Goal: Contribute content: Contribute content

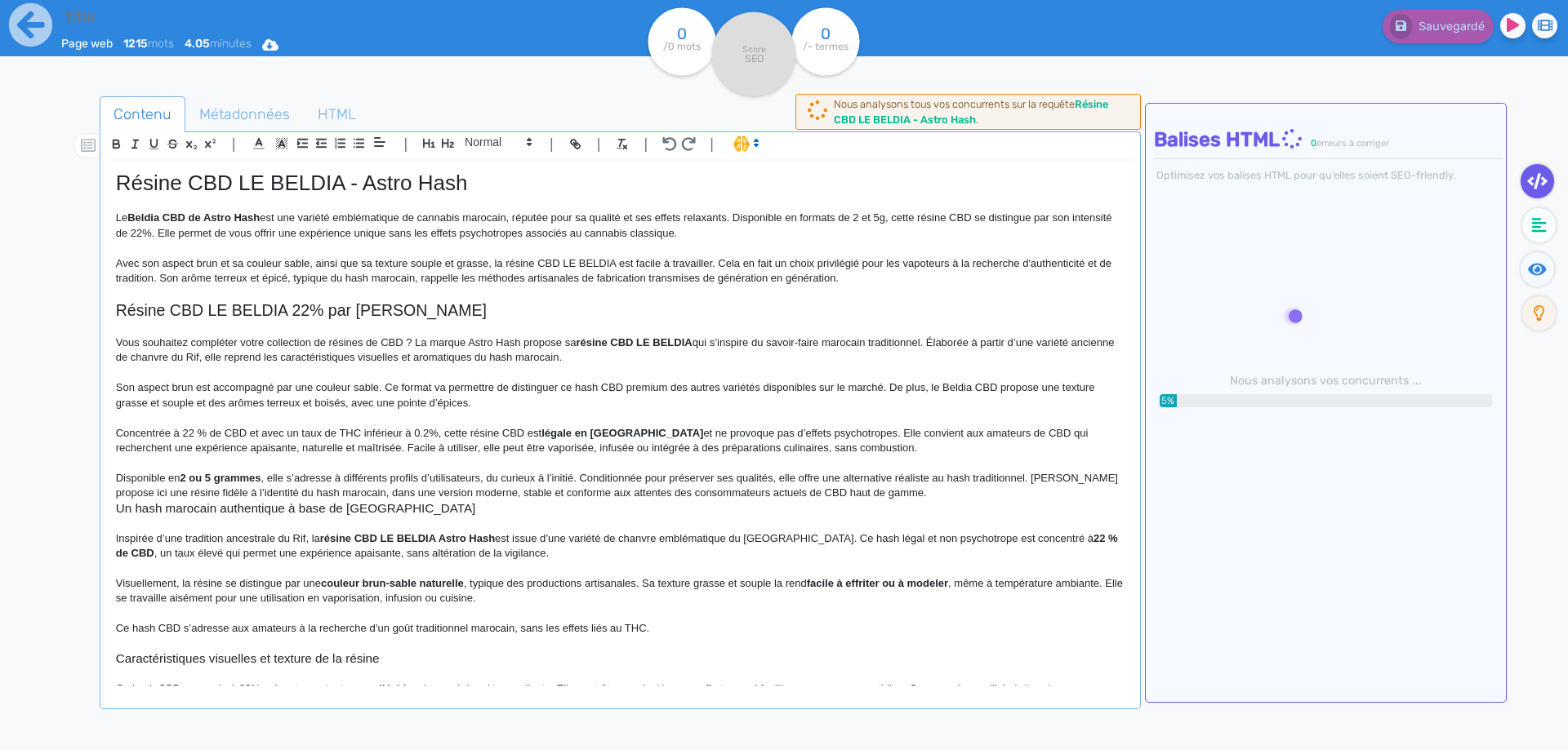
type input "Résine CBD LE BELDIA - Astro Hash"
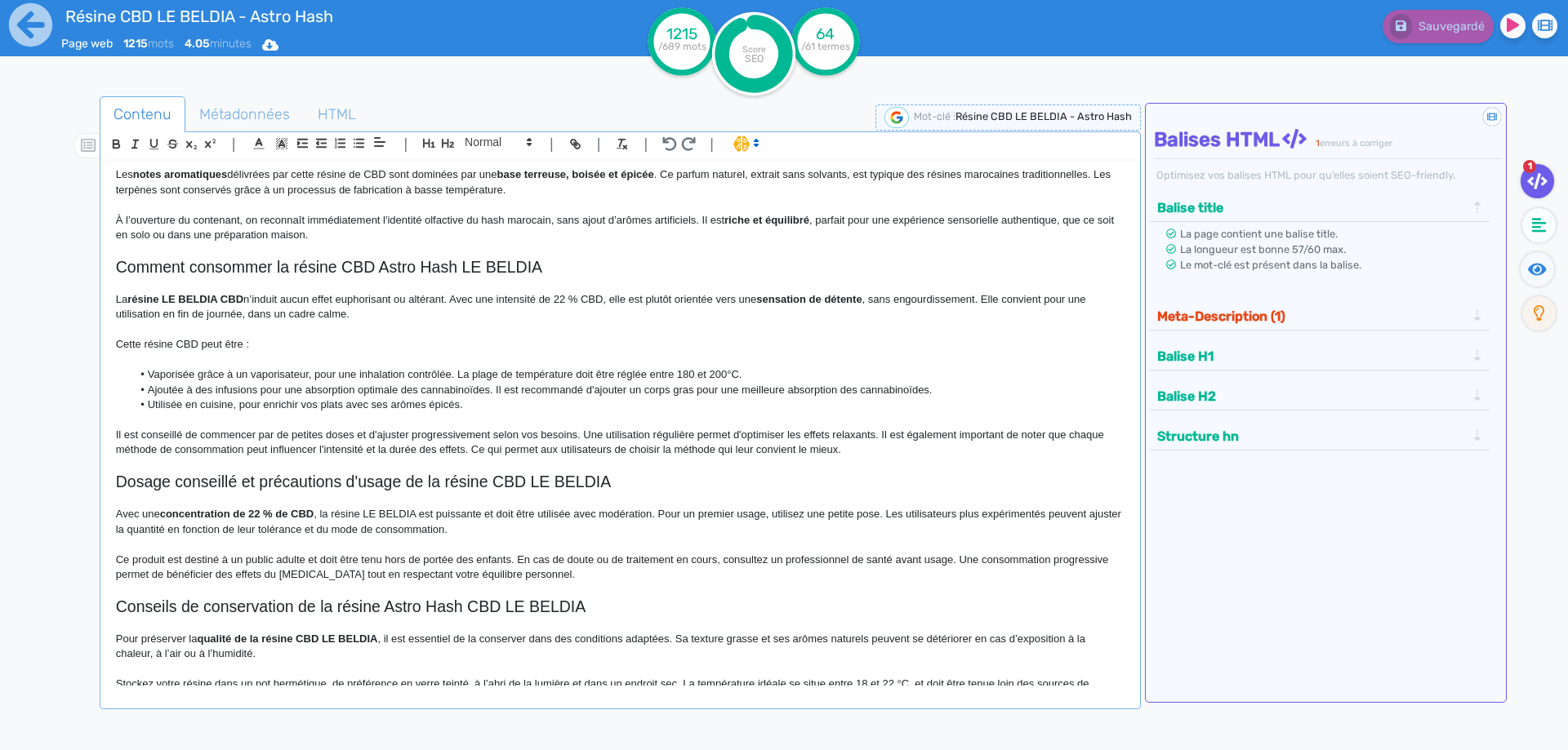
scroll to position [955, 0]
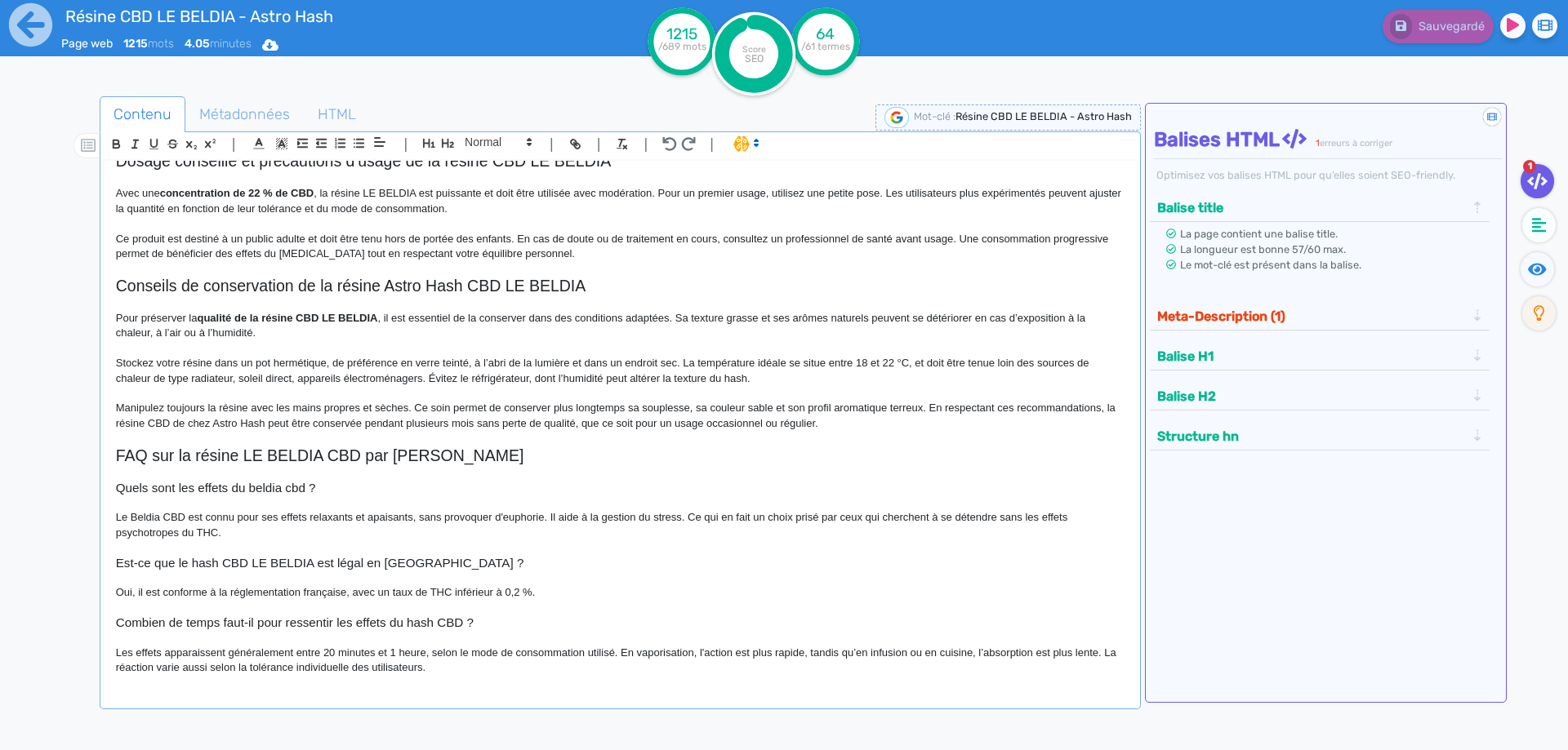
click at [1240, 299] on div "Meta-Description (1)" at bounding box center [1320, 314] width 341 height 32
click at [198, 106] on span "Métadonnées" at bounding box center [244, 114] width 117 height 44
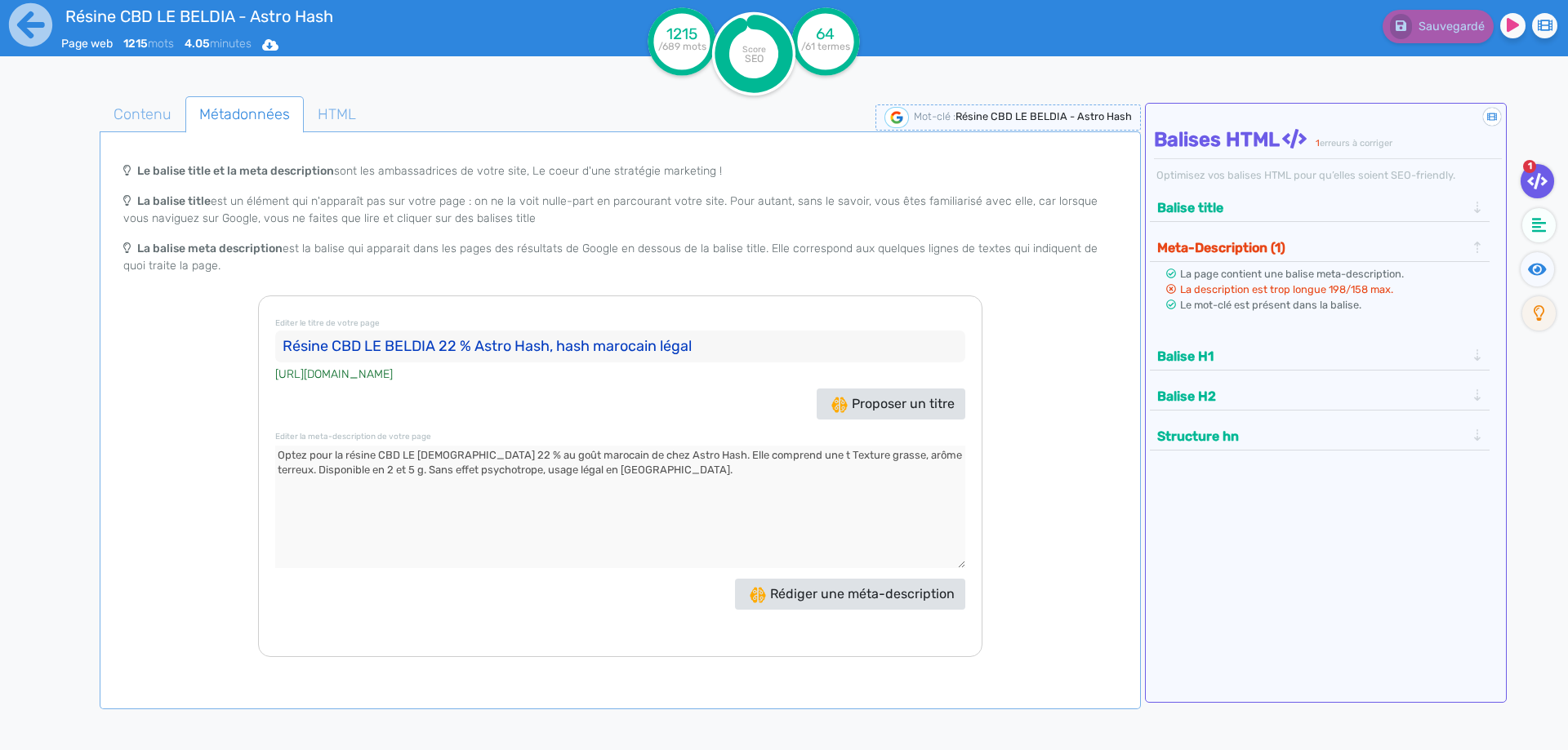
click at [468, 443] on div "Editer le titre de votre page Résine CBD LE BELDIA 22 % Astro Hash, hash maroca…" at bounding box center [619, 476] width 724 height 361
click at [462, 470] on textarea at bounding box center [620, 507] width 690 height 123
paste textarea "exture grasse et un arôme terreux. Disponible en 2 et 5 g"
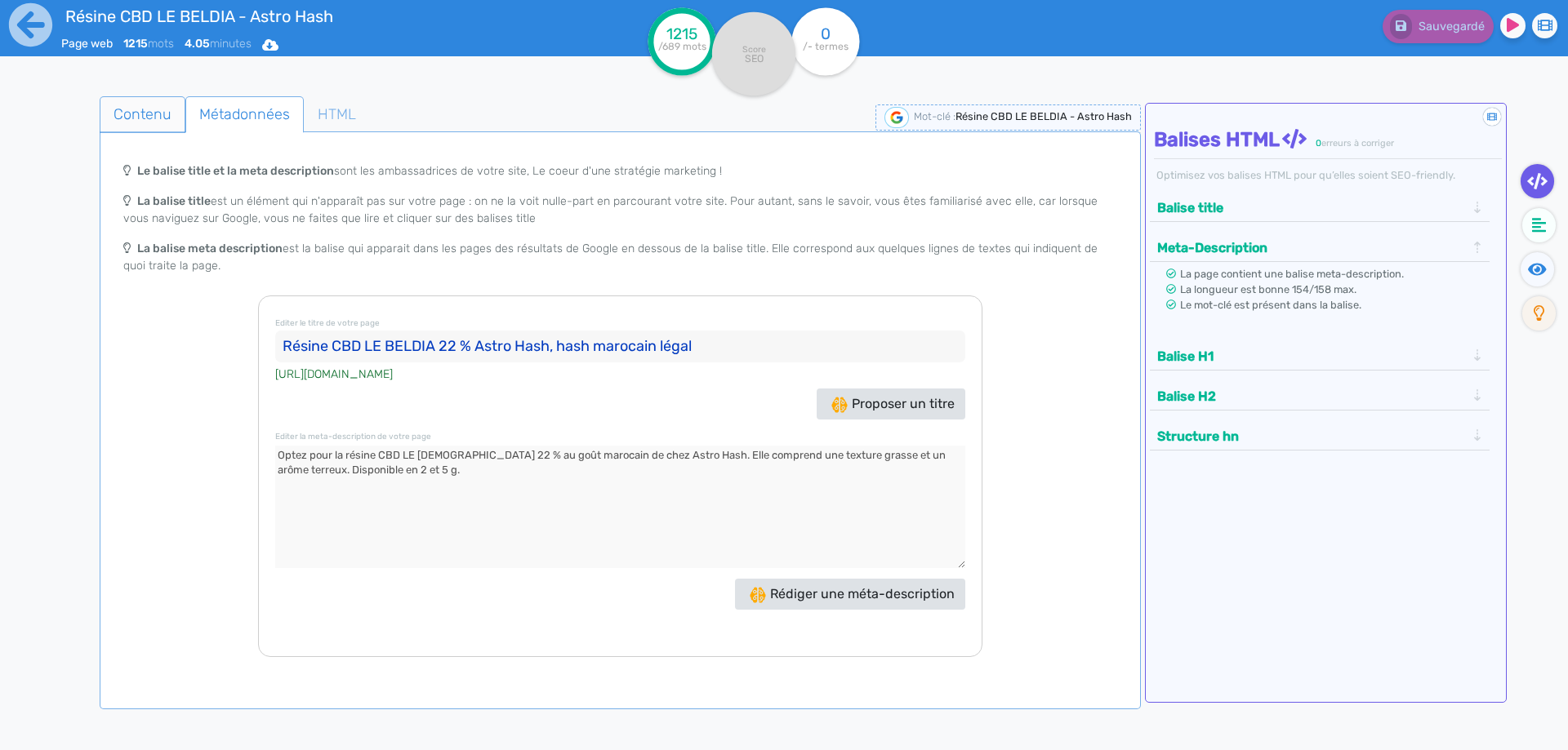
click at [153, 121] on span "Contenu" at bounding box center [142, 114] width 84 height 44
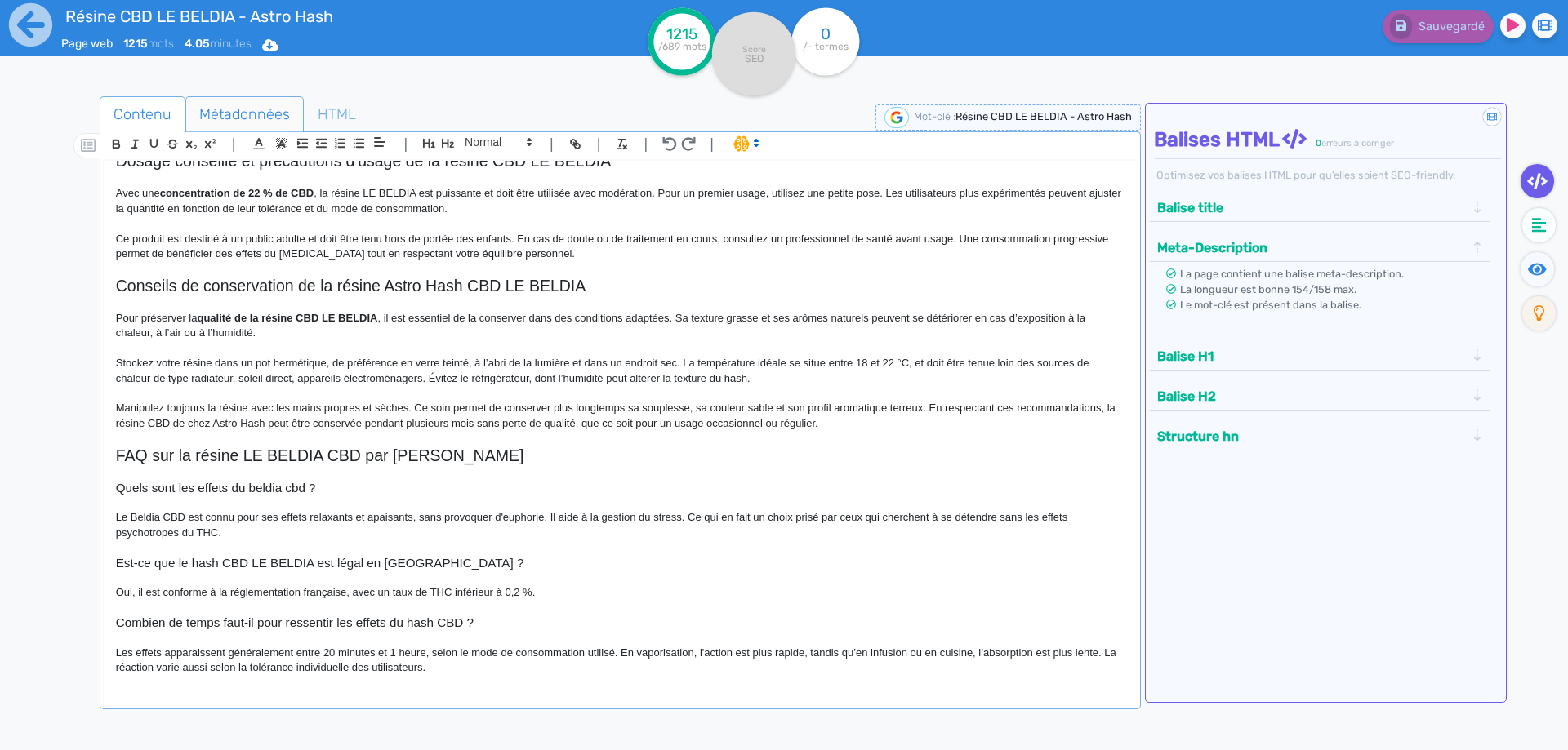
click at [226, 115] on span "Métadonnées" at bounding box center [244, 114] width 117 height 44
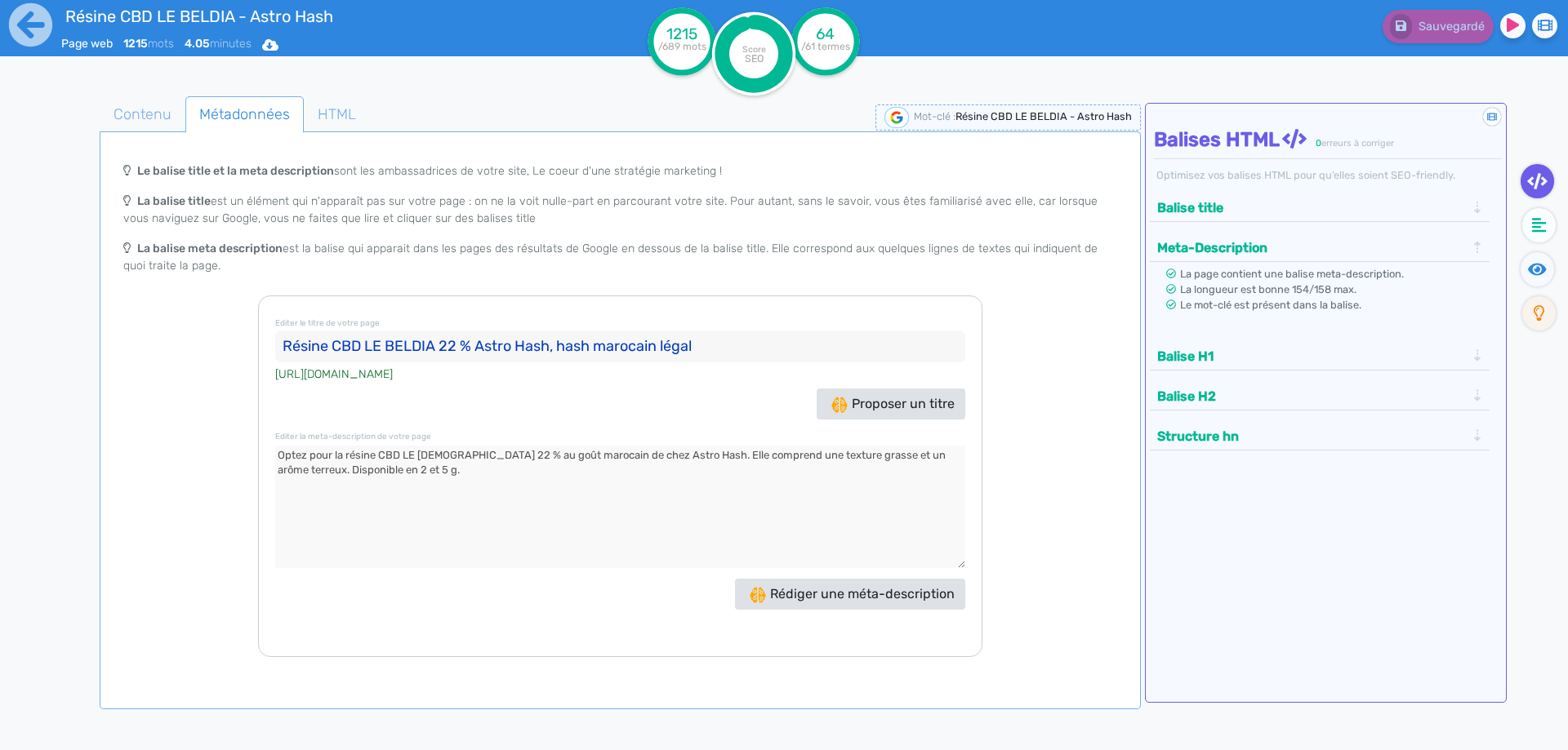
click at [849, 461] on textarea at bounding box center [620, 507] width 690 height 123
drag, startPoint x: 849, startPoint y: 461, endPoint x: 914, endPoint y: 456, distance: 65.2
click at [914, 456] on textarea at bounding box center [620, 507] width 690 height 123
type textarea "Optez pour la résine CBD LE BELDIA 22 % au goût marocain de chez Astro Hash. El…"
click at [110, 113] on span "Contenu" at bounding box center [142, 114] width 84 height 44
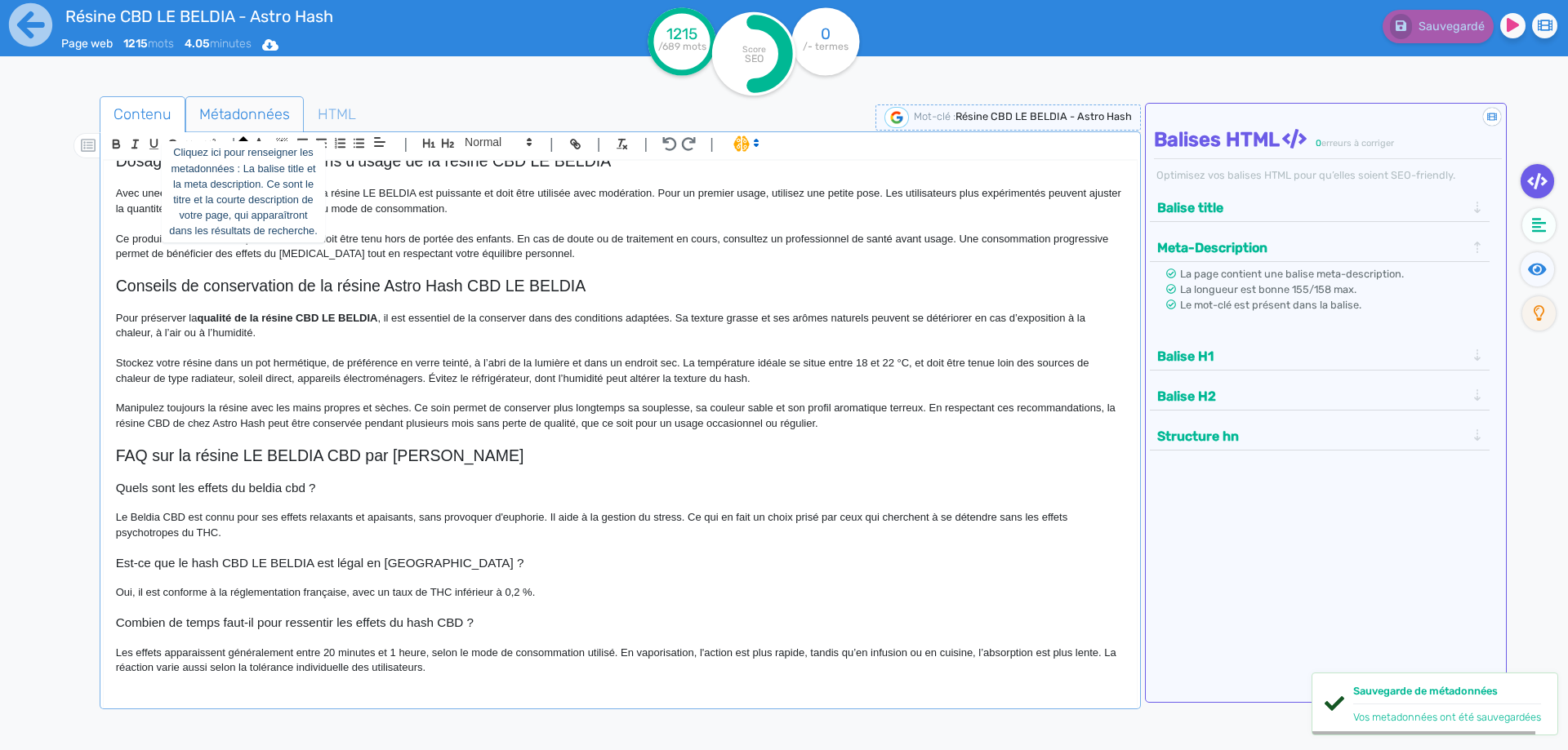
click at [221, 110] on span "Métadonnées" at bounding box center [244, 114] width 117 height 44
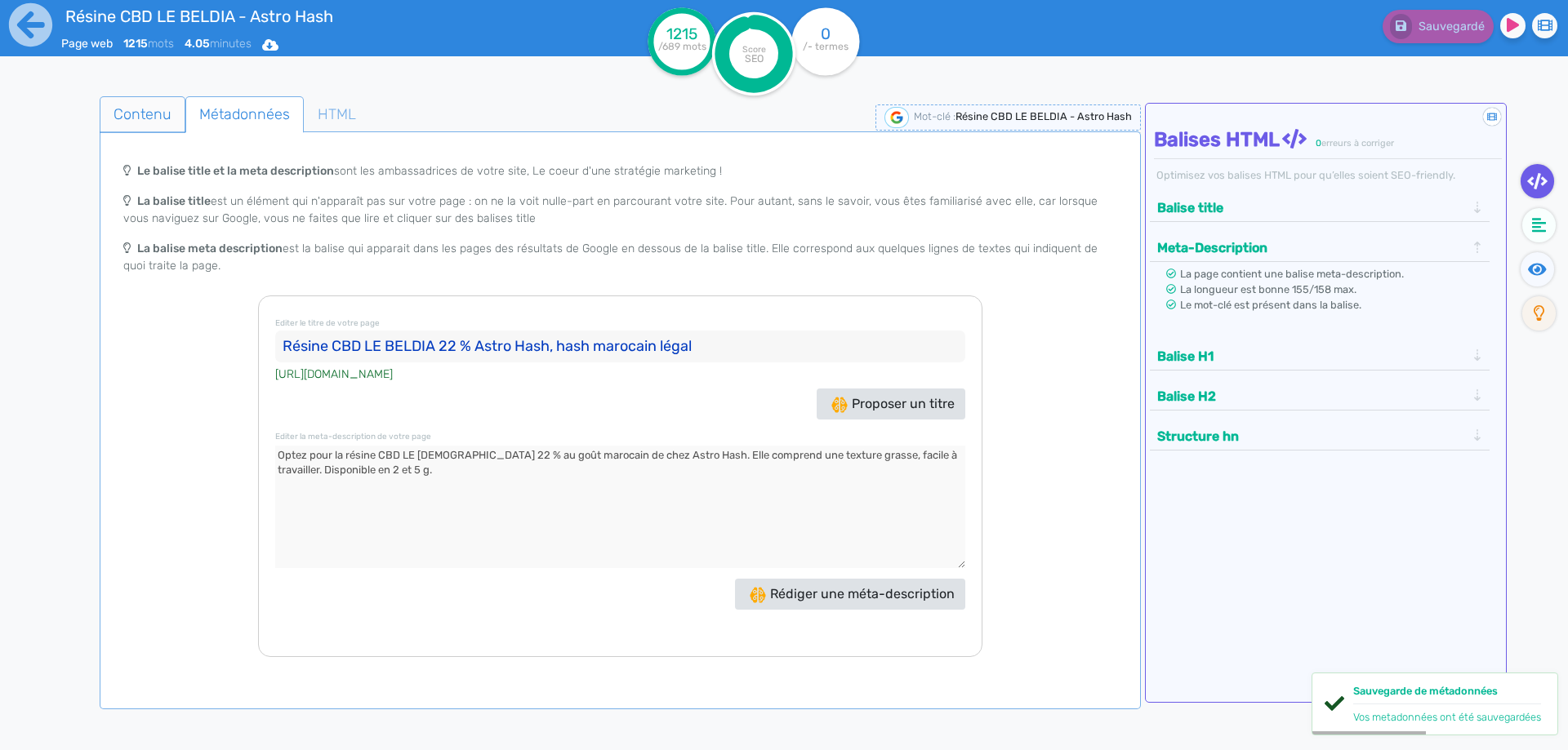
click at [143, 110] on span "Contenu" at bounding box center [142, 114] width 84 height 44
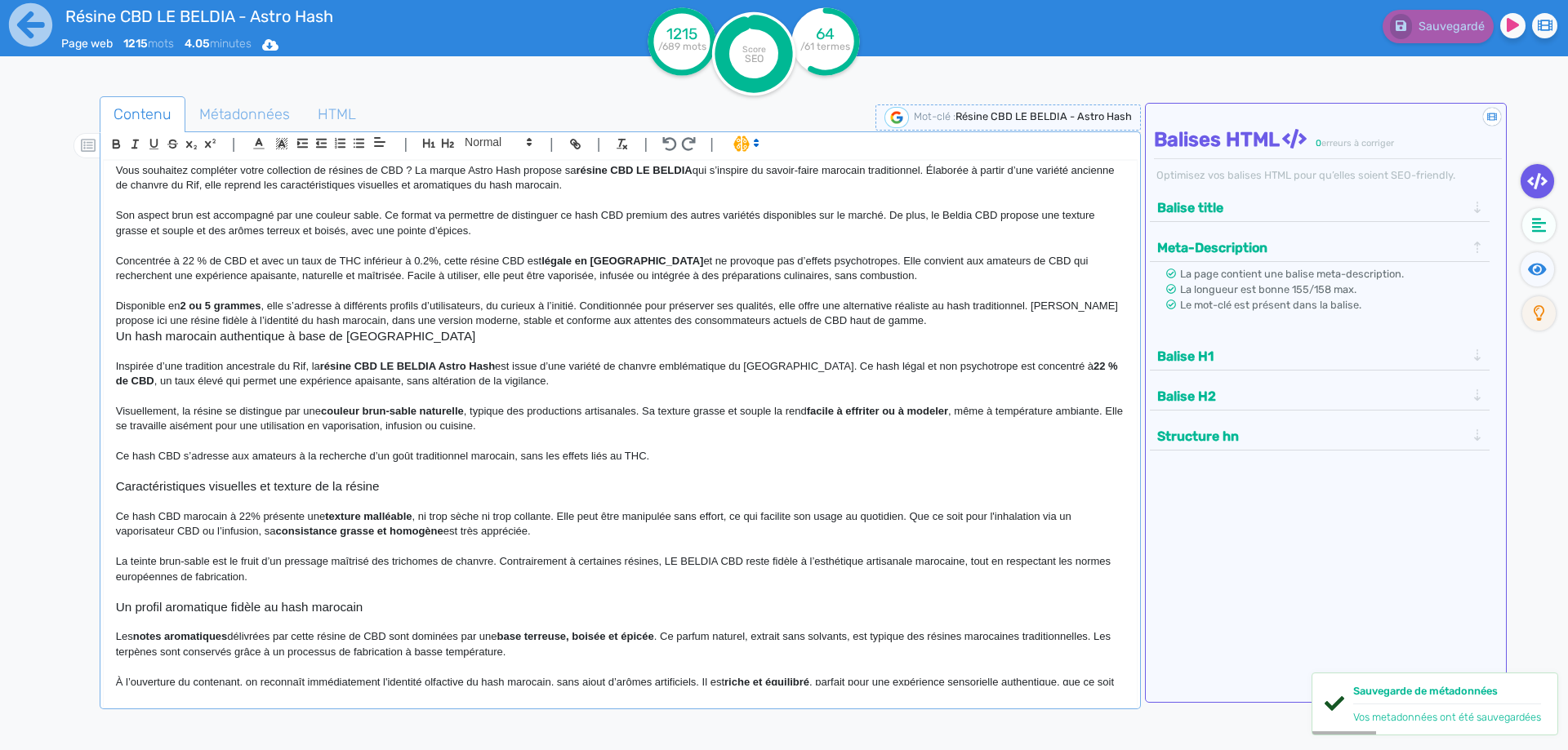
scroll to position [0, 0]
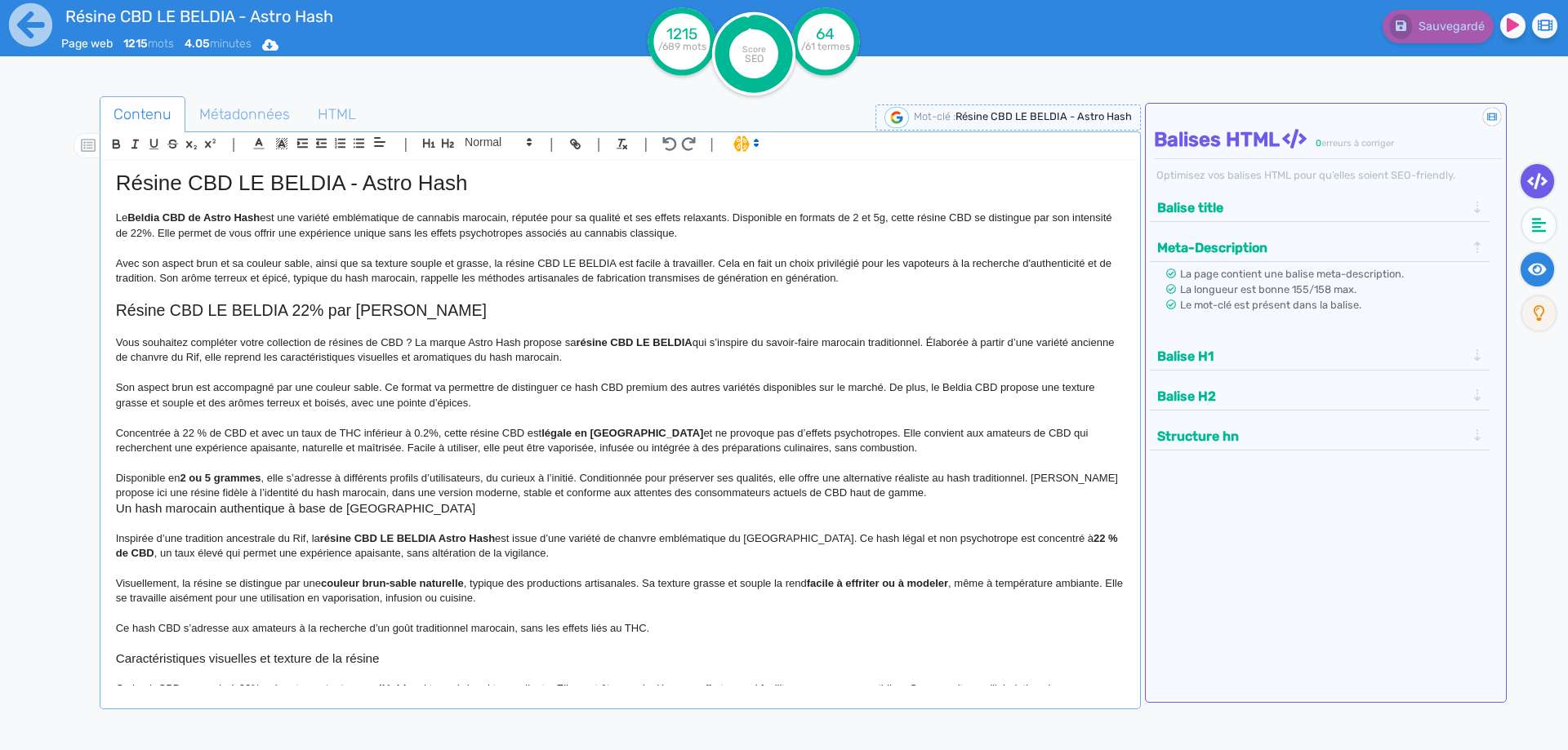
click at [1528, 265] on icon at bounding box center [1537, 269] width 19 height 16
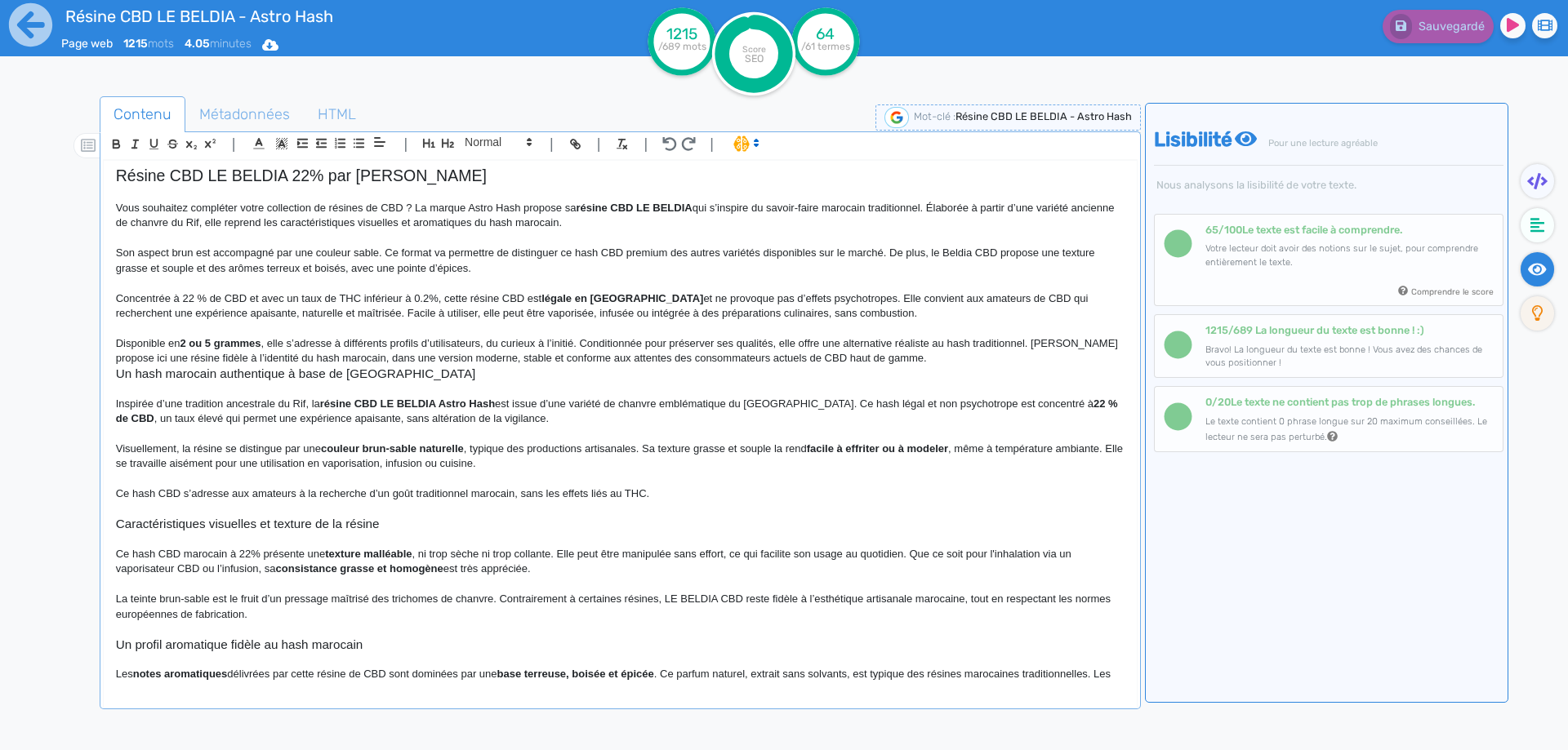
scroll to position [163, 0]
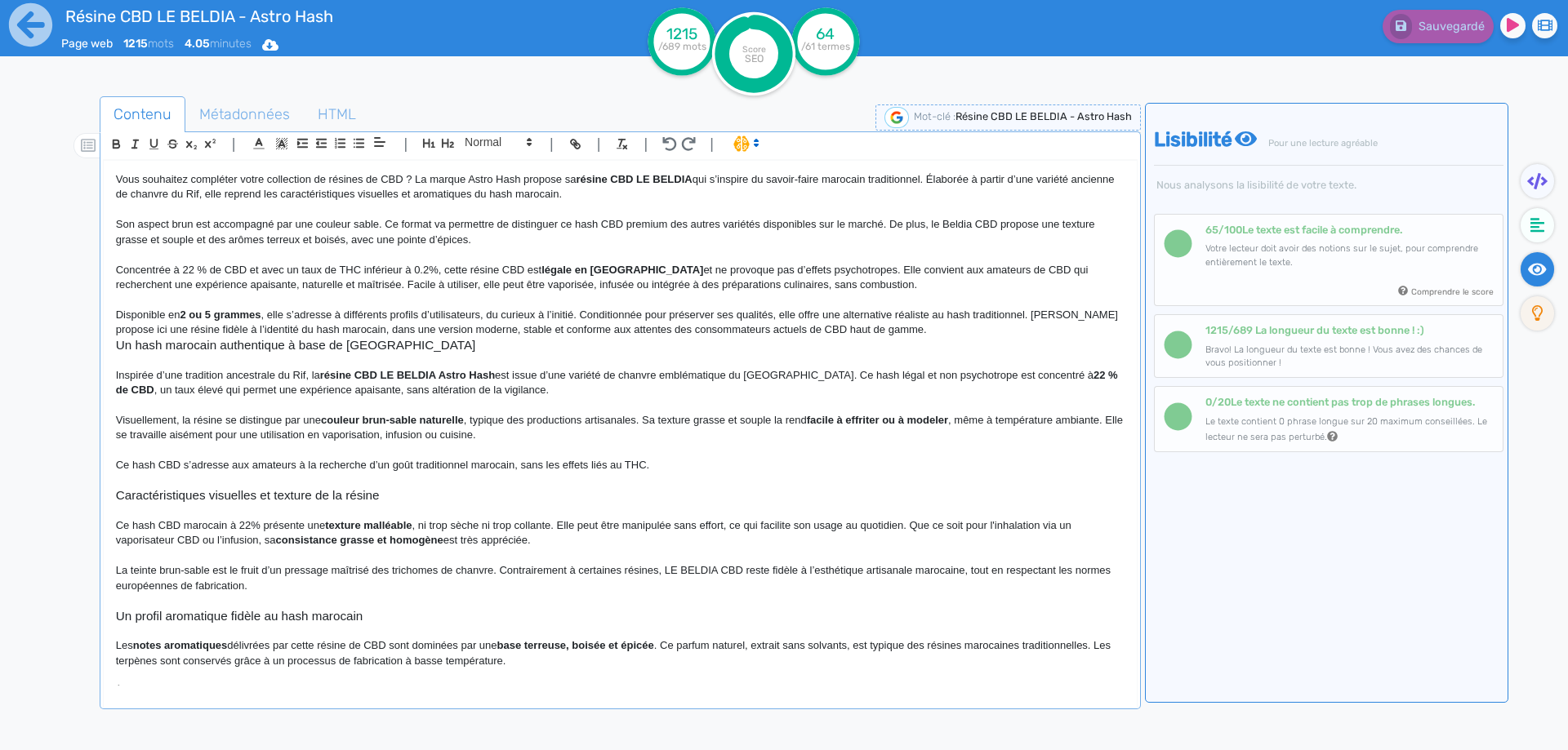
click at [952, 337] on p "Disponible en 2 ou 5 grammes , elle s’adresse à différents profils d’utilisateu…" at bounding box center [619, 322] width 1008 height 30
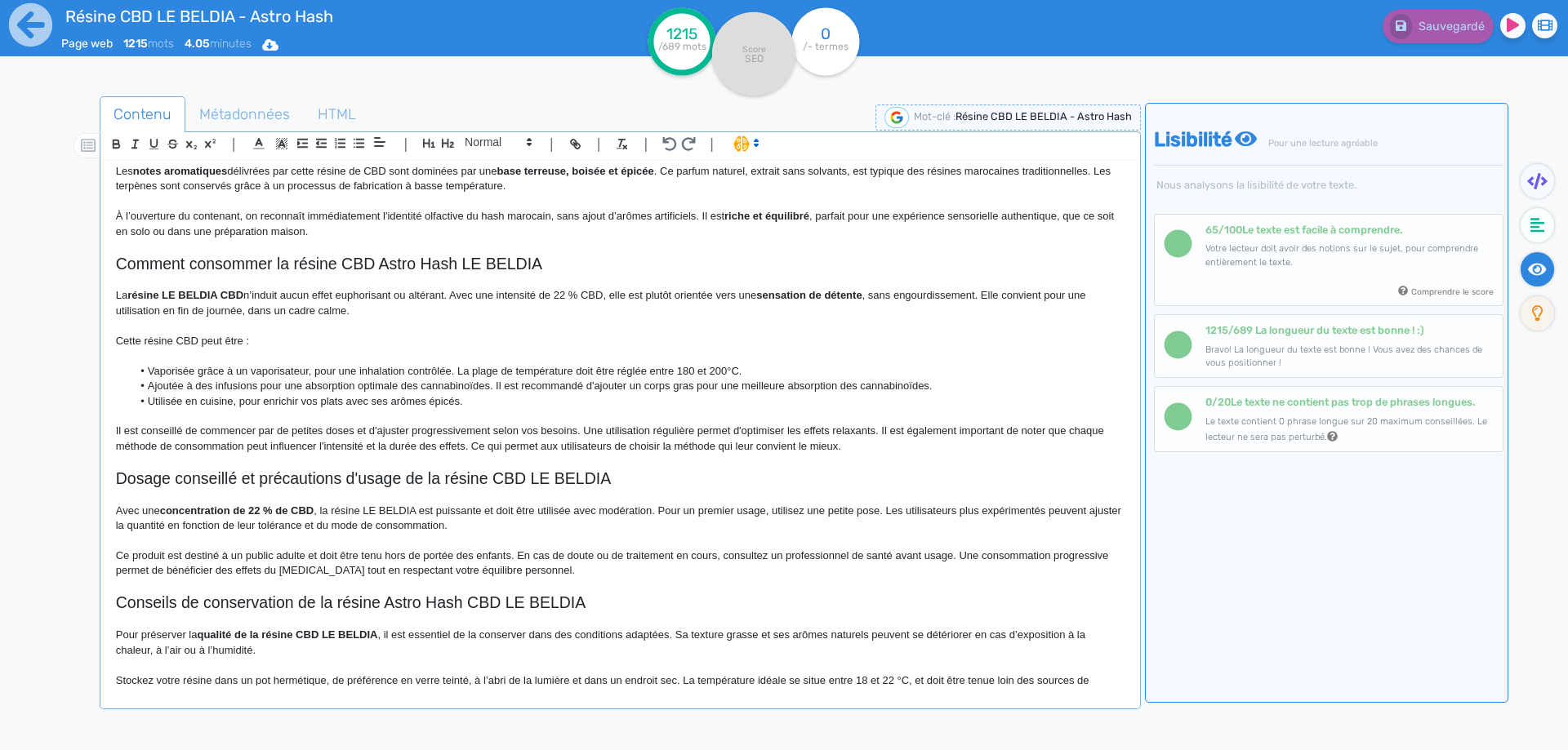
scroll to position [735, 0]
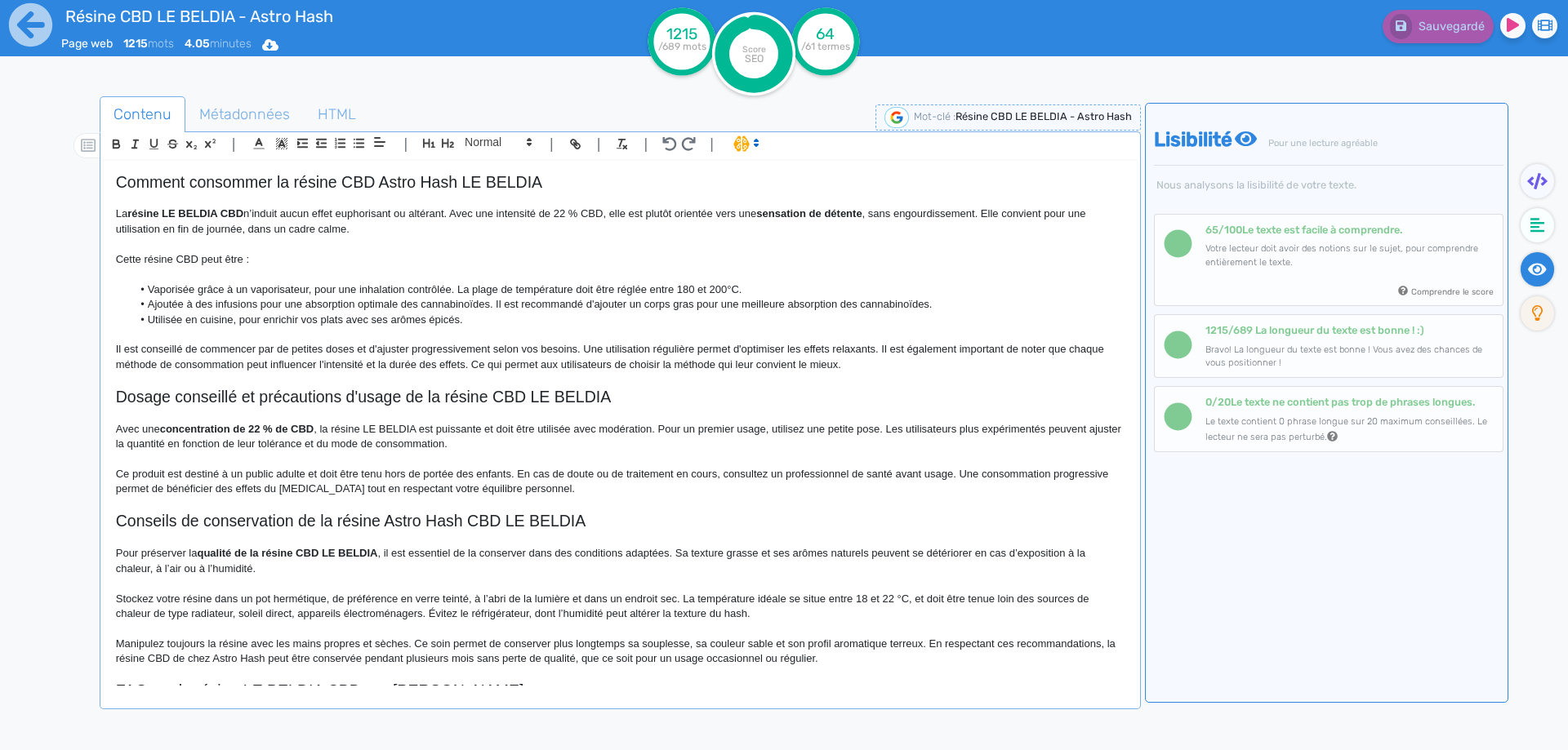
drag, startPoint x: 4, startPoint y: 325, endPoint x: 24, endPoint y: 324, distance: 20.0
click at [5, 324] on div "Résine CBD LE BELDIA - Astro Hash Page web 1215 mots 4.05 minutes Html Pdf Word…" at bounding box center [784, 426] width 1568 height 853
click at [771, 204] on p at bounding box center [619, 199] width 1008 height 15
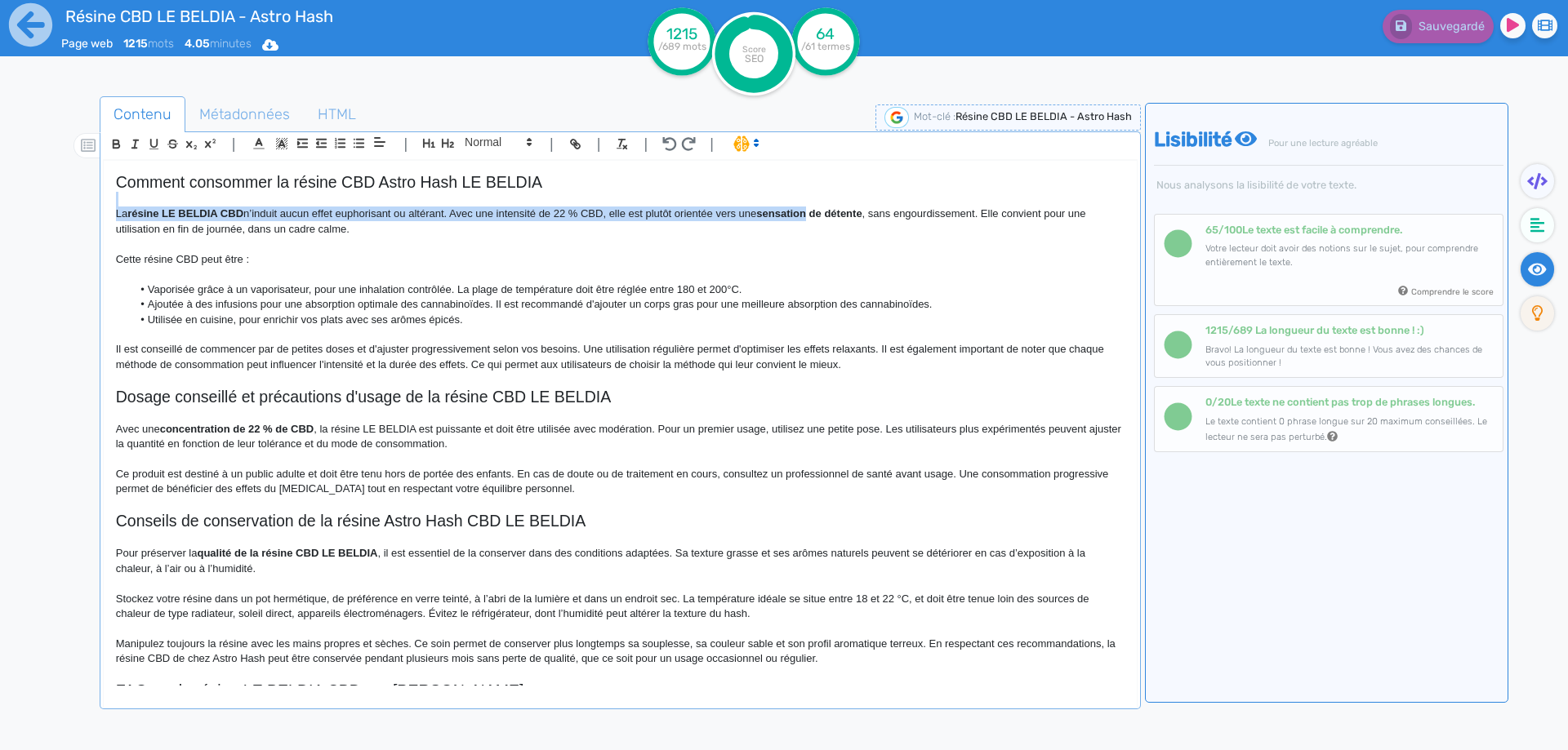
drag, startPoint x: 771, startPoint y: 204, endPoint x: 810, endPoint y: 211, distance: 39.6
click at [810, 211] on div "Résine CBD LE BELDIA - Astro Hash Le Beldia CBD de Astro Hash est une variété e…" at bounding box center [620, 423] width 1033 height 525
click at [789, 211] on strong "sensation de détente" at bounding box center [809, 213] width 106 height 12
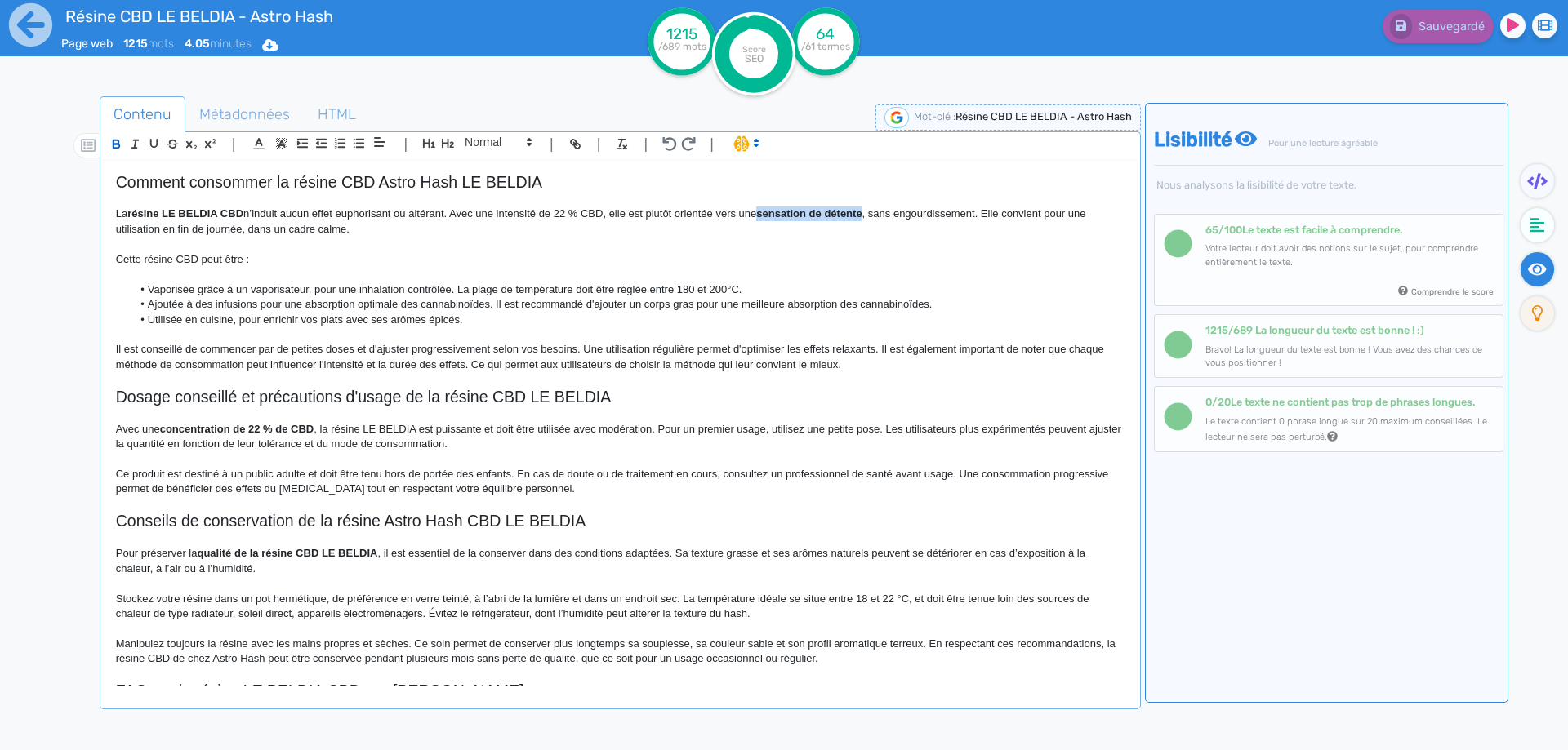
drag, startPoint x: 789, startPoint y: 211, endPoint x: 849, endPoint y: 213, distance: 60.0
click at [849, 213] on strong "sensation de détente" at bounding box center [809, 213] width 106 height 12
click at [765, 215] on p "La résine LE BELDIA CBD n’induit aucun effet euphorisant ou altérant. Avec une …" at bounding box center [619, 221] width 1008 height 30
click at [798, 214] on p "La résine LE BELDIA CBD n’induit aucun effet euphorisant ou altérant. Avec une …" at bounding box center [619, 221] width 1008 height 30
click at [1405, 18] on fa-icon at bounding box center [1397, 26] width 22 height 25
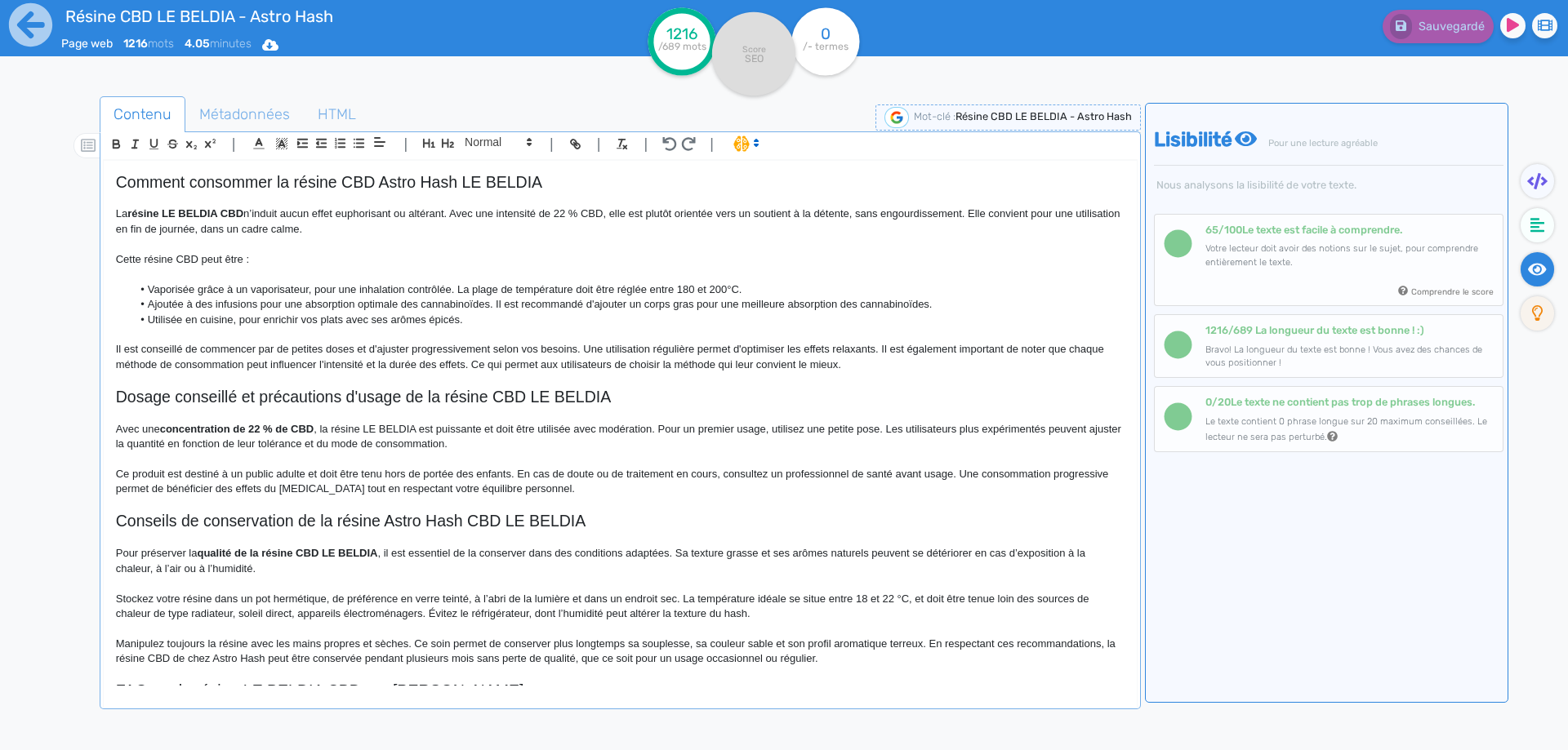
click at [729, 214] on p "La résine LE BELDIA CBD n’induit aucun effet euphorisant ou altérant. Avec une …" at bounding box center [619, 221] width 1008 height 30
click at [729, 280] on p at bounding box center [619, 274] width 1008 height 15
click at [247, 259] on p "Cette résine CBD peut être :" at bounding box center [619, 259] width 1008 height 15
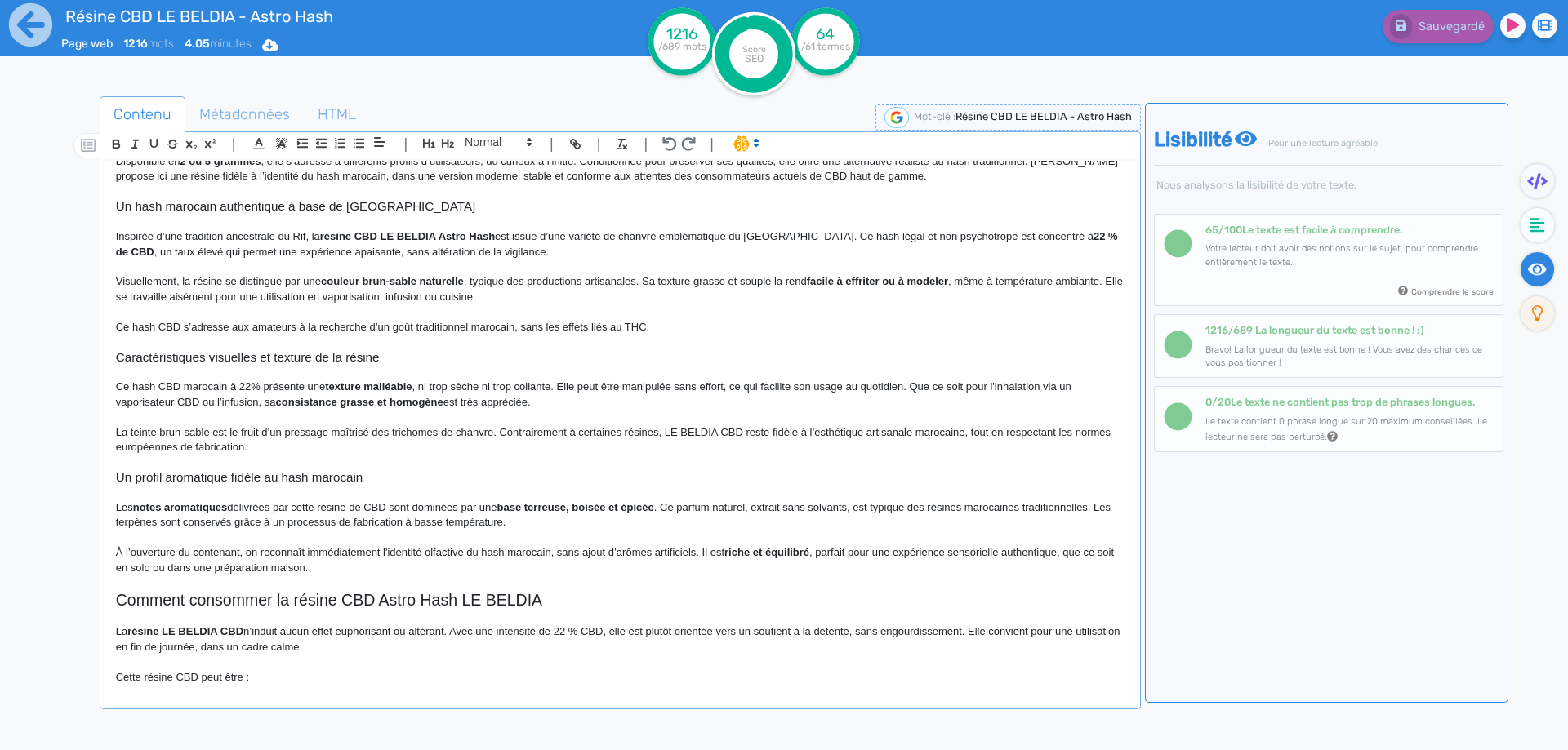
scroll to position [0, 0]
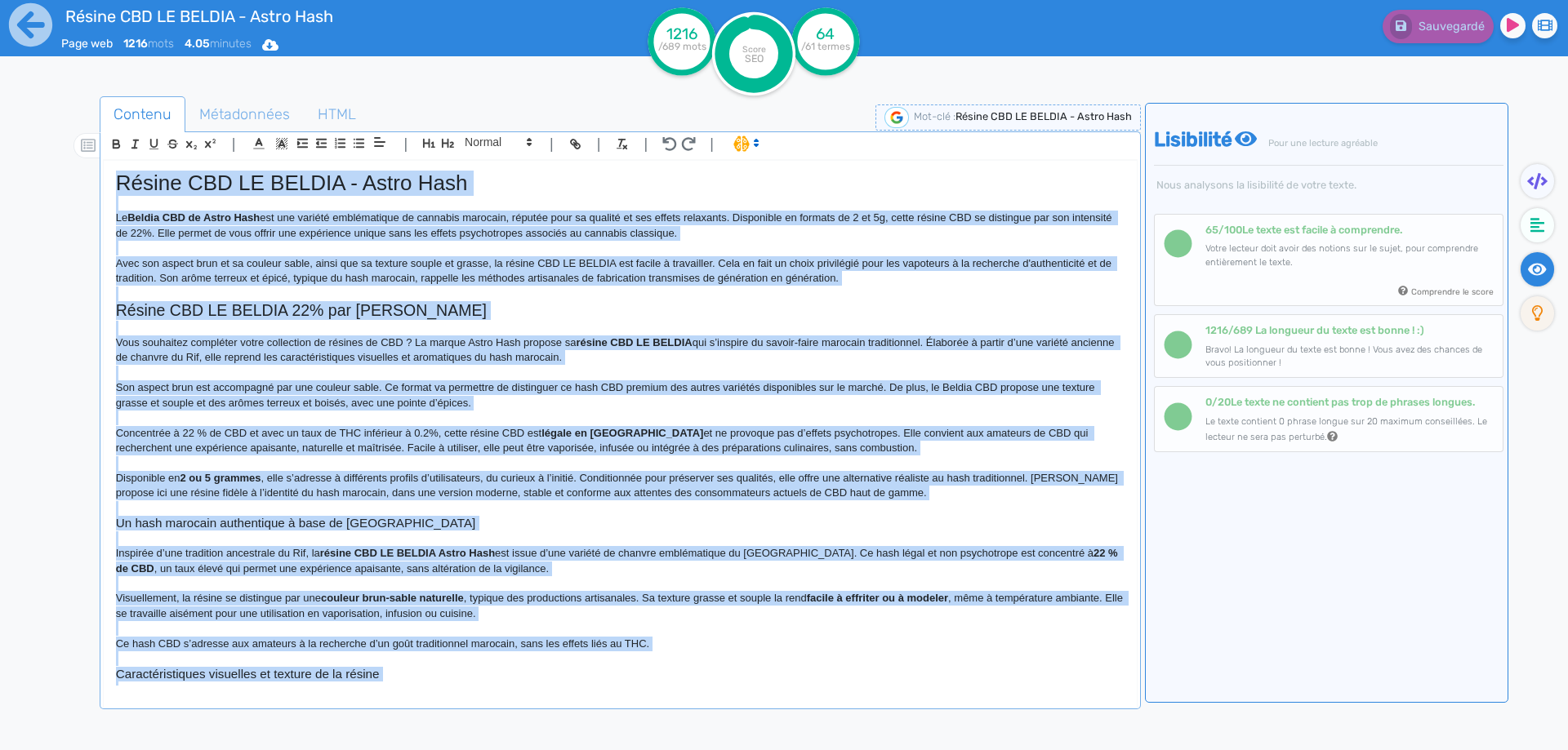
copy div "Résine CBD LE BELDIA - Astro Hash Le Beldia CBD de Astro Hash est une variété e…"
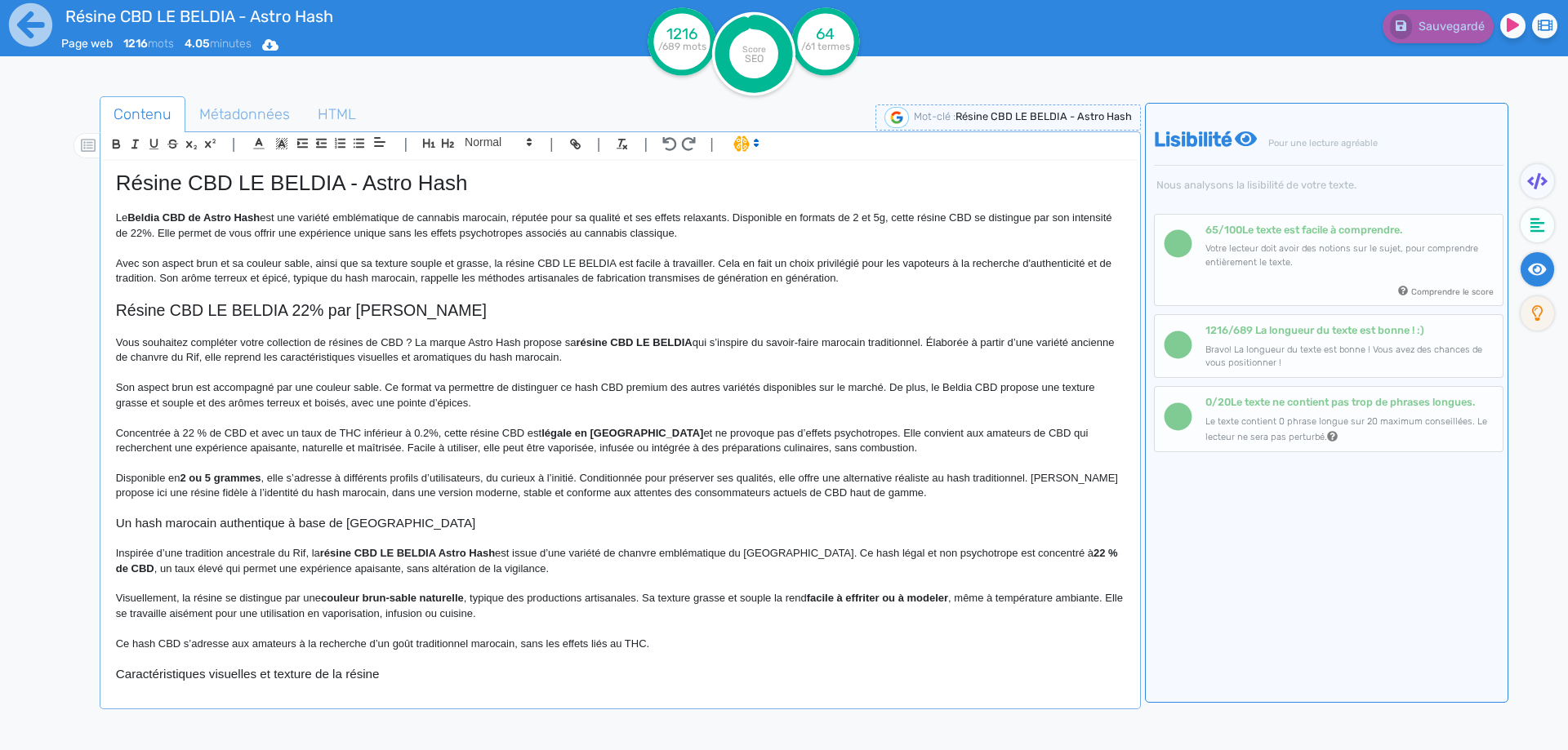
scroll to position [280, 0]
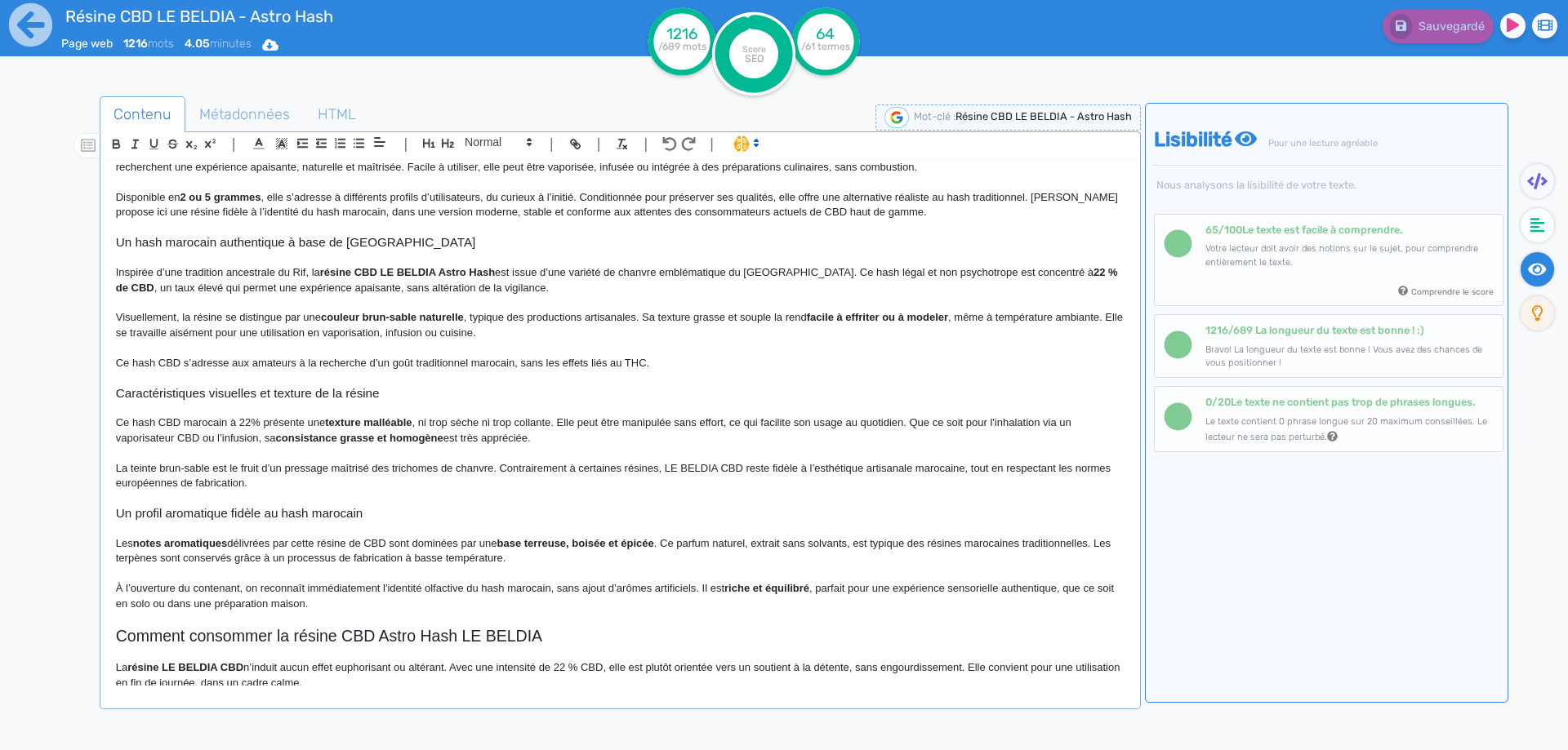
click at [479, 421] on p "Ce hash CBD marocain à 22% présente une texture malléable , ni trop sèche ni tr…" at bounding box center [619, 430] width 1008 height 30
click at [793, 668] on p "La résine LE BELDIA CBD n’induit aucun effet euphorisant ou altérant. Avec une …" at bounding box center [619, 674] width 1008 height 30
click at [463, 370] on p "Ce hash CBD s’adresse aux amateurs à la recherche d’un goût traditionnel maroca…" at bounding box center [619, 363] width 1008 height 15
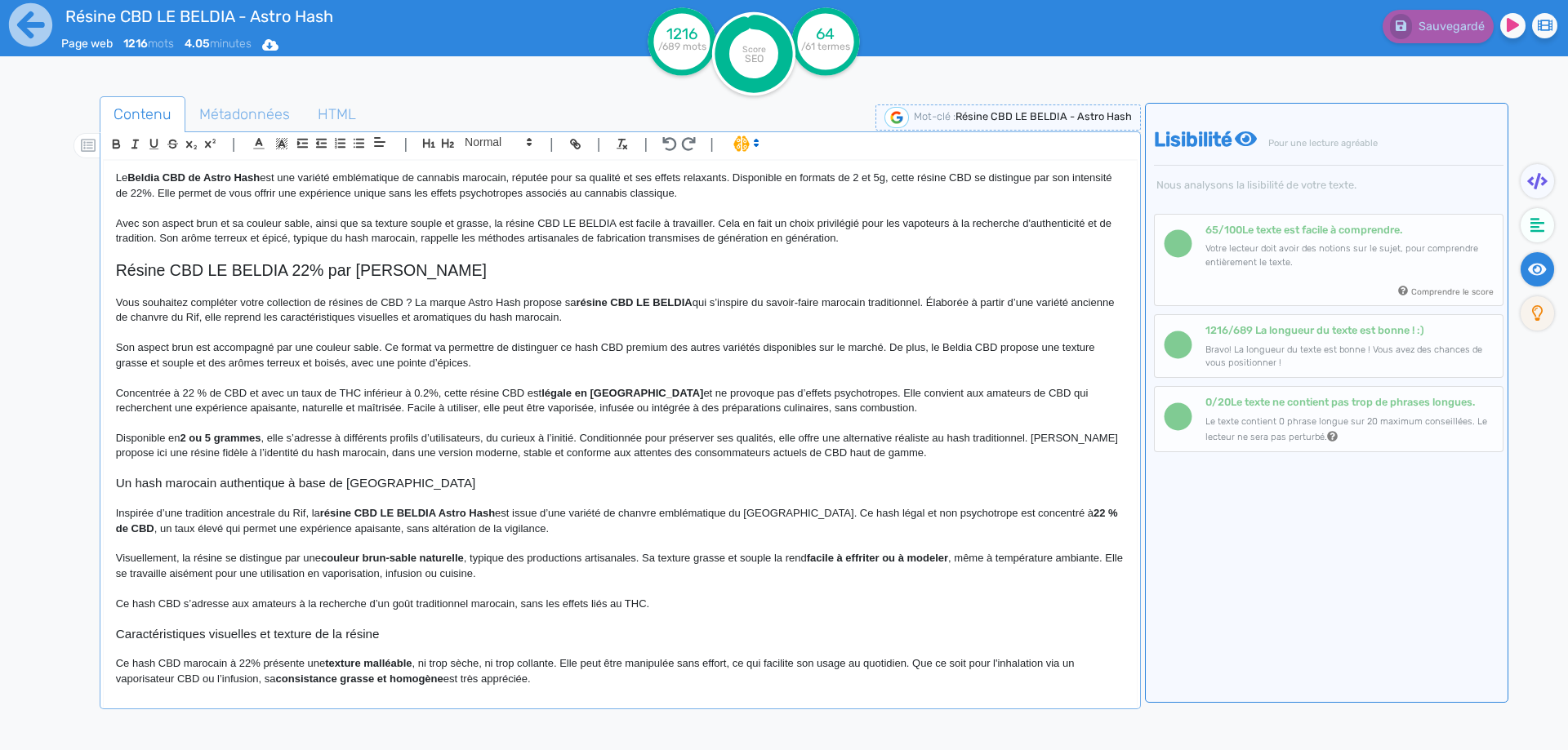
scroll to position [0, 0]
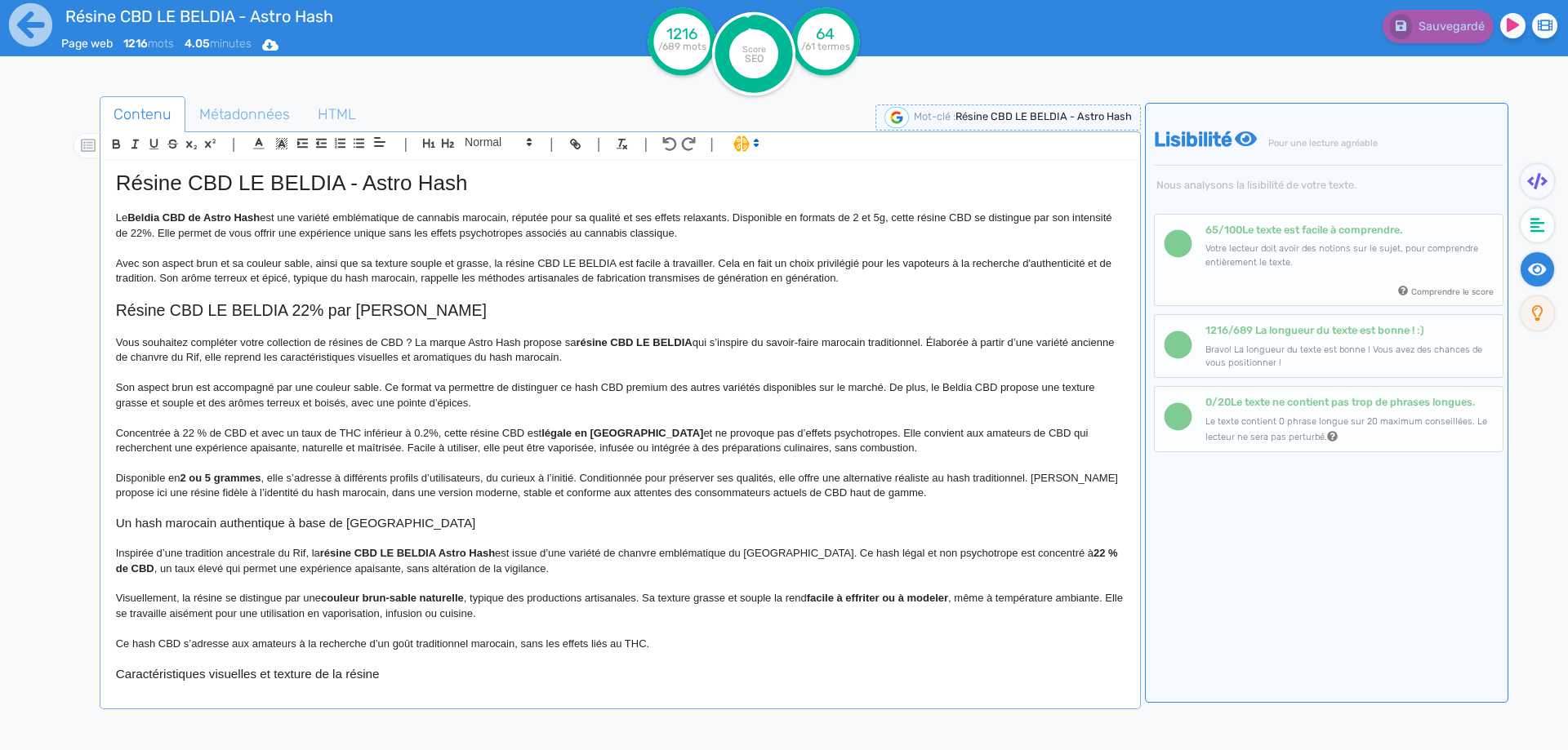
click at [290, 175] on h1 "Résine CBD LE BELDIA - Astro Hash" at bounding box center [619, 183] width 1008 height 25
copy h1 "Résine CBD LE BELDIA - Astro Hash"
click at [240, 98] on span "Métadonnées" at bounding box center [244, 114] width 117 height 44
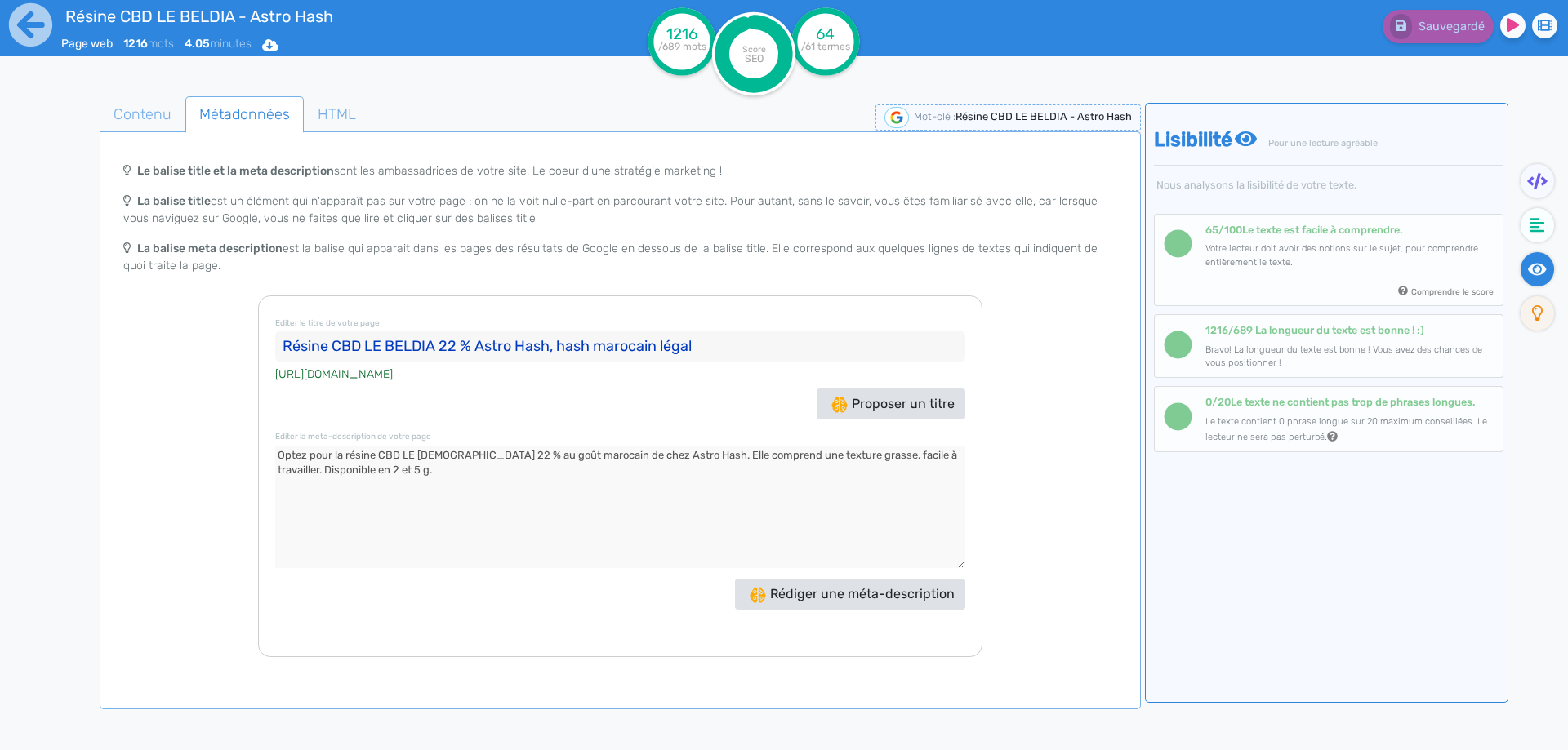
drag, startPoint x: 123, startPoint y: 424, endPoint x: 130, endPoint y: 431, distance: 9.9
click at [123, 424] on div "Le balise title et la meta description sont les ambassadrices de votre site, Le…" at bounding box center [620, 405] width 1034 height 502
click at [28, 21] on icon at bounding box center [31, 25] width 44 height 44
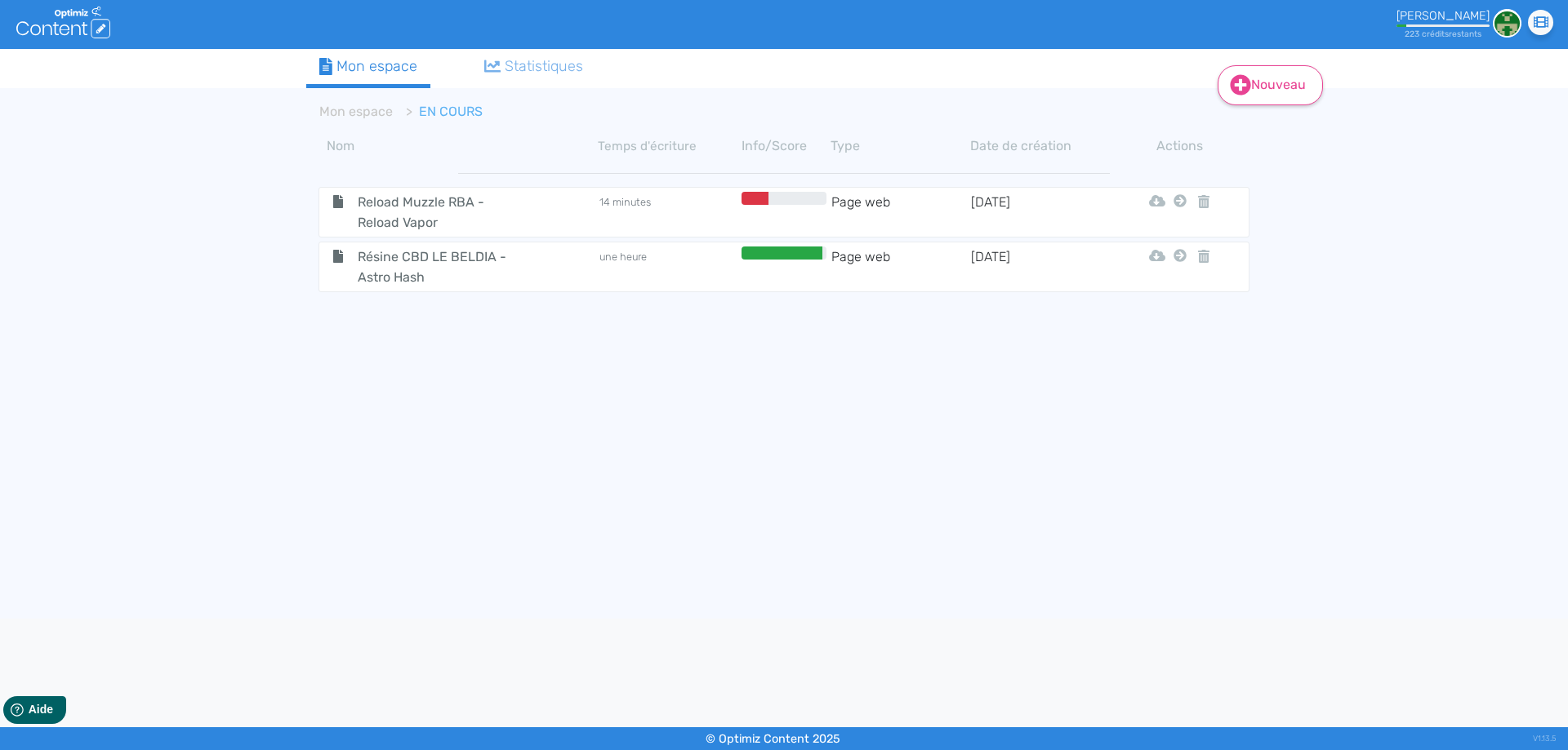
click at [1257, 76] on link "Nouveau" at bounding box center [1270, 86] width 106 height 40
click at [1249, 130] on button "Contenu" at bounding box center [1280, 127] width 130 height 26
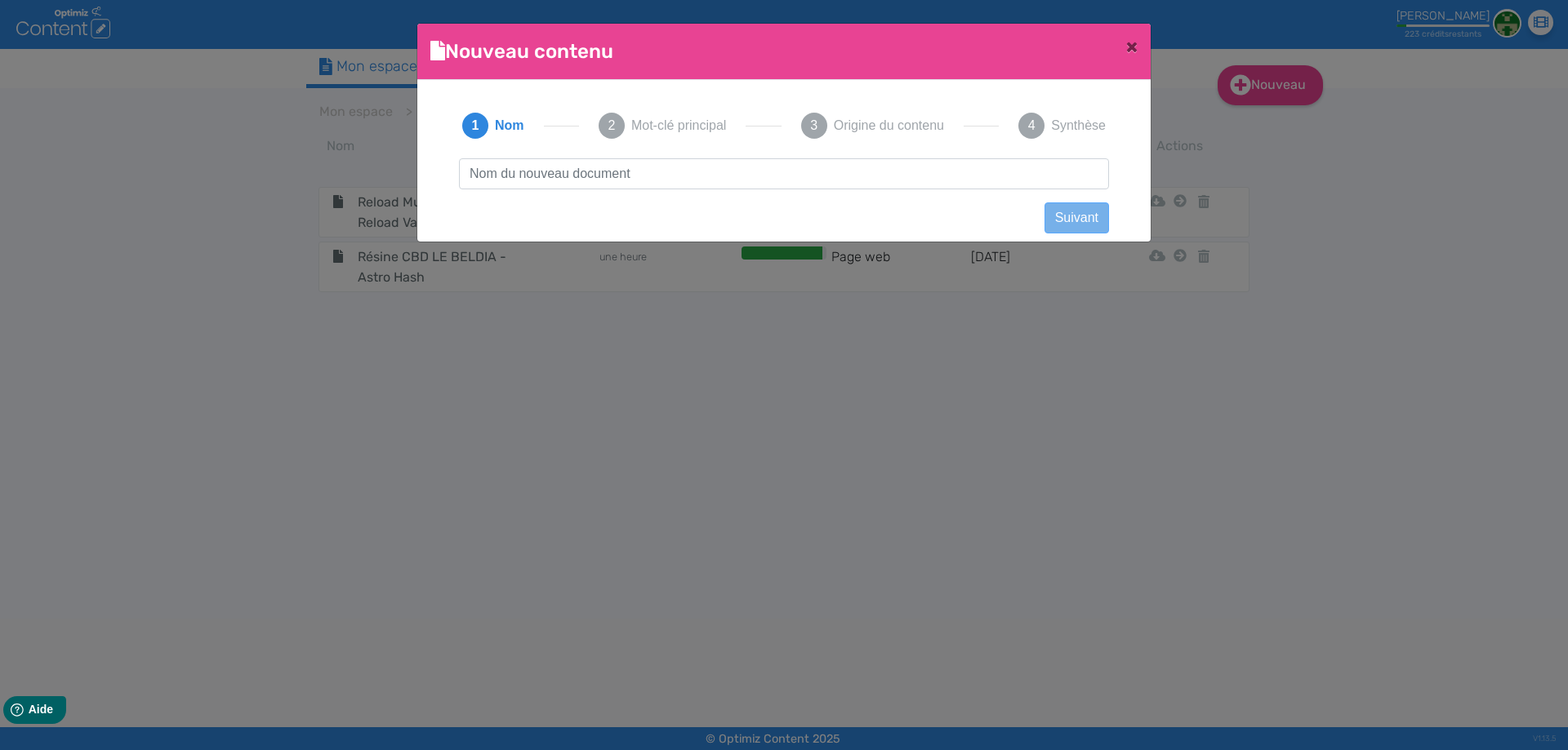
scroll to position [1, 0]
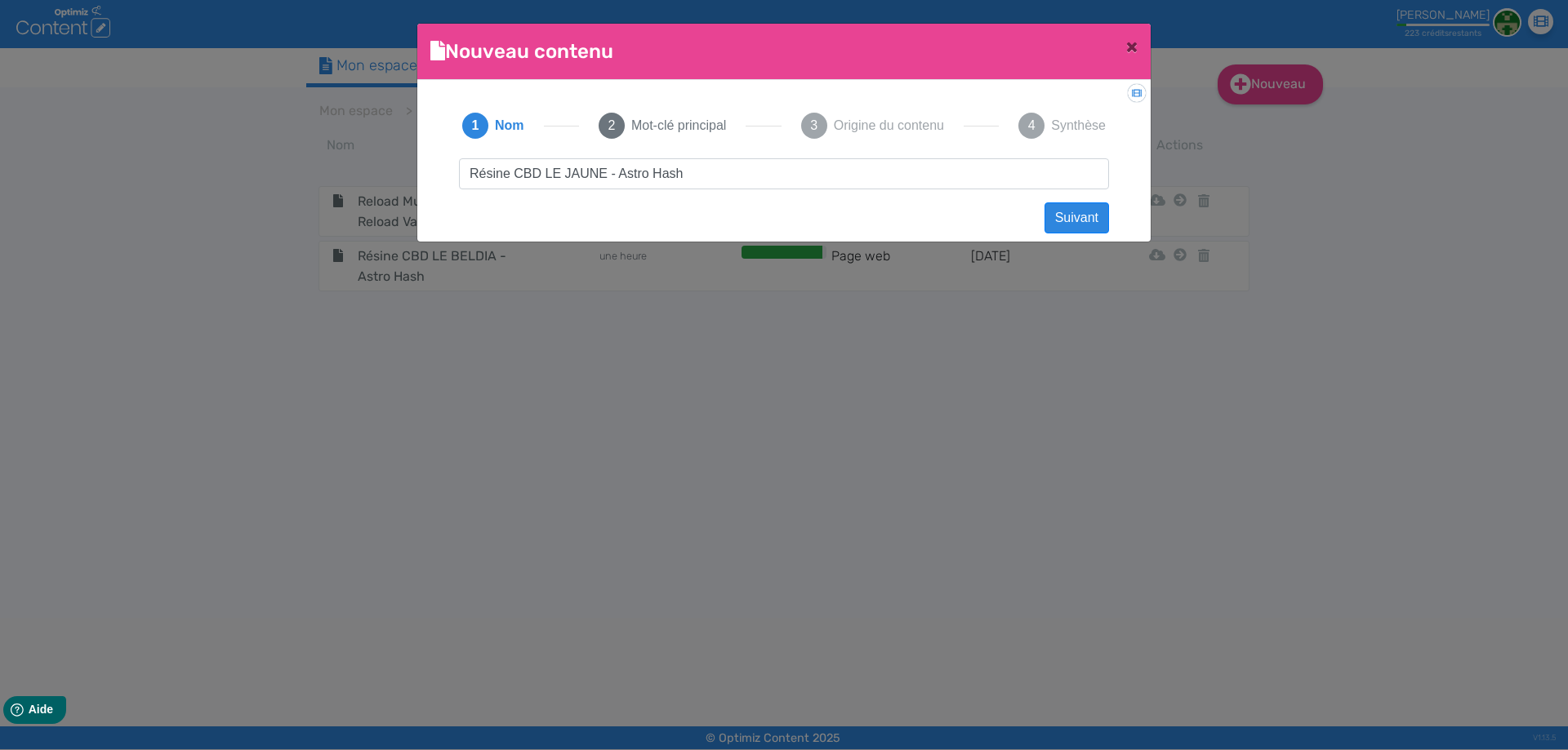
click at [505, 175] on input "Résine CBD LE JAUNE - Astro Hash" at bounding box center [784, 174] width 650 height 31
click at [497, 176] on input "Résine CBD LE JAUNE - Astro Hash" at bounding box center [784, 174] width 650 height 31
type input "Résine CBD LE JAUNE - Astro Hash"
drag, startPoint x: 716, startPoint y: 177, endPoint x: 55, endPoint y: 162, distance: 661.2
click at [56, 177] on ngb-modal-window "Nouveau contenu × Didacticiel: Créer un document 1 Nom 2 Mot-clé principal 3 Or…" at bounding box center [784, 375] width 1568 height 750
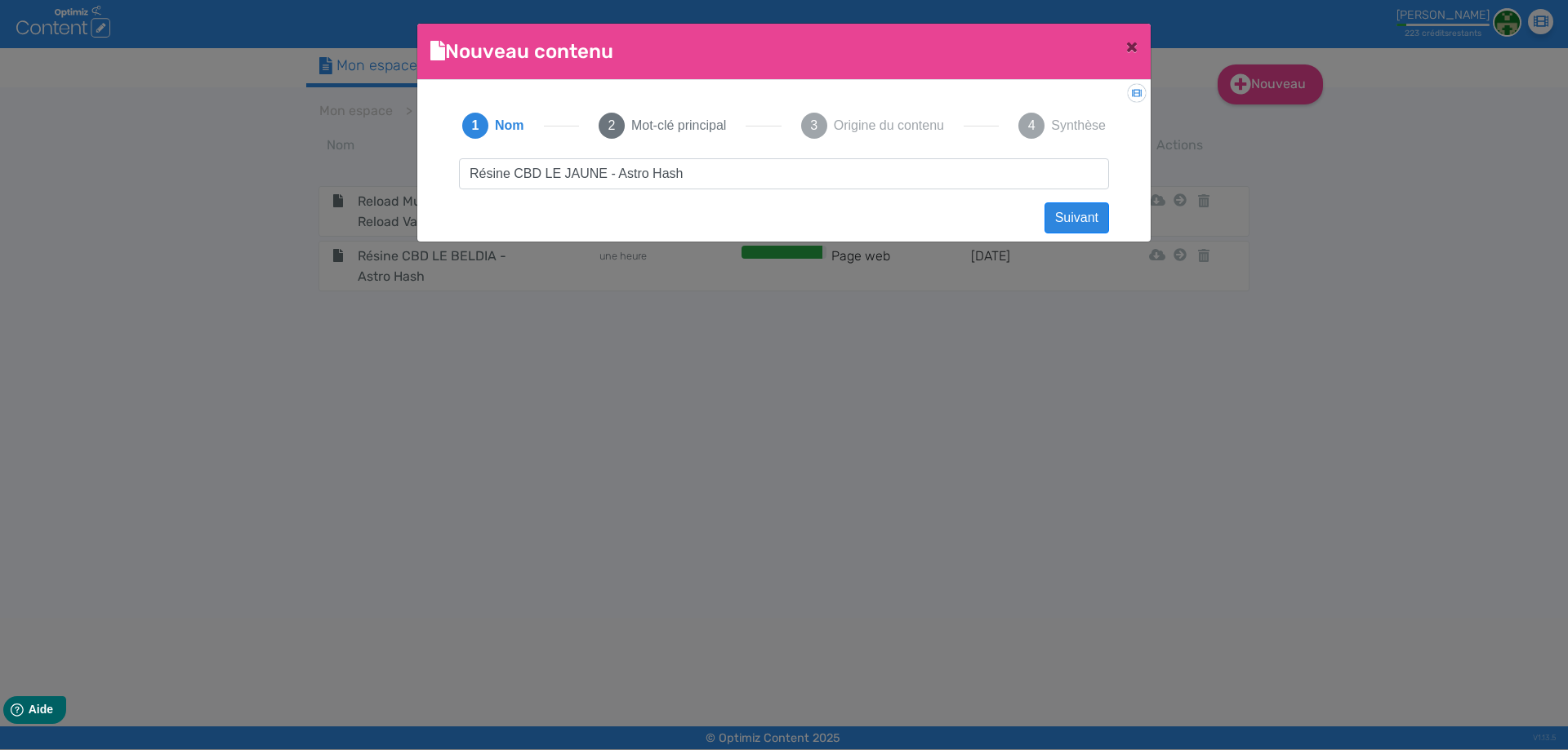
click button "Suivant" at bounding box center [1076, 218] width 65 height 31
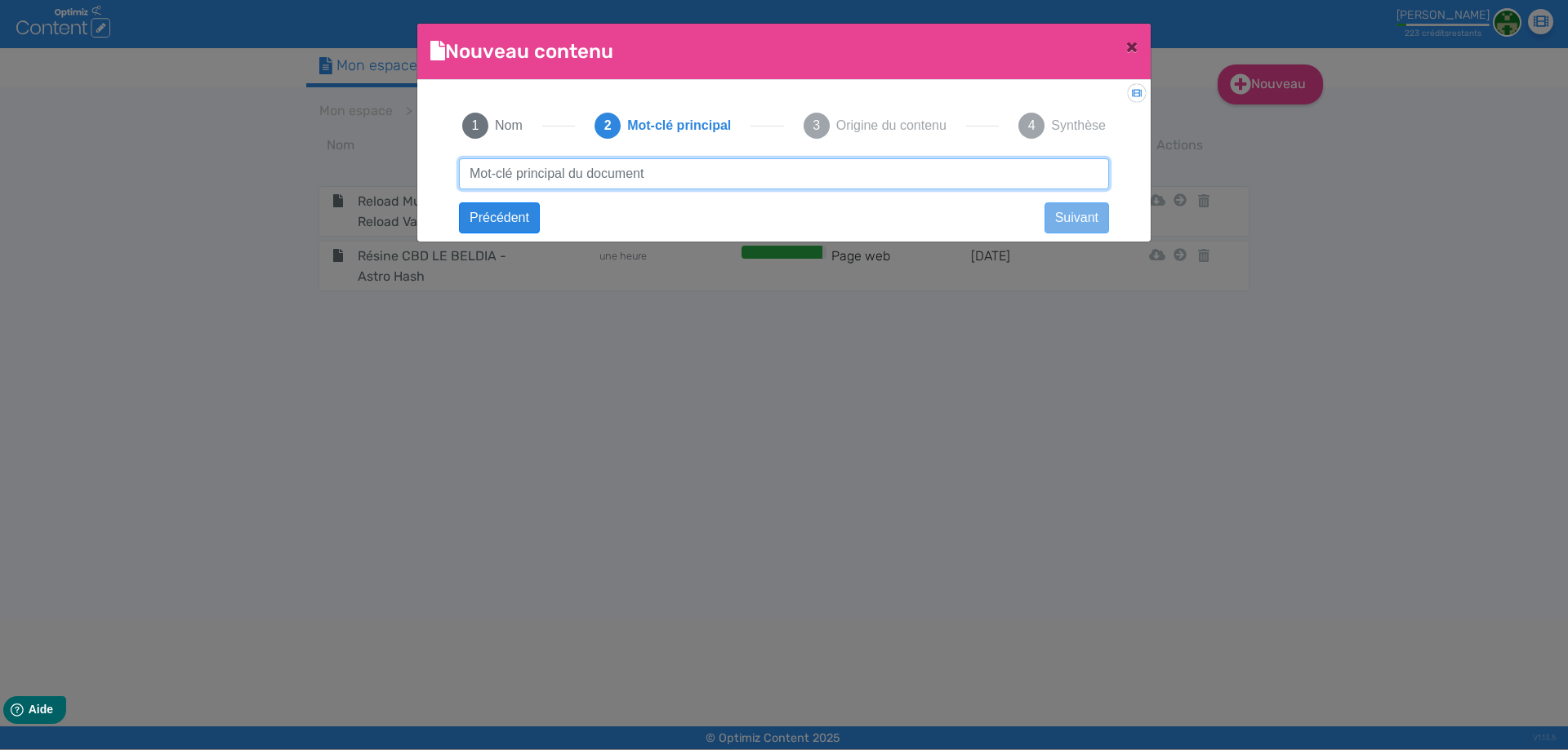
paste input "Résine CBD LE JAUNE - Astro Hash"
type input "Résine CBD LE JAUNE - Astro Hash"
click button "Suivant" at bounding box center [0, 0] width 0 height 0
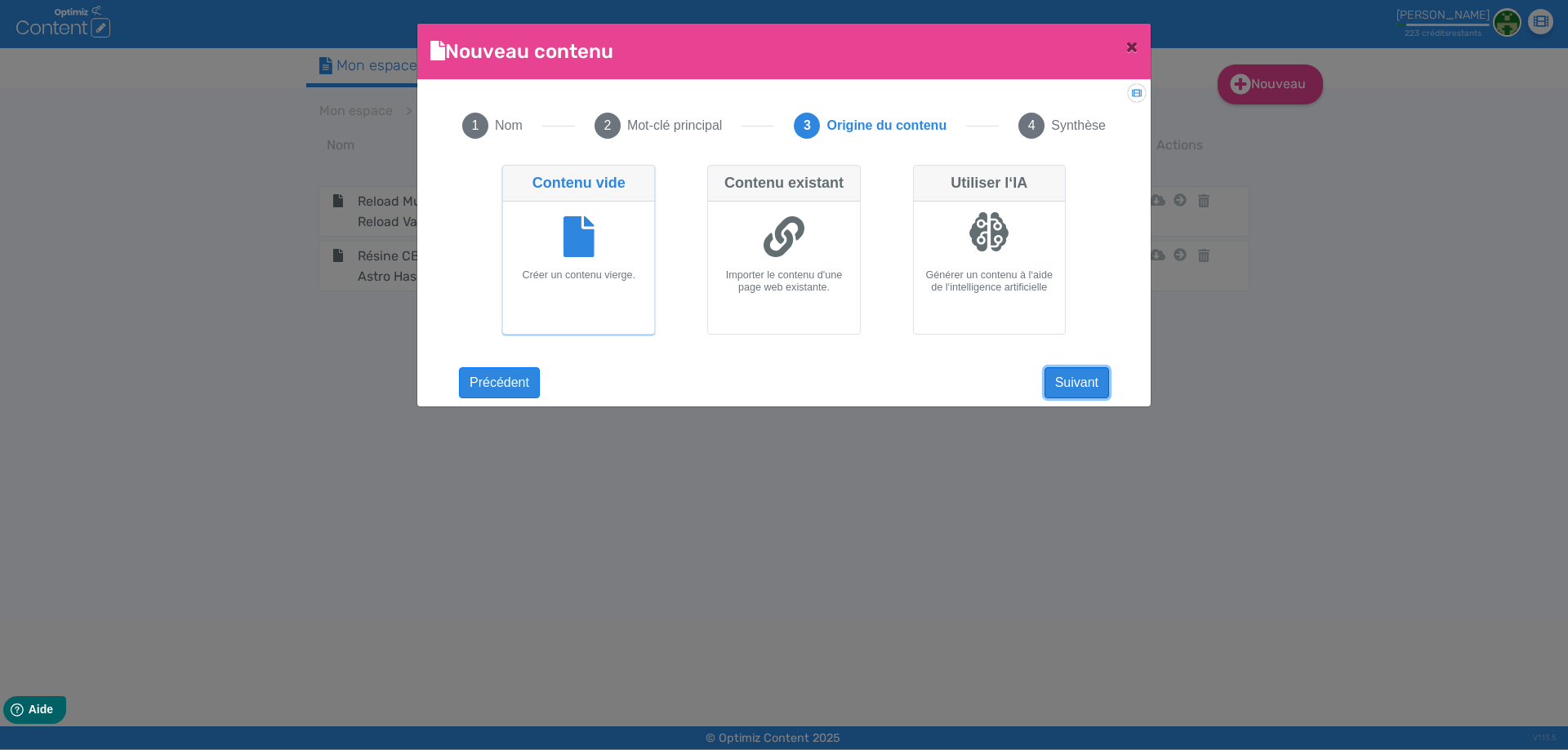
click at [1061, 380] on button "Suivant" at bounding box center [1076, 383] width 65 height 31
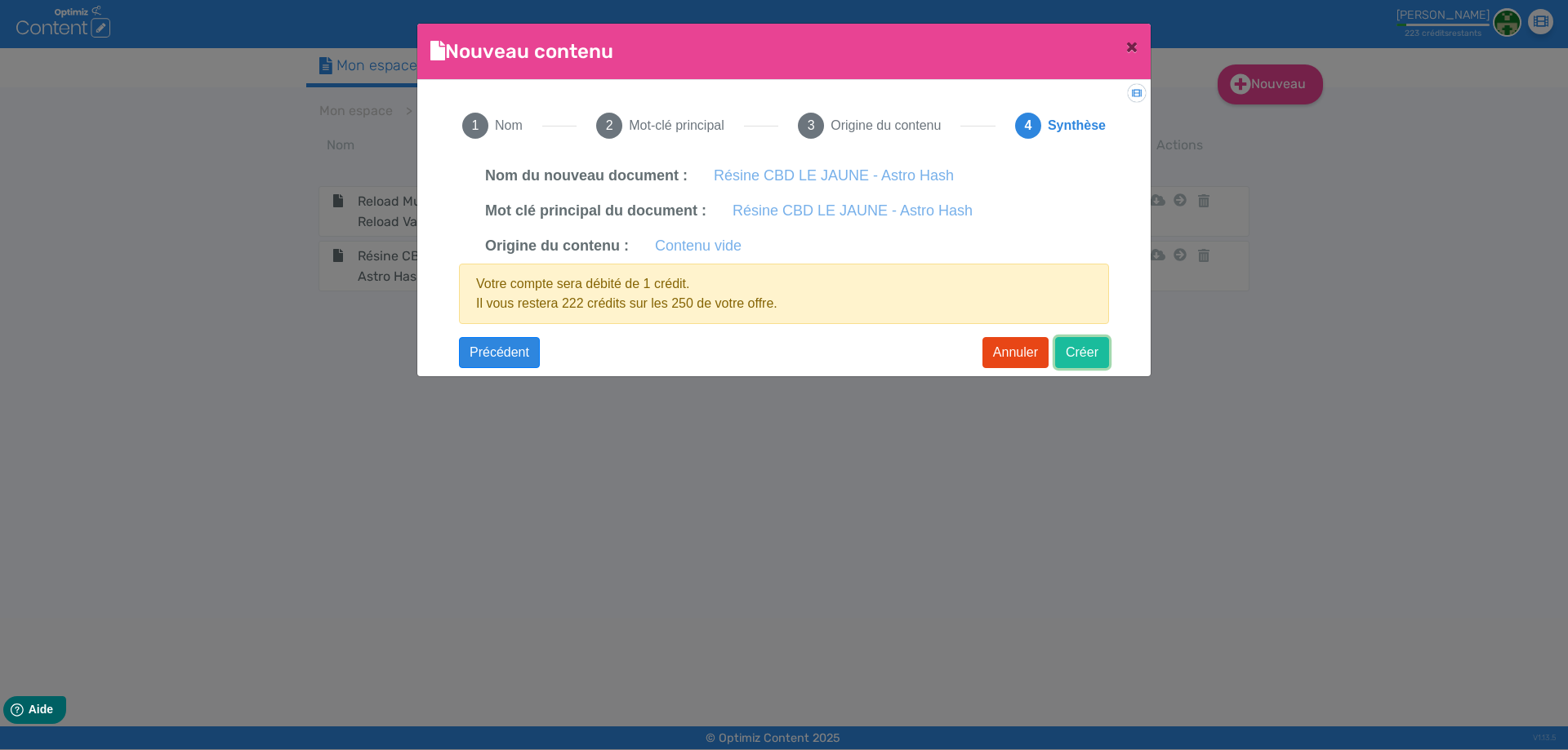
click at [1062, 354] on button "Créer" at bounding box center [1082, 352] width 54 height 31
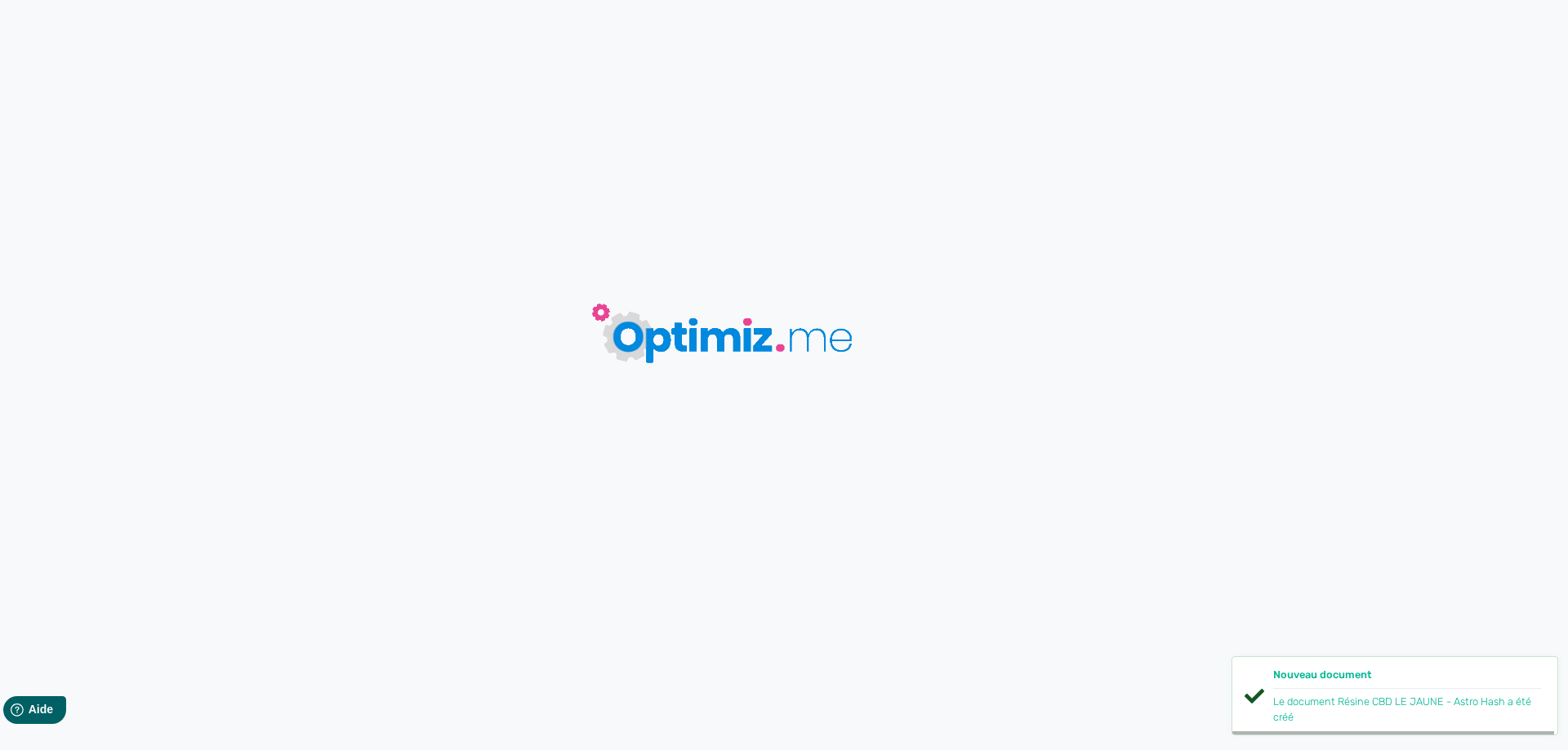
type input "Résine CBD LE JAUNE - Astro Hash"
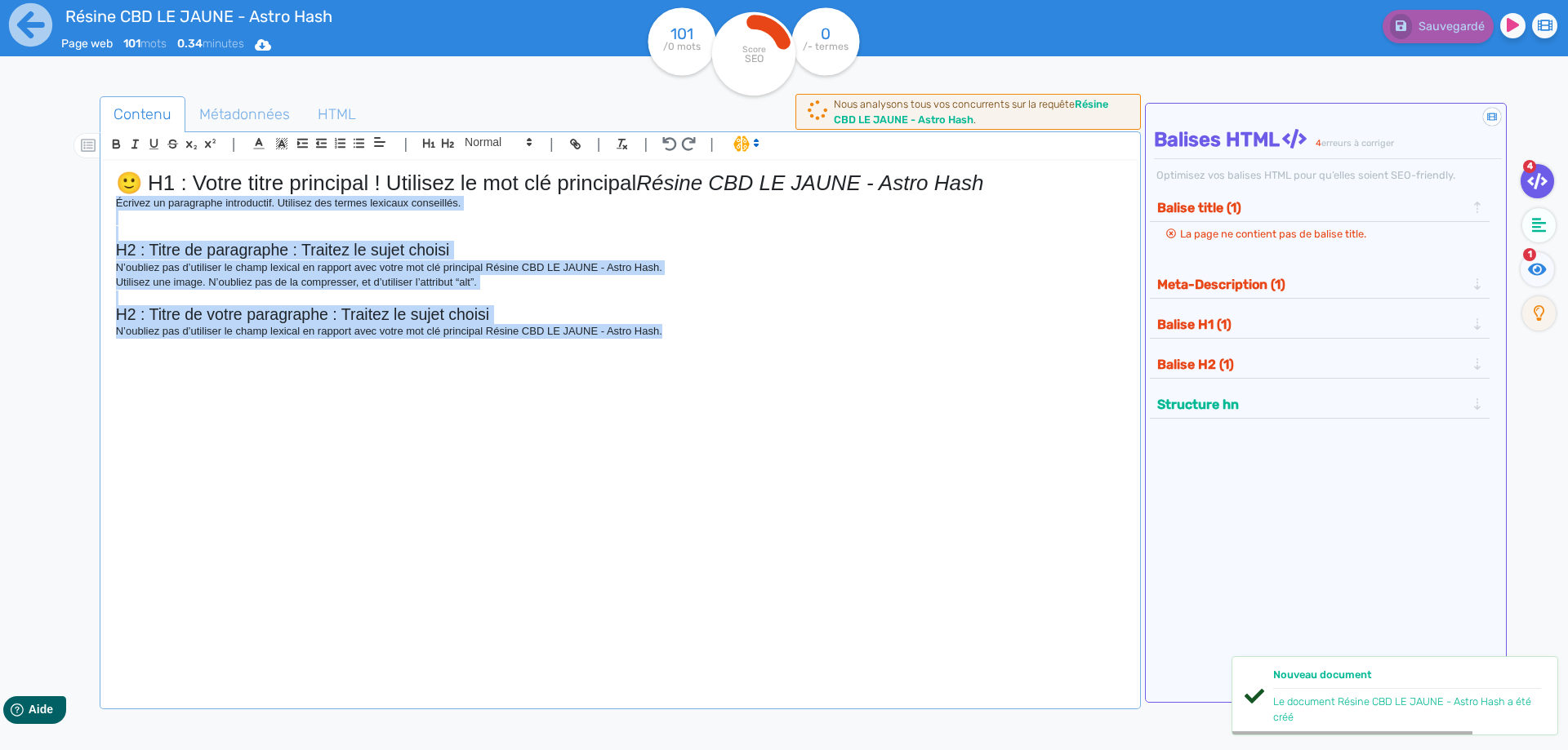
drag, startPoint x: 709, startPoint y: 340, endPoint x: 87, endPoint y: 208, distance: 635.9
click at [87, 208] on div "Contenu Métadonnées HTML | | H3 H4 H5 H6 Normal | | | | 🙂 H1 : Votre titre prin…" at bounding box center [808, 472] width 1521 height 761
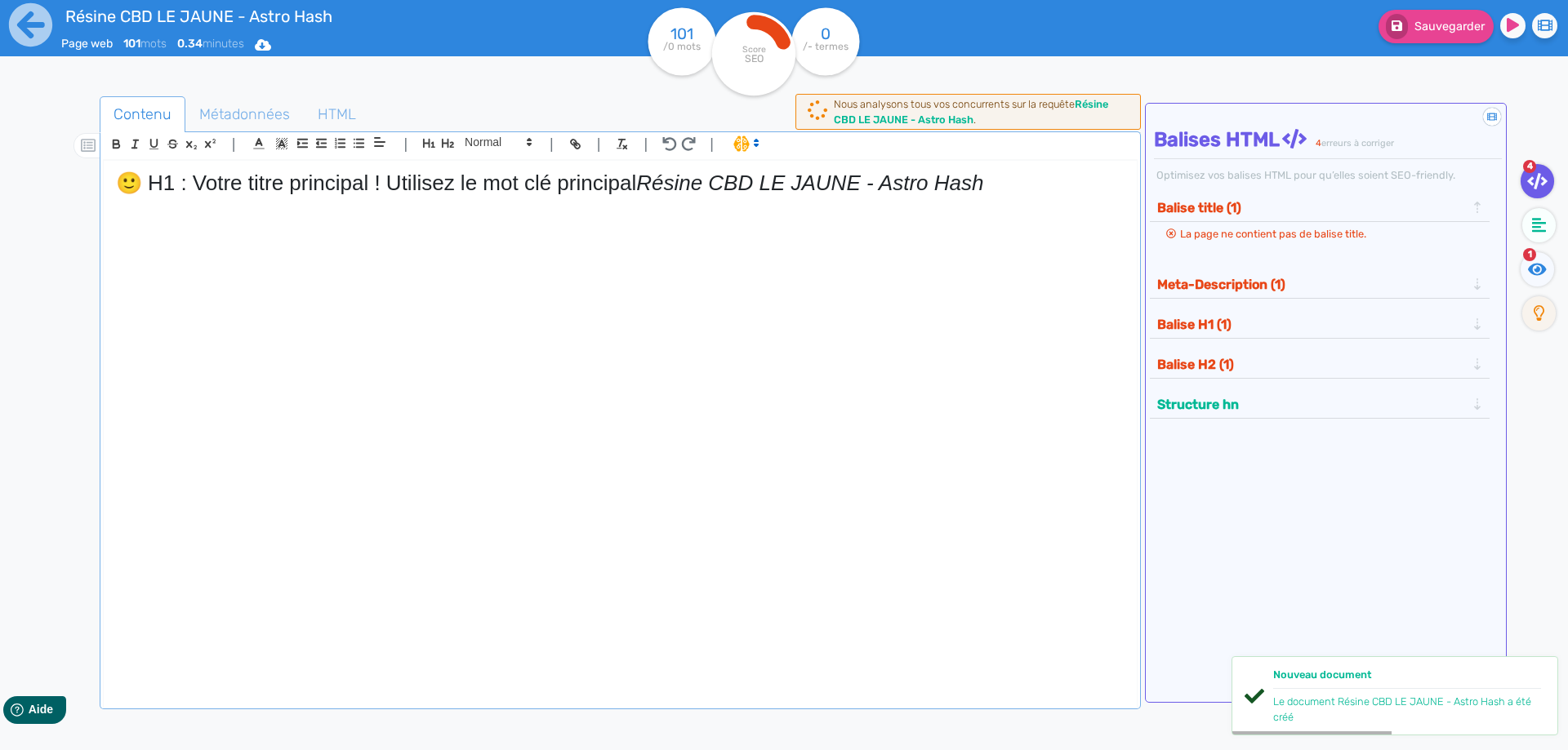
drag, startPoint x: 645, startPoint y: 177, endPoint x: 14, endPoint y: 147, distance: 631.7
click at [0, 147] on div "Résine CBD LE JAUNE - Astro Hash Page web 101 mots 0.34 minutes Html Pdf Word 1…" at bounding box center [784, 426] width 1568 height 853
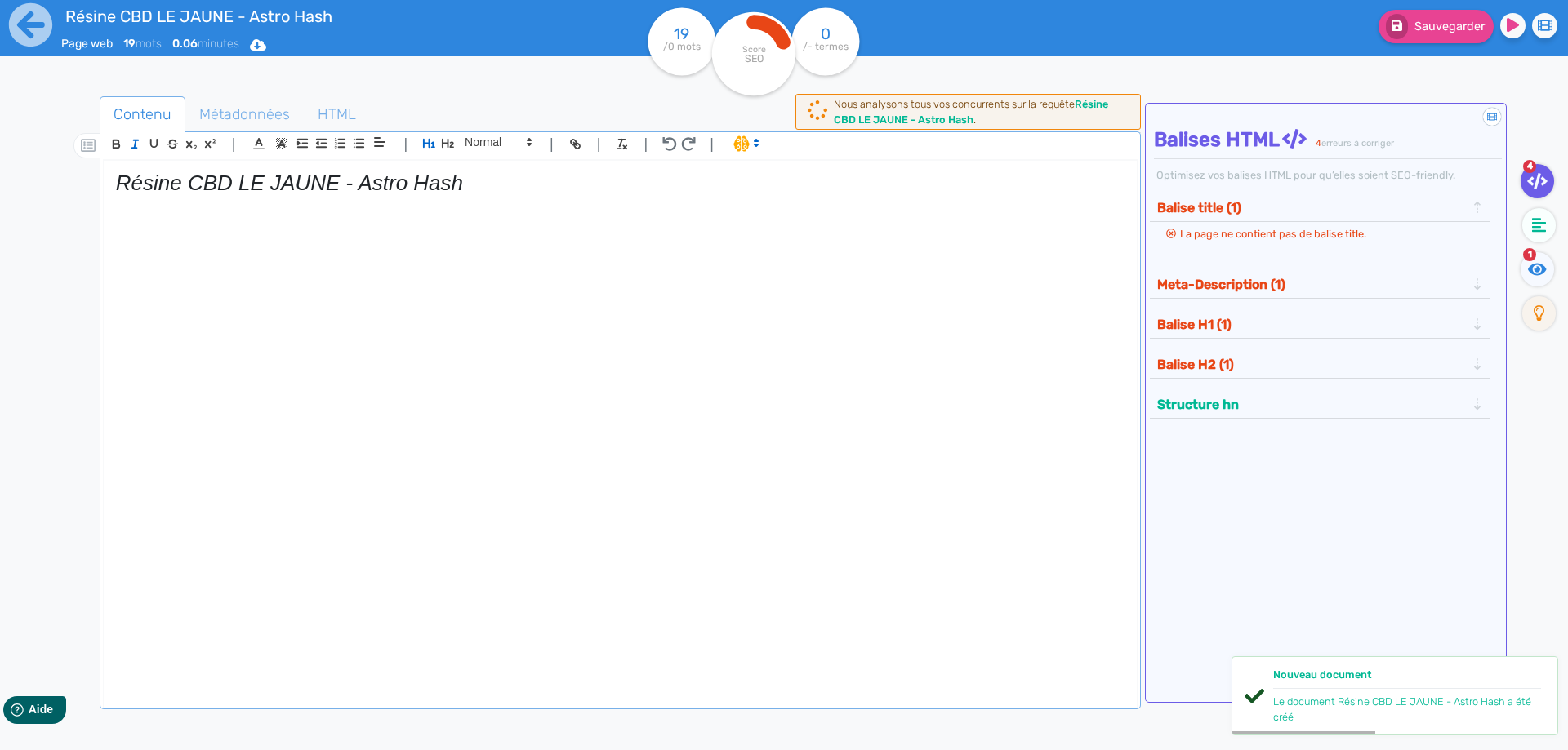
click at [127, 167] on div "Résine CBD LE JAUNE - Astro Hash" at bounding box center [620, 437] width 1034 height 554
click at [130, 177] on em "Résine CBD LE JAUNE - Astro Hash" at bounding box center [289, 182] width 347 height 25
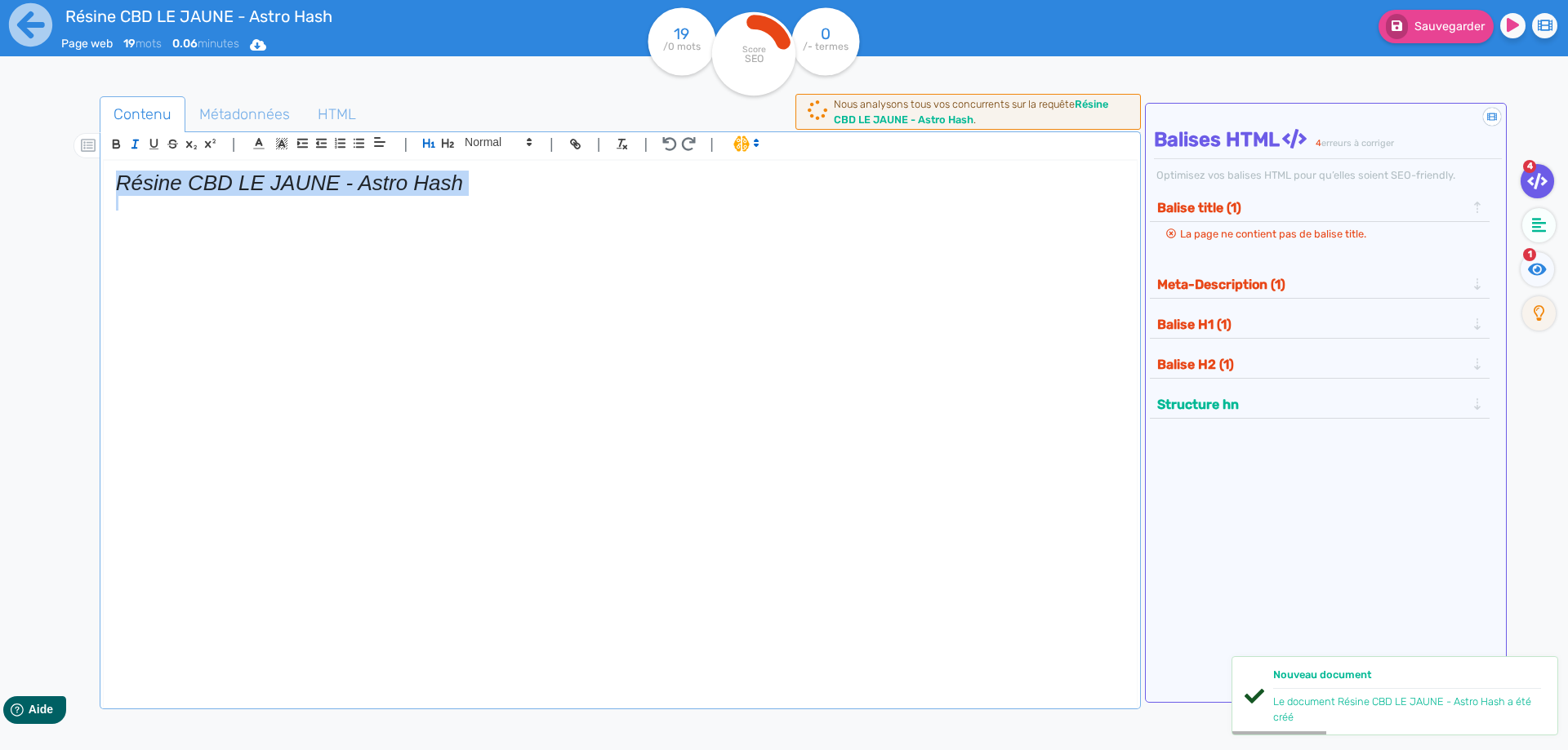
drag, startPoint x: 130, startPoint y: 177, endPoint x: 138, endPoint y: 141, distance: 36.9
click at [130, 177] on em "Résine CBD LE JAUNE - Astro Hash" at bounding box center [289, 182] width 347 height 25
click at [139, 138] on icon "button" at bounding box center [135, 144] width 14 height 14
click at [565, 184] on h1 "Résine CBD LE JAUNE - Astro Hash" at bounding box center [619, 183] width 1008 height 25
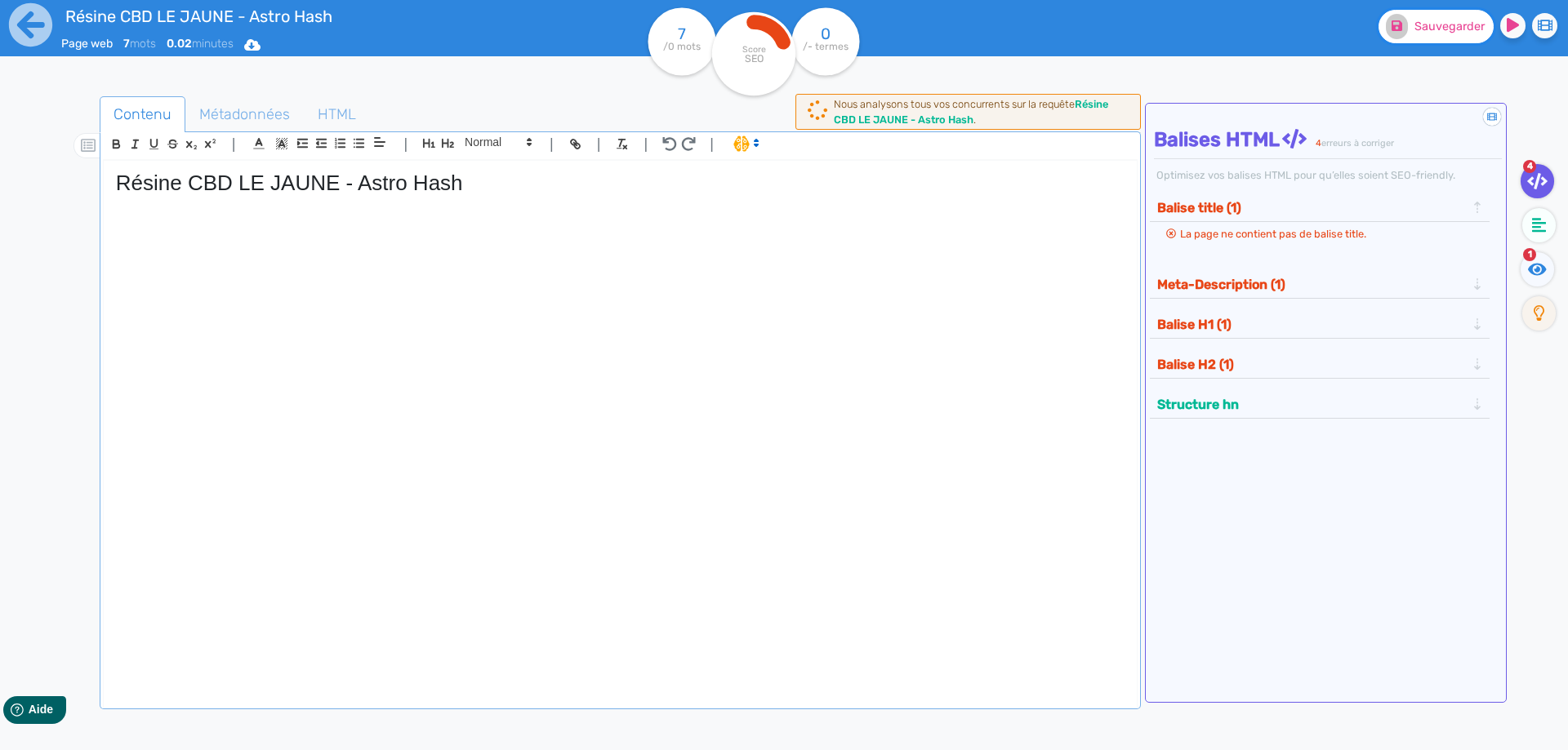
click at [1405, 40] on button "Sauvegarder" at bounding box center [1436, 26] width 115 height 34
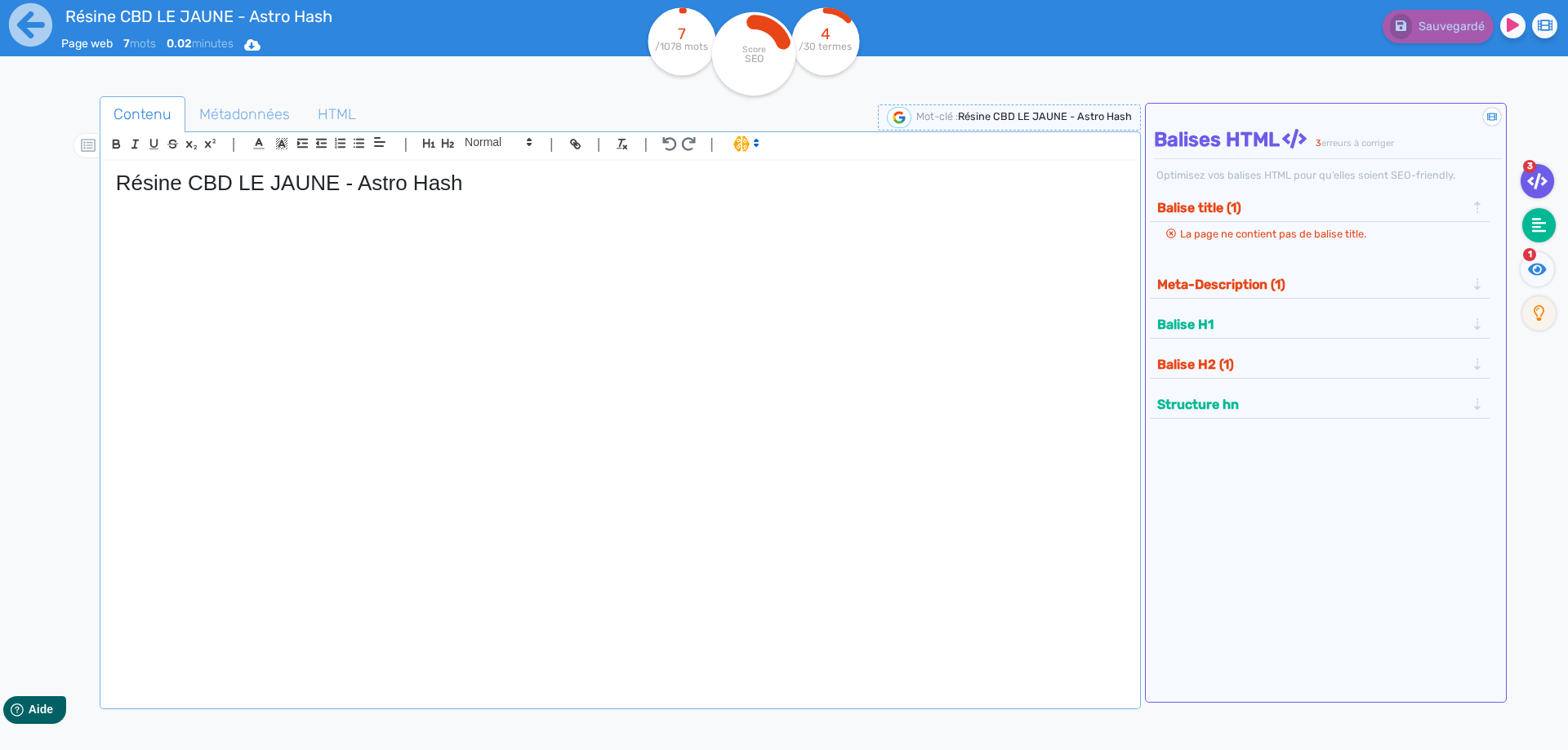
click at [1538, 237] on fa-icon at bounding box center [1539, 226] width 34 height 35
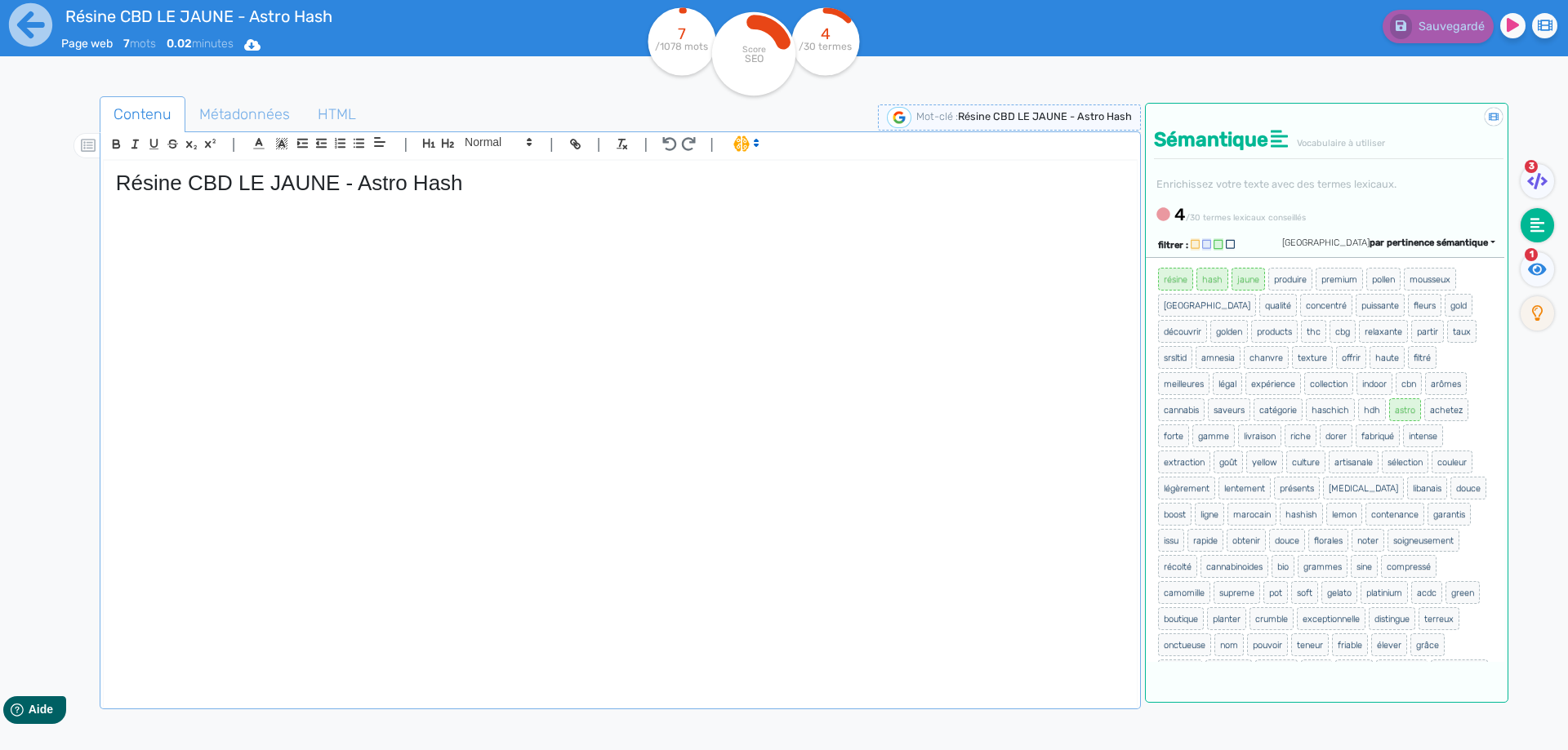
click at [315, 174] on div "Résine CBD LE JAUNE - Astro Hash" at bounding box center [620, 423] width 1033 height 525
click at [313, 176] on h1 "Résine CBD LE JAUNE - Astro Hash" at bounding box center [619, 183] width 1008 height 25
click at [313, 177] on h1 "Résine CBD LE JAUNE - Astro Hash" at bounding box center [619, 183] width 1008 height 25
copy h1 "Résine CBD LE JAUNE - Astro Hash"
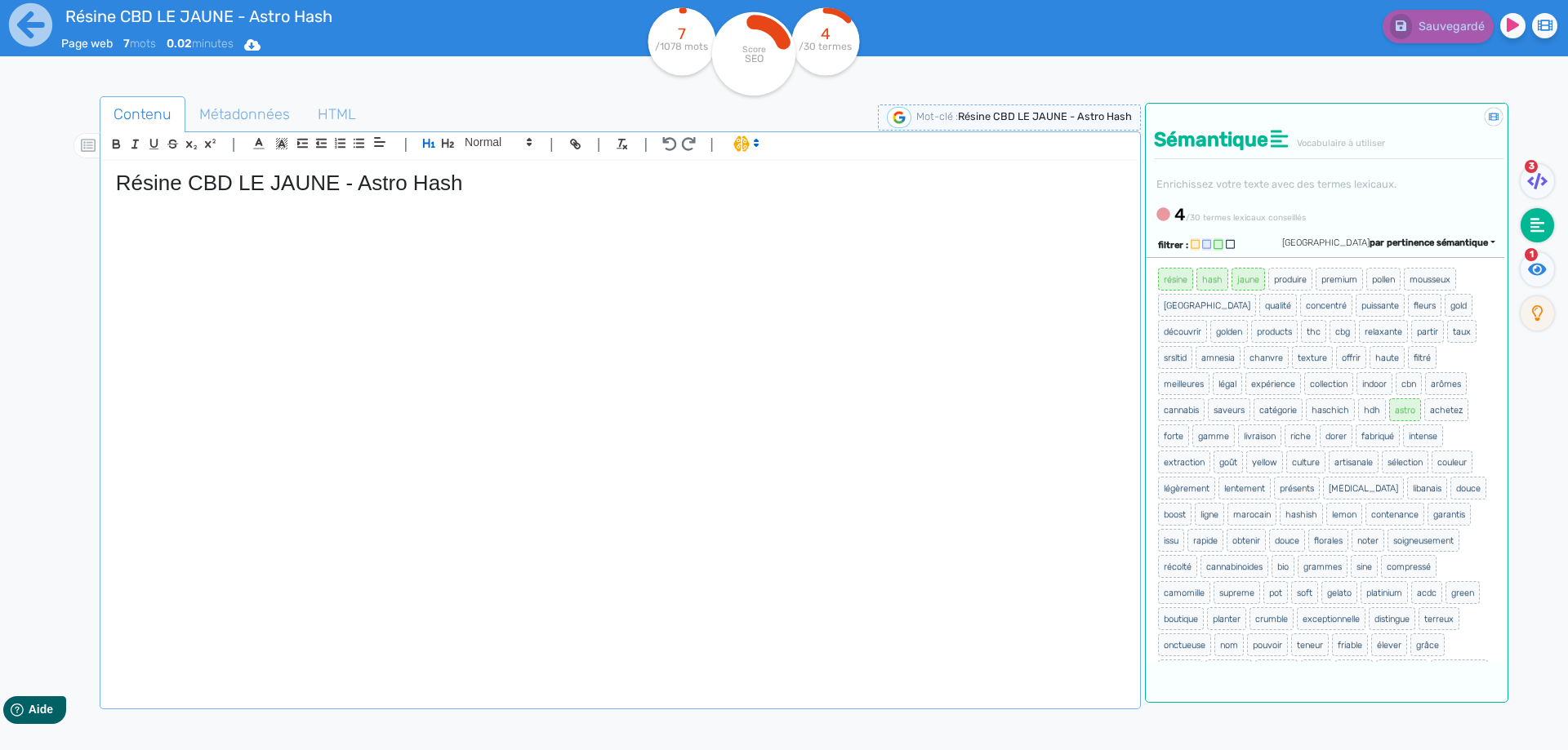
click at [549, 410] on div "Résine CBD LE JAUNE - Astro Hash" at bounding box center [620, 423] width 1033 height 525
click at [471, 282] on div "Résine CBD LE JAUNE - Astro Hash" at bounding box center [620, 423] width 1033 height 525
click at [30, 27] on icon at bounding box center [30, 25] width 45 height 45
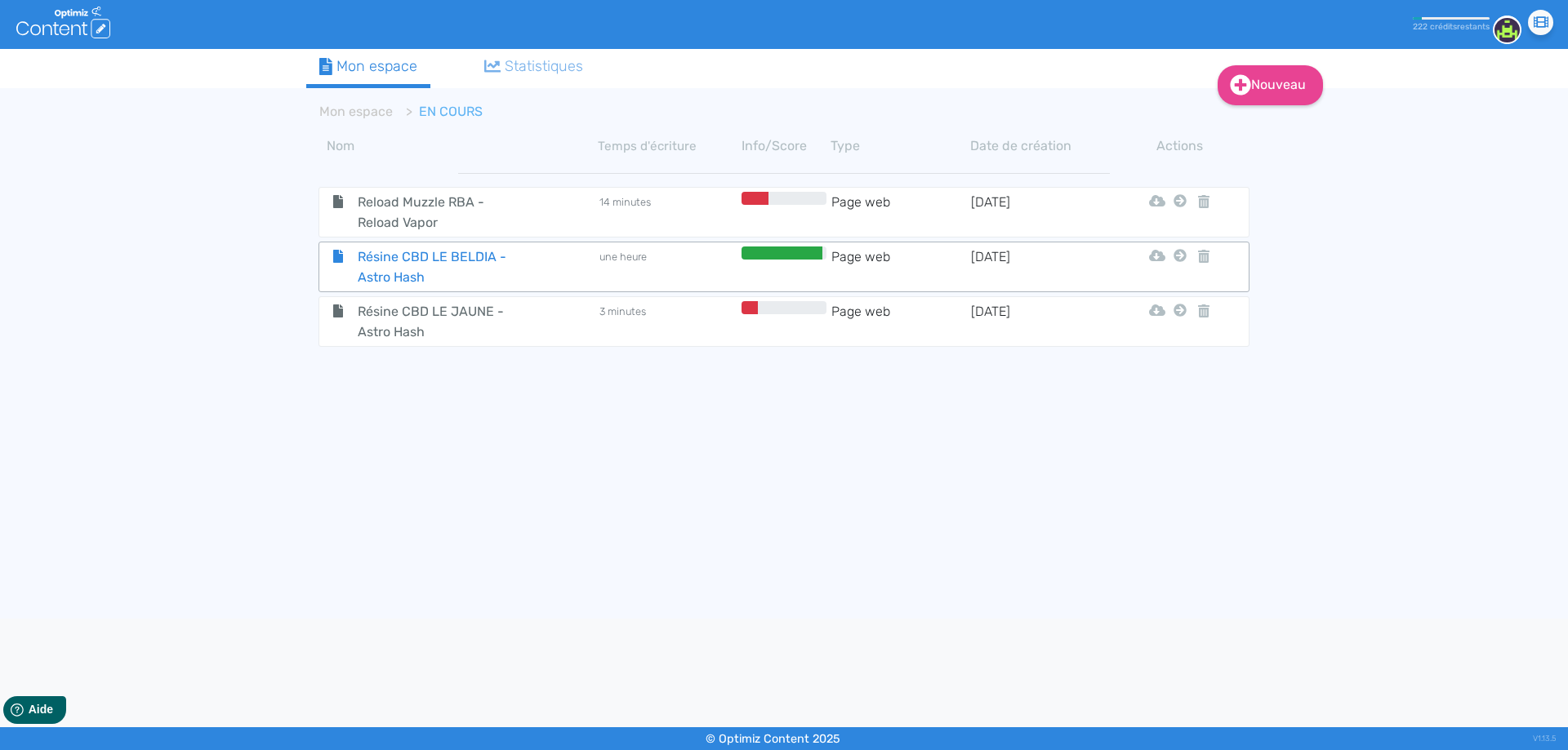
click at [402, 265] on span "Résine CBD LE BELDIA - Astro Hash" at bounding box center [437, 267] width 184 height 41
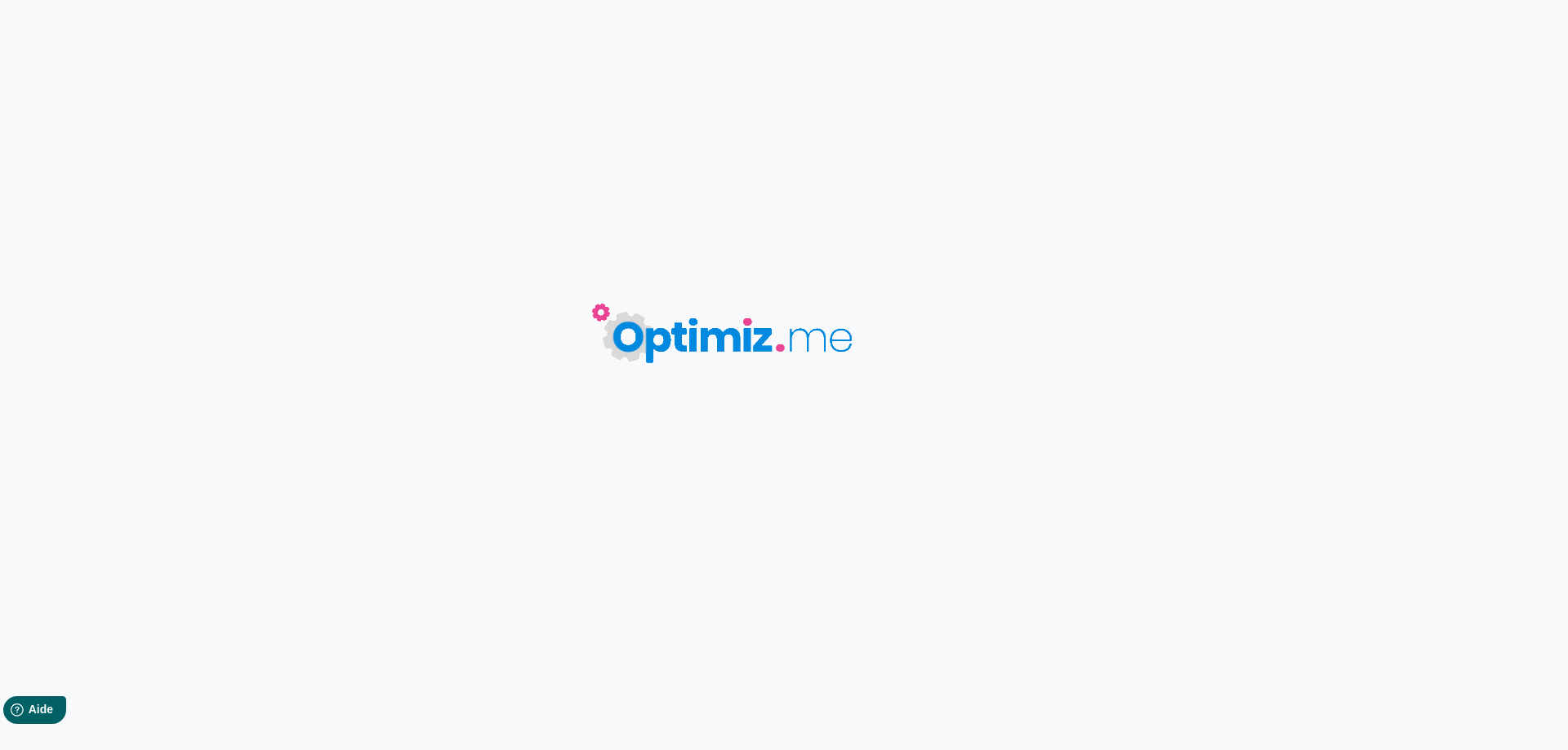
type input "Résine CBD LE BELDIA - Astro Hash"
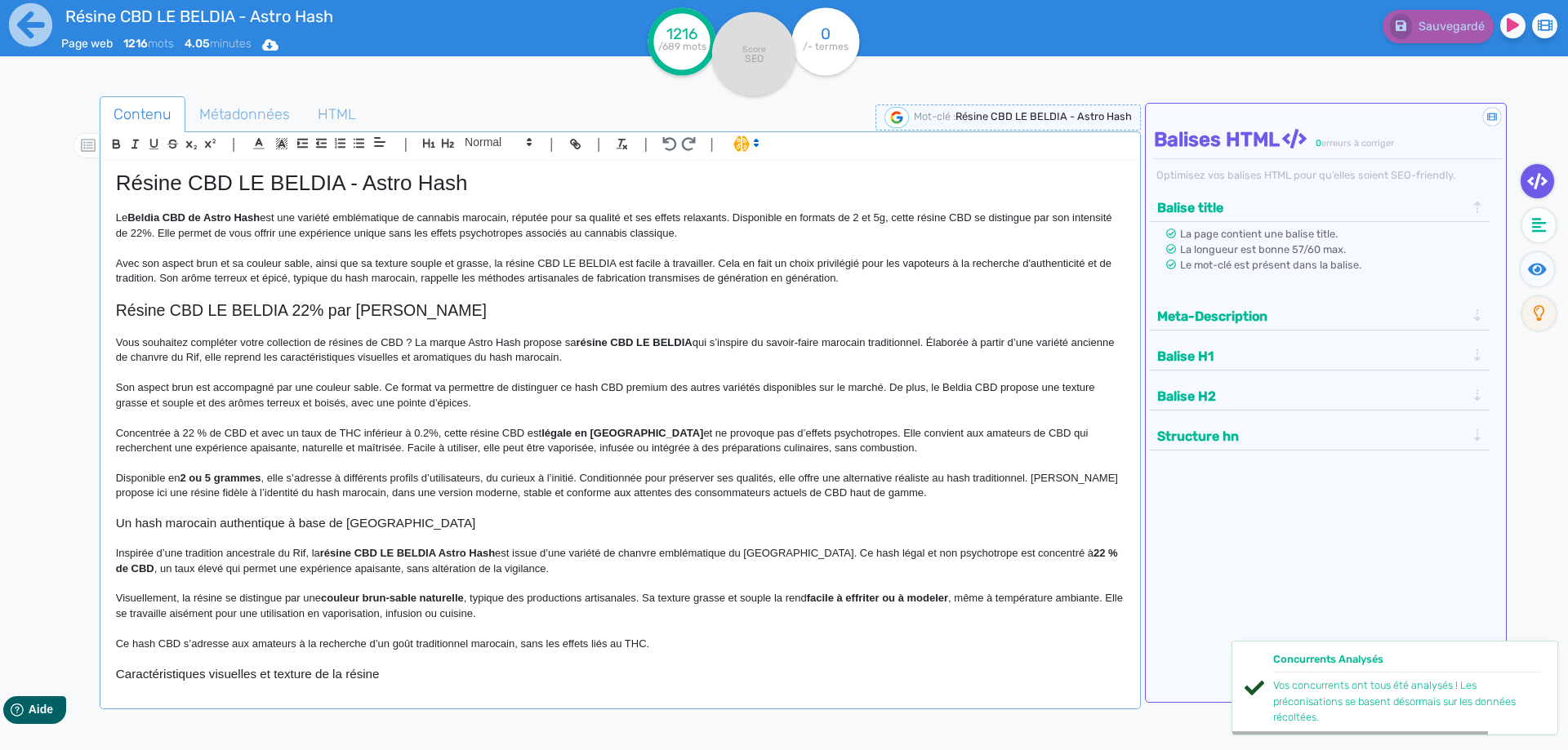
click at [423, 174] on h1 "Résine CBD LE BELDIA - Astro Hash" at bounding box center [619, 183] width 1008 height 25
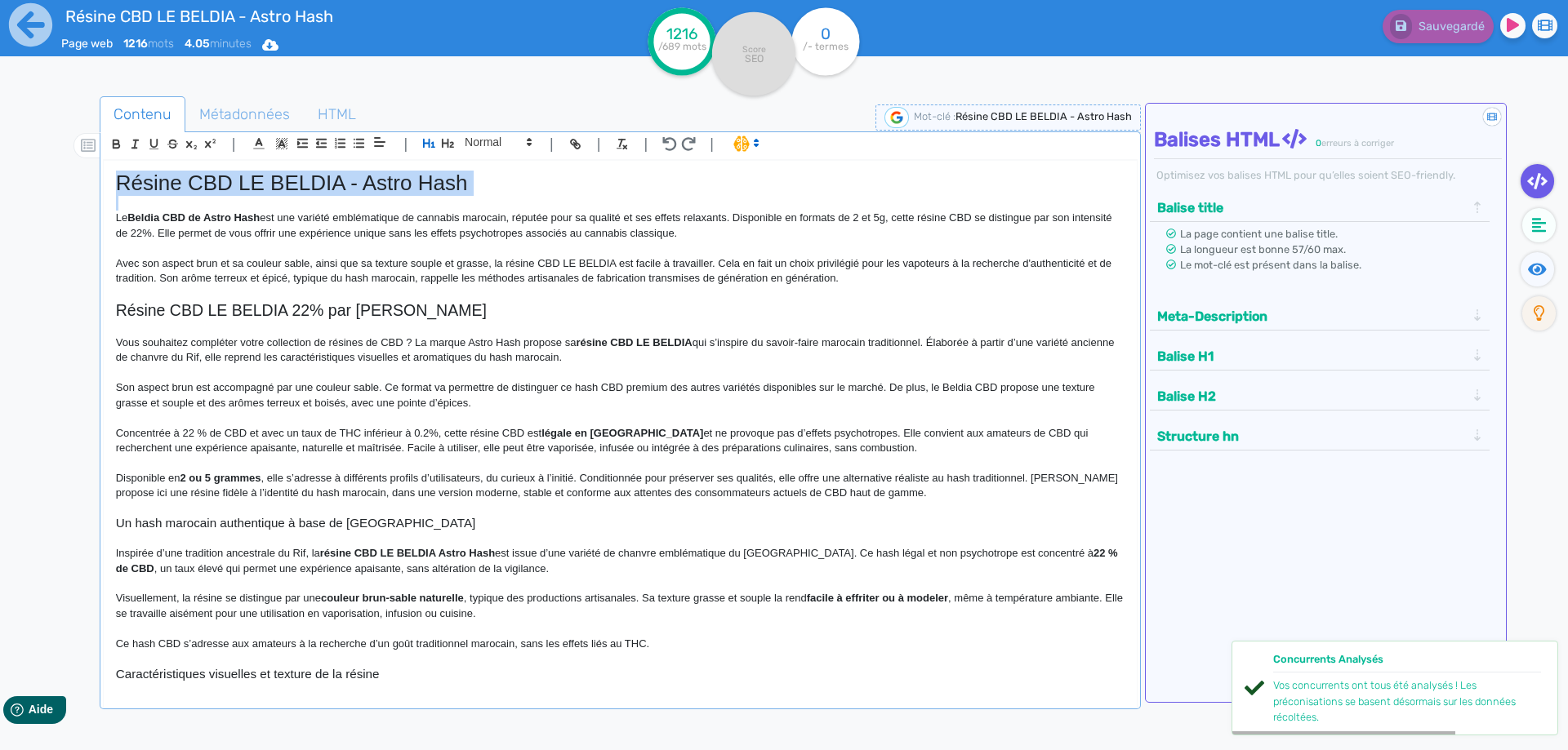
click at [423, 174] on h1 "Résine CBD LE BELDIA - Astro Hash" at bounding box center [619, 183] width 1008 height 25
copy h1 "Résine CBD LE BELDIA - Astro Hash"
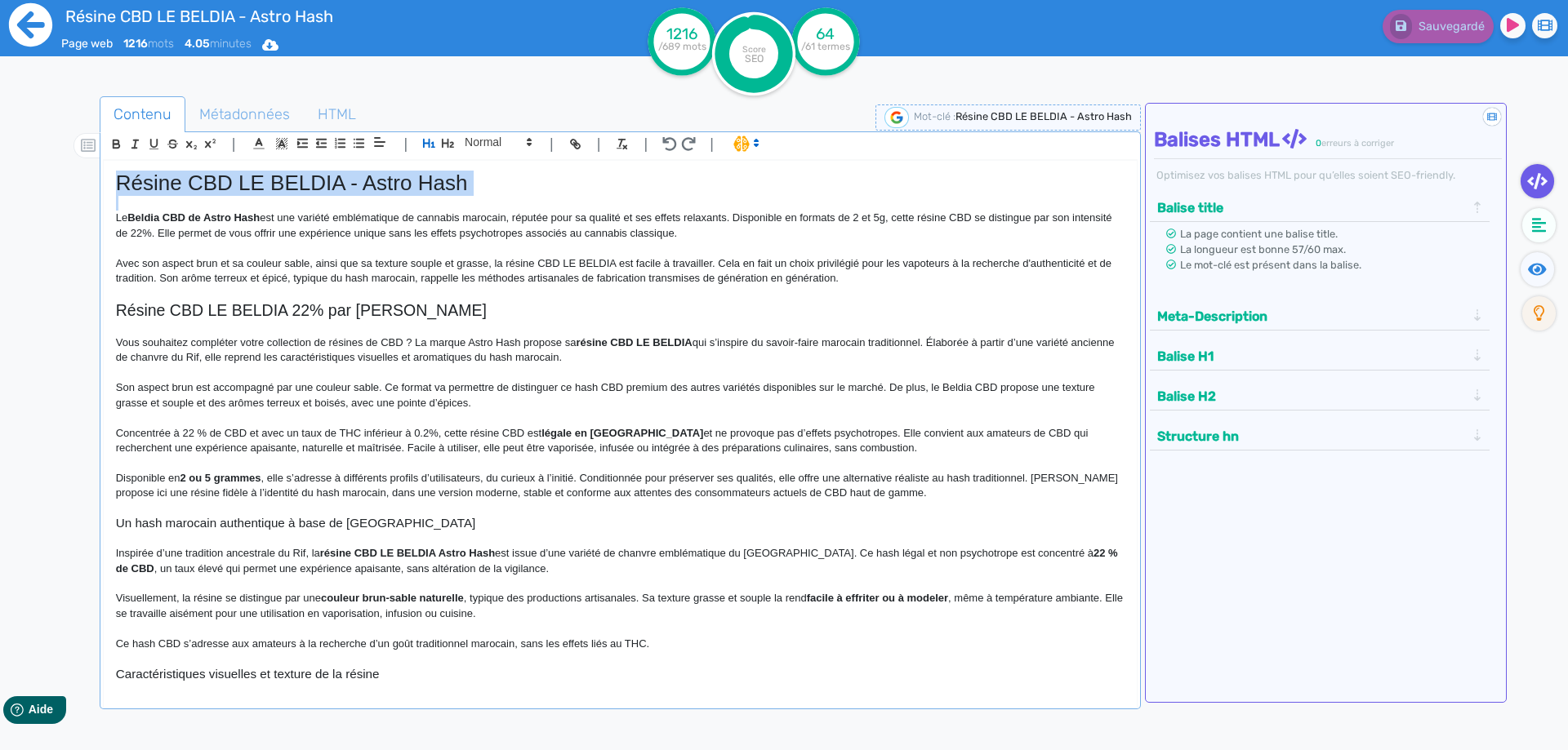
copy h1 "Résine CBD LE BELDIA - Astro Hash"
click at [138, 280] on p "Avec son aspect brun et sa couleur sable, ainsi que sa texture souple et grasse…" at bounding box center [619, 271] width 1008 height 30
click at [12, 24] on icon at bounding box center [31, 25] width 44 height 44
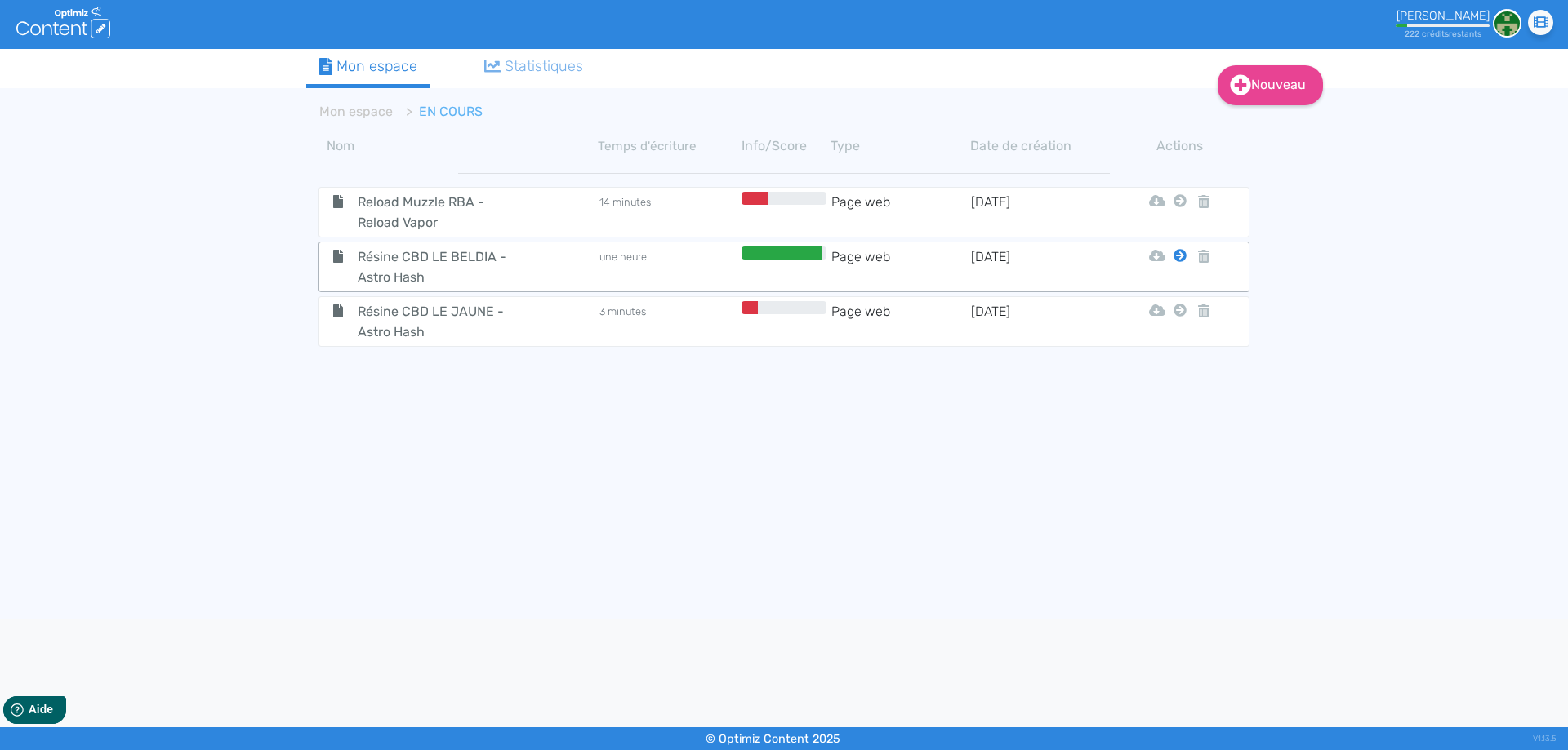
click at [1181, 254] on icon at bounding box center [1180, 256] width 13 height 13
click at [1166, 297] on button "Mon Espace" at bounding box center [1173, 296] width 140 height 26
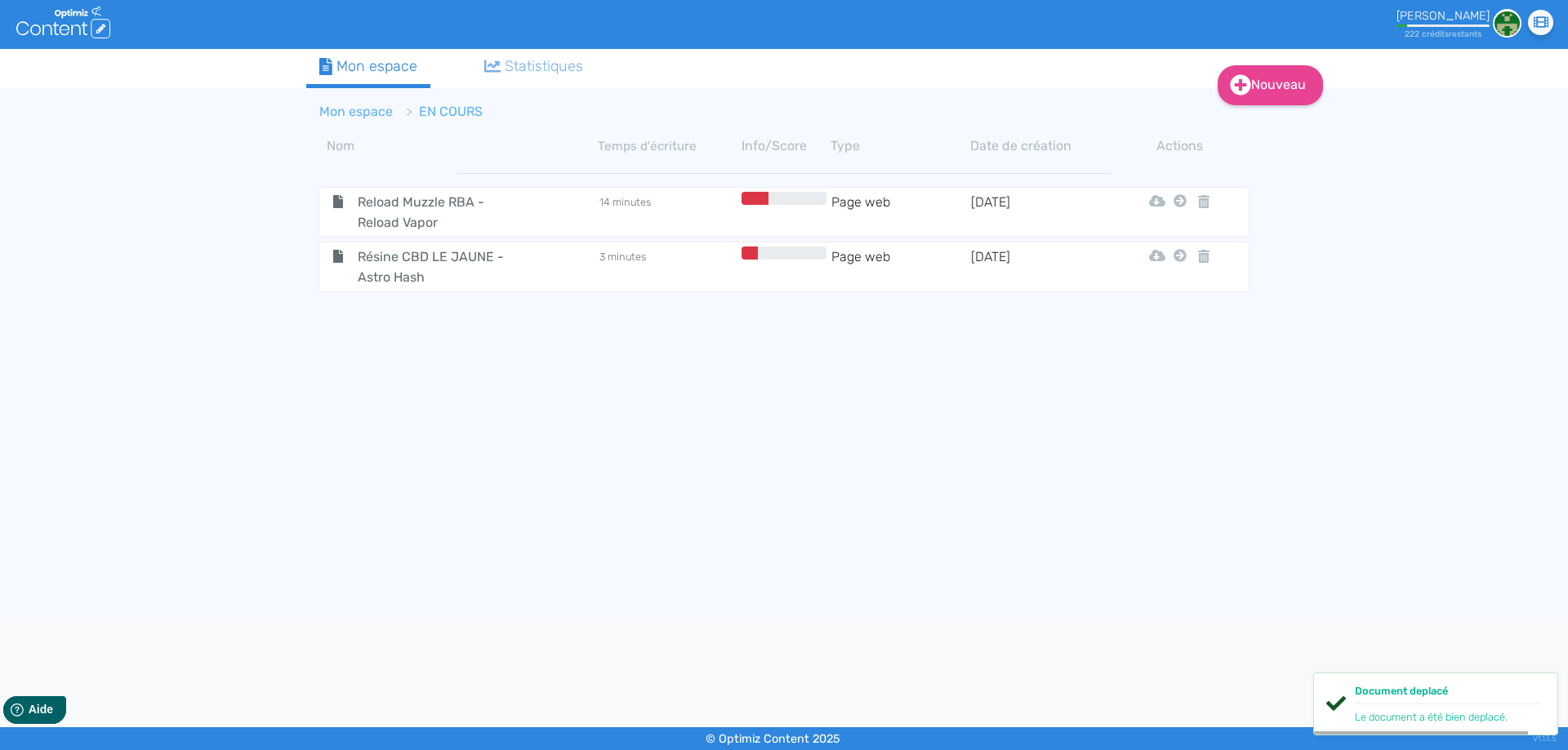
click at [358, 106] on link "Mon espace" at bounding box center [356, 111] width 74 height 15
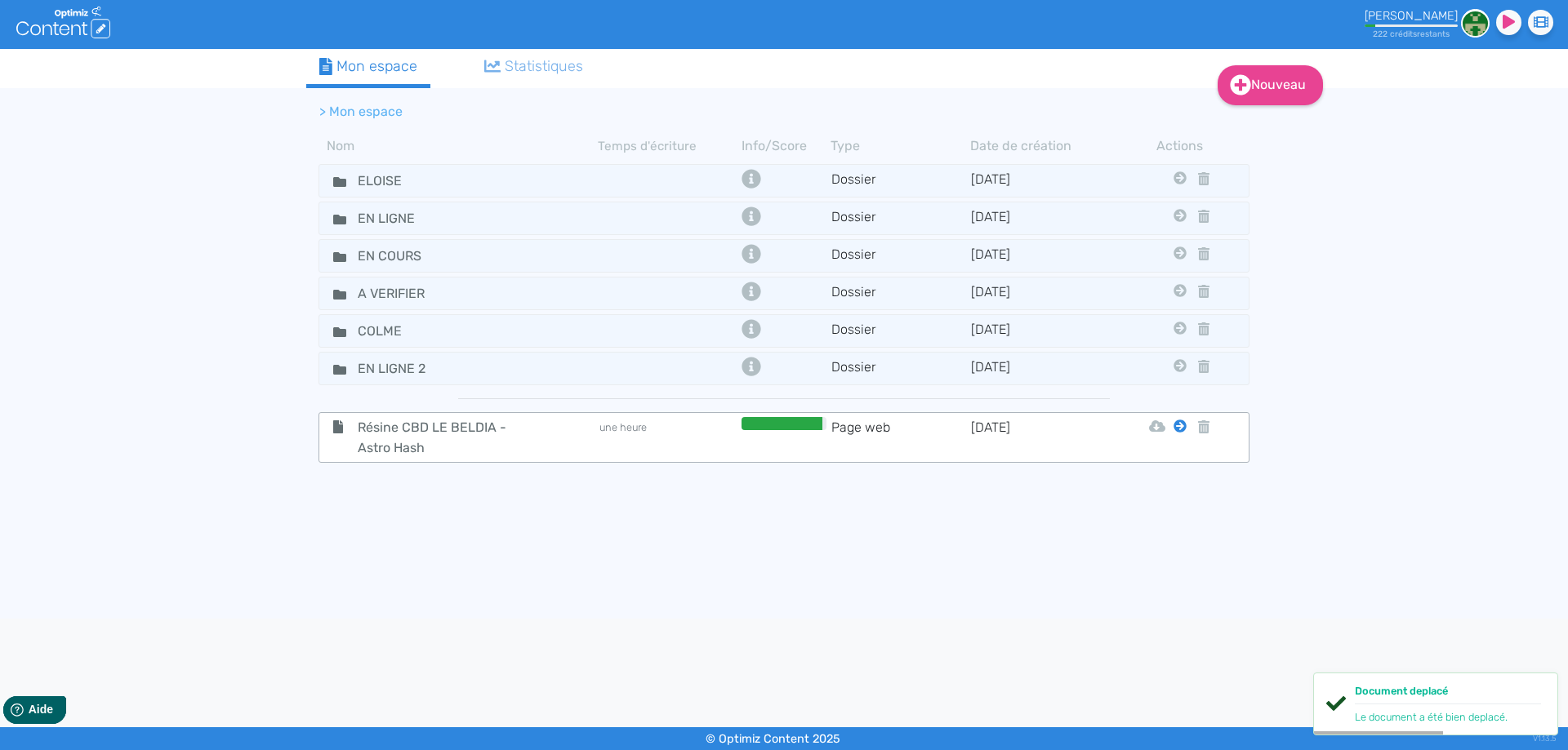
click at [1178, 428] on icon at bounding box center [1180, 426] width 13 height 13
click at [1174, 461] on button "Eloise" at bounding box center [1167, 467] width 130 height 26
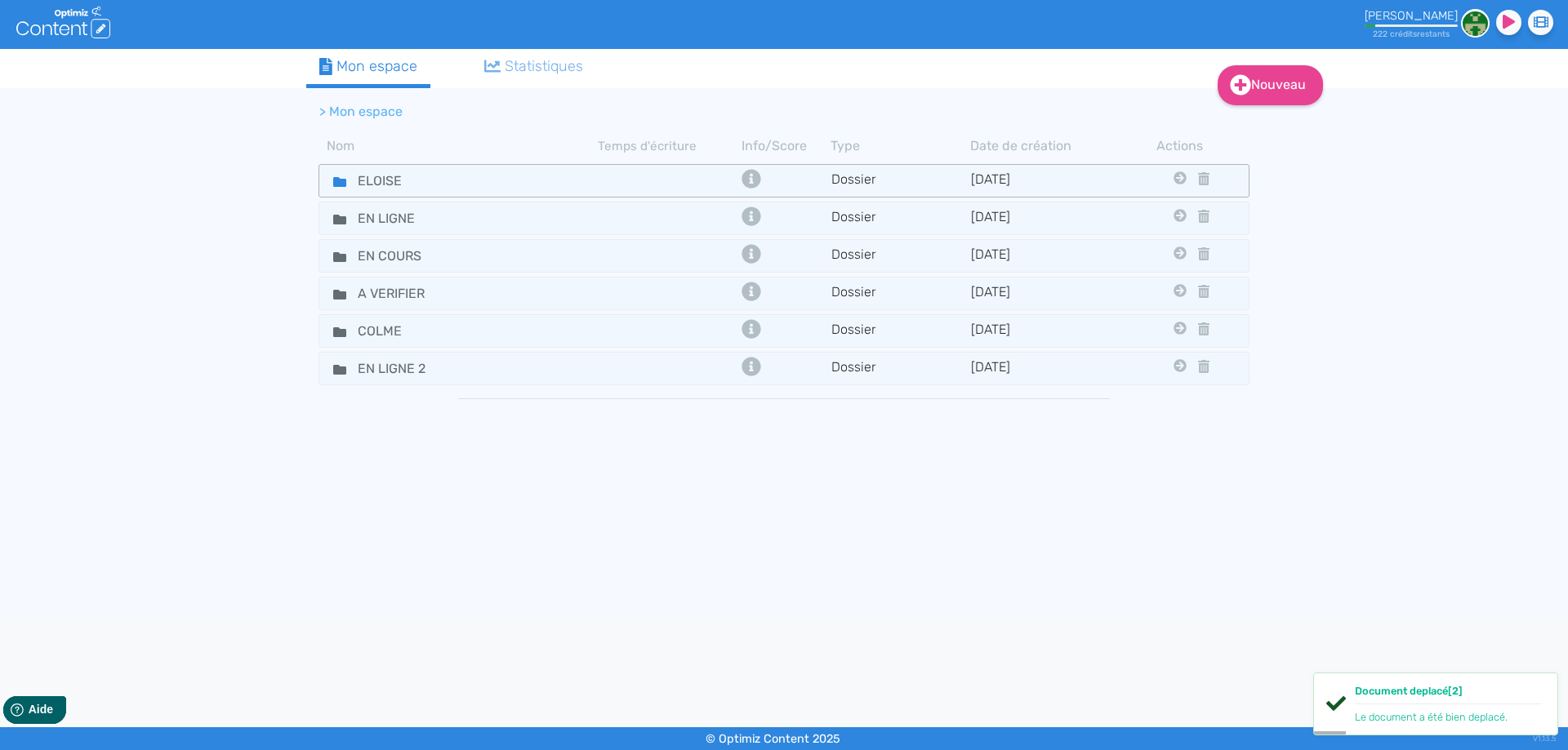
click at [340, 184] on icon at bounding box center [340, 182] width 13 height 10
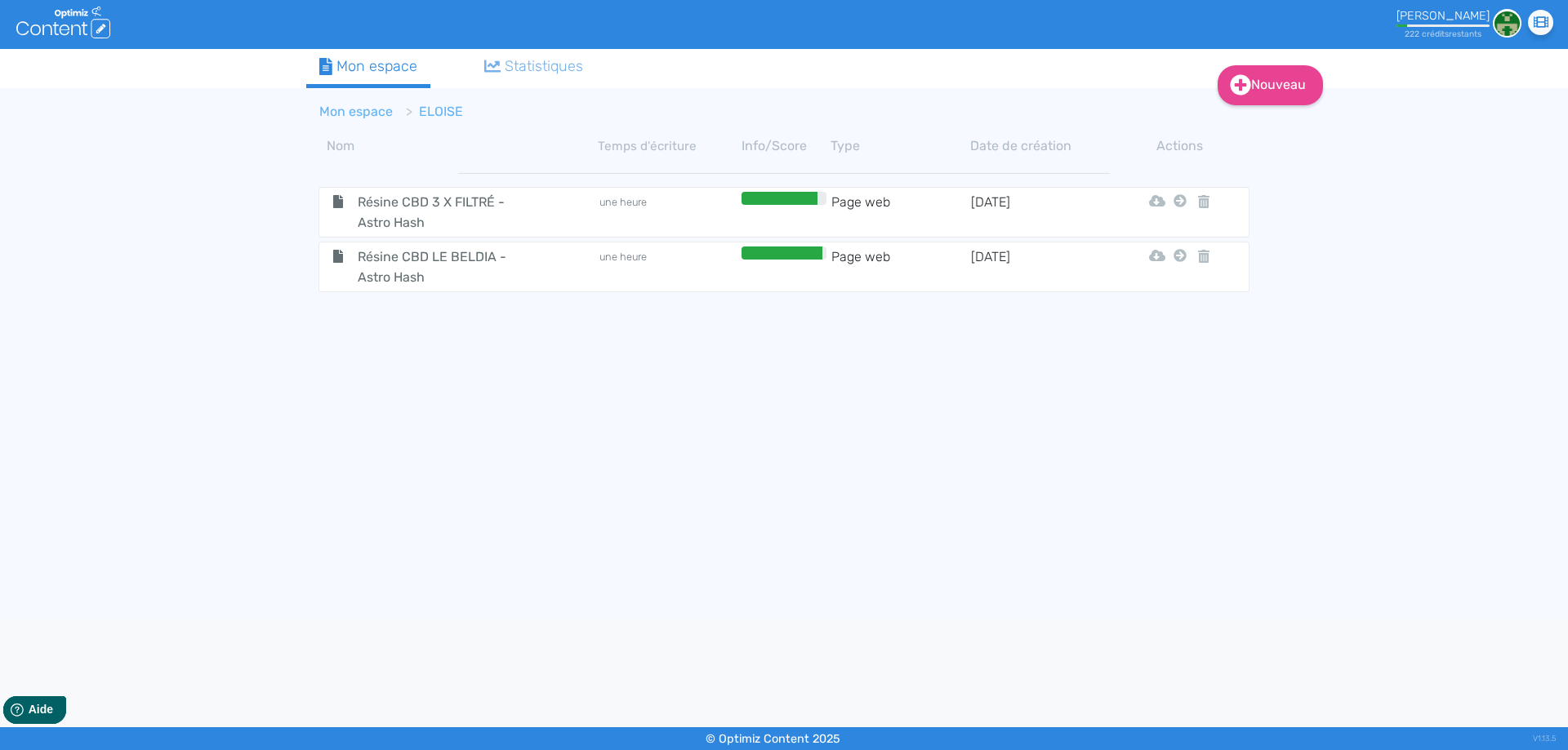
click at [345, 119] on li "Mon espace" at bounding box center [356, 112] width 74 height 20
click at [348, 111] on link "Mon espace" at bounding box center [356, 111] width 74 height 15
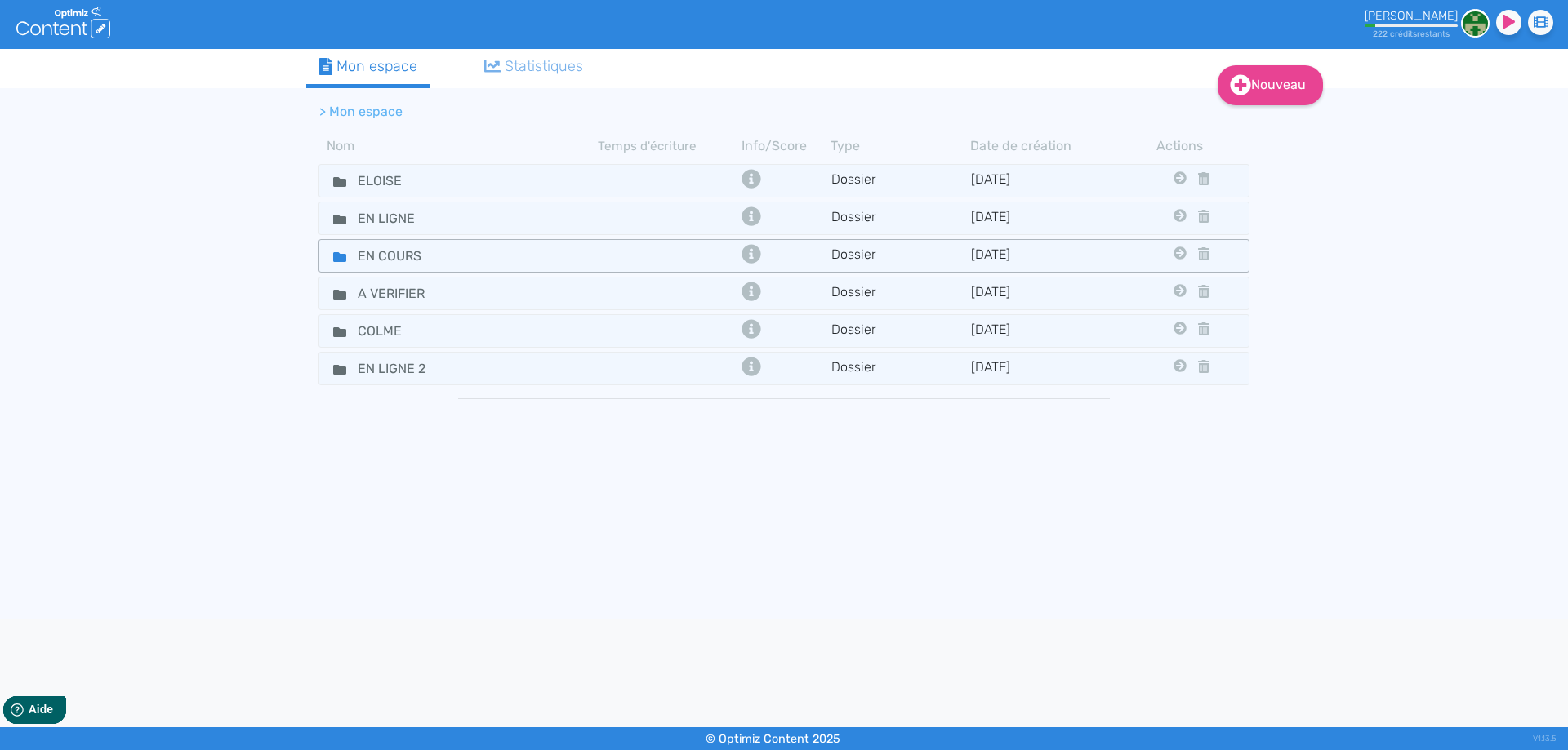
click at [335, 258] on icon at bounding box center [340, 257] width 13 height 10
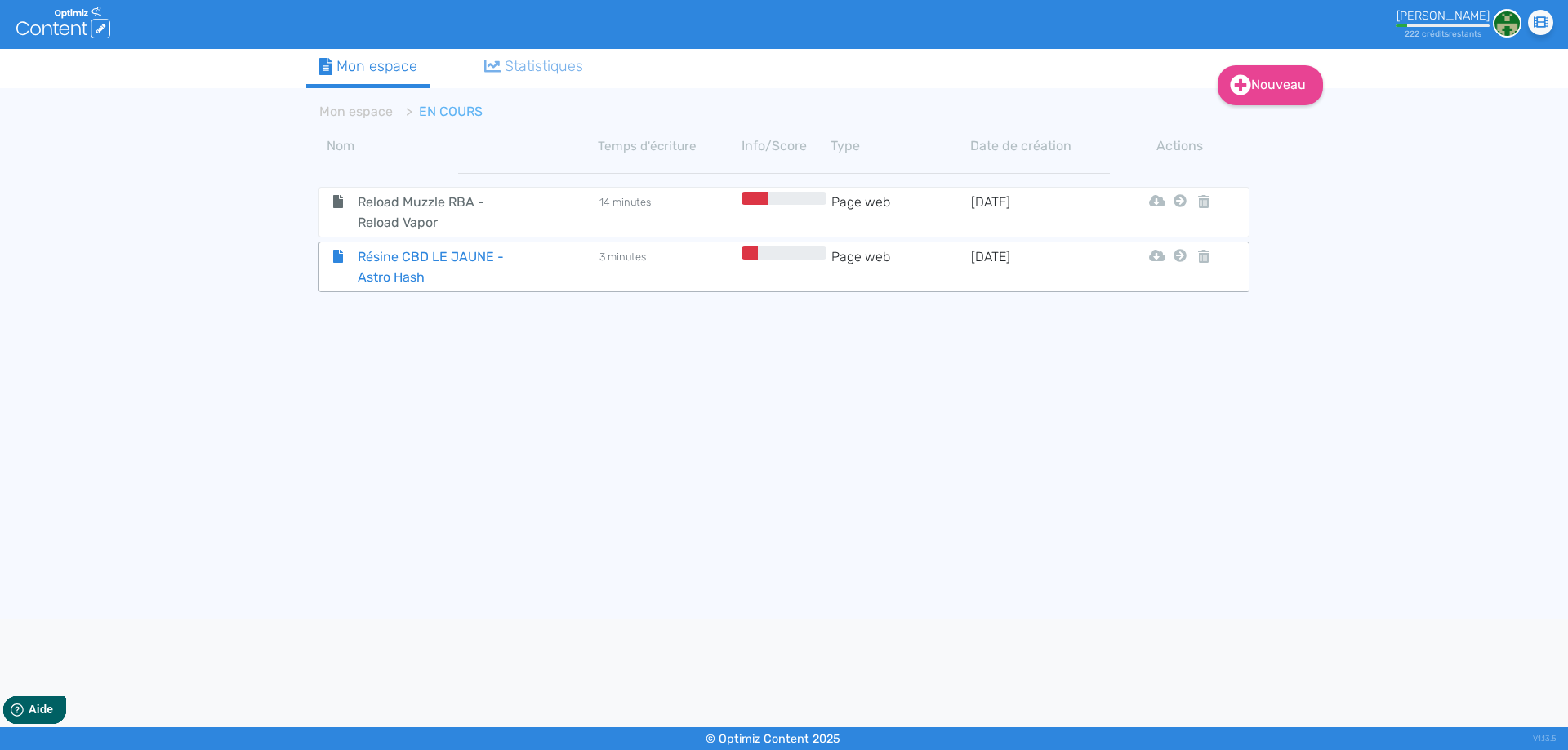
click at [423, 271] on span "Résine CBD LE JAUNE - Astro Hash" at bounding box center [437, 267] width 184 height 41
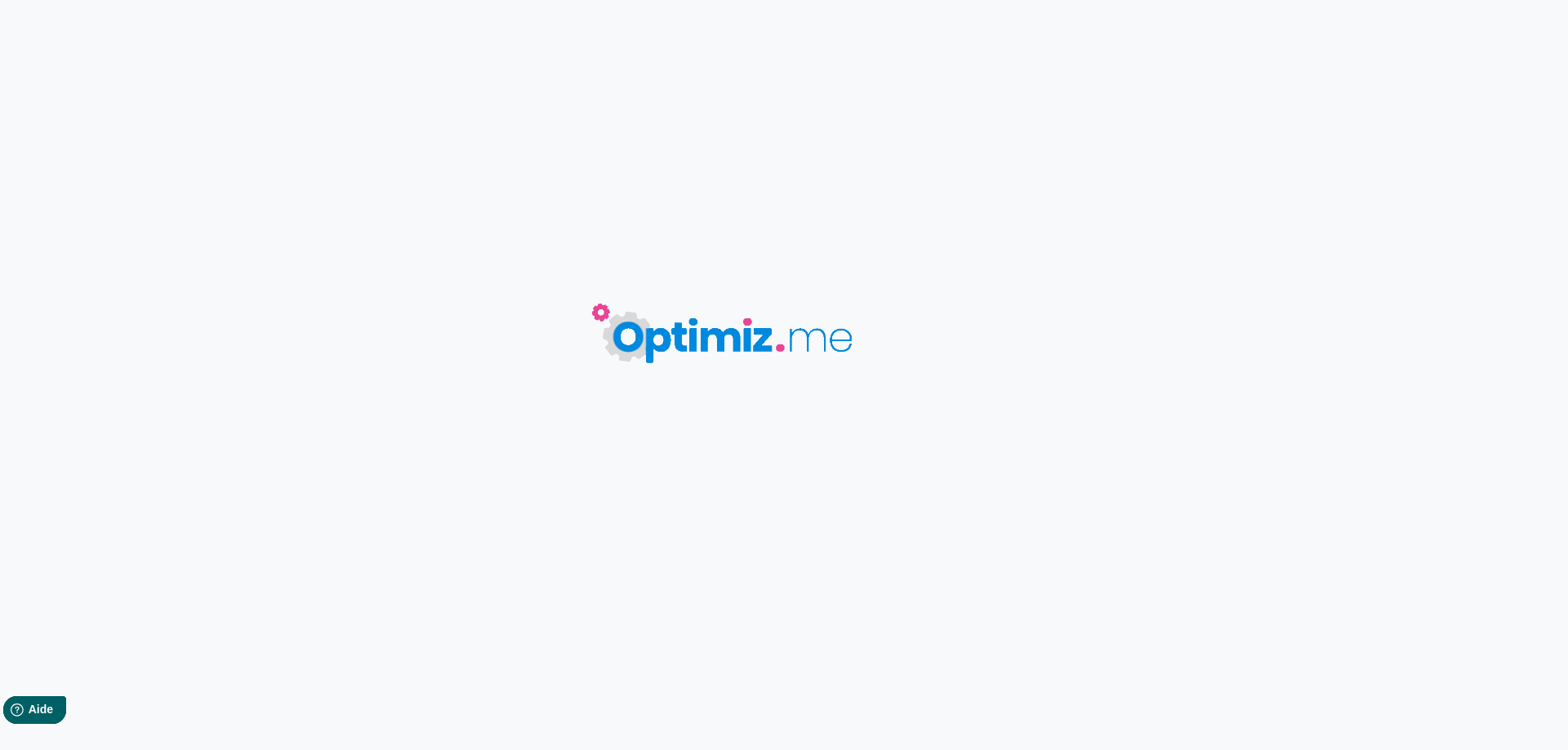
type input "Résine CBD LE JAUNE - Astro Hash"
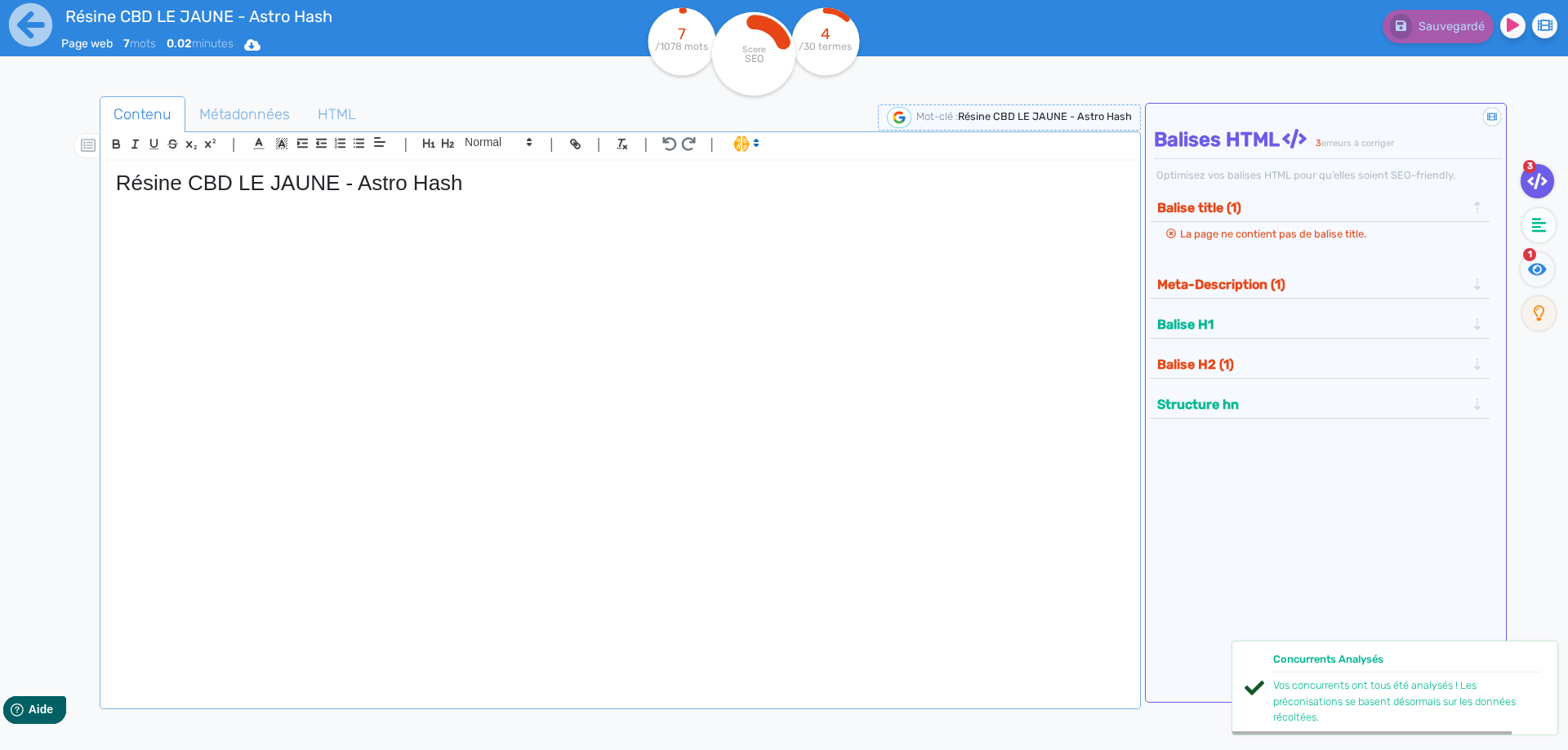
click at [402, 279] on div "Résine CBD LE JAUNE - Astro Hash" at bounding box center [620, 423] width 1033 height 525
click at [431, 189] on h1 "Résine CBD LE JAUNE - Astro Hash" at bounding box center [619, 183] width 1008 height 25
click at [500, 188] on h1 "Résine CBD LE JAUNE - Astro Hash" at bounding box center [619, 183] width 1008 height 25
click at [24, 15] on icon at bounding box center [31, 25] width 44 height 44
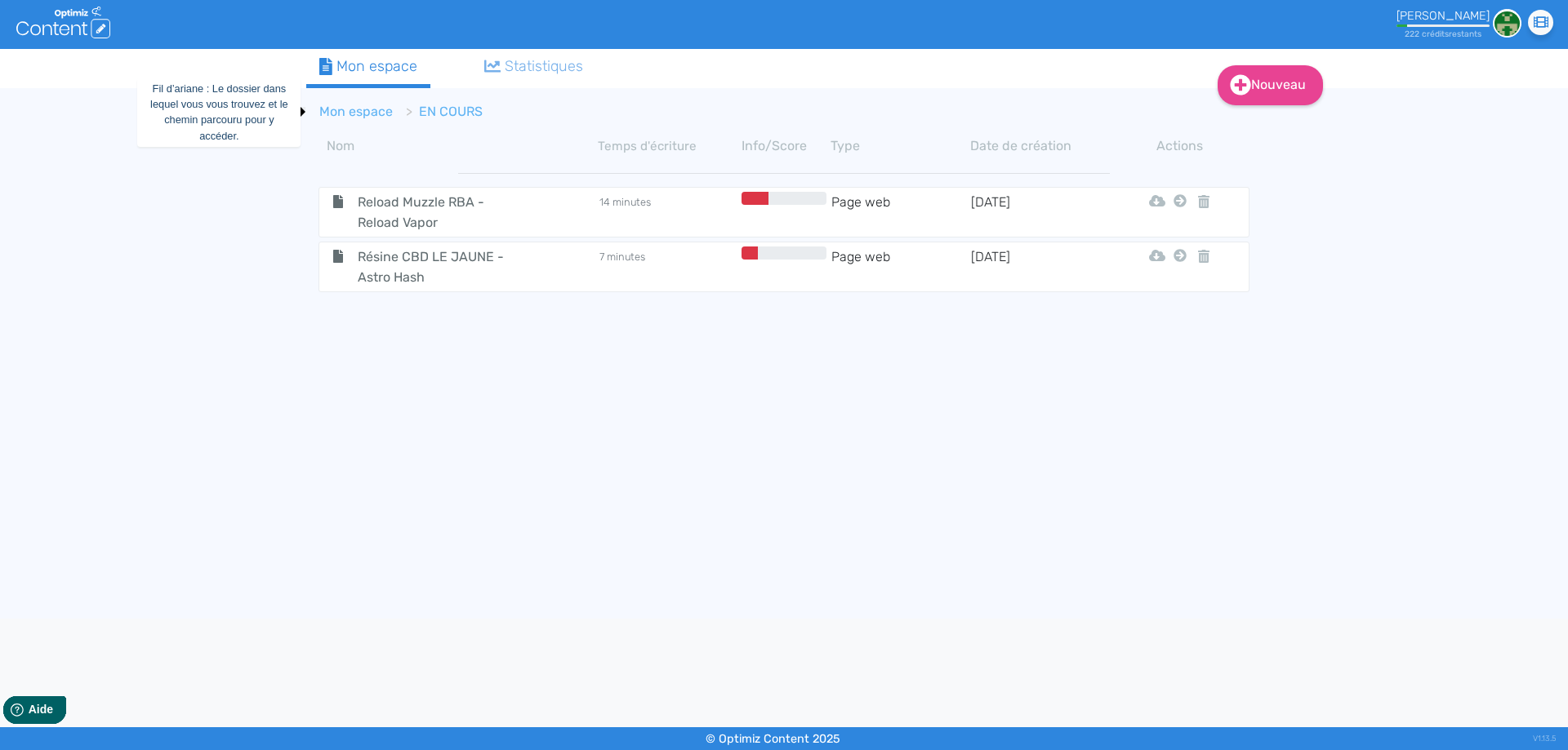
click at [344, 106] on link "Mon espace" at bounding box center [356, 111] width 74 height 15
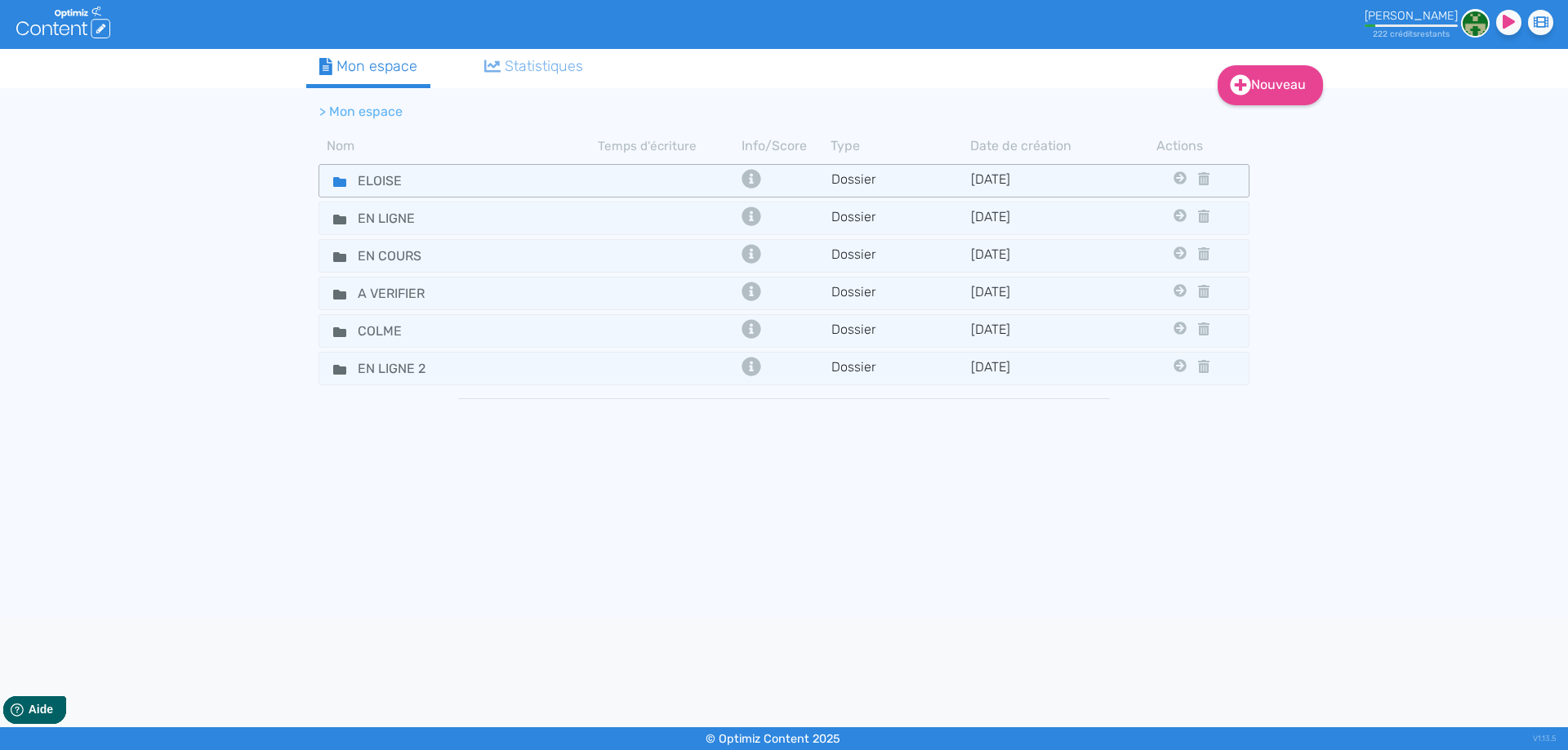
click at [333, 181] on icon at bounding box center [340, 182] width 13 height 13
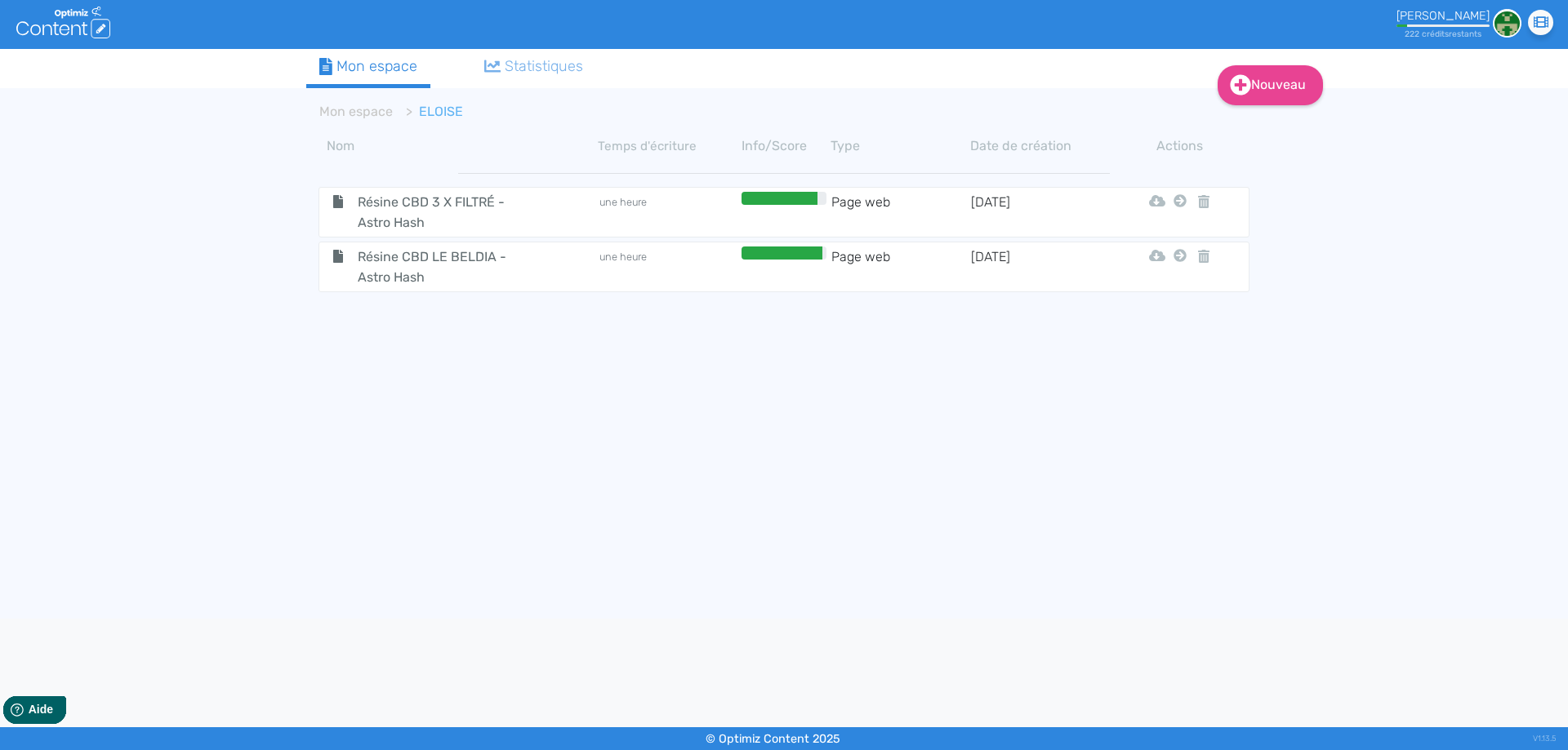
drag, startPoint x: 397, startPoint y: 263, endPoint x: 406, endPoint y: 273, distance: 13.5
click at [397, 262] on span "Résine CBD LE BELDIA - Astro Hash" at bounding box center [437, 267] width 184 height 41
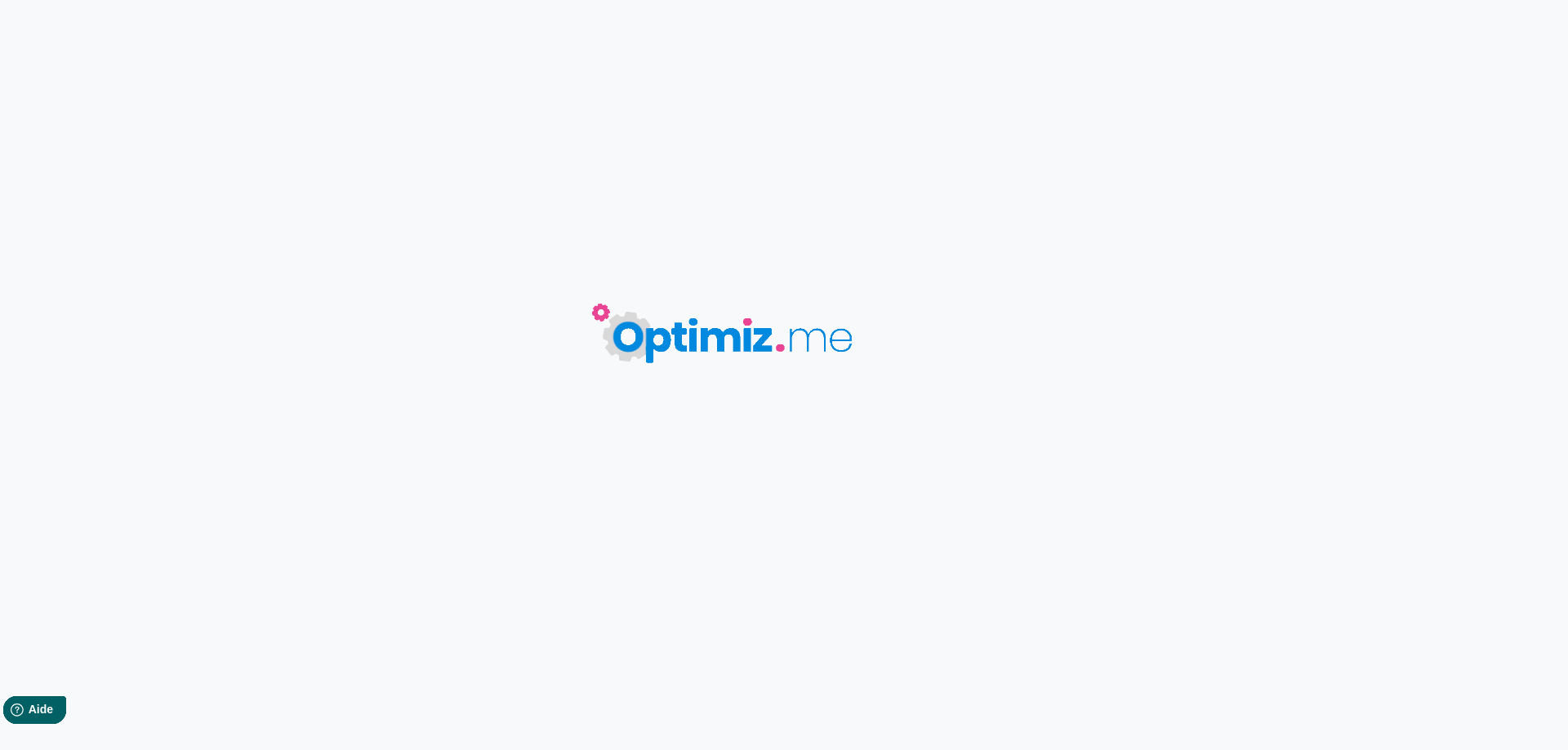
type input "Résine CBD LE BELDIA - Astro Hash"
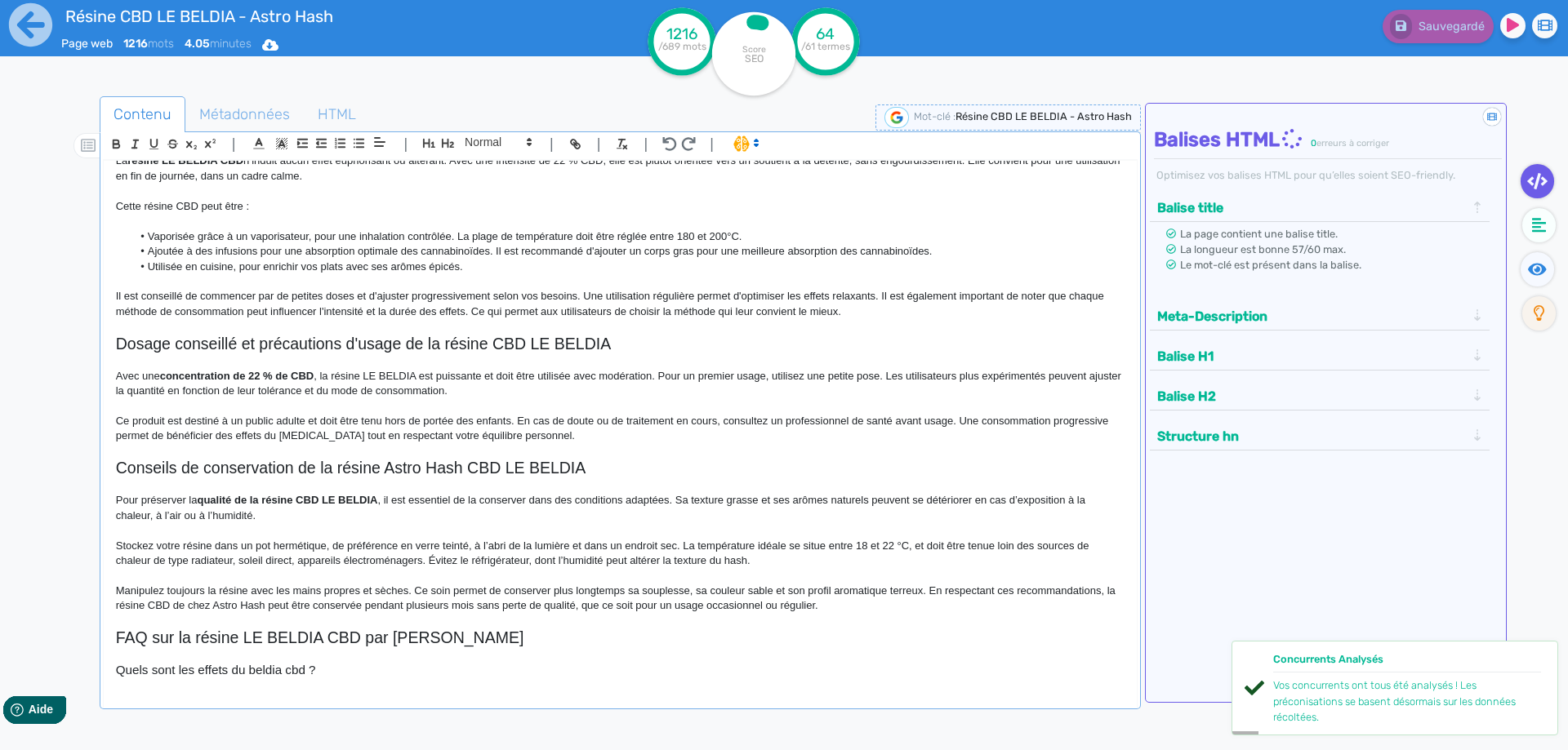
scroll to position [816, 0]
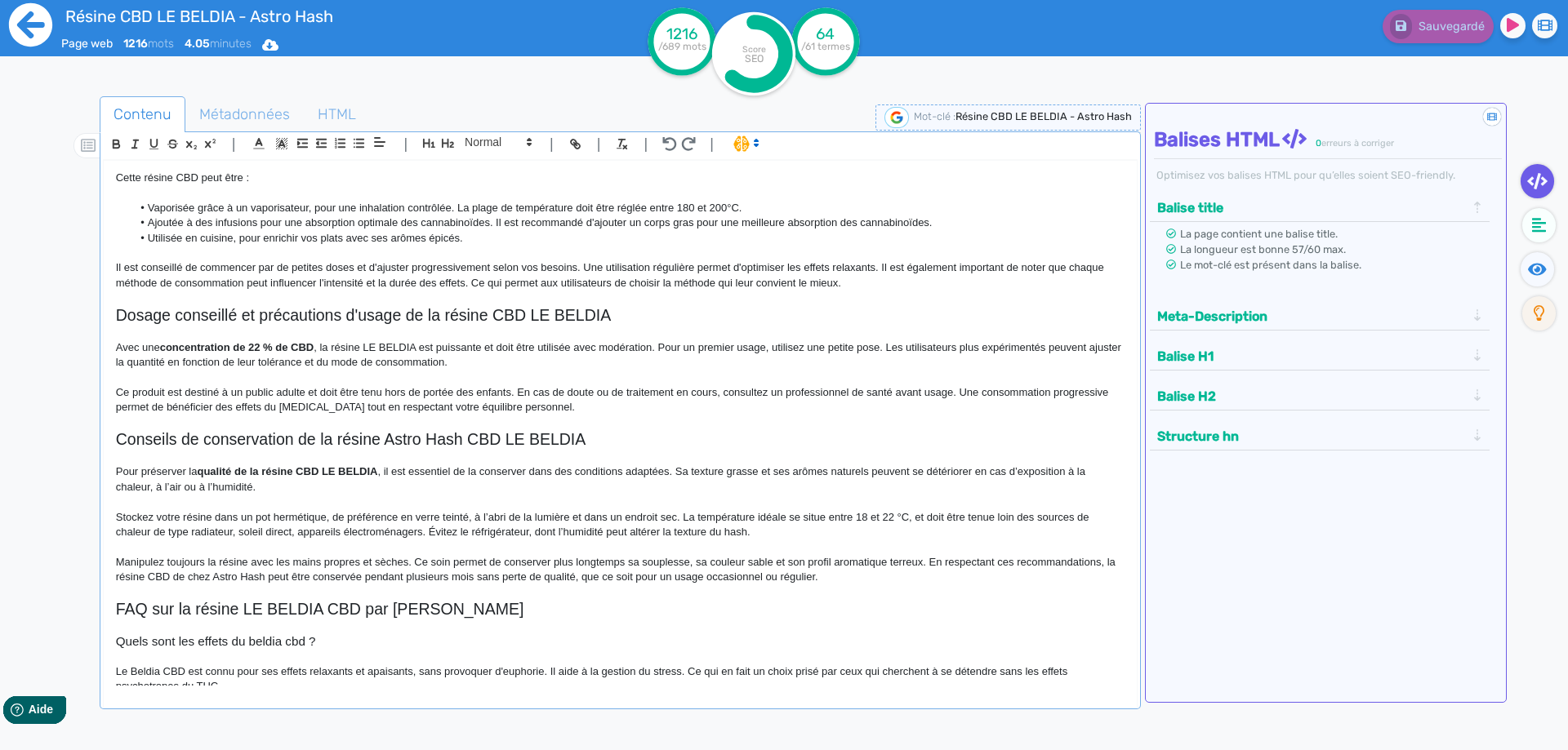
click at [10, 34] on icon at bounding box center [30, 25] width 45 height 45
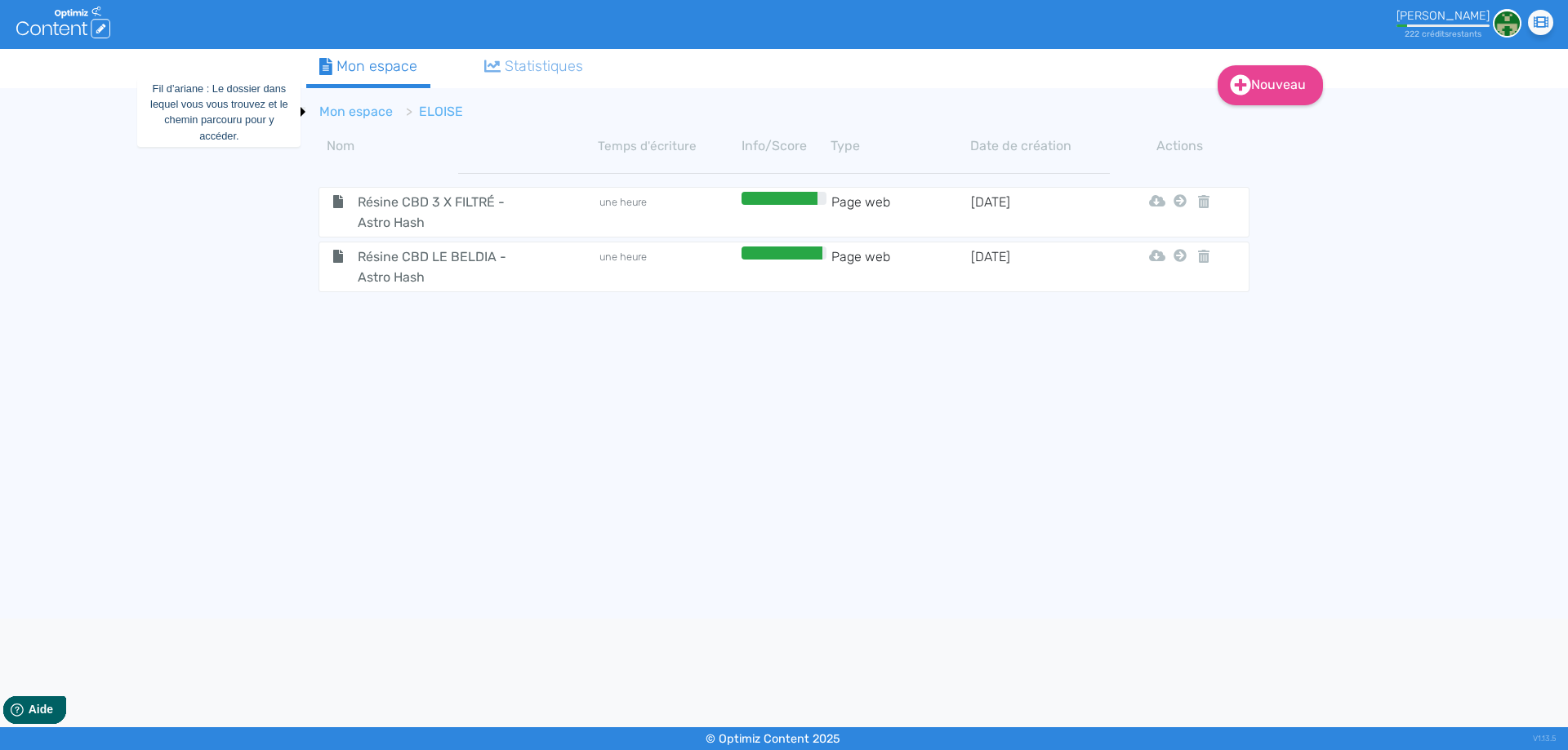
click at [339, 114] on link "Mon espace" at bounding box center [356, 111] width 74 height 15
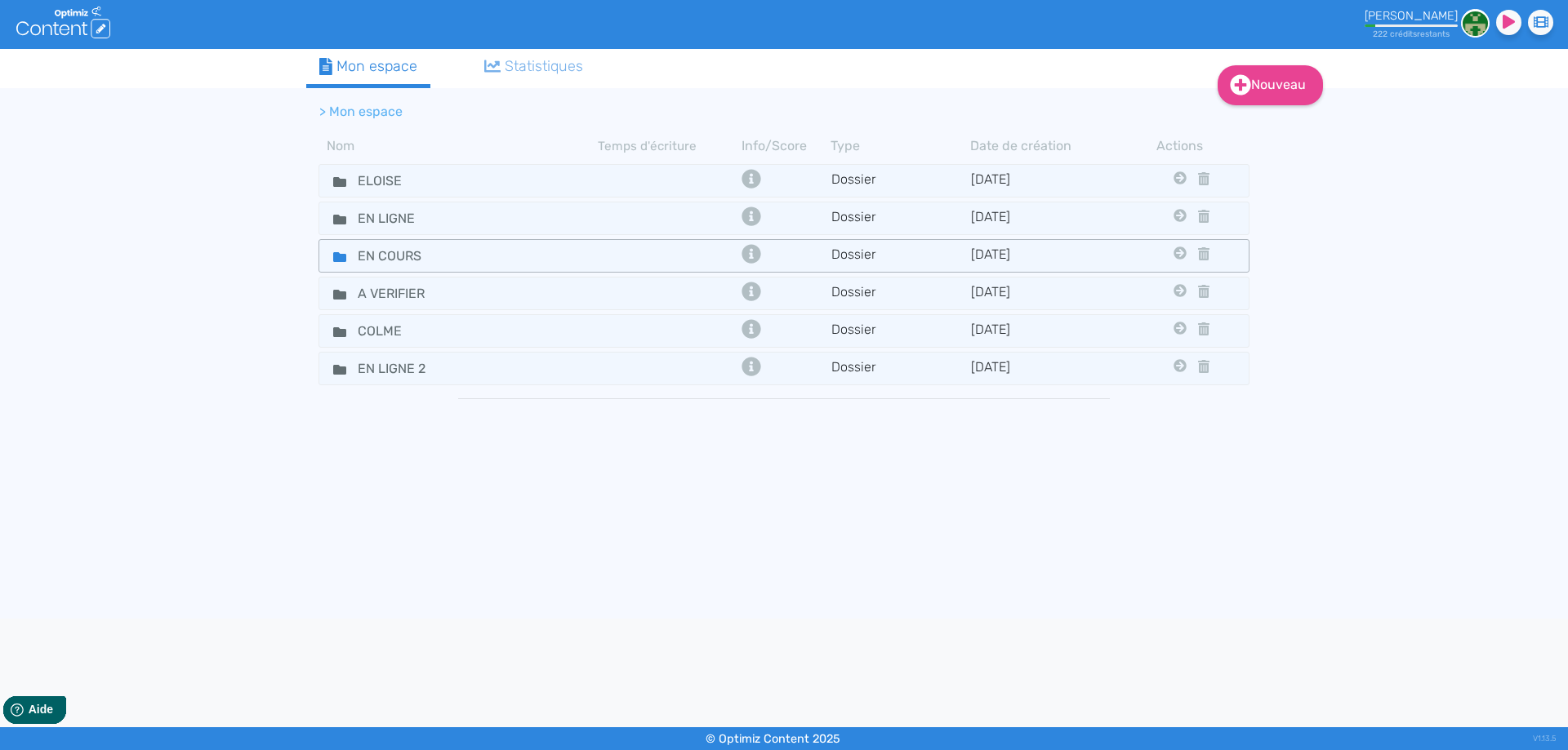
click at [331, 263] on fa-icon at bounding box center [332, 256] width 25 height 24
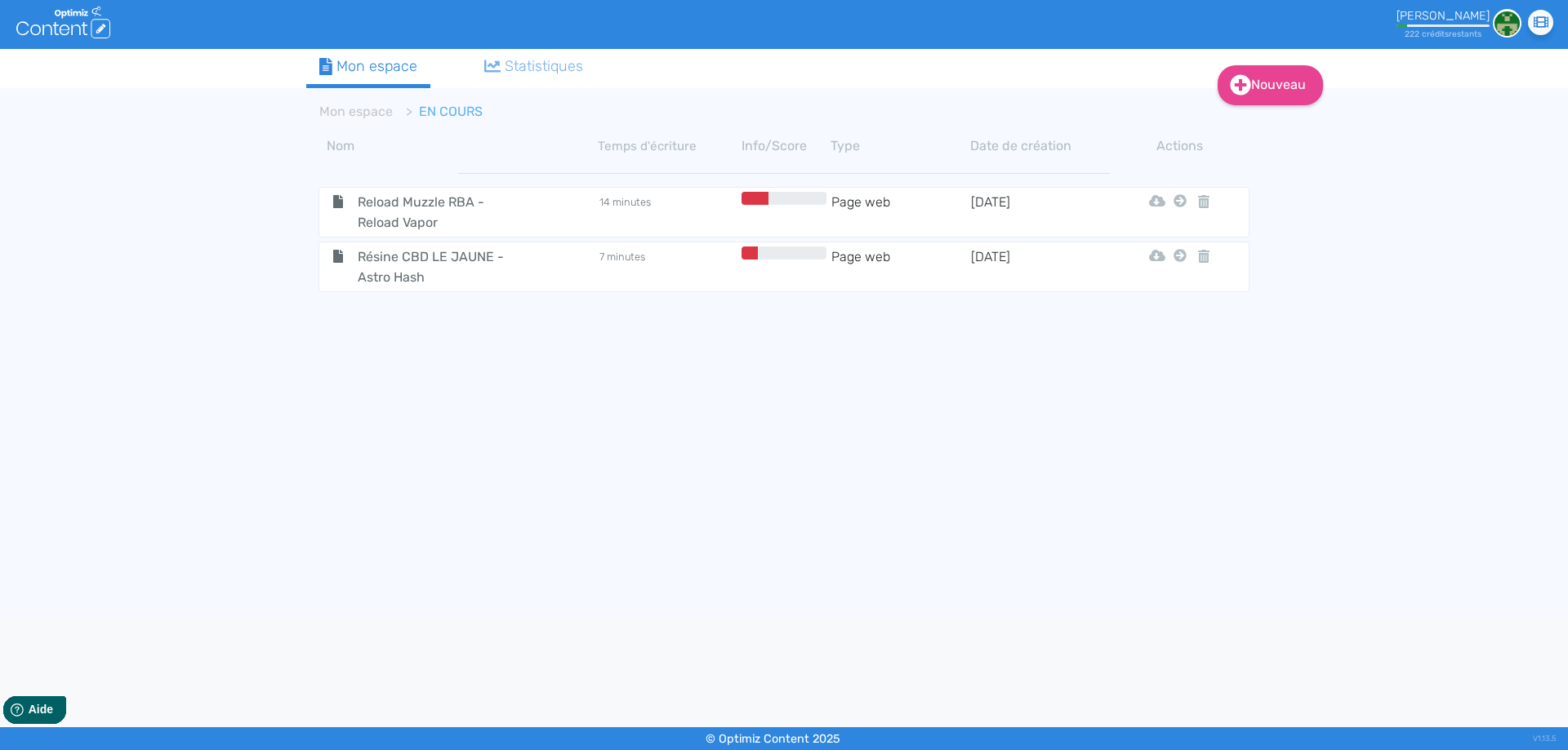
click at [370, 273] on span "Résine CBD LE JAUNE - Astro Hash" at bounding box center [437, 267] width 184 height 41
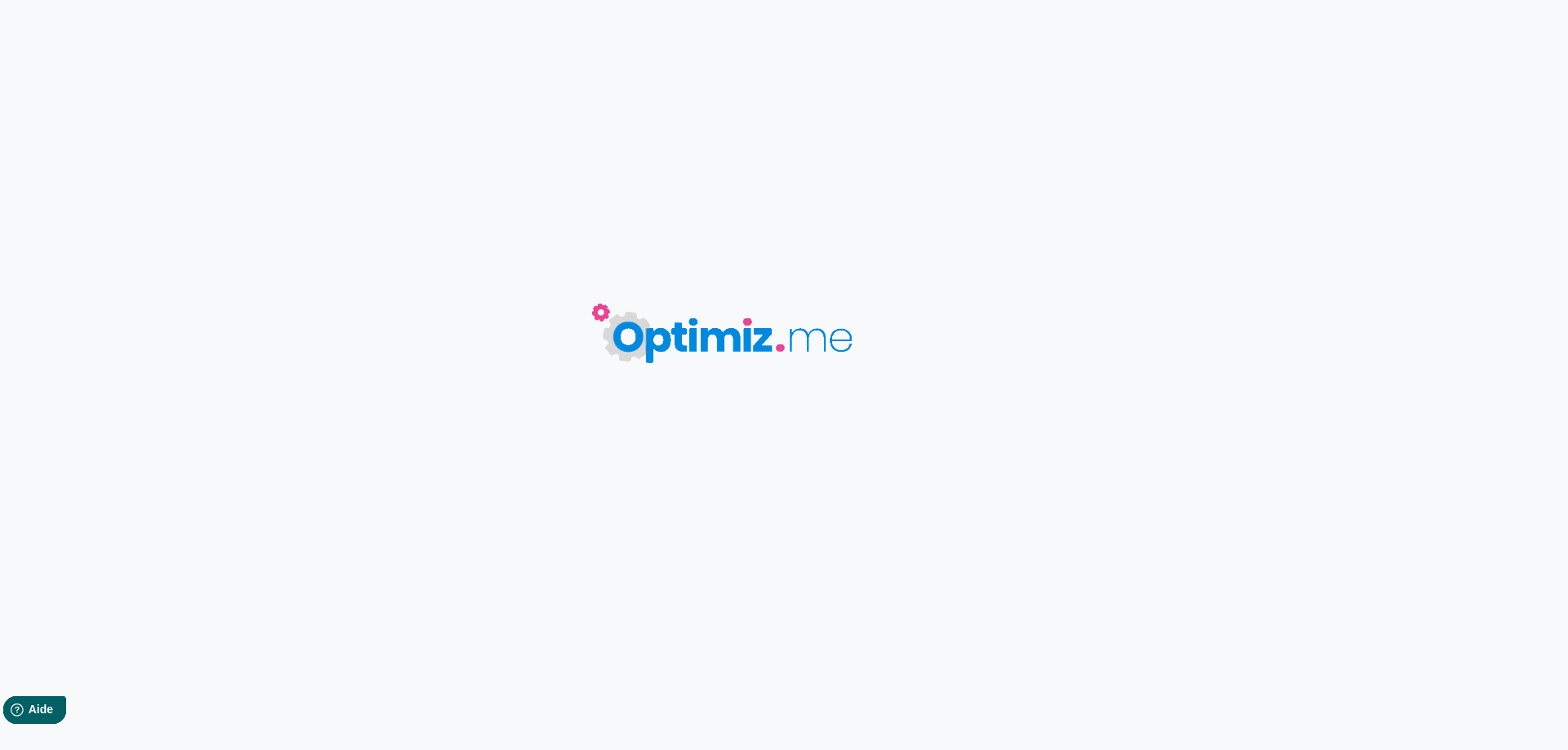
type input "Résine CBD LE JAUNE - Astro Hash"
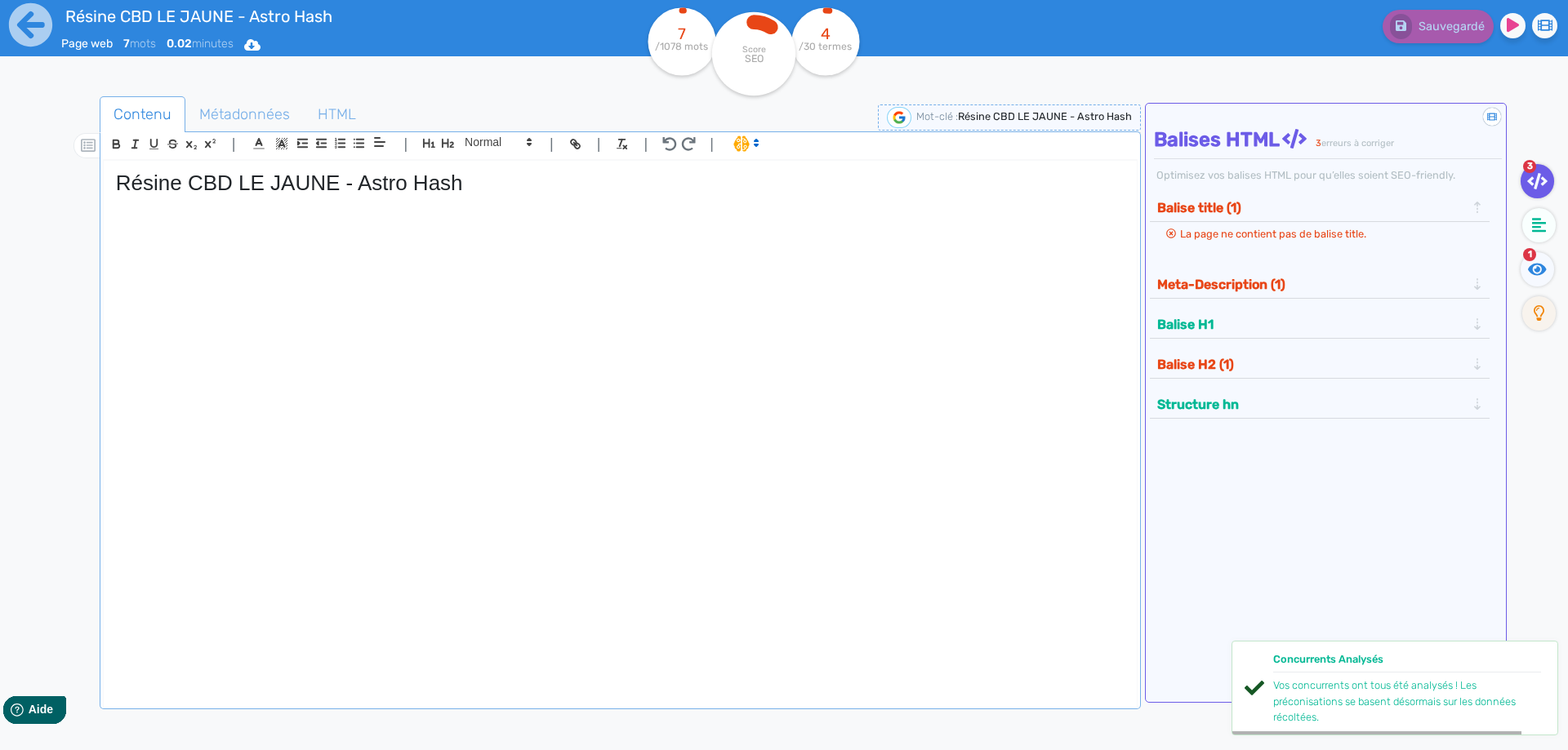
click at [320, 297] on div "Résine CBD LE JAUNE - Astro Hash" at bounding box center [620, 423] width 1033 height 525
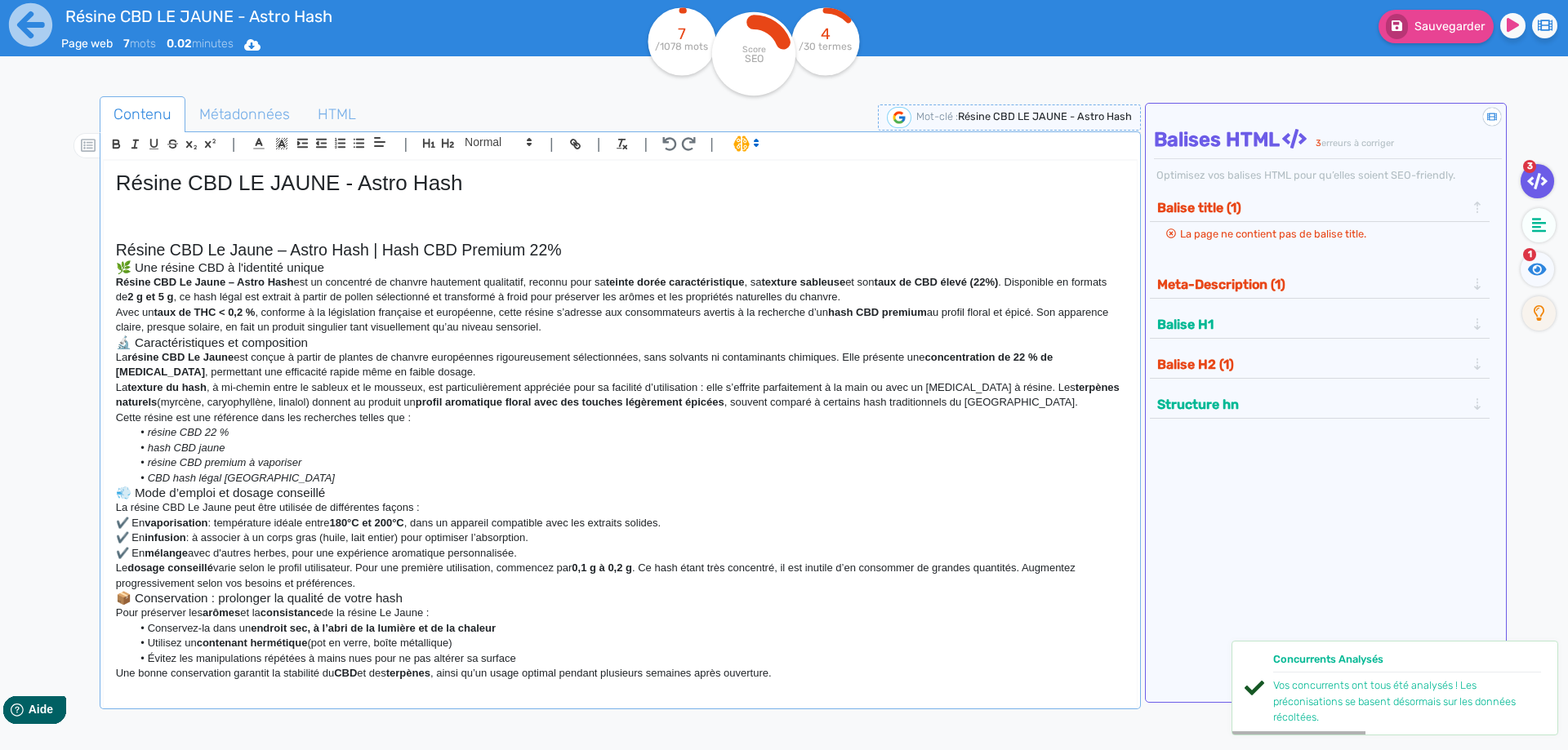
click at [129, 260] on h3 "🌿 Une résine CBD à l'identité unique" at bounding box center [619, 268] width 1008 height 15
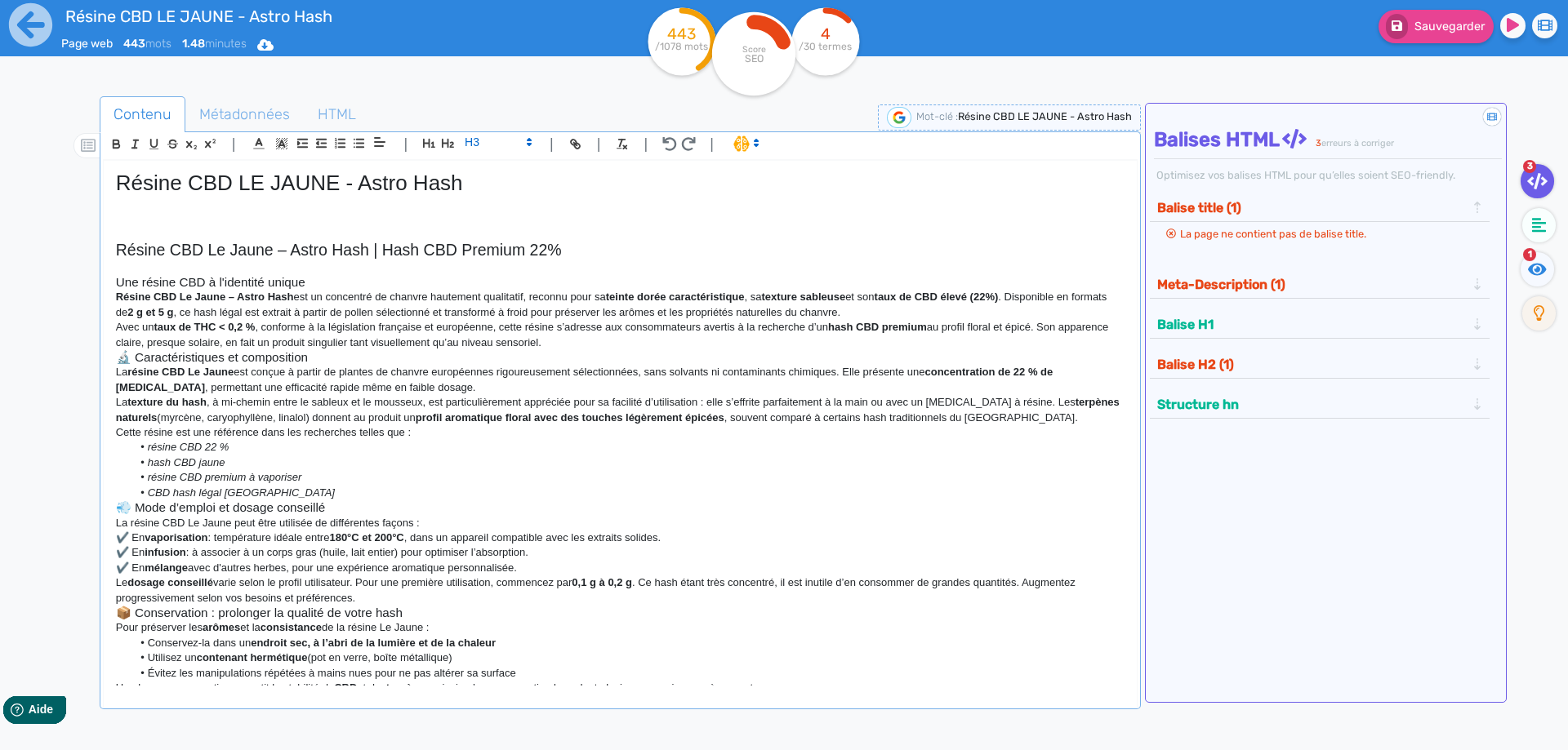
click at [896, 313] on p "Résine CBD Le Jaune – Astro Hash est un concentré de chanvre hautement qualitat…" at bounding box center [619, 304] width 1008 height 30
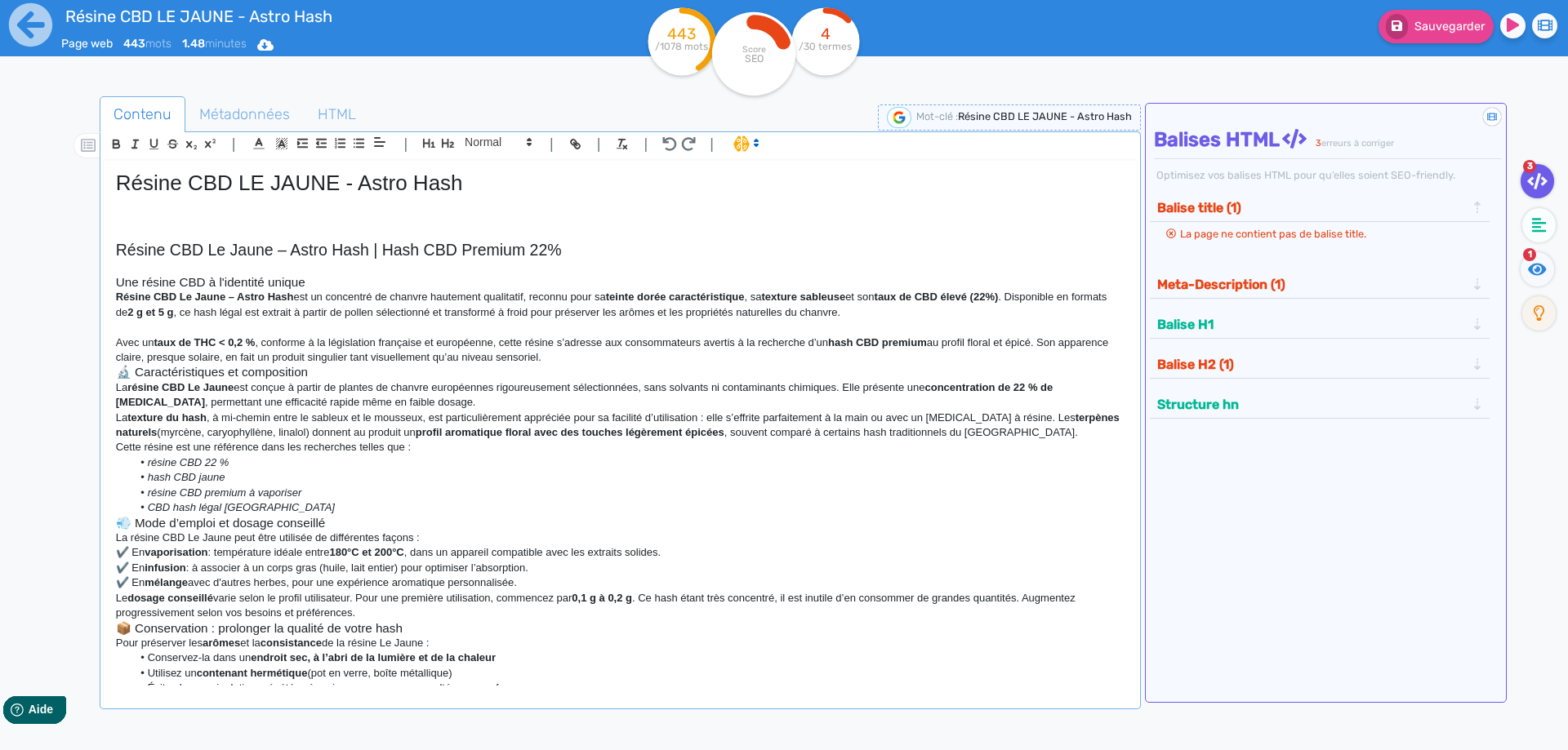
click at [636, 352] on p "Avec un taux de THC < 0,2 % , conforme à la législation française et européenne…" at bounding box center [619, 350] width 1008 height 30
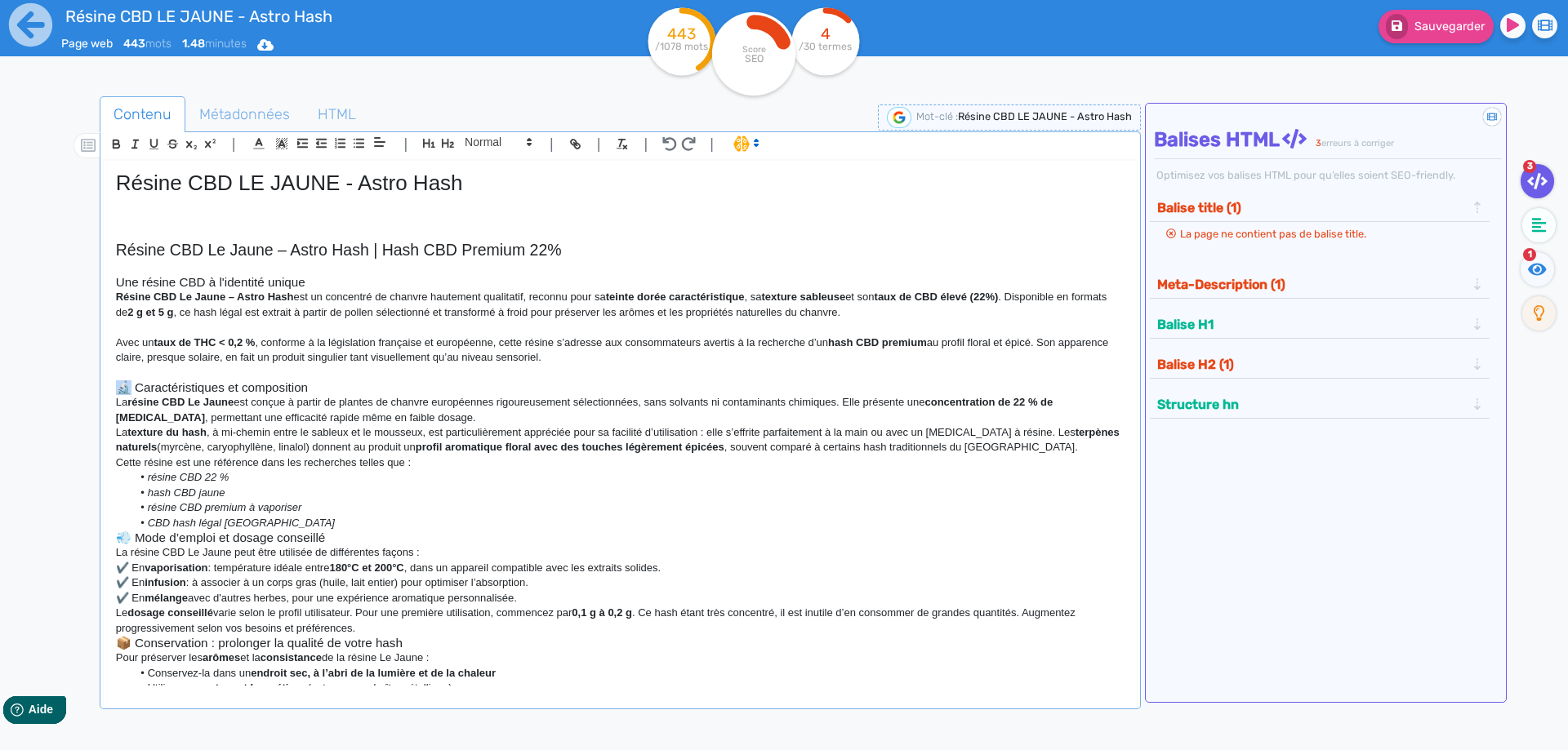
click at [125, 391] on h3 "🔬 Caractéristiques et composition" at bounding box center [619, 388] width 1008 height 15
click at [321, 383] on h3 "Caractéristiques et composition" at bounding box center [619, 388] width 1008 height 15
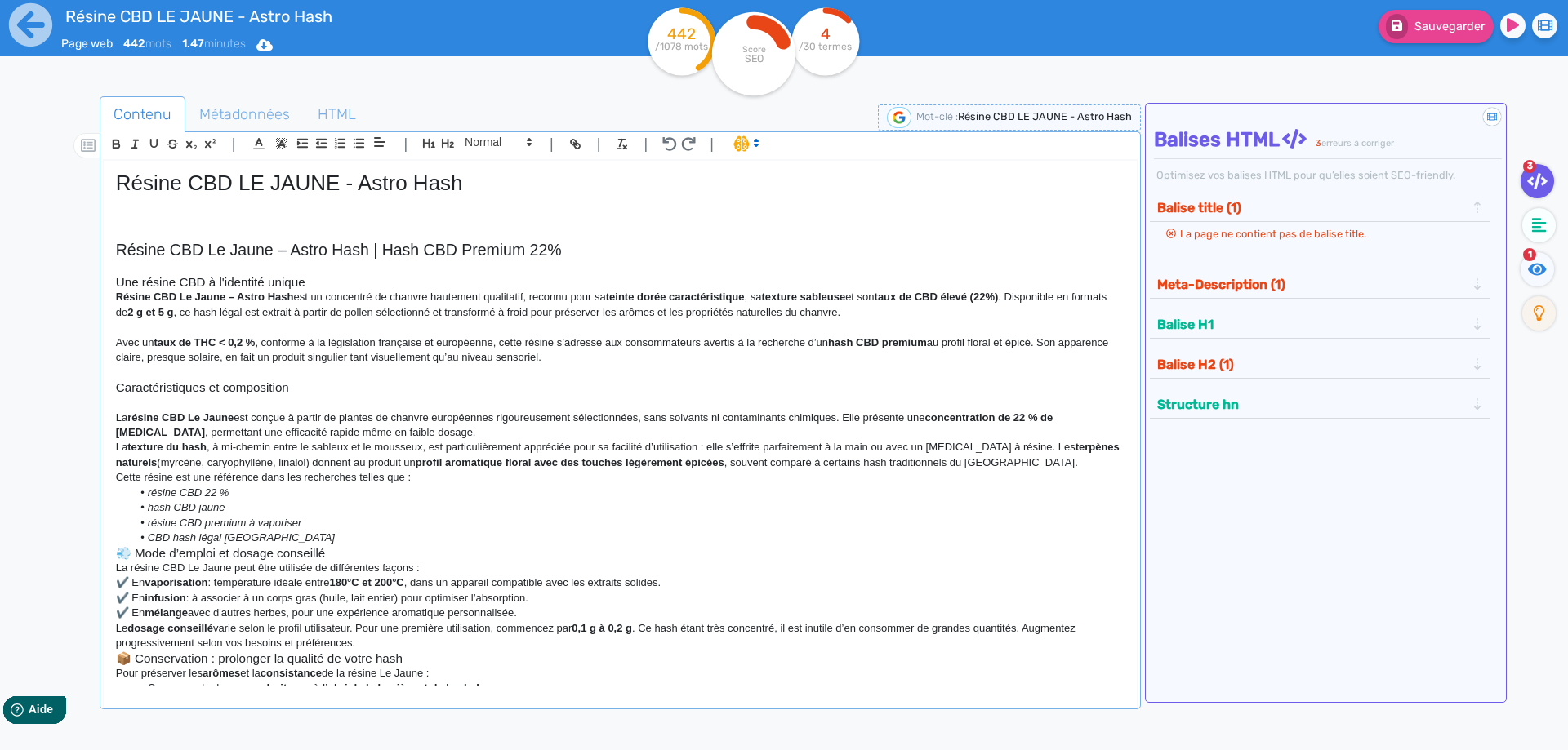
click at [477, 431] on p "La résine CBD Le Jaune est conçue à partir de plantes de chanvre européennes ri…" at bounding box center [619, 425] width 1008 height 30
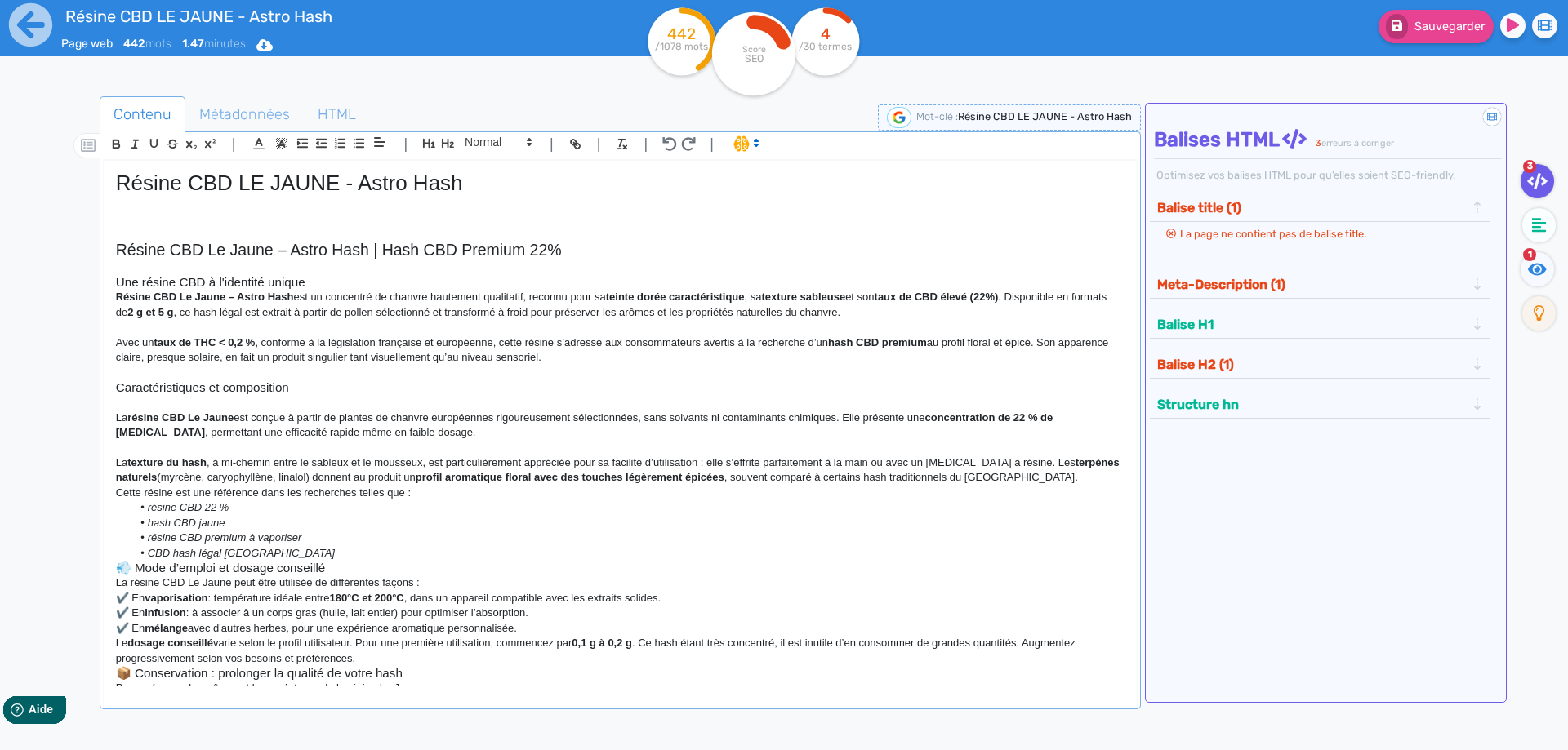
click at [421, 490] on p "Cette résine est une référence dans les recherches telles que :" at bounding box center [619, 493] width 1008 height 15
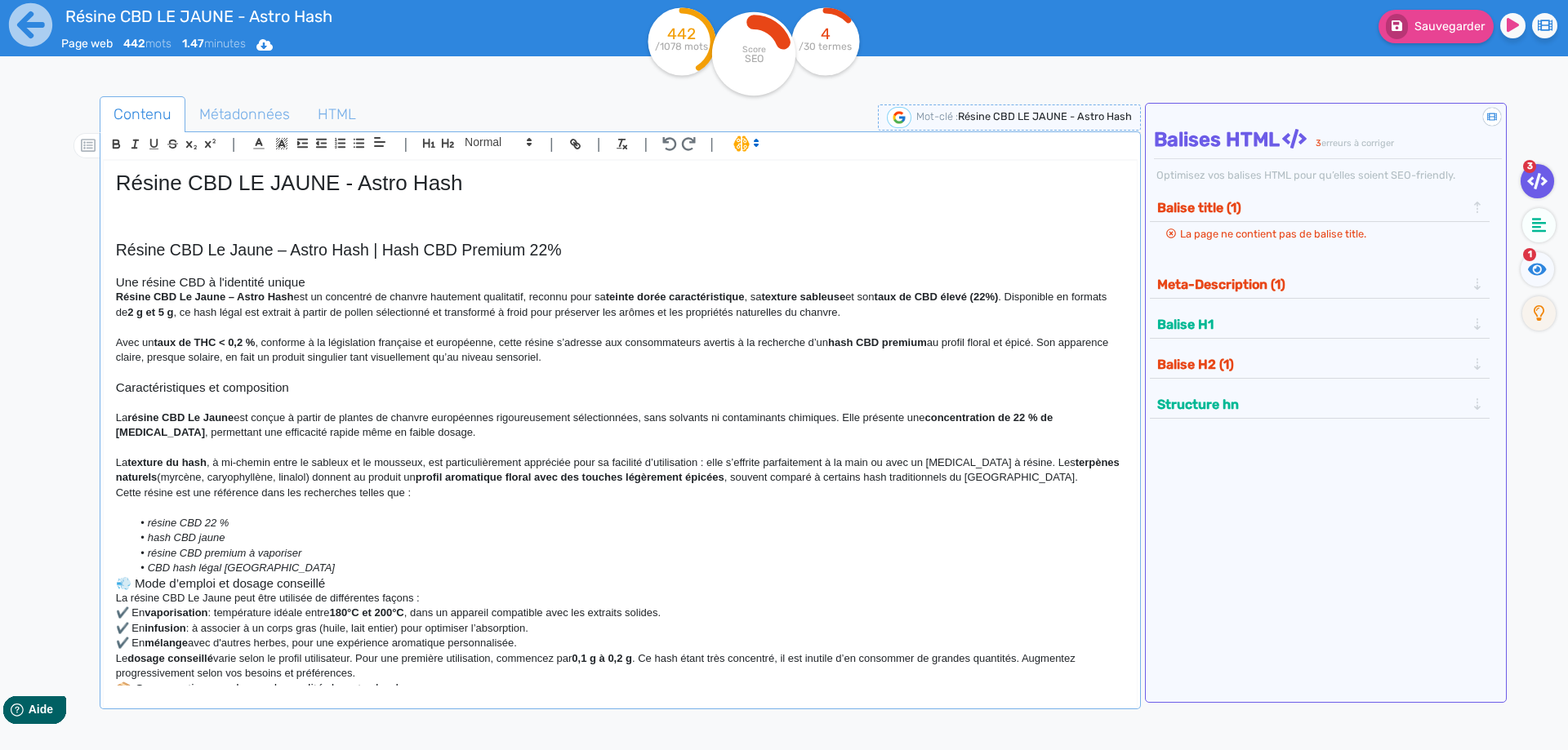
click at [1072, 477] on p "La texture du hash , à mi-chemin entre le sableux et le mousseux, est particuli…" at bounding box center [619, 470] width 1008 height 30
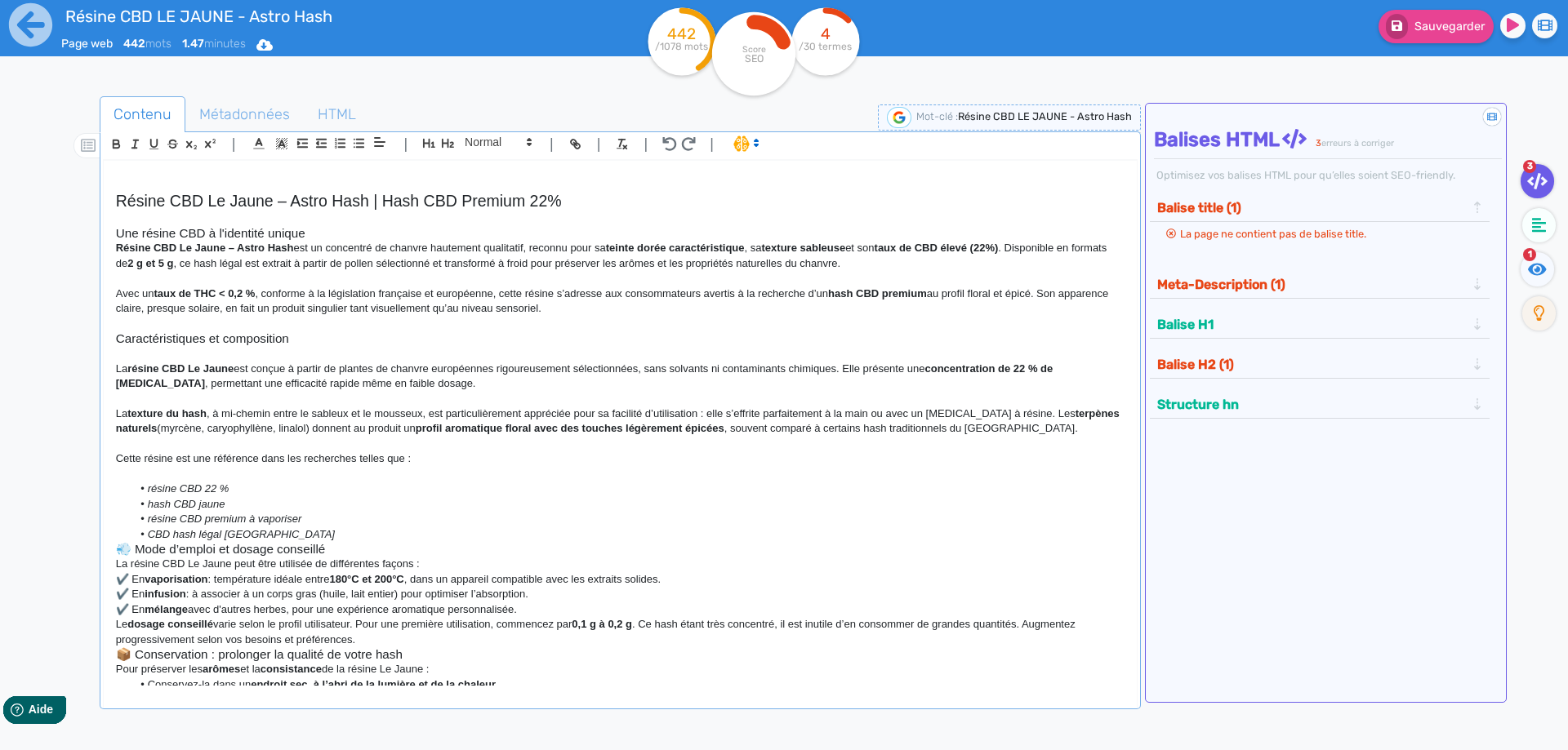
scroll to position [111, 0]
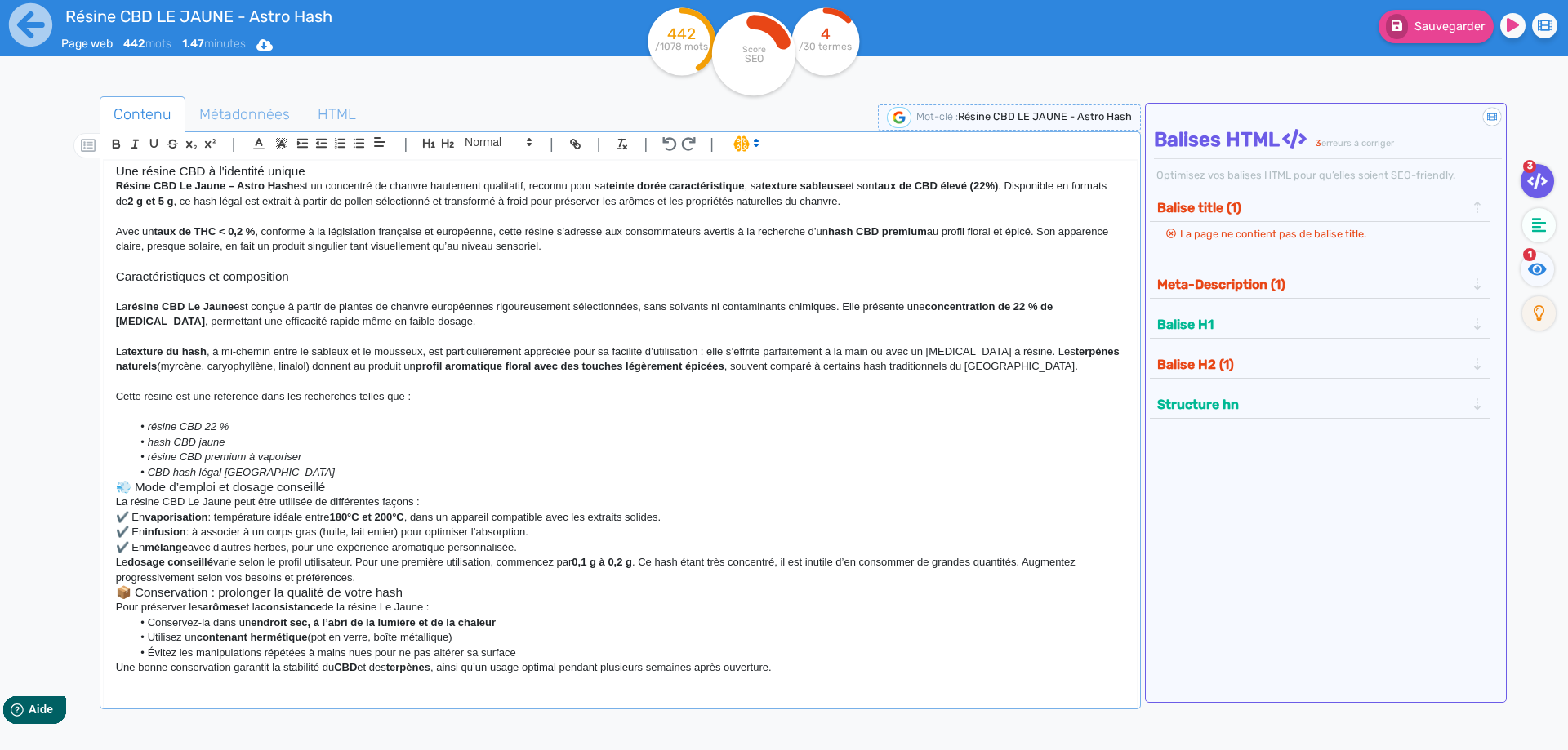
click at [331, 471] on li "CBD hash légal France" at bounding box center [627, 472] width 993 height 15
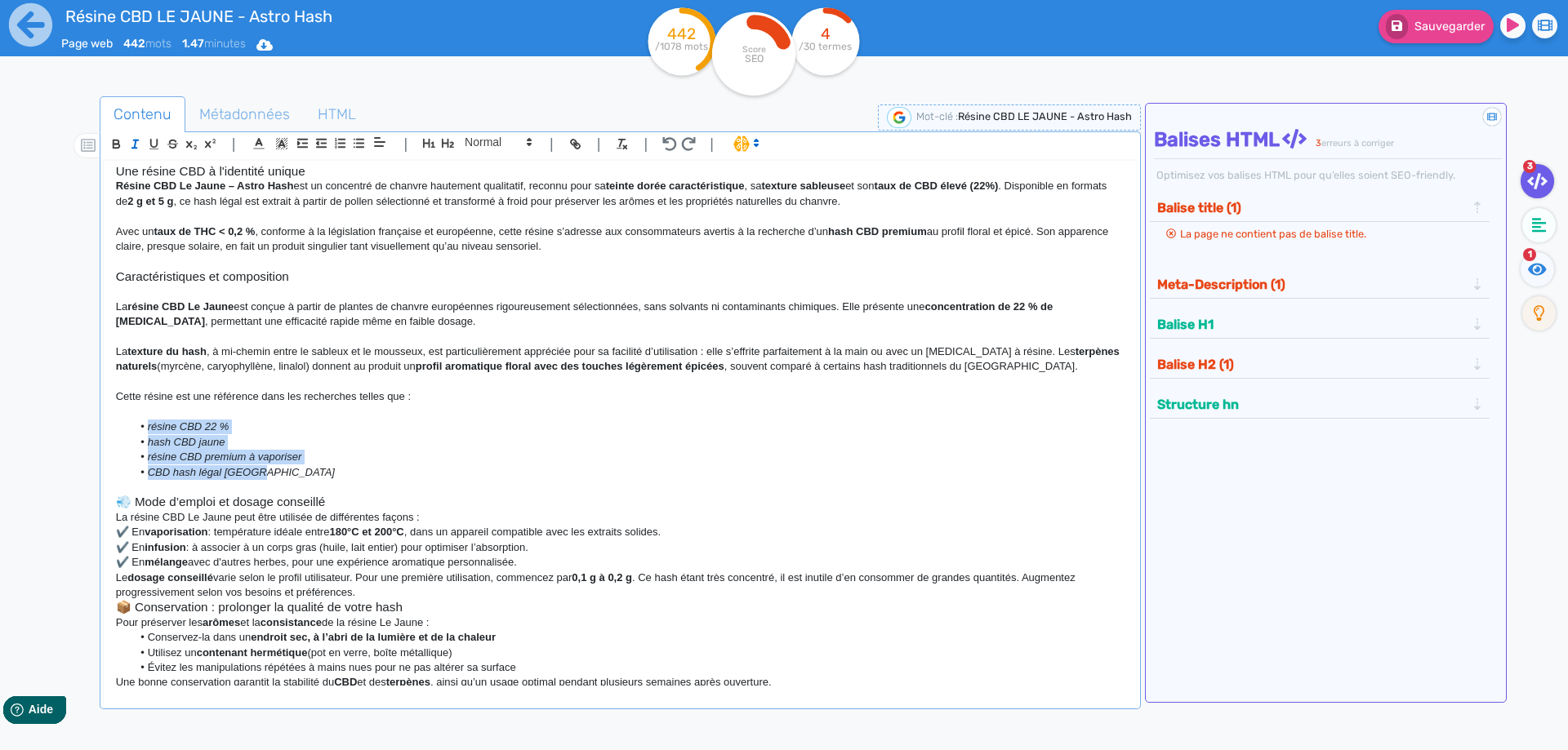
drag, startPoint x: 279, startPoint y: 473, endPoint x: 139, endPoint y: 431, distance: 146.2
click at [139, 431] on ul "résine CBD 22 % hash CBD jaune résine CBD premium à vaporiser CBD hash légal Fr…" at bounding box center [619, 450] width 1008 height 60
click at [382, 391] on p "Cette résine est une référence dans les recherches telles que :" at bounding box center [619, 397] width 1008 height 15
click at [406, 497] on h3 "💨 Mode d’emploi et dosage conseillé" at bounding box center [619, 502] width 1008 height 15
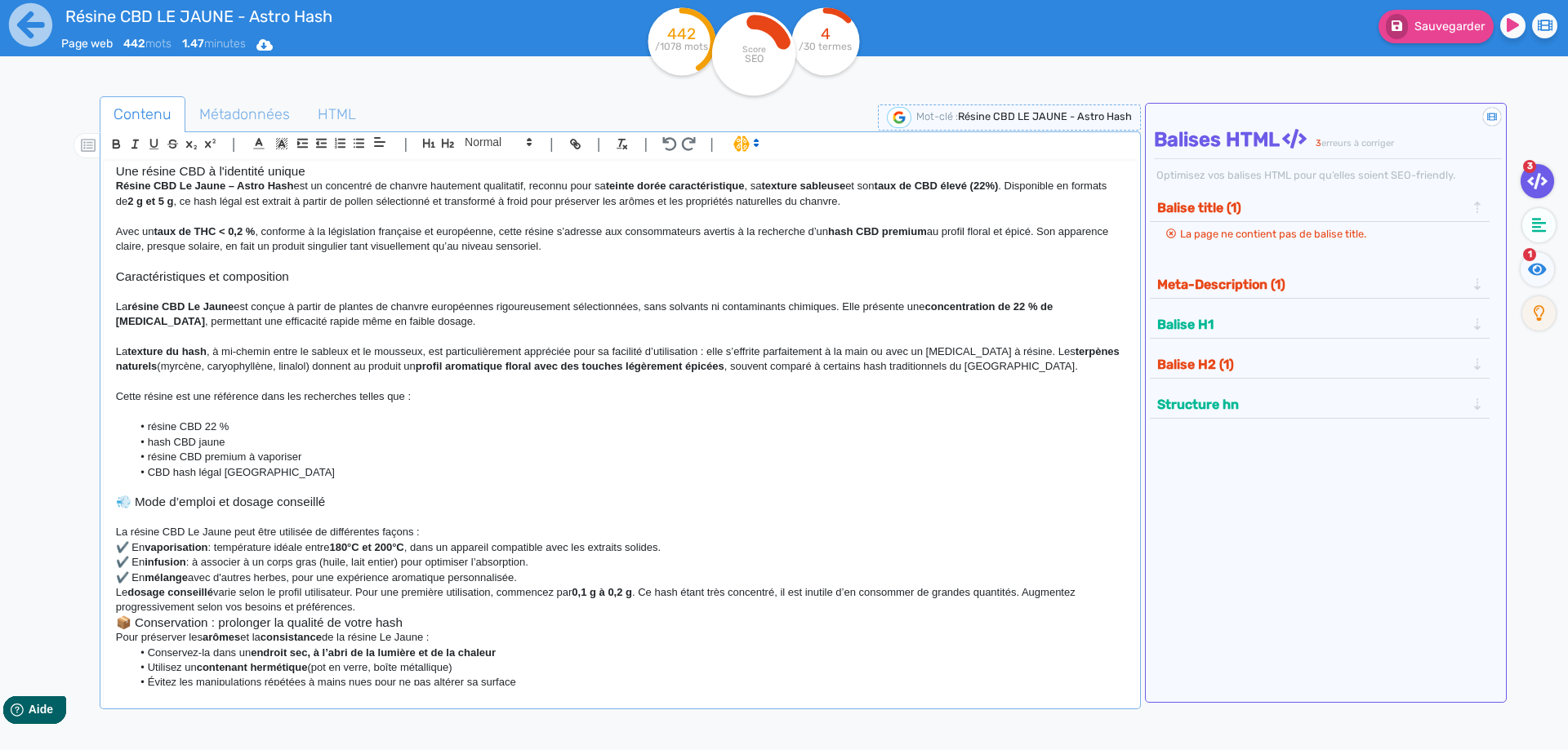
click at [124, 503] on h3 "💨 Mode d’emploi et dosage conseillé" at bounding box center [619, 502] width 1008 height 15
click at [443, 141] on icon "button" at bounding box center [447, 143] width 14 height 14
click at [434, 537] on p "La résine CBD Le Jaune peut être utilisée de différentes façons :" at bounding box center [619, 536] width 1008 height 15
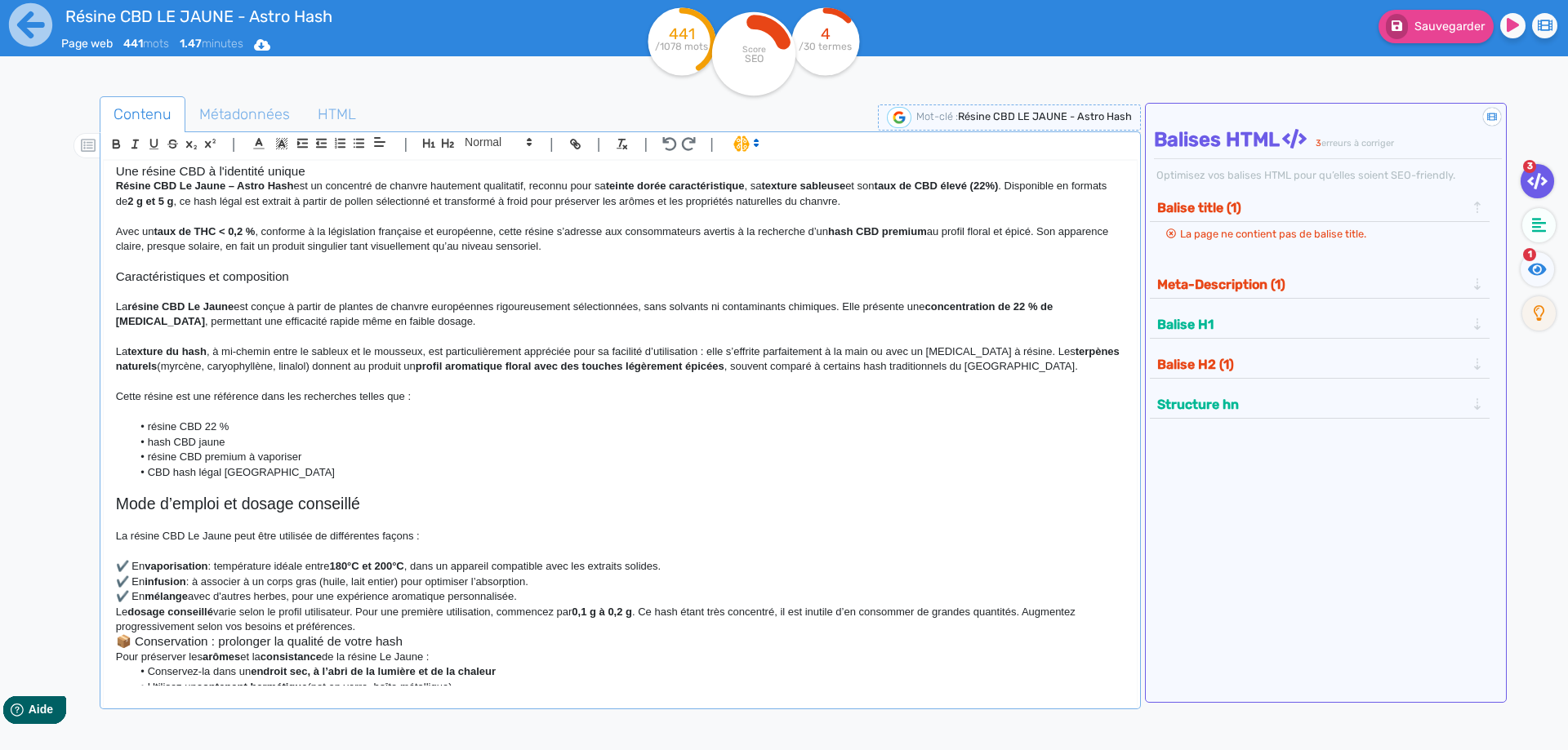
click at [139, 563] on p "✔️ En vaporisation : température idéale entre 180°C et 200°C , dans un appareil…" at bounding box center [619, 566] width 1008 height 15
click at [135, 571] on strong "vaporisation" at bounding box center [160, 565] width 63 height 12
click at [135, 573] on div "Résine CBD LE JAUNE - Astro Hash Résine CBD Le Jaune – Astro Hash | Hash CBD Pr…" at bounding box center [620, 423] width 1033 height 525
click at [135, 579] on p "✔️ En infusion : à associer à un corps gras (huile, lait entier) pour optimiser…" at bounding box center [619, 582] width 1008 height 15
click at [132, 597] on p "✔️ En mélange avec d'autres herbes, pour une expérience aromatique personnalisé…" at bounding box center [619, 596] width 1008 height 15
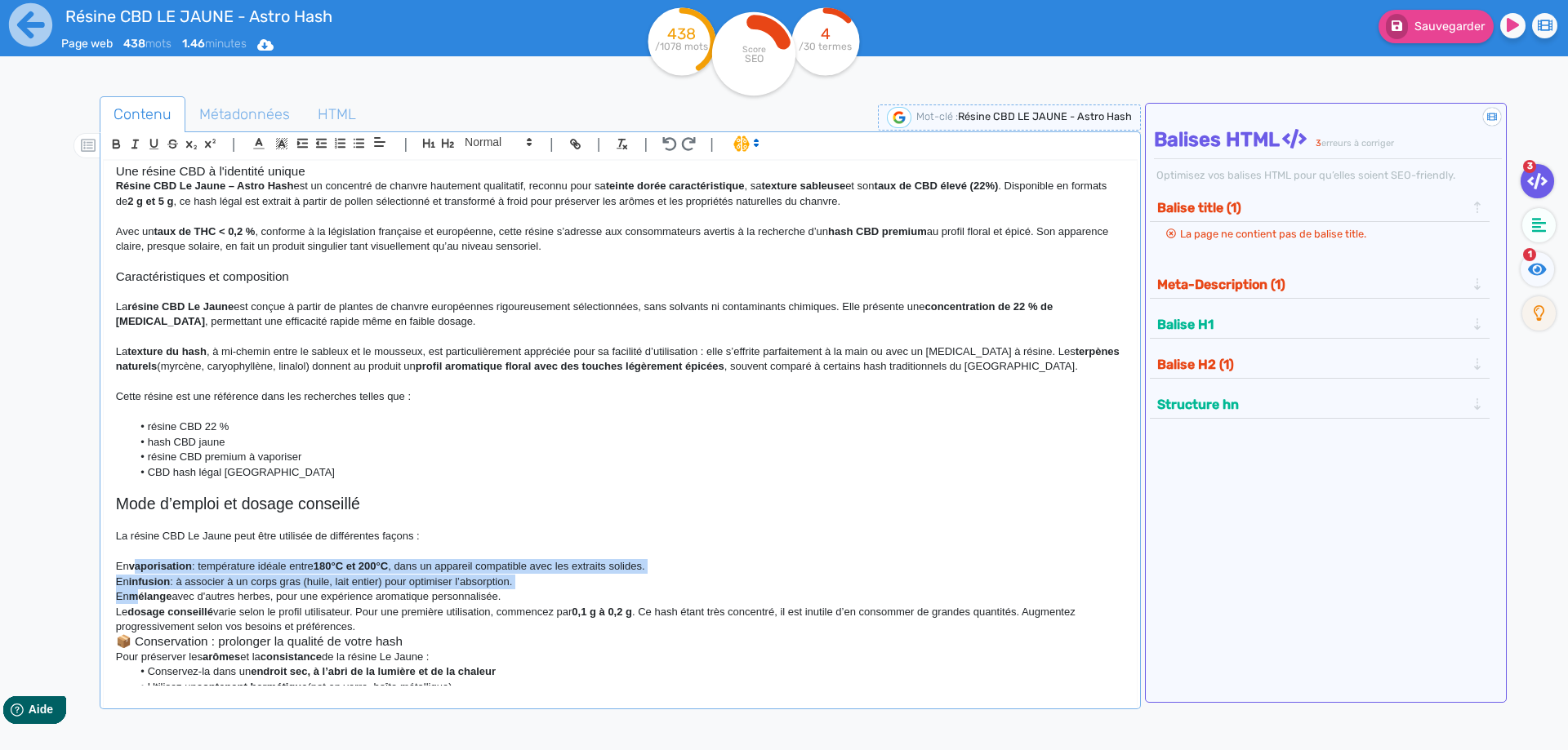
drag, startPoint x: 139, startPoint y: 599, endPoint x: 138, endPoint y: 561, distance: 38.0
click at [138, 561] on div "Résine CBD LE JAUNE - Astro Hash Résine CBD Le Jaune – Astro Hash | Hash CBD Pr…" at bounding box center [620, 423] width 1033 height 525
click at [340, 144] on line "button" at bounding box center [341, 144] width 6 height 0
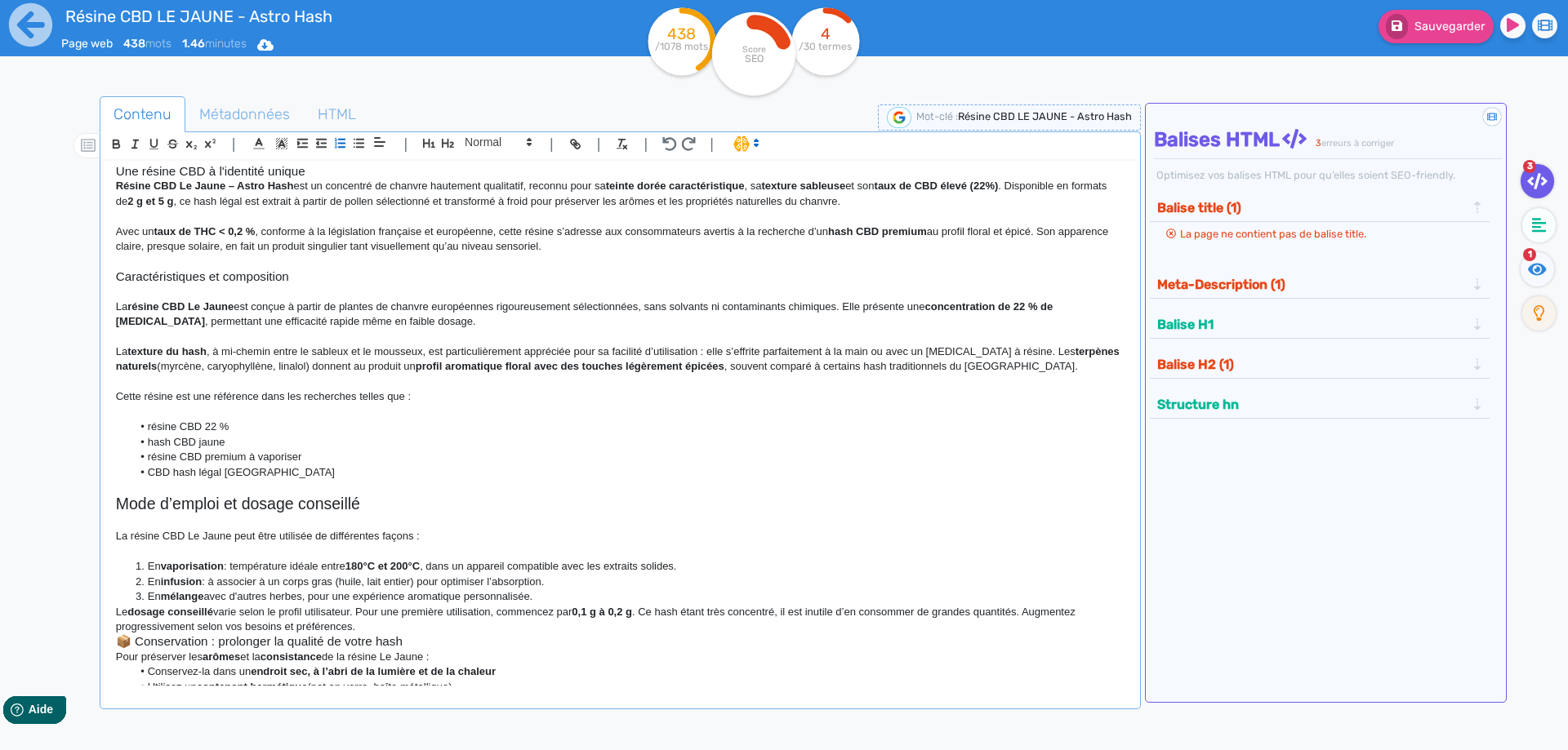
click at [587, 592] on li "En mélange avec d'autres herbes, pour une expérience aromatique personnalisée." at bounding box center [627, 596] width 993 height 15
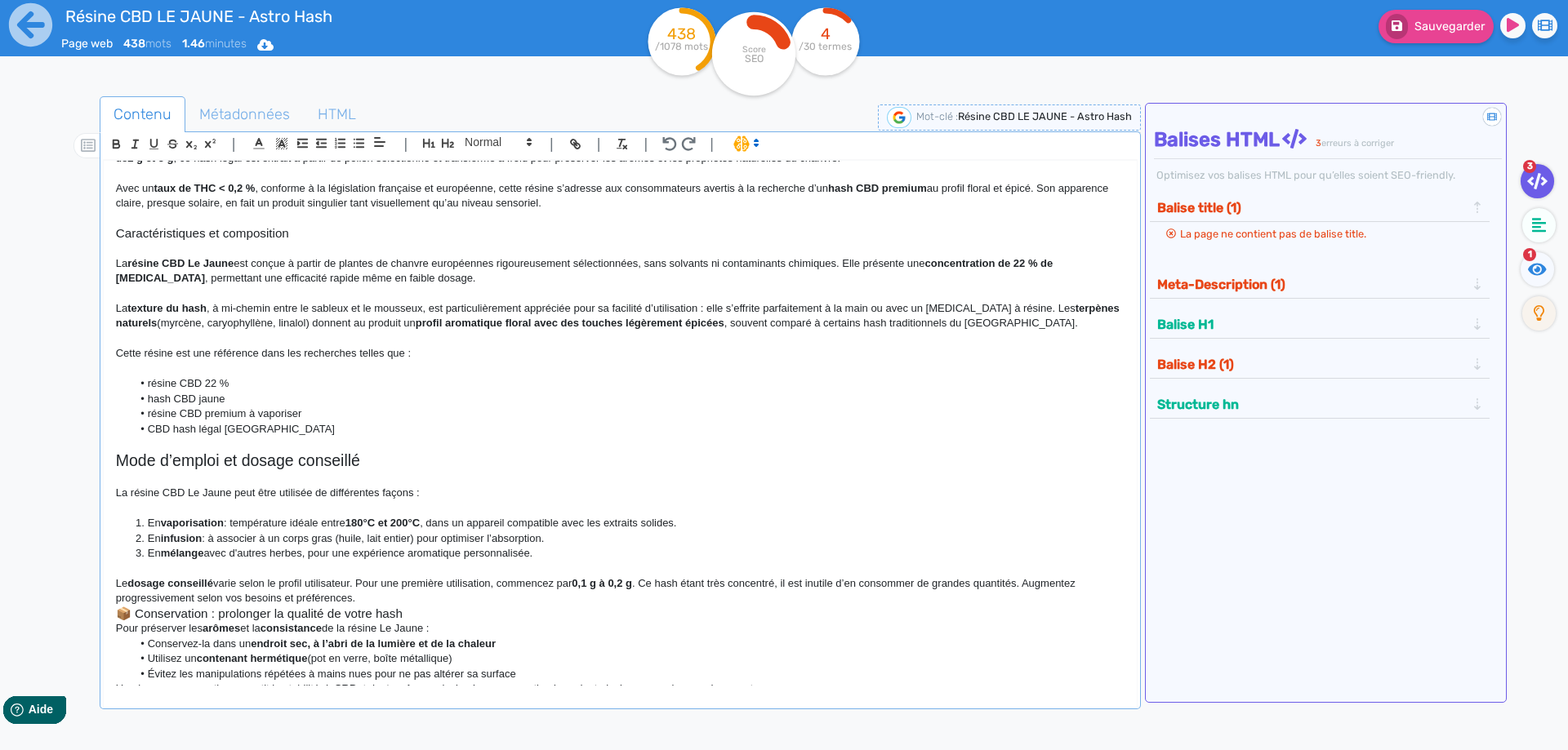
scroll to position [176, 0]
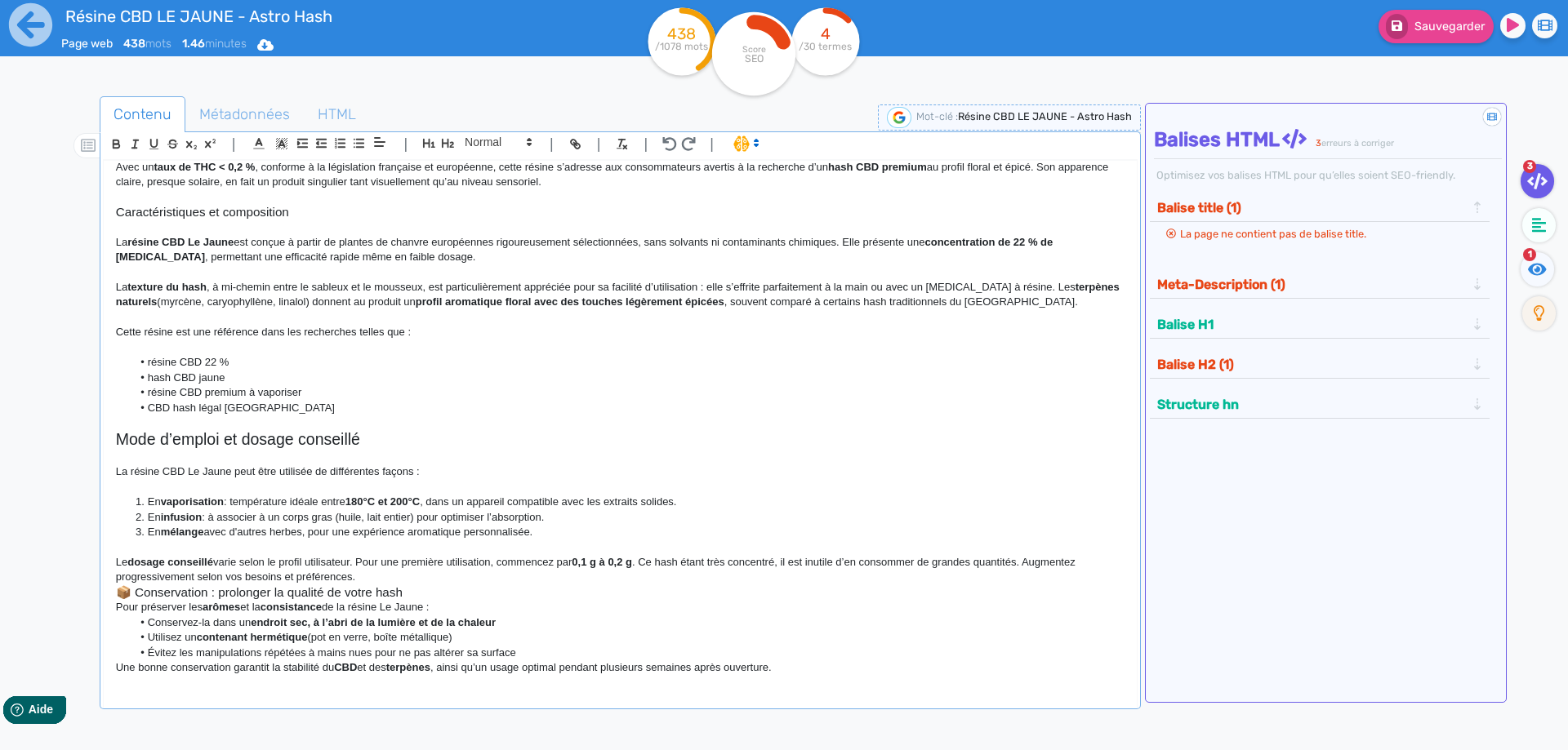
click at [392, 578] on p "Le dosage conseillé varie selon le profil utilisateur. Pour une première utilis…" at bounding box center [619, 570] width 1008 height 30
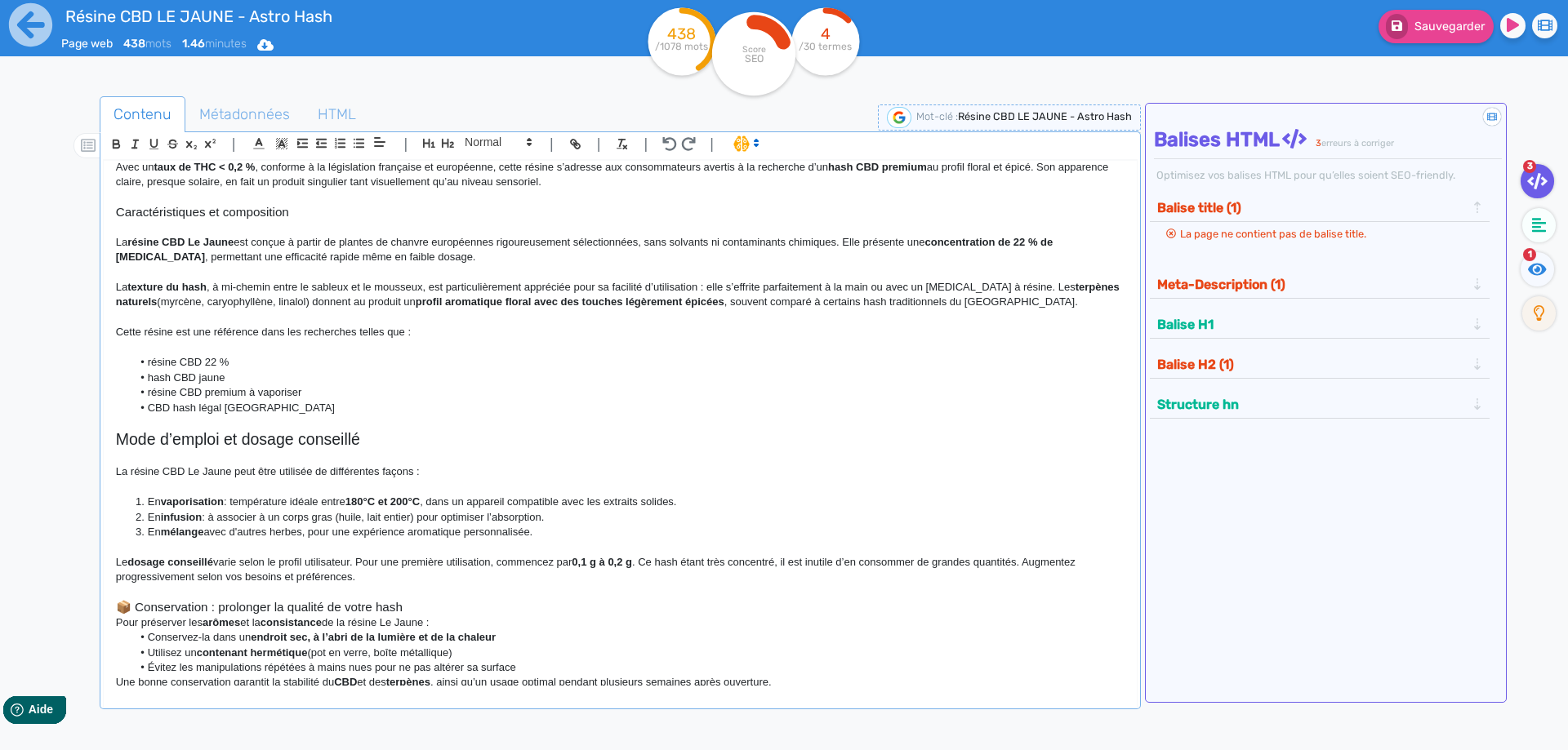
click at [133, 604] on h3 "📦 Conservation : prolonger la qualité de votre hash" at bounding box center [619, 607] width 1008 height 15
click at [418, 593] on p at bounding box center [619, 593] width 1008 height 15
click at [415, 597] on p at bounding box center [619, 593] width 1008 height 15
click at [415, 603] on h3 "Conservation : prolonger la qualité de votre hash" at bounding box center [619, 607] width 1008 height 15
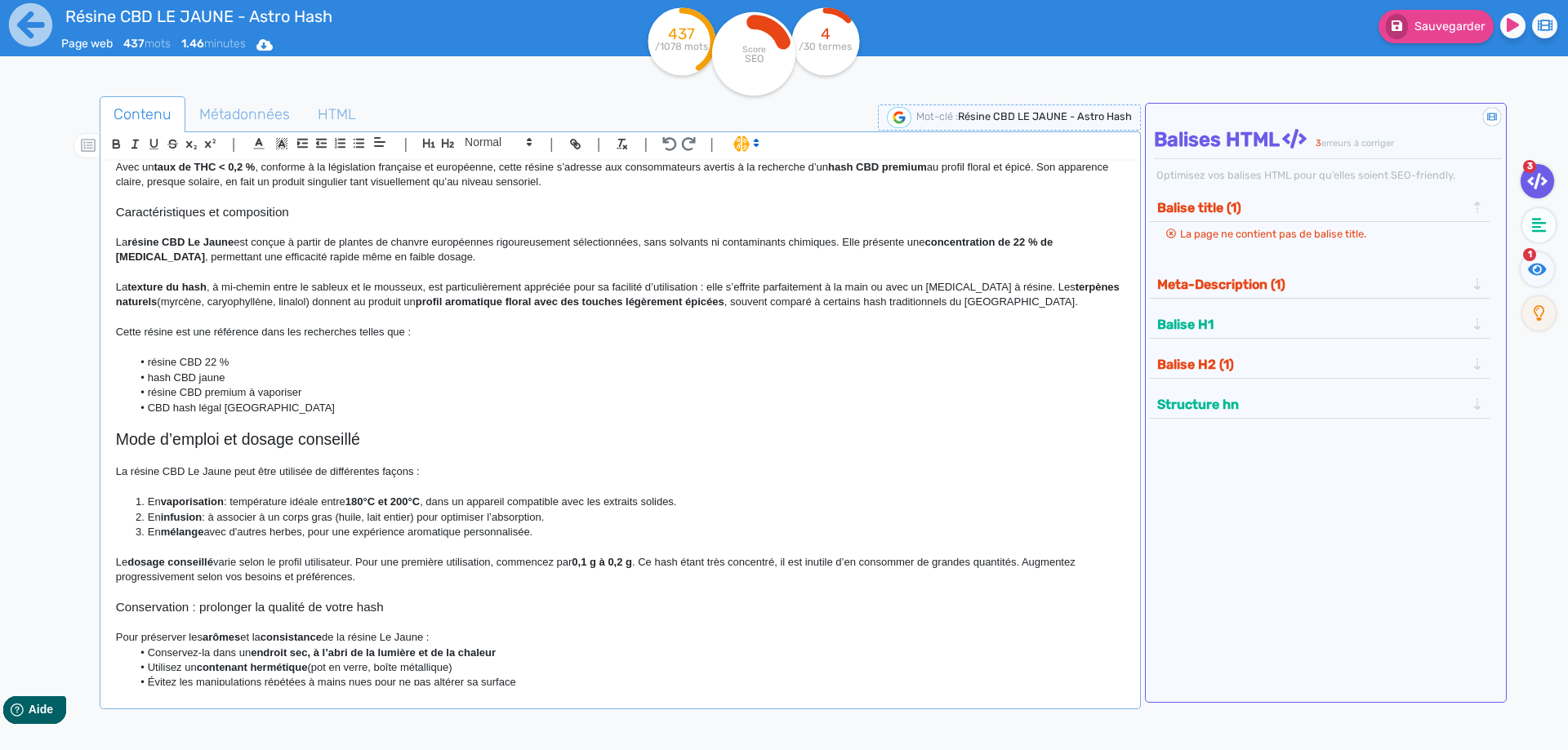
scroll to position [205, 0]
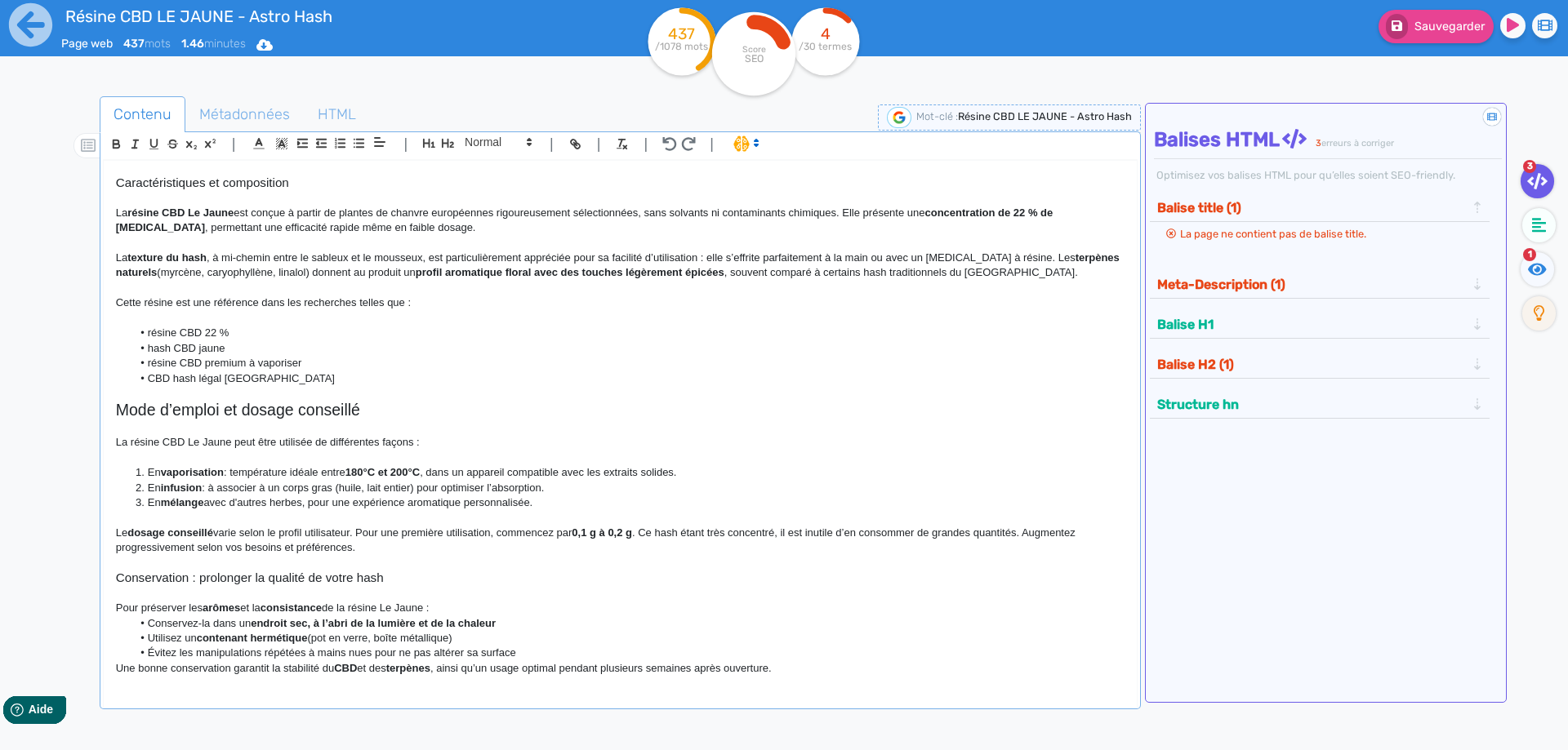
click at [447, 598] on p at bounding box center [619, 593] width 1008 height 15
click at [448, 603] on p "Pour préserver les arômes et la consistance de la résine Le Jaune :" at bounding box center [619, 608] width 1008 height 15
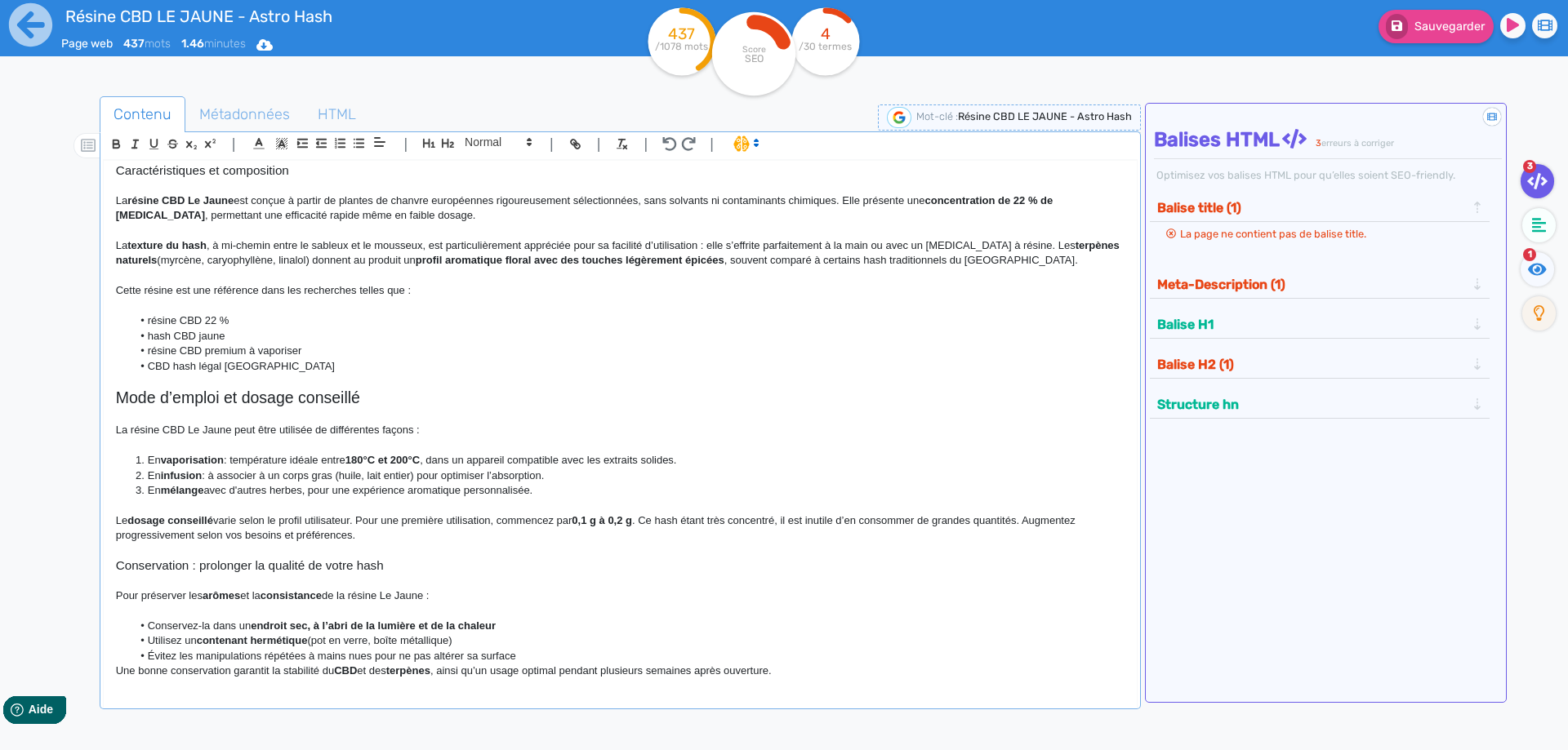
scroll to position [220, 0]
click at [608, 648] on li "Évitez les manipulations répétées à mains nues pour ne pas altérer sa surface" at bounding box center [627, 653] width 993 height 15
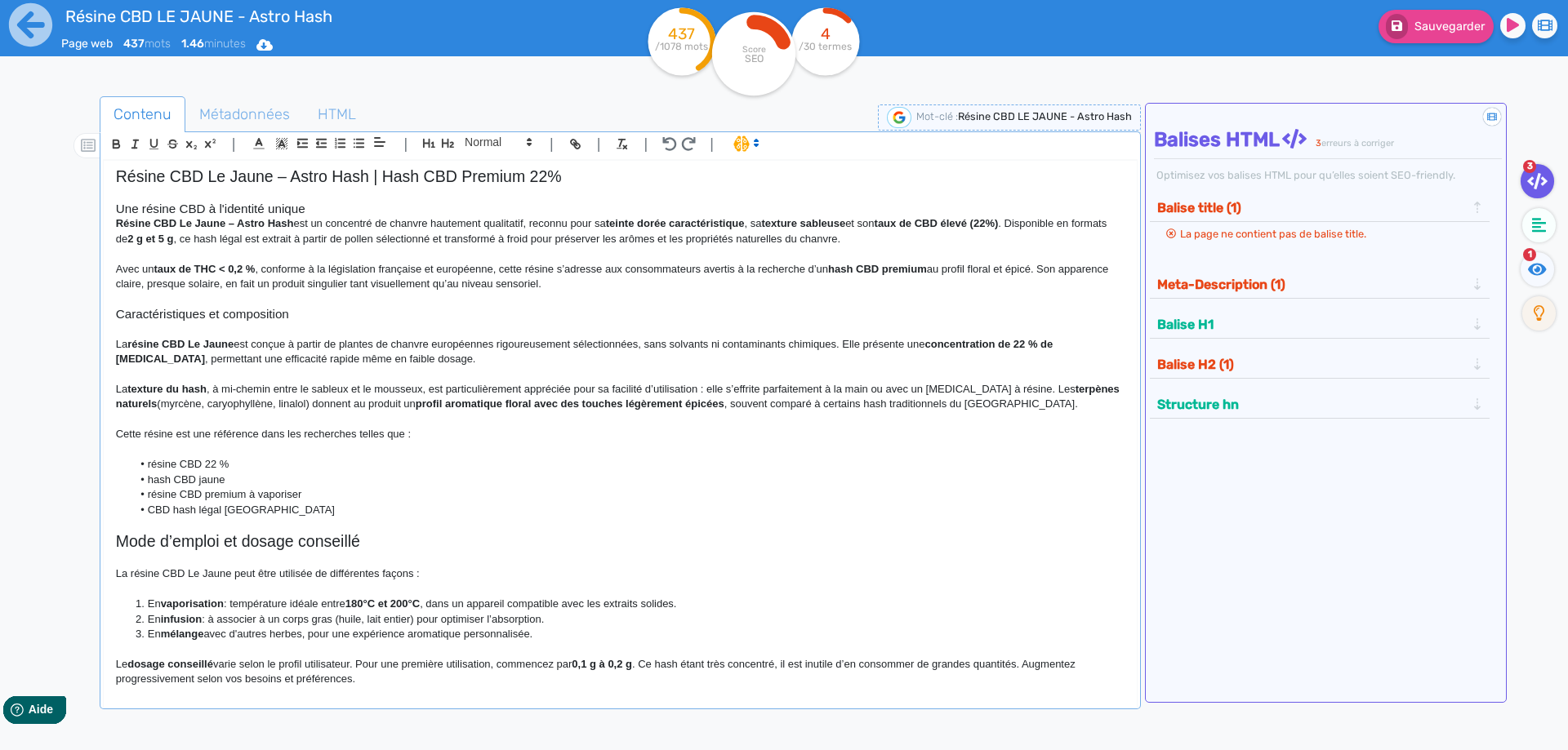
scroll to position [0, 0]
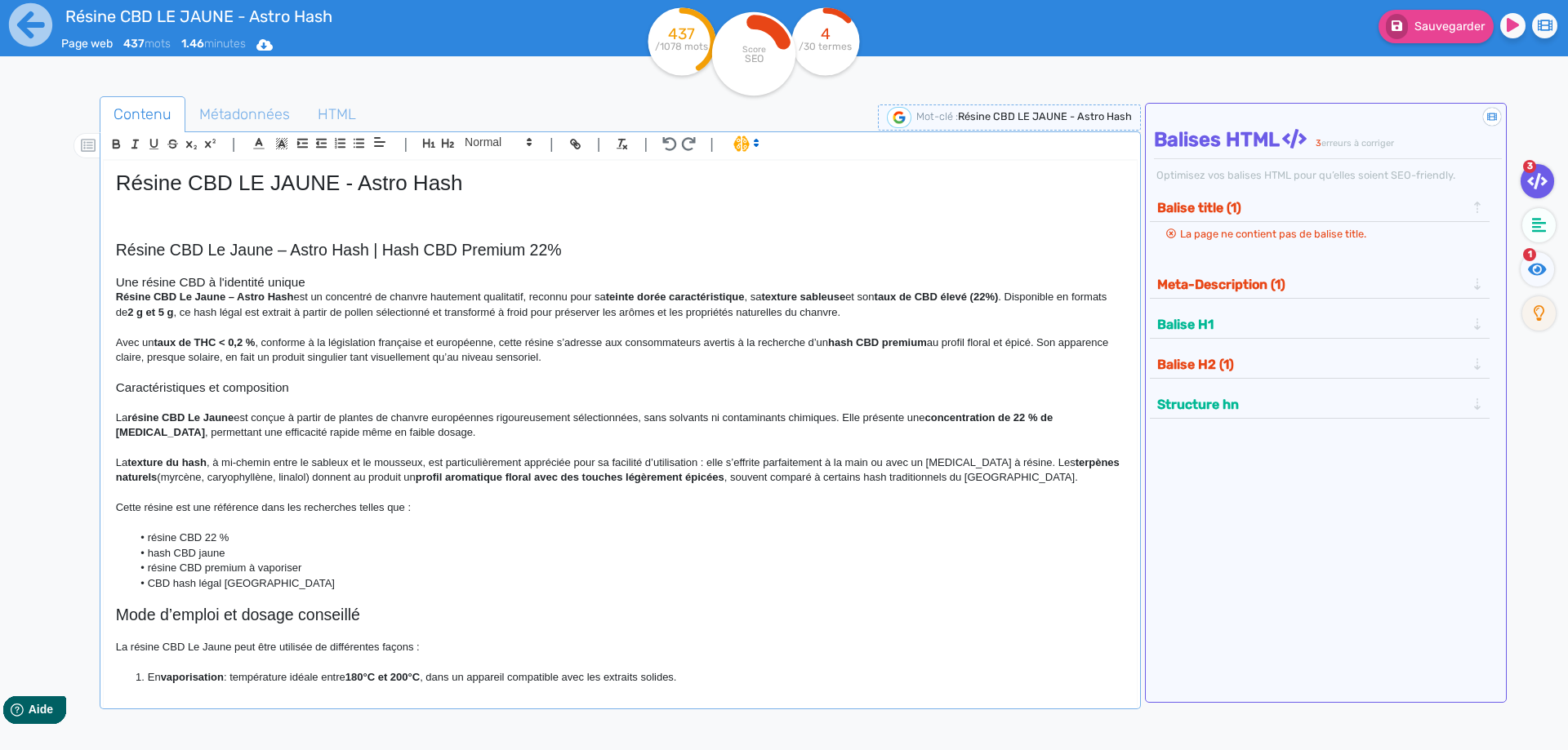
click at [287, 251] on h2 "Résine CBD Le Jaune – Astro Hash | Hash CBD Premium 22%" at bounding box center [619, 250] width 1008 height 19
drag, startPoint x: 358, startPoint y: 256, endPoint x: 368, endPoint y: 256, distance: 10.0
click at [368, 256] on h2 "Résine CBD Le Jaune Astro Hash | Hash CBD Premium 22%" at bounding box center [619, 250] width 1008 height 19
click at [470, 245] on h2 "Résine CBD Le Jaune Astro Hash, un hash CBD Premium 22%" at bounding box center [619, 250] width 1008 height 19
click at [534, 250] on h2 "Résine CBD Le Jaune Astro Hash, un hash CBD premium 22%" at bounding box center [619, 250] width 1008 height 19
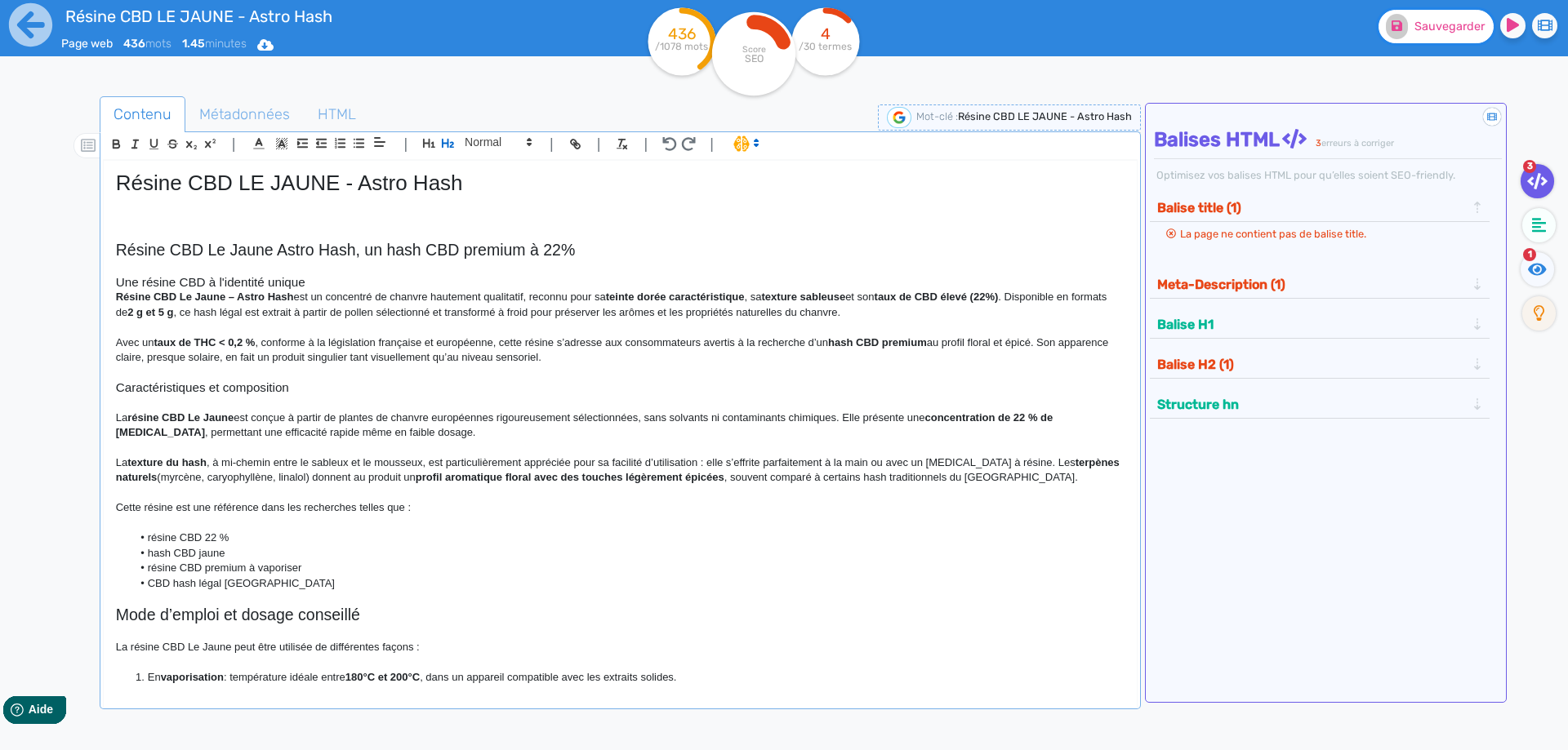
click at [1409, 33] on button "Sauvegarder" at bounding box center [1436, 26] width 115 height 34
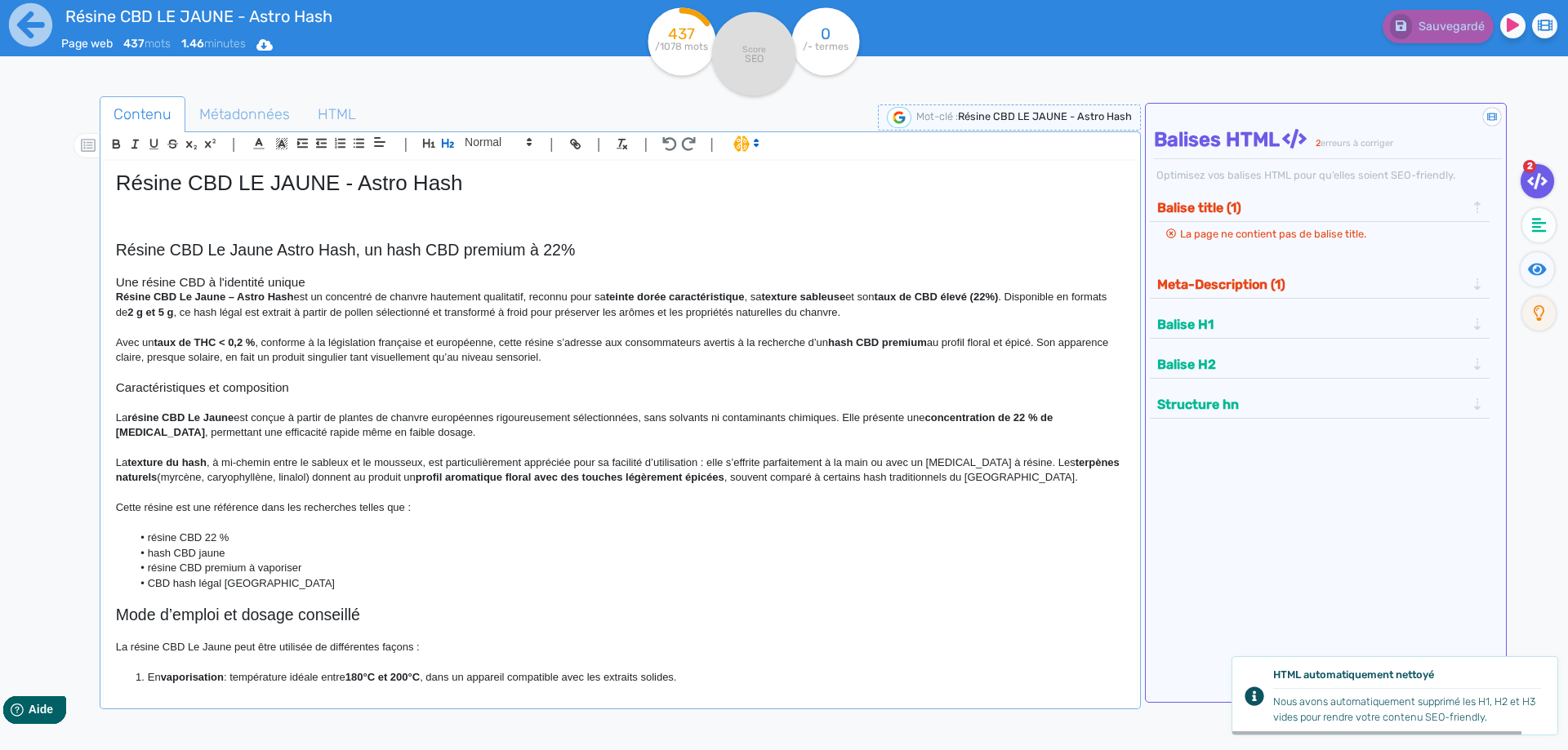
click at [507, 248] on h2 "Résine CBD Le Jaune Astro Hash, un hash CBD premium à 22%" at bounding box center [619, 250] width 1008 height 19
copy h2 "Résine CBD Le Jaune Astro Hash, un hash CBD premium à 22%"
click at [443, 361] on p "Avec un taux de THC < 0,2 % , conforme à la législation française et européenne…" at bounding box center [619, 350] width 1008 height 30
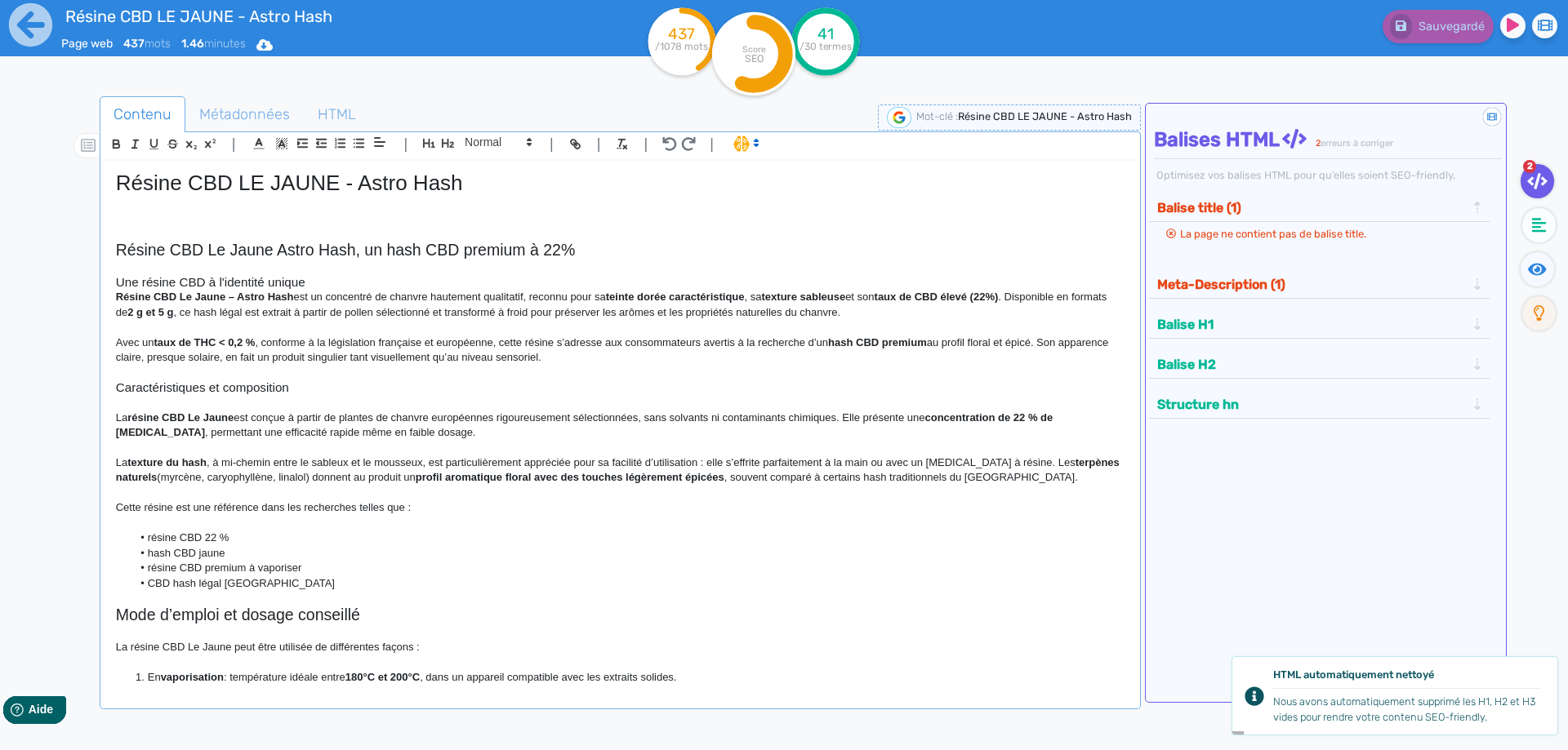
click at [322, 280] on h3 "Une résine CBD à l'identité unique" at bounding box center [619, 282] width 1008 height 15
click at [324, 280] on h3 "Une résine CBD à l'identité unique" at bounding box center [619, 282] width 1008 height 15
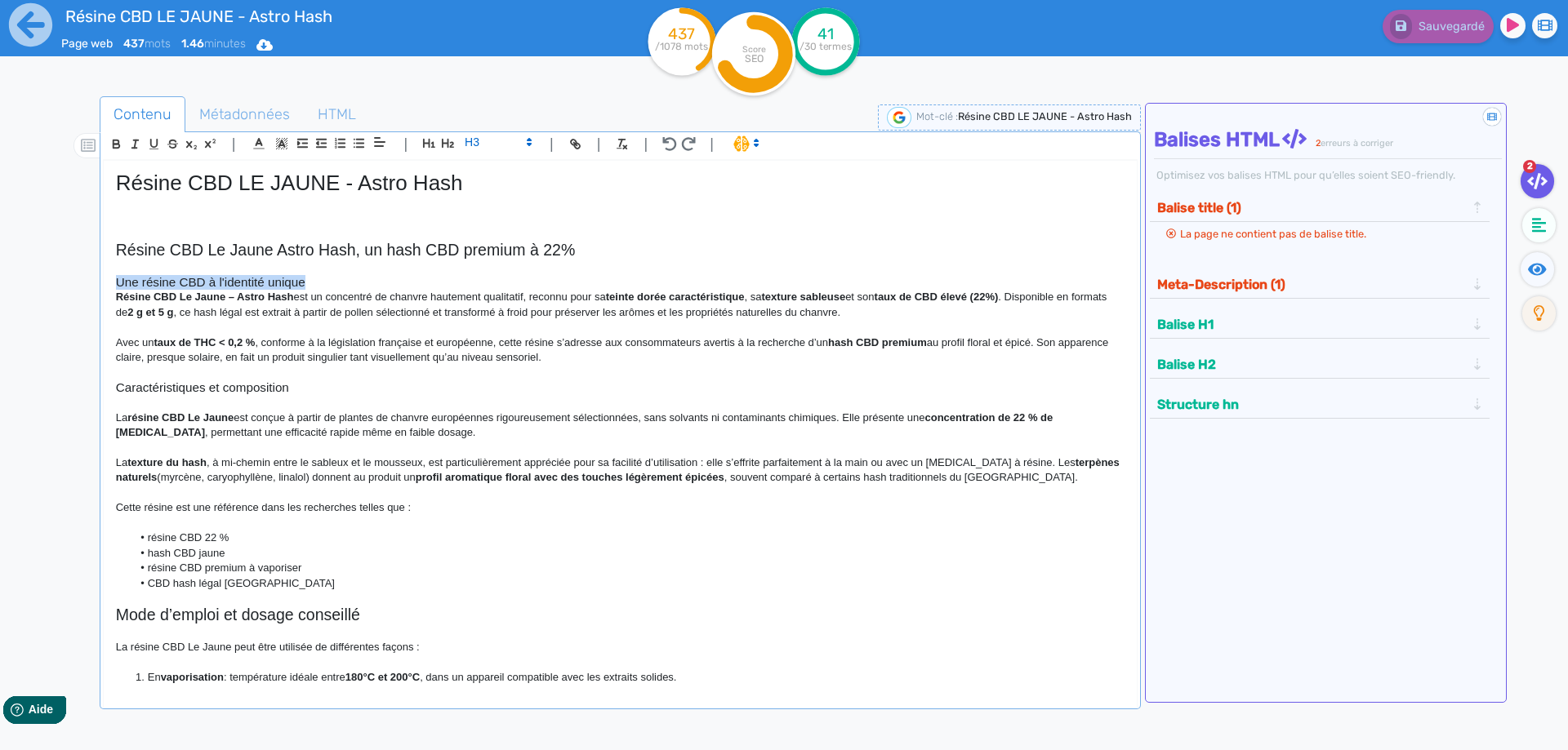
click at [324, 281] on h3 "Une résine CBD à l'identité unique" at bounding box center [619, 282] width 1008 height 15
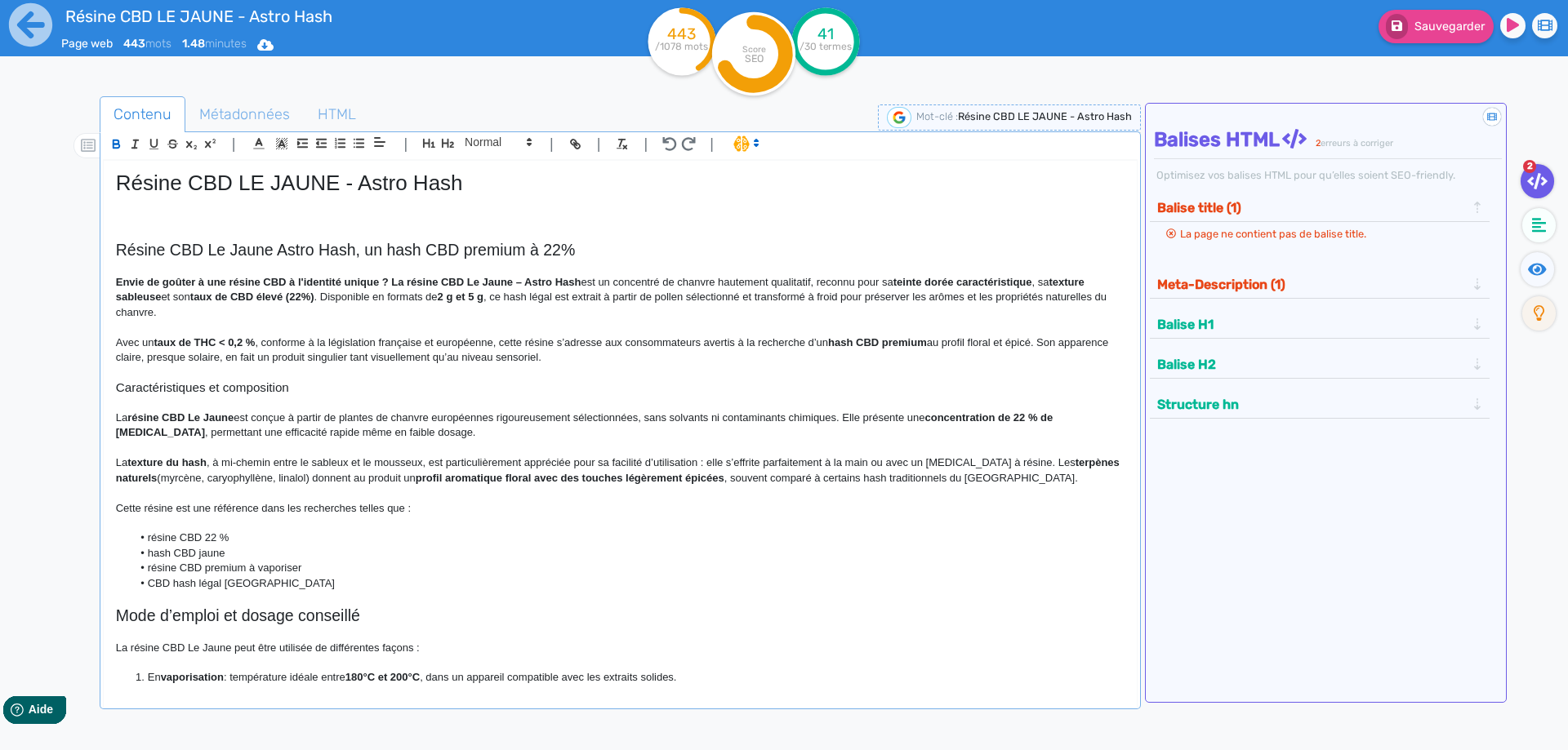
click at [136, 280] on strong "Envie de goûter à une résine CBD à l'identité unique ? La résine CBD Le Jaune –…" at bounding box center [348, 281] width 465 height 12
drag, startPoint x: 136, startPoint y: 280, endPoint x: 575, endPoint y: 282, distance: 439.0
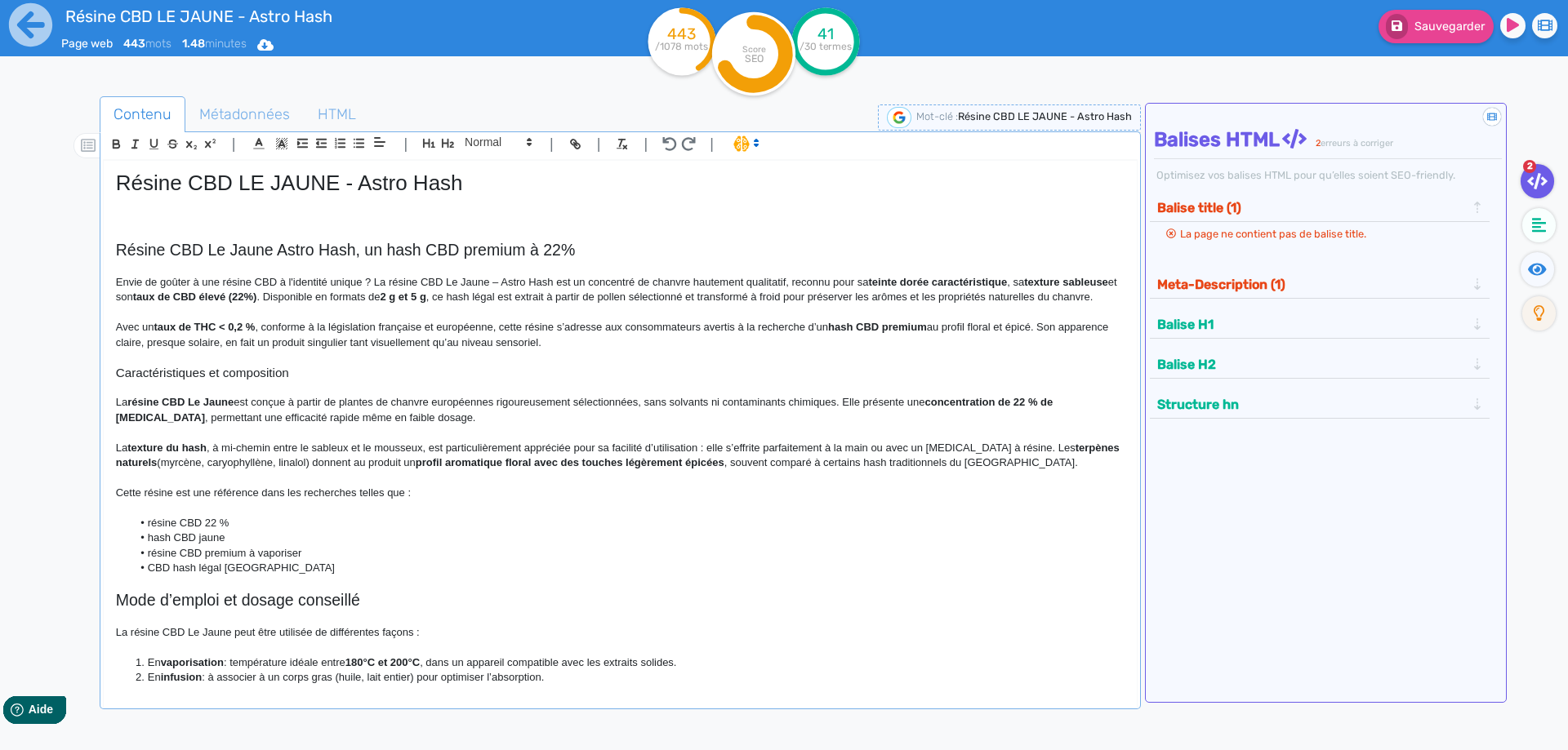
click at [499, 278] on p "Envie de goûter à une résine CBD à l'identité unique ? La résine CBD Le Jaune –…" at bounding box center [619, 289] width 1008 height 30
click at [476, 280] on p "Envie de goûter à une résine CBD à l'identité unique ? La résine CBD Le Jaune –…" at bounding box center [619, 289] width 1008 height 30
drag, startPoint x: 476, startPoint y: 280, endPoint x: 449, endPoint y: 275, distance: 27.5
click at [449, 275] on p "Envie de goûter à une résine CBD à l'identité unique ? La résine CBD Le Jaune –…" at bounding box center [619, 289] width 1008 height 30
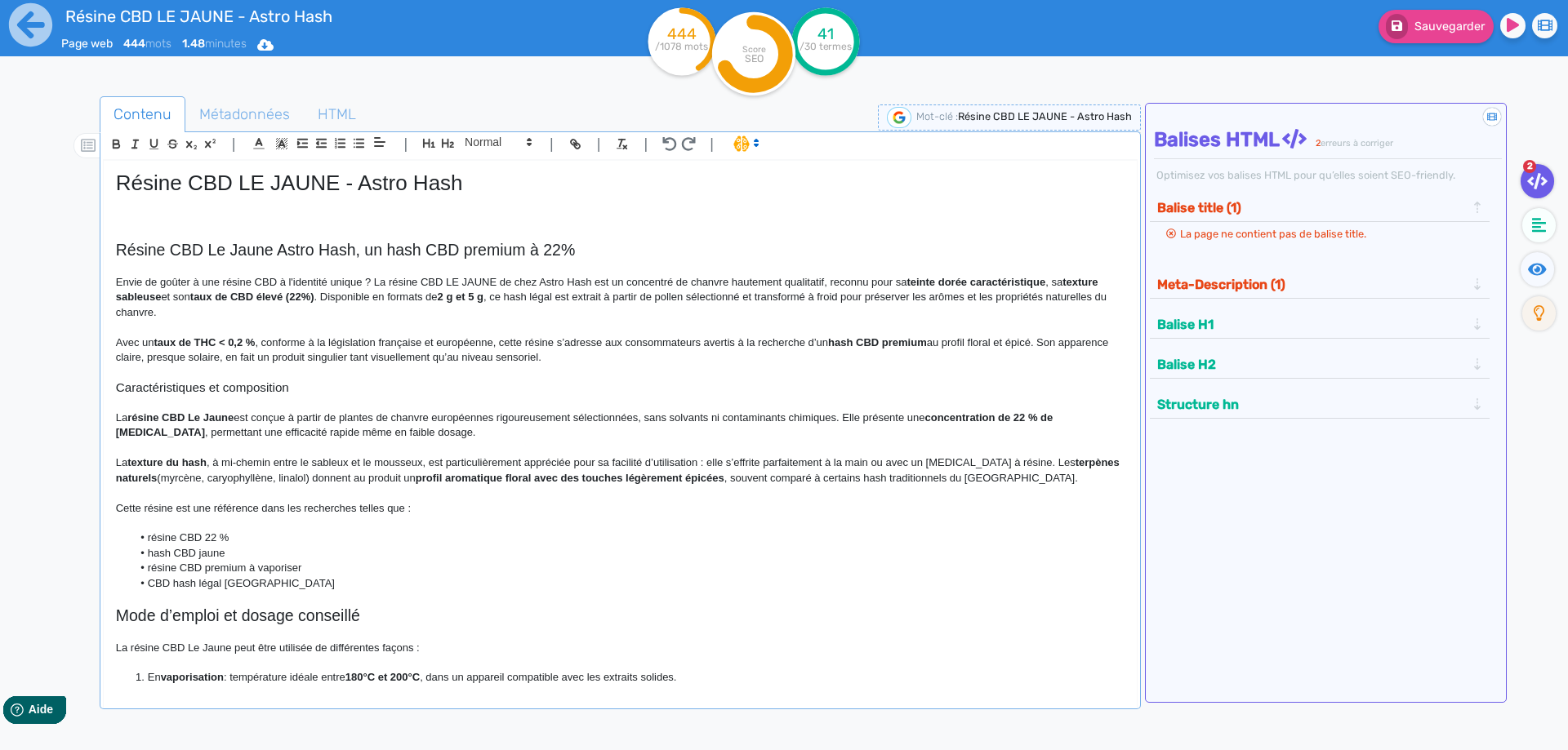
click at [239, 249] on h2 "Résine CBD Le Jaune Astro Hash, un hash CBD premium à 22%" at bounding box center [619, 250] width 1008 height 19
drag, startPoint x: 239, startPoint y: 249, endPoint x: 217, endPoint y: 249, distance: 22.0
click at [217, 249] on h2 "Résine CBD Le Jaune Astro Hash, un hash CBD premium à 22%" at bounding box center [619, 250] width 1008 height 19
click at [748, 279] on p "Envie de goûter à une résine CBD à l'identité unique ? La résine CBD LE JAUNE d…" at bounding box center [619, 297] width 1008 height 45
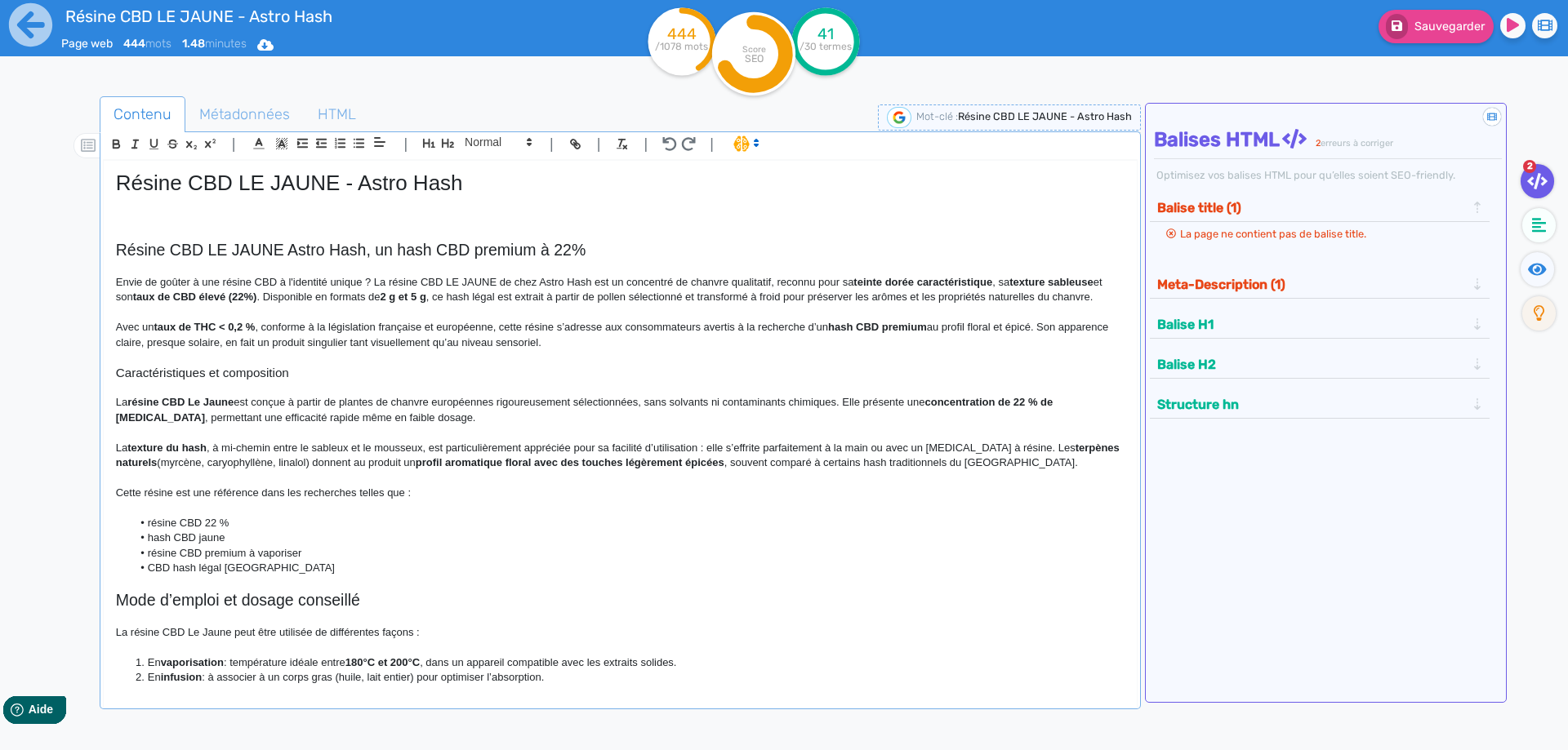
click at [774, 280] on p "Envie de goûter à une résine CBD à l'identité unique ? La résine CBD LE JAUNE d…" at bounding box center [619, 289] width 1008 height 30
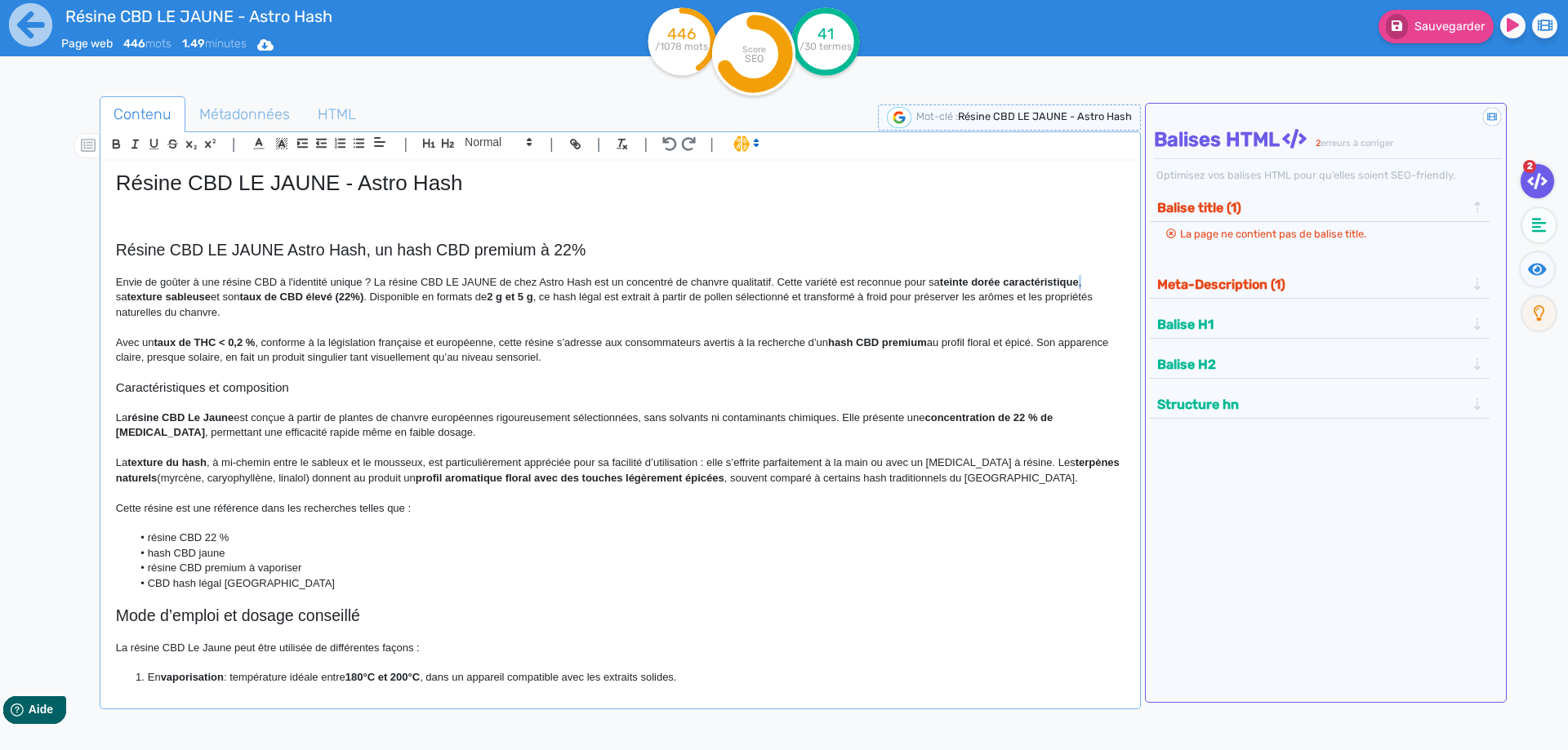
click at [1080, 284] on p "Envie de goûter à une résine CBD à l'identité unique ? La résine CBD LE JAUNE d…" at bounding box center [619, 297] width 1008 height 45
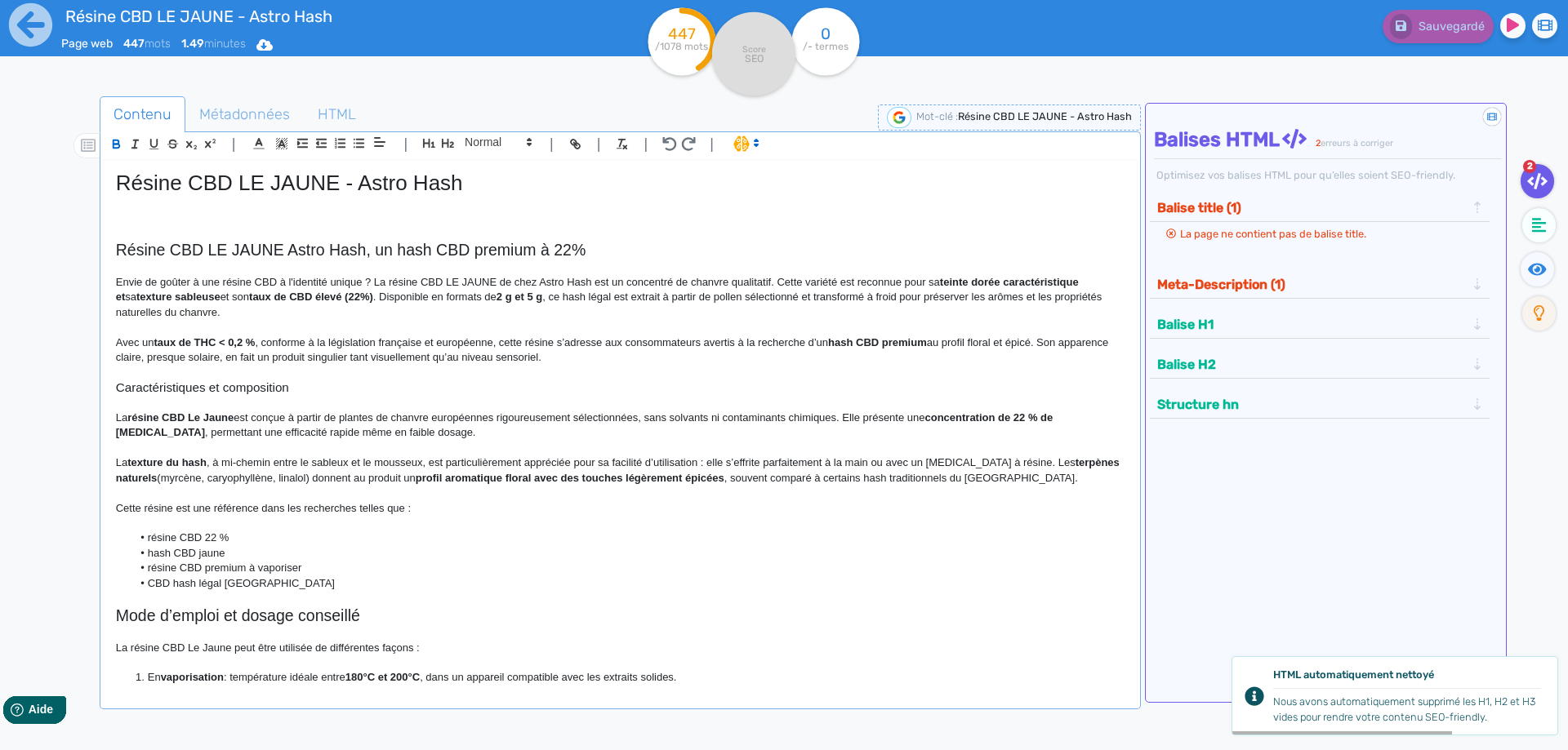
click at [1093, 281] on p "Envie de goûter à une résine CBD à l'identité unique ? La résine CBD LE JAUNE d…" at bounding box center [619, 297] width 1008 height 45
click at [1082, 281] on strong "teinte dorée caractéristique et" at bounding box center [598, 289] width 966 height 27
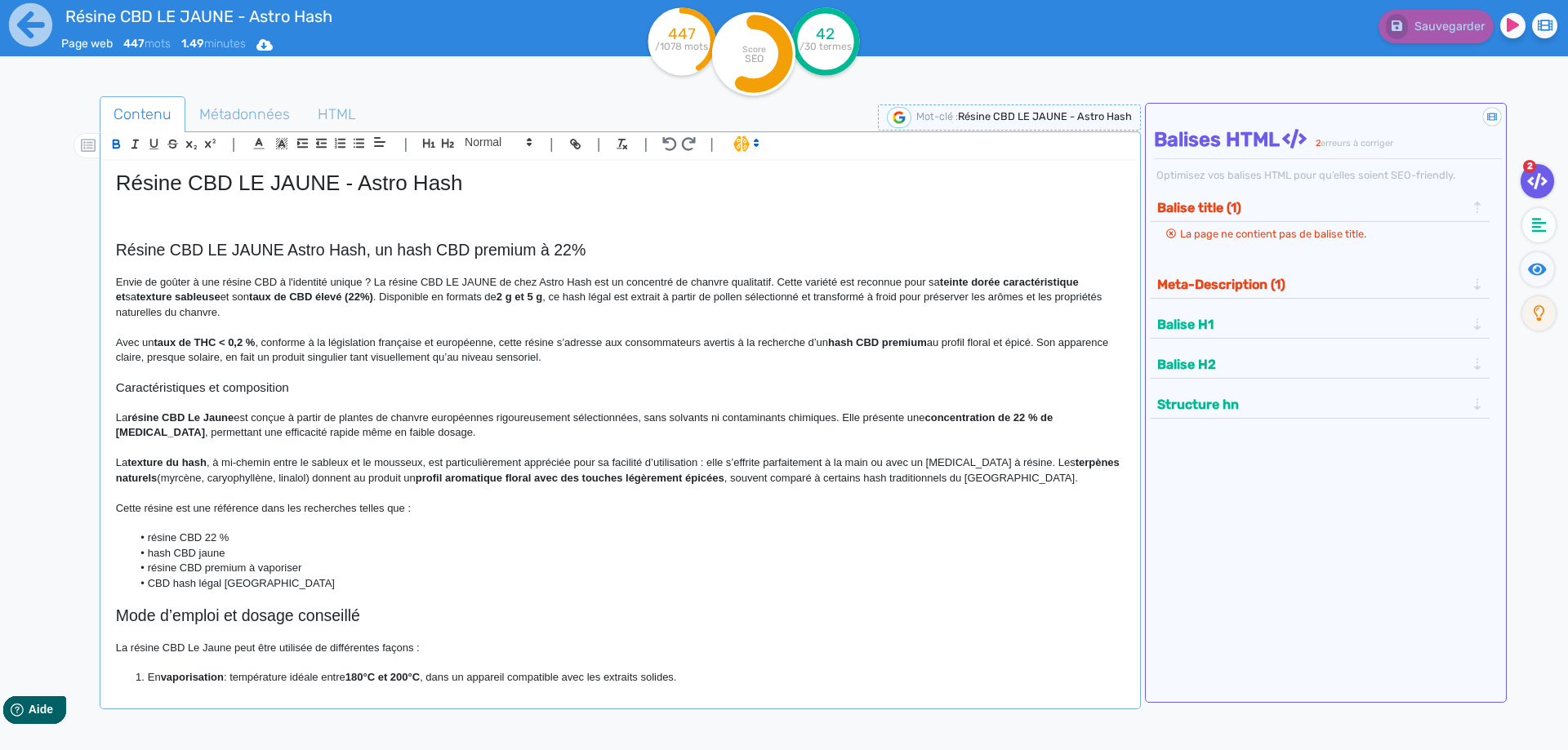
click at [199, 297] on strong "texture sableuse" at bounding box center [178, 296] width 84 height 12
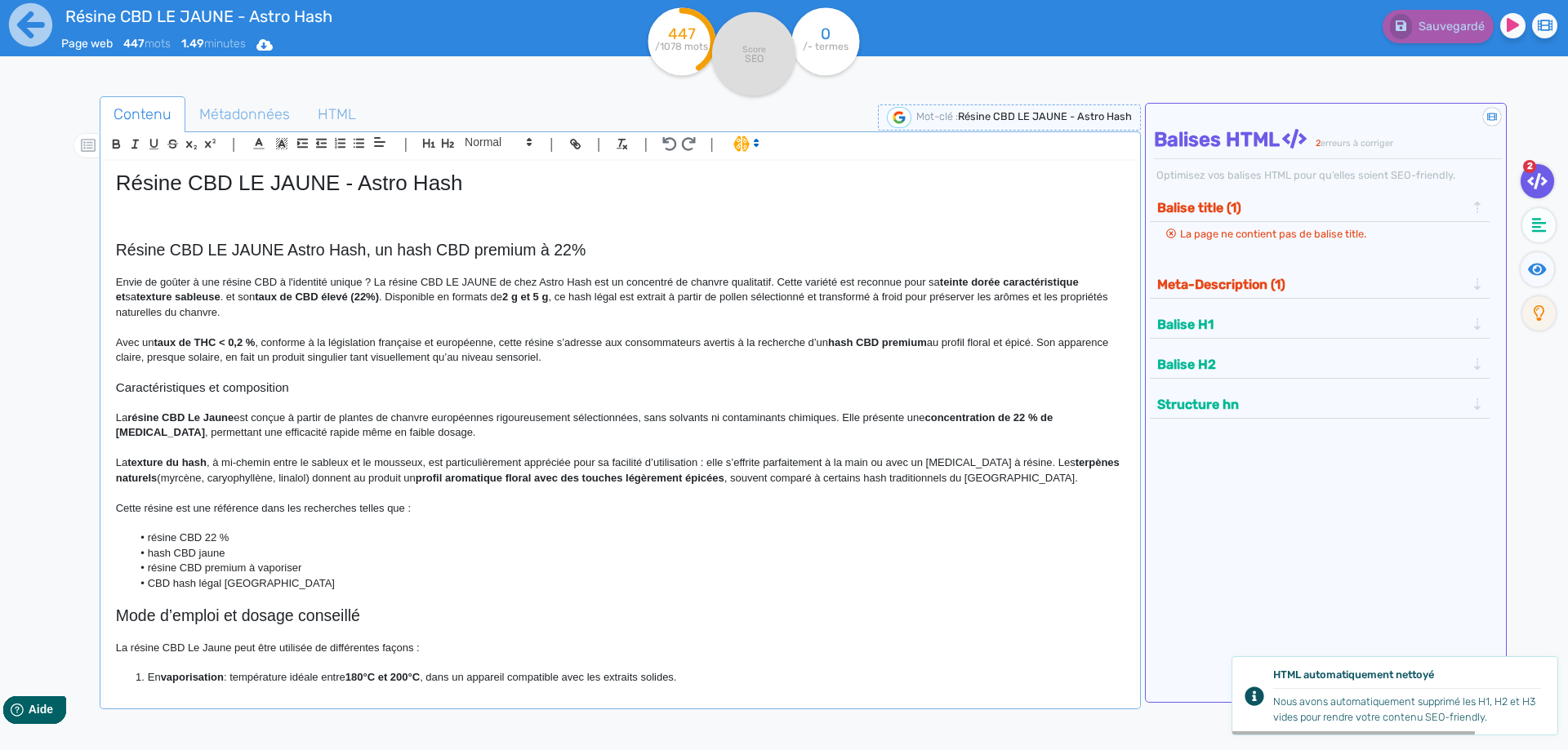
click at [150, 289] on p "Envie de goûter à une résine CBD à l'identité unique ? La résine CBD LE JAUNE d…" at bounding box center [619, 297] width 1008 height 45
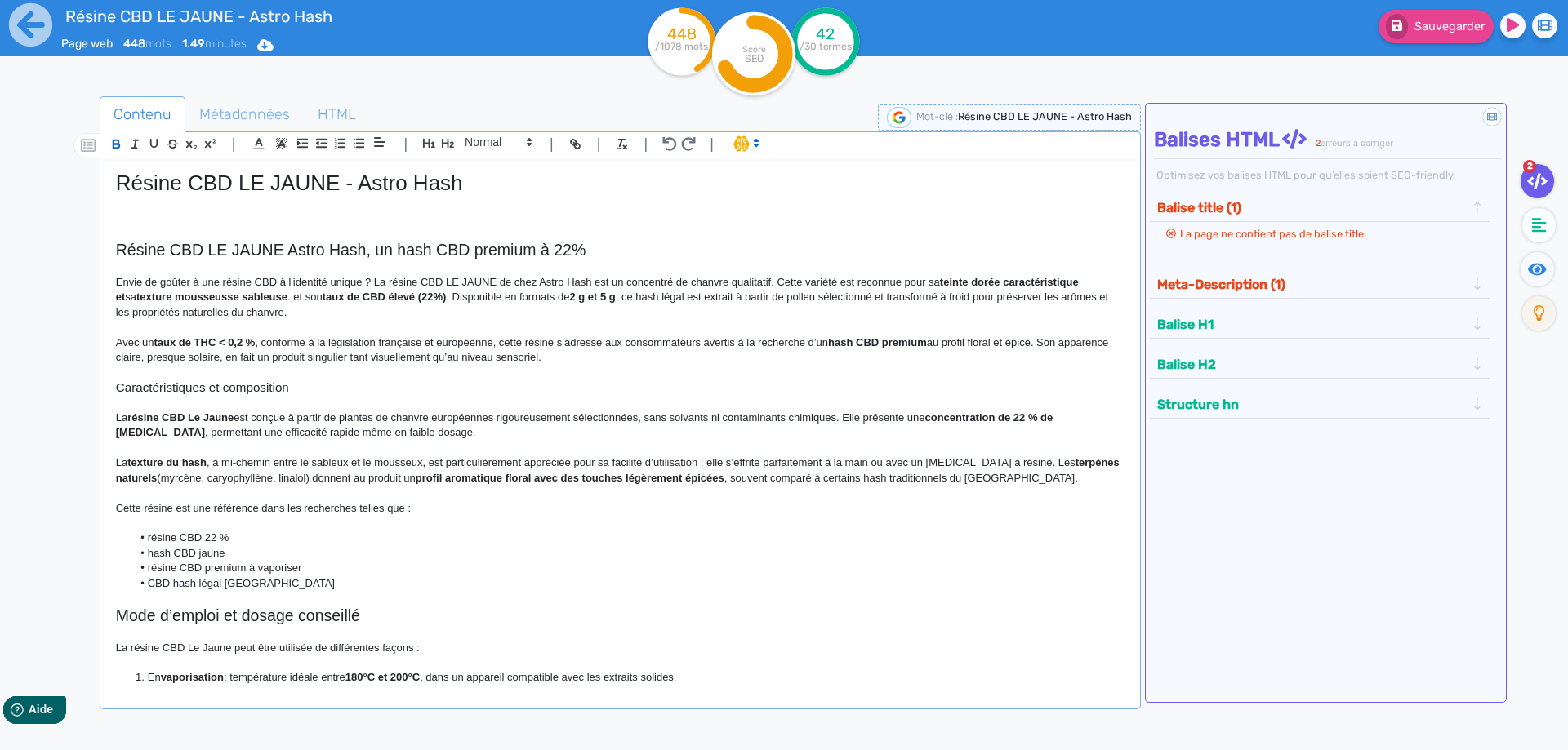
click at [227, 308] on p "Envie de goûter à une résine CBD à l'identité unique ? La résine CBD LE JAUNE d…" at bounding box center [619, 297] width 1008 height 45
click at [209, 298] on strong "texture mousseusse sableuse" at bounding box center [212, 296] width 151 height 12
click at [280, 304] on p "Envie de goûter à une résine CBD à l'identité unique ? La résine CBD LE JAUNE d…" at bounding box center [619, 297] width 1008 height 45
drag, startPoint x: 214, startPoint y: 287, endPoint x: 209, endPoint y: 296, distance: 10.3
click at [213, 287] on p "Envie de goûter à une résine CBD à l'identité unique ? La résine CBD LE JAUNE d…" at bounding box center [619, 297] width 1008 height 45
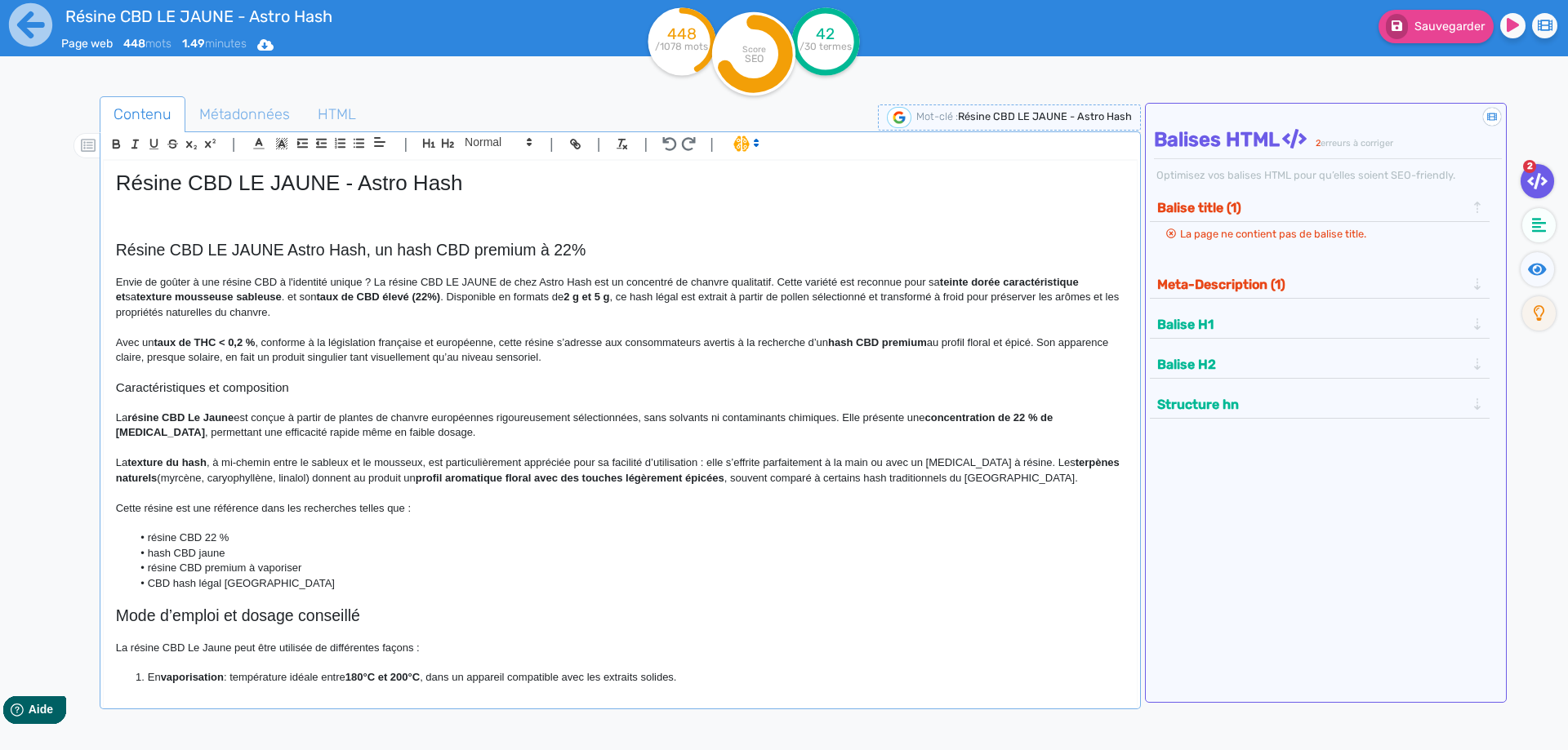
click at [209, 297] on strong "texture mousseuse sableuse" at bounding box center [209, 296] width 146 height 12
click at [213, 297] on strong "texture mousseuse sableuse" at bounding box center [209, 296] width 146 height 12
click at [278, 296] on p "Envie de goûter à une résine CBD à l'identité unique ? La résine CBD LE JAUNE d…" at bounding box center [619, 297] width 1008 height 45
click at [537, 296] on strong "taux de CBD élevé (22%)" at bounding box center [515, 296] width 124 height 12
click at [560, 298] on strong "taux de CBD élevé à 22%)" at bounding box center [518, 296] width 129 height 12
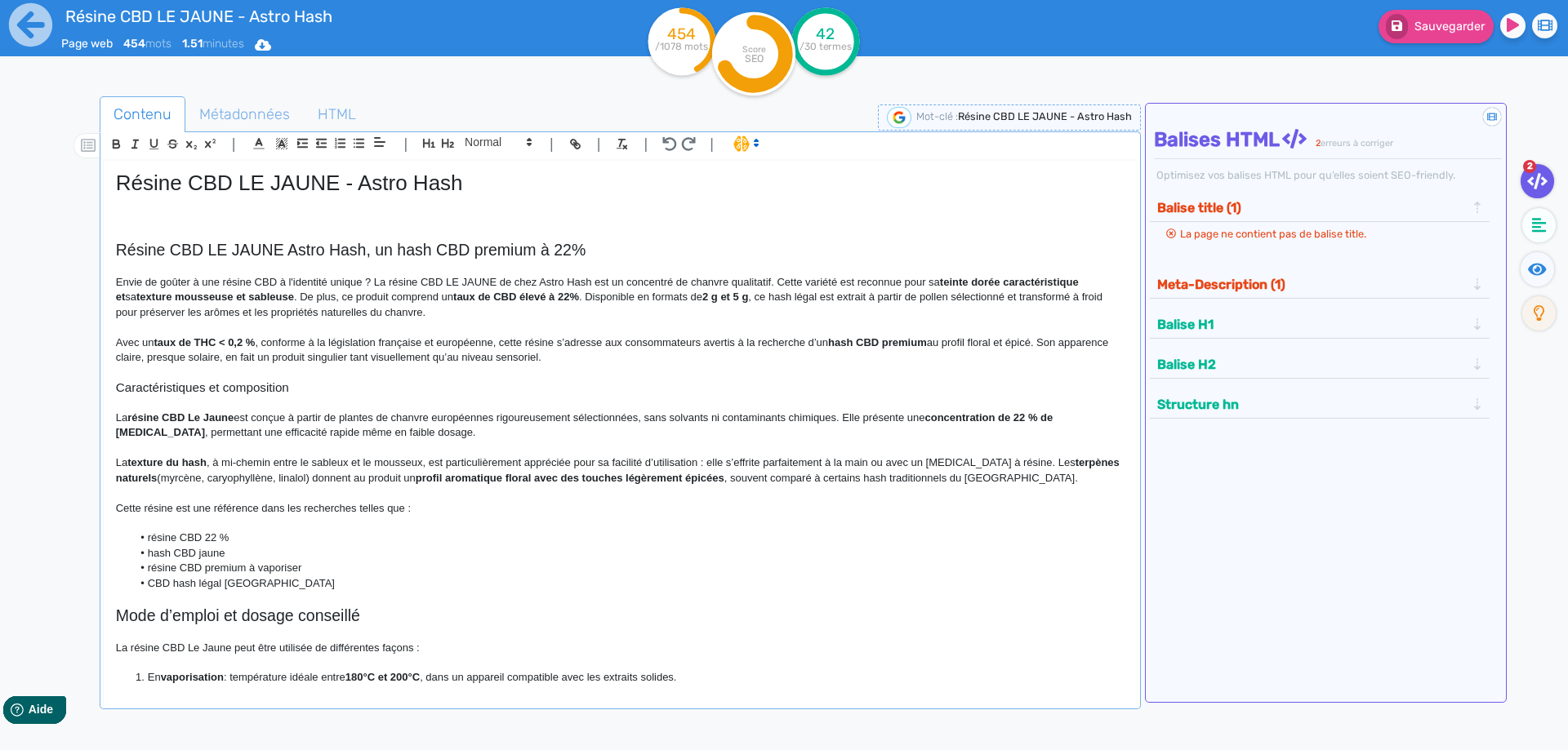
click at [564, 299] on p "Envie de goûter à une résine CBD à l'identité unique ? La résine CBD LE JAUNE d…" at bounding box center [619, 297] width 1008 height 45
click at [702, 295] on strong "2 g et 5 g" at bounding box center [725, 296] width 46 height 12
click at [727, 298] on p "Envie de goûter à une résine CBD à l'identité unique ? La résine CBD LE JAUNE d…" at bounding box center [619, 297] width 1008 height 45
click at [702, 297] on strong "2 et 5 grammes" at bounding box center [740, 296] width 77 height 12
drag, startPoint x: 687, startPoint y: 297, endPoint x: 748, endPoint y: 295, distance: 61.0
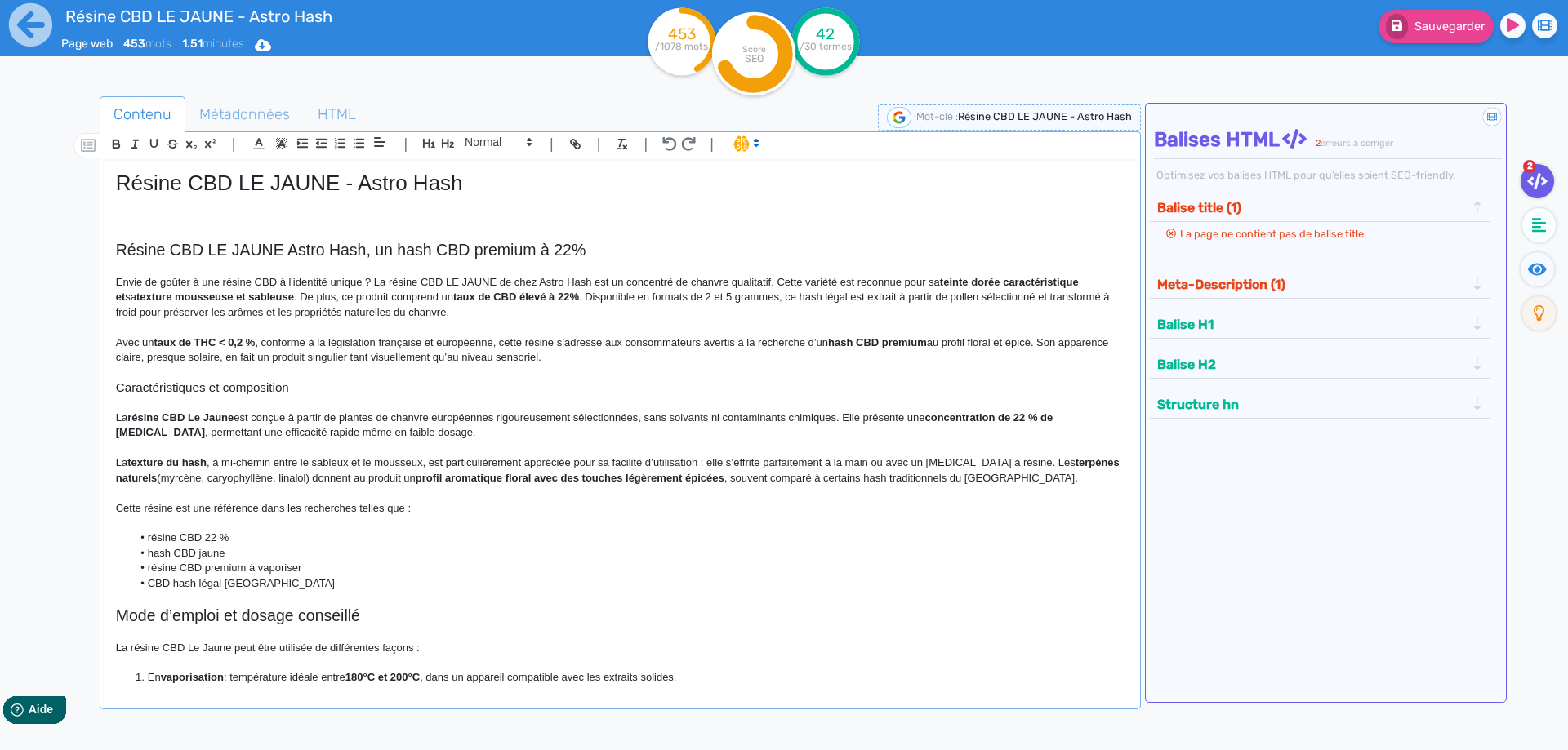
click at [636, 292] on p "Envie de goûter à une résine CBD à l'identité unique ? La résine CBD LE JAUNE d…" at bounding box center [619, 297] width 1008 height 45
click at [650, 299] on p "Envie de goûter à une résine CBD à l'identité unique ? La résine CBD LE JAUNE d…" at bounding box center [619, 297] width 1008 height 45
click at [757, 304] on p "Envie de goûter à une résine CBD à l'identité unique ? La résine CBD LE JAUNE d…" at bounding box center [619, 297] width 1008 height 45
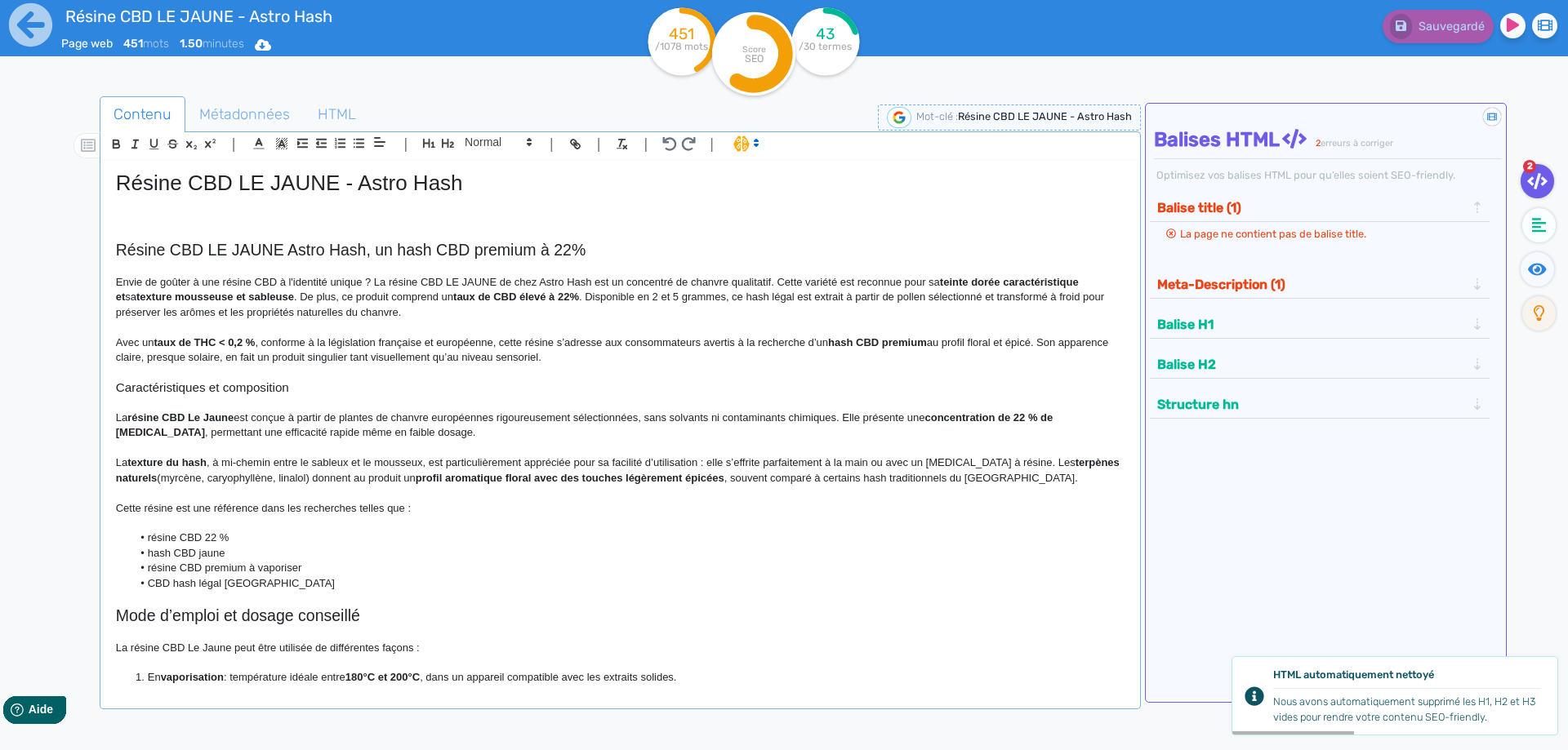
click at [569, 299] on p "Envie de goûter à une résine CBD à l'identité unique ? La résine CBD LE JAUNE d…" at bounding box center [619, 297] width 1008 height 45
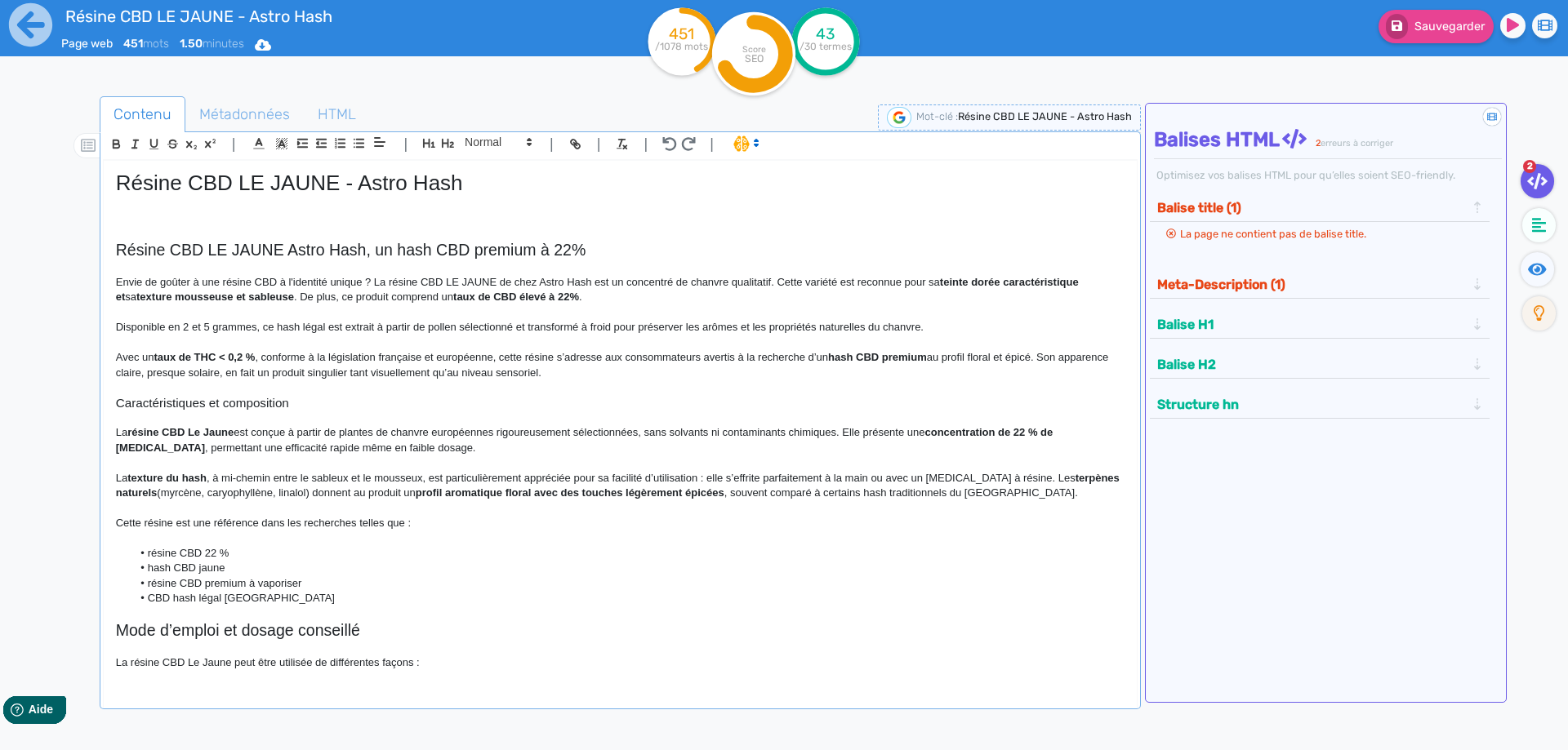
click at [304, 323] on p "Disponible en 2 et 5 grammes, ce hash légal est extrait à partir de pollen séle…" at bounding box center [619, 328] width 1008 height 15
click at [541, 321] on p "Disponible en 2 et 5 grammes, ce hash CBD légal est extrait à partir de pollen …" at bounding box center [619, 328] width 1008 height 15
click at [1057, 328] on p "Disponible en 2 et 5 grammes, ce hash CBD légal est extrait à partir de pollen …" at bounding box center [619, 328] width 1008 height 15
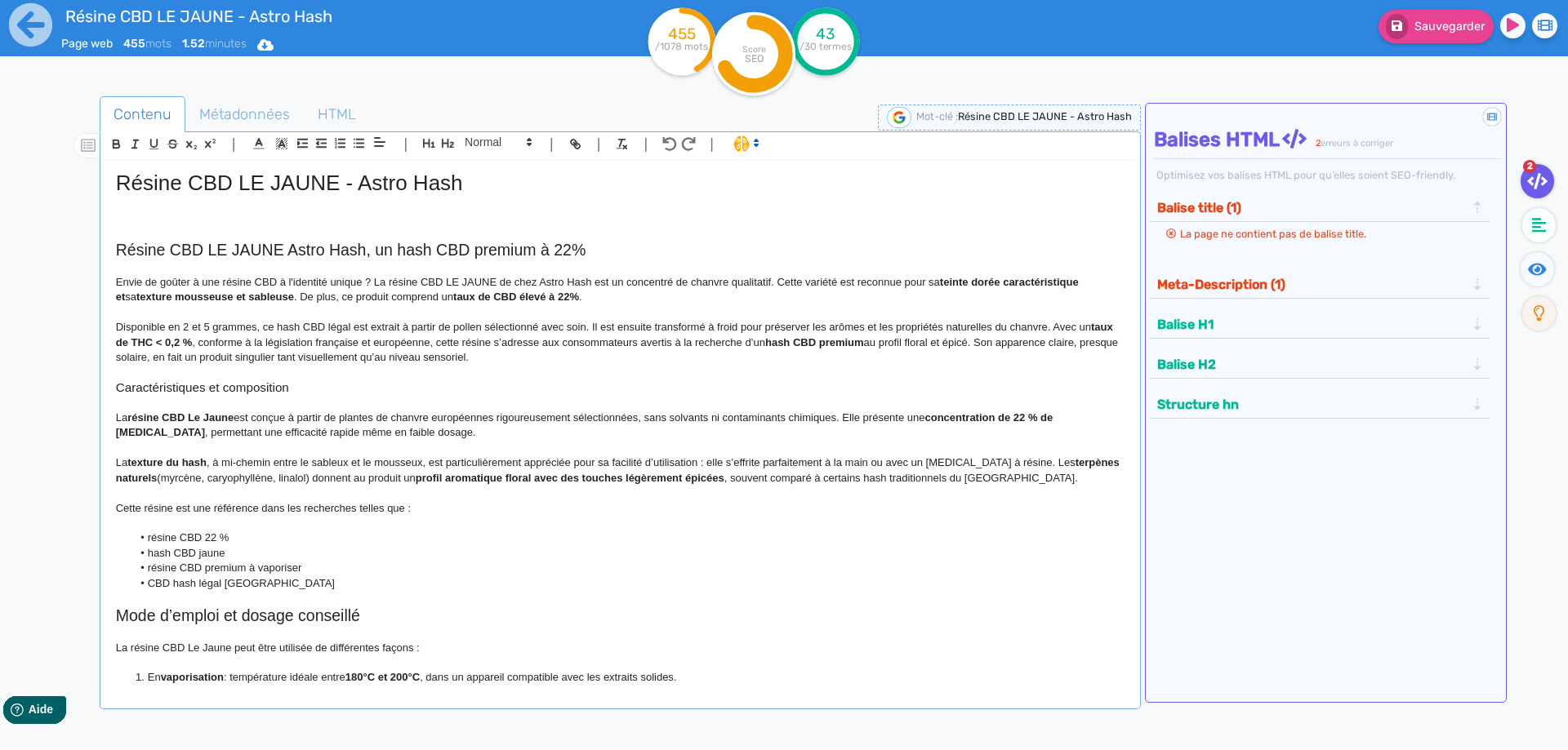
click at [178, 342] on strong "taux de THC < 0,2 %" at bounding box center [616, 334] width 1001 height 27
click at [267, 343] on p "Disponible en 2 et 5 grammes, ce hash CBD légal est extrait à partir de pollen …" at bounding box center [619, 342] width 1008 height 45
click at [526, 343] on p "Disponible en 2 et 5 grammes, ce hash CBD légal est extrait à partir de pollen …" at bounding box center [619, 342] width 1008 height 45
click at [799, 341] on p "Disponible en 2 et 5 grammes, ce hash CBD légal est extrait à partir de pollen …" at bounding box center [619, 342] width 1008 height 45
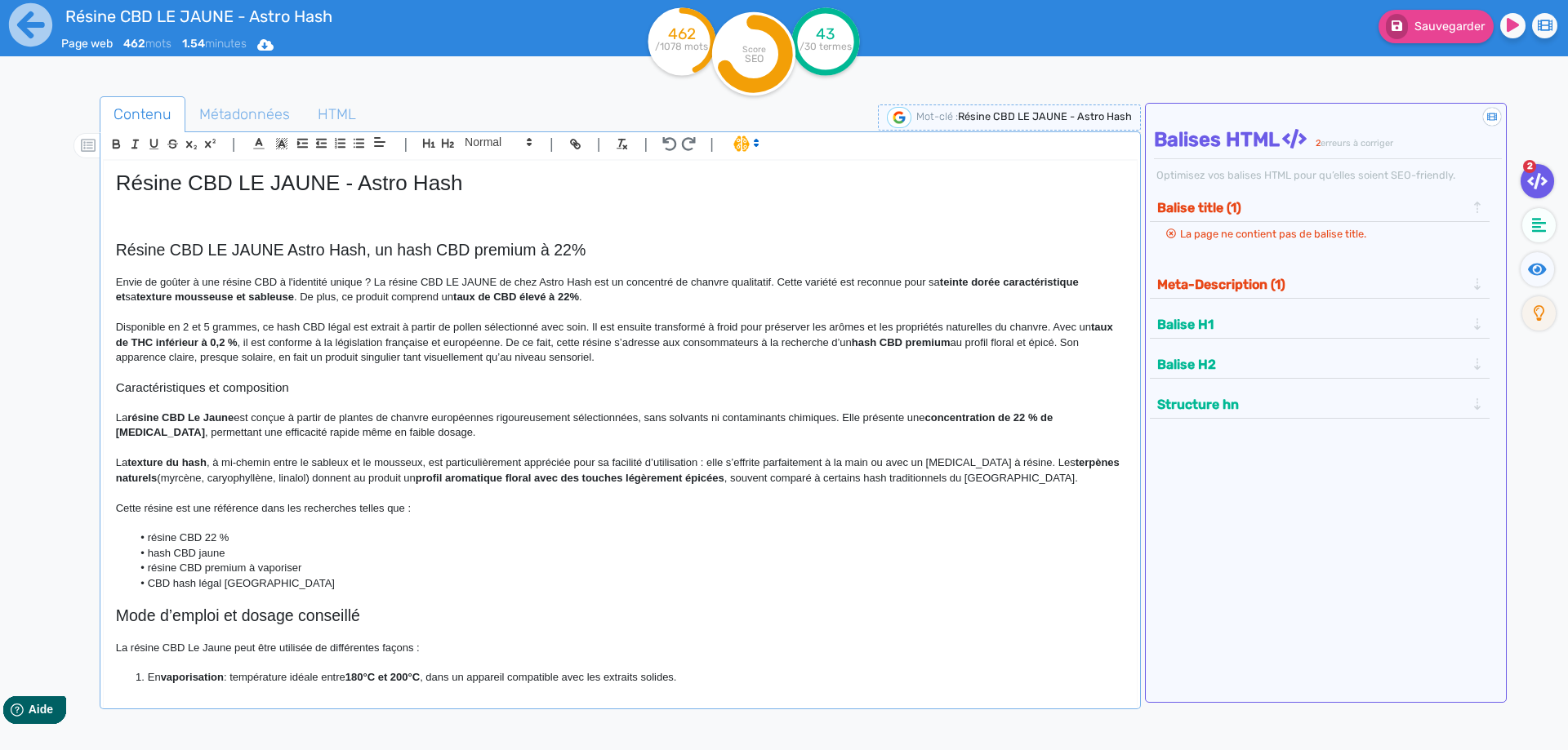
click at [1093, 340] on p "Disponible en 2 et 5 grammes, ce hash CBD légal est extrait à partir de pollen …" at bounding box center [619, 342] width 1008 height 45
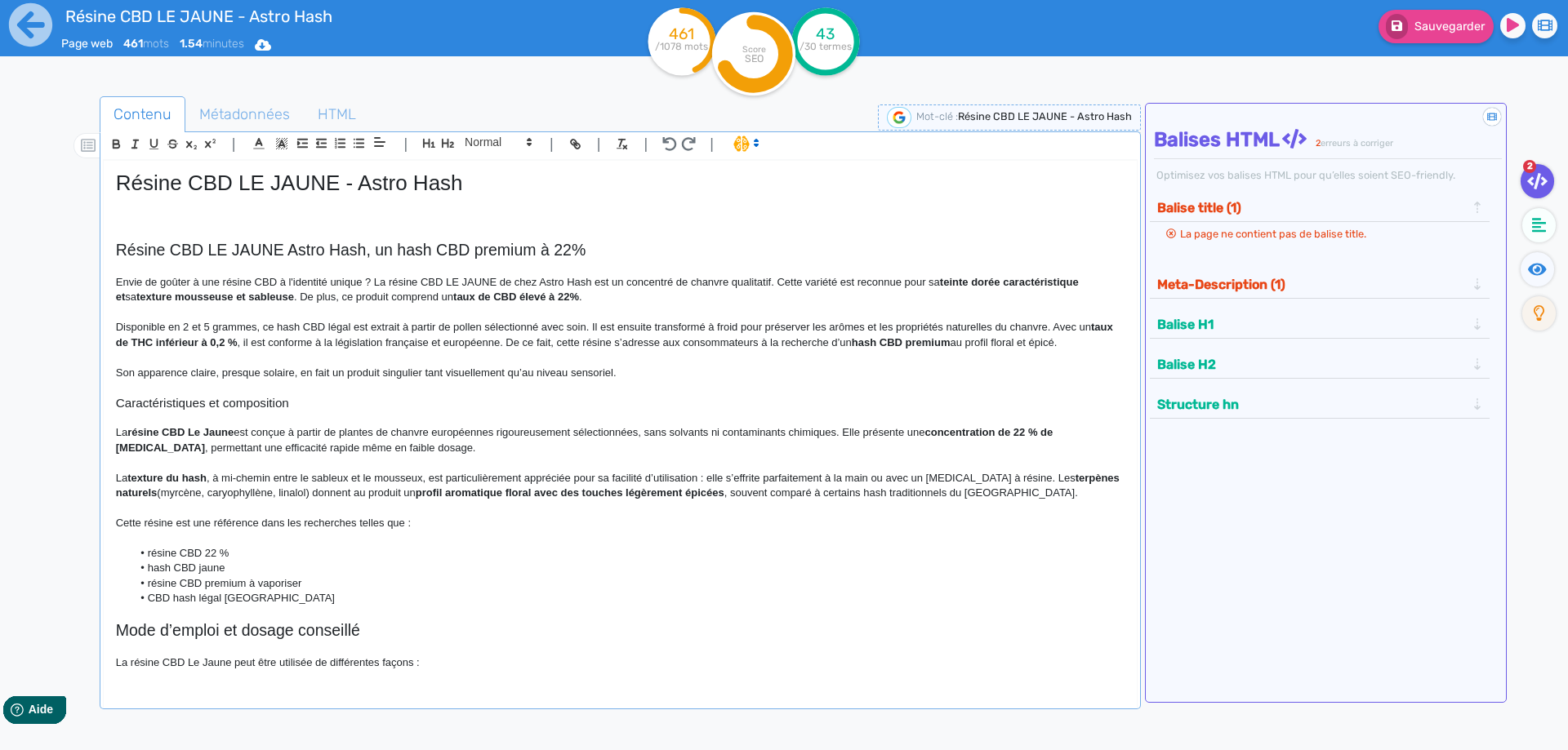
click at [225, 371] on p "Son apparence claire, presque solaire, en fait un produit singulier tant visuel…" at bounding box center [619, 373] width 1008 height 15
drag, startPoint x: 225, startPoint y: 371, endPoint x: 278, endPoint y: 369, distance: 53.0
click at [278, 369] on p "Son apparence claire, presque solaire, en fait un produit singulier tant visuel…" at bounding box center [619, 373] width 1008 height 15
click at [645, 372] on p "Son apparence claire en fait un produit singulier tant visuellement qu’au nivea…" at bounding box center [619, 373] width 1008 height 15
click at [321, 406] on h3 "Caractéristiques et composition" at bounding box center [619, 403] width 1008 height 15
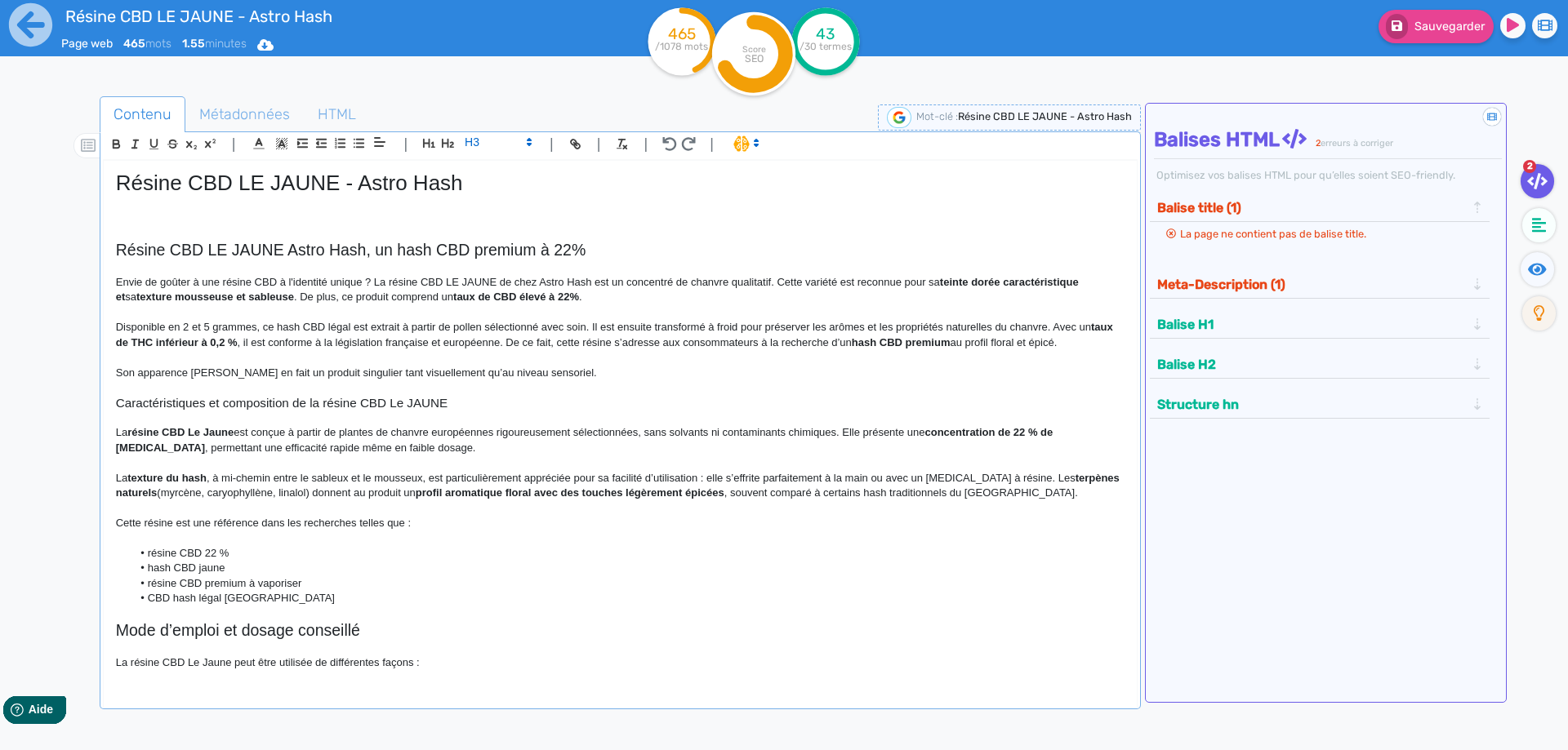
click at [369, 400] on h3 "Caractéristiques et composition de la résine CBD Le JAUNE" at bounding box center [619, 403] width 1008 height 15
click at [431, 402] on h3 "Caractéristiques et composition de la résine Le JAUNE" at bounding box center [619, 403] width 1008 height 15
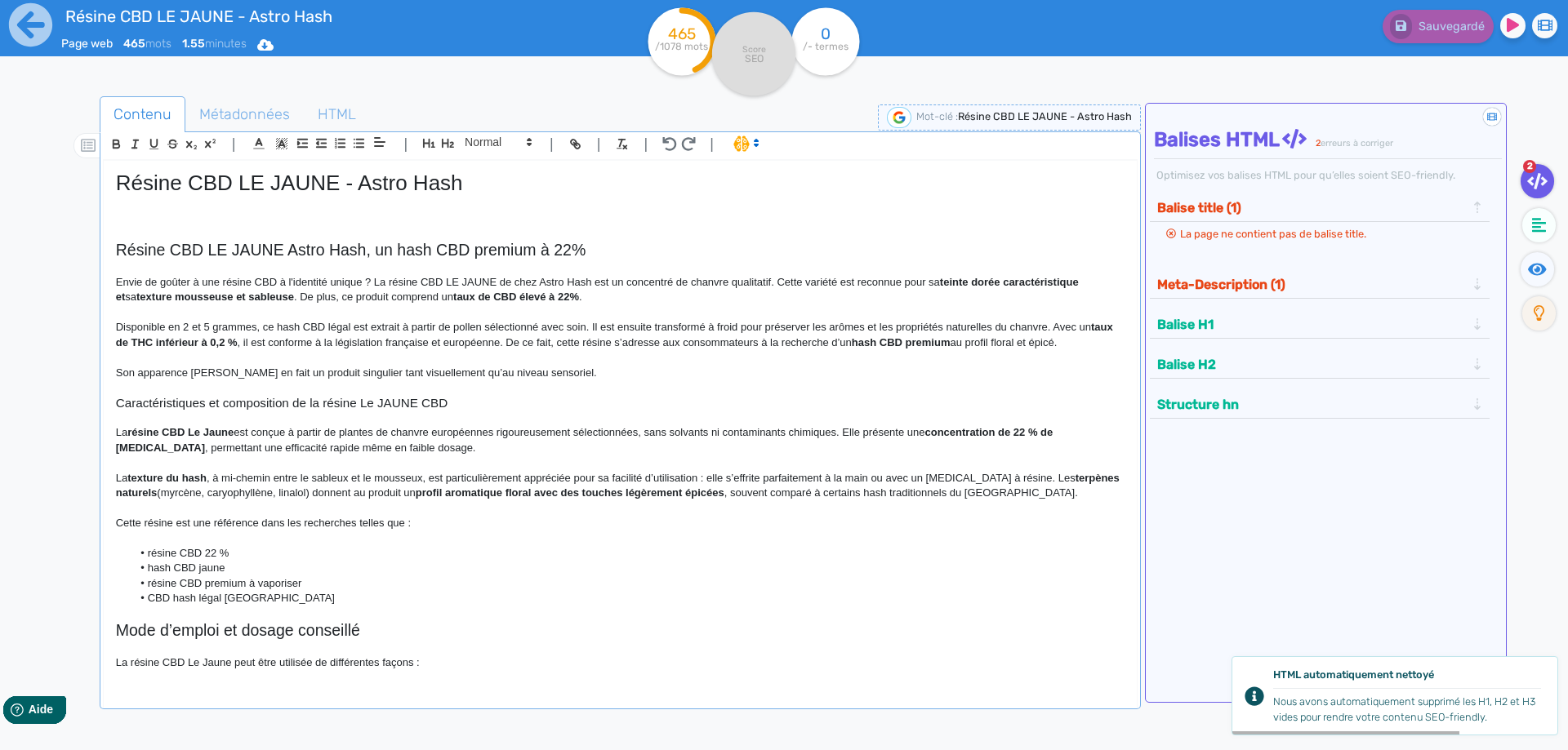
click at [372, 432] on p "La résine CBD Le Jaune est conçue à partir de plantes de chanvre européennes ri…" at bounding box center [619, 440] width 1008 height 30
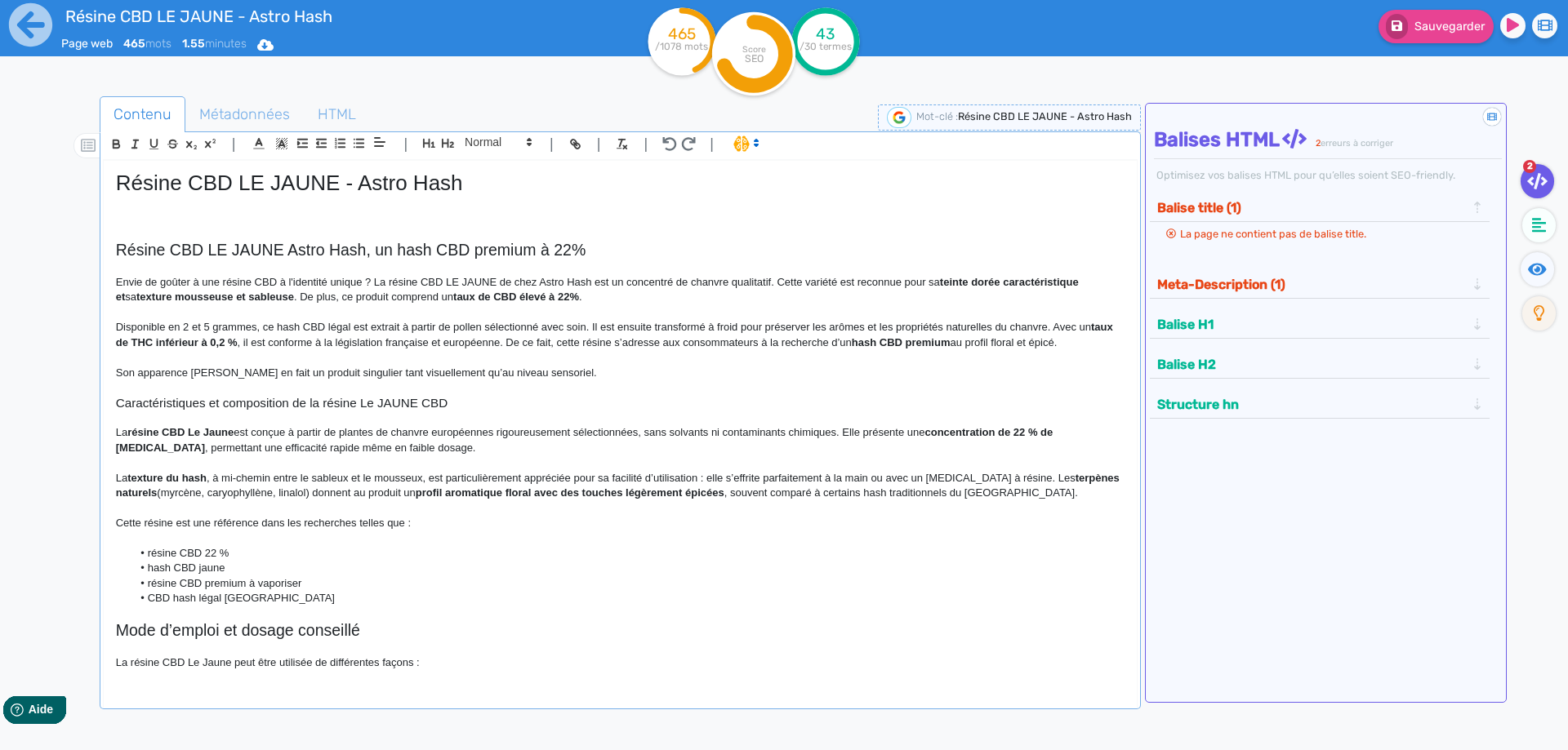
click at [645, 435] on p "La résine CBD Le Jaune est conçue à partir de plantes de chanvre européennes ri…" at bounding box center [619, 440] width 1008 height 30
click at [896, 429] on p "La résine CBD Le Jaune est conçue à partir de plantes de chanvre européennes ri…" at bounding box center [619, 440] width 1008 height 30
click at [289, 449] on strong "concentration de 22 % de cannabidiol" at bounding box center [296, 447] width 220 height 12
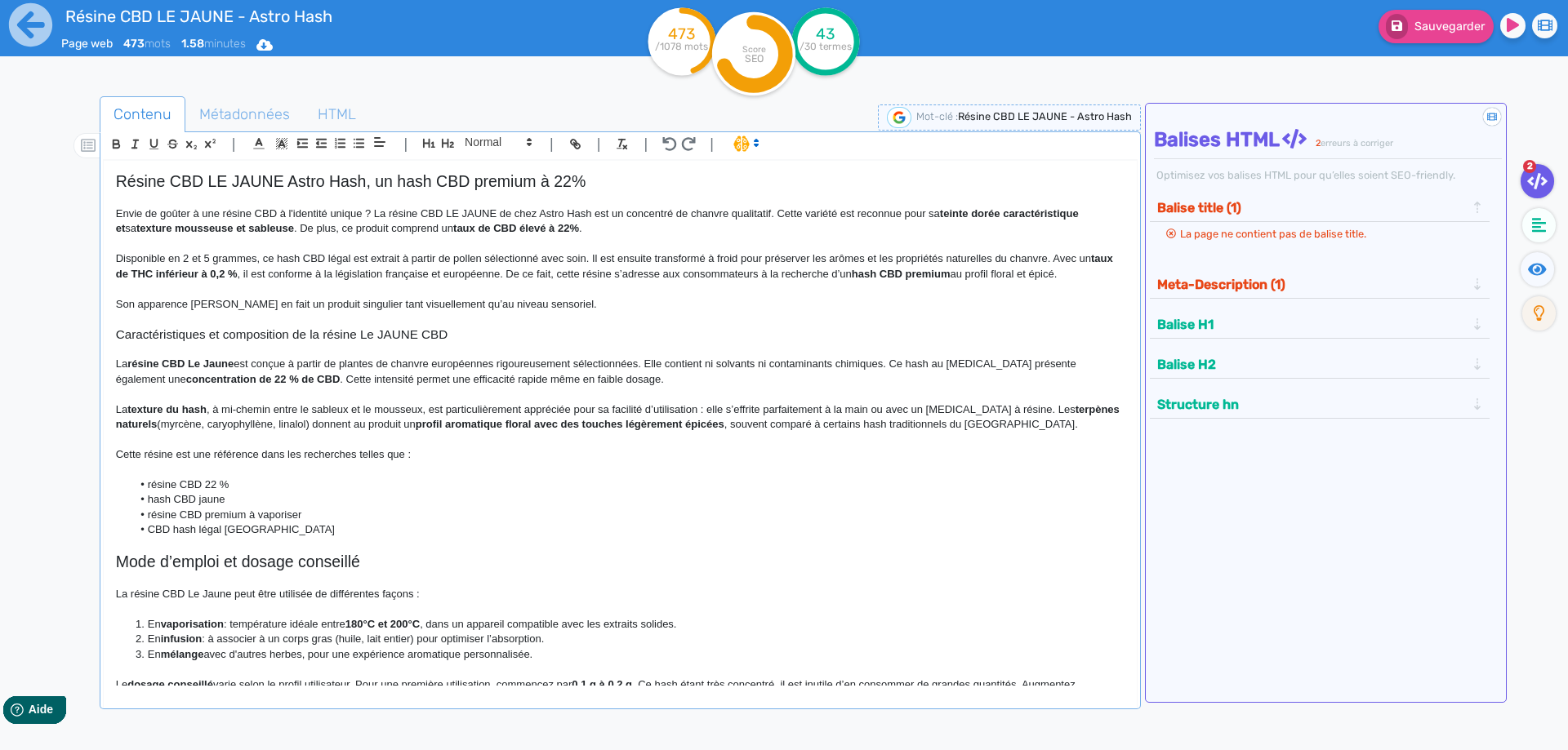
scroll to position [82, 0]
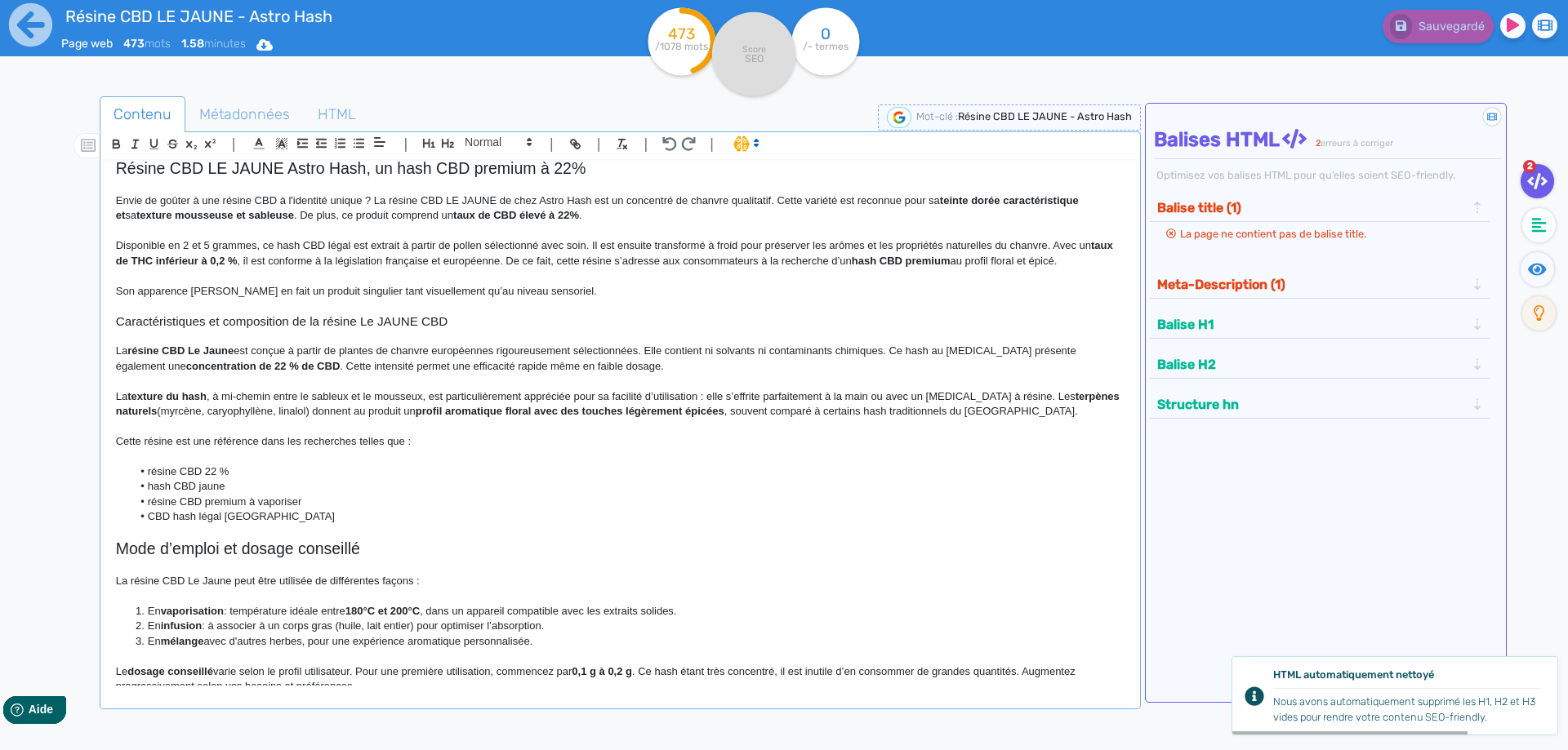
click at [494, 400] on p "La texture du hash , à mi-chemin entre le sableux et le mousseux, est particuli…" at bounding box center [619, 404] width 1008 height 30
click at [618, 393] on p "La texture du hash , à mi-chemin entre le sableux et le mousseux, est appréciée…" at bounding box center [619, 404] width 1008 height 30
click at [629, 395] on p "La texture du hash , à mi-chemin entre le sableux et le mousseux, est appréciée…" at bounding box center [619, 404] width 1008 height 30
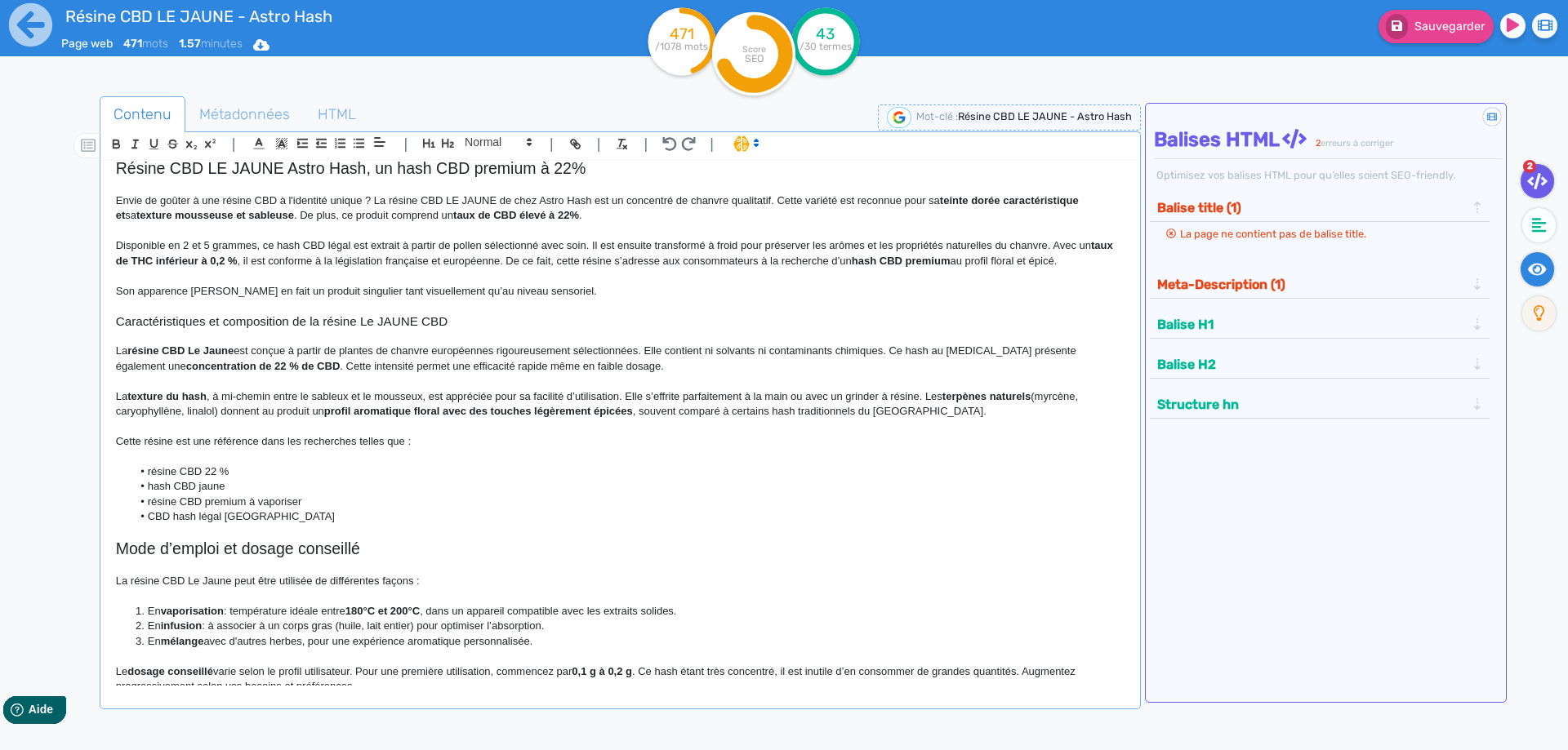
click at [1526, 271] on fa-icon at bounding box center [1537, 269] width 34 height 35
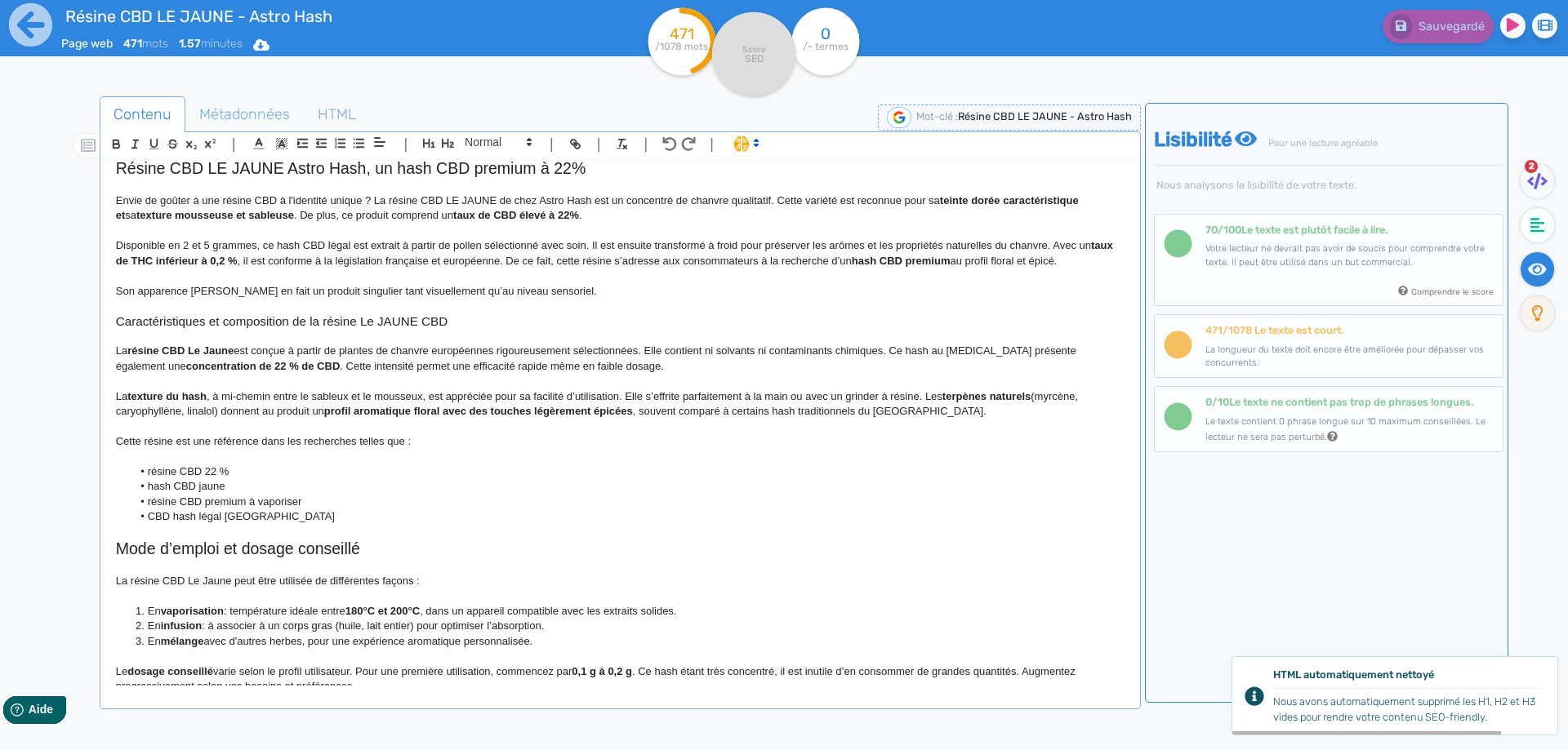
click at [1053, 396] on p "La texture du hash , à mi-chemin entre le sableux et le mousseux, est appréciée…" at bounding box center [619, 404] width 1008 height 30
drag, startPoint x: 1053, startPoint y: 396, endPoint x: 190, endPoint y: 407, distance: 863.1
click at [190, 407] on p "La texture du hash , à mi-chemin entre le sableux et le mousseux, est appréciée…" at bounding box center [619, 404] width 1008 height 30
click at [1081, 395] on p "La texture du hash , à mi-chemin entre le sableux et le mousseux, est appréciée…" at bounding box center [619, 404] width 1008 height 30
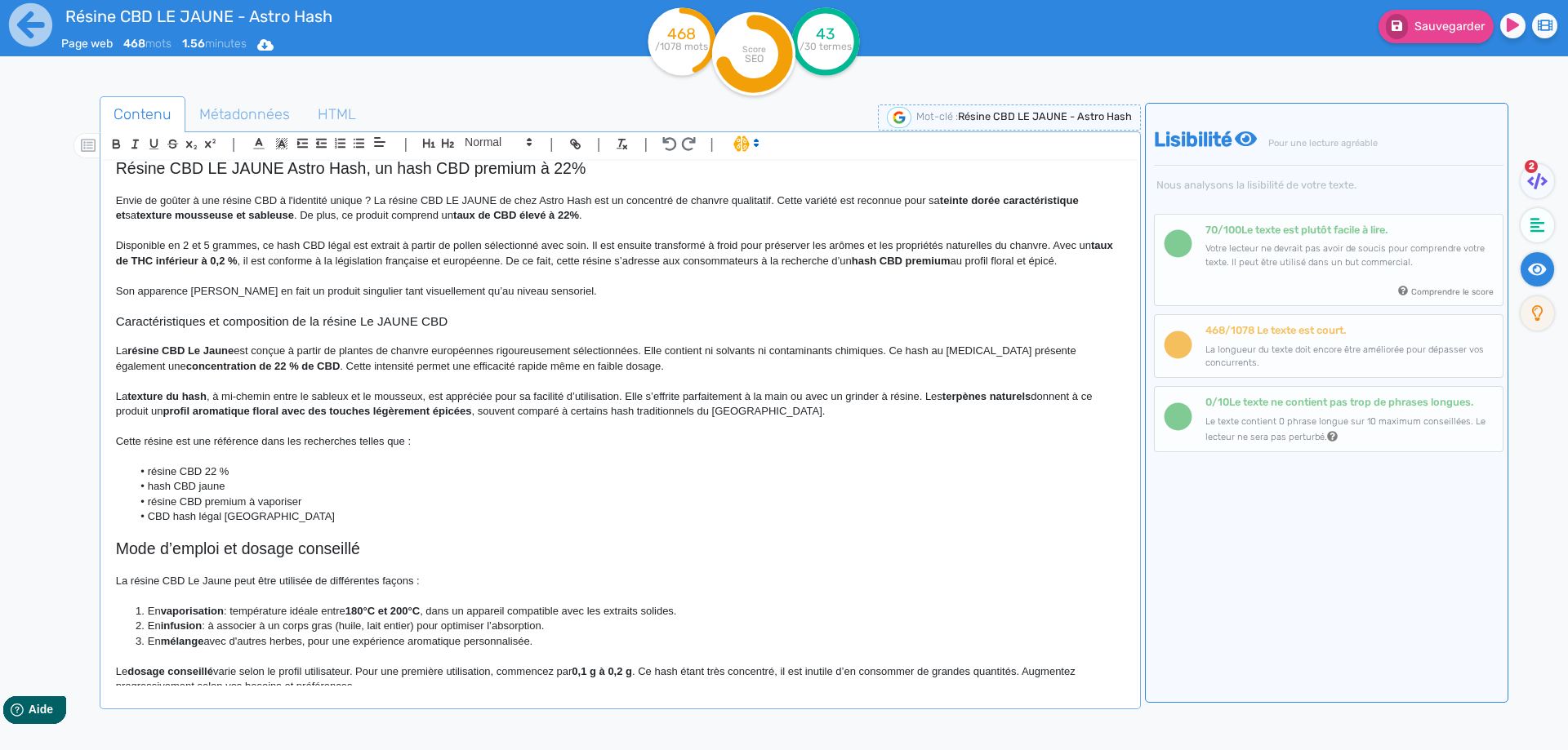
click at [285, 411] on strong "profil aromatique floral avec des touches légèrement épicées" at bounding box center [317, 410] width 309 height 12
drag, startPoint x: 285, startPoint y: 411, endPoint x: 323, endPoint y: 407, distance: 38.2
click at [323, 407] on strong "profil aromatique floral avec des touches légèrement épicées" at bounding box center [317, 410] width 309 height 12
click at [276, 403] on p "La texture du hash , à mi-chemin entre le sableux et le mousseux, est appréciée…" at bounding box center [619, 404] width 1008 height 30
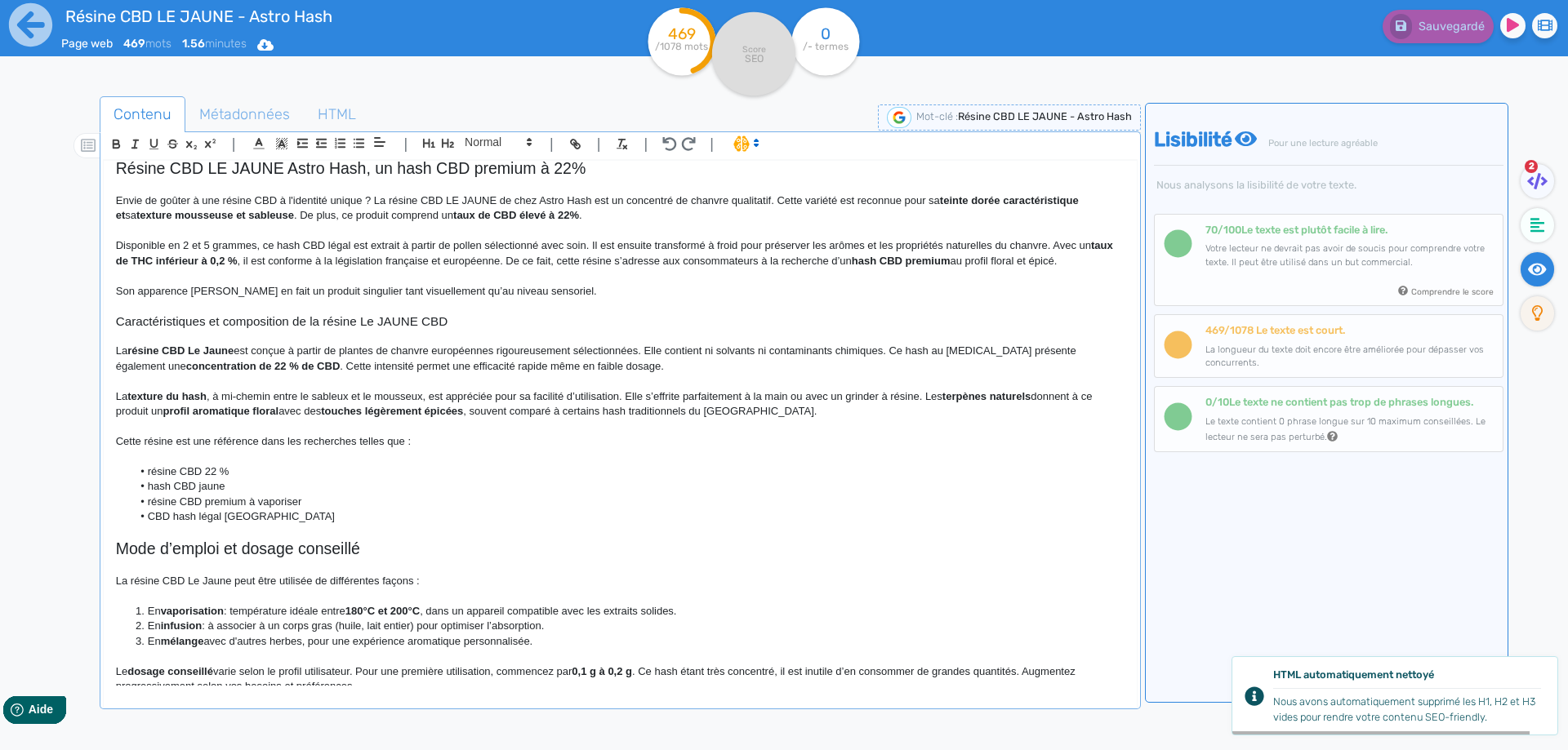
click at [474, 410] on p "La texture du hash , à mi-chemin entre le sableux et le mousseux, est appréciée…" at bounding box center [619, 404] width 1008 height 30
click at [268, 443] on p "Cette résine est une référence dans les recherches telles que :" at bounding box center [619, 441] width 1008 height 15
drag, startPoint x: 268, startPoint y: 443, endPoint x: 322, endPoint y: 440, distance: 54.1
click at [322, 440] on p "Cette résine est une référence dans les recherches telles que :" at bounding box center [619, 441] width 1008 height 15
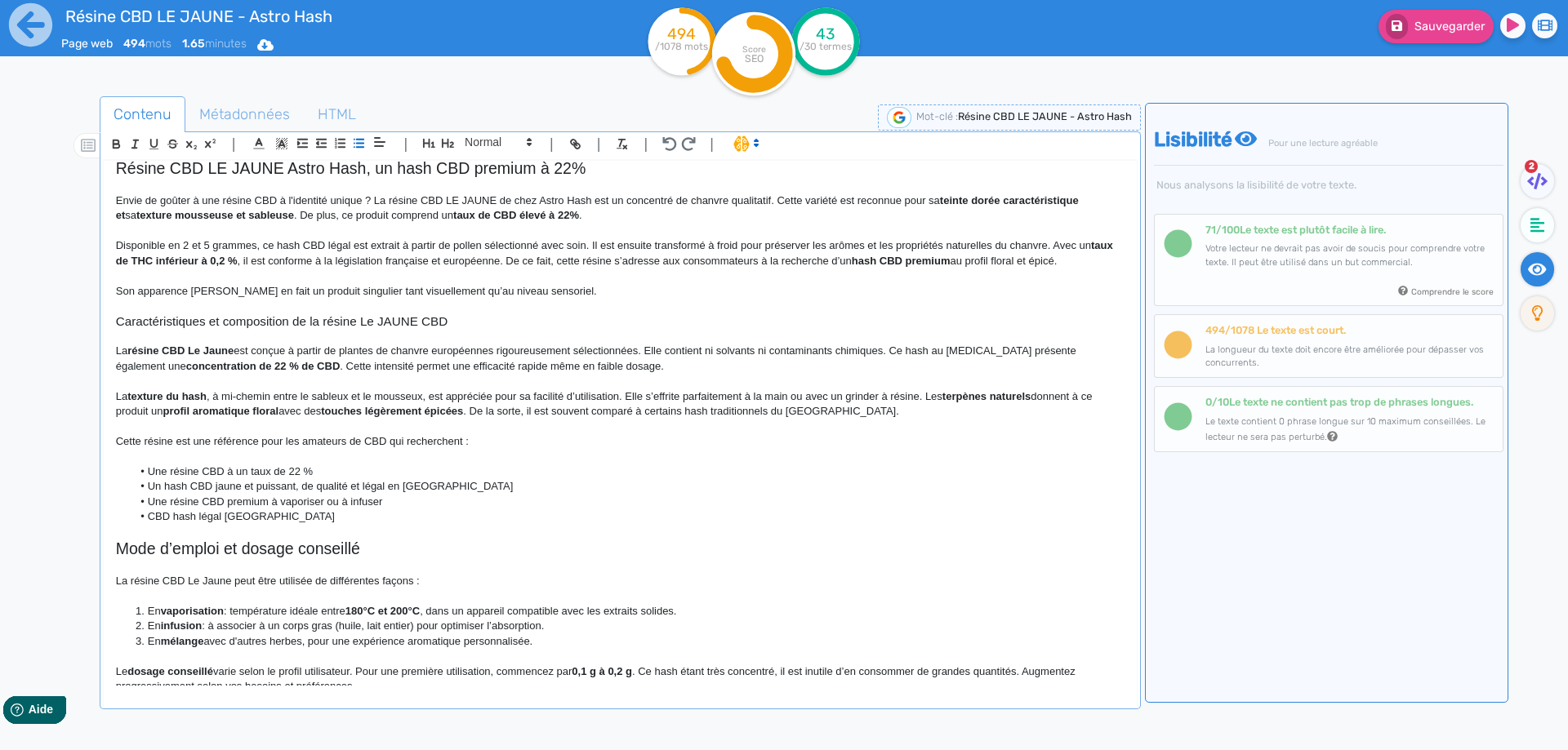
click at [215, 515] on li "CBD hash légal France" at bounding box center [627, 517] width 993 height 15
copy li "CBD hash légal France"
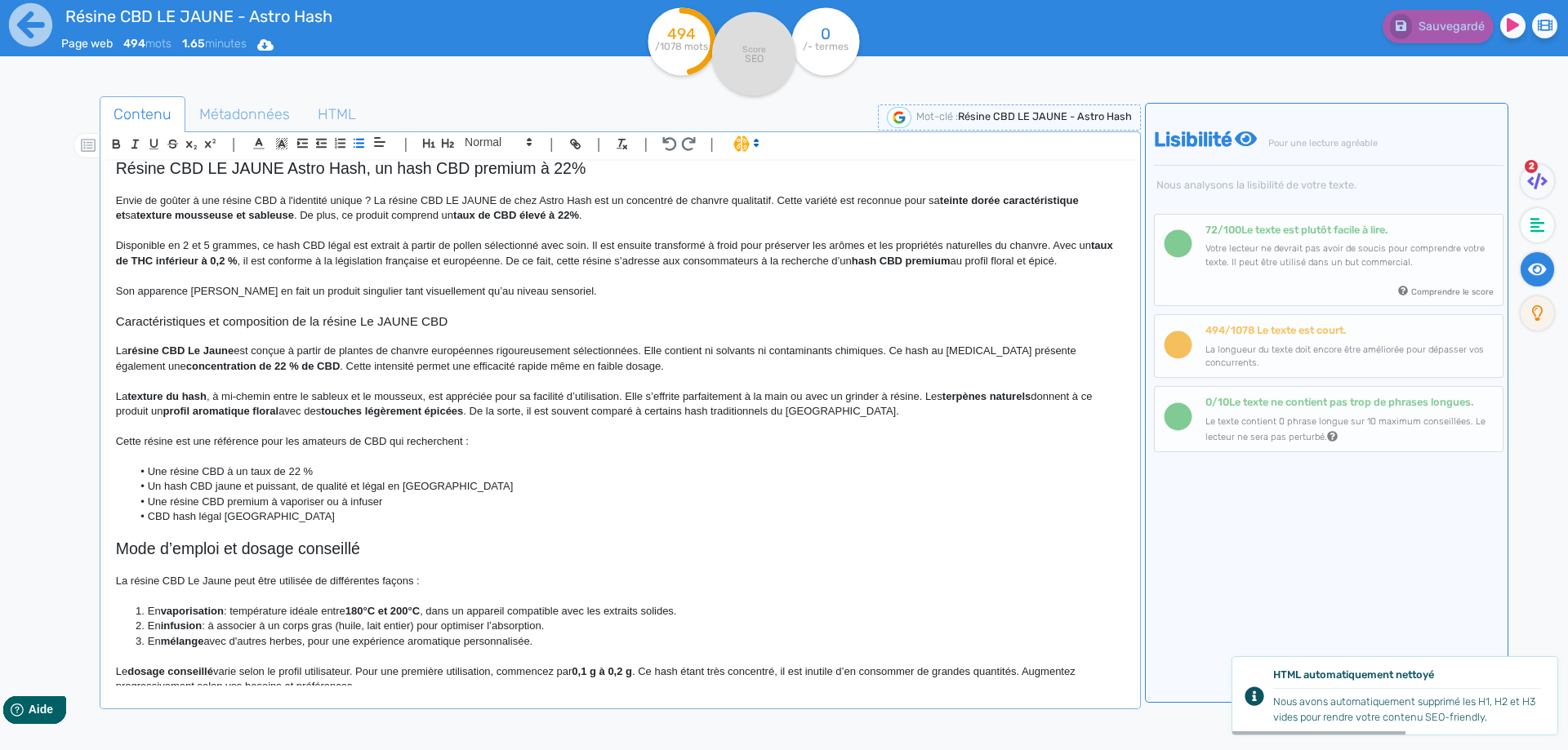
click at [351, 481] on li "Un hash CBD jaune et puissant, de qualité et légal en France" at bounding box center [627, 486] width 993 height 15
drag, startPoint x: 351, startPoint y: 481, endPoint x: 412, endPoint y: 481, distance: 61.0
click at [412, 481] on li "Un hash CBD jaune et puissant, de qualité et légal en France" at bounding box center [627, 486] width 993 height 15
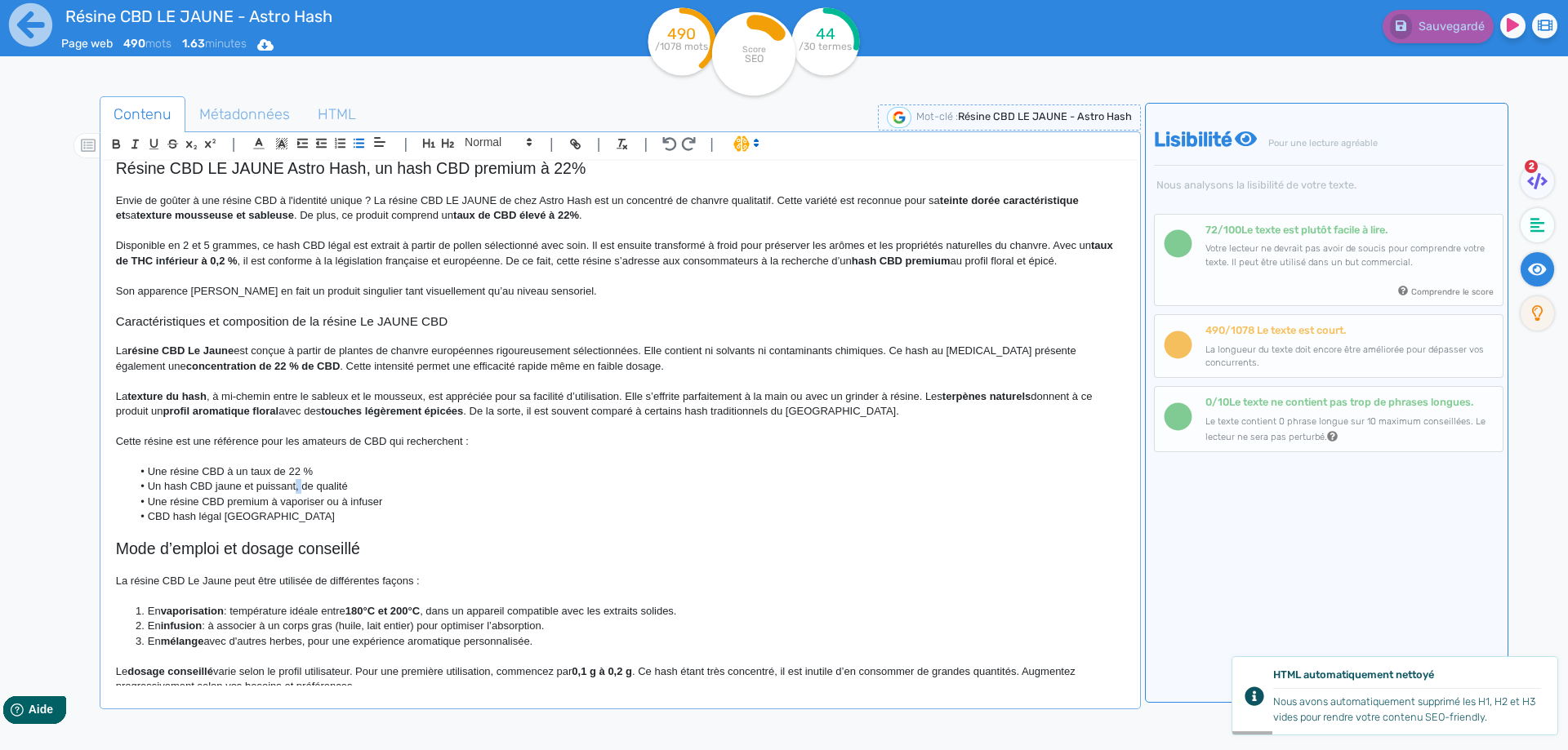
click at [296, 483] on li "Un hash CBD jaune et puissant, de qualité" at bounding box center [627, 486] width 993 height 15
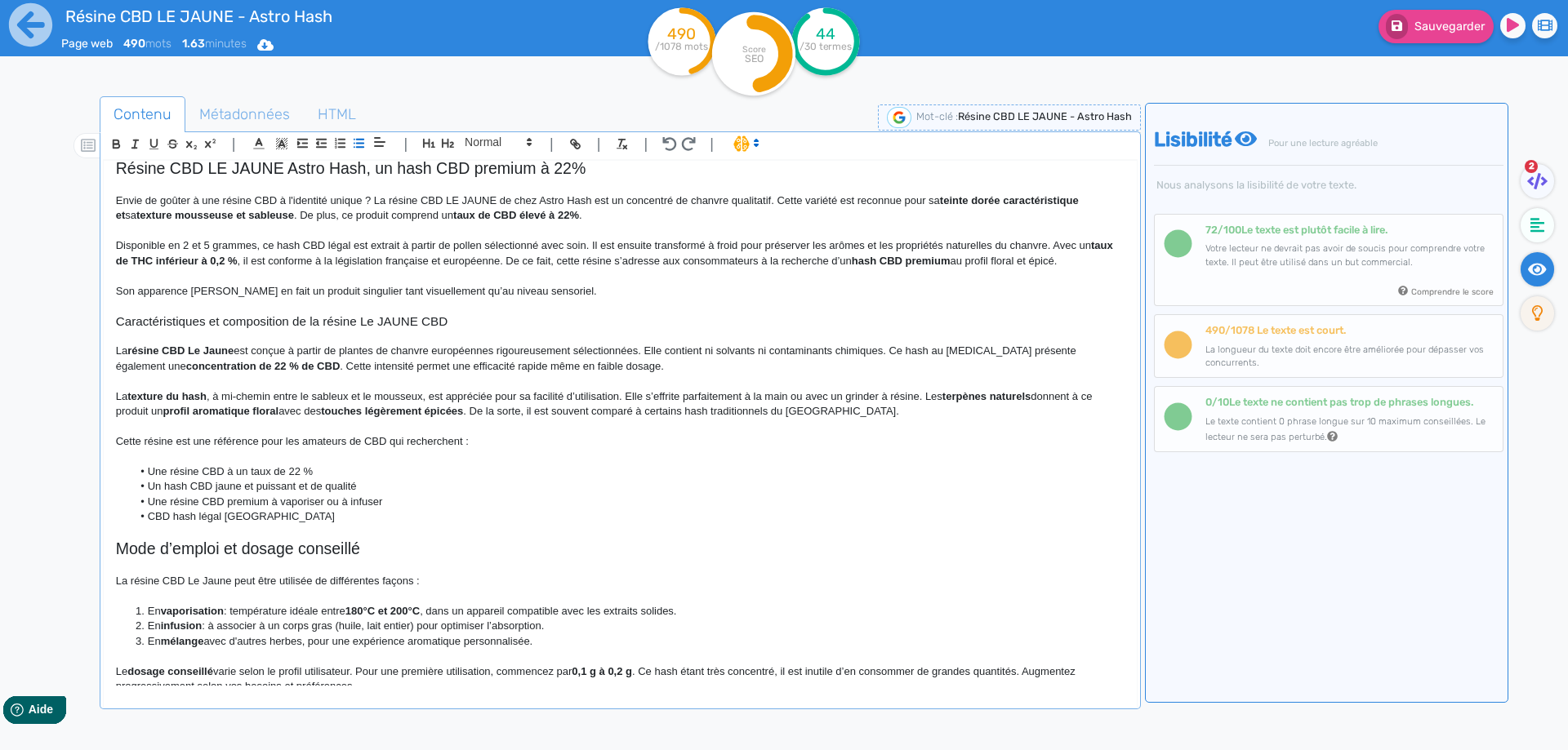
click at [282, 519] on li "CBD hash légal France" at bounding box center [627, 517] width 993 height 15
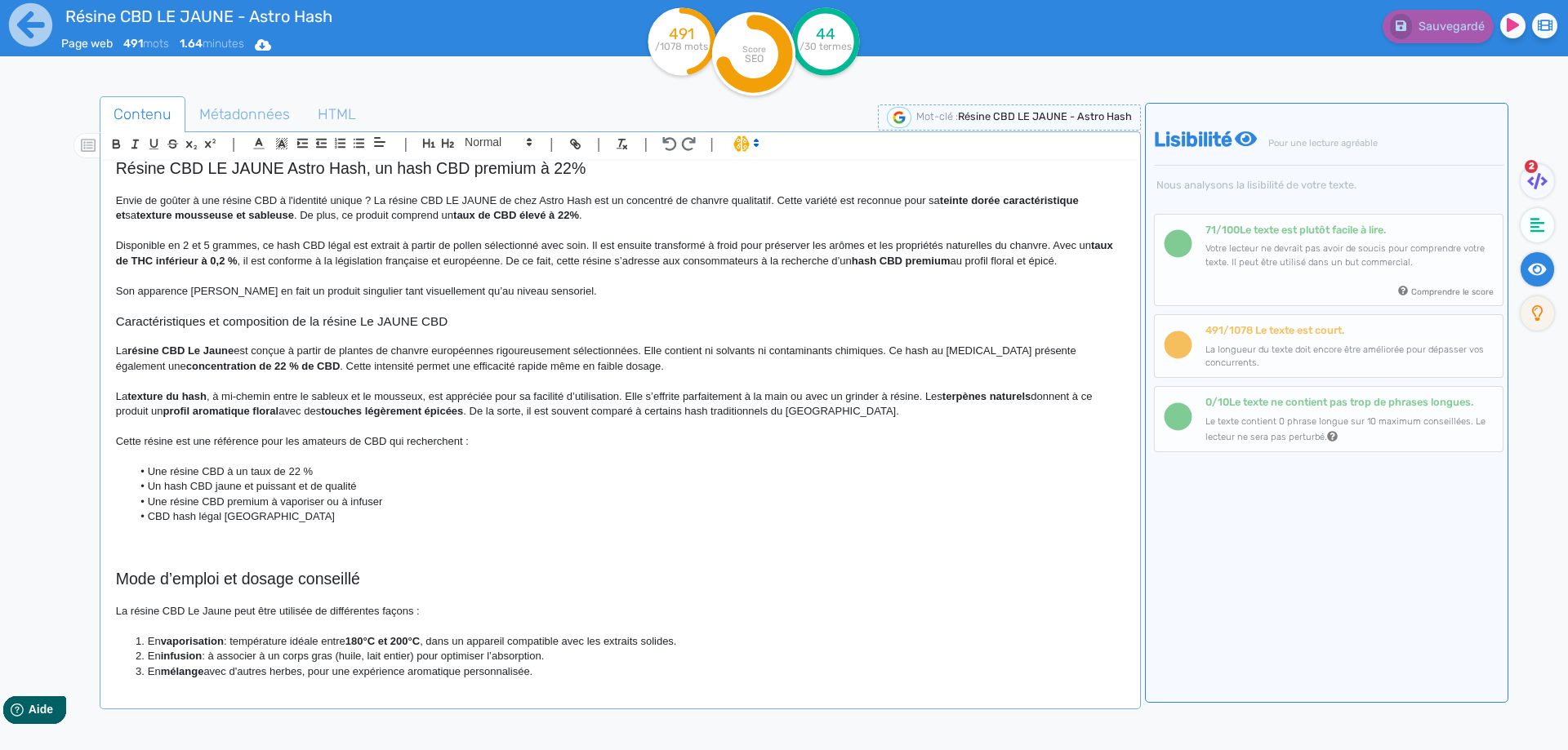
click at [660, 367] on p "La résine CBD Le Jaune est conçue à partir de plantes de chanvre européennes ri…" at bounding box center [619, 359] width 1008 height 30
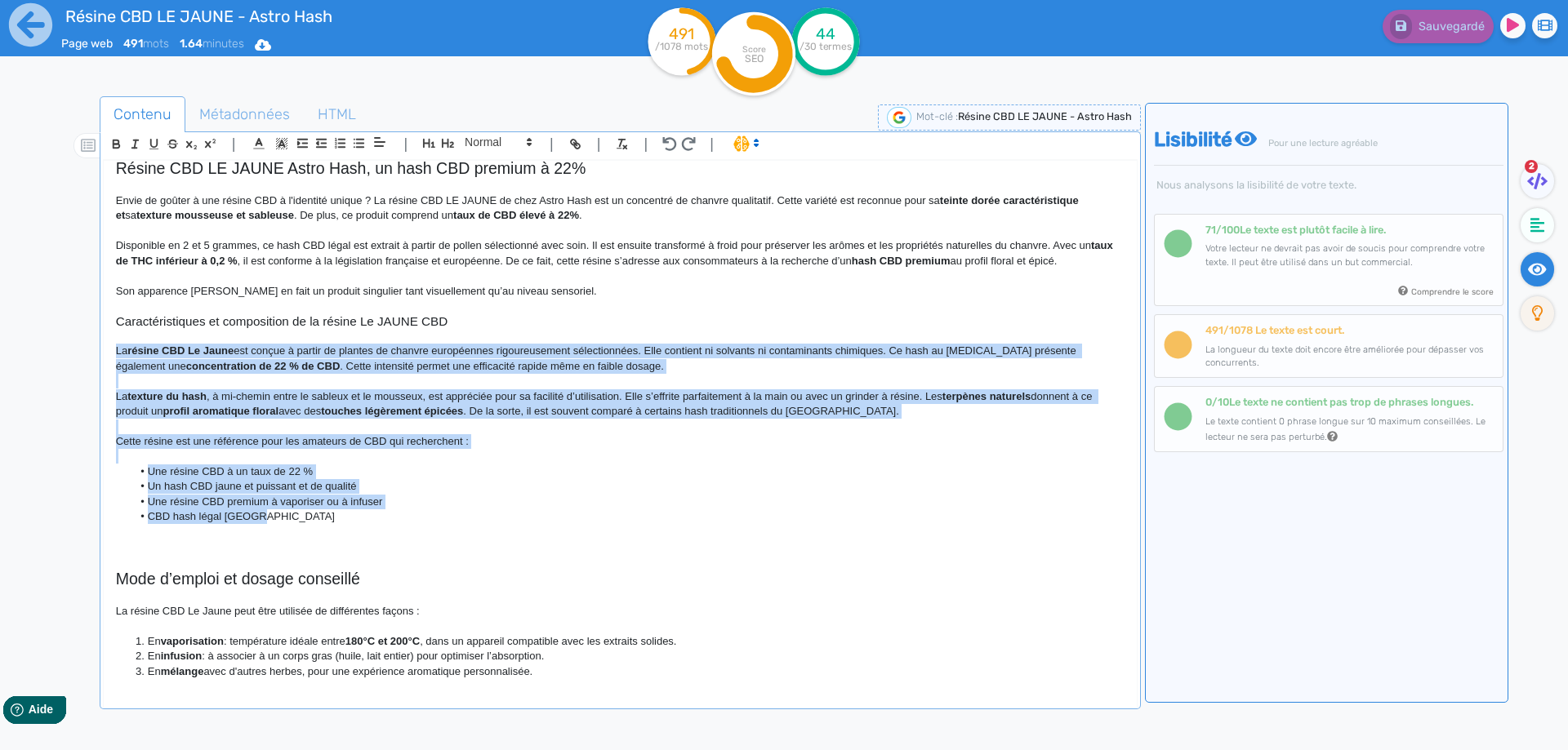
drag, startPoint x: 288, startPoint y: 518, endPoint x: 52, endPoint y: 355, distance: 286.8
click at [52, 355] on div "Contenu Métadonnées HTML | | H3 H4 H5 H6 Normal | | | | Résine CBD LE JAUNE - A…" at bounding box center [808, 472] width 1521 height 761
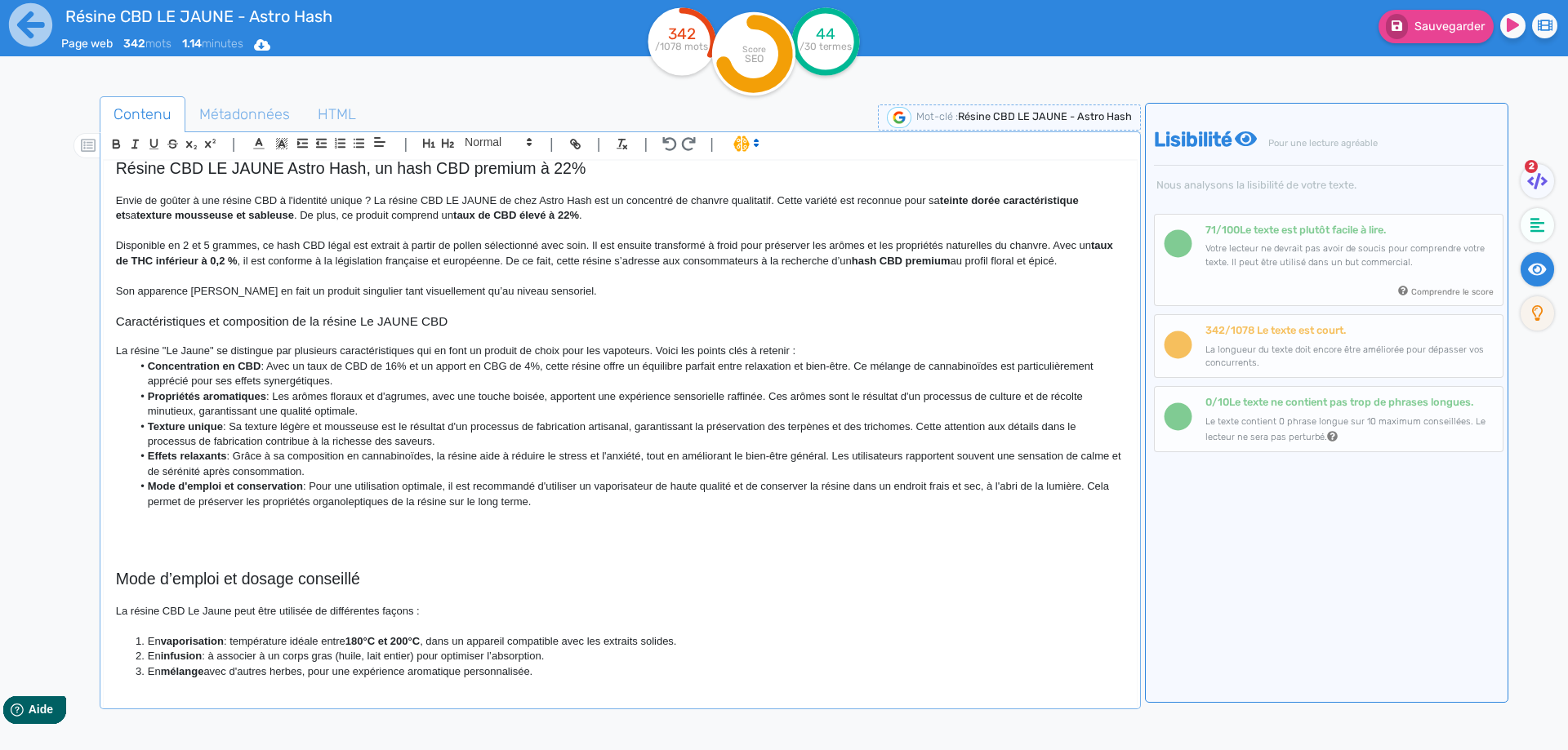
click at [161, 350] on p "La résine "Le Jaune" se distingue par plusieurs caractéristiques qui en font un…" at bounding box center [619, 351] width 1008 height 15
click at [234, 346] on p "La résine CBD Le Jaune" se distingue par plusieurs caractéristiques qui en font…" at bounding box center [619, 351] width 1008 height 15
click at [861, 349] on p "La résine CBD Le Jaune se distingue par plusieurs caractéristiques qui en font …" at bounding box center [619, 351] width 1008 height 15
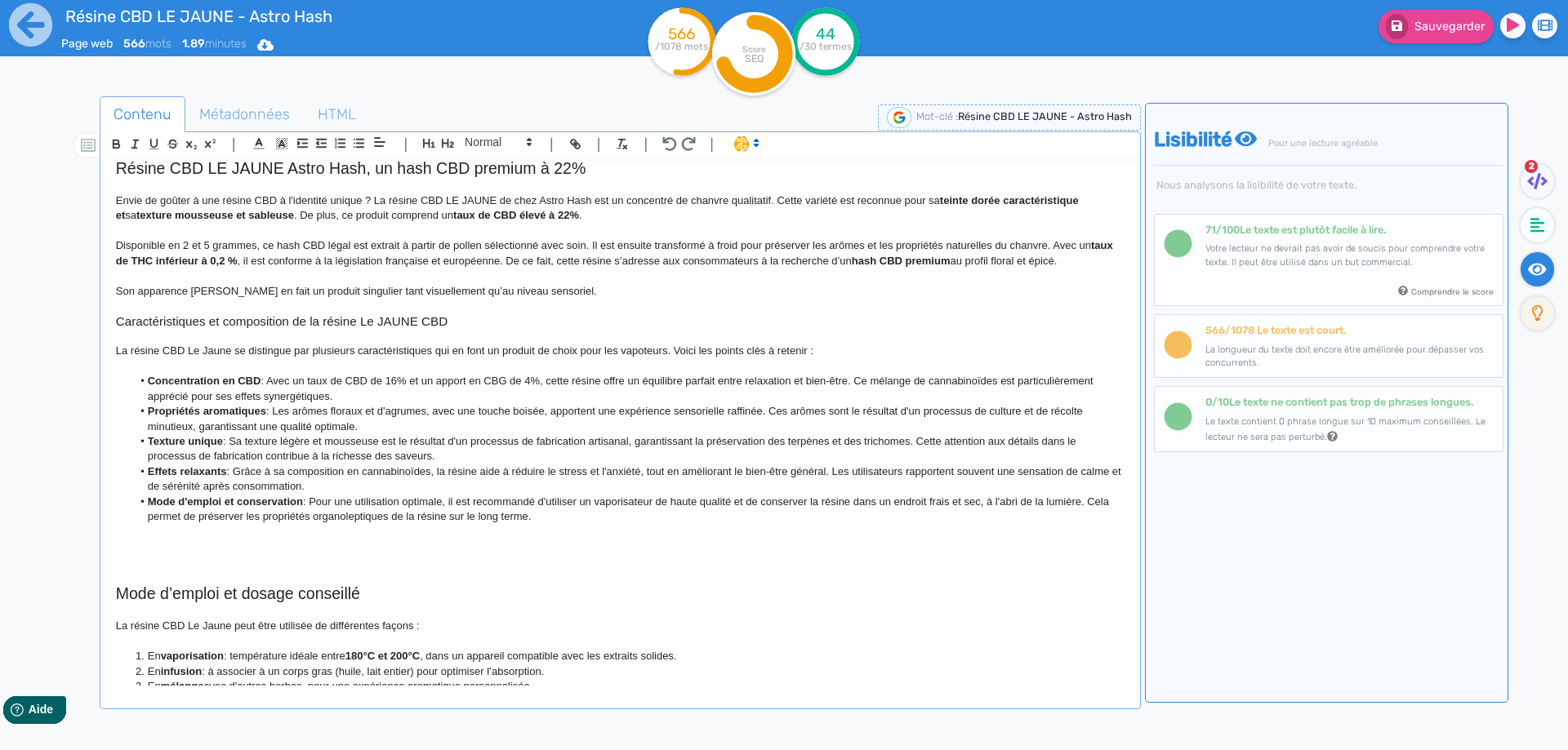
click at [155, 384] on strong "Concentration en CBD" at bounding box center [204, 380] width 114 height 12
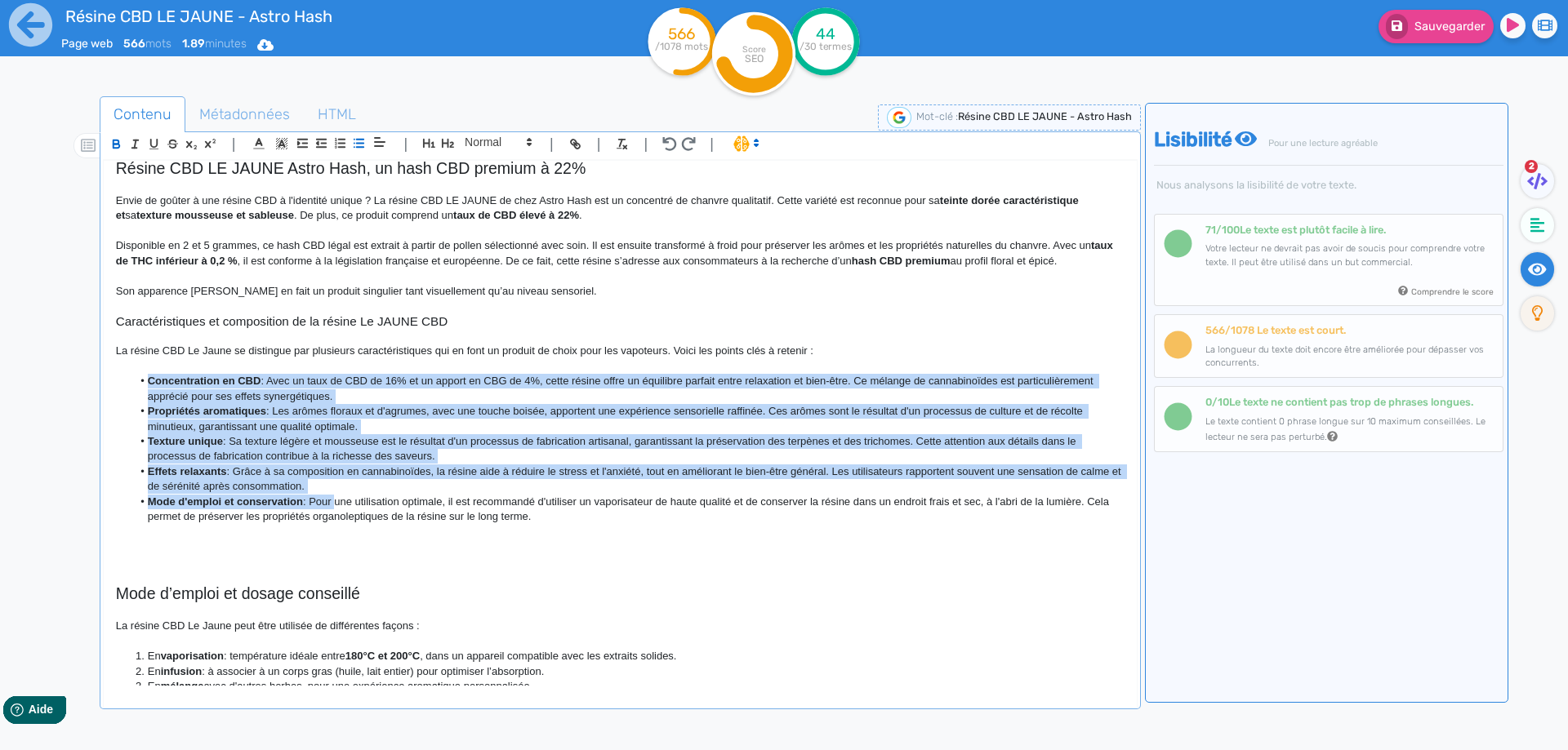
drag, startPoint x: 155, startPoint y: 384, endPoint x: 313, endPoint y: 504, distance: 198.4
click at [313, 504] on ul "Concentration en CBD : Avec un taux de CBD de 16% et un apport en CBG de 4%, ce…" at bounding box center [619, 450] width 1008 height 151
click at [249, 421] on li "Propriétés aromatiques : Les arômes floraux et d'agrumes, avec une touche boisé…" at bounding box center [627, 419] width 993 height 30
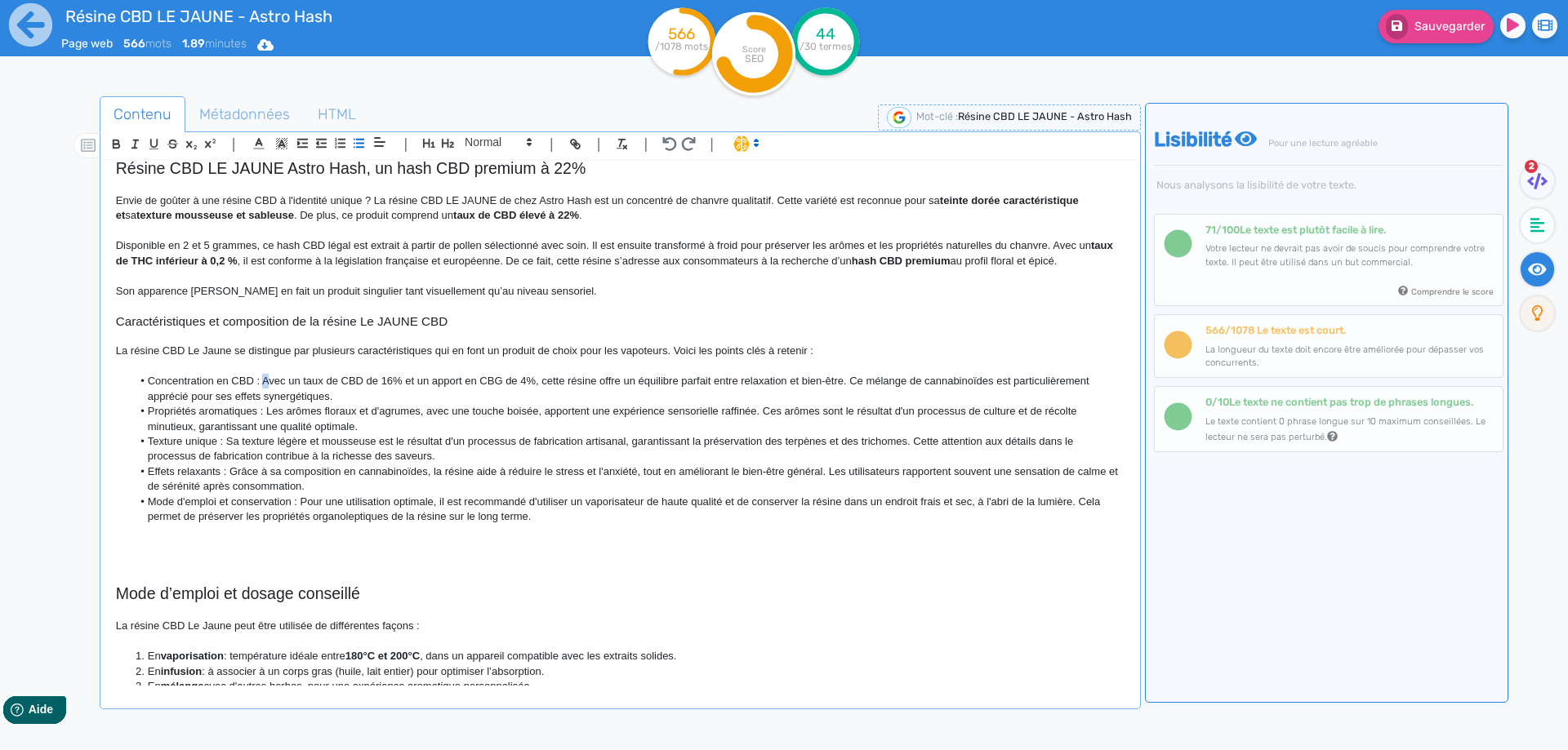
click at [262, 378] on li "Concentration en CBD : Avec un taux de CBD de 16% et un apport en CBG de 4%, ce…" at bounding box center [627, 389] width 993 height 30
click at [383, 382] on li "Concentration en CBD : avec un taux de CBD de 16% et un apport en CBG de 4%, ce…" at bounding box center [627, 389] width 993 height 30
click at [406, 380] on li "Concentration en CBD : avec un taux de CBD de 22% et un apport en CBG de 4%, ce…" at bounding box center [627, 389] width 993 height 30
drag, startPoint x: 406, startPoint y: 380, endPoint x: 525, endPoint y: 380, distance: 119.0
click at [525, 380] on li "Concentration en CBD : avec un taux de CBD de 22% et un apport en CBG de 4%, ce…" at bounding box center [627, 389] width 993 height 30
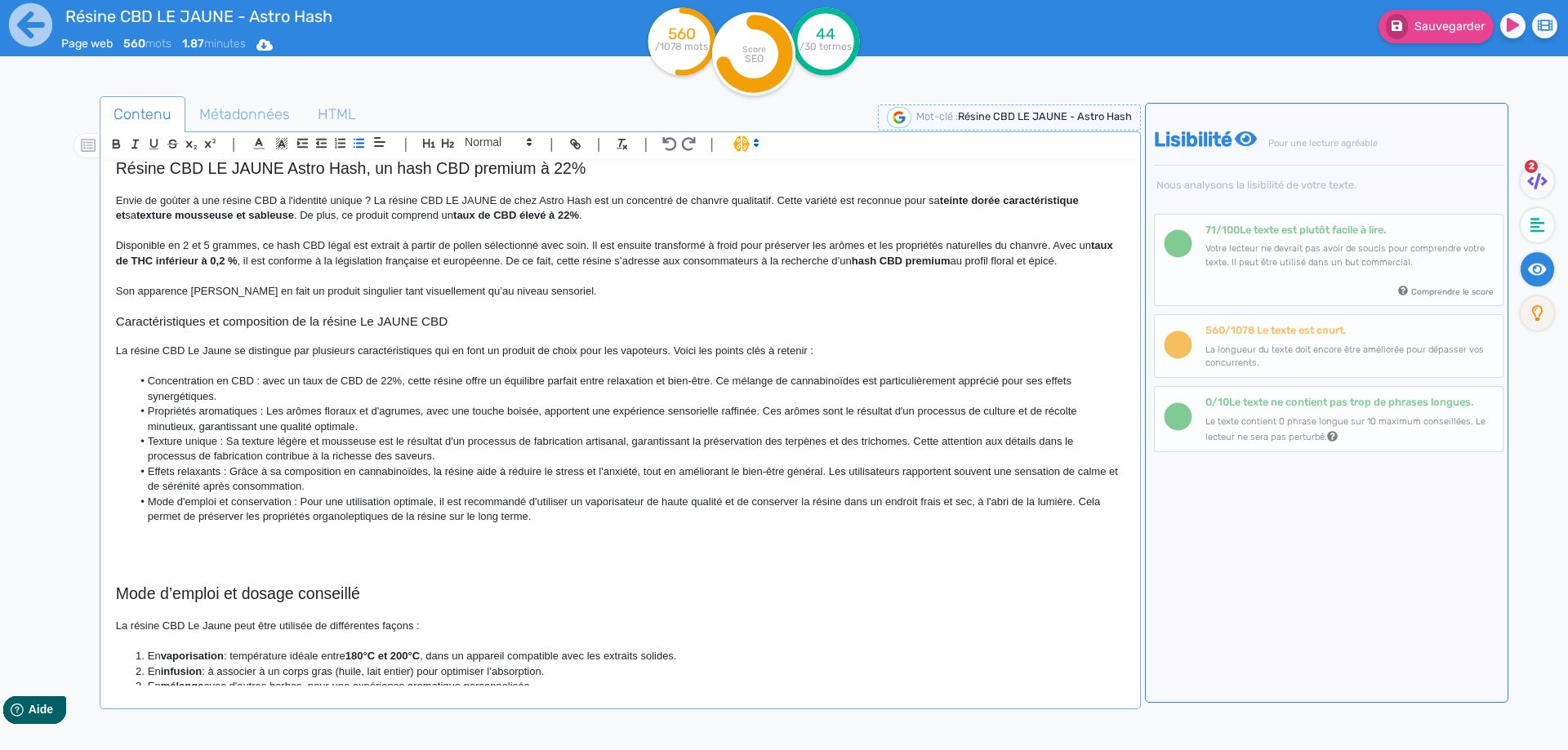
click at [659, 380] on li "Concentration en CBD : avec un taux de CBD de 22%, cette résine offre un équili…" at bounding box center [627, 389] width 993 height 30
click at [659, 380] on li "Concentration en CBD : avec un taux de CBD de 22%, cette résine offre un équili…" at bounding box center [627, 389] width 993 height 30
click at [676, 380] on li "Concentration en CBD : avec un taux de CBD de 22%, cette résine offre un équili…" at bounding box center [627, 389] width 993 height 30
drag, startPoint x: 676, startPoint y: 380, endPoint x: 692, endPoint y: 380, distance: 16.0
click at [692, 380] on li "Concentration en CBD : avec un taux de CBD de 22%, cette résine offre un équili…" at bounding box center [627, 389] width 993 height 30
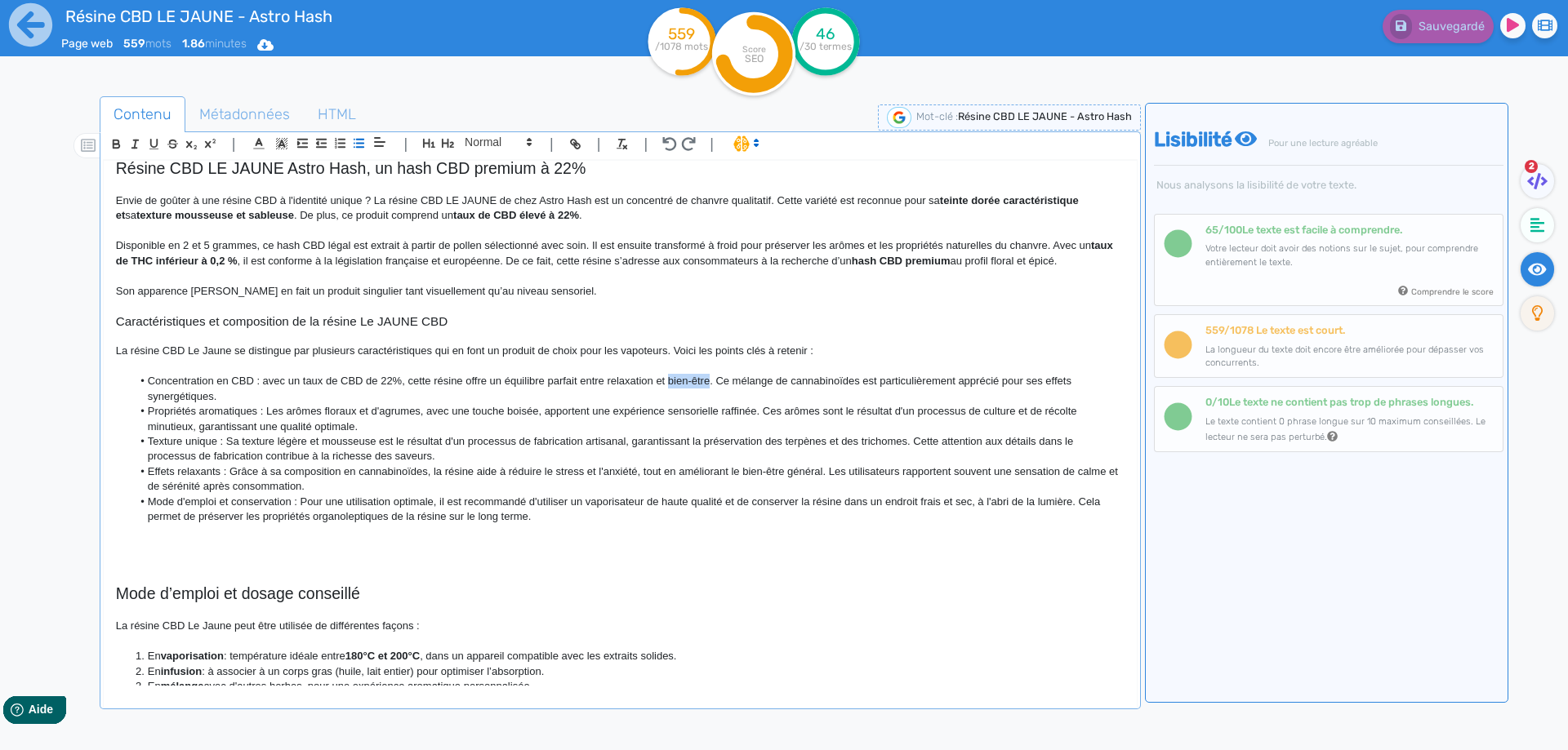
click at [42, 457] on div "Contenu Métadonnées HTML | | H3 H4 H5 H6 Normal | | | | Résine CBD LE JAUNE - A…" at bounding box center [803, 466] width 1529 height 773
click at [467, 381] on li "Concentration en CBD : avec un taux de CBD de 22%, cette résine offre un équili…" at bounding box center [627, 389] width 993 height 30
drag, startPoint x: 467, startPoint y: 381, endPoint x: 702, endPoint y: 383, distance: 235.0
click at [702, 383] on li "Concentration en CBD : avec un taux de CBD de 22%, cette résine offre un équili…" at bounding box center [627, 389] width 993 height 30
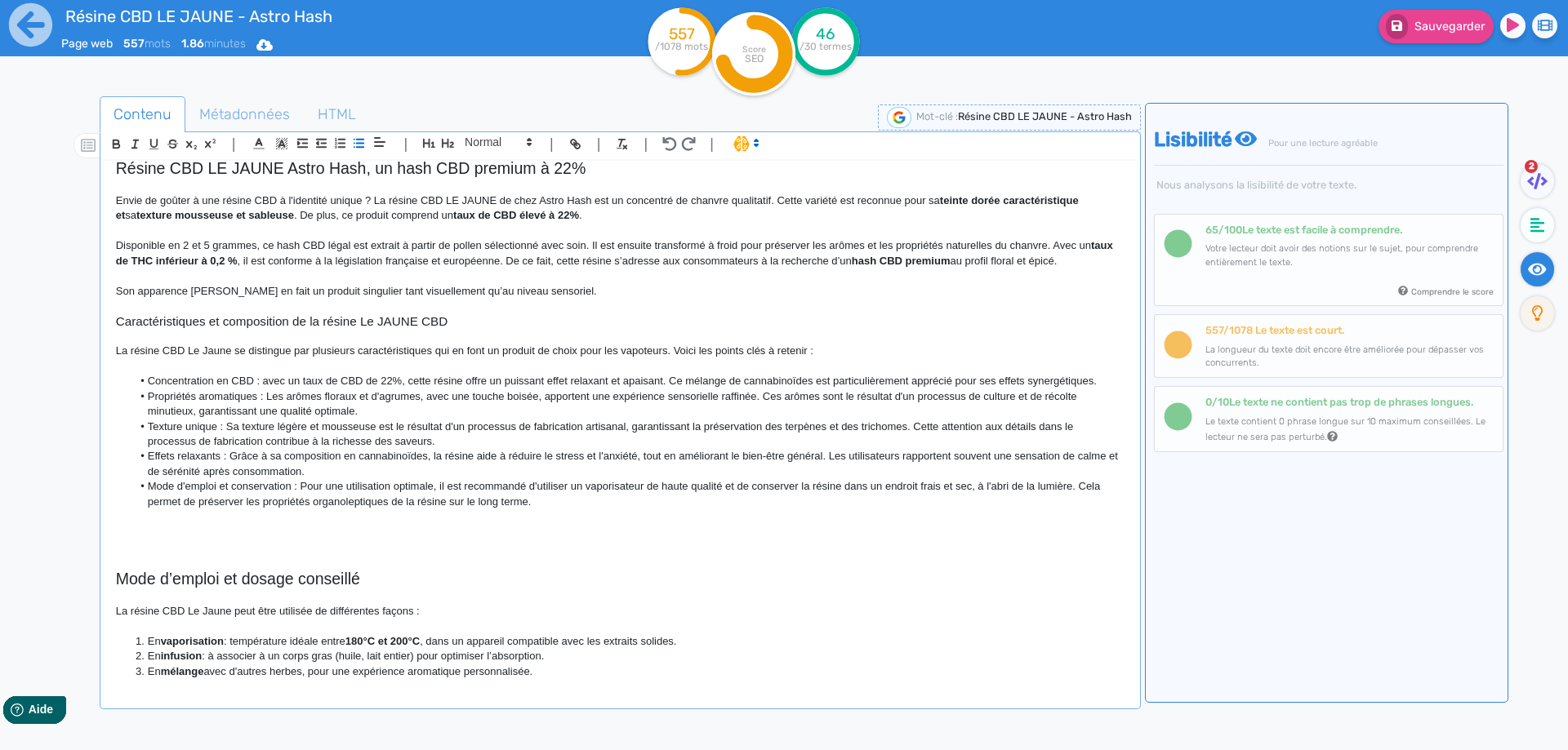
click at [880, 377] on li "Concentration en CBD : avec un taux de CBD de 22%, cette résine offre un puissa…" at bounding box center [627, 381] width 993 height 15
click at [673, 376] on li "Concentration en CBD : avec un taux de CBD de 22%, cette résine offre un puissa…" at bounding box center [627, 381] width 993 height 15
drag, startPoint x: 673, startPoint y: 376, endPoint x: 1061, endPoint y: 380, distance: 388.0
click at [1061, 380] on li "Concentration en CBD : avec un taux de CBD de 22%, cette résine offre un puissa…" at bounding box center [627, 381] width 993 height 15
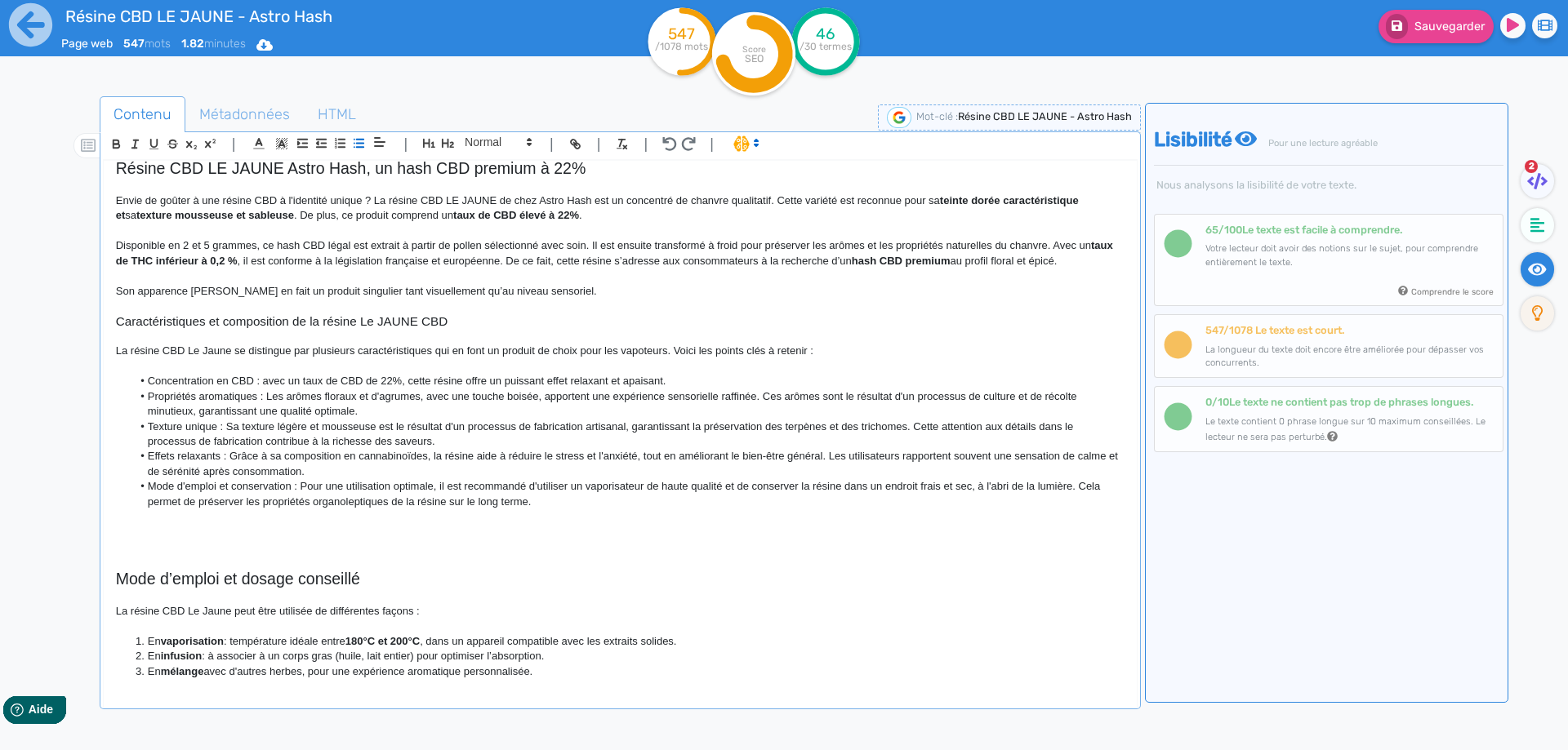
click at [271, 396] on li "Propriétés aromatiques : Les arômes floraux et d'agrumes, avec une touche boisé…" at bounding box center [627, 404] width 993 height 30
click at [376, 393] on li "Propriétés aromatiques : les arômes floraux et d'agrumes, avec une touche boisé…" at bounding box center [627, 404] width 993 height 30
click at [411, 399] on li "Propriétés aromatiques : les arômes floraux et épicés, avec une touche boisée, …" at bounding box center [627, 404] width 993 height 30
drag, startPoint x: 411, startPoint y: 399, endPoint x: 524, endPoint y: 400, distance: 113.0
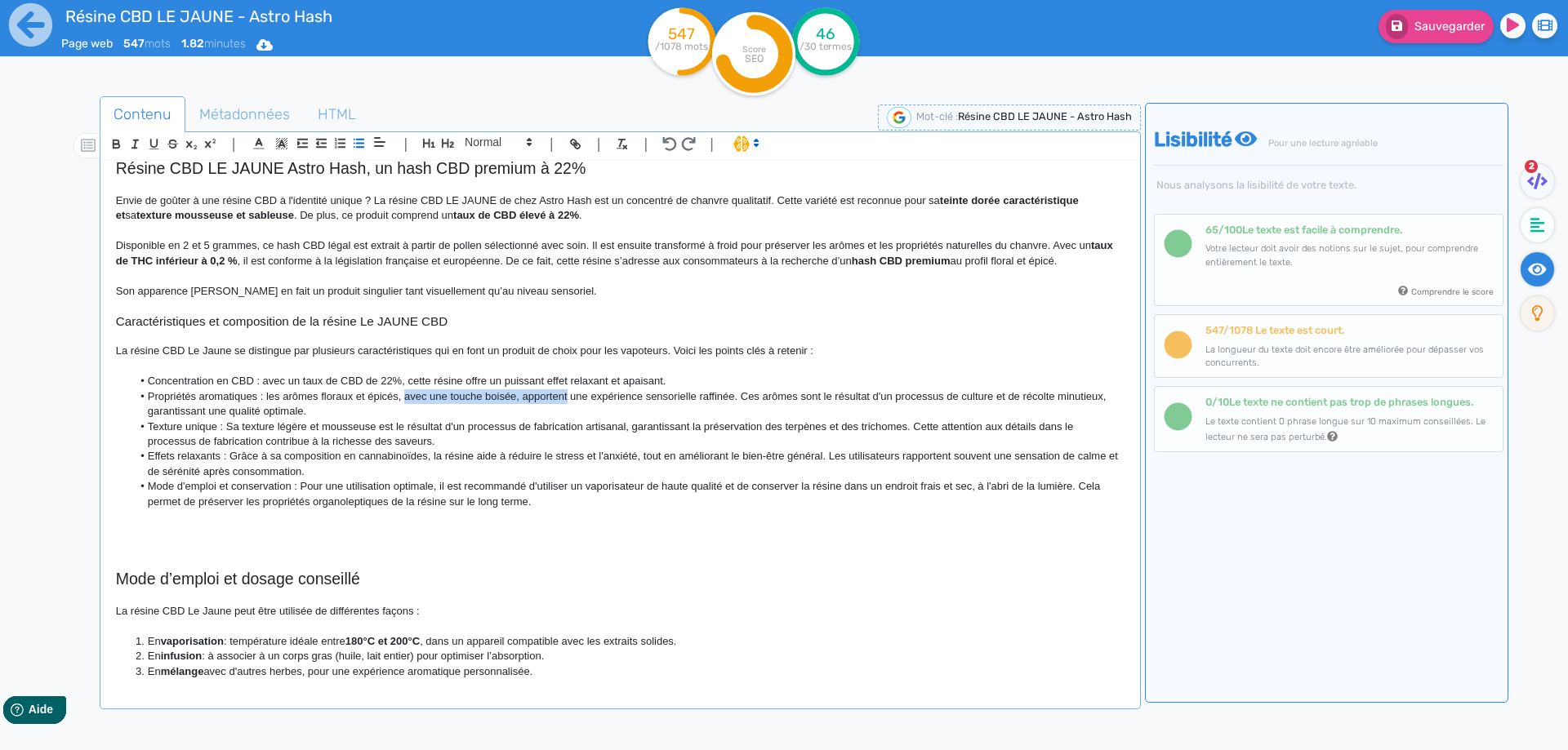
click at [524, 400] on li "Propriétés aromatiques : les arômes floraux et épicés, avec une touche boisée, …" at bounding box center [627, 404] width 993 height 30
click at [498, 392] on li "Propriétés aromatiques : les arômes floraux et épicés, avec une touche boisée, …" at bounding box center [627, 404] width 993 height 30
drag, startPoint x: 498, startPoint y: 392, endPoint x: 415, endPoint y: 399, distance: 83.3
click at [415, 399] on li "Propriétés aromatiques : les arômes floraux et épicés, avec une touche boisée, …" at bounding box center [627, 404] width 993 height 30
click at [657, 394] on li "Propriétés aromatiques : les arômes floraux et épicés apportent une expérience …" at bounding box center [627, 404] width 993 height 30
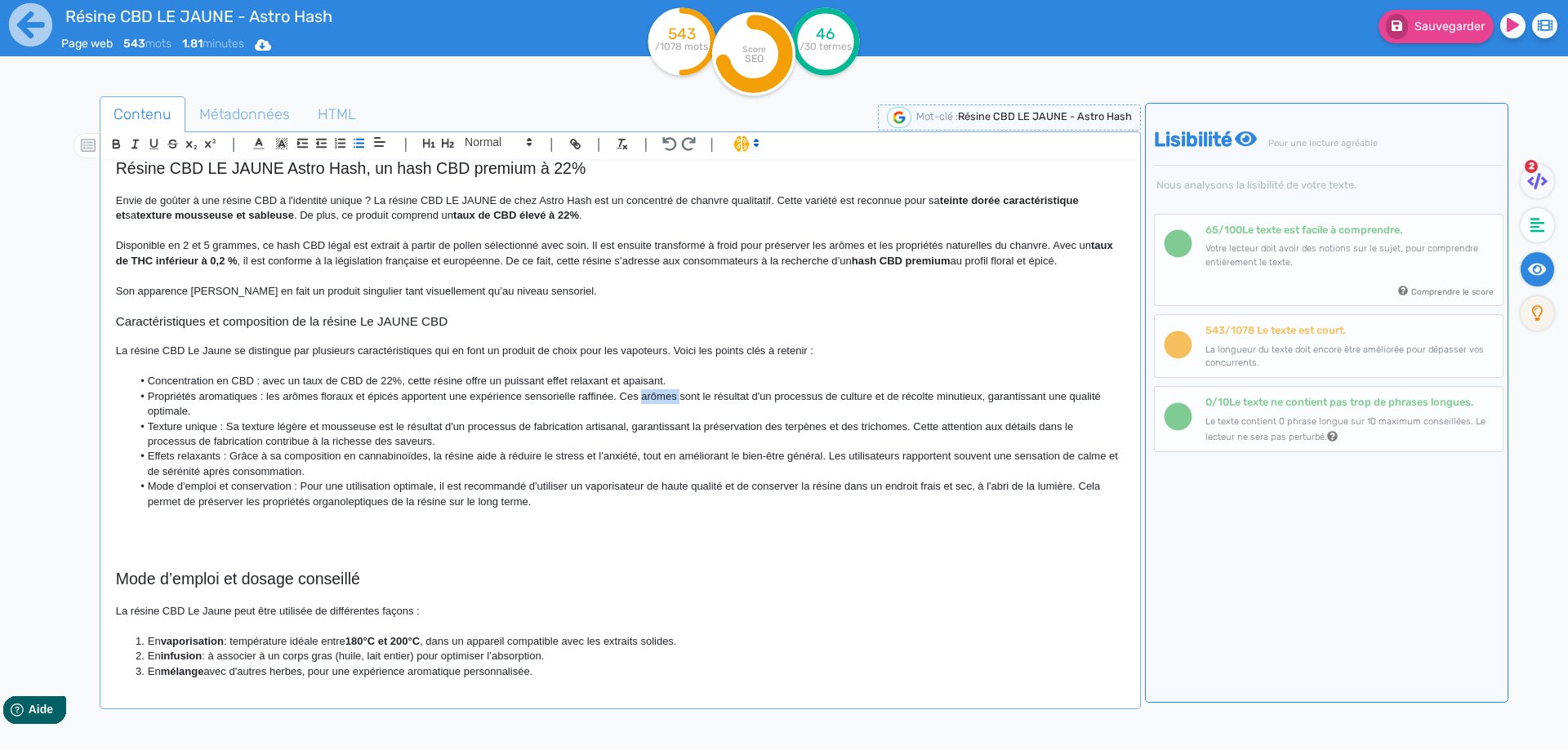
click at [657, 394] on li "Propriétés aromatiques : les arômes floraux et épicés apportent une expérience …" at bounding box center [627, 404] width 993 height 30
click at [226, 431] on li "Texture unique : Sa texture légère et mousseuse est le résultat d'un processus …" at bounding box center [627, 434] width 993 height 30
drag, startPoint x: 626, startPoint y: 424, endPoint x: 596, endPoint y: 359, distance: 71.6
click at [626, 423] on li "Texture unique : sa texture légère et mousseuse est le résultat d'un processus …" at bounding box center [627, 434] width 993 height 30
click at [923, 426] on li "Texture unique : sa texture légère et mousseuse est le résultat d'un processus …" at bounding box center [627, 434] width 993 height 30
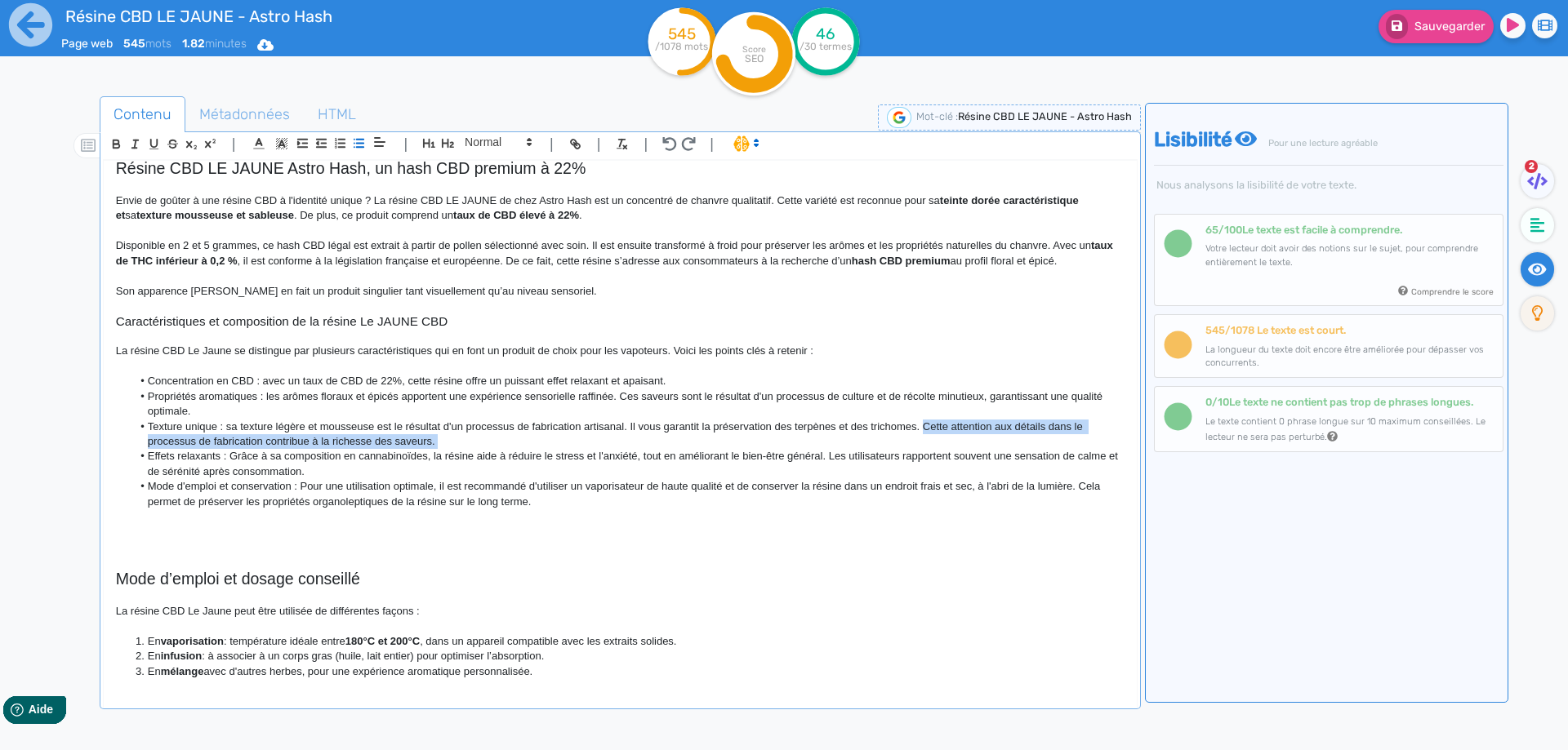
drag, startPoint x: 923, startPoint y: 426, endPoint x: 925, endPoint y: 439, distance: 13.2
click at [925, 439] on li "Texture unique : sa texture légère et mousseuse est le résultat d'un processus …" at bounding box center [627, 434] width 993 height 30
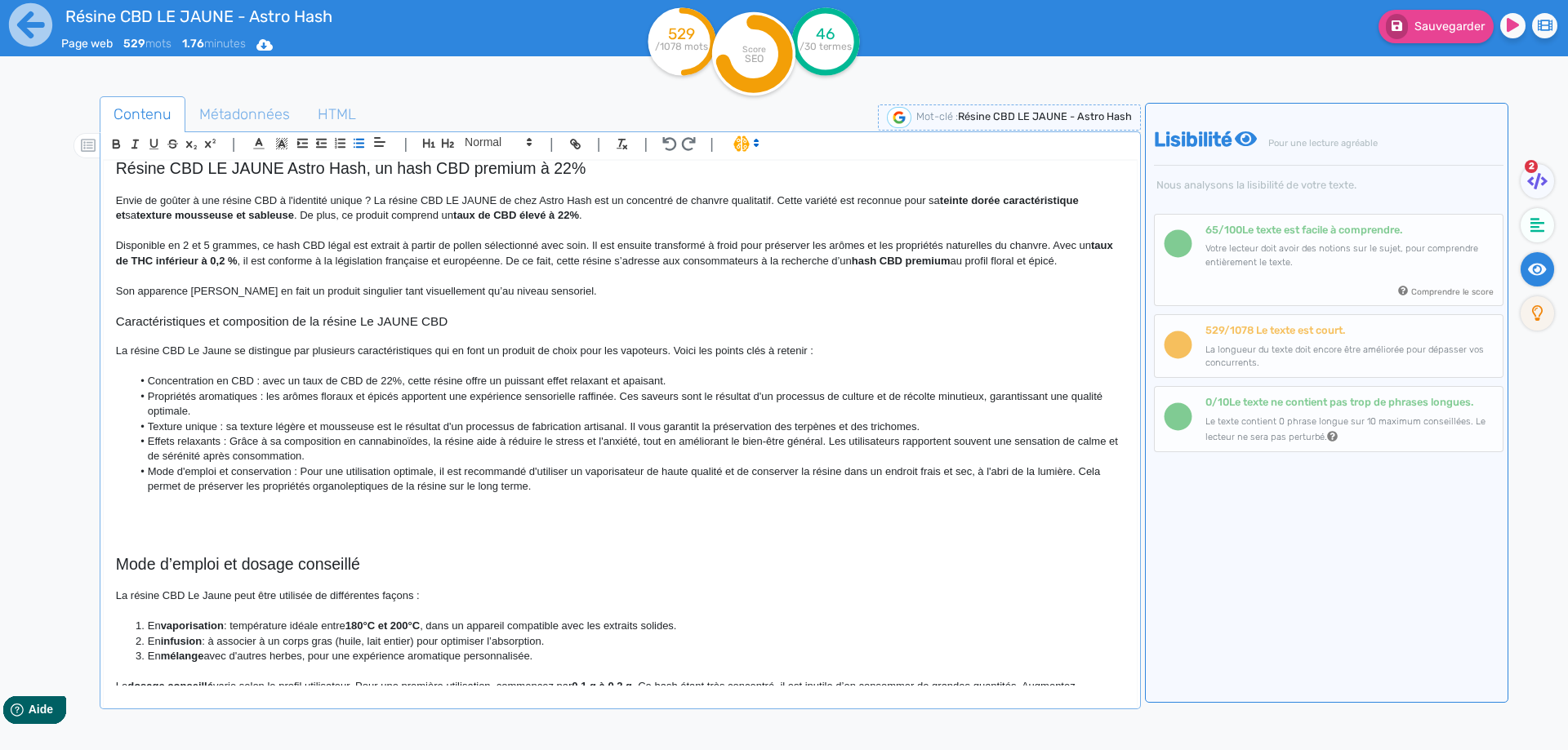
click at [560, 376] on li "Concentration en CBD : avec un taux de CBD de 22%, cette résine offre un puissa…" at bounding box center [627, 381] width 993 height 15
click at [161, 446] on li "Effets relaxants : Grâce à sa composition en cannabinoïdes, la résine aide à ré…" at bounding box center [627, 449] width 993 height 30
click at [259, 438] on li "Propriétés relaxantes : Grâce à sa composition en cannabinoïdes, la résine aide…" at bounding box center [627, 449] width 993 height 30
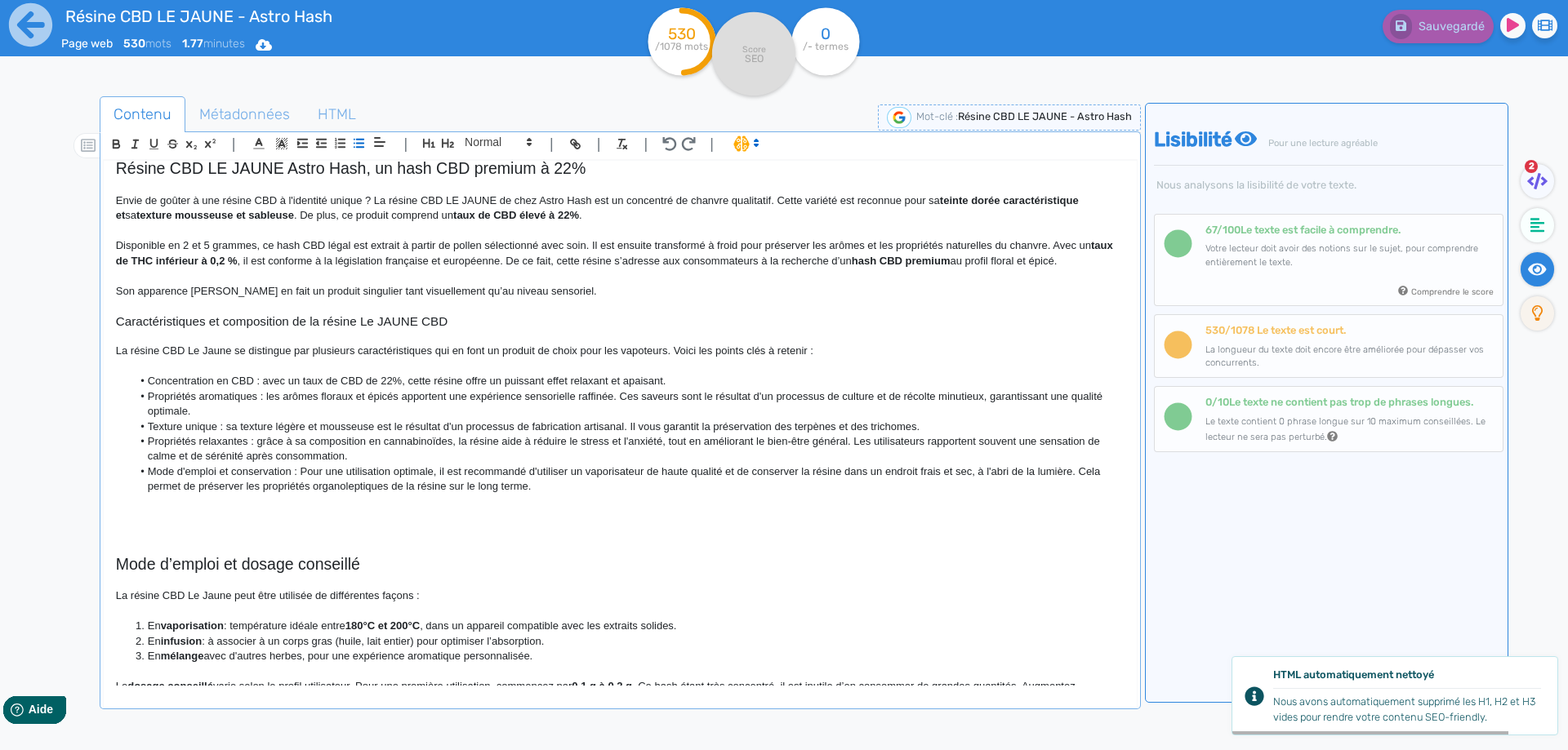
click at [643, 439] on li "Propriétés relaxantes : grâce à sa composition en cannabinoïdes, la résine aide…" at bounding box center [627, 449] width 993 height 30
click at [612, 446] on li "Propriétés relaxantes : grâce à sa composition en cannabinoïdes, la résine aide…" at bounding box center [627, 449] width 993 height 30
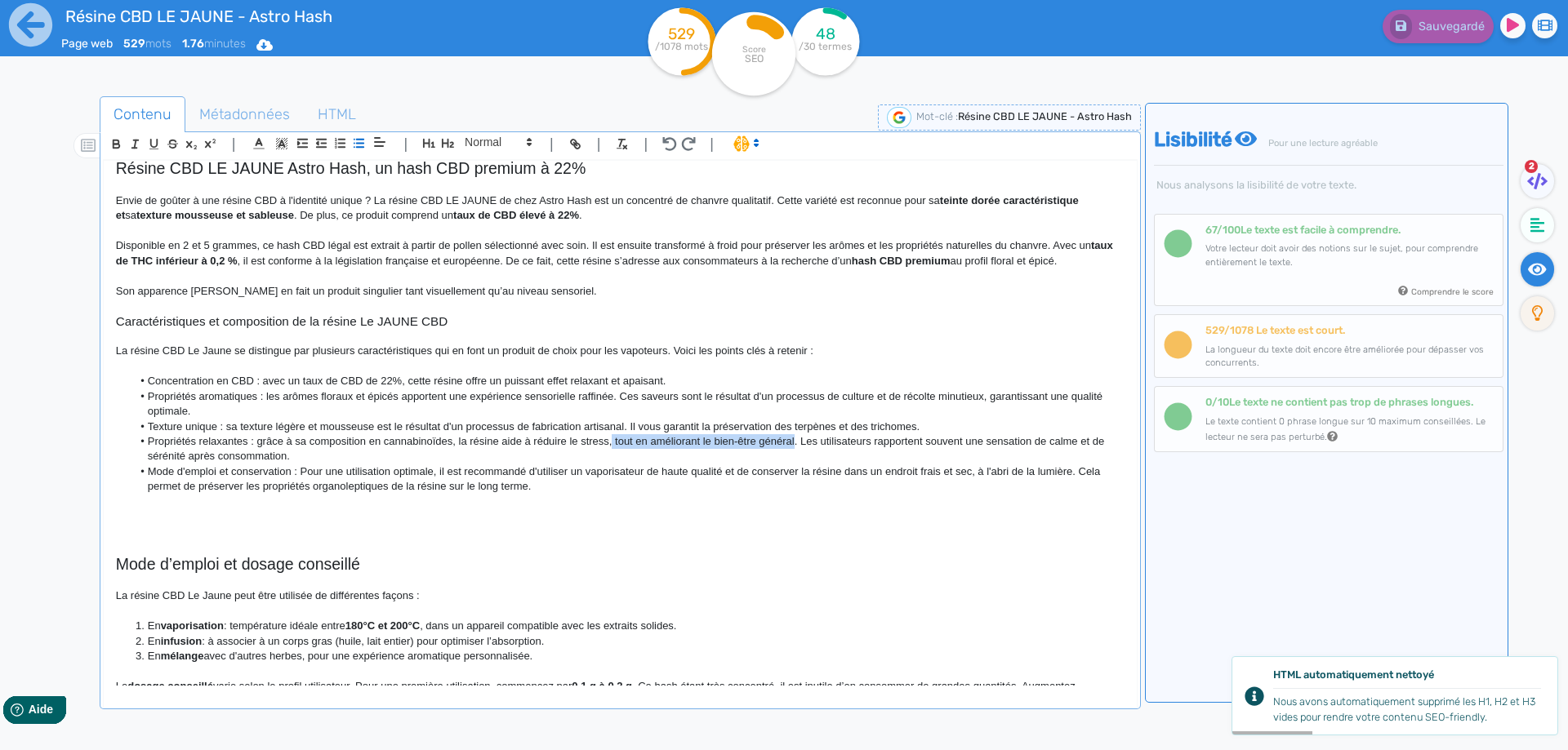
drag, startPoint x: 612, startPoint y: 446, endPoint x: 779, endPoint y: 441, distance: 167.1
click at [779, 441] on li "Propriétés relaxantes : grâce à sa composition en cannabinoïdes, la résine aide…" at bounding box center [627, 449] width 993 height 30
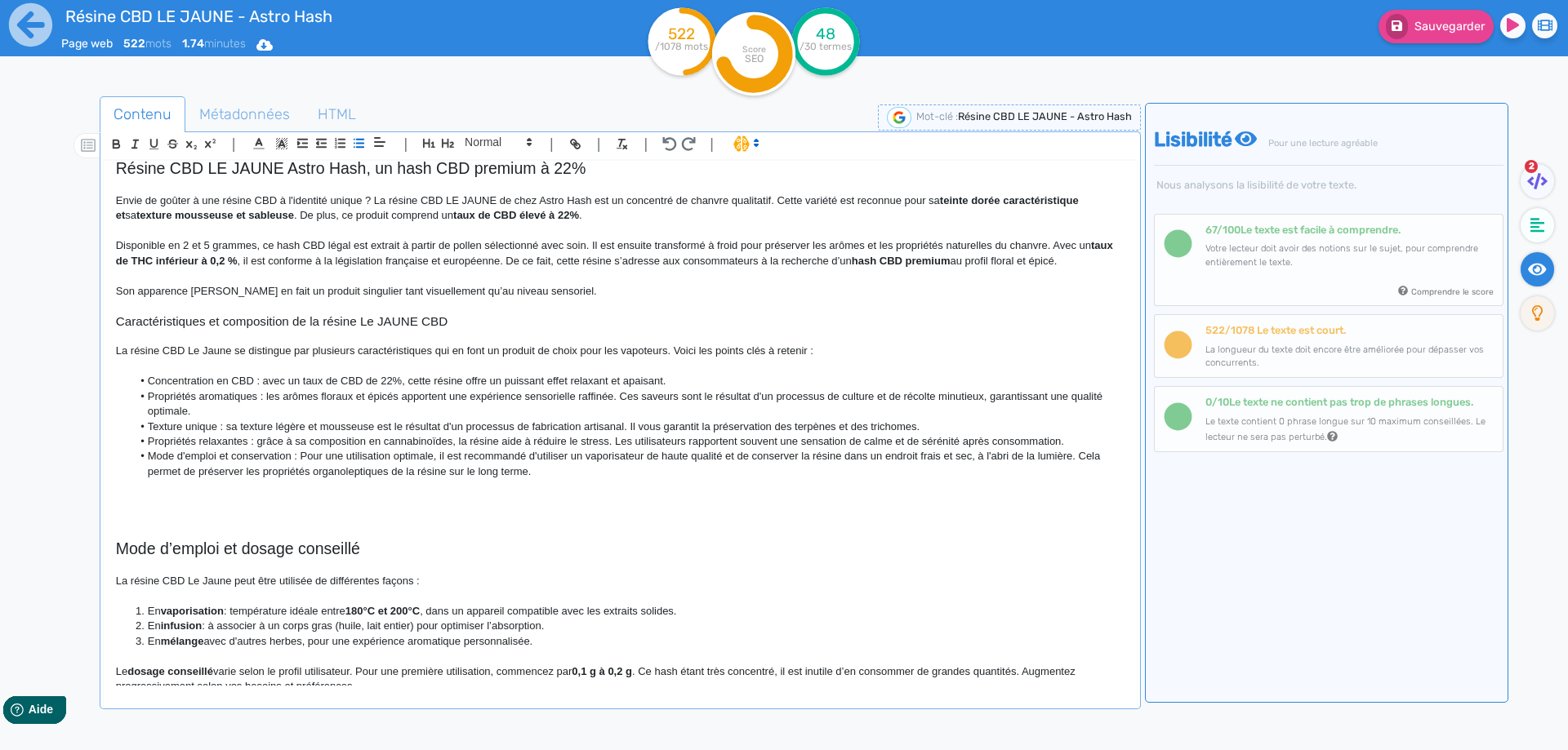
click at [621, 442] on li "Propriétés relaxantes : grâce à sa composition en cannabinoïdes, la résine aide…" at bounding box center [627, 441] width 993 height 15
drag, startPoint x: 621, startPoint y: 442, endPoint x: 1017, endPoint y: 441, distance: 396.0
click at [1017, 441] on li "Propriétés relaxantes : grâce à sa composition en cannabinoïdes, la résine aide…" at bounding box center [627, 441] width 993 height 15
drag, startPoint x: 308, startPoint y: 450, endPoint x: 301, endPoint y: 457, distance: 9.9
click at [301, 457] on li "Mode d'emploi et conservation : Pour une utilisation optimale, il est recommand…" at bounding box center [627, 463] width 993 height 30
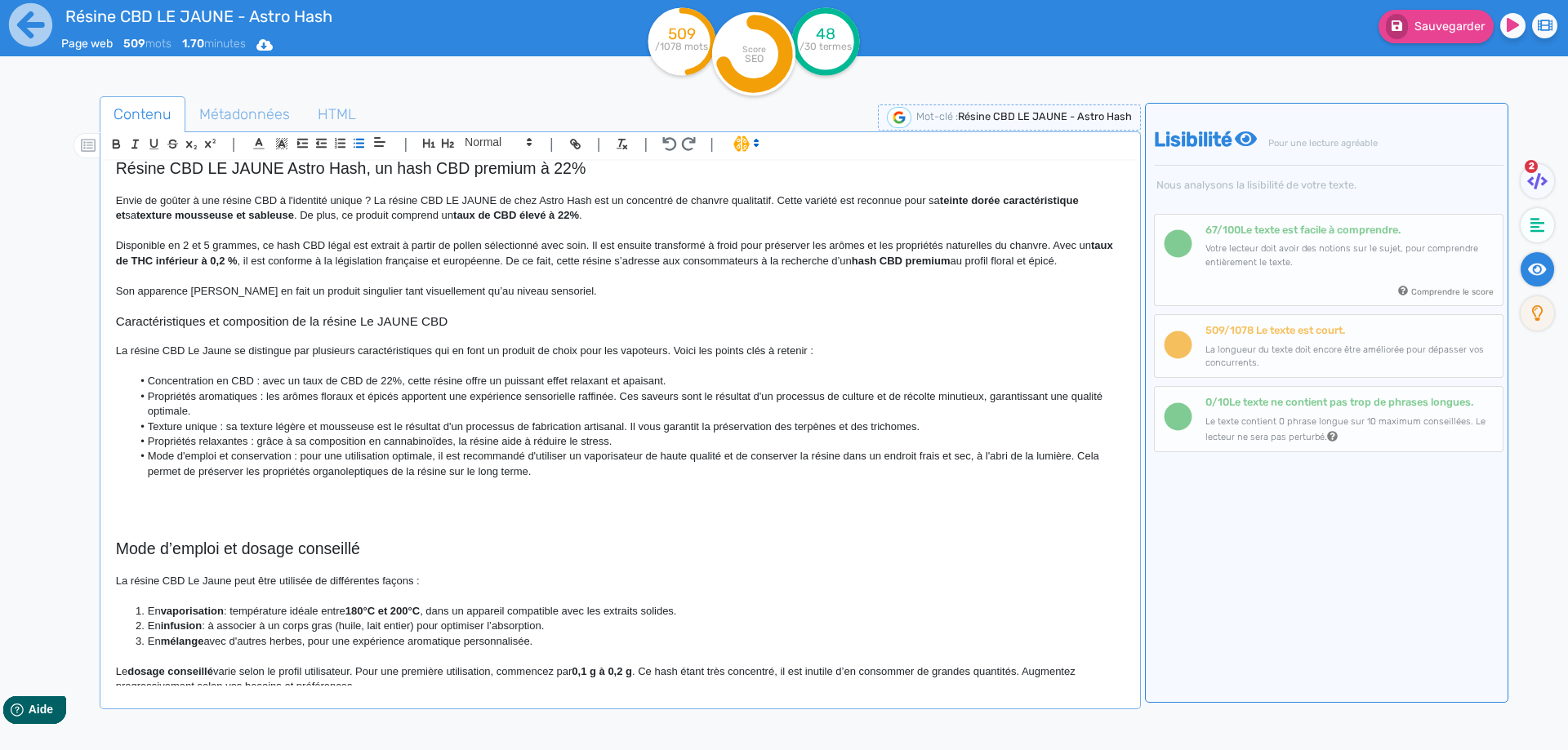
click at [667, 454] on li "Mode d'emploi et conservation : pour une utilisation optimale, il est recommand…" at bounding box center [627, 463] width 993 height 30
click at [948, 456] on li "Mode d'emploi et conservation : pour une utilisation optimale, il est recommand…" at bounding box center [627, 463] width 993 height 30
click at [290, 472] on li "Mode d'emploi et conservation : pour une utilisation optimale, il est recommand…" at bounding box center [627, 463] width 993 height 30
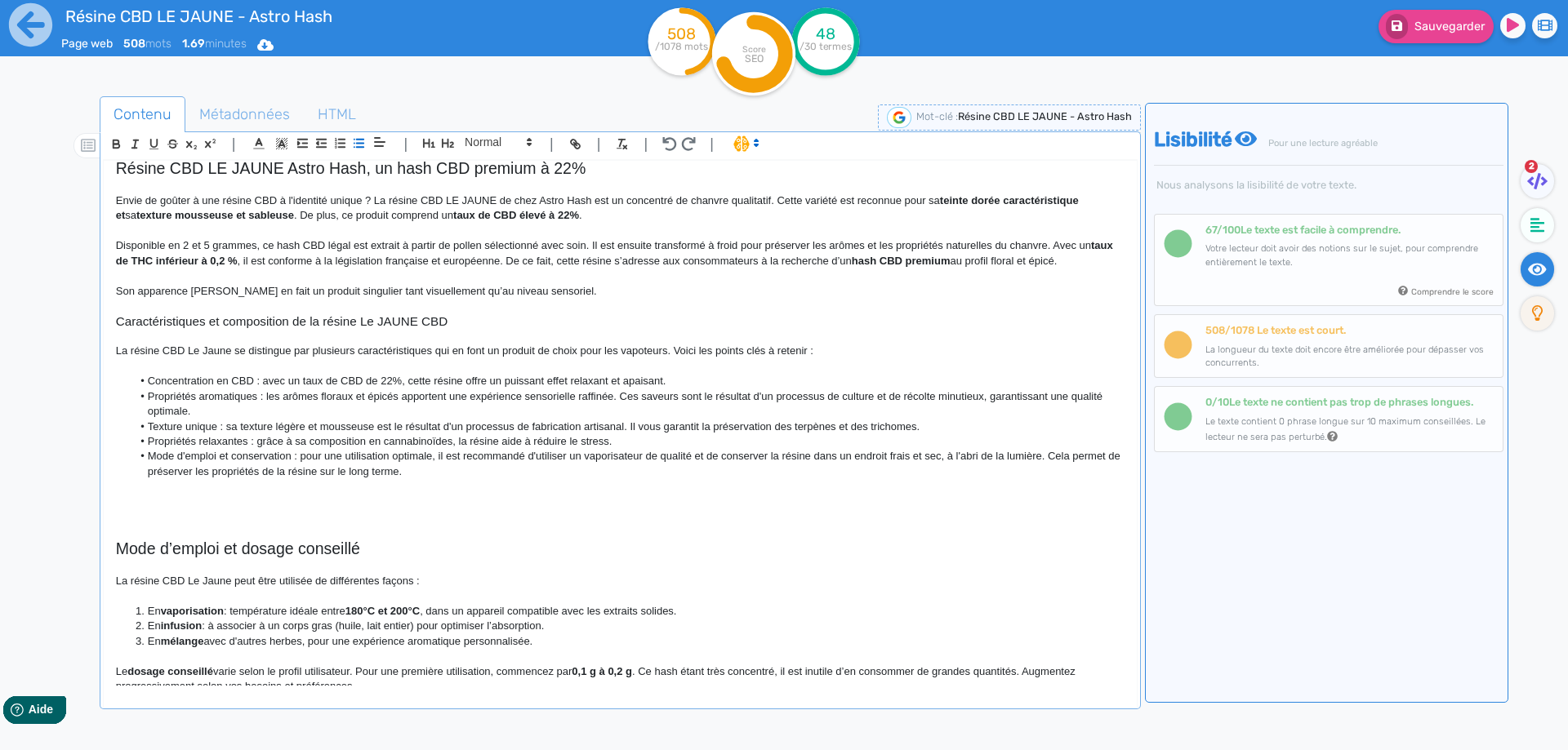
click at [423, 467] on li "Mode d'emploi et conservation : pour une utilisation optimale, il est recommand…" at bounding box center [627, 463] width 993 height 30
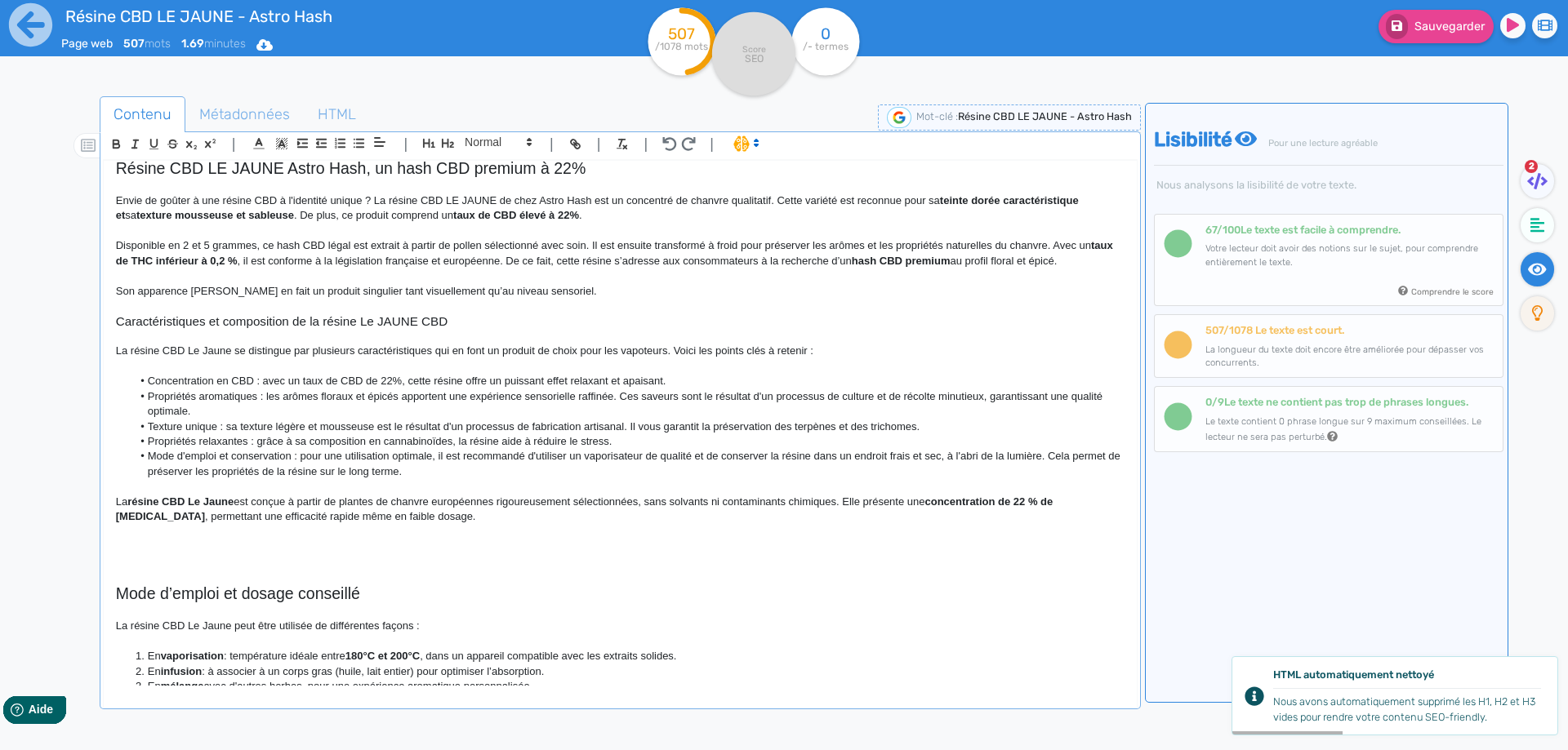
click at [111, 505] on div "Résine CBD LE JAUNE - Astro Hash Résine CBD LE JAUNE Astro Hash, un hash CBD pr…" at bounding box center [620, 423] width 1033 height 525
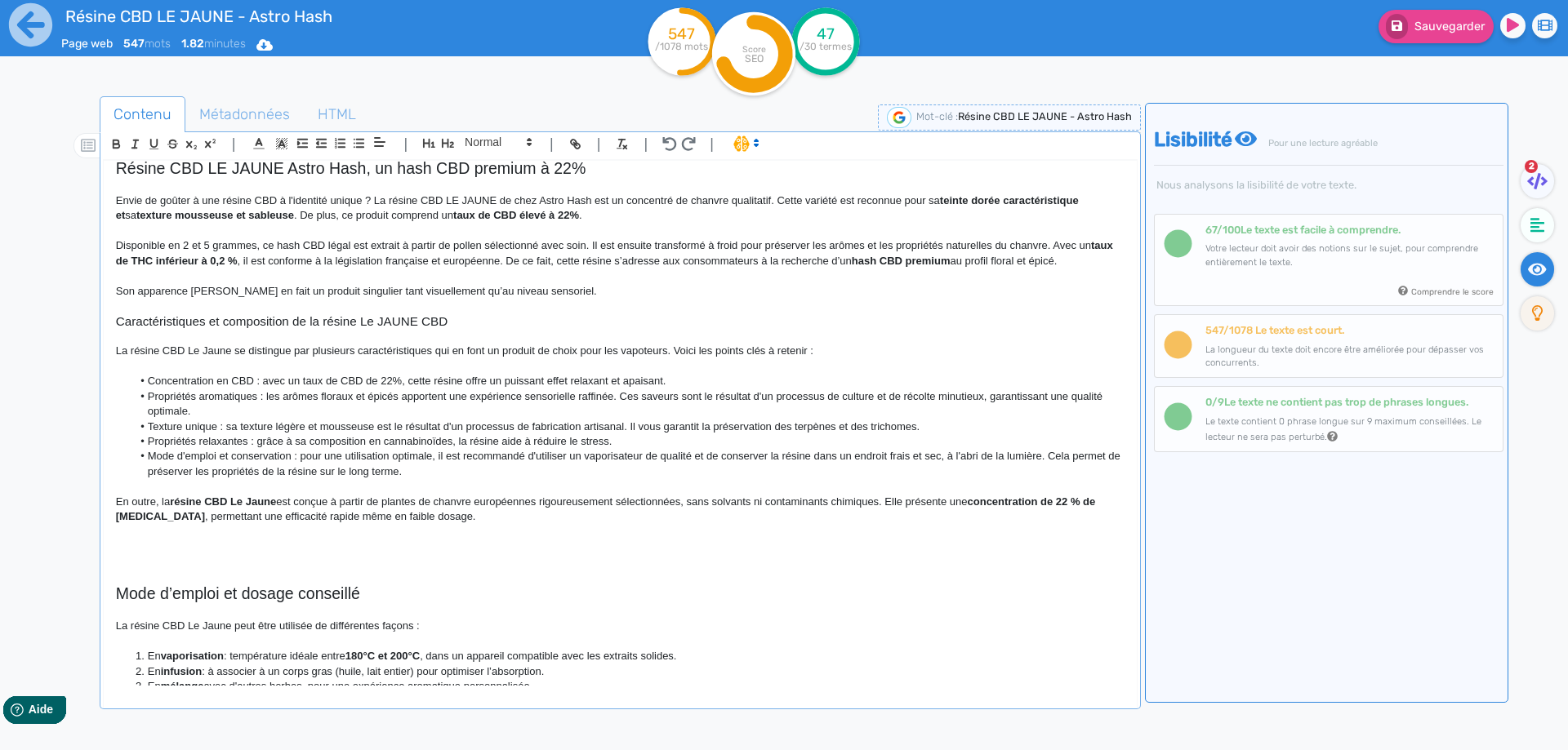
click at [188, 502] on strong "résine CBD Le Jaune" at bounding box center [223, 501] width 107 height 12
drag, startPoint x: 188, startPoint y: 502, endPoint x: 259, endPoint y: 501, distance: 71.0
click at [357, 496] on p "En outre, la résine CBD Le Jaune est conçue à partir de plantes de chanvre euro…" at bounding box center [619, 509] width 1008 height 30
click at [704, 502] on p "En outre, la résine CBD Le Jaune est conçue à partir de plantes de chanvre euro…" at bounding box center [619, 509] width 1008 height 30
click at [891, 498] on p "En outre, la résine CBD Le Jaune est conçue à partir de plantes de chanvre euro…" at bounding box center [619, 509] width 1008 height 30
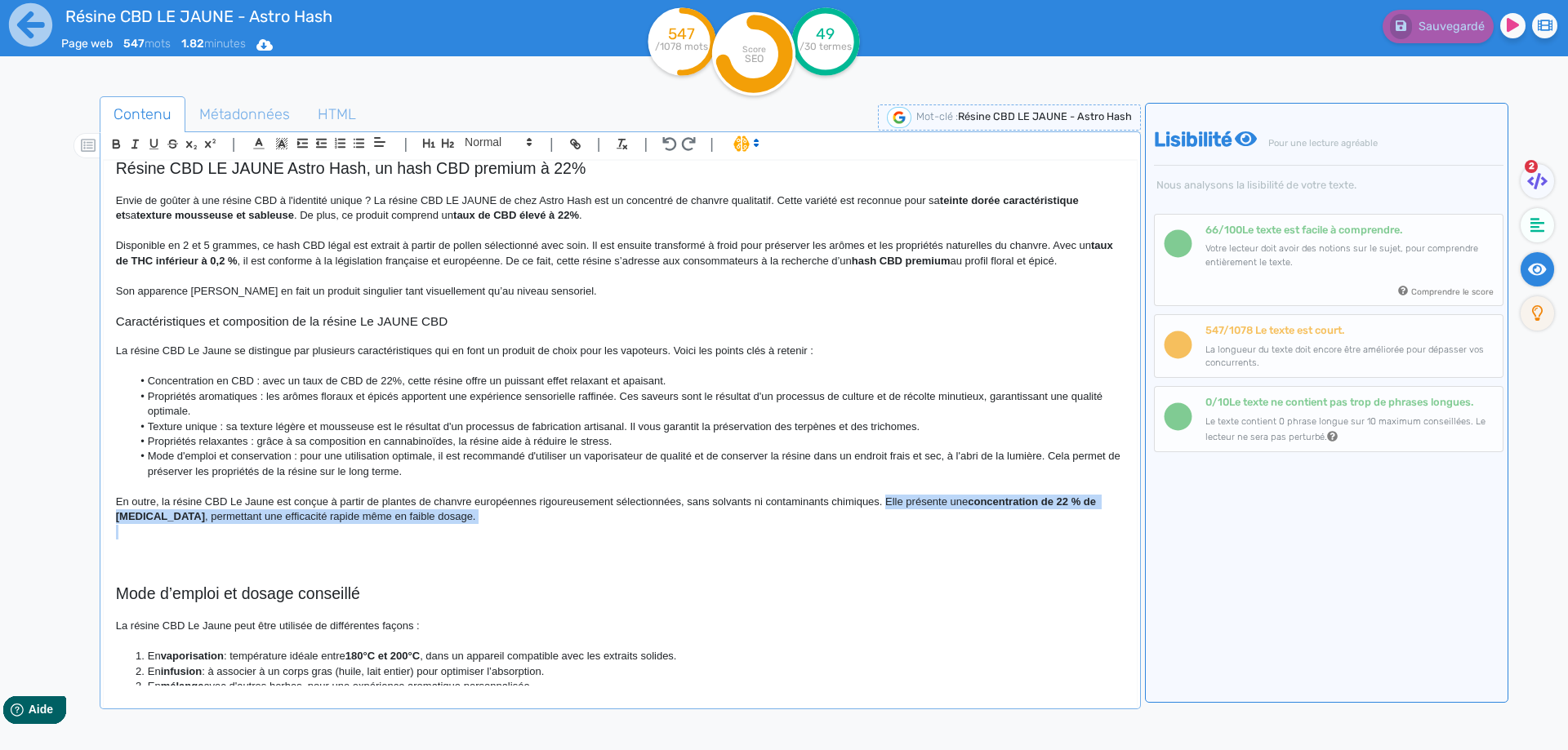
drag, startPoint x: 891, startPoint y: 498, endPoint x: 890, endPoint y: 513, distance: 15.0
click at [890, 513] on p "En outre, la résine CBD Le Jaune est conçue à partir de plantes de chanvre euro…" at bounding box center [619, 509] width 1008 height 30
click at [895, 505] on p "En outre, la résine CBD Le Jaune est conçue à partir de plantes de chanvre euro…" at bounding box center [619, 509] width 1008 height 30
drag, startPoint x: 895, startPoint y: 505, endPoint x: 996, endPoint y: 504, distance: 101.0
click at [996, 504] on p "En outre, la résine CBD Le Jaune est conçue à partir de plantes de chanvre euro…" at bounding box center [619, 509] width 1008 height 30
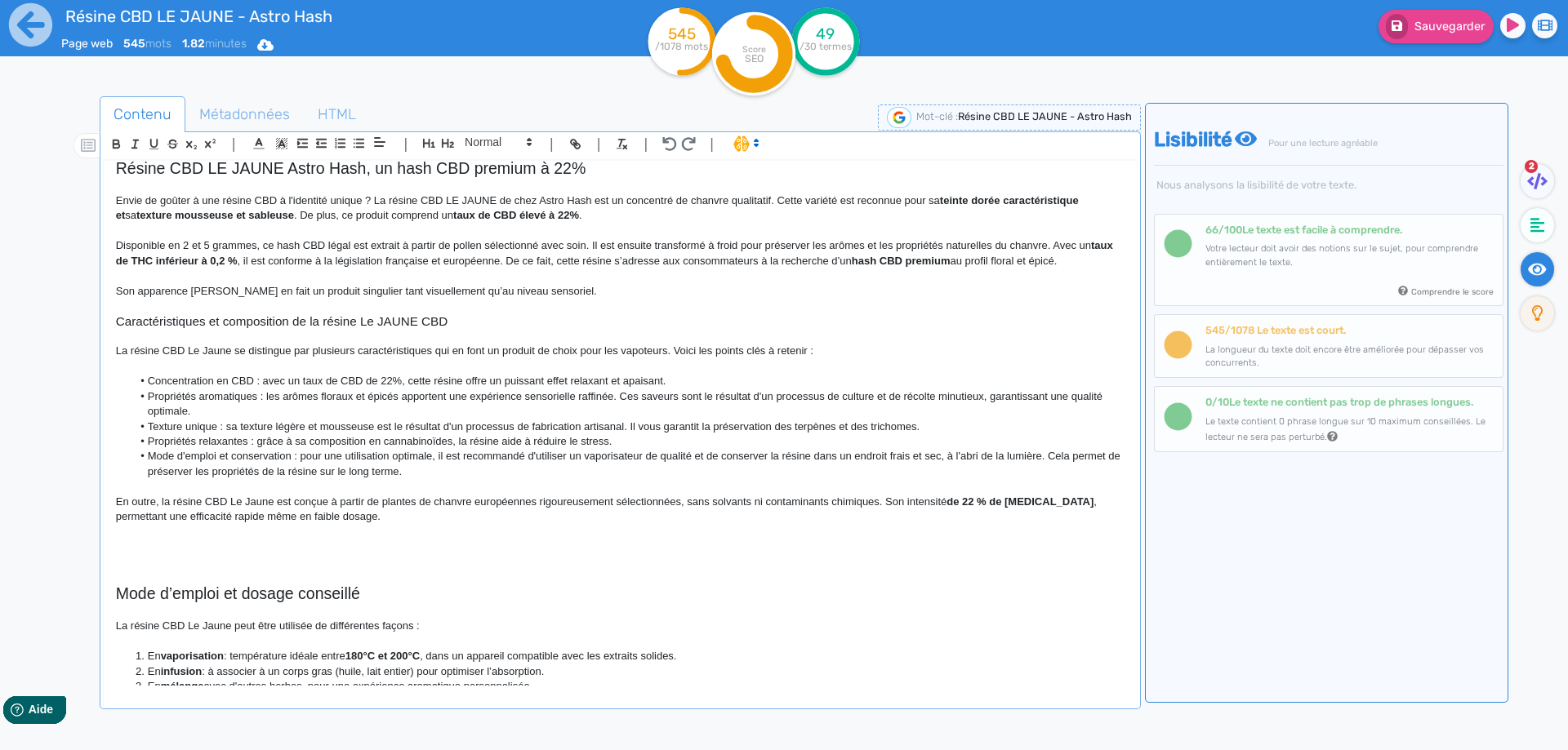
click at [996, 498] on strong "de 22 % de cannabidiol" at bounding box center [1019, 501] width 147 height 12
click at [994, 502] on strong "de 22 % de cannabidiol" at bounding box center [1019, 501] width 147 height 12
drag, startPoint x: 994, startPoint y: 502, endPoint x: 1028, endPoint y: 501, distance: 34.0
click at [1028, 501] on strong "de 22 % de cannabidiol" at bounding box center [1019, 501] width 147 height 12
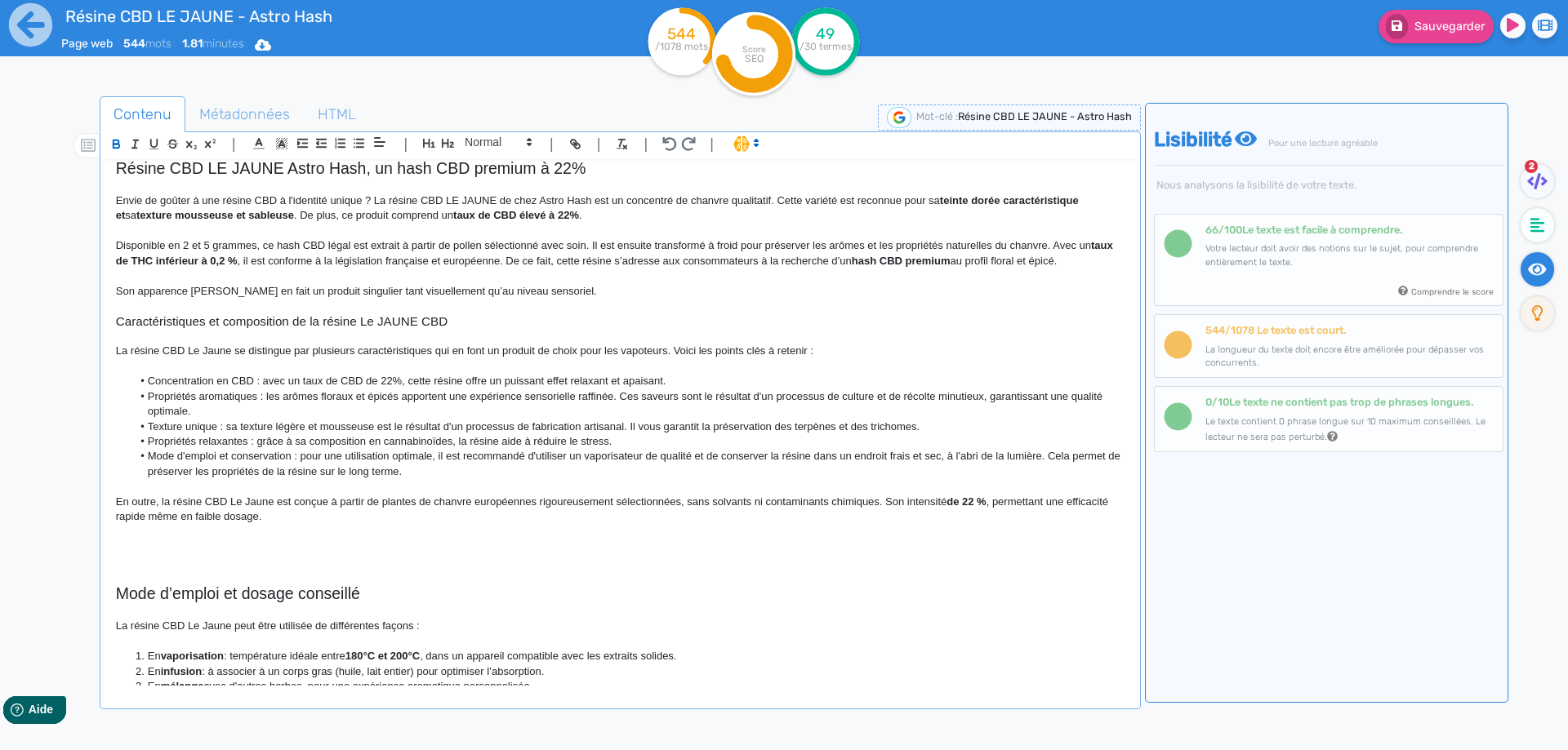
click at [926, 505] on p "En outre, la résine CBD Le Jaune est conçue à partir de plantes de chanvre euro…" at bounding box center [619, 509] width 1008 height 30
drag, startPoint x: 944, startPoint y: 502, endPoint x: 979, endPoint y: 502, distance: 35.0
click at [979, 502] on p "En outre, la résine CBD Le Jaune est conçue à partir de plantes de chanvre euro…" at bounding box center [619, 509] width 1008 height 30
click at [1003, 500] on p "En outre, la résine CBD Le Jaune est conçue à partir de plantes de chanvre euro…" at bounding box center [619, 509] width 1008 height 30
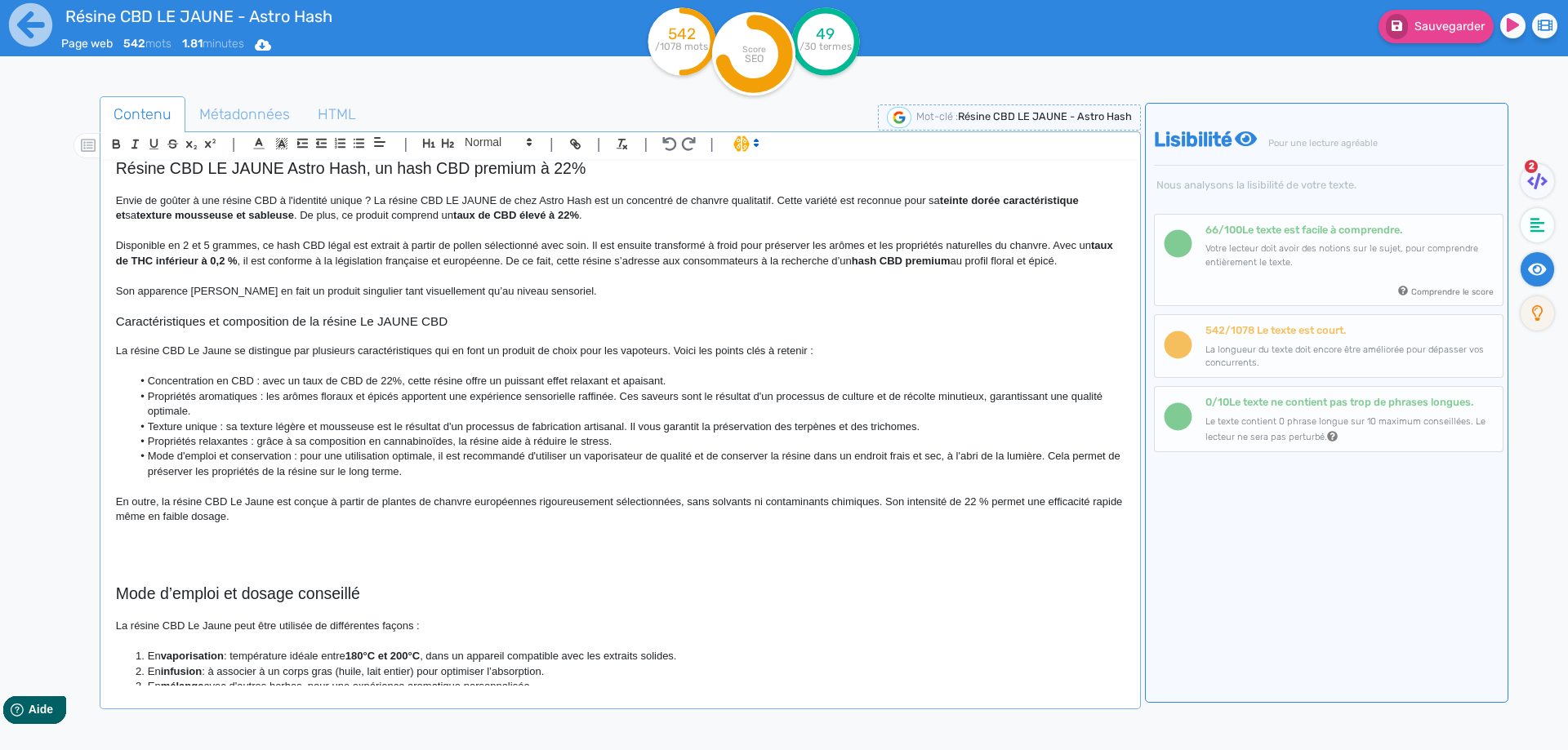
click at [1004, 505] on p "En outre, la résine CBD Le Jaune est conçue à partir de plantes de chanvre euro…" at bounding box center [619, 509] width 1008 height 30
click at [454, 521] on p "En outre, la résine CBD Le Jaune est conçue à partir de plantes de chanvre euro…" at bounding box center [619, 509] width 1008 height 30
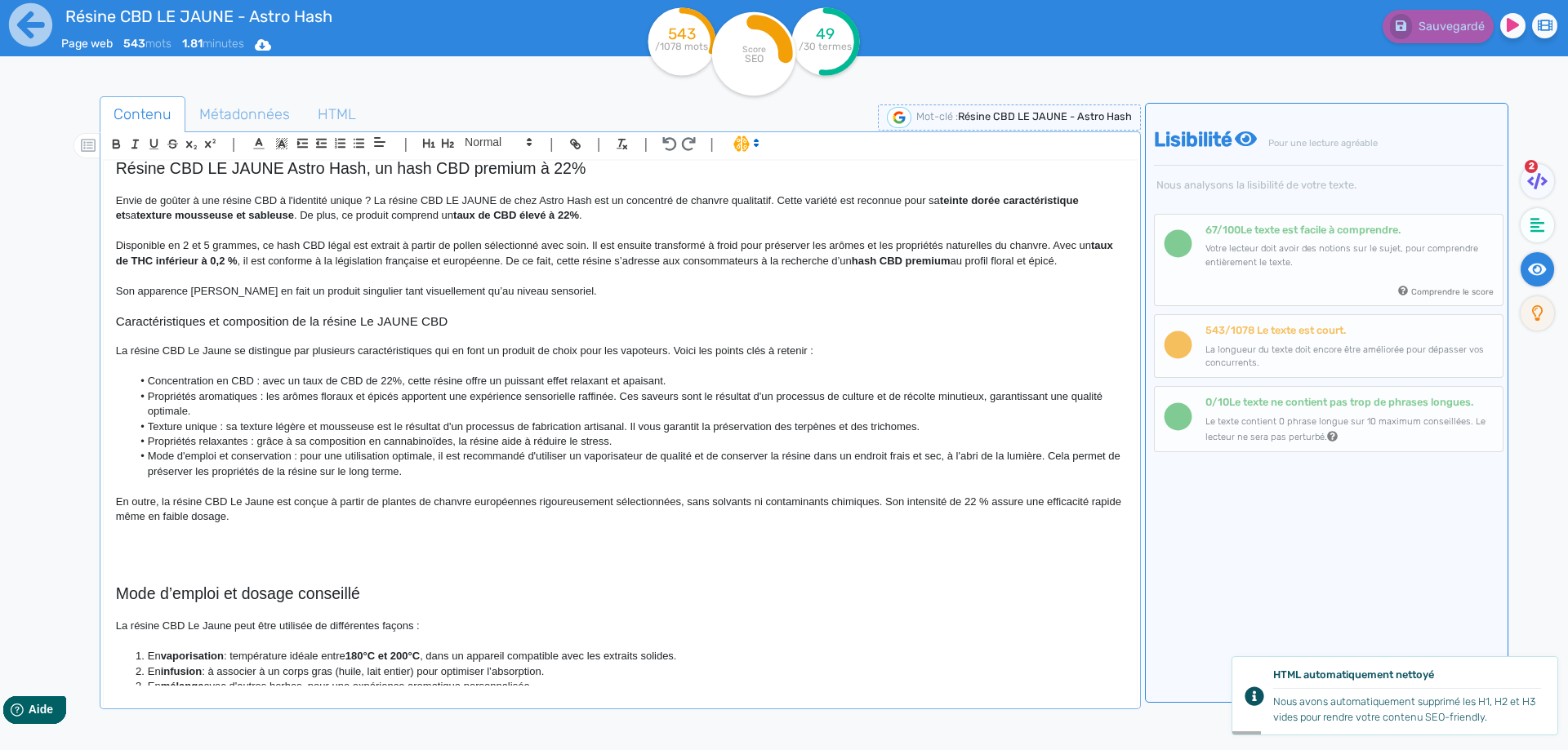
click at [447, 542] on p at bounding box center [619, 547] width 1008 height 15
click at [447, 527] on p at bounding box center [619, 532] width 1008 height 15
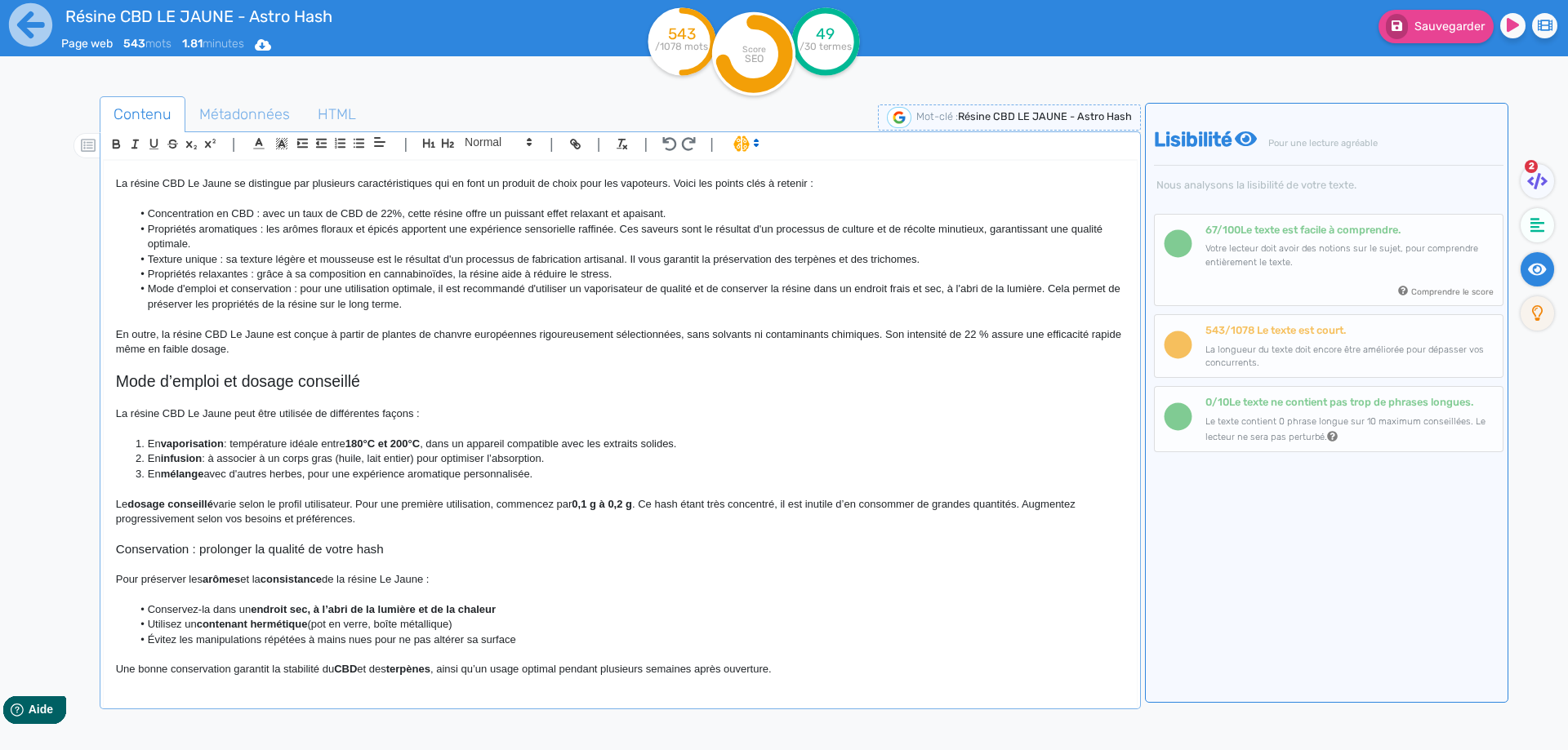
scroll to position [250, 0]
click at [409, 385] on h2 "Mode d’emploi et dosage conseillé" at bounding box center [619, 380] width 1008 height 19
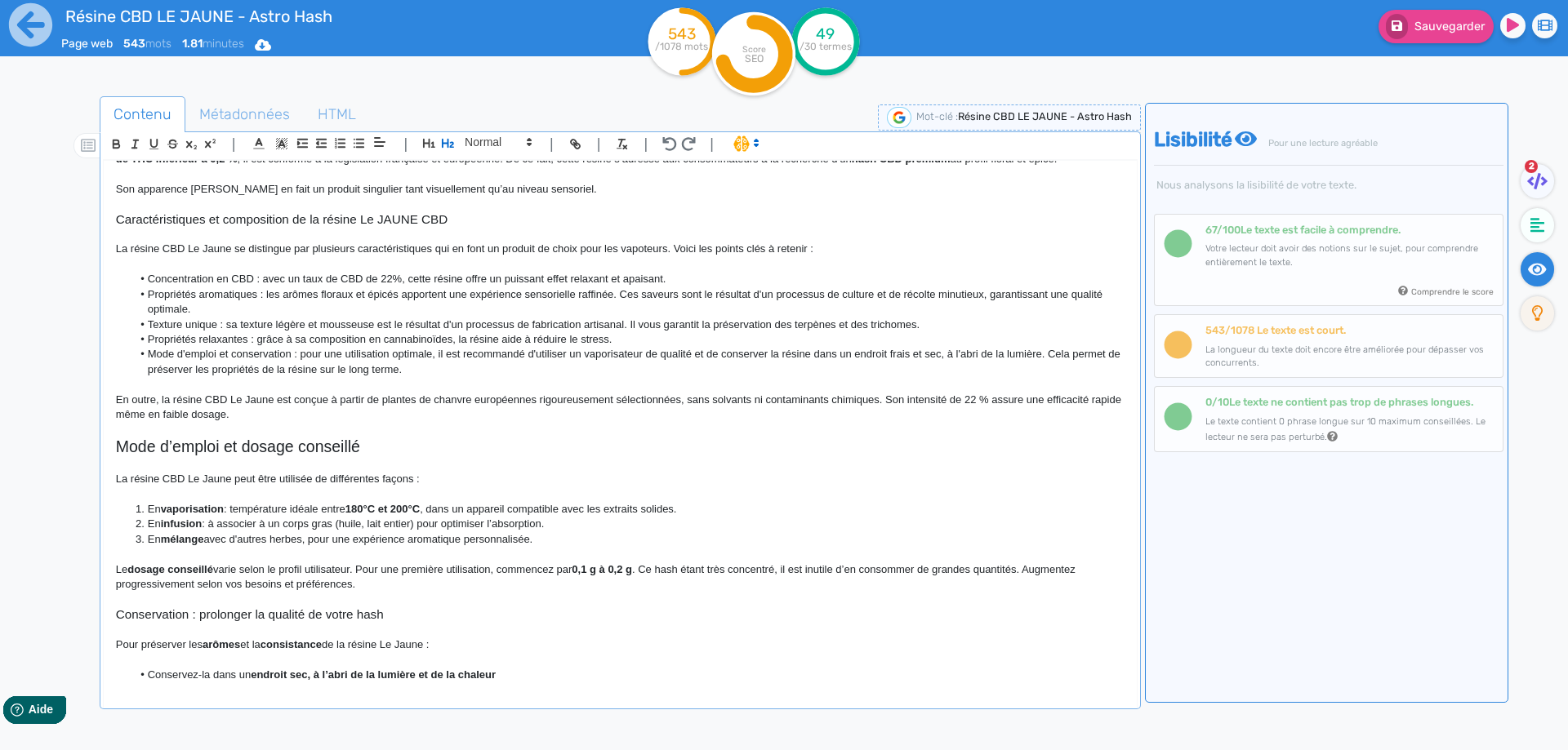
scroll to position [87, 0]
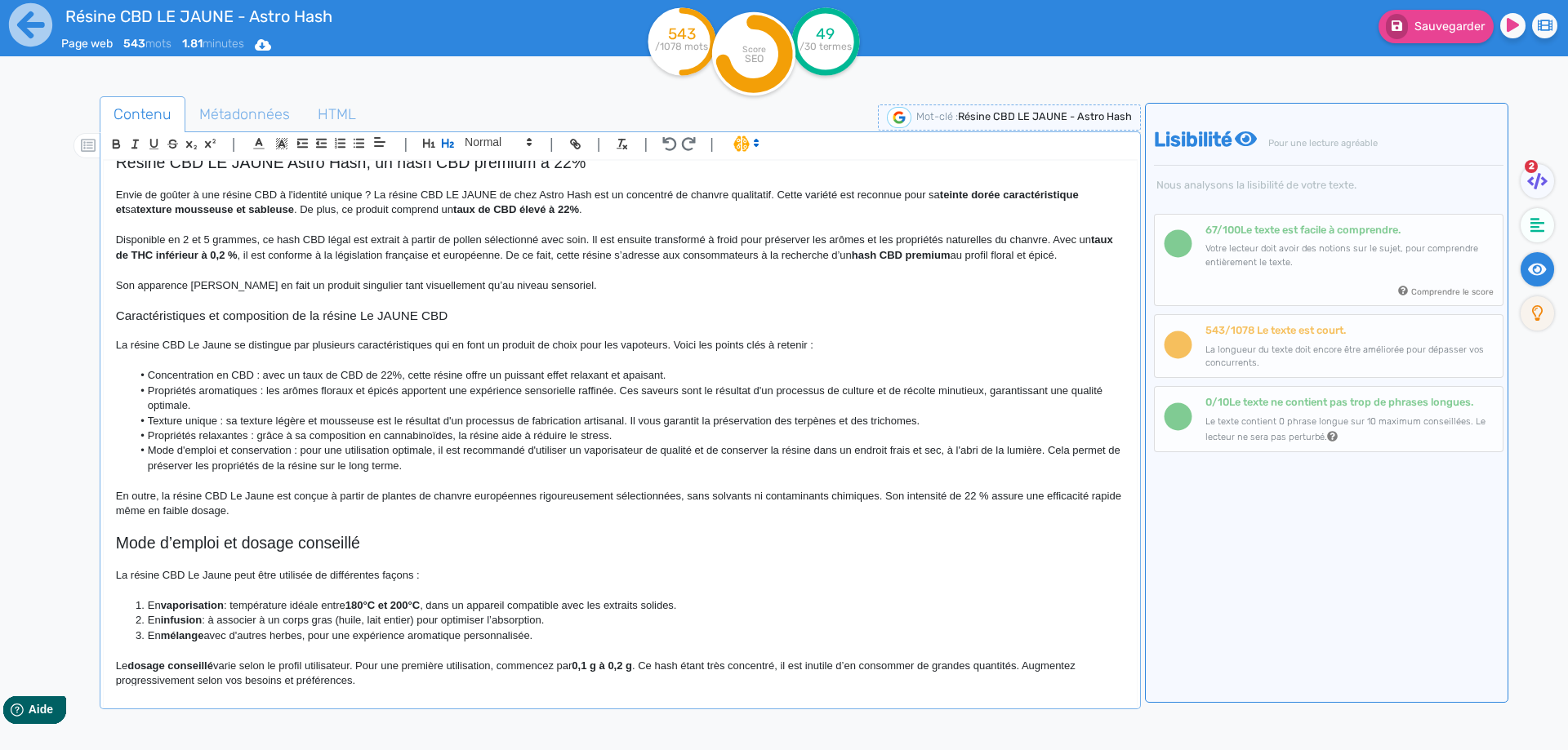
click at [222, 533] on h2 "Mode d’emploi et dosage conseillé" at bounding box center [619, 542] width 1008 height 19
click at [515, 547] on h2 "Mode d’emploi de la résine Astro Hash LE JAUNE et dosage conseillé" at bounding box center [619, 542] width 1008 height 19
copy h2 "Mode d’emploi de la résine Astro Hash LE JAUNE et dosage conseillé"
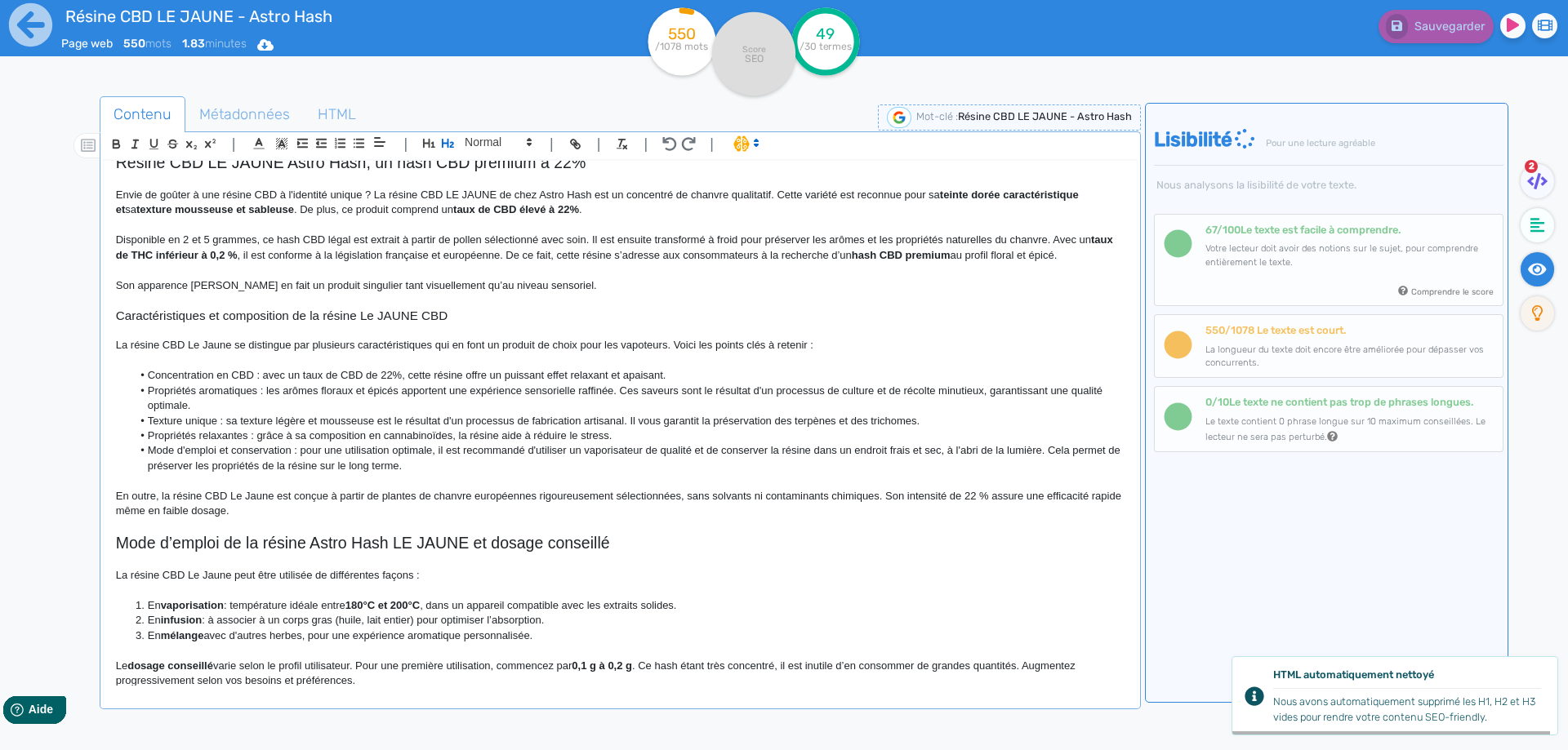
click at [509, 481] on p at bounding box center [619, 481] width 1008 height 15
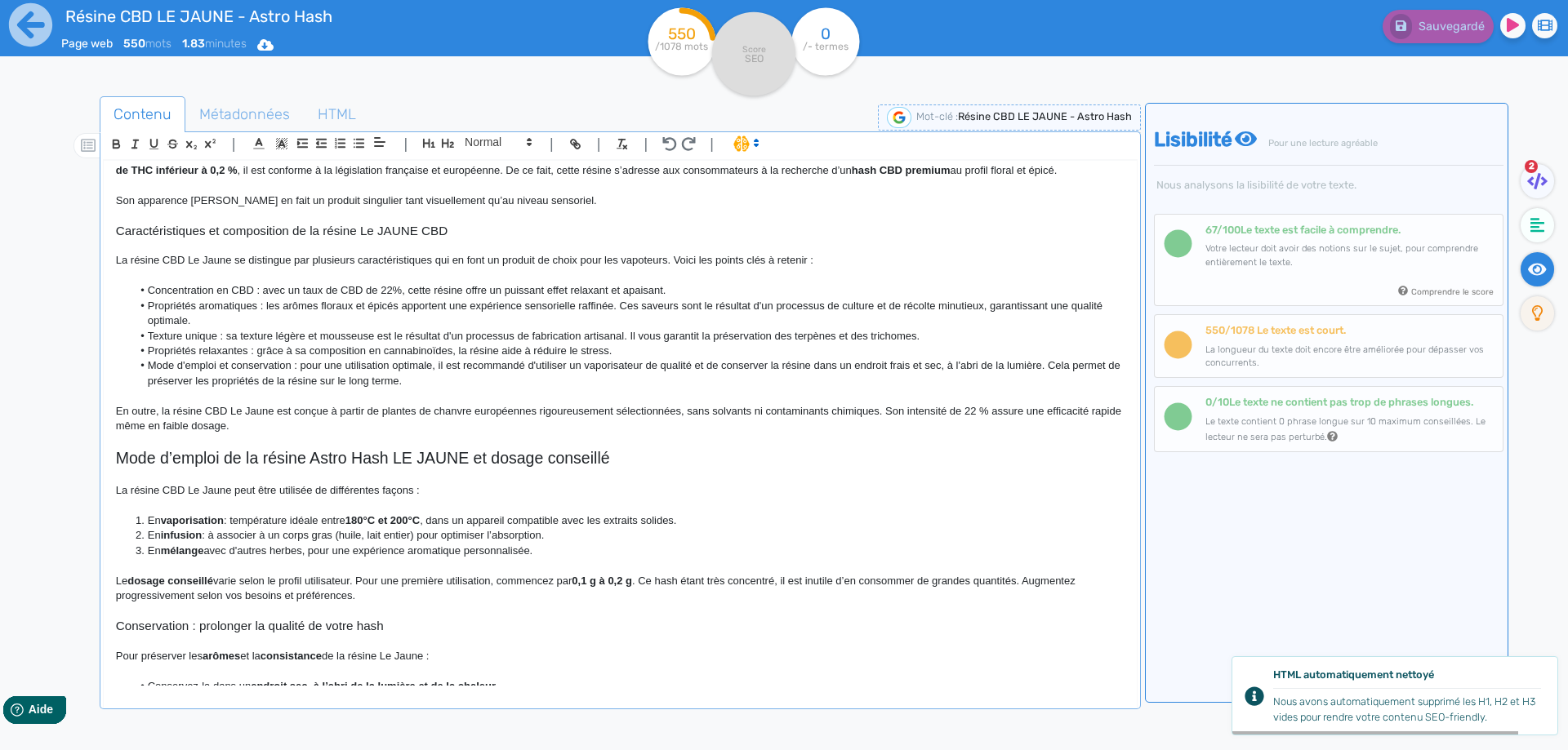
scroll to position [250, 0]
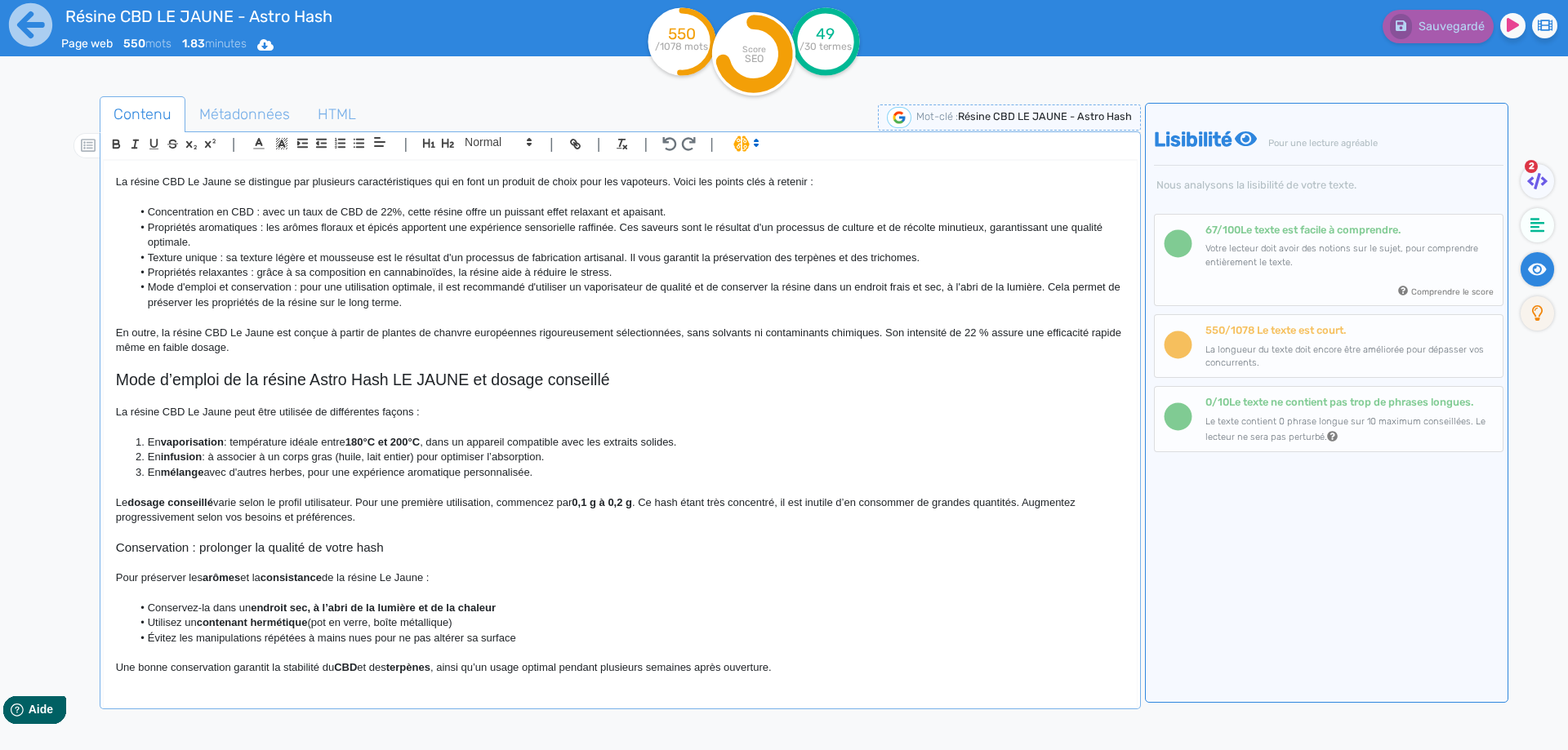
click at [158, 445] on li "En vaporisation : température idéale entre 180°C et 200°C , dans un appareil co…" at bounding box center [627, 442] width 993 height 15
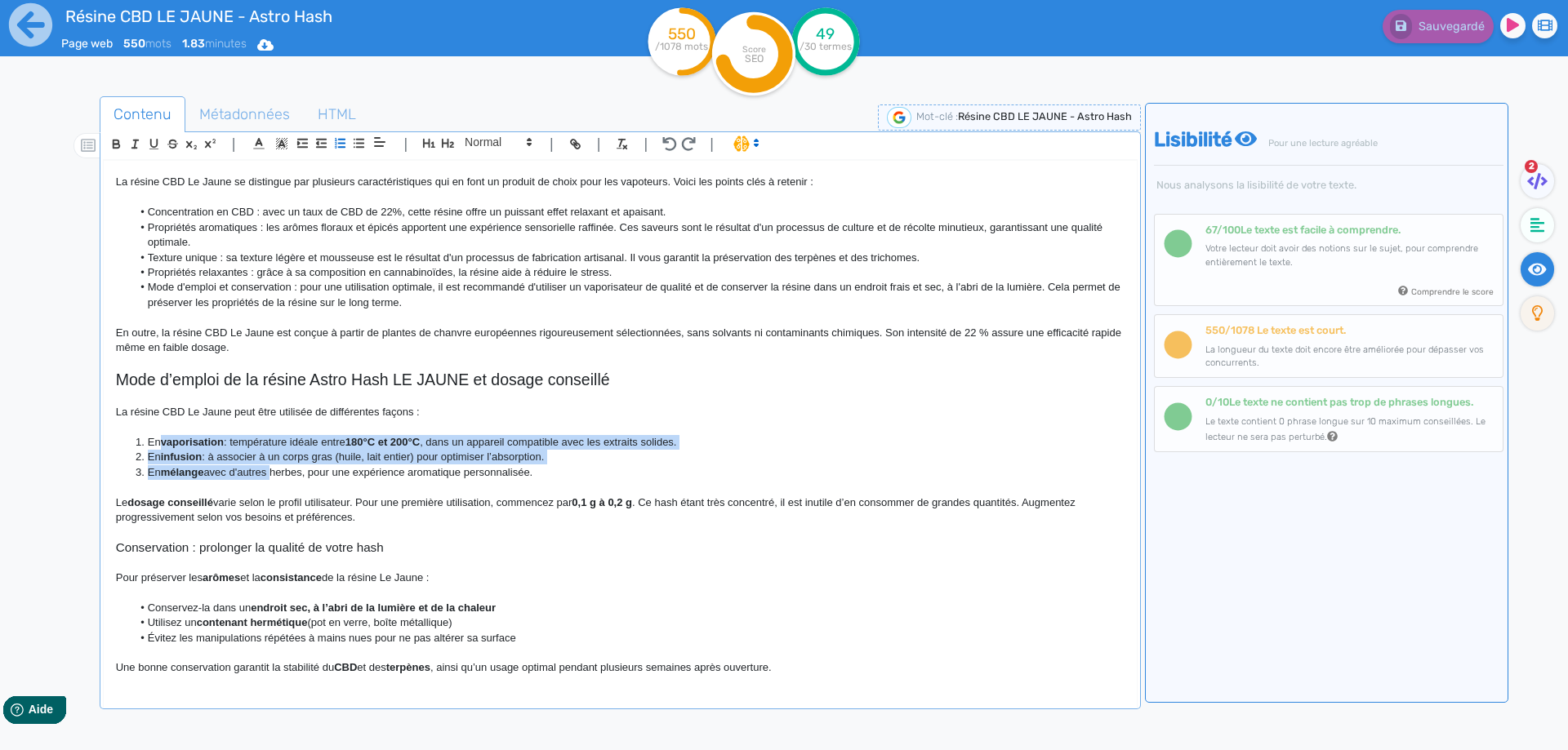
drag, startPoint x: 158, startPoint y: 445, endPoint x: 258, endPoint y: 471, distance: 103.3
click at [258, 471] on ol "En vaporisation : température idéale entre 180°C et 200°C , dans un appareil co…" at bounding box center [619, 457] width 1008 height 45
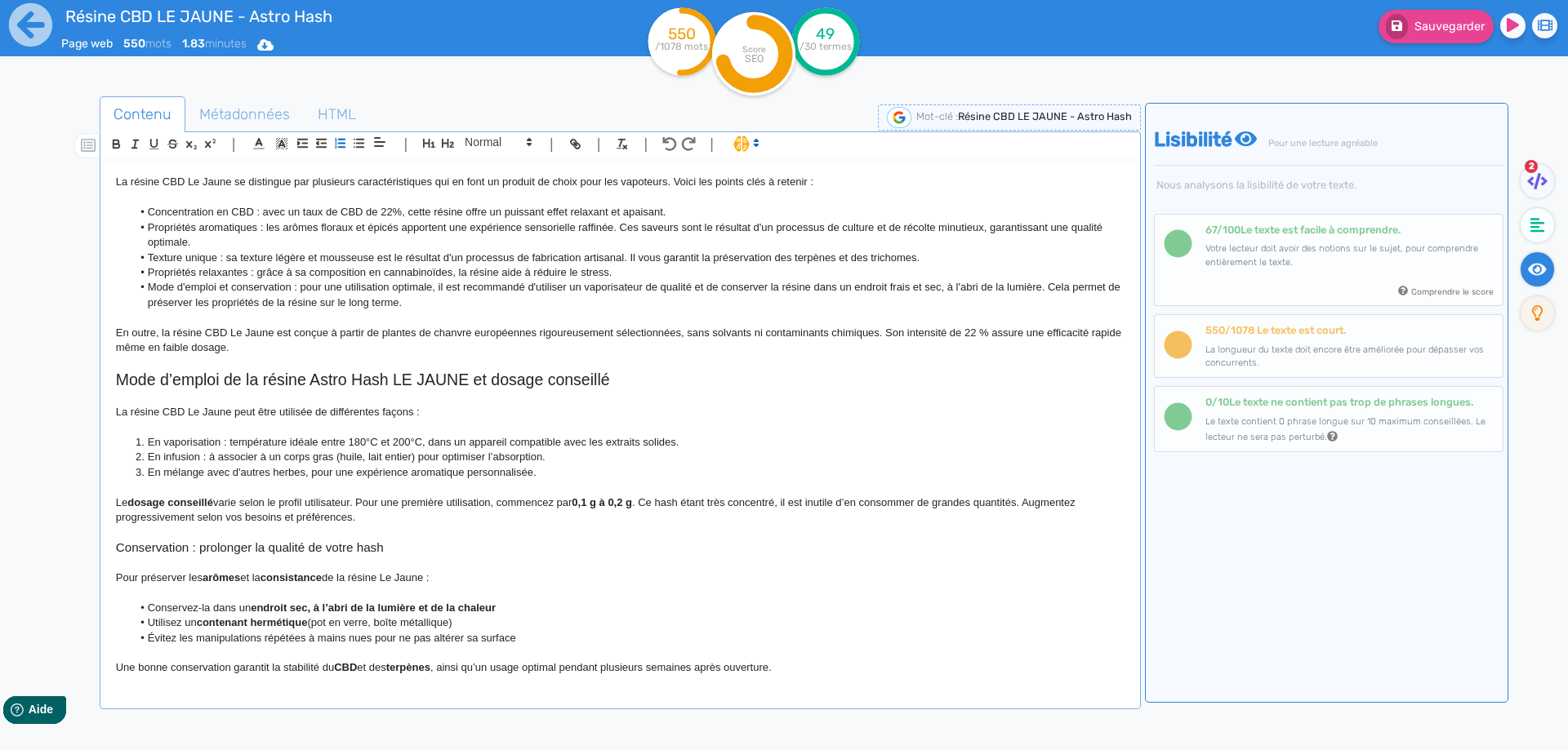
click at [283, 470] on li "En mélange avec d'autres herbes, pour une expérience aromatique personnalisée." at bounding box center [627, 472] width 993 height 15
click at [566, 440] on li "En vaporisation : température idéale entre 180°C et 200°C, dans un appareil com…" at bounding box center [627, 442] width 993 height 15
drag, startPoint x: 566, startPoint y: 440, endPoint x: 642, endPoint y: 442, distance: 76.0
click at [642, 442] on li "En vaporisation : température idéale entre 180°C et 200°C, dans un appareil com…" at bounding box center [627, 442] width 993 height 15
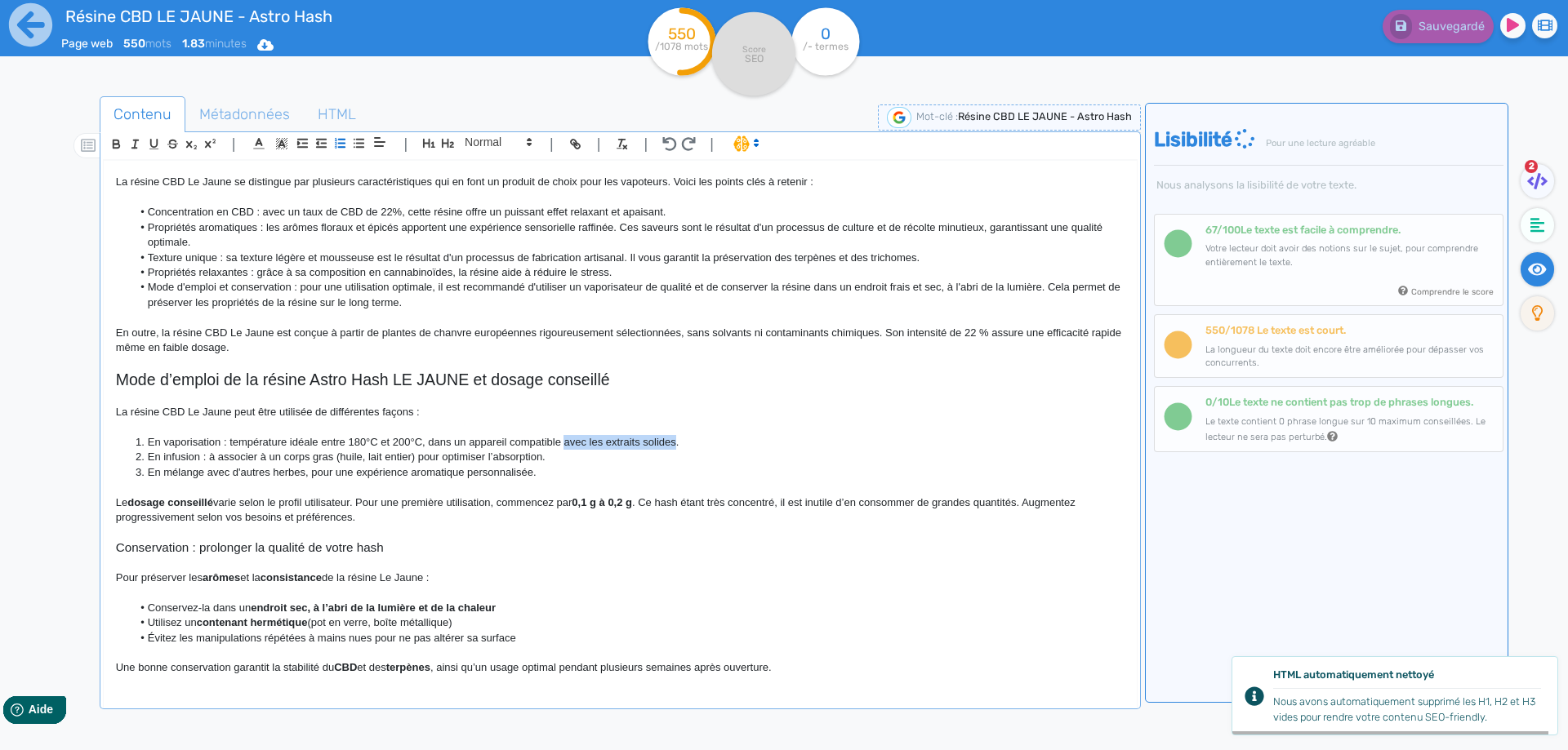
click at [599, 442] on li "En vaporisation : température idéale entre 180°C et 200°C, dans un appareil com…" at bounding box center [627, 442] width 993 height 15
click at [601, 442] on li "En vaporisation : température idéale entre 180°C et 200°C, dans un appareil com…" at bounding box center [627, 442] width 993 height 15
click at [616, 442] on li "En vaporisation : température idéale entre 180°C et 200°C, dans un appareil com…" at bounding box center [627, 442] width 993 height 15
drag, startPoint x: 616, startPoint y: 442, endPoint x: 652, endPoint y: 436, distance: 36.5
click at [654, 439] on li "En vaporisation : température idéale entre 180°C et 200°C, dans un appareil com…" at bounding box center [627, 442] width 993 height 15
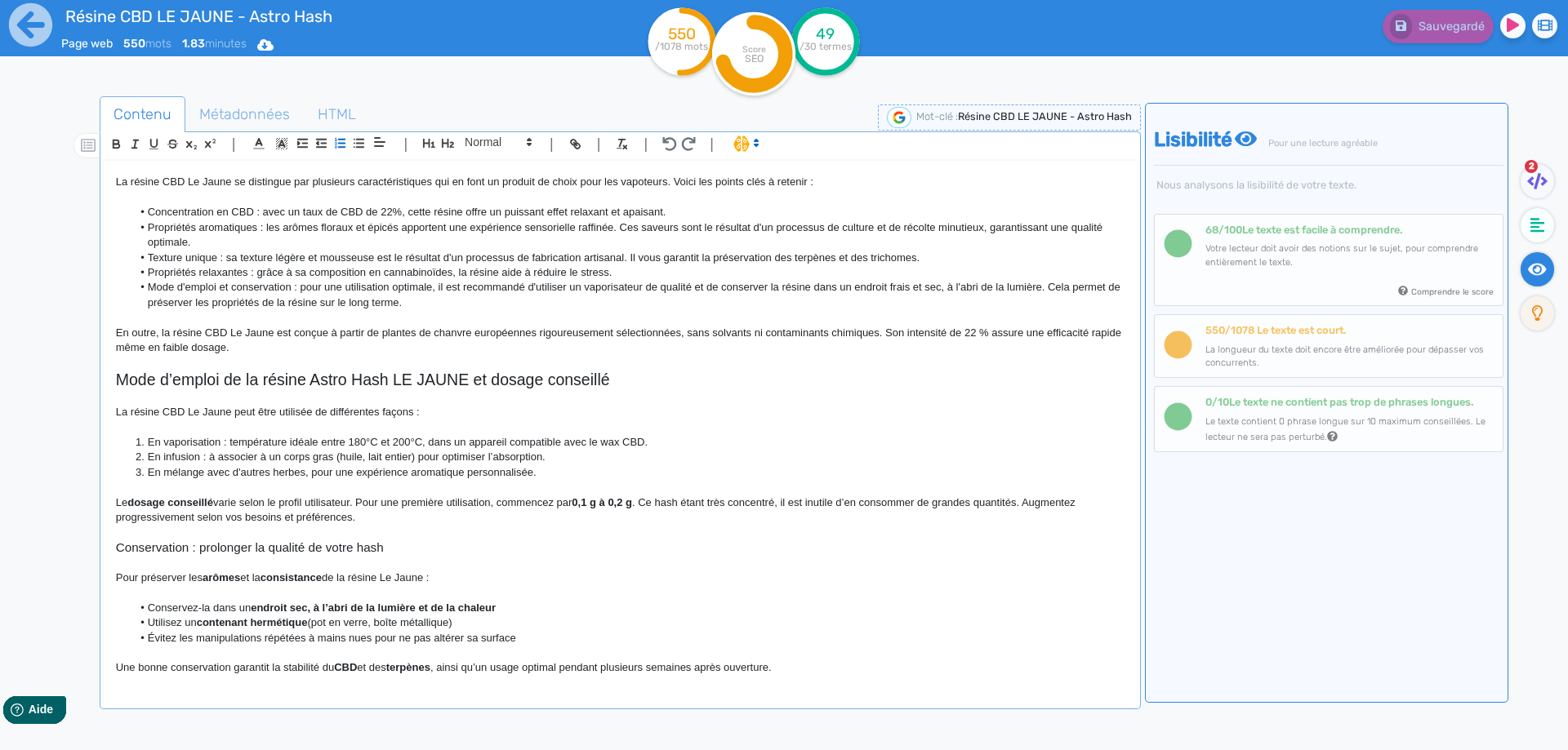
click at [606, 440] on li "En vaporisation : température idéale entre 180°C et 200°C, dans un appareil com…" at bounding box center [627, 442] width 993 height 15
click at [538, 457] on li "En infusion : à associer à un corps gras (huile, lait entier) pour optimiser l’…" at bounding box center [627, 457] width 993 height 15
click at [279, 471] on li "En mélange avec d'autres herbes, pour une expérience aromatique personnalisée." at bounding box center [627, 472] width 993 height 15
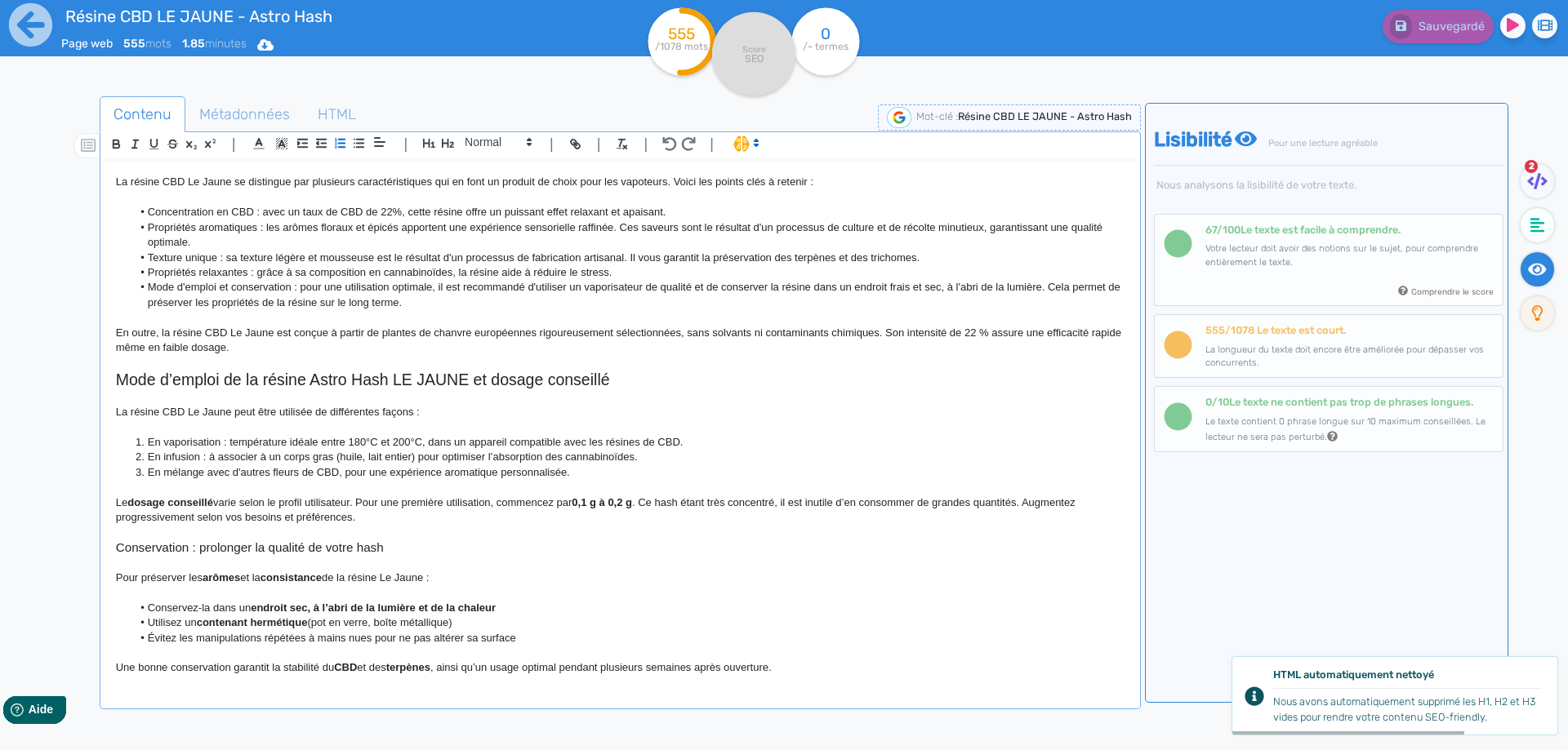
click at [571, 502] on p "Le dosage conseillé varie selon le profil utilisateur. Pour une première utilis…" at bounding box center [619, 510] width 1008 height 30
click at [580, 502] on p "Le dosage conseillé varie selon le profil utilisateur. Pour une première utilis…" at bounding box center [619, 510] width 1008 height 30
drag, startPoint x: 580, startPoint y: 502, endPoint x: 633, endPoint y: 501, distance: 53.0
click at [633, 501] on p "Le dosage conseillé varie selon le profil utilisateur. Pour une première utilis…" at bounding box center [619, 510] width 1008 height 30
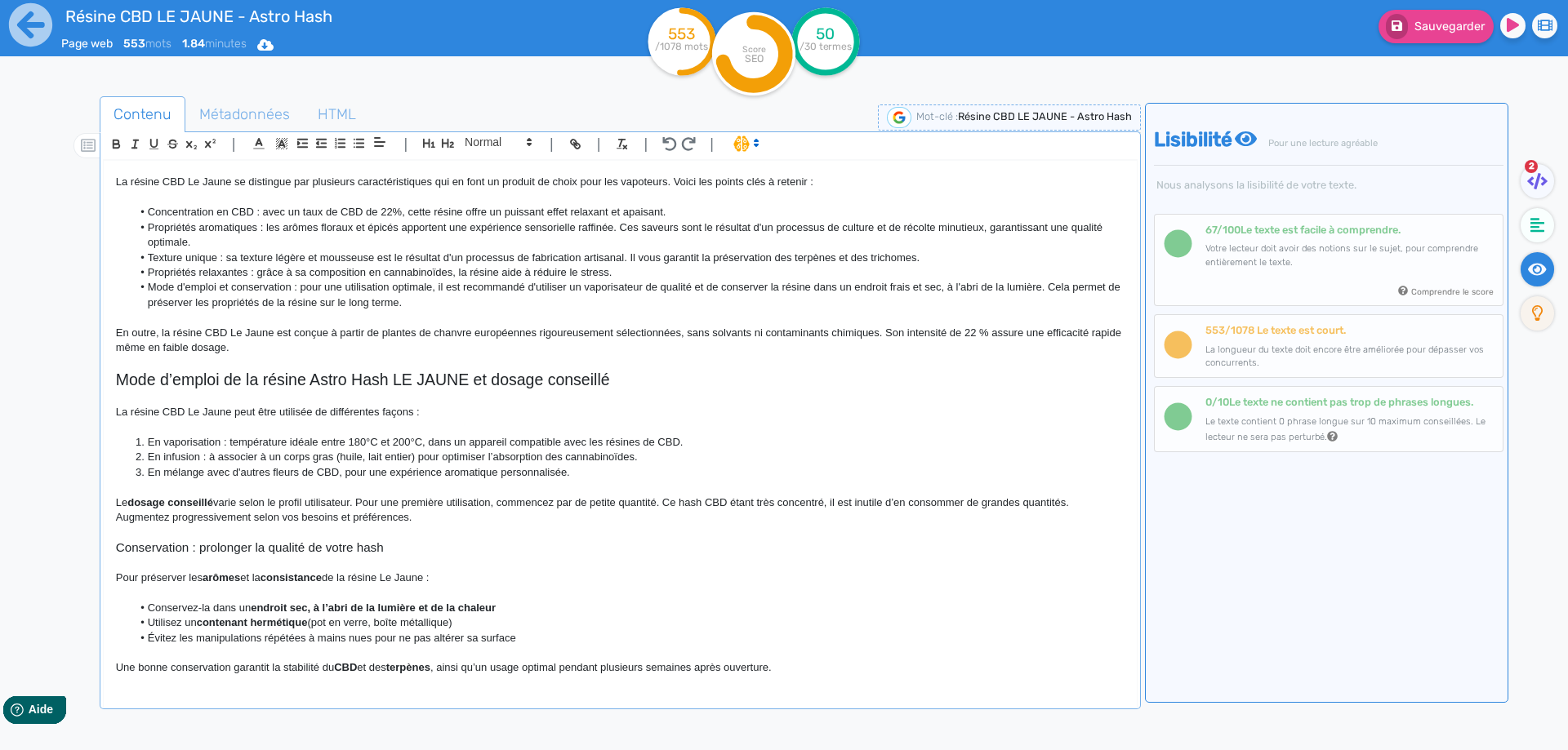
click at [977, 501] on p "Le dosage conseillé varie selon le profil utilisateur. Pour une première utilis…" at bounding box center [619, 510] width 1008 height 30
drag, startPoint x: 977, startPoint y: 501, endPoint x: 1032, endPoint y: 503, distance: 55.0
click at [1032, 503] on p "Le dosage conseillé varie selon le profil utilisateur. Pour une première utilis…" at bounding box center [619, 510] width 1008 height 30
click at [1478, 29] on span "Sauvegarder" at bounding box center [1449, 26] width 70 height 14
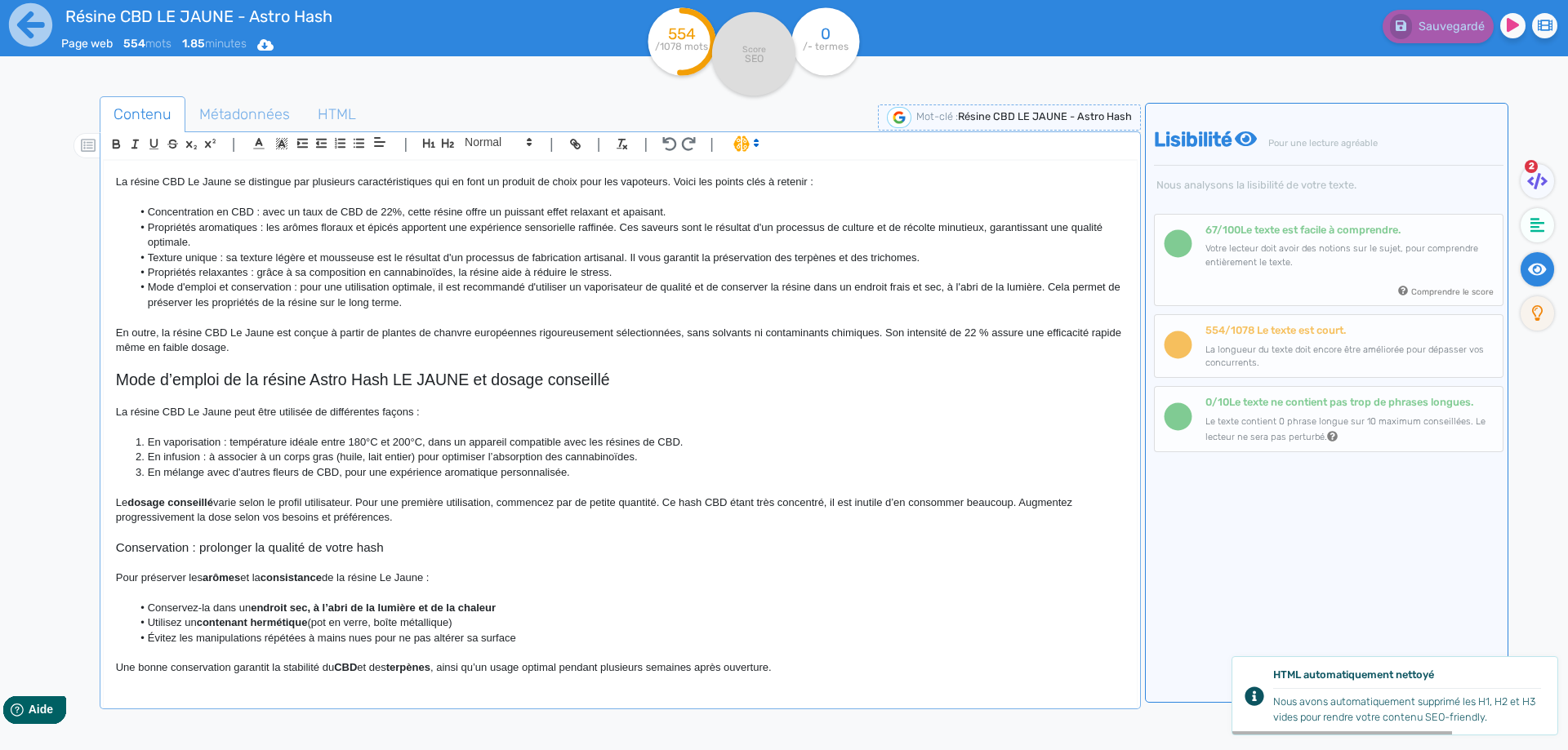
click at [272, 536] on p at bounding box center [619, 533] width 1008 height 15
click at [297, 547] on h3 "Conservation : prolonger la qualité de votre hash" at bounding box center [619, 548] width 1008 height 15
click at [453, 144] on icon "button" at bounding box center [447, 143] width 12 height 9
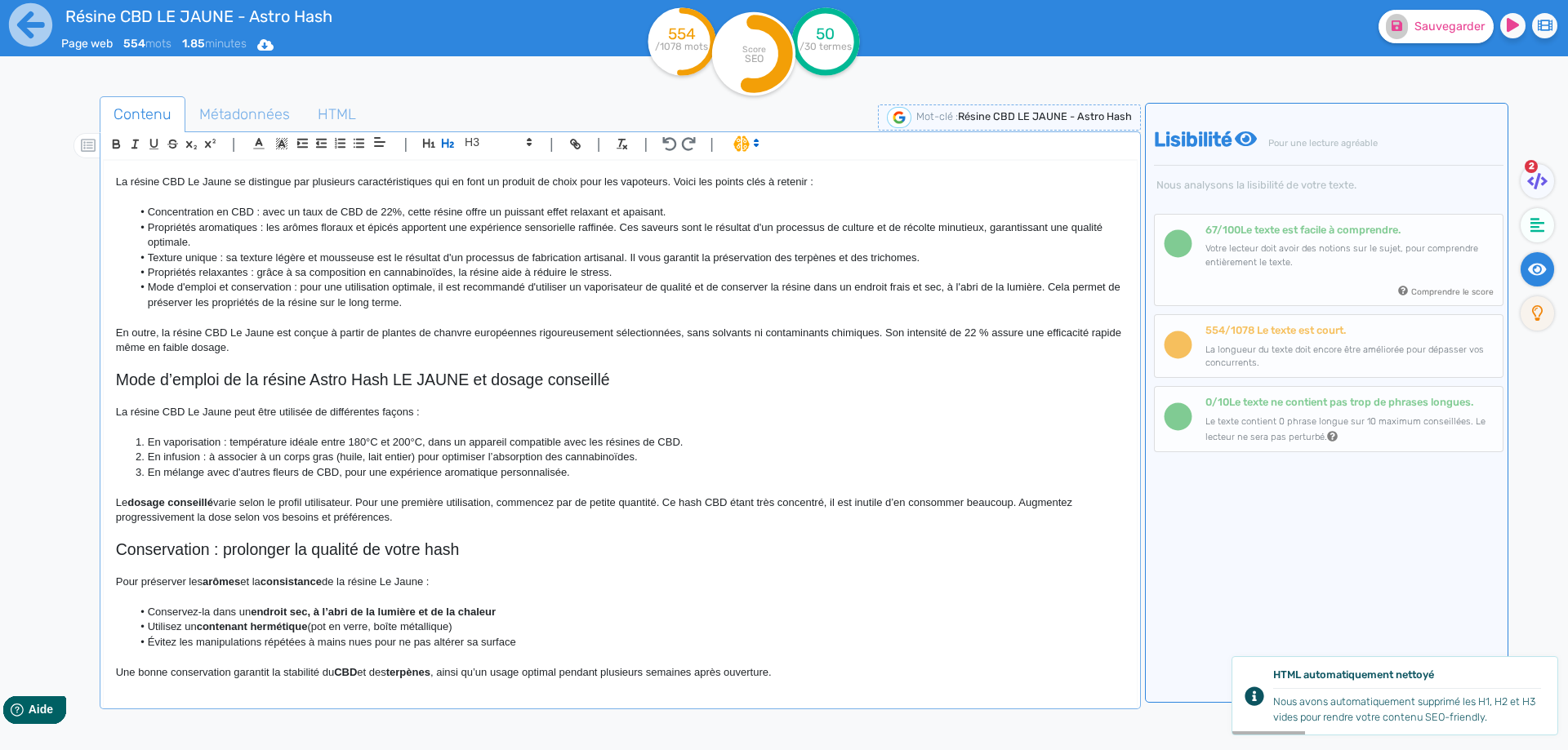
click at [213, 555] on h2 "Conservation : prolonger la qualité de votre hash" at bounding box center [619, 550] width 1008 height 19
click at [314, 378] on h2 "Mode d’emploi de la résine Astro Hash LE JAUNE et dosage conseillé" at bounding box center [619, 380] width 1008 height 19
click at [294, 552] on h2 "Conservation de la résine: prolonger la qualité de votre hash" at bounding box center [619, 550] width 1008 height 19
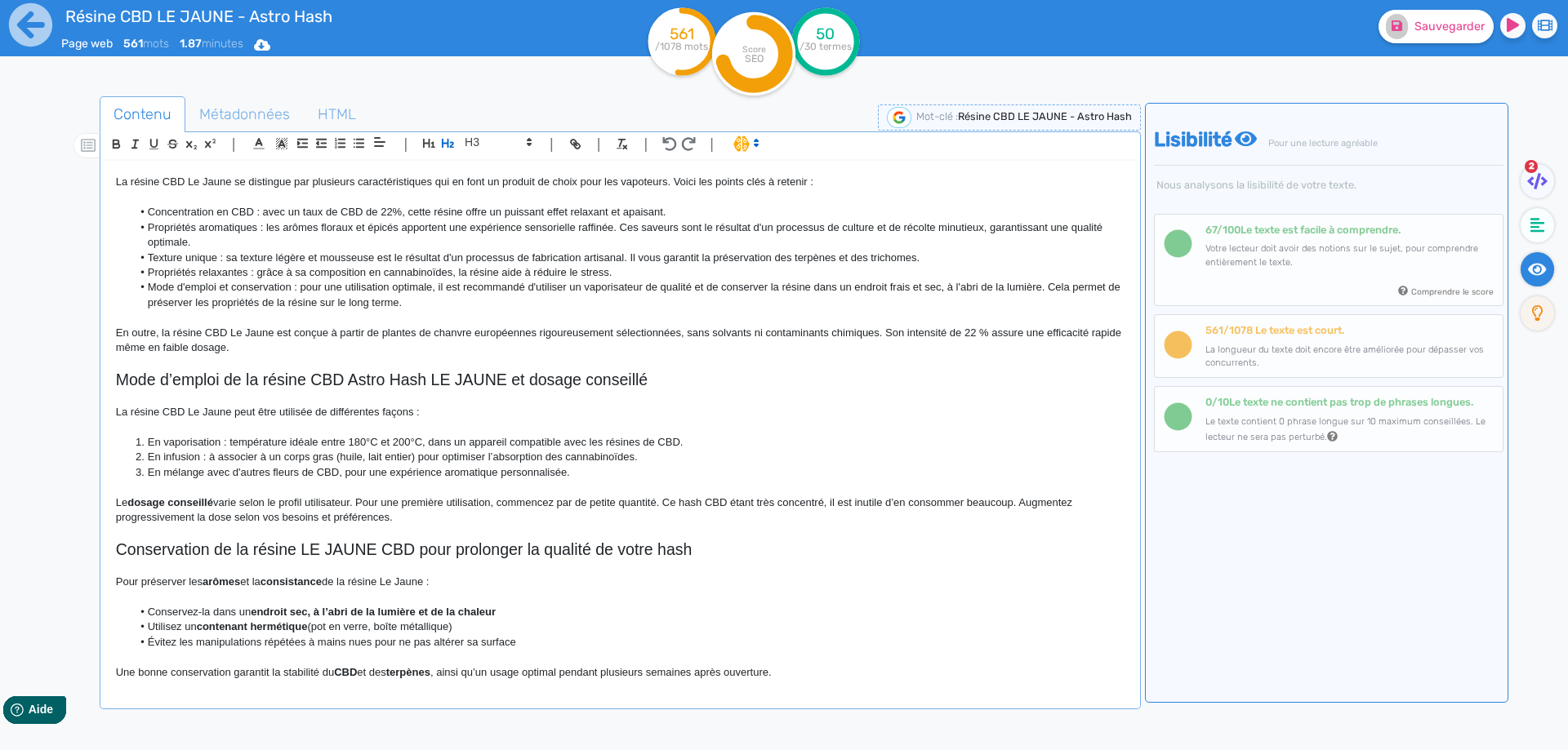
click at [433, 540] on p at bounding box center [619, 533] width 1008 height 15
drag, startPoint x: 433, startPoint y: 540, endPoint x: 428, endPoint y: 552, distance: 13.0
click at [433, 541] on div "Résine CBD LE JAUNE - Astro Hash Résine CBD LE JAUNE Astro Hash, un hash CBD pr…" at bounding box center [620, 423] width 1033 height 525
click at [426, 555] on h2 "Conservation de la résine LE JAUNE CBD pour prolonger la qualité de votre hash" at bounding box center [619, 550] width 1008 height 19
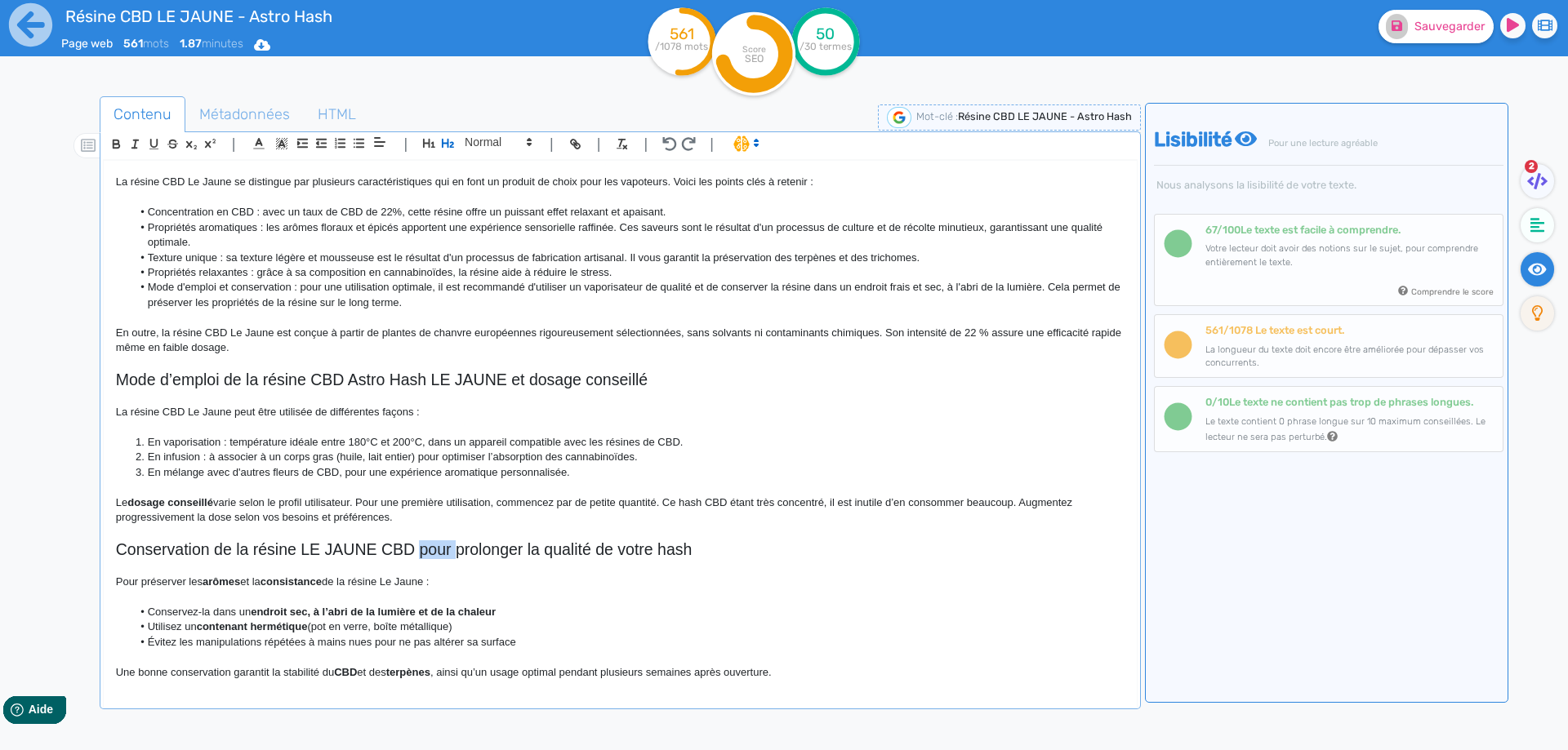
click at [426, 555] on h2 "Conservation de la résine LE JAUNE CBD pour prolonger la qualité de votre hash" at bounding box center [619, 550] width 1008 height 19
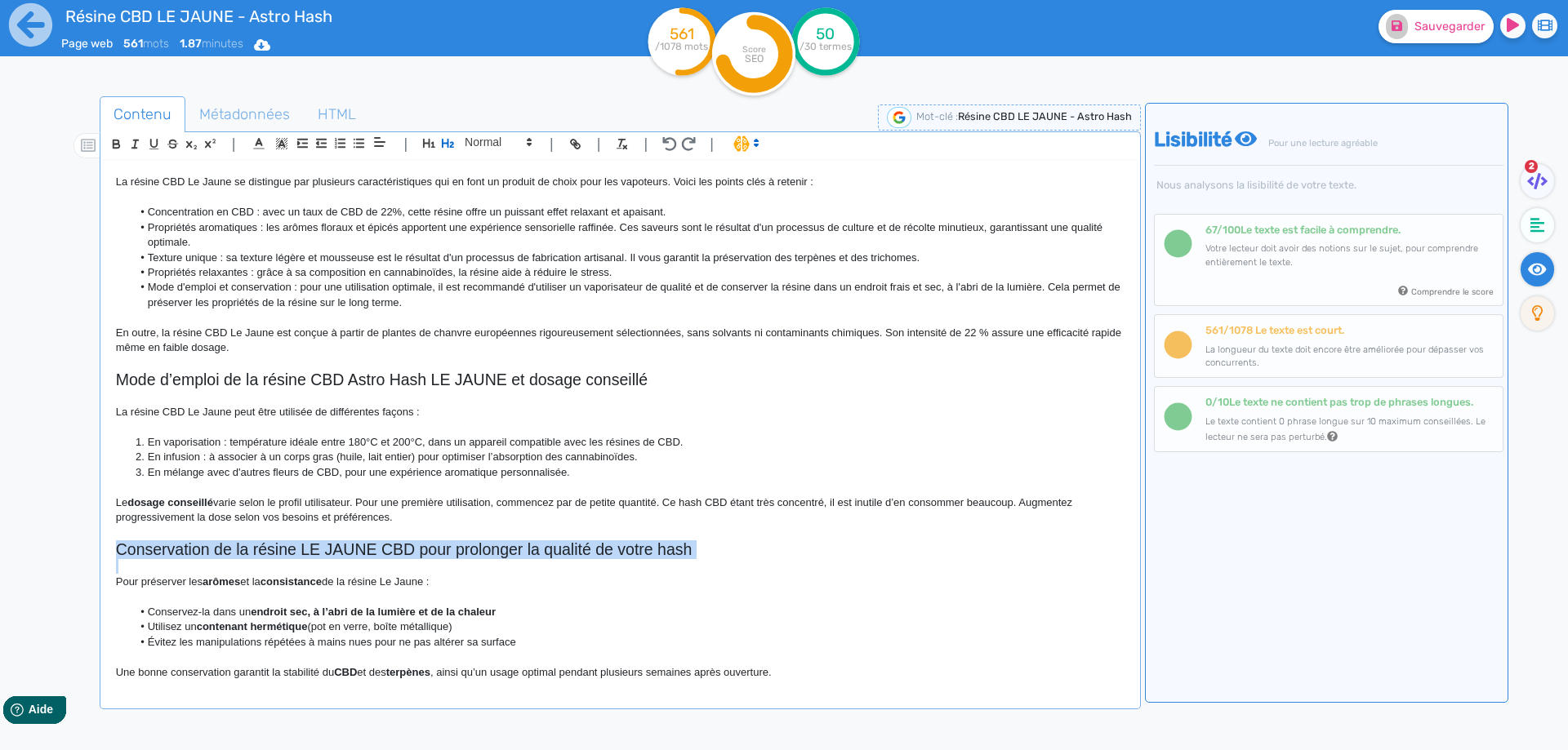
click at [426, 555] on h2 "Conservation de la résine LE JAUNE CBD pour prolonger la qualité de votre hash" at bounding box center [619, 550] width 1008 height 19
copy h2 "Conservation de la résine LE JAUNE CBD pour prolonger la qualité de votre hash"
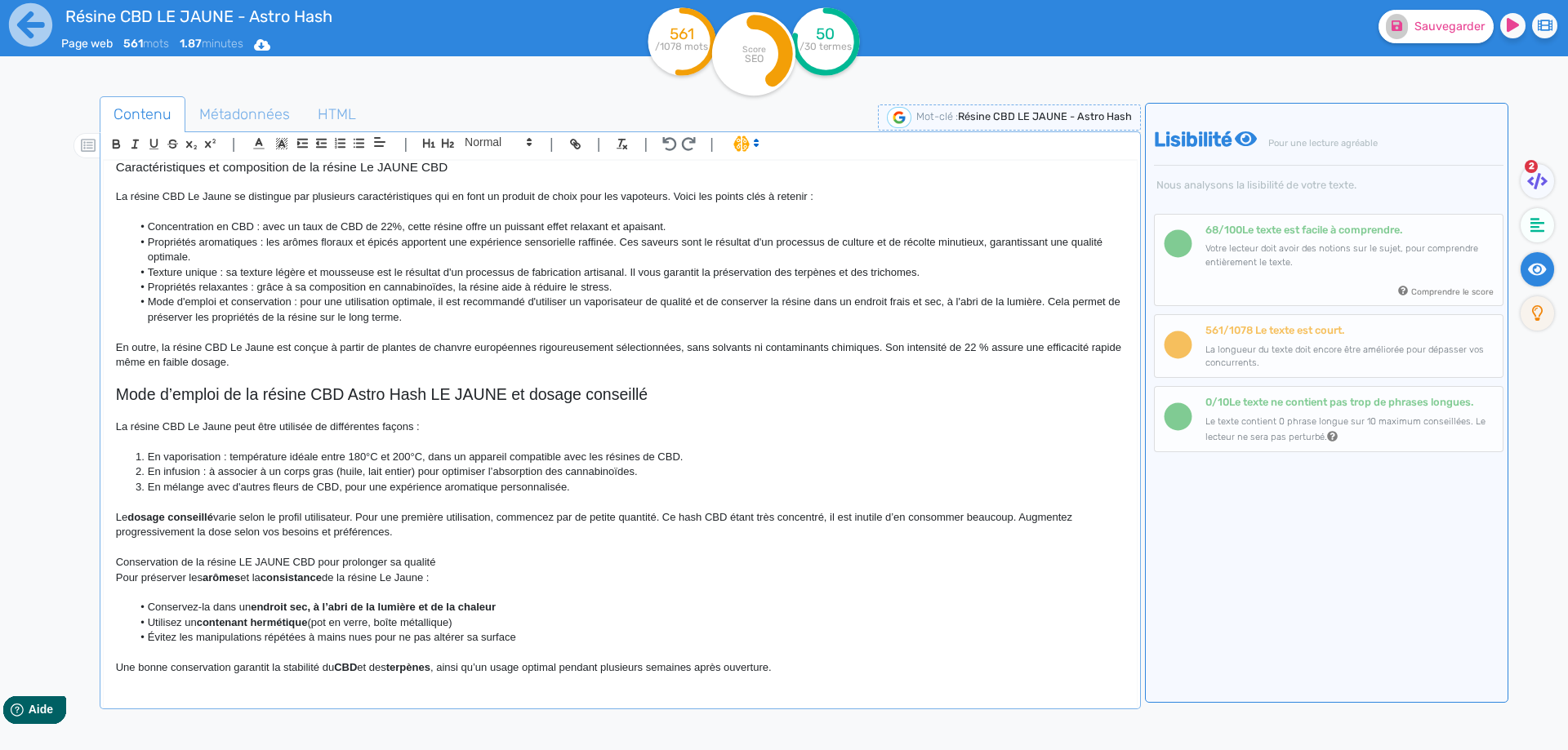
scroll to position [236, 0]
click at [445, 141] on icon "button" at bounding box center [447, 143] width 14 height 14
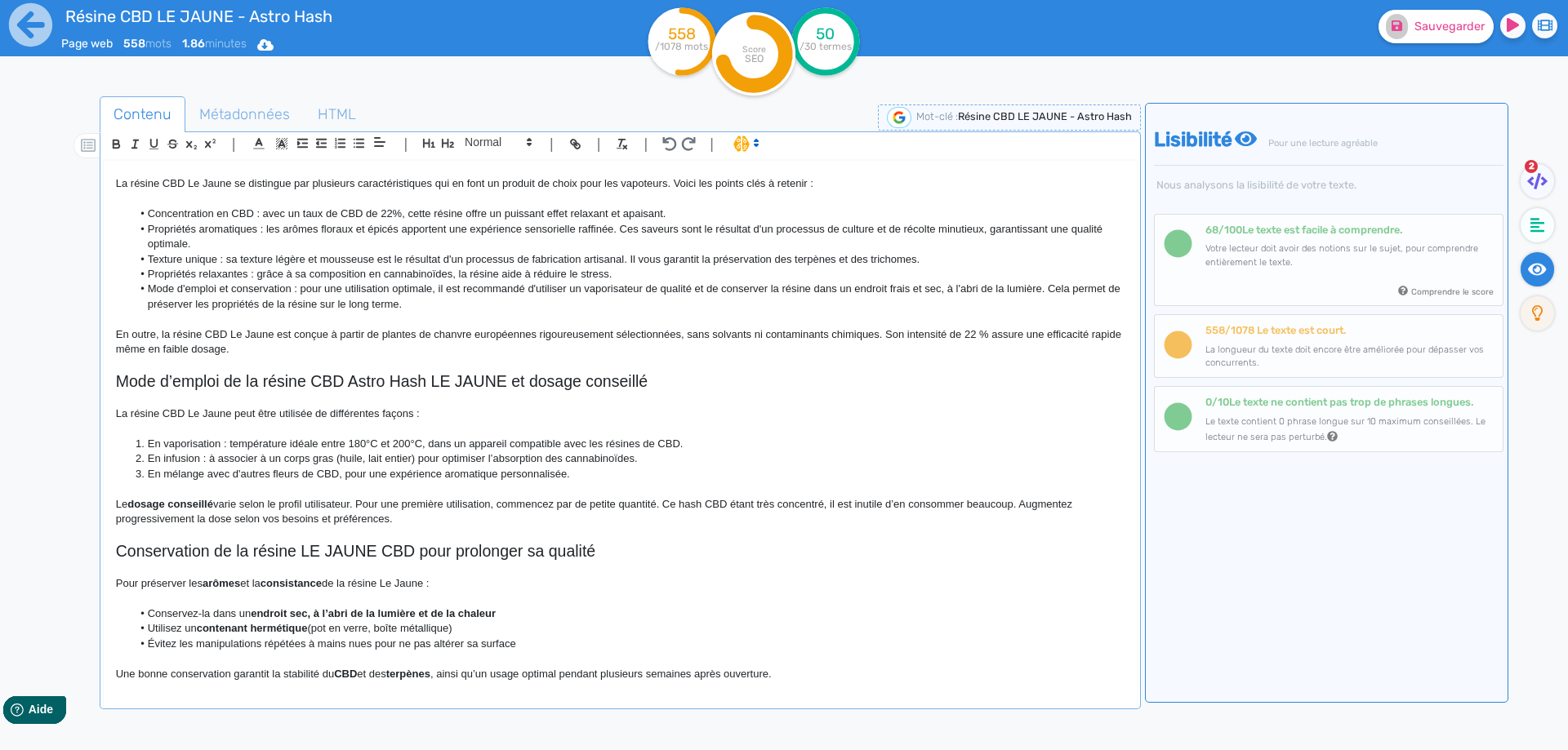
scroll to position [255, 0]
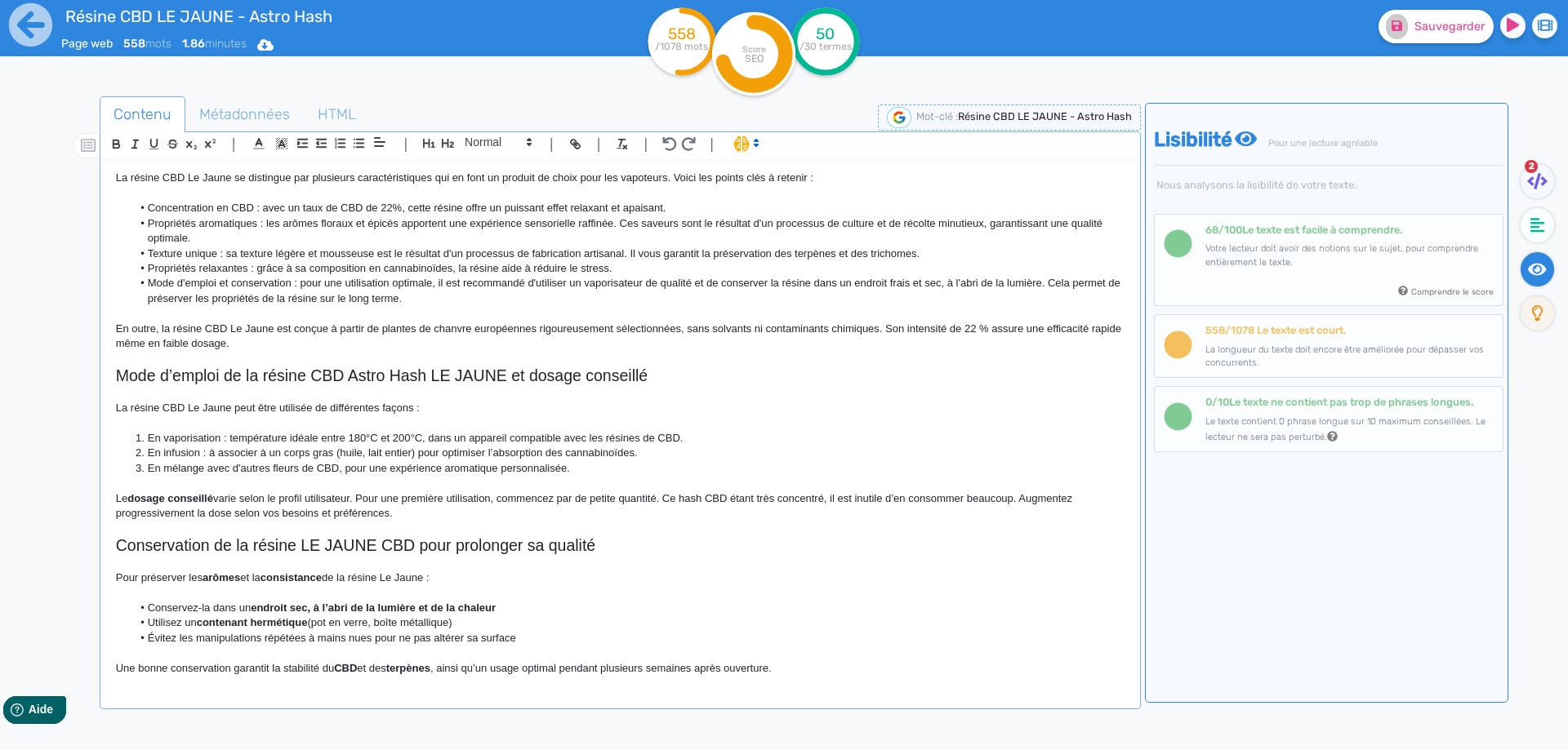
click at [235, 576] on strong "arômes" at bounding box center [220, 577] width 37 height 12
drag, startPoint x: 234, startPoint y: 576, endPoint x: 330, endPoint y: 573, distance: 96.0
click at [330, 573] on p "Pour préserver les arômes et la consistance de la résine Le Jaune :" at bounding box center [619, 578] width 1008 height 15
click at [430, 577] on p "Pour préserver les arômes et la consistance de la résine Le Jaune :" at bounding box center [619, 578] width 1008 height 15
click at [256, 603] on strong "endroit sec, à l’abri de la lumière et de la chaleur" at bounding box center [372, 607] width 245 height 12
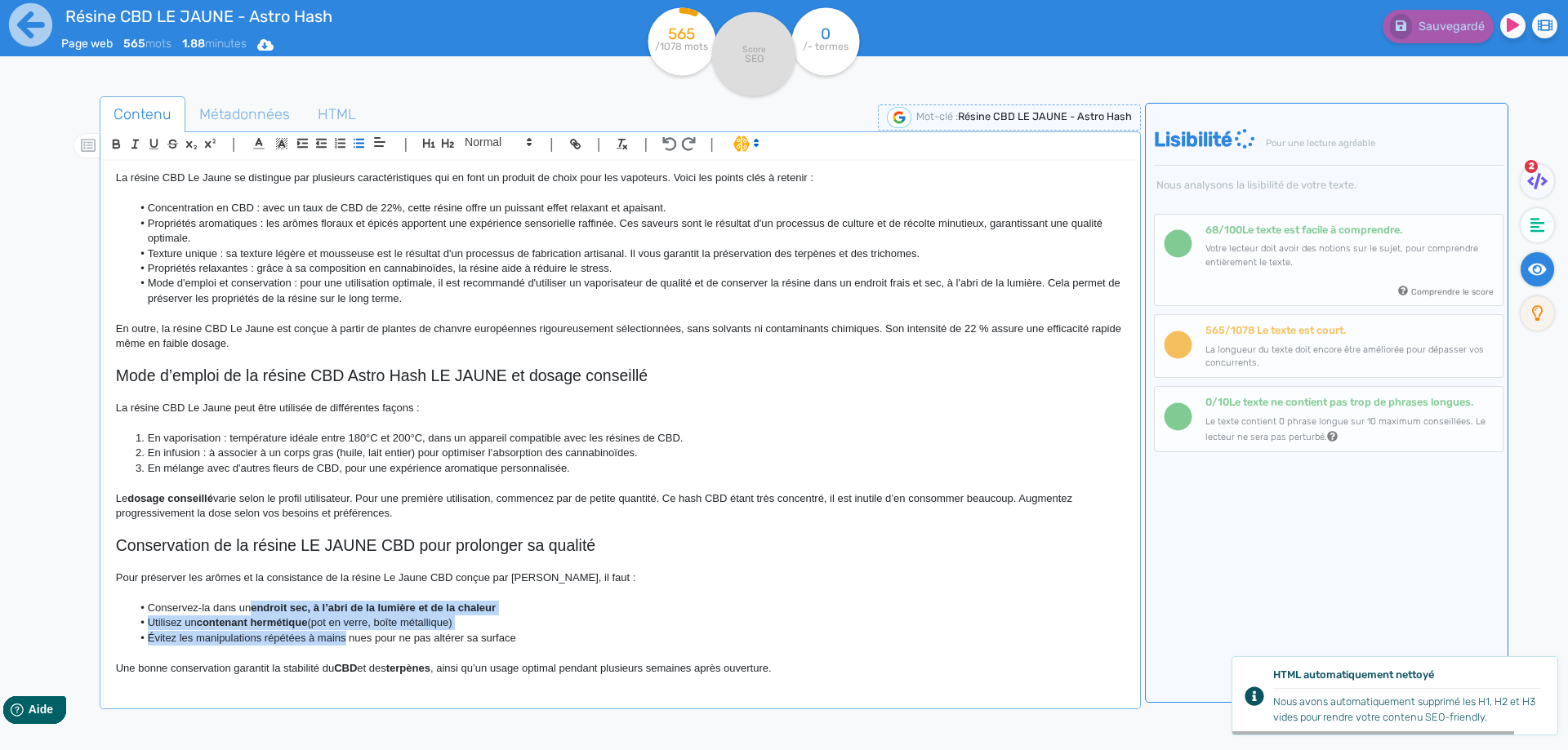
drag, startPoint x: 256, startPoint y: 603, endPoint x: 328, endPoint y: 637, distance: 79.6
click at [328, 637] on ul "Conservez-la dans un endroit sec, à l’abri de la lumière et de la chaleur Utili…" at bounding box center [619, 623] width 1008 height 45
click at [326, 636] on li "Évitez les manipulations répétées à mains nues pour ne pas altérer sa surface" at bounding box center [627, 638] width 993 height 15
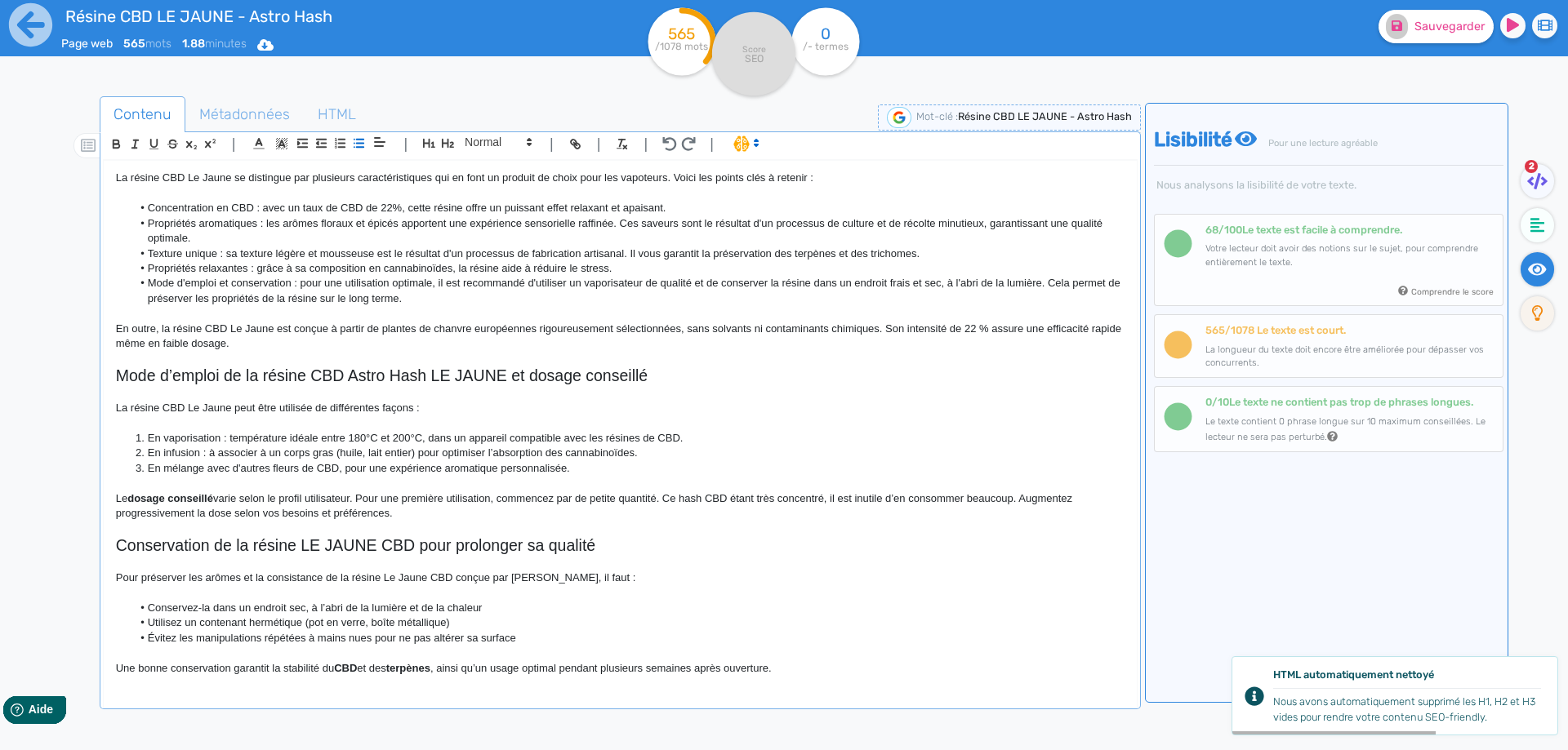
click at [325, 631] on li "Évitez les manipulations répétées à mains nues pour ne pas altérer sa surface" at bounding box center [627, 638] width 993 height 15
click at [500, 612] on li "Conservez-la dans un endroit sec, à l’abri de la lumière et de la chaleur" at bounding box center [627, 608] width 993 height 15
click at [481, 621] on li "Utilisez un contenant hermétique (pot en verre, boîte métallique)" at bounding box center [627, 623] width 993 height 15
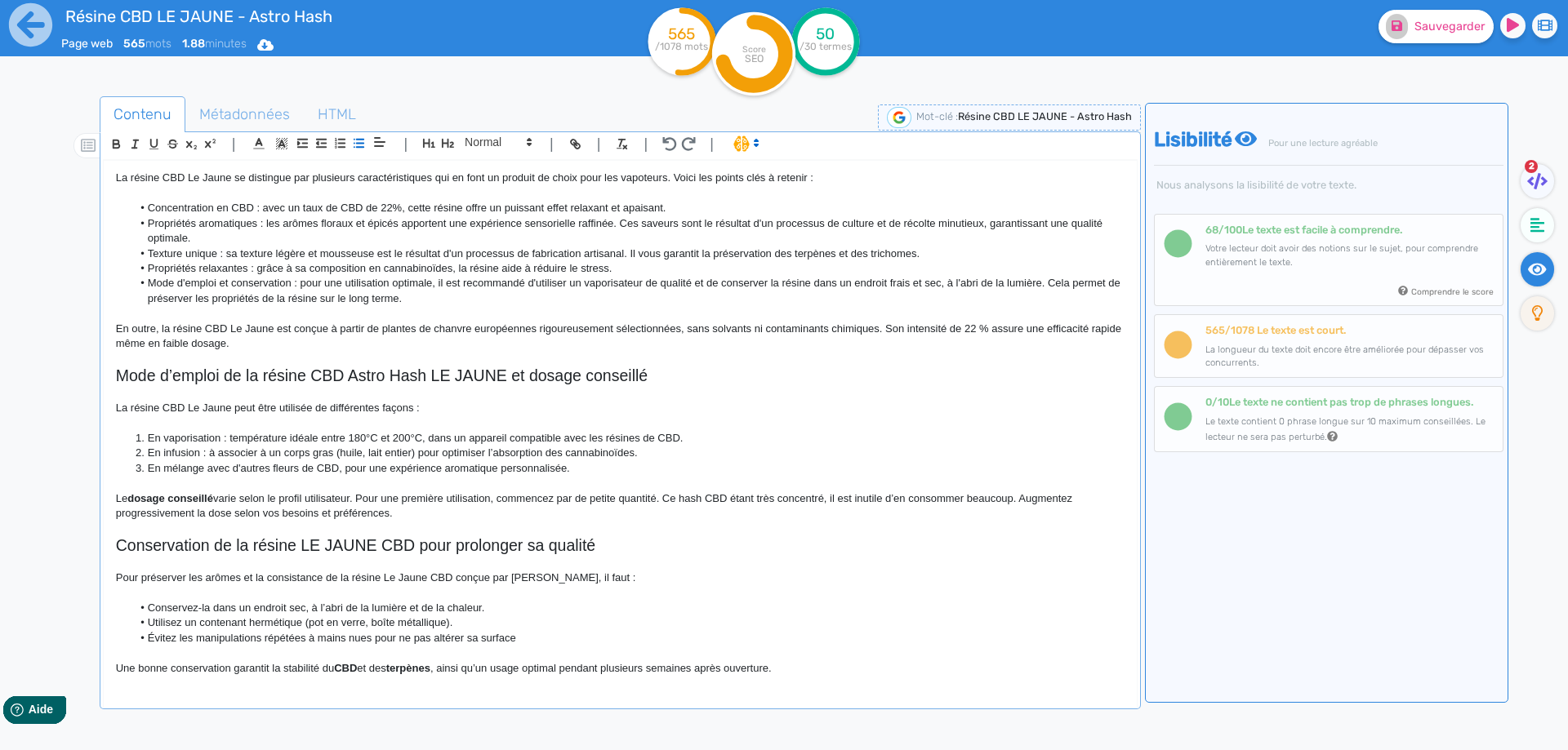
click at [543, 633] on li "Évitez les manipulations répétées à mains nues pour ne pas altérer sa surface" at bounding box center [627, 638] width 993 height 15
click at [293, 638] on li "Évitez les manipulations répétées à mains nues pour ne pas altérer sa surface." at bounding box center [627, 638] width 993 height 15
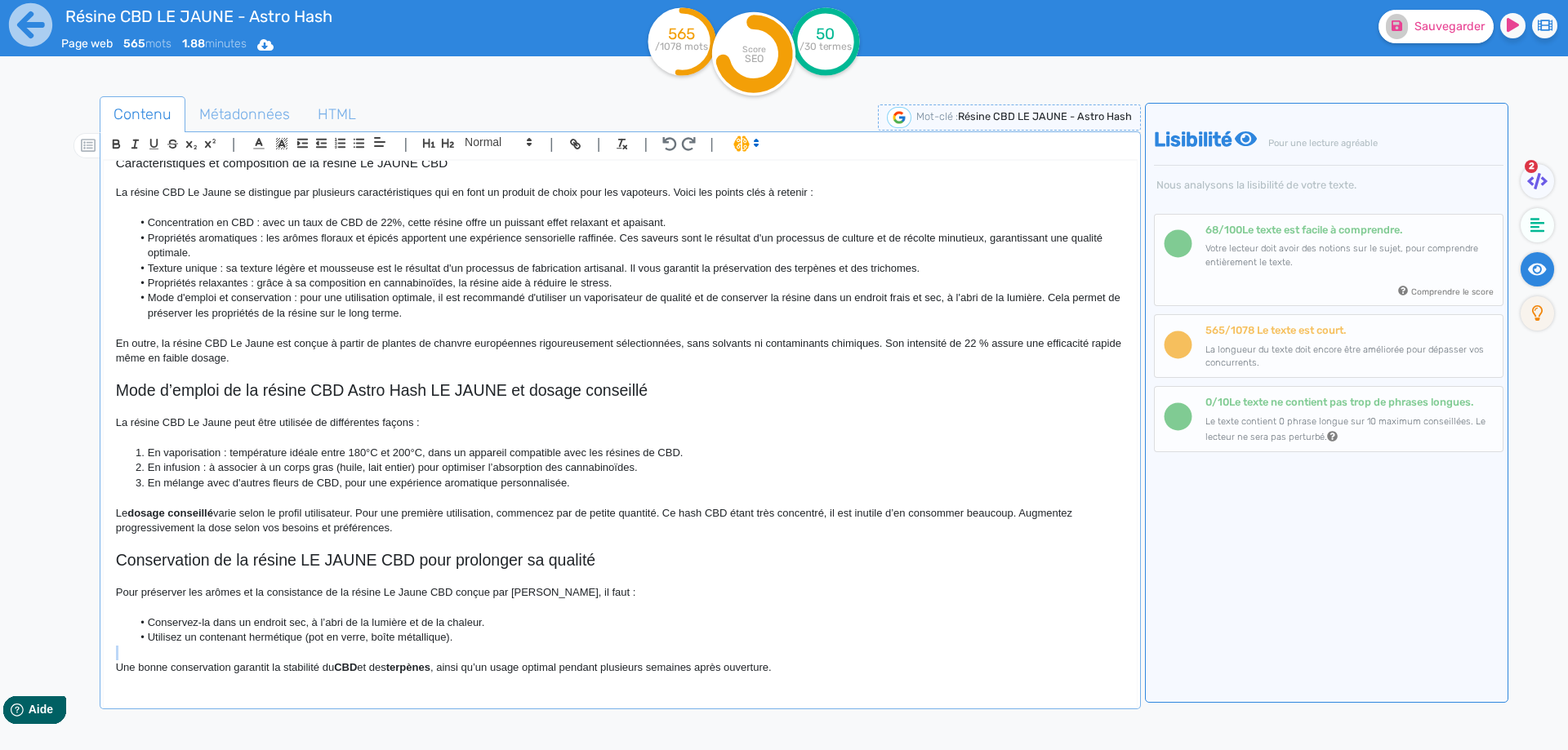
scroll to position [240, 0]
click at [348, 667] on strong "CBD" at bounding box center [345, 666] width 23 height 12
drag, startPoint x: 348, startPoint y: 667, endPoint x: 421, endPoint y: 669, distance: 73.0
click at [421, 669] on p "Une bonne conservation garantit la stabilité du CBD et des terpènes , ainsi qu’…" at bounding box center [619, 667] width 1008 height 15
click at [480, 656] on p at bounding box center [619, 653] width 1008 height 15
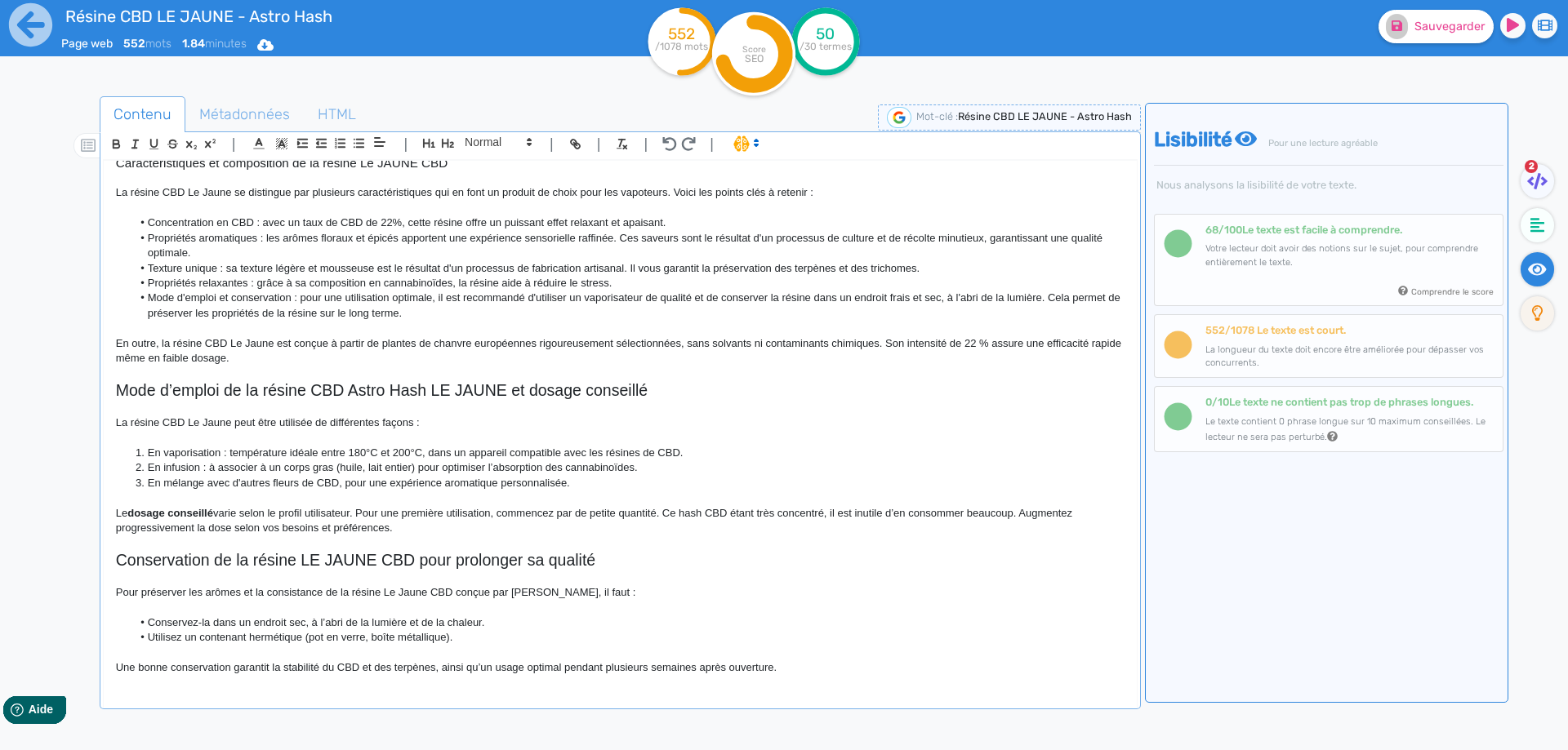
click at [817, 665] on p "Une bonne conservation garantit la stabilité du CBD et des terpènes, ainsi qu’u…" at bounding box center [619, 667] width 1008 height 15
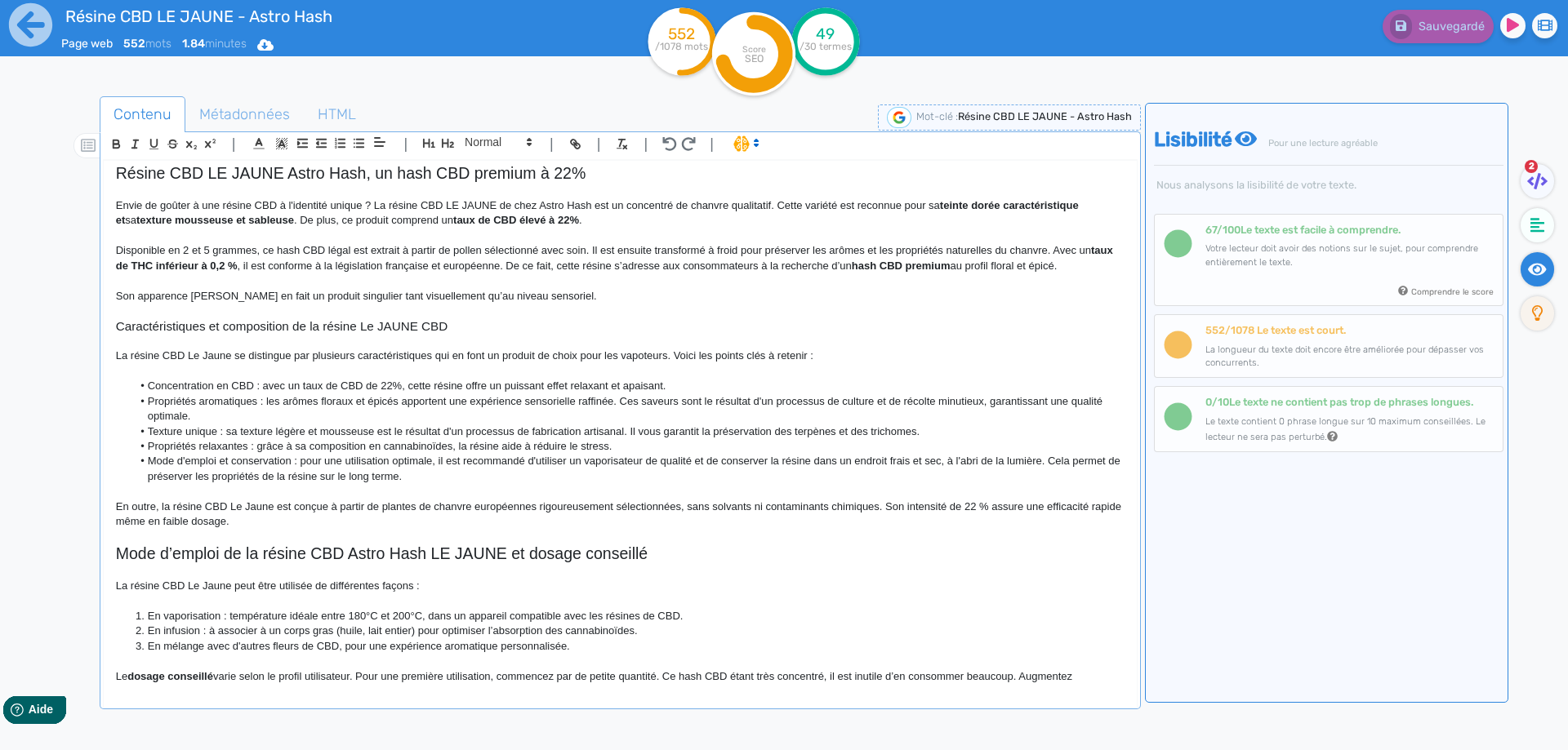
click at [280, 530] on p at bounding box center [619, 537] width 1008 height 15
click at [280, 526] on p "En outre, la résine CBD Le Jaune est conçue à partir de plantes de chanvre euro…" at bounding box center [619, 514] width 1008 height 30
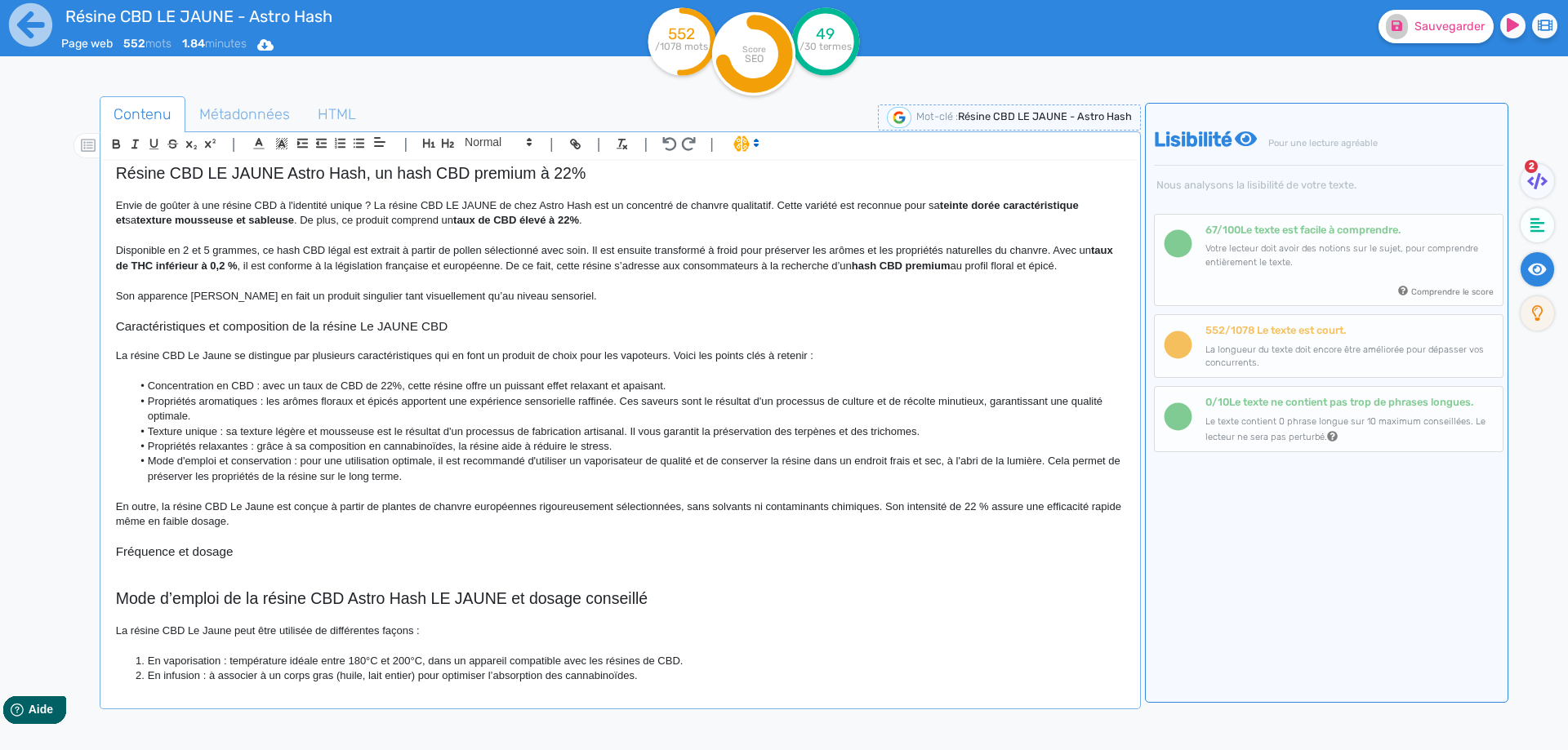
click at [612, 592] on h2 "Mode d’emploi de la résine CBD Astro Hash LE JAUNE et dosage conseillé" at bounding box center [619, 598] width 1008 height 19
drag, startPoint x: 612, startPoint y: 592, endPoint x: 512, endPoint y: 593, distance: 100.0
click at [512, 593] on h2 "Mode d’emploi de la résine CBD Astro Hash LE JAUNE et dosage conseillé" at bounding box center [619, 598] width 1008 height 19
click at [250, 555] on h3 "Fréquence et dosage" at bounding box center [619, 552] width 1008 height 15
click at [358, 542] on p at bounding box center [619, 537] width 1008 height 15
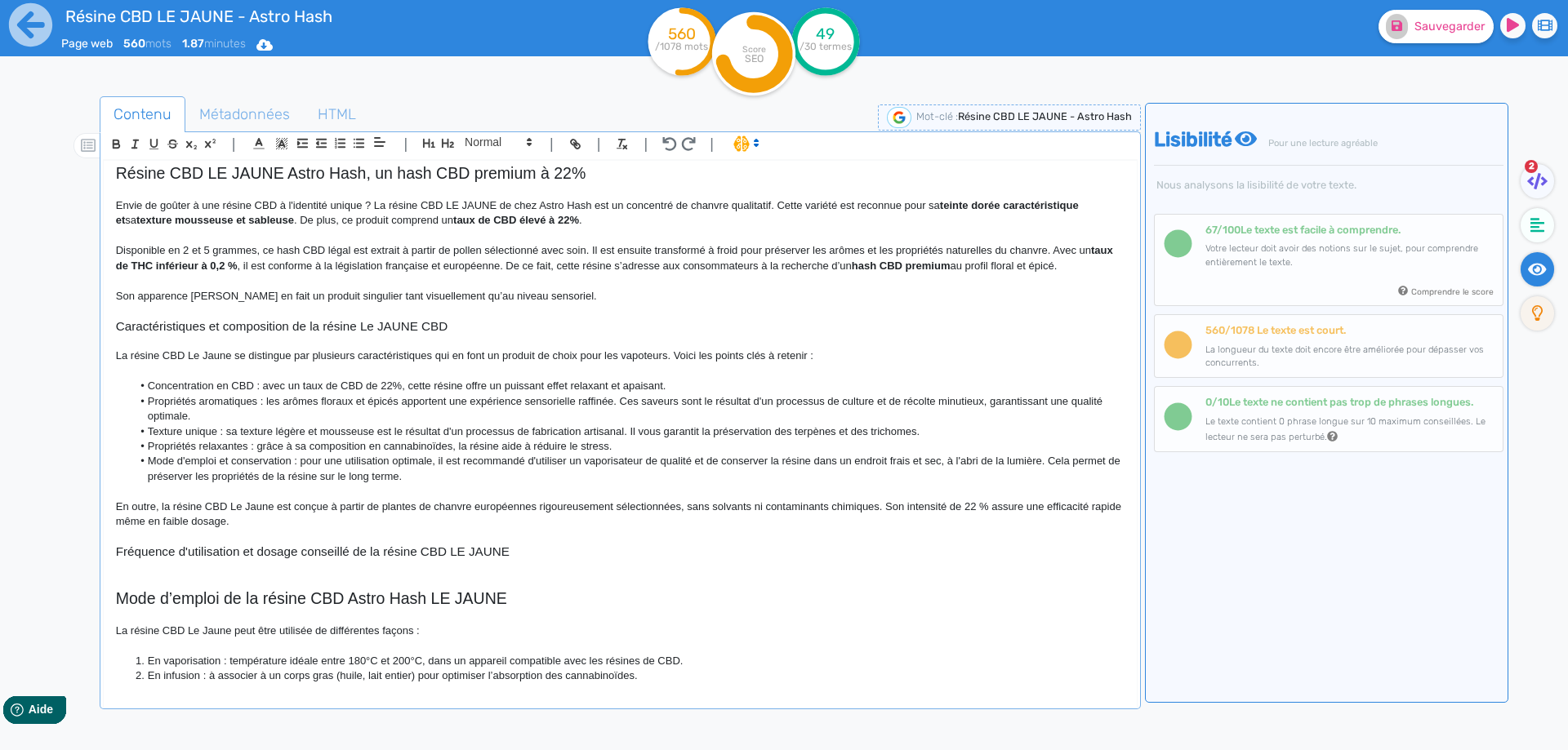
click at [357, 548] on h3 "Fréquence d'utilisation et dosage conseillé de la résine CBD LE JAUNE" at bounding box center [619, 552] width 1008 height 15
copy h3 "Fréquence d'utilisation et dosage conseillé de la résine CBD LE JAUNE"
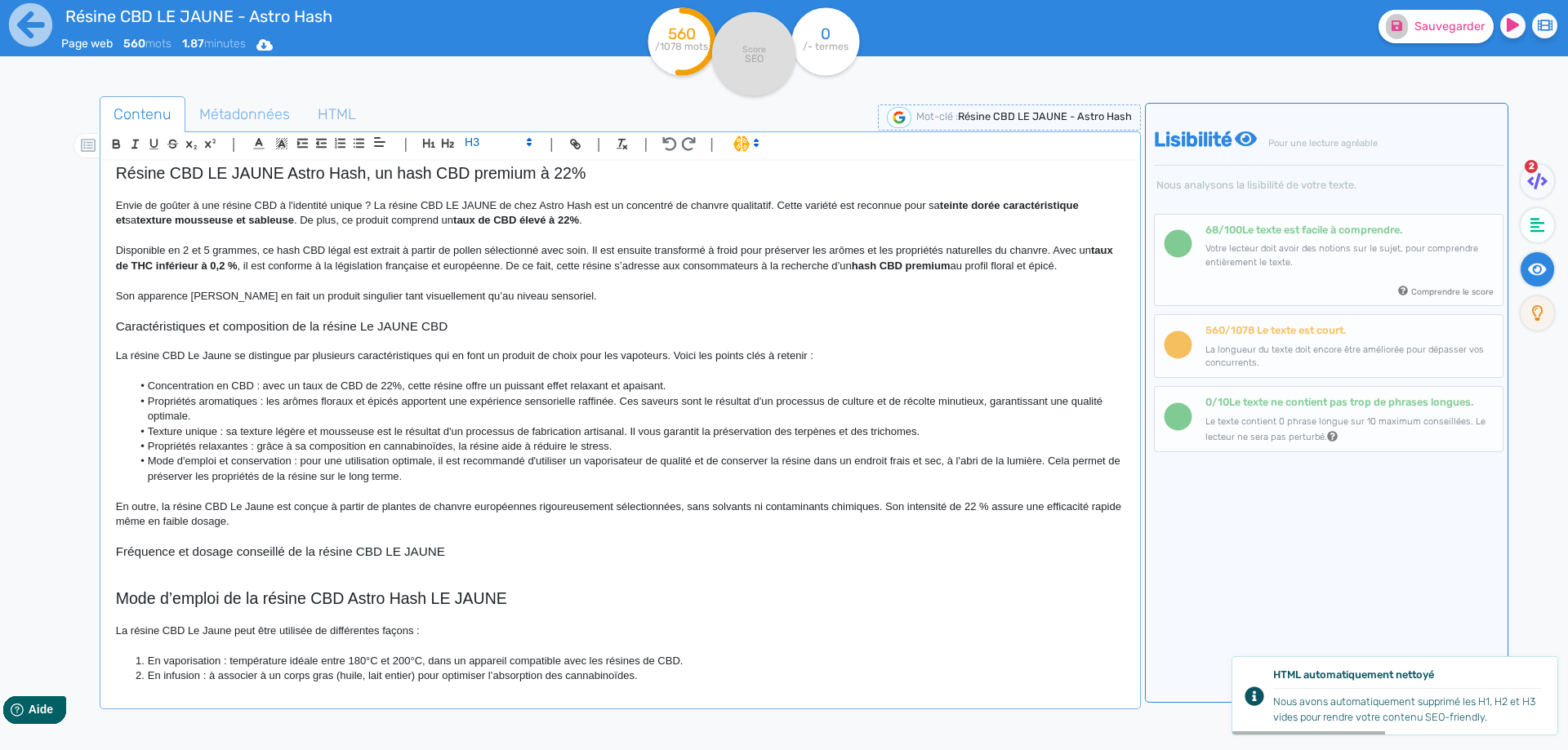
click at [293, 556] on h3 "Fréquence et dosage conseillé de la résine CBD LE JAUNE" at bounding box center [619, 552] width 1008 height 15
click at [210, 555] on h3 "Fréquence d'utilisation et dosage conseillé de la résine CBD LE JAUNE" at bounding box center [619, 552] width 1008 height 15
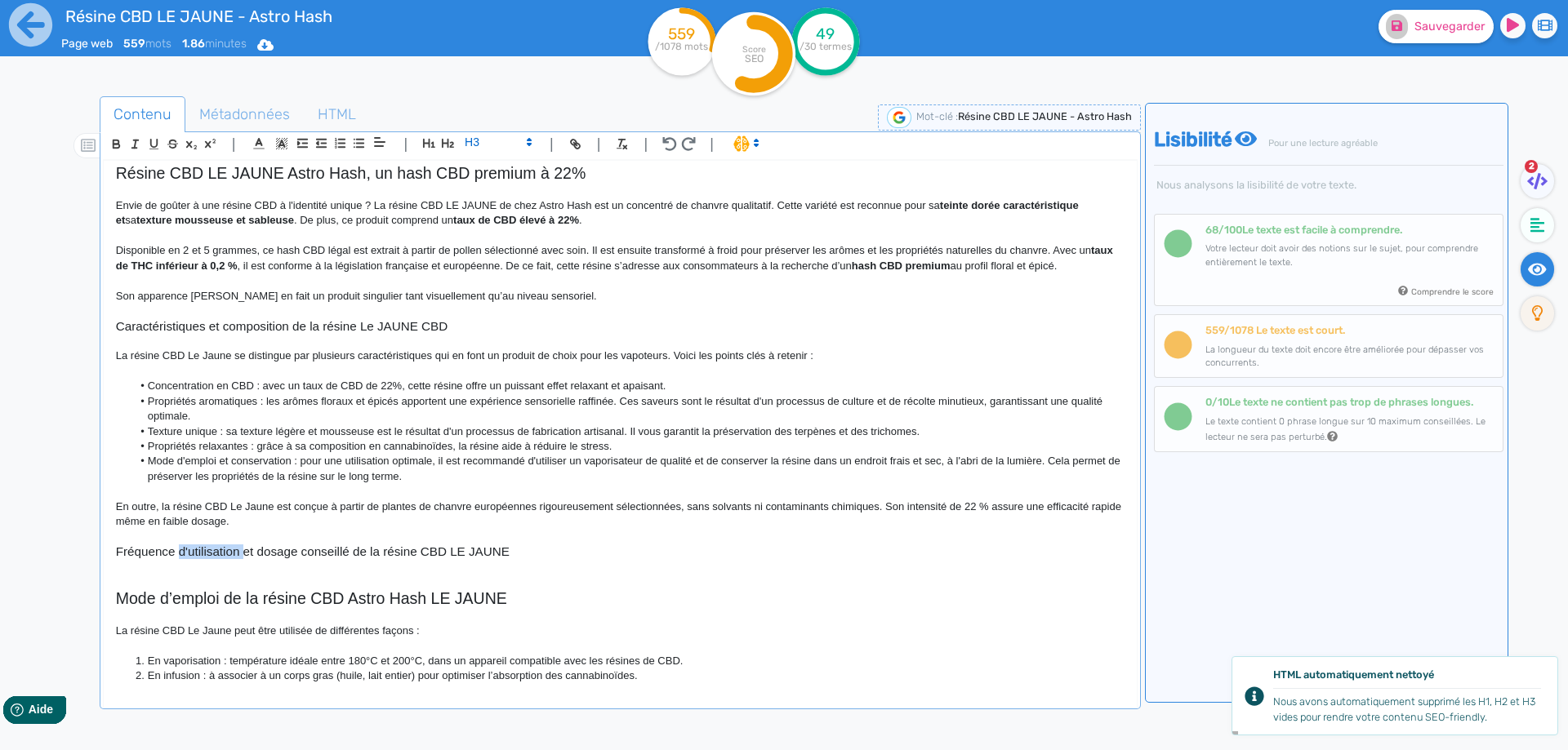
click at [210, 555] on h3 "Fréquence d'utilisation et dosage conseillé de la résine CBD LE JAUNE" at bounding box center [619, 552] width 1008 height 15
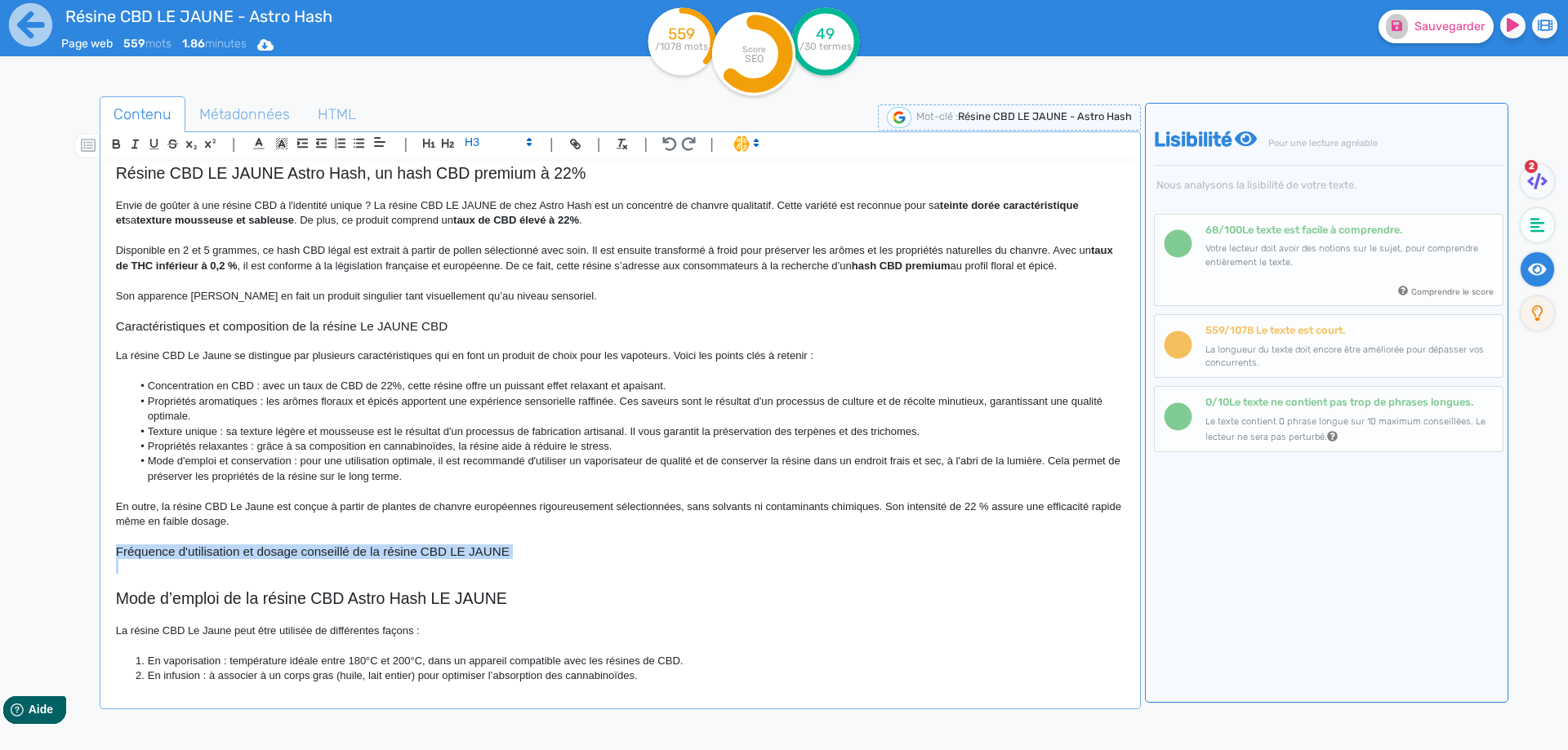
click at [210, 555] on h3 "Fréquence d'utilisation et dosage conseillé de la résine CBD LE JAUNE" at bounding box center [619, 552] width 1008 height 15
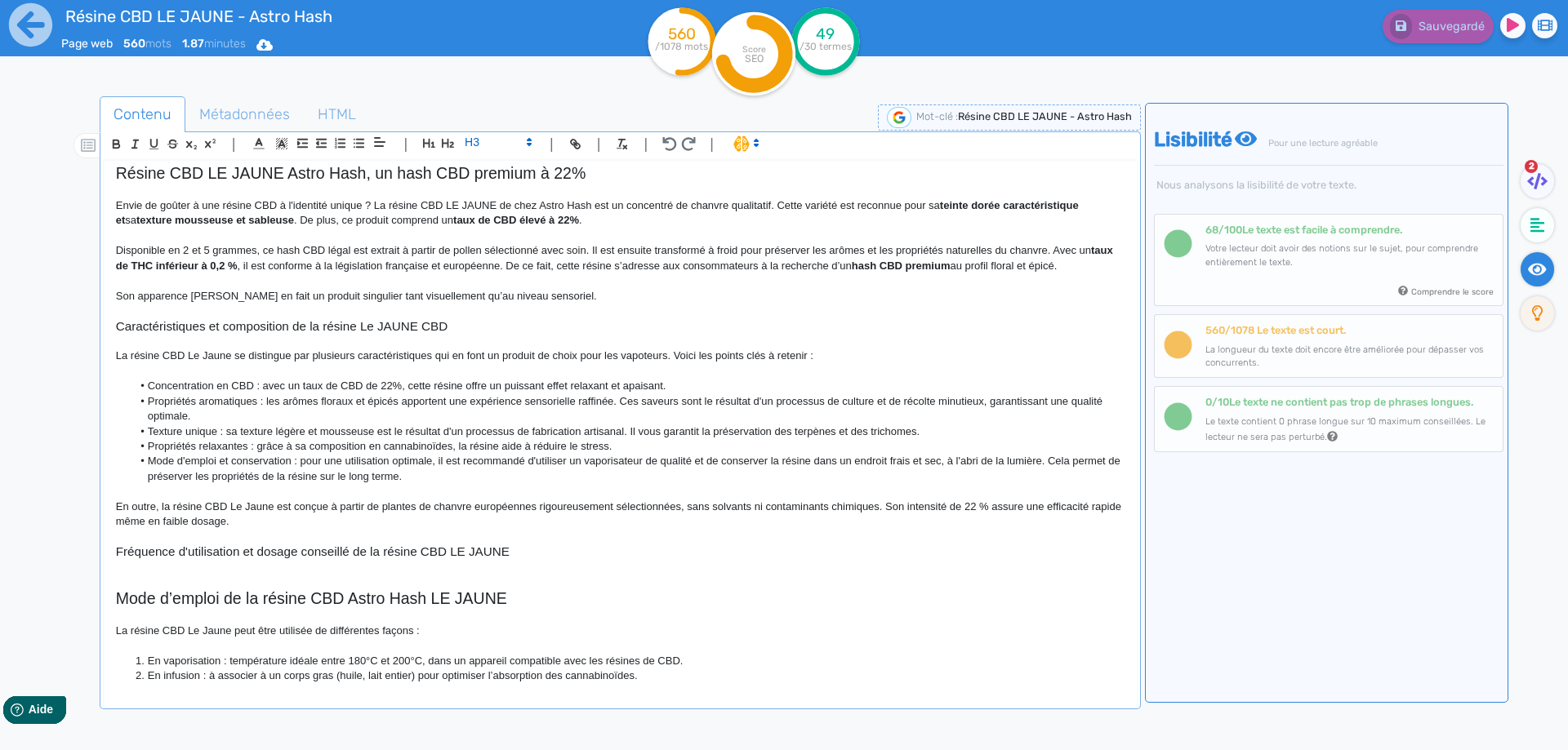
click at [460, 542] on p at bounding box center [619, 537] width 1008 height 15
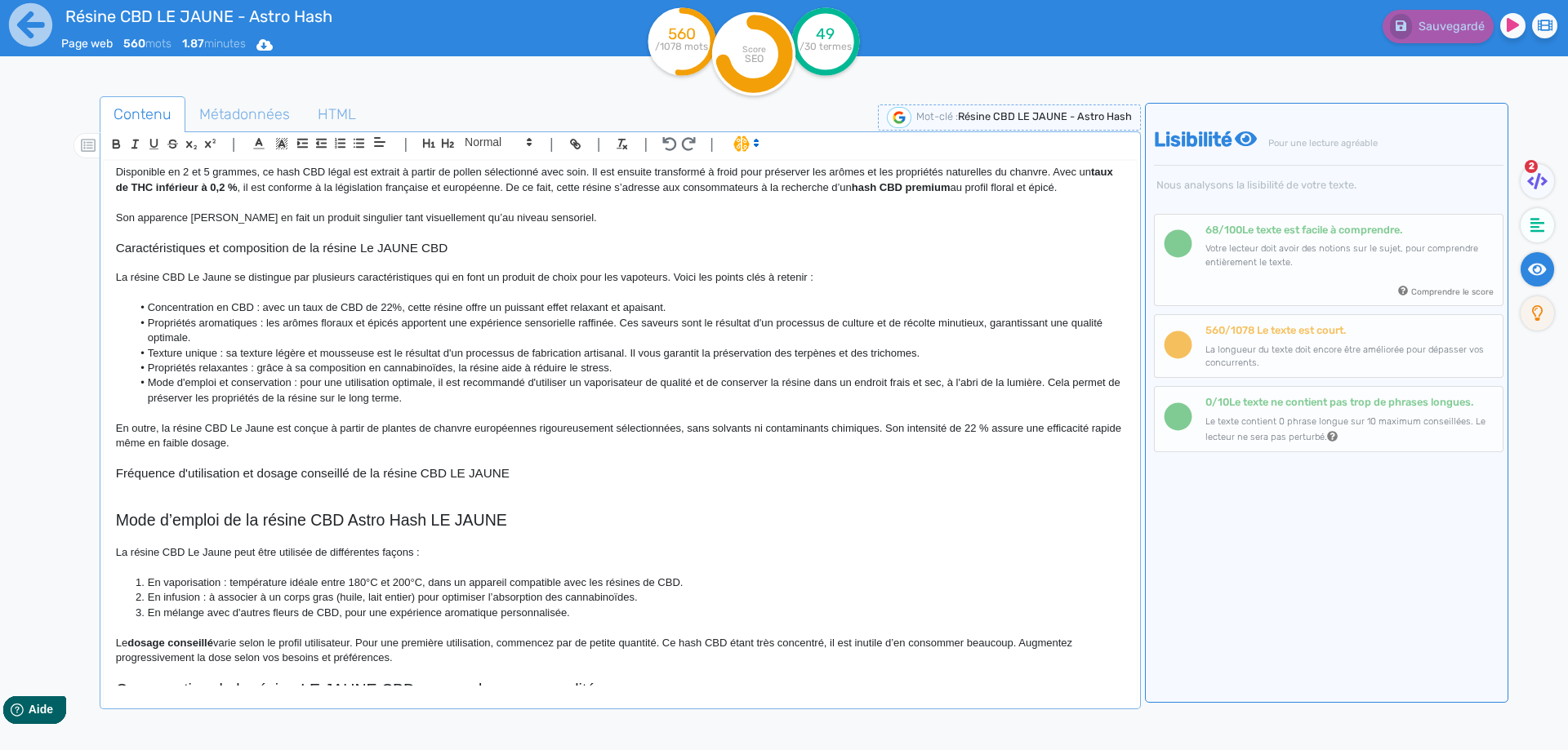
scroll to position [158, 0]
click at [373, 481] on p at bounding box center [619, 485] width 1008 height 15
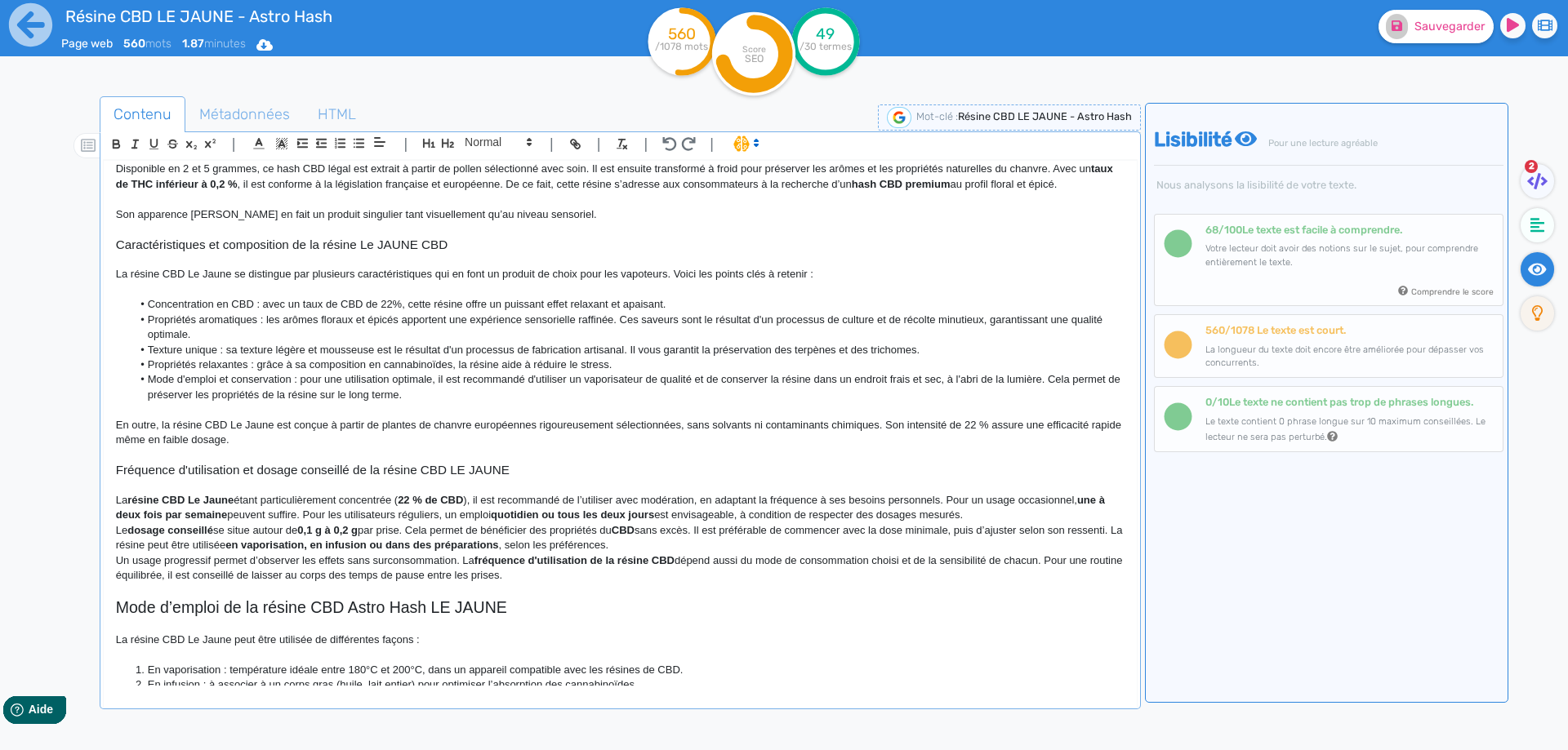
click at [993, 514] on p "La résine CBD Le Jaune étant particulièrement concentrée ( 22 % de CBD ), il es…" at bounding box center [619, 508] width 1008 height 30
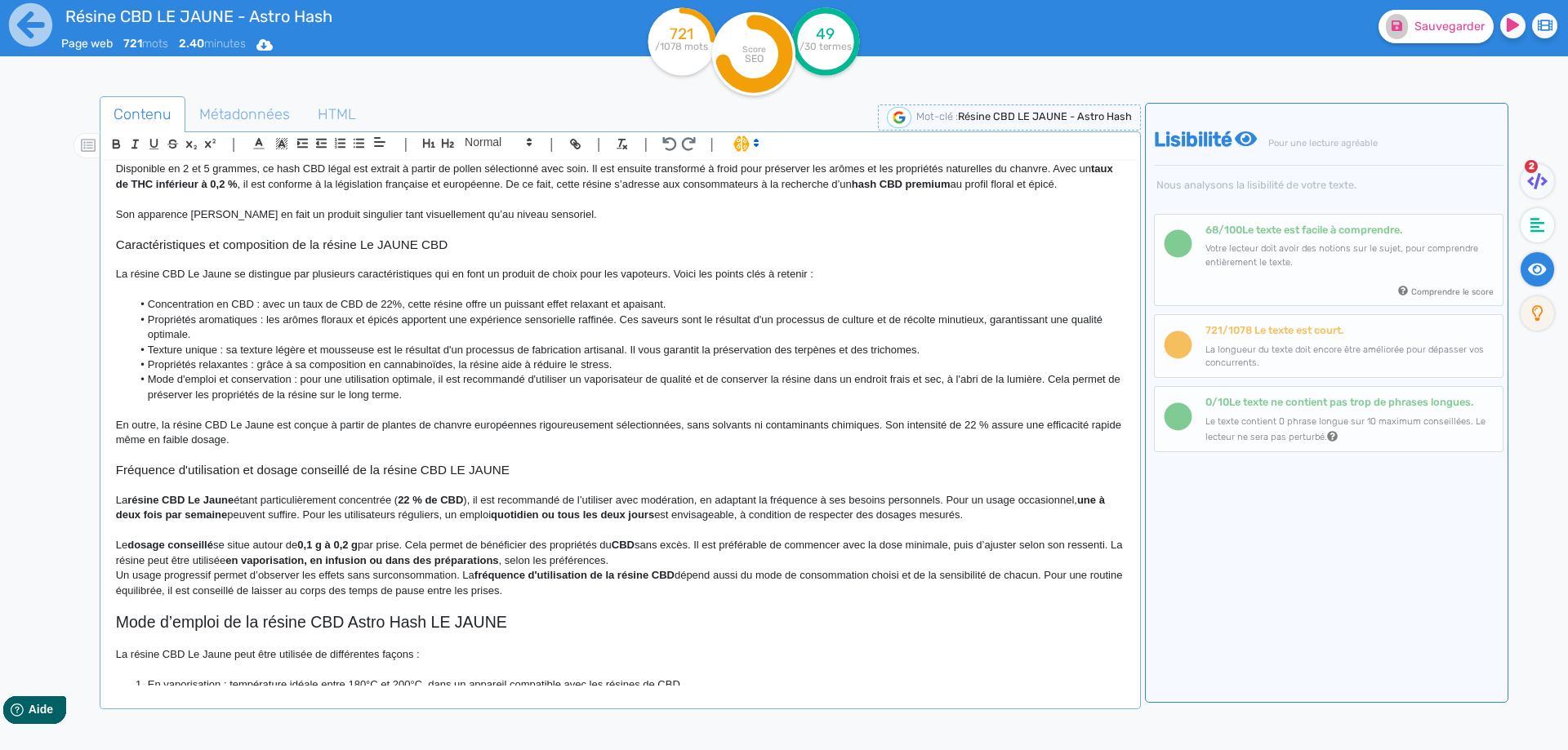
click at [937, 554] on p "Le dosage conseillé se situe autour de 0,1 g à 0,2 g par prise. Cela permet de …" at bounding box center [619, 552] width 1008 height 30
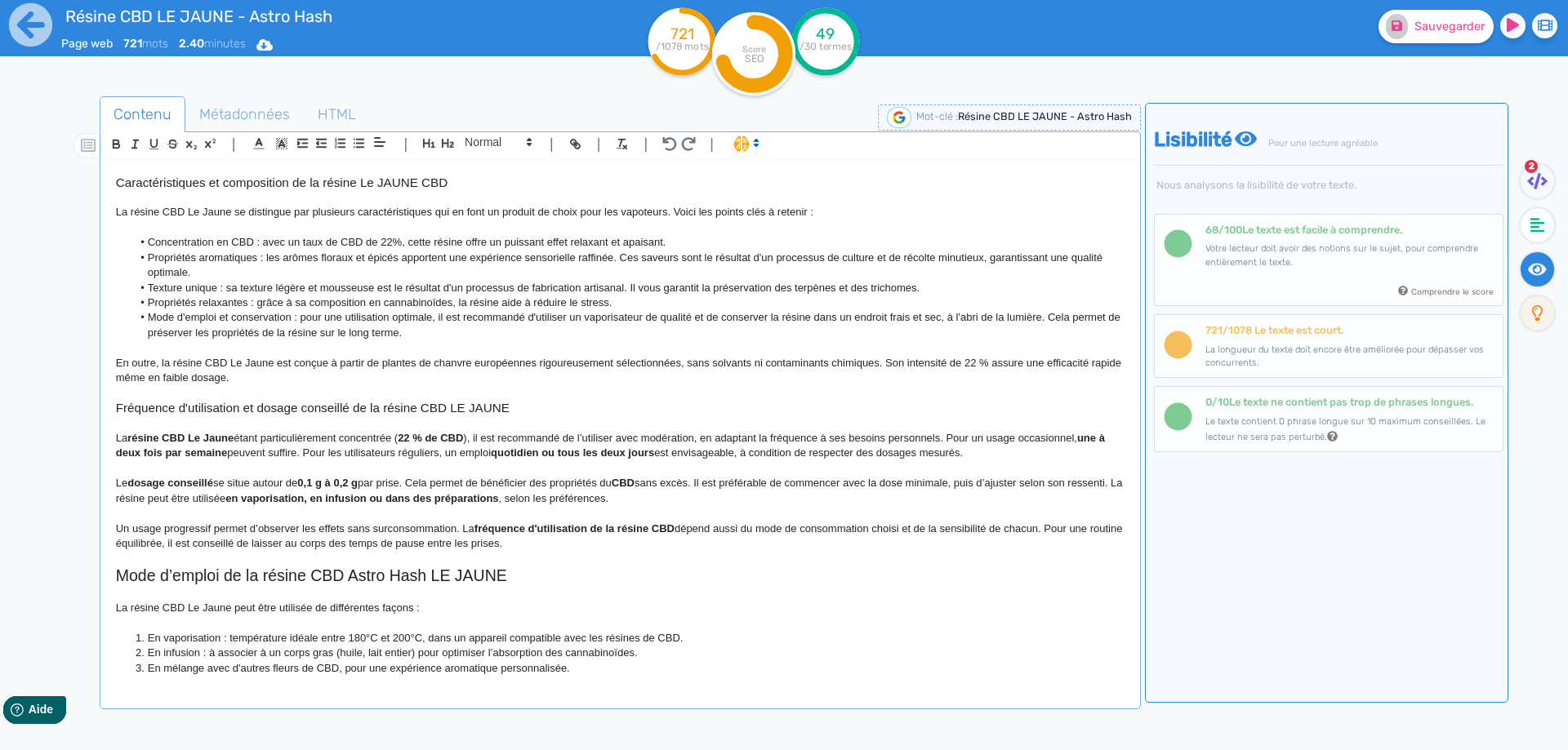
scroll to position [321, 0]
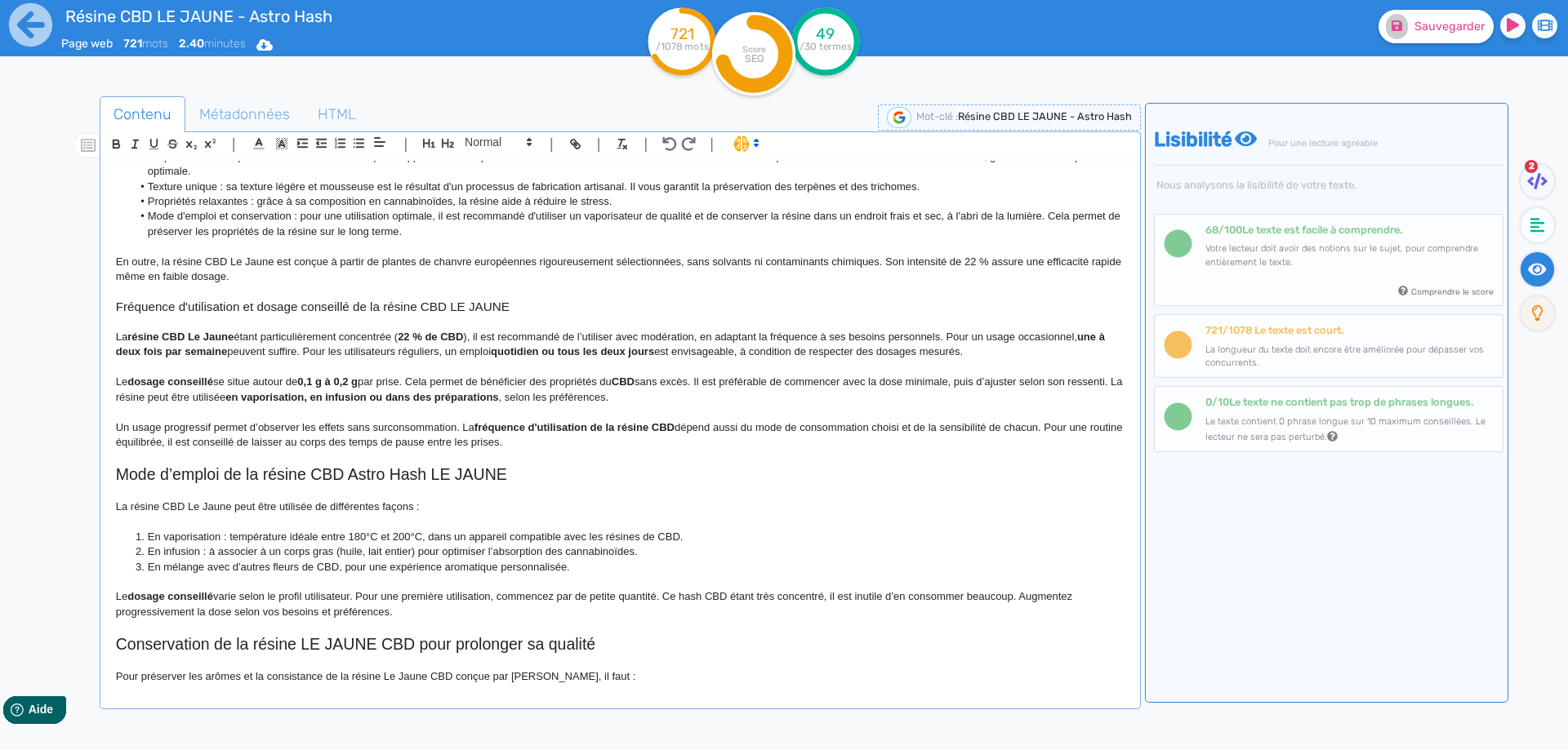
click at [283, 336] on p "La résine CBD Le Jaune étant particulièrement concentrée ( 22 % de CBD ), il es…" at bounding box center [619, 344] width 1008 height 30
click at [251, 337] on p "La résine CBD Le Jaune étant concentrée ( 22 % de CBD ), il est recommandé de l…" at bounding box center [619, 344] width 1008 height 30
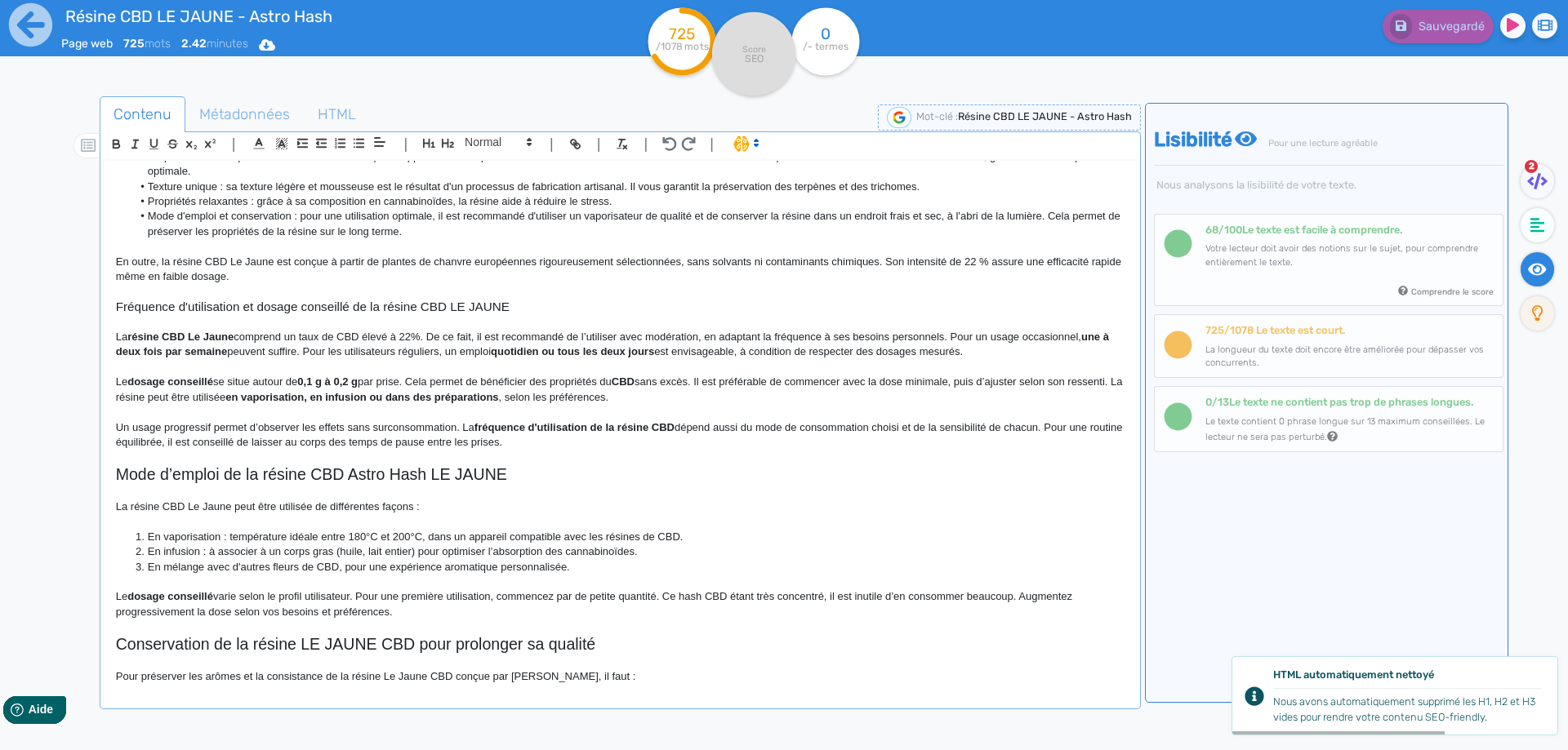
click at [1032, 338] on p "La résine CBD Le Jaune comprend un taux de CBD élevé à 22%. De ce fait, il est …" at bounding box center [619, 344] width 1008 height 30
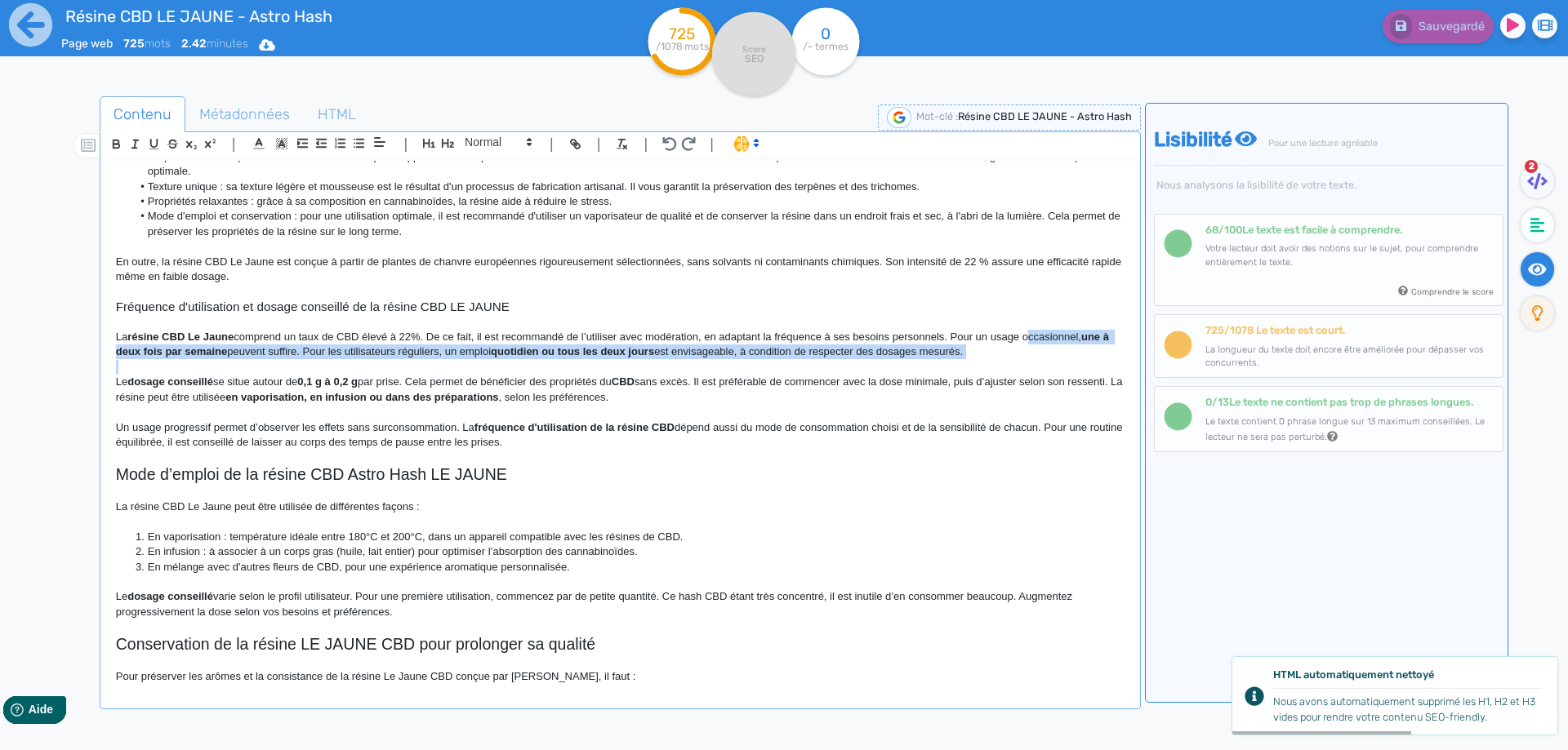
click at [1032, 351] on p "La résine CBD Le Jaune comprend un taux de CBD élevé à 22%. De ce fait, il est …" at bounding box center [619, 344] width 1008 height 30
click at [814, 352] on p "La résine CBD Le Jaune comprend un taux de CBD élevé à 22%. De ce fait, il est …" at bounding box center [619, 344] width 1008 height 30
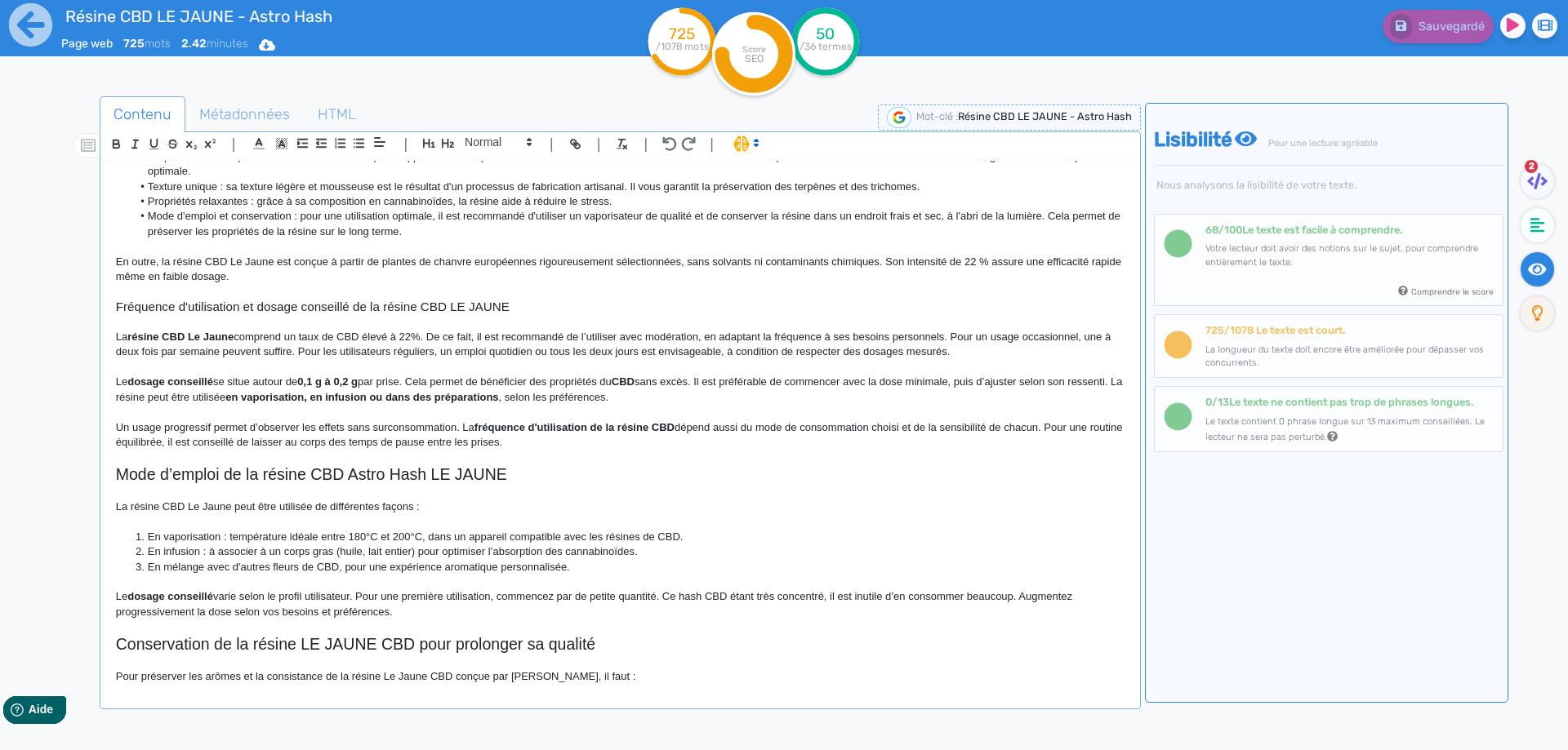
click at [961, 337] on p "La résine CBD Le Jaune comprend un taux de CBD élevé à 22%. De ce fait, il est …" at bounding box center [619, 344] width 1008 height 30
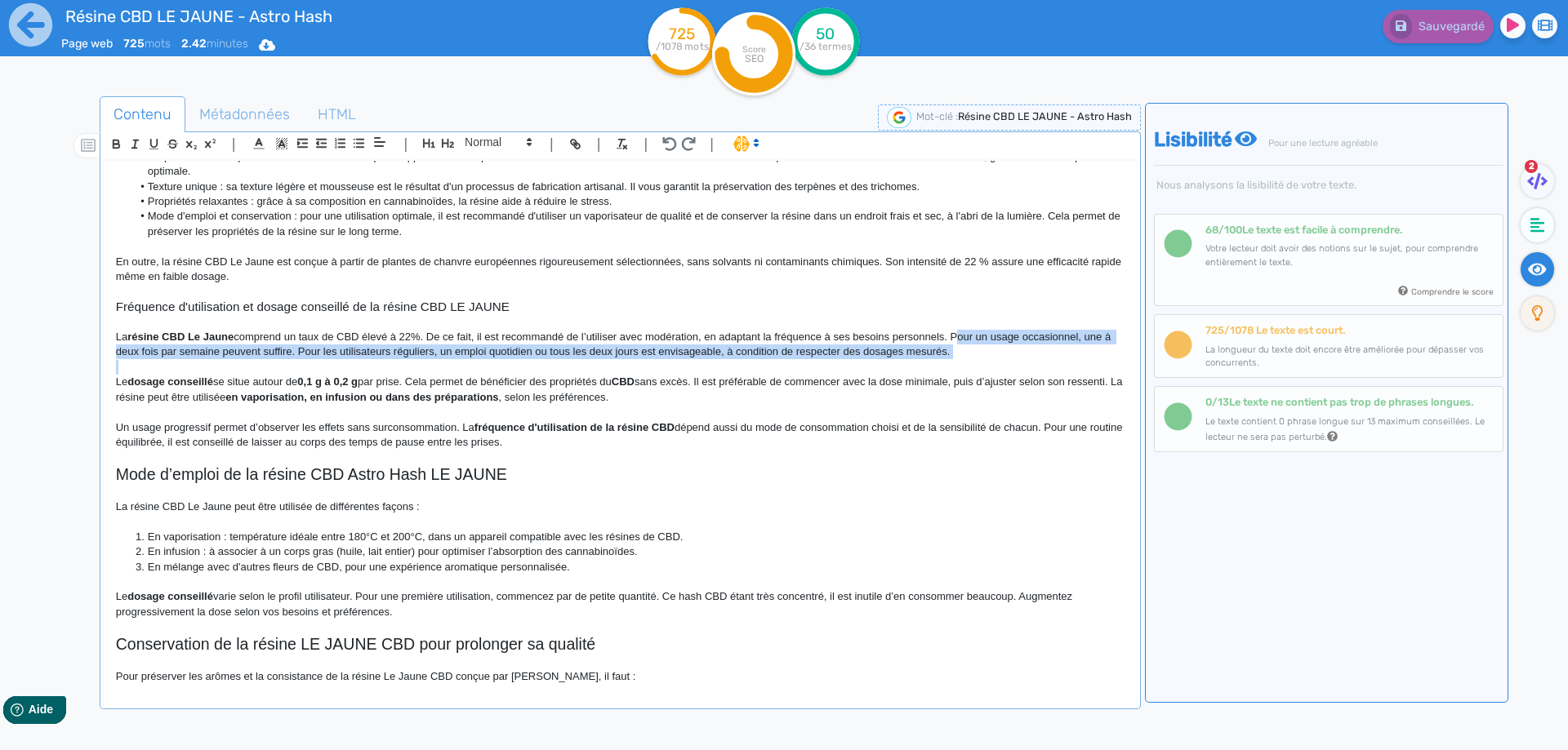
drag, startPoint x: 961, startPoint y: 337, endPoint x: 965, endPoint y: 352, distance: 15.5
click at [965, 352] on p "La résine CBD Le Jaune comprend un taux de CBD élevé à 22%. De ce fait, il est …" at bounding box center [619, 344] width 1008 height 30
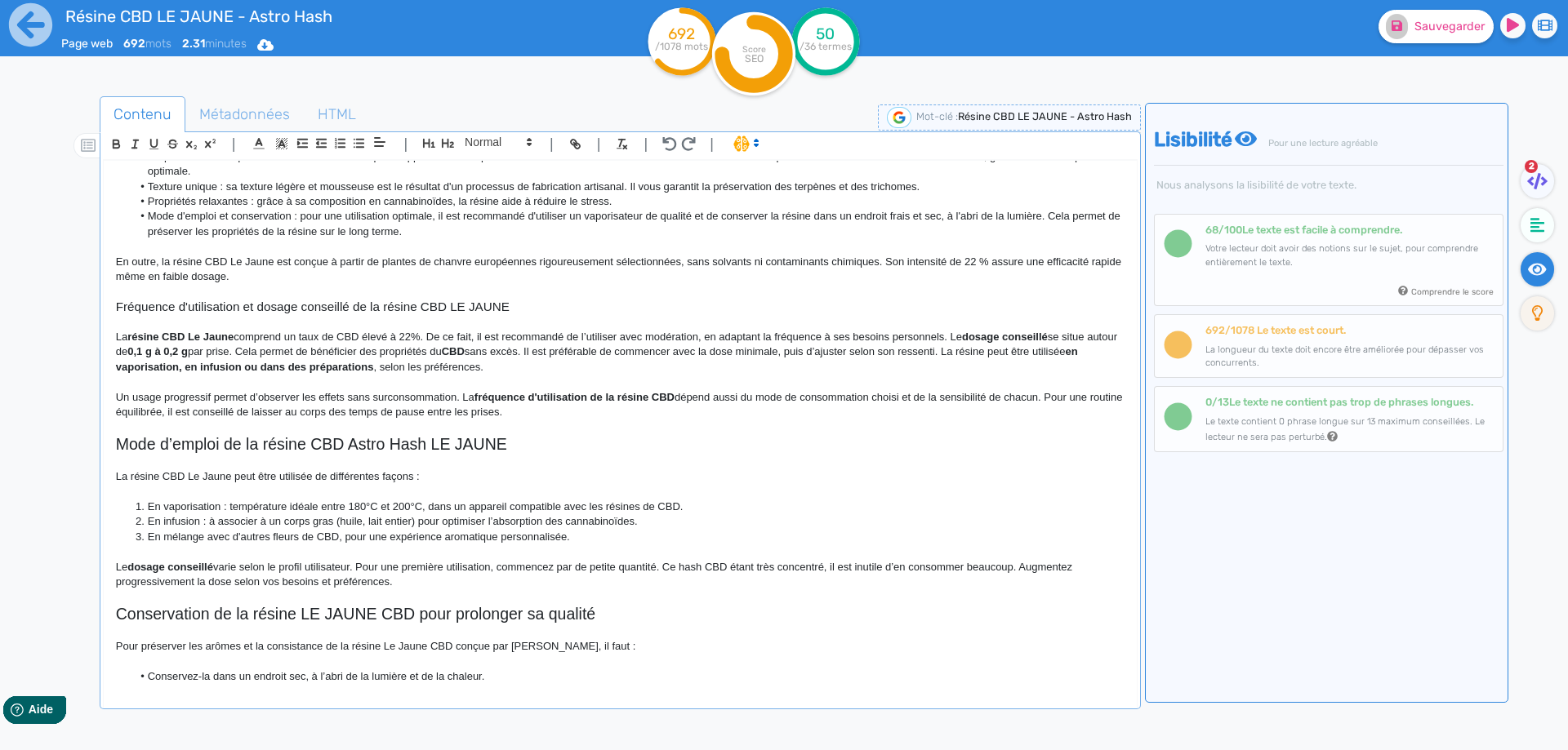
click at [984, 332] on strong "dosage conseillé" at bounding box center [1004, 336] width 86 height 12
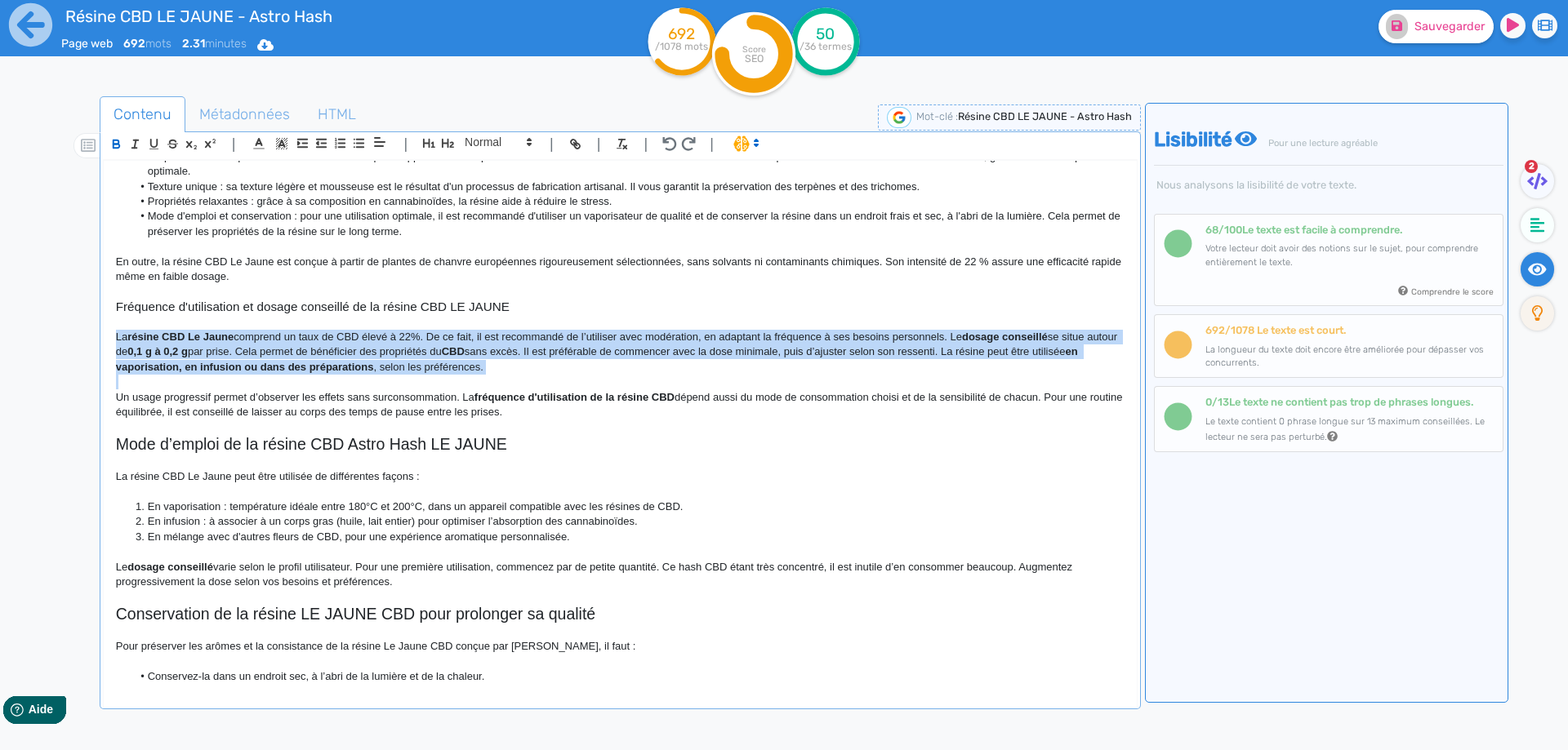
drag, startPoint x: 984, startPoint y: 332, endPoint x: 1007, endPoint y: 336, distance: 23.3
click at [1007, 336] on strong "dosage conseillé" at bounding box center [1004, 336] width 86 height 12
click at [982, 337] on strong "dosage conseillé" at bounding box center [1004, 336] width 86 height 12
drag, startPoint x: 982, startPoint y: 337, endPoint x: 1026, endPoint y: 337, distance: 44.0
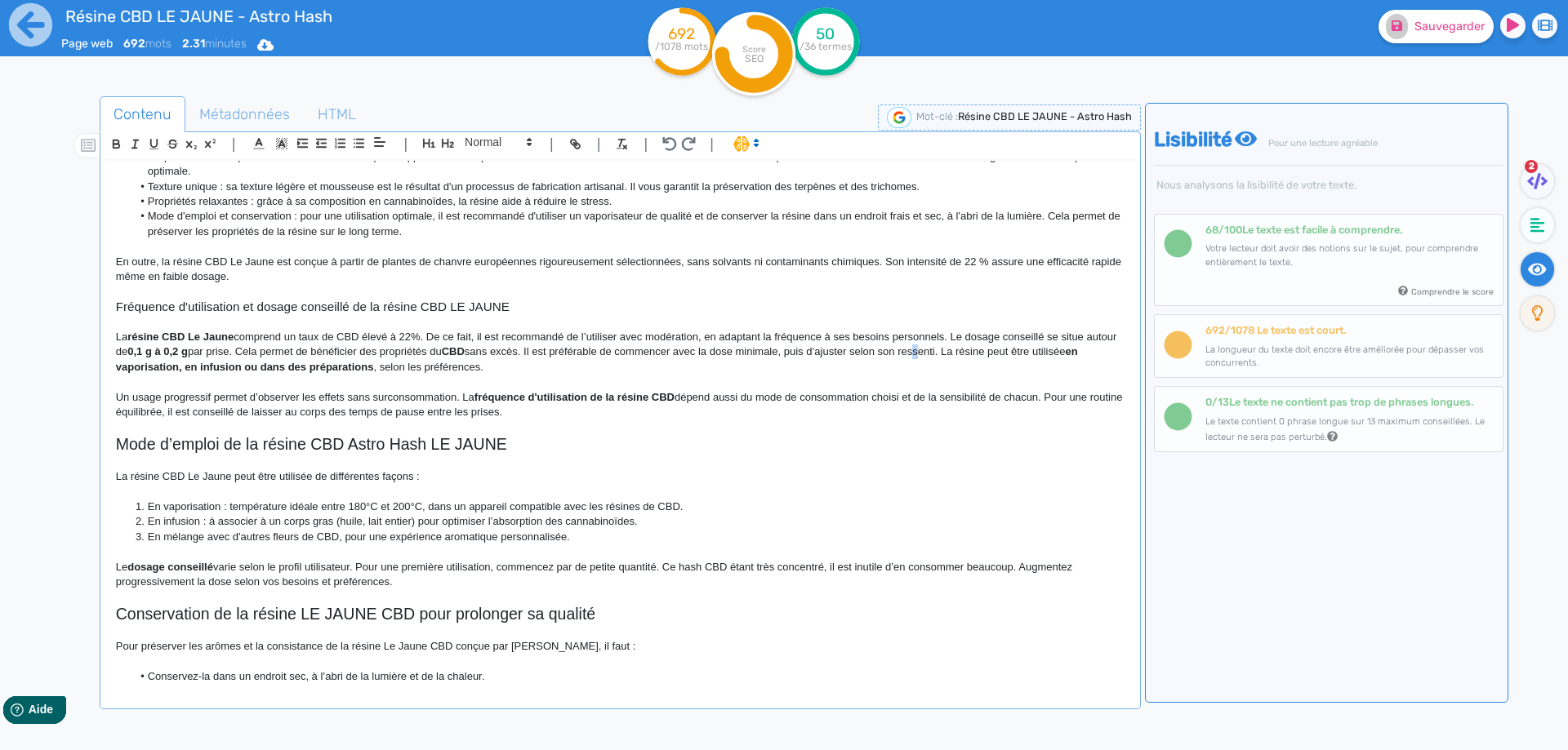
click at [952, 353] on p "La résine CBD Le Jaune comprend un taux de CBD élevé à 22%. De ce fait, il est …" at bounding box center [619, 351] width 1008 height 45
click at [503, 379] on p at bounding box center [619, 382] width 1008 height 15
click at [255, 351] on p "La résine CBD Le Jaune comprend un taux de CBD élevé à 22%. De ce fait, il est …" at bounding box center [619, 351] width 1008 height 45
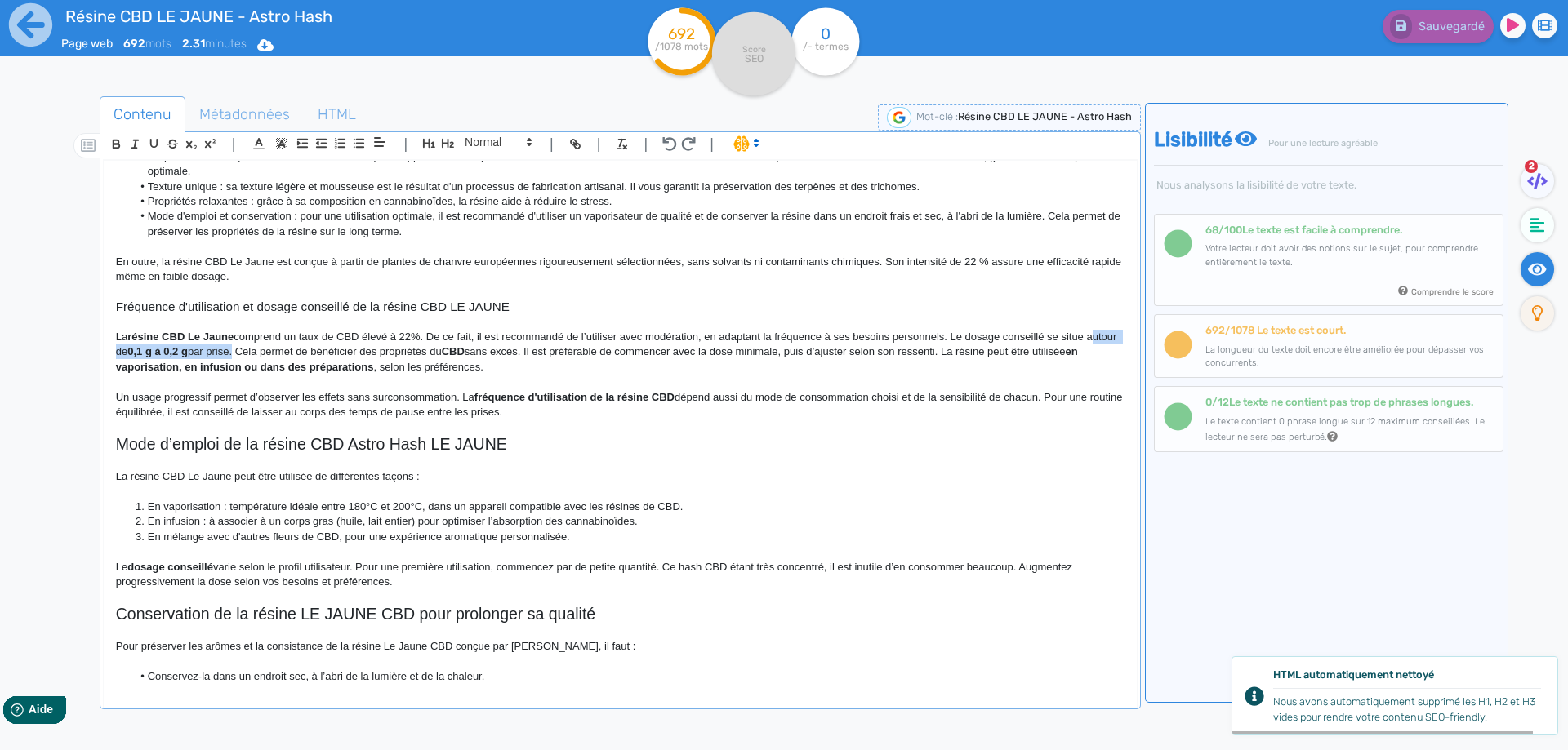
drag, startPoint x: 255, startPoint y: 351, endPoint x: 137, endPoint y: 352, distance: 118.0
click at [137, 352] on p "La résine CBD Le Jaune comprend un taux de CBD élevé à 22%. De ce fait, il est …" at bounding box center [619, 351] width 1008 height 45
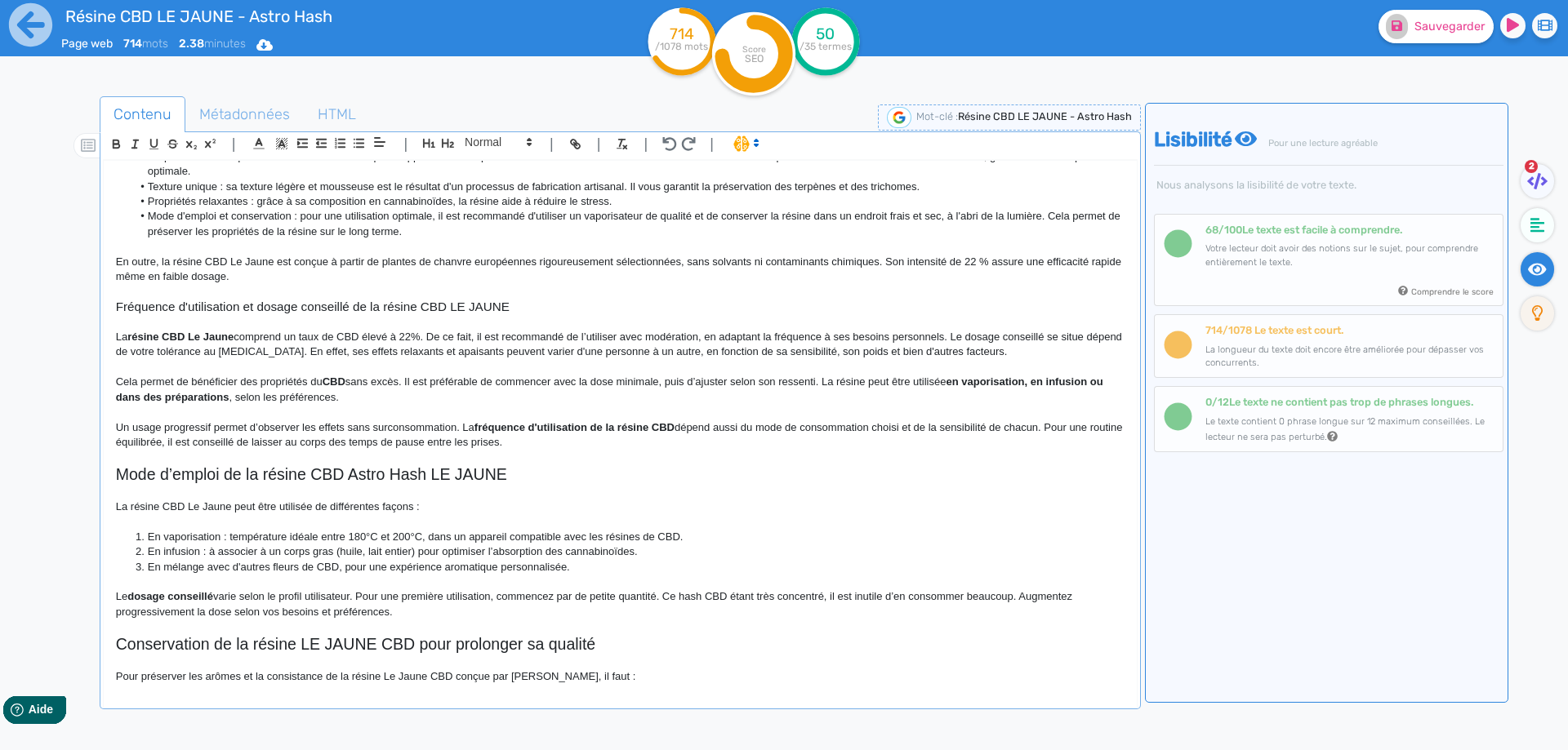
click at [397, 382] on p "Cela permet de bénéficier des propriétés du CBD sans excès. Il est préférable d…" at bounding box center [619, 390] width 1008 height 30
drag, startPoint x: 397, startPoint y: 382, endPoint x: 99, endPoint y: 380, distance: 298.0
click at [99, 380] on div "| | H3 H4 H5 H6 Normal | | | | Résine CBD LE JAUNE - Astro Hash Résine CBD LE J…" at bounding box center [619, 420] width 1041 height 578
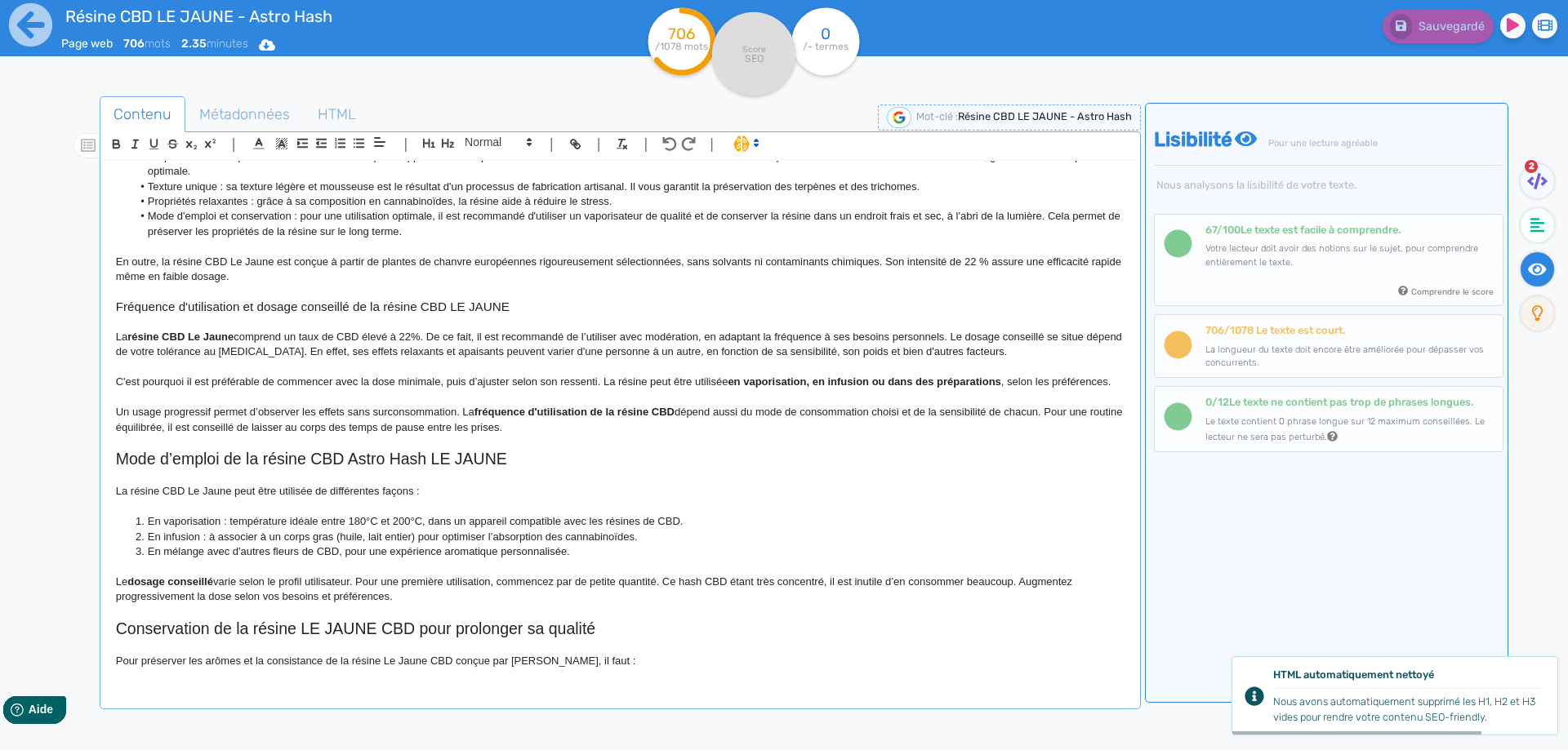
click at [740, 382] on strong "en vaporisation, en infusion ou dans des préparations" at bounding box center [864, 381] width 273 height 12
drag, startPoint x: 740, startPoint y: 382, endPoint x: 742, endPoint y: 391, distance: 9.2
click at [742, 390] on p "C'est pourquoi il est préférable de commencer avec la dose minimale, puis d’aju…" at bounding box center [619, 382] width 1008 height 15
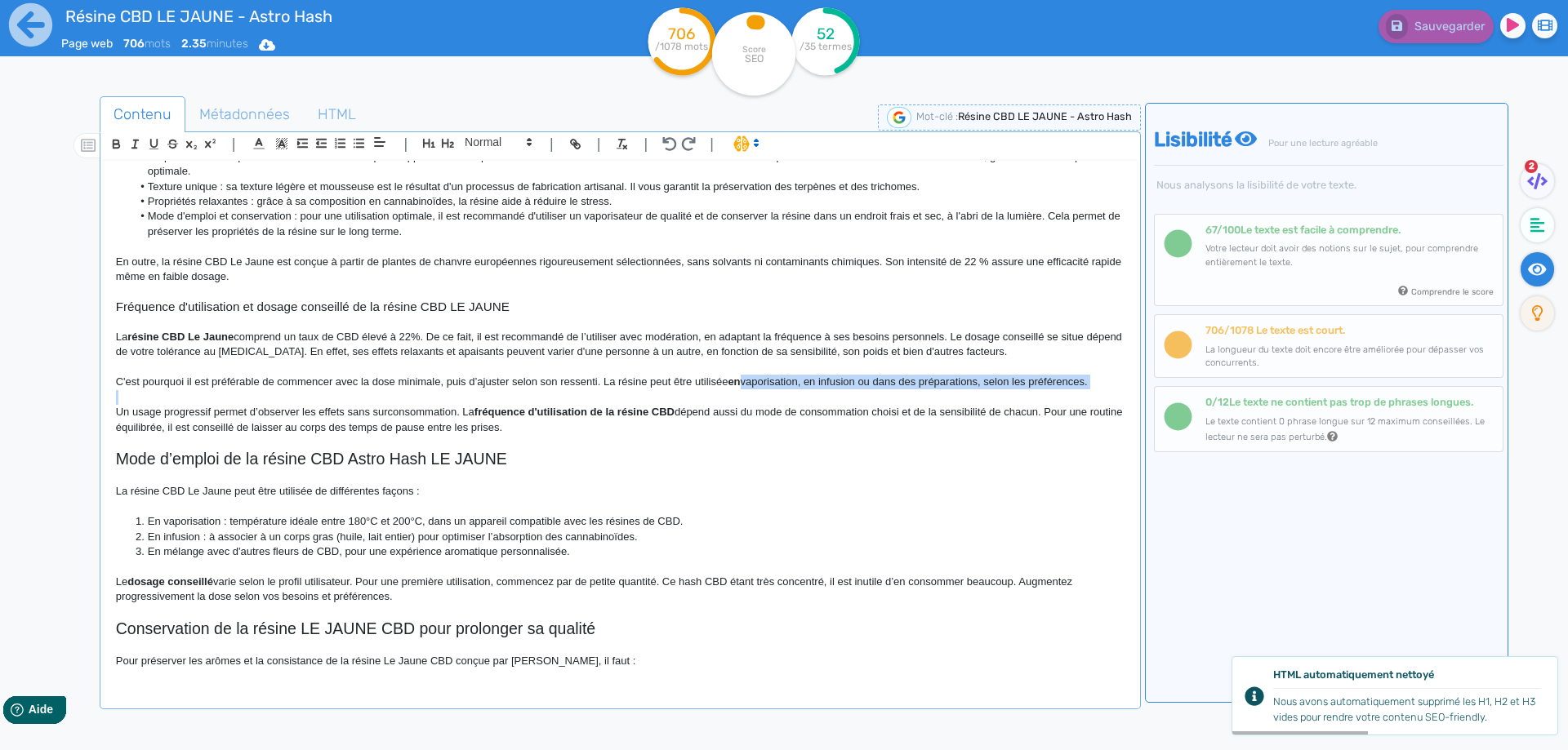
click at [674, 390] on p at bounding box center [619, 398] width 1008 height 15
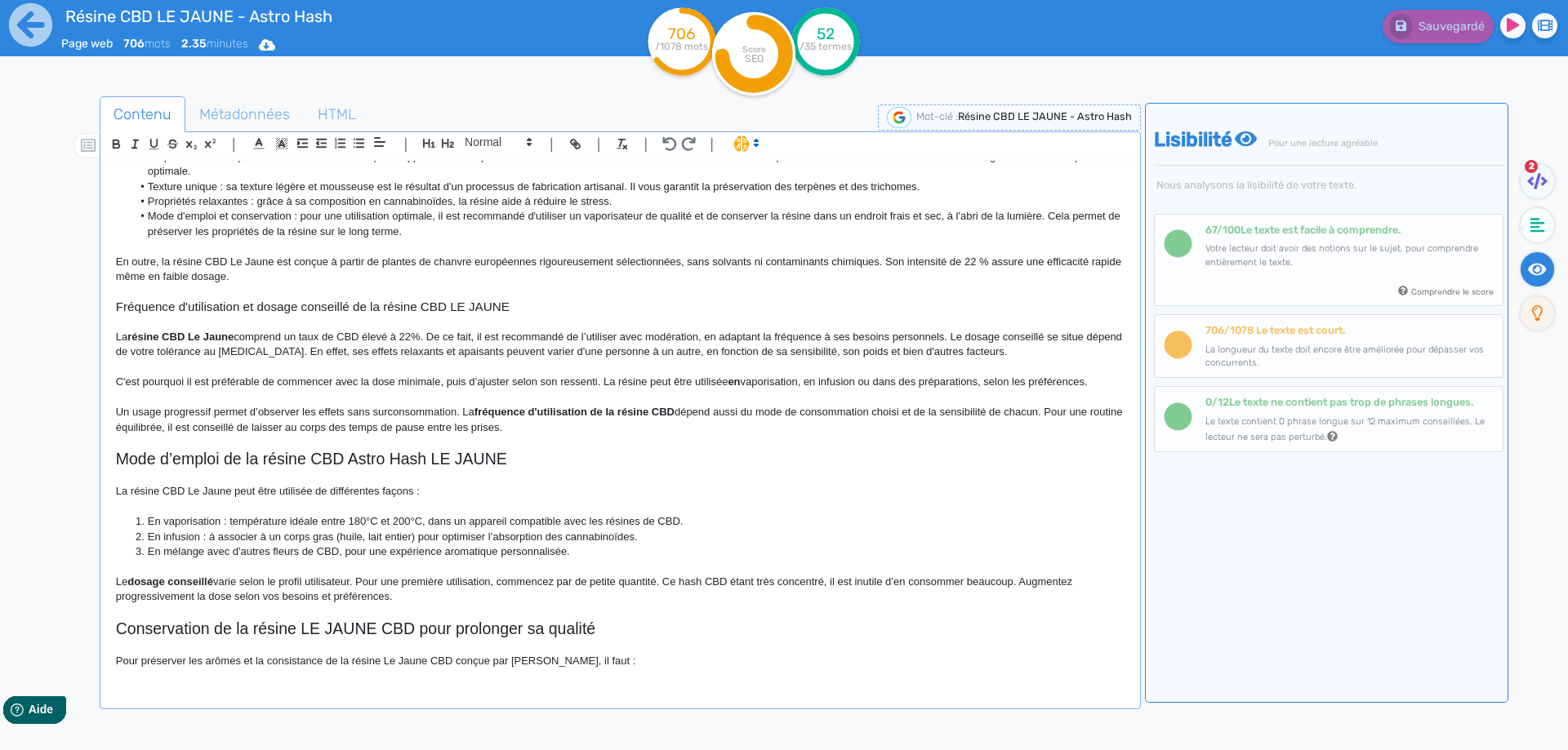
click at [1090, 383] on p "C'est pourquoi il est préférable de commencer avec la dose minimale, puis d’aju…" at bounding box center [619, 382] width 1008 height 15
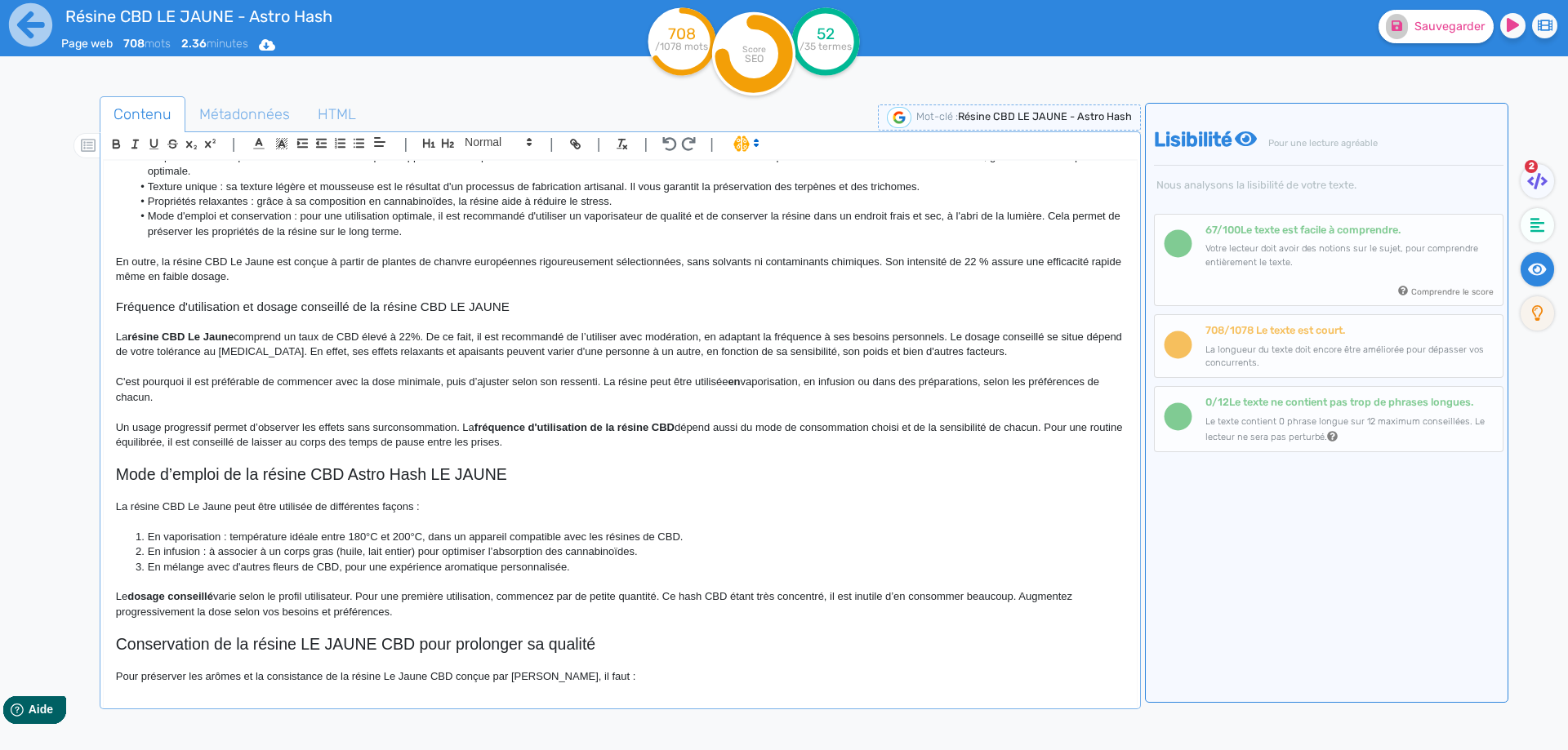
click at [333, 395] on p "C'est pourquoi il est préférable de commencer avec la dose minimale, puis d’aju…" at bounding box center [619, 390] width 1008 height 30
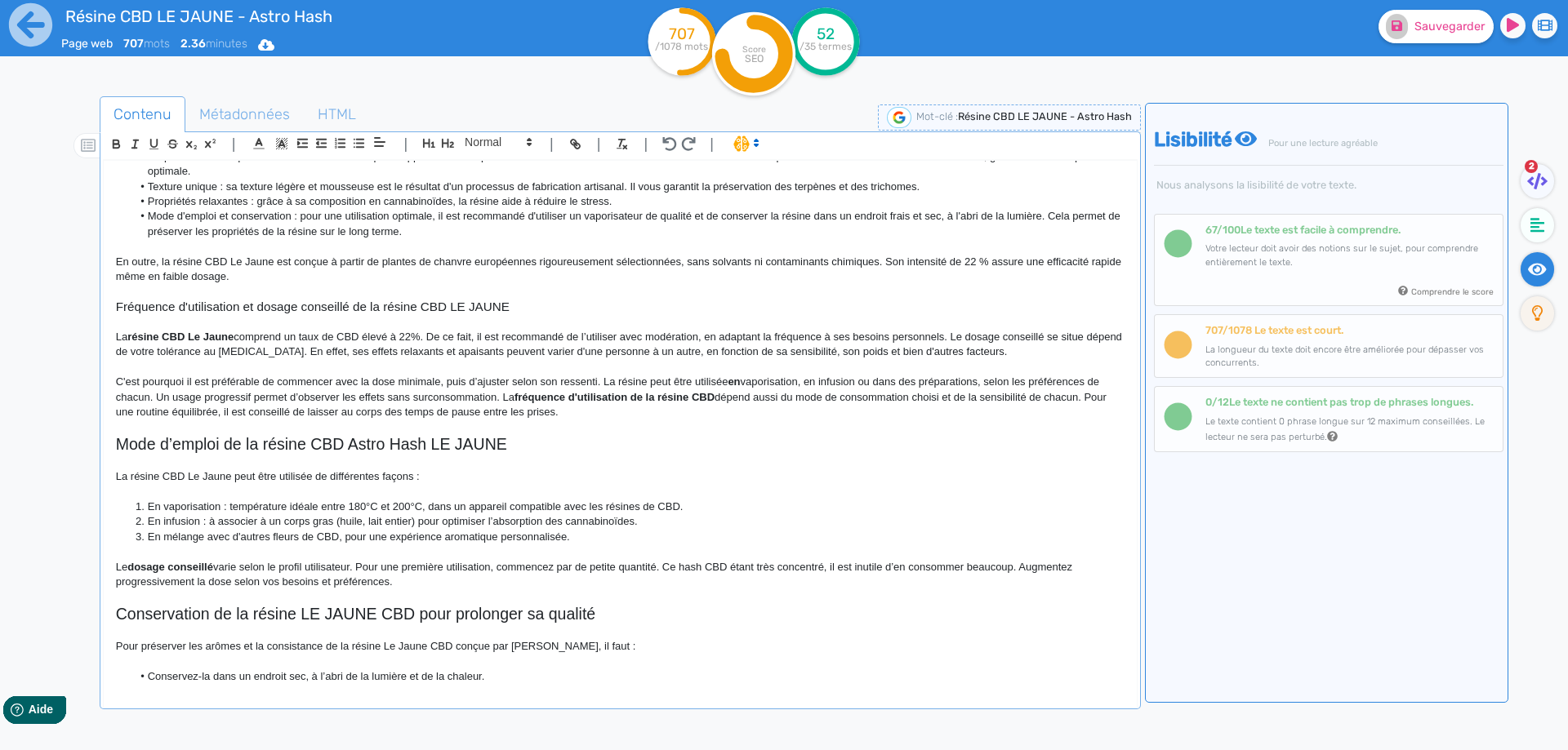
click at [504, 393] on p "C'est pourquoi il est préférable de commencer avec la dose minimale, puis d’aju…" at bounding box center [619, 397] width 1008 height 45
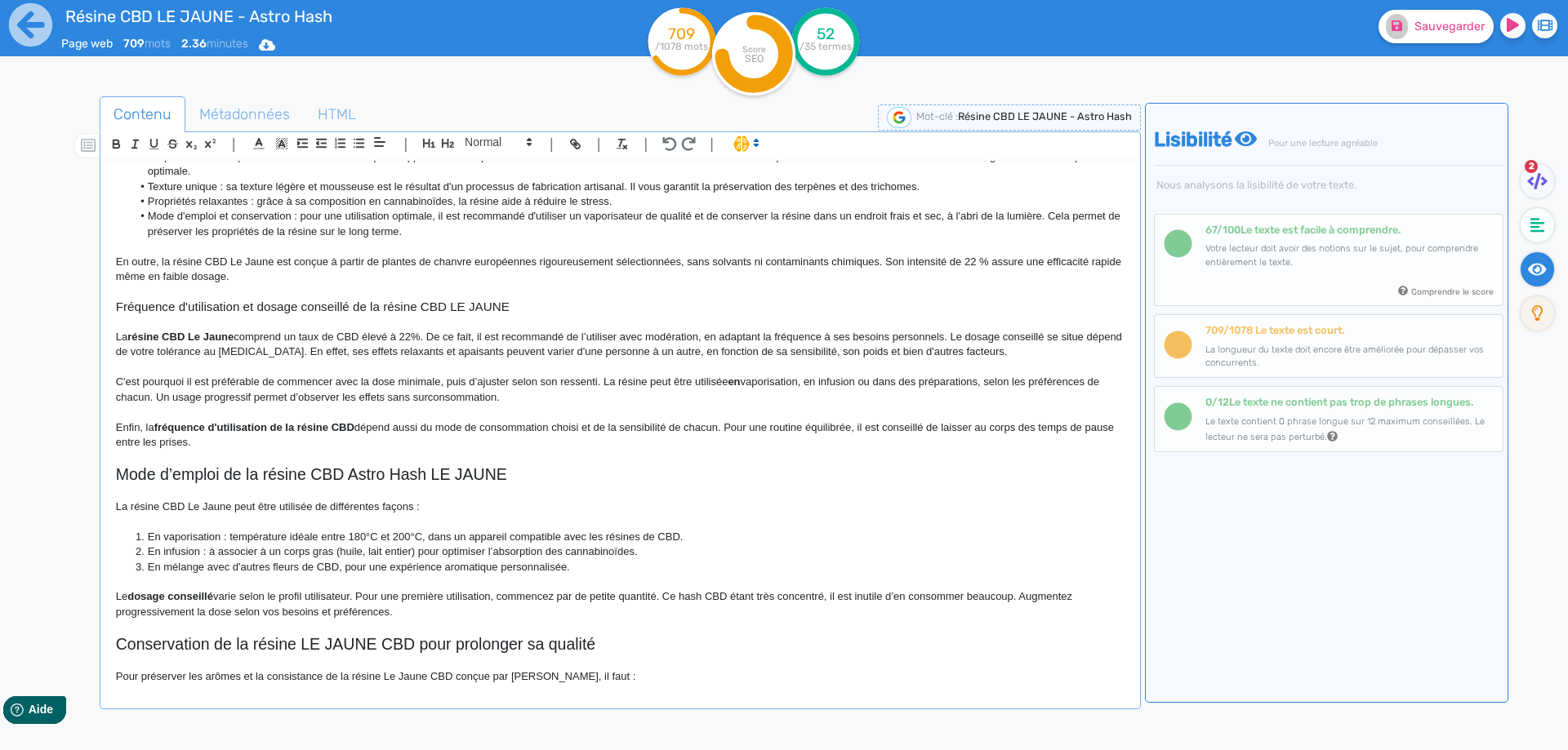
click at [589, 429] on p "Enfin, la fréquence d'utilisation de la résine CBD dépend aussi du mode de cons…" at bounding box center [619, 435] width 1008 height 30
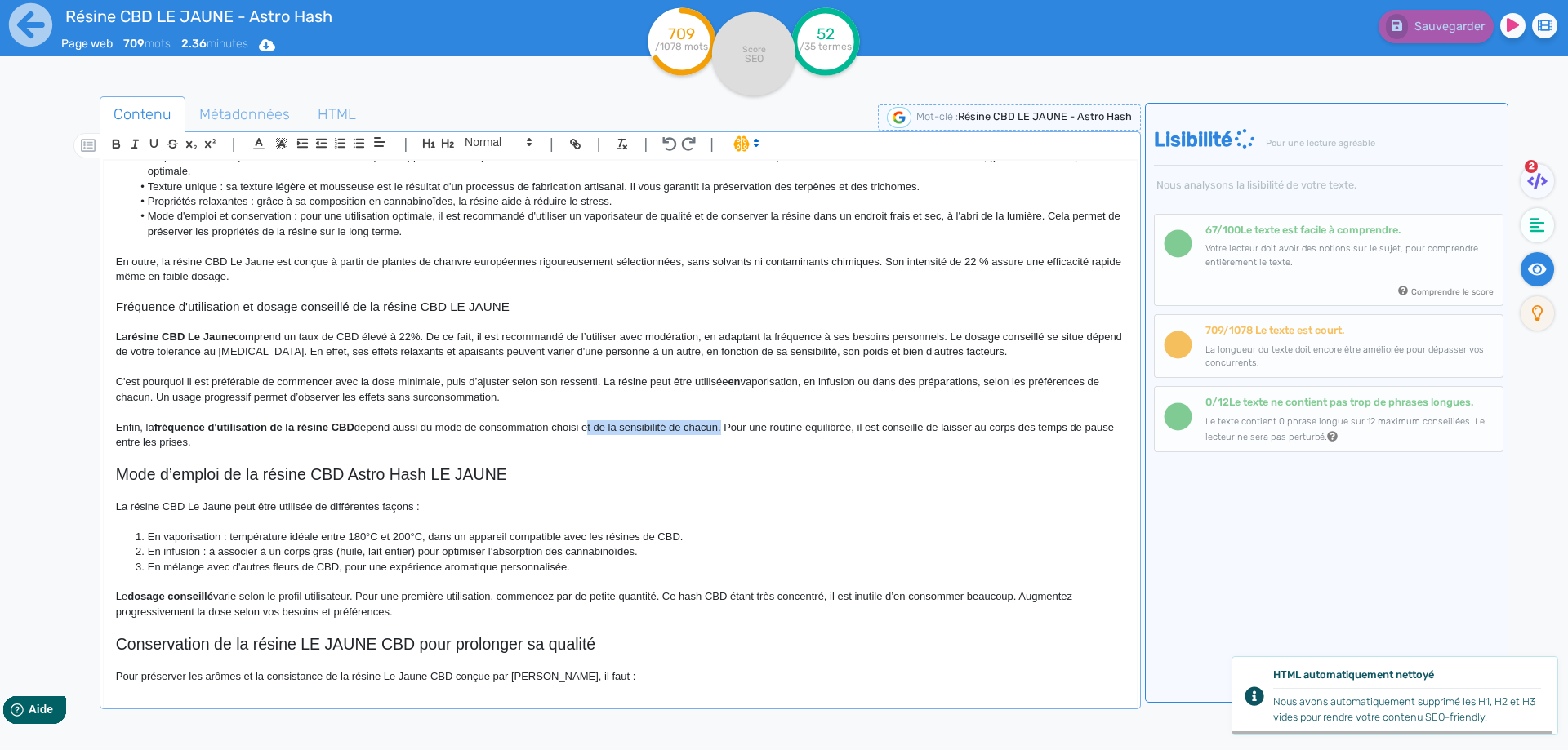
drag, startPoint x: 589, startPoint y: 429, endPoint x: 696, endPoint y: 426, distance: 107.0
click at [696, 426] on p "Enfin, la fréquence d'utilisation de la résine CBD dépend aussi du mode de cons…" at bounding box center [619, 435] width 1008 height 30
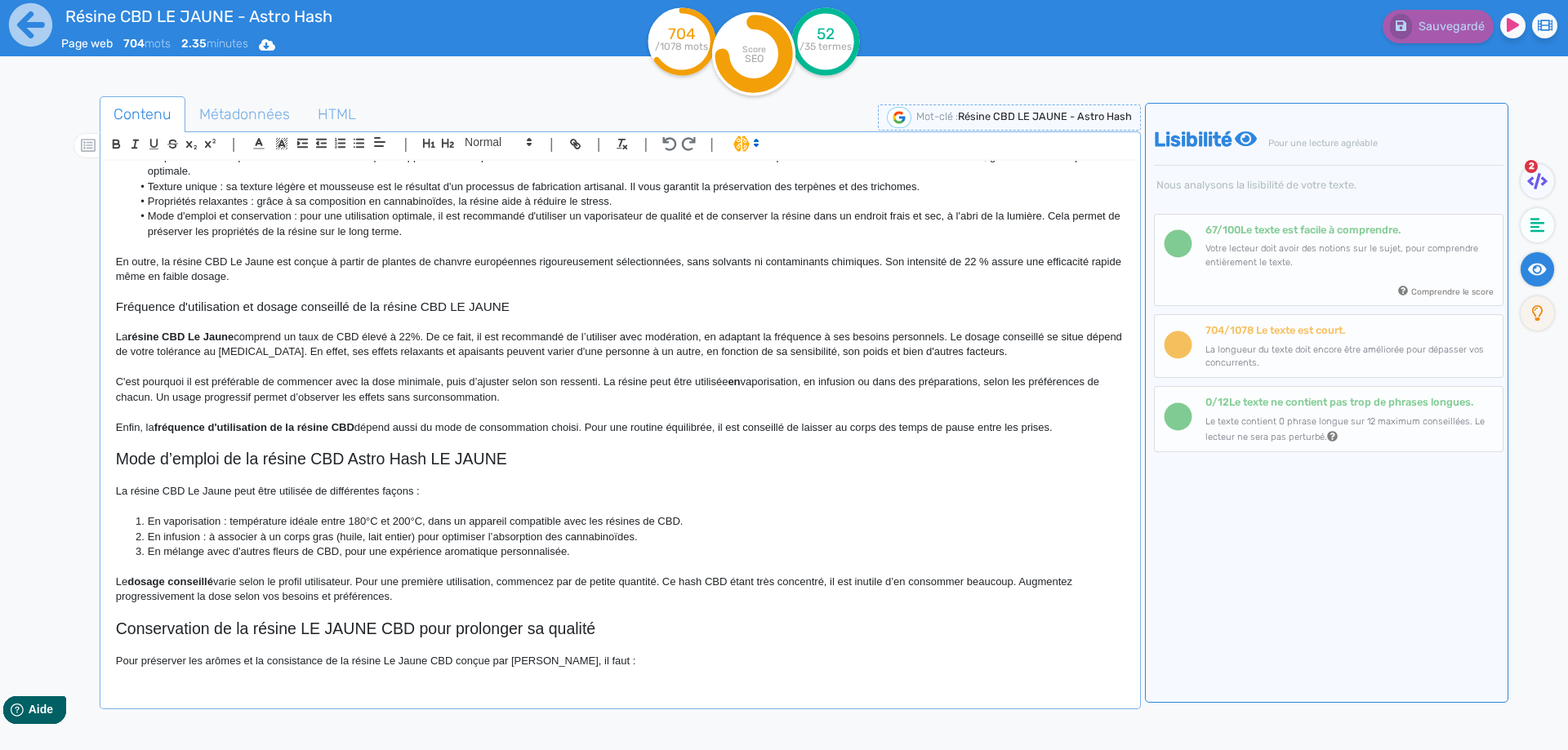
click at [1019, 433] on p "Enfin, la fréquence d'utilisation de la résine CBD dépend aussi du mode de cons…" at bounding box center [619, 428] width 1008 height 15
click at [1105, 415] on p at bounding box center [619, 412] width 1008 height 15
click at [1094, 423] on p "Enfin, la fréquence d'utilisation de la résine CBD dépend aussi du mode de cons…" at bounding box center [619, 428] width 1008 height 15
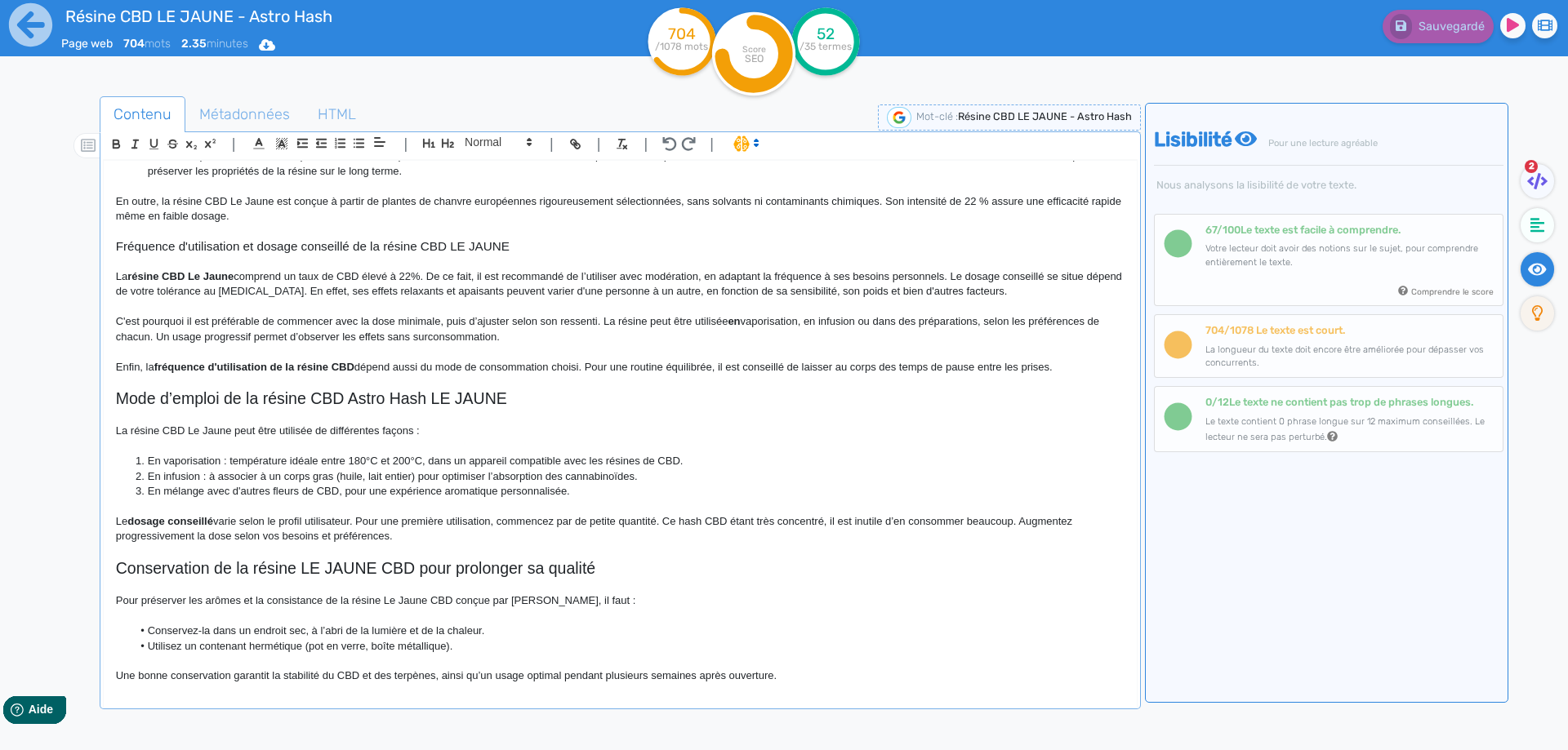
scroll to position [390, 0]
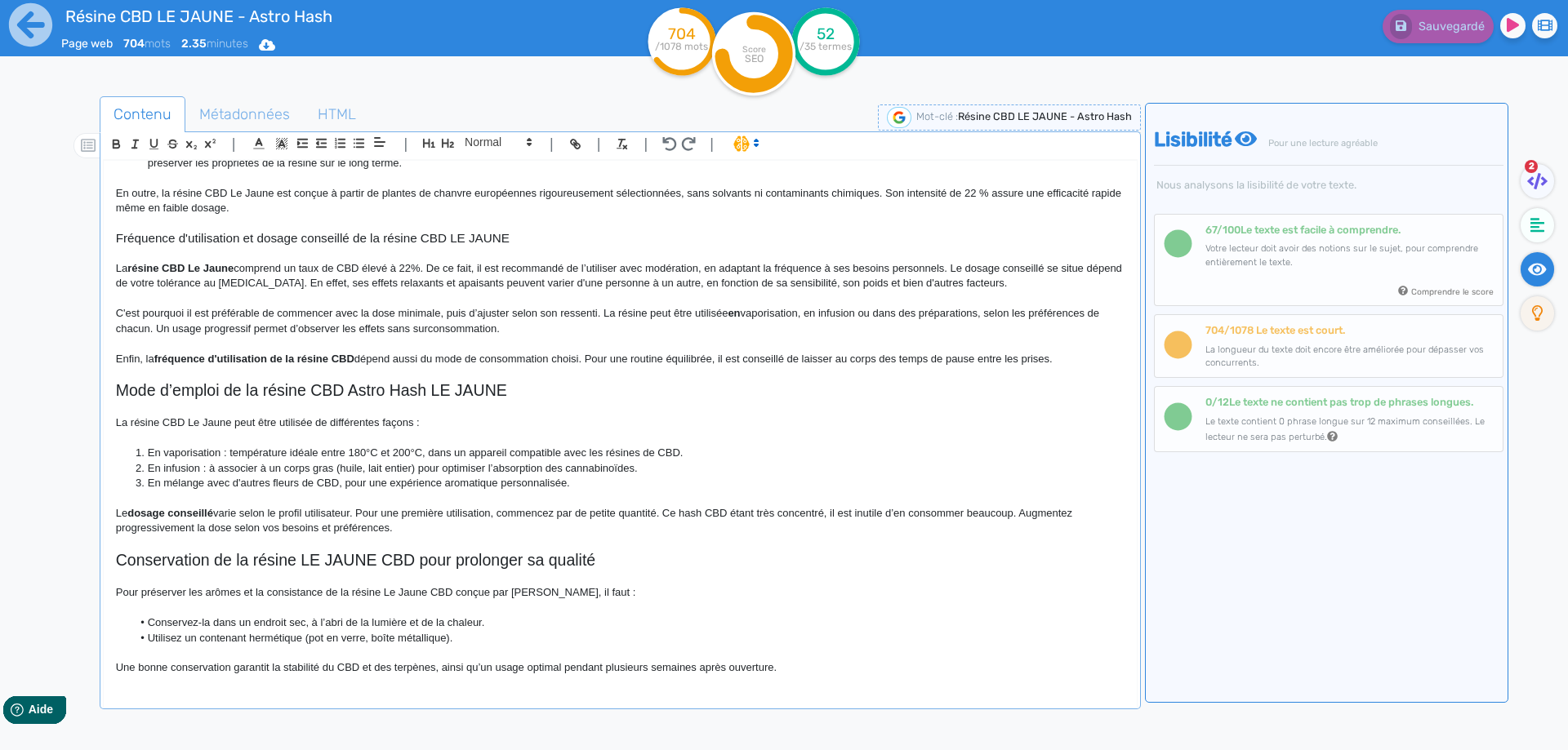
click at [839, 673] on p "Une bonne conservation garantit la stabilité du CBD et des terpènes, ainsi qu’u…" at bounding box center [619, 667] width 1008 height 15
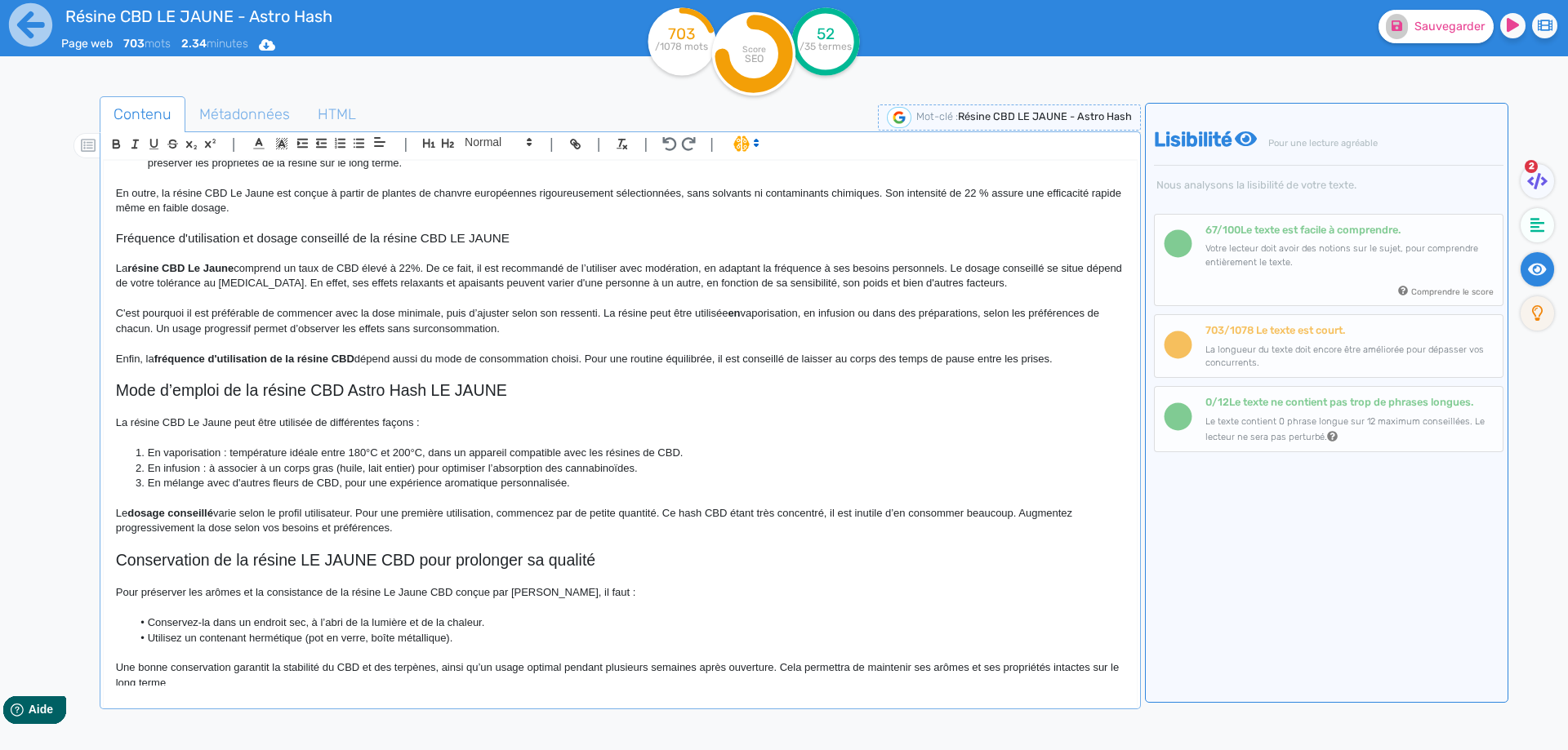
scroll to position [393, 0]
click at [1436, 29] on span "Sauvegarder" at bounding box center [1449, 26] width 70 height 14
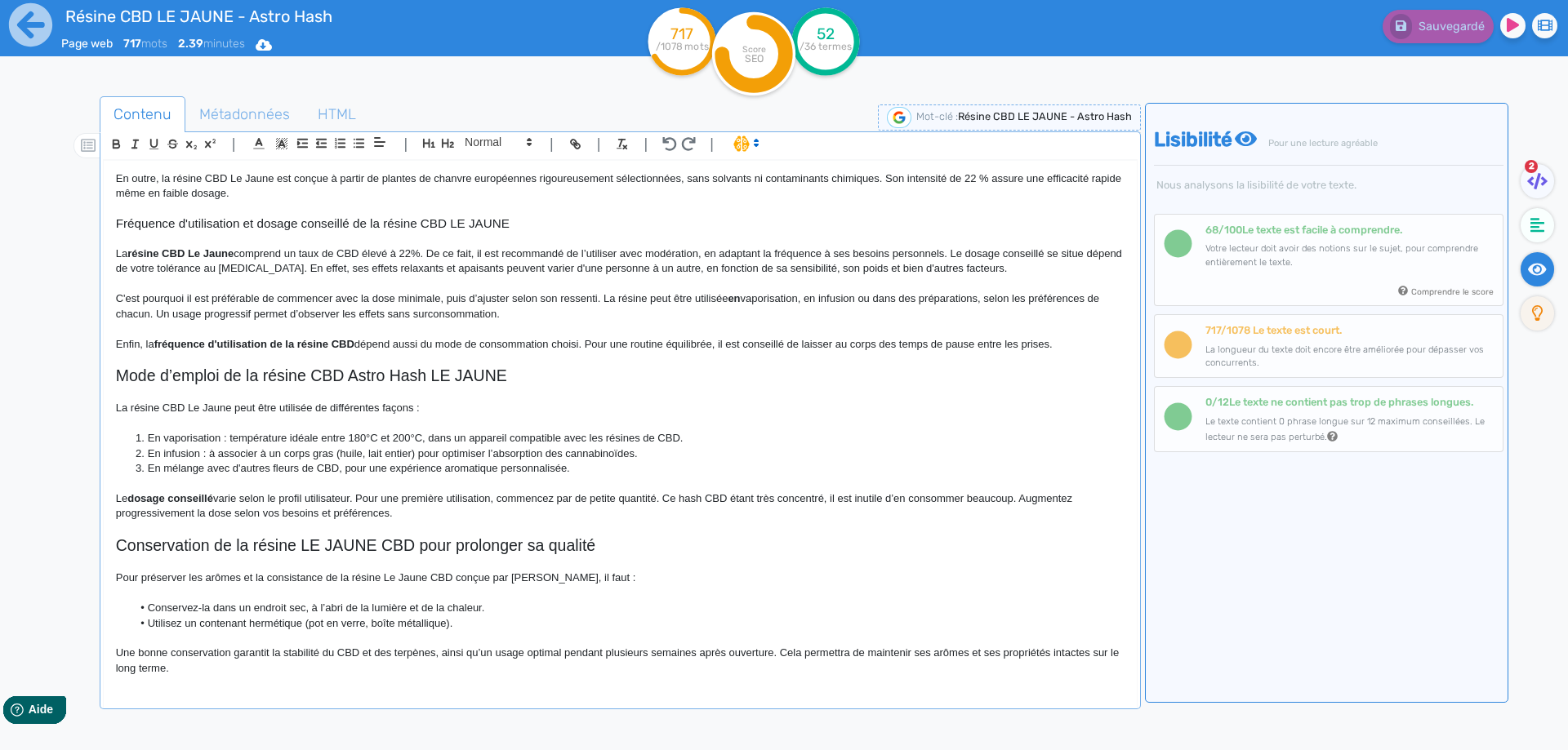
click at [372, 684] on div "Résine CBD LE JAUNE - Astro Hash Résine CBD LE JAUNE Astro Hash, un hash CBD pr…" at bounding box center [620, 423] width 1033 height 525
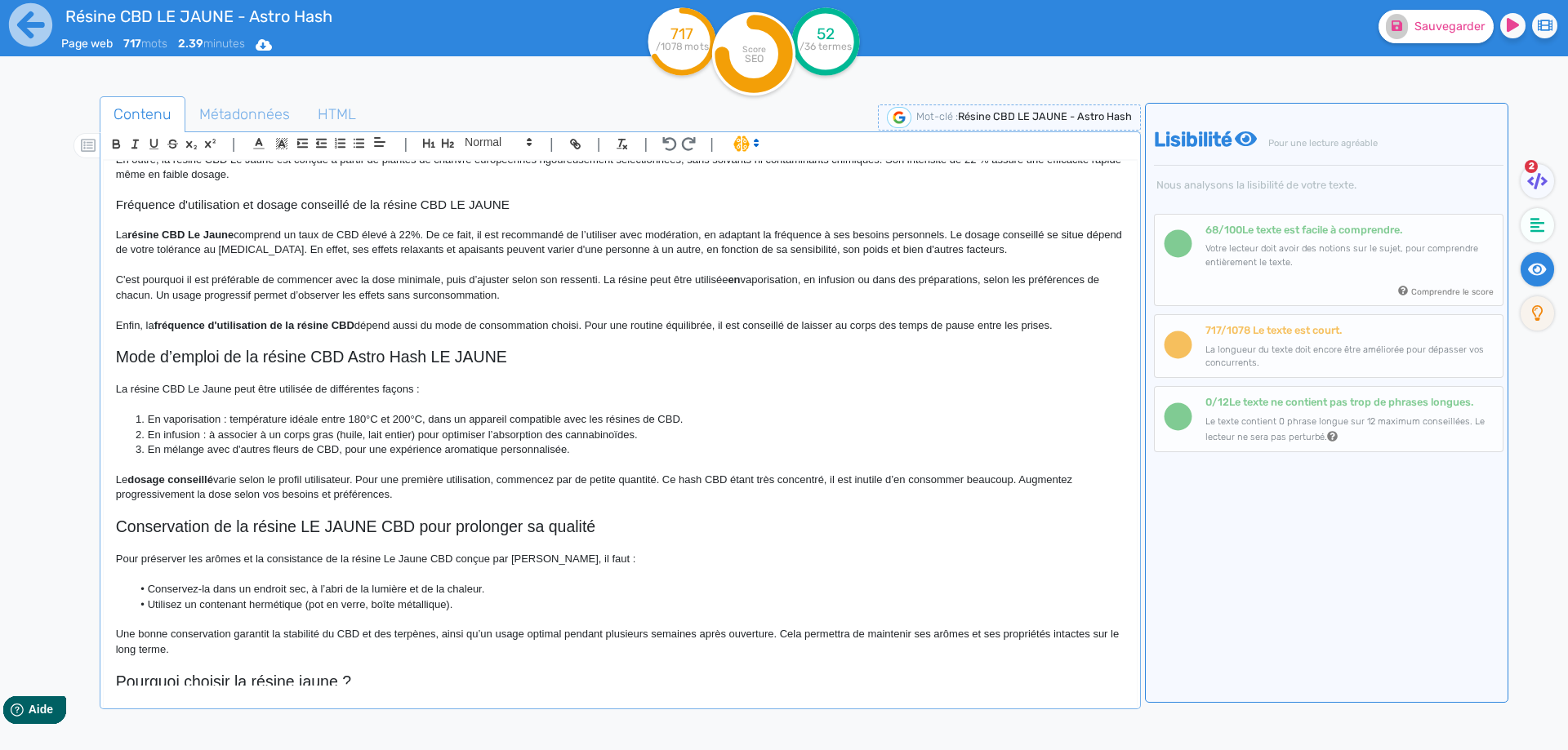
scroll to position [518, 0]
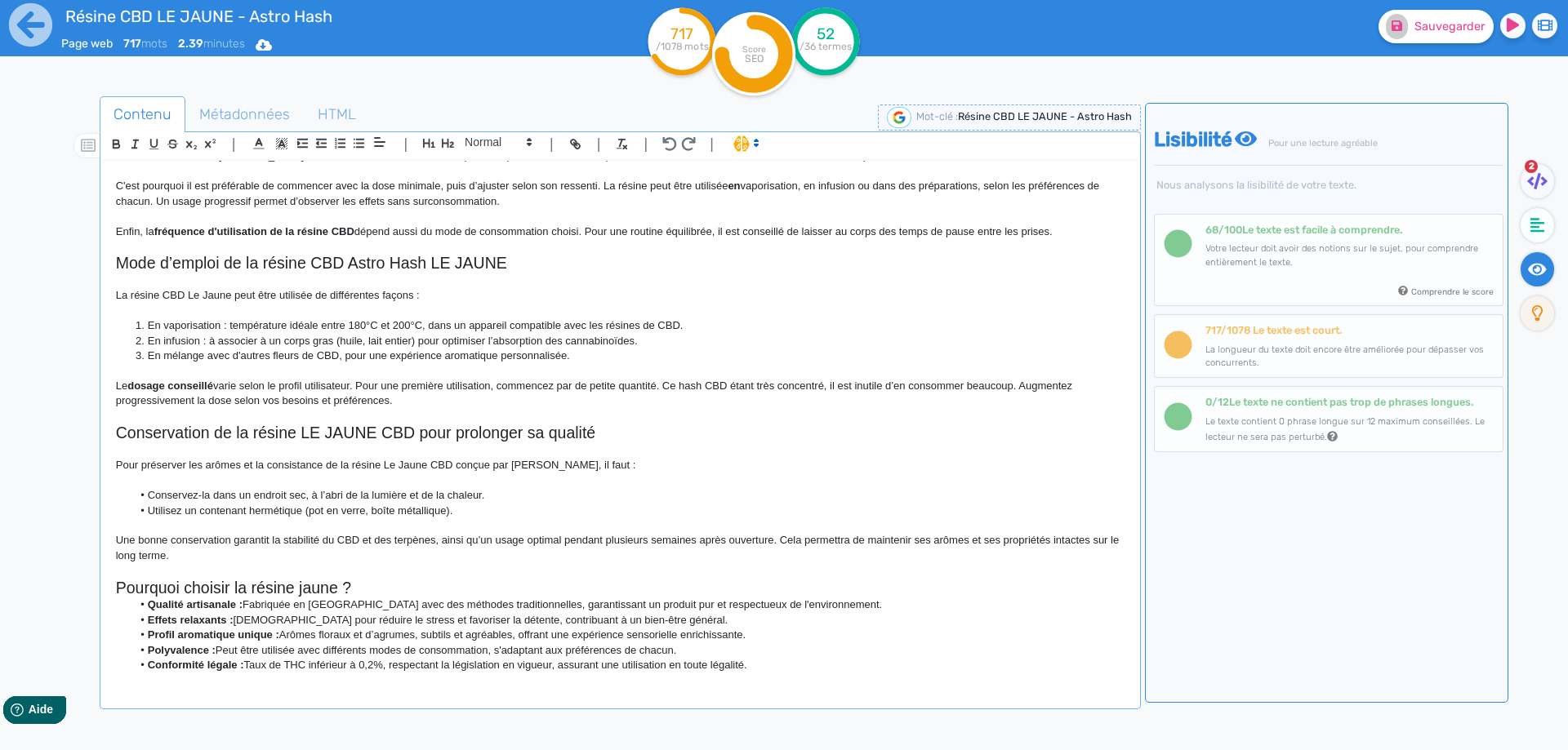
click at [375, 586] on h2 "Pourquoi choisir la résine jaune ?" at bounding box center [619, 588] width 1008 height 19
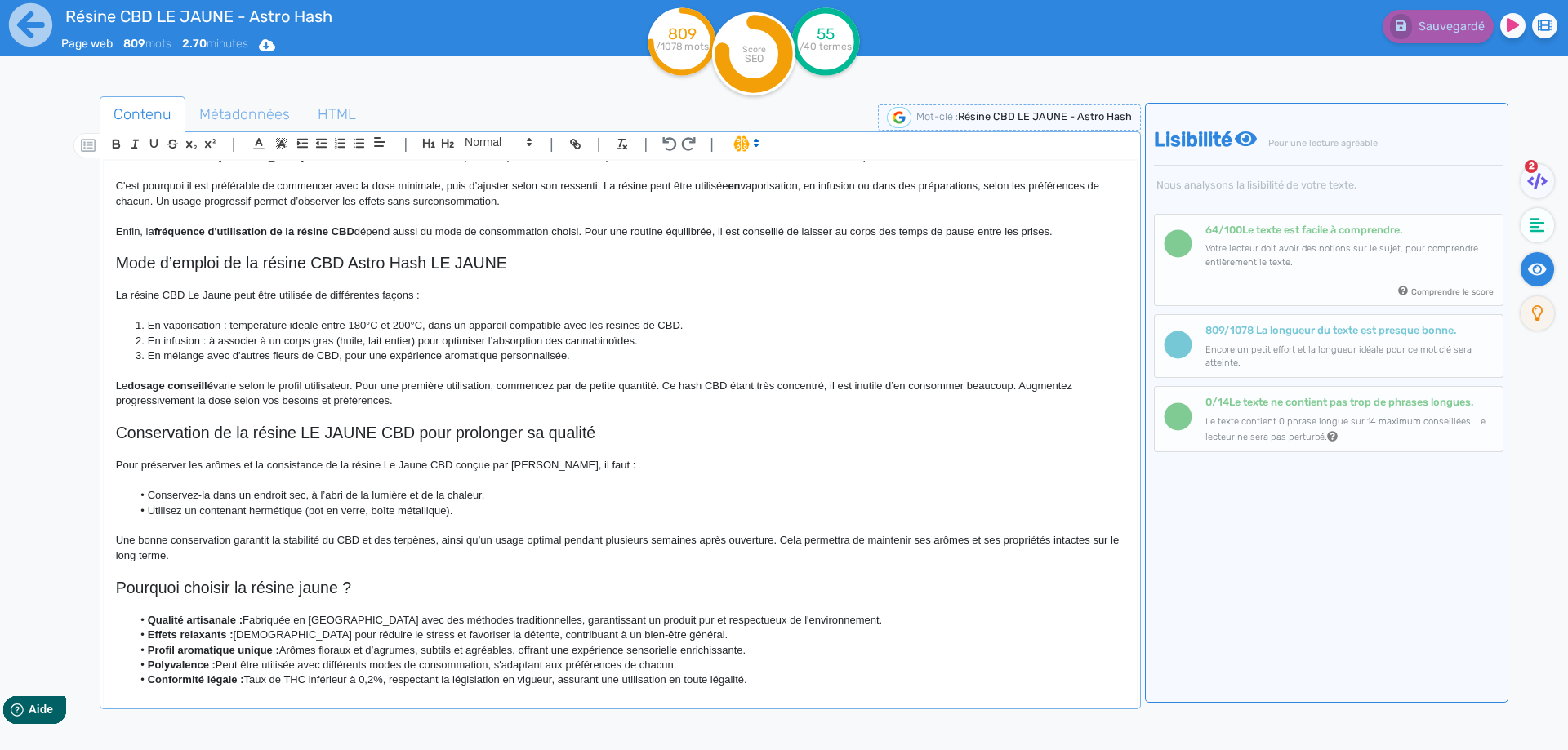
click at [300, 589] on h2 "Pourquoi choisir la résine jaune ?" at bounding box center [619, 588] width 1008 height 19
click at [247, 589] on h2 "Pourquoi choisir la résine CBD LE JAUNEjaune ?" at bounding box center [619, 588] width 1008 height 19
click at [239, 583] on h2 "Pourquoi choisir la résine CBD LE JAUNEjaune ?" at bounding box center [619, 588] width 1008 height 19
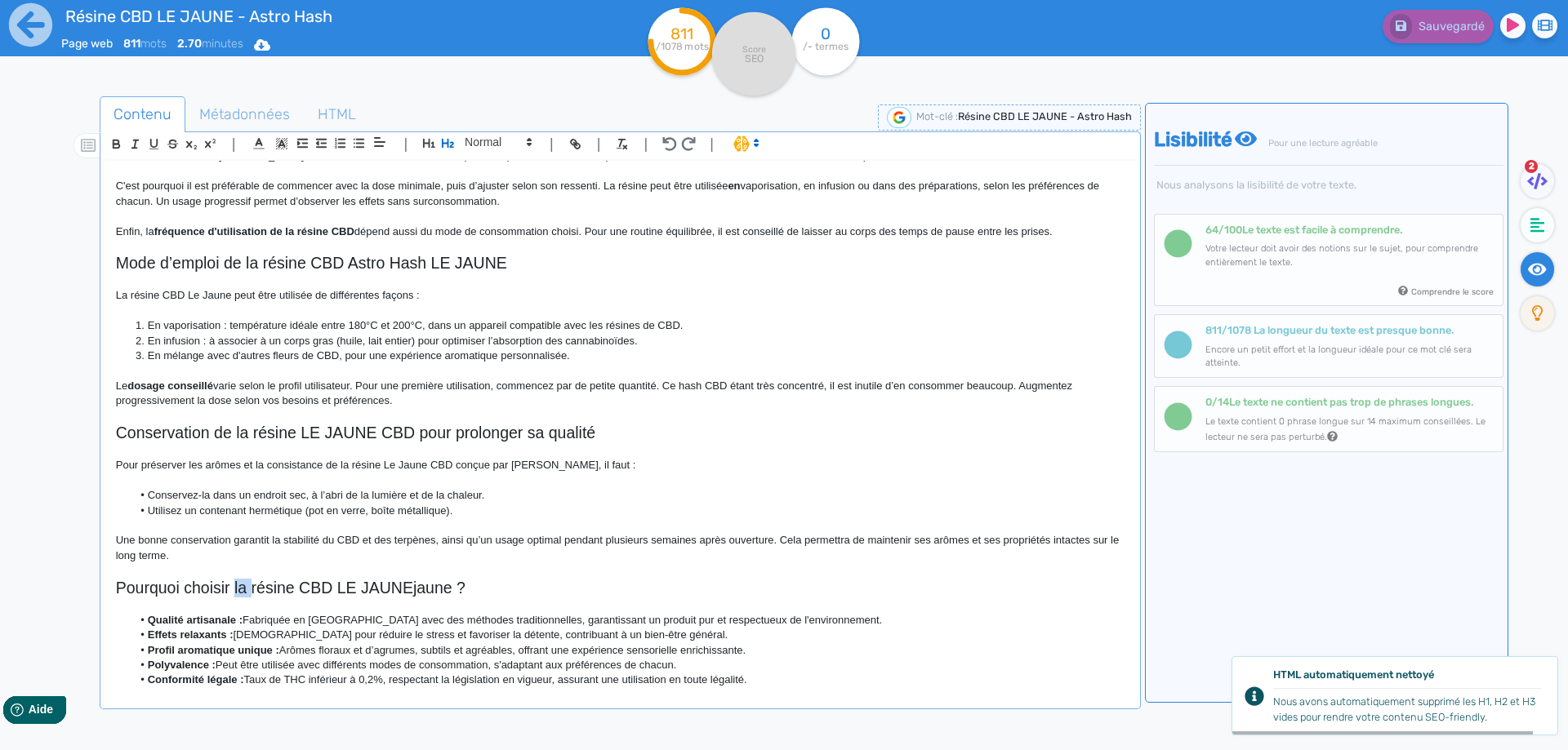
click at [423, 591] on h2 "Pourquoi choisir la résine CBD LE JAUNEjaune ?" at bounding box center [619, 588] width 1008 height 19
click at [429, 590] on h2 "Pourquoi choisir la résine CBD LE JAUNEjaune ?" at bounding box center [619, 588] width 1008 height 19
drag, startPoint x: 415, startPoint y: 589, endPoint x: 448, endPoint y: 583, distance: 33.5
click at [448, 583] on h2 "Pourquoi choisir la résine CBD LE JAUNEjaune ?" at bounding box center [619, 588] width 1008 height 19
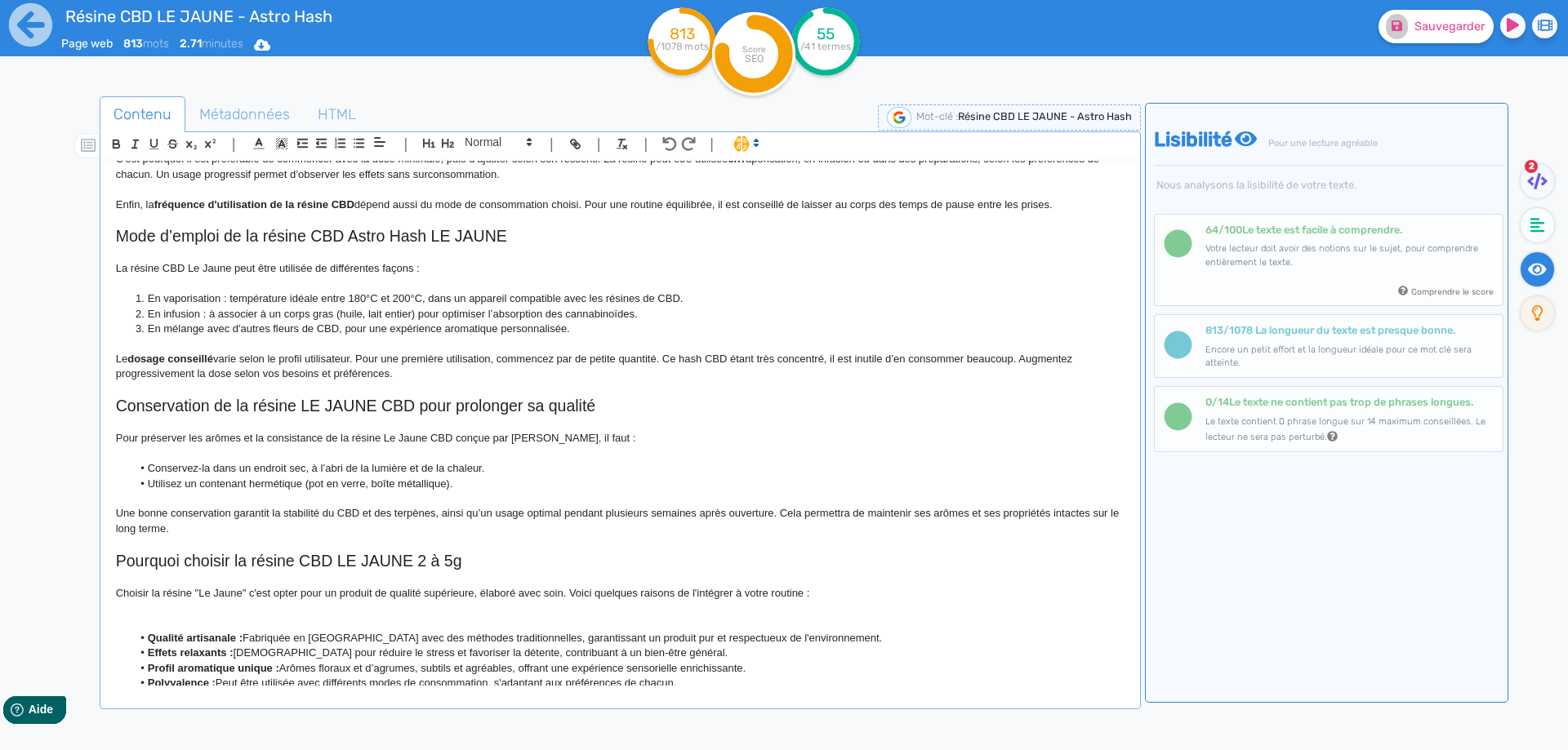
scroll to position [544, 0]
click at [204, 591] on p "Choisir la résine "Le Jaune" c'est opter pour un produit de qualité supérieure,…" at bounding box center [619, 593] width 1008 height 15
click at [130, 467] on ul "Conservez-la dans un endroit sec, à l’abri de la lumière et de la chaleur. Util…" at bounding box center [619, 476] width 1008 height 30
drag, startPoint x: 692, startPoint y: 664, endPoint x: 681, endPoint y: 682, distance: 21.1
click at [692, 664] on li "Profil aromatique unique : Arômes floraux et d’agrumes, subtils et agréables, o…" at bounding box center [627, 668] width 993 height 15
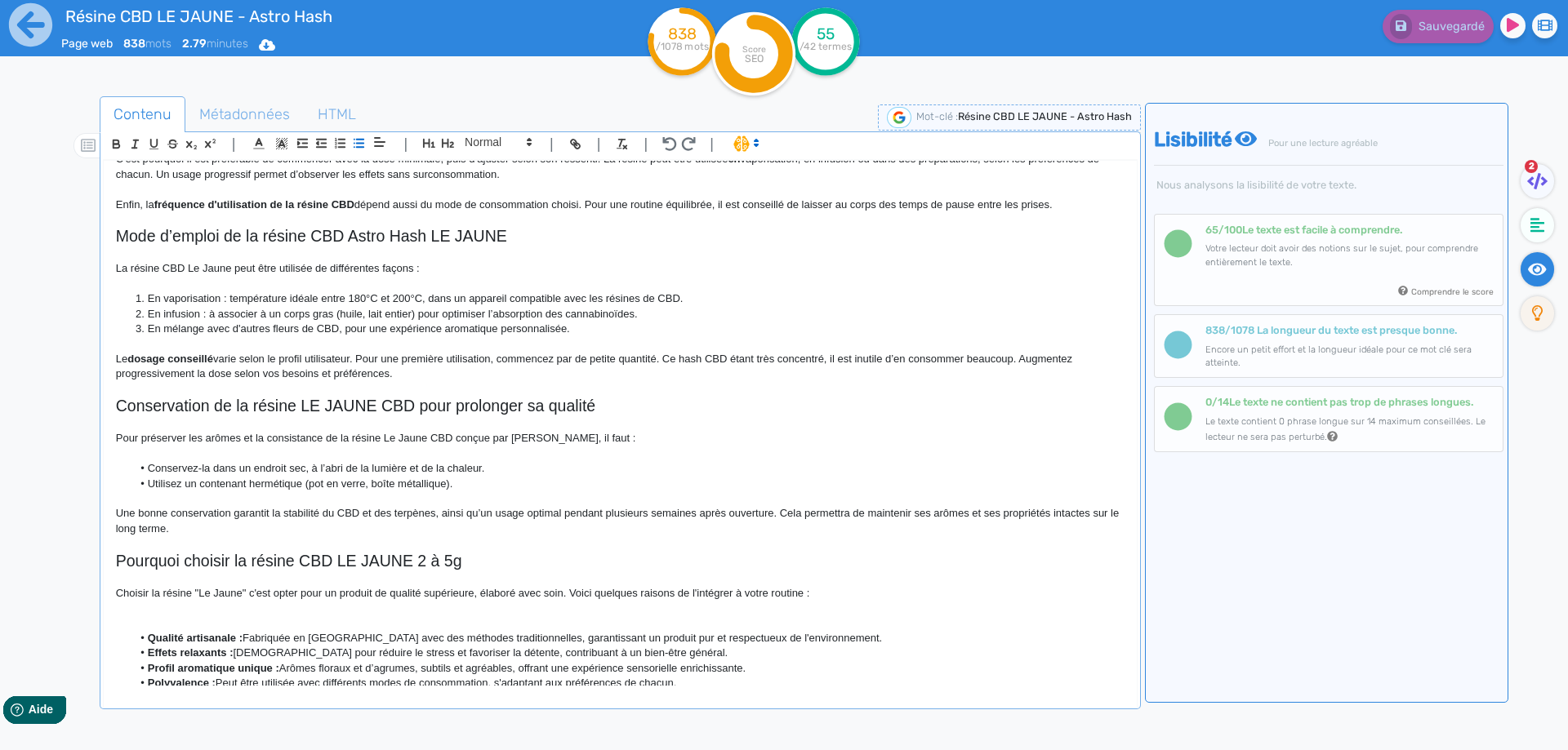
click at [600, 481] on li "Utilisez un contenant hermétique (pot en verre, boîte métallique)." at bounding box center [627, 484] width 993 height 15
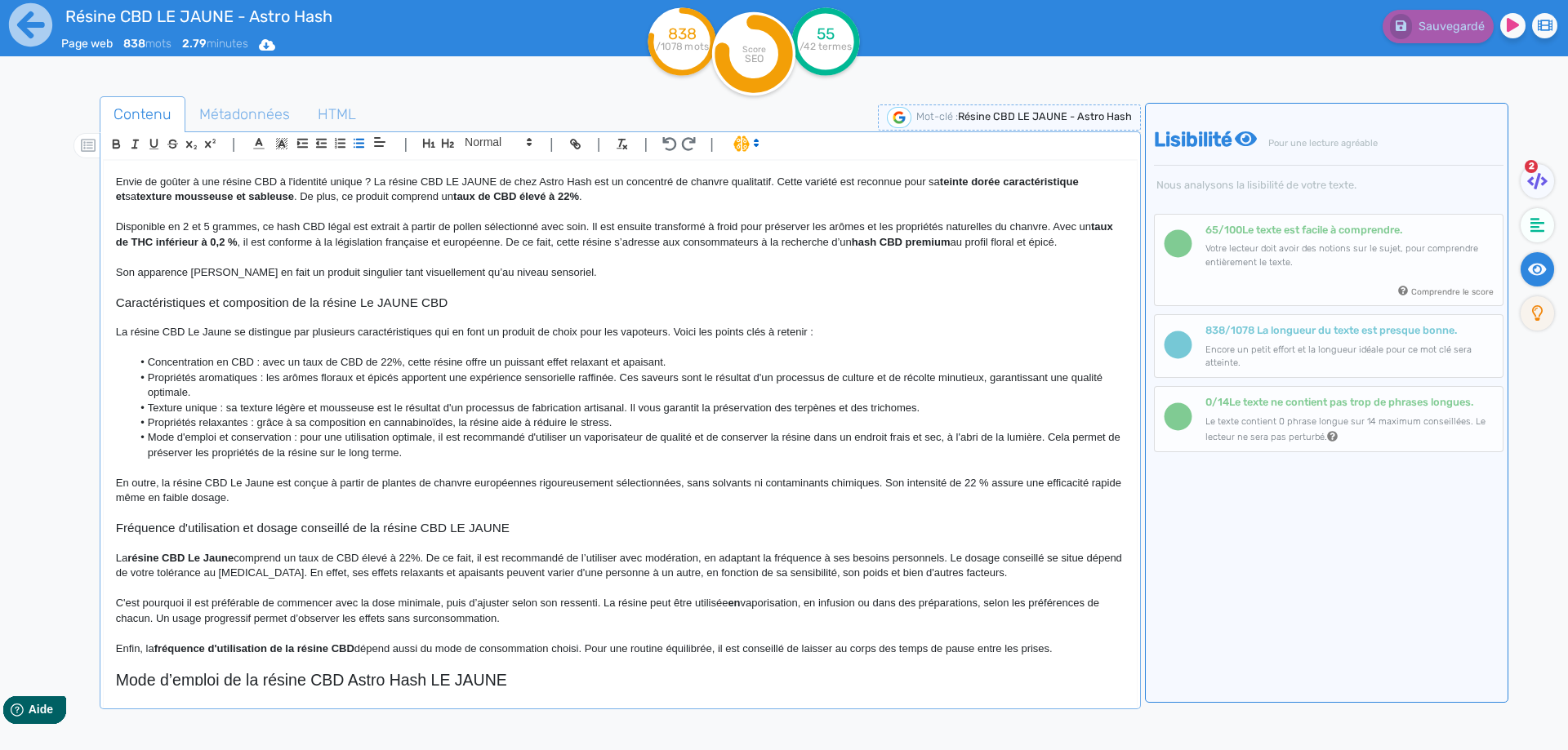
scroll to position [0, 0]
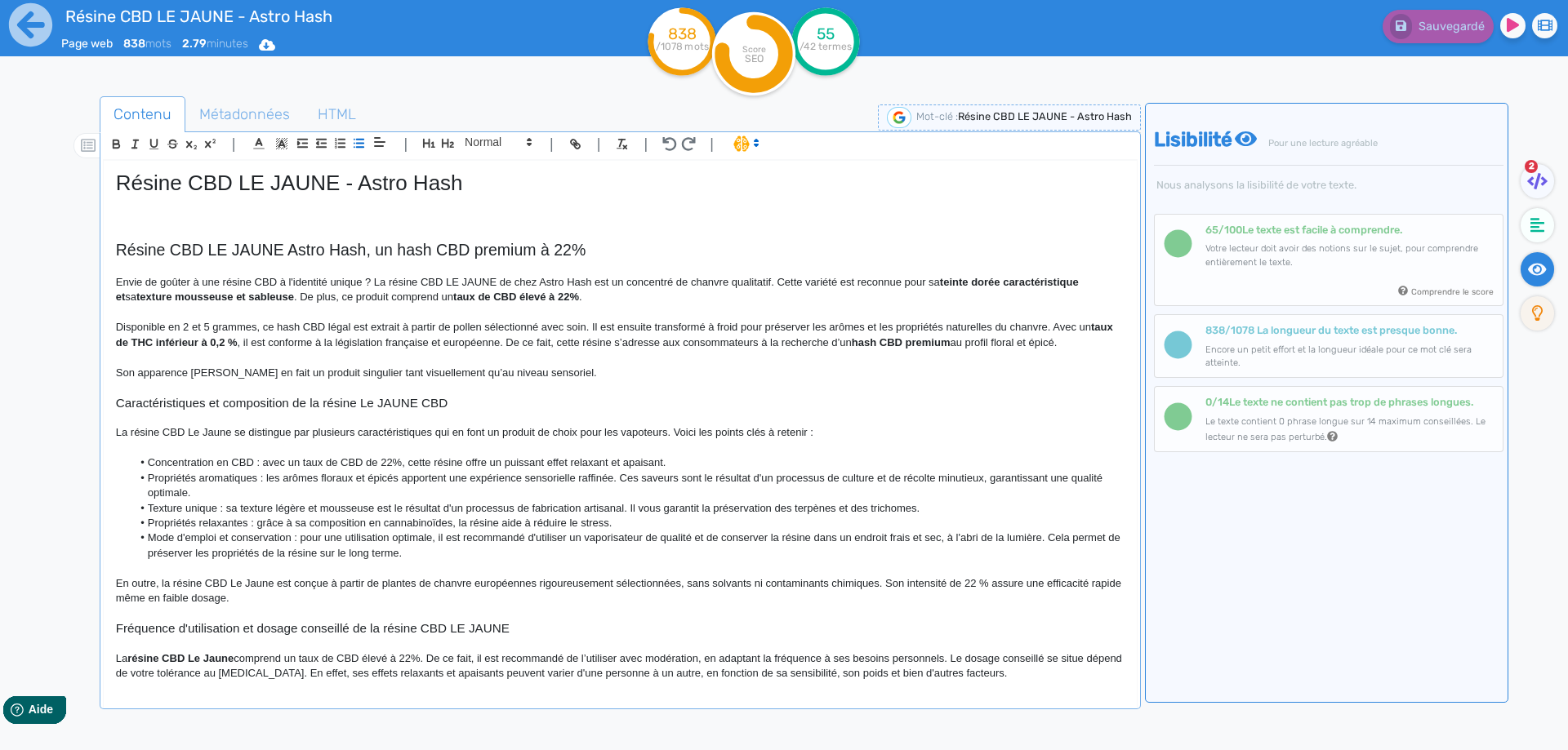
click at [987, 472] on li "Propriétés aromatiques : les arômes floraux et épicés apportent une expérience …" at bounding box center [627, 485] width 993 height 30
drag, startPoint x: 987, startPoint y: 472, endPoint x: 135, endPoint y: 491, distance: 852.2
click at [135, 491] on li "Propriétés aromatiques : les arômes floraux et épicés apportent une expérience …" at bounding box center [627, 485] width 993 height 30
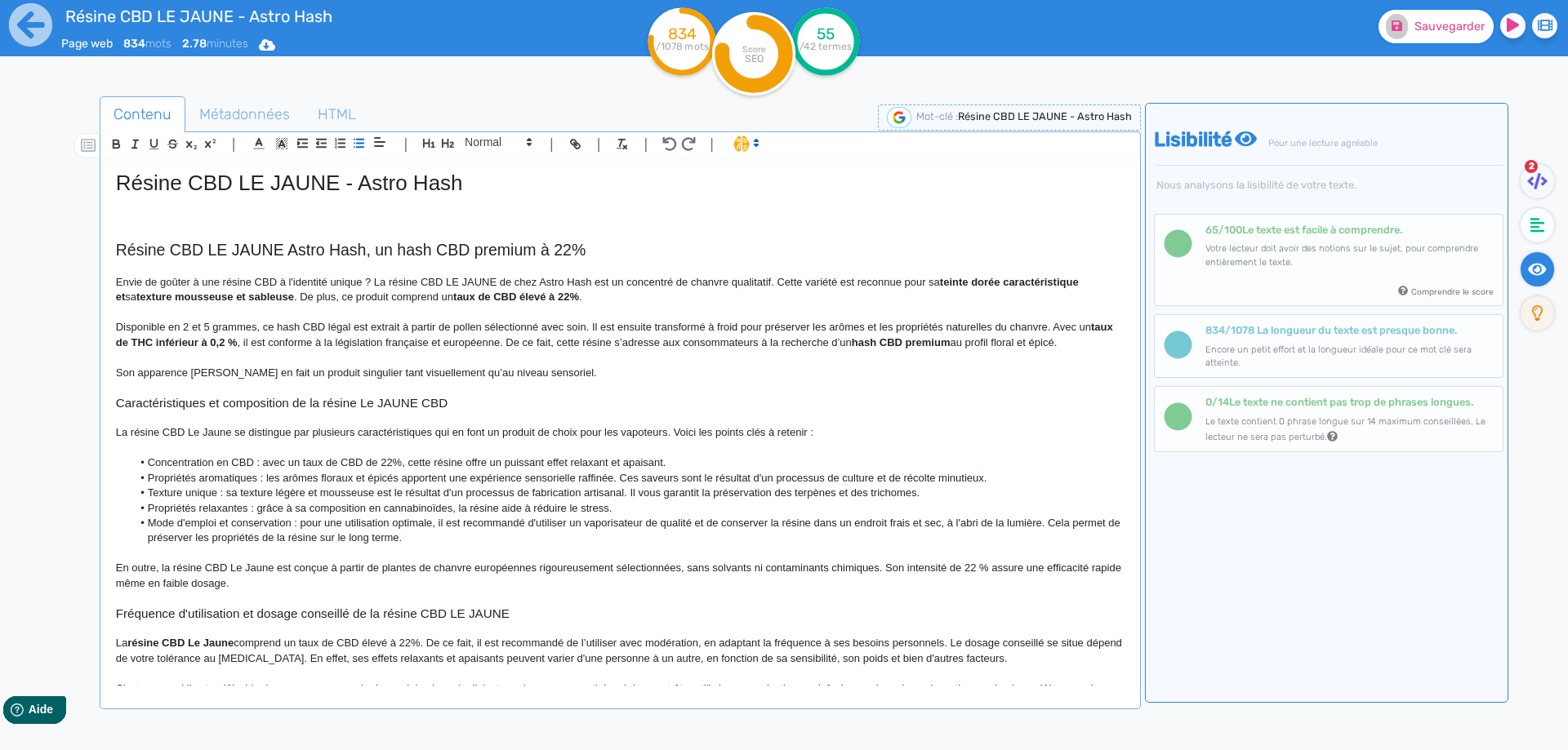
click at [1435, 29] on span "Sauvegarder" at bounding box center [1449, 26] width 70 height 14
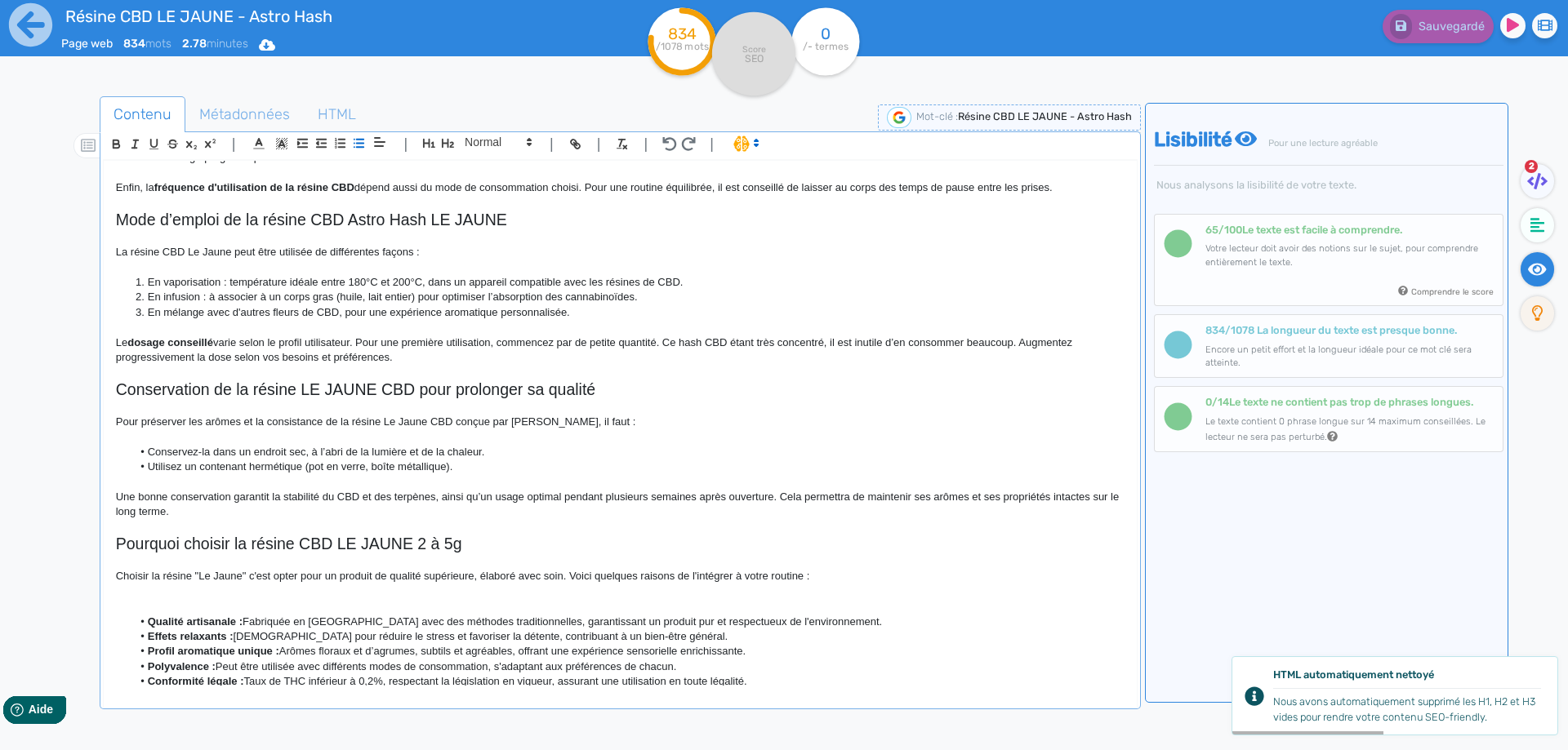
scroll to position [574, 0]
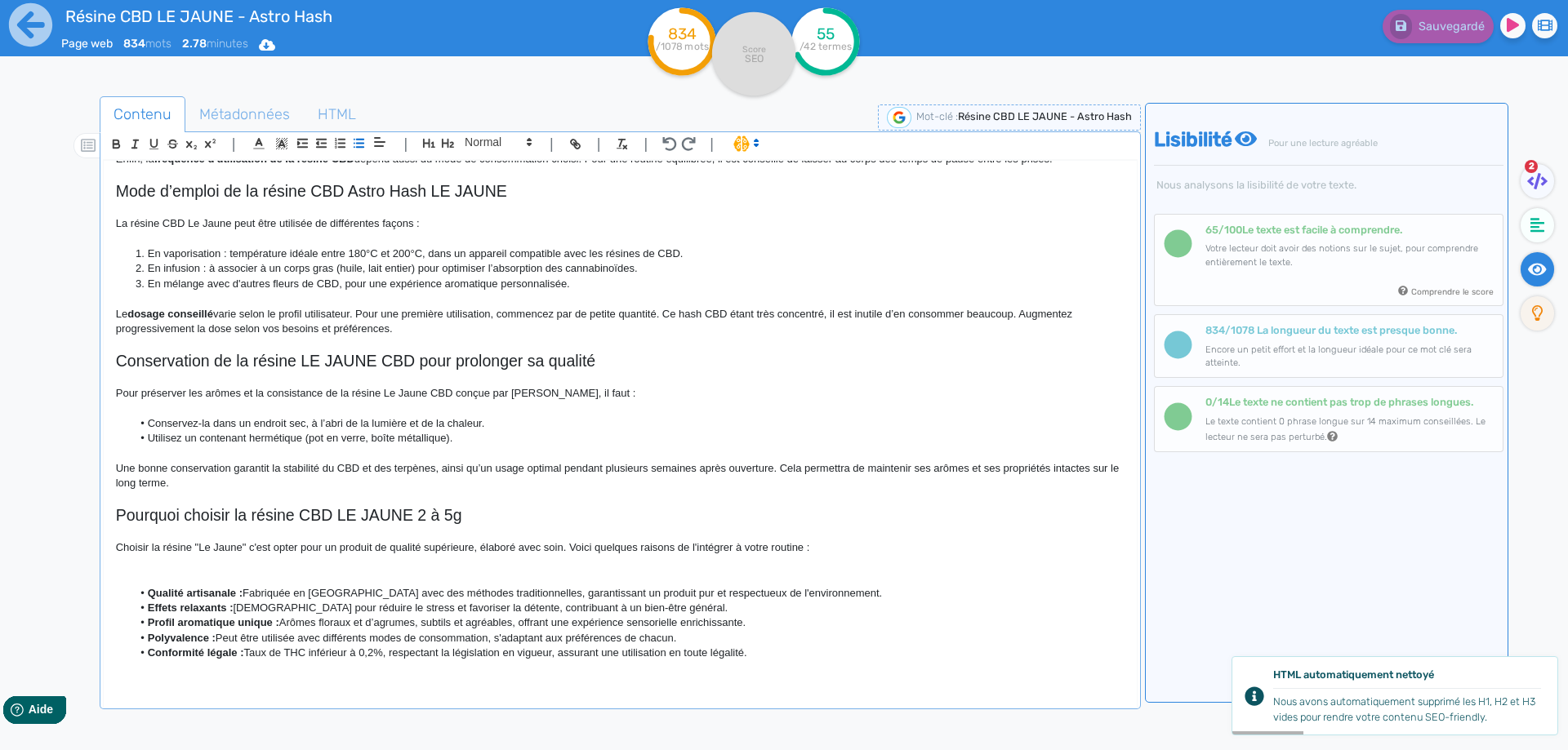
click at [294, 570] on p at bounding box center [619, 563] width 1008 height 15
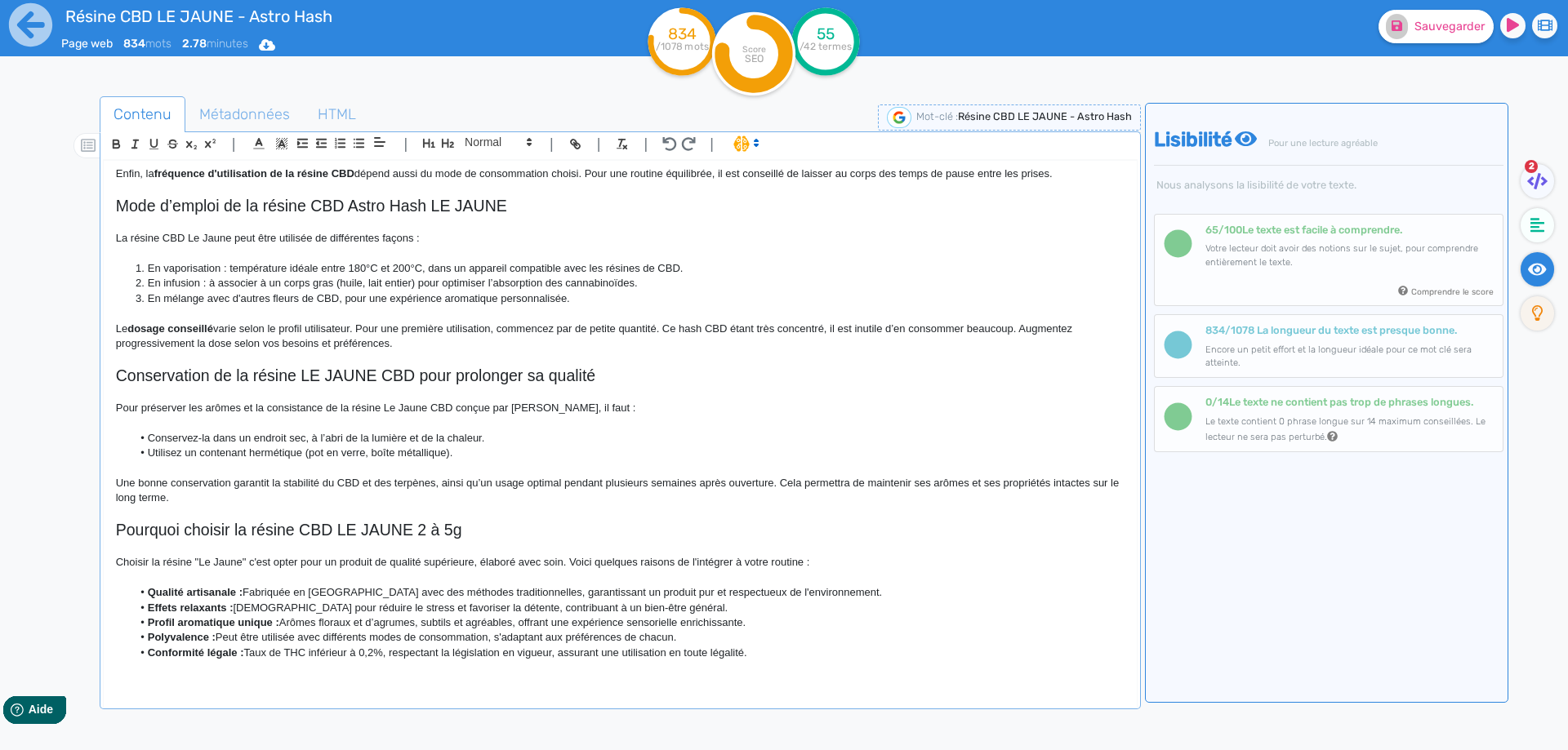
click at [201, 561] on p "Choisir la résine "Le Jaune" c'est opter pour un produit de qualité supérieure,…" at bounding box center [619, 562] width 1008 height 15
click at [245, 557] on p "Choisir la résine Le Jaune" c'est opter pour un produit de qualité supérieure, …" at bounding box center [619, 562] width 1008 height 15
click at [241, 557] on p "Choisir la résine Le Jaune" c'est opter pour un produit de qualité supérieure, …" at bounding box center [619, 562] width 1008 height 15
click at [159, 590] on strong "Qualité artisanale :" at bounding box center [195, 592] width 95 height 12
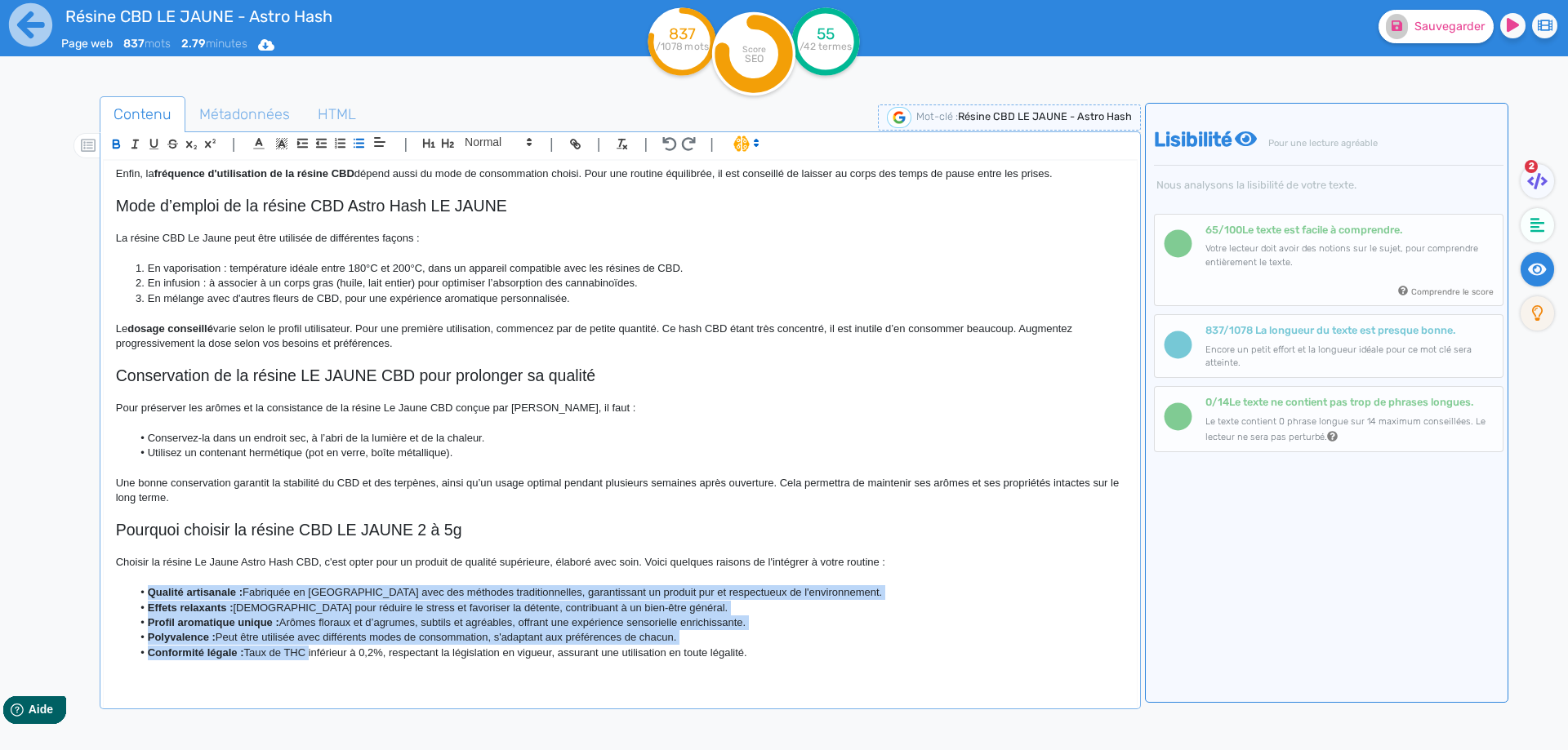
drag, startPoint x: 159, startPoint y: 590, endPoint x: 300, endPoint y: 647, distance: 152.1
click at [300, 647] on ul "Qualité artisanale : Fabriquée en France avec des méthodes traditionnelles, gar…" at bounding box center [619, 623] width 1008 height 76
click at [241, 613] on li "Effets relaxants : Idéale pour réduire le stress et favoriser la détente, contr…" at bounding box center [627, 608] width 993 height 15
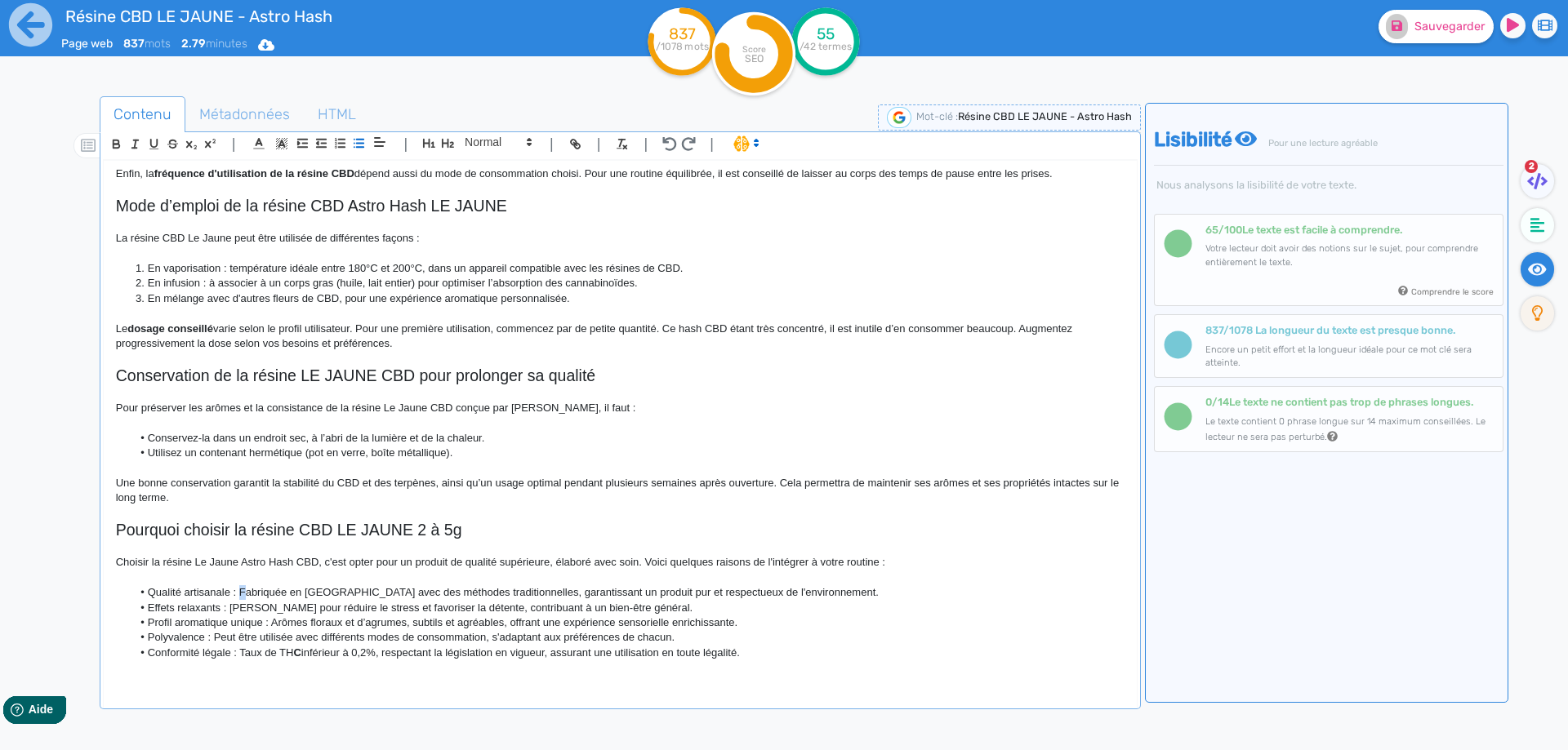
click at [241, 587] on li "Qualité artisanale : Fabriquée en France avec des méthodes traditionnelles, gar…" at bounding box center [627, 593] width 993 height 15
click at [229, 612] on li "Effets relaxants : Idéale pour réduire le stress et favoriser la détente, contr…" at bounding box center [627, 608] width 993 height 15
drag, startPoint x: 249, startPoint y: 616, endPoint x: 257, endPoint y: 607, distance: 12.0
click at [252, 613] on ul "Qualité artisanale : fabriquée en France avec des méthodes traditionnelles, gar…" at bounding box center [619, 623] width 1008 height 76
click at [259, 603] on li "Effets relaxants : idéale pour réduire le stress et favoriser la détente, contr…" at bounding box center [627, 608] width 993 height 15
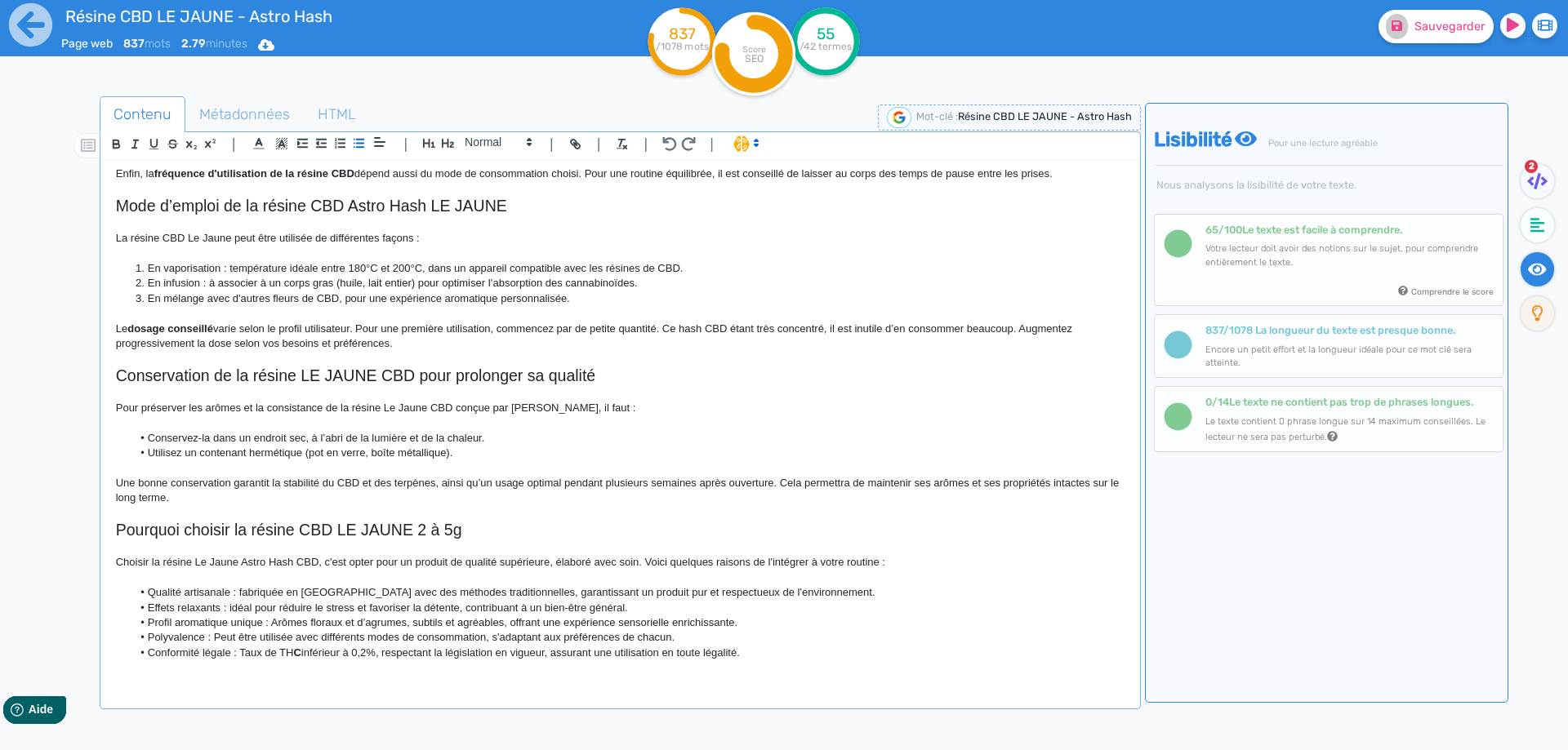
click at [290, 603] on li "Effets relaxants : idéal pour réduire le stress et favoriser la détente, contri…" at bounding box center [627, 608] width 993 height 15
click at [275, 606] on li "Effets relaxants : idéal pour aider à la gestion du stress et favoriser la déte…" at bounding box center [627, 608] width 993 height 15
click at [281, 605] on li "Effets relaxants : idéal pour aider à la gestion du stress et favoriser la déte…" at bounding box center [627, 608] width 993 height 15
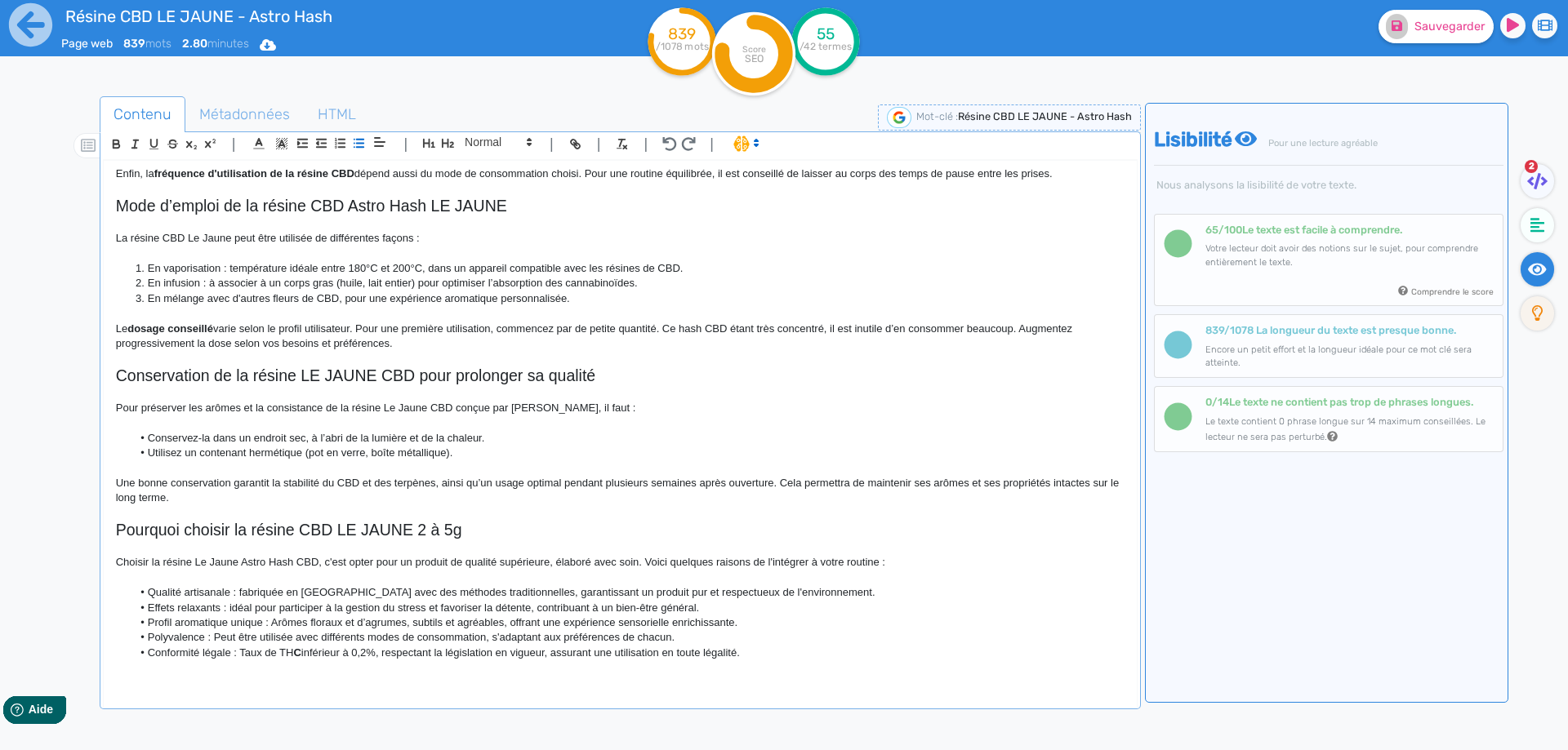
click at [431, 613] on li "Effets relaxants : idéal pour participer à la gestion du stress et favoriser la…" at bounding box center [627, 608] width 993 height 15
drag, startPoint x: 431, startPoint y: 613, endPoint x: 518, endPoint y: 613, distance: 87.0
click at [518, 613] on li "Effets relaxants : idéal pour participer à la gestion du stress et favoriser la…" at bounding box center [627, 608] width 993 height 15
drag, startPoint x: 445, startPoint y: 608, endPoint x: 481, endPoint y: 610, distance: 36.1
click at [481, 610] on li "Effets relaxants : idéal pour participer à la gestion du stress, contribuant à …" at bounding box center [627, 608] width 993 height 15
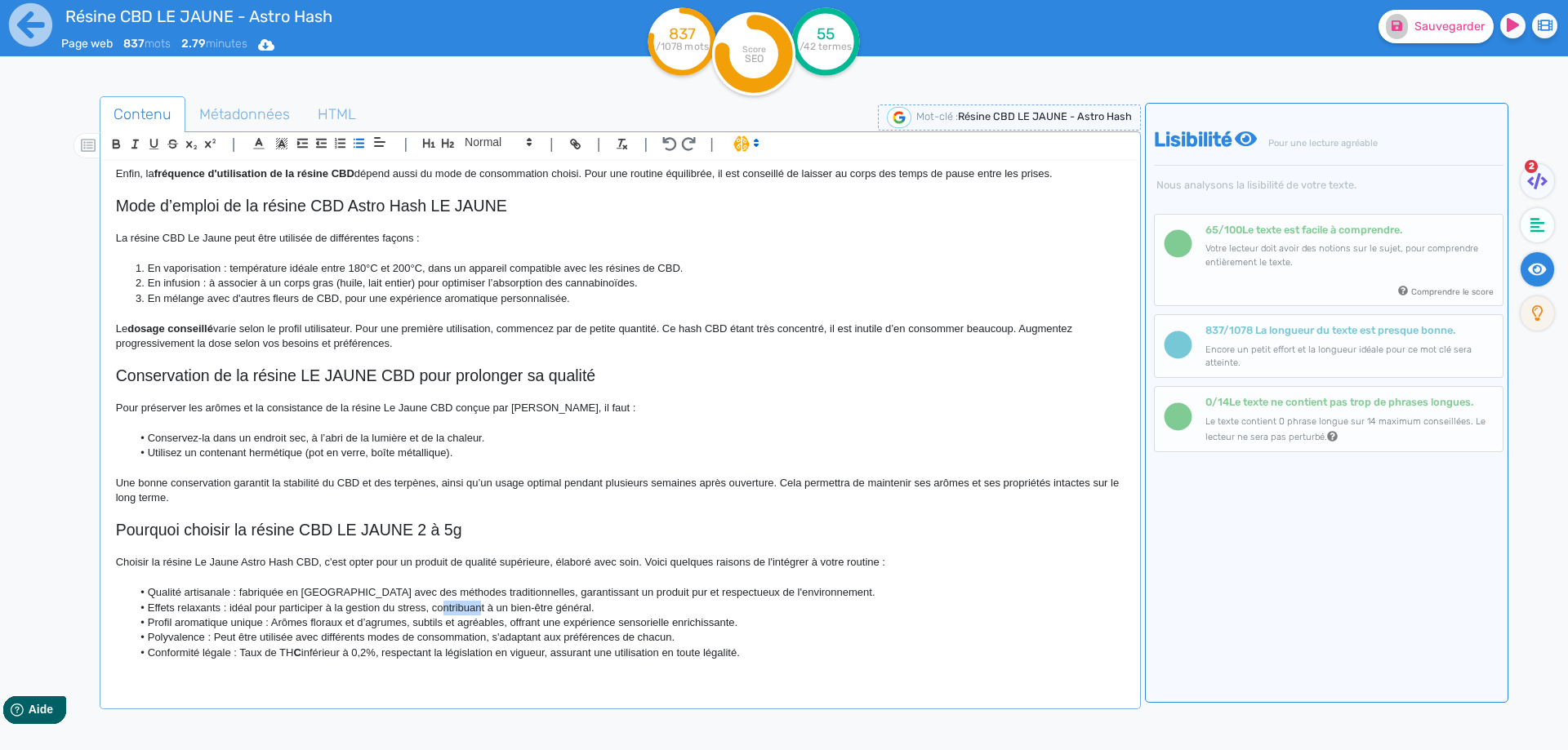
click at [446, 610] on li "Effets relaxants : idéal pour participer à la gestion du stress, contribuant à …" at bounding box center [627, 608] width 993 height 15
drag, startPoint x: 446, startPoint y: 610, endPoint x: 565, endPoint y: 613, distance: 119.0
click at [565, 613] on li "Effets relaxants : idéal pour participer à la gestion du stress, contribuant à …" at bounding box center [627, 608] width 993 height 15
click at [274, 622] on li "Profil aromatique unique : Arômes floraux et d’agrumes, subtils et agréables, o…" at bounding box center [627, 623] width 993 height 15
click at [376, 621] on li "Profil aromatique unique : arômes floraux et d’agrumes, subtils et agréables, o…" at bounding box center [627, 623] width 993 height 15
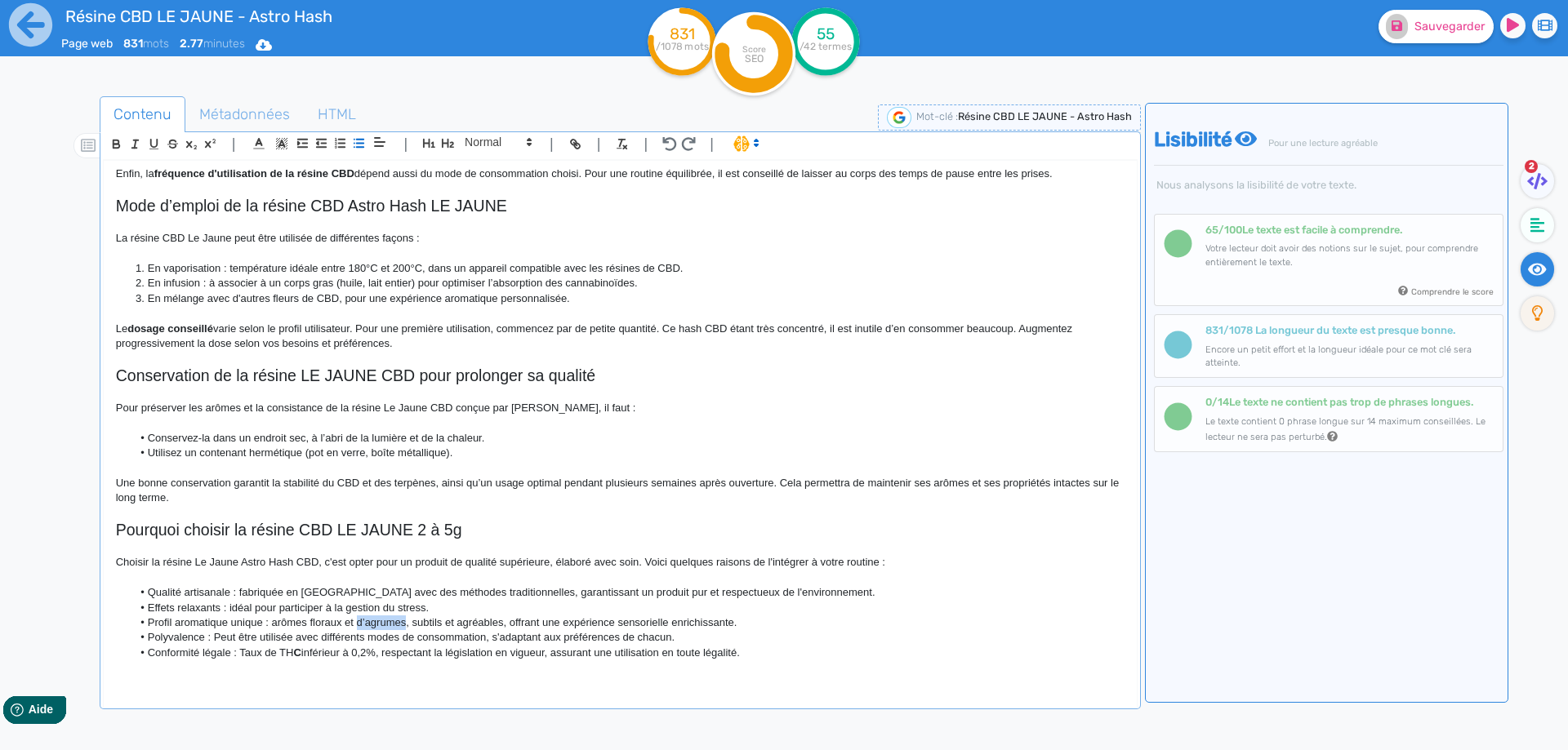
click at [376, 621] on li "Profil aromatique unique : arômes floraux et d’agrumes, subtils et agréables, o…" at bounding box center [627, 623] width 993 height 15
click at [494, 620] on li "Profil aromatique unique : arômes floraux et épicés, subtils et agréables, offr…" at bounding box center [627, 623] width 993 height 15
click at [500, 620] on li "Profil aromatique unique : arômes floraux et épicés, subtils et agréables, offr…" at bounding box center [627, 623] width 993 height 15
click at [216, 637] on li "Polyvalence : Peut être utilisée avec différents modes de consommation, s'adapt…" at bounding box center [627, 637] width 993 height 15
click at [245, 654] on li "Conformité légale : Taux de TH C inférieur à 0,2%, respectant la législation en…" at bounding box center [627, 653] width 993 height 15
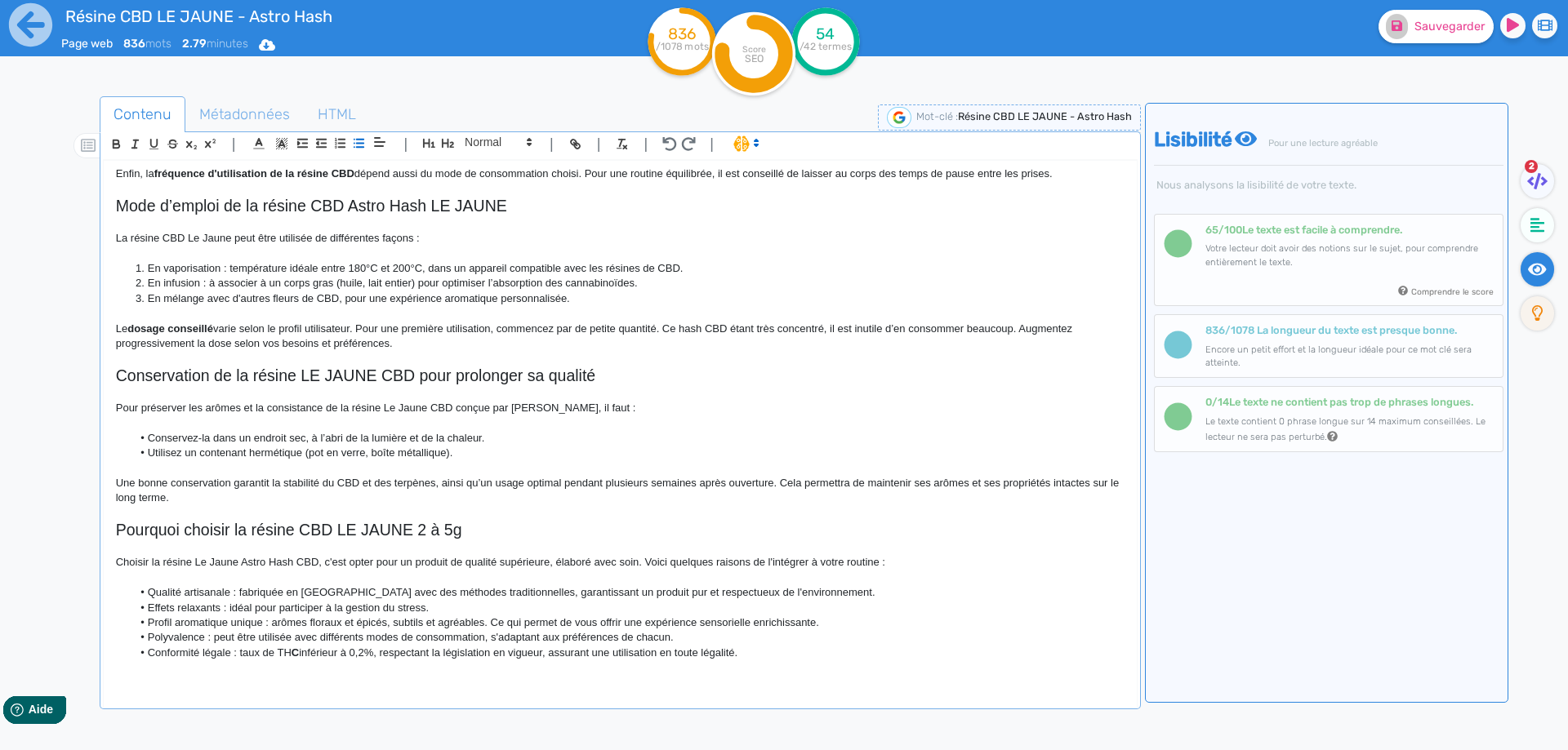
click at [359, 653] on li "Conformité légale : taux de TH C inférieur à 0,2%, respectant la législation en…" at bounding box center [627, 653] width 993 height 15
click at [768, 660] on p at bounding box center [619, 667] width 1008 height 15
click at [771, 654] on li "Conformité légale : taux de TH C inférieur à 0.2%, respectant la législation en…" at bounding box center [627, 653] width 993 height 15
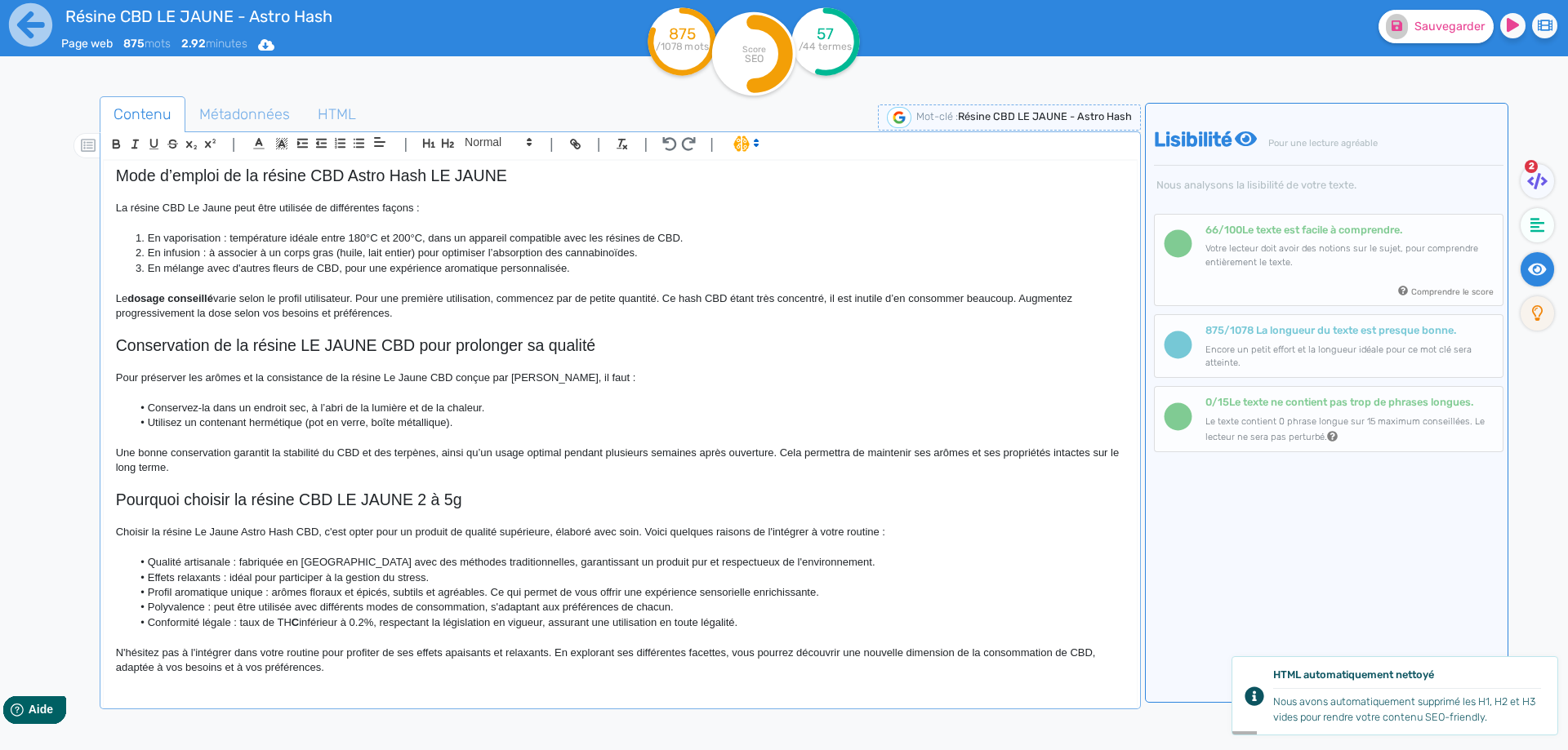
scroll to position [608, 0]
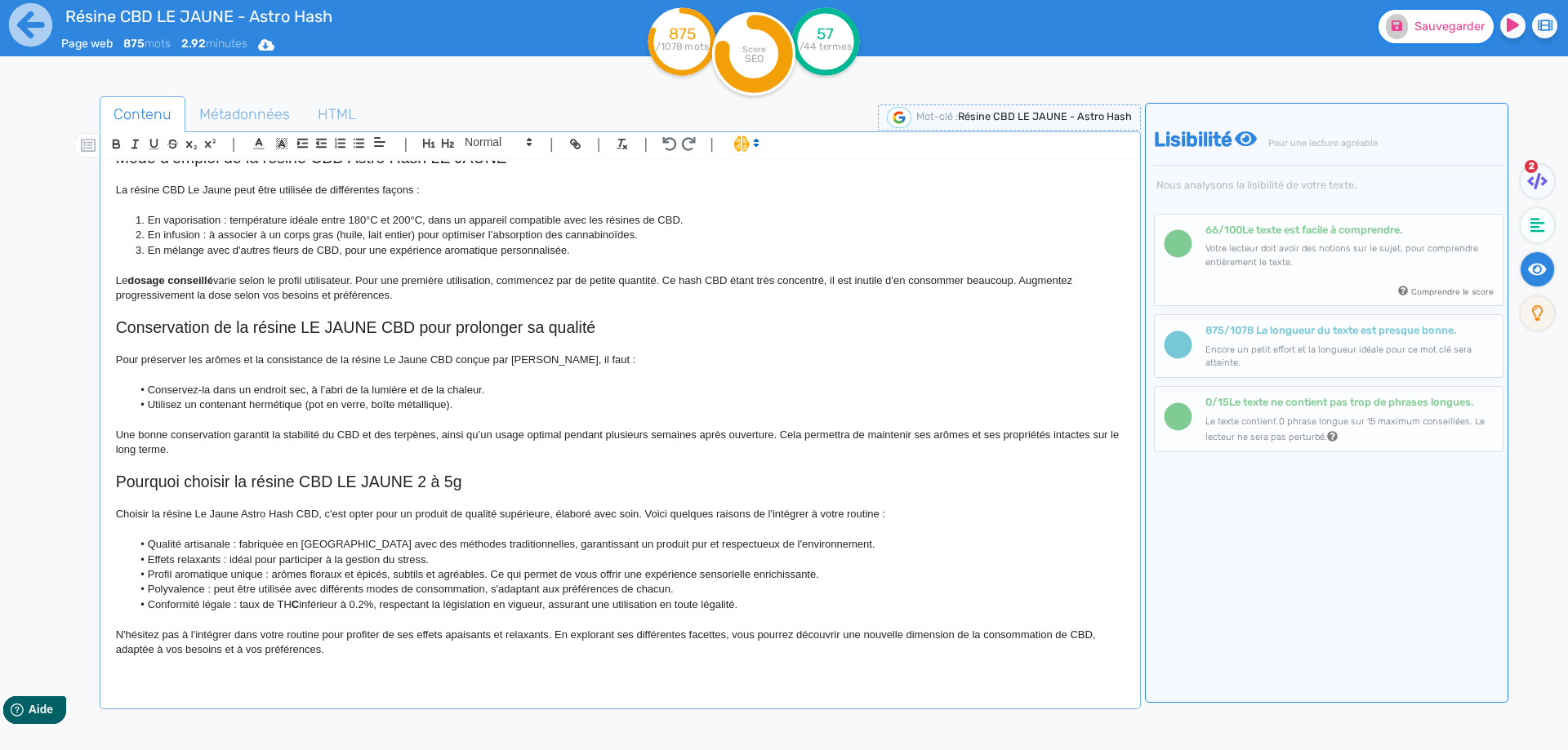
click at [1435, 27] on span "Sauvegarder" at bounding box center [1449, 26] width 70 height 14
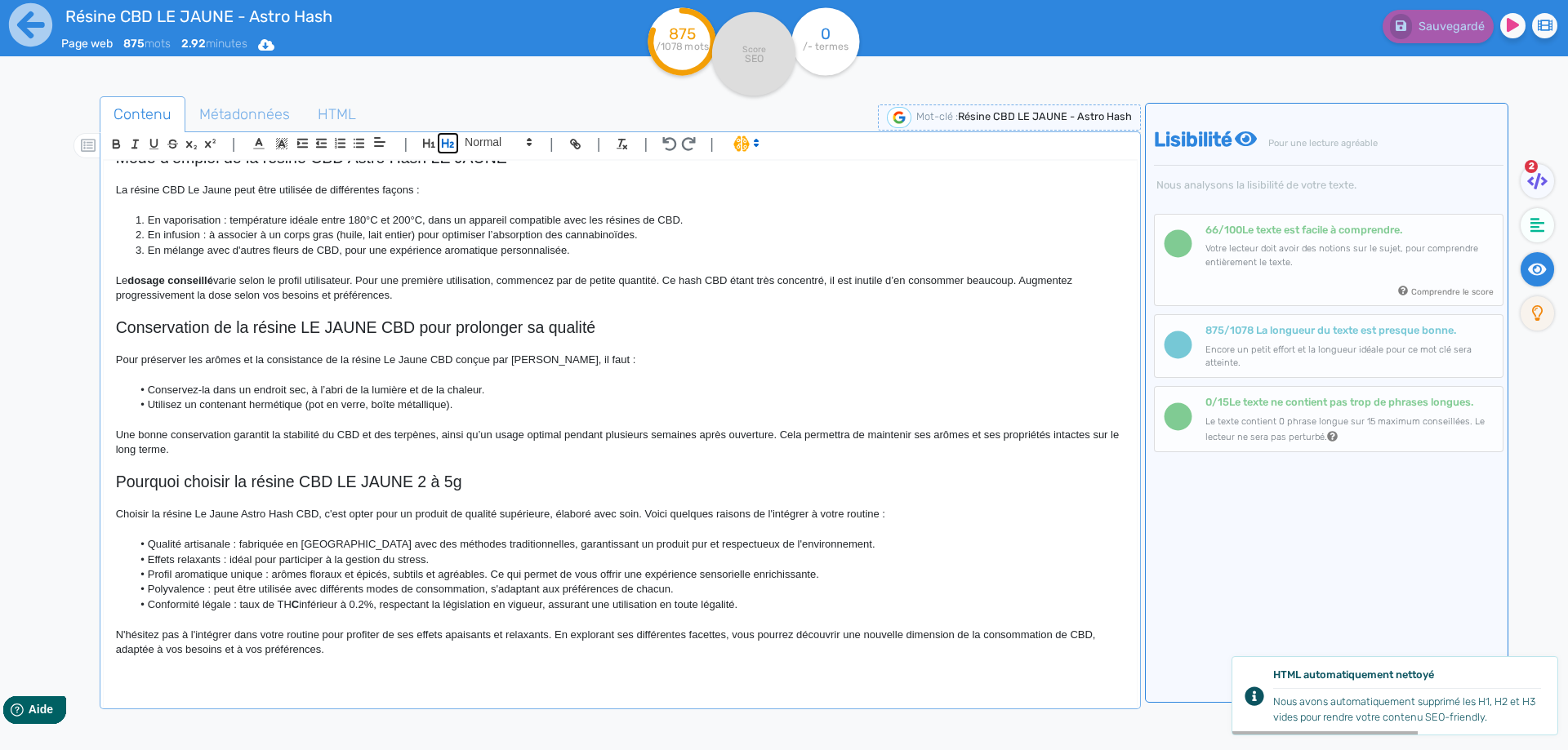
click at [452, 144] on icon "button" at bounding box center [447, 143] width 14 height 14
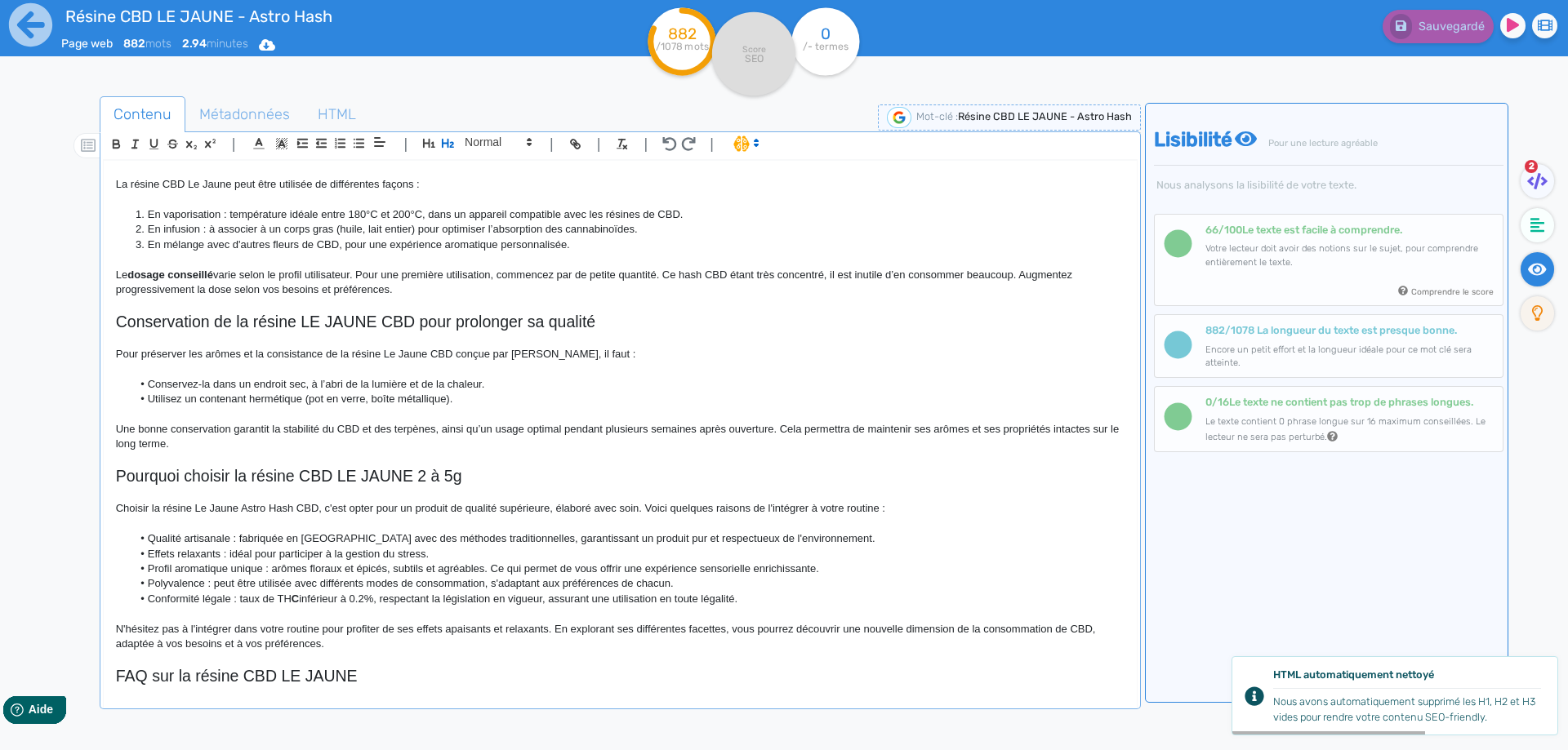
click at [238, 668] on h2 "FAQ sur la résine CBD LE JAUNE" at bounding box center [619, 676] width 1008 height 19
click at [408, 674] on h2 "FAQ sur la résine de CBD LE JAUNE" at bounding box center [619, 676] width 1008 height 19
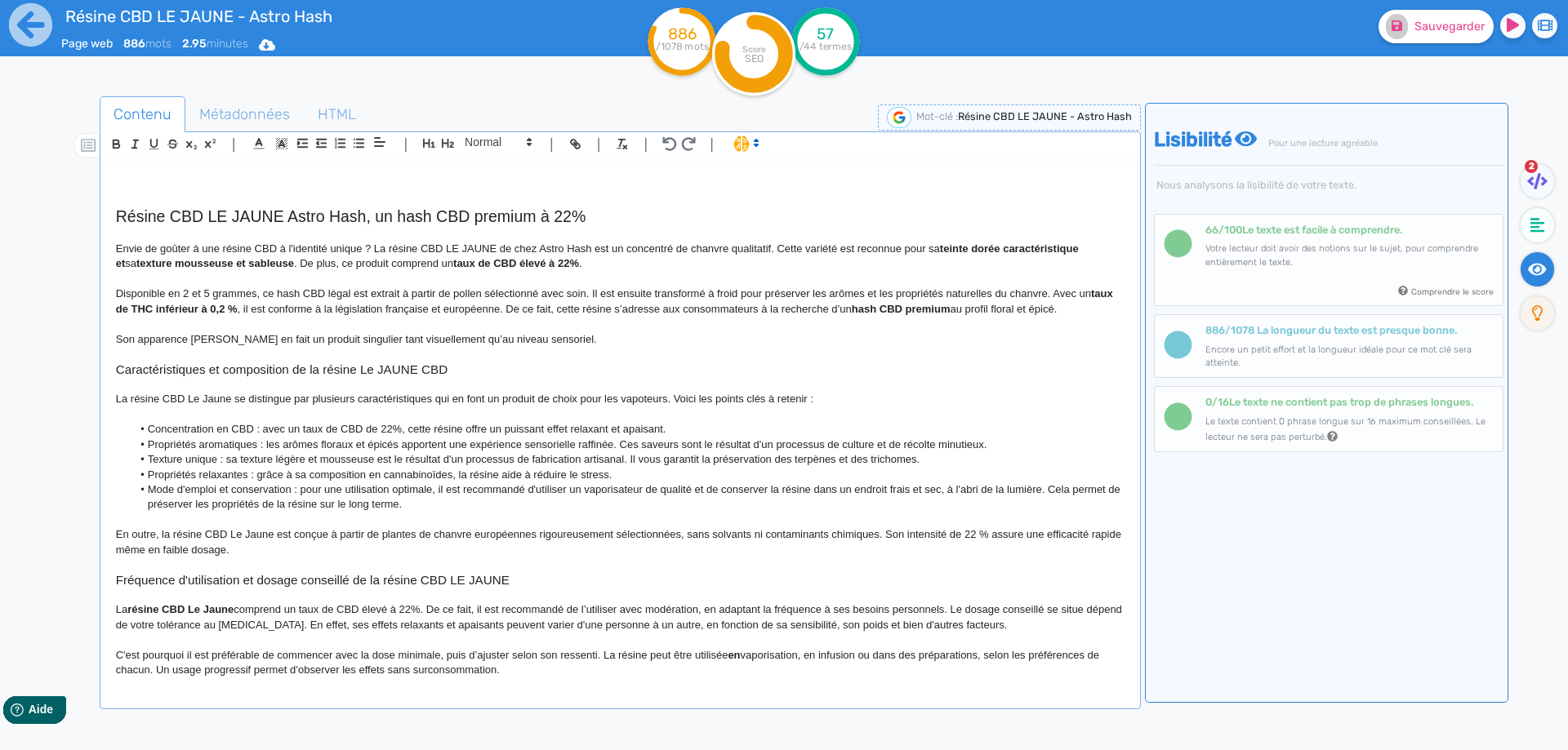
scroll to position [0, 0]
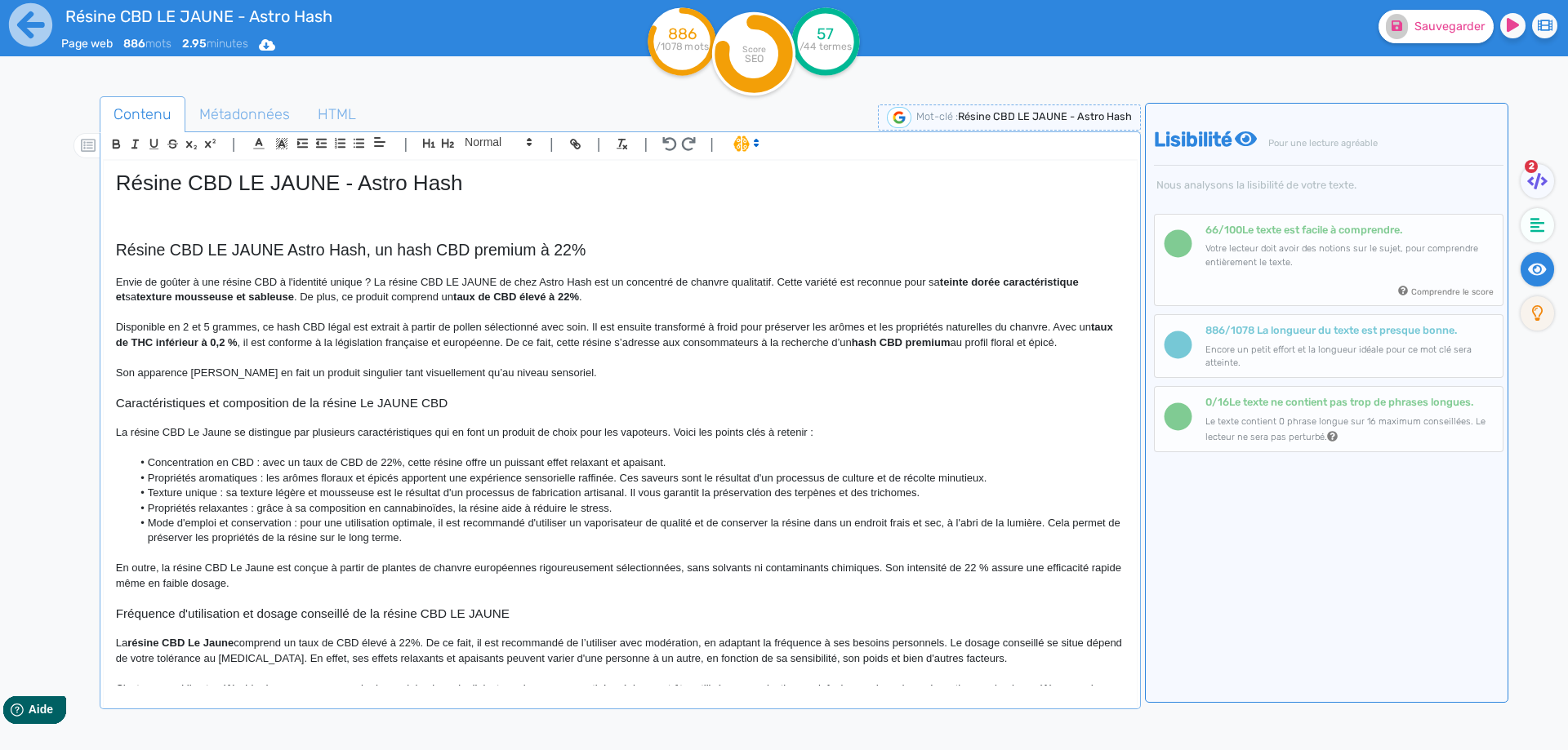
click at [322, 172] on h1 "Résine CBD LE JAUNE - Astro Hash" at bounding box center [619, 183] width 1008 height 25
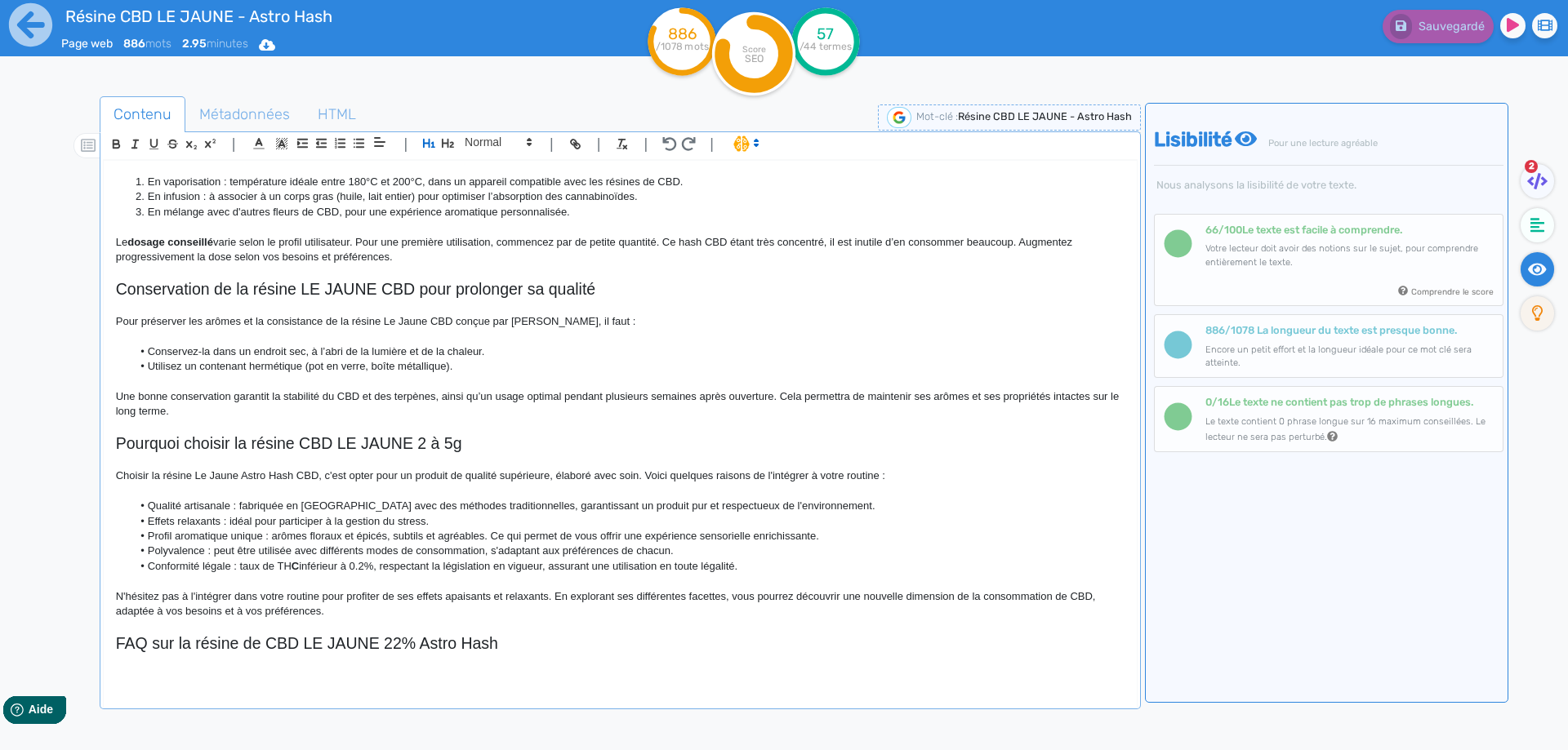
scroll to position [669, 0]
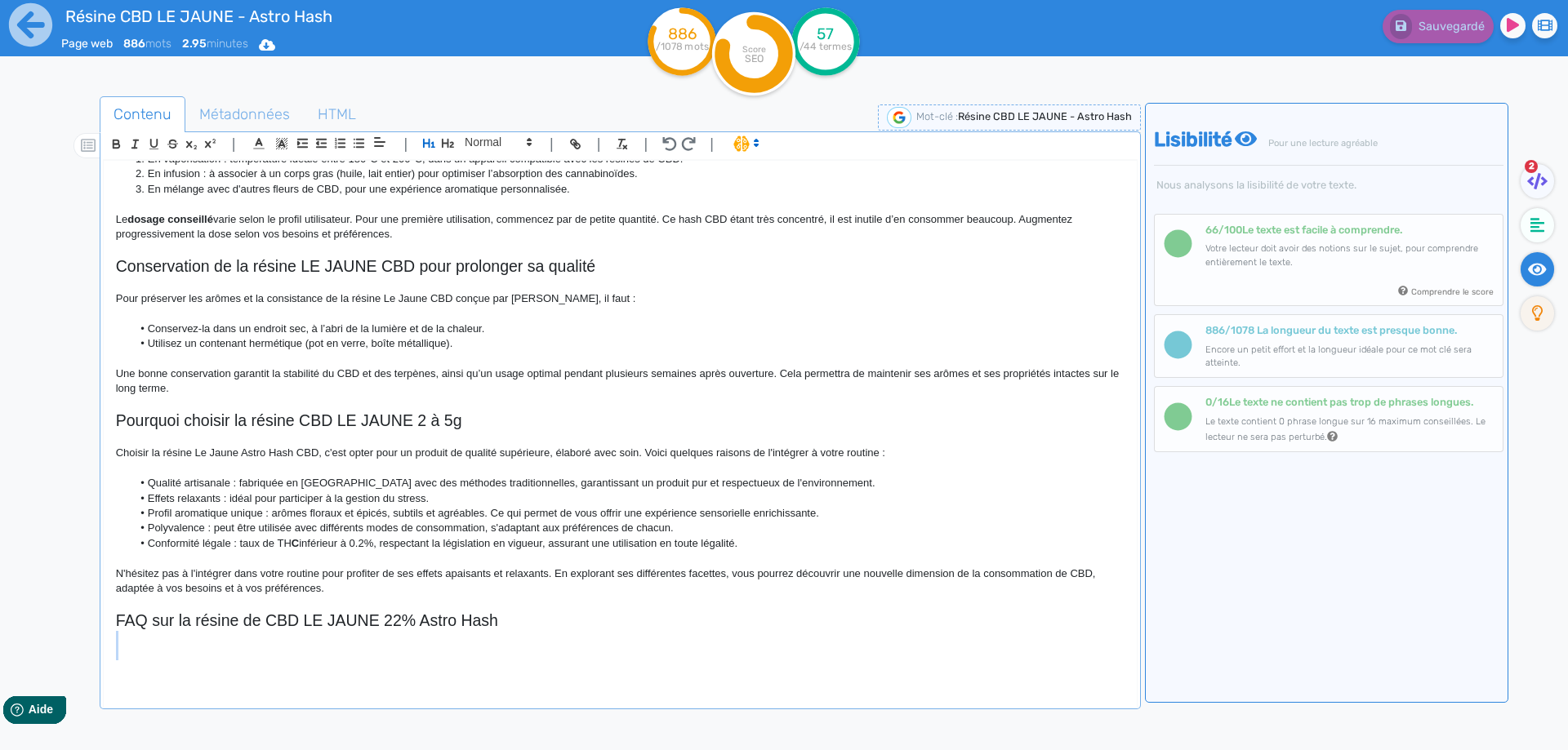
click at [218, 654] on div "Résine CBD LE JAUNE - Astro Hash Résine CBD LE JAUNE Astro Hash, un hash CBD pr…" at bounding box center [620, 423] width 1033 height 525
click at [217, 657] on p at bounding box center [619, 653] width 1008 height 15
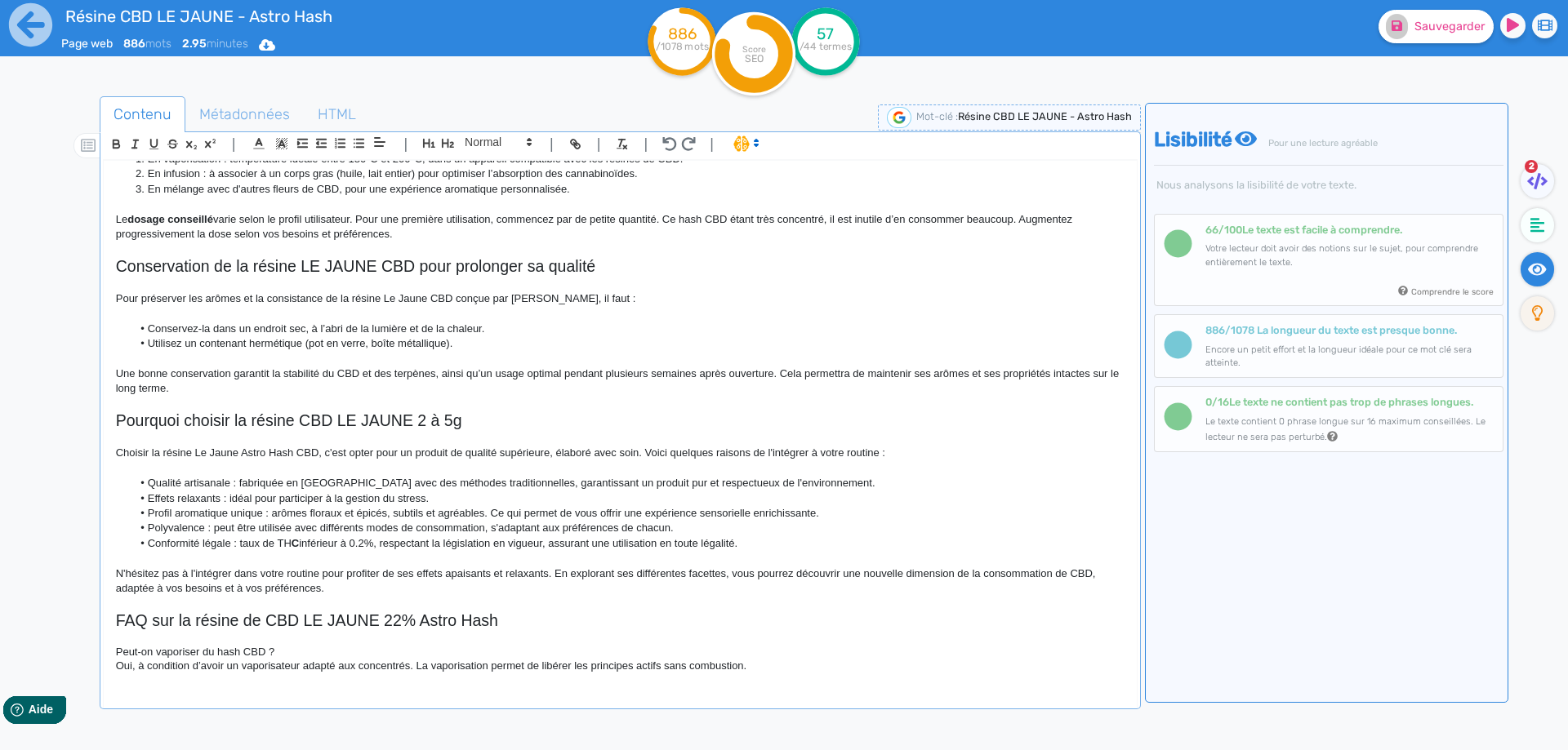
click at [289, 654] on h4 "Peut-on vaporiser du hash CBD ?" at bounding box center [619, 652] width 1008 height 13
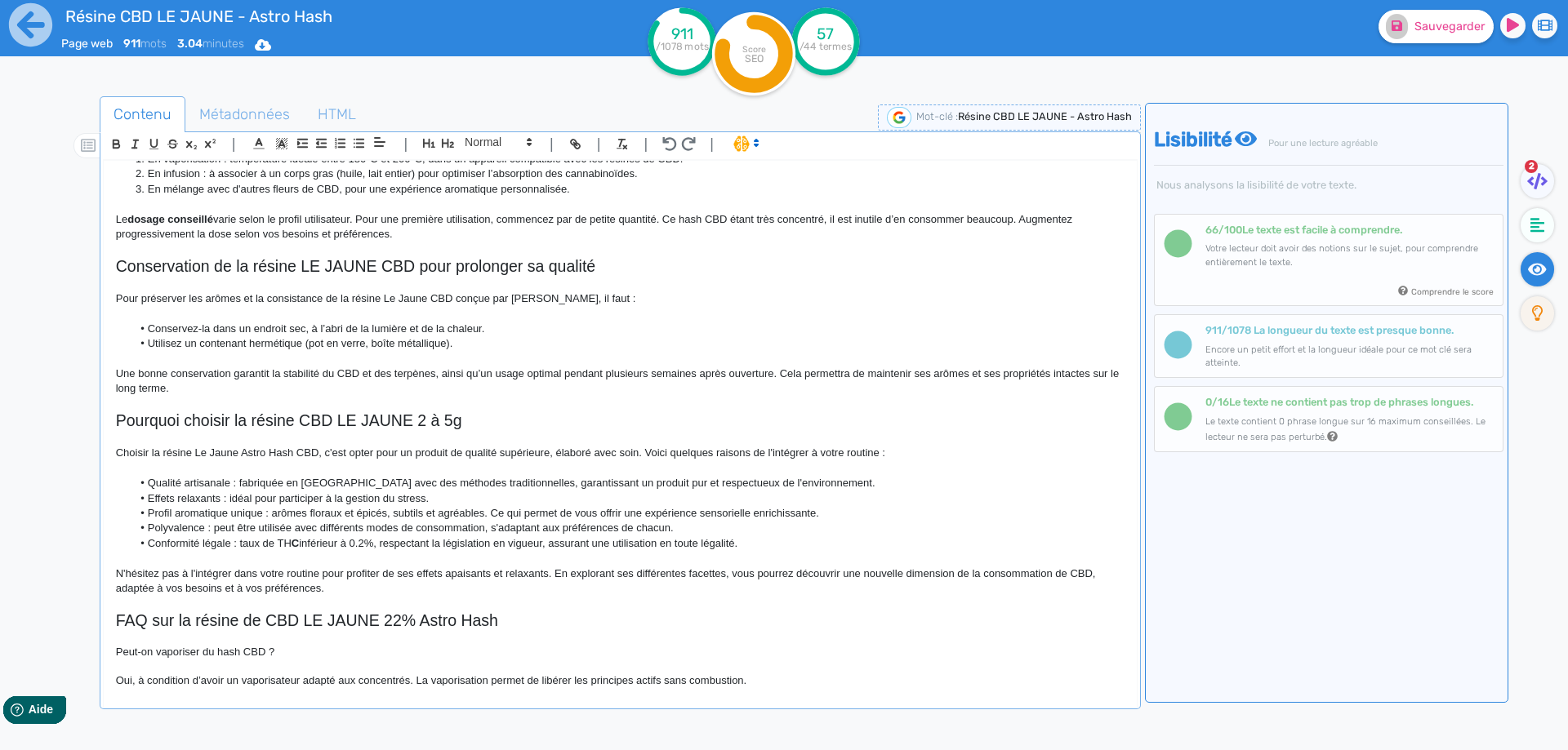
click at [229, 659] on p at bounding box center [619, 666] width 1008 height 15
click at [496, 145] on span at bounding box center [497, 142] width 80 height 20
click at [494, 163] on span at bounding box center [497, 170] width 66 height 28
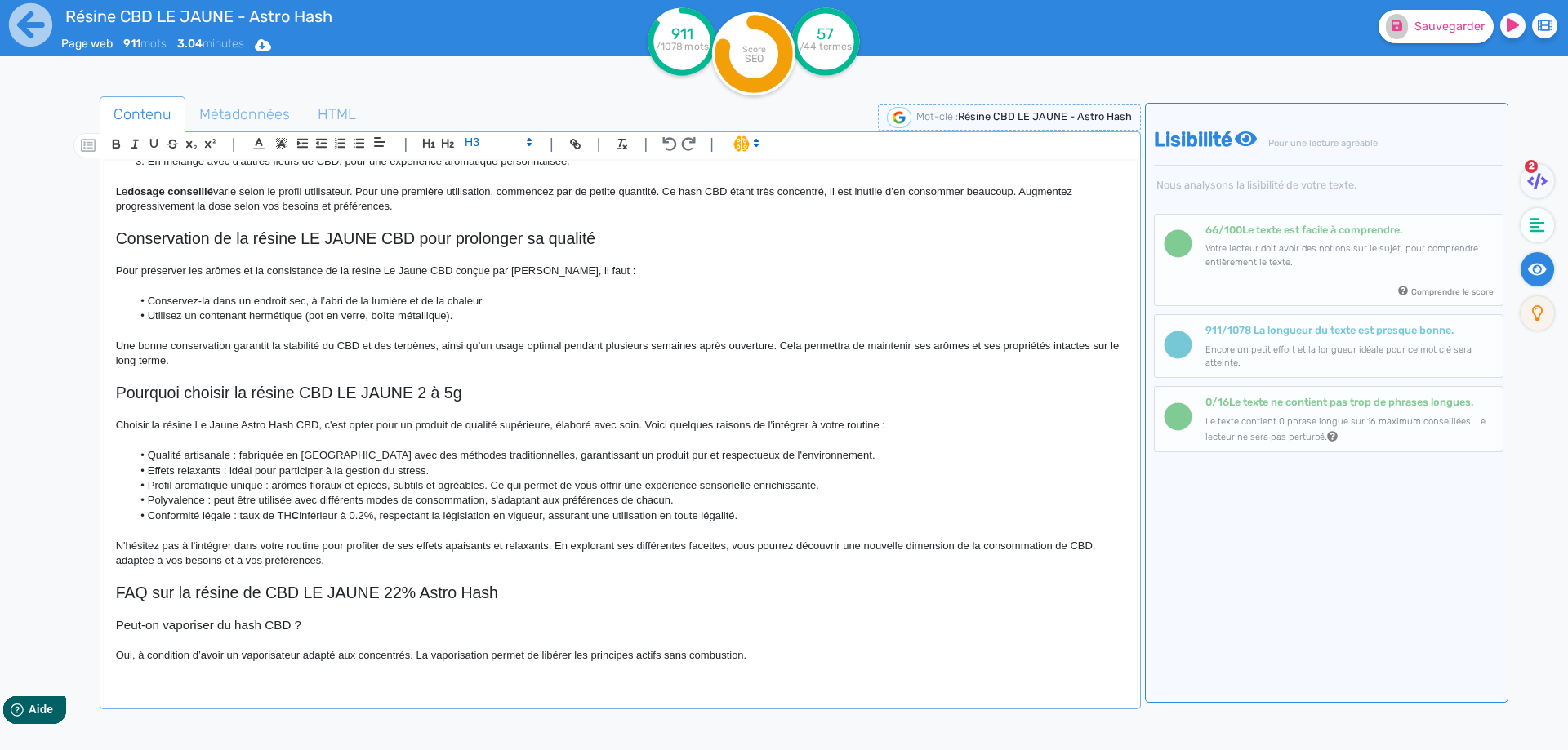
scroll to position [700, 0]
drag, startPoint x: 135, startPoint y: 647, endPoint x: 42, endPoint y: 650, distance: 93.0
click at [42, 650] on div "Contenu Métadonnées HTML | | H3 H4 H5 H6 Normal | | | | Résine CBD LE JAUNE - A…" at bounding box center [803, 466] width 1529 height 773
click at [247, 634] on p at bounding box center [619, 637] width 1008 height 15
click at [410, 653] on p "Oui, à condition d’avoir un vaporisateur adapté aux concentrés. La vaporisation…" at bounding box center [619, 653] width 1008 height 15
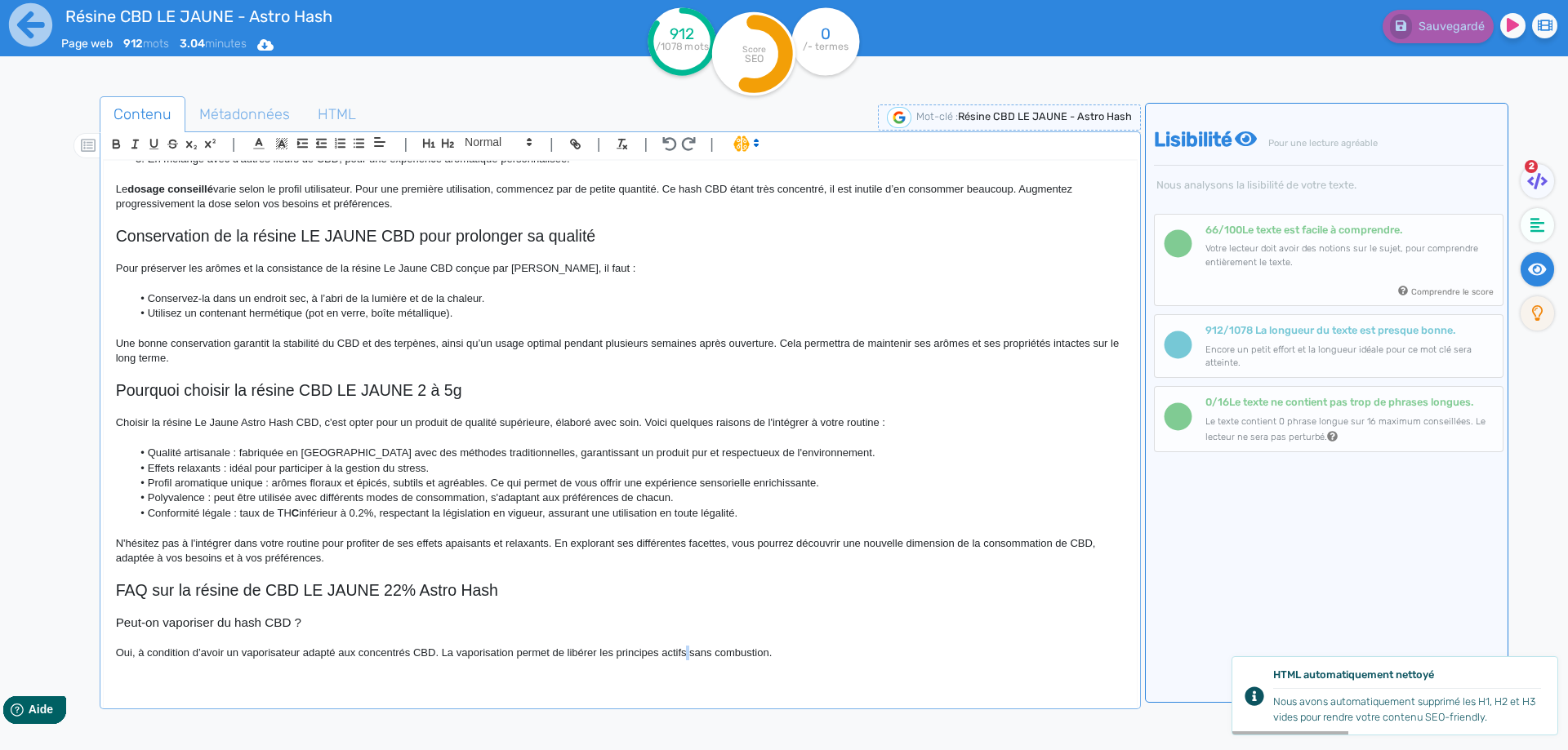
click at [687, 651] on p "Oui, à condition d’avoir un vaporisateur adapté aux concentrés CBD. La vaporisa…" at bounding box center [619, 653] width 1008 height 15
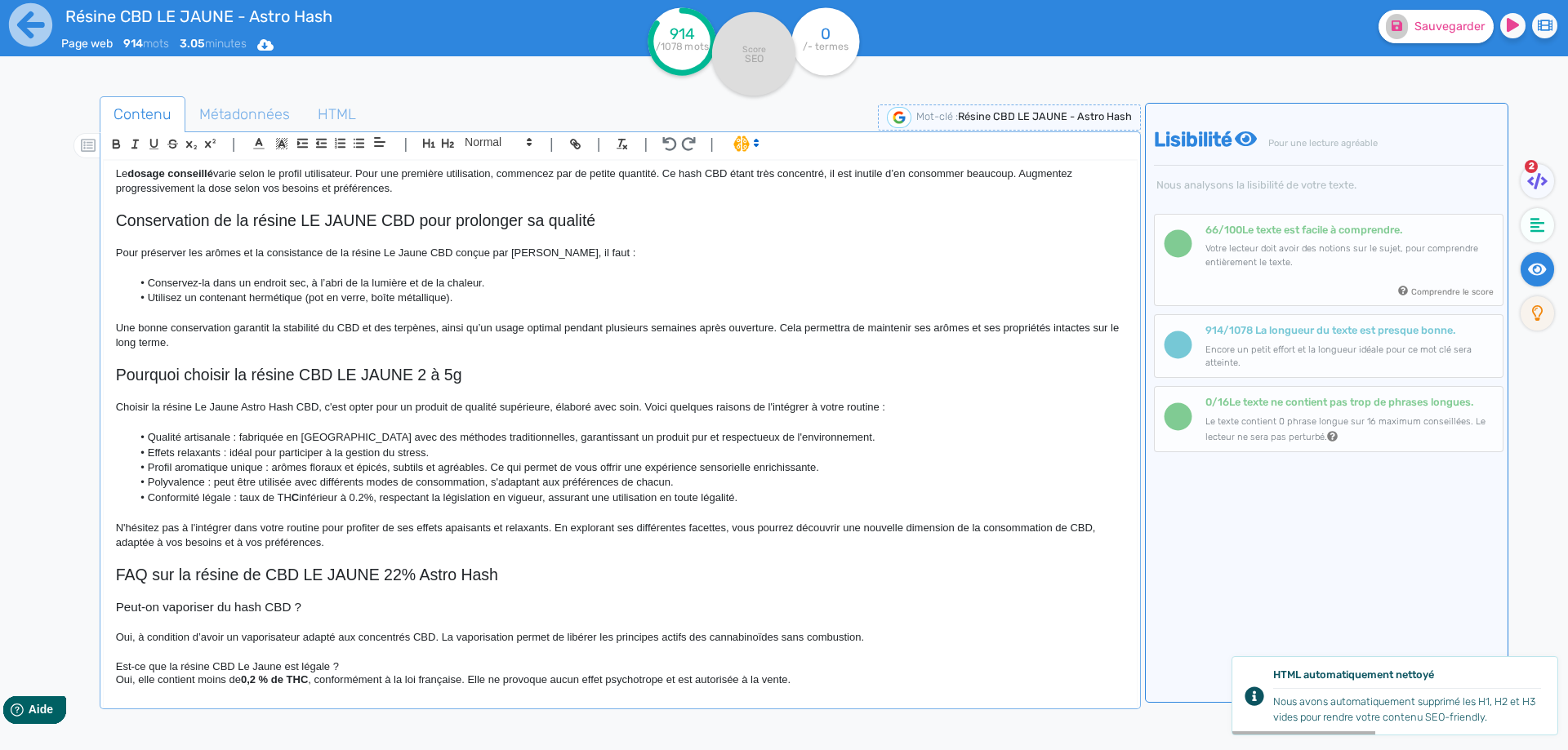
click at [347, 665] on h4 "Est-ce que la résine CBD Le Jaune est légale ?" at bounding box center [619, 666] width 1008 height 13
click at [333, 664] on h4 "Est-ce que la résine CBD Le Jaune est légale ?" at bounding box center [619, 666] width 1008 height 13
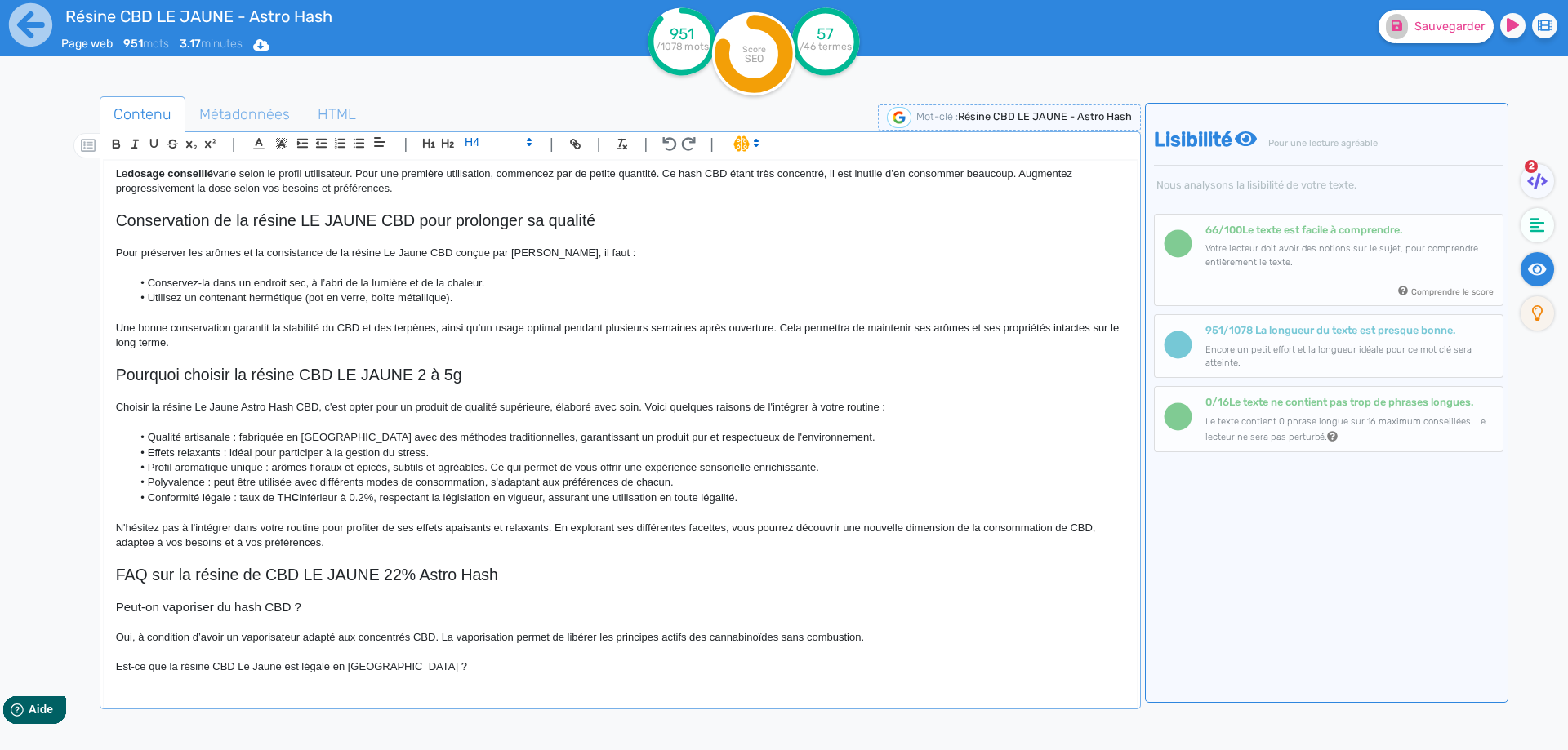
click at [514, 148] on span at bounding box center [497, 142] width 80 height 20
click at [511, 159] on span at bounding box center [497, 170] width 66 height 28
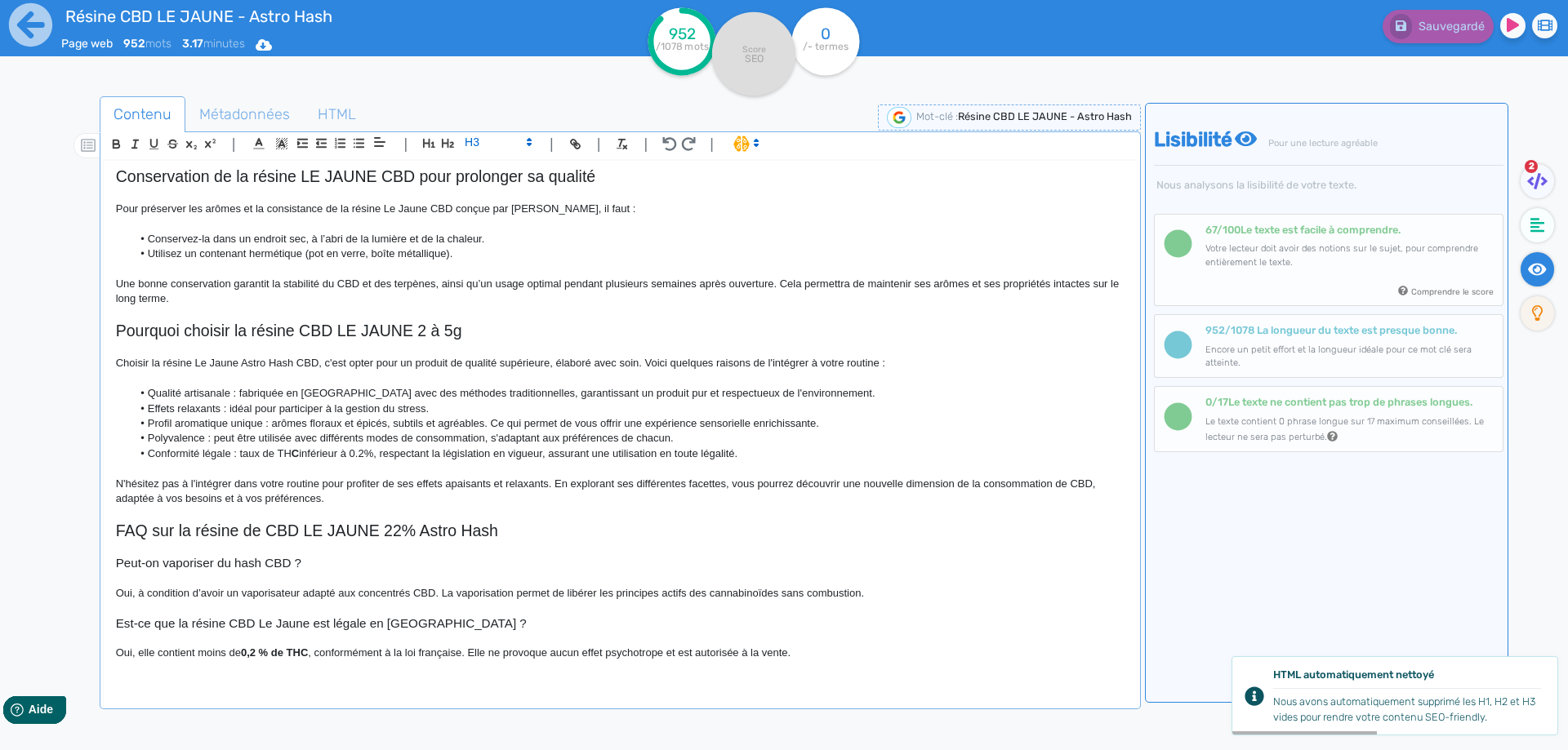
drag, startPoint x: 256, startPoint y: 641, endPoint x: 220, endPoint y: 653, distance: 37.9
click at [250, 644] on p at bounding box center [619, 638] width 1008 height 15
click at [219, 653] on p "Oui, elle contient moins de 0,2 % de THC , conformément à la loi française. Ell…" at bounding box center [619, 653] width 1008 height 15
drag, startPoint x: 219, startPoint y: 653, endPoint x: 371, endPoint y: 645, distance: 152.2
click at [371, 645] on p "Oui, elle contient moins de 0,2 % de THC , conformément à la loi française. Ell…" at bounding box center [619, 653] width 1008 height 15
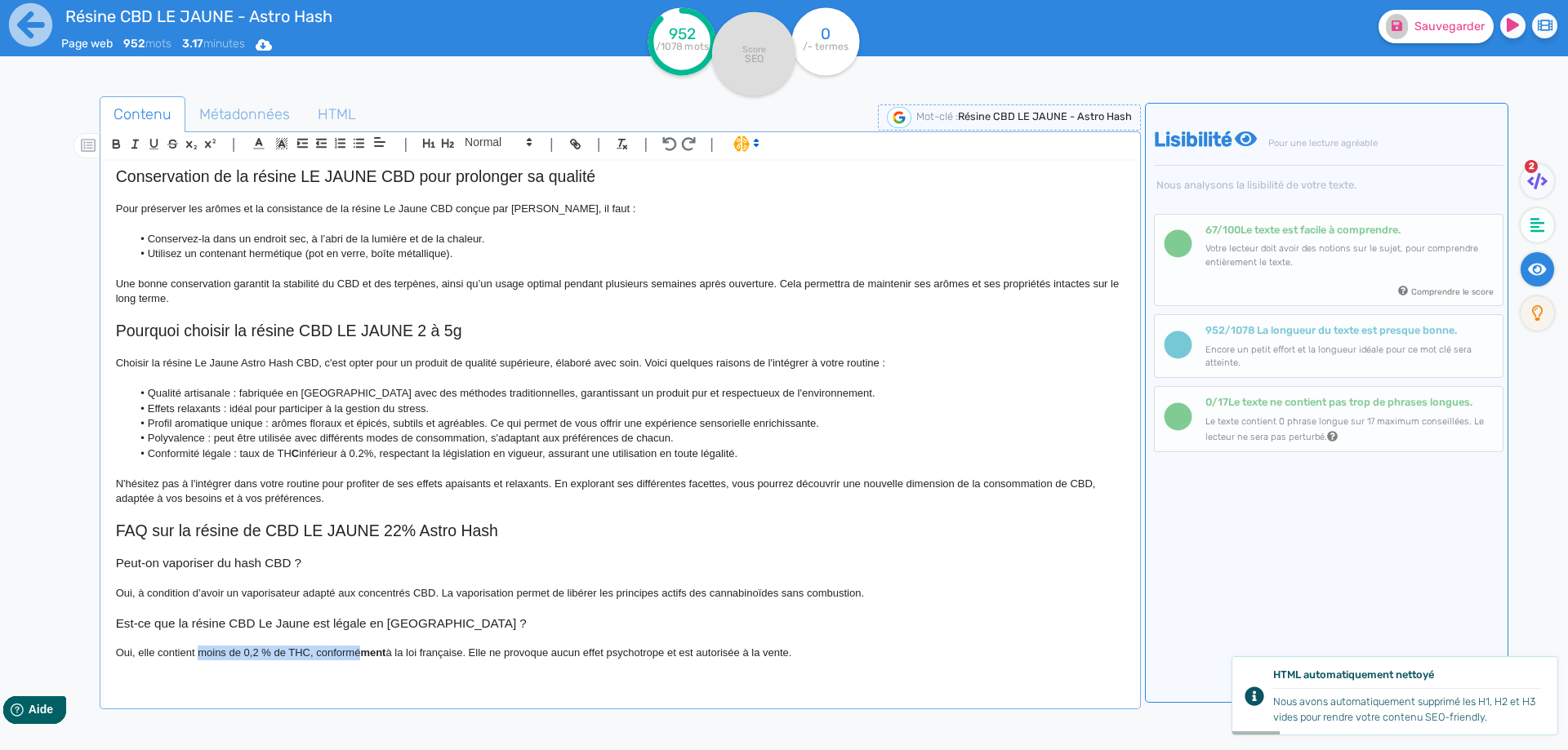
click at [249, 654] on p "Oui, elle contient moins de 0,2 % de THC, conformé ment à la loi française. Ell…" at bounding box center [619, 653] width 1008 height 15
click at [376, 647] on strong "ment" at bounding box center [372, 652] width 25 height 12
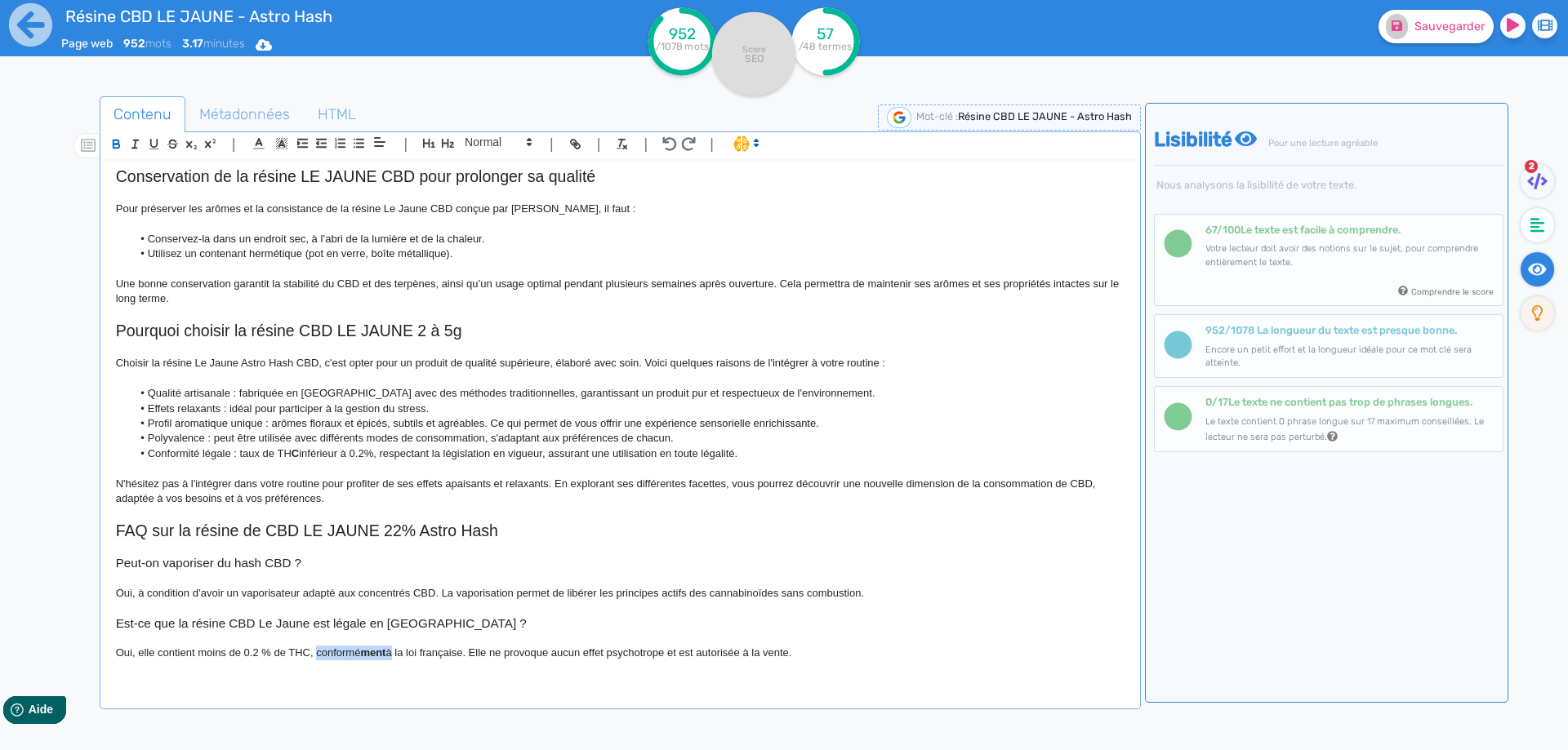
click at [376, 647] on strong "ment" at bounding box center [372, 652] width 25 height 12
click at [494, 653] on p "Oui, elle contient moins de 0.2 % de THC, conformément à la loi française. Elle…" at bounding box center [619, 653] width 1008 height 15
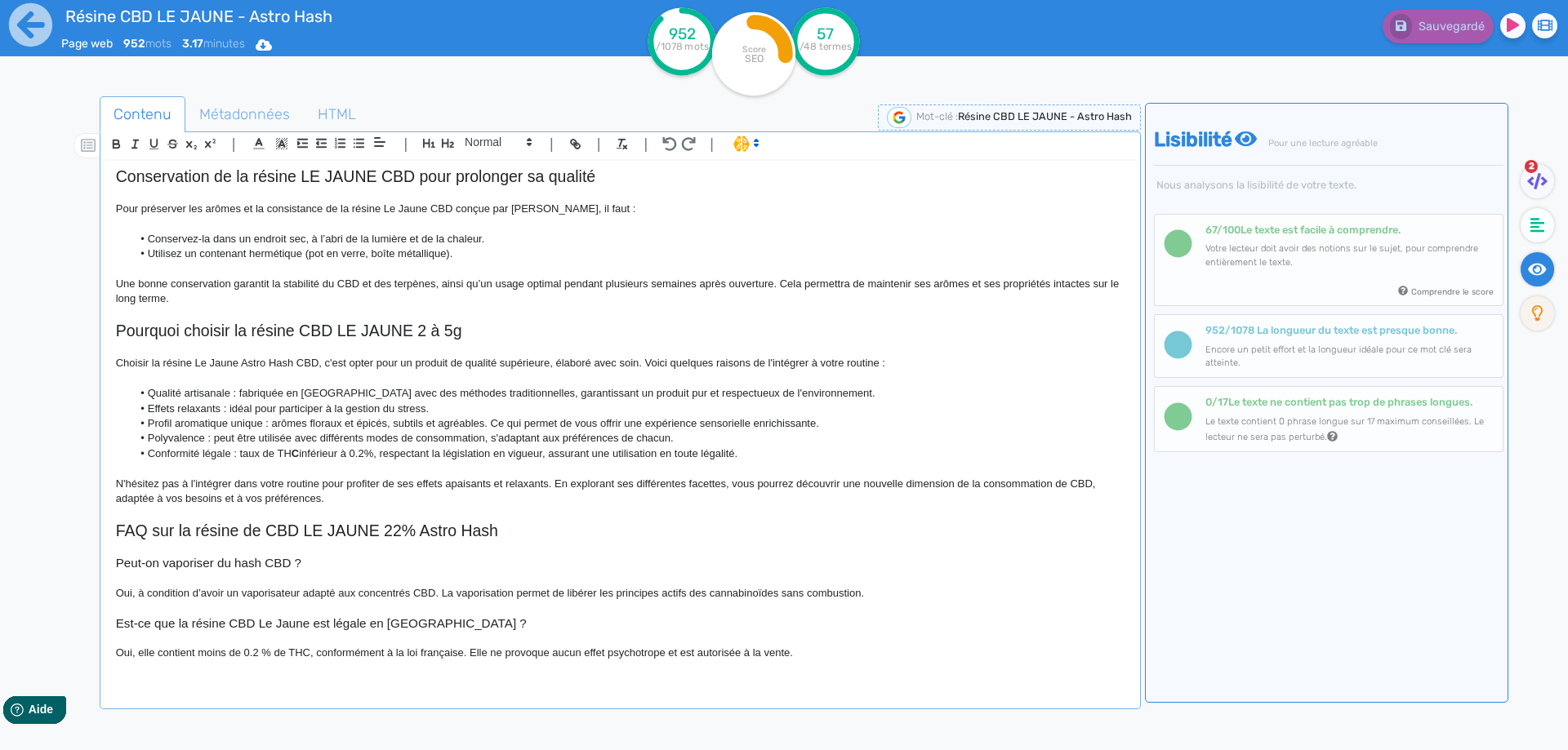
click at [816, 646] on p "Oui, elle contient moins de 0.2 % de THC, conformément à la loi française. Elle…" at bounding box center [619, 653] width 1008 height 15
click at [792, 650] on p "Oui, elle contient moins de 0.2 % de THC, conformément à la loi française. Elle…" at bounding box center [619, 650] width 1008 height 15
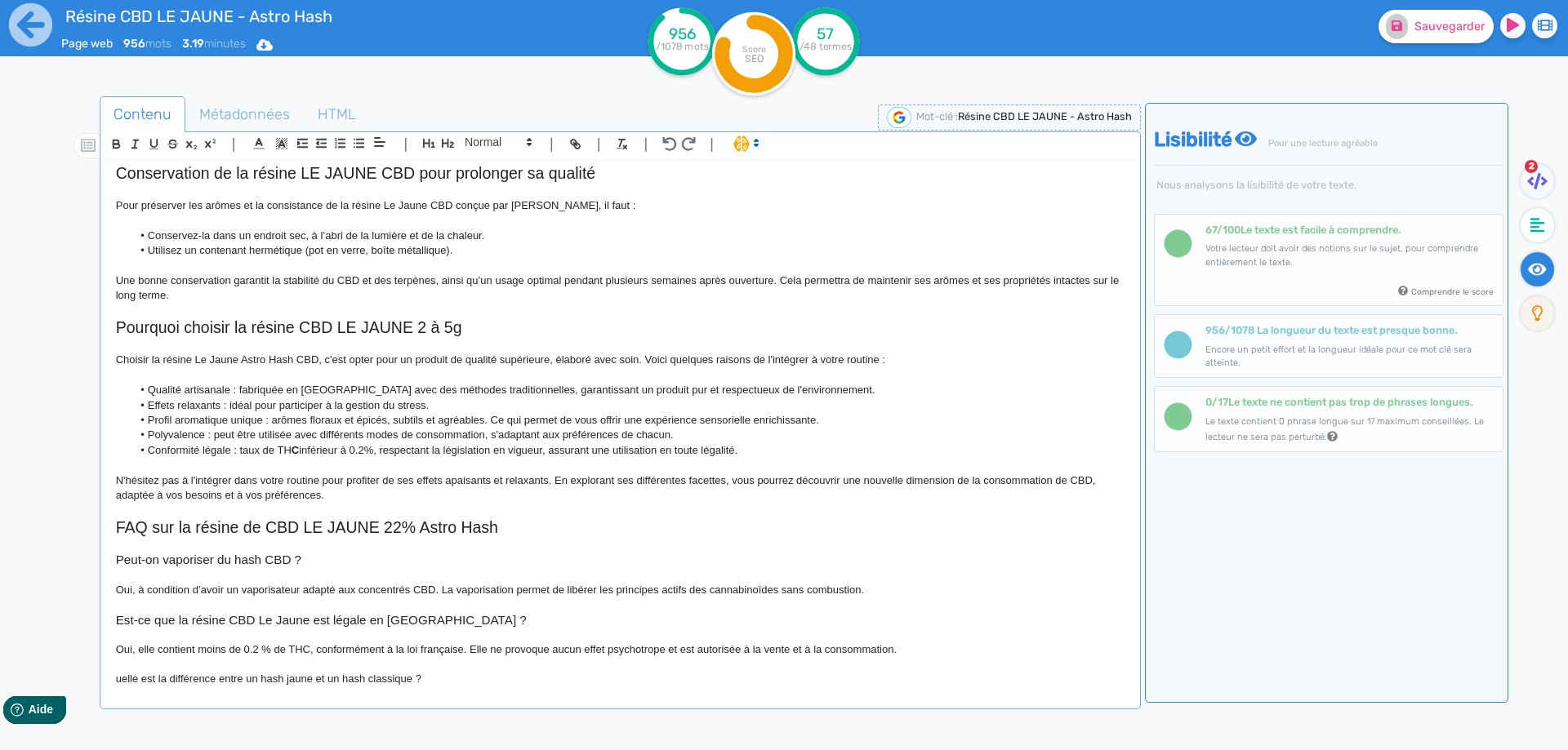
scroll to position [775, 0]
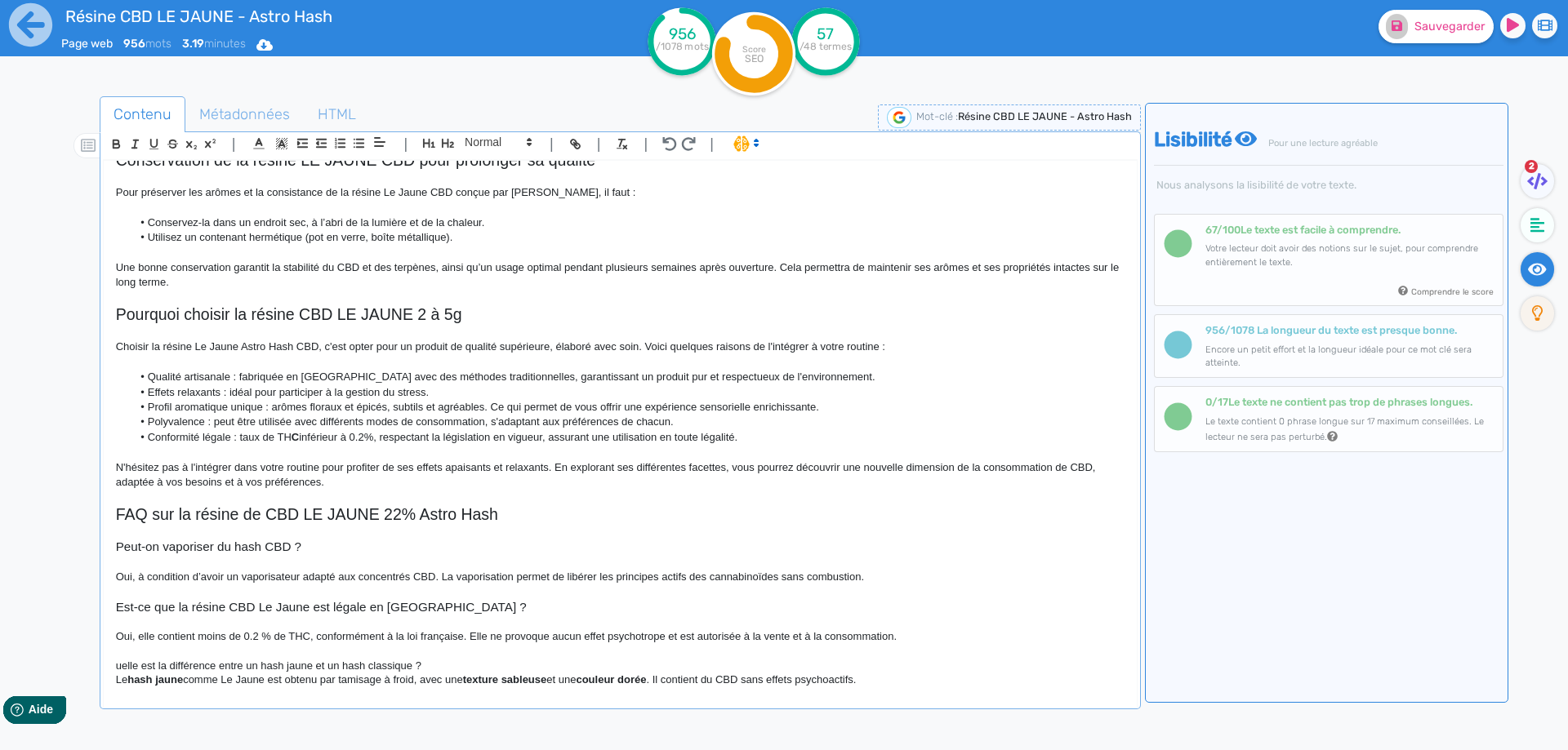
click at [437, 660] on h4 "uelle est la différence entre un hash jaune et un hash classique ?" at bounding box center [619, 666] width 1008 height 13
click at [515, 138] on span at bounding box center [497, 142] width 80 height 20
click at [504, 157] on span at bounding box center [497, 170] width 66 height 28
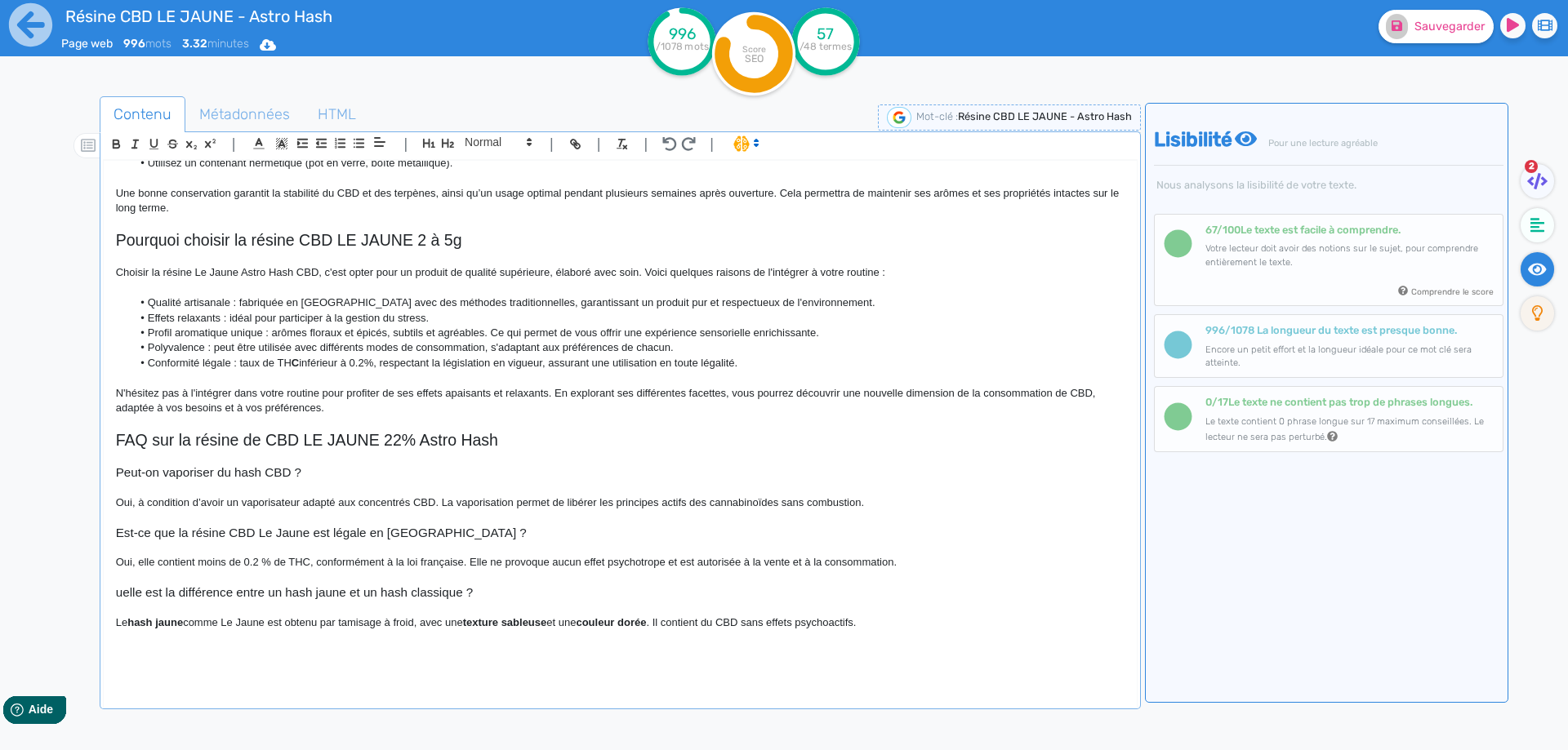
click at [111, 581] on div "Résine CBD LE JAUNE - Astro Hash Résine CBD LE JAUNE Astro Hash, un hash CBD pr…" at bounding box center [620, 423] width 1033 height 525
click at [111, 585] on div "Résine CBD LE JAUNE - Astro Hash Résine CBD LE JAUNE Astro Hash, un hash CBD pr…" at bounding box center [620, 423] width 1033 height 525
click at [111, 595] on div "Résine CBD LE JAUNE - Astro Hash Résine CBD LE JAUNE Astro Hash, un hash CBD pr…" at bounding box center [620, 423] width 1033 height 525
click at [148, 626] on strong "hash jaune" at bounding box center [155, 622] width 56 height 12
drag, startPoint x: 148, startPoint y: 626, endPoint x: 163, endPoint y: 621, distance: 15.8
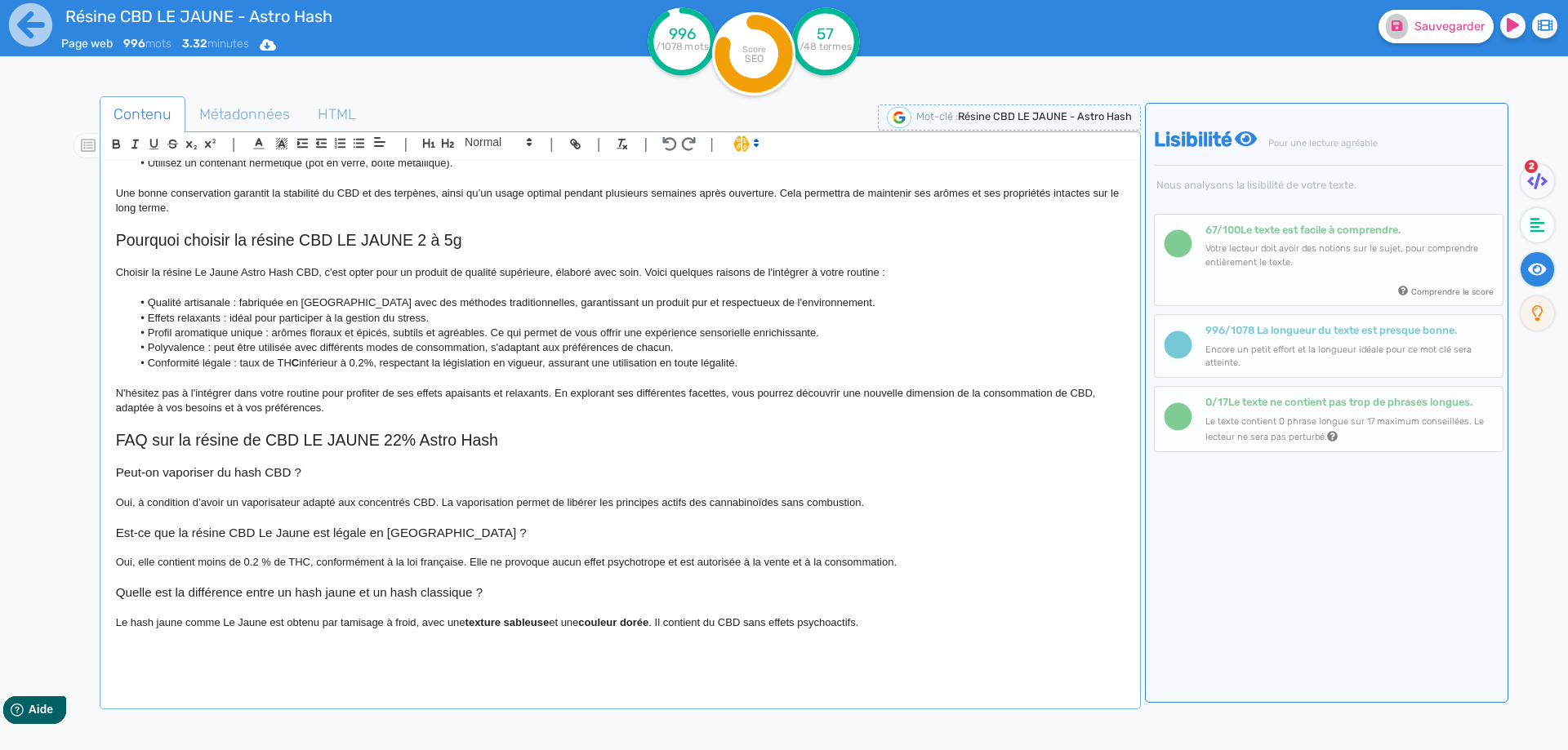
click at [182, 621] on p "Le hash jaune comme Le Jaune est obtenu par tamisage à froid, avec une texture …" at bounding box center [619, 623] width 1008 height 15
click at [227, 626] on p "Le hash jaune comme Le Jaune est obtenu par tamisage à froid, avec une texture …" at bounding box center [619, 623] width 1008 height 15
click at [223, 623] on p "Le hash jaune comme Le Jaune est obtenu par tamisage à froid, avec une texture …" at bounding box center [619, 623] width 1008 height 15
click at [550, 622] on strong "texture sableuse" at bounding box center [575, 622] width 84 height 12
drag, startPoint x: 550, startPoint y: 622, endPoint x: 719, endPoint y: 625, distance: 169.0
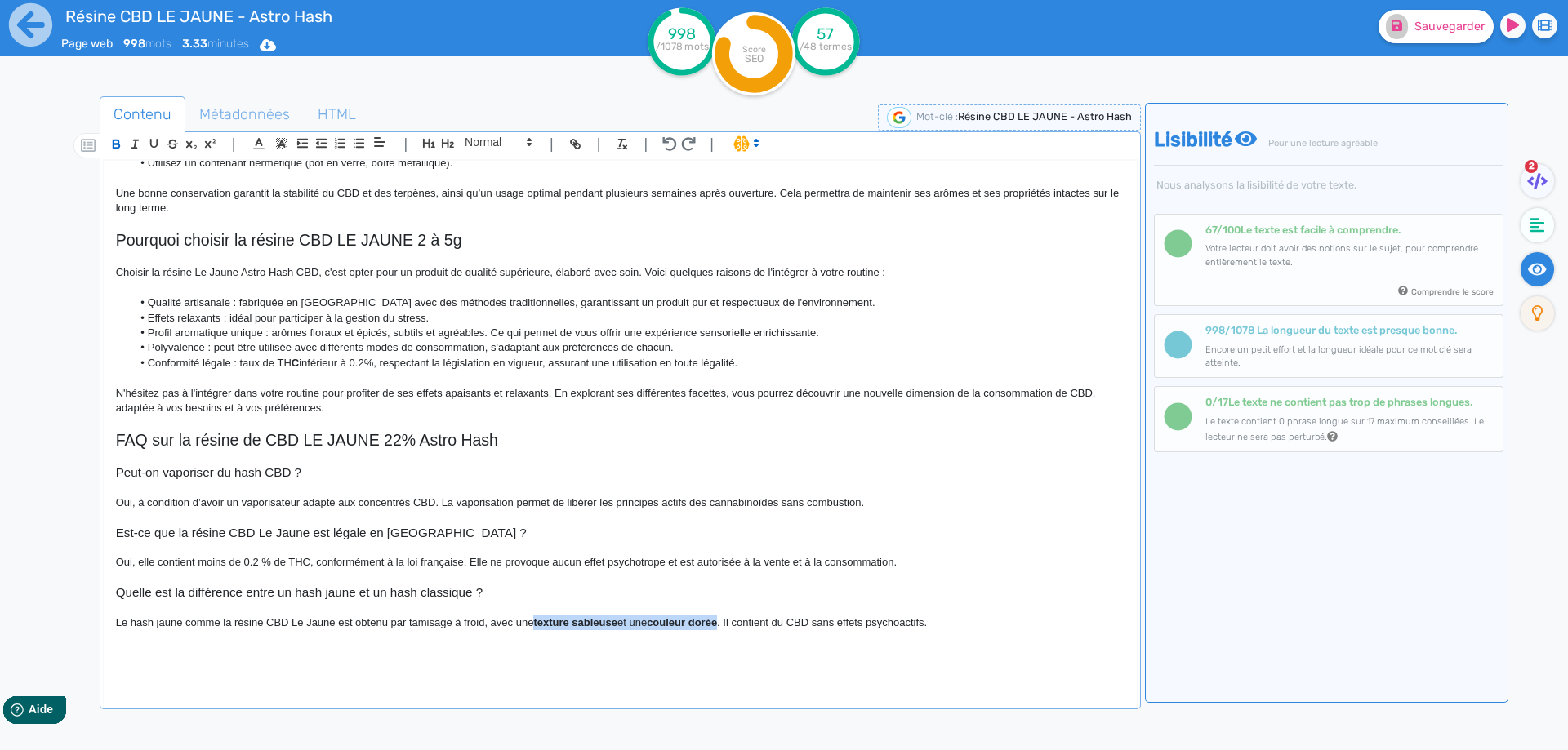
click at [617, 625] on strong "texture sableuse" at bounding box center [575, 622] width 84 height 12
click at [703, 620] on p "Le hash jaune comme la résine CBD Le Jaune est obtenu par tamisage à froid, ave…" at bounding box center [619, 623] width 1008 height 15
click at [764, 623] on p "Le hash jaune comme la résine CBD Le Jaune est obtenu par tamisage à froid, ave…" at bounding box center [619, 623] width 1008 height 15
click at [960, 625] on p "Le hash jaune comme la résine CBD Le Jaune est obtenu par tamisage à froid, ave…" at bounding box center [619, 623] width 1008 height 15
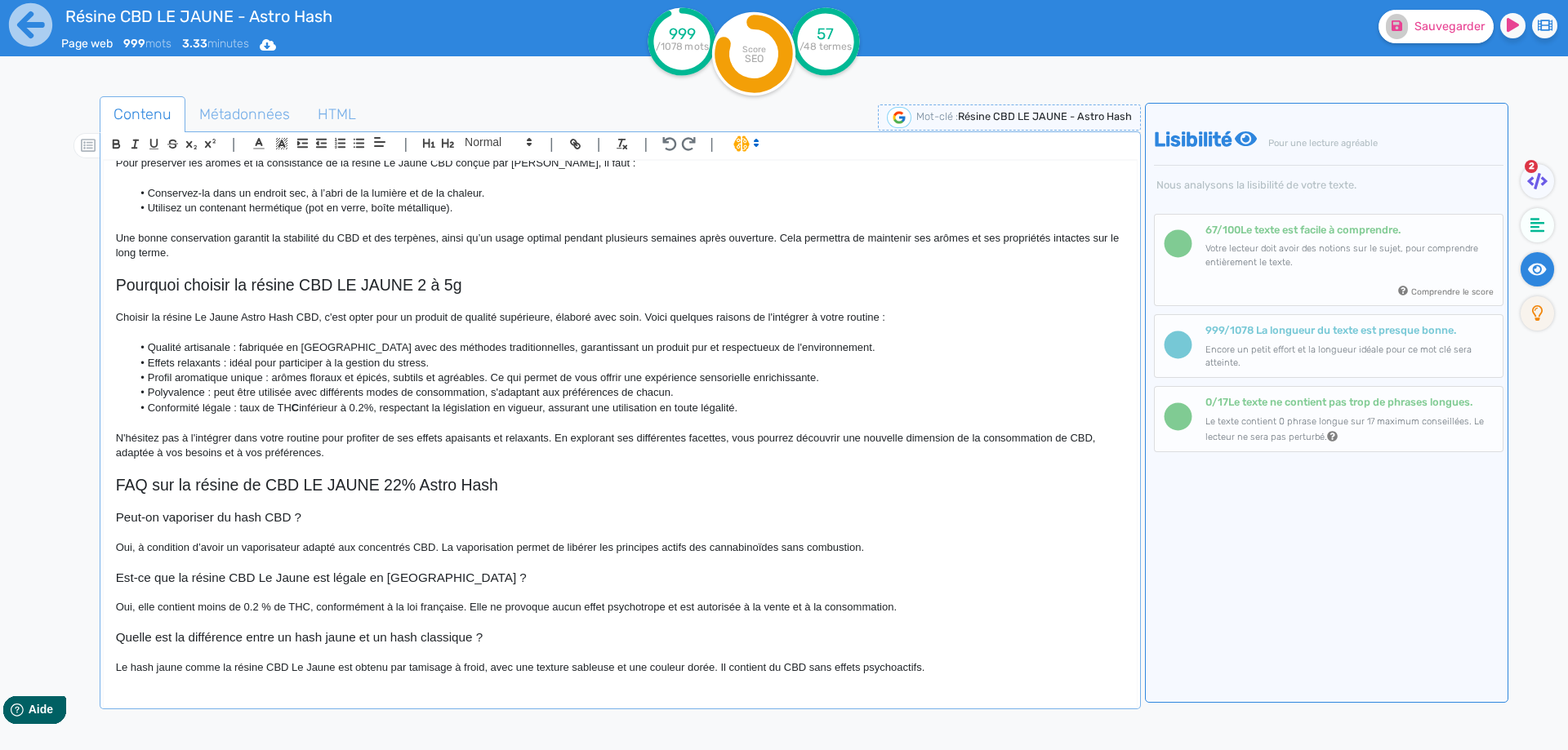
scroll to position [805, 0]
click at [1425, 42] on button "Sauvegarder" at bounding box center [1436, 26] width 115 height 34
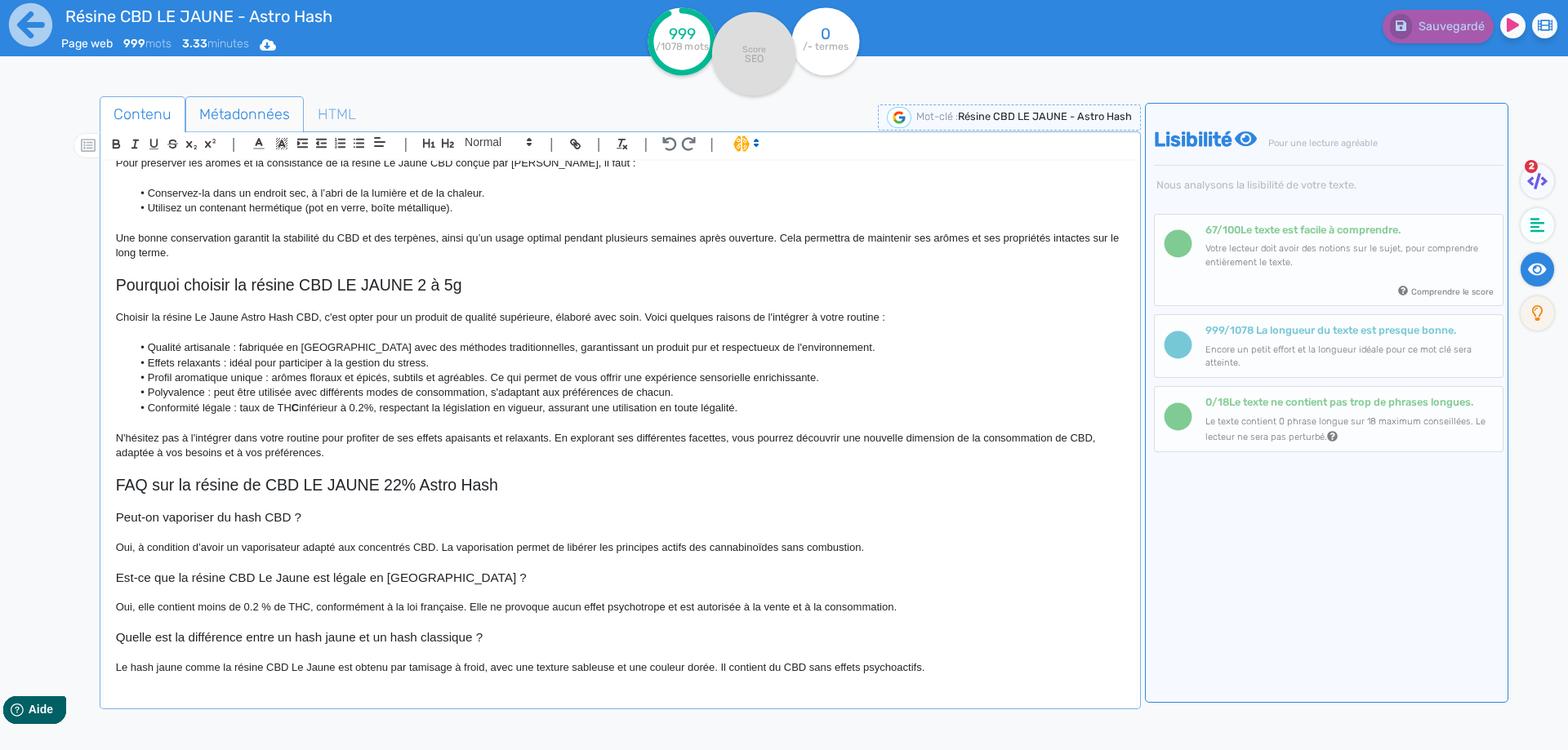
click at [246, 117] on span "Métadonnées" at bounding box center [244, 114] width 117 height 44
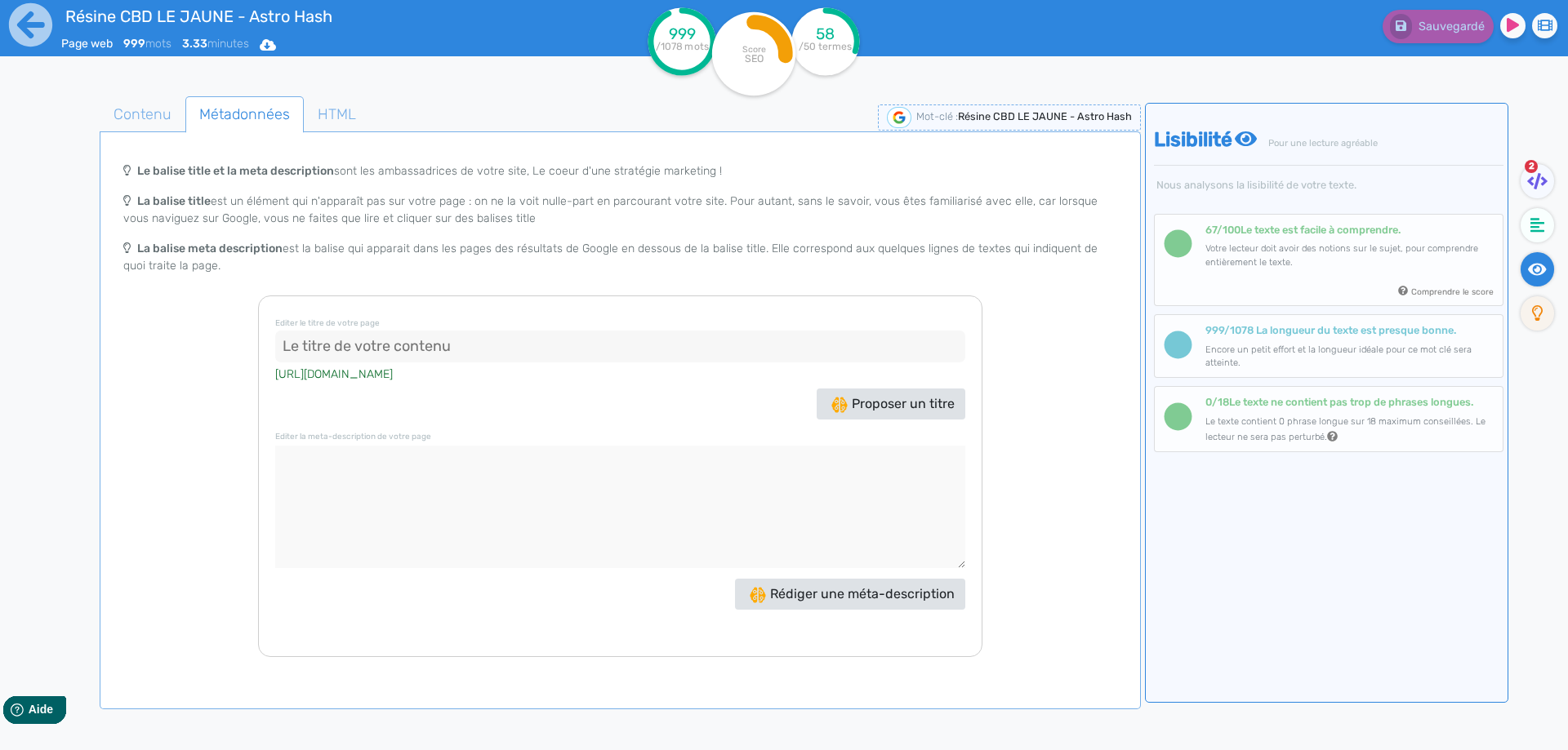
click at [517, 336] on input at bounding box center [620, 347] width 690 height 33
paste input "Résine CBD Le Jaune 22% – Hash premium en 2g ou 5g"
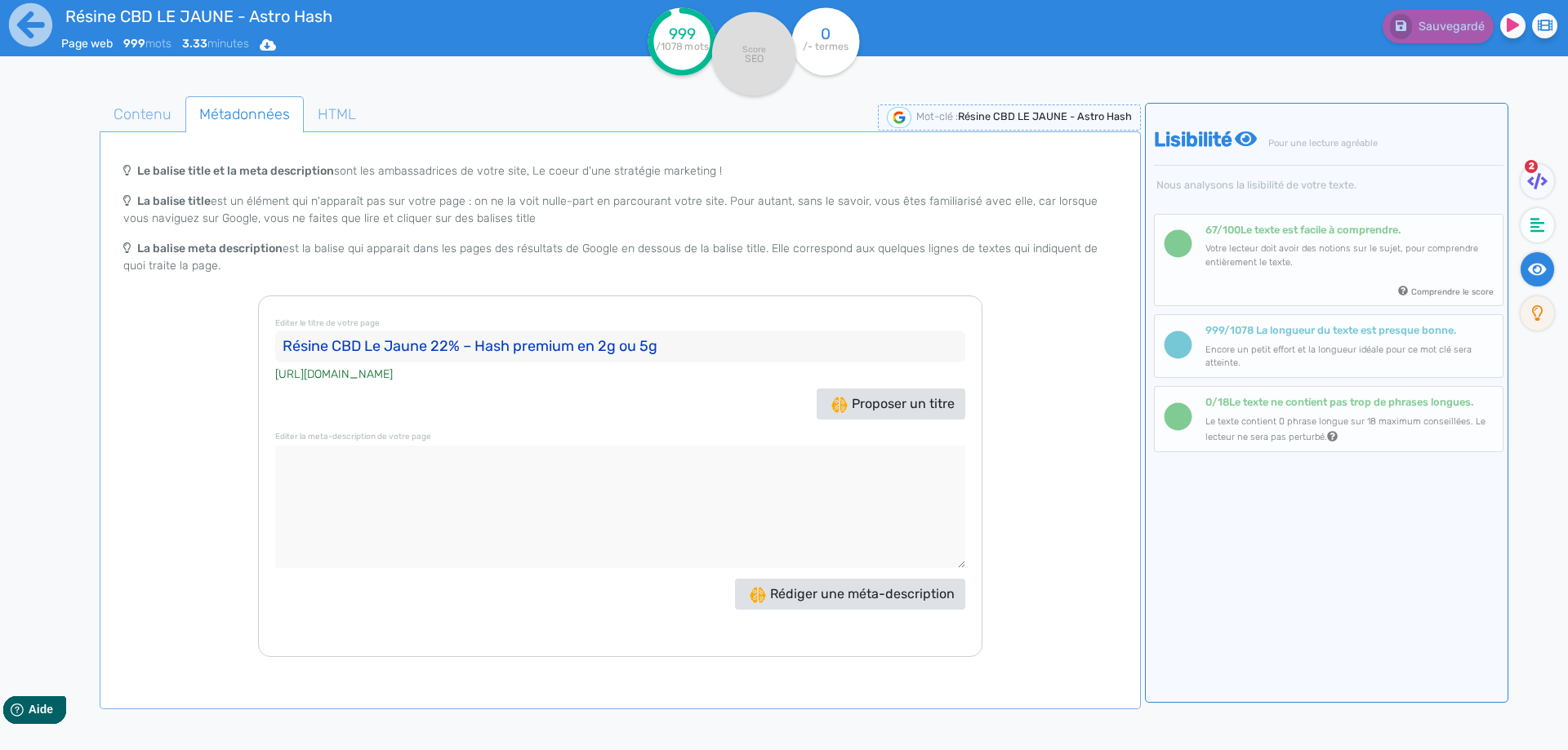
click at [467, 345] on input "Résine CBD Le Jaune 22% – Hash premium en 2g ou 5g" at bounding box center [620, 347] width 690 height 33
click at [1550, 180] on fa-icon at bounding box center [1537, 181] width 34 height 35
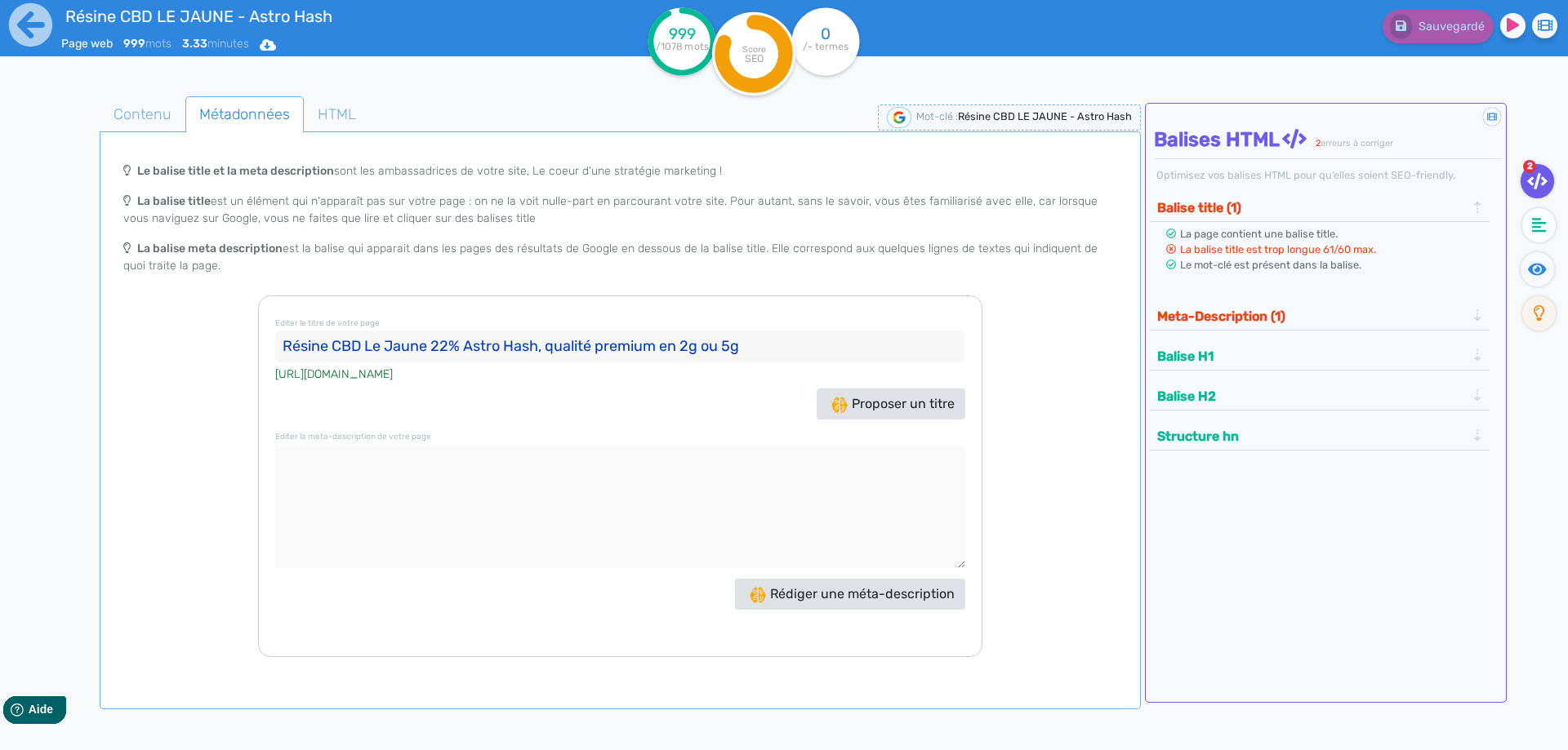
click at [692, 348] on input "Résine CBD Le Jaune 22% Astro Hash, qualité premium en 2g ou 5g" at bounding box center [620, 347] width 690 height 33
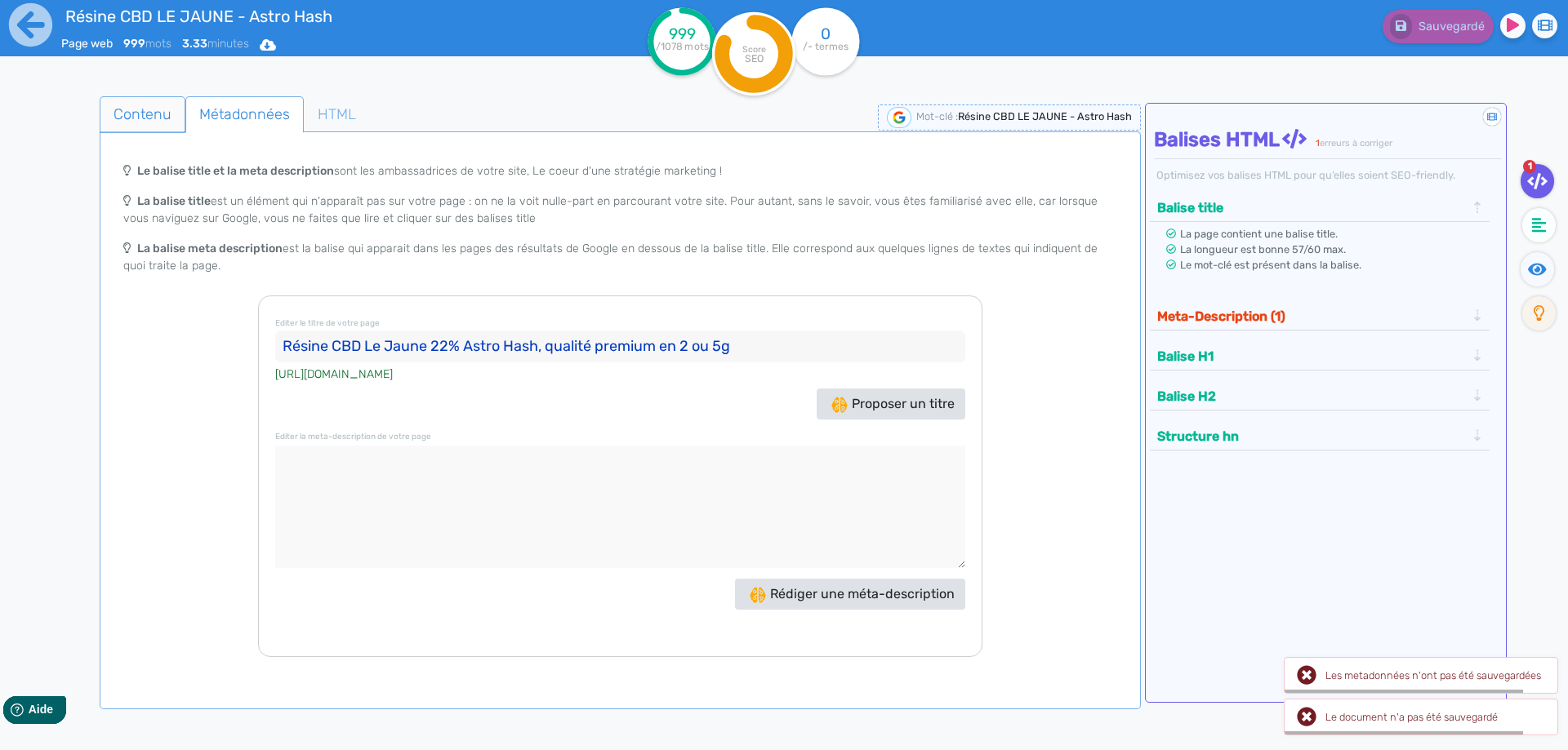
click at [160, 118] on span "Contenu" at bounding box center [142, 114] width 84 height 44
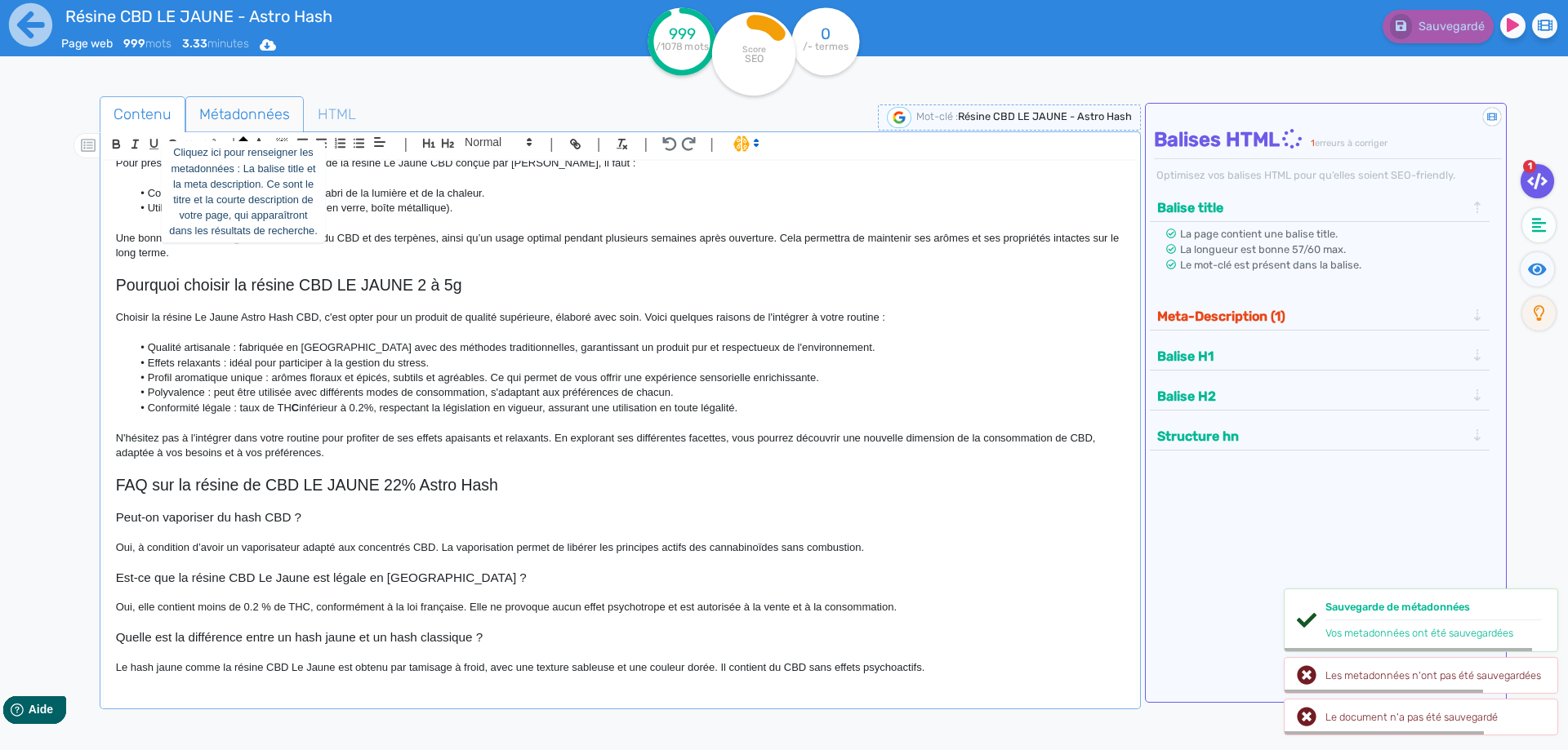
click at [235, 112] on span "Métadonnées" at bounding box center [244, 114] width 117 height 44
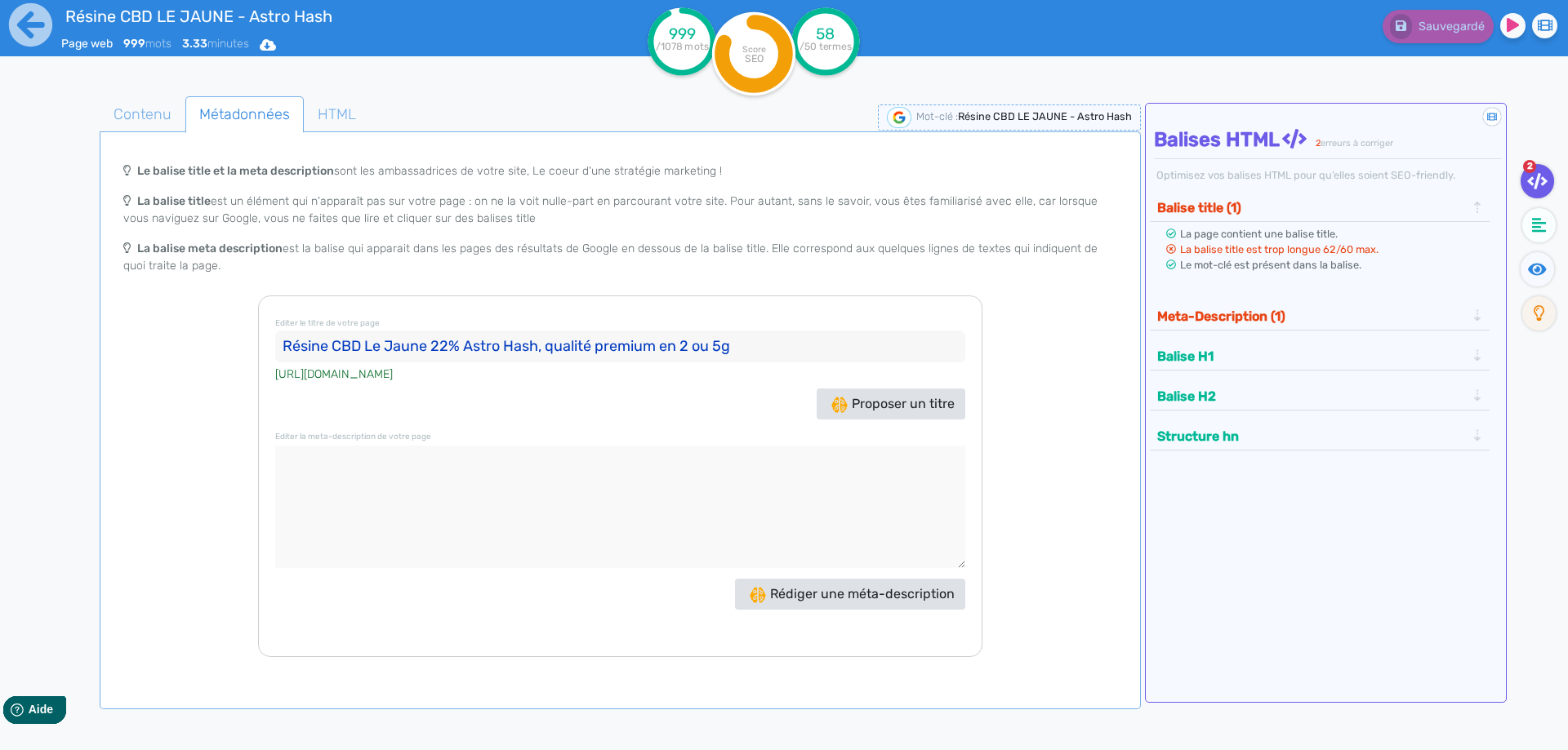
click at [608, 346] on input "Résine CBD Le Jaune 22% Astro Hash, qualité premium en 2 ou 5g" at bounding box center [620, 347] width 690 height 33
click at [445, 347] on input "Résine CBD Le Jaune 22% Astro Hash, qualité premium en 2 ou 5g" at bounding box center [620, 347] width 690 height 33
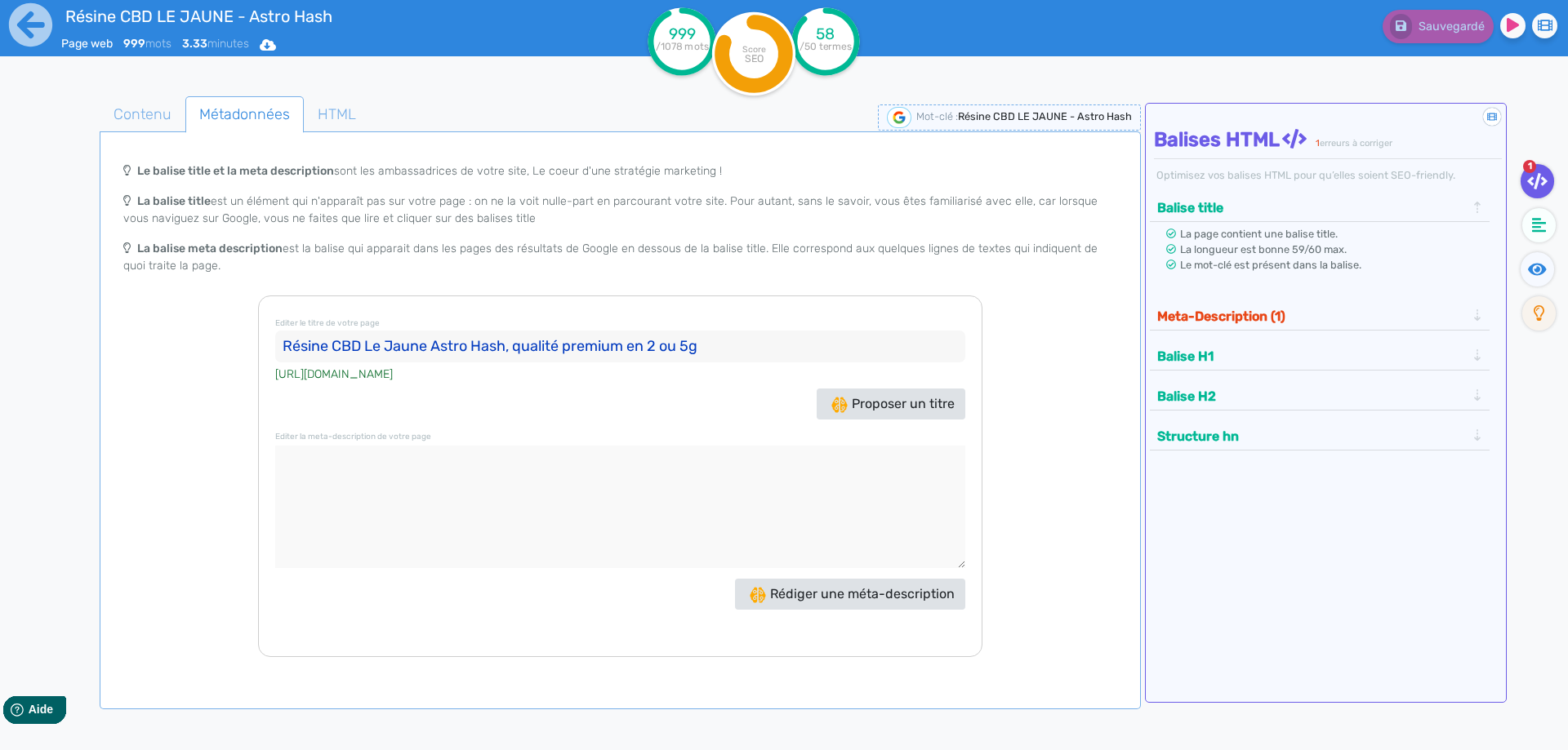
drag, startPoint x: 668, startPoint y: 341, endPoint x: 660, endPoint y: 345, distance: 8.9
click at [667, 344] on input "Résine CBD Le Jaune Astro Hash, qualité premium en 2 ou 5g" at bounding box center [620, 347] width 690 height 33
click at [658, 346] on input "Résine CBD Le Jaune Astro Hash, qualité premium en 2 ou 5g" at bounding box center [620, 347] width 690 height 33
type input "Résine CBD Le Jaune Astro Hash, qualité premium en 2g ou 5g"
click at [178, 113] on span "Contenu" at bounding box center [142, 114] width 84 height 44
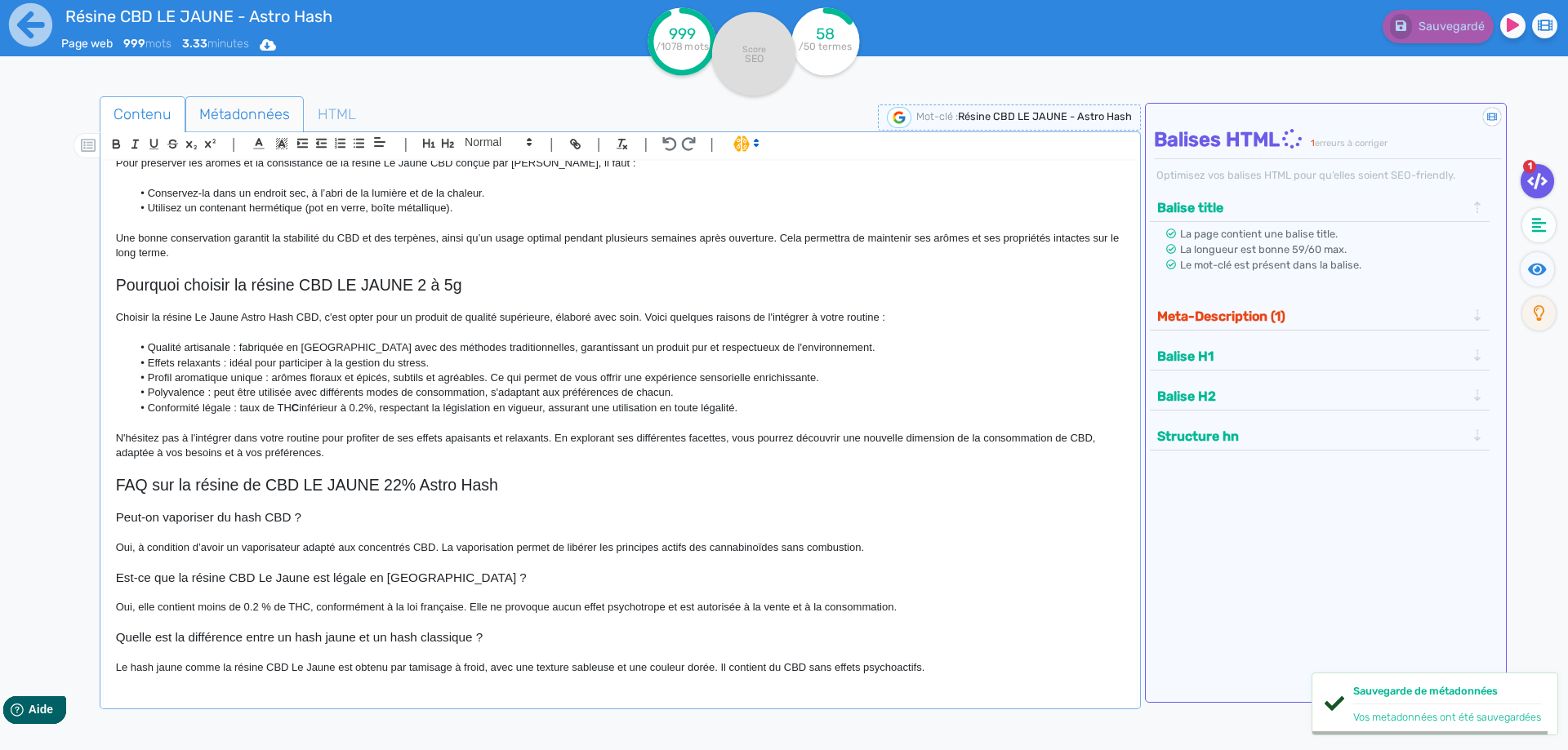
click at [226, 115] on span "Métadonnées" at bounding box center [244, 114] width 117 height 44
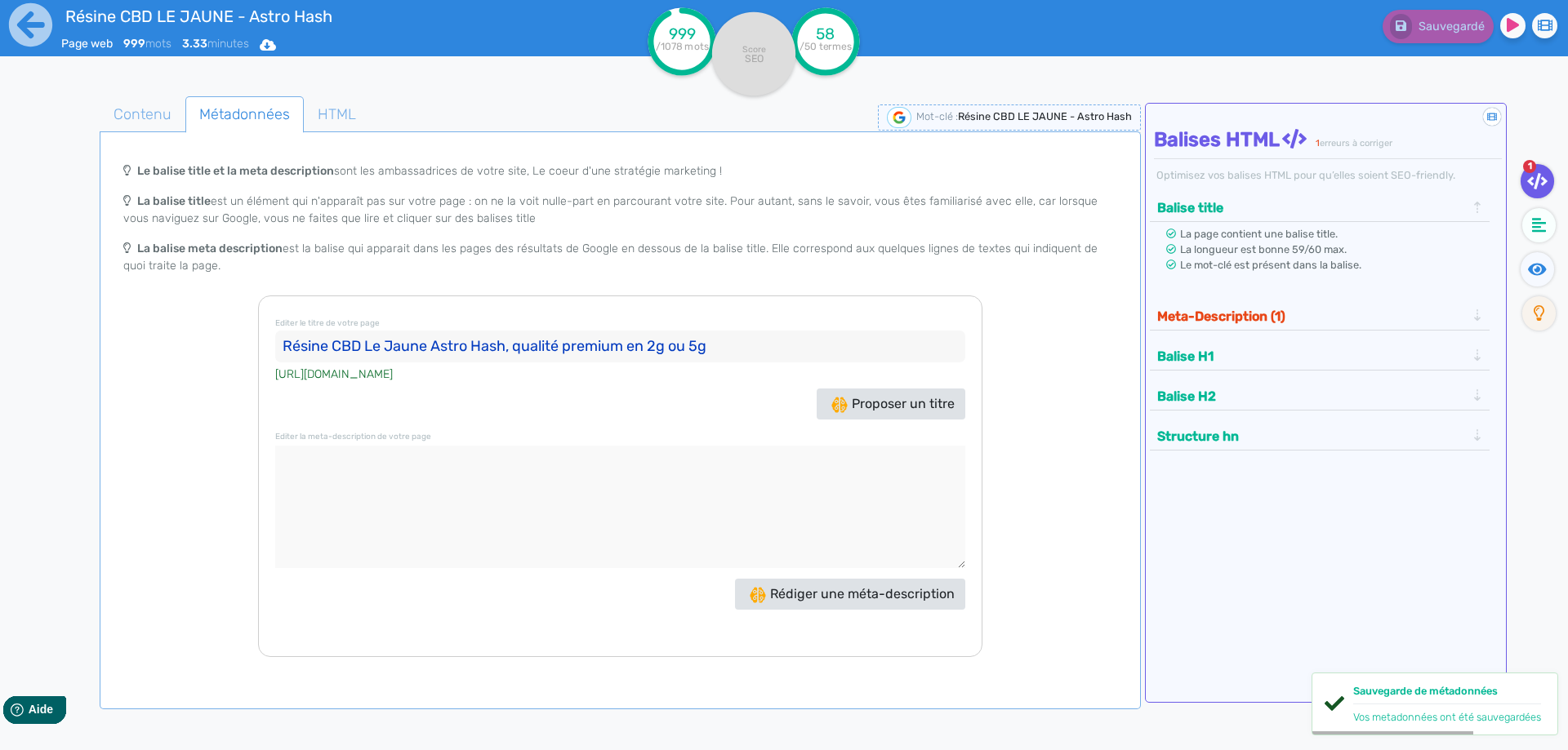
click at [687, 336] on input "Résine CBD Le Jaune Astro Hash, qualité premium en 2g ou 5g" at bounding box center [620, 347] width 690 height 33
click at [356, 472] on textarea at bounding box center [620, 507] width 690 height 123
paste textarea "Hash CBD doré à 22 %, texture sableuse et arômes floraux. THC < 0,2 %, formats …"
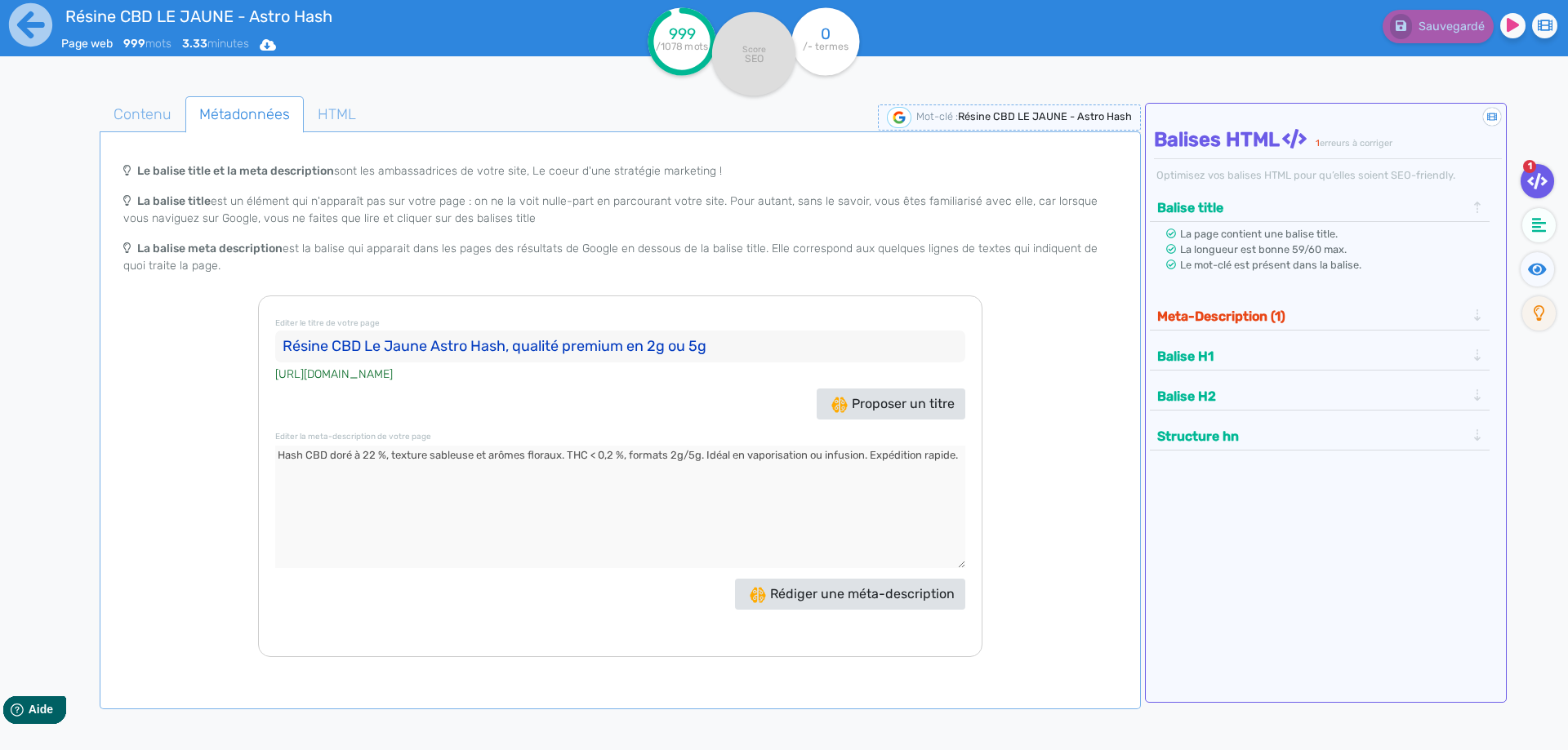
click at [287, 452] on textarea at bounding box center [620, 507] width 690 height 123
type textarea "Découvrez la résine CBD LE JAUNE doré à 22 %, texture sableuse et arômes florau…"
click at [407, 344] on input "Résine CBD Le Jaune Astro Hash, qualité premium en 2g ou 5g" at bounding box center [620, 347] width 690 height 33
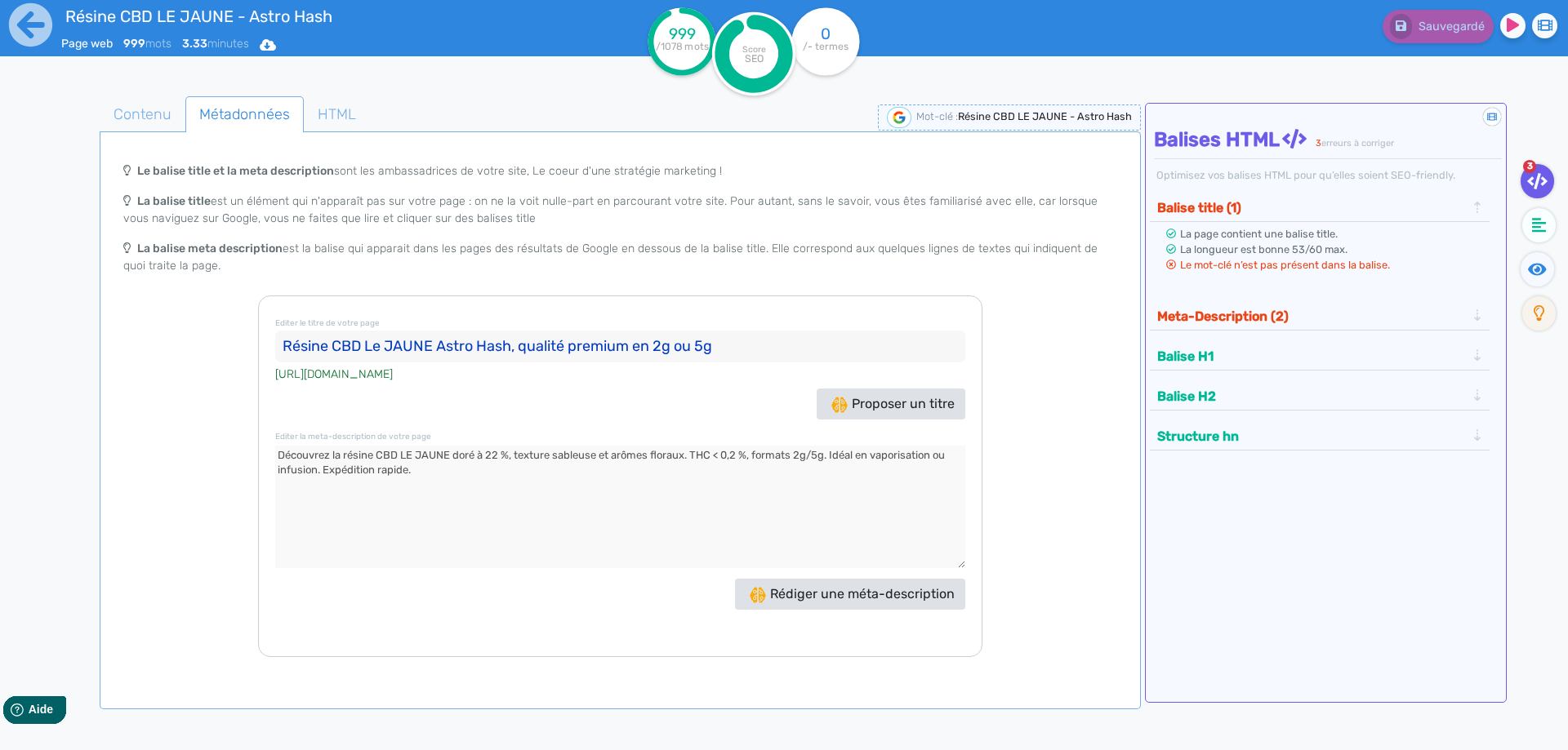
type input "Résine CBD Le JAUNE Astro Hash, qualité premium en 2g ou 5g"
click at [471, 451] on textarea at bounding box center [620, 507] width 690 height 123
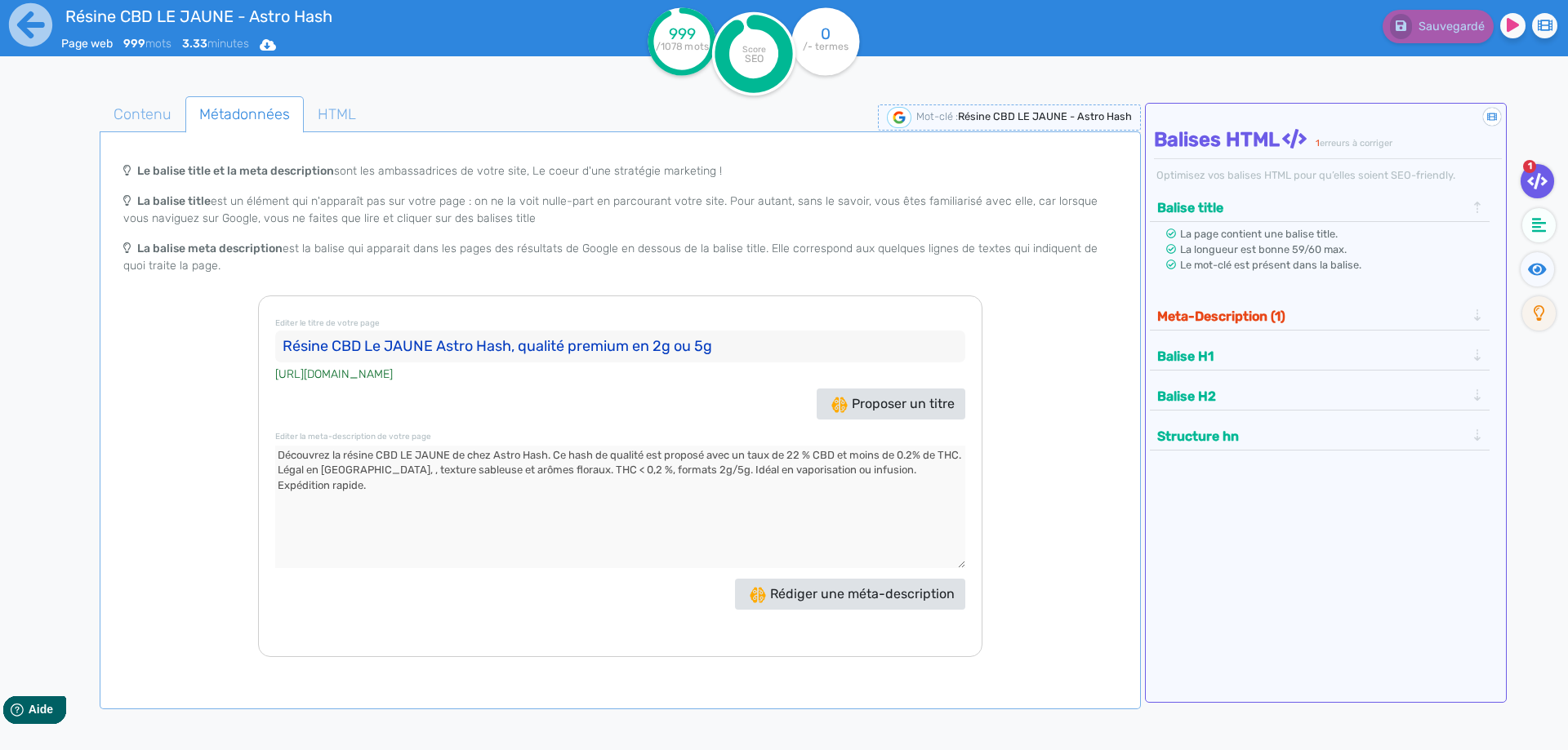
click at [889, 468] on textarea at bounding box center [620, 507] width 690 height 123
drag, startPoint x: 889, startPoint y: 468, endPoint x: 969, endPoint y: 468, distance: 80.0
click at [969, 468] on div "Editer le titre de votre page Résine CBD Le JAUNE Astro Hash, qualité premium e…" at bounding box center [619, 476] width 724 height 361
click at [403, 472] on textarea at bounding box center [620, 507] width 690 height 123
drag, startPoint x: 403, startPoint y: 472, endPoint x: 693, endPoint y: 472, distance: 290.0
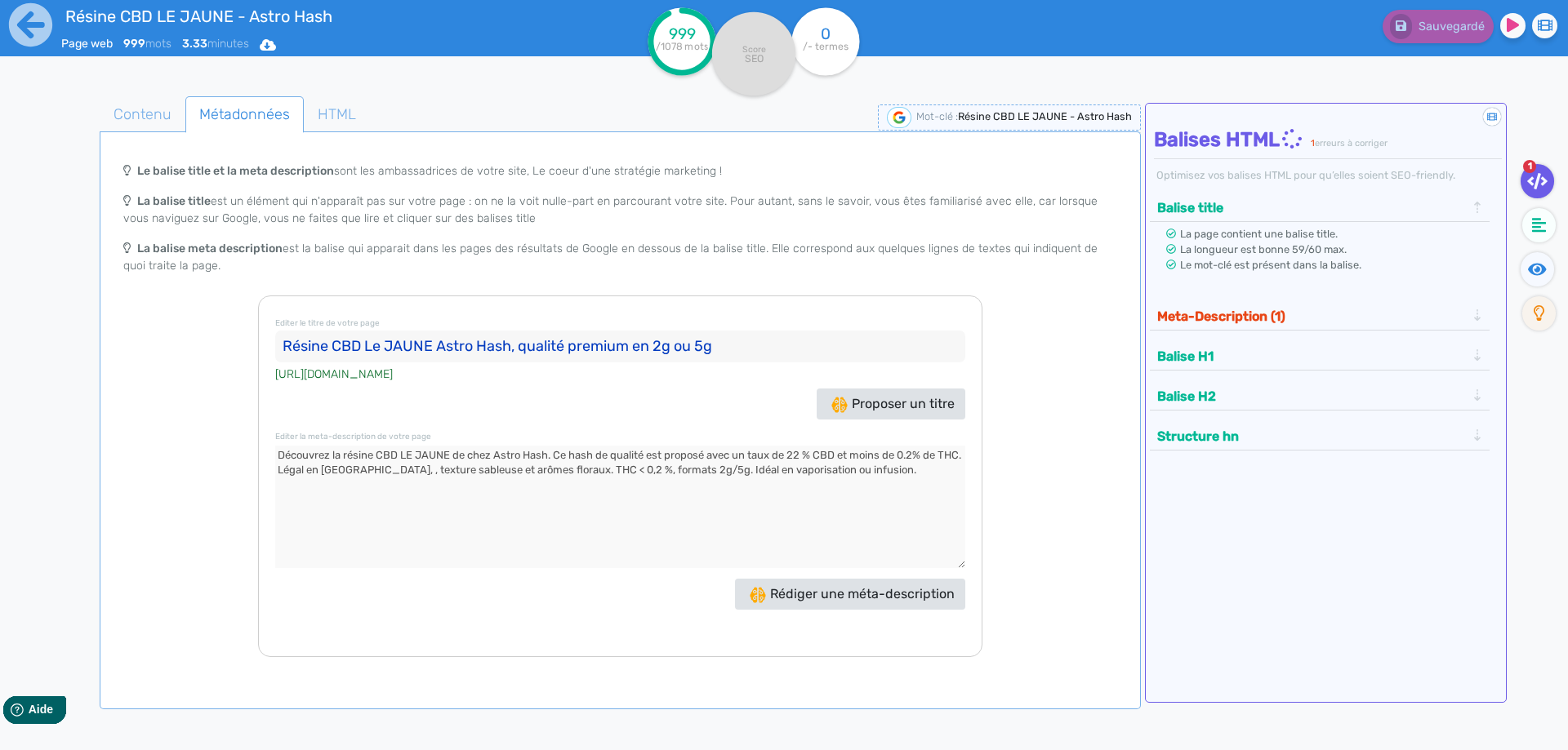
click at [693, 472] on textarea at bounding box center [620, 507] width 690 height 123
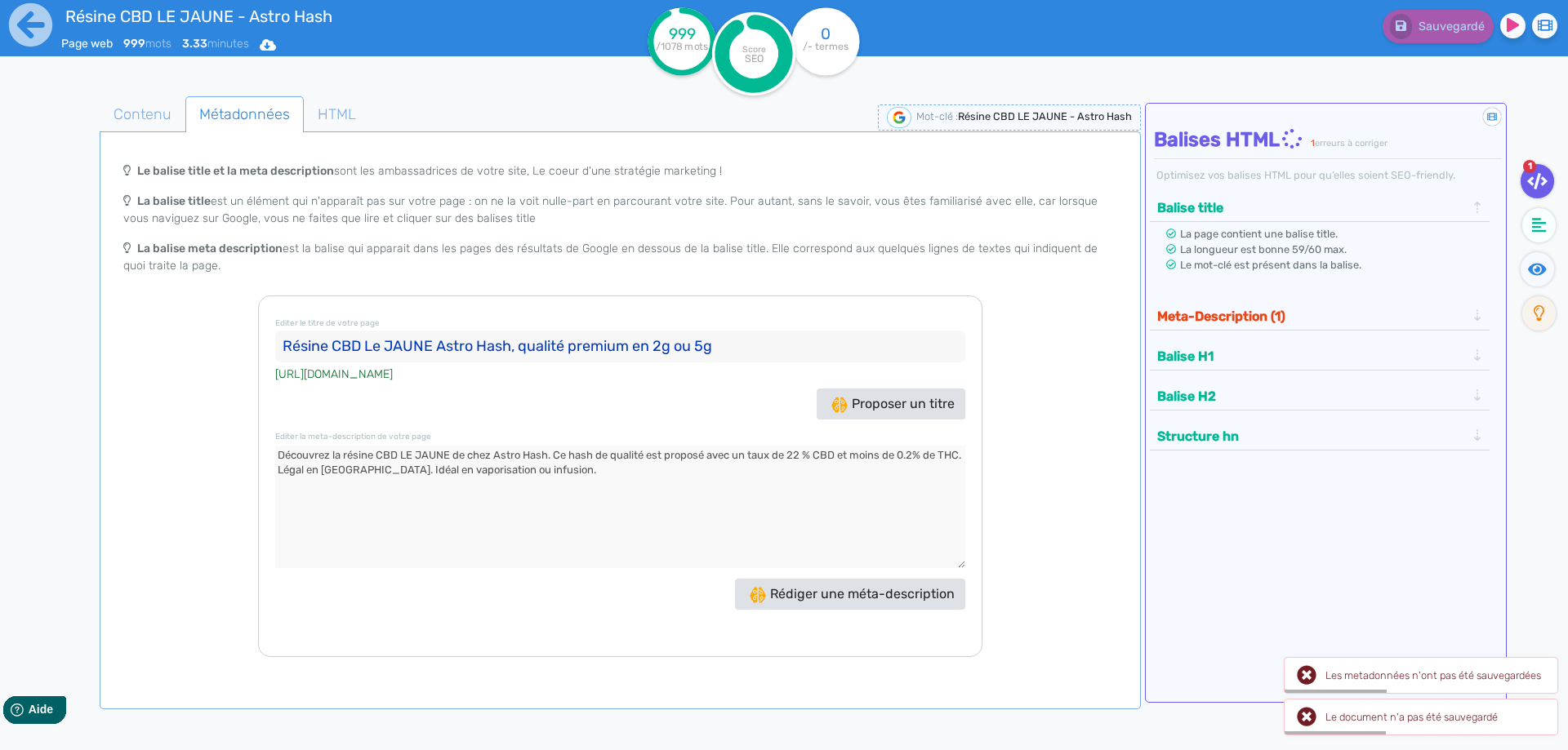
click at [598, 453] on textarea at bounding box center [620, 507] width 690 height 123
drag, startPoint x: 598, startPoint y: 453, endPoint x: 625, endPoint y: 453, distance: 27.0
click at [625, 453] on textarea at bounding box center [620, 507] width 690 height 123
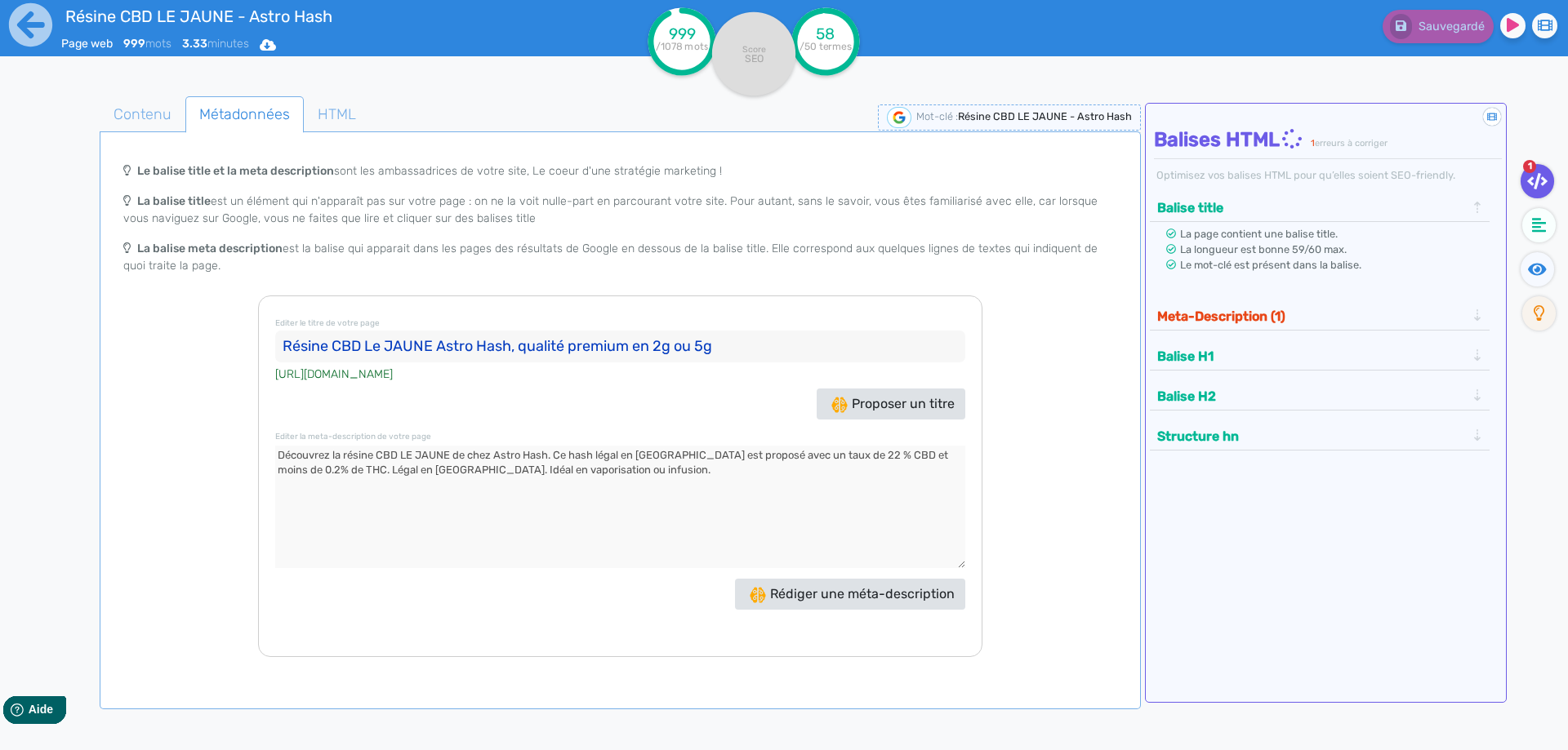
click at [331, 473] on textarea at bounding box center [620, 507] width 690 height 123
drag, startPoint x: 331, startPoint y: 473, endPoint x: 393, endPoint y: 472, distance: 62.0
click at [393, 472] on textarea at bounding box center [620, 507] width 690 height 123
click at [1342, 313] on button "Meta-Description (1)" at bounding box center [1311, 317] width 319 height 27
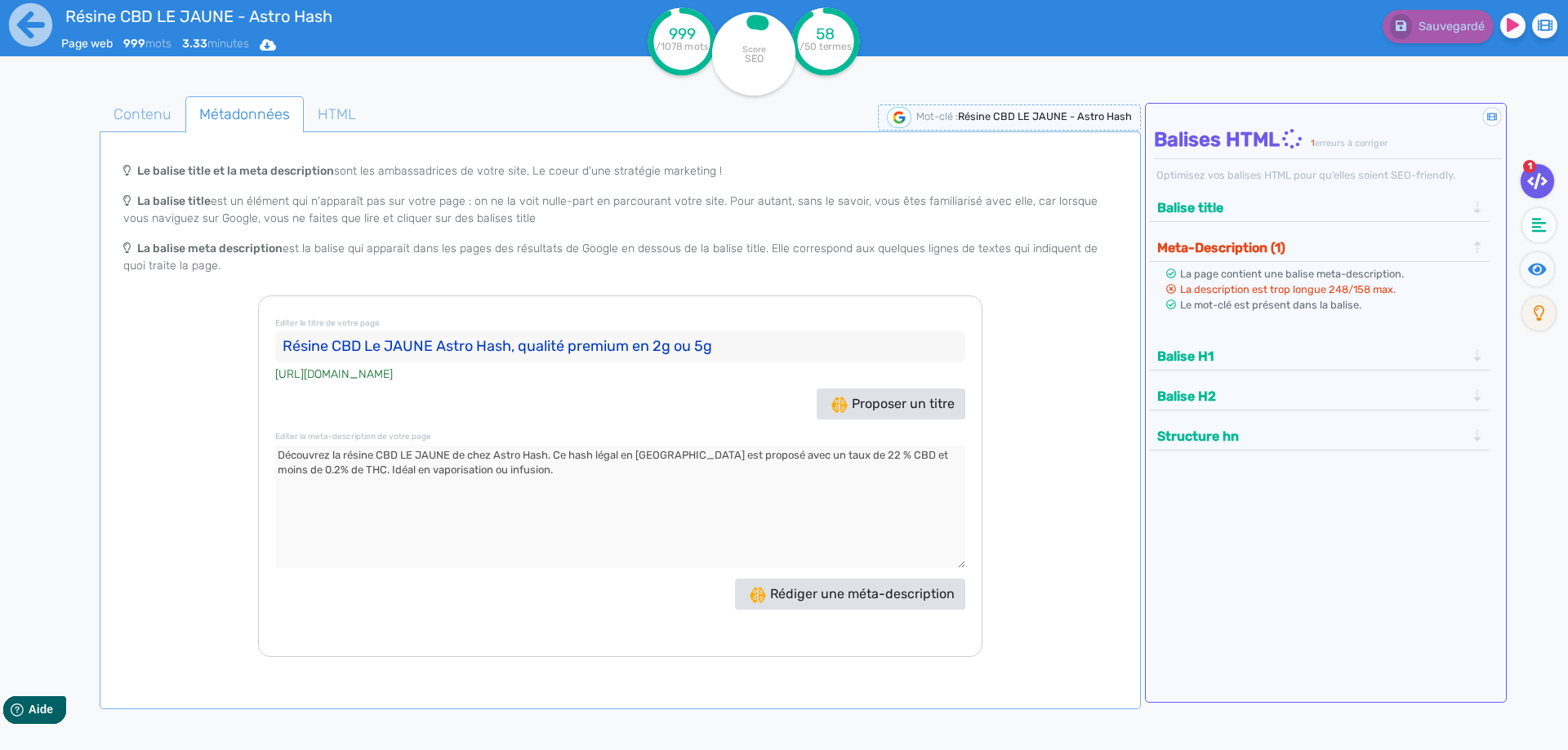
click at [403, 431] on div "Editer le titre de votre page Résine CBD Le JAUNE Astro Hash, qualité premium e…" at bounding box center [619, 476] width 724 height 361
click at [392, 460] on textarea at bounding box center [620, 507] width 690 height 123
paste textarea "par"
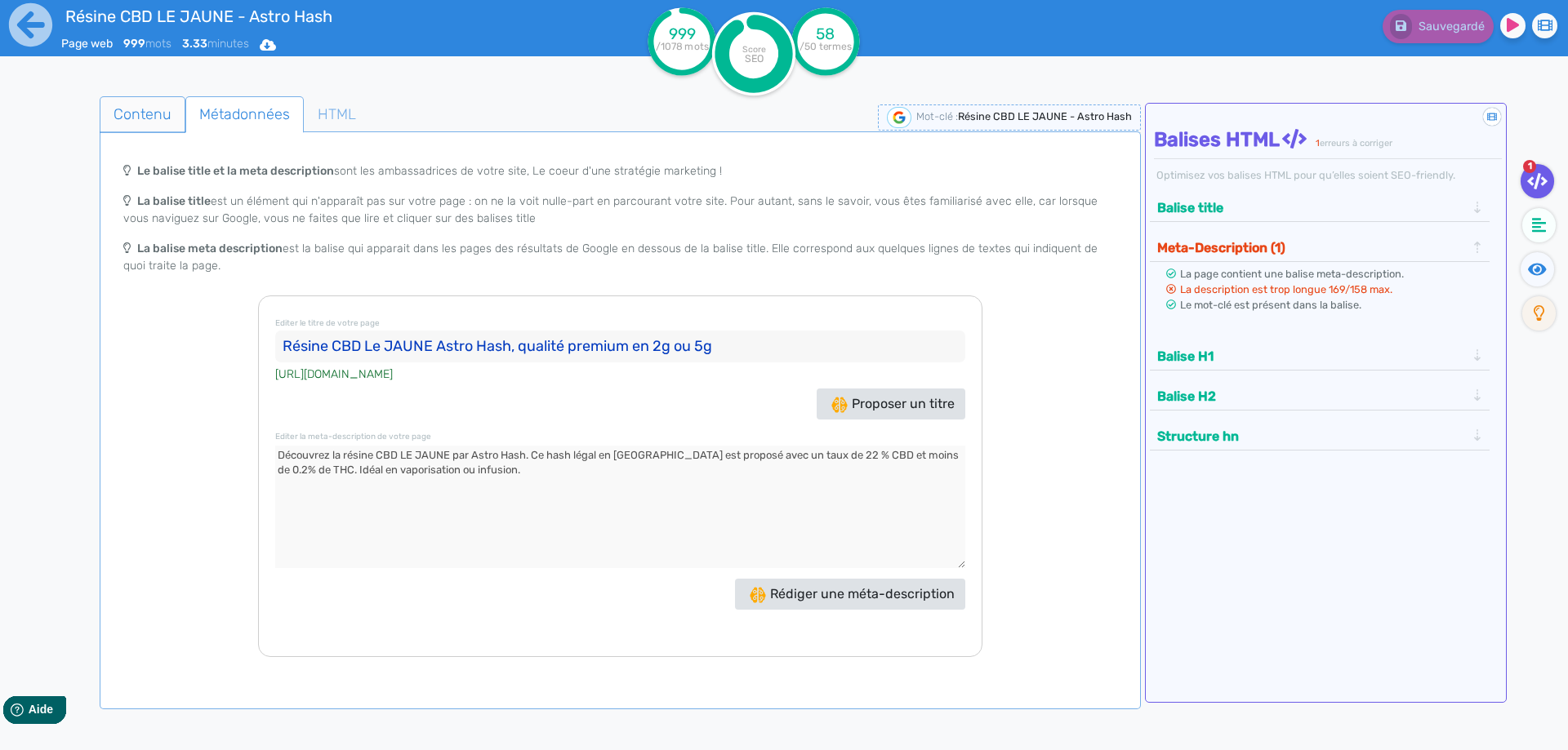
type textarea "Découvrez la résine CBD LE JAUNE par Astro Hash. Ce hash légal en France est pr…"
click at [158, 128] on span "Contenu" at bounding box center [142, 114] width 84 height 44
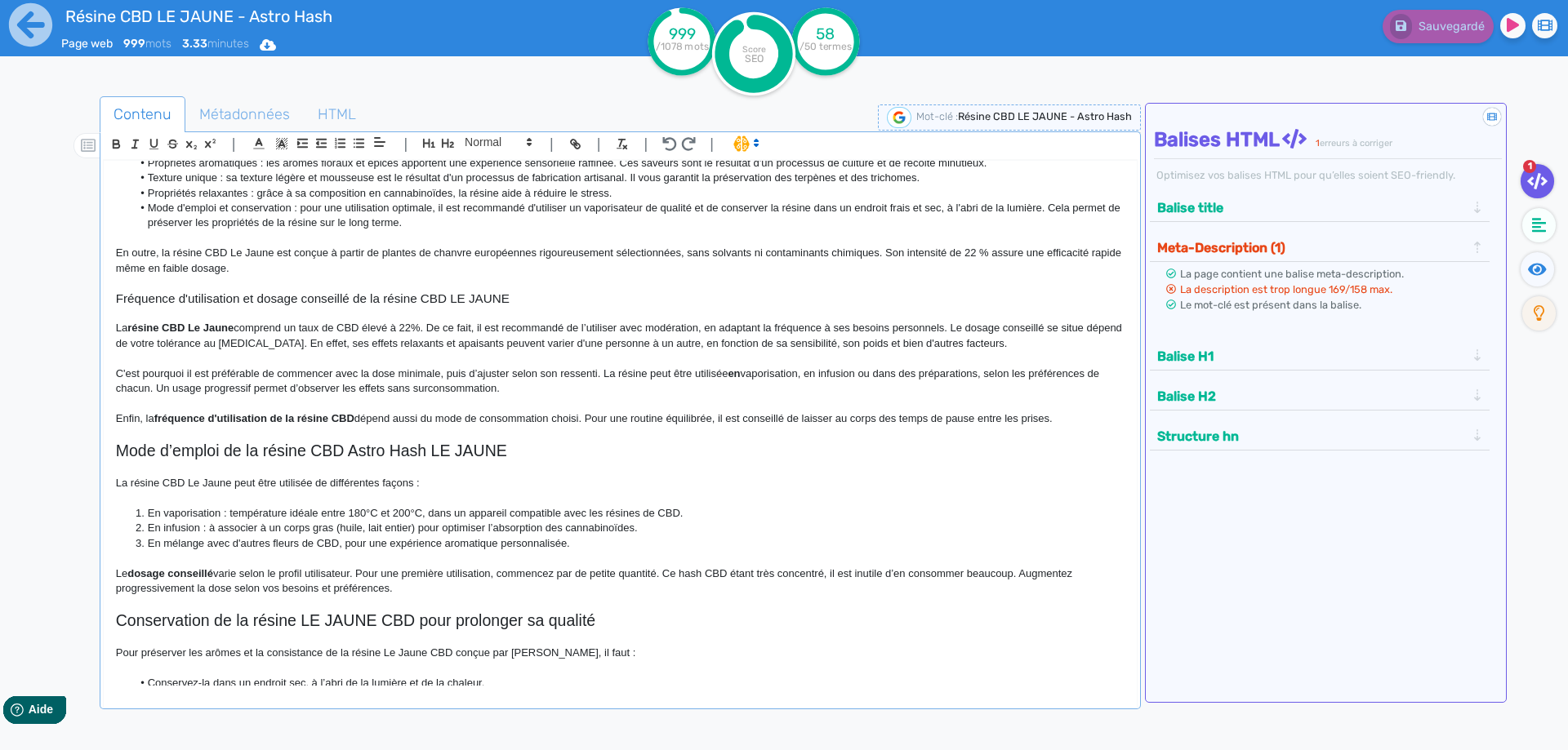
scroll to position [0, 0]
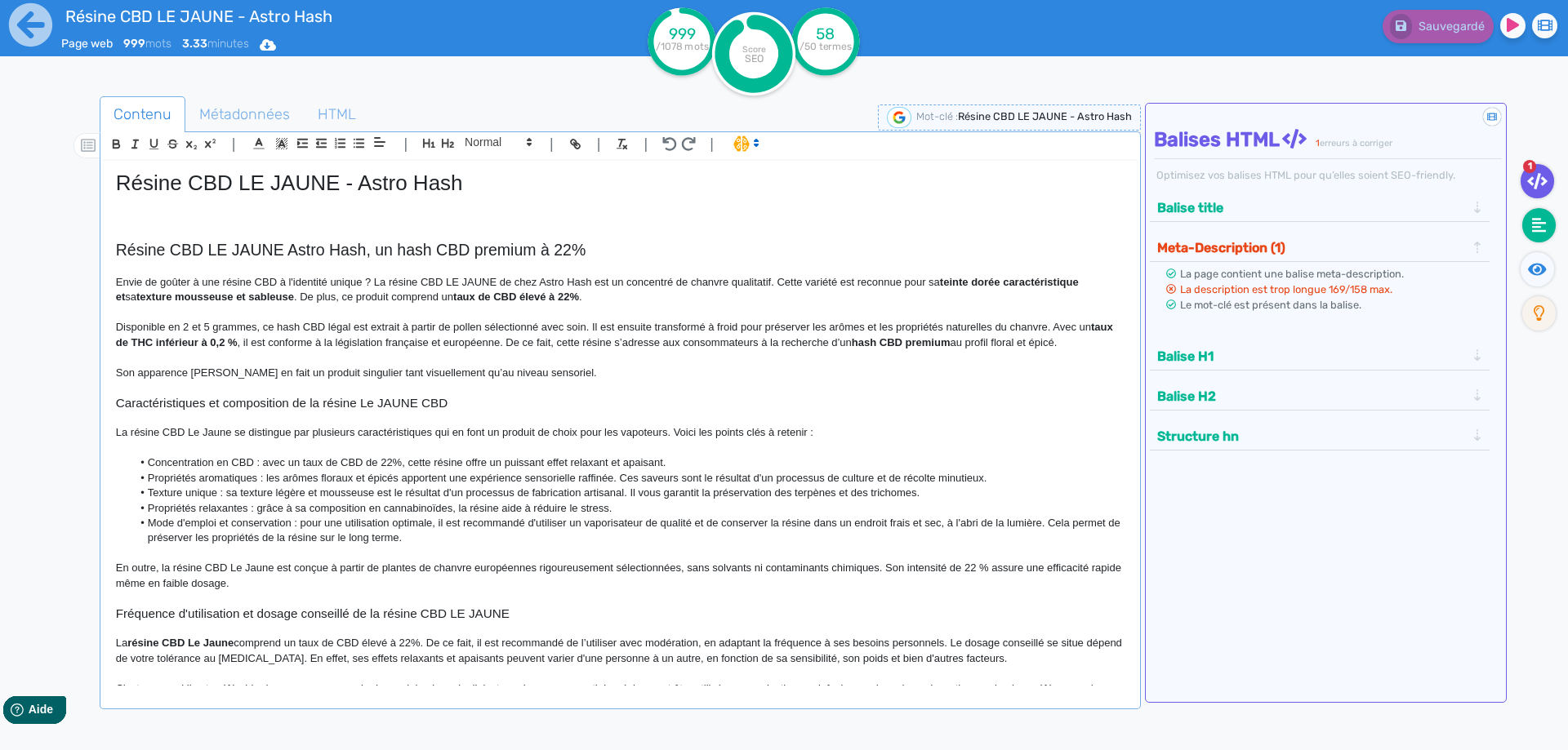
click at [1544, 220] on icon at bounding box center [1539, 226] width 15 height 16
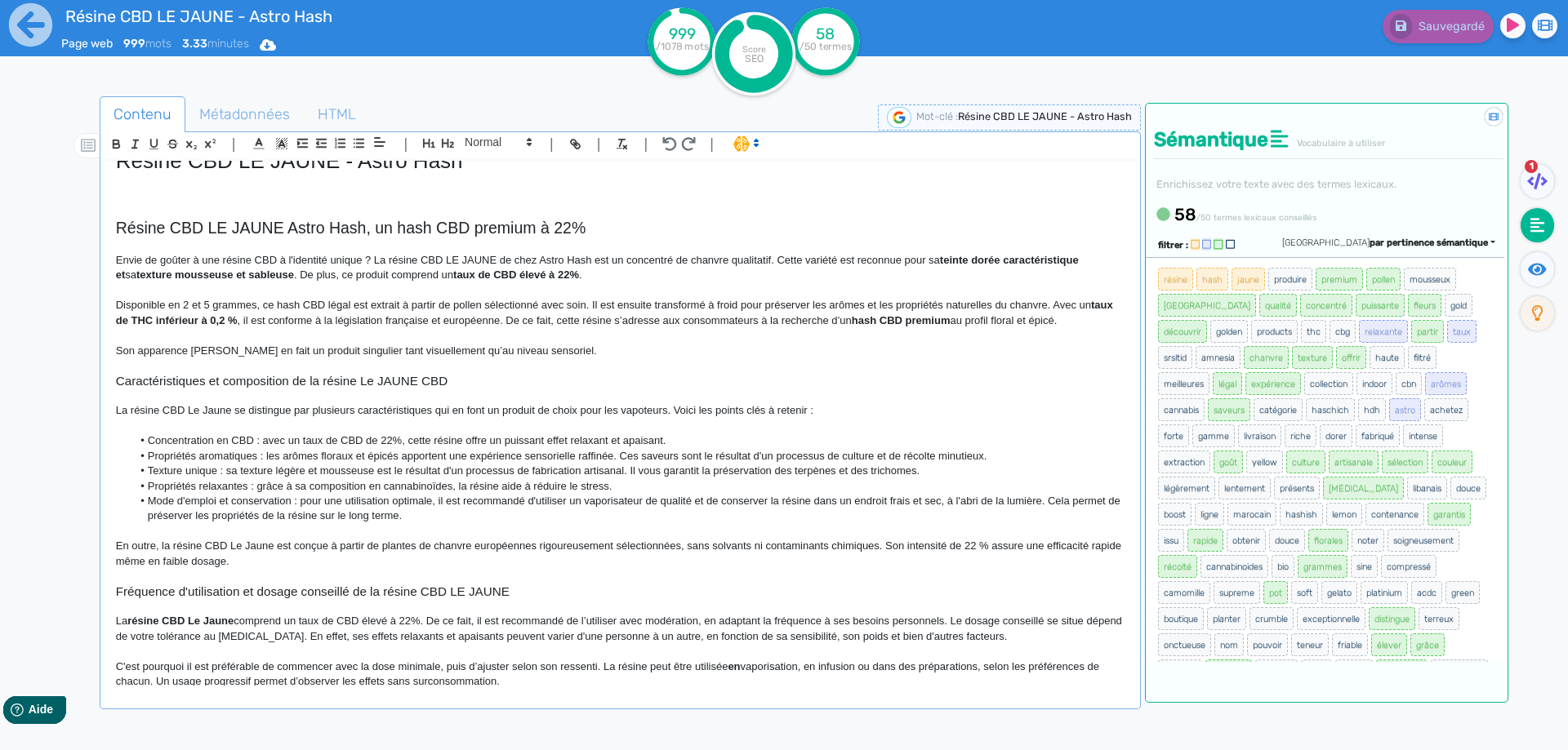
scroll to position [82, 0]
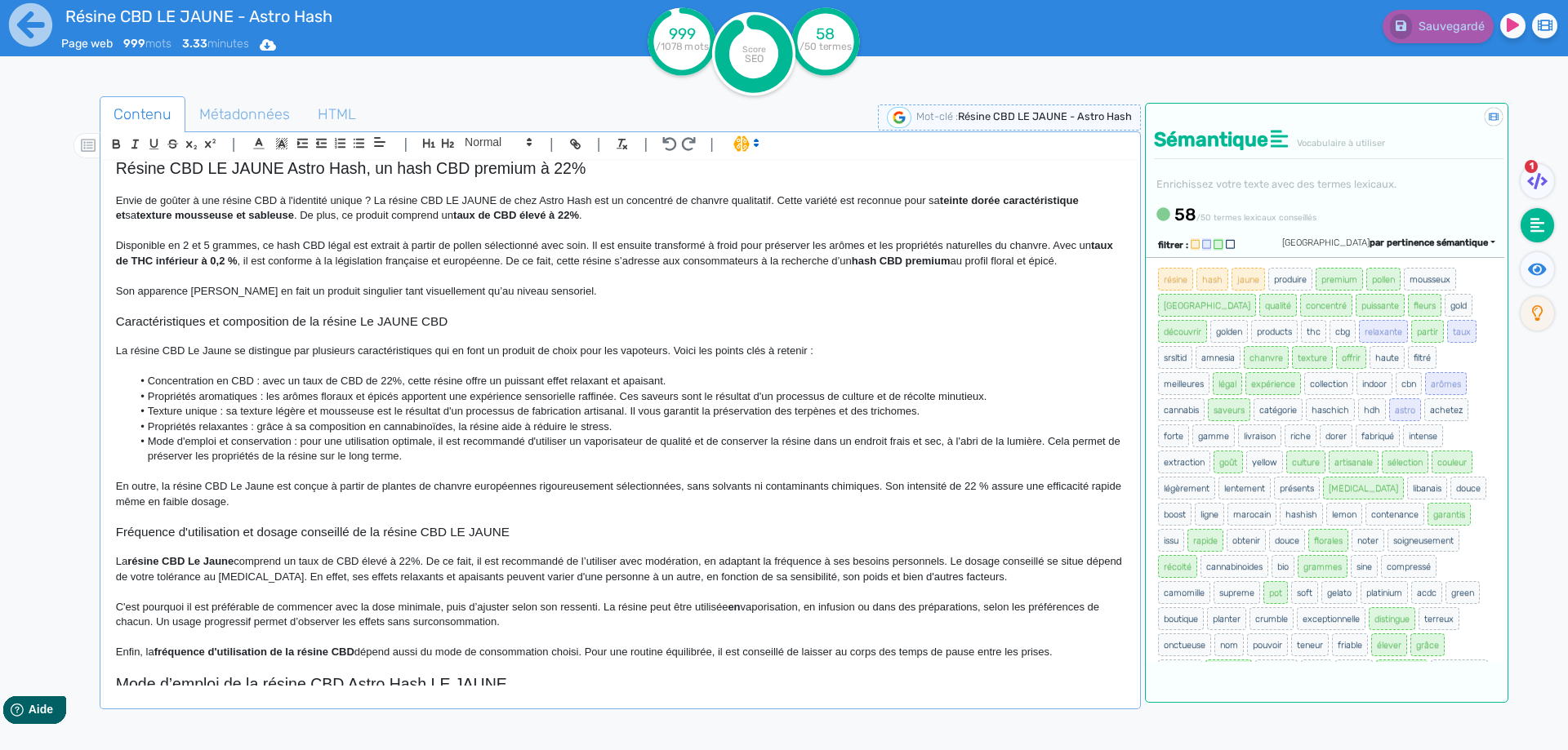
click at [405, 532] on h3 "Fréquence d'utilisation et dosage conseillé de la résine CBD LE JAUNE" at bounding box center [619, 532] width 1008 height 15
click at [972, 386] on li "Concentration en CBD : avec un taux de CBD de 22%, cette résine offre un puissa…" at bounding box center [627, 381] width 993 height 15
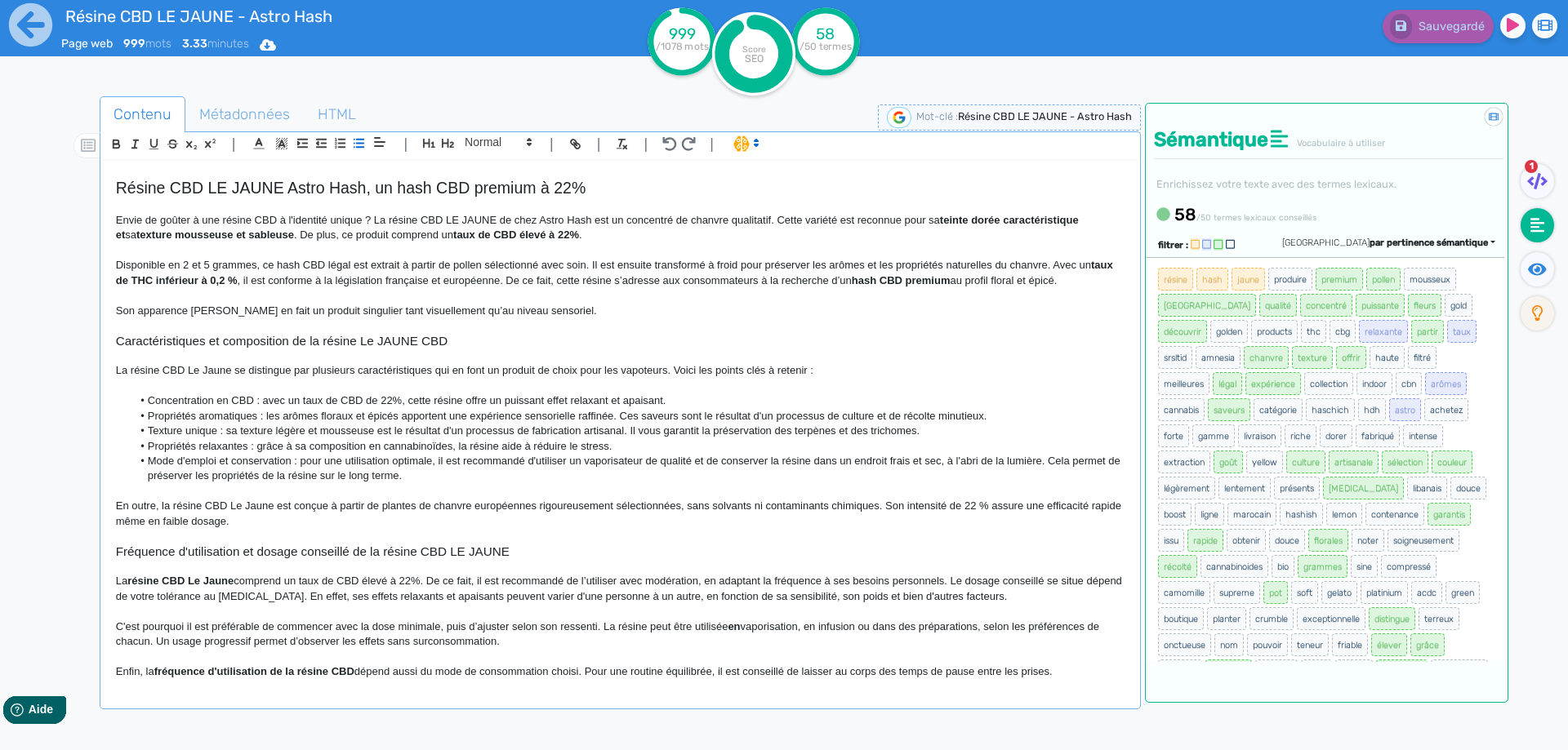
scroll to position [0, 0]
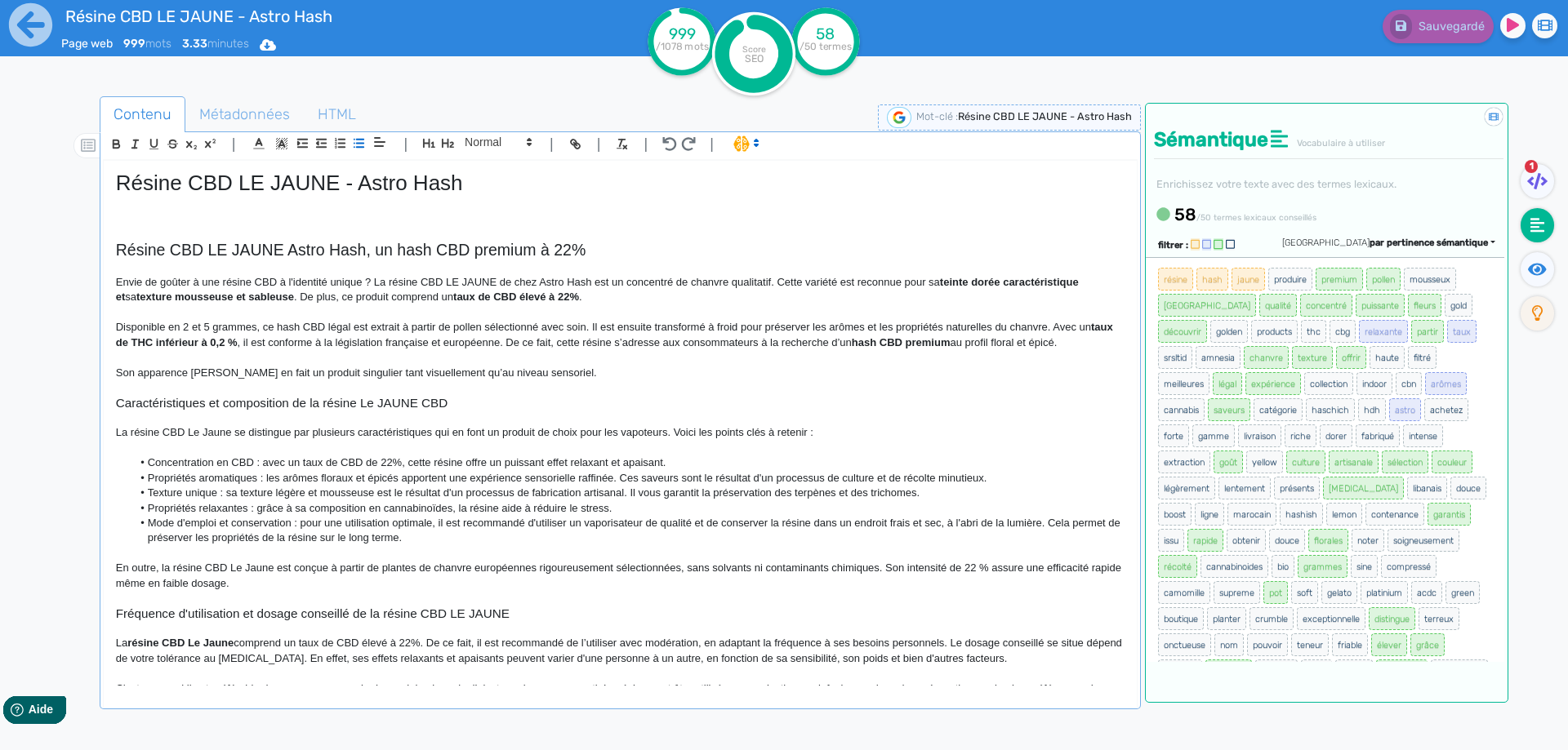
click at [226, 200] on p at bounding box center [619, 203] width 1008 height 15
click at [206, 208] on p at bounding box center [619, 203] width 1008 height 15
click at [189, 220] on p at bounding box center [619, 218] width 1008 height 15
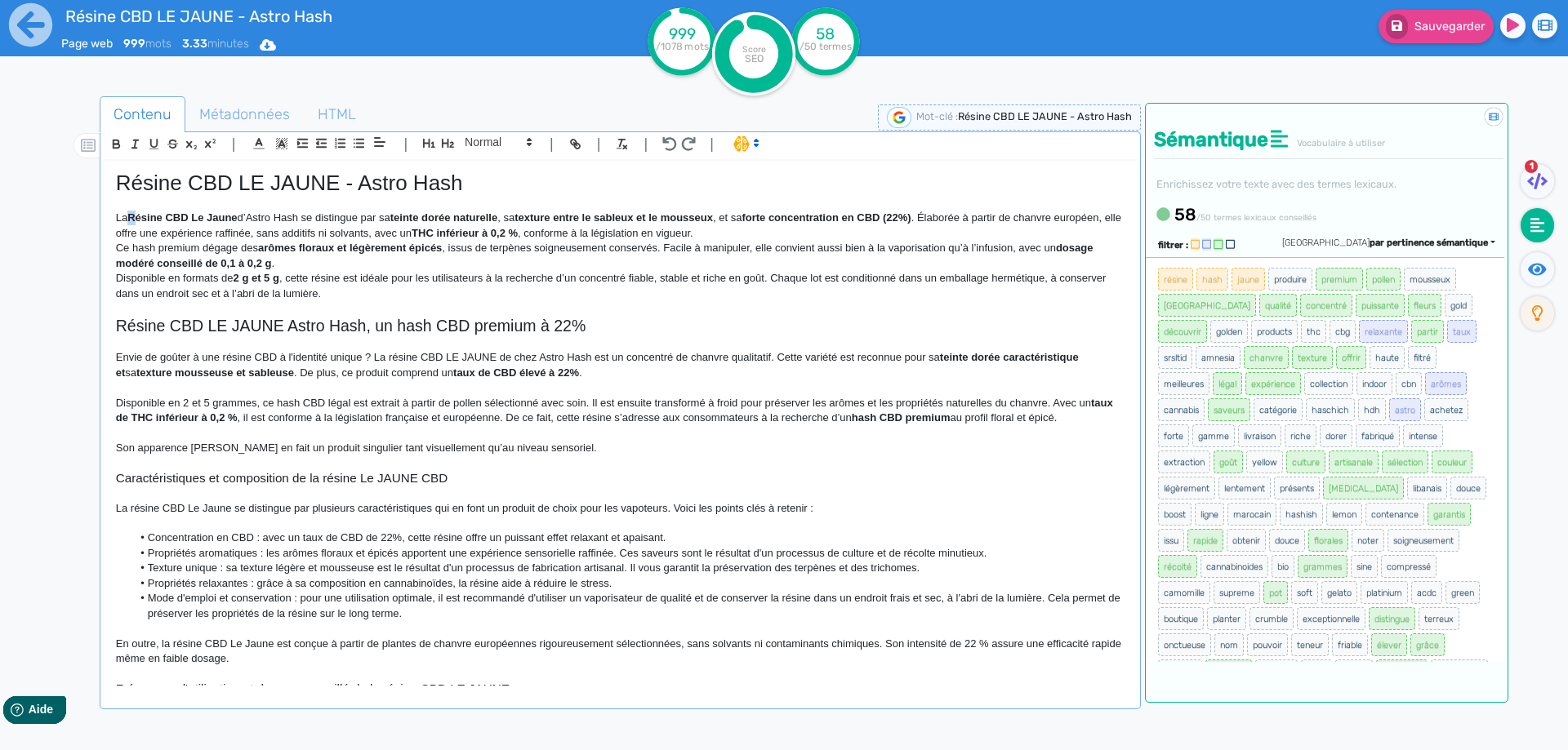
click at [135, 214] on strong "Résine CBD Le Jaune" at bounding box center [182, 217] width 109 height 12
click at [198, 213] on strong "résine CBD Le Jaune" at bounding box center [180, 217] width 107 height 12
drag, startPoint x: 198, startPoint y: 213, endPoint x: 218, endPoint y: 211, distance: 20.1
click at [218, 211] on strong "résine CBD Le Jaune" at bounding box center [180, 217] width 107 height 12
click at [446, 214] on strong "teinte dorée naturelle" at bounding box center [477, 217] width 107 height 12
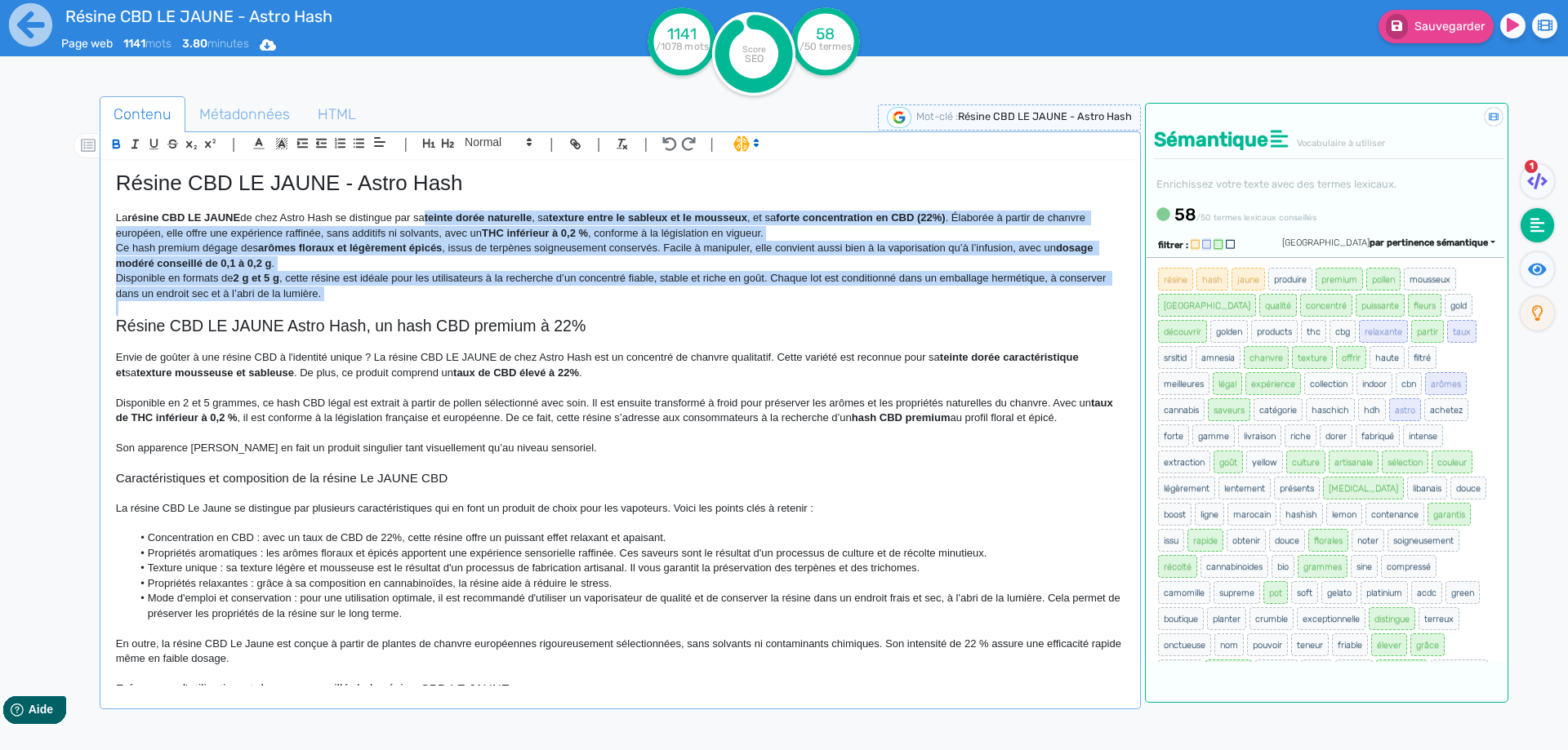
click at [447, 289] on div "Résine CBD LE JAUNE - Astro Hash La résine CBD LE JAUNE de chez Astro Hash se d…" at bounding box center [620, 423] width 1033 height 525
click at [465, 290] on p "Disponible en formats de 2 g et 5 g, cette résine est idéale pour les utilisate…" at bounding box center [619, 286] width 1008 height 30
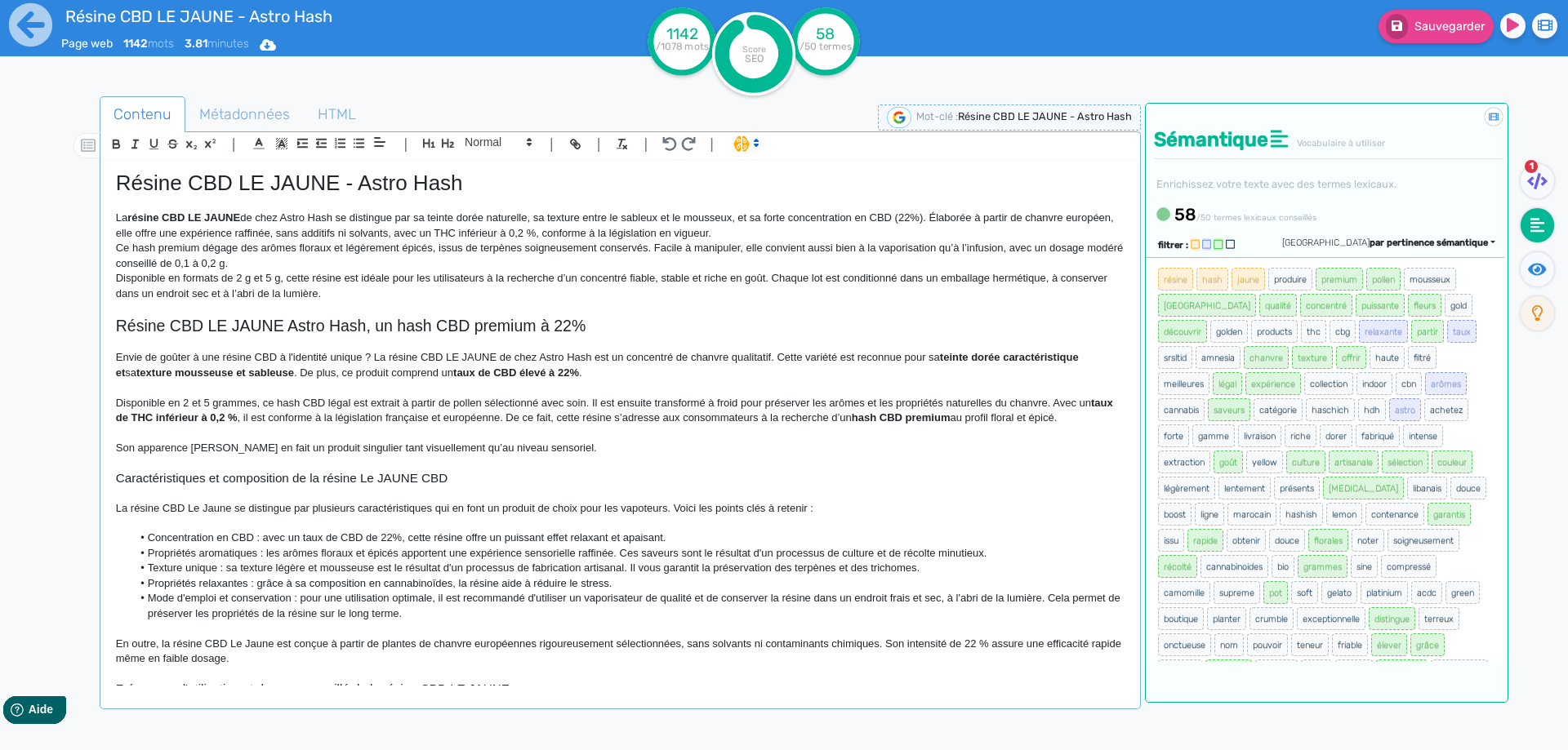
click at [905, 217] on p "La résine CBD LE JAUNE de chez Astro Hash se distingue par sa teinte dorée natu…" at bounding box center [619, 225] width 1008 height 30
click at [929, 223] on p "La résine CBD LE JAUNE de chez Astro Hash se distingue par sa teinte dorée natu…" at bounding box center [619, 225] width 1008 height 30
click at [1538, 289] on div at bounding box center [1542, 272] width 42 height 40
drag, startPoint x: 1537, startPoint y: 277, endPoint x: 1456, endPoint y: 4, distance: 284.8
click at [1531, 247] on ul "1" at bounding box center [1534, 252] width 54 height 177
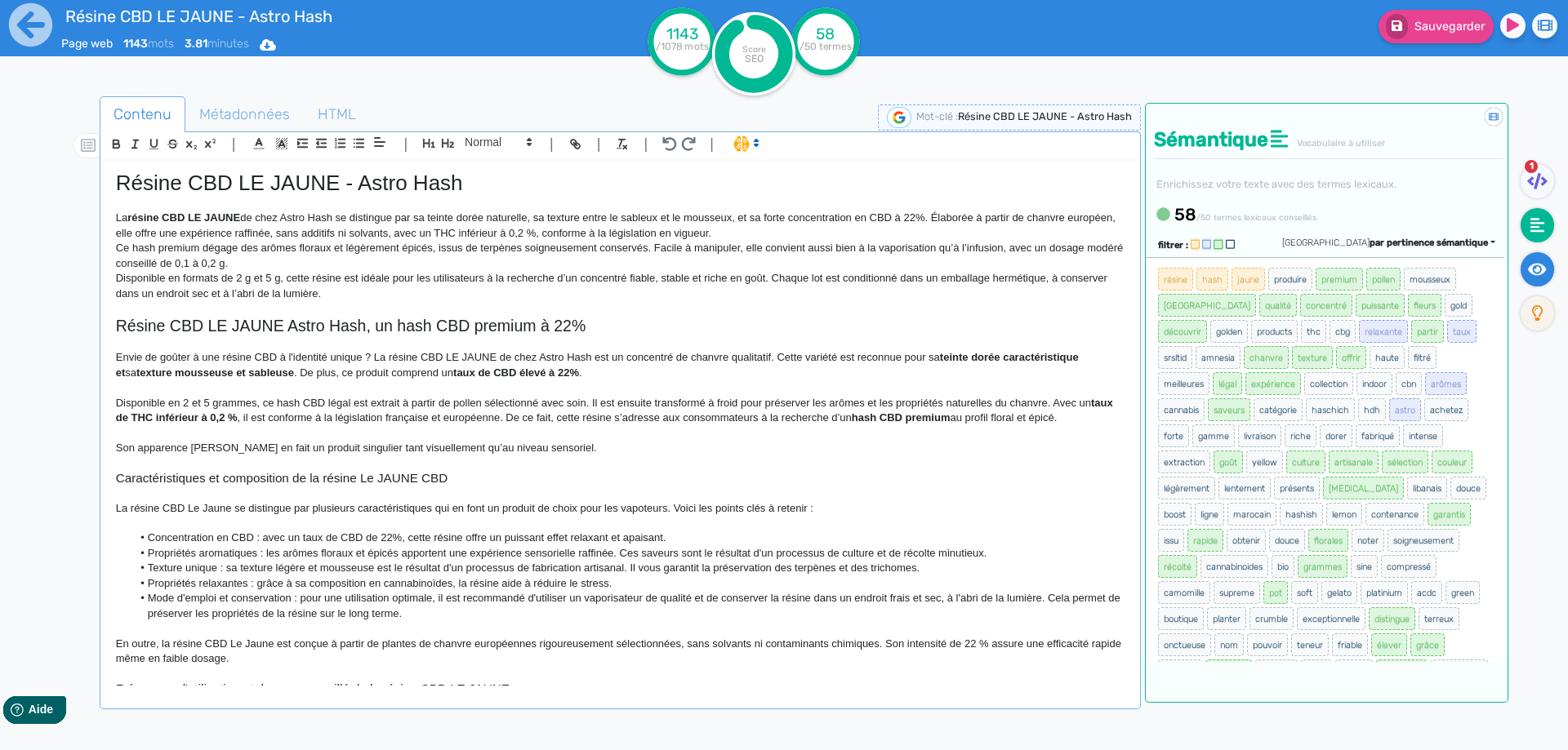
click at [1538, 261] on ul "1" at bounding box center [1534, 252] width 54 height 177
click at [1538, 261] on icon at bounding box center [1537, 269] width 19 height 16
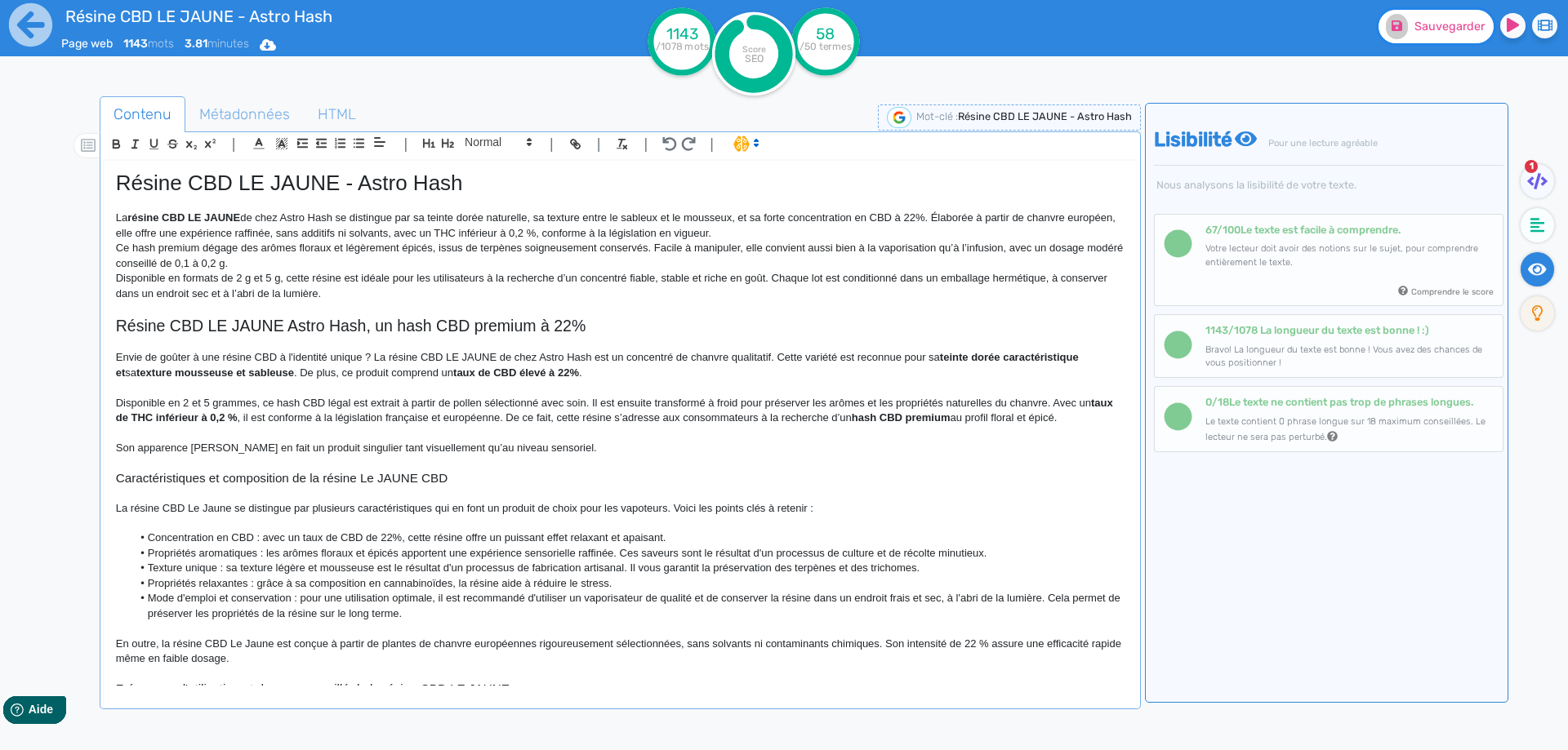
click at [1434, 16] on button "Sauvegarder" at bounding box center [1436, 26] width 115 height 34
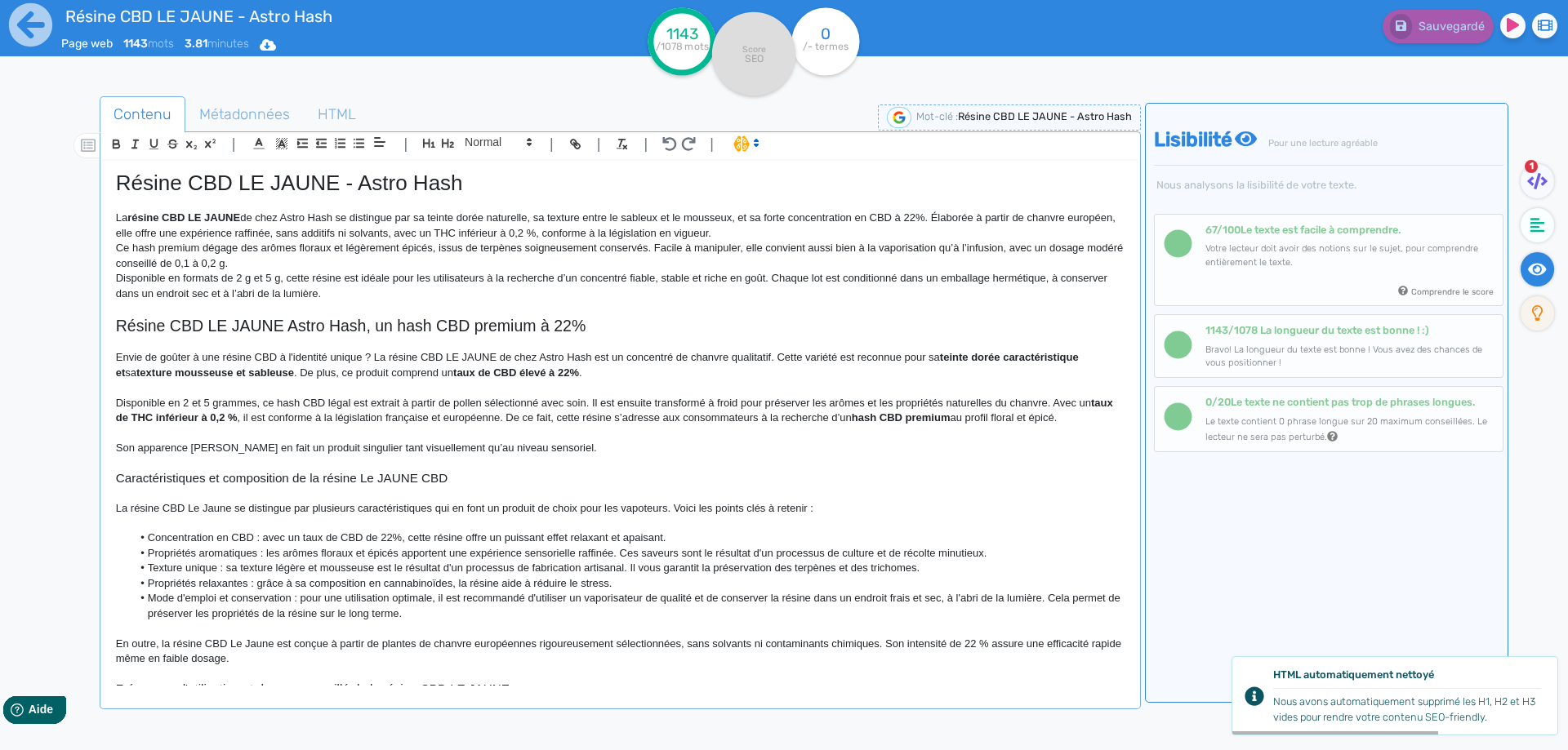
click at [936, 218] on p "La résine CBD LE JAUNE de chez Astro Hash se distingue par sa teinte dorée natu…" at bounding box center [619, 225] width 1008 height 30
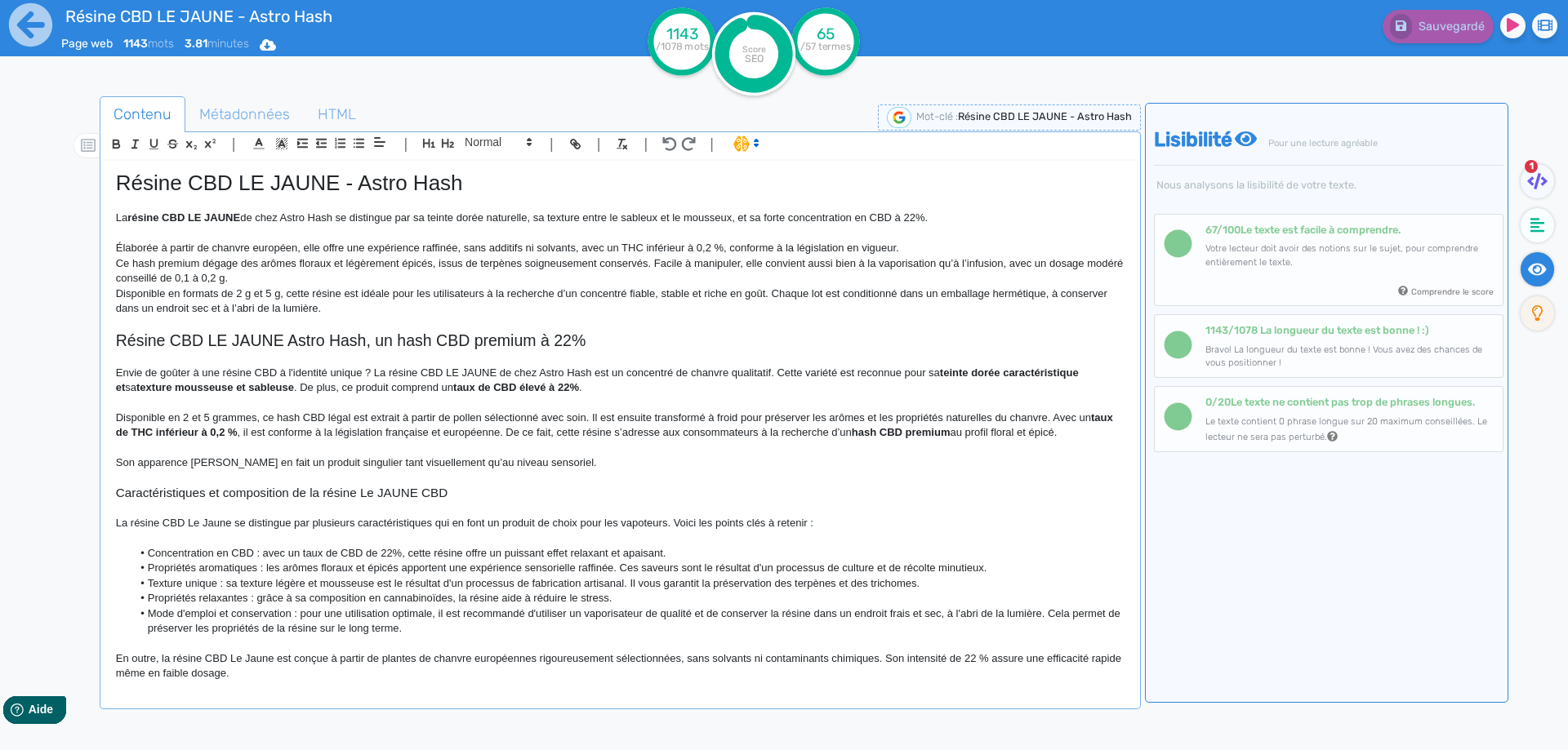
click at [578, 247] on p "Élaborée à partir de chanvre européen, elle offre une expérience raffinée, sans…" at bounding box center [619, 248] width 1008 height 15
click at [1064, 247] on p "Élaborée à partir de chanvre européen, elle offre une expérience raffinée, sans…" at bounding box center [619, 248] width 1008 height 15
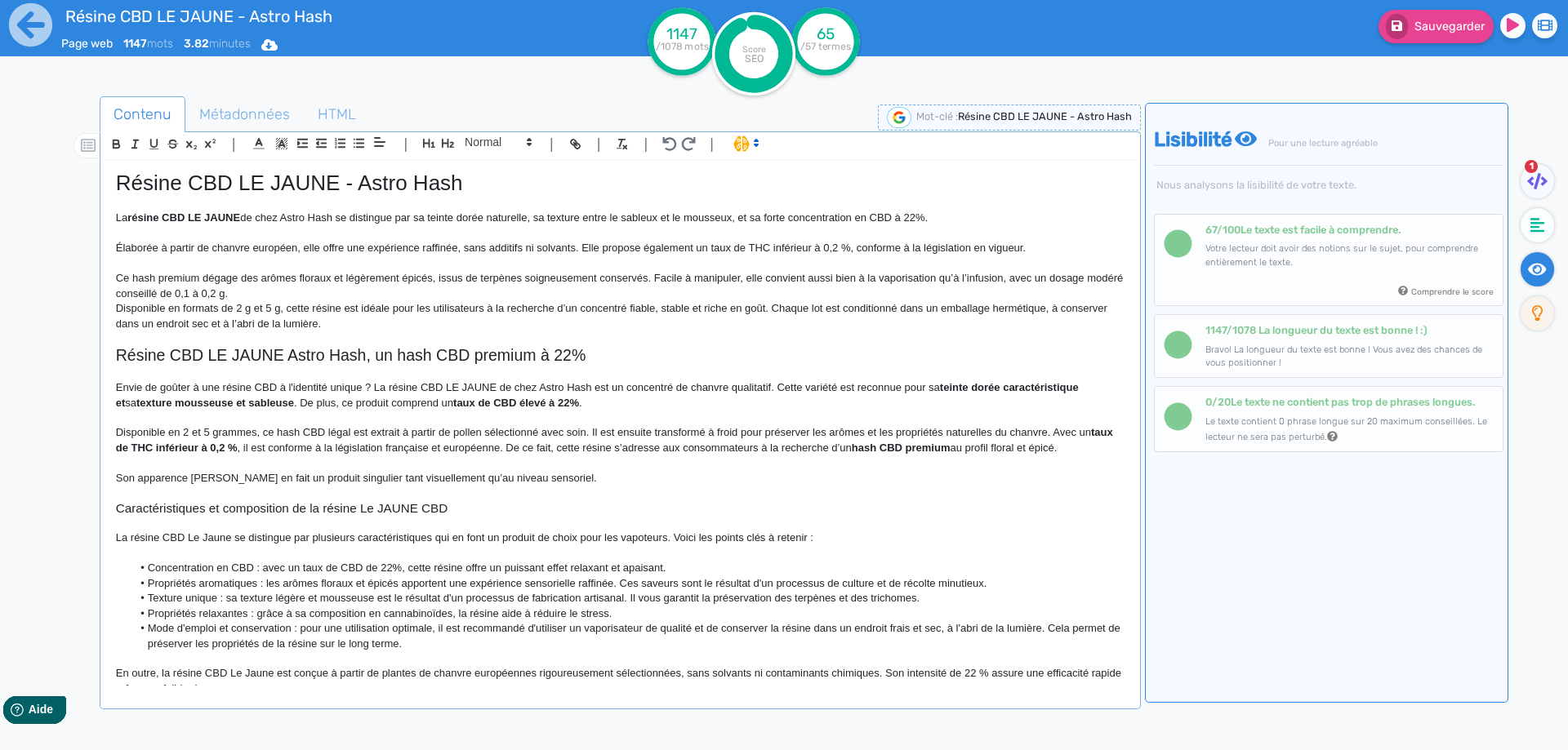
click at [300, 290] on p "Ce hash premium dégage des arômes floraux et légèrement épicés, issus de terpèn…" at bounding box center [619, 286] width 1008 height 30
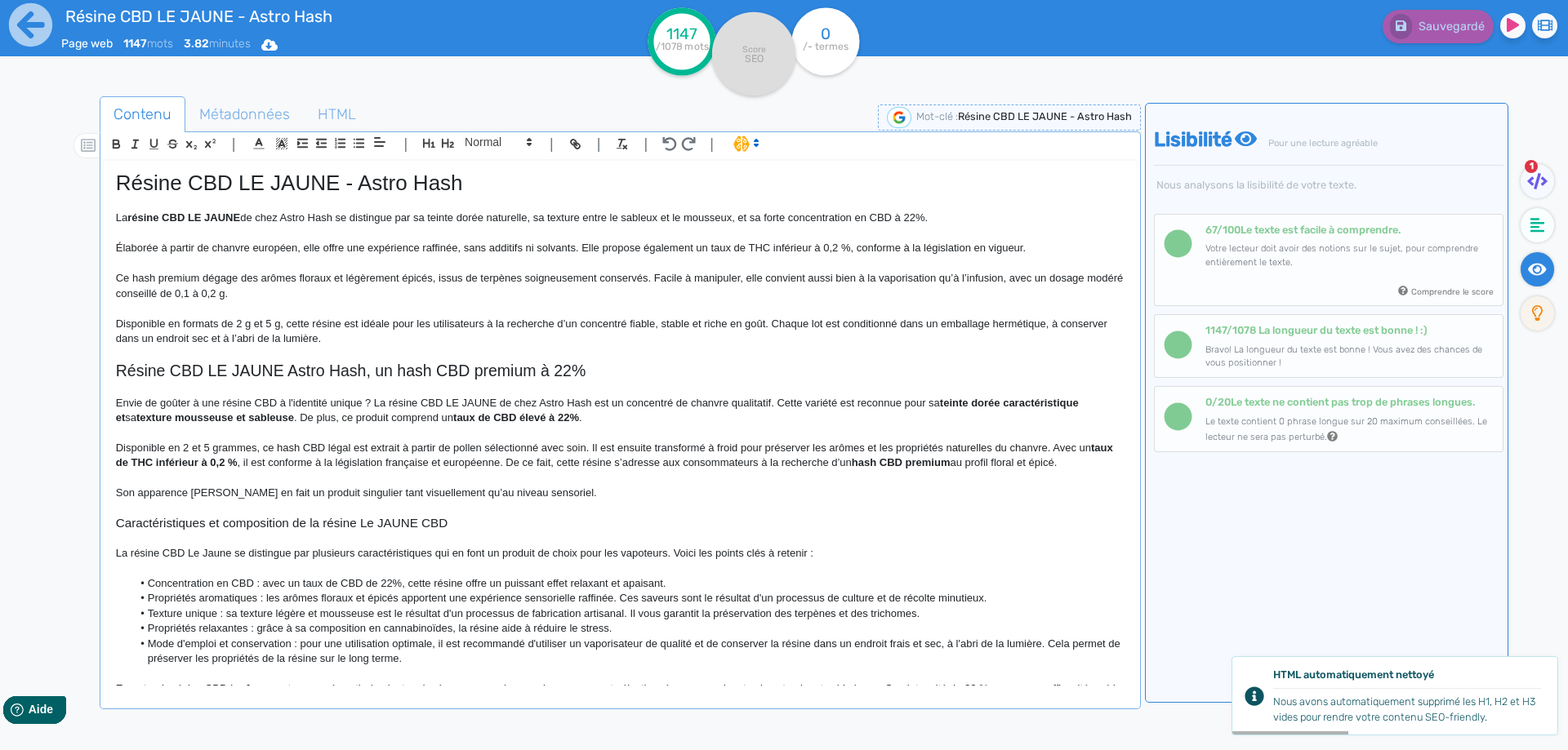
click at [170, 295] on p "Ce hash premium dégage des arômes floraux et légèrement épicés, issus de terpèn…" at bounding box center [619, 286] width 1008 height 30
drag, startPoint x: 170, startPoint y: 295, endPoint x: 260, endPoint y: 295, distance: 90.0
click at [260, 295] on p "Ce hash premium dégage des arômes floraux et légèrement épicés, issus de terpèn…" at bounding box center [619, 286] width 1008 height 30
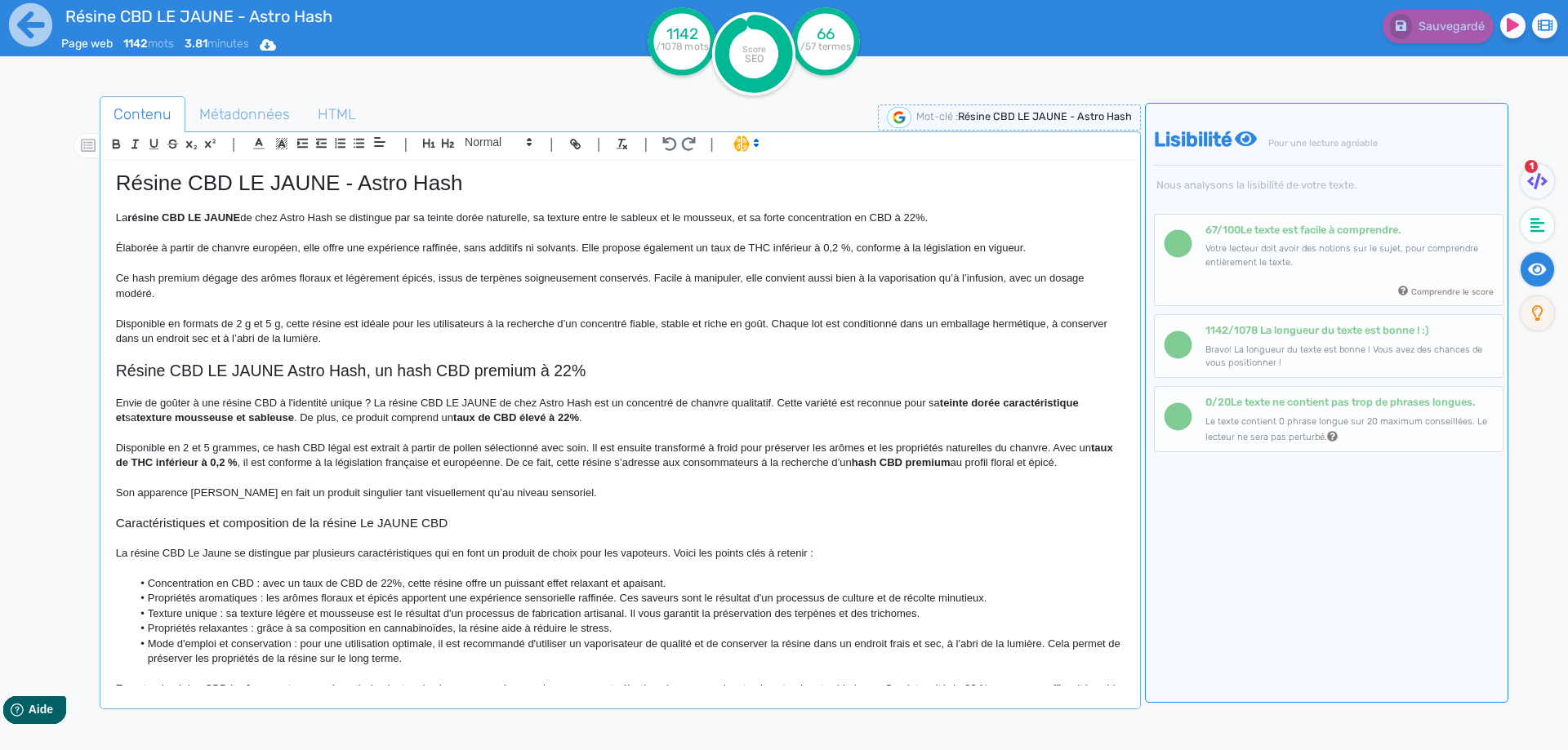
click at [249, 325] on p "Disponible en formats de 2 g et 5 g, cette résine est idéale pour les utilisate…" at bounding box center [619, 331] width 1008 height 30
click at [270, 326] on p "Disponible en formats de 2 et 5 g, cette résine est idéale pour les utilisateur…" at bounding box center [619, 331] width 1008 height 30
click at [375, 323] on p "Disponible en formats de 2 et 5 grammes, cette résine est idéale pour les utili…" at bounding box center [619, 331] width 1008 height 30
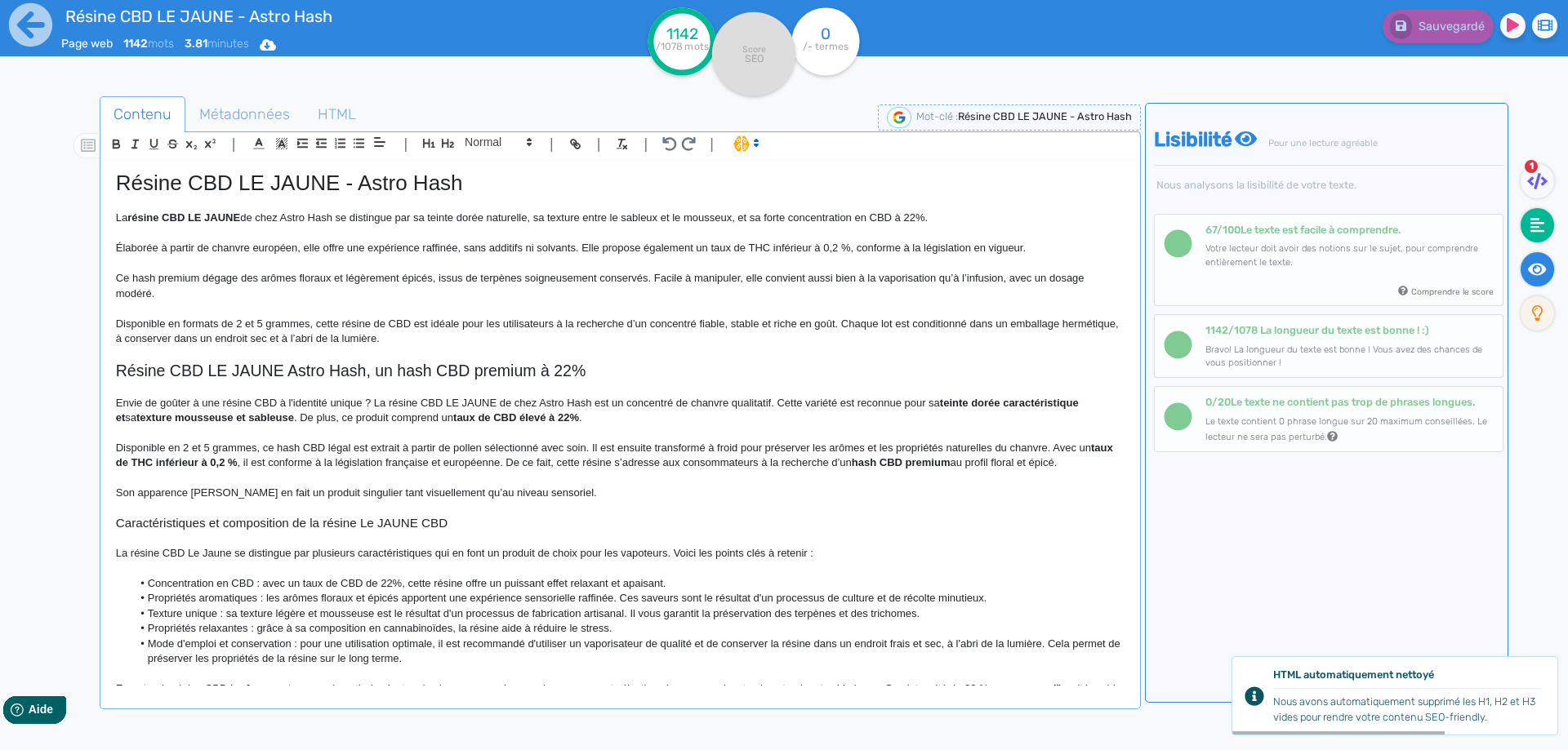
click at [1539, 220] on icon at bounding box center [1538, 226] width 15 height 16
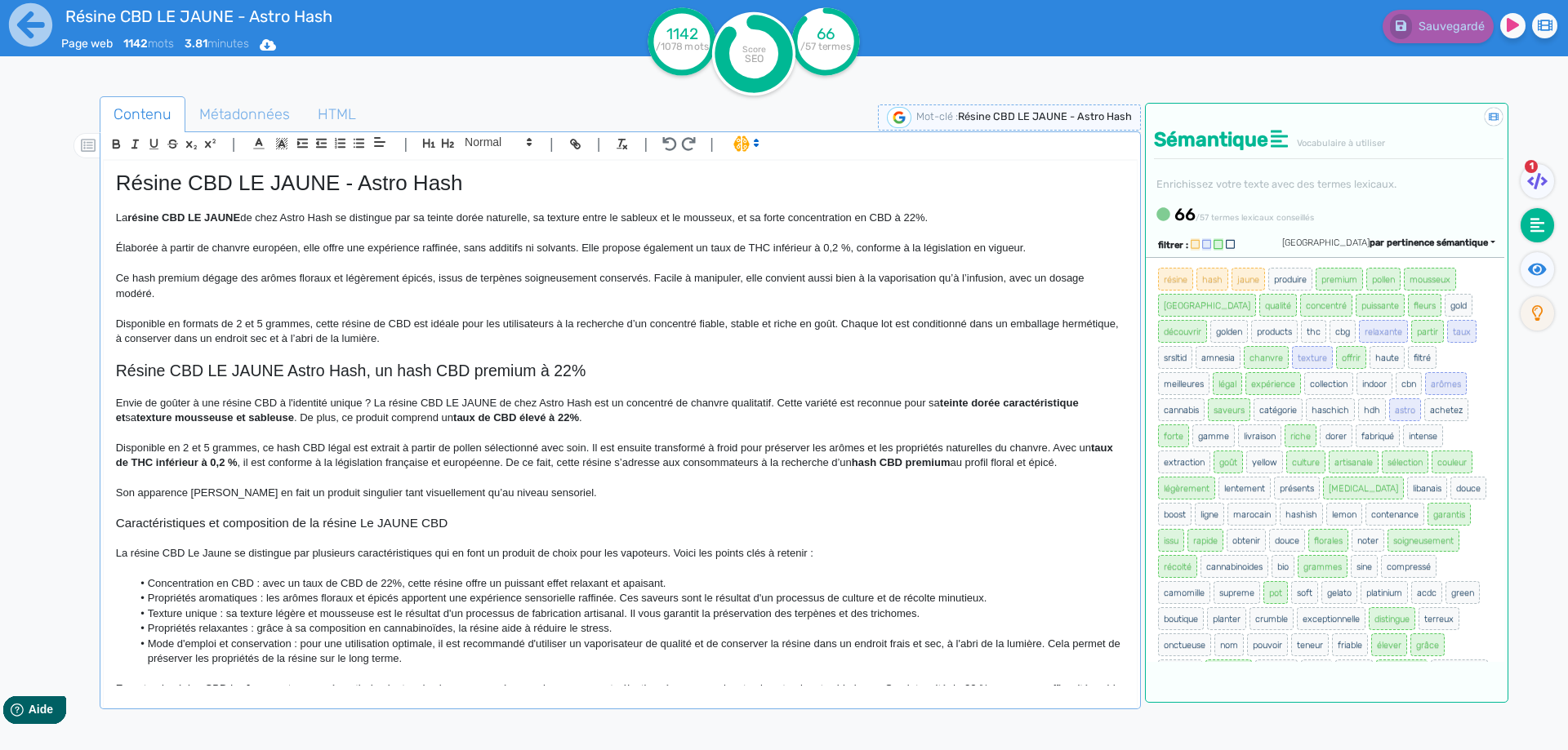
click at [775, 219] on p "La résine CBD LE JAUNE de chez Astro Hash se distingue par sa teinte dorée natu…" at bounding box center [619, 218] width 1008 height 15
click at [923, 214] on p "La résine CBD LE JAUNE de chez Astro Hash se distingue par sa teinte dorée natu…" at bounding box center [619, 218] width 1008 height 15
click at [911, 260] on p at bounding box center [619, 264] width 1008 height 15
click at [730, 370] on h2 "Résine CBD LE JAUNE Astro Hash, un hash CBD premium à 22%" at bounding box center [619, 370] width 1008 height 19
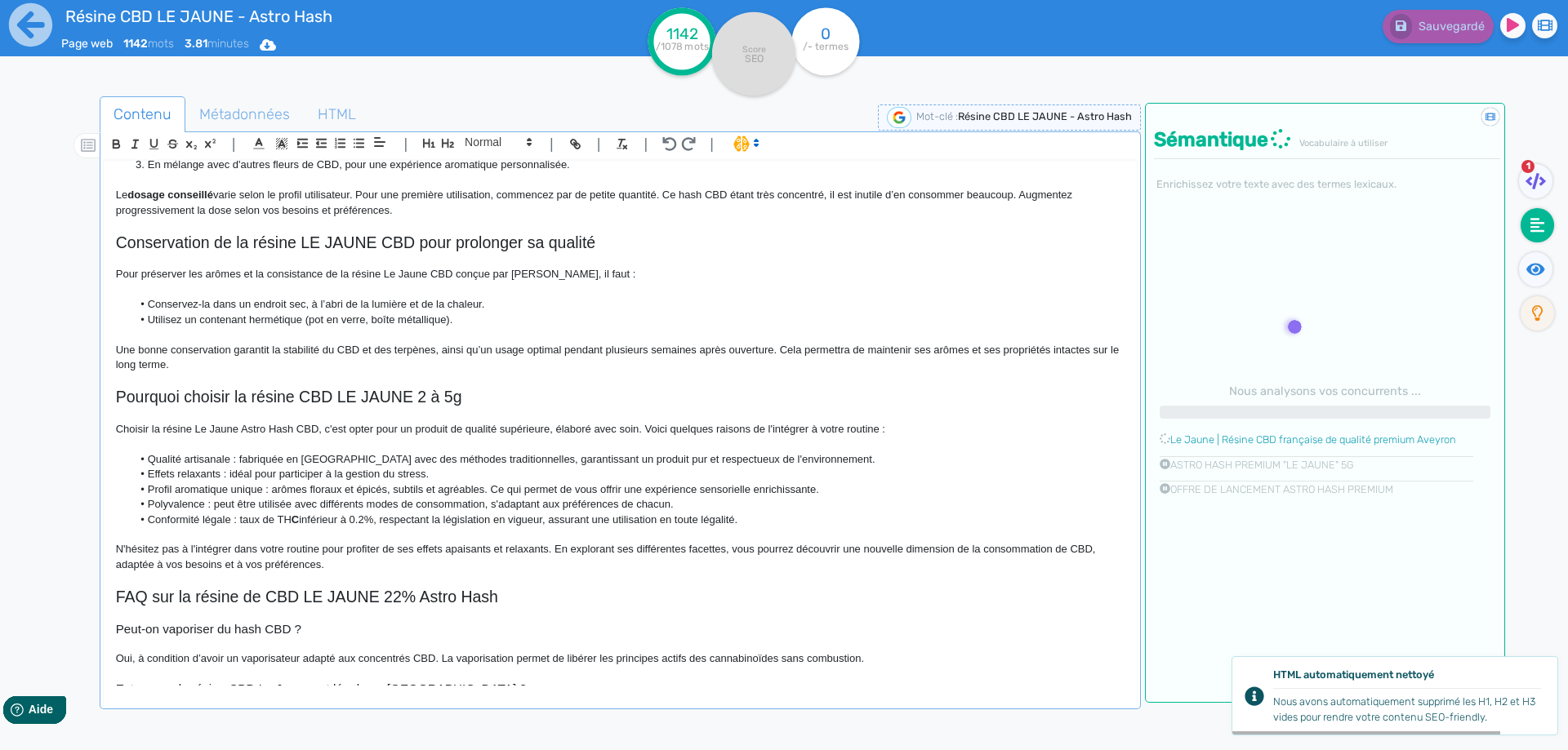
scroll to position [816, 0]
click at [289, 511] on li "Conformité légale : taux de TH C inférieur à 0.2%, respectant la législation en…" at bounding box center [627, 517] width 993 height 15
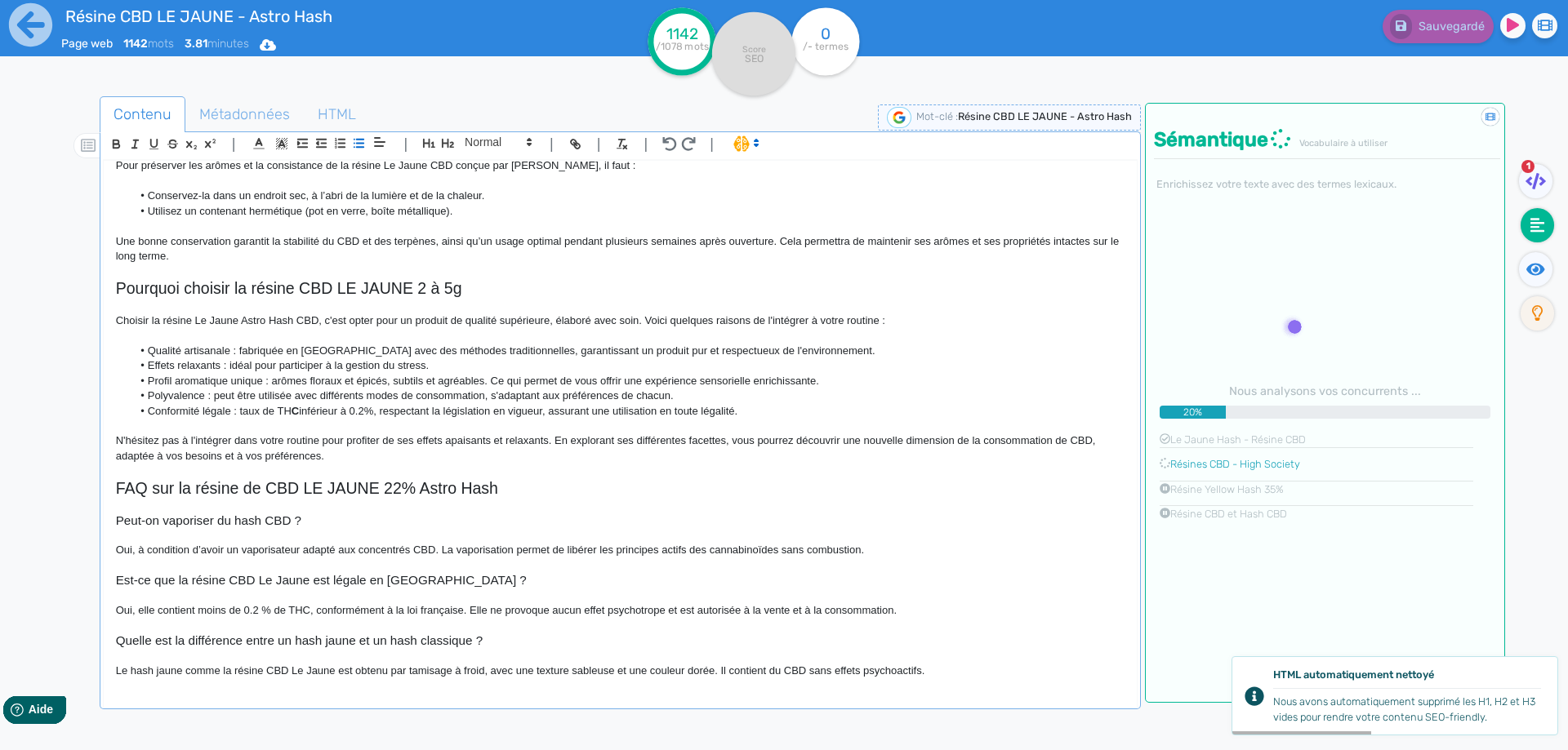
scroll to position [925, 0]
click at [298, 602] on p "Oui, elle contient moins de 0.2 % de THC, conformément à la loi française. Elle…" at bounding box center [619, 608] width 1008 height 15
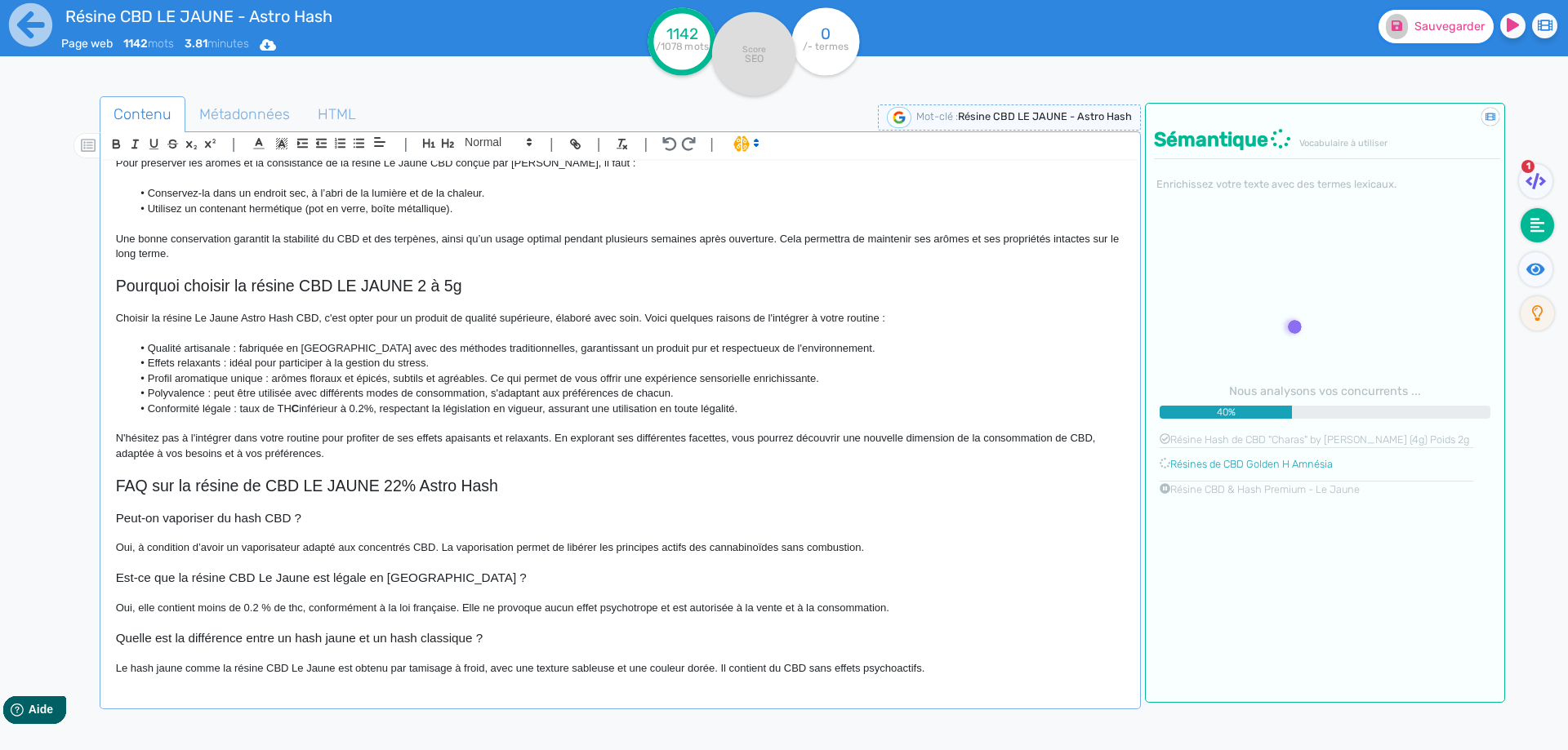
click at [1424, 35] on button "Sauvegarder" at bounding box center [1436, 26] width 115 height 34
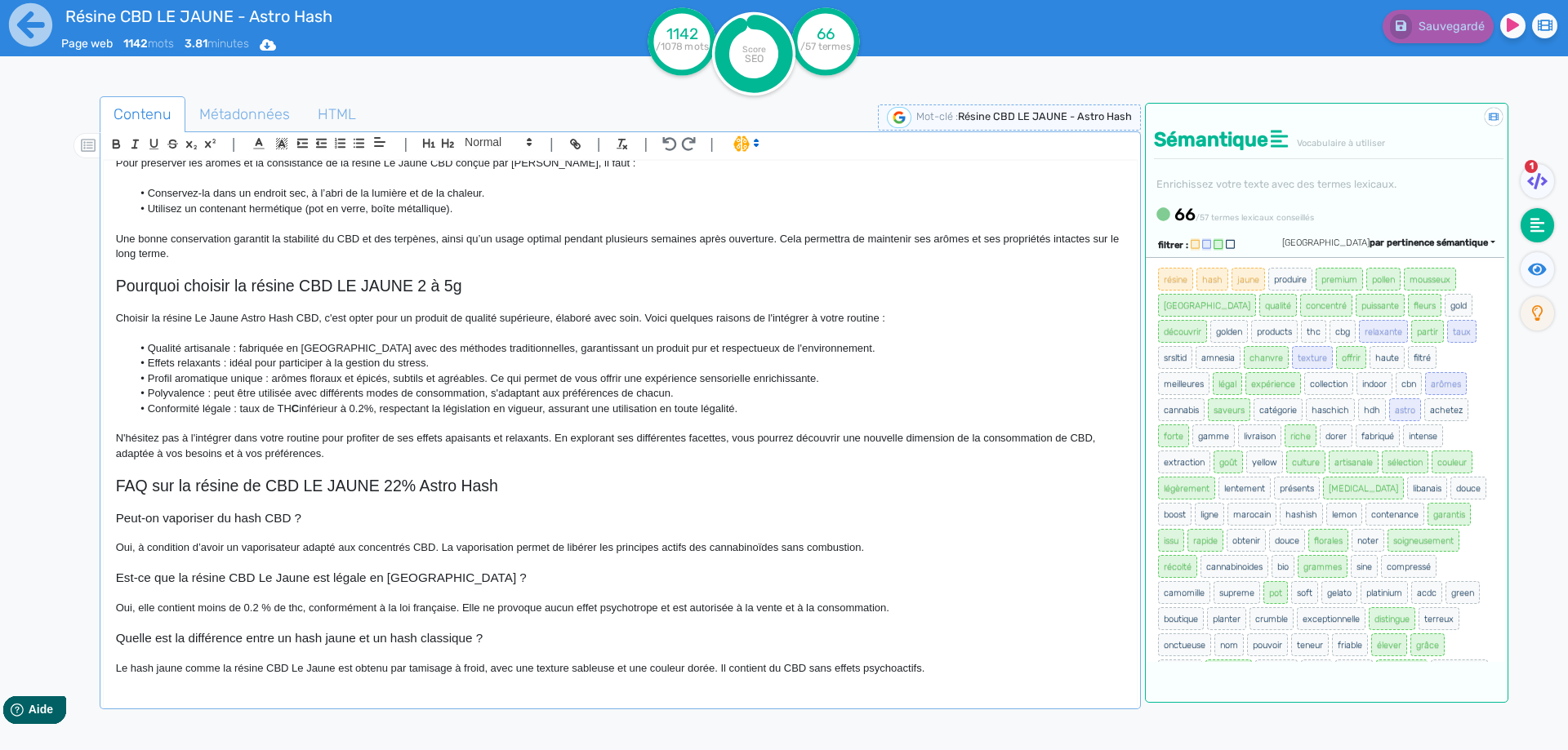
click at [866, 265] on p at bounding box center [619, 269] width 1008 height 15
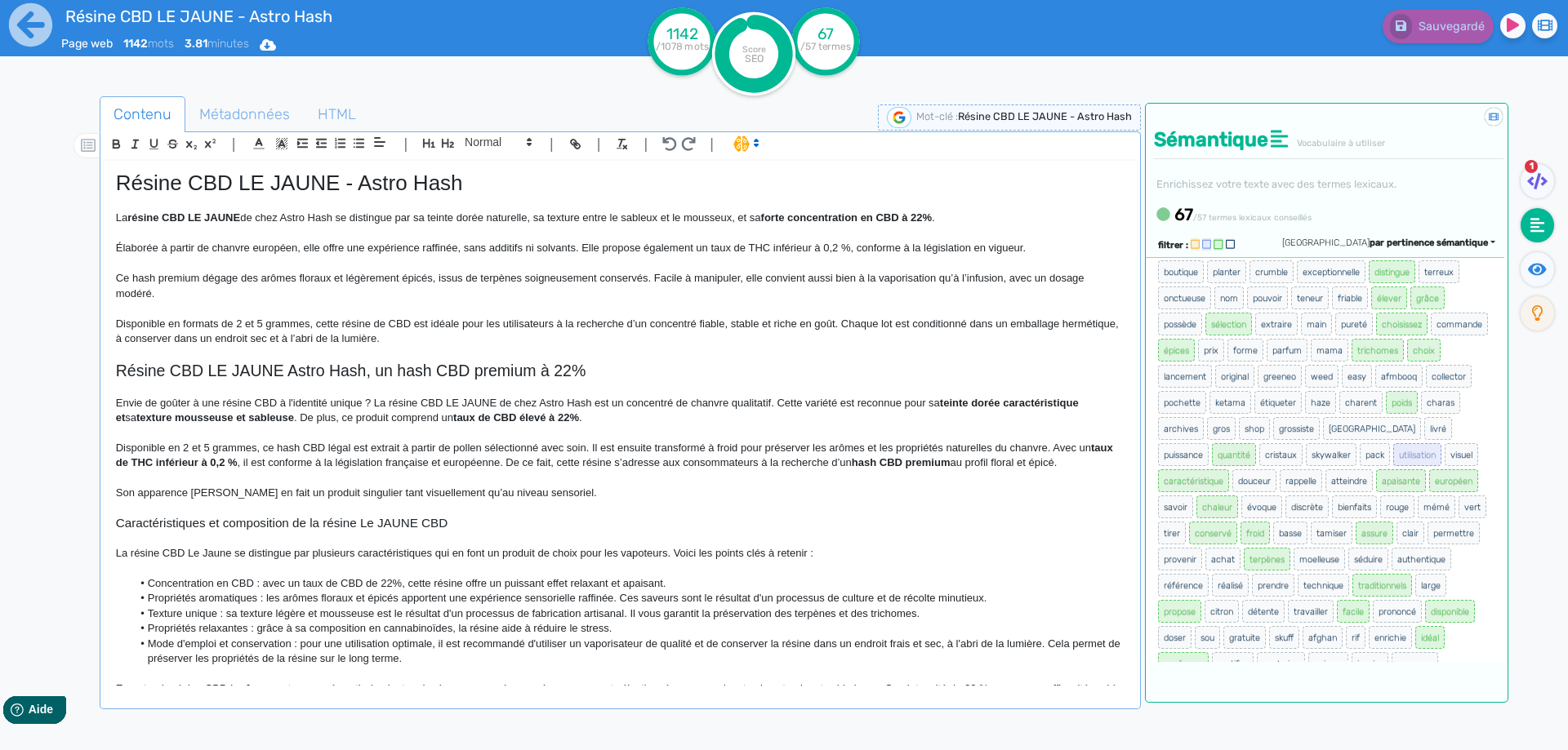
scroll to position [396, 0]
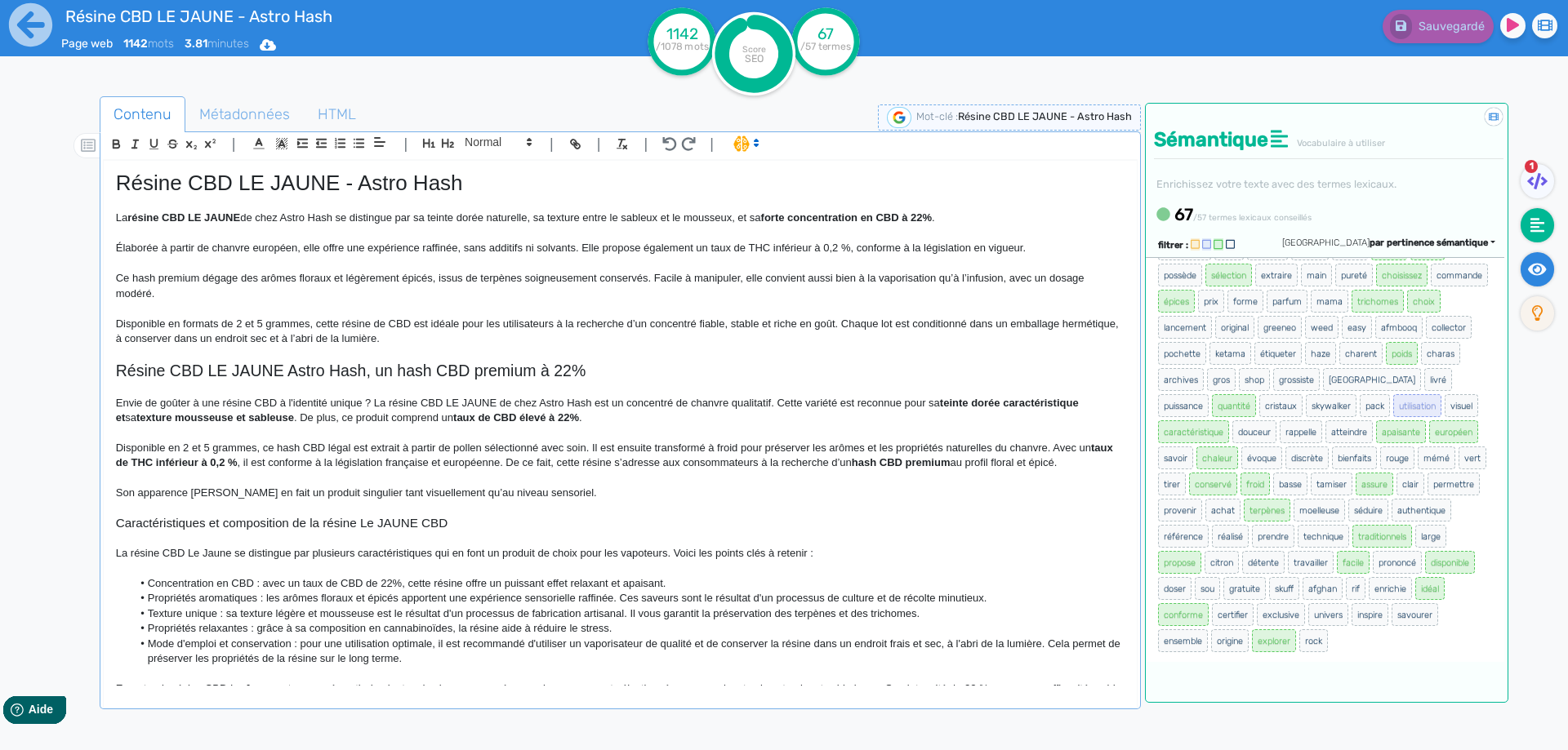
click at [1553, 262] on fa-icon at bounding box center [1537, 269] width 34 height 35
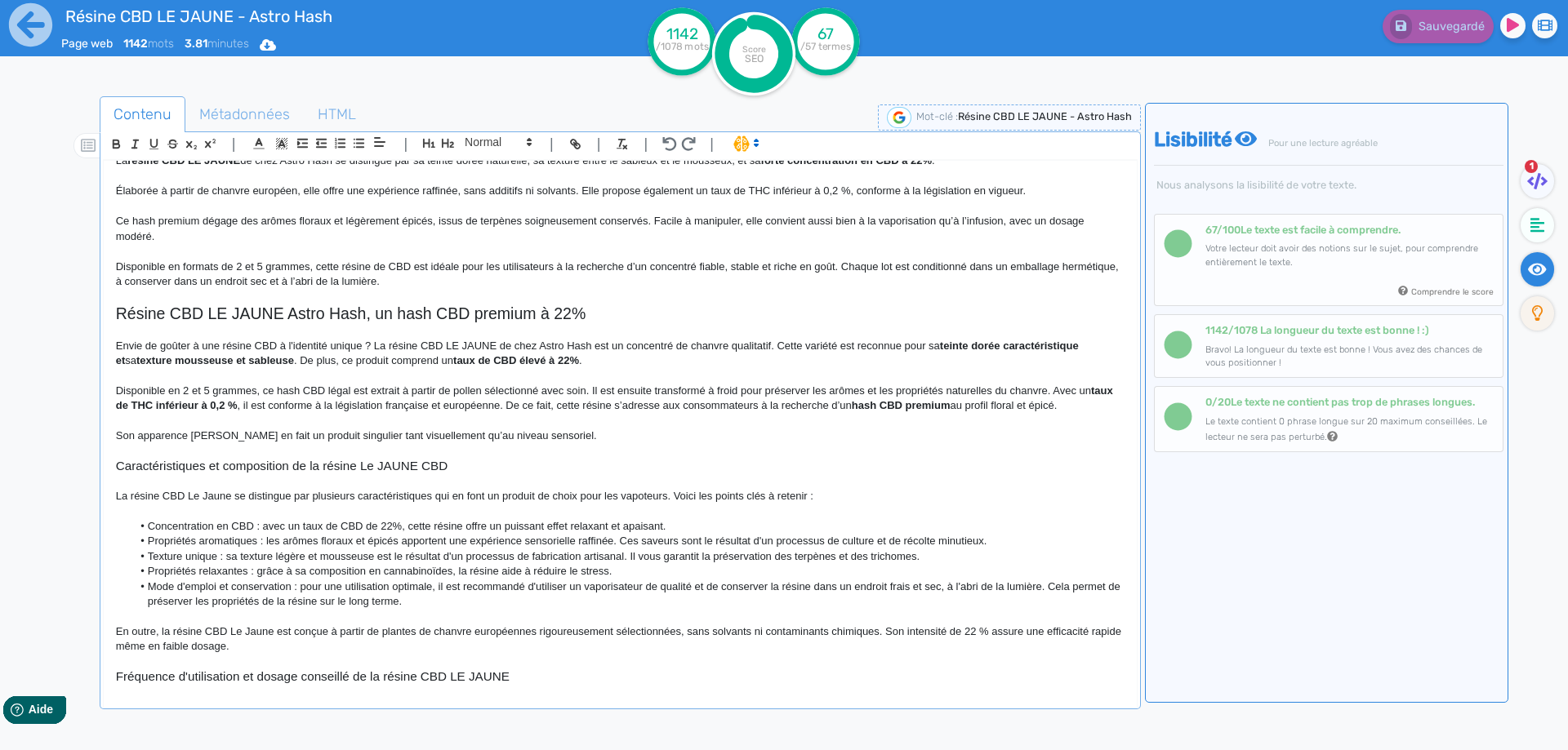
scroll to position [82, 0]
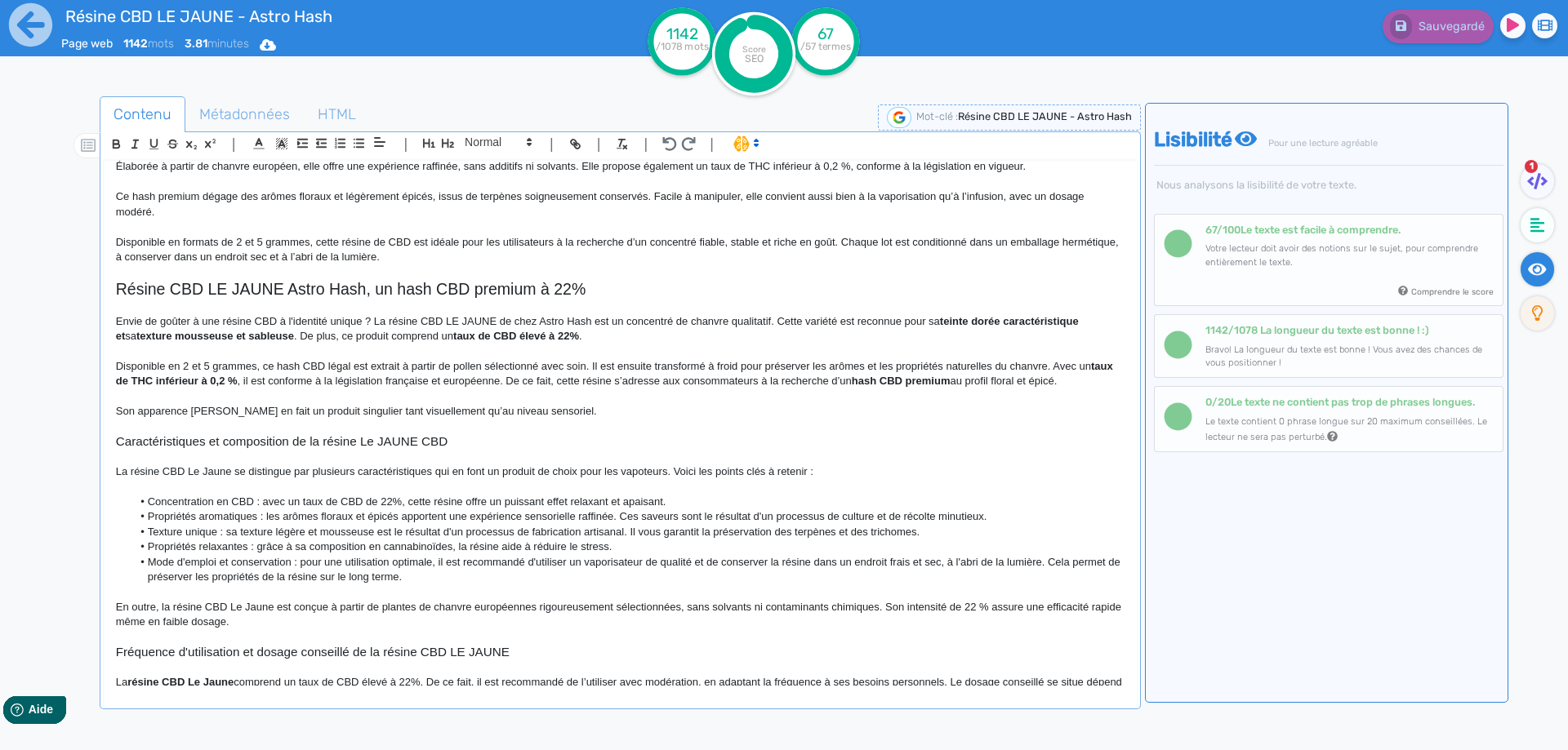
click at [1082, 316] on strong "teinte dorée caractéristique et" at bounding box center [598, 329] width 966 height 27
click at [1082, 317] on strong "teinte dorée caractéristique et" at bounding box center [598, 329] width 966 height 27
click at [882, 369] on p "Disponible en 2 et 5 grammes, ce hash CBD légal est extrait à partir de pollen …" at bounding box center [619, 374] width 1008 height 30
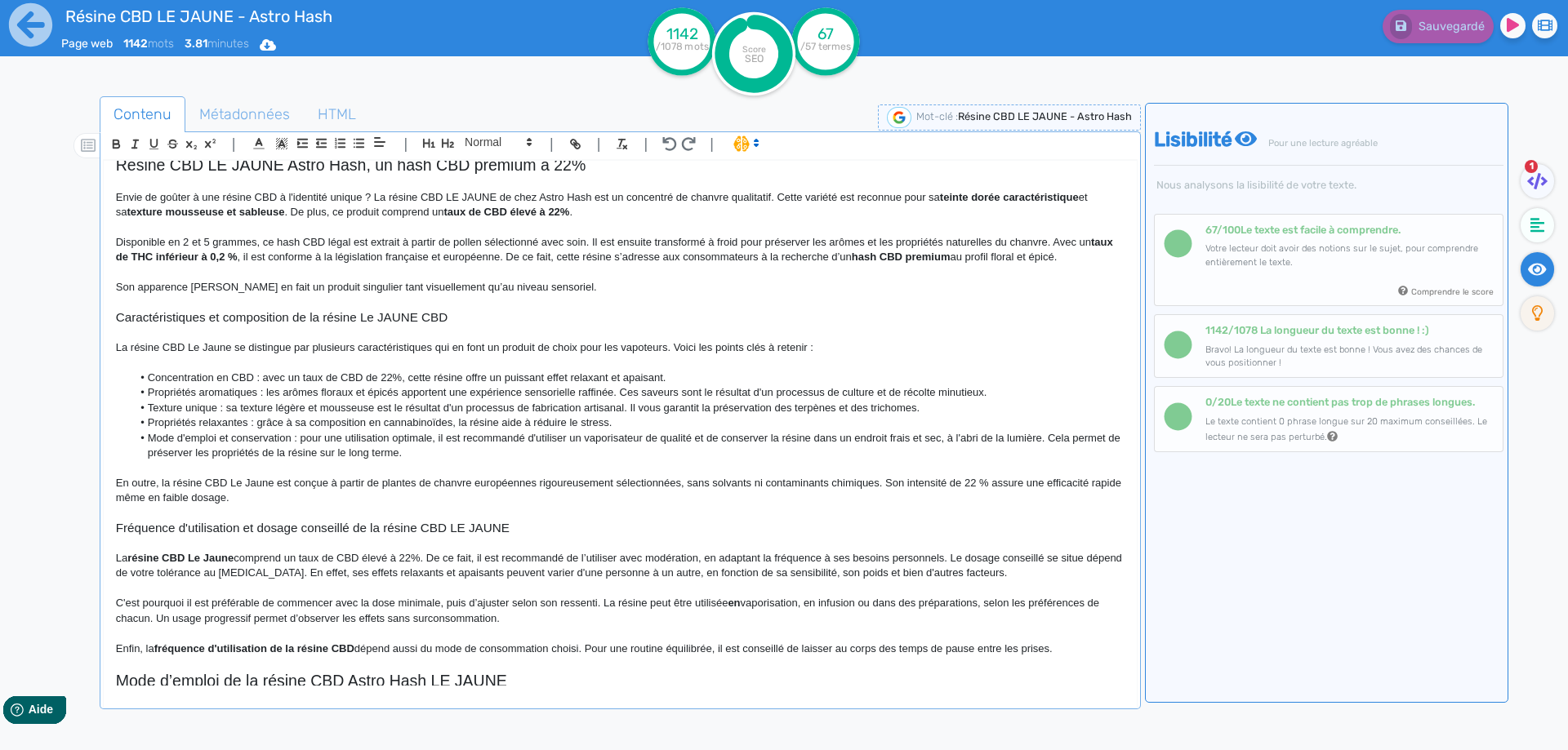
scroll to position [245, 0]
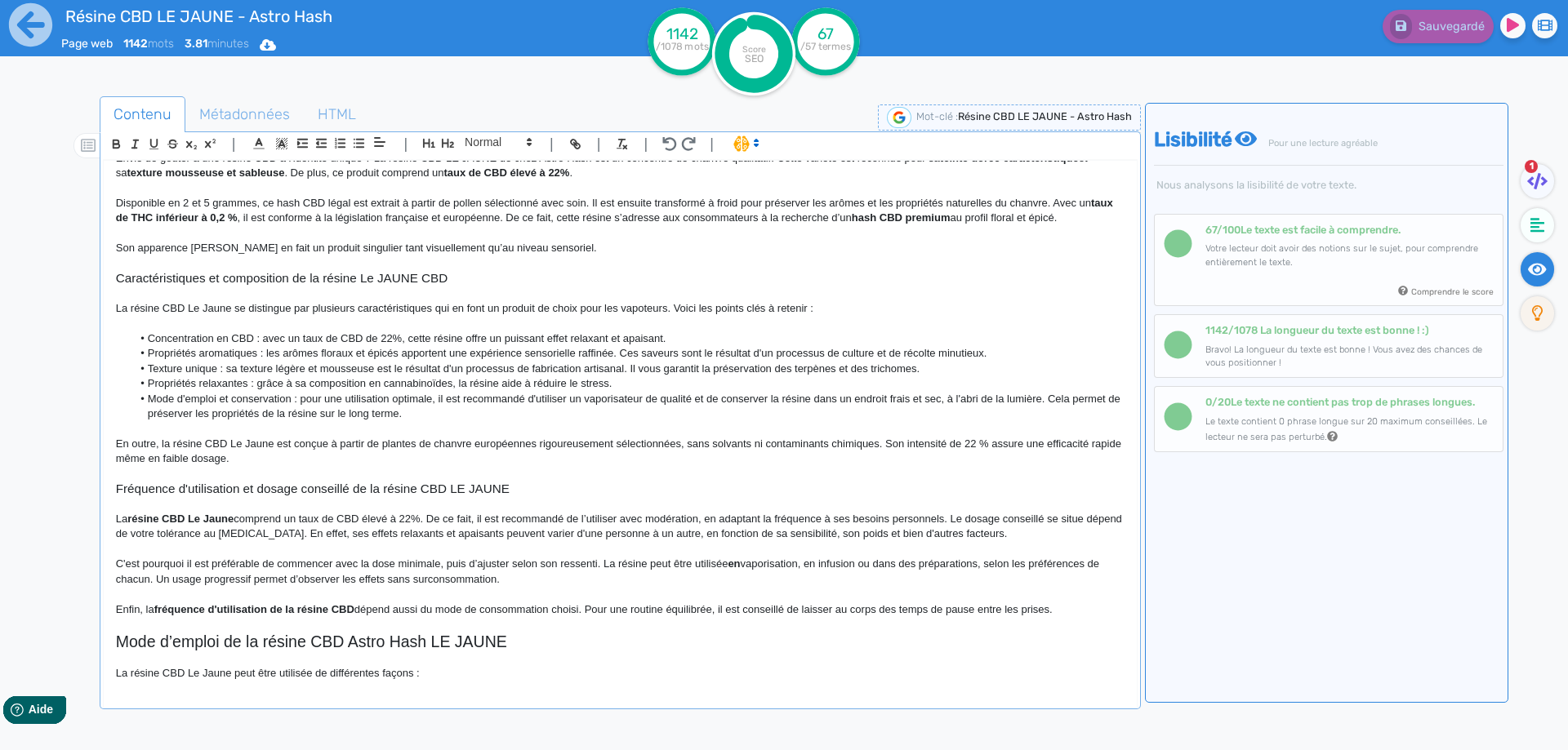
click at [389, 441] on p "En outre, la résine CBD Le Jaune est conçue à partir de plantes de chanvre euro…" at bounding box center [619, 451] width 1008 height 30
drag, startPoint x: 389, startPoint y: 441, endPoint x: 505, endPoint y: 438, distance: 116.0
click at [505, 438] on p "En outre, la résine CBD Le Jaune est conçue à partir de plantes de chanvre euro…" at bounding box center [619, 451] width 1008 height 30
click at [565, 391] on li "Mode d'emploi et conservation : pour une utilisation optimale, il est recommand…" at bounding box center [627, 406] width 993 height 30
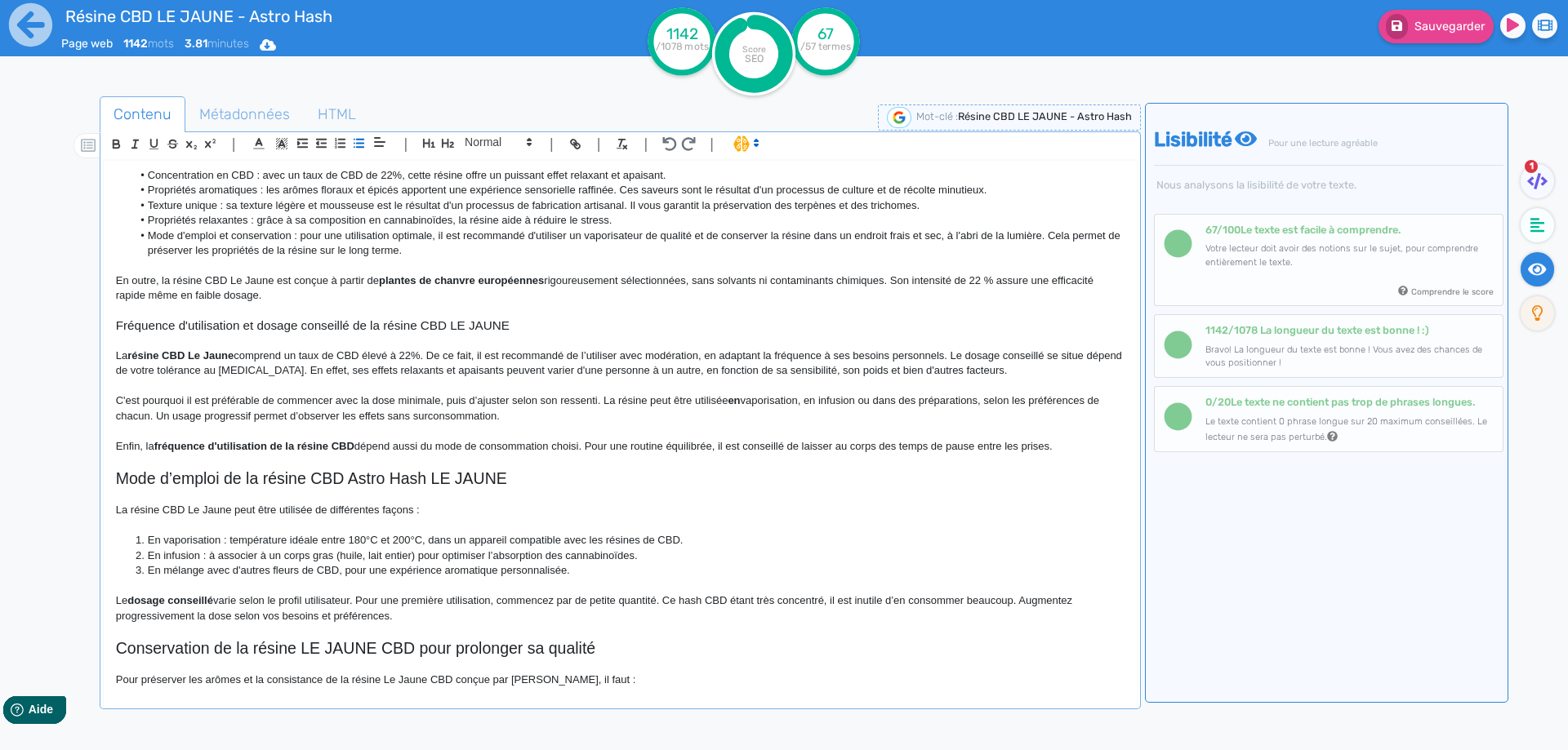
scroll to position [490, 0]
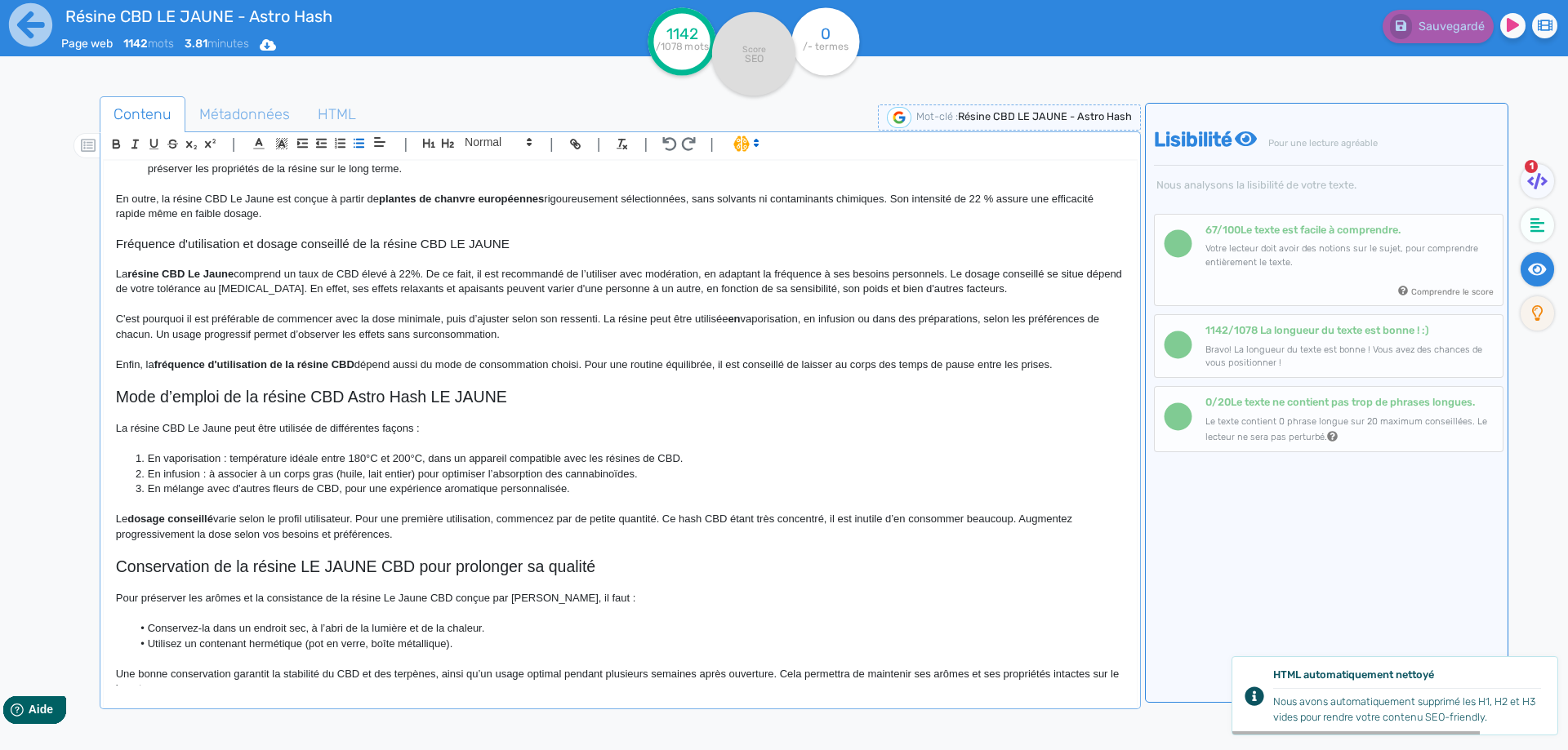
click at [731, 318] on strong "en" at bounding box center [733, 318] width 12 height 12
click at [636, 391] on h2 "Mode d’emploi de la résine CBD Astro Hash LE JAUNE" at bounding box center [619, 397] width 1008 height 19
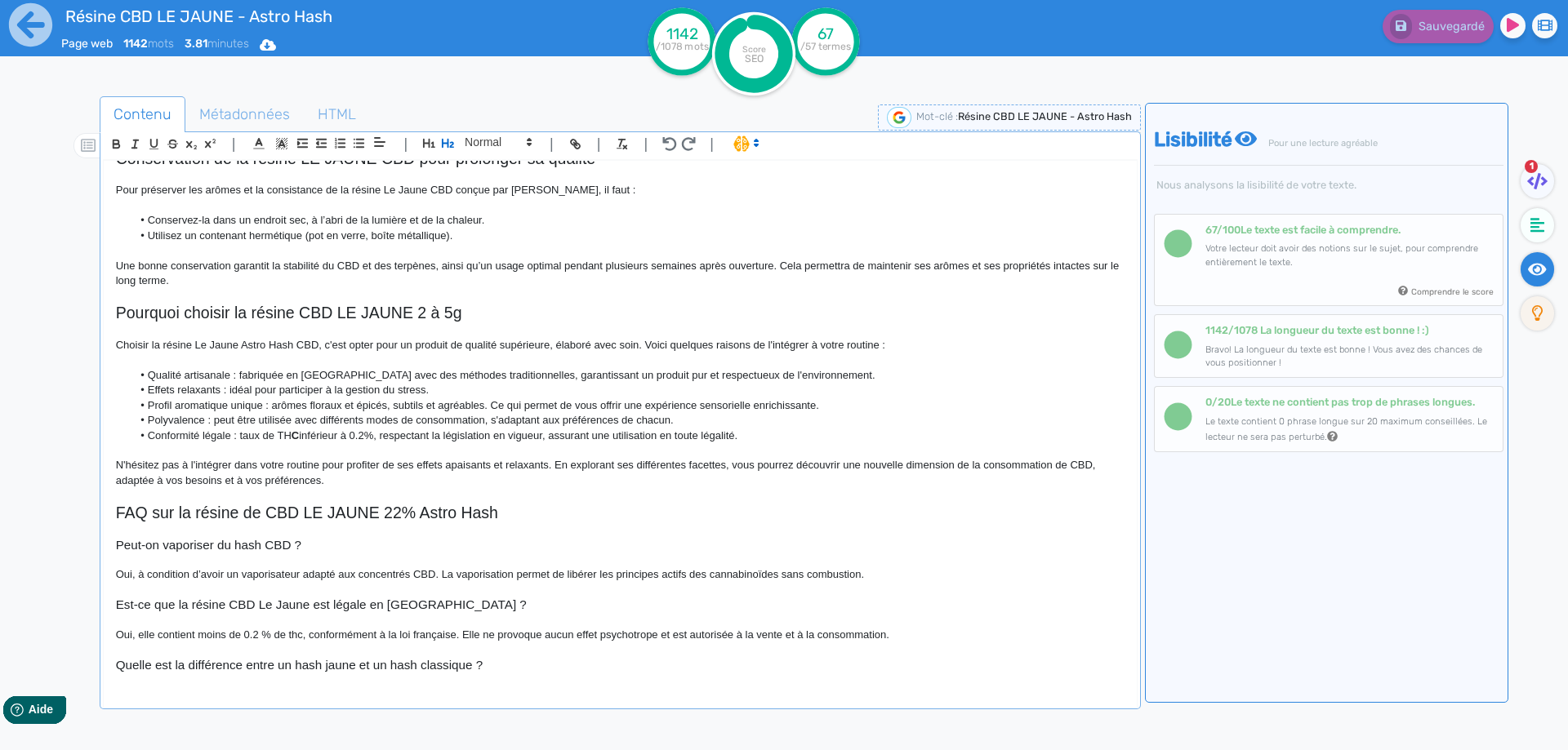
scroll to position [925, 0]
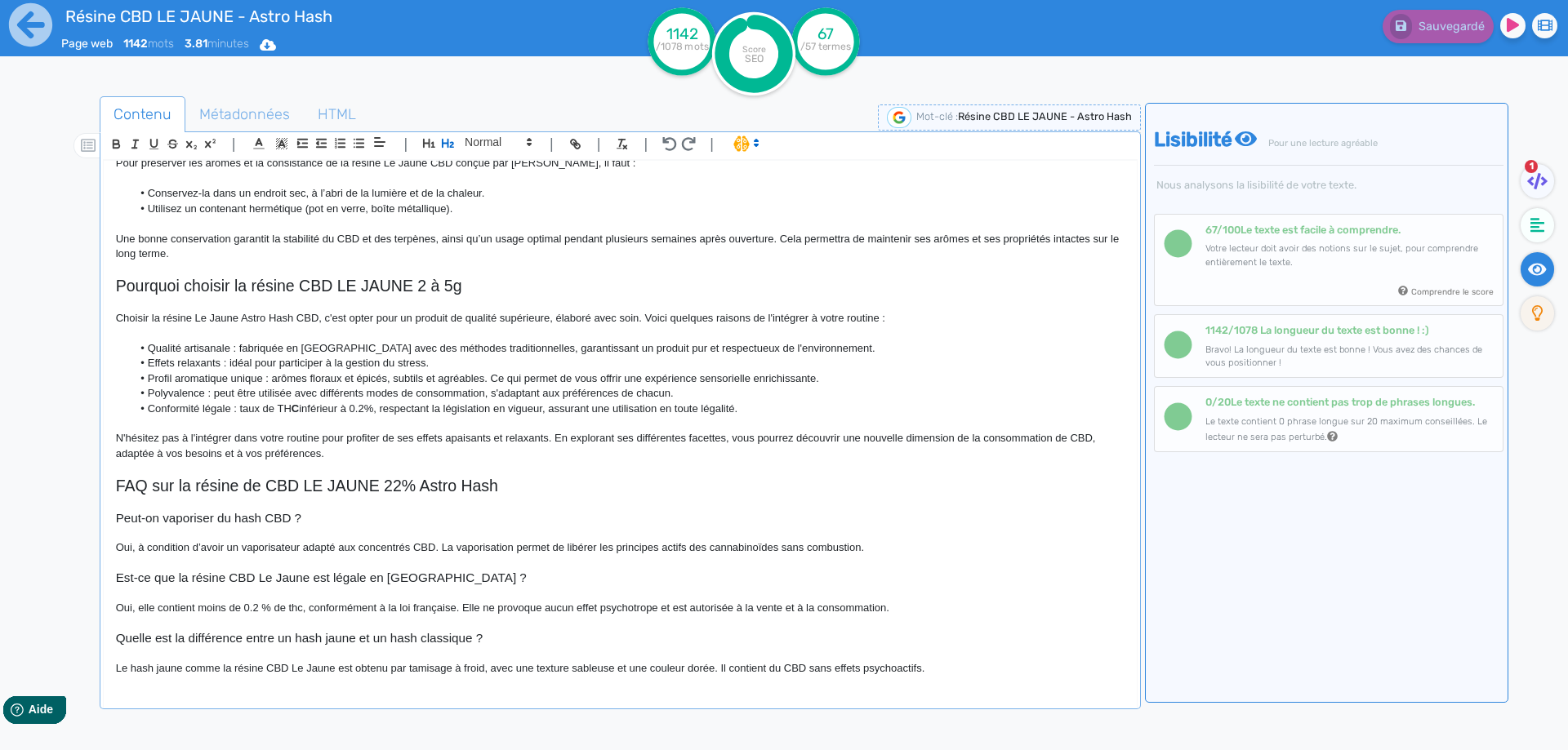
click at [178, 319] on p "Choisir la résine Le Jaune Astro Hash CBD, c'est opter pour un produit de quali…" at bounding box center [619, 319] width 1008 height 15
click at [178, 318] on p "Choisir la résine Le Jaune Astro Hash CBD, c'est opter pour un produit de quali…" at bounding box center [619, 319] width 1008 height 15
drag, startPoint x: 178, startPoint y: 318, endPoint x: 305, endPoint y: 317, distance: 127.0
click at [305, 317] on p "Choisir la résine Le Jaune Astro Hash CBD, c'est opter pour un produit de quali…" at bounding box center [619, 319] width 1008 height 15
click at [122, 149] on icon "button" at bounding box center [116, 144] width 14 height 14
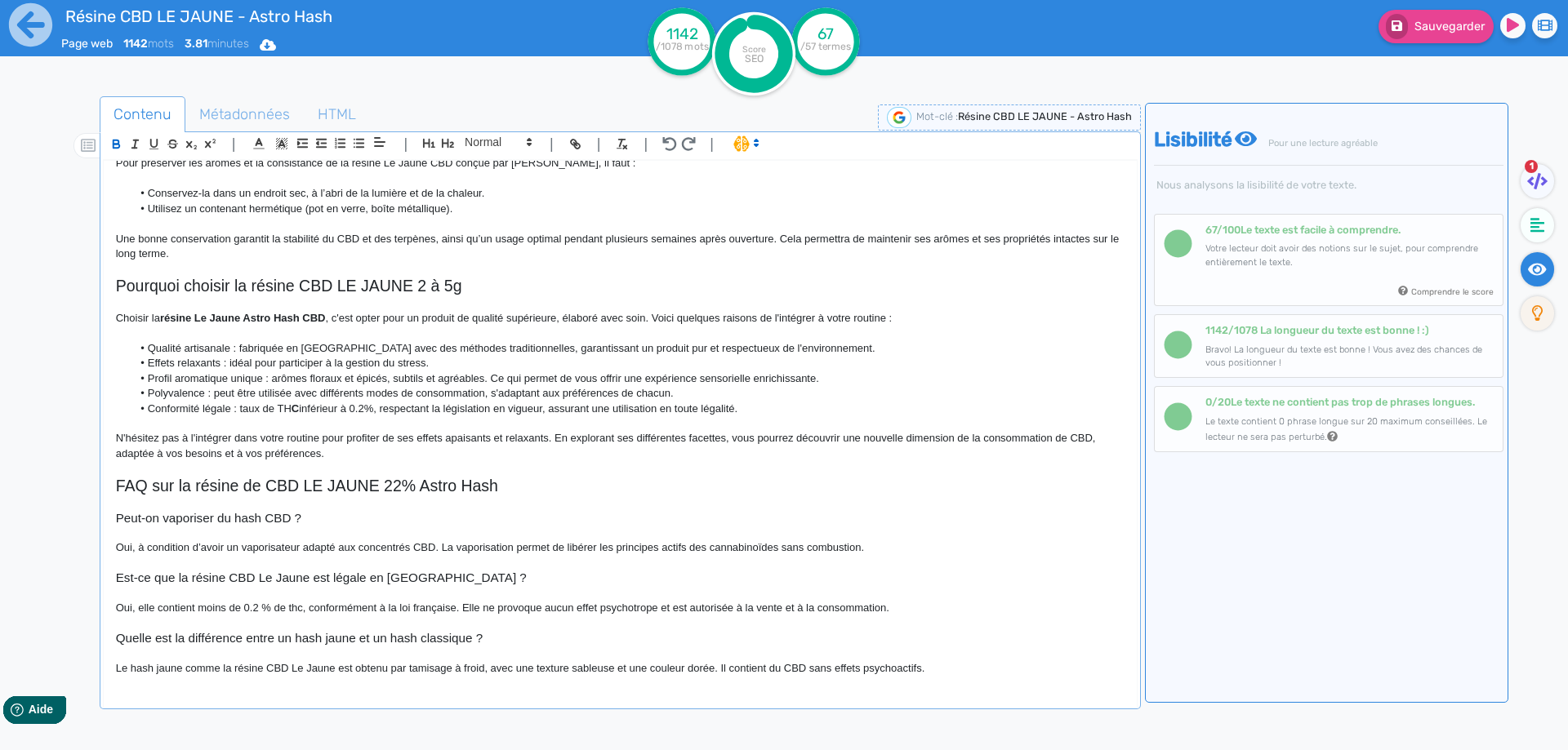
click at [494, 383] on li "Profil aromatique unique : arômes floraux et épicés, subtils et agréables. Ce q…" at bounding box center [627, 379] width 993 height 15
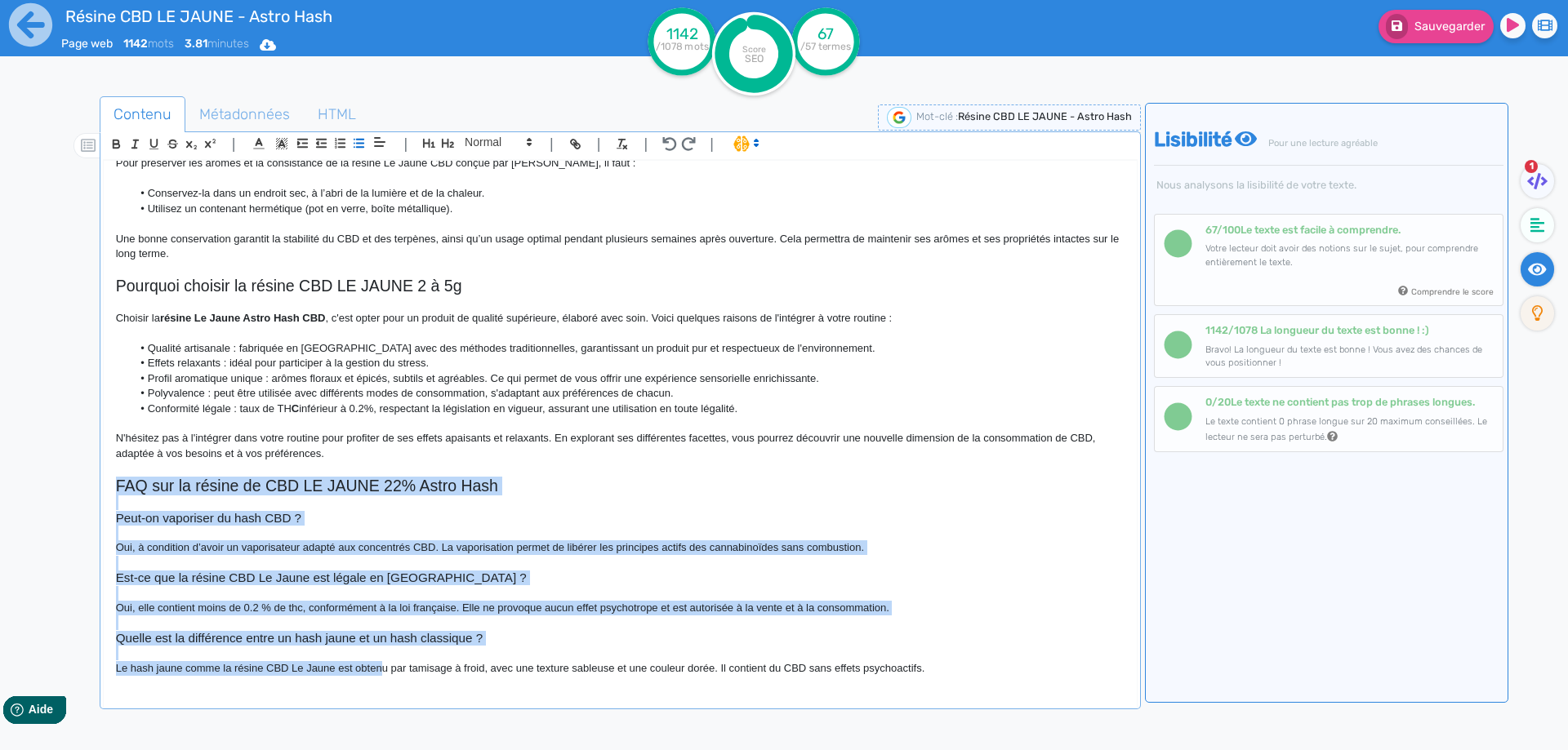
drag, startPoint x: 107, startPoint y: 484, endPoint x: 383, endPoint y: 682, distance: 339.7
click at [383, 682] on div "Résine CBD LE JAUNE - Astro Hash La résine CBD LE JAUNE de chez Astro Hash se d…" at bounding box center [620, 423] width 1033 height 525
drag, startPoint x: 352, startPoint y: 656, endPoint x: 346, endPoint y: 644, distance: 13.4
click at [351, 655] on p at bounding box center [619, 653] width 1008 height 15
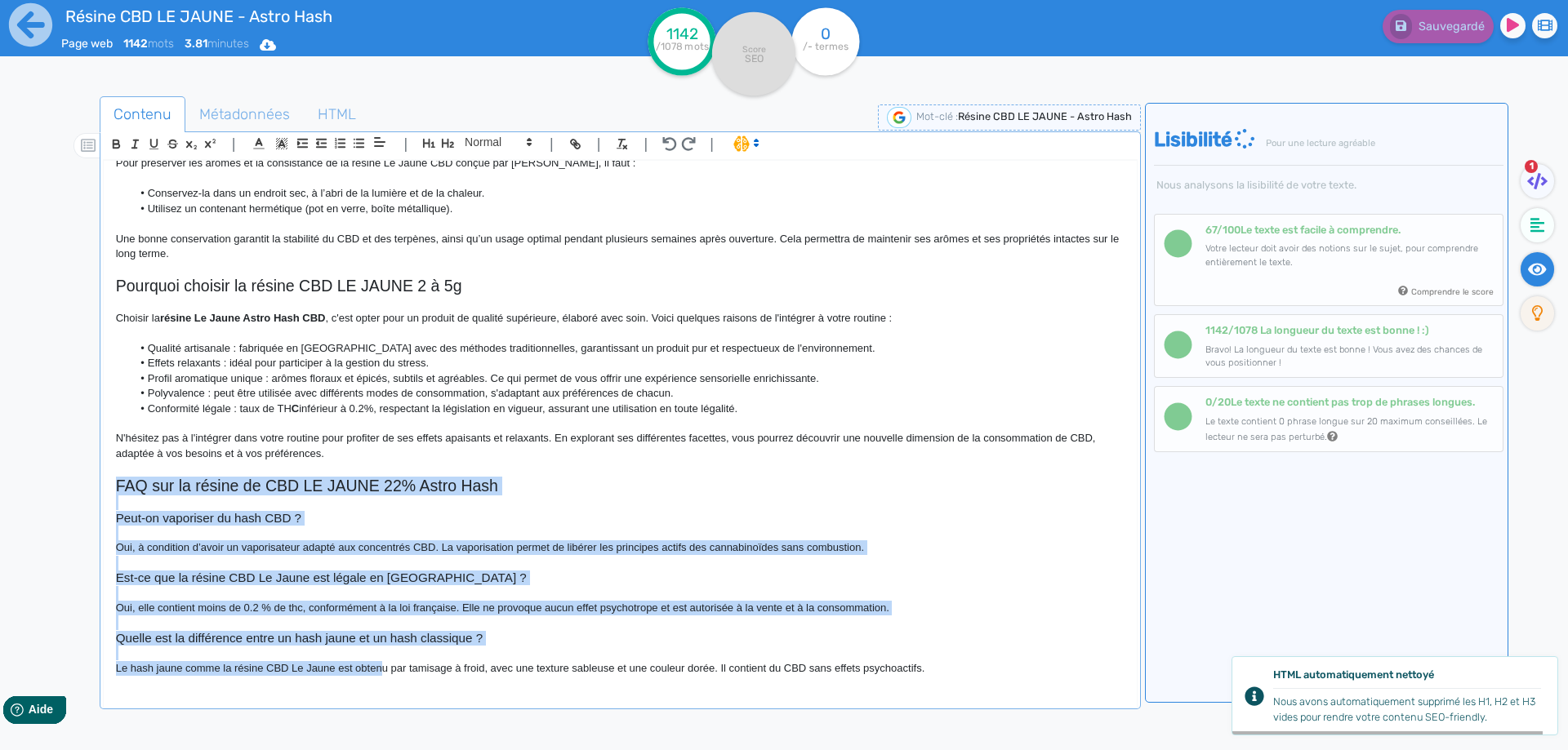
click at [342, 632] on h3 "Quelle est la différence entre un hash jaune et un hash classique ?" at bounding box center [619, 638] width 1008 height 15
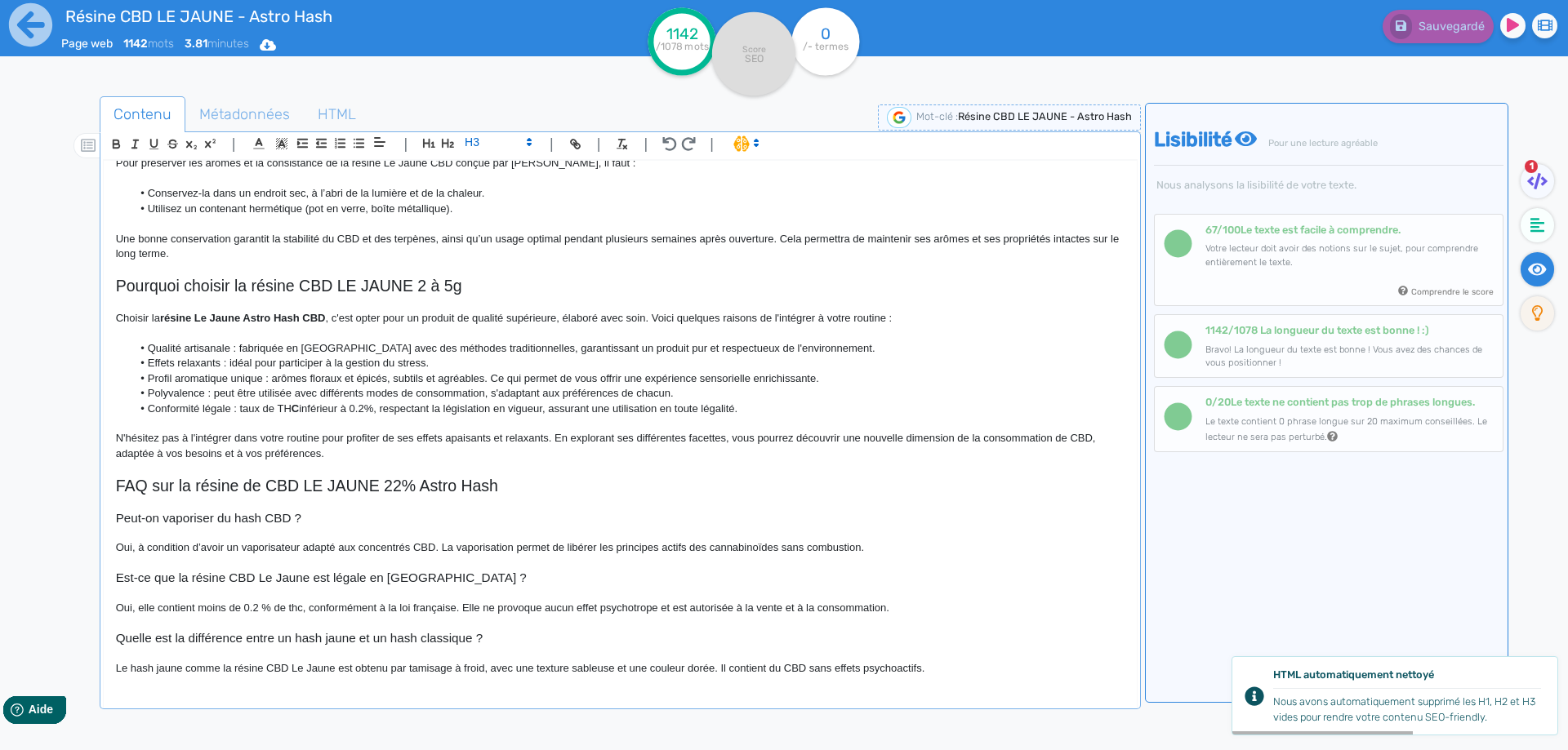
click at [311, 589] on p at bounding box center [619, 593] width 1008 height 15
click at [311, 580] on h3 "Est-ce que la résine CBD Le Jaune est légale en France ?" at bounding box center [619, 578] width 1008 height 15
click at [260, 518] on h3 "Peut-on vaporiser du hash CBD ?" at bounding box center [619, 518] width 1008 height 15
click at [392, 445] on p "N'hésitez pas à l'intégrer dans votre routine pour profiter de ses effets apais…" at bounding box center [619, 445] width 1008 height 30
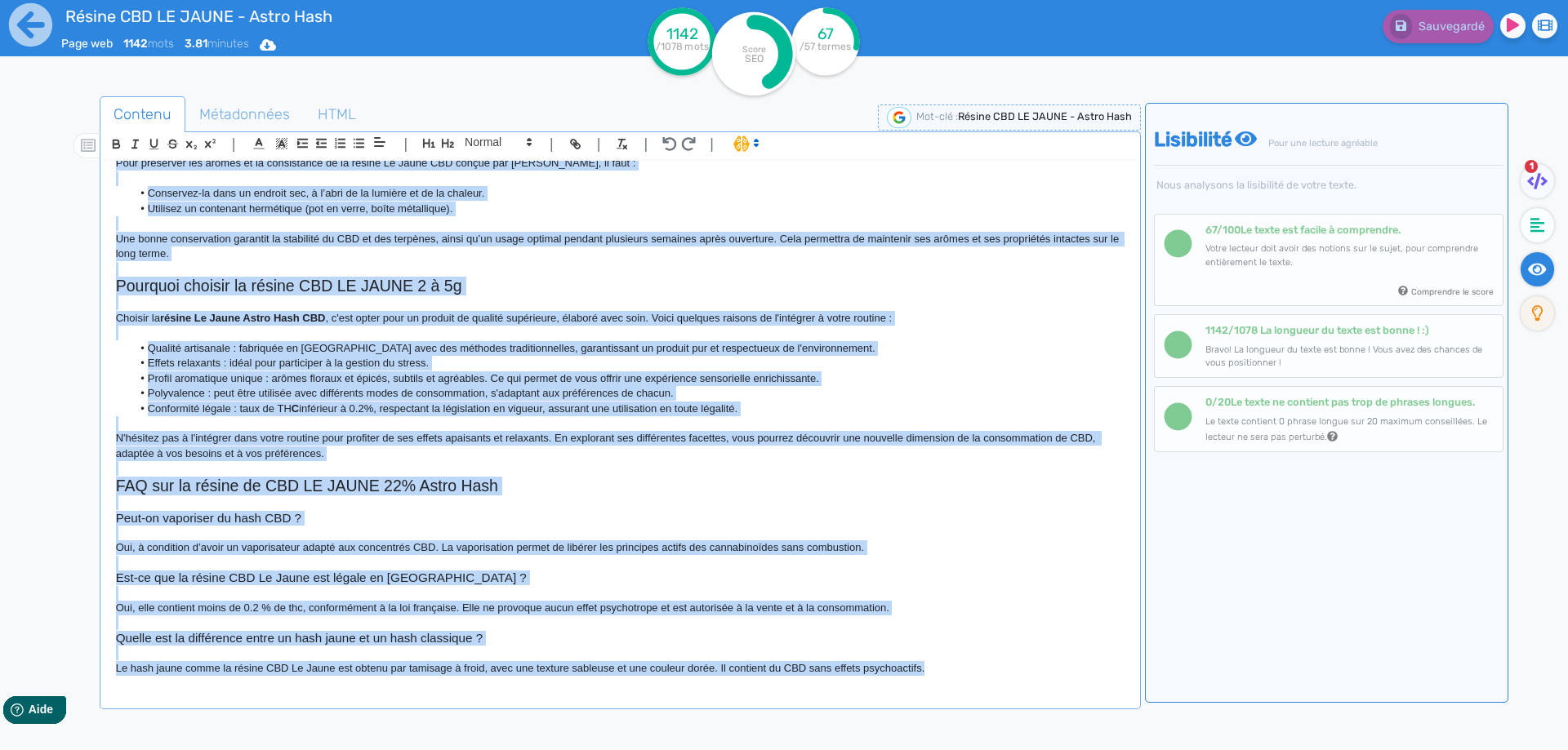
click at [716, 240] on p "Une bonne conservation garantit la stabilité du CBD et des terpènes, ainsi qu’u…" at bounding box center [619, 247] width 1008 height 30
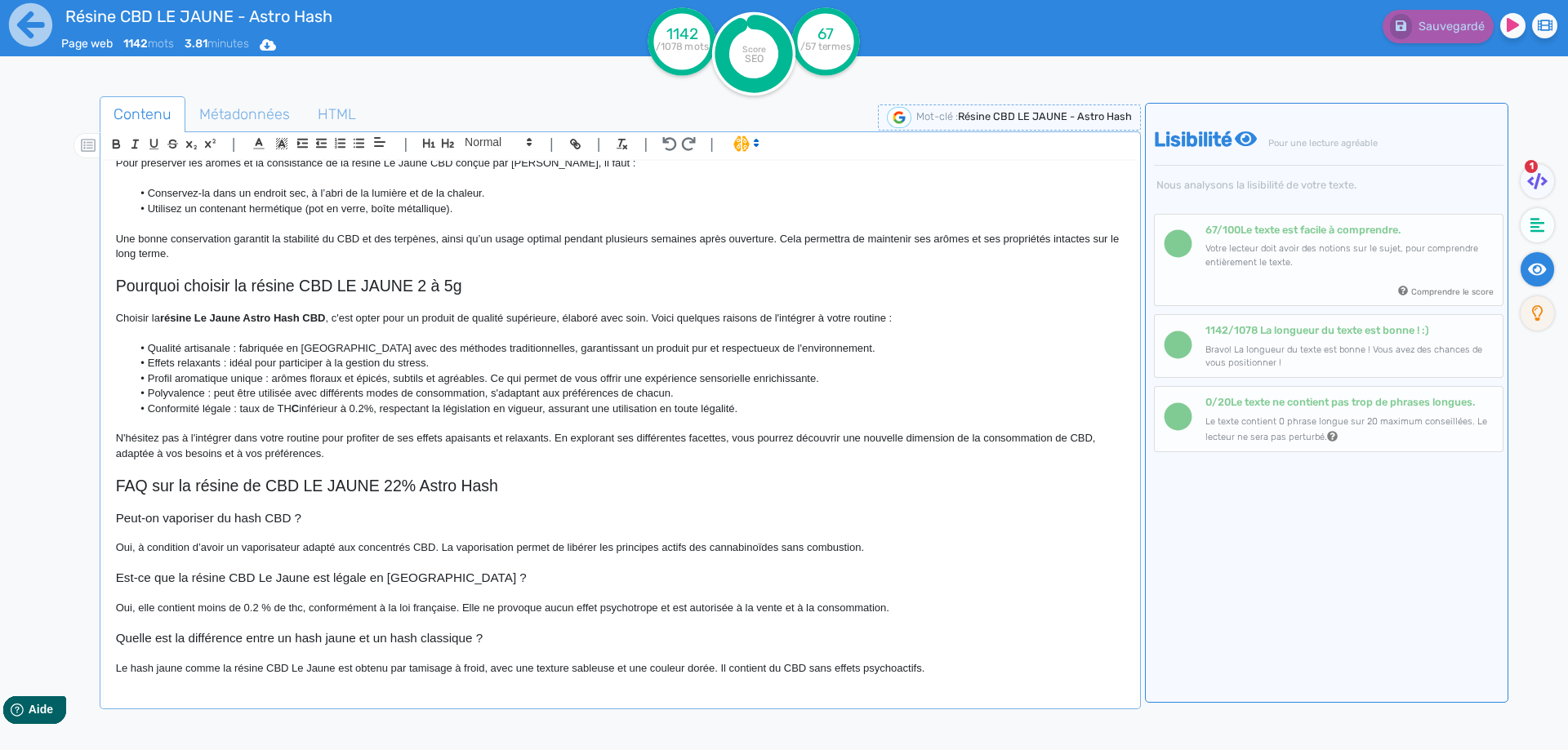
click at [691, 248] on p "Une bonne conservation garantit la stabilité du CBD et des terpènes, ainsi qu’u…" at bounding box center [619, 247] width 1008 height 30
click at [1447, 13] on button "Sauvegarder" at bounding box center [1436, 26] width 115 height 34
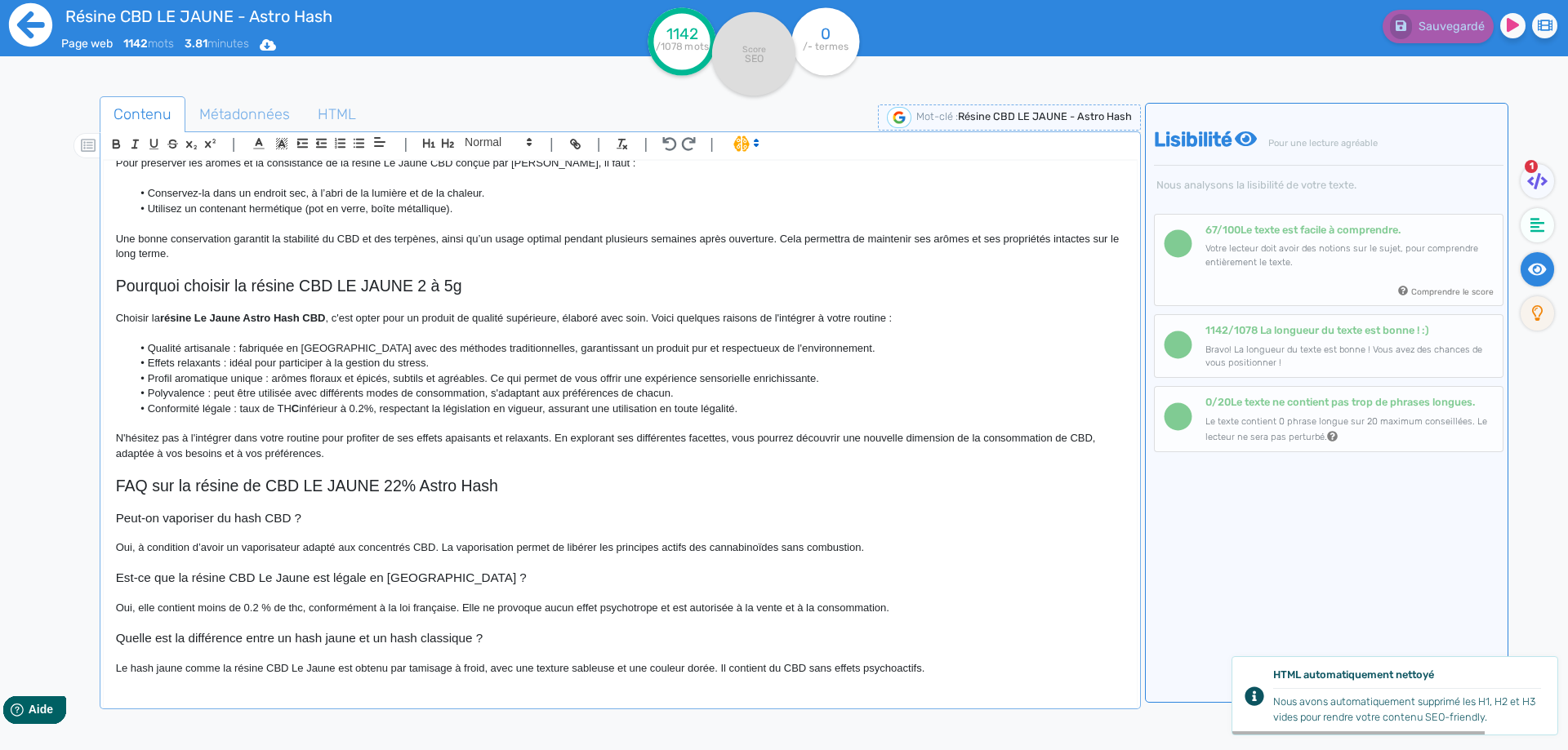
click at [23, 21] on icon at bounding box center [30, 25] width 45 height 45
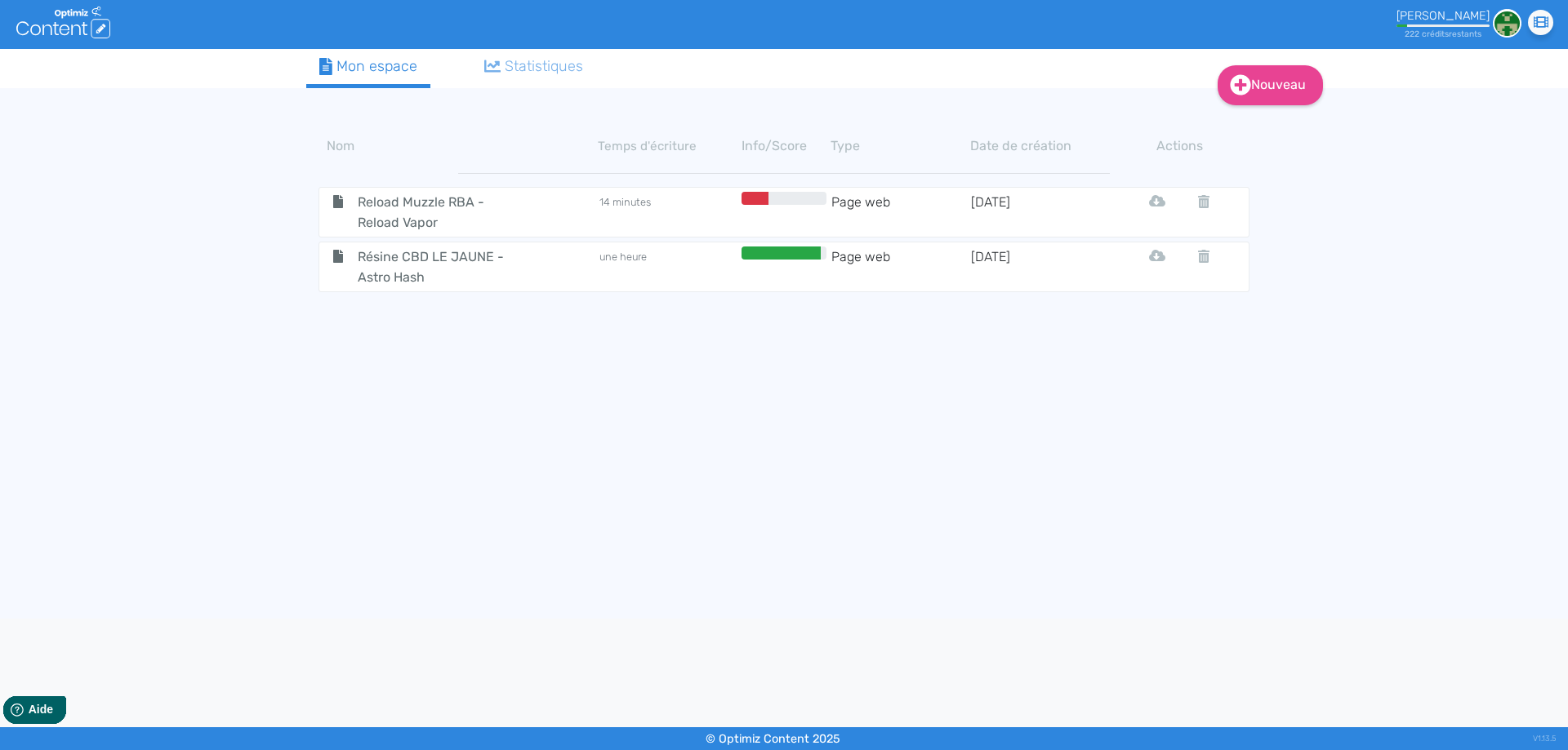
click at [422, 296] on tbody "Reload Muzzle RBA - Reload Vapor 14 minutes Page web 8/8/2025 Html Pdf Word Rés…" at bounding box center [783, 385] width 955 height 450
click at [428, 280] on span "Résine CBD LE JAUNE - Astro Hash" at bounding box center [437, 267] width 184 height 41
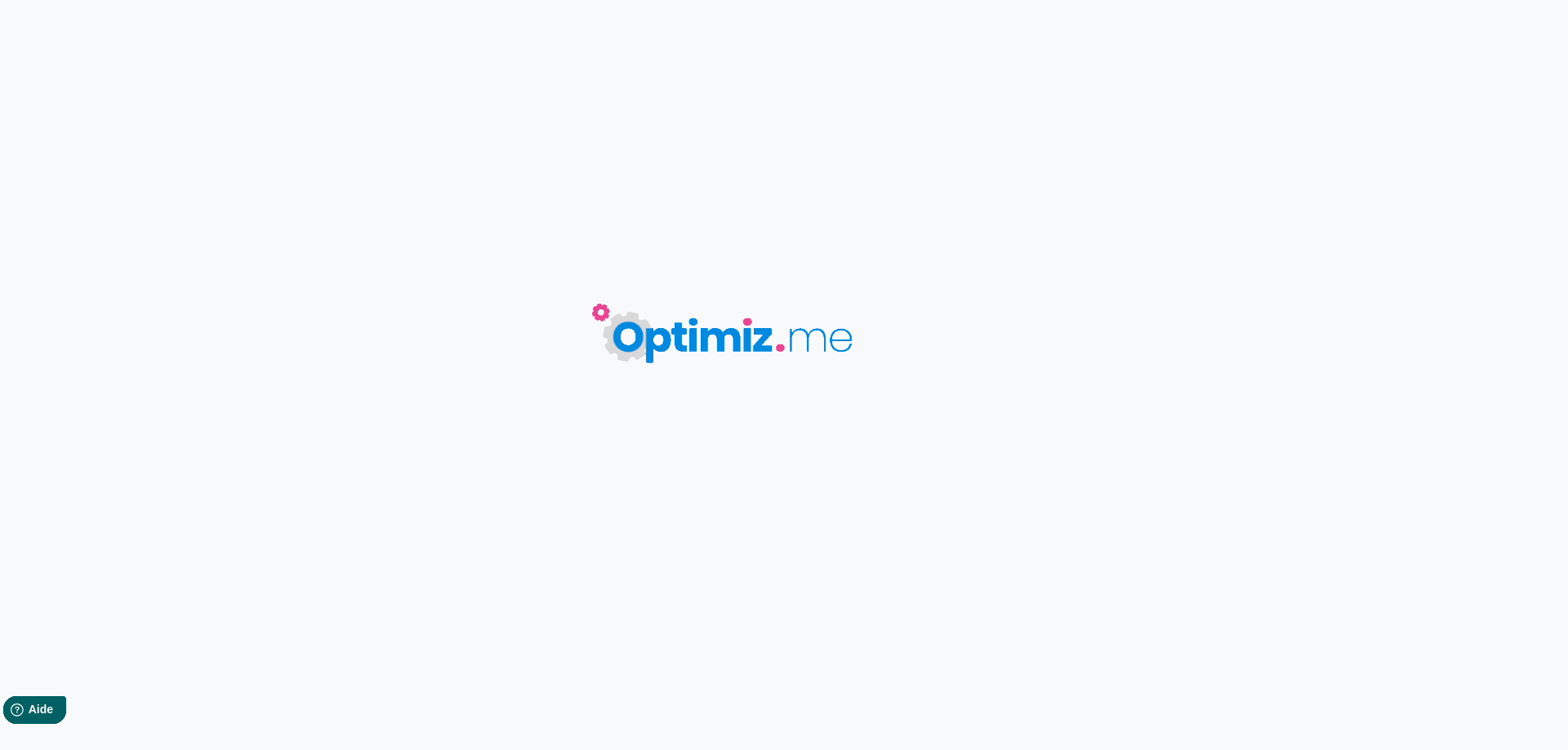
type input "Résine CBD LE JAUNE - Astro Hash"
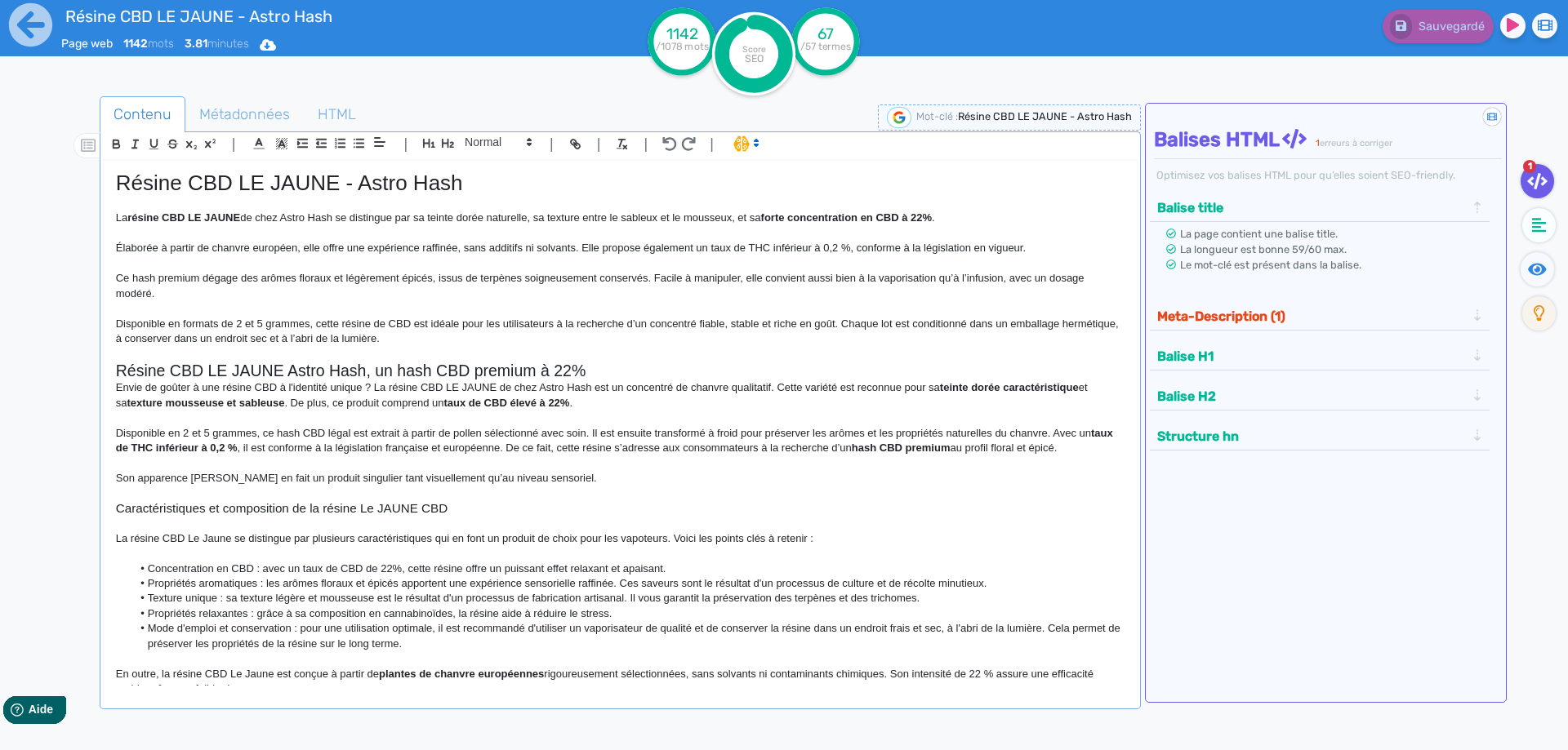
click at [637, 371] on h2 "Résine CBD LE JAUNE Astro Hash, un hash CBD premium à 22%" at bounding box center [619, 370] width 1008 height 19
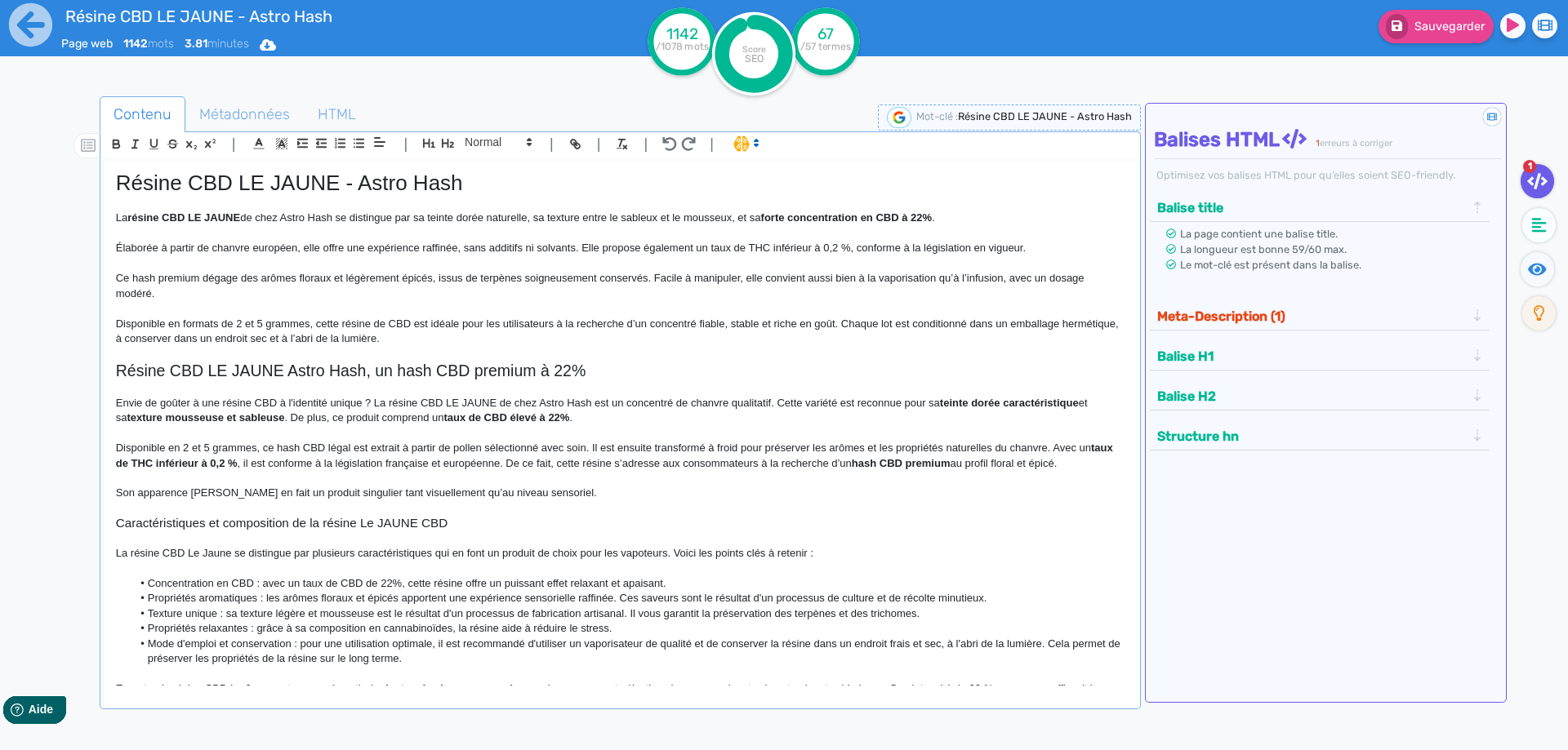
click at [990, 443] on p "Disponible en 2 et 5 grammes, ce hash CBD légal est extrait à partir de pollen …" at bounding box center [619, 455] width 1008 height 30
click at [1435, 20] on span "Sauvegarder" at bounding box center [1449, 26] width 70 height 14
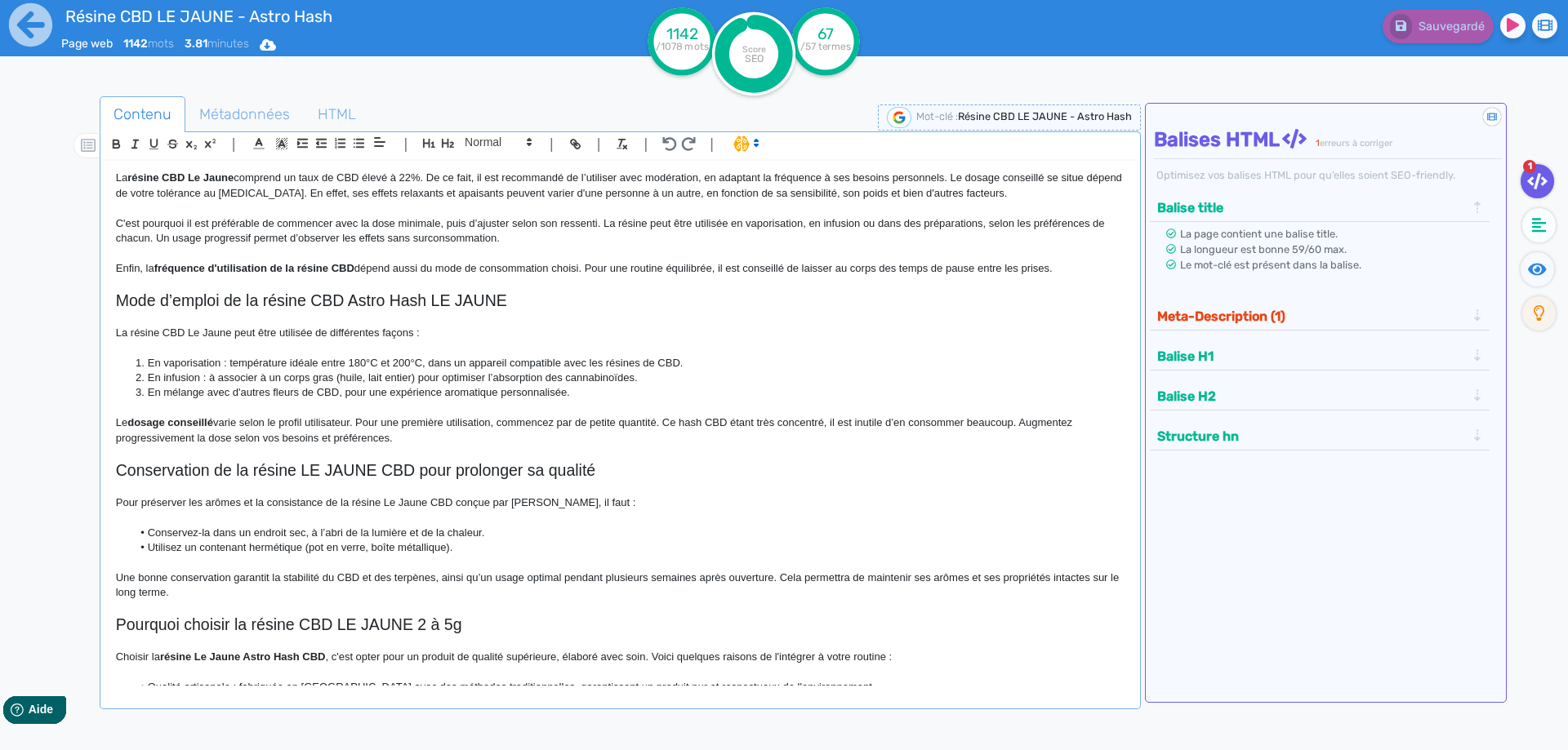
click at [616, 423] on p "Le dosage conseillé varie selon le profil utilisateur. Pour une première utilis…" at bounding box center [619, 430] width 1008 height 30
click at [621, 423] on p "Le dosage conseillé varie selon le profil utilisateur. Pour une première utilis…" at bounding box center [619, 430] width 1008 height 30
click at [667, 425] on p "Le dosage conseillé varie selon le profil utilisateur. Pour une première utilis…" at bounding box center [619, 430] width 1008 height 30
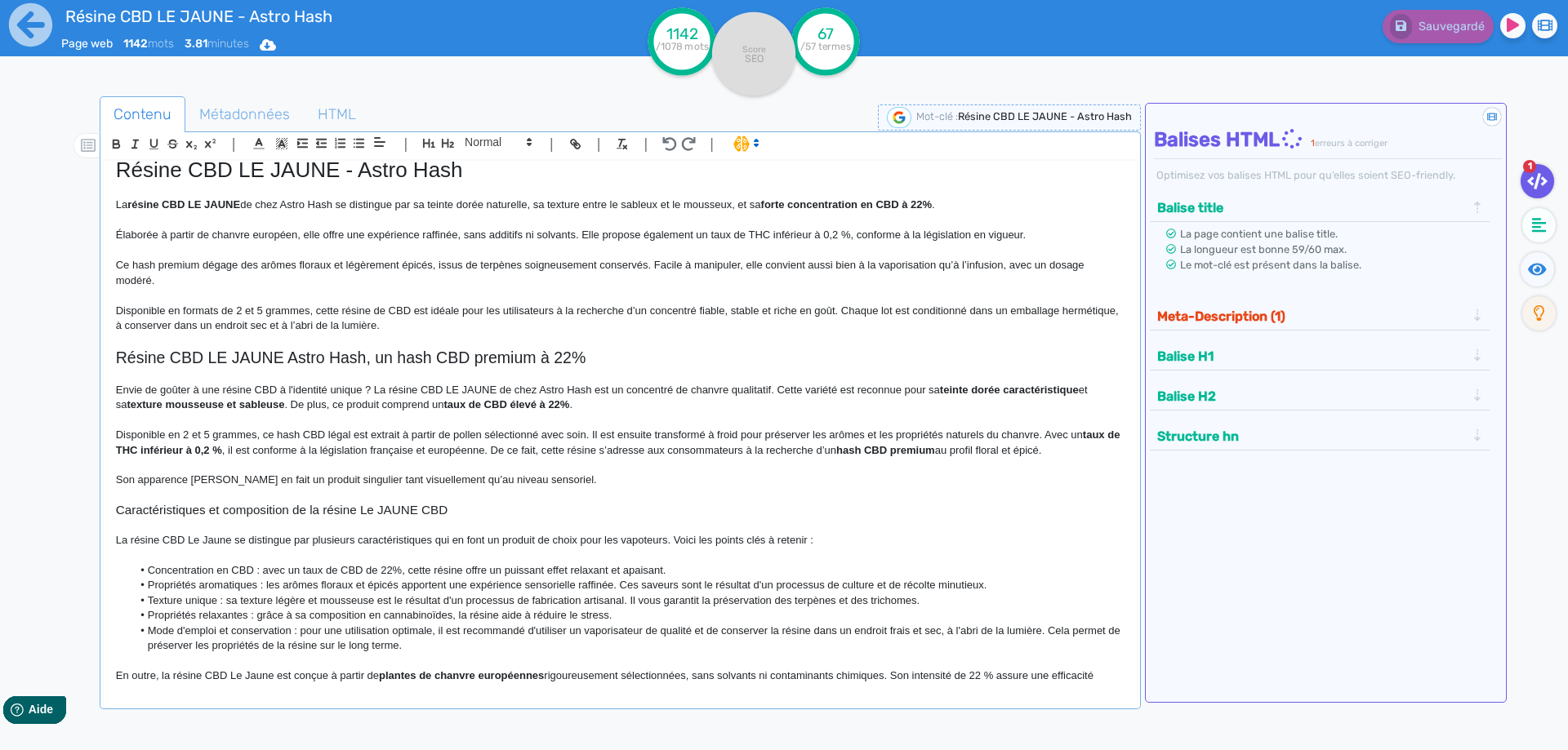
scroll to position [0, 0]
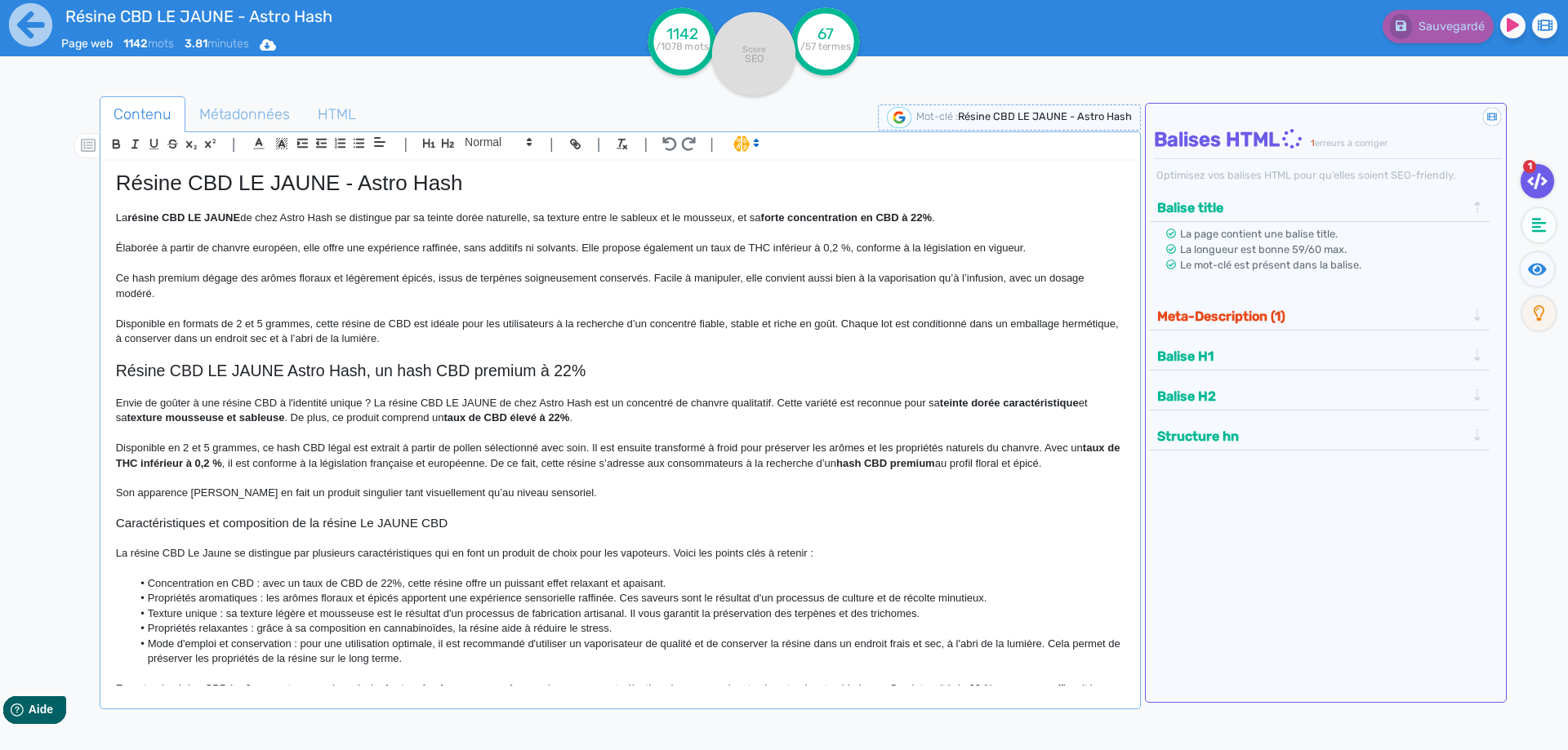
click at [203, 184] on h1 "Résine CBD LE JAUNE - Astro Hash" at bounding box center [619, 183] width 1008 height 25
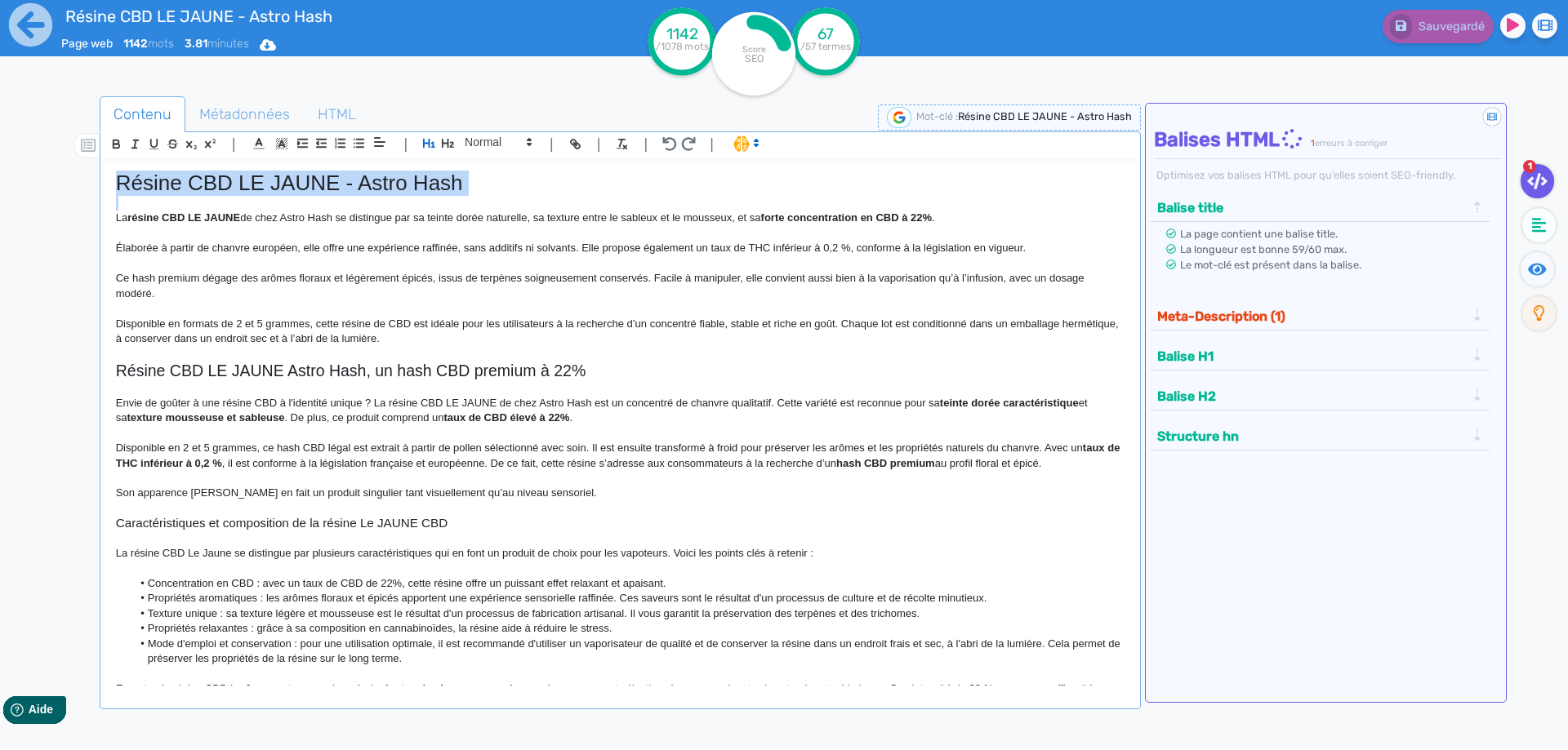
click at [203, 184] on h1 "Résine CBD LE JAUNE - Astro Hash" at bounding box center [619, 183] width 1008 height 25
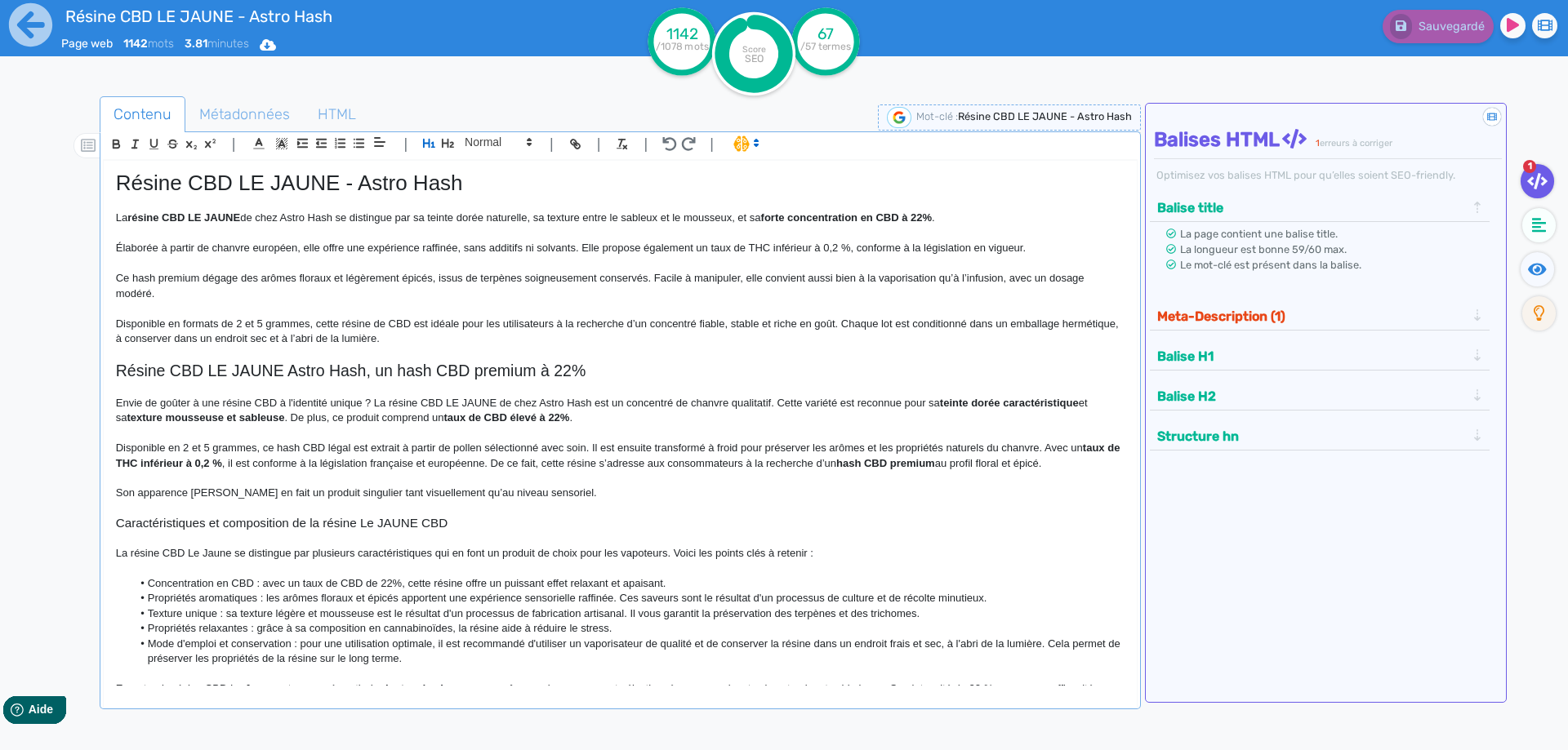
click at [168, 376] on h2 "Résine CBD LE JAUNE Astro Hash, un hash CBD premium à 22%" at bounding box center [619, 370] width 1008 height 19
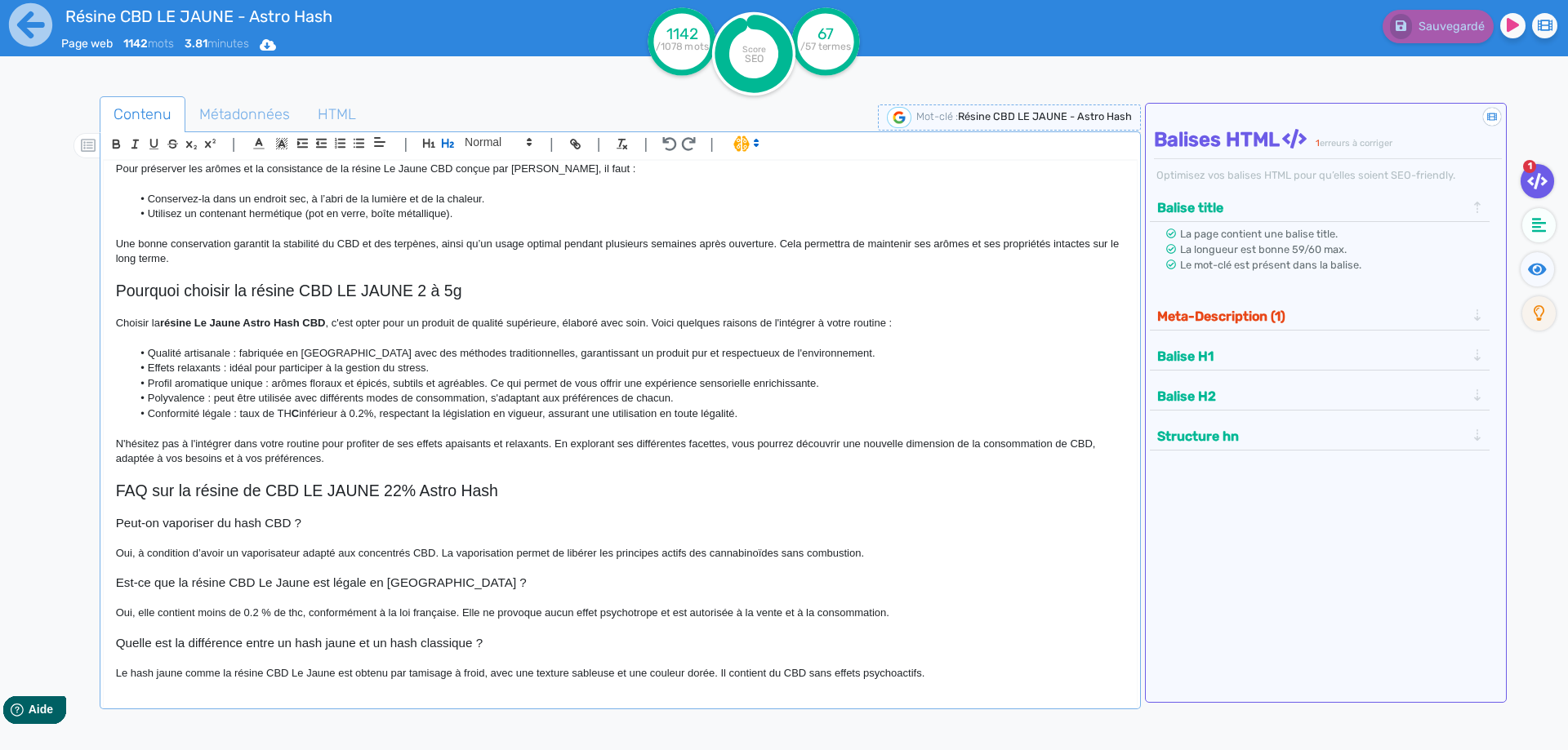
scroll to position [925, 0]
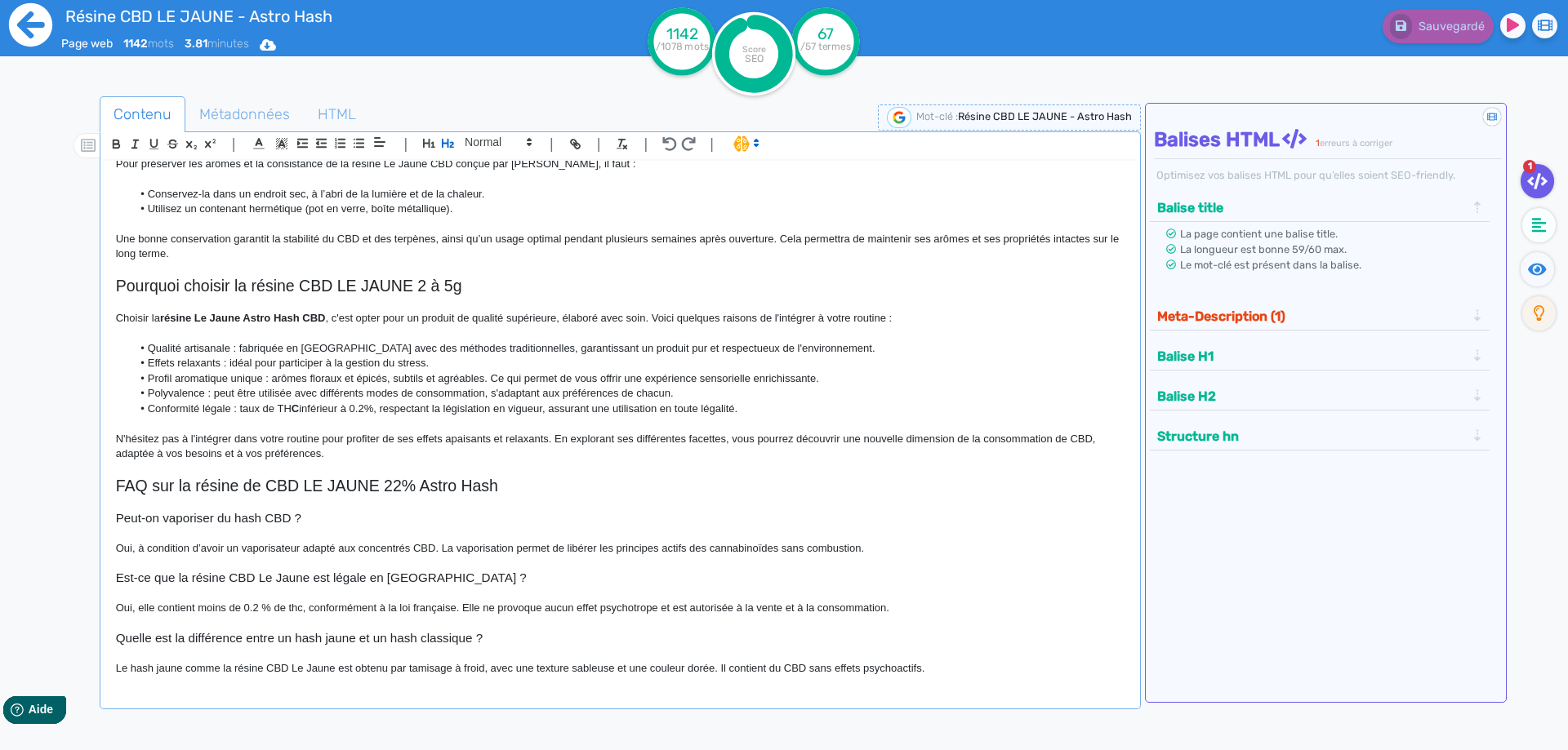
click at [27, 28] on icon at bounding box center [31, 25] width 44 height 44
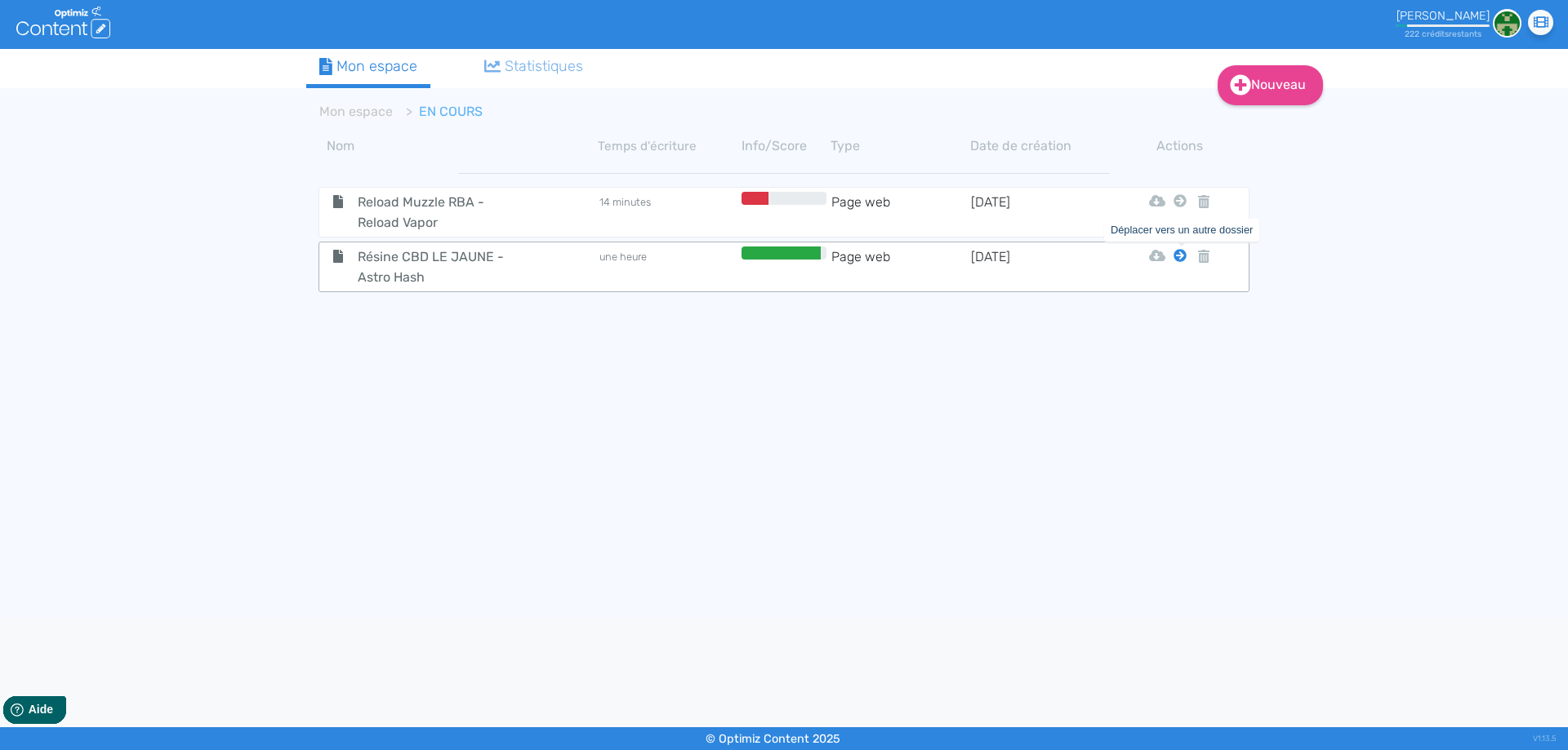
click at [1176, 258] on icon at bounding box center [1180, 256] width 13 height 13
click at [1176, 296] on tbody "Reload Muzzle RBA - Reload Vapor 14 minutes Page web 8/8/2025 Html Pdf Word Rés…" at bounding box center [783, 385] width 955 height 450
click at [1181, 258] on icon at bounding box center [1180, 256] width 13 height 13
click at [1181, 288] on button "Mon Espace" at bounding box center [1173, 296] width 140 height 26
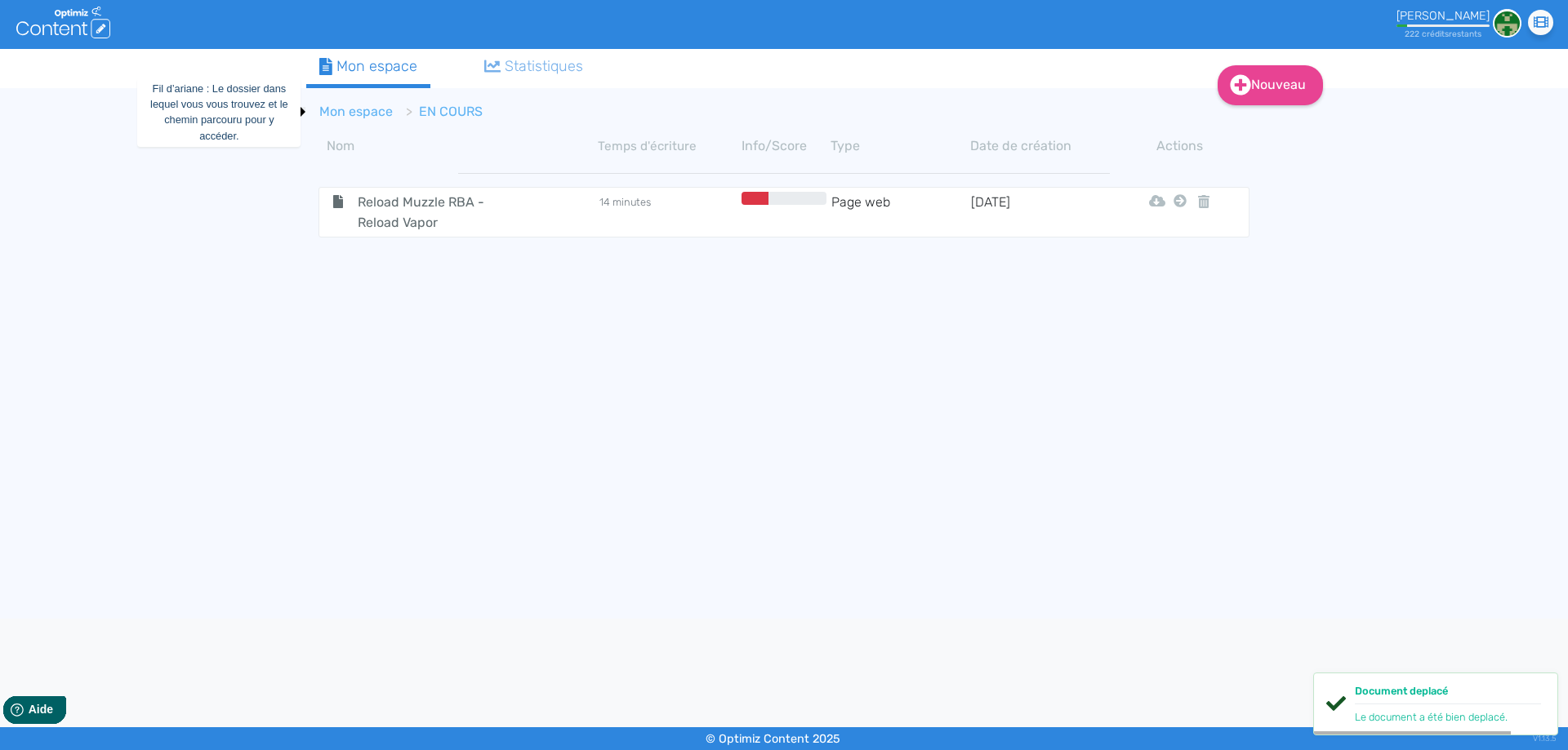
click at [347, 110] on link "Mon espace" at bounding box center [356, 111] width 74 height 15
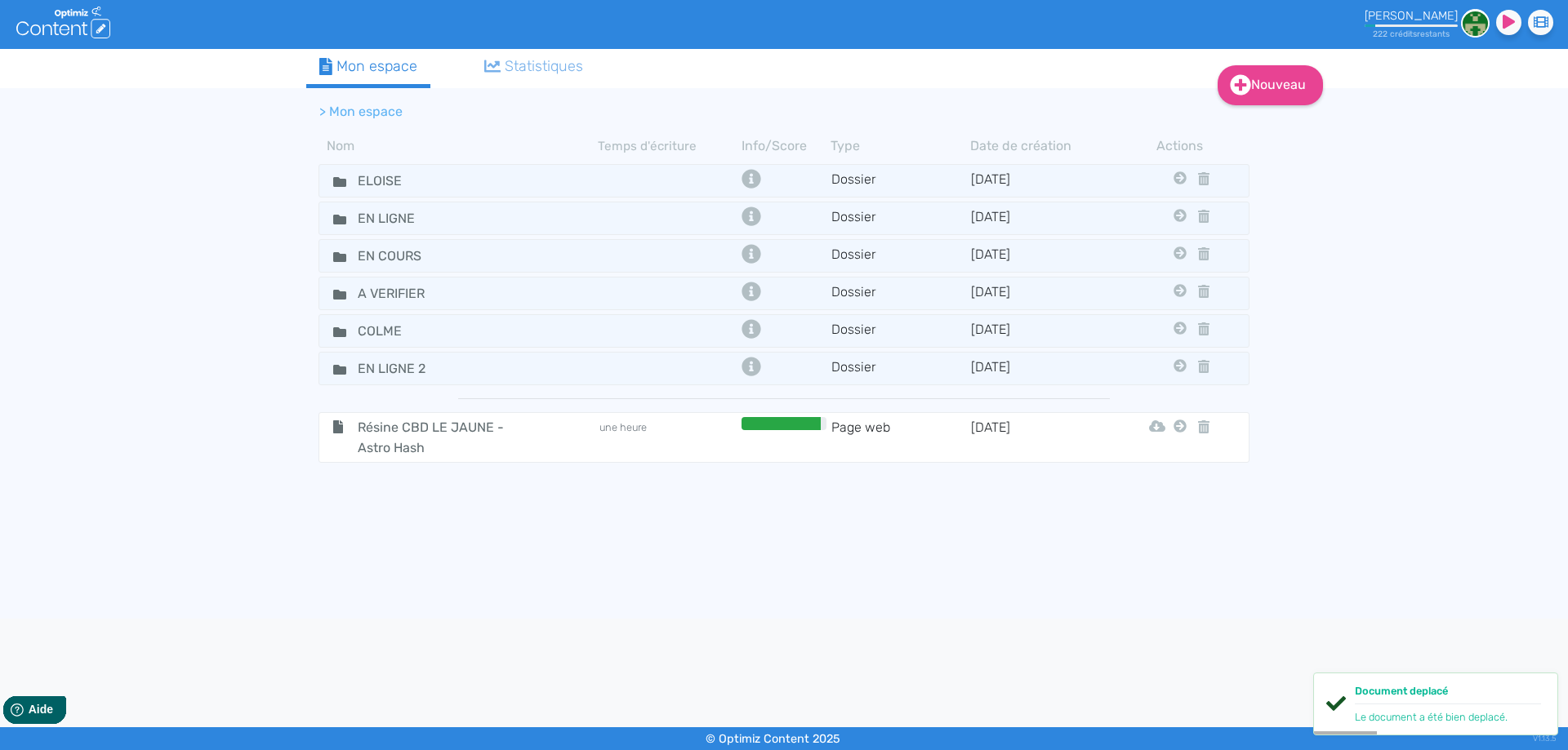
click at [44, 364] on div "Nouveau Contenu Dossier Mon espace Statistiques > Mon espace Nom Temps d'écritu…" at bounding box center [784, 334] width 1568 height 570
click at [1178, 426] on icon at bounding box center [1180, 426] width 13 height 13
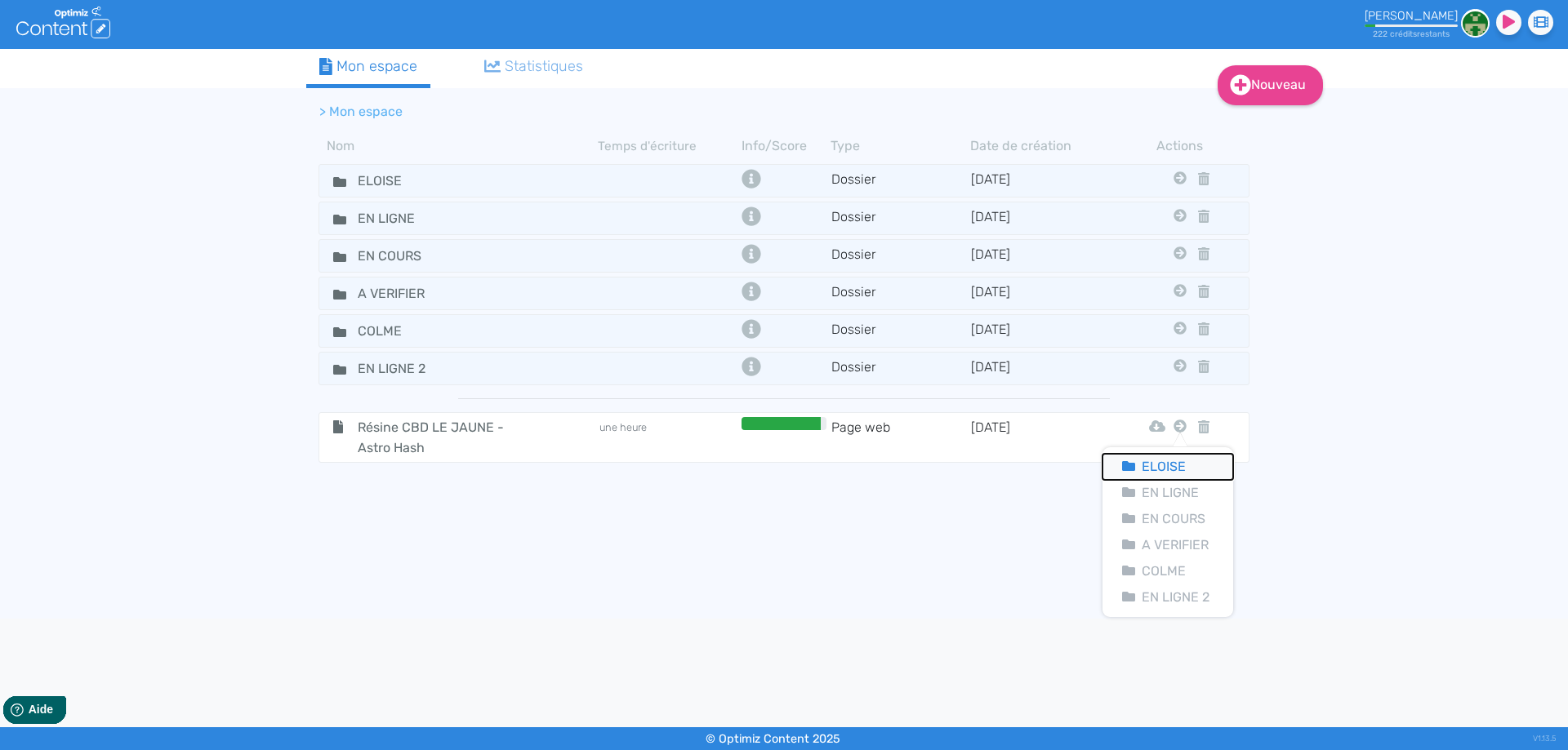
click at [1165, 455] on button "Eloise" at bounding box center [1167, 467] width 130 height 26
click at [1177, 426] on icon at bounding box center [1180, 426] width 13 height 13
click at [1172, 459] on button "Eloise" at bounding box center [1167, 467] width 130 height 26
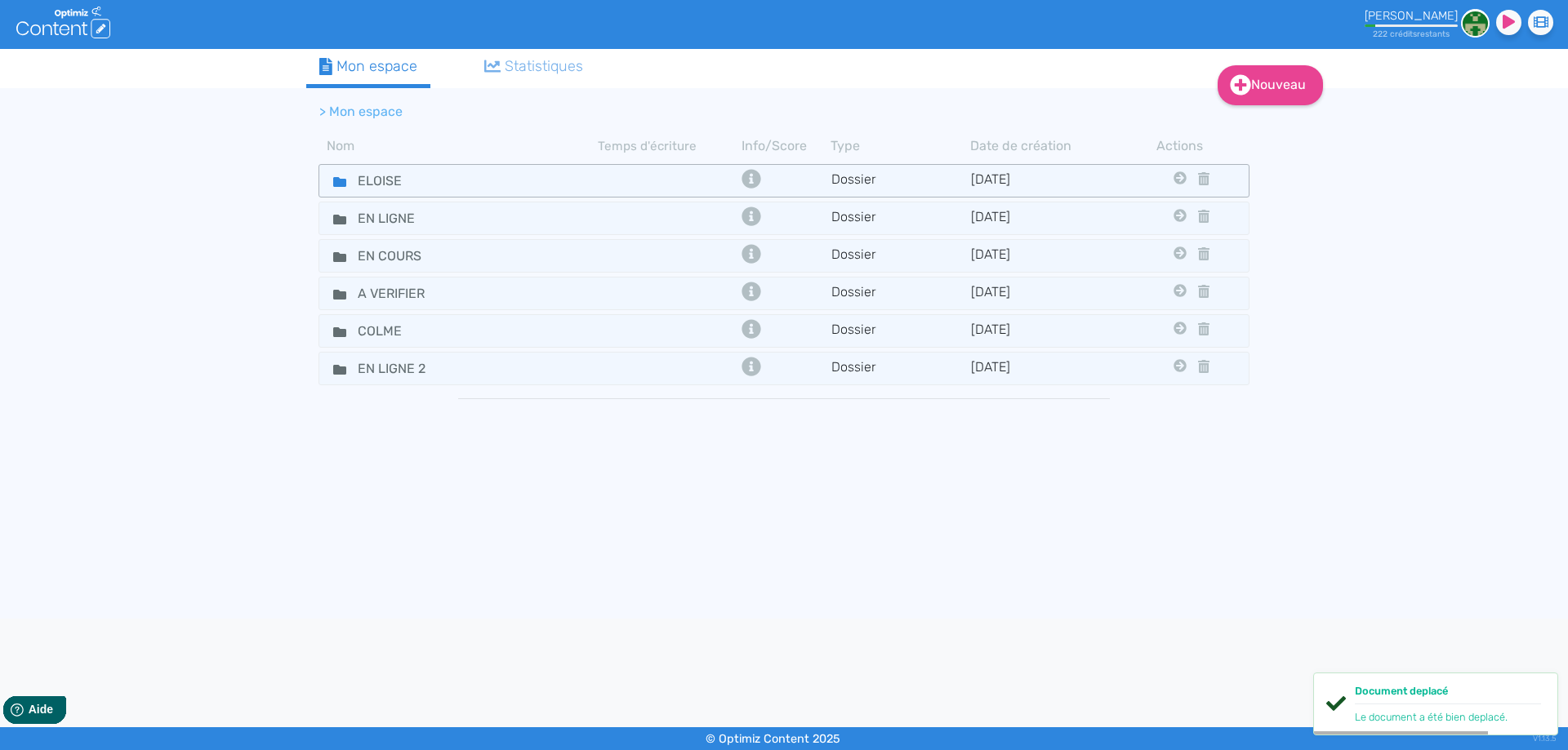
click at [336, 186] on icon at bounding box center [340, 182] width 13 height 10
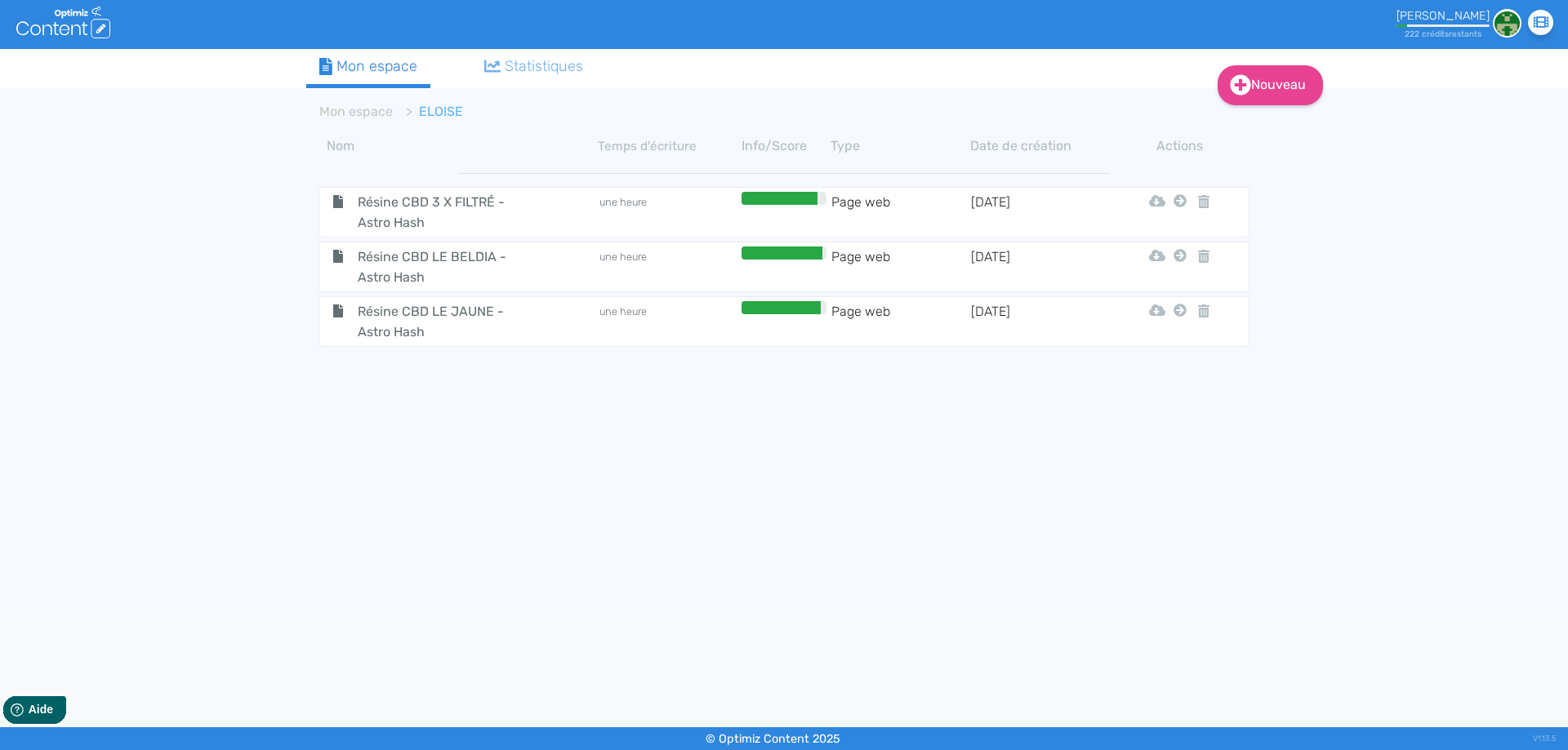
drag, startPoint x: 124, startPoint y: 241, endPoint x: 443, endPoint y: 146, distance: 332.8
click at [124, 241] on div "Nouveau Contenu Dossier Mon espace Statistiques Mon espace ELOISE Nom Temps d'é…" at bounding box center [784, 334] width 1568 height 570
click at [366, 113] on link "Mon espace" at bounding box center [356, 111] width 74 height 15
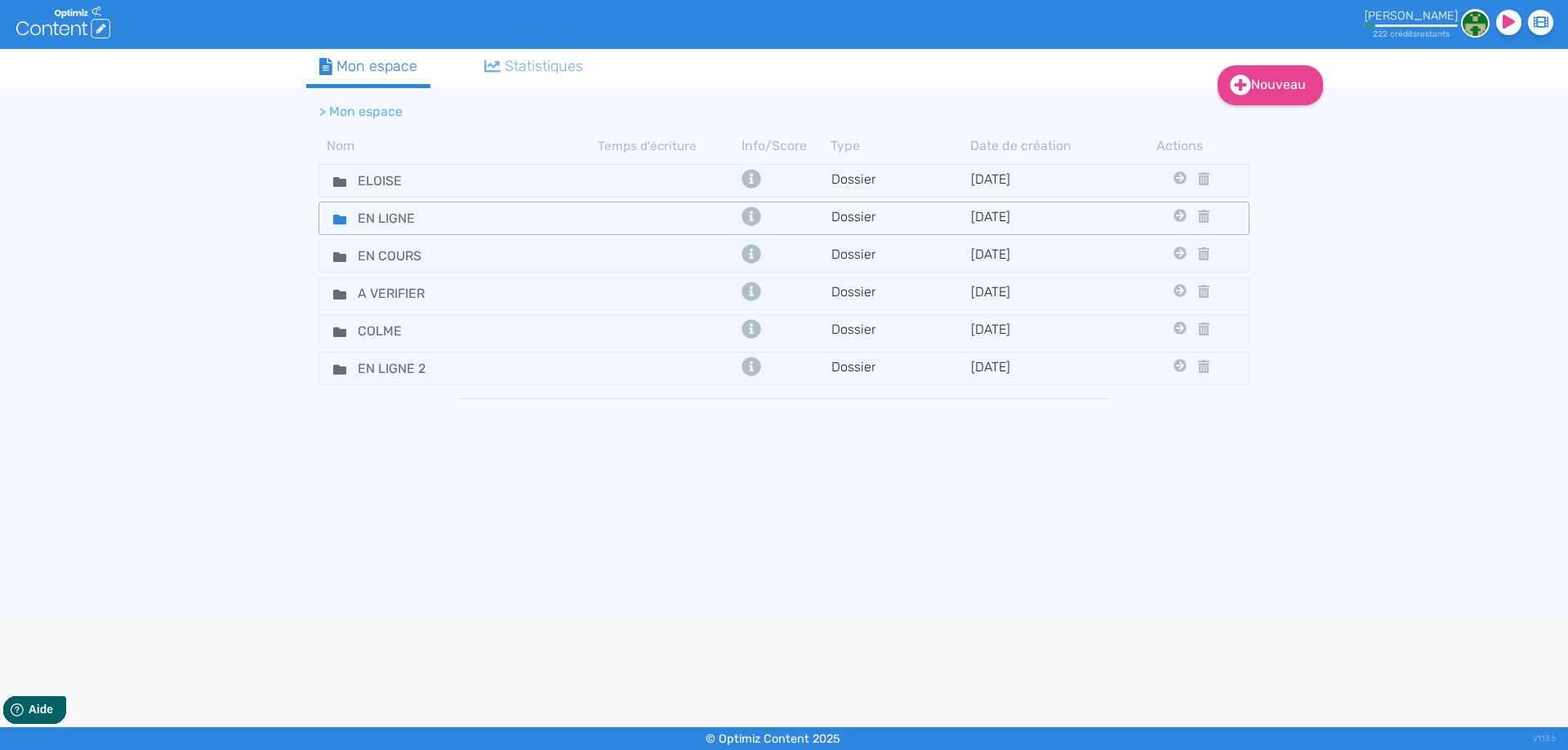
click at [333, 221] on icon at bounding box center [340, 219] width 13 height 13
click at [334, 256] on icon at bounding box center [340, 257] width 13 height 10
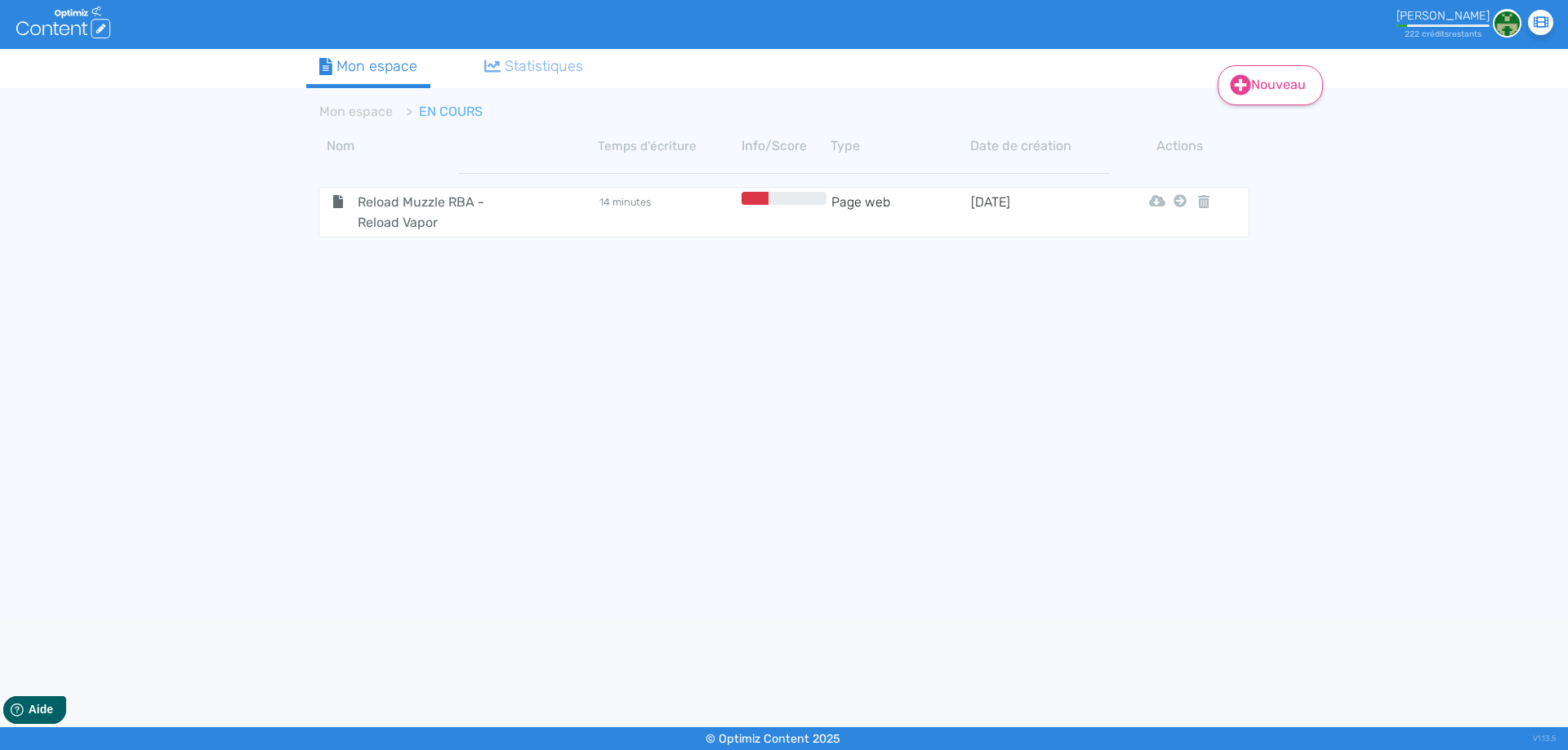
click at [1268, 79] on link "Nouveau" at bounding box center [1270, 86] width 106 height 40
click at [1273, 134] on button "Contenu" at bounding box center [1280, 127] width 130 height 26
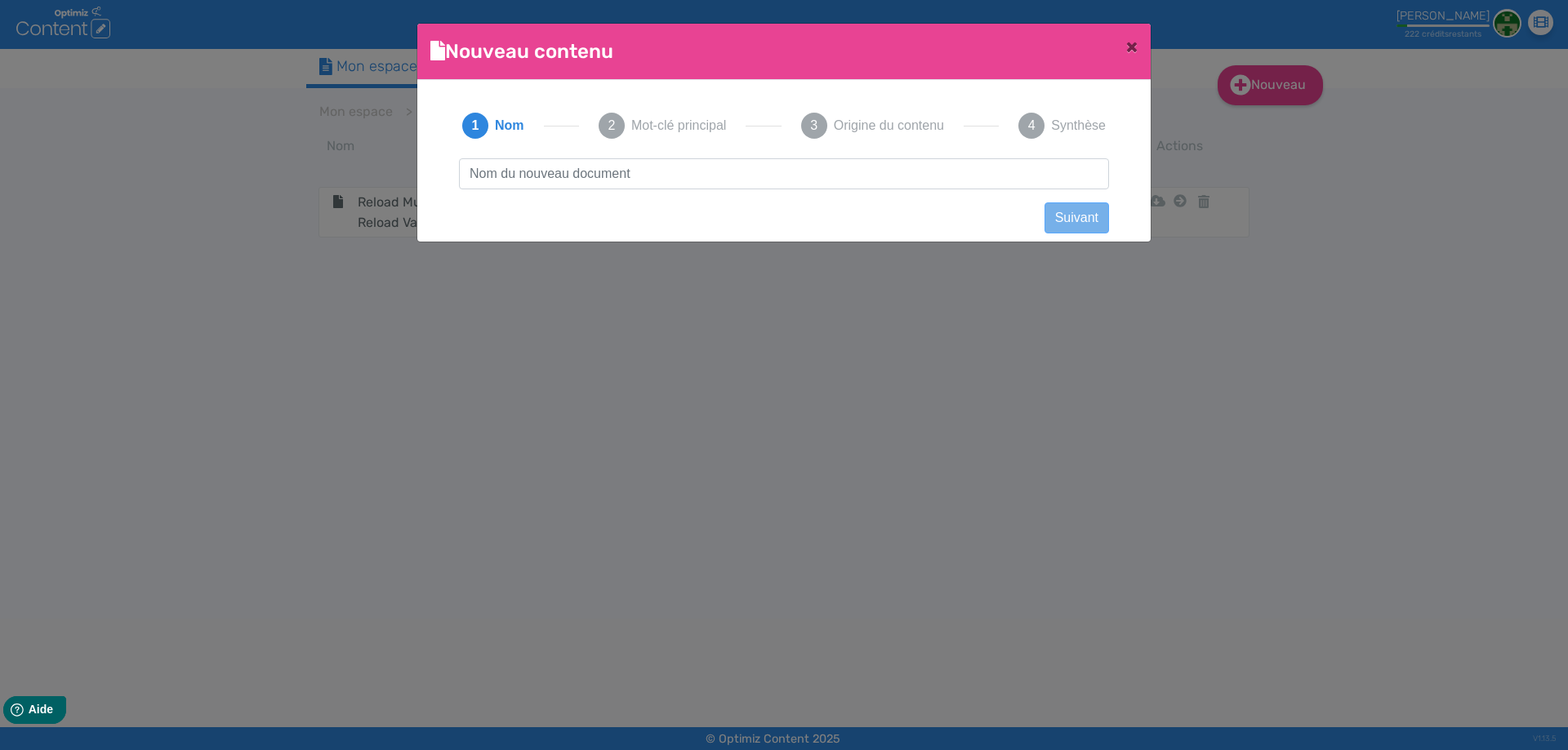
scroll to position [1, 0]
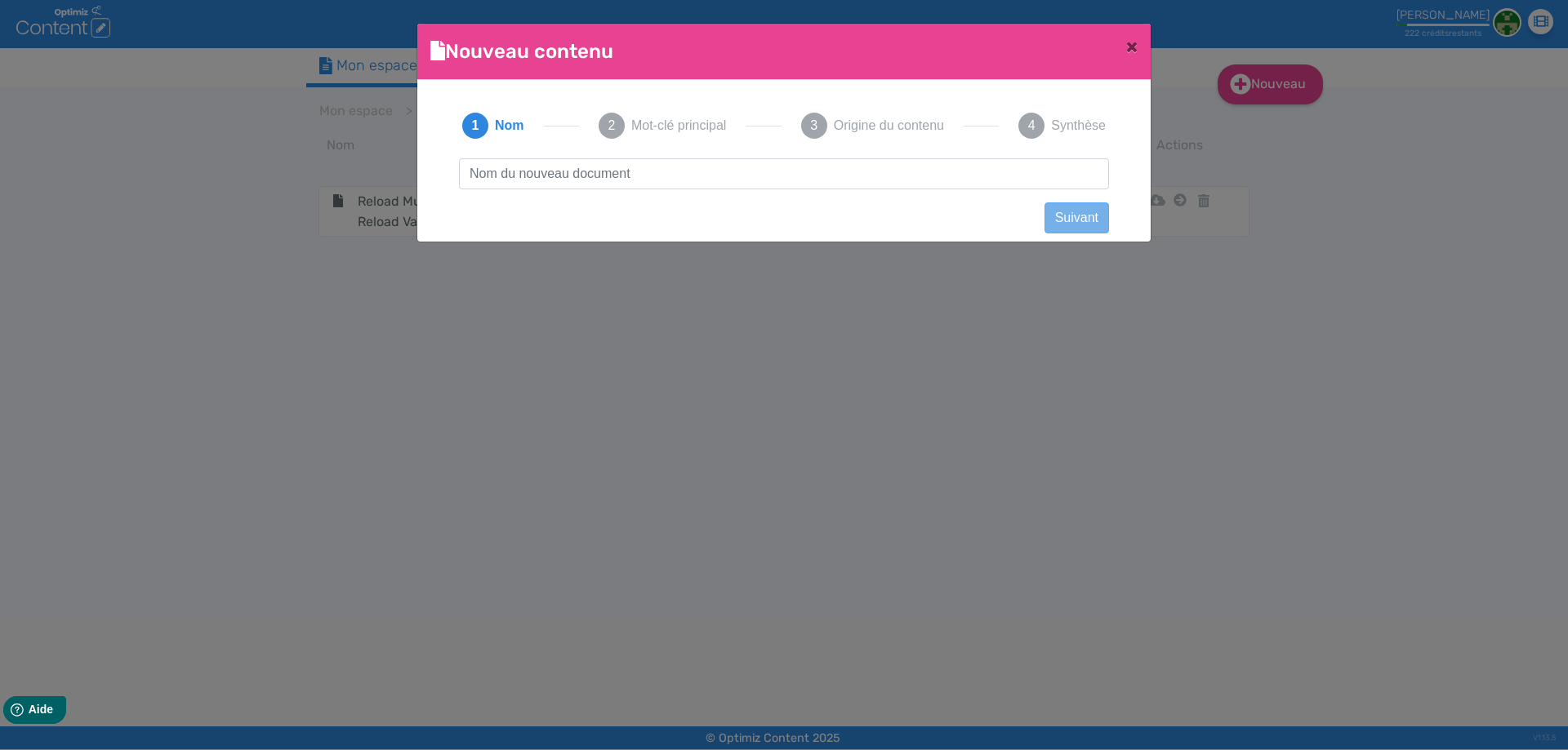
type input "Résine CBD LE CHARRAS - Astro Hash"
drag, startPoint x: 575, startPoint y: 166, endPoint x: 0, endPoint y: 126, distance: 576.4
click at [0, 126] on ngb-modal-window "Nouveau contenu × Didacticiel: Créer un document 1 Nom 2 Mot-clé principal 3 Or…" at bounding box center [784, 375] width 1568 height 750
click button "Suivant" at bounding box center [1076, 218] width 65 height 31
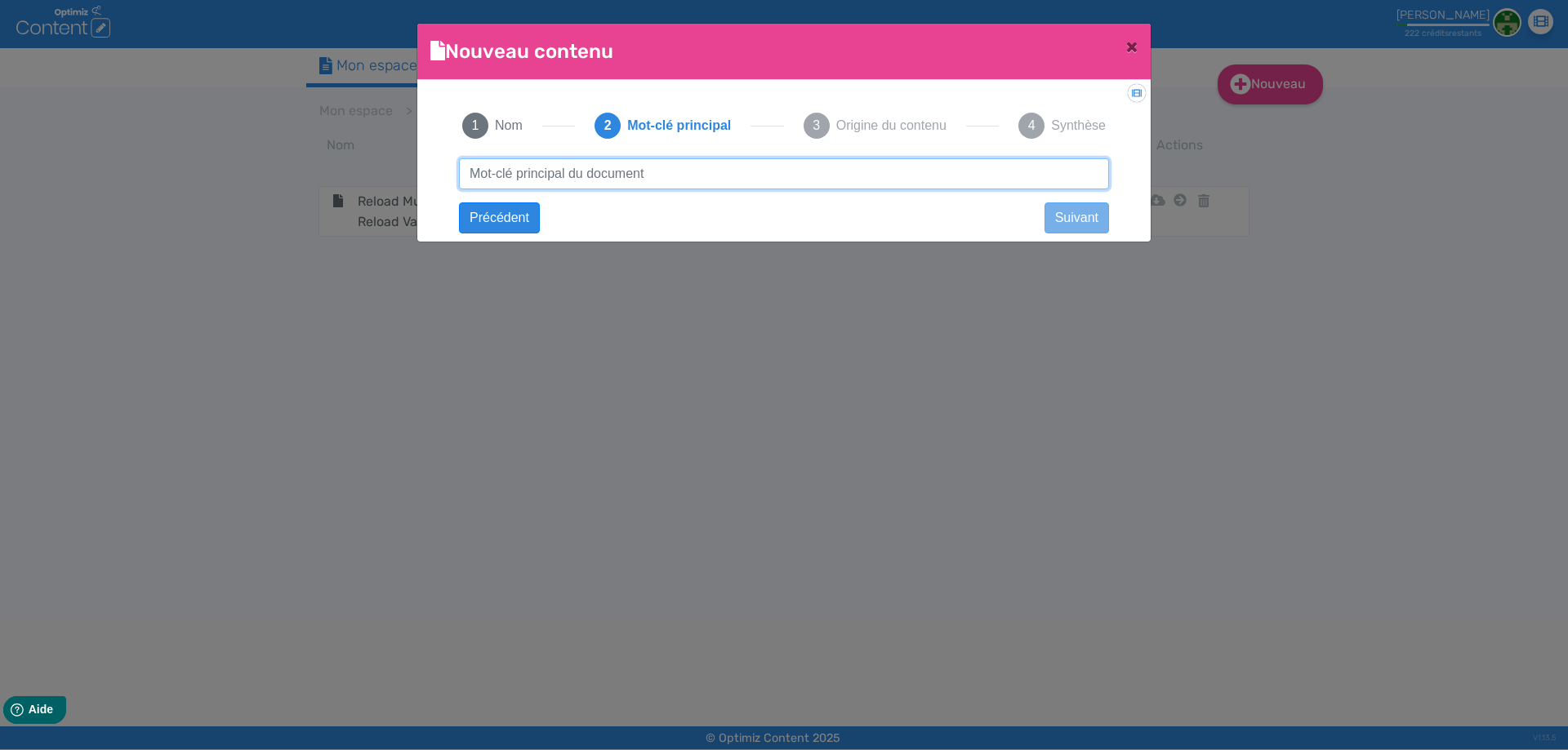
paste input "Résine CBD LE CHARRAS - Astro Hash"
type input "Résine CBD LE CHARRAS - Astro Hash"
drag, startPoint x: 755, startPoint y: 167, endPoint x: 1055, endPoint y: 121, distance: 303.5
click at [1055, 121] on div "1 Nom 2 Mot-clé principal 3 Origine du contenu 4 Synthèse Résine CBD LE CHARRAS…" at bounding box center [784, 156] width 683 height 126
click button "Suivant" at bounding box center [0, 0] width 0 height 0
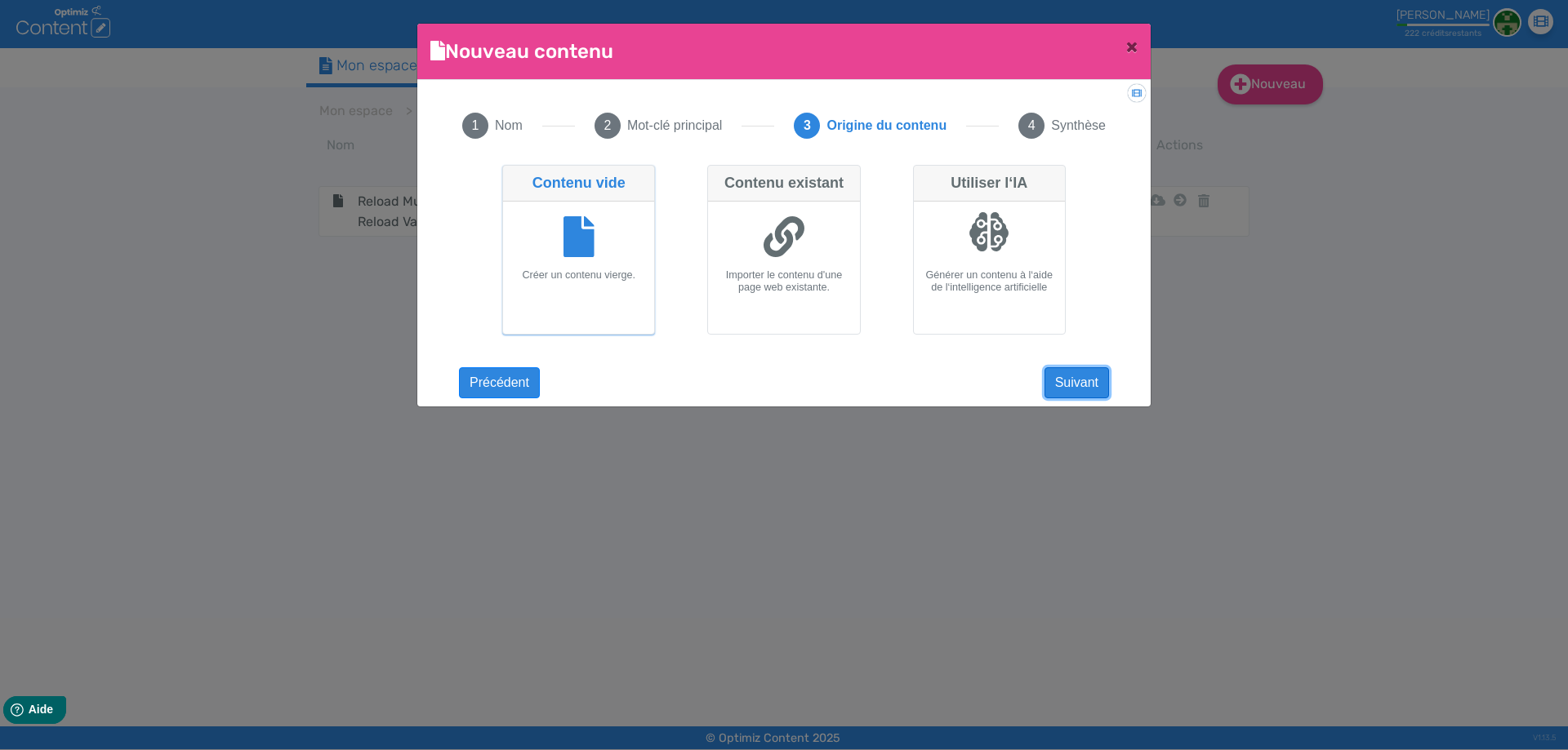
click at [1072, 386] on button "Suivant" at bounding box center [1076, 383] width 65 height 31
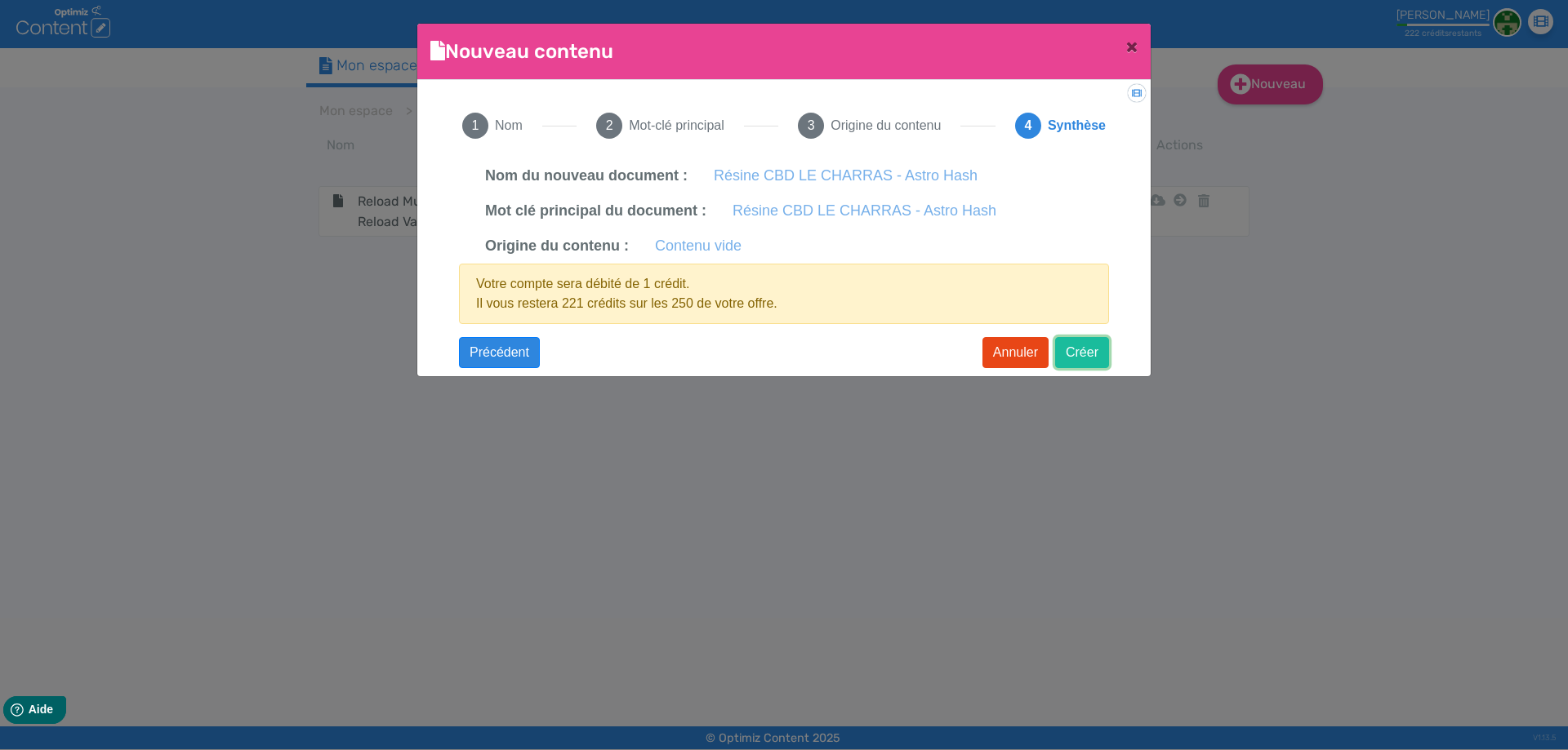
click at [1095, 353] on button "Créer" at bounding box center [1082, 352] width 54 height 31
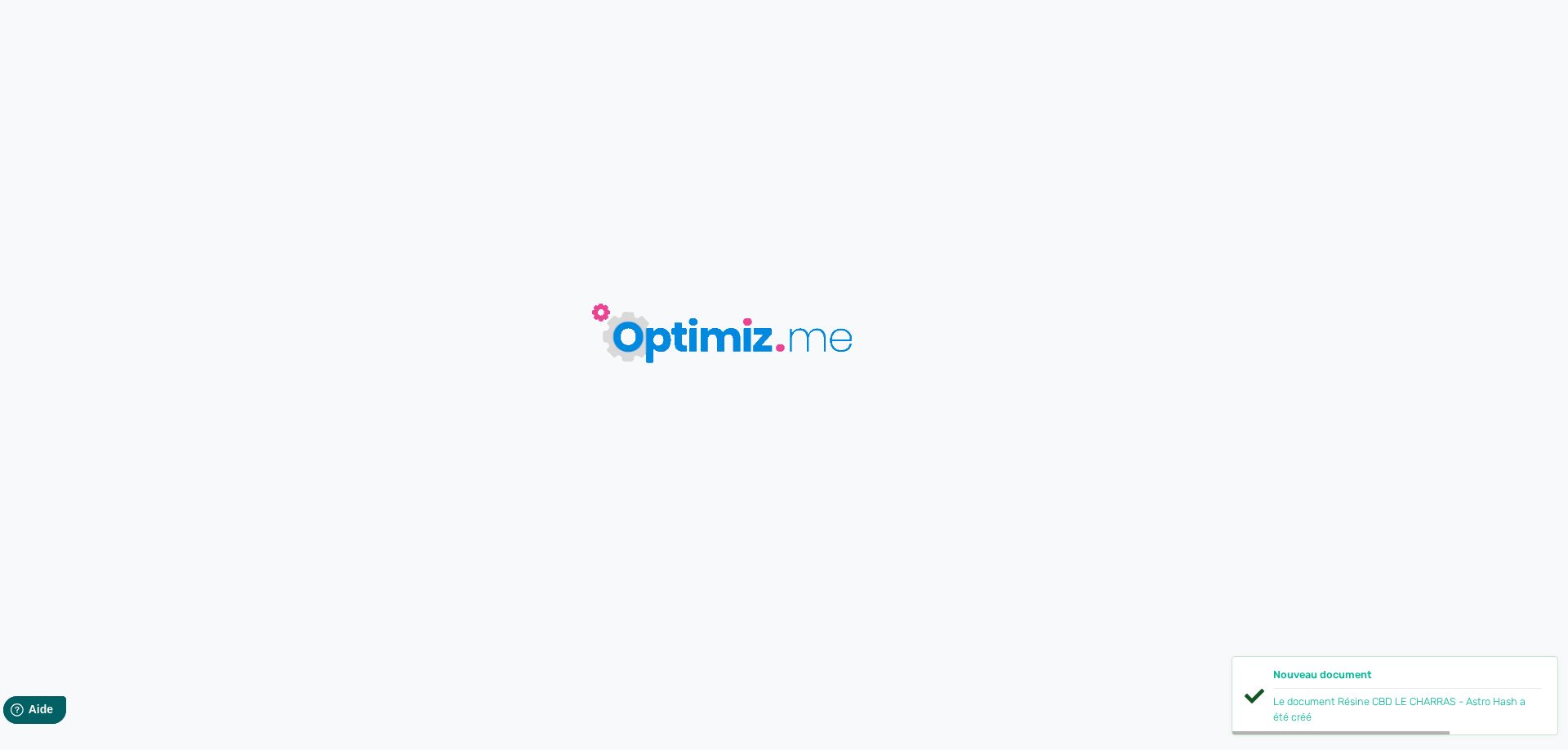
type input "Résine CBD LE CHARRAS - Astro Hash"
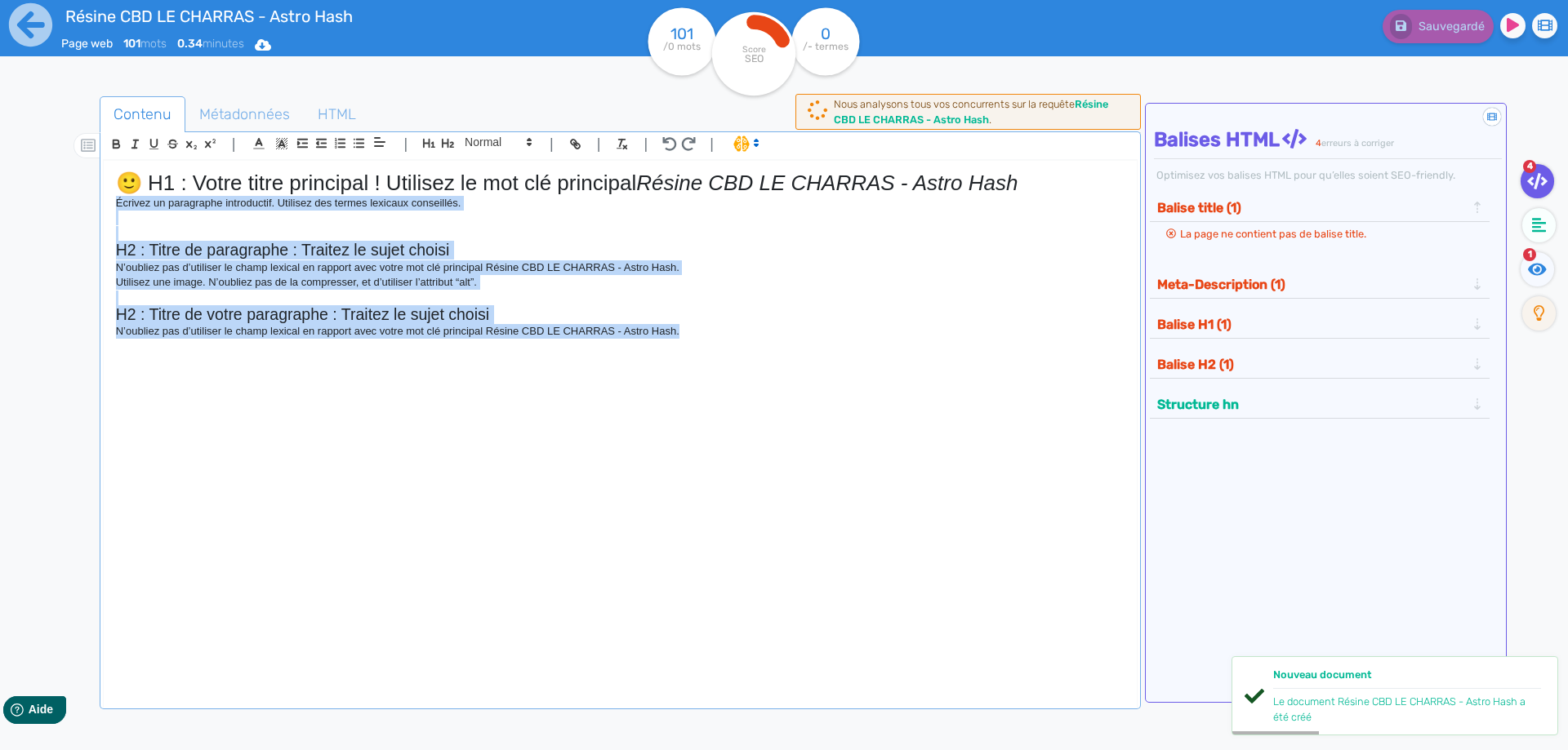
drag, startPoint x: 742, startPoint y: 326, endPoint x: 99, endPoint y: 201, distance: 655.0
click at [99, 201] on div "| | H3 H4 H5 H6 Normal | | | | 🙂 H1 : Votre titre principal ! Utilisez le mot c…" at bounding box center [619, 420] width 1041 height 578
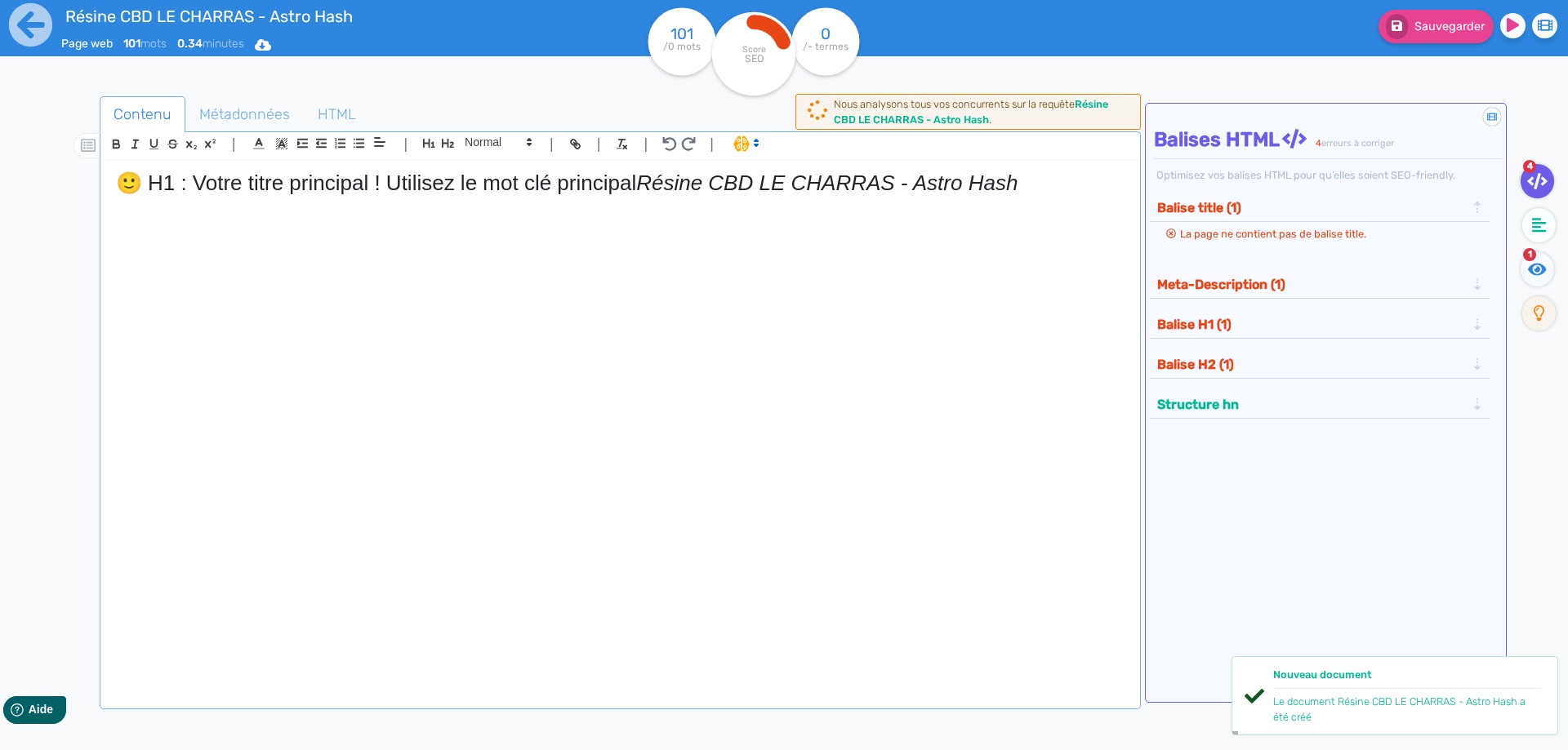
drag, startPoint x: 647, startPoint y: 178, endPoint x: 0, endPoint y: 147, distance: 647.7
click at [0, 147] on div "Résine CBD LE CHARRAS - Astro Hash Page web 101 mots 0.34 minutes Html Pdf Word…" at bounding box center [784, 426] width 1568 height 853
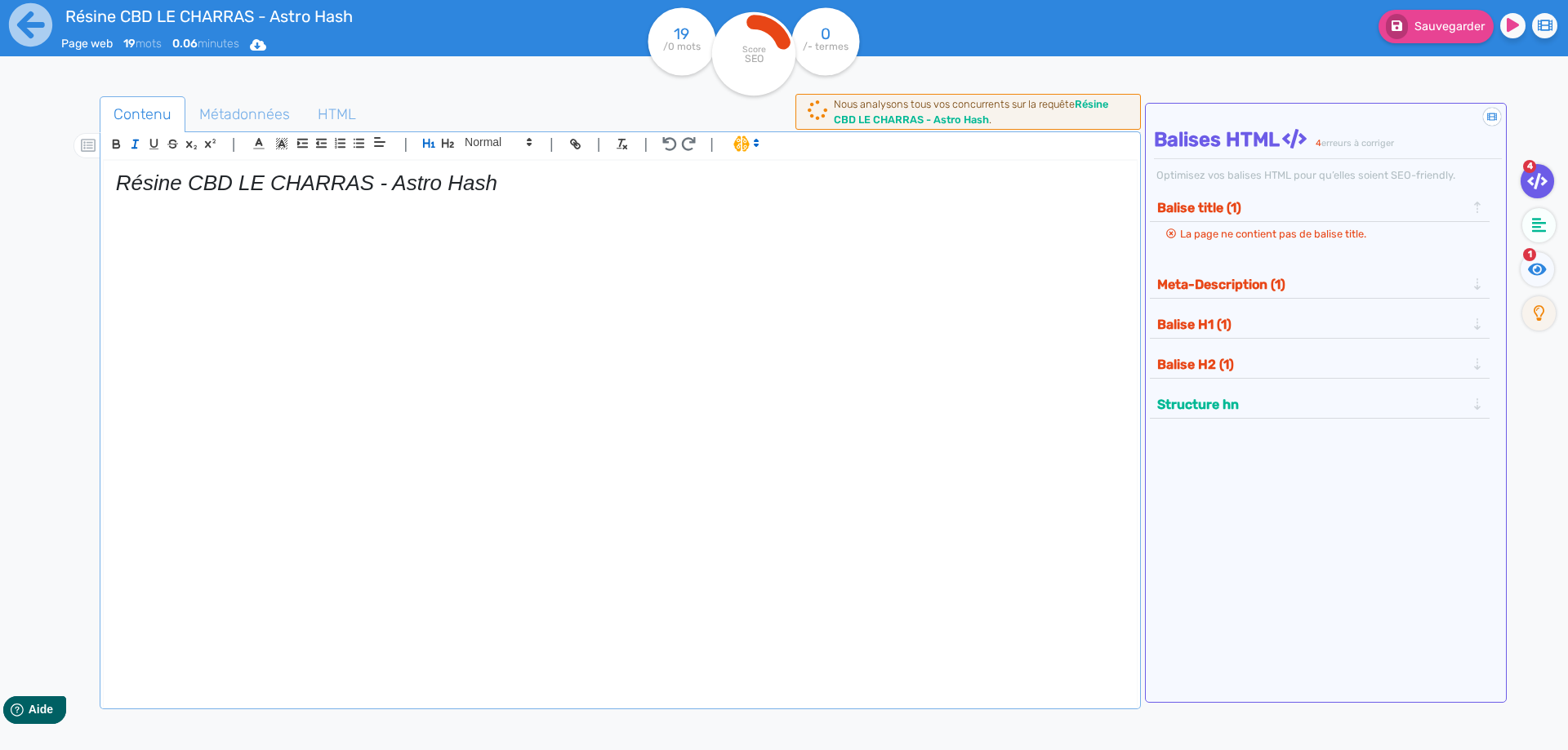
click at [389, 179] on em "Résine CBD LE CHARRAS - Astro Hash" at bounding box center [306, 182] width 382 height 25
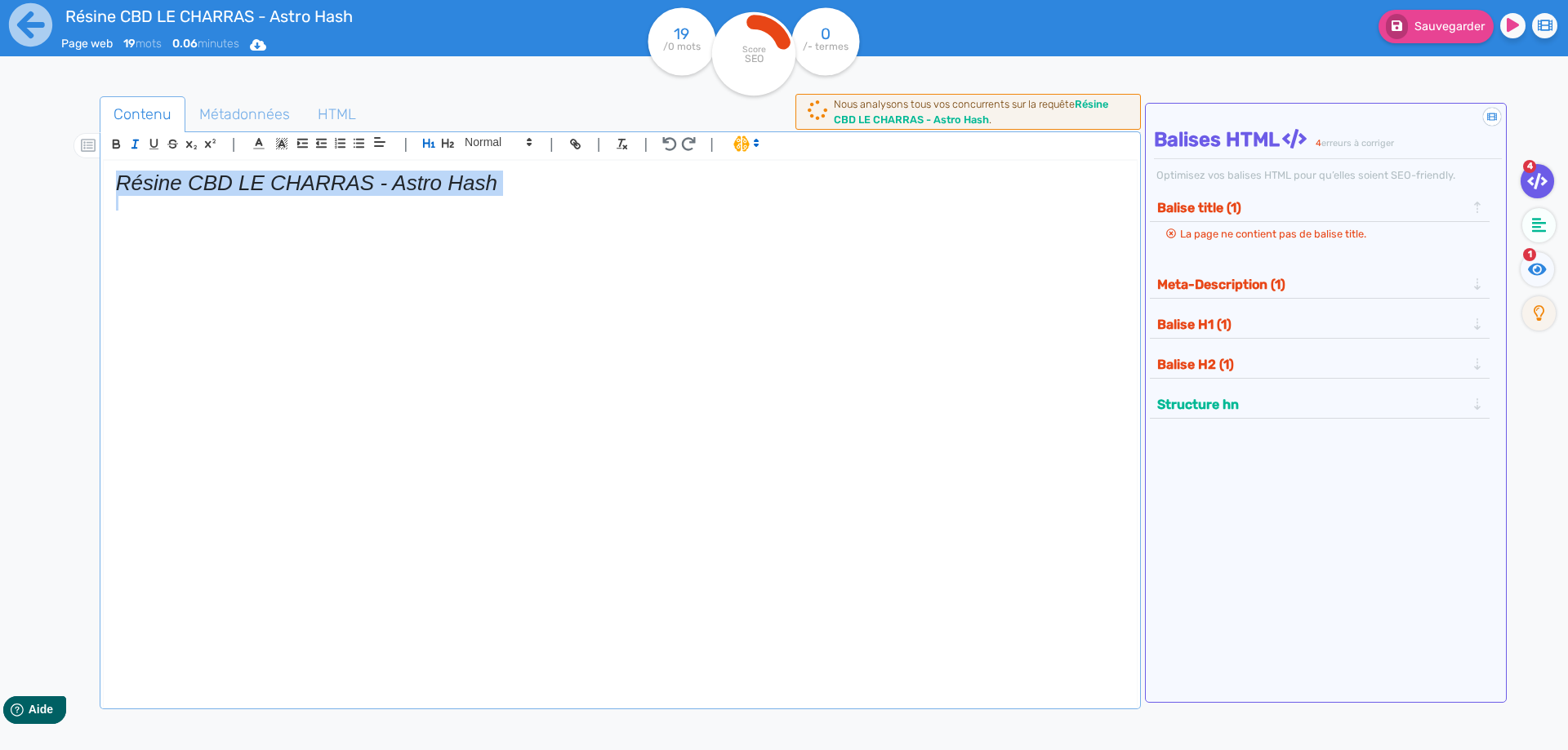
click at [389, 179] on em "Résine CBD LE CHARRAS - Astro Hash" at bounding box center [306, 182] width 382 height 25
click at [138, 146] on icon "button" at bounding box center [135, 144] width 14 height 14
click at [546, 172] on h1 "Résine CBD LE CHARRAS - Astro Hash" at bounding box center [619, 183] width 1008 height 25
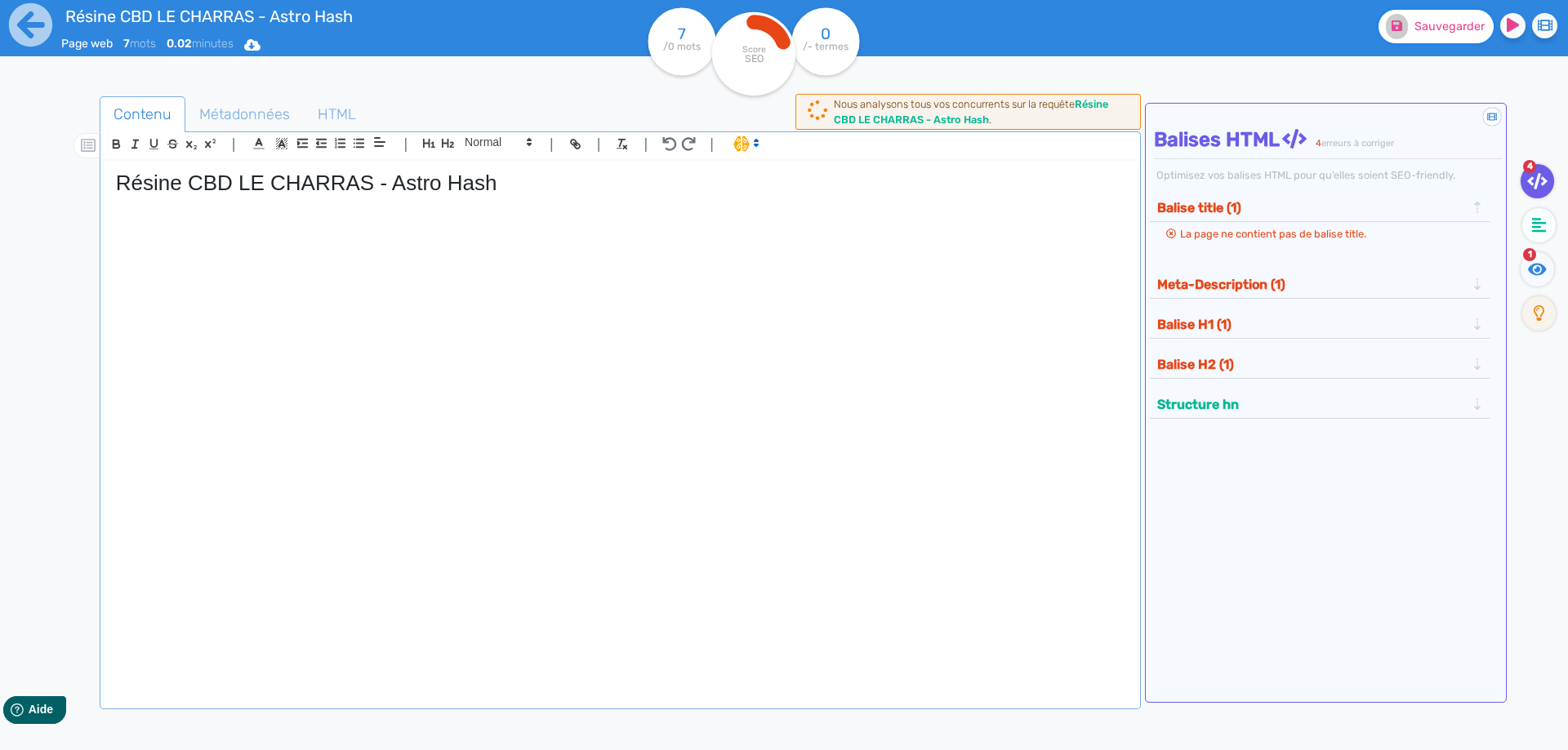
click at [1421, 25] on span "Sauvegarder" at bounding box center [1449, 26] width 70 height 14
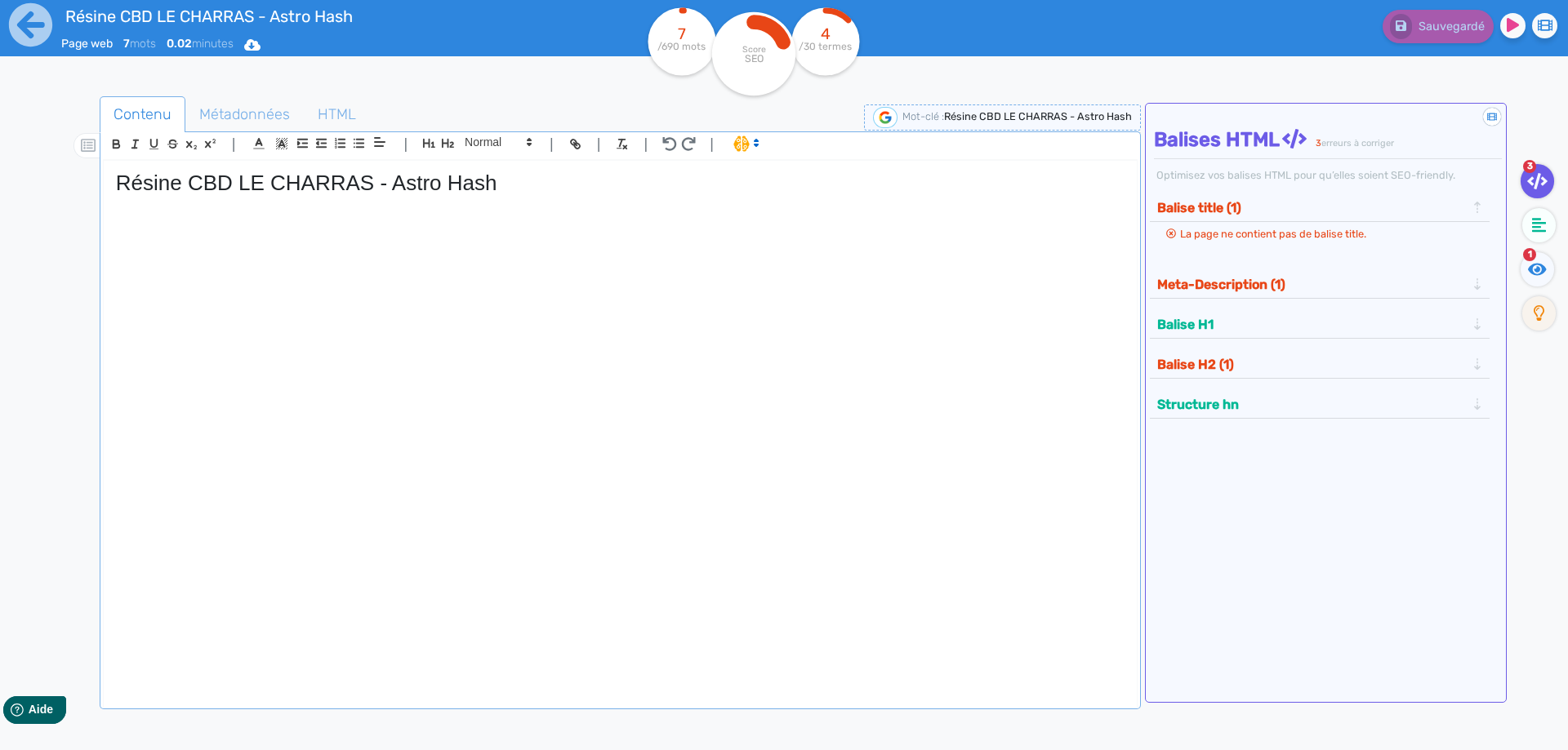
click at [280, 300] on div "Résine CBD LE CHARRAS - Astro Hash" at bounding box center [620, 423] width 1033 height 525
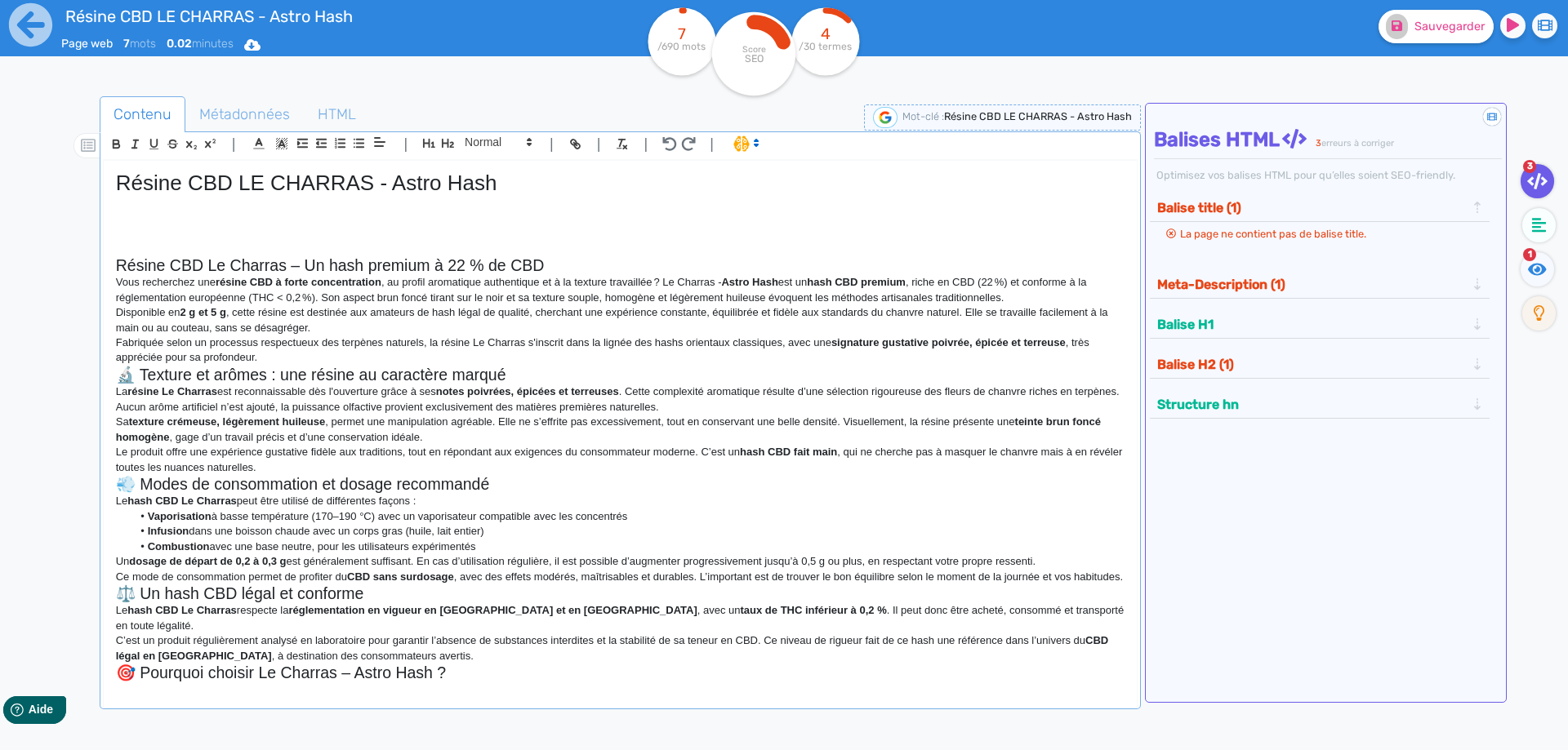
click at [575, 267] on h2 "Résine CBD Le Charras – Un hash premium à 22 % de CBD" at bounding box center [619, 266] width 1008 height 19
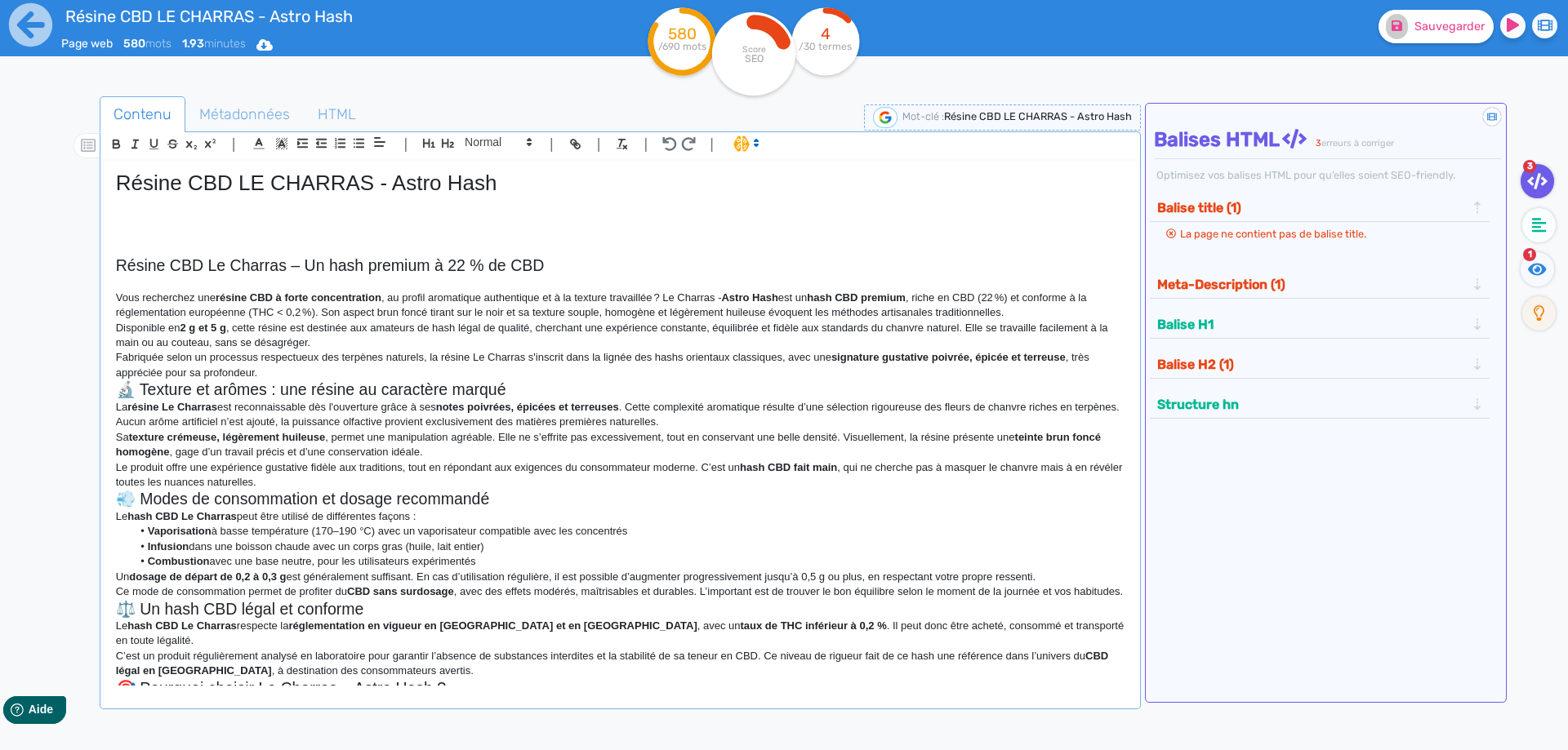
click at [1053, 316] on p "Vous recherchez une résine CBD à forte concentration , au profil aromatique aut…" at bounding box center [619, 305] width 1008 height 30
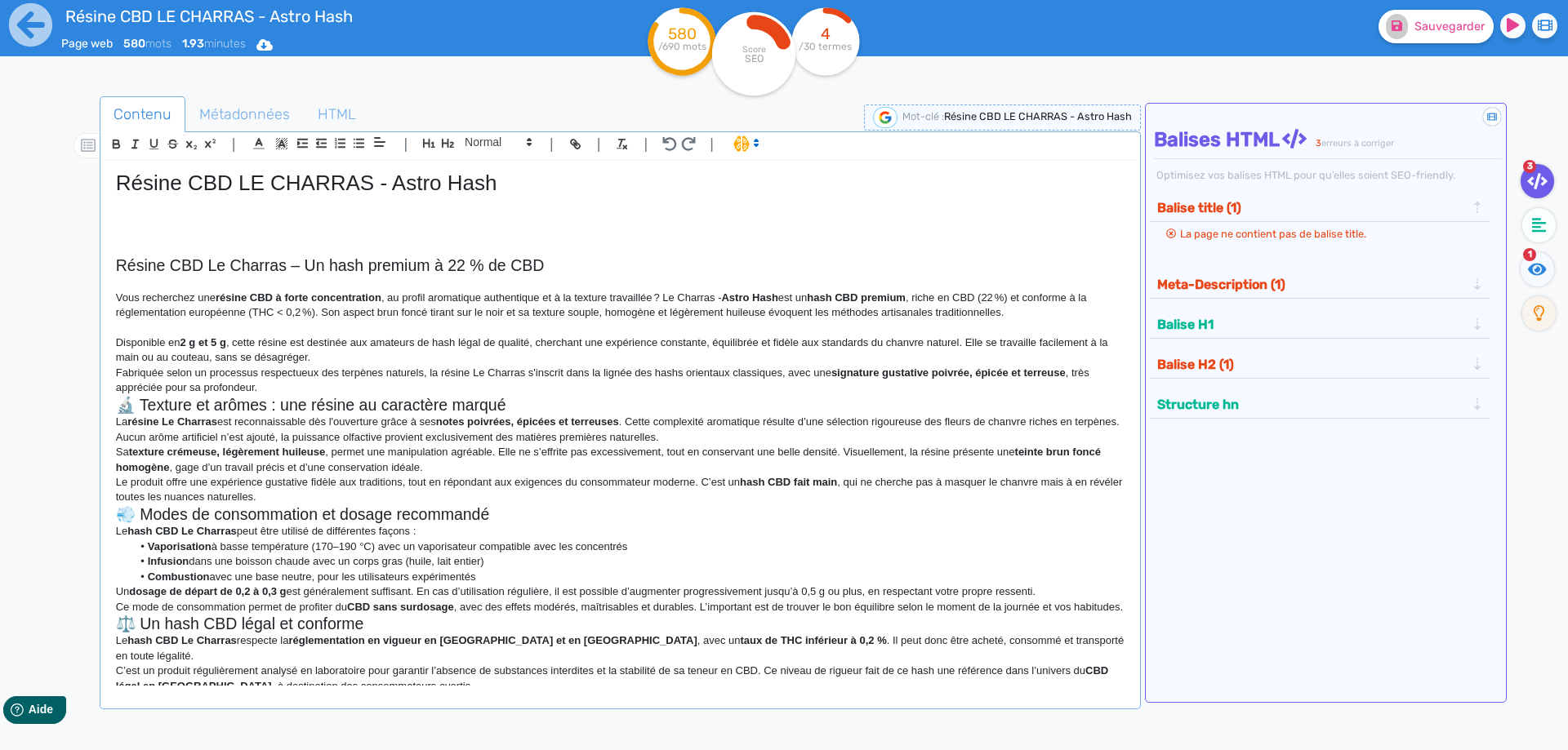
click at [806, 358] on p "Disponible en 2 g et 5 g , cette résine est destinée aux amateurs de hash légal…" at bounding box center [619, 350] width 1008 height 30
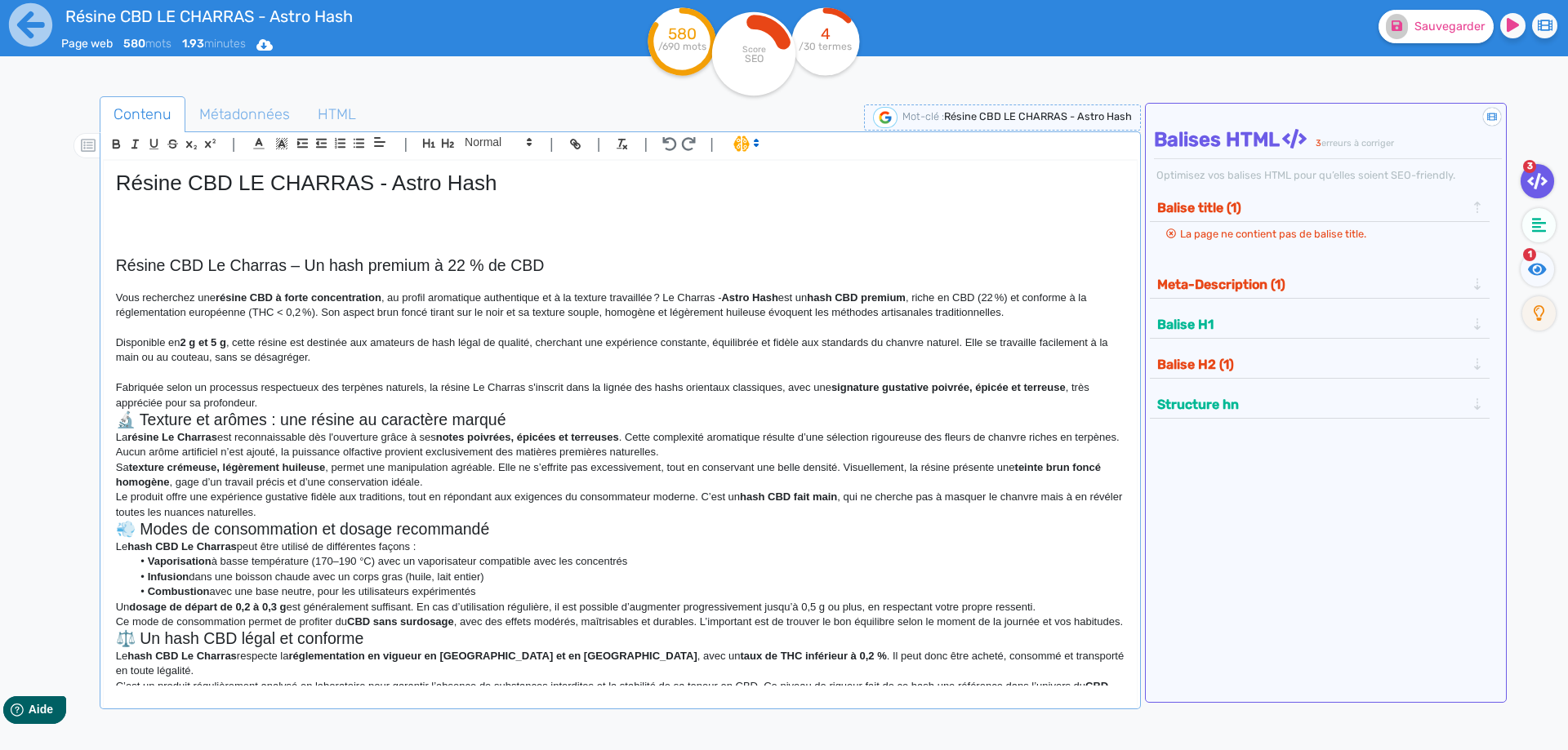
click at [677, 397] on p "Fabriquée selon un processus respectueux des terpènes naturels, la résine Le Ch…" at bounding box center [619, 395] width 1008 height 30
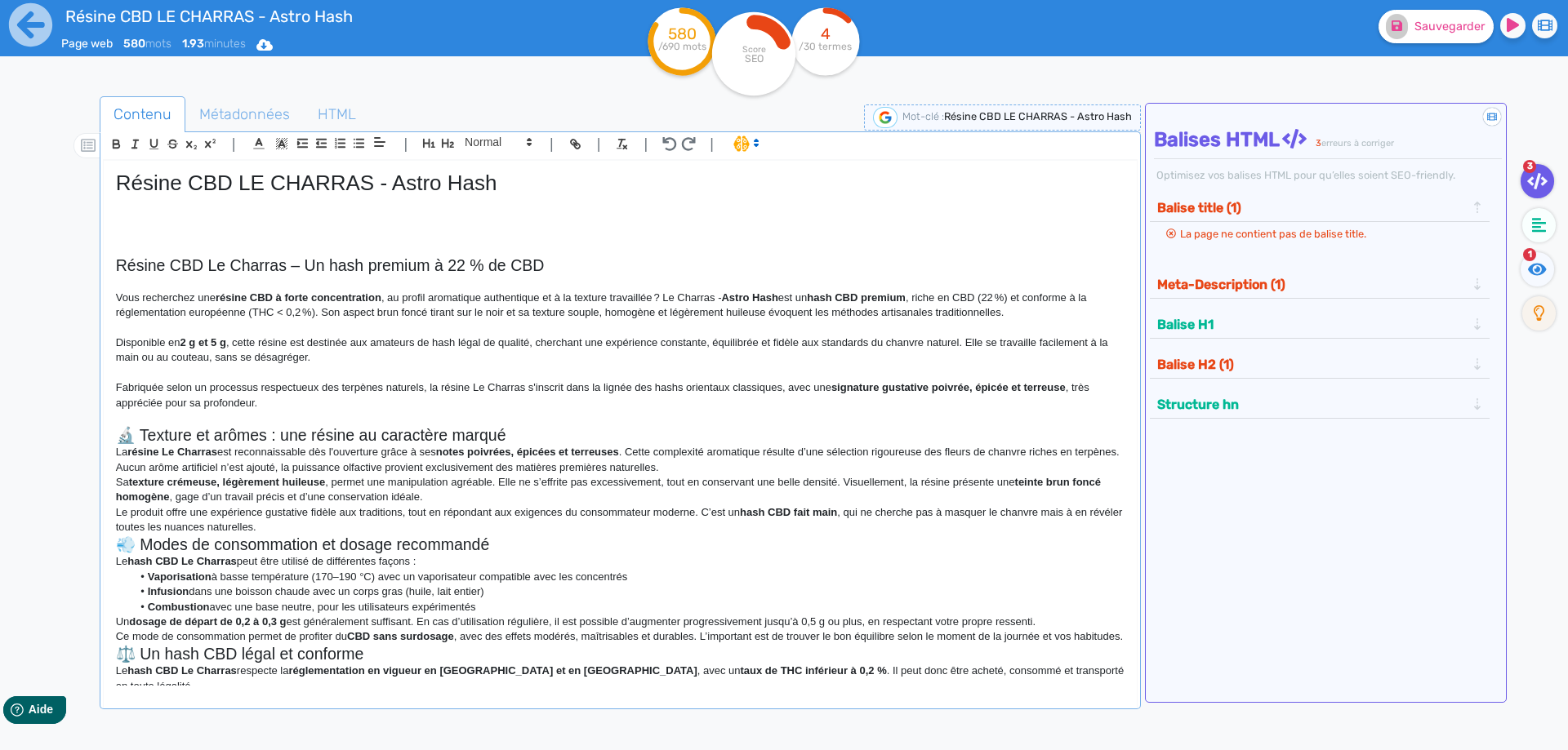
click at [649, 429] on h2 "🔬 Texture et arômes : une résine au caractère marqué" at bounding box center [619, 435] width 1008 height 19
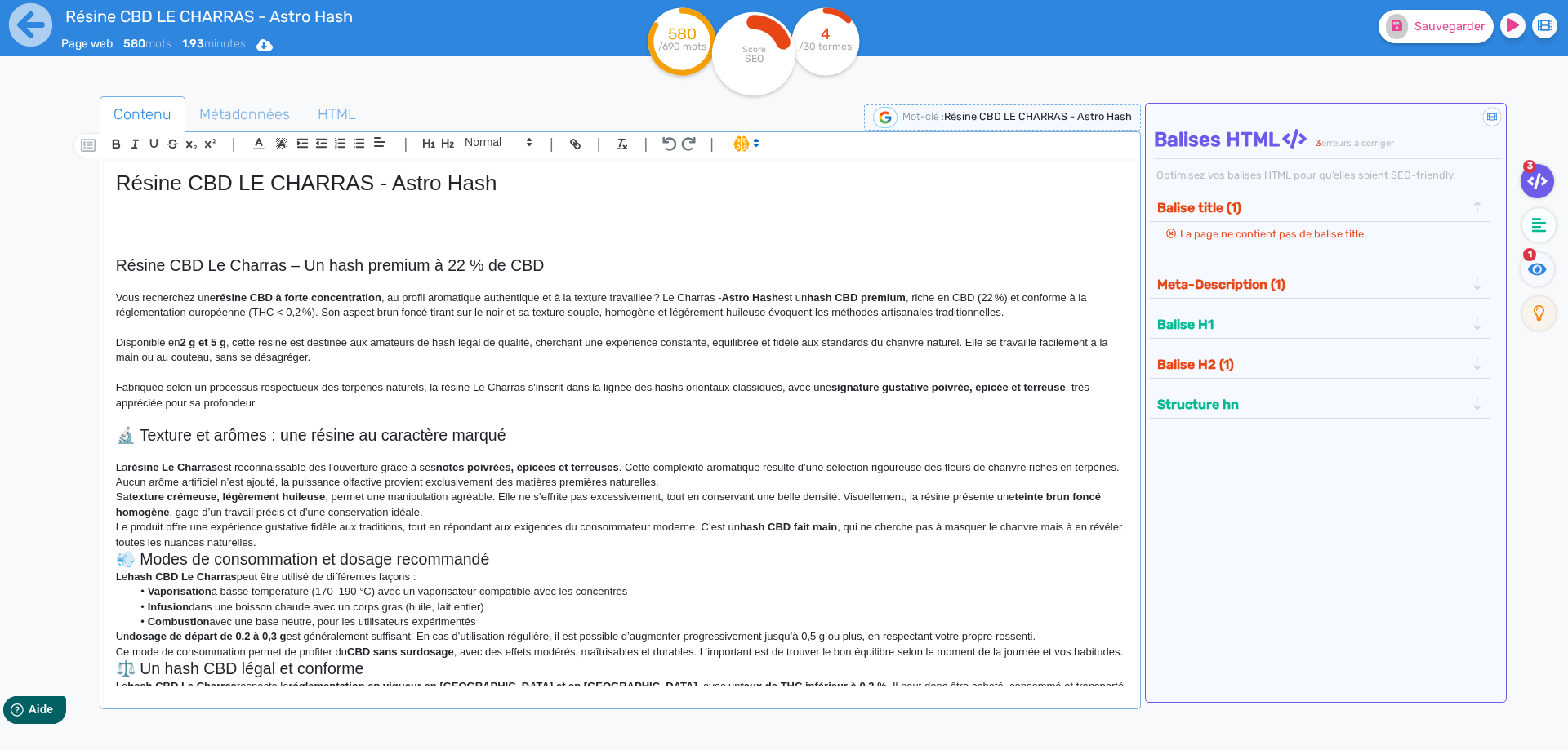
click at [140, 433] on h2 "🔬 Texture et arômes : une résine au caractère marqué" at bounding box center [619, 435] width 1008 height 19
click at [725, 483] on p "La résine Le Charras est reconnaissable dès l'ouverture grâce à ses notes poivr…" at bounding box center [619, 475] width 1008 height 30
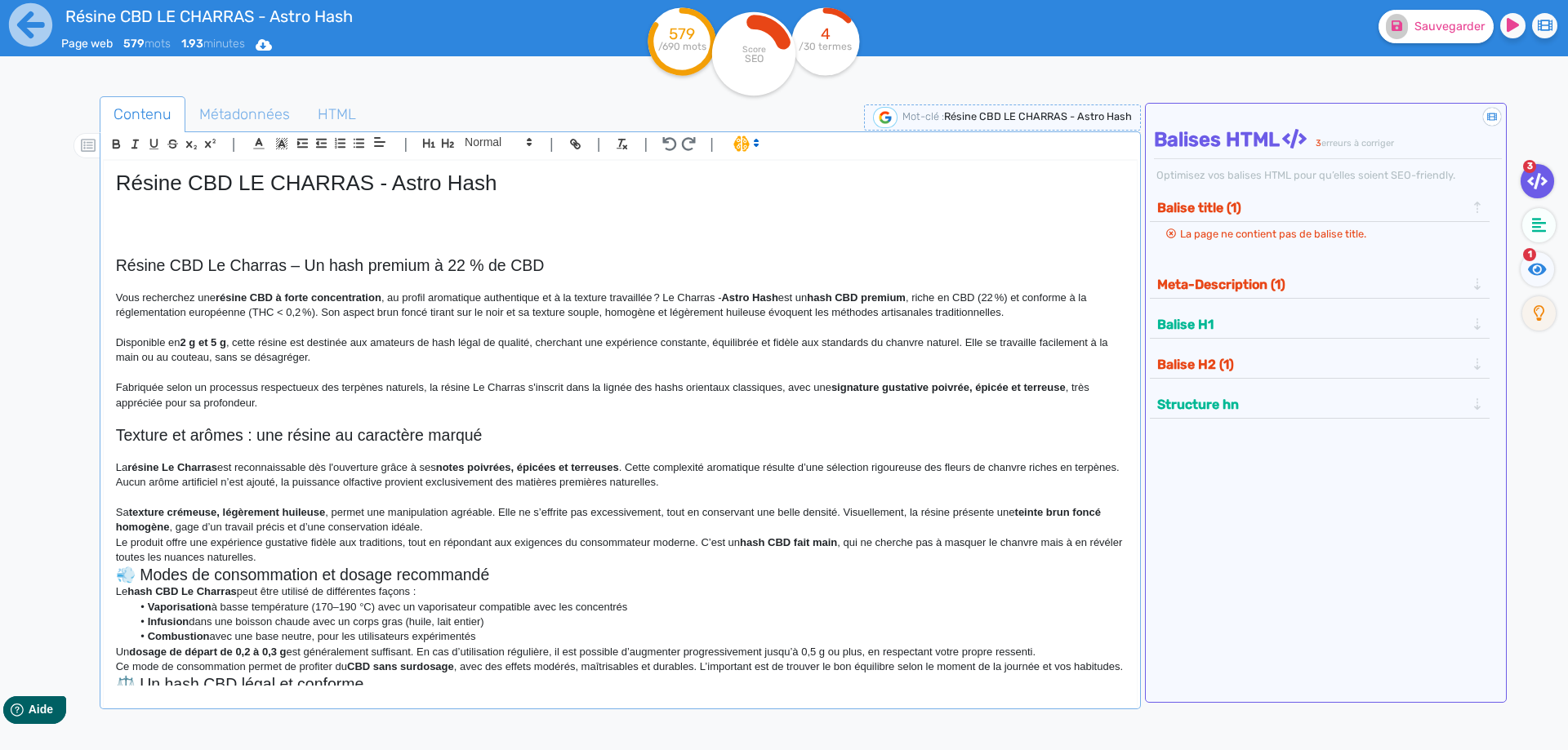
drag, startPoint x: 671, startPoint y: 503, endPoint x: 661, endPoint y: 522, distance: 21.5
click at [670, 509] on div "Résine CBD LE CHARRAS - Astro Hash Résine CBD Le Charras – Un hash premium à 22…" at bounding box center [620, 423] width 1033 height 525
click at [655, 532] on p "Sa texture crémeuse, légèrement huileuse , permet une manipulation agréable. El…" at bounding box center [619, 520] width 1008 height 30
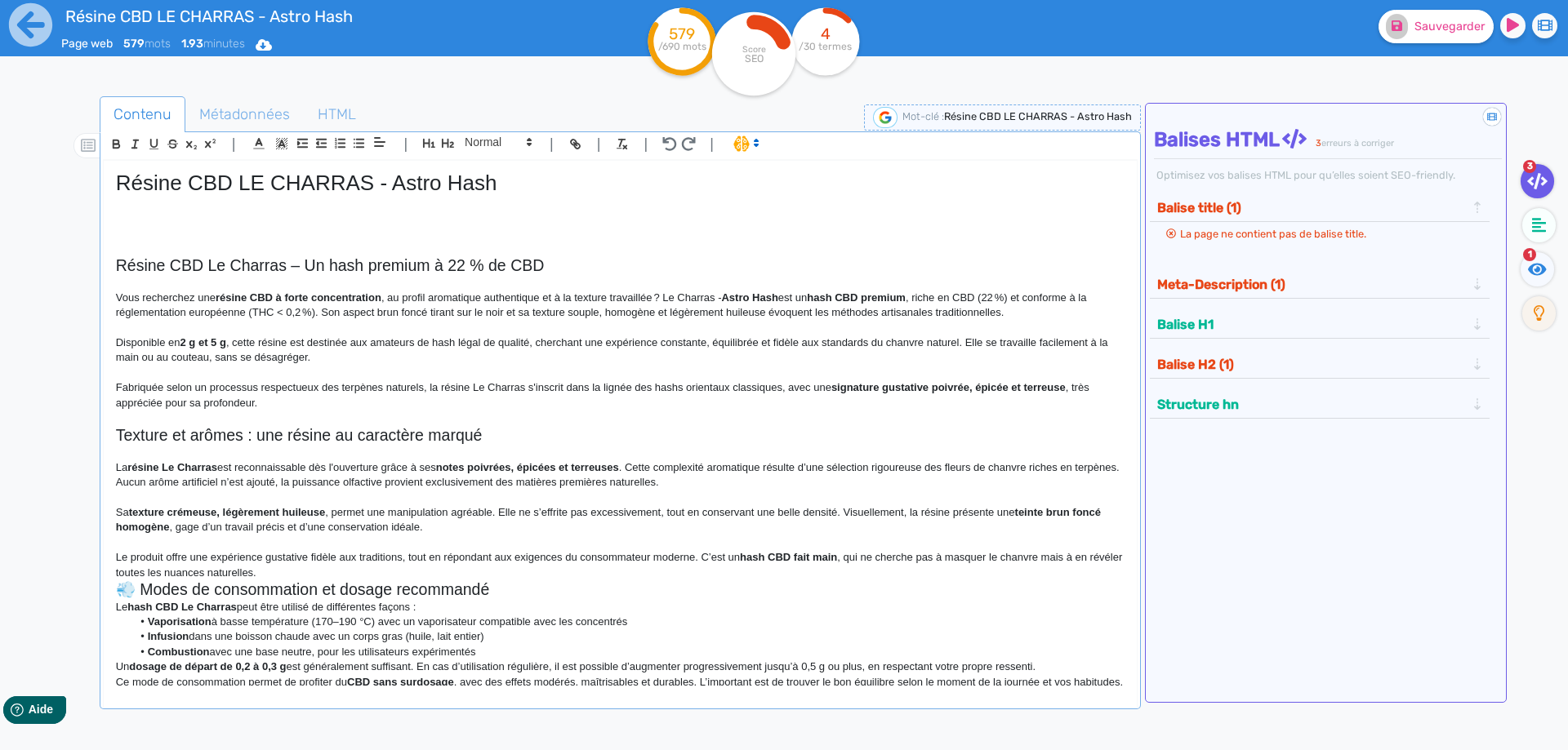
click at [336, 542] on p at bounding box center [619, 542] width 1008 height 15
click at [336, 574] on p "Le produit offre une expérience gustative fidèle aux traditions, tout en répond…" at bounding box center [619, 564] width 1008 height 30
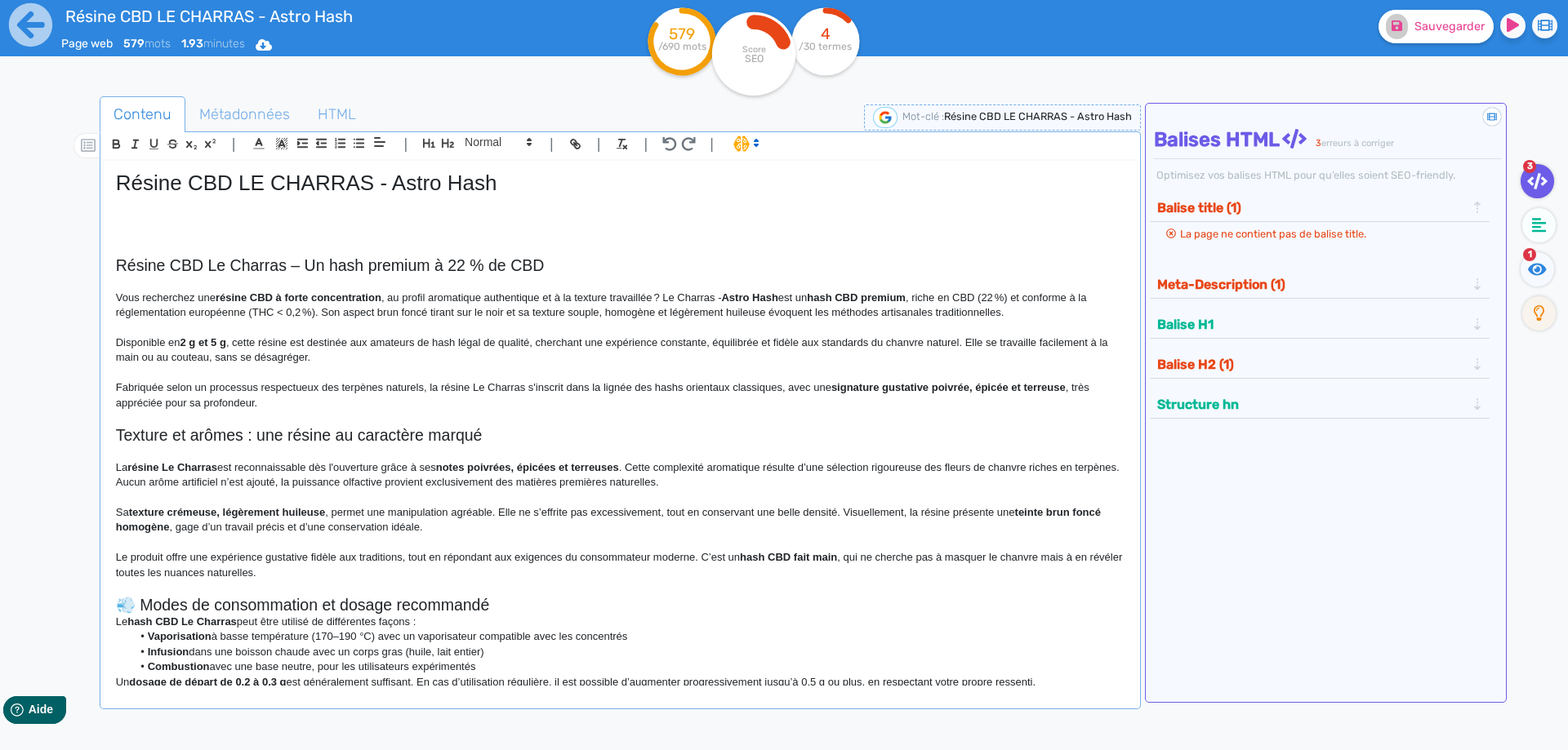
scroll to position [248, 0]
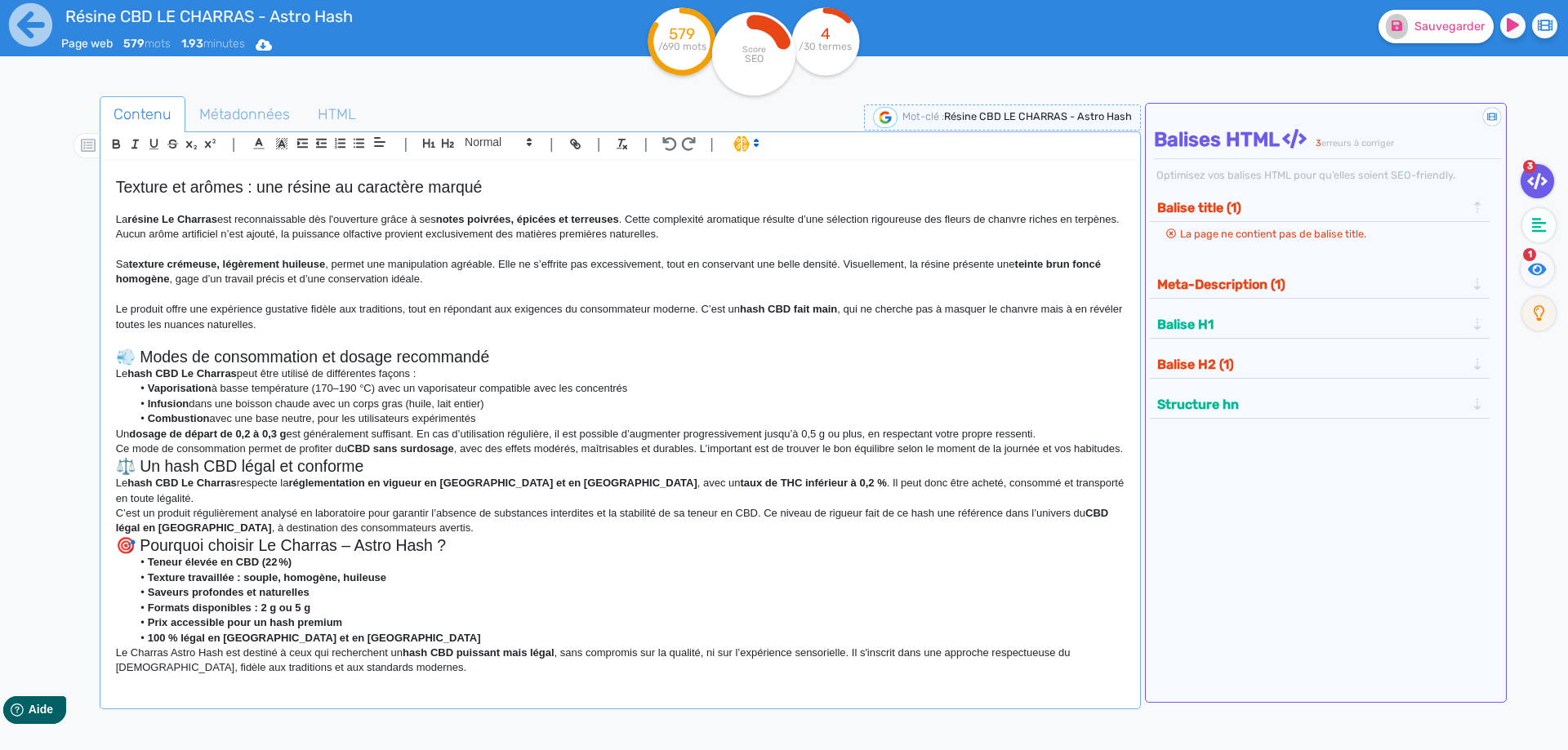
click at [516, 348] on h2 "💨 Modes de consommation et dosage recommandé" at bounding box center [619, 357] width 1008 height 19
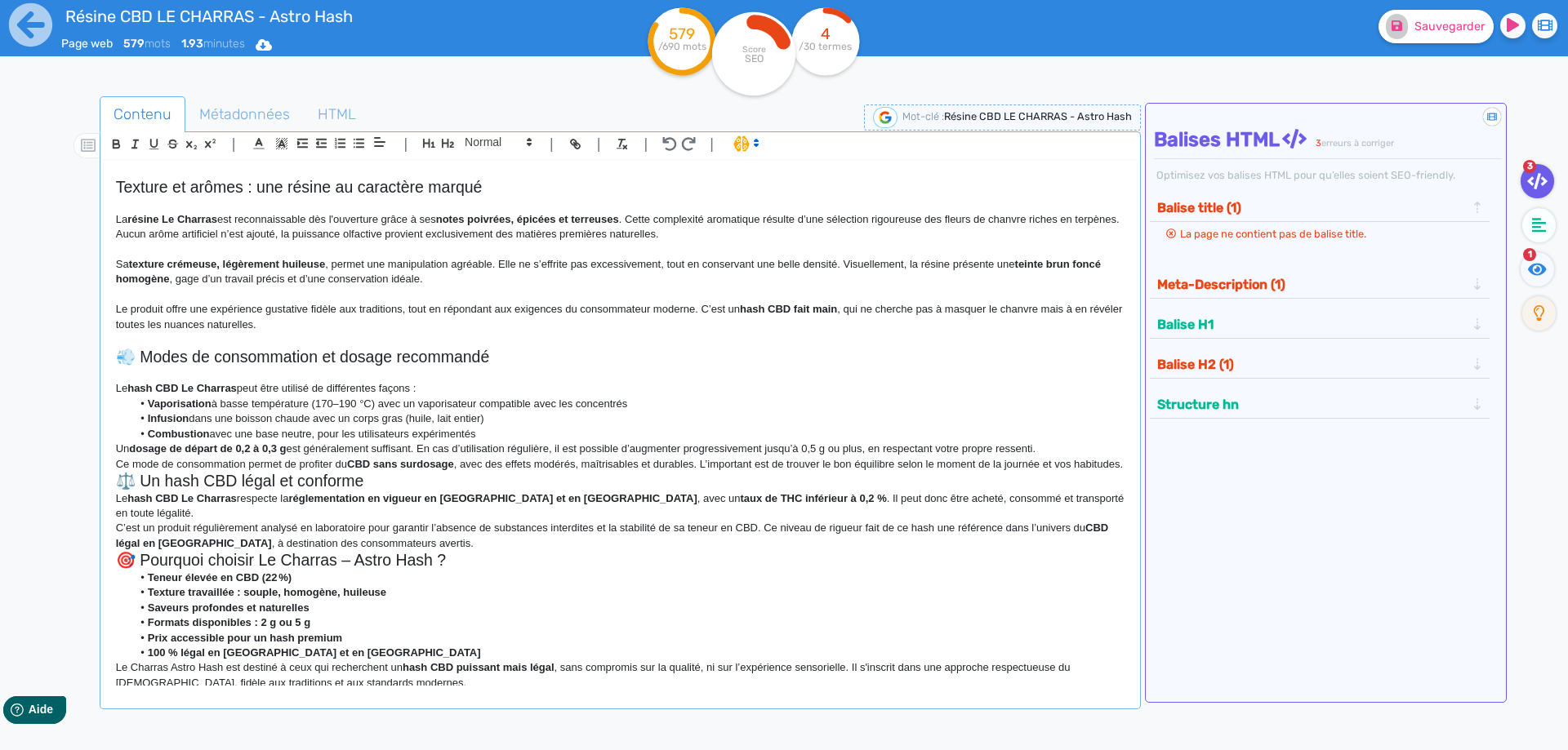
click at [139, 356] on h2 "💨 Modes de consommation et dosage recommandé" at bounding box center [619, 357] width 1008 height 19
click at [259, 336] on h2 at bounding box center [619, 341] width 1008 height 19
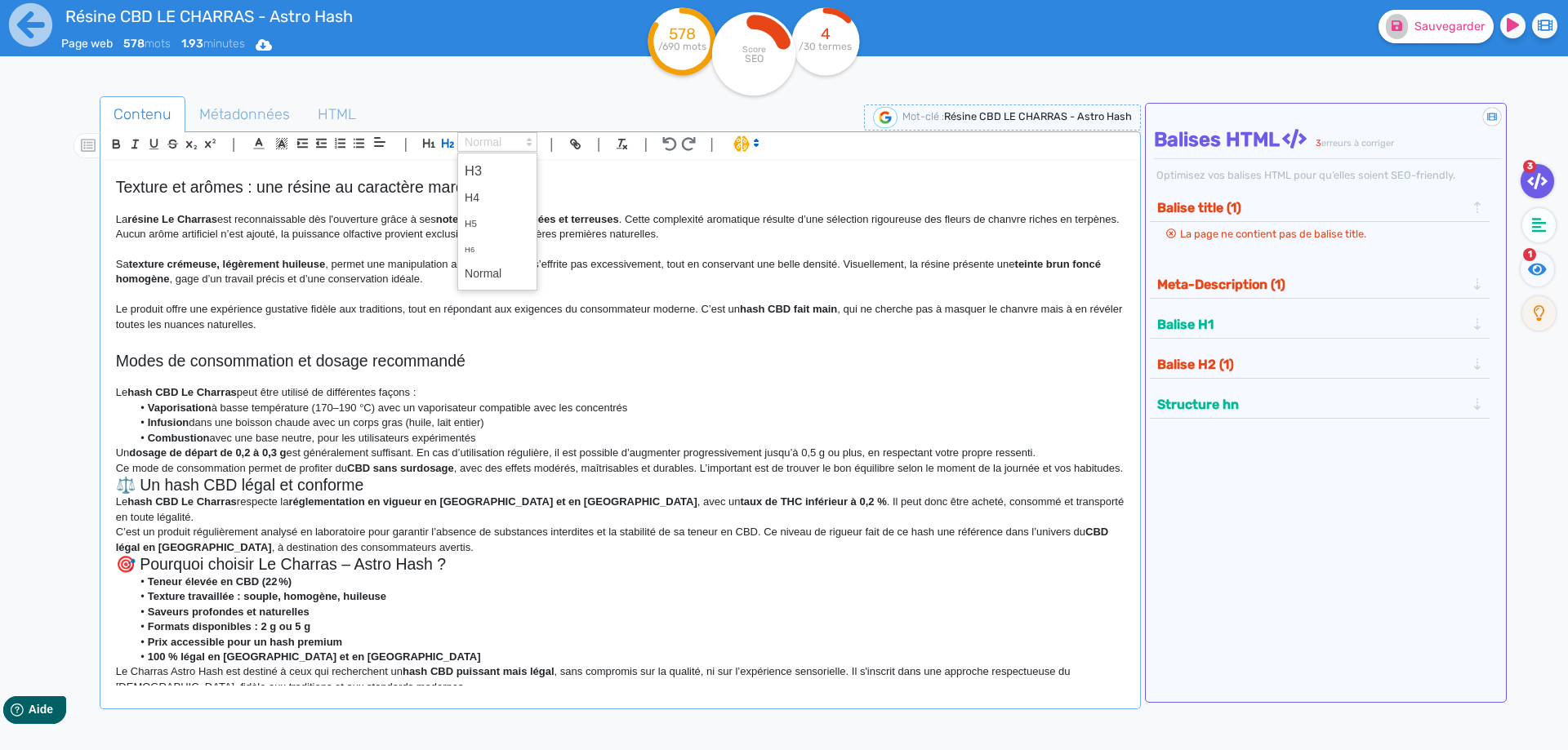
click at [488, 144] on span at bounding box center [497, 142] width 80 height 20
drag, startPoint x: 477, startPoint y: 289, endPoint x: 481, endPoint y: 275, distance: 14.6
click at [478, 286] on span at bounding box center [497, 222] width 80 height 138
click at [481, 275] on span at bounding box center [497, 274] width 66 height 25
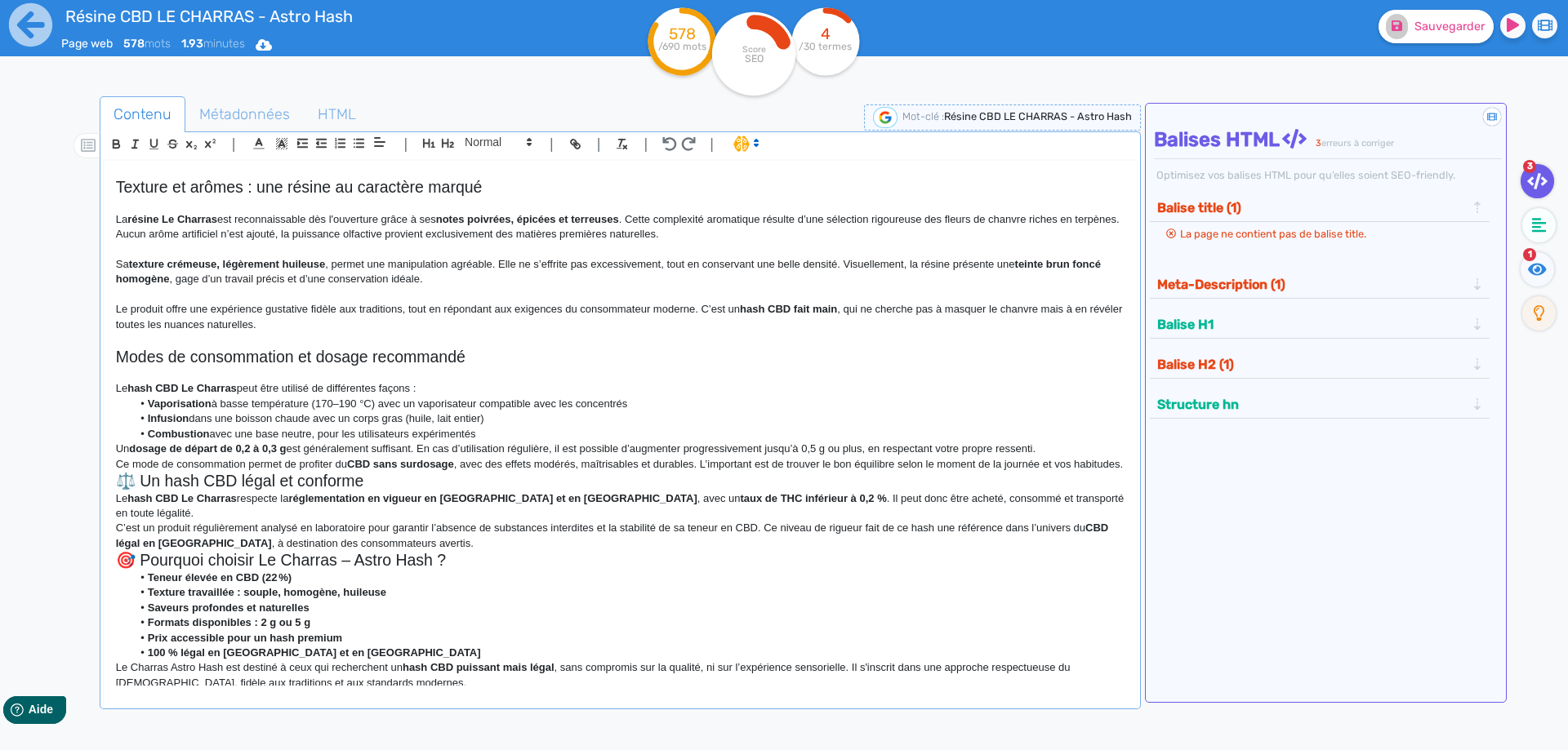
click at [545, 389] on p "Le hash CBD Le Charras peut être utilisé de différentes façons :" at bounding box center [619, 389] width 1008 height 15
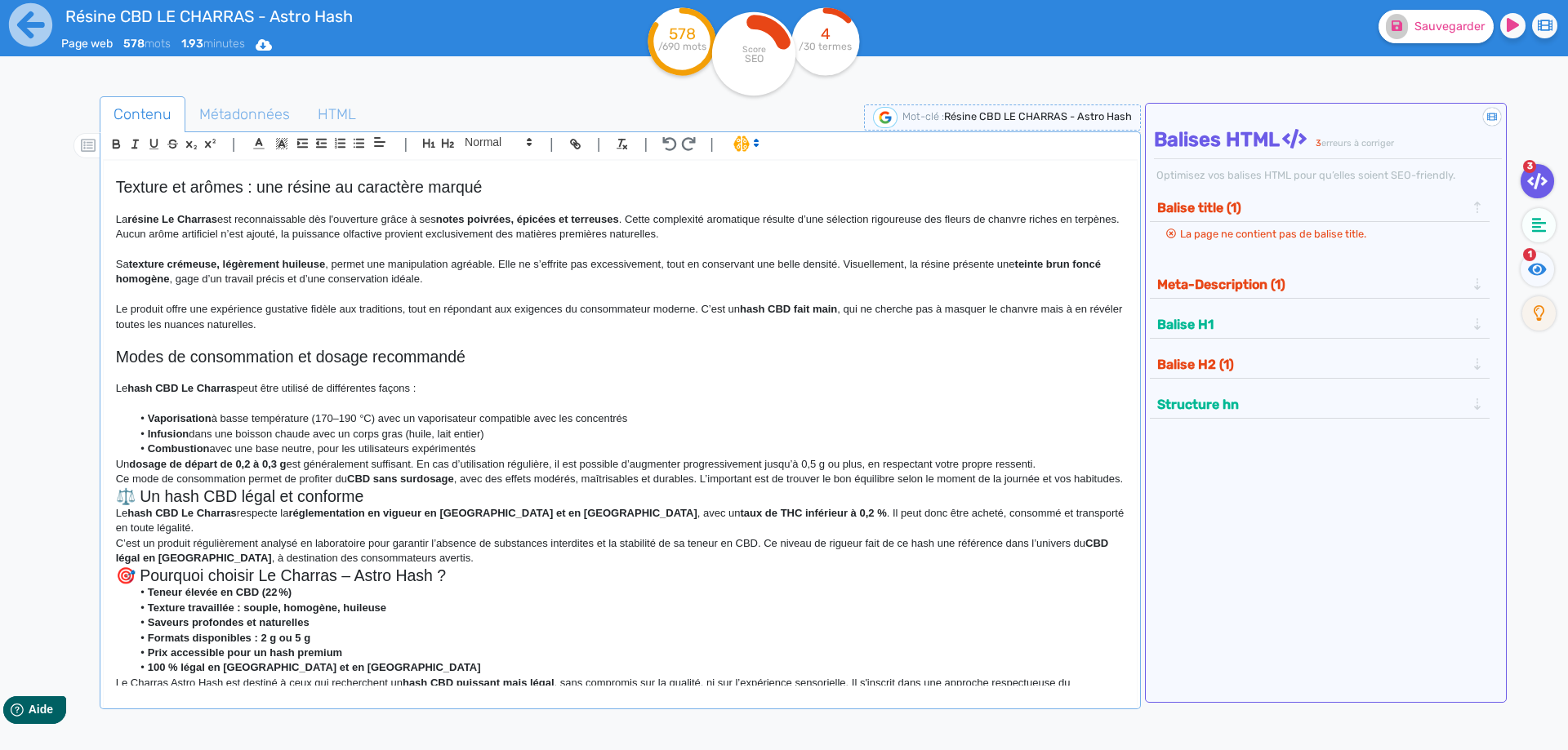
click at [548, 441] on li "Combustion avec une base neutre, pour les utilisateurs expérimentés" at bounding box center [627, 449] width 993 height 15
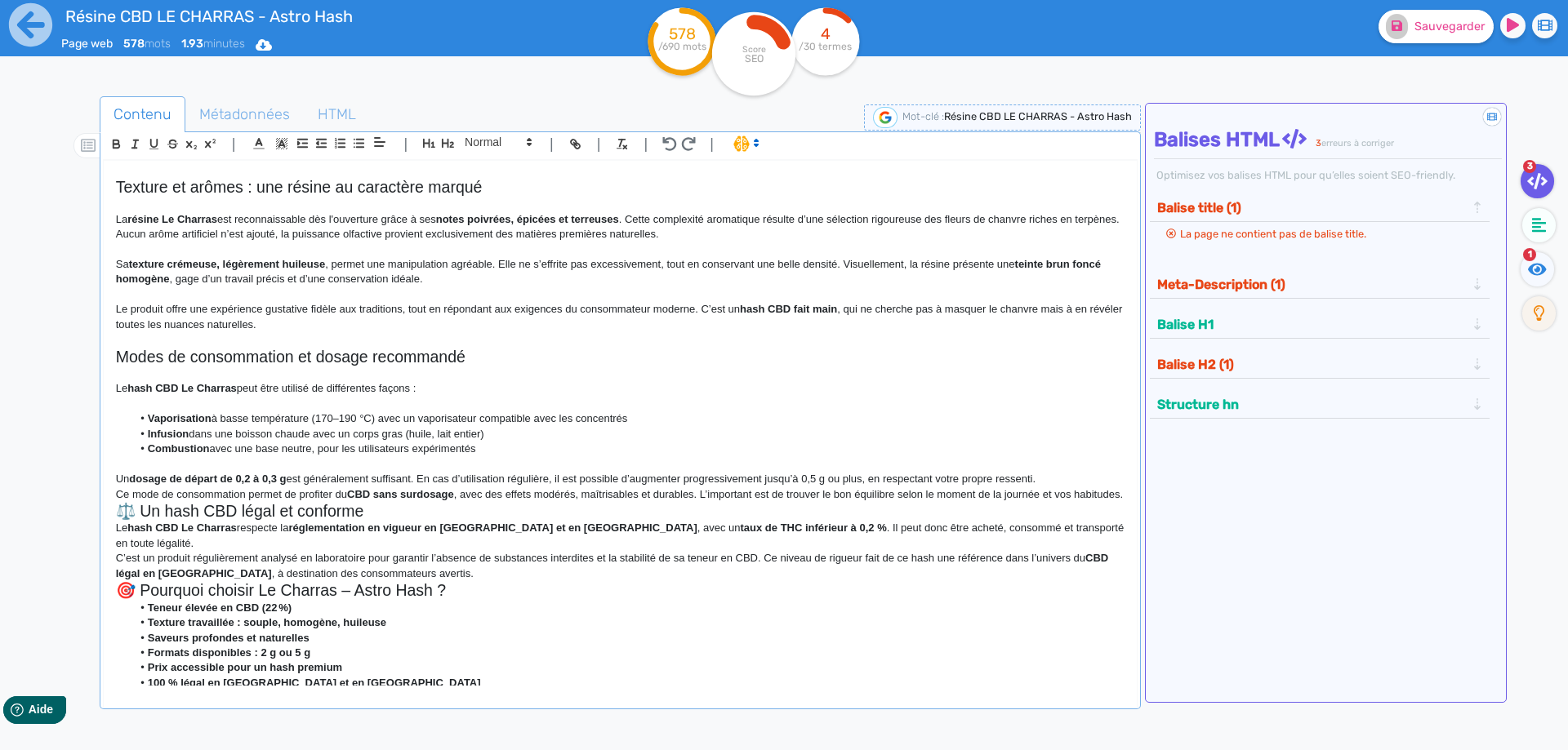
click at [1072, 475] on p "Un dosage de départ de 0,2 à 0,3 g est généralement suffisant. En cas d’utilisa…" at bounding box center [619, 479] width 1008 height 15
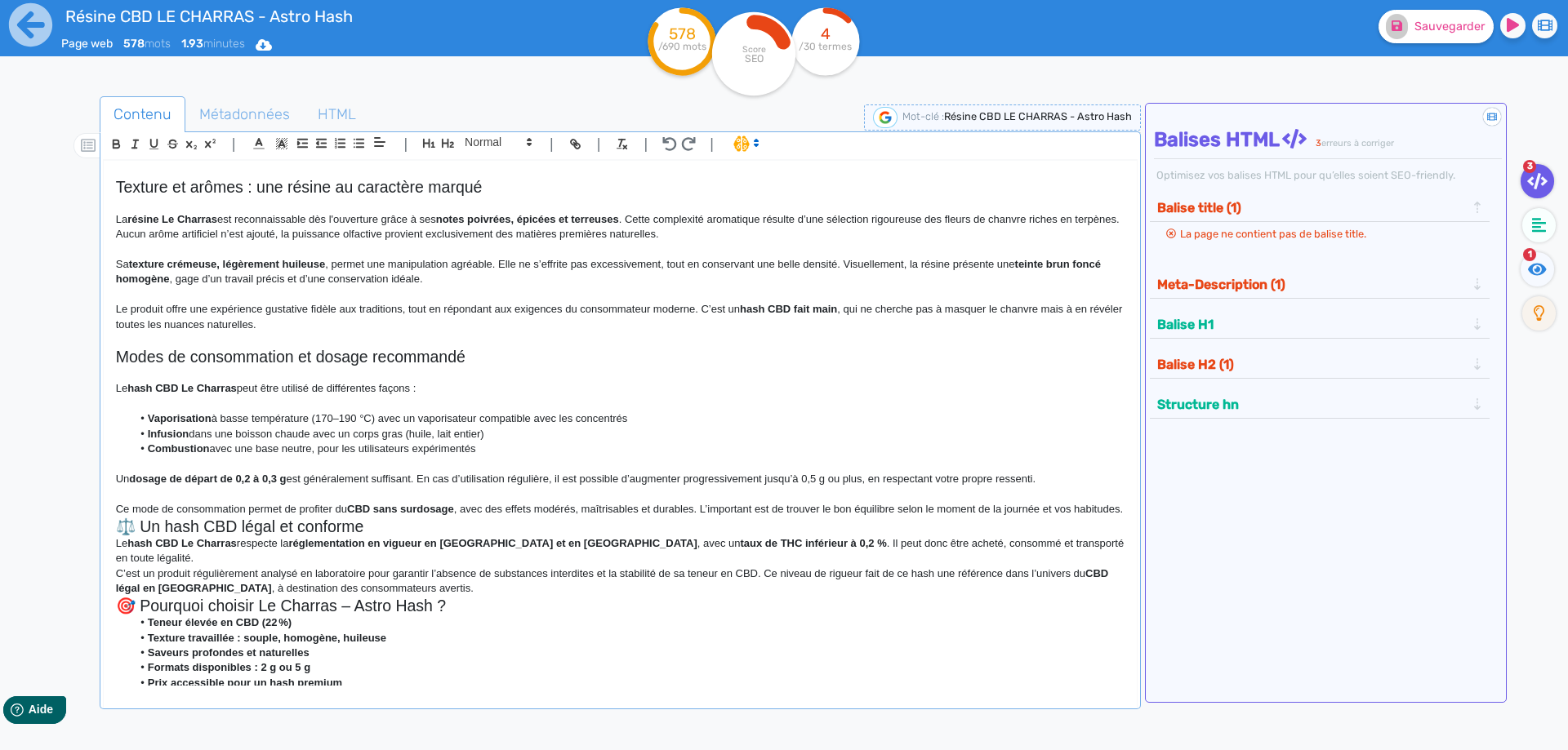
click at [336, 517] on p "Ce mode de consommation permet de profiter du CBD sans surdosage , avec des eff…" at bounding box center [619, 509] width 1008 height 15
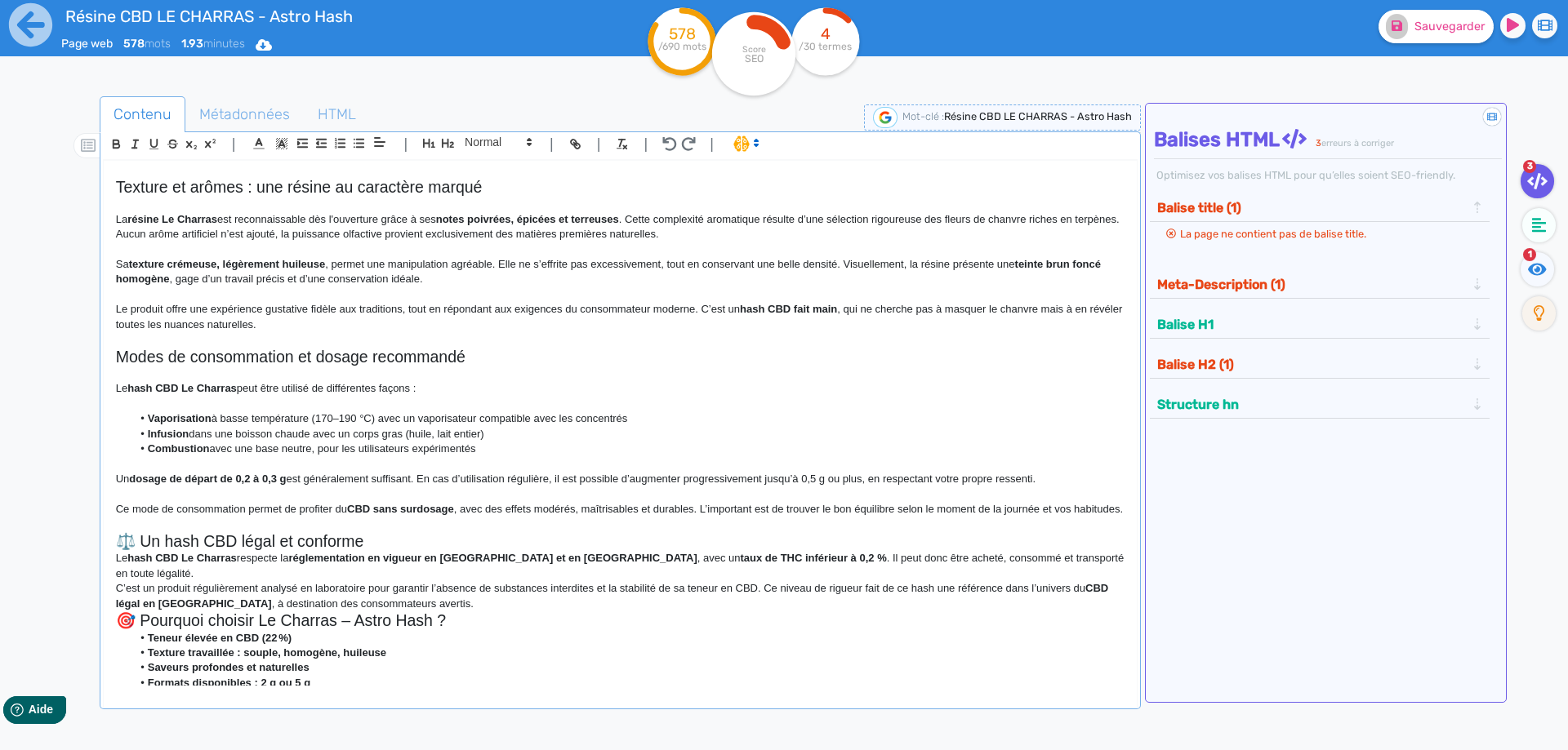
click at [419, 564] on strong "réglementation en vigueur en France et en Europe" at bounding box center [493, 557] width 408 height 12
click at [418, 551] on h2 "⚖️ Un hash CBD légal et conforme" at bounding box center [619, 542] width 1008 height 19
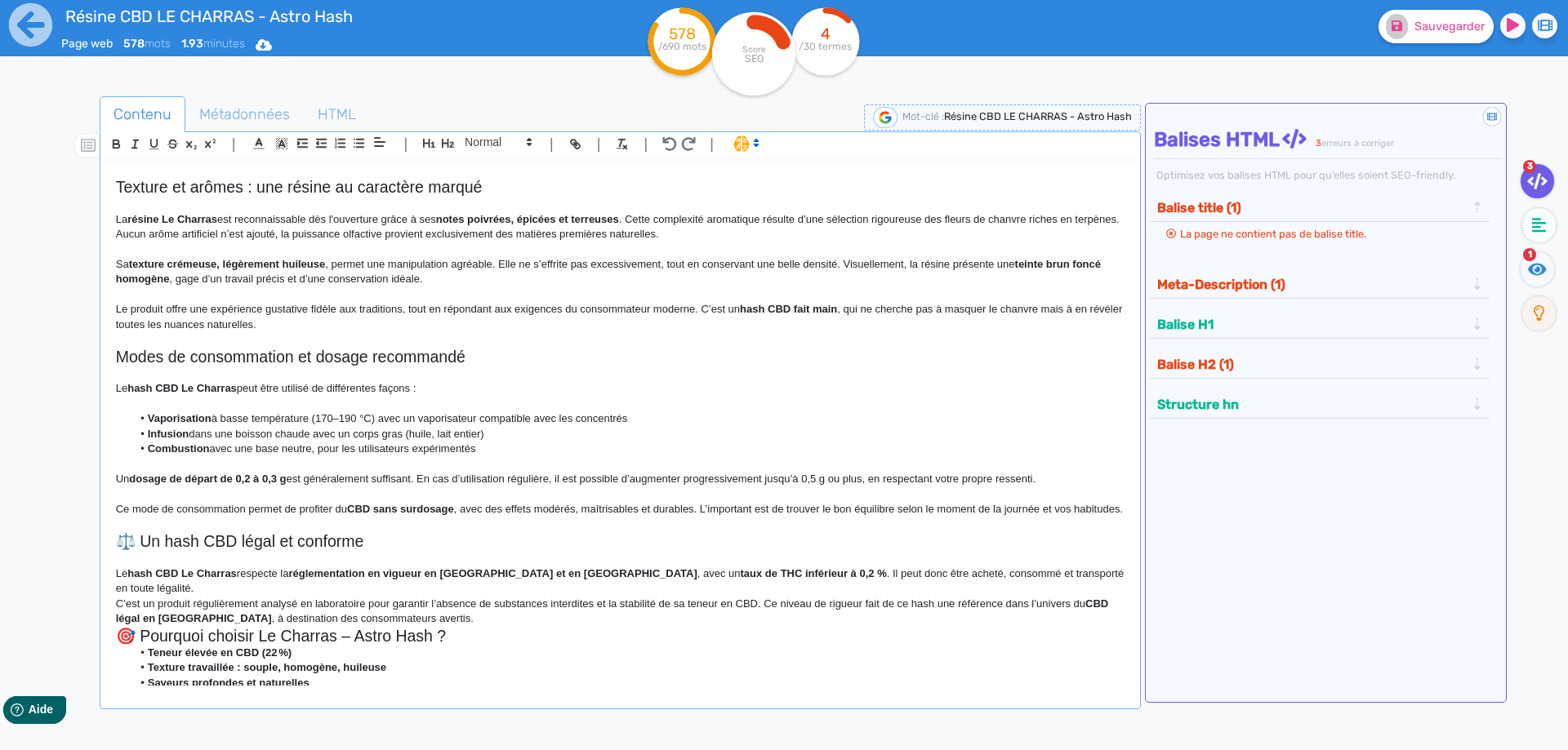
click at [145, 551] on h2 "⚖️ Un hash CBD légal et conforme" at bounding box center [619, 542] width 1008 height 19
click at [443, 618] on p "C’est un produit régulièrement analysé en laboratoire pour garantir l’absence d…" at bounding box center [619, 612] width 1008 height 30
click at [457, 649] on h2 "🎯 Pourquoi choisir Le Charras – Astro Hash ?" at bounding box center [619, 651] width 1008 height 19
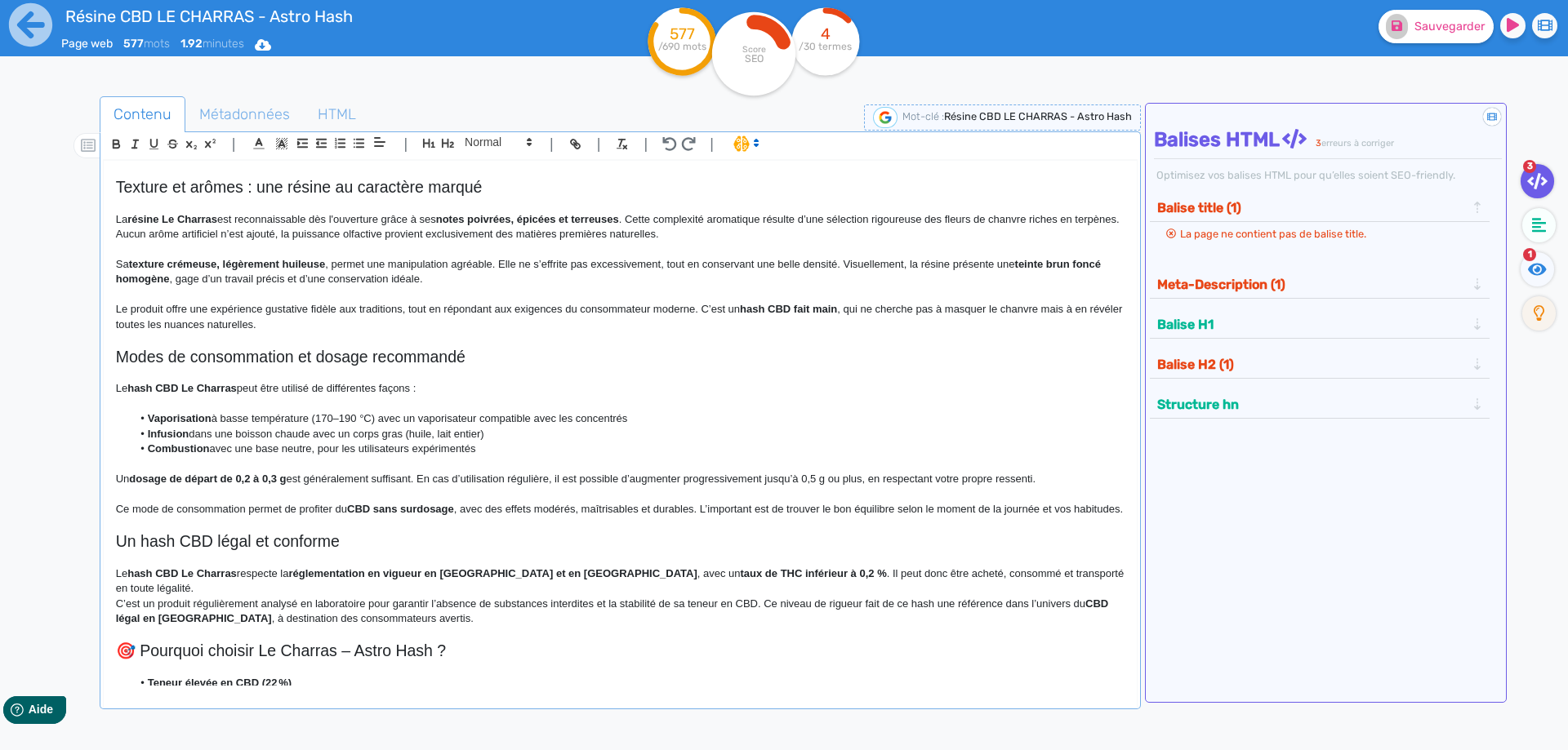
click at [135, 649] on h2 "🎯 Pourquoi choisir Le Charras – Astro Hash ?" at bounding box center [619, 651] width 1008 height 19
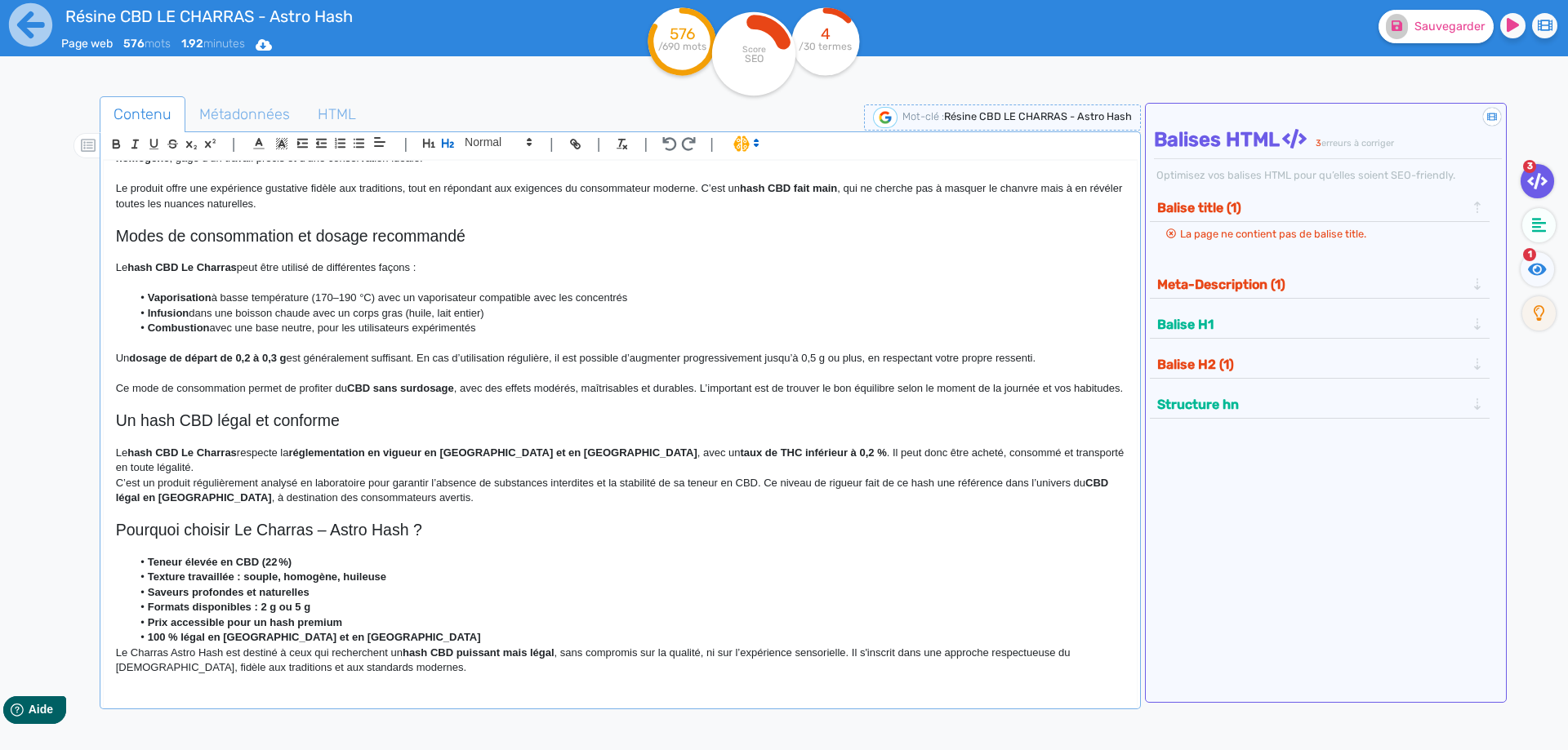
click at [386, 639] on li "100 % légal en France et en Europe" at bounding box center [627, 637] width 993 height 15
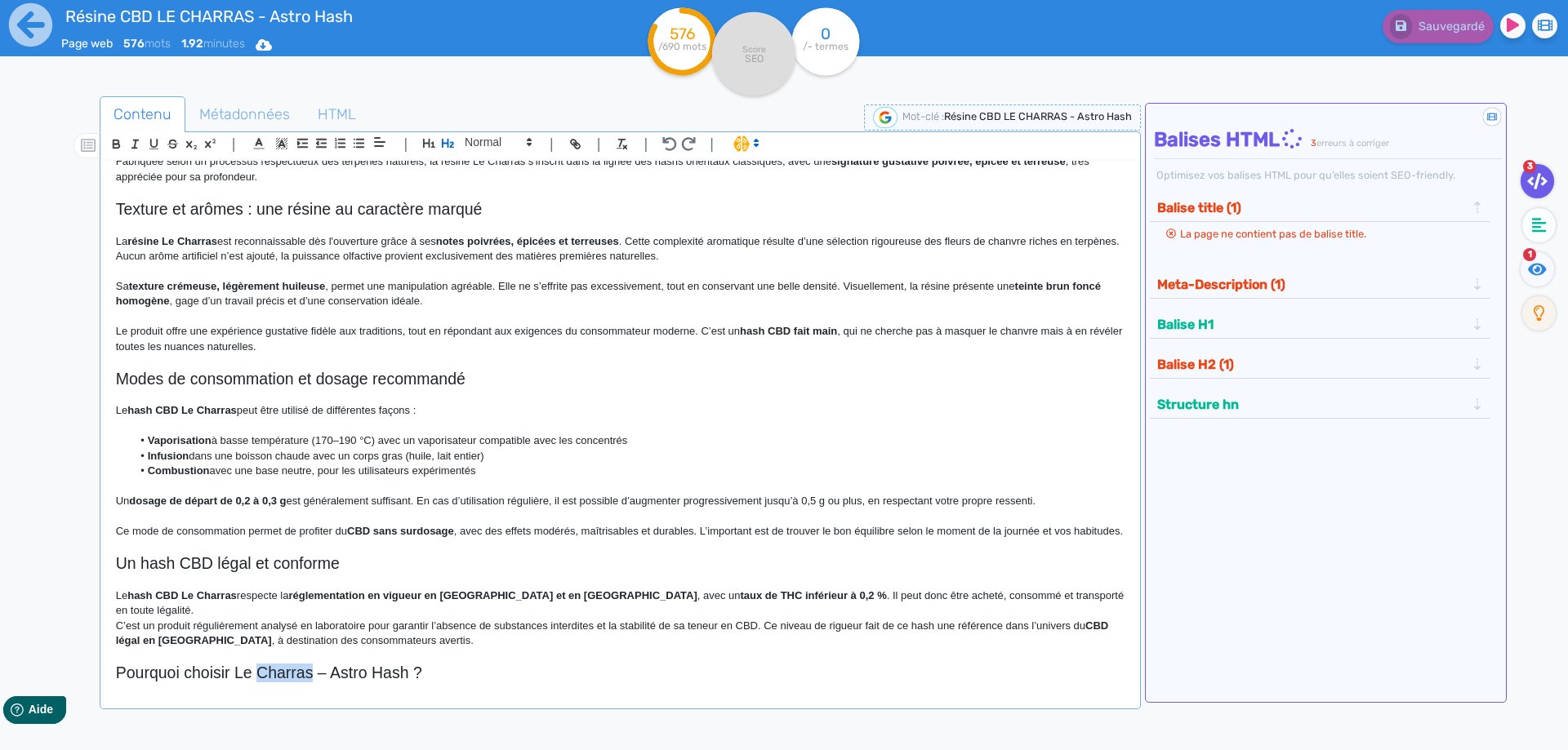
scroll to position [0, 0]
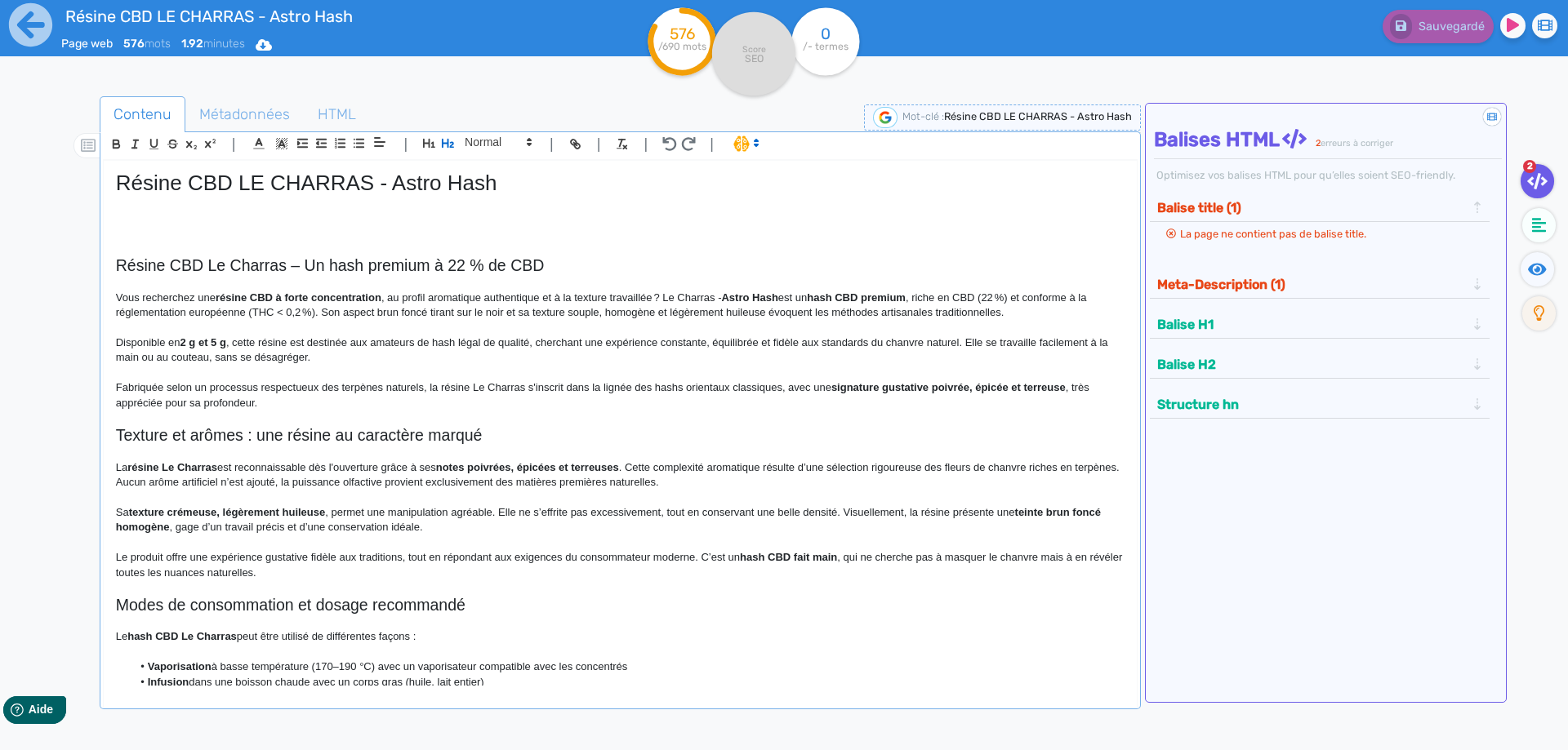
click at [292, 262] on h2 "Résine CBD Le Charras – Un hash premium à 22 % de CBD" at bounding box center [619, 266] width 1008 height 19
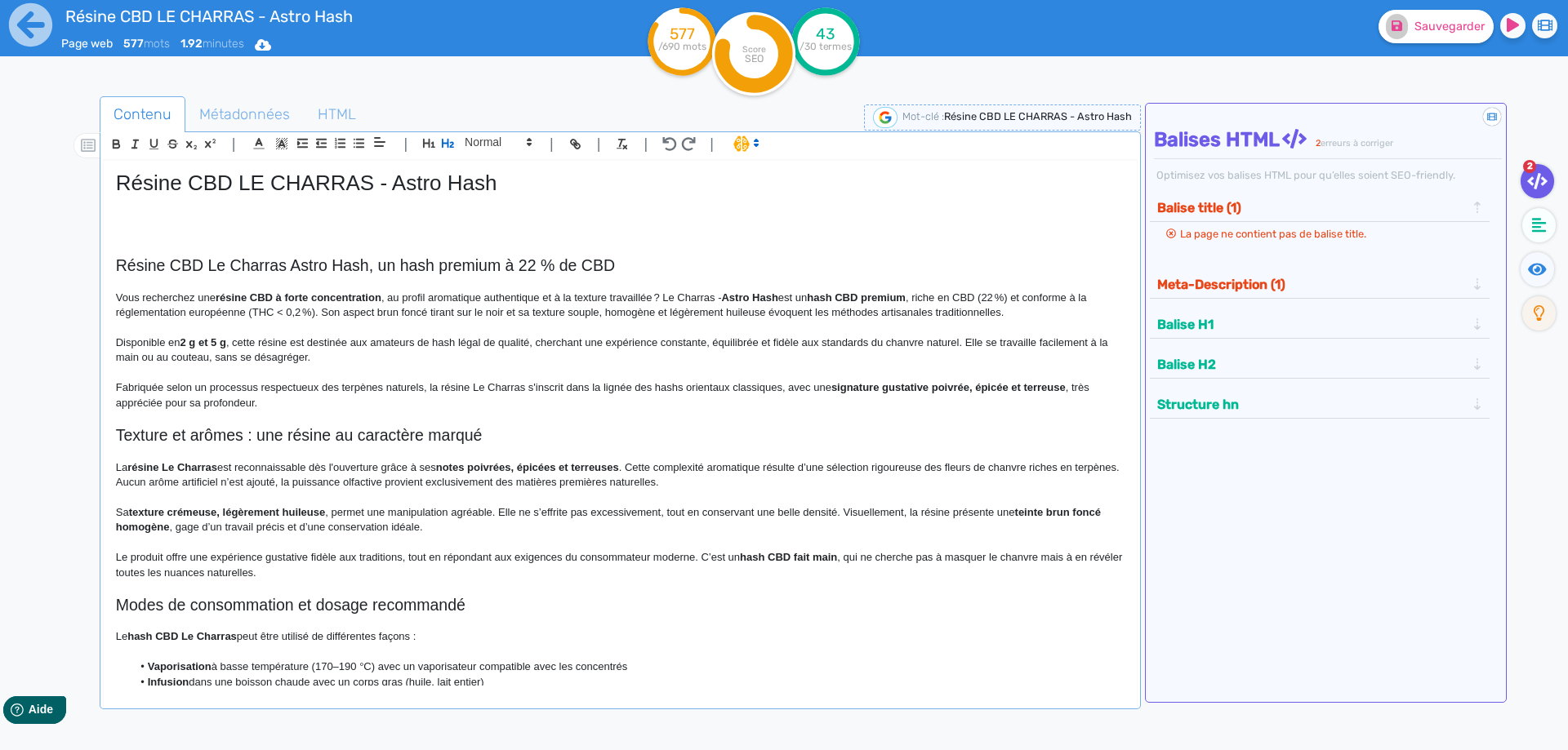
click at [392, 263] on h2 "Résine CBD Le Charras Astro Hash, un hash premium à 22 % de CBD" at bounding box center [619, 266] width 1008 height 19
copy h2 "Résine CBD Le Charras Astro Hash, un hash premium à 22 % de CBD"
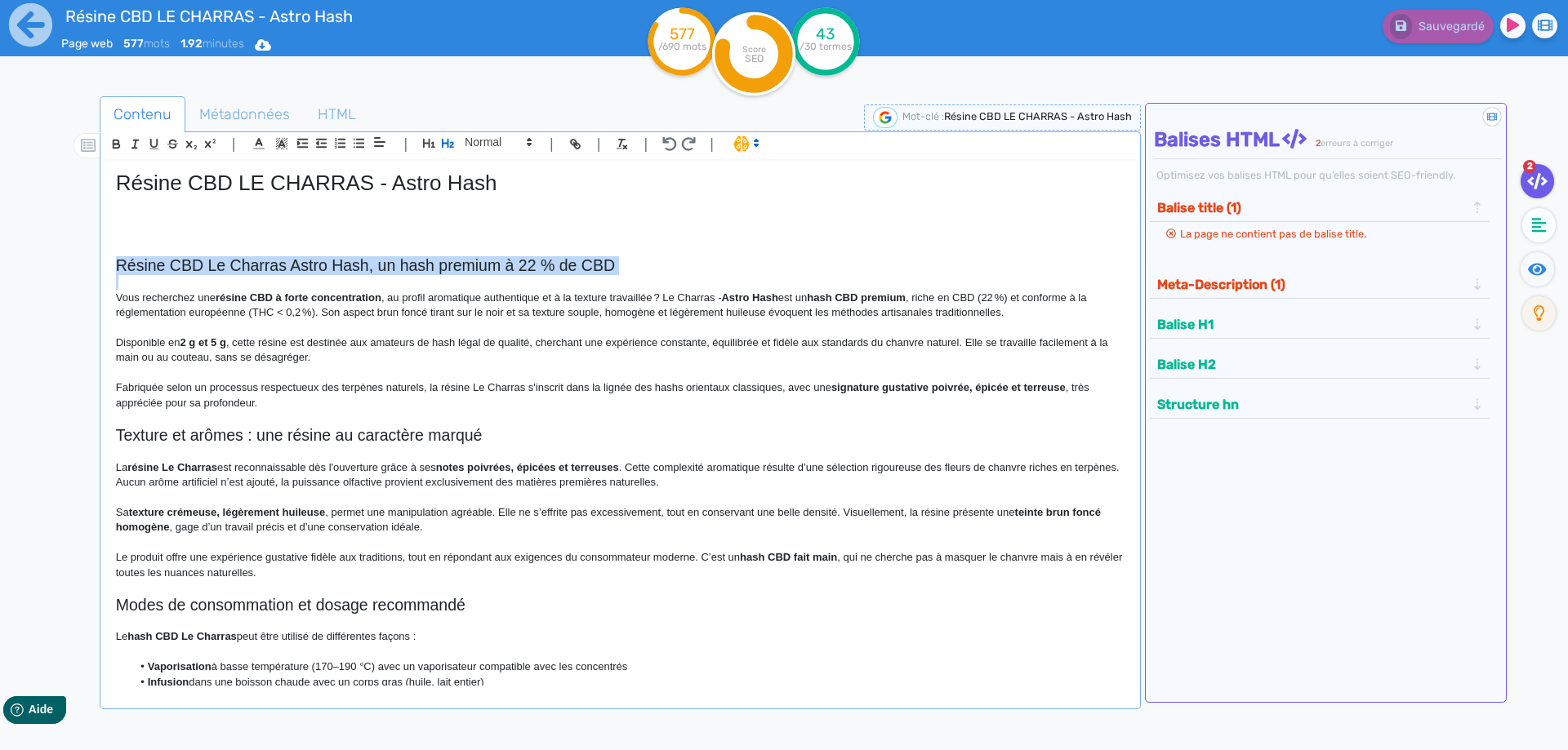
click at [243, 261] on h2 "Résine CBD Le Charras Astro Hash, un hash premium à 22 % de CBD" at bounding box center [619, 266] width 1008 height 19
click at [242, 262] on h2 "Résine CBD Le Charras Astro Hash, un hash premium à 22 % de CBD" at bounding box center [619, 266] width 1008 height 19
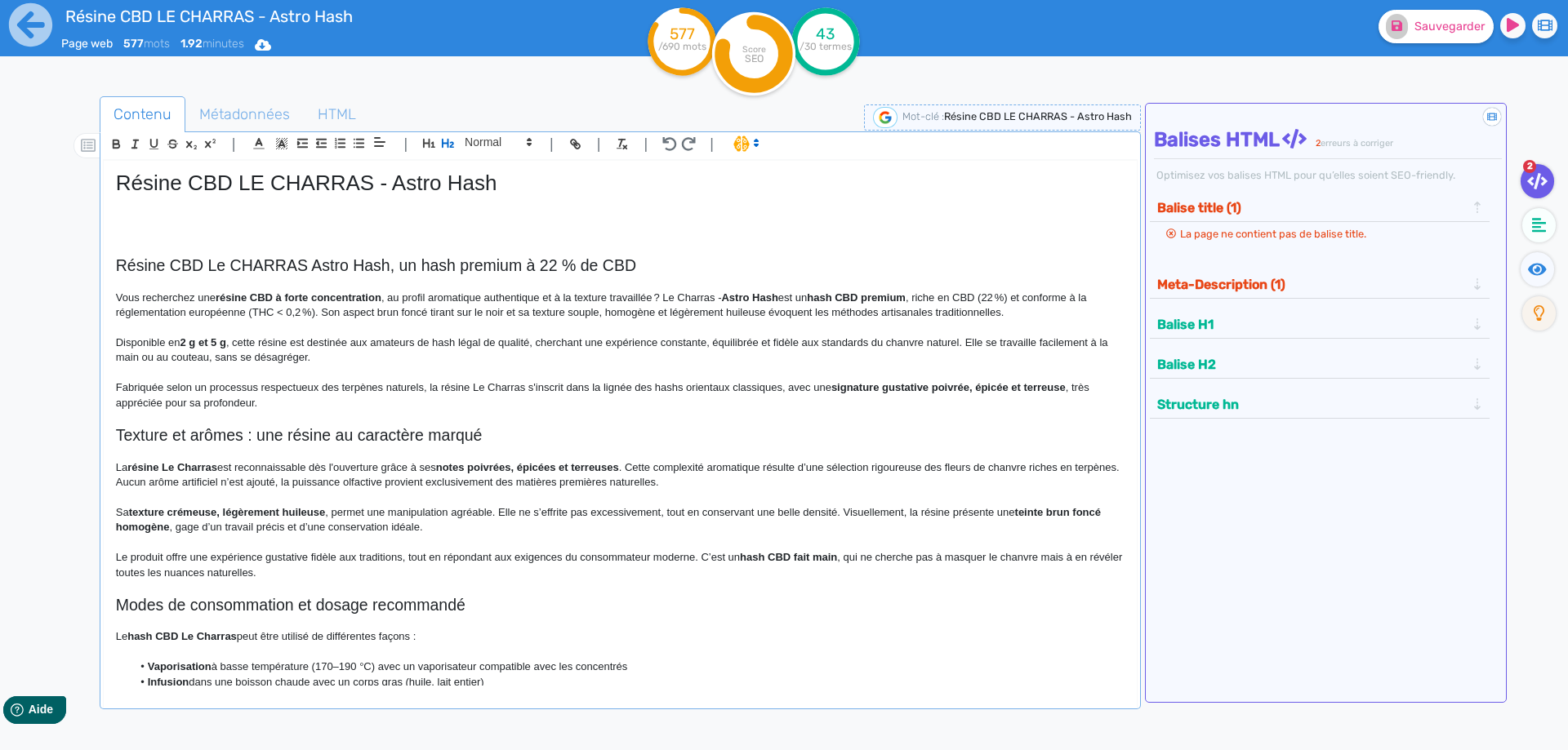
click at [280, 298] on strong "résine CBD à forte concentration" at bounding box center [299, 297] width 166 height 12
click at [423, 302] on p "Vous recherchez une résine CBD avec une forte concentration , au profil aromati…" at bounding box center [619, 305] width 1008 height 30
click at [281, 300] on strong "résine CBD avec une forte concentration" at bounding box center [318, 297] width 205 height 12
drag, startPoint x: 281, startPoint y: 300, endPoint x: 398, endPoint y: 297, distance: 117.0
click at [398, 297] on p "Vous recherchez une résine CBD avec une forte concentration, au profil aromatiq…" at bounding box center [619, 305] width 1008 height 30
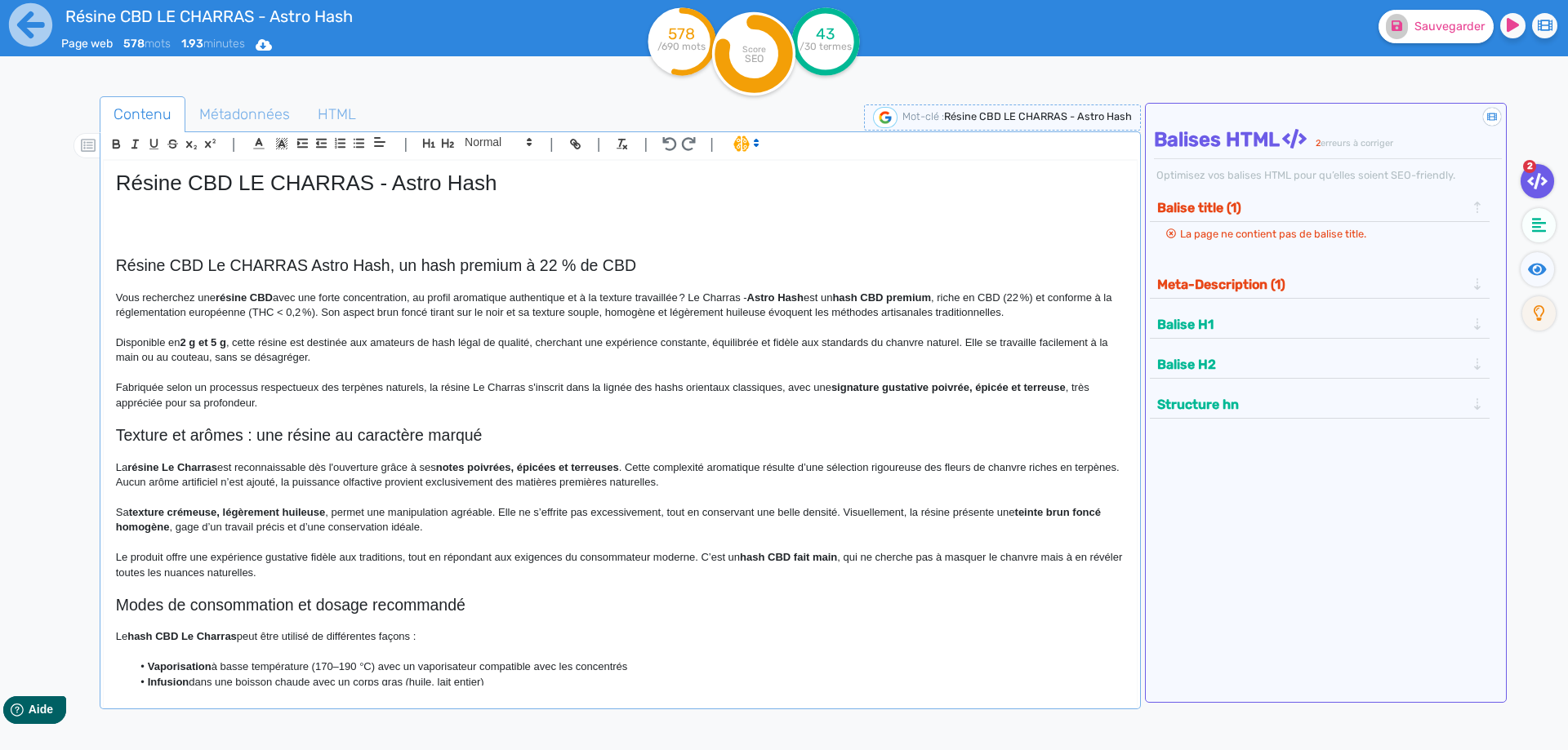
click at [439, 300] on p "Vous recherchez une résine CBD avec une forte concentration, au profil aromatiq…" at bounding box center [619, 305] width 1008 height 30
drag, startPoint x: 755, startPoint y: 295, endPoint x: 747, endPoint y: 295, distance: 8.0
click at [747, 295] on p "Vous recherchez une résine CBD avec une forte concentration, au profil aromatiq…" at bounding box center [619, 305] width 1008 height 30
click at [828, 297] on strong "Astro Hash" at bounding box center [834, 297] width 56 height 12
drag, startPoint x: 828, startPoint y: 297, endPoint x: 860, endPoint y: 296, distance: 32.0
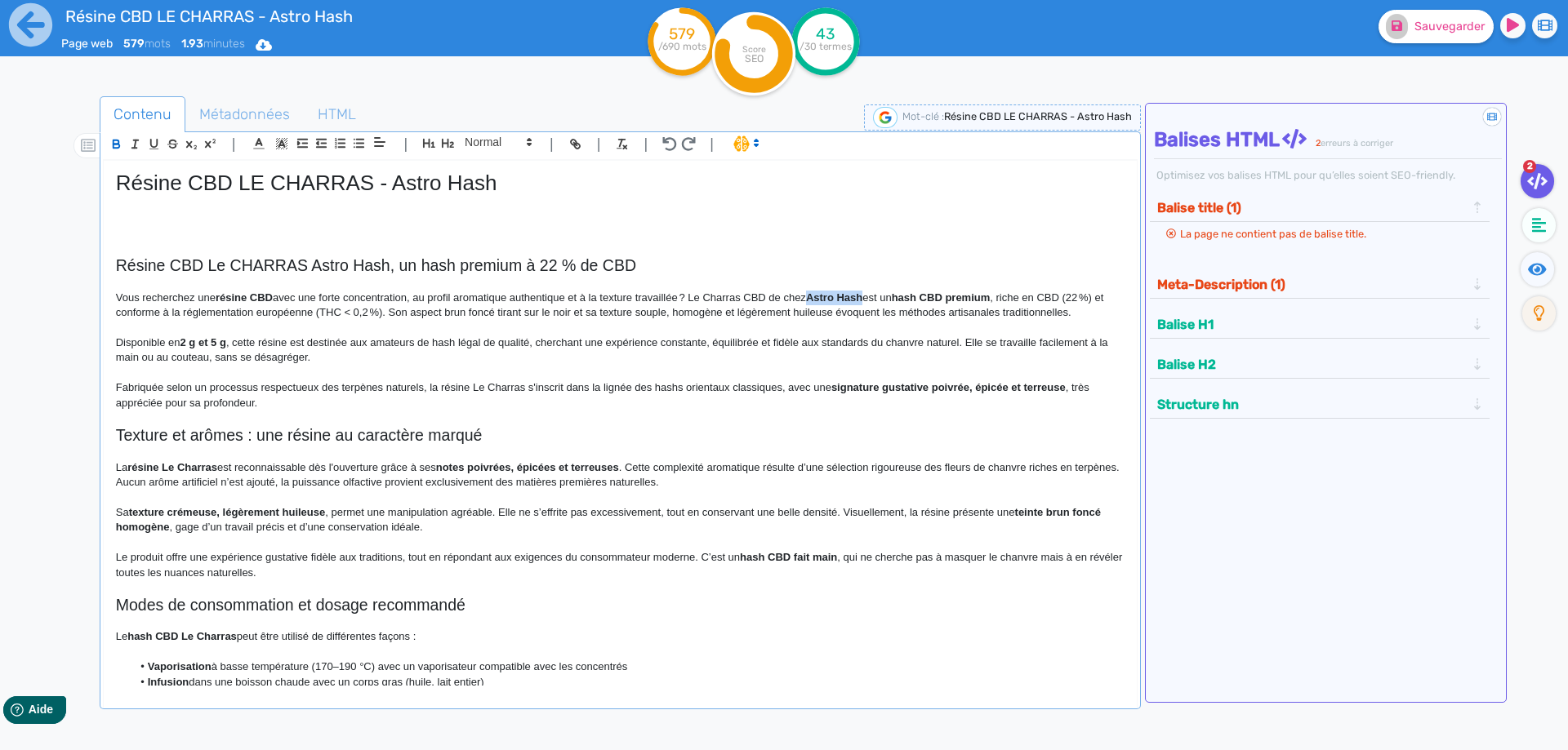
click at [860, 296] on strong "Astro Hash" at bounding box center [834, 297] width 56 height 12
click at [813, 295] on p "Vous recherchez une résine CBD avec une forte concentration, au profil aromatiq…" at bounding box center [619, 305] width 1008 height 30
click at [798, 295] on p "Vous recherchez une résine CBD avec une forte concentration, au profil aromatiq…" at bounding box center [619, 305] width 1008 height 30
click at [1082, 297] on p "Vous recherchez une résine CBD avec une forte concentration, au profil aromatiq…" at bounding box center [619, 305] width 1008 height 30
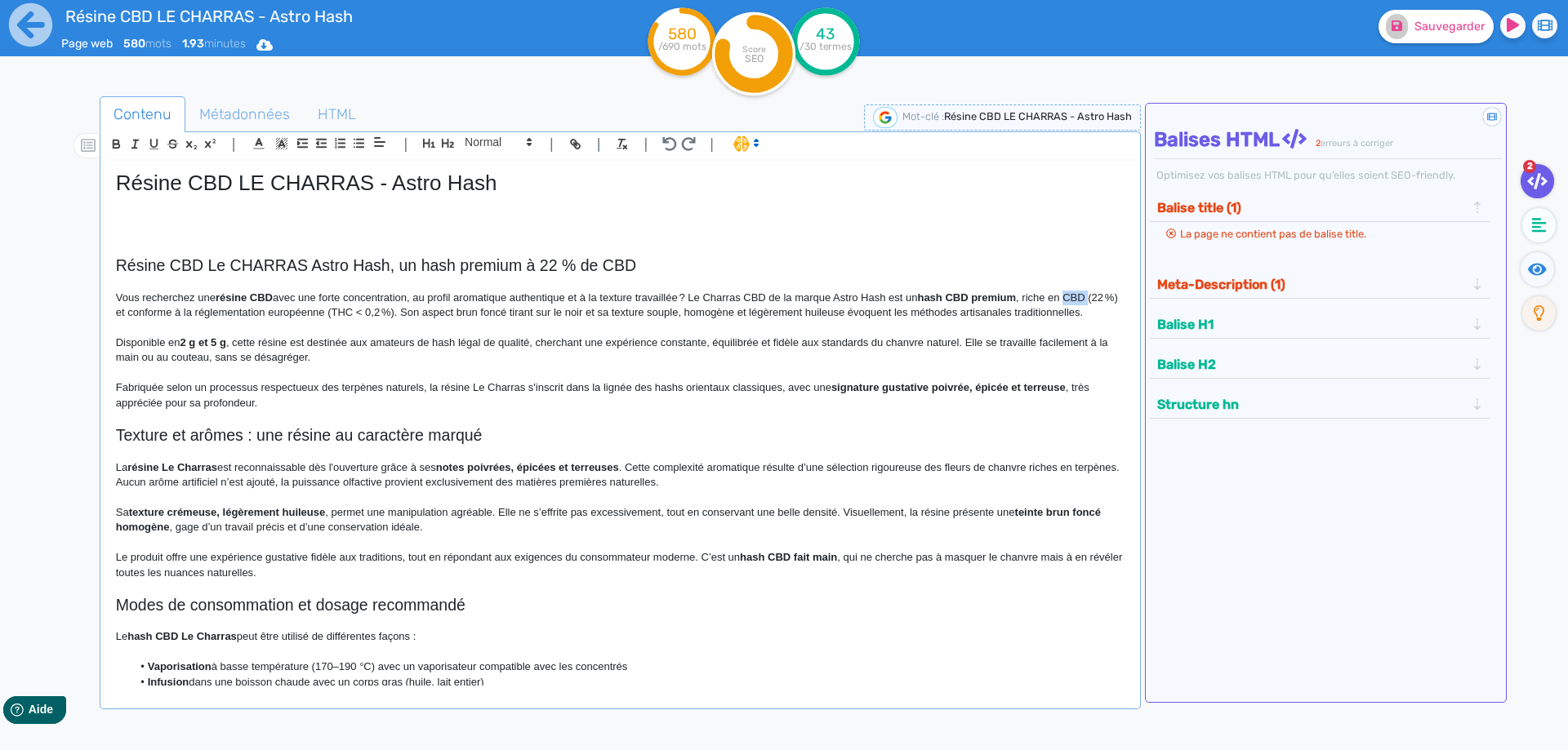
click at [1082, 297] on p "Vous recherchez une résine CBD avec une forte concentration, au profil aromatiq…" at bounding box center [619, 305] width 1008 height 30
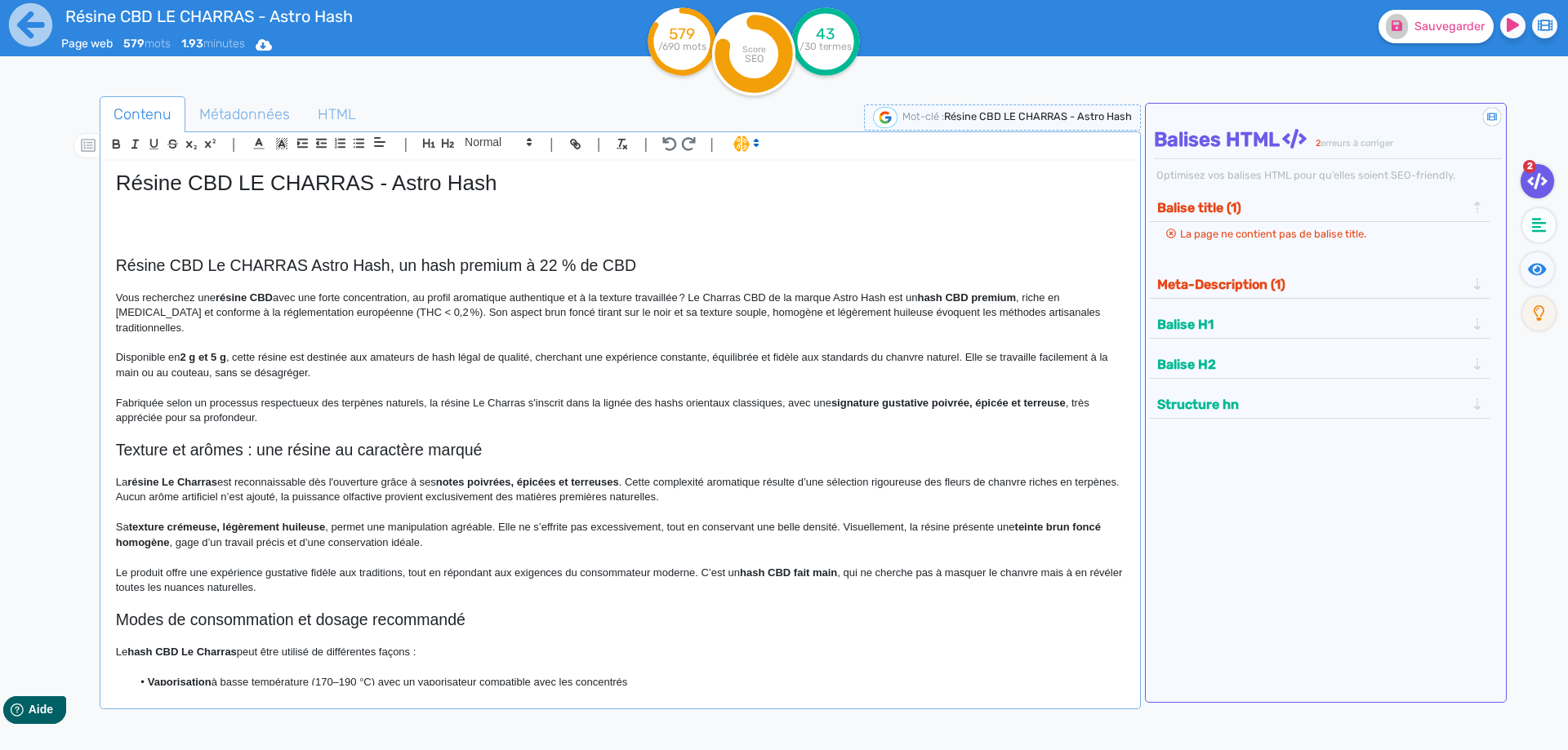
click at [403, 312] on p "Vous recherchez une résine CBD avec une forte concentration, au profil aromatiq…" at bounding box center [619, 312] width 1008 height 45
drag, startPoint x: 403, startPoint y: 312, endPoint x: 434, endPoint y: 312, distance: 31.0
click at [434, 312] on p "Vous recherchez une résine CBD avec une forte concentration, au profil aromatiq…" at bounding box center [619, 312] width 1008 height 45
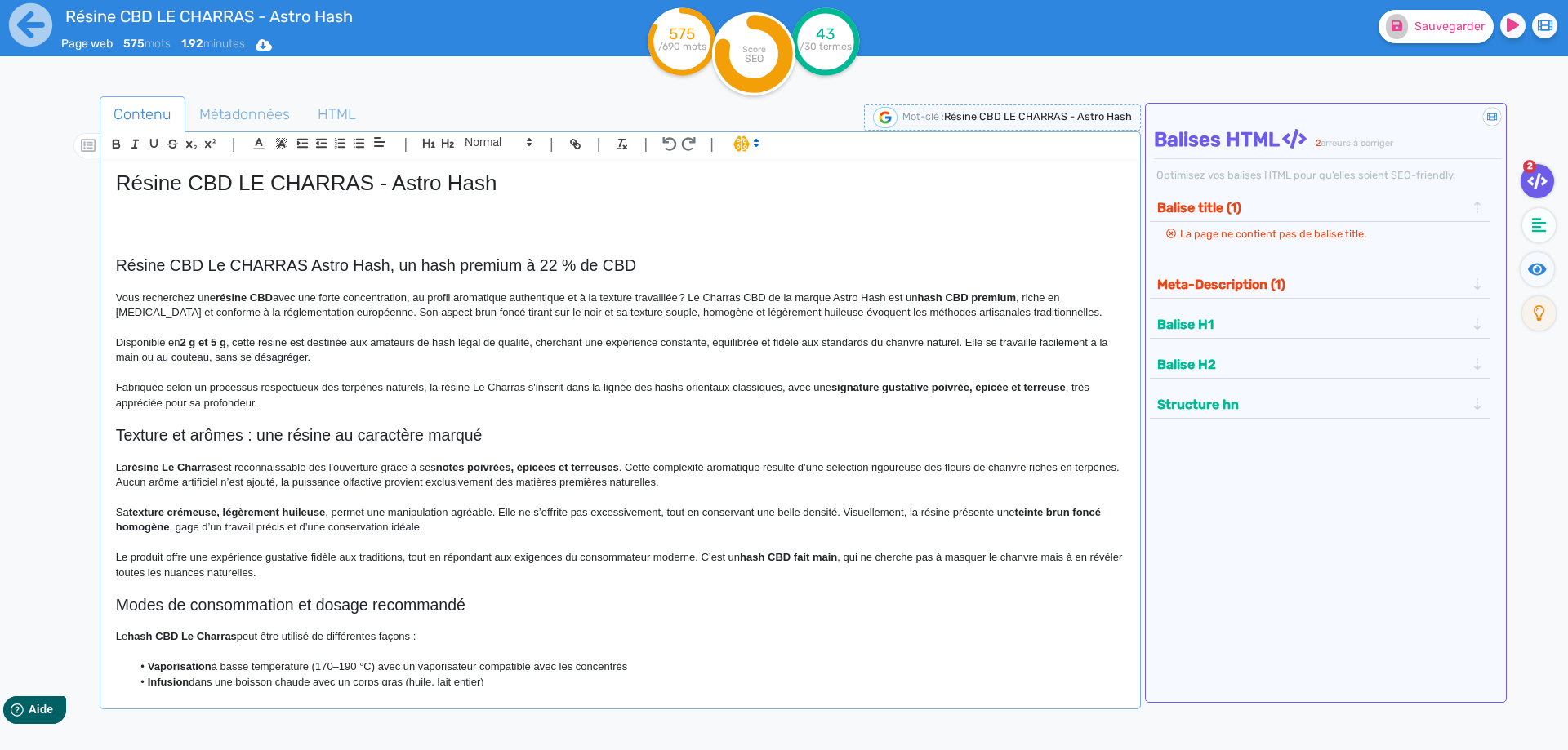
click at [425, 311] on p "Vous recherchez une résine CBD avec une forte concentration, au profil aromatiq…" at bounding box center [619, 305] width 1008 height 30
click at [471, 313] on p "Vous recherchez une résine CBD avec une forte concentration, au profil aromatiq…" at bounding box center [619, 305] width 1008 height 30
click at [505, 314] on p "Vous recherchez une résine CBD avec une forte concentration, au profil aromatiq…" at bounding box center [619, 305] width 1008 height 30
click at [439, 312] on strong "aspect brun foncé" at bounding box center [484, 311] width 91 height 12
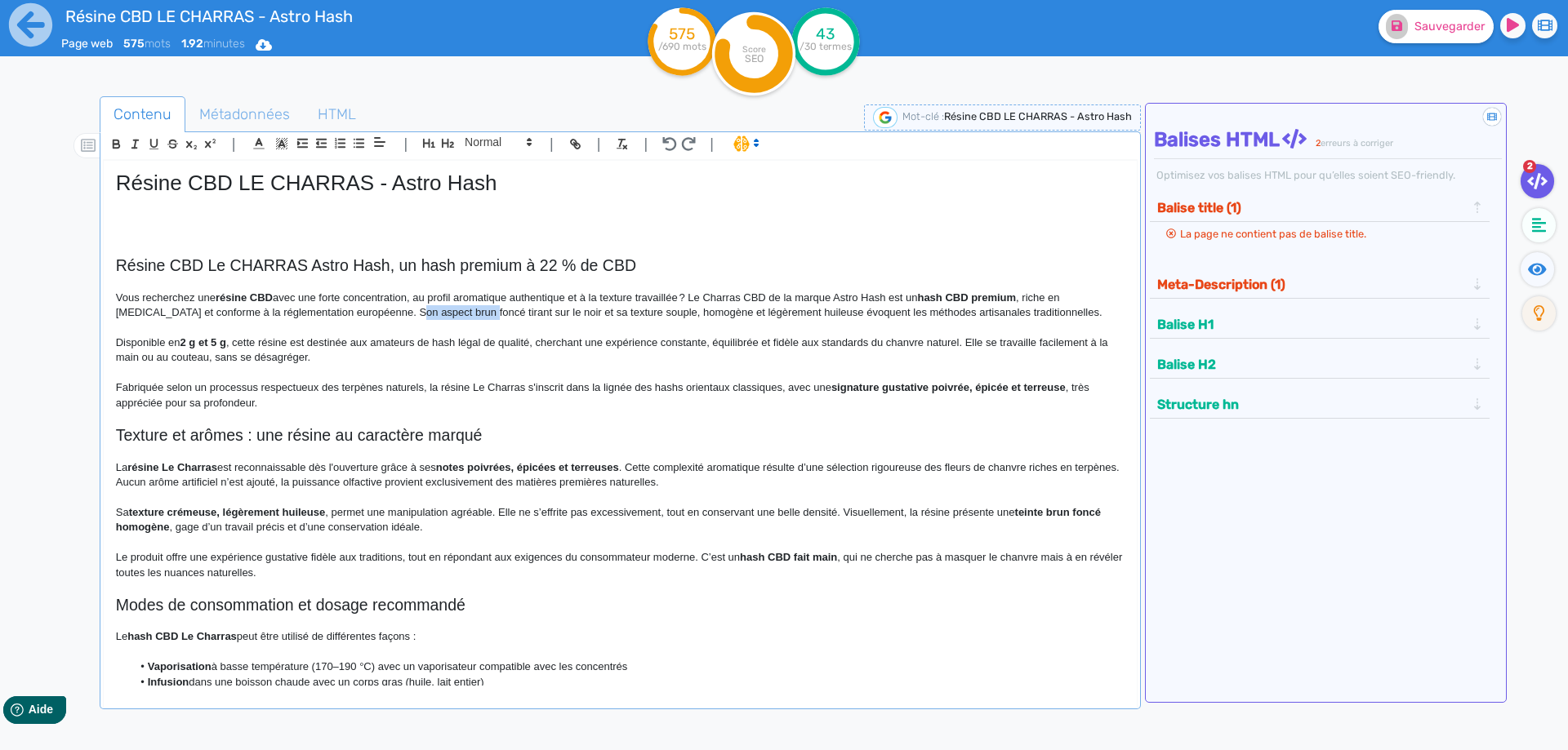
drag, startPoint x: 409, startPoint y: 312, endPoint x: 480, endPoint y: 312, distance: 71.0
click at [551, 325] on p at bounding box center [619, 328] width 1008 height 15
click at [830, 310] on p "Vous recherchez une résine CBD avec une forte concentration, au profil aromatiq…" at bounding box center [619, 305] width 1008 height 30
click at [1522, 265] on fa-icon at bounding box center [1537, 269] width 34 height 35
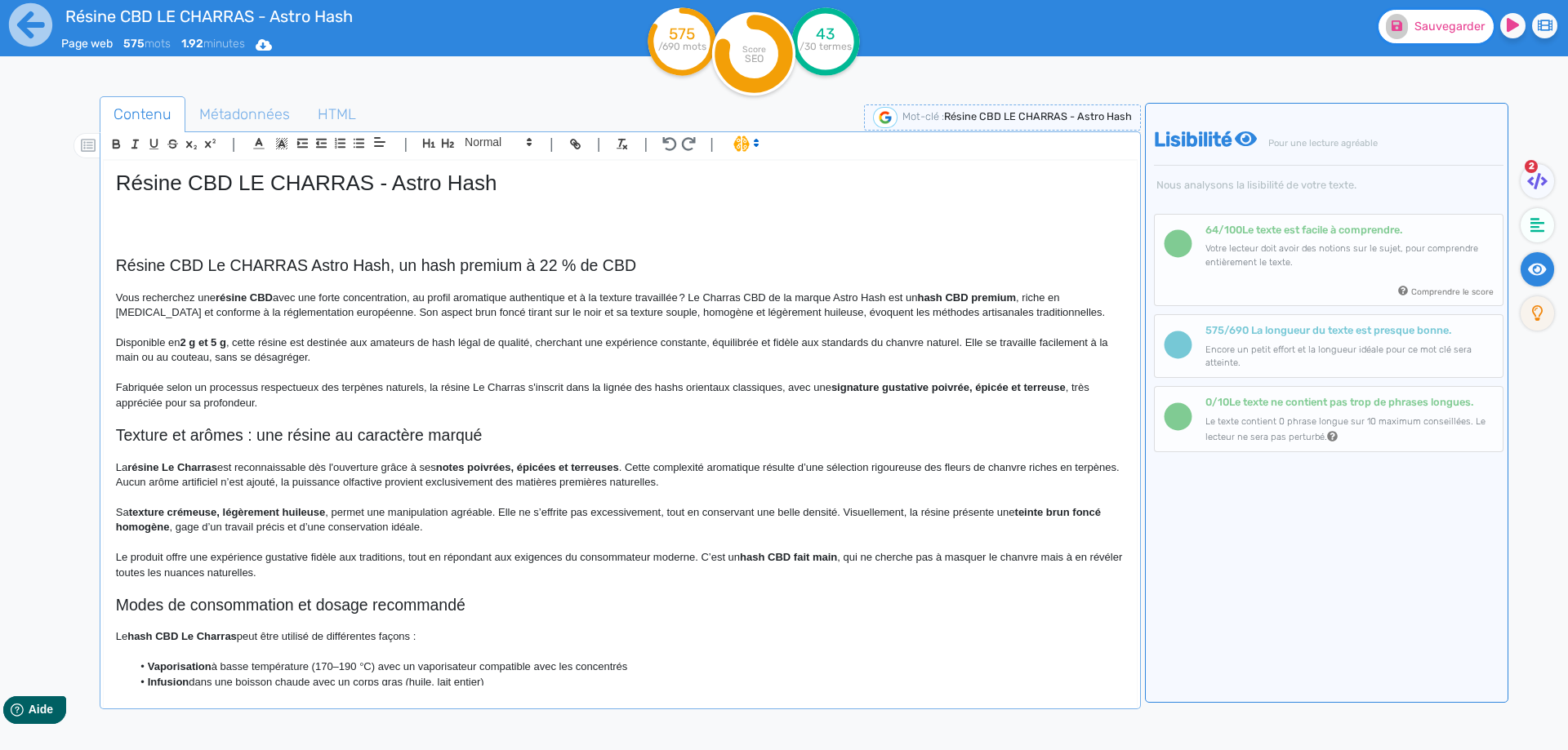
click at [1418, 39] on button "Sauvegarder" at bounding box center [1436, 26] width 115 height 34
click at [182, 342] on p "Disponible en 2 g et 5 g , cette résine est destinée aux amateurs de hash légal…" at bounding box center [619, 350] width 1008 height 30
click at [251, 351] on p "Disponible en gramma de 2 g et 5 g , cette résine est destinée aux amateurs de …" at bounding box center [619, 350] width 1008 height 30
click at [256, 340] on strong "2 g et 5 g" at bounding box center [260, 341] width 46 height 12
click at [269, 340] on strong "2 et 5 g" at bounding box center [255, 341] width 36 height 12
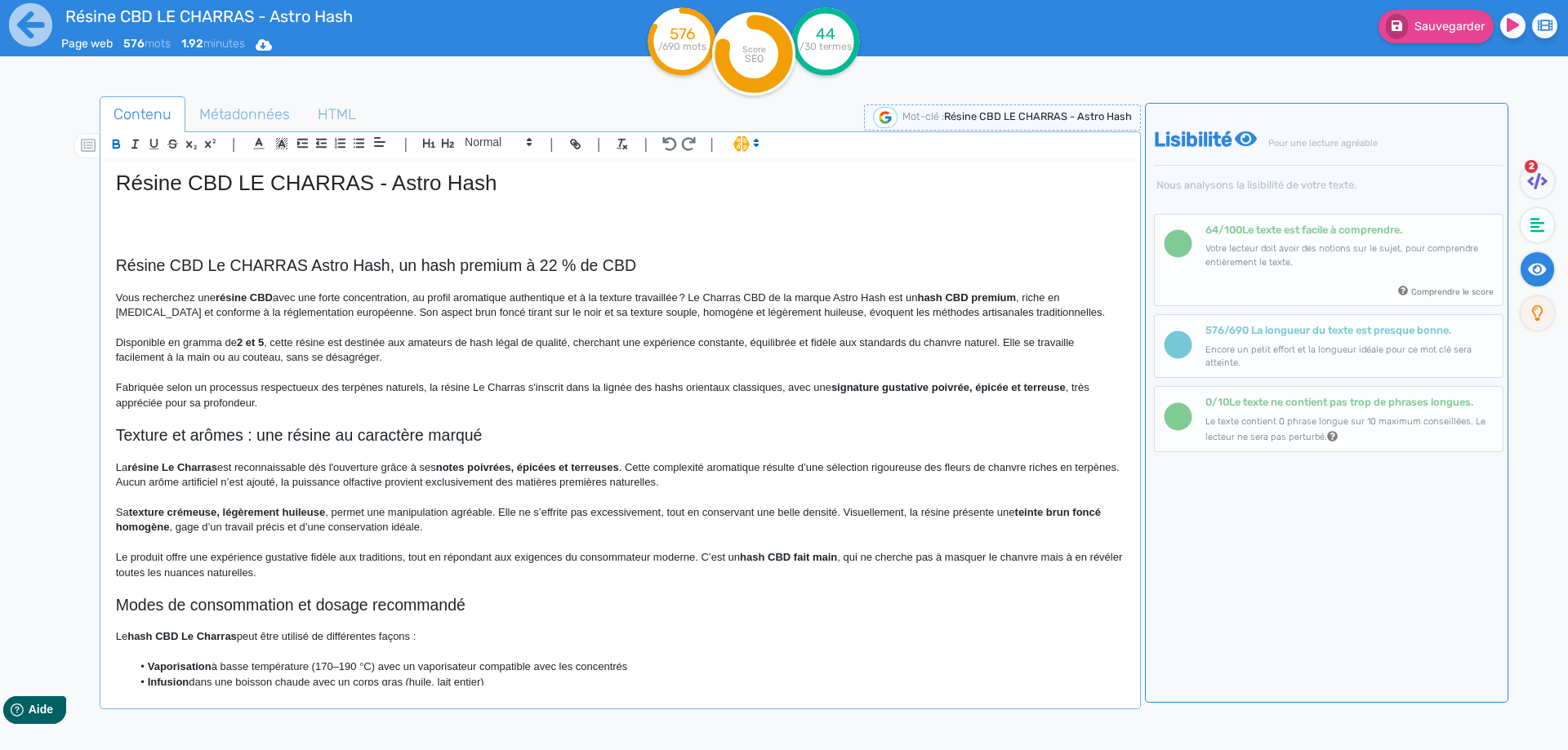
click at [211, 341] on p "Disponible en gramma de 2 et 5 , cette résine est destinée aux amateurs de hash…" at bounding box center [619, 350] width 1008 height 30
drag, startPoint x: 211, startPoint y: 341, endPoint x: 263, endPoint y: 336, distance: 52.2
click at [263, 336] on p "Disponible en gramma de 2 et 5 , cette résine est destinée aux amateurs de hash…" at bounding box center [619, 350] width 1008 height 30
click at [286, 362] on p "Disponible en gramma de 2 et 5 , cette résine est destinée aux amateurs de hash…" at bounding box center [619, 350] width 1008 height 30
click at [331, 346] on p "Disponible en gramma de 2 et 5 , cette résine est destinée aux amateurs de hash…" at bounding box center [619, 350] width 1008 height 30
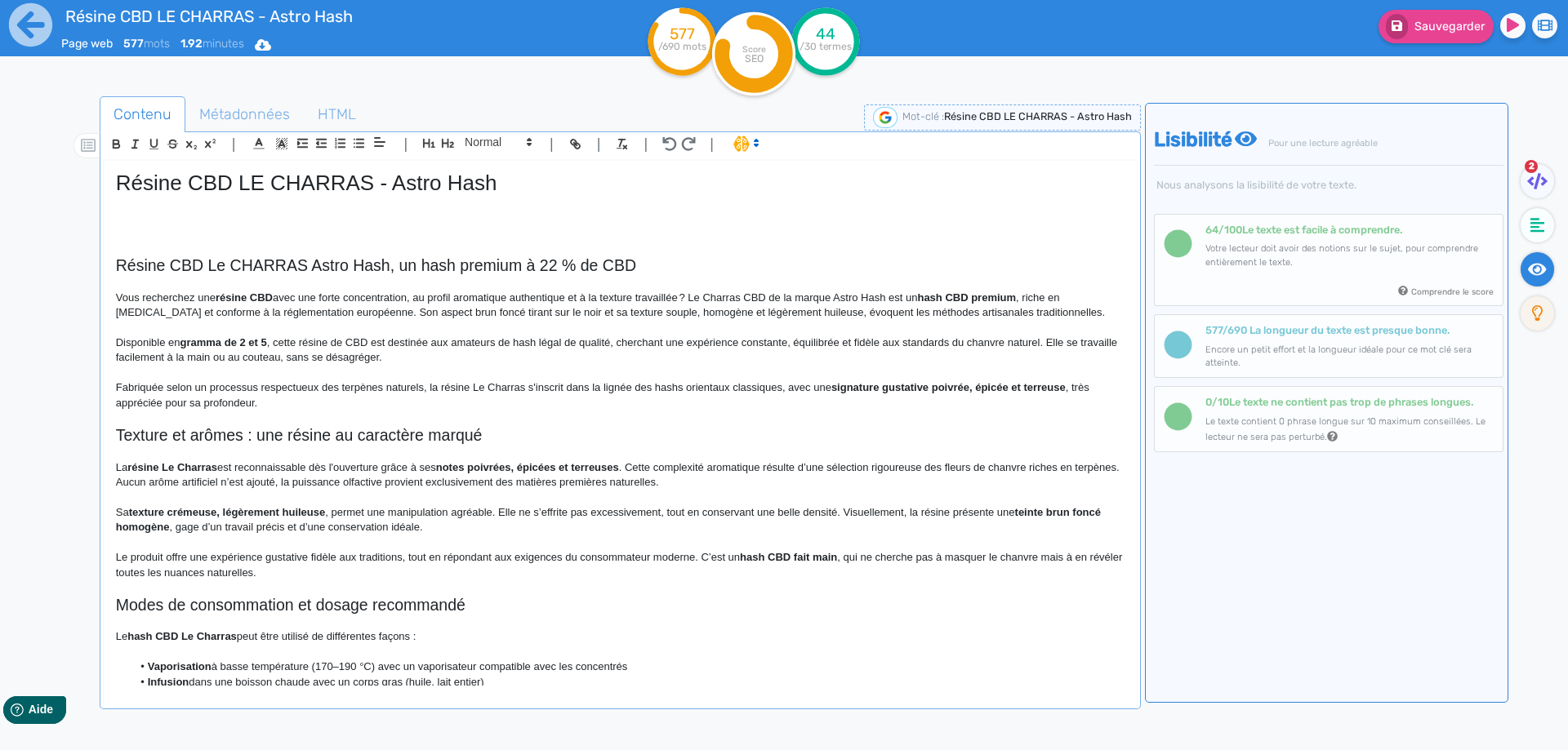
click at [568, 344] on p "Disponible en gramma de 2 et 5 , cette résine de CBD est destinée aux amateurs …" at bounding box center [619, 350] width 1008 height 30
click at [628, 342] on p "Disponible en gramma de 2 et 5 , cette résine de CBD est destinée aux amateurs …" at bounding box center [619, 350] width 1008 height 30
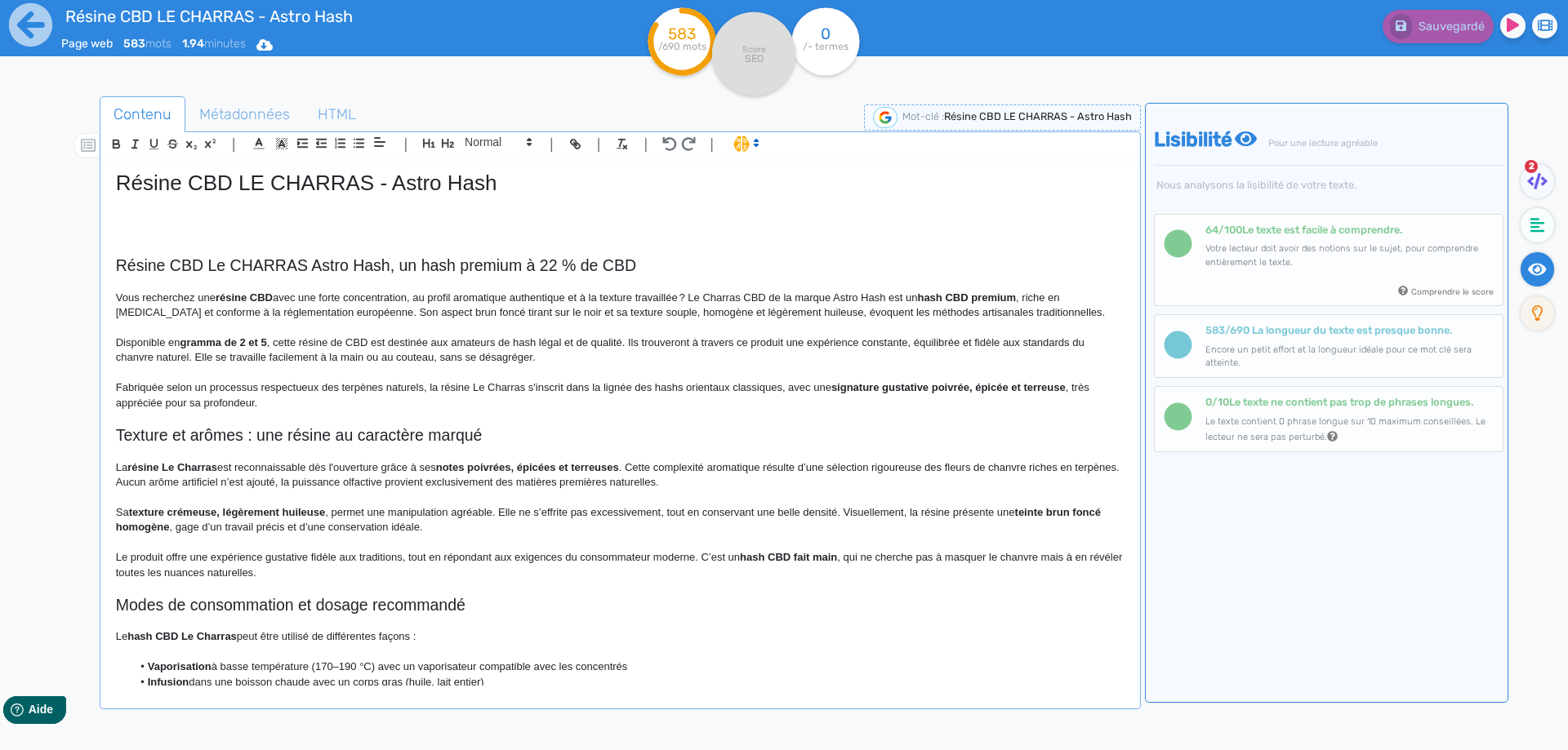
click at [372, 359] on p "Disponible en gramma de 2 et 5 , cette résine de CBD est destinée aux amateurs …" at bounding box center [619, 350] width 1008 height 30
drag, startPoint x: 372, startPoint y: 359, endPoint x: 409, endPoint y: 358, distance: 37.0
click at [409, 358] on p "Disponible en gramma de 2 et 5 , cette résine de CBD est destinée aux amateurs …" at bounding box center [619, 350] width 1008 height 30
drag, startPoint x: 466, startPoint y: 388, endPoint x: 474, endPoint y: 386, distance: 8.2
click at [474, 386] on p "Fabriquée selon un processus respectueux des terpènes naturels, la résine Le Ch…" at bounding box center [619, 395] width 1008 height 30
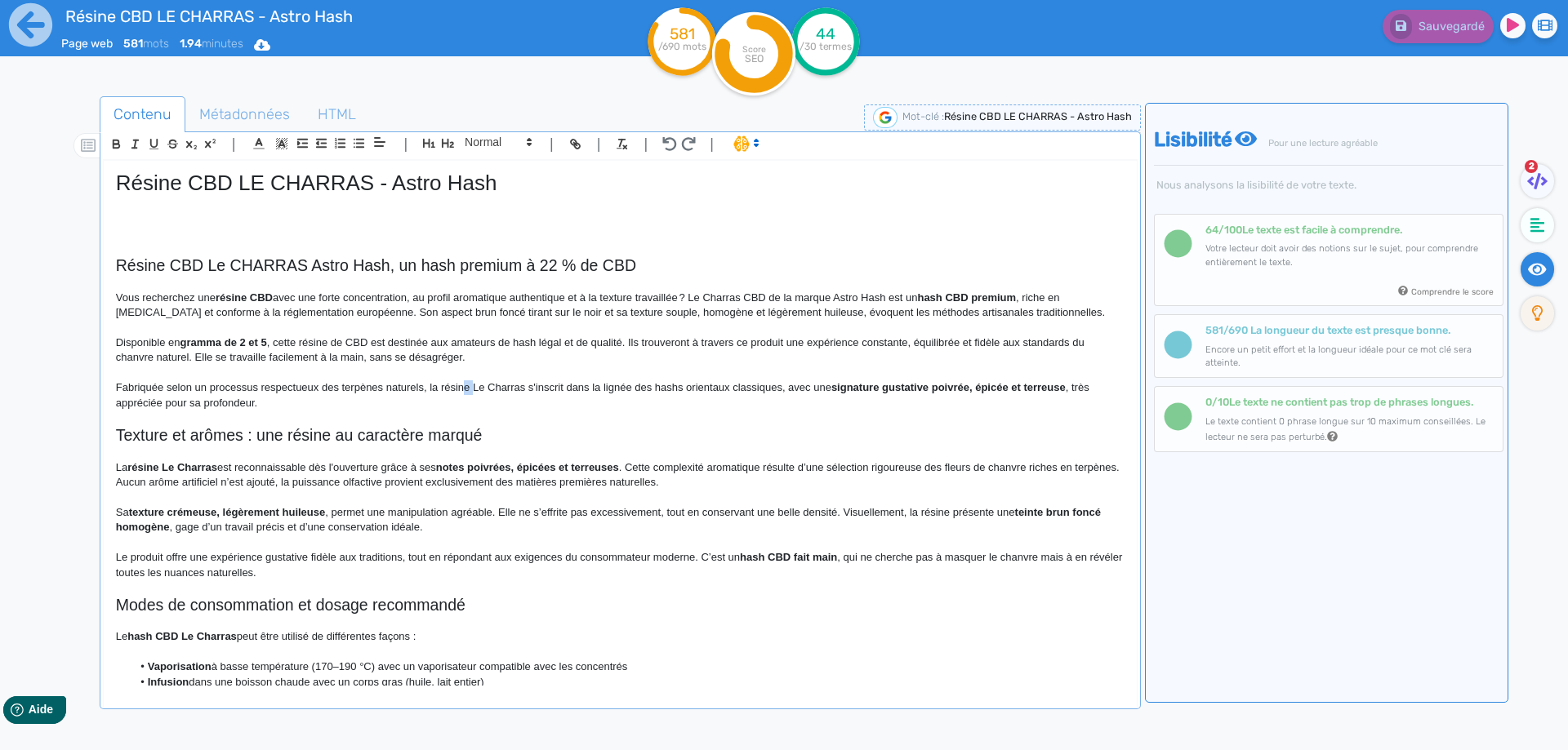
click at [474, 386] on p "Fabriquée selon un processus respectueux des terpènes naturels, la résine Le Ch…" at bounding box center [619, 395] width 1008 height 30
click at [809, 388] on p "Fabriquée selon un processus respectueux des terpènes naturels, la résine CBD L…" at bounding box center [619, 395] width 1008 height 30
click at [1459, 27] on span "Sauvegarder" at bounding box center [1449, 26] width 70 height 14
click at [383, 305] on p "Vous recherchez une résine CBD avec une forte concentration, au profil aromatiq…" at bounding box center [619, 305] width 1008 height 30
click at [386, 310] on p "Vous recherchez une résine CBD avec une forte concentration, au profil aromatiq…" at bounding box center [619, 305] width 1008 height 30
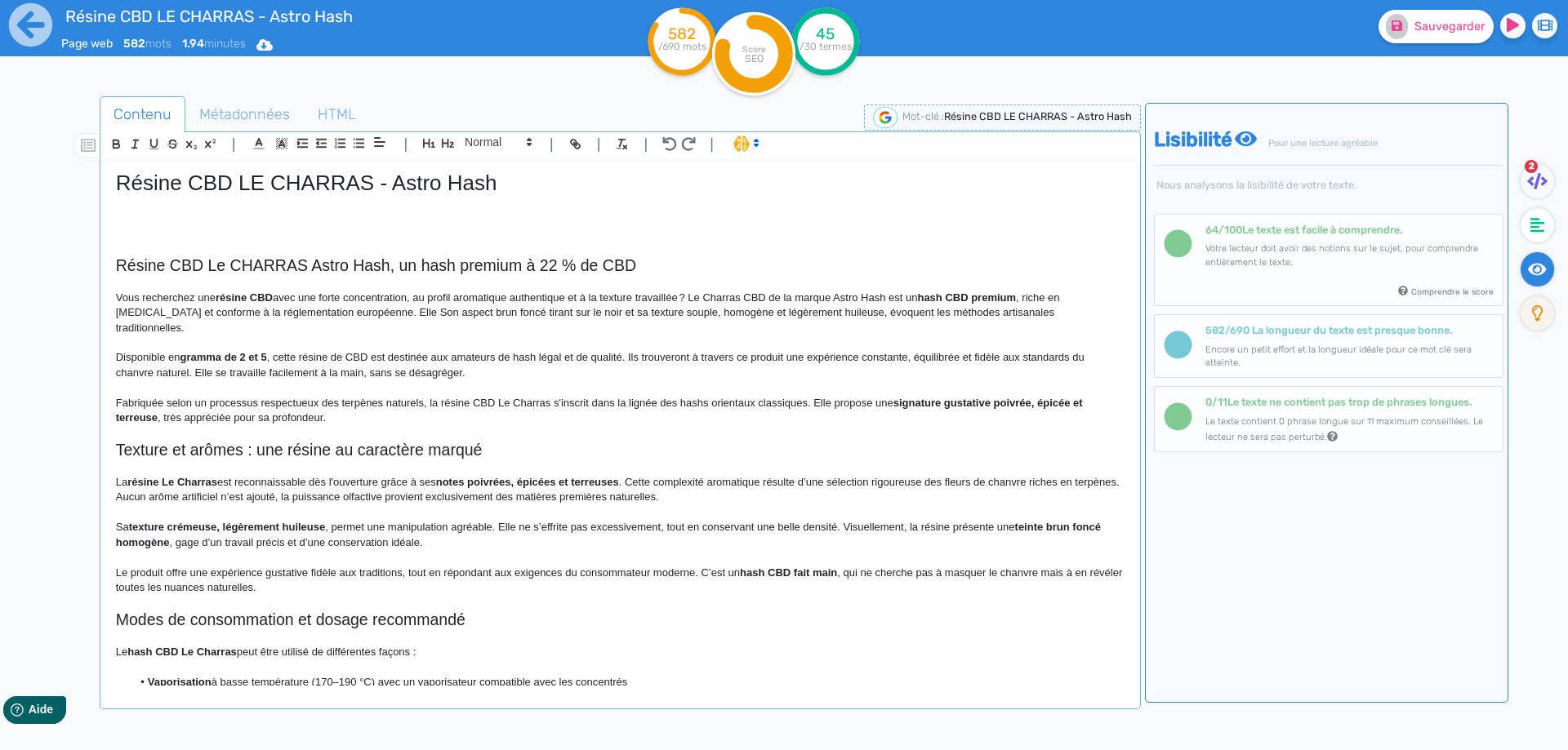
click at [402, 309] on p "Vous recherchez une résine CBD avec une forte concentration, au profil aromatiq…" at bounding box center [619, 312] width 1008 height 45
click at [412, 310] on p "Vous recherchez une résine CBD avec une forte concentration, au profil aromatiq…" at bounding box center [619, 312] width 1008 height 45
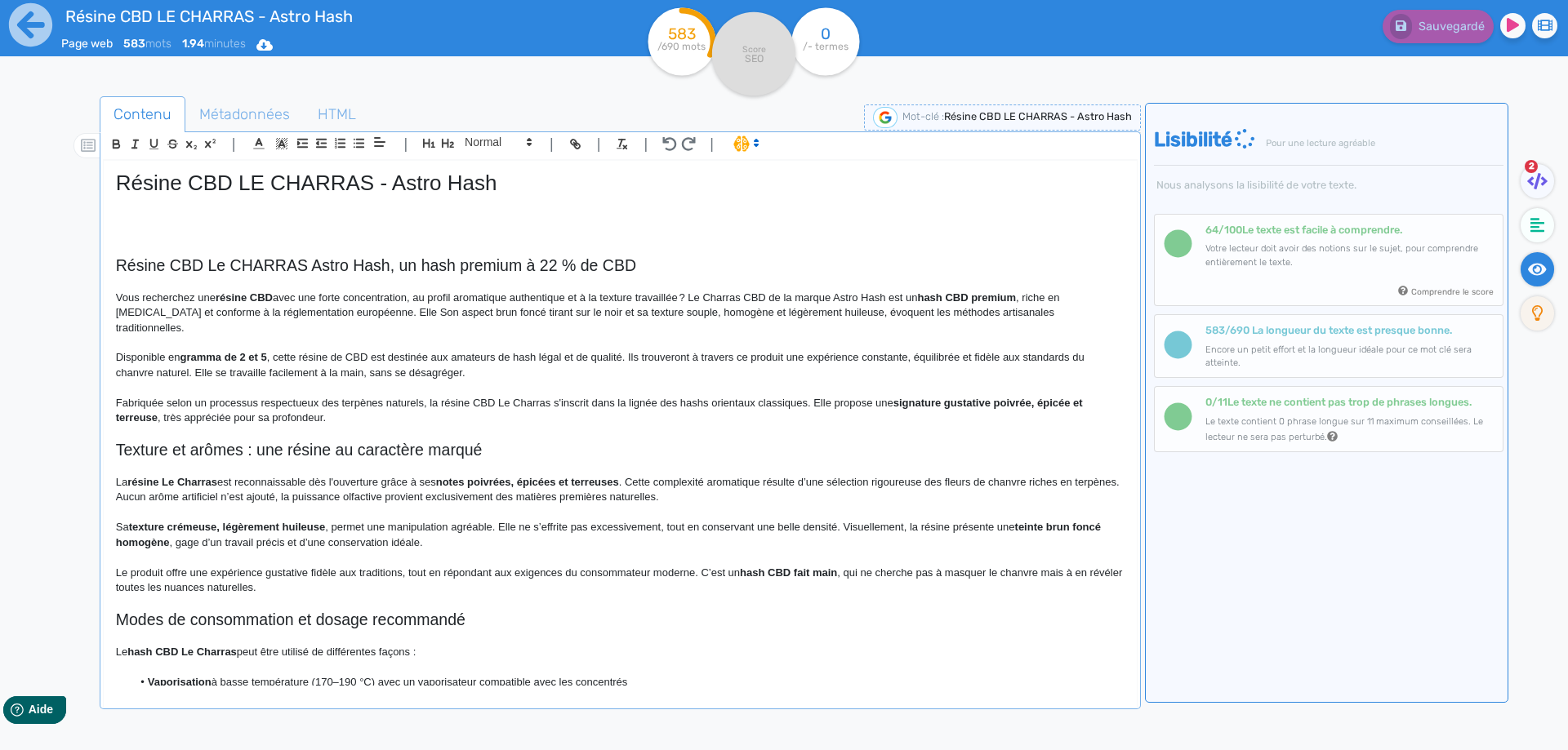
click at [402, 311] on p "Vous recherchez une résine CBD avec une forte concentration, au profil aromatiq…" at bounding box center [619, 312] width 1008 height 45
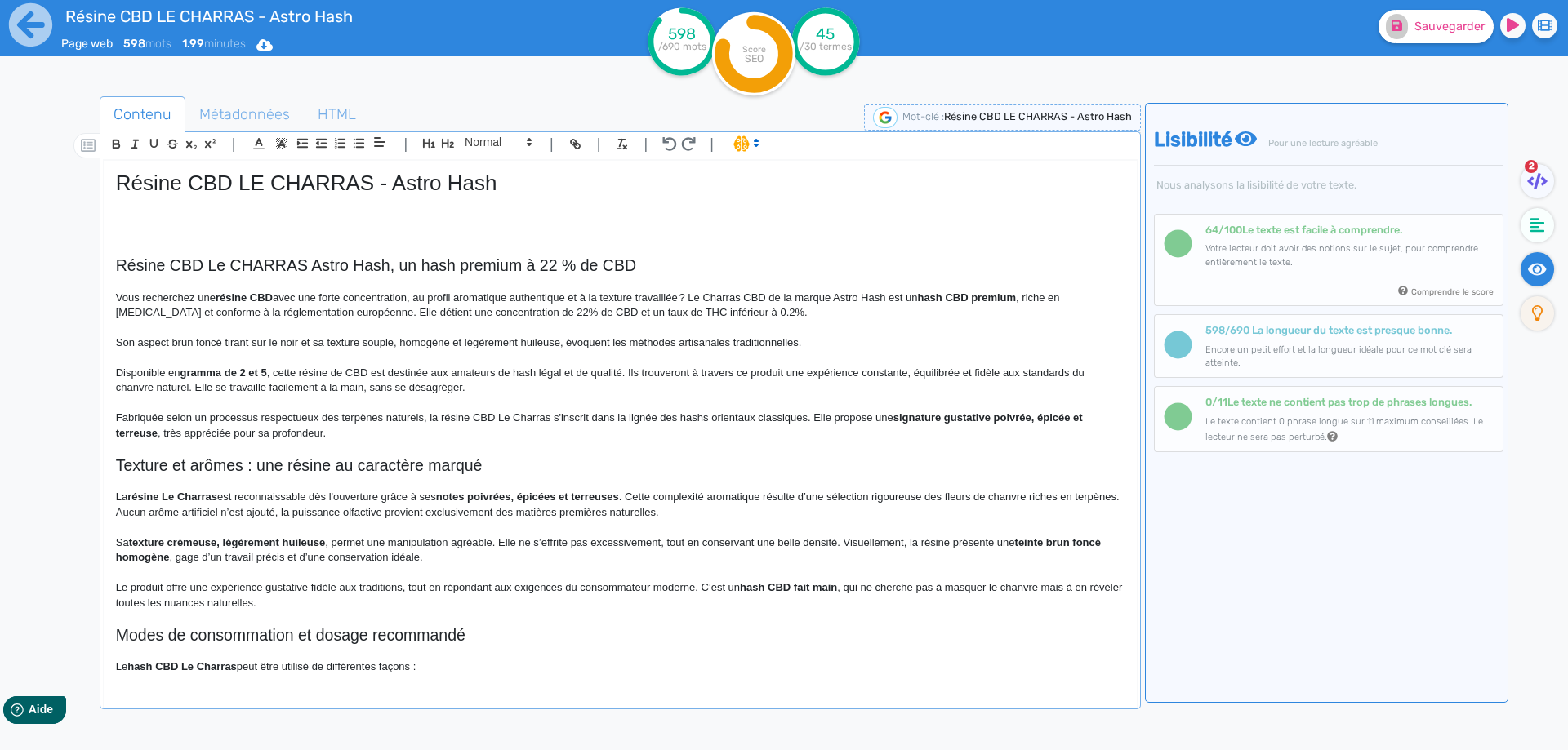
click at [845, 333] on p at bounding box center [619, 328] width 1008 height 15
click at [840, 336] on p "Son aspect brun foncé tirant sur le noir et sa texture souple, homogène et légè…" at bounding box center [619, 343] width 1008 height 15
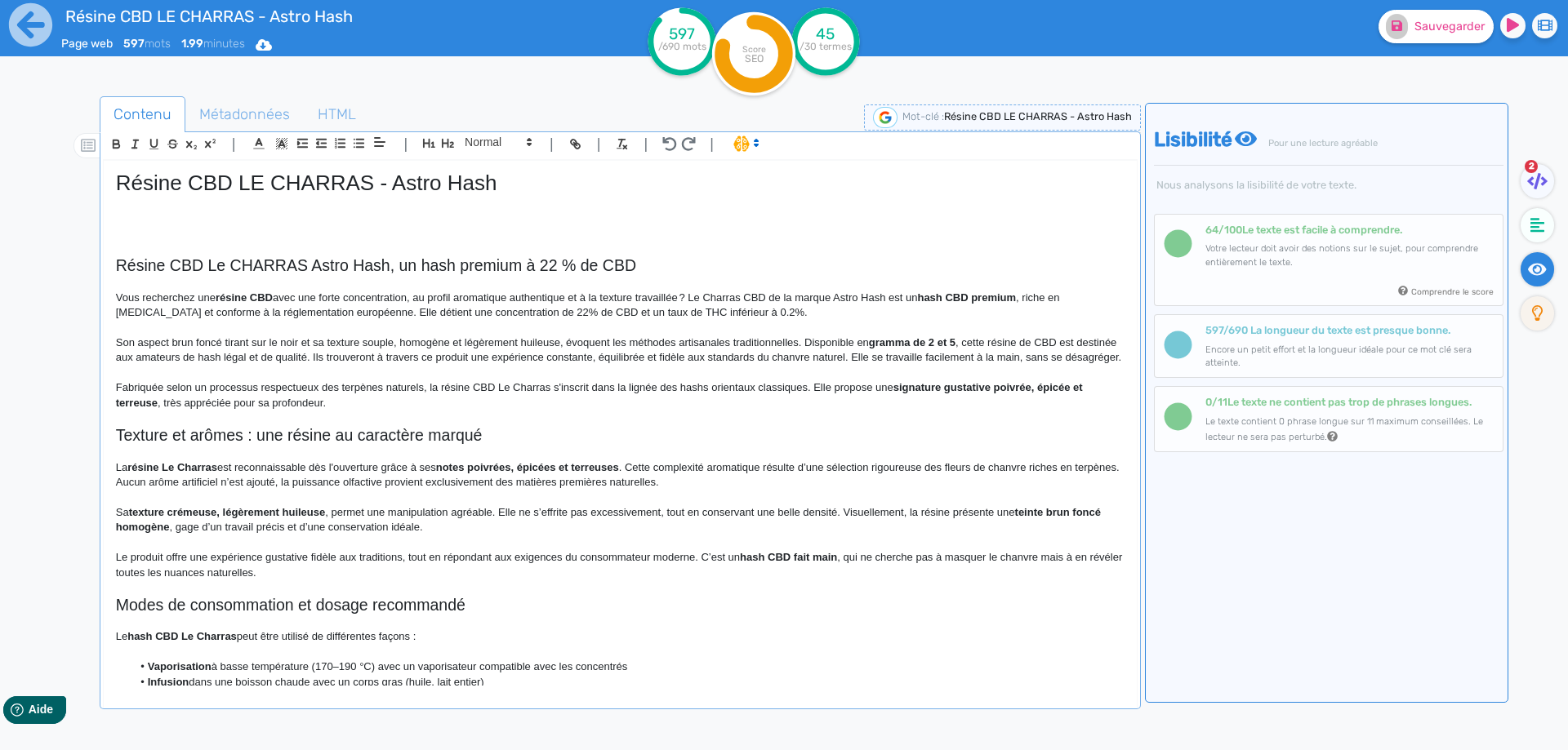
click at [896, 358] on p "Son aspect brun foncé tirant sur le noir et sa texture souple, homogène et légè…" at bounding box center [619, 350] width 1008 height 30
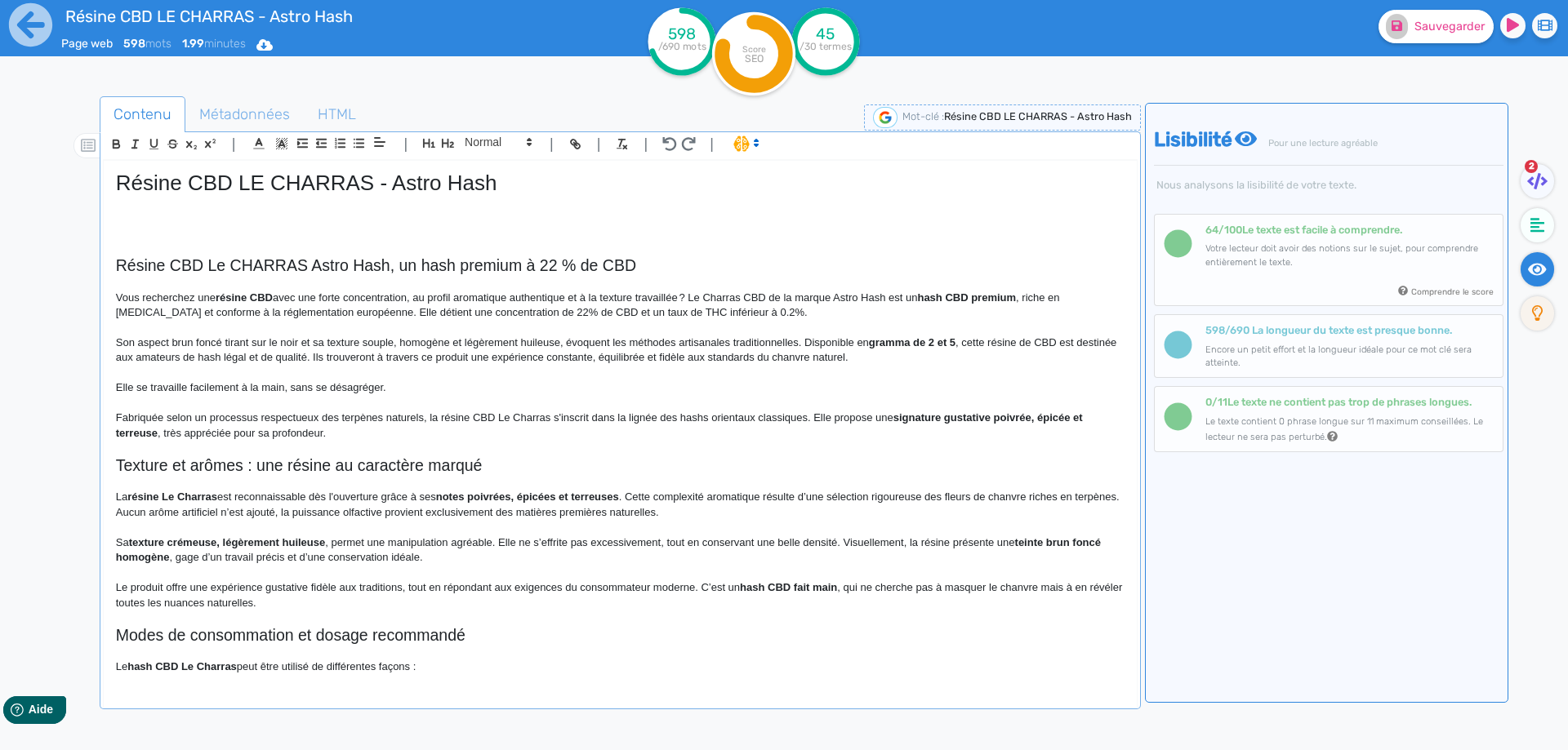
click at [274, 391] on p "Elle se travaille facilement à la main, sans se désagréger." at bounding box center [619, 388] width 1008 height 15
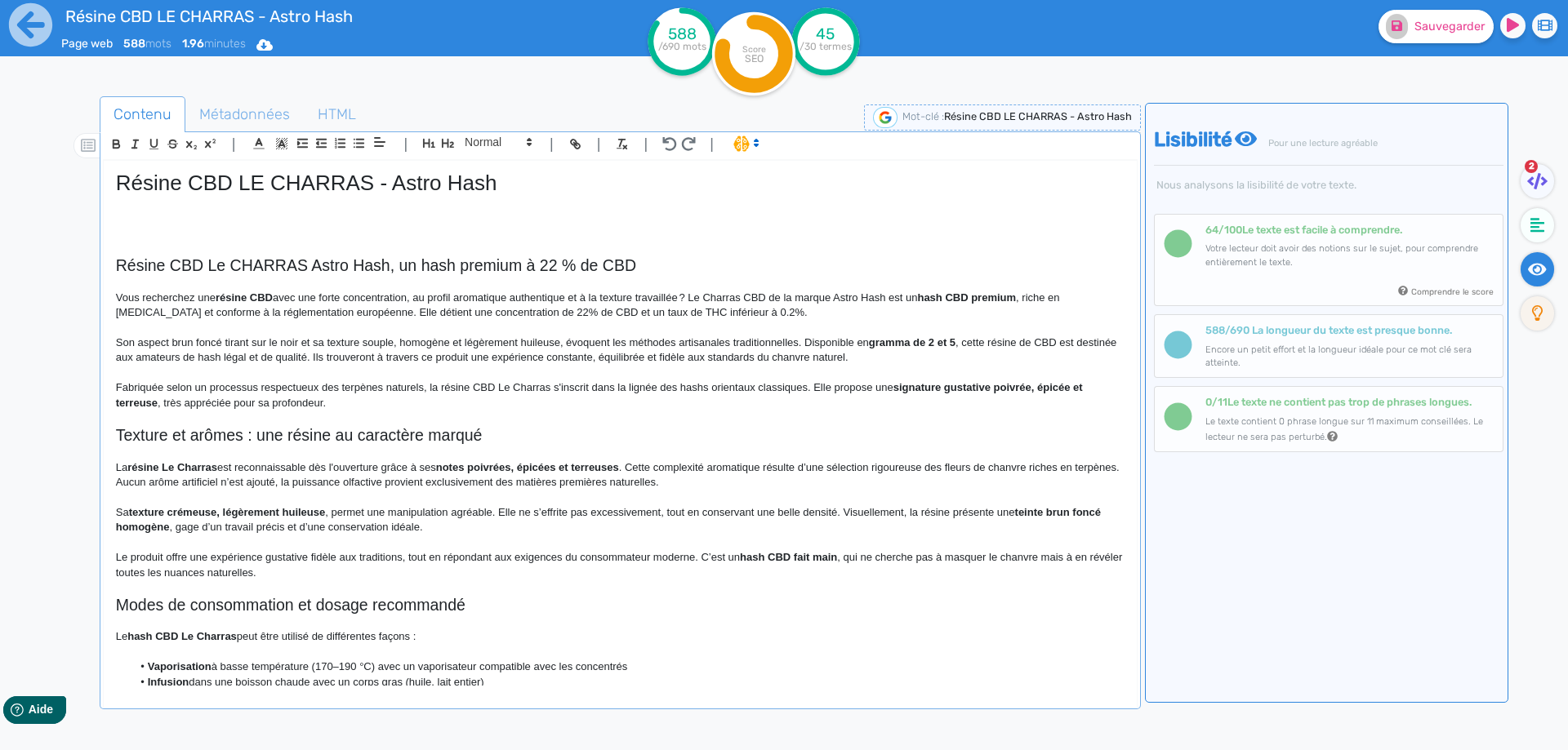
click at [814, 386] on p "Fabriquée selon un processus respectueux des terpènes naturels, la résine CBD L…" at bounding box center [619, 395] width 1008 height 30
click at [1452, 35] on button "Sauvegarder" at bounding box center [1436, 26] width 115 height 34
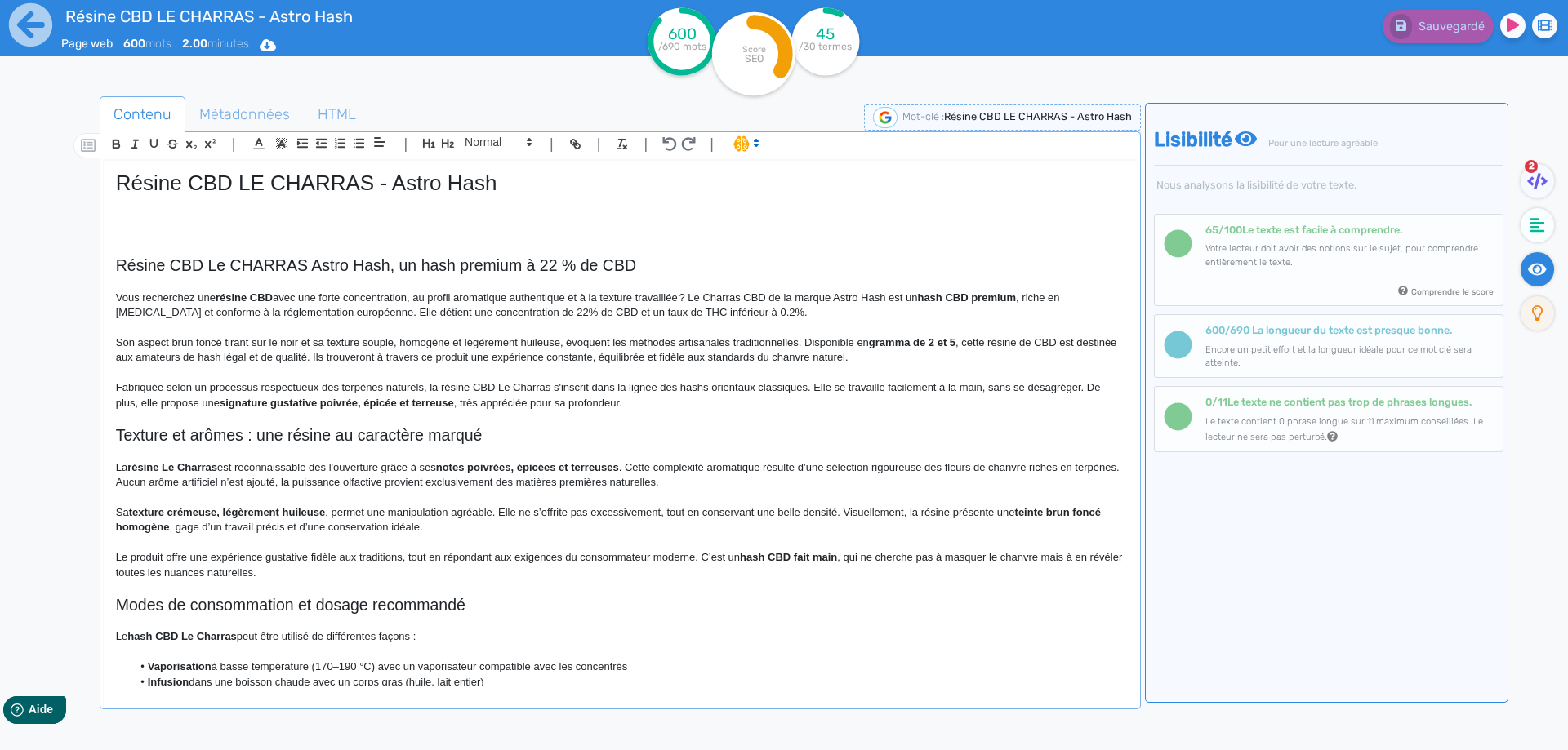
scroll to position [82, 0]
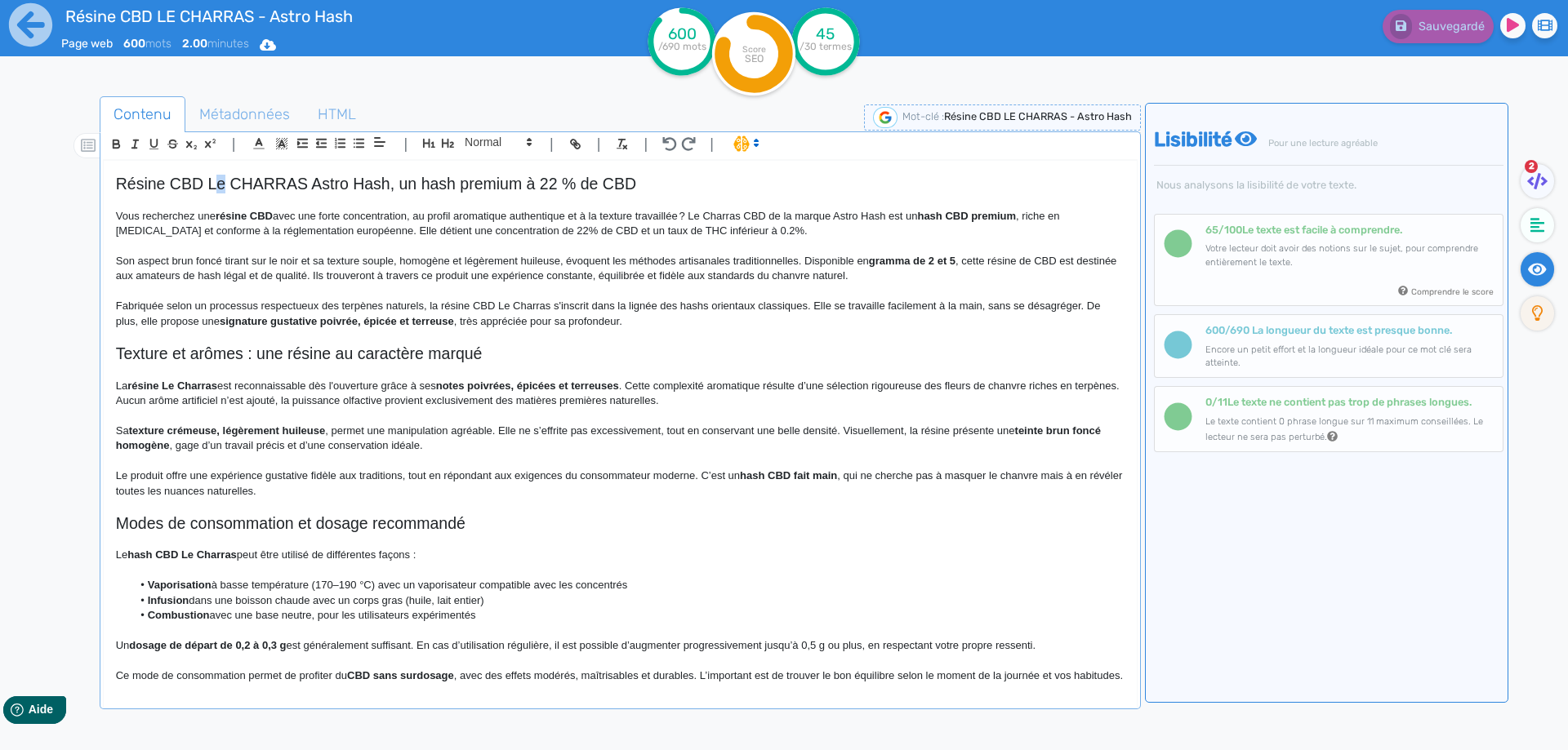
drag, startPoint x: 217, startPoint y: 184, endPoint x: 226, endPoint y: 186, distance: 9.2
click at [226, 186] on h2 "Résine CBD Le CHARRAS Astro Hash, un hash premium à 22 % de CBD" at bounding box center [619, 184] width 1008 height 19
click at [190, 352] on h2 "Texture et arômes : une résine au caractère marqué" at bounding box center [619, 353] width 1008 height 19
click at [481, 149] on span at bounding box center [497, 142] width 80 height 20
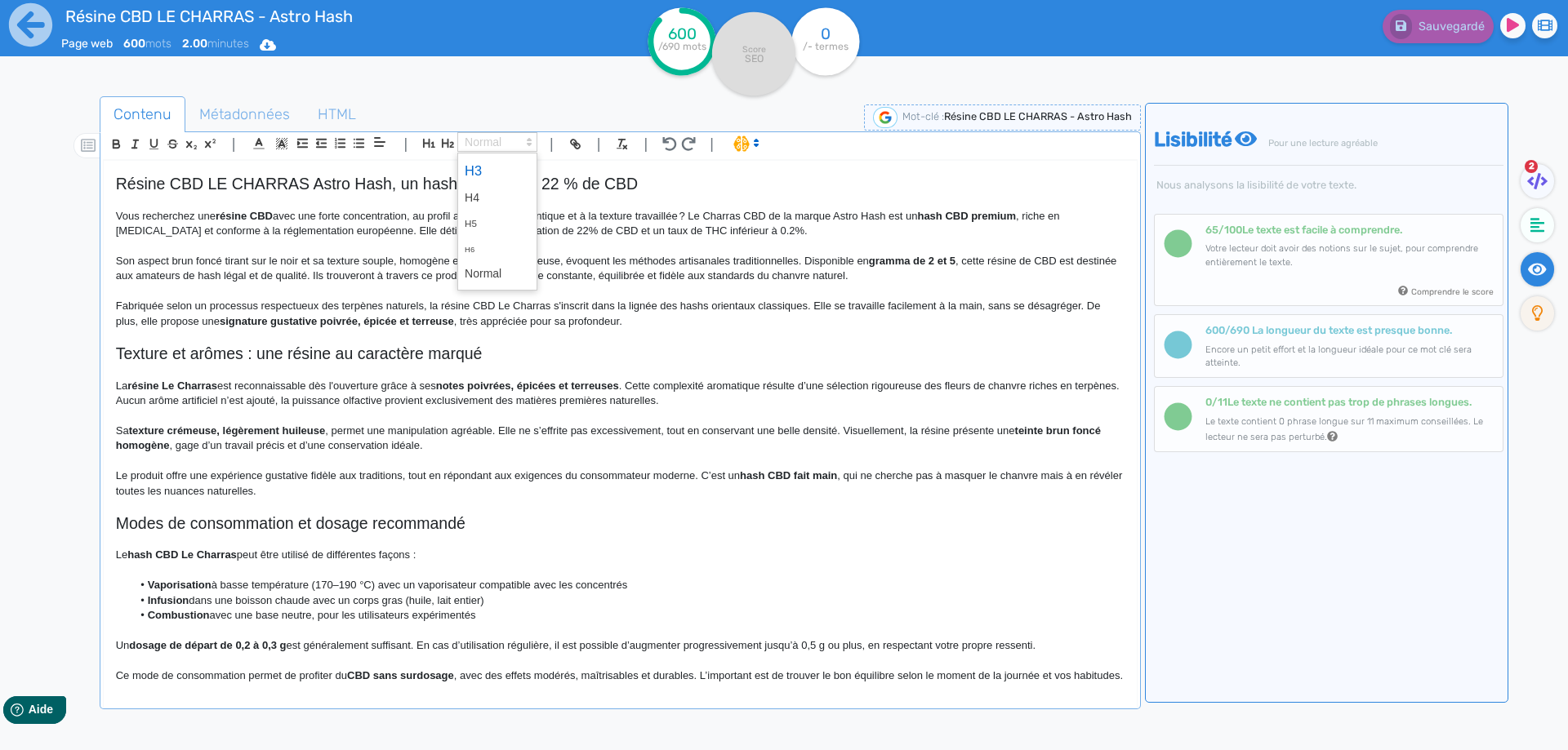
click at [478, 167] on span at bounding box center [497, 170] width 66 height 28
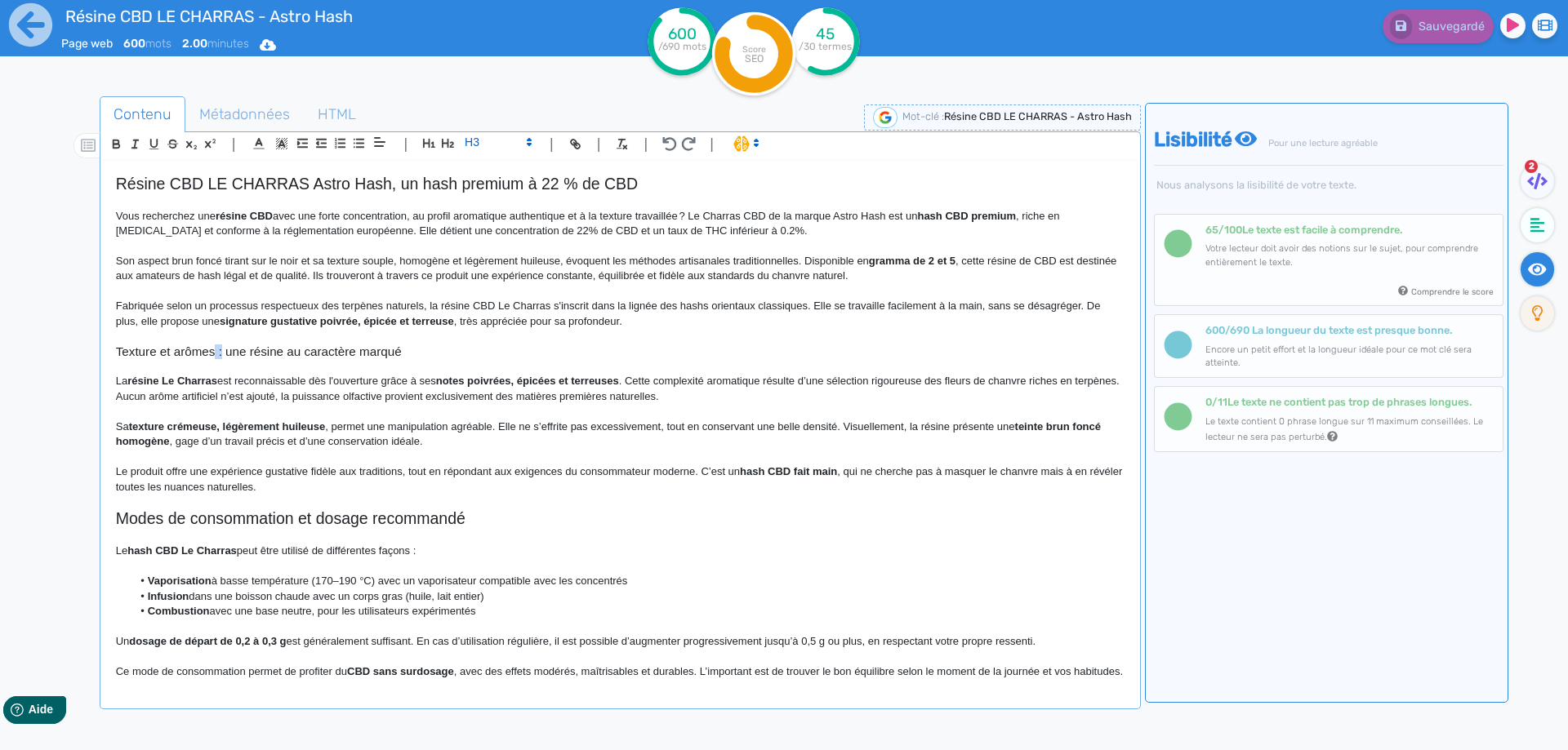
click at [214, 352] on h3 "Texture et arômes : une résine au caractère marqué" at bounding box center [619, 351] width 1008 height 15
click at [209, 370] on p at bounding box center [619, 367] width 1008 height 15
click at [224, 345] on h3 "Texture et arômes de la résine LE CHARRAS CBD au caractère marqué" at bounding box center [619, 351] width 1008 height 15
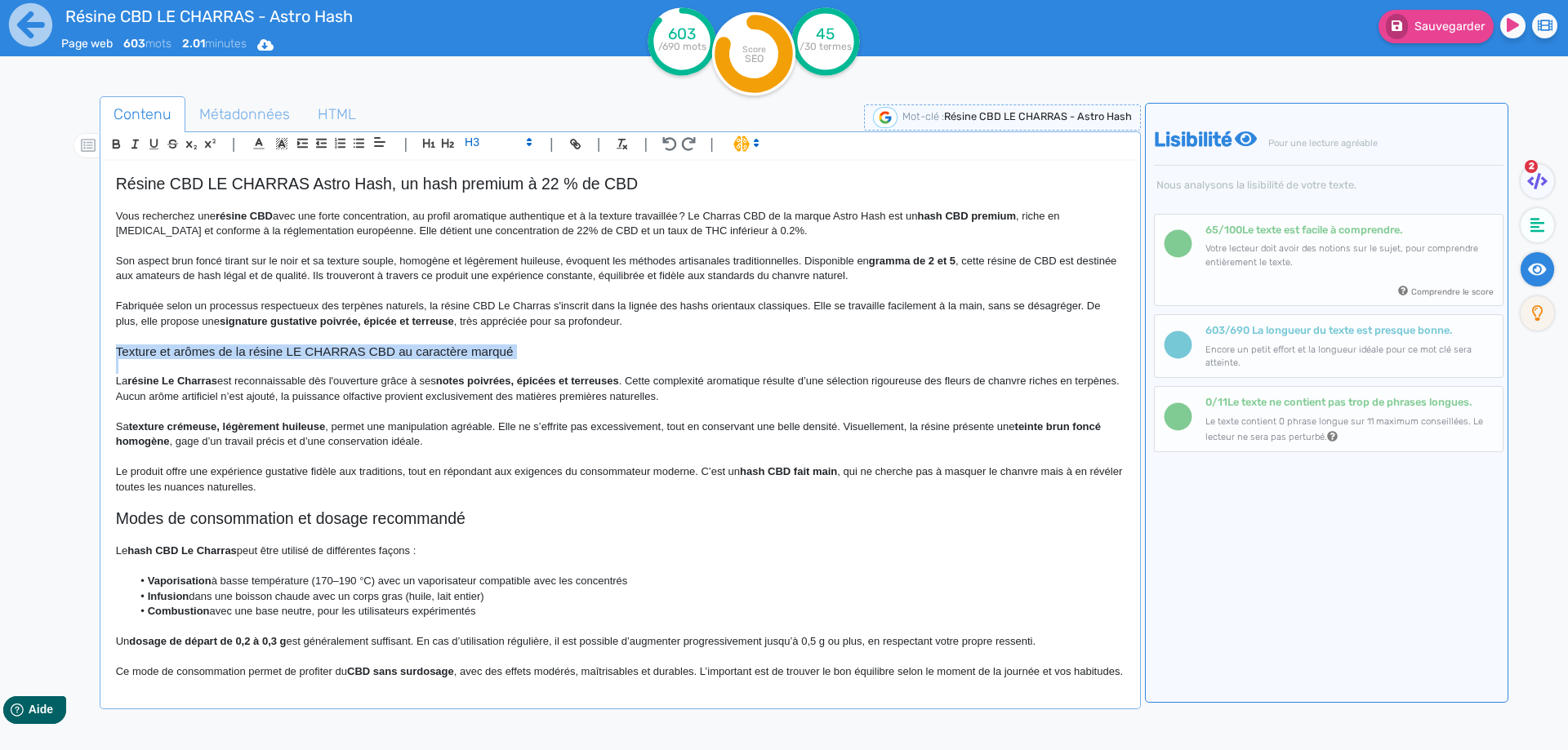
click at [224, 345] on h3 "Texture et arômes de la résine LE CHARRAS CBD au caractère marqué" at bounding box center [619, 351] width 1008 height 15
copy h3 "Texture et arômes de la résine LE CHARRAS CBD au caractère marqué"
click at [362, 478] on p "Le produit offre une expérience gustative fidèle aux traditions, tout en répond…" at bounding box center [619, 479] width 1008 height 30
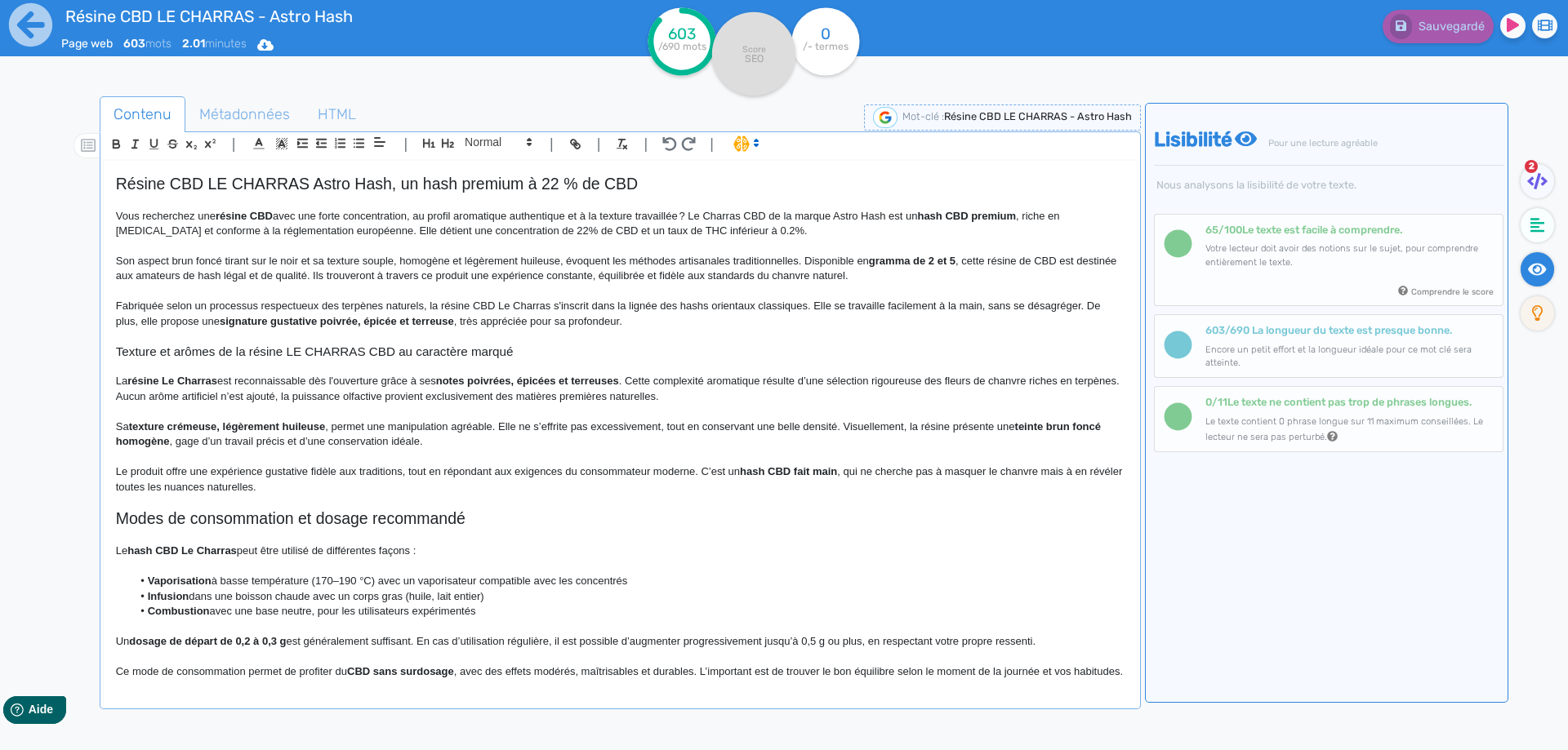
click at [220, 378] on p "La résine Le Charras est reconnaissable dès l'ouverture grâce à ses notes poivr…" at bounding box center [619, 389] width 1008 height 30
click at [412, 380] on p "La résine Le Charras CBD est reconnaissable dès l'ouverture grâce à ses notes p…" at bounding box center [619, 389] width 1008 height 30
click at [154, 396] on p "La résine Le Charras CBD est reconnaissable dès l'ouverture de son contenant, g…" at bounding box center [619, 389] width 1008 height 30
click at [407, 397] on p "La résine Le Charras CBD est reconnaissable dès l'ouverture de son contenant, g…" at bounding box center [619, 389] width 1008 height 30
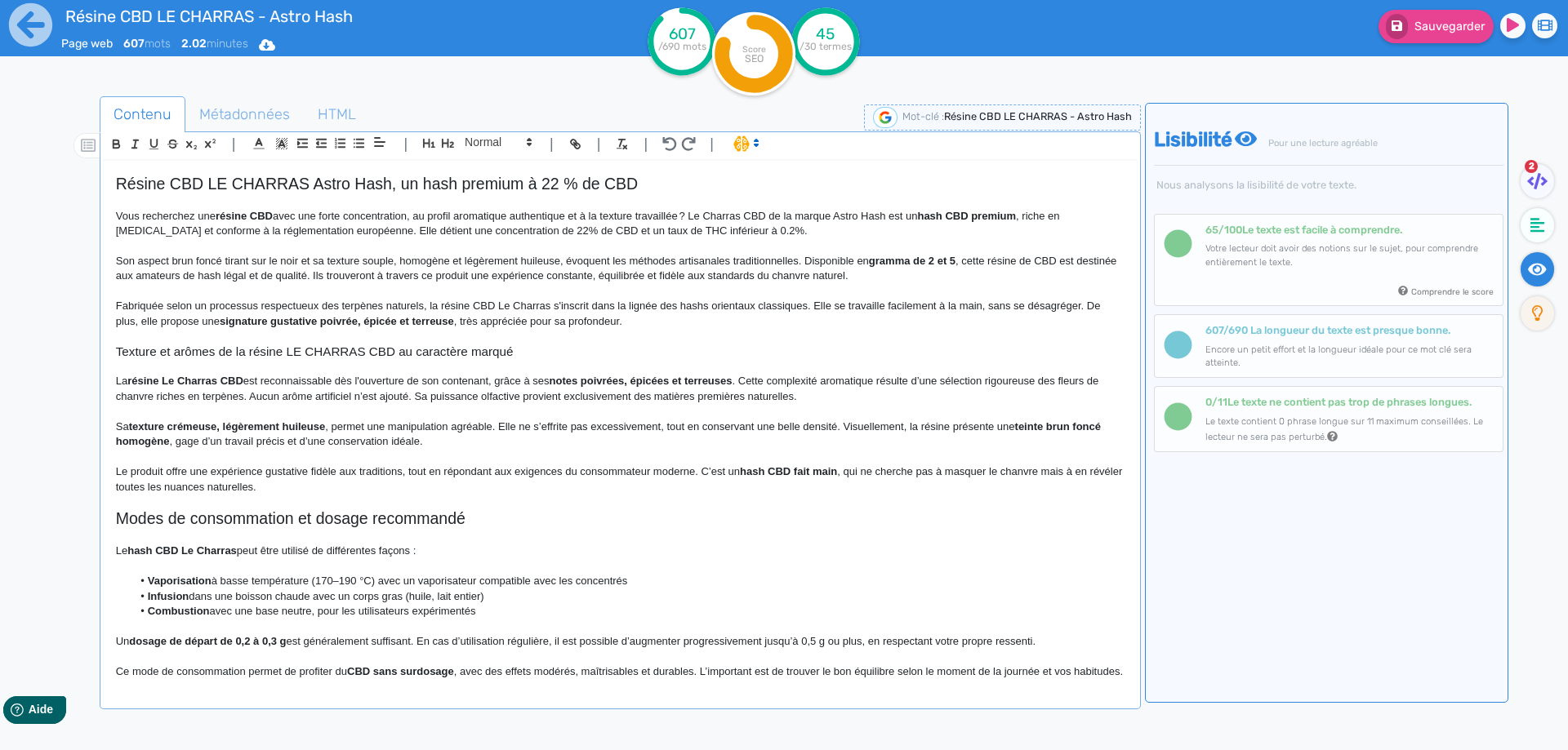
click at [790, 405] on p at bounding box center [619, 411] width 1008 height 15
click at [757, 399] on p "La résine Le Charras CBD est reconnaissable dès l'ouverture de son contenant, g…" at bounding box center [619, 389] width 1008 height 30
click at [747, 395] on p "La résine Le Charras CBD est reconnaissable dès l'ouverture de son contenant, g…" at bounding box center [619, 389] width 1008 height 30
click at [761, 400] on p "La résine Le Charras CBD est reconnaissable dès l'ouverture de son contenant, g…" at bounding box center [619, 389] width 1008 height 30
click at [762, 400] on p "La résine Le Charras CBD est reconnaissable dès l'ouverture de son contenant, g…" at bounding box center [619, 389] width 1008 height 30
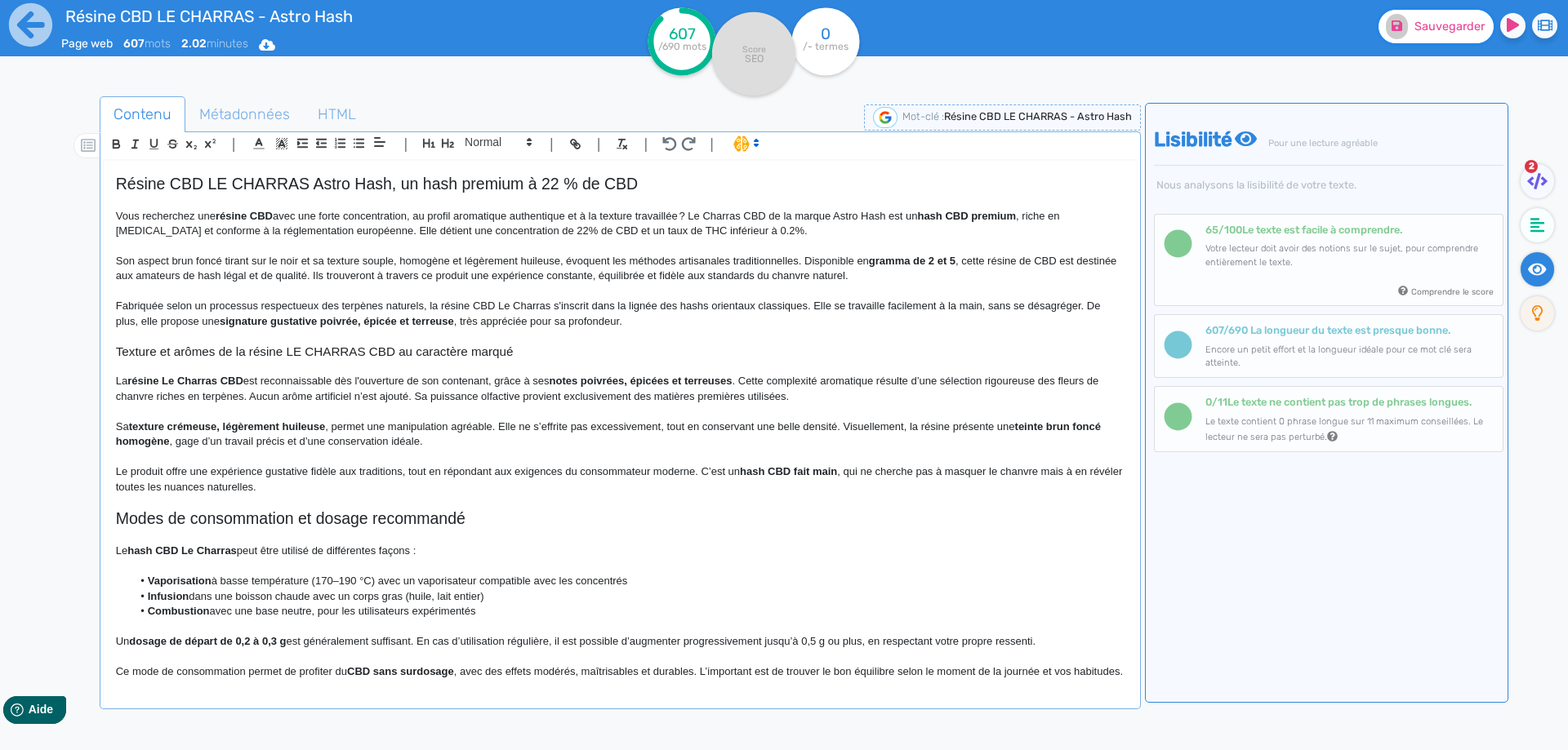
click at [1415, 30] on span "Sauvegarder" at bounding box center [1449, 26] width 70 height 14
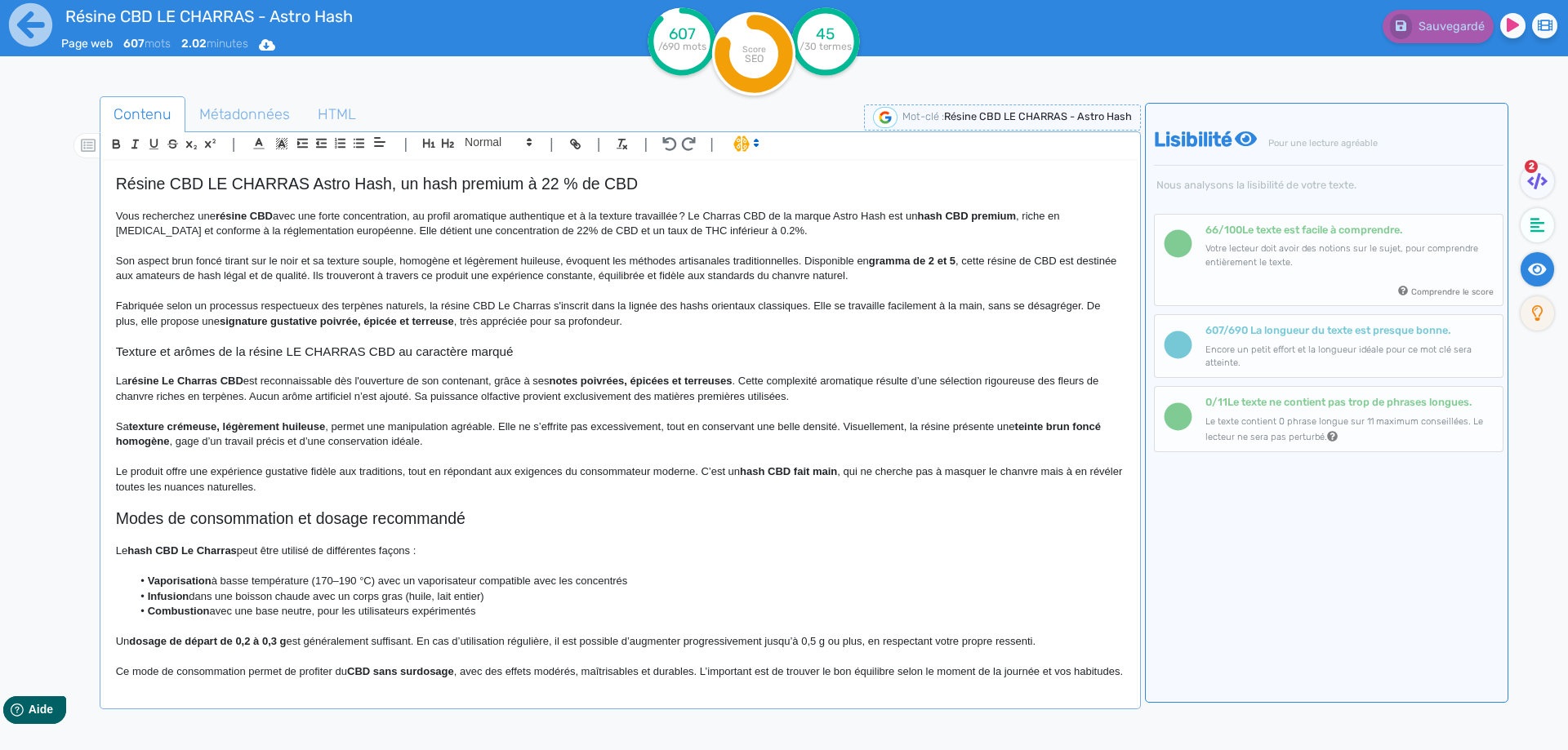
click at [910, 260] on strong "gramma de 2 et 5" at bounding box center [911, 260] width 87 height 12
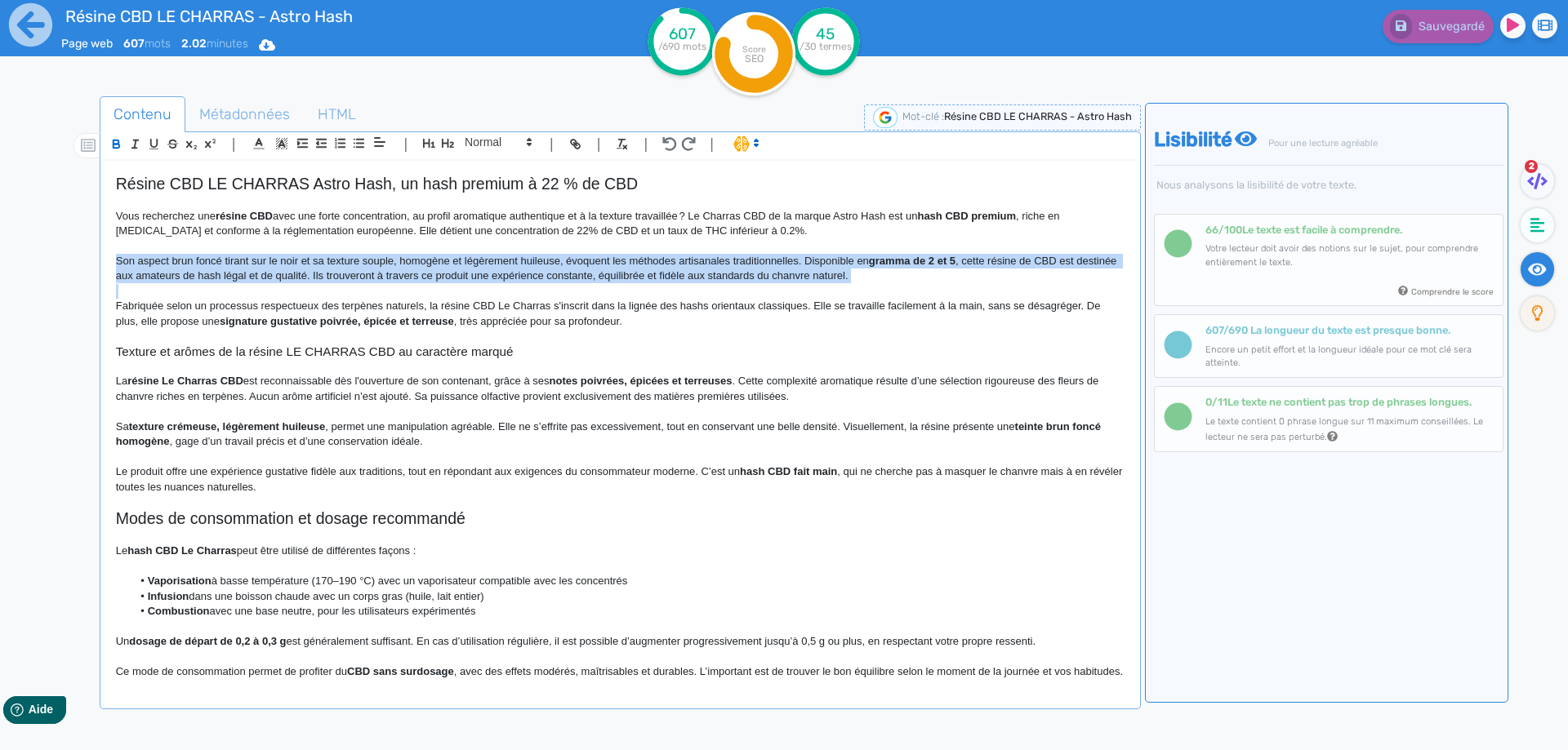
click at [911, 260] on strong "gramma de 2 et 5" at bounding box center [911, 260] width 87 height 12
click at [915, 260] on strong "gramma de 2 et 5" at bounding box center [911, 260] width 87 height 12
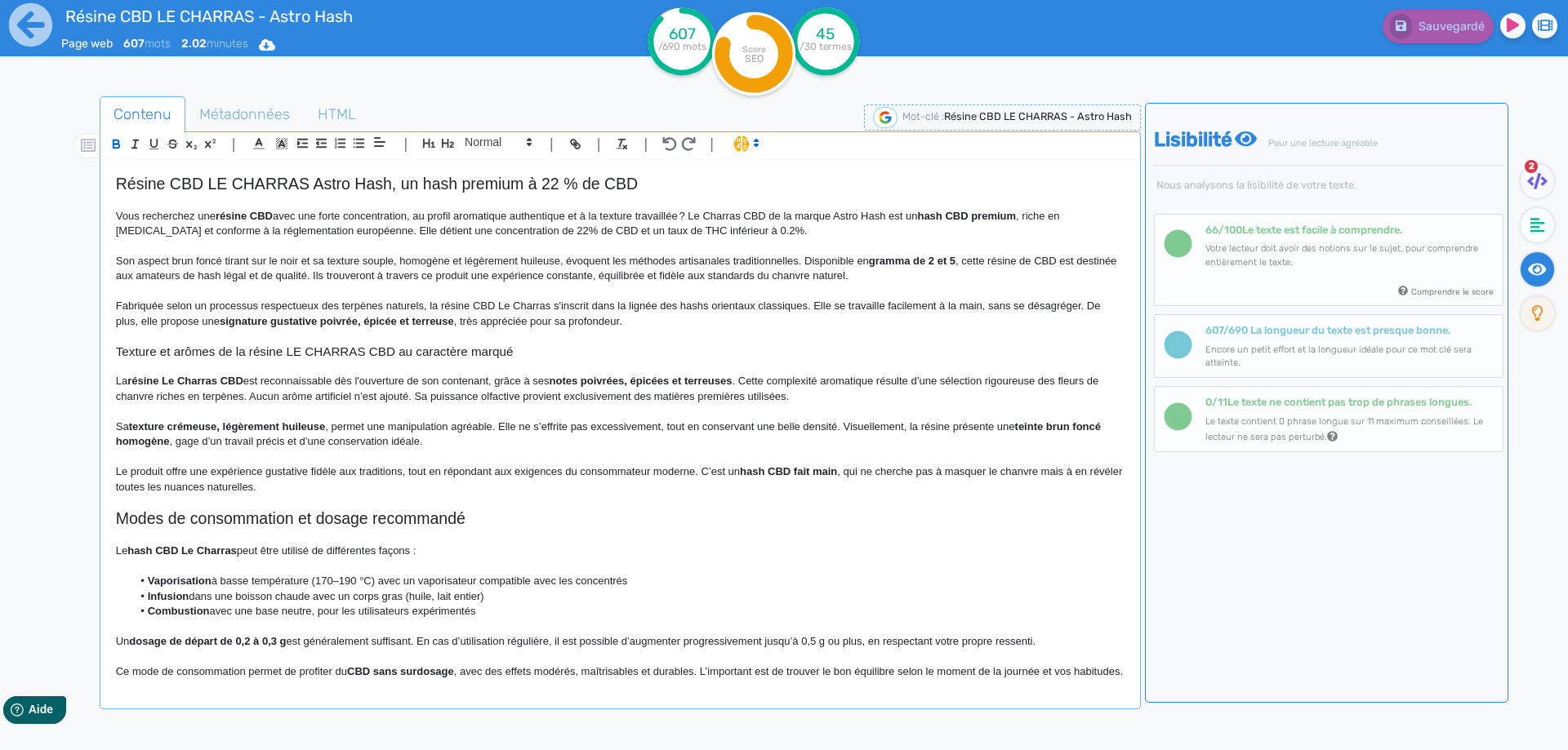
click at [912, 262] on strong "gramma de 2 et 5" at bounding box center [911, 260] width 87 height 12
click at [637, 427] on p "Sa texture crémeuse, légèrement huileuse , permet une manipulation agréable. El…" at bounding box center [619, 434] width 1008 height 30
click at [594, 423] on p "Sa texture crémeuse, légèrement huileuse , permet une manipulation agréable. El…" at bounding box center [619, 434] width 1008 height 30
drag, startPoint x: 603, startPoint y: 423, endPoint x: 668, endPoint y: 425, distance: 65.0
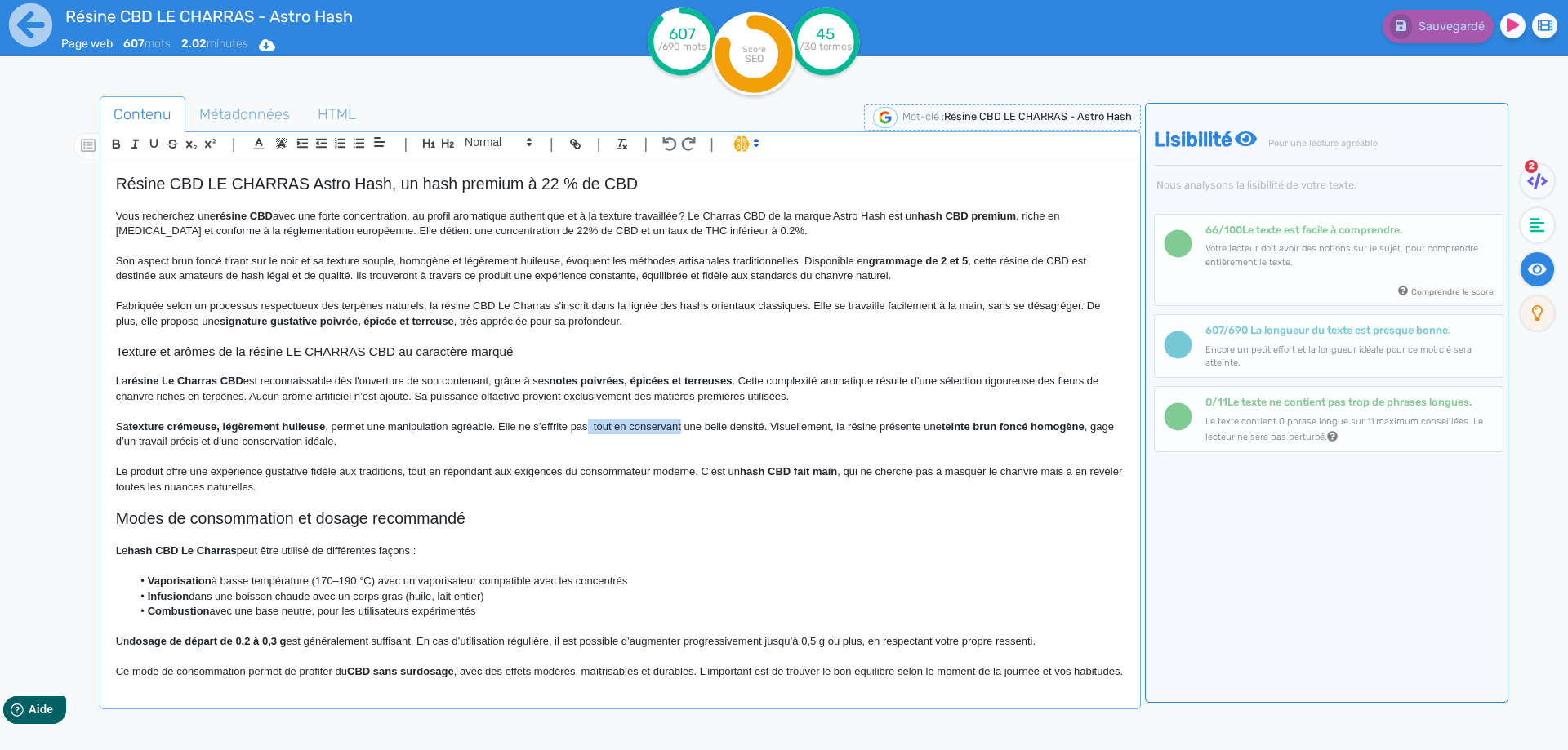
click at [668, 425] on p "Sa texture crémeuse, légèrement huileuse , permet une manipulation agréable. El…" at bounding box center [619, 434] width 1008 height 30
click at [924, 428] on strong "teinte brun foncé homogène" at bounding box center [977, 426] width 143 height 12
drag, startPoint x: 924, startPoint y: 428, endPoint x: 1035, endPoint y: 423, distance: 111.1
click at [1035, 427] on p "Sa texture crémeuse, légèrement huileuse , permet une manipulation agréable. El…" at bounding box center [619, 434] width 1008 height 30
click at [205, 449] on p "Sa texture crémeuse, légèrement huileuse , permet une manipulation agréable. El…" at bounding box center [619, 434] width 1008 height 30
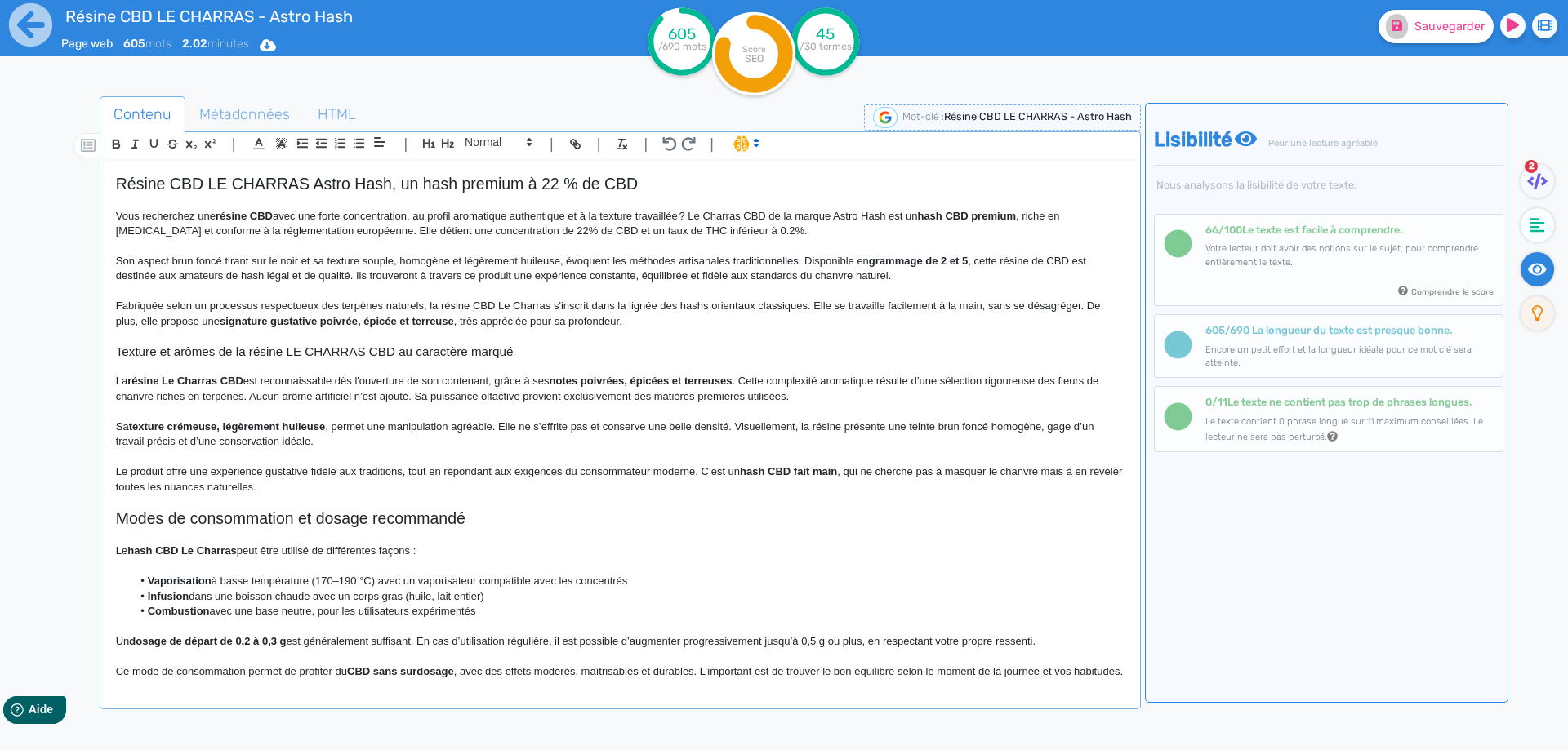
scroll to position [163, 0]
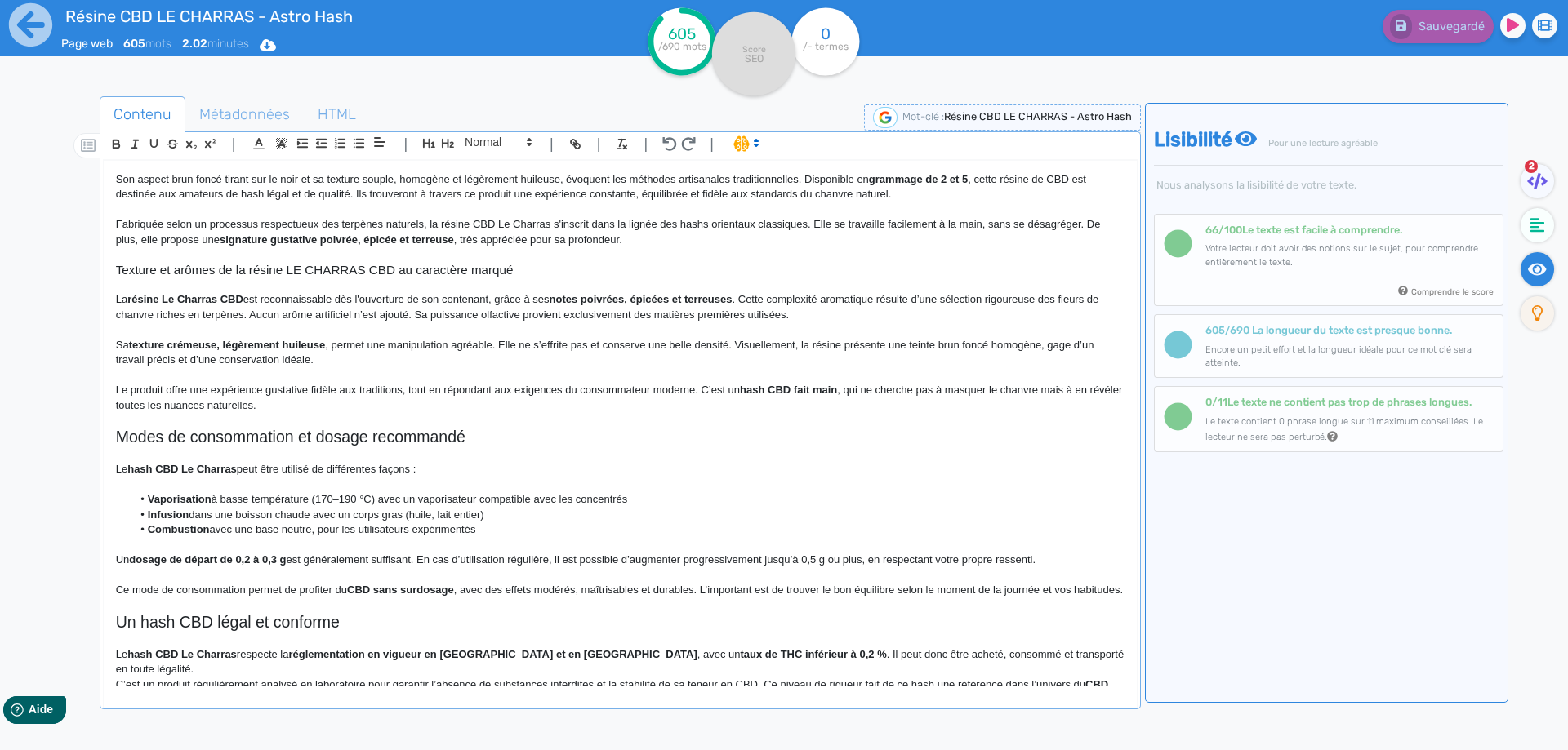
click at [133, 360] on p "Sa texture crémeuse, légèrement huileuse , permet une manipulation agréable. El…" at bounding box center [619, 352] width 1008 height 30
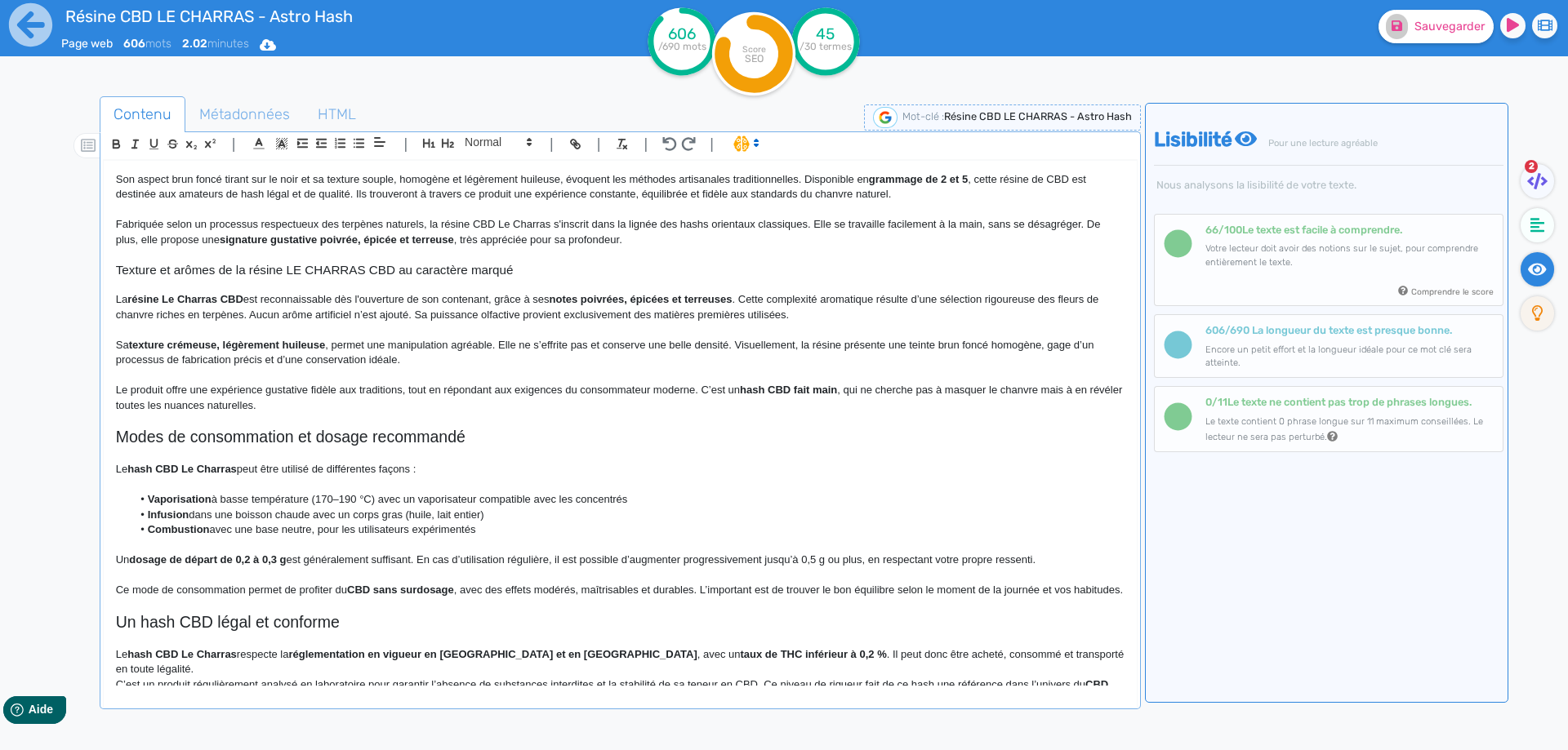
click at [278, 355] on p "Sa texture crémeuse, légèrement huileuse , permet une manipulation agréable. El…" at bounding box center [619, 352] width 1008 height 30
drag, startPoint x: 324, startPoint y: 360, endPoint x: 381, endPoint y: 357, distance: 57.1
click at [381, 357] on p "Sa texture crémeuse, légèrement huileuse , permet une manipulation agréable. El…" at bounding box center [619, 352] width 1008 height 30
click at [111, 384] on div "Résine CBD LE CHARRAS - Astro Hash Résine CBD LE CHARRAS Astro Hash, un hash pr…" at bounding box center [620, 423] width 1033 height 525
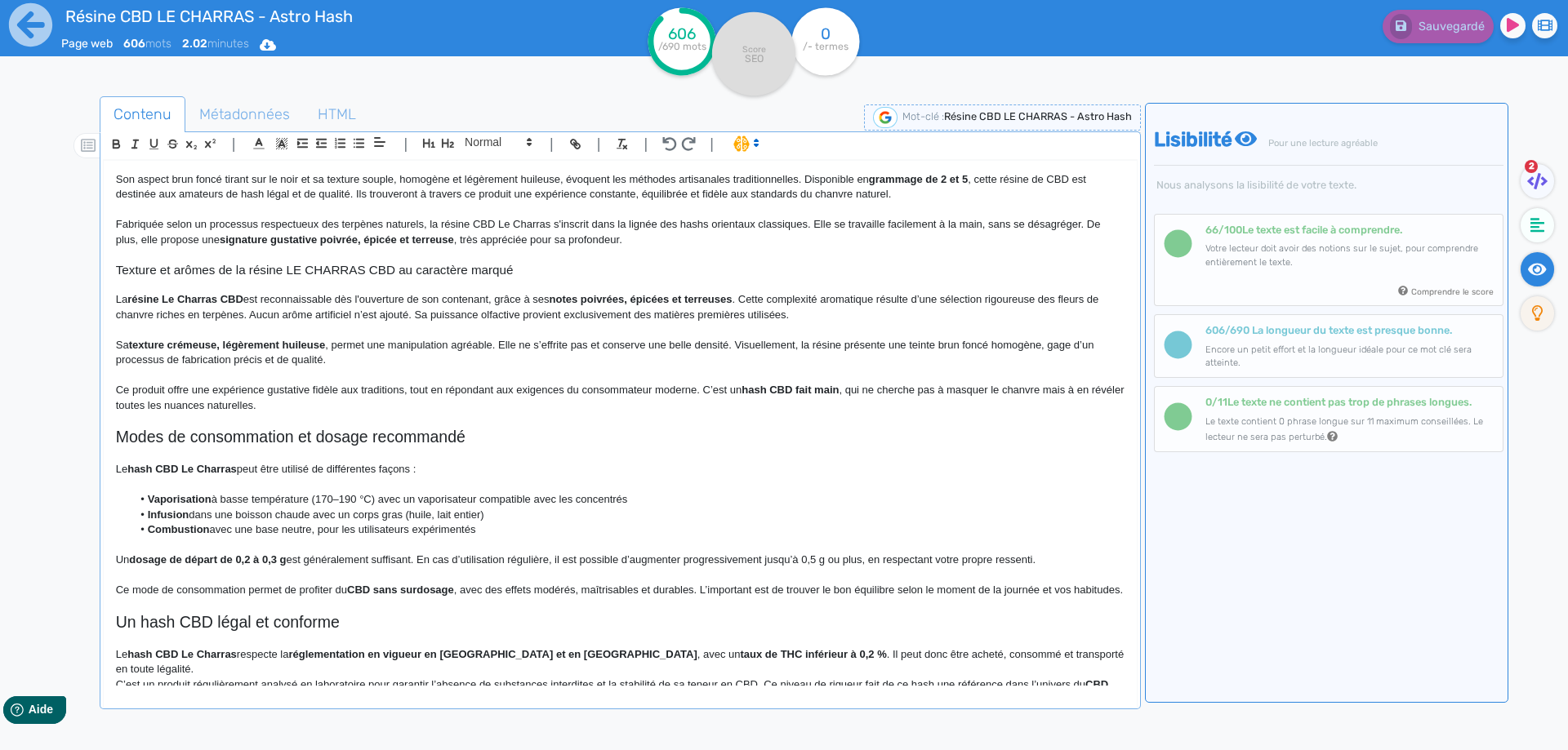
click at [168, 387] on p "Ce produit offre une expérience gustative fidèle aux traditions, tout en répond…" at bounding box center [619, 398] width 1008 height 30
click at [494, 388] on p "Ce produit à base de CBD offre une expérience gustative fidèle aux traditions, …" at bounding box center [619, 398] width 1008 height 30
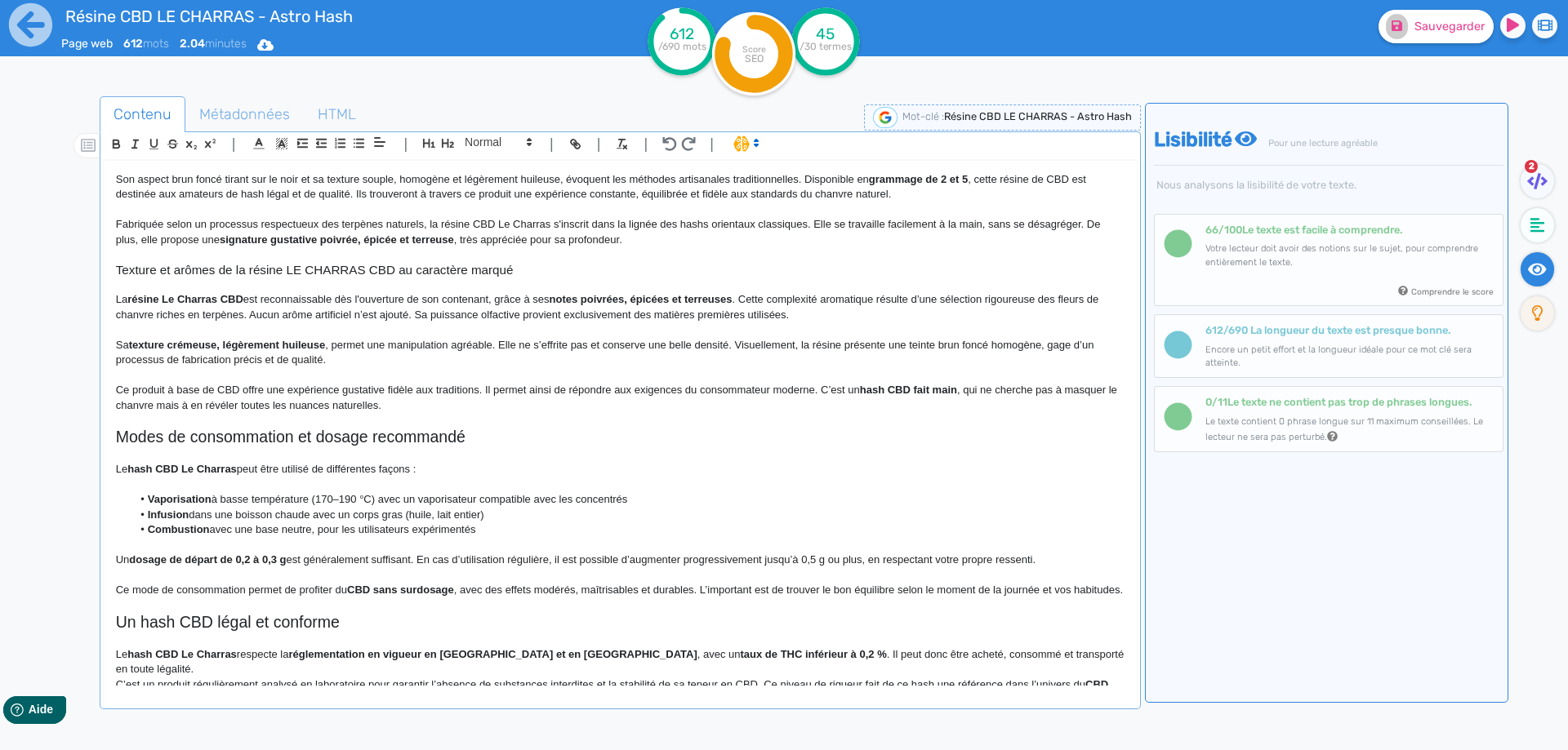
click at [694, 387] on p "Ce produit à base de CBD offre une expérience gustative fidèle aux traditions. …" at bounding box center [619, 398] width 1008 height 30
click at [692, 387] on p "Ce produit à base de CBD offre une expérience gustative fidèle aux traditions. …" at bounding box center [619, 398] width 1008 height 30
click at [770, 390] on p "Ce produit à base de CBD offre une expérience gustative fidèle aux traditions. …" at bounding box center [619, 398] width 1008 height 30
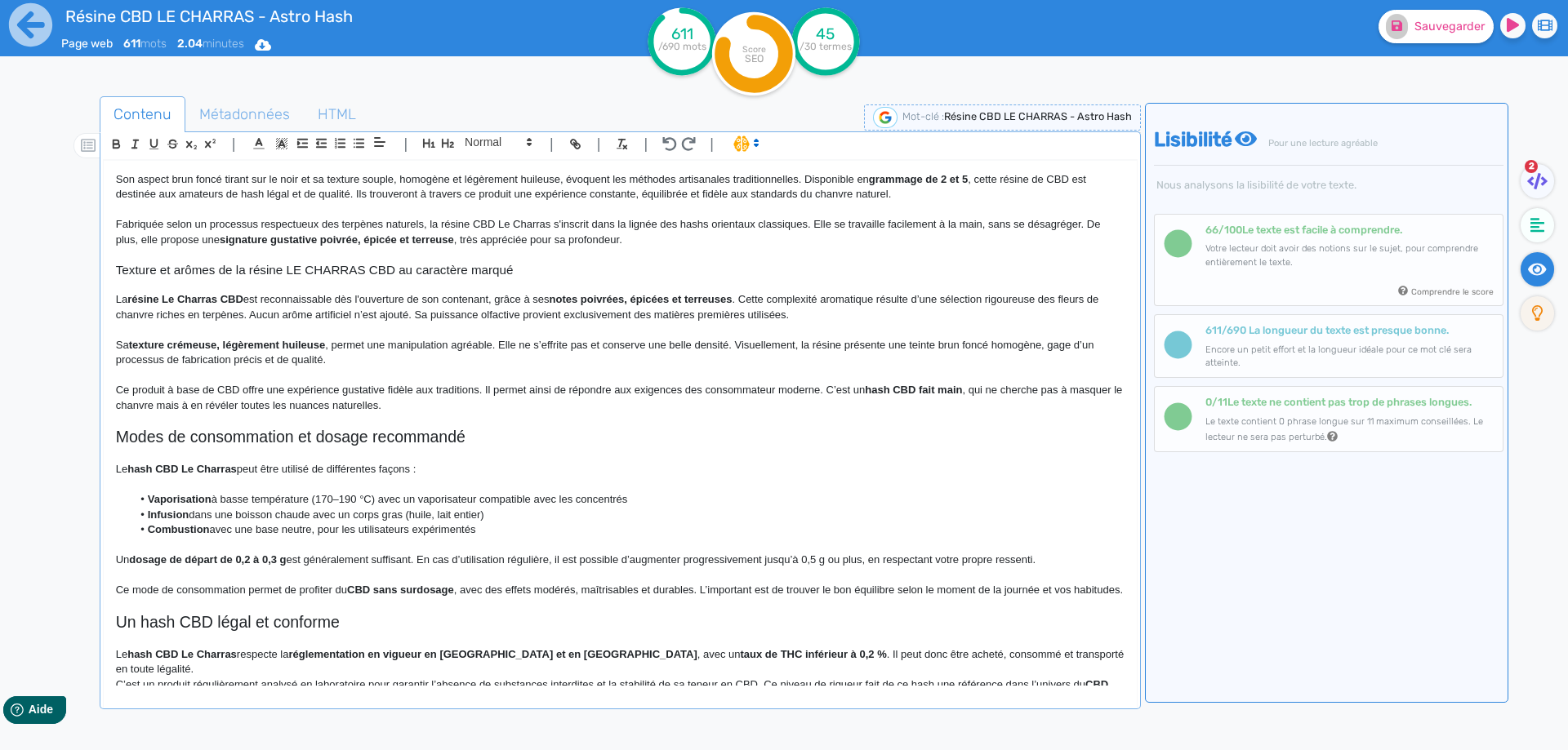
click at [776, 390] on p "Ce produit à base de CBD offre une expérience gustative fidèle aux traditions. …" at bounding box center [619, 398] width 1008 height 30
click at [822, 386] on p "Ce produit à base de CBD offre une expérience gustative fidèle aux traditions. …" at bounding box center [619, 398] width 1008 height 30
click at [311, 409] on p "Ce produit à base de CBD offre une expérience gustative fidèle aux traditions. …" at bounding box center [619, 398] width 1008 height 30
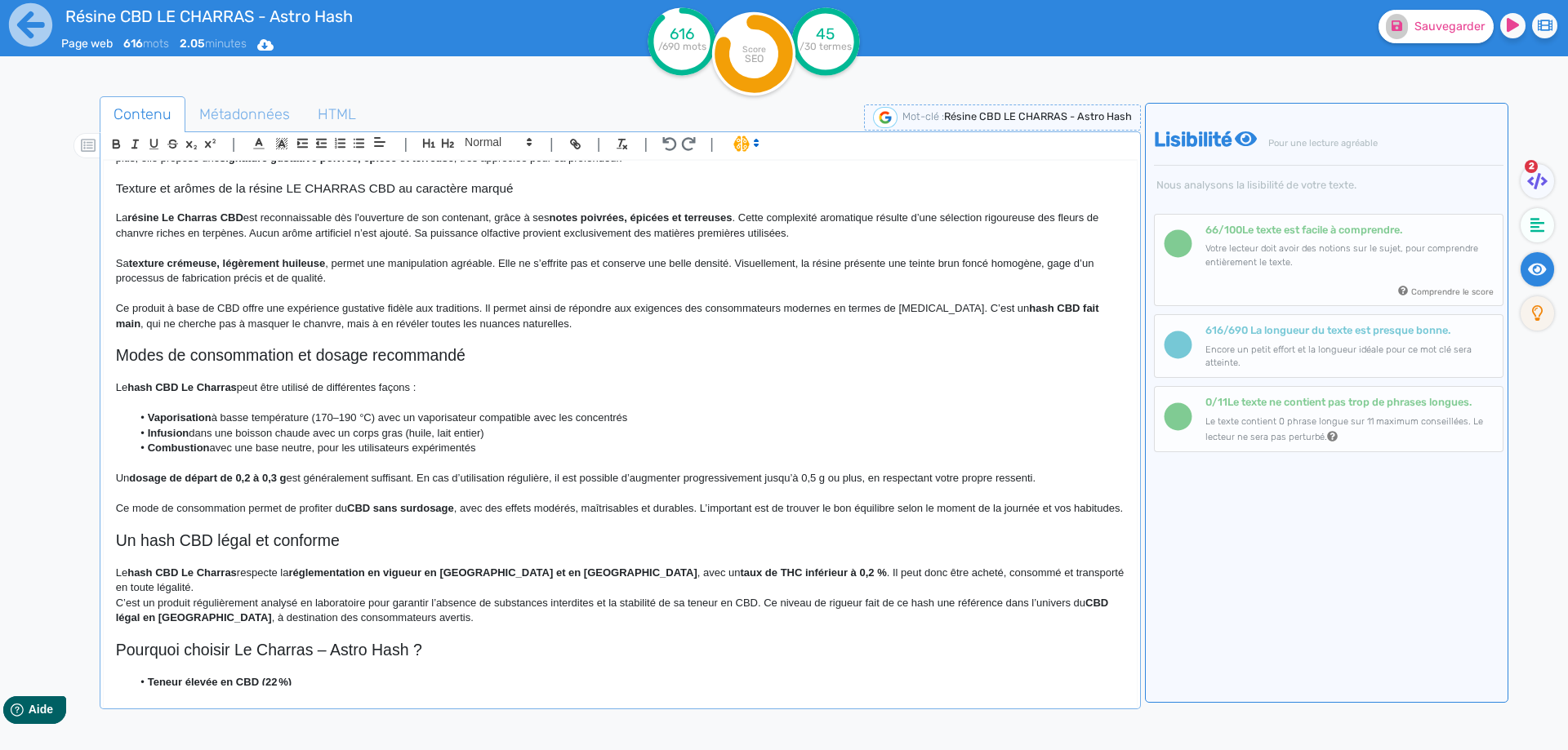
click at [297, 356] on h2 "Modes de consommation et dosage recommandé" at bounding box center [619, 355] width 1008 height 19
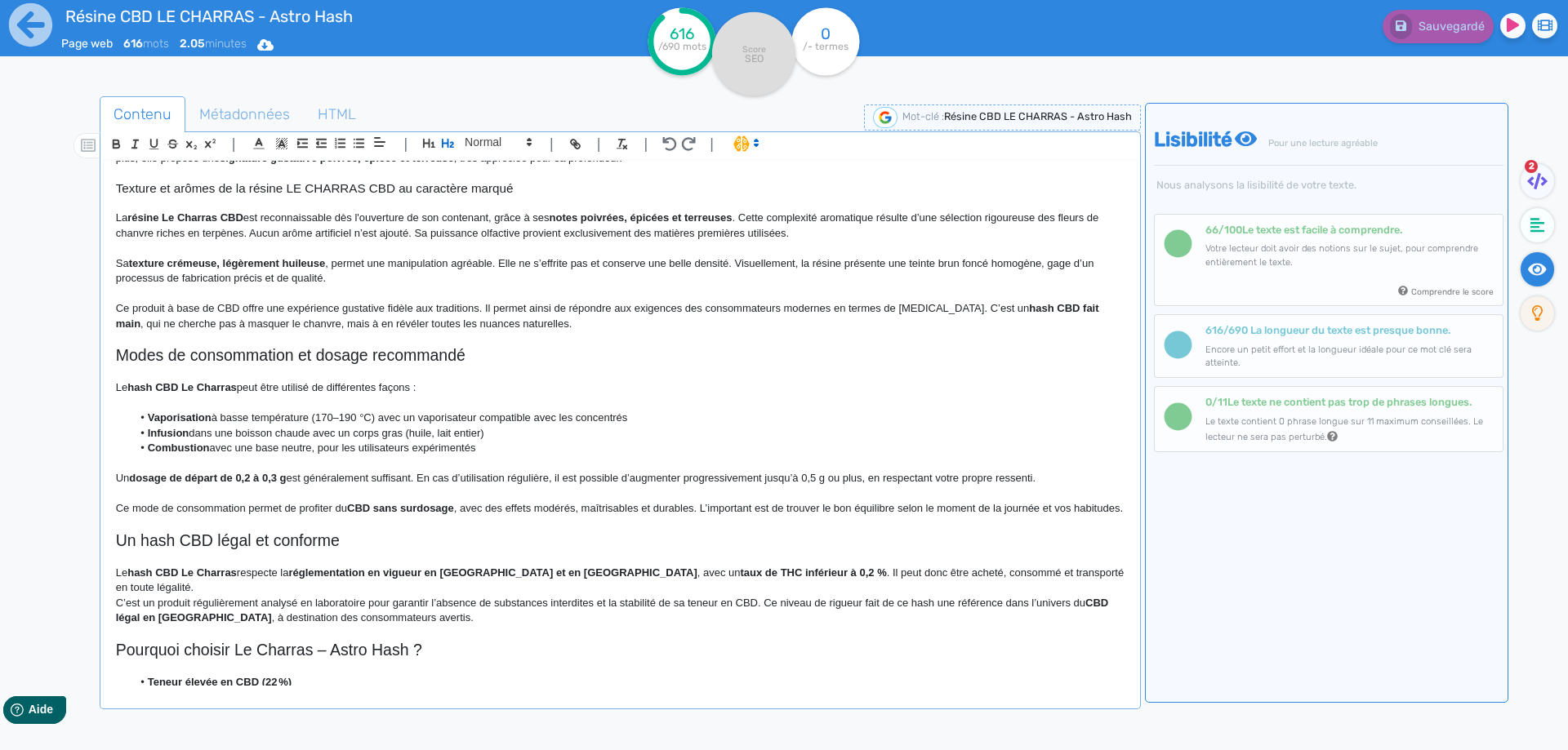
click at [297, 356] on h2 "Modes de consommation et dosage recommandé" at bounding box center [619, 355] width 1008 height 19
drag, startPoint x: 297, startPoint y: 356, endPoint x: 414, endPoint y: 351, distance: 117.1
click at [414, 351] on h2 "Modes de consommation et dosage recommandé" at bounding box center [619, 355] width 1008 height 19
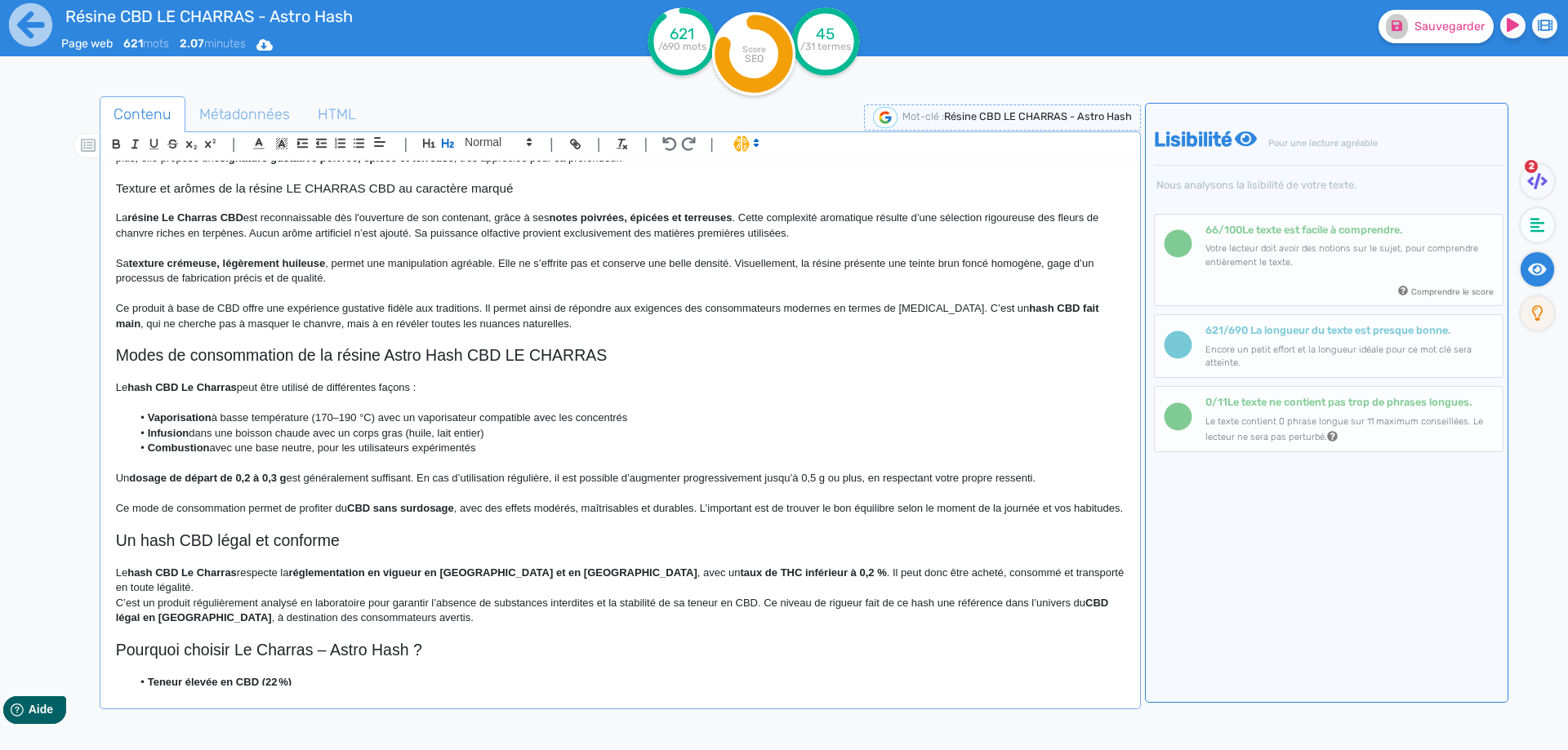
click at [280, 351] on h2 "Modes de consommation de la résine Astro Hash CBD LE CHARRAS" at bounding box center [619, 355] width 1008 height 19
copy h2 "Modes de consommation de la résine Astro Hash CBD LE CHARRAS"
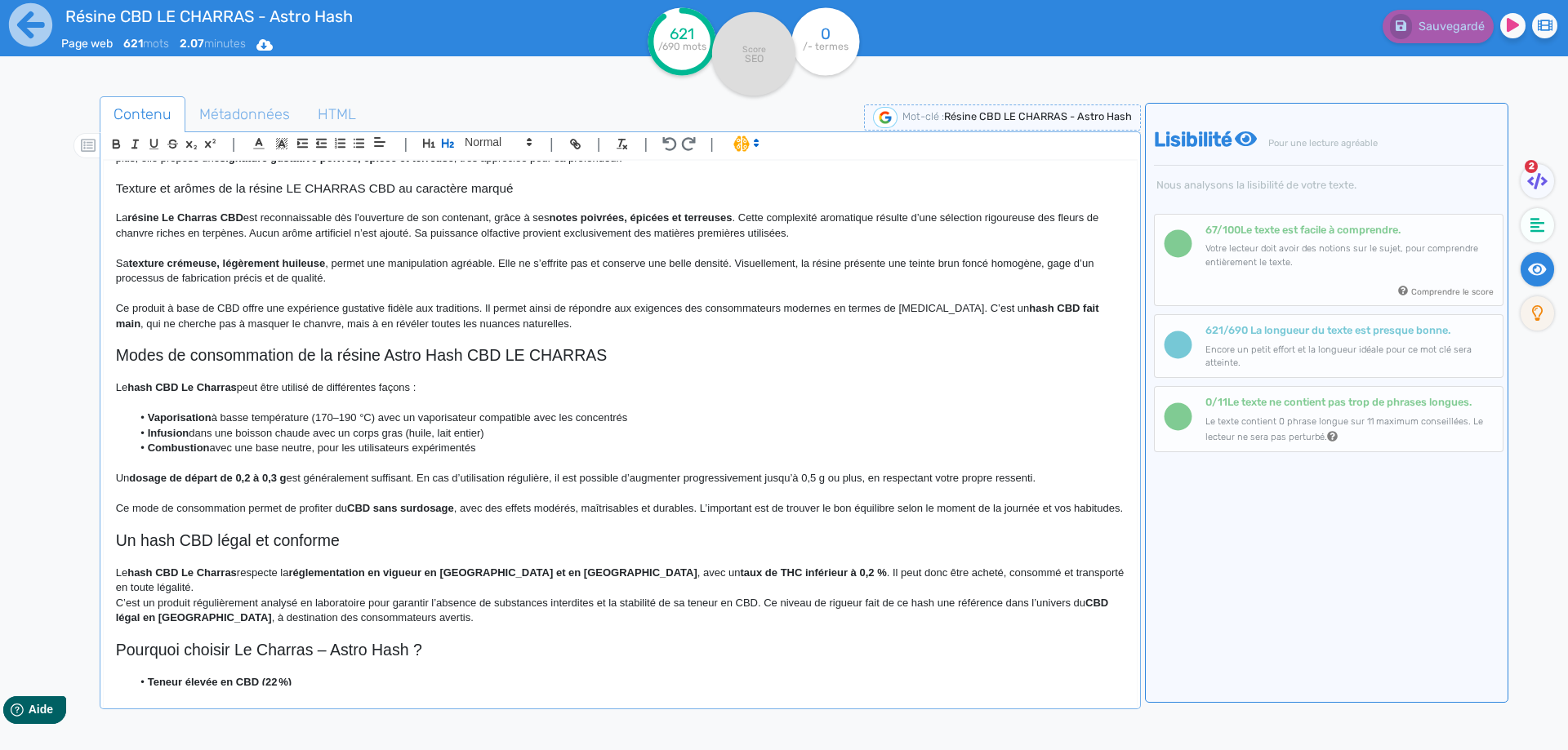
click at [260, 424] on li "Vaporisation à basse température (170–190 °C) avec un vaporisateur compatible a…" at bounding box center [627, 418] width 993 height 15
click at [120, 390] on p "Le hash CBD Le Charras peut être utilisé de différentes façons :" at bounding box center [619, 388] width 1008 height 15
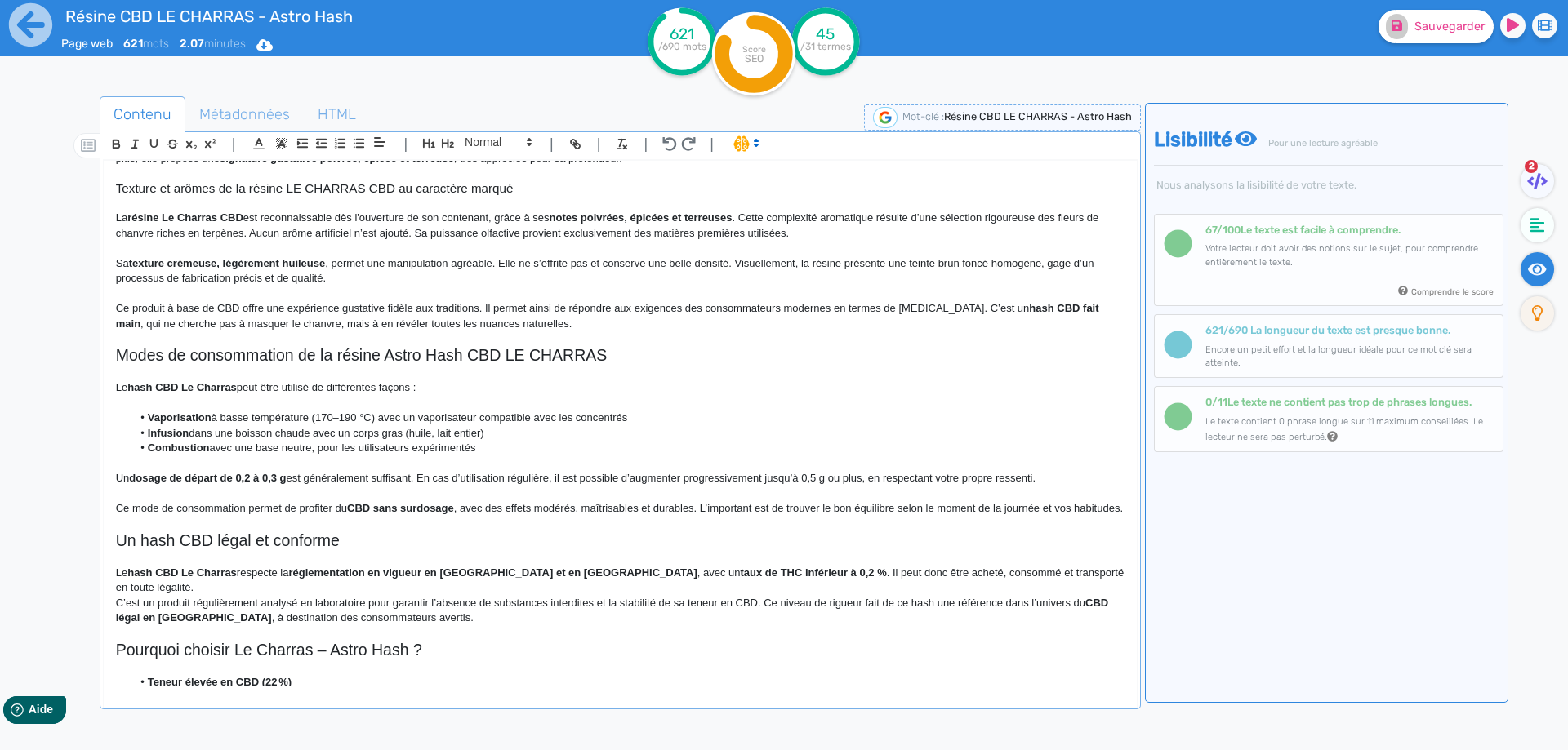
click at [177, 418] on strong "Vaporisation" at bounding box center [179, 417] width 64 height 12
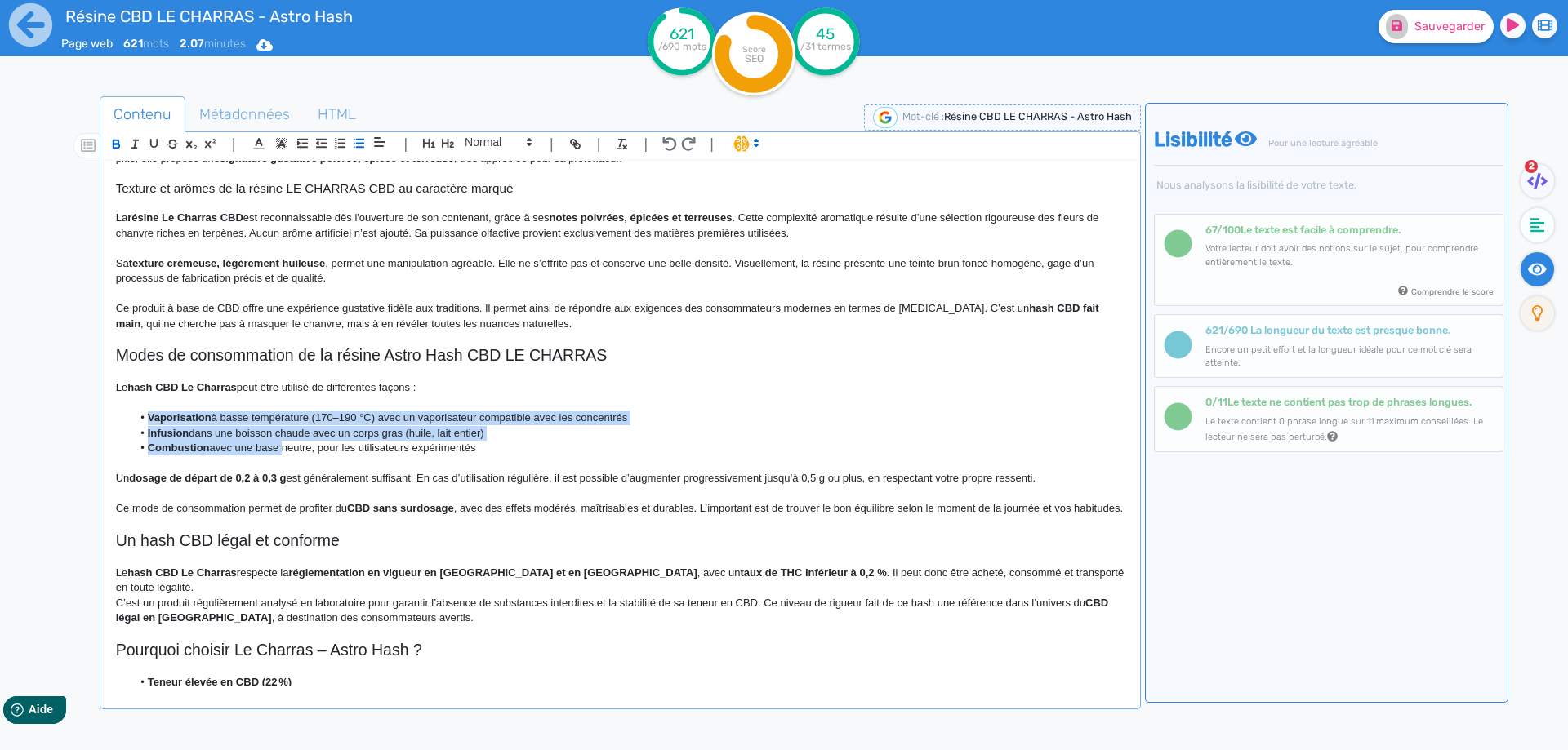
drag, startPoint x: 177, startPoint y: 418, endPoint x: 264, endPoint y: 443, distance: 90.5
click at [264, 443] on ul "Vaporisation à basse température (170–190 °C) avec un vaporisateur compatible a…" at bounding box center [619, 432] width 1008 height 45
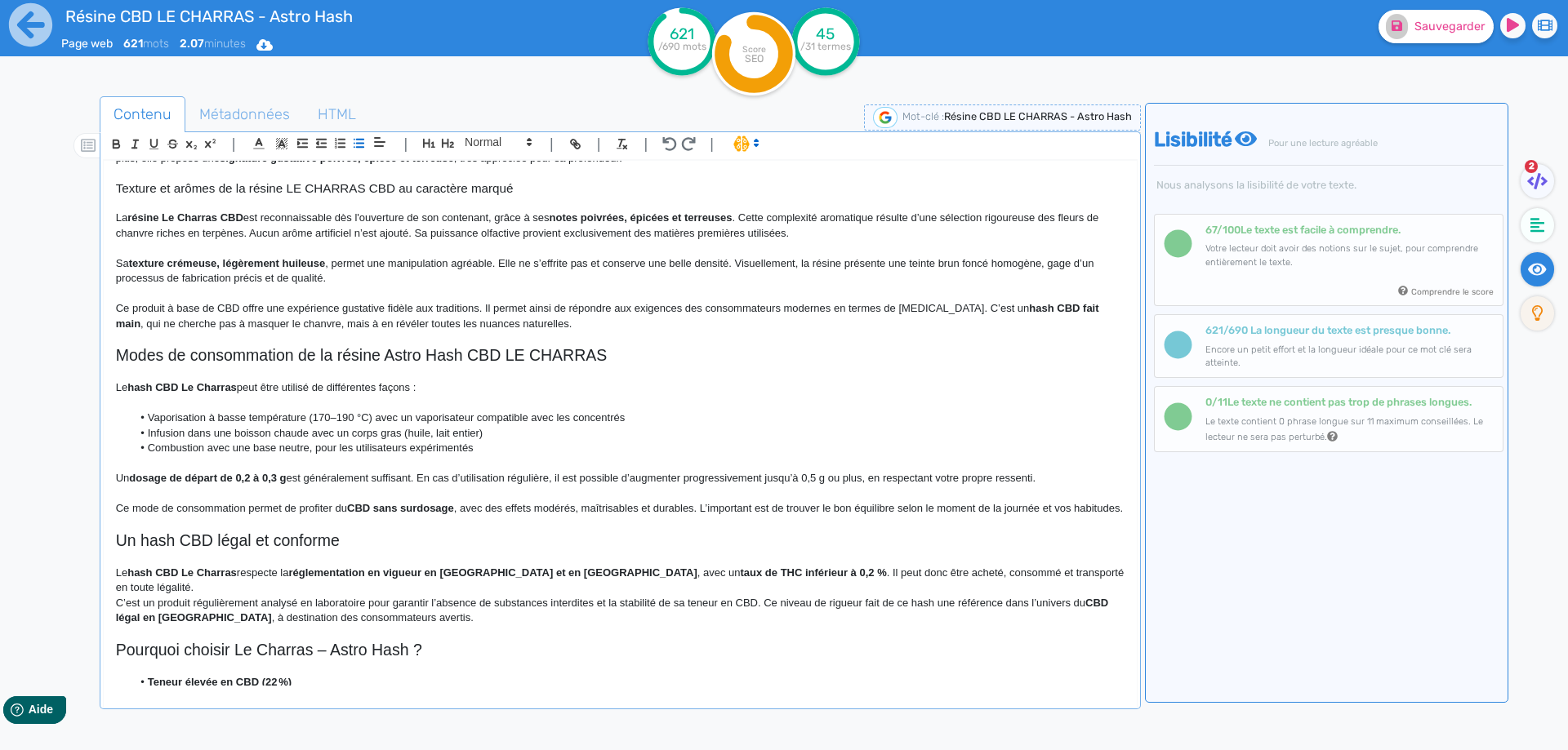
click at [334, 446] on li "Combustion avec une base neutre, pour les utilisateurs expérimentés" at bounding box center [627, 448] width 993 height 15
click at [596, 412] on li "Vaporisation à basse température (170–190 °C) avec un vaporisateur compatible a…" at bounding box center [627, 418] width 993 height 15
click at [499, 435] on li "Infusion dans une boisson chaude avec un corps gras (huile, lait entier)" at bounding box center [627, 433] width 993 height 15
click at [305, 443] on li "Combustion avec une base neutre, pour les utilisateurs expérimentés." at bounding box center [627, 448] width 993 height 15
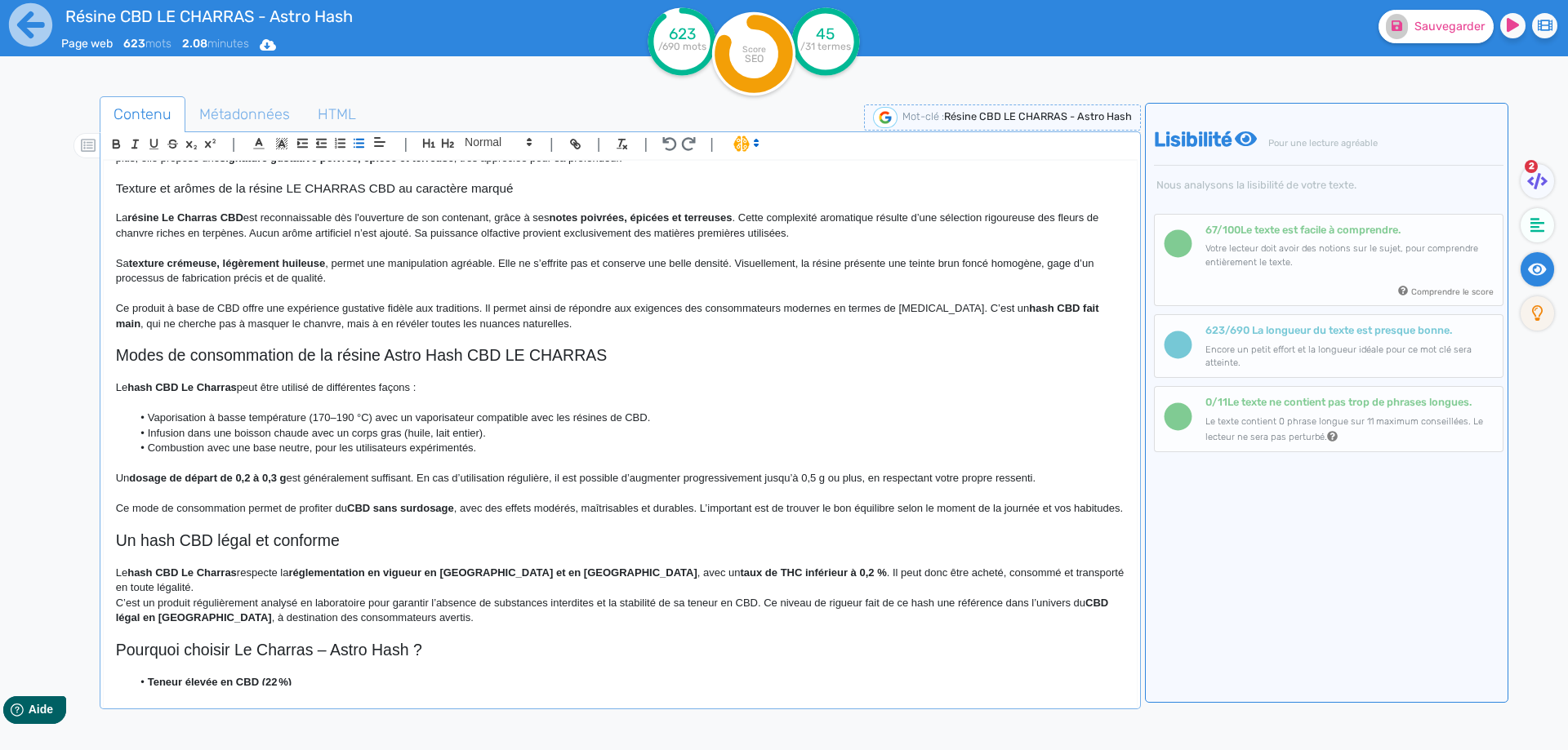
click at [271, 438] on li "Infusion dans une boisson chaude avec un corps gras (huile, lait entier)." at bounding box center [627, 433] width 993 height 15
click at [243, 451] on li "Combustion avec une base neutre, pour les utilisateurs expérimentés." at bounding box center [627, 448] width 993 height 15
drag, startPoint x: 243, startPoint y: 451, endPoint x: 297, endPoint y: 444, distance: 54.5
click at [297, 444] on li "Combustion avec une base neutre, pour les utilisateurs expérimentés." at bounding box center [627, 448] width 993 height 15
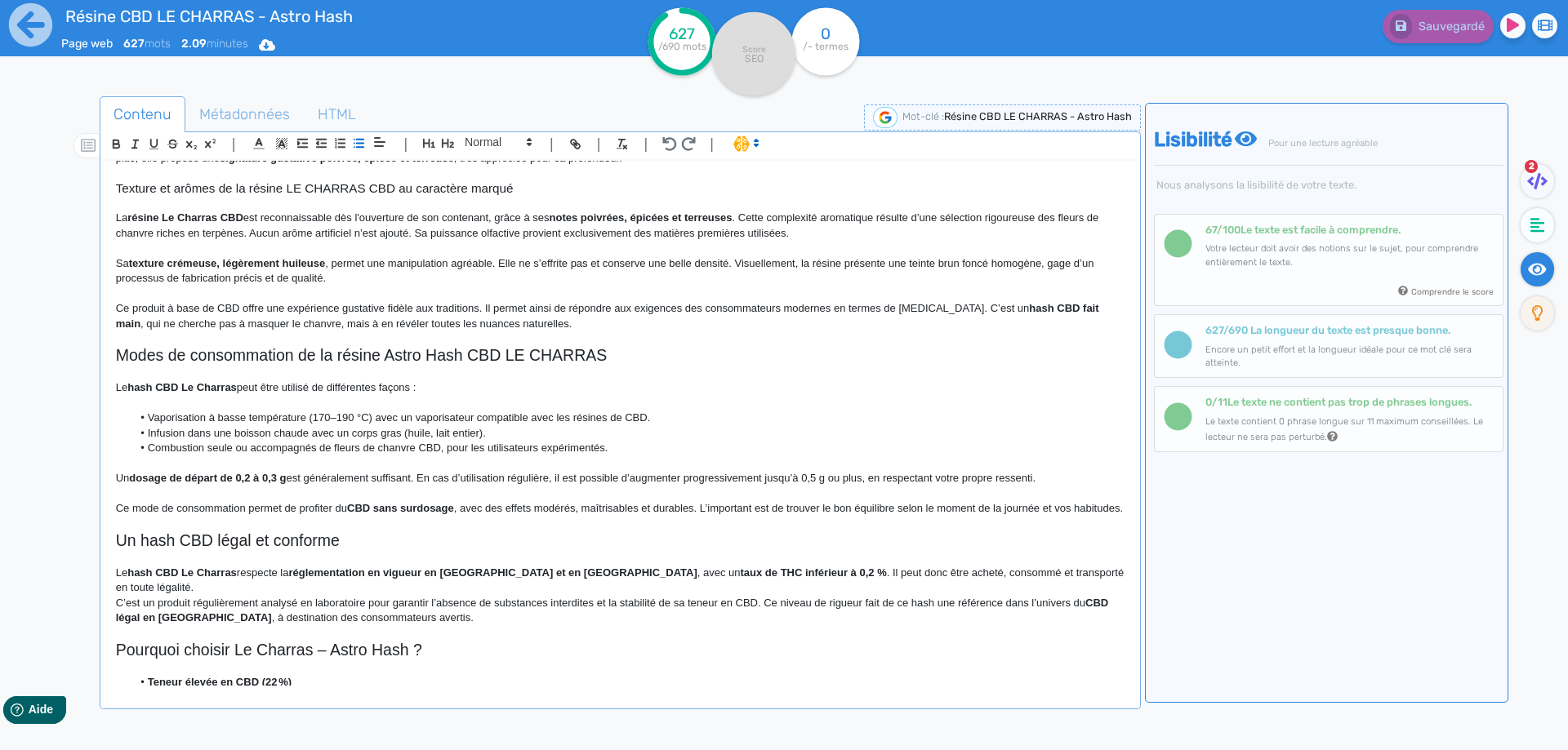
click at [186, 478] on strong "dosage de départ de 0,2 à 0,3 g" at bounding box center [208, 477] width 157 height 12
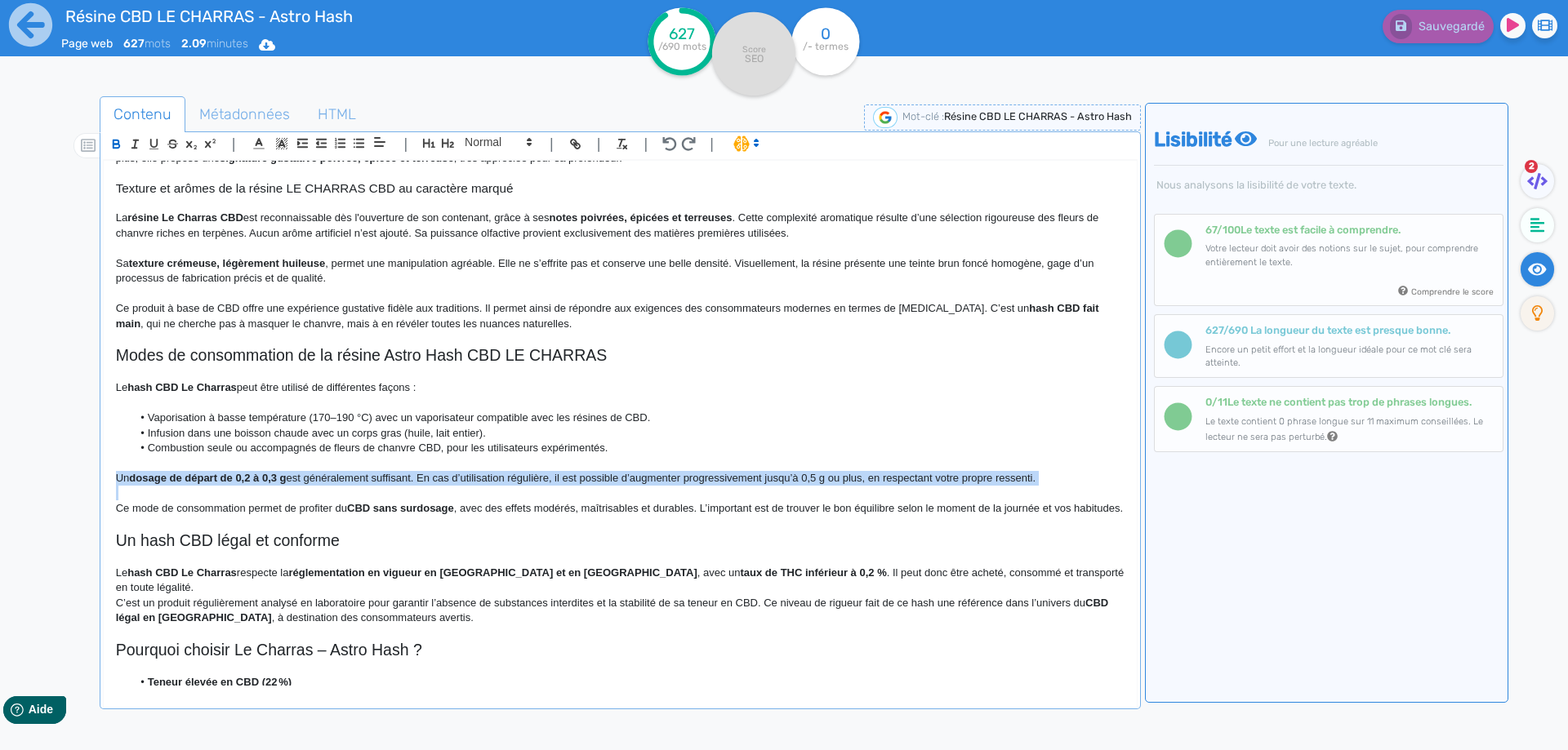
click at [186, 478] on strong "dosage de départ de 0,2 à 0,3 g" at bounding box center [208, 477] width 157 height 12
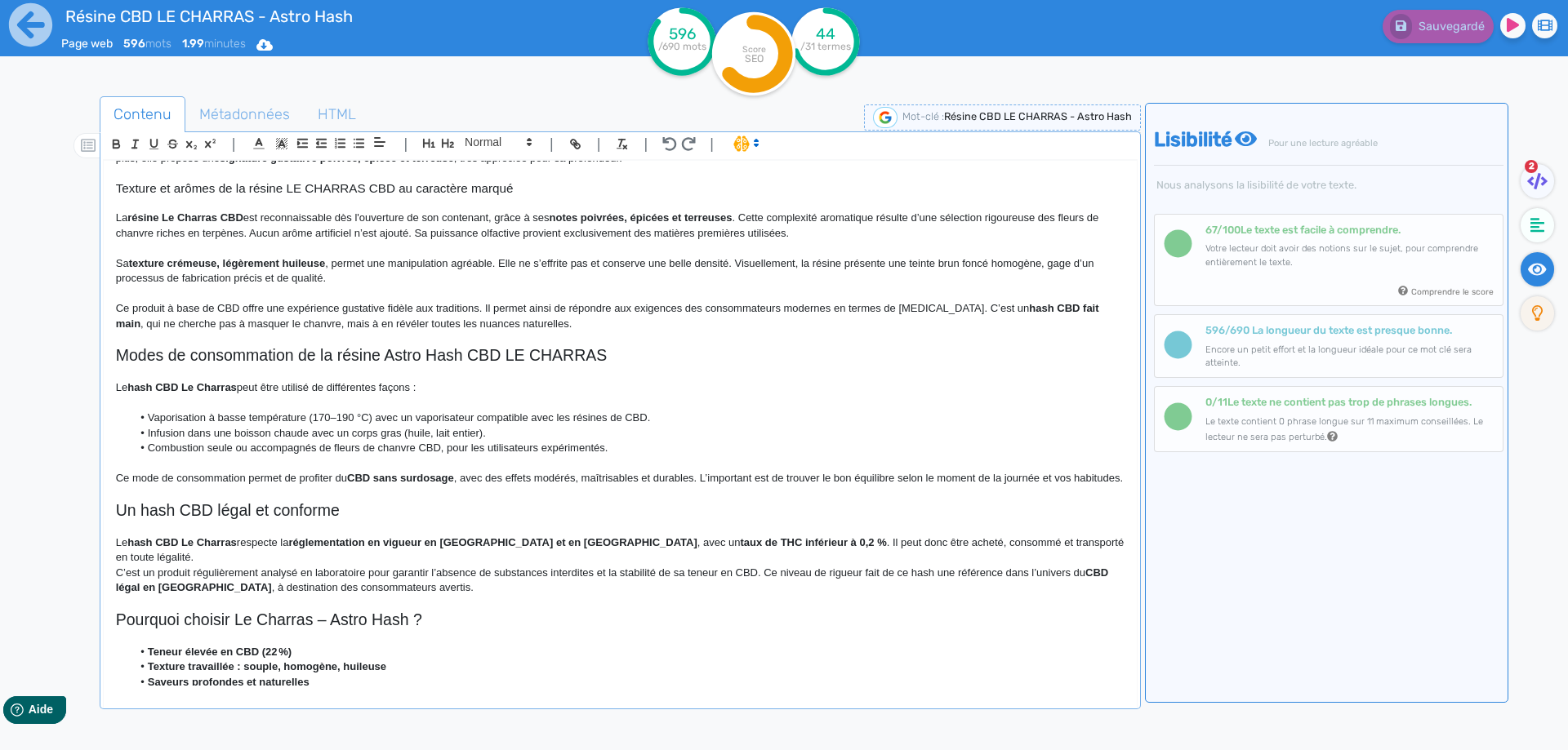
click at [127, 480] on p "Ce mode de consommation permet de profiter du CBD sans surdosage , avec des eff…" at bounding box center [619, 478] width 1008 height 15
click at [130, 481] on p "Ce mode de consommation permet de profiter du CBD sans surdosage , avec des eff…" at bounding box center [619, 478] width 1008 height 15
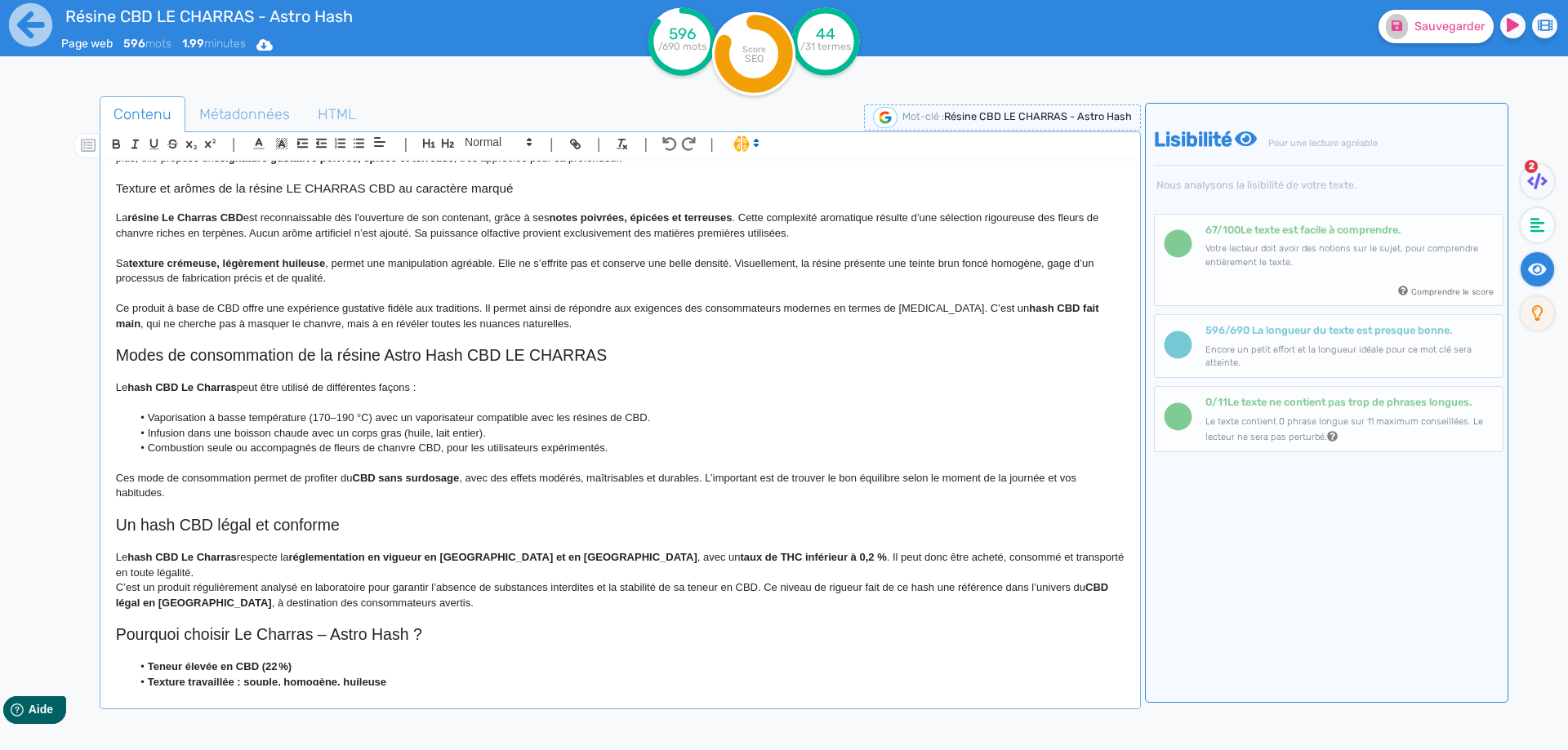
click at [162, 481] on p "Ces mode de consommation permet de profiter du CBD sans surdosage , avec des ef…" at bounding box center [619, 485] width 1008 height 30
click at [160, 474] on p "Ces modes de consommation permet de profiter du CBD sans surdosage , avec des e…" at bounding box center [619, 485] width 1008 height 30
click at [310, 480] on p "Ces méthodes de consommation permet de profiter du CBD sans surdosage , avec de…" at bounding box center [619, 485] width 1008 height 30
click at [798, 496] on p "Ces méthodes de consommation permettent de profiter du CBD sans surdosage , ave…" at bounding box center [619, 485] width 1008 height 30
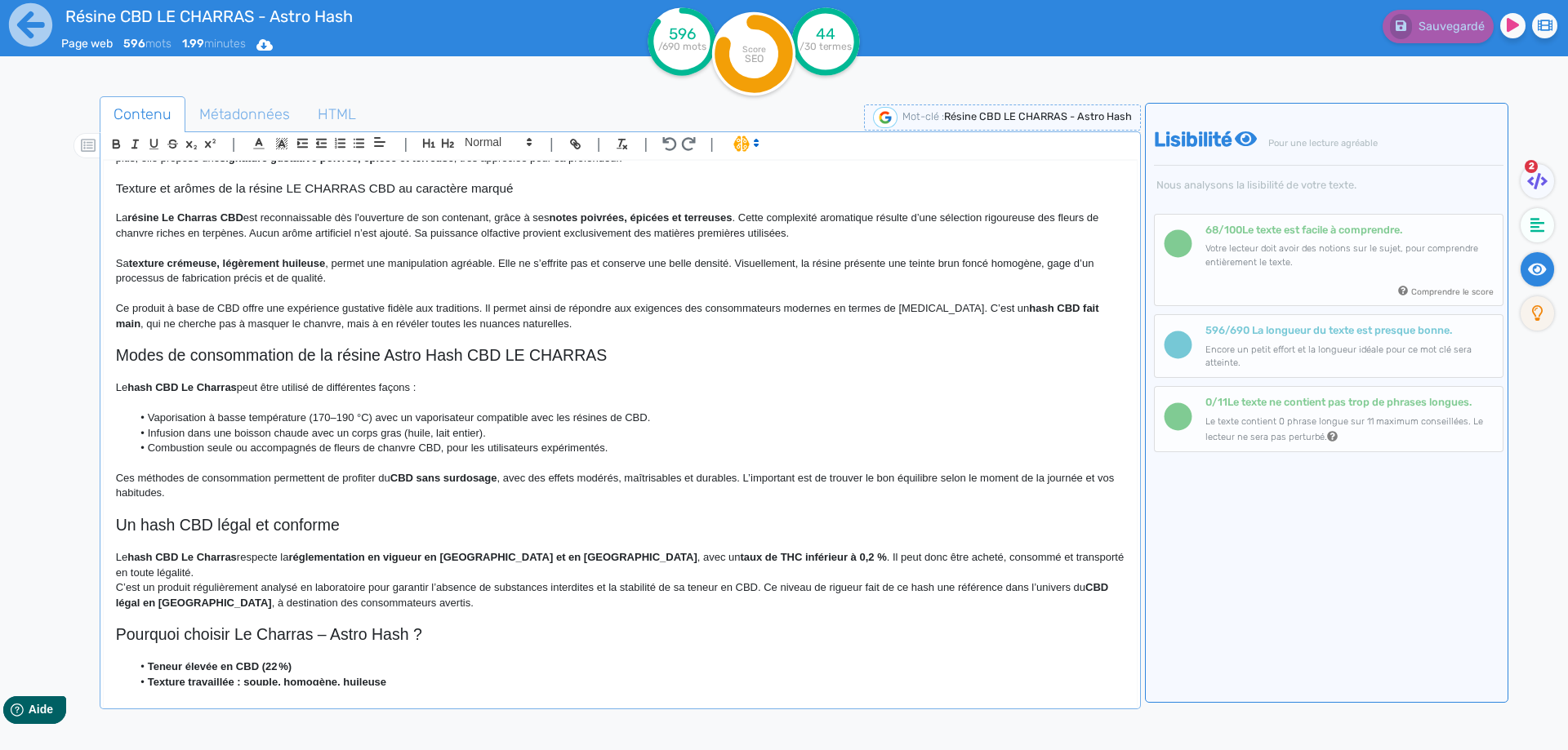
click at [115, 527] on div "Résine CBD LE CHARRAS - Astro Hash Résine CBD LE CHARRAS Astro Hash, un hash pr…" at bounding box center [620, 423] width 1033 height 525
click at [145, 557] on strong "hash CBD Le Charras" at bounding box center [182, 556] width 109 height 12
click at [137, 559] on p "La résine CBD Le Charras respecte la réglementation en vigueur en France et en …" at bounding box center [619, 564] width 1008 height 30
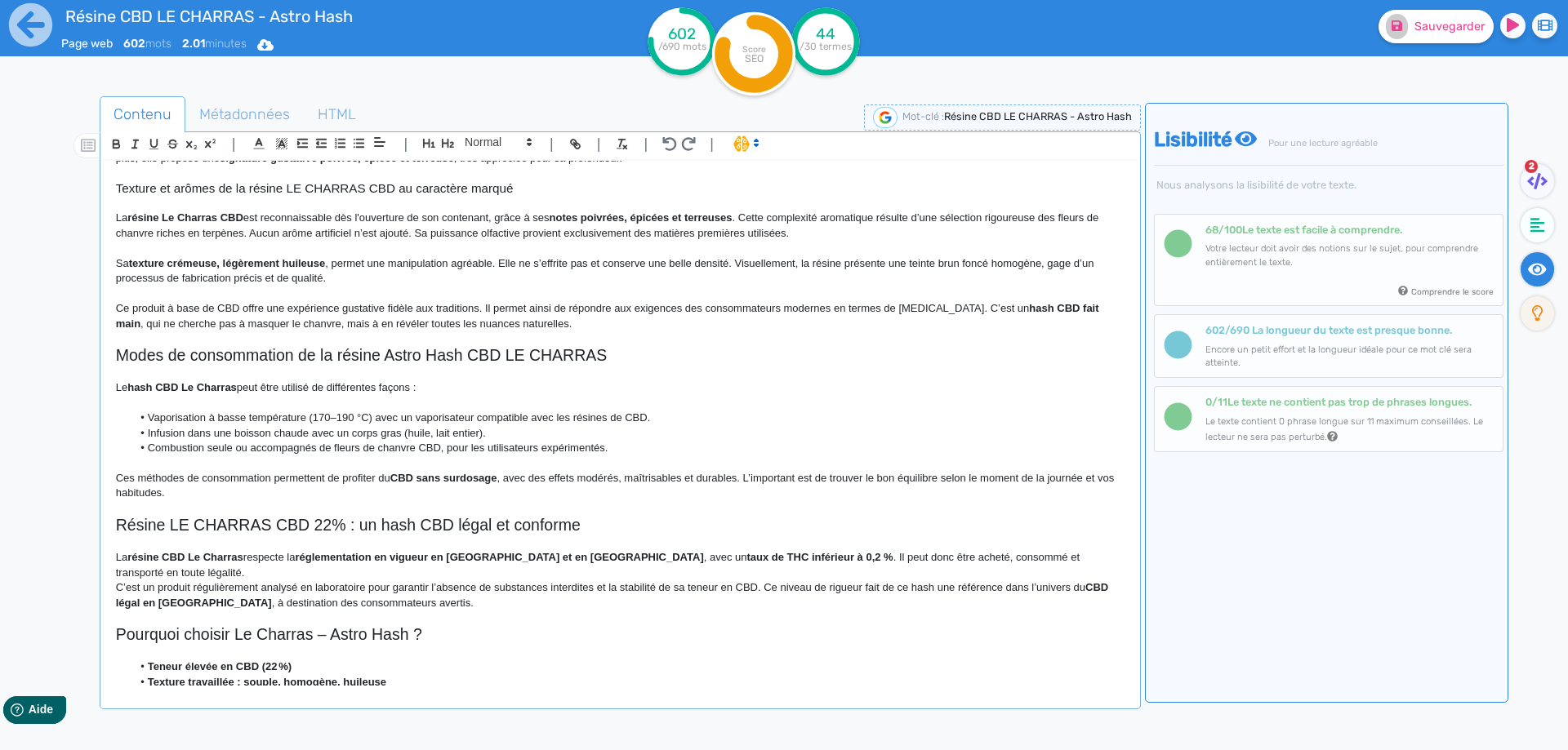
click at [261, 581] on p "C’est un produit régulièrement analysé en laboratoire pour garantir l’absence d…" at bounding box center [619, 595] width 1008 height 30
click at [347, 559] on strong "réglementation en vigueur en France et en Europe" at bounding box center [499, 556] width 408 height 12
drag, startPoint x: 347, startPoint y: 559, endPoint x: 557, endPoint y: 558, distance: 210.0
click at [557, 558] on strong "réglementation en vigueur en France et en Europe" at bounding box center [499, 556] width 408 height 12
click at [581, 560] on p "La résine CBD Le Charras respecte la réglementation en vigueur en France et en …" at bounding box center [619, 564] width 1008 height 30
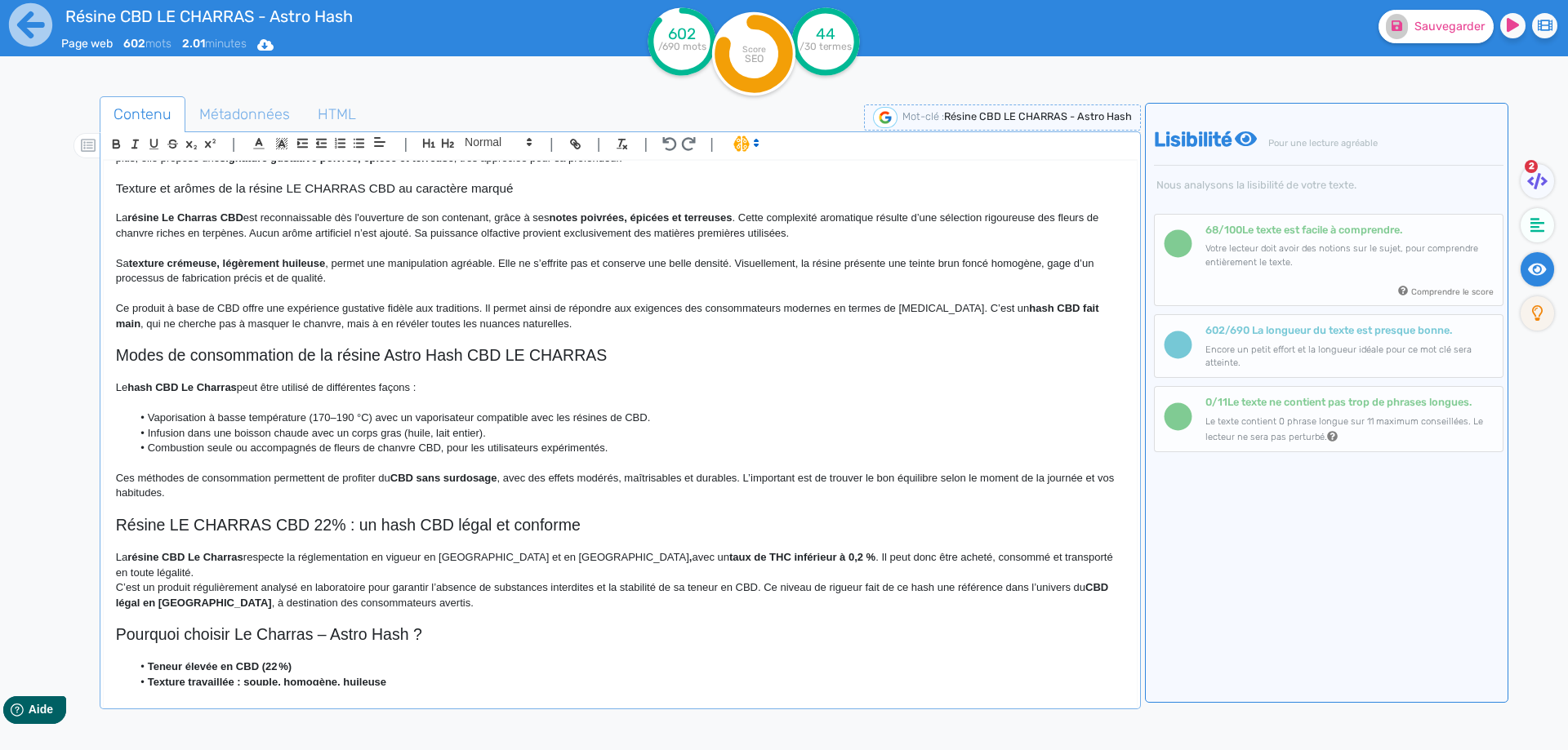
click at [729, 559] on strong "taux de THC inférieur à 0,2 %" at bounding box center [802, 556] width 147 height 12
click at [744, 554] on p "La résine CBD Le Charras respecte la réglementation en vigueur en France et en …" at bounding box center [619, 564] width 1008 height 30
click at [819, 560] on p "La résine CBD Le Charras respecte la réglementation en vigueur en France et en …" at bounding box center [619, 564] width 1008 height 30
click at [863, 558] on p "La résine CBD Le Charras respecte la réglementation en vigueur en France et en …" at bounding box center [619, 564] width 1008 height 30
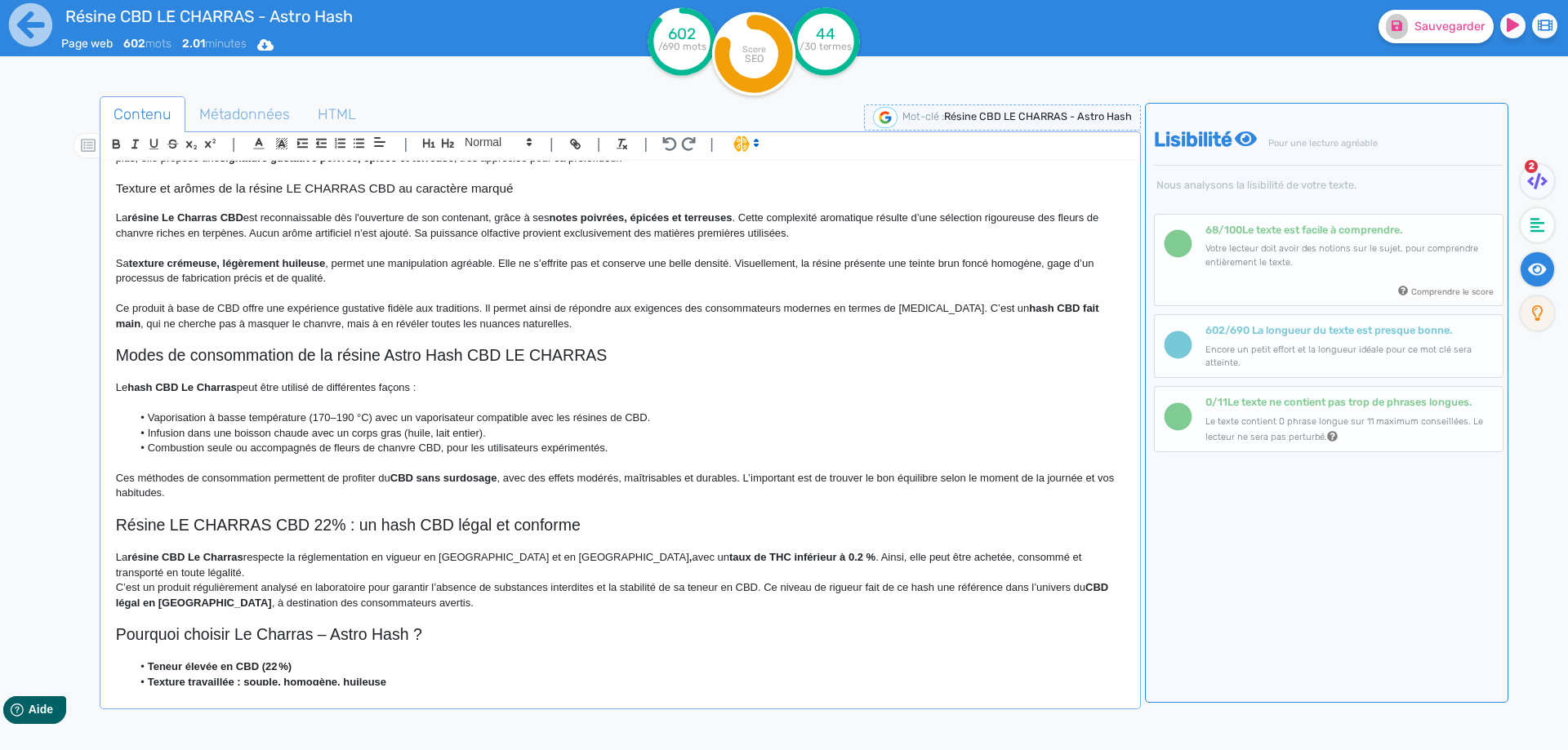
click at [926, 556] on p "La résine CBD Le Charras respecte la réglementation en vigueur en France et en …" at bounding box center [619, 564] width 1008 height 30
click at [993, 555] on p "La résine CBD Le Charras respecte la réglementation en vigueur en France et en …" at bounding box center [619, 564] width 1008 height 30
click at [1088, 562] on p "La résine CBD Le Charras respecte la réglementation en vigueur en France et en …" at bounding box center [619, 564] width 1008 height 30
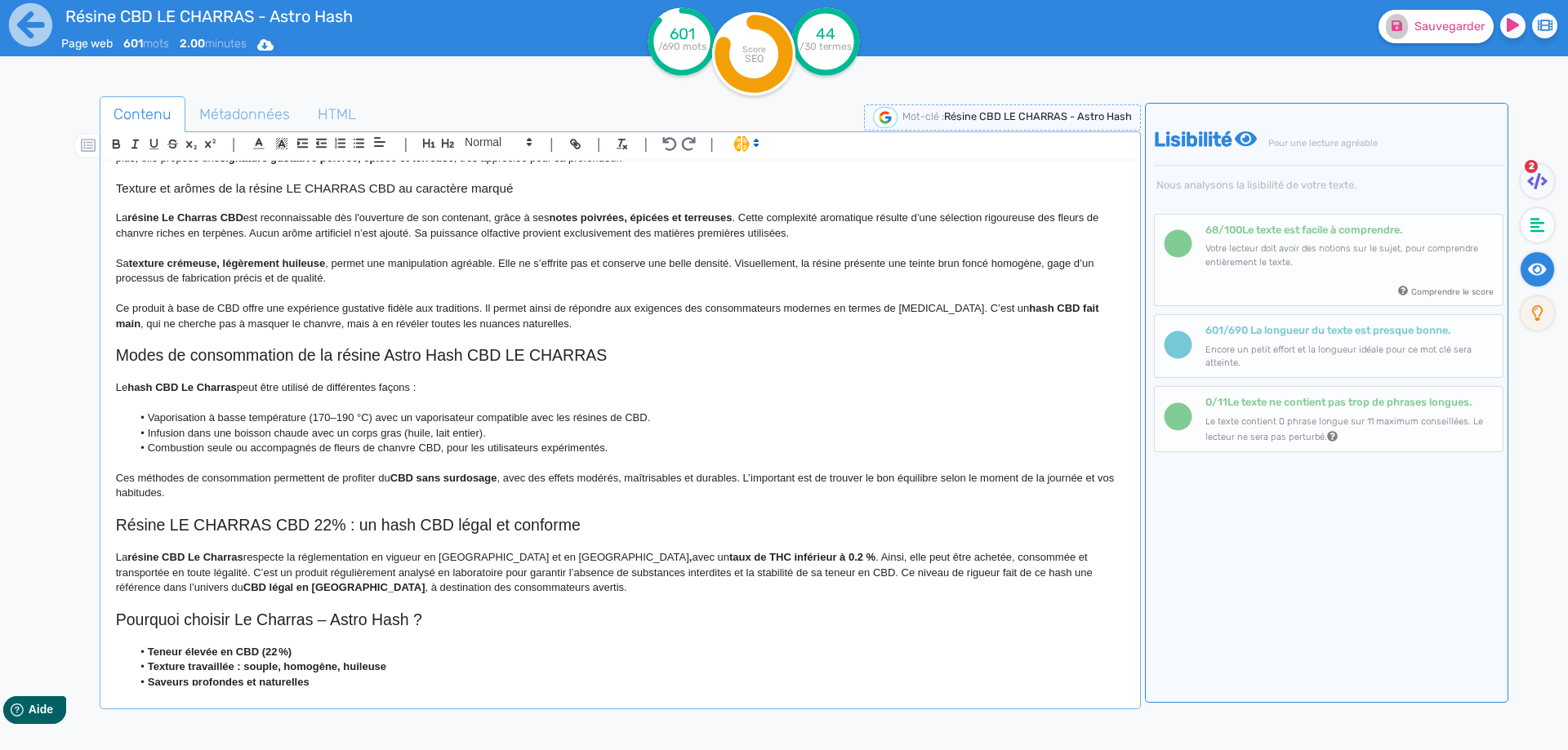
click at [190, 573] on p "La résine CBD Le Charras respecte la réglementation en vigueur en France et en …" at bounding box center [619, 572] width 1008 height 45
drag, startPoint x: 273, startPoint y: 575, endPoint x: 272, endPoint y: 565, distance: 10.0
click at [273, 576] on p "La résine CBD Le Charras respecte la réglementation en vigueur en France et en …" at bounding box center [619, 572] width 1008 height 45
click at [751, 574] on p "La résine CBD Le Charras respecte la réglementation en vigueur en France et en …" at bounding box center [619, 572] width 1008 height 45
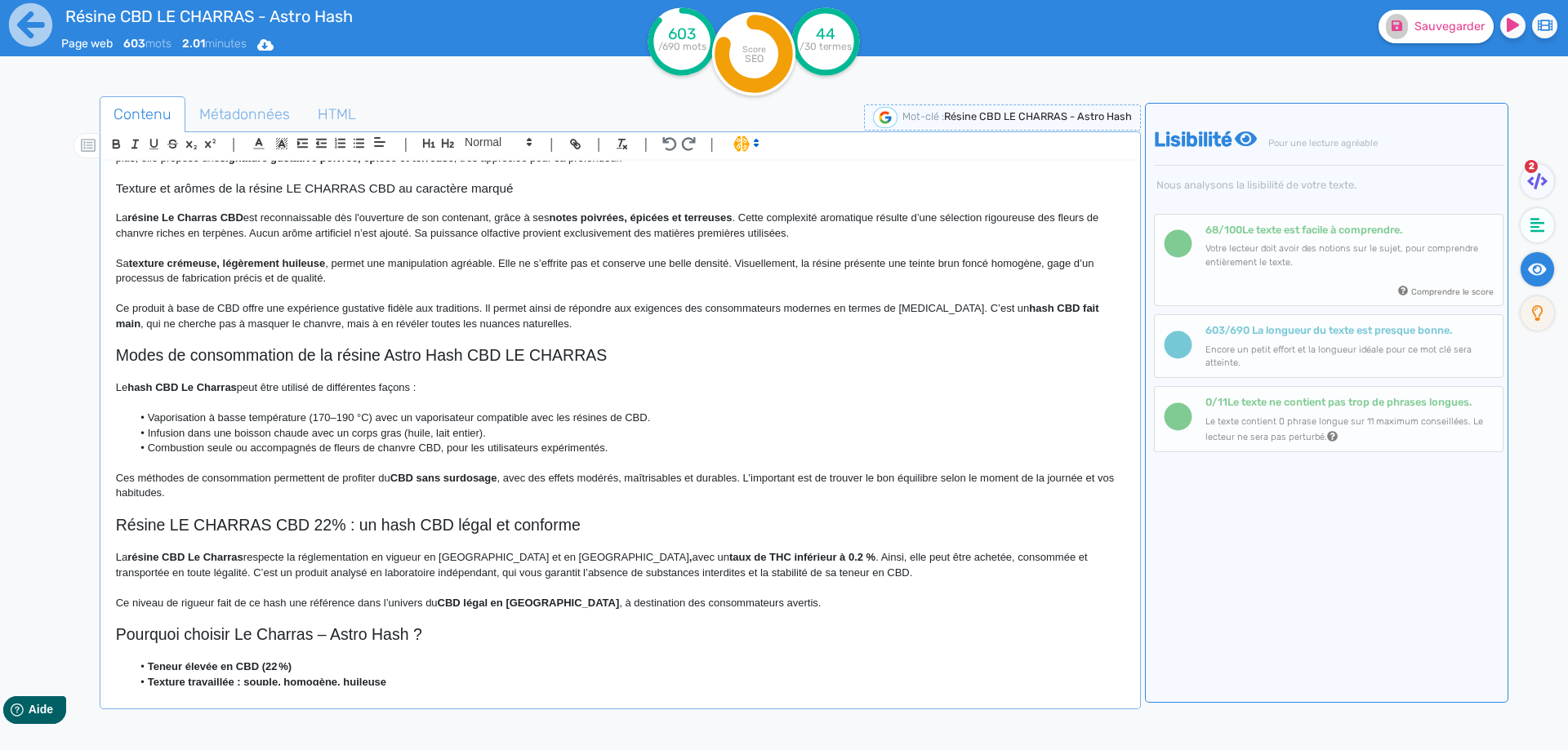
click at [289, 602] on p "Ce niveau de rigueur fait de ce hash une référence dans l’univers du CBD légal …" at bounding box center [619, 603] width 1008 height 15
click at [475, 603] on strong "CBD légal en France" at bounding box center [554, 603] width 182 height 12
click at [851, 609] on p "Ce niveau de rigueur fait de ce hash CBD une référence dans l’univers du cannab…" at bounding box center [619, 603] width 1008 height 15
click at [606, 603] on p "Ce niveau de rigueur fait de ce hash CBD une référence dans l’univers du cannab…" at bounding box center [619, 603] width 1008 height 15
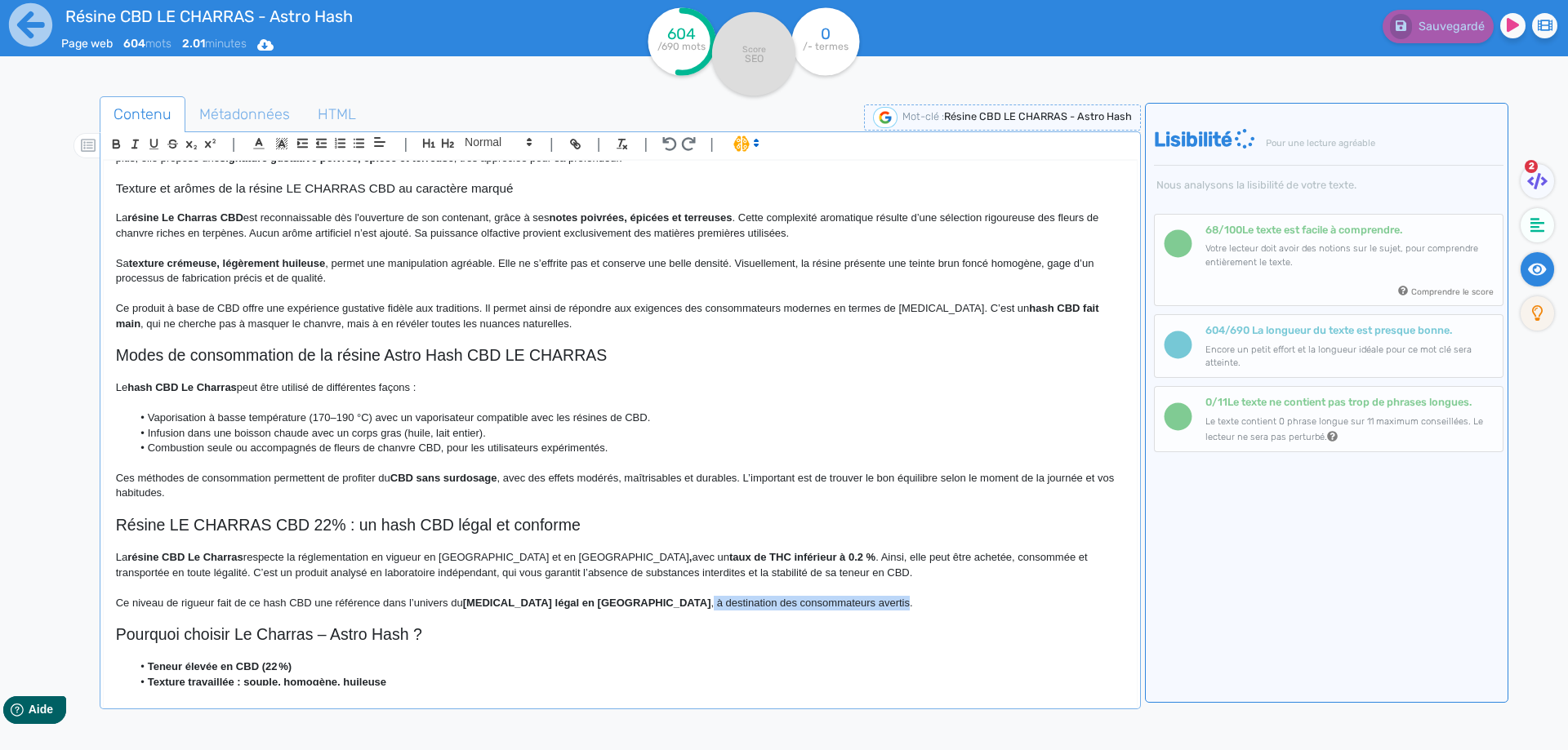
drag, startPoint x: 606, startPoint y: 603, endPoint x: 795, endPoint y: 604, distance: 189.0
click at [795, 604] on p "Ce niveau de rigueur fait de ce hash CBD une référence dans l’univers du cannab…" at bounding box center [619, 603] width 1008 height 15
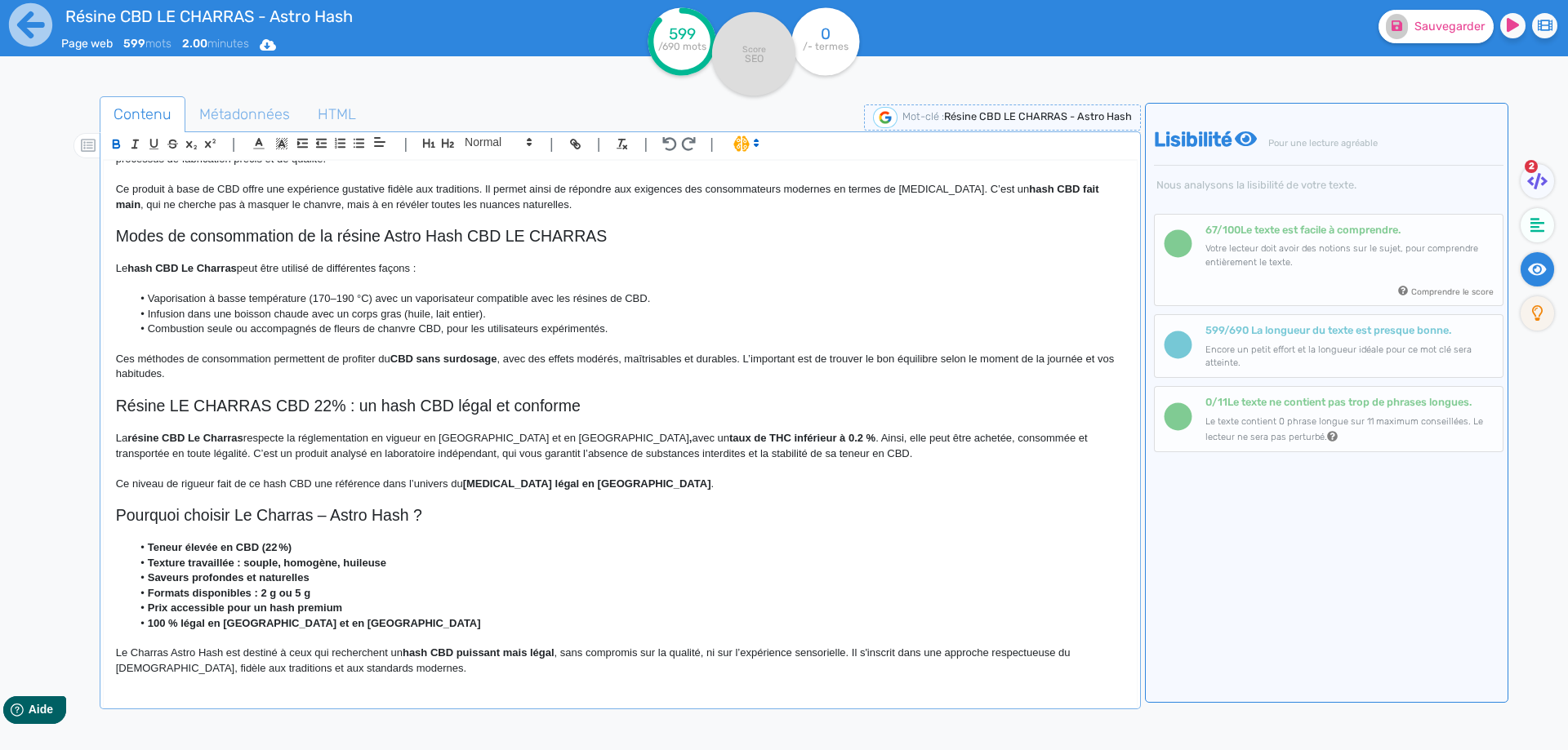
click at [320, 521] on h2 "Pourquoi choisir Le Charras – Astro Hash ?" at bounding box center [619, 515] width 1008 height 19
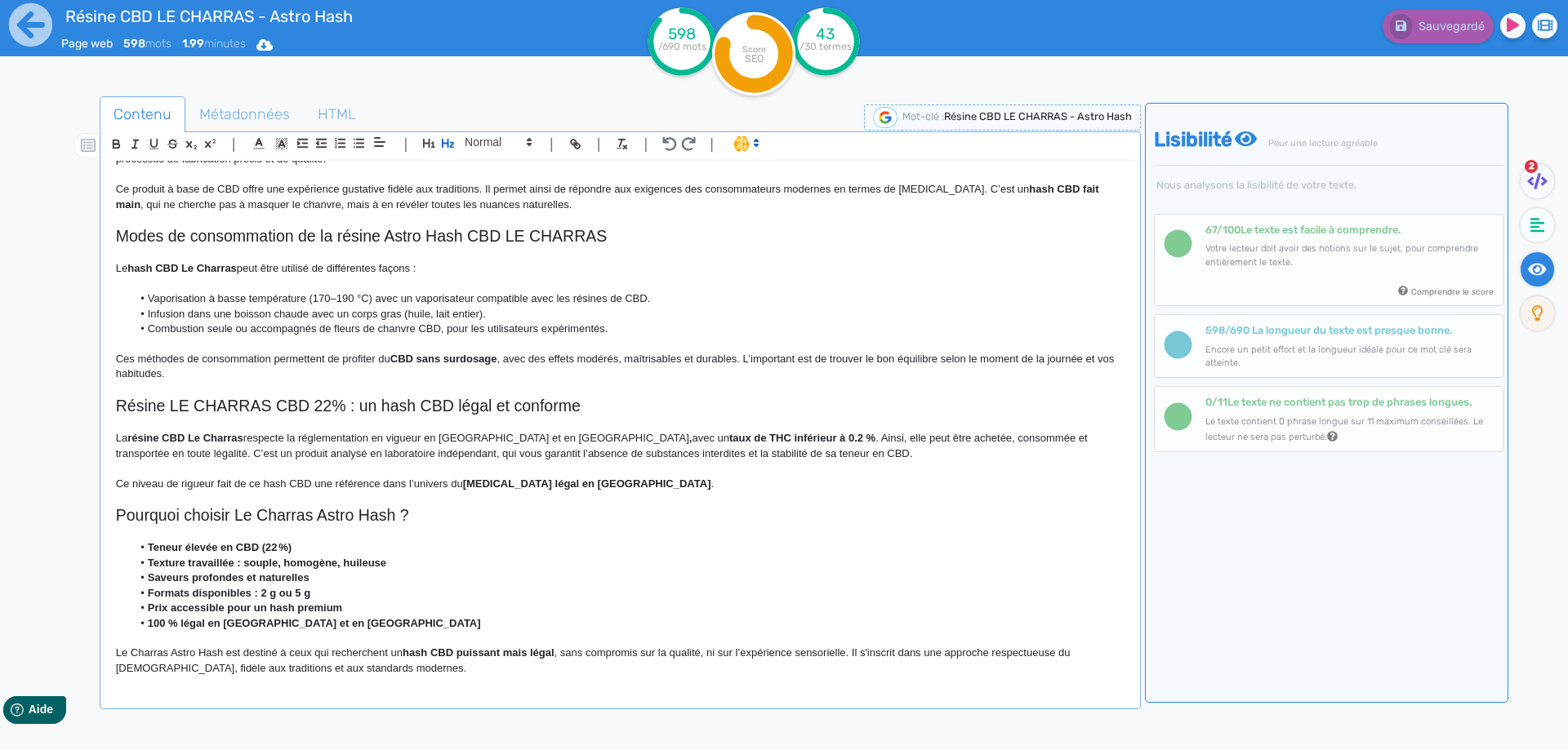
click at [241, 517] on h2 "Pourquoi choisir Le Charras Astro Hash ?" at bounding box center [619, 515] width 1008 height 19
click at [233, 519] on h2 "Pourquoi choisir Le Charras Astro Hash ?" at bounding box center [619, 515] width 1008 height 19
click at [229, 517] on h2 "Pourquoi choisir le hash CBD Le Charras Astro Hash" at bounding box center [619, 515] width 1008 height 19
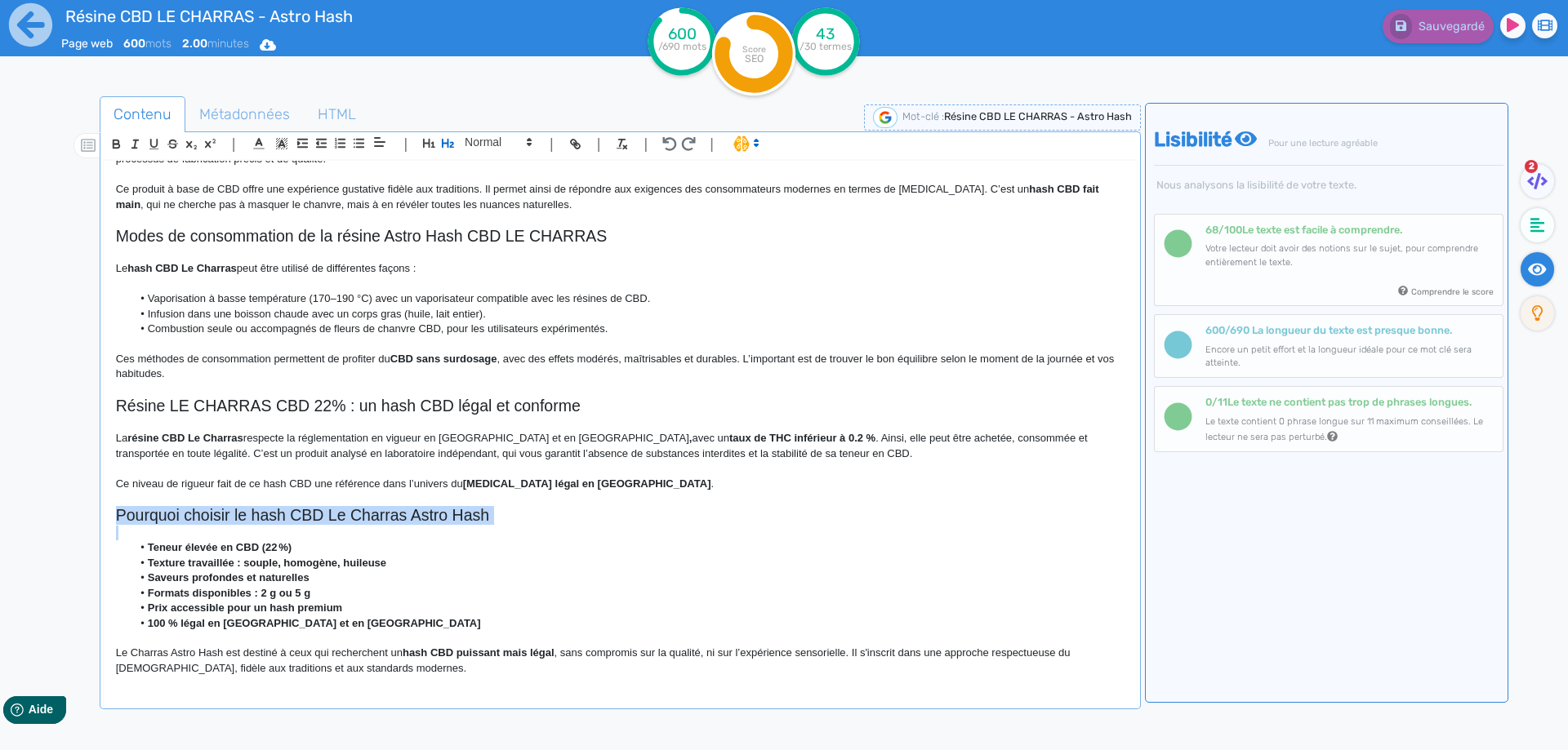
copy h2 "Pourquoi choisir le hash CBD Le Charras Astro Hash"
click at [571, 518] on h2 "Pourquoi choisir le hash CBD Le Charras Astro Hash" at bounding box center [619, 515] width 1008 height 19
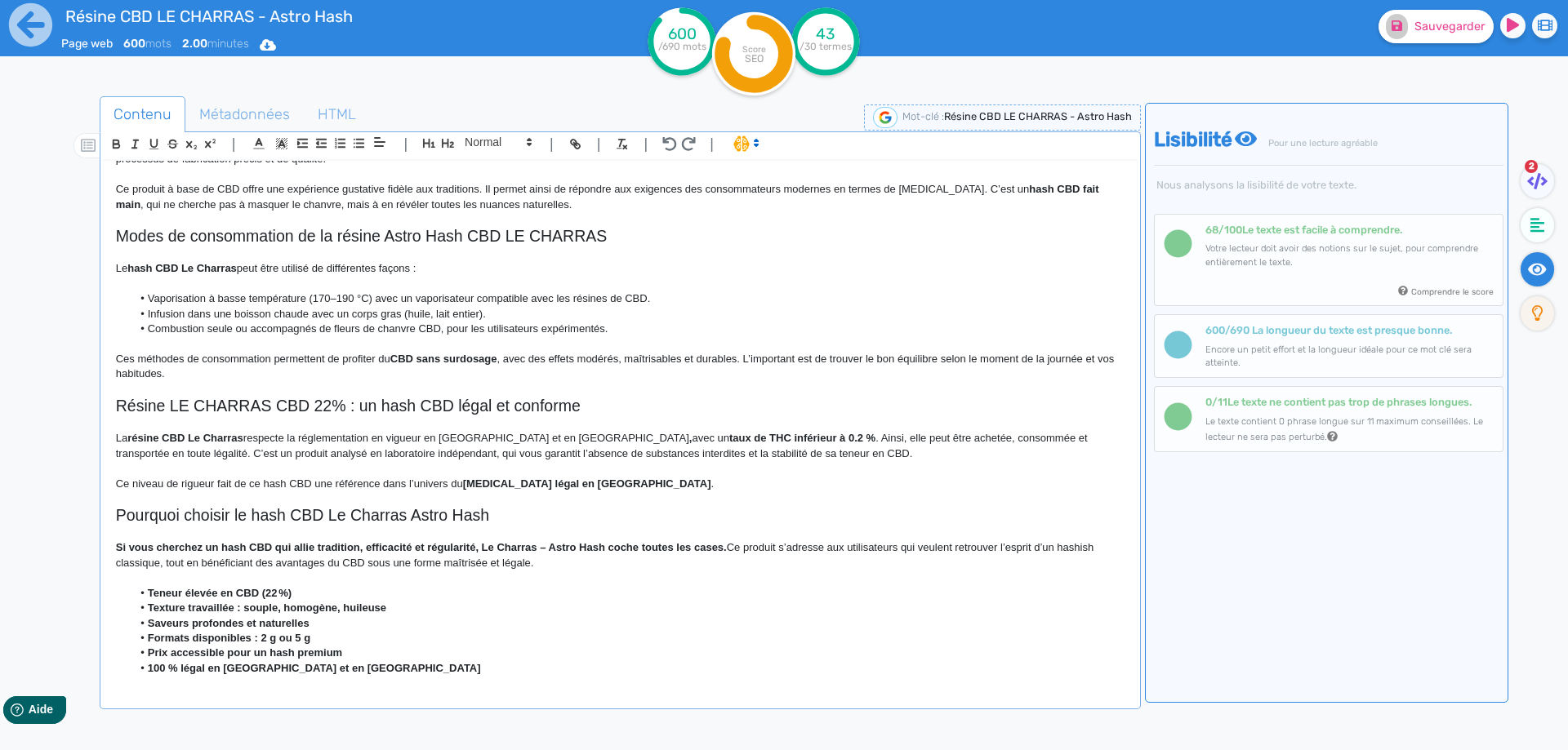
click at [119, 550] on strong "Si vous cherchez un hash CBD qui allie tradition, efficacité et régularité, Le …" at bounding box center [421, 547] width 611 height 12
drag, startPoint x: 119, startPoint y: 550, endPoint x: 739, endPoint y: 552, distance: 620.0
click at [727, 552] on strong "Si vous cherchez un hash CBD qui allie tradition, efficacité et régularité, Le …" at bounding box center [421, 547] width 611 height 12
click at [392, 536] on p at bounding box center [619, 533] width 1008 height 15
click at [689, 542] on p "Si vous cherchez un hash CBD qui allie tradition, efficacité et régularité, Le …" at bounding box center [619, 555] width 1008 height 30
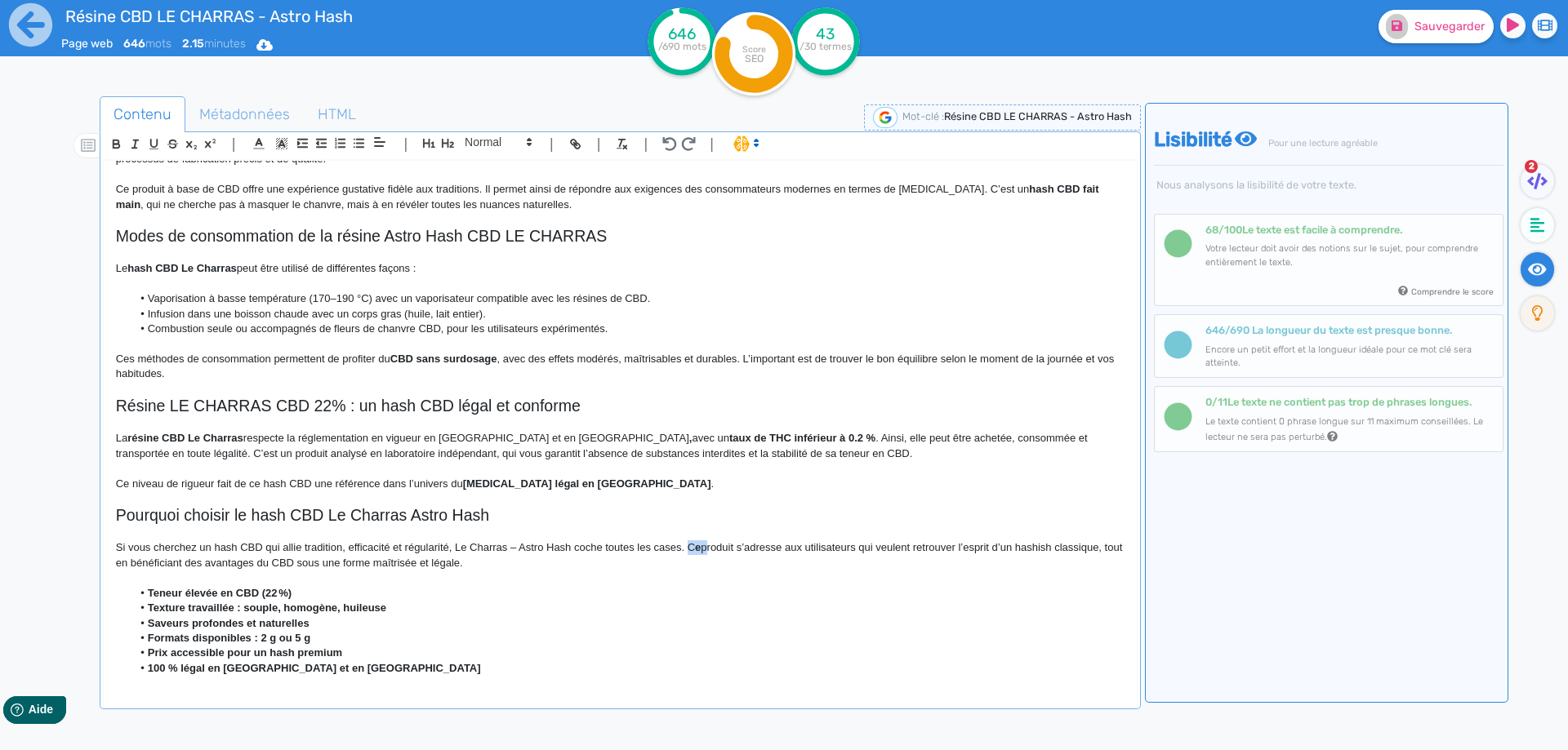
click at [689, 542] on p "Si vous cherchez un hash CBD qui allie tradition, efficacité et régularité, Le …" at bounding box center [619, 555] width 1008 height 30
click at [408, 555] on p "Si vous cherchez un hash CBD qui allie tradition, efficacité et régularité, Le …" at bounding box center [619, 555] width 1008 height 30
click at [511, 546] on p "Si vous cherchez un hash CBD qui allie tradition, efficacité et régularité, Le …" at bounding box center [619, 555] width 1008 height 30
click at [515, 546] on p "Si vous cherchez un hash CBD qui allie tradition, efficacité et régularité, Le …" at bounding box center [619, 555] width 1008 height 30
click at [722, 545] on p "Si vous cherchez un hash CBD qui allie tradition, efficacité et régularité, Le …" at bounding box center [619, 555] width 1008 height 30
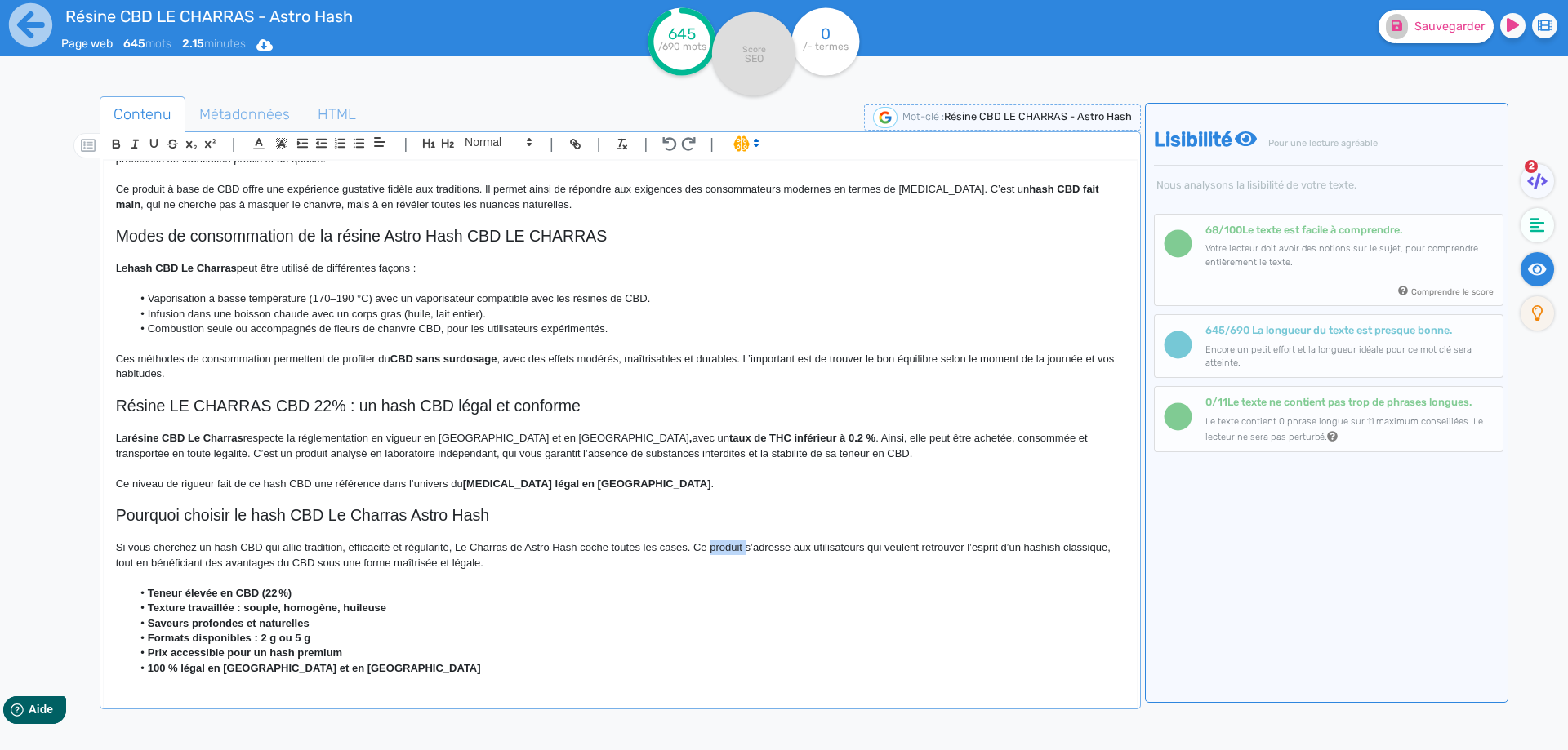
click at [722, 545] on p "Si vous cherchez un hash CBD qui allie tradition, efficacité et régularité, Le …" at bounding box center [619, 555] width 1008 height 30
click at [260, 562] on p "Si vous cherchez un hash CBD qui allie tradition, efficacité et régularité, Le …" at bounding box center [619, 555] width 1008 height 30
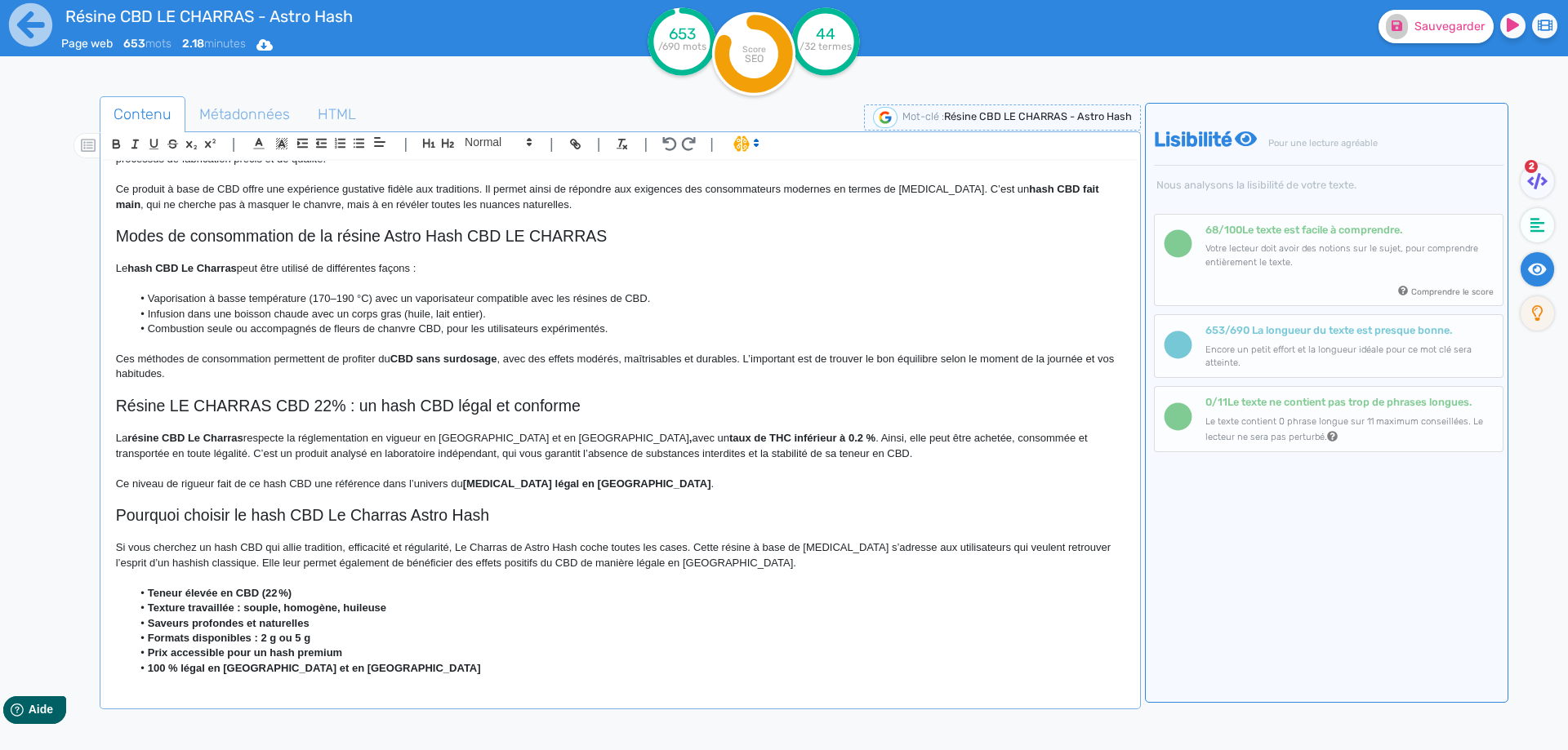
scroll to position [410, 0]
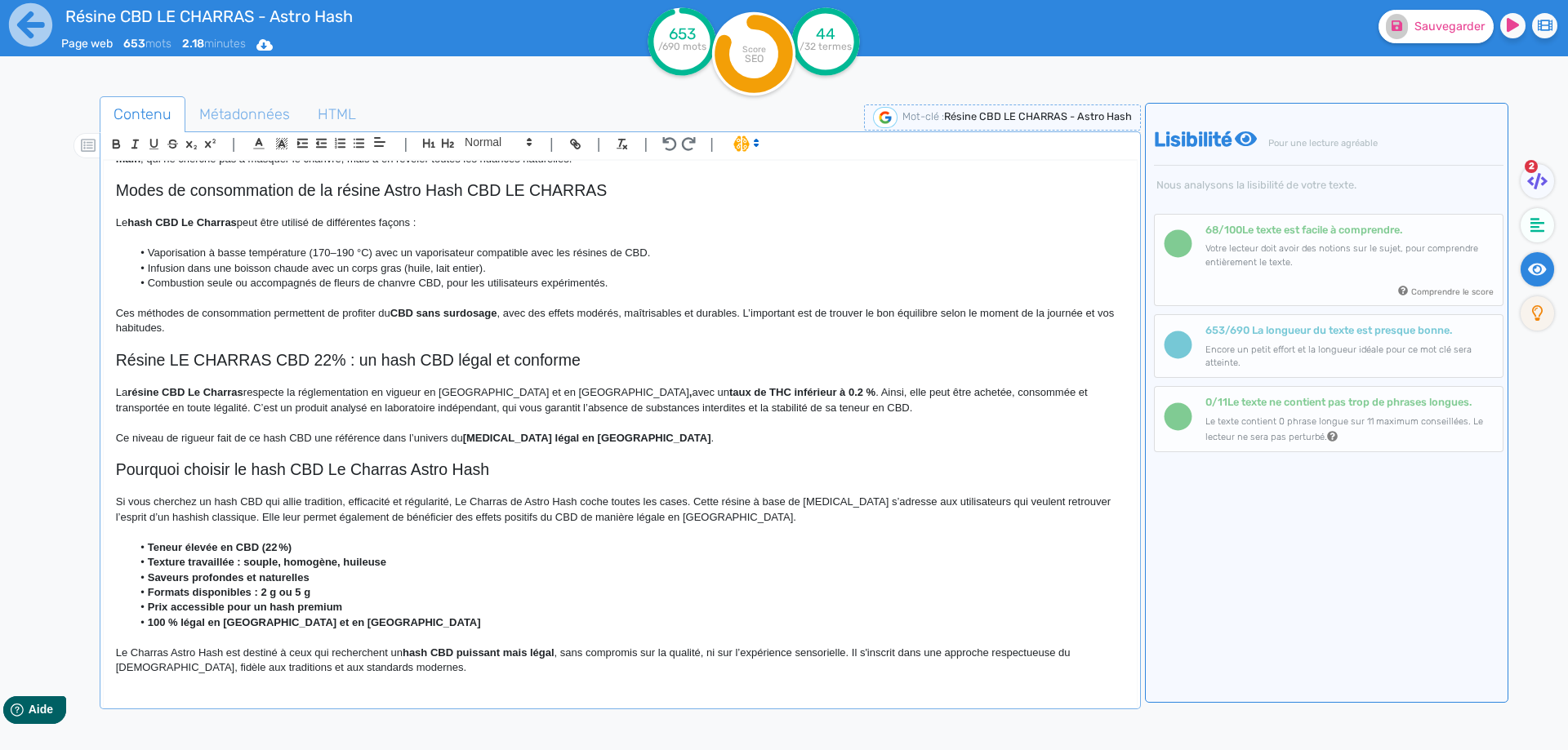
click at [755, 512] on p "Si vous cherchez un hash CBD qui allie tradition, efficacité et régularité, Le …" at bounding box center [619, 509] width 1008 height 30
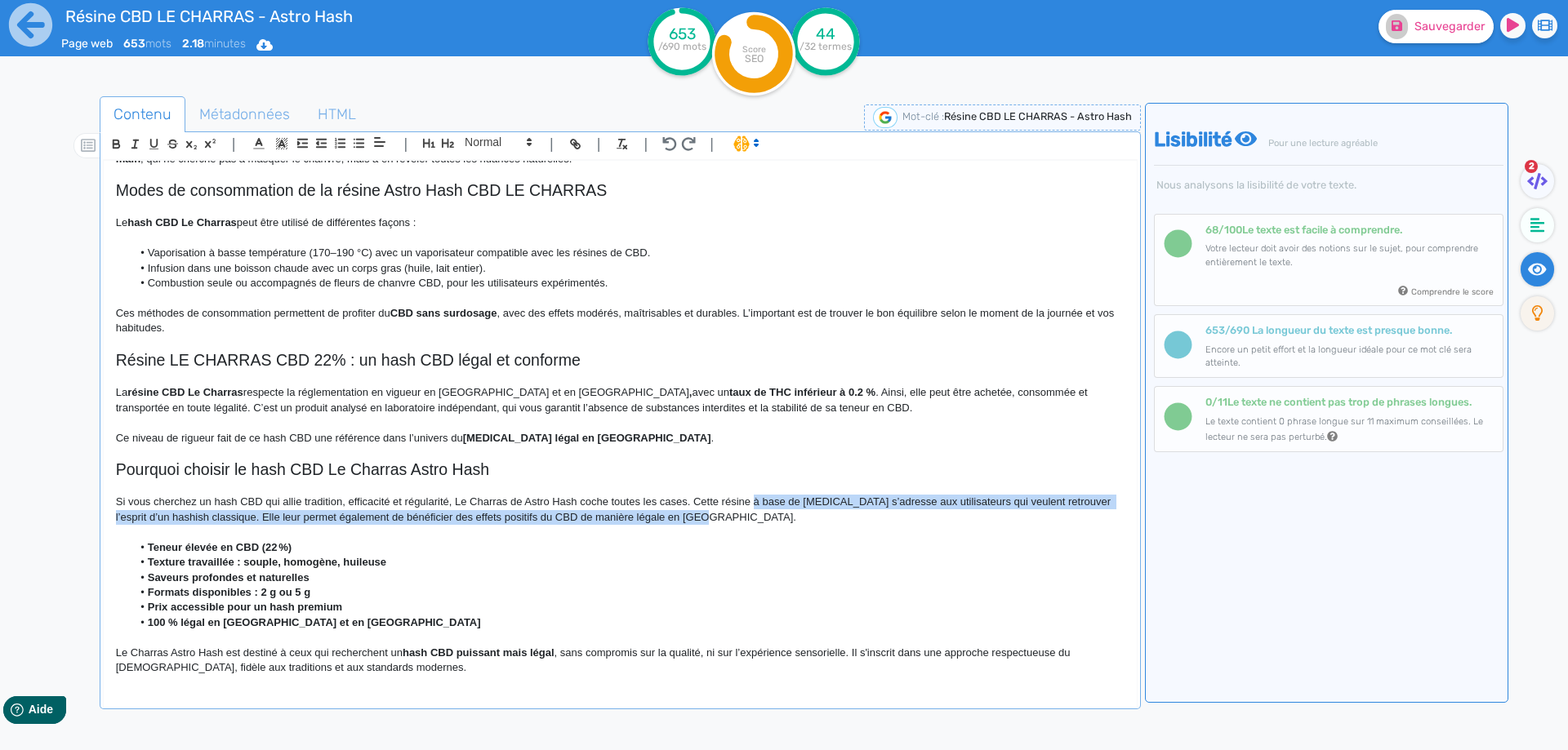
click at [753, 512] on p "Si vous cherchez un hash CBD qui allie tradition, efficacité et régularité, Le …" at bounding box center [619, 509] width 1008 height 30
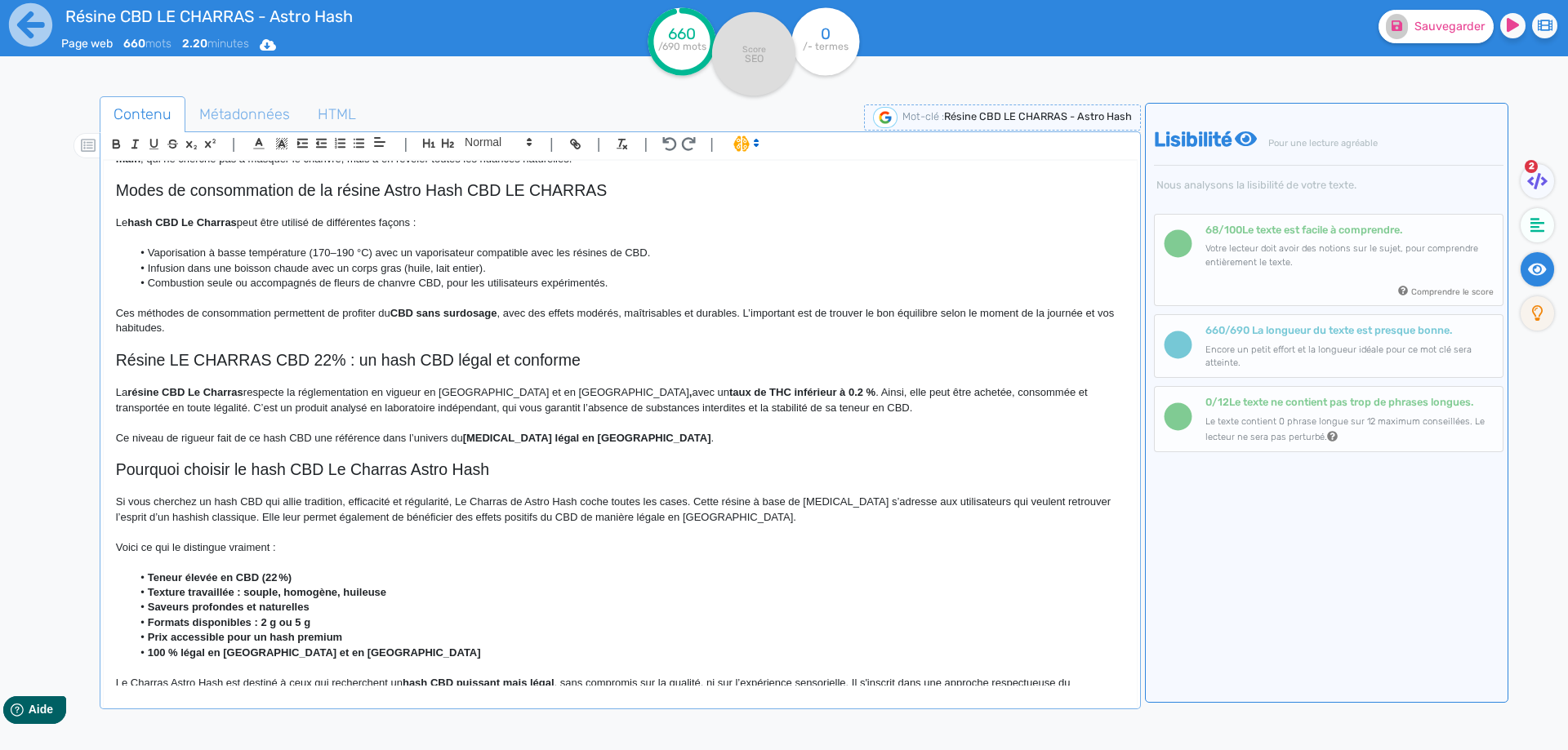
click at [225, 542] on p "Voici ce qui le distingue vraiment :" at bounding box center [619, 548] width 1008 height 15
click at [265, 544] on p "Voici ce qui le distingue vraiment :" at bounding box center [619, 548] width 1008 height 15
click at [166, 574] on strong "Teneur élevée en CBD (22 %)" at bounding box center [219, 577] width 144 height 12
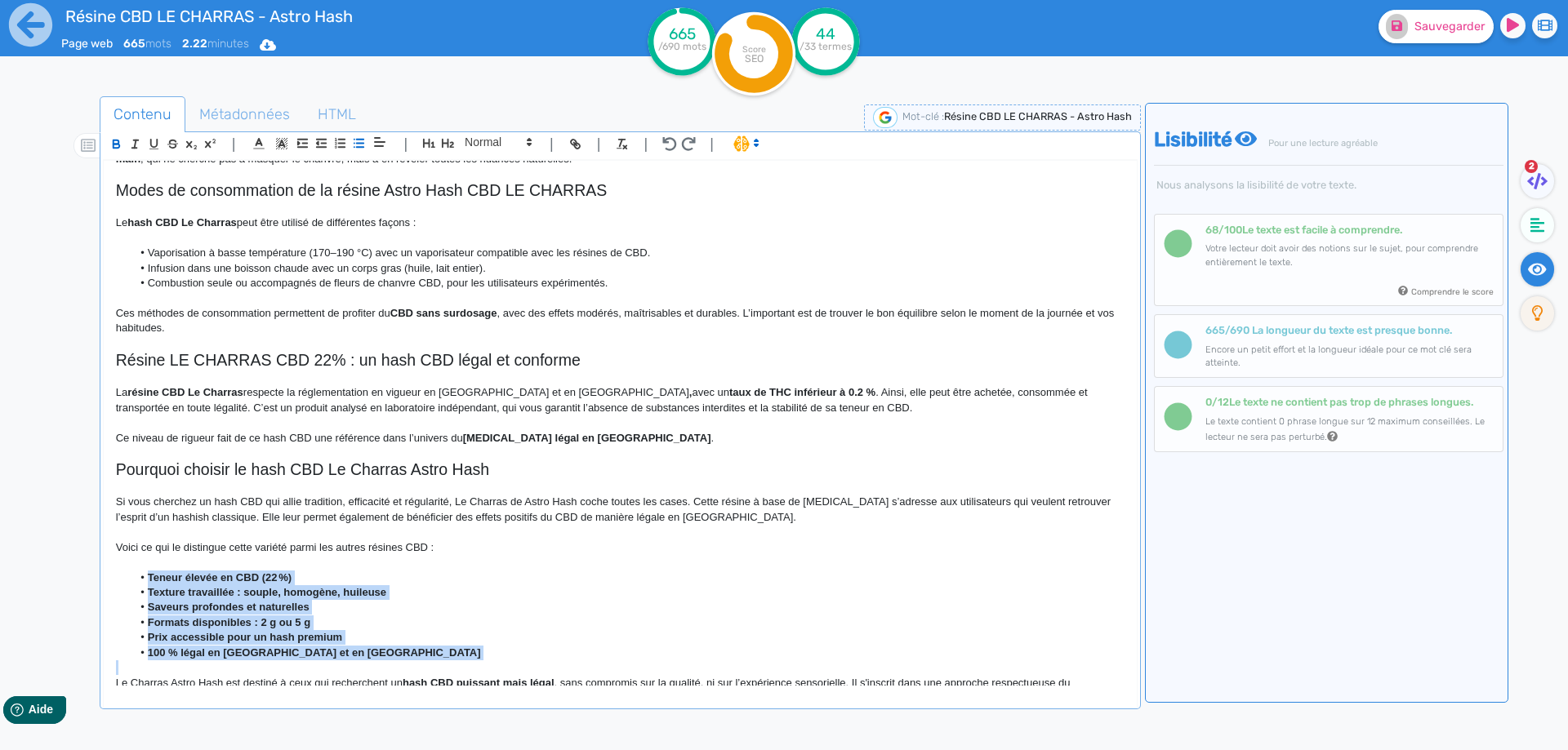
drag, startPoint x: 166, startPoint y: 574, endPoint x: 361, endPoint y: 649, distance: 208.9
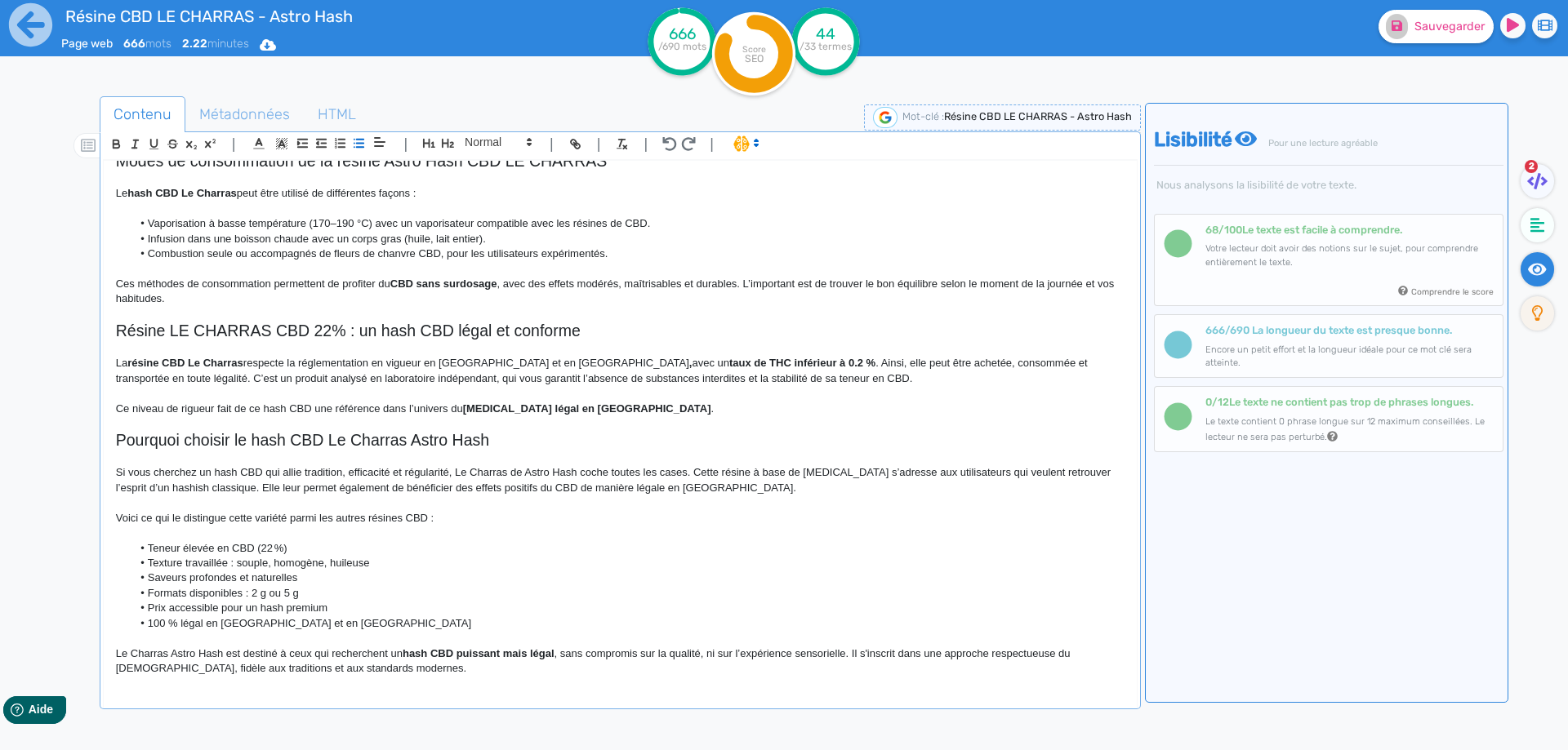
click at [377, 533] on div "Résine CBD LE CHARRAS - Astro Hash Résine CBD LE CHARRAS Astro Hash, un hash pr…" at bounding box center [620, 423] width 1033 height 525
click at [226, 654] on p "Le Charras Astro Hash est destiné à ceux qui recherchent un hash CBD puissant m…" at bounding box center [619, 660] width 1008 height 30
click at [545, 652] on strong "hash CBD puissant mais légal" at bounding box center [504, 652] width 152 height 12
click at [500, 654] on strong "hash CBD puissant et légal" at bounding box center [496, 652] width 137 height 12
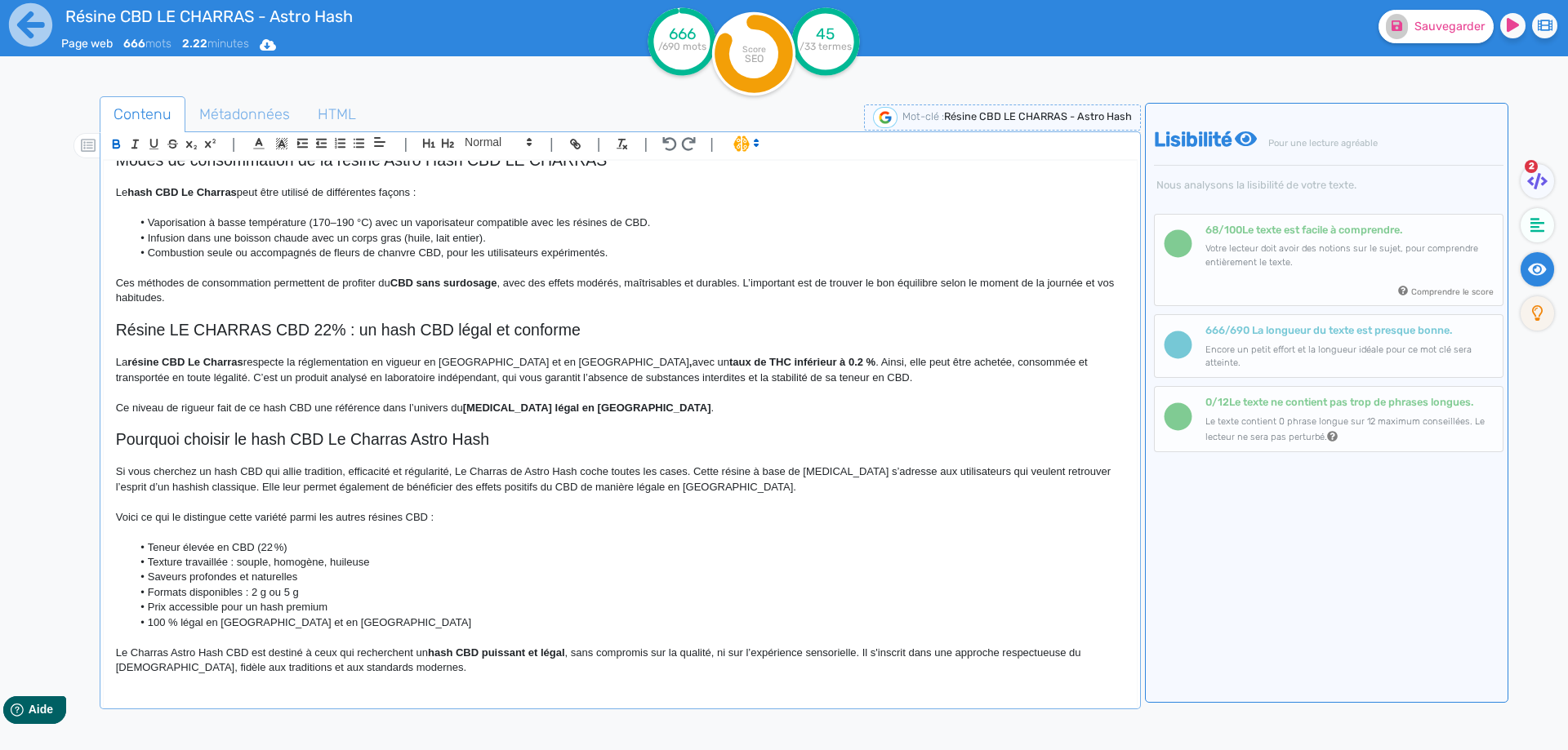
click at [550, 651] on strong "hash CBD puissant et légal" at bounding box center [496, 652] width 137 height 12
click at [550, 651] on p "Le Charras Astro Hash CBD est destiné à ceux qui recherchent un hash CBD puissa…" at bounding box center [619, 660] width 1008 height 30
click at [789, 668] on p "Le Charras Astro Hash CBD est destiné à ceux qui recherchent un hash CBD puissa…" at bounding box center [619, 660] width 1008 height 30
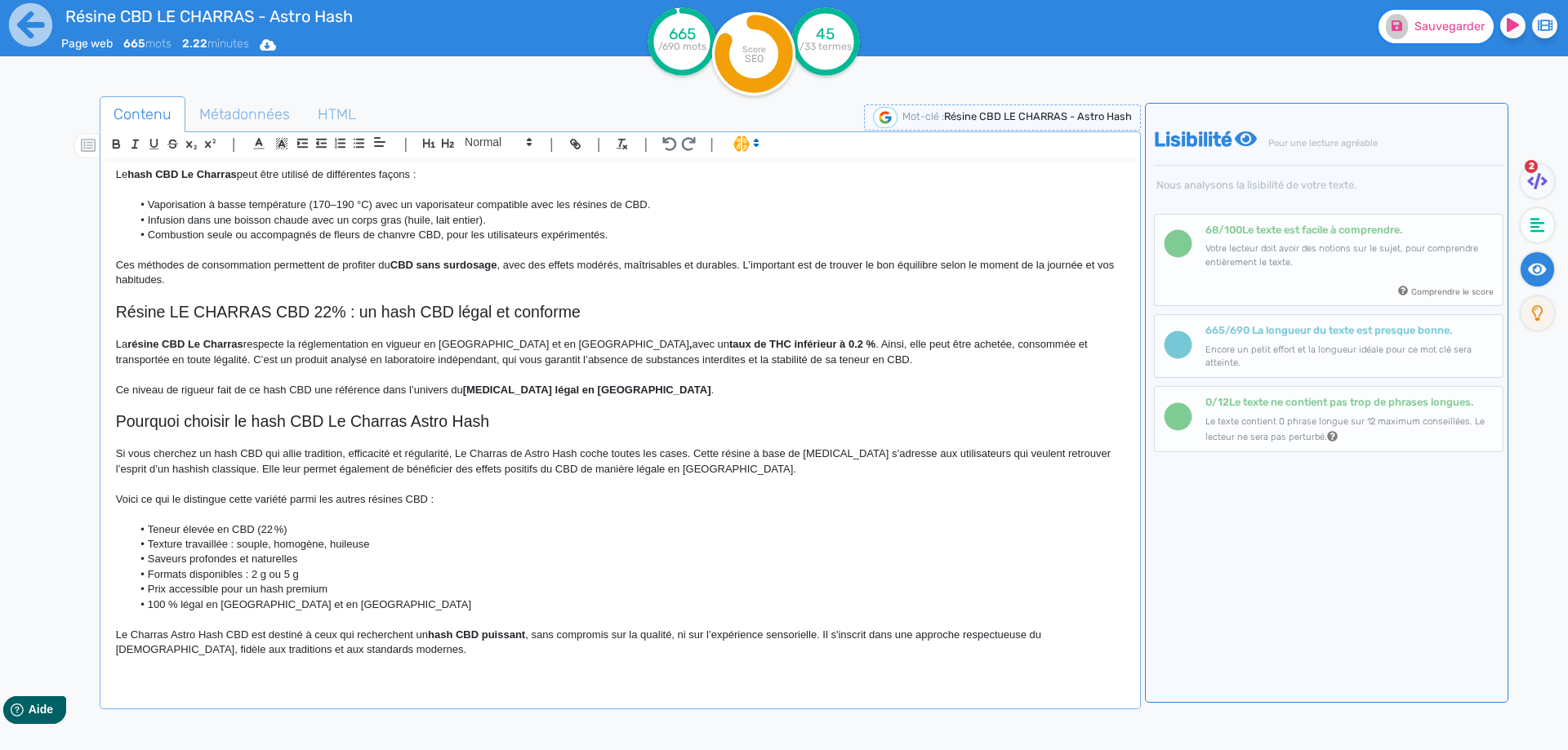
click at [1456, 32] on span "Sauvegarder" at bounding box center [1449, 26] width 70 height 14
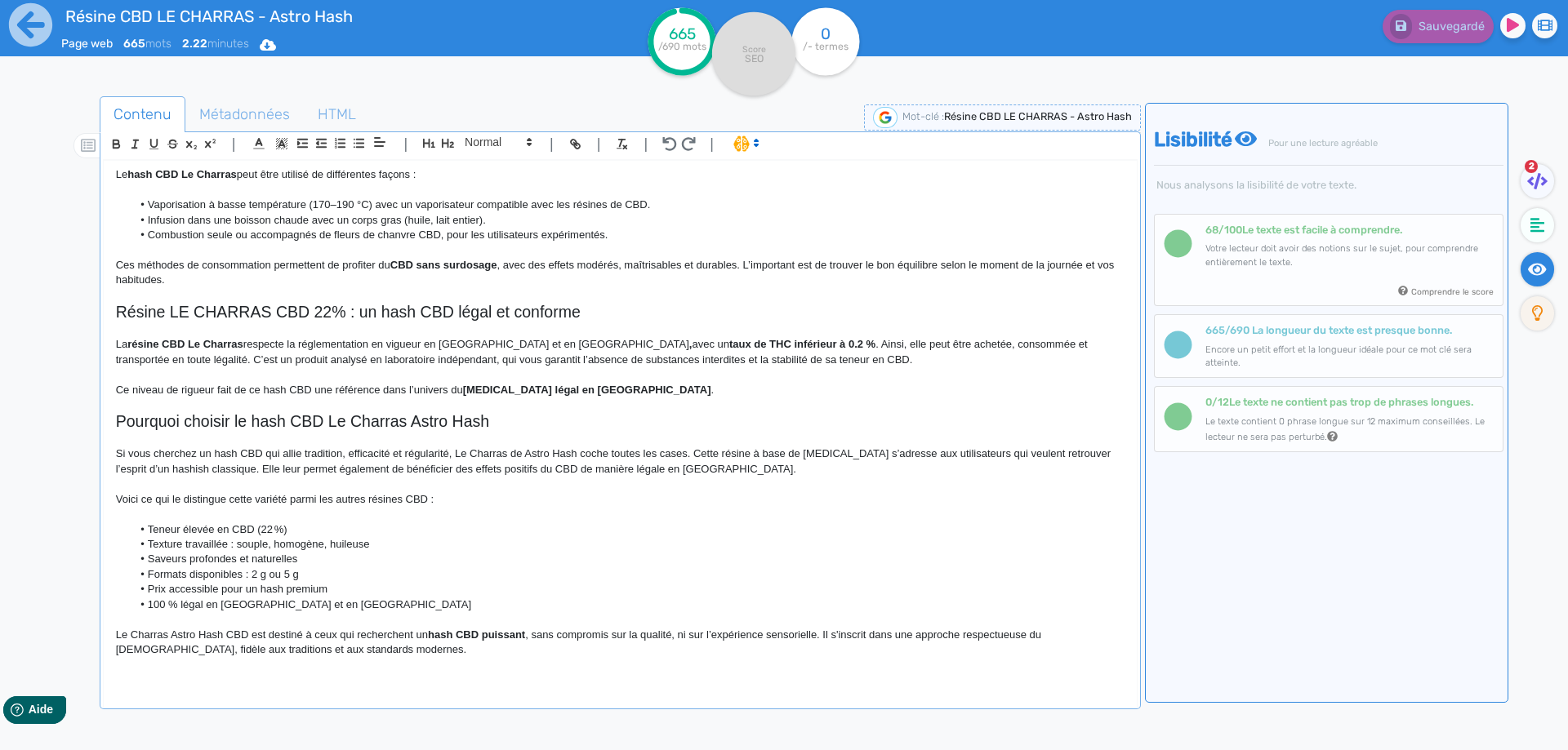
click at [453, 312] on h2 "Résine LE CHARRAS CBD 22% : un hash CBD légal et conforme" at bounding box center [619, 312] width 1008 height 19
copy h2 "Résine LE CHARRAS CBD 22% : un hash CBD légal et conforme"
click at [125, 349] on p "La résine CBD Le Charras respecte la réglementation en vigueur en France et en …" at bounding box center [619, 351] width 1008 height 30
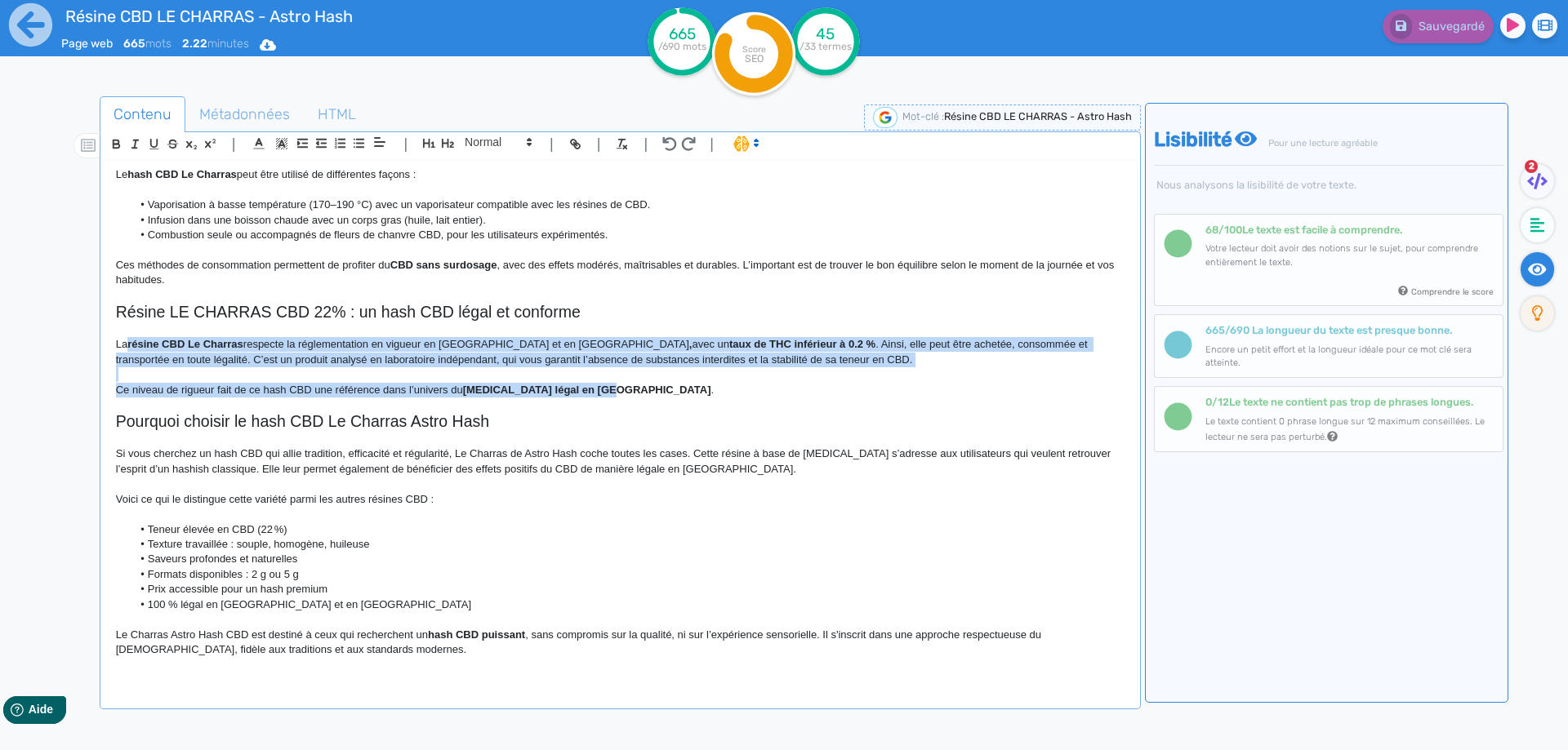
drag, startPoint x: 125, startPoint y: 349, endPoint x: 600, endPoint y: 385, distance: 476.4
click at [600, 385] on div "Résine CBD LE CHARRAS - Astro Hash Résine CBD LE CHARRAS Astro Hash, un hash pr…" at bounding box center [620, 423] width 1033 height 525
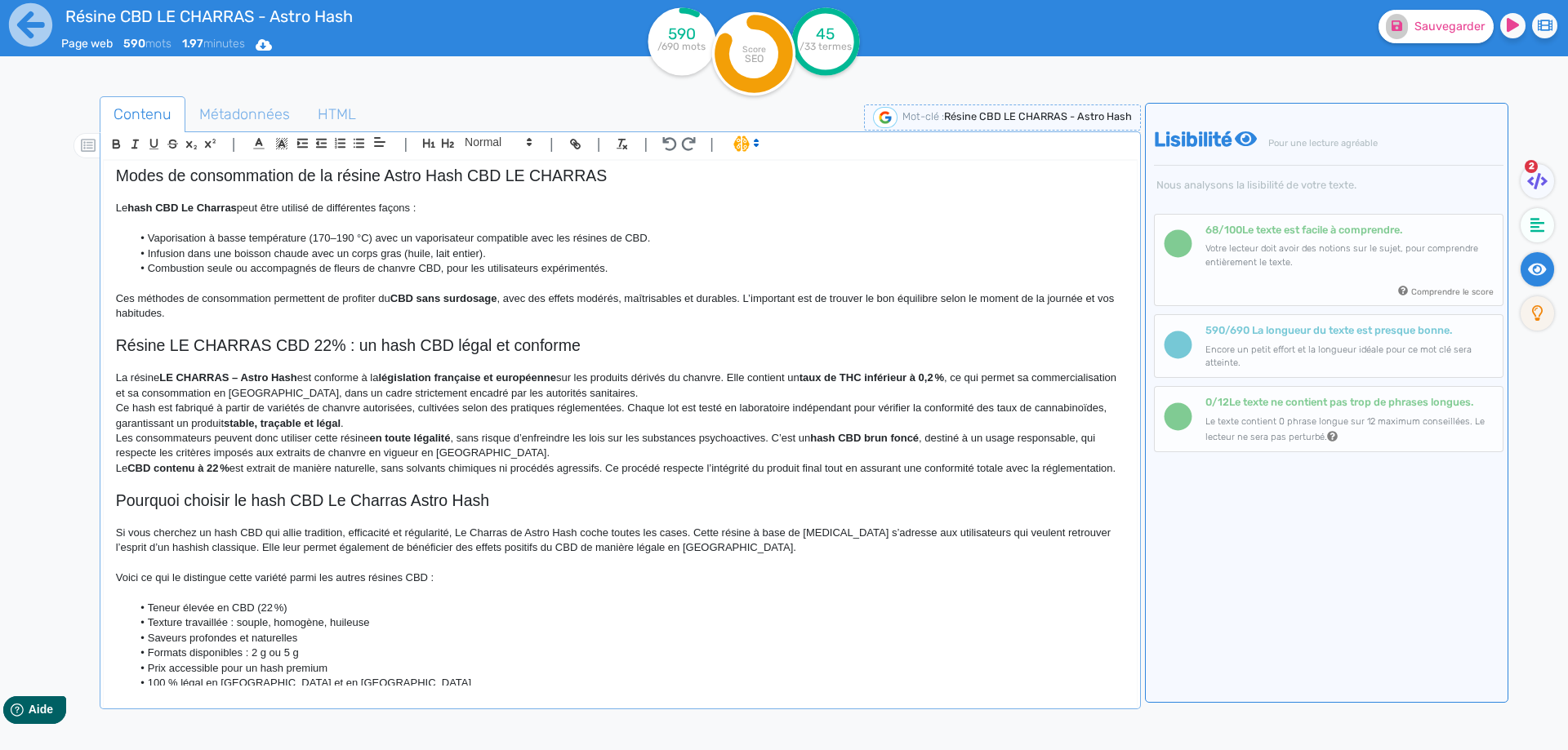
scroll to position [424, 0]
click at [144, 372] on p "La résine LE CHARRAS – Astro Hash est conforme à la législation française et eu…" at bounding box center [619, 385] width 1008 height 30
click at [289, 379] on p "La résine LE CHARRAS – Astro Hash est conforme à la législation française et eu…" at bounding box center [619, 385] width 1008 height 30
drag, startPoint x: 255, startPoint y: 376, endPoint x: 230, endPoint y: 376, distance: 25.0
click at [253, 376] on strong "résine LE CHARRAS – Astro Hash" at bounding box center [213, 377] width 171 height 12
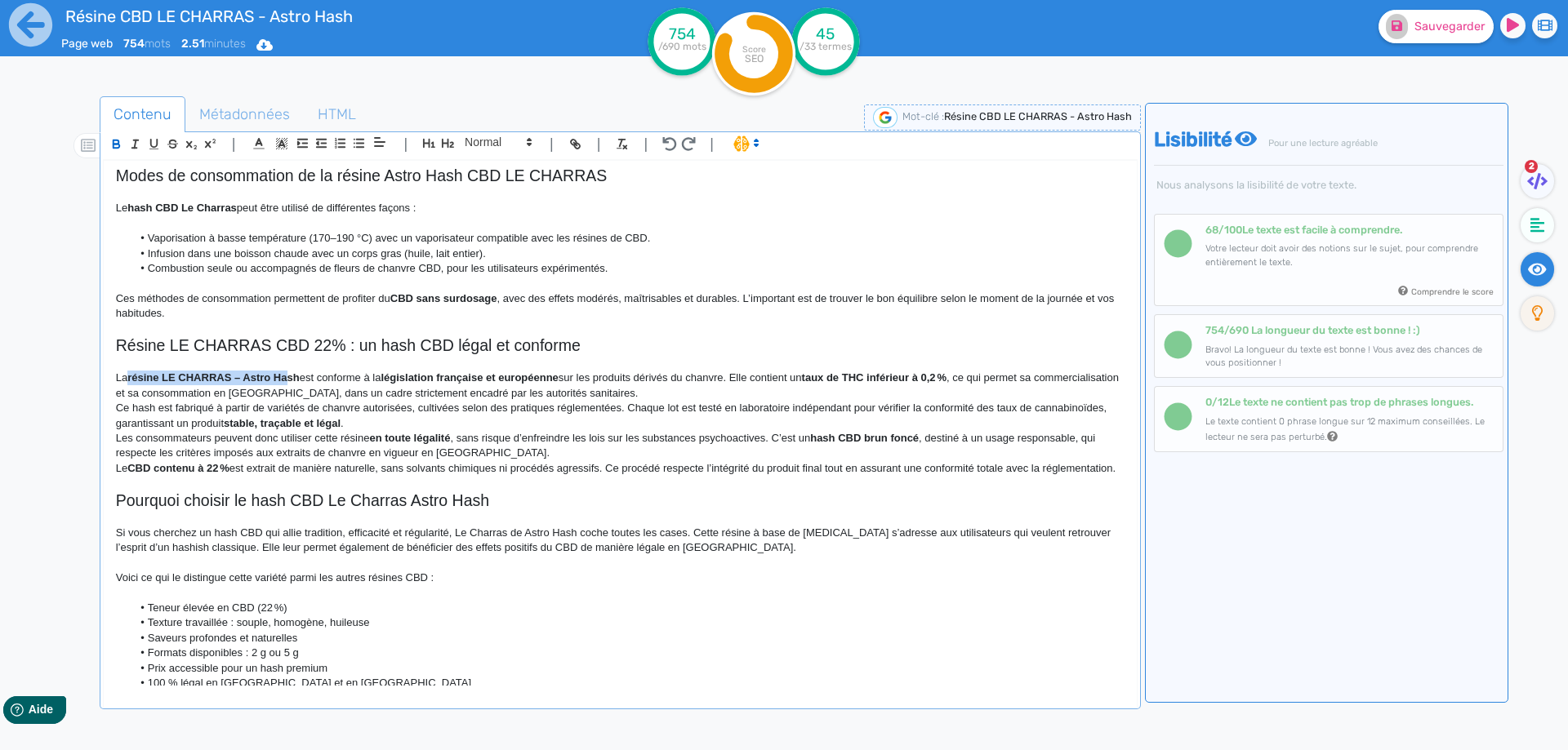
click at [237, 376] on strong "résine LE CHARRAS – Astro Hash" at bounding box center [213, 377] width 171 height 12
click at [242, 376] on strong "résine LE CHARRAS – Astro Hash" at bounding box center [213, 377] width 171 height 12
click at [241, 376] on strong "résine LE CHARRAS – Astro Hash" at bounding box center [213, 377] width 171 height 12
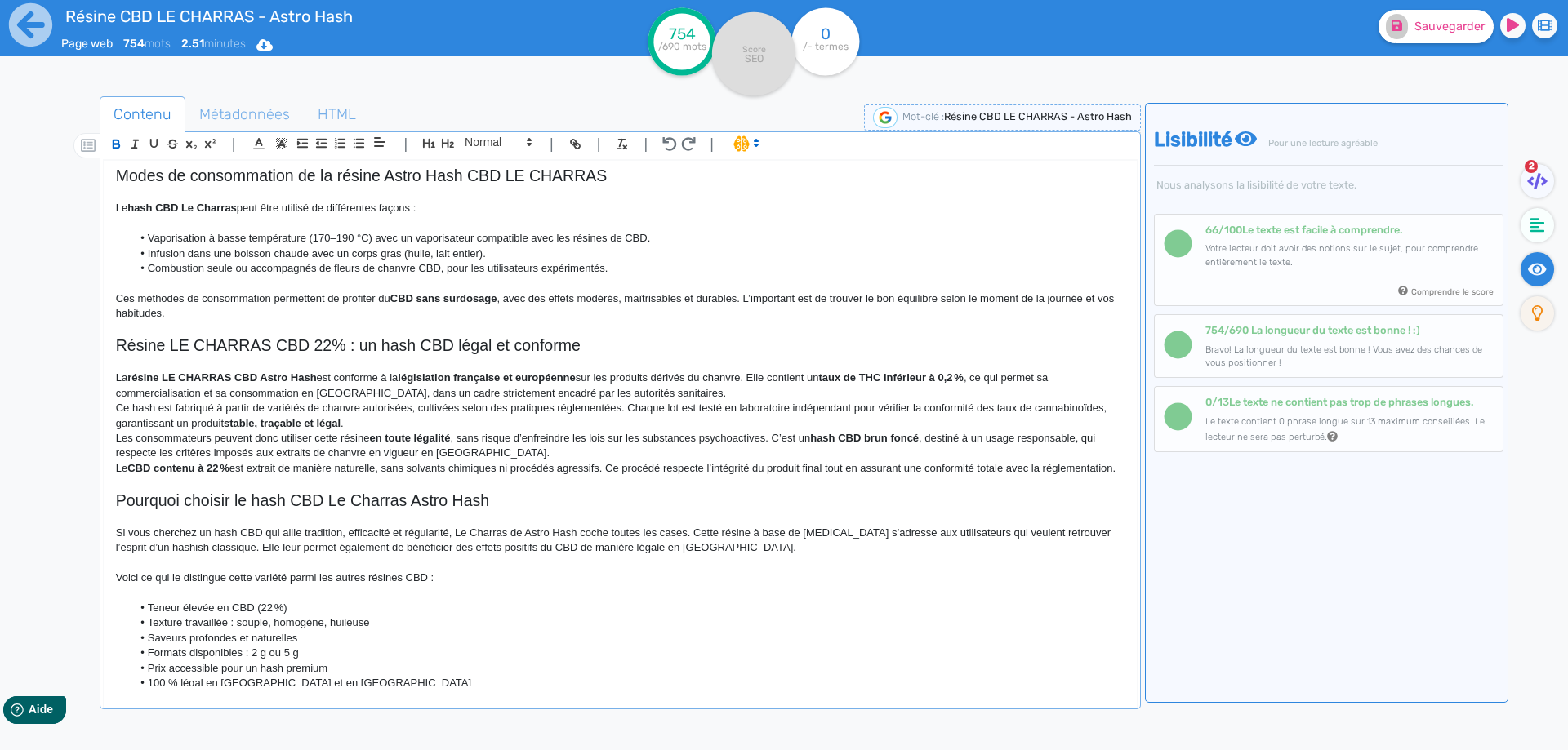
click at [418, 379] on strong "législation française et européenne" at bounding box center [486, 377] width 178 height 12
drag, startPoint x: 418, startPoint y: 379, endPoint x: 544, endPoint y: 378, distance: 126.0
click at [699, 388] on p "La résine LE CHARRAS CBD Astro Hash est conforme à la législation française et …" at bounding box center [619, 385] width 1008 height 30
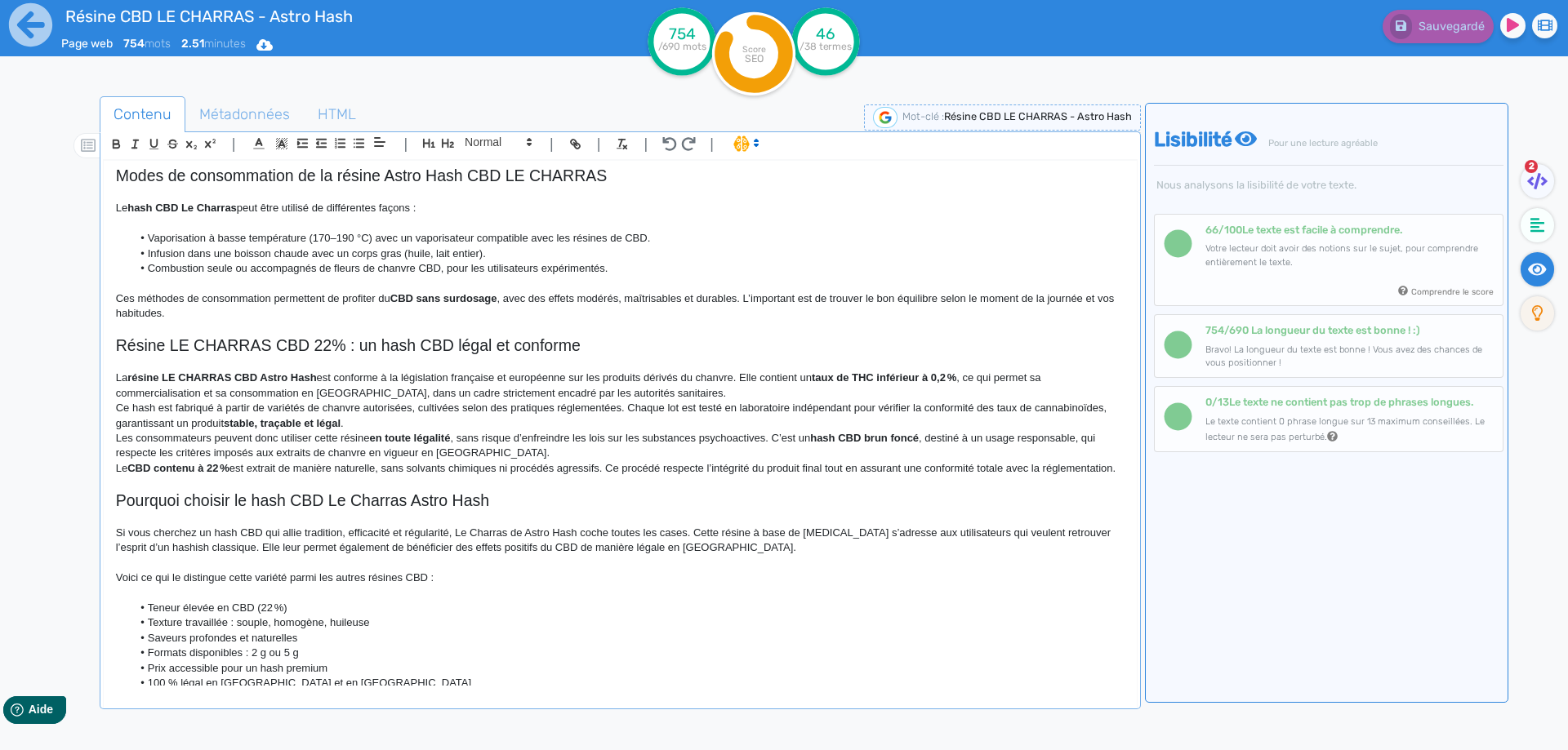
click at [827, 373] on strong "taux de THC inférieur à 0,2 %" at bounding box center [883, 377] width 145 height 12
drag, startPoint x: 827, startPoint y: 373, endPoint x: 968, endPoint y: 374, distance: 141.0
click at [968, 374] on p "La résine LE CHARRAS CBD Astro Hash est conforme à la législation française et …" at bounding box center [619, 385] width 1008 height 30
click at [949, 375] on strong "taux de THC inférieur à 0,2 %" at bounding box center [883, 377] width 145 height 12
click at [350, 393] on p "La résine LE CHARRAS CBD Astro Hash est conforme à la législation française et …" at bounding box center [619, 385] width 1008 height 30
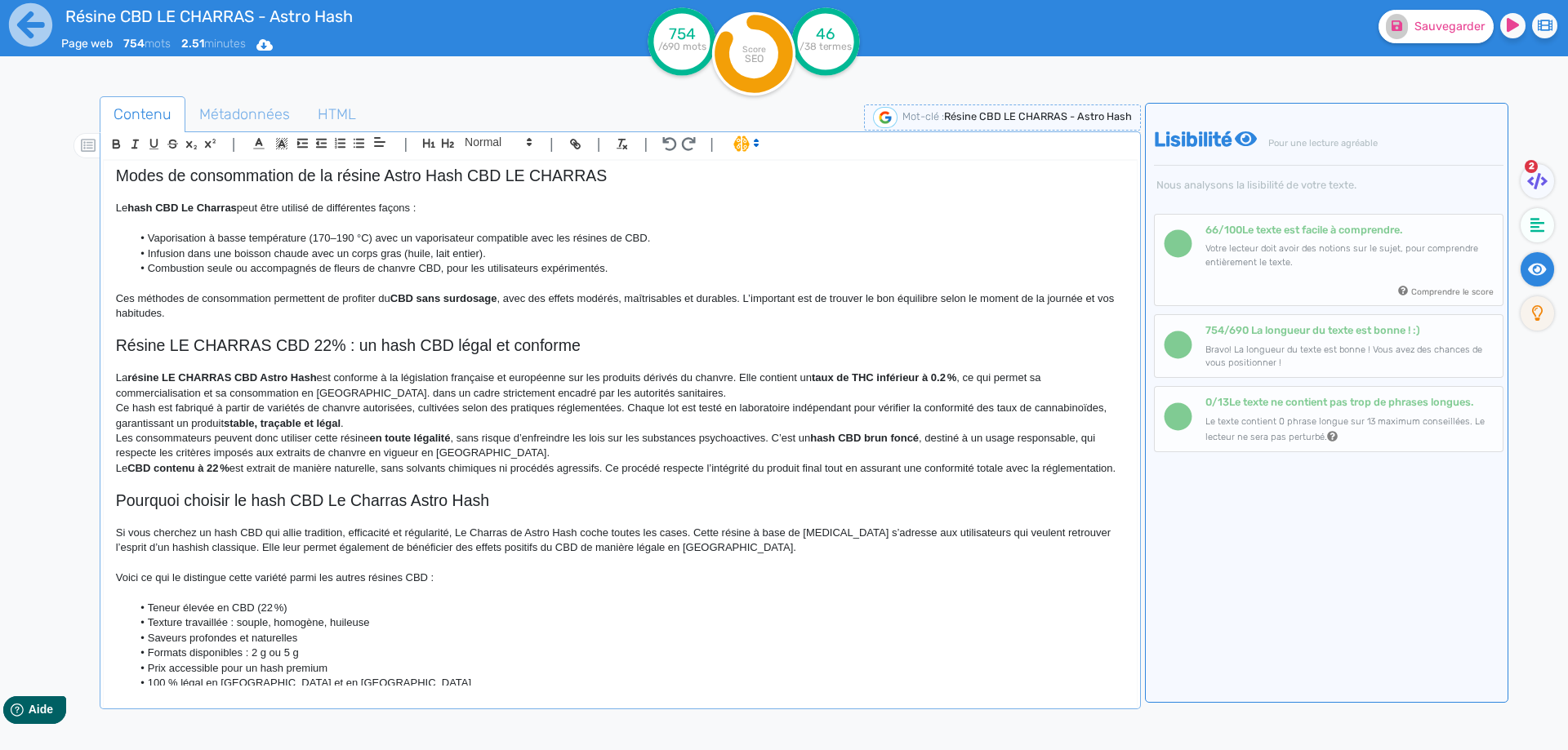
click at [362, 391] on p "La résine LE CHARRAS CBD Astro Hash est conforme à la législation française et …" at bounding box center [619, 385] width 1008 height 30
drag, startPoint x: 362, startPoint y: 391, endPoint x: 646, endPoint y: 391, distance: 284.0
click at [646, 391] on p "La résine LE CHARRAS CBD Astro Hash est conforme à la législation française et …" at bounding box center [619, 385] width 1008 height 30
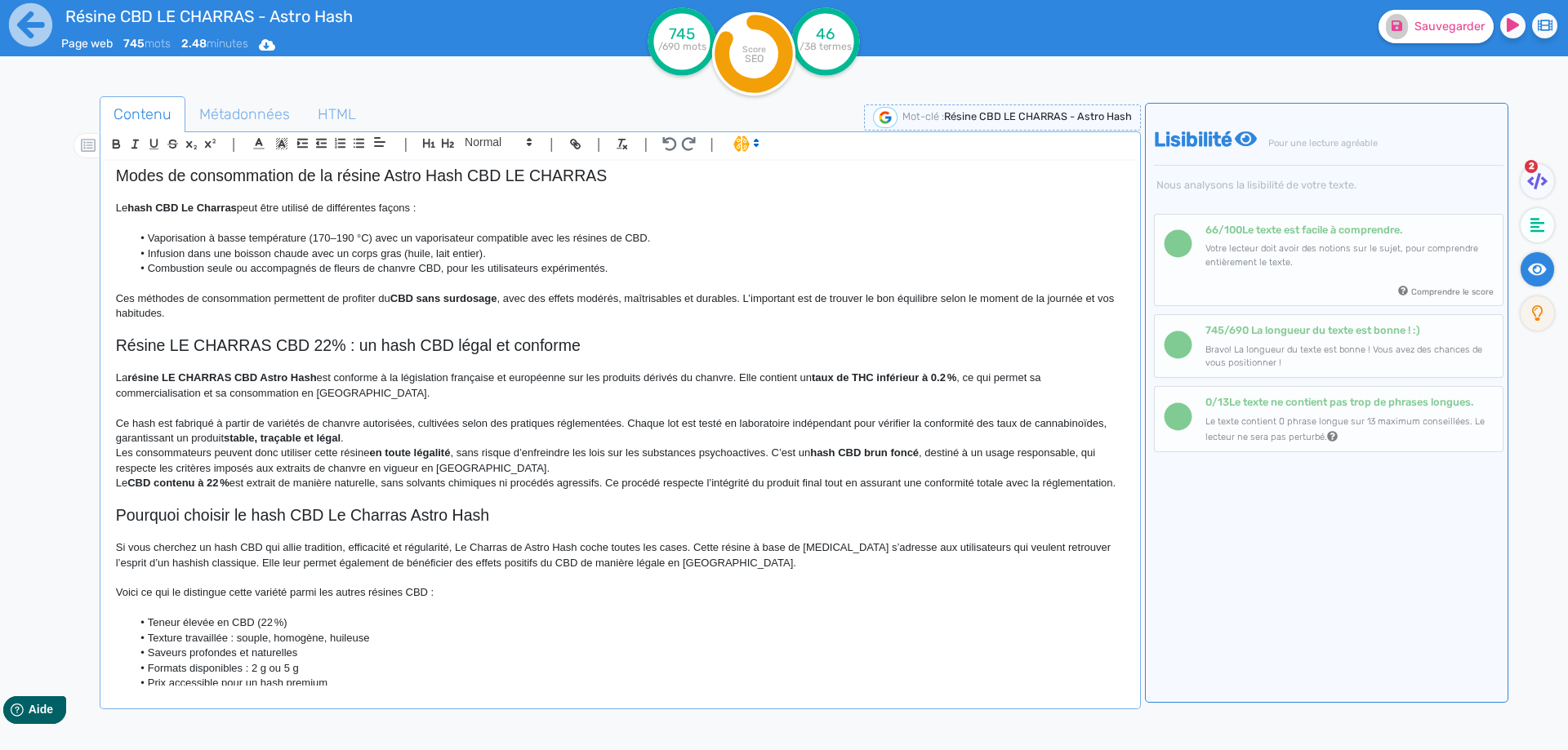
click at [121, 422] on p "Ce hash est fabriqué à partir de variétés de chanvre autorisées, cultivées selo…" at bounding box center [619, 431] width 1008 height 30
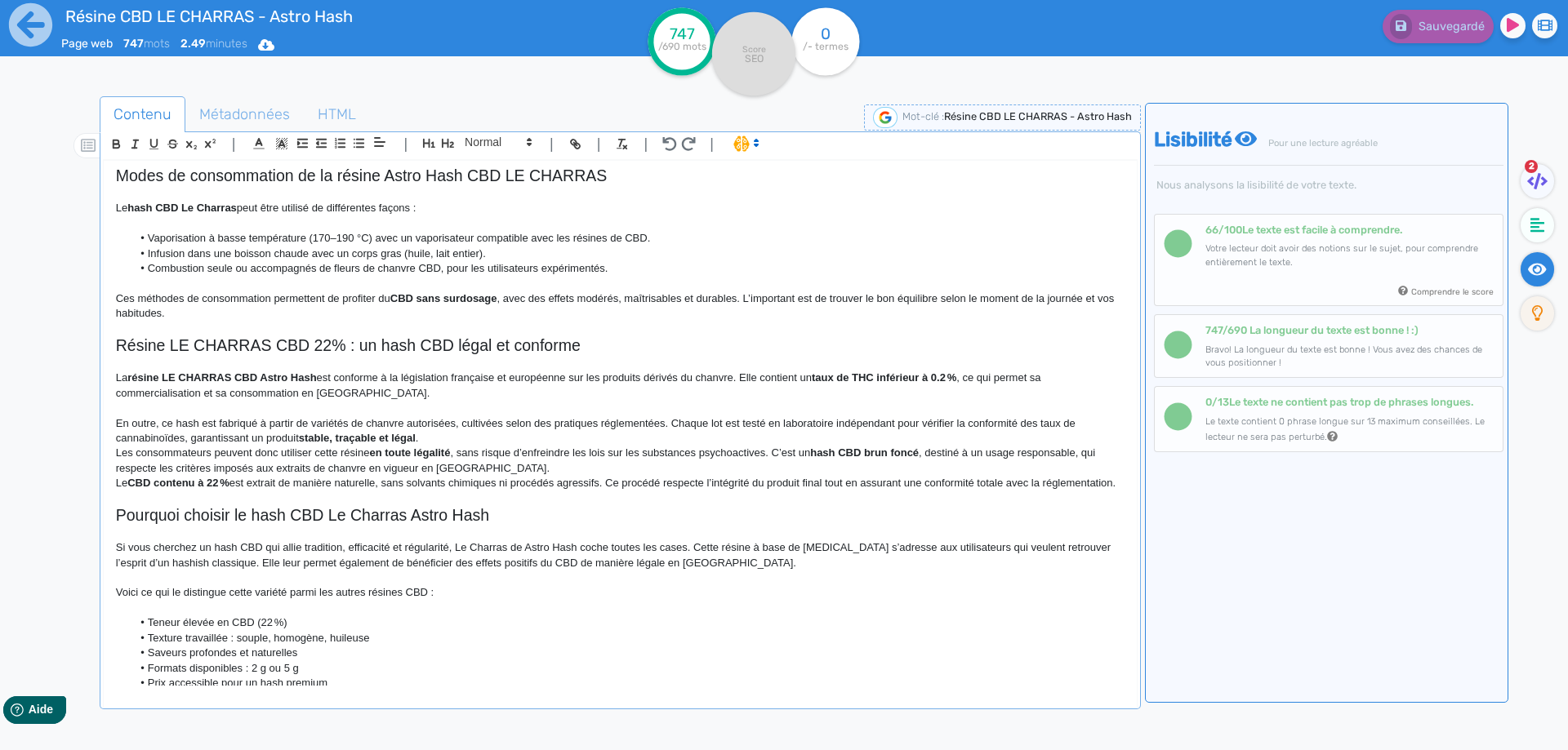
click at [310, 438] on strong "stable, traçable et légal" at bounding box center [357, 437] width 117 height 12
drag, startPoint x: 310, startPoint y: 438, endPoint x: 402, endPoint y: 438, distance: 92.0
click at [454, 439] on p "En outre, ce hash est fabriqué à partir de variétés de chanvre autorisées, cult…" at bounding box center [619, 431] width 1008 height 30
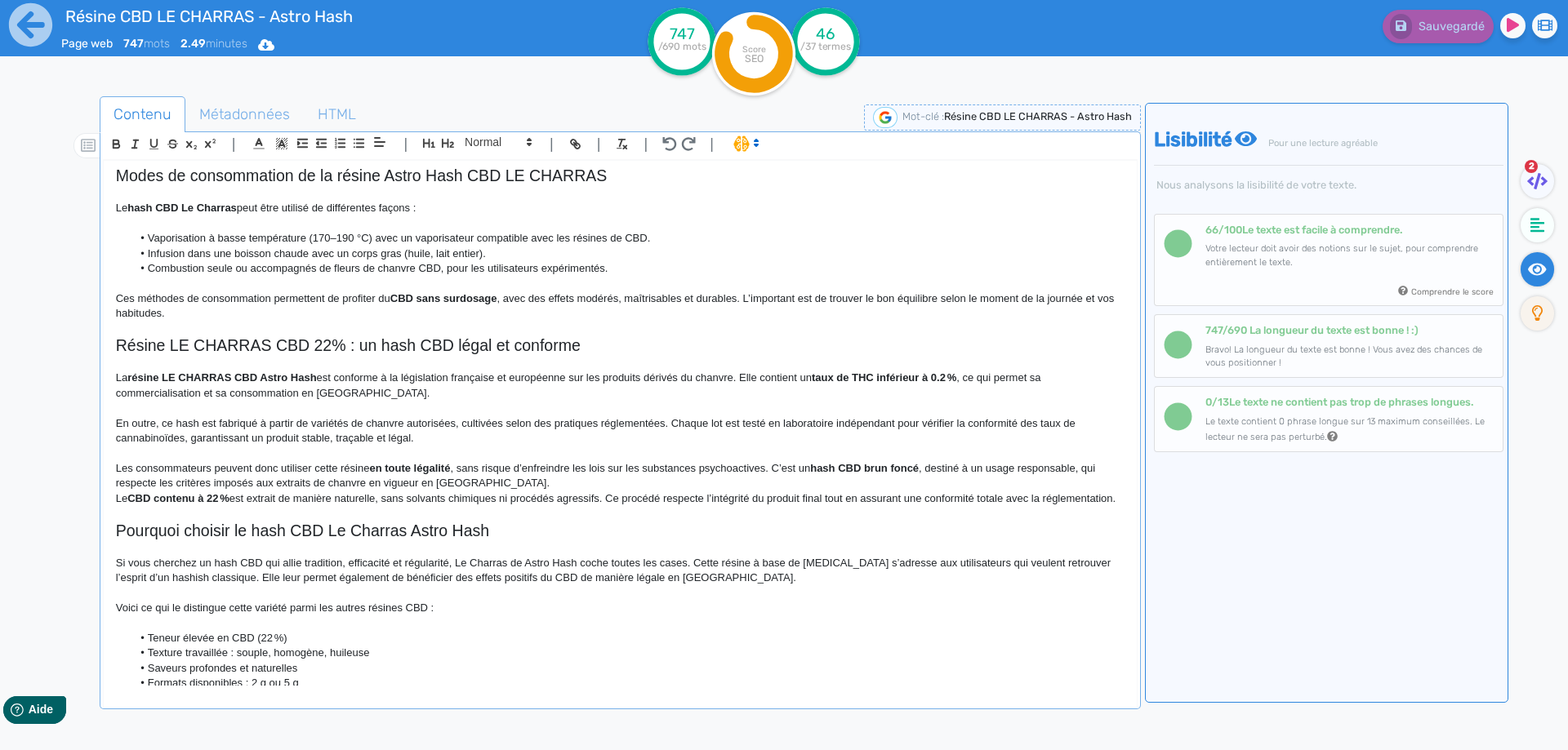
click at [392, 464] on strong "en toute légalité" at bounding box center [409, 468] width 81 height 12
click at [371, 467] on p "Les consommateurs peuvent donc utiliser cette résine en toute légalité , sans r…" at bounding box center [619, 476] width 1008 height 30
click at [405, 469] on strong "en toute légalité" at bounding box center [435, 468] width 81 height 12
drag, startPoint x: 405, startPoint y: 469, endPoint x: 449, endPoint y: 462, distance: 44.6
click at [527, 475] on p "Les consommateurs peuvent donc utiliser cette résine CBD en toute légalité, san…" at bounding box center [619, 476] width 1008 height 30
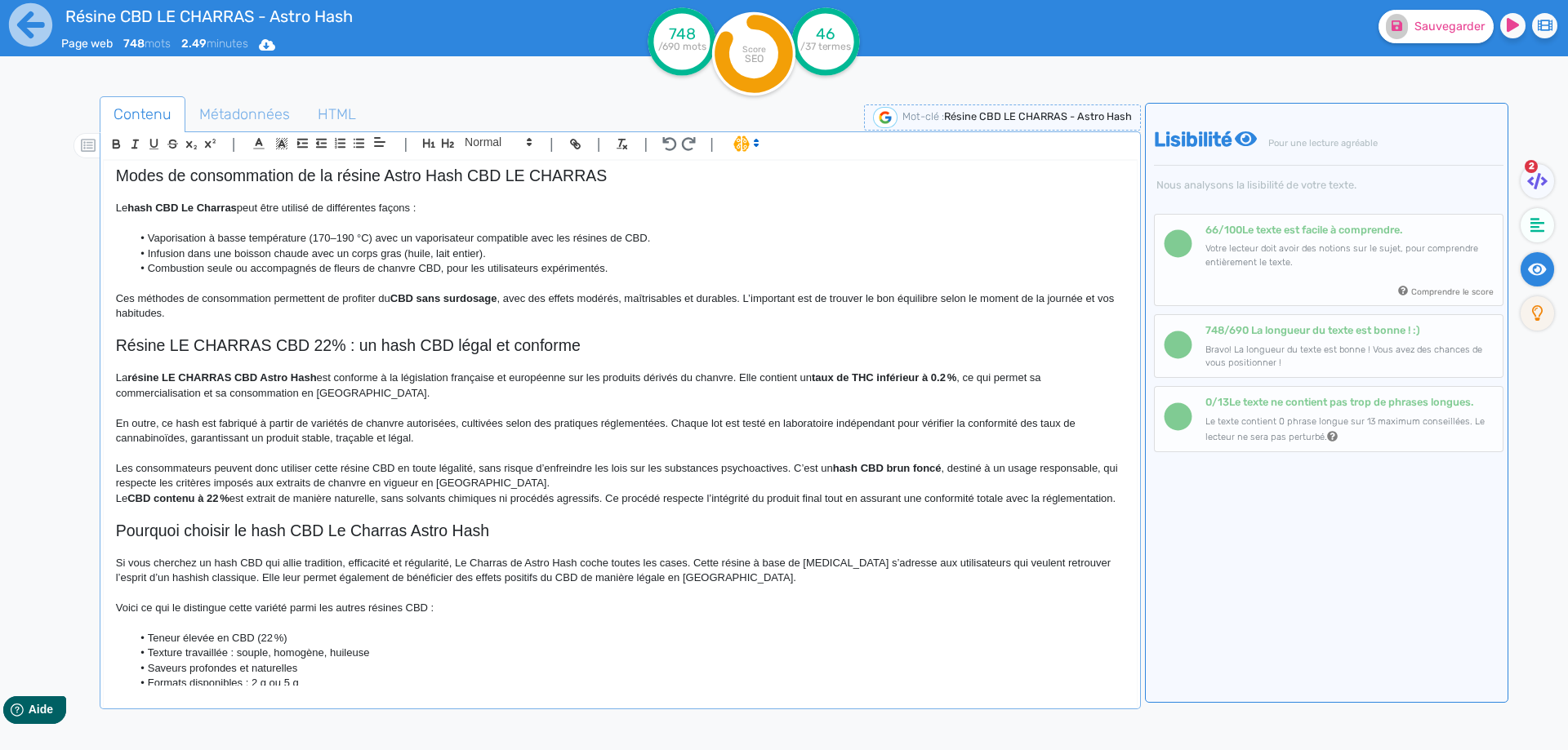
click at [478, 471] on p "Les consommateurs peuvent donc utiliser cette résine CBD en toute légalité, san…" at bounding box center [619, 476] width 1008 height 30
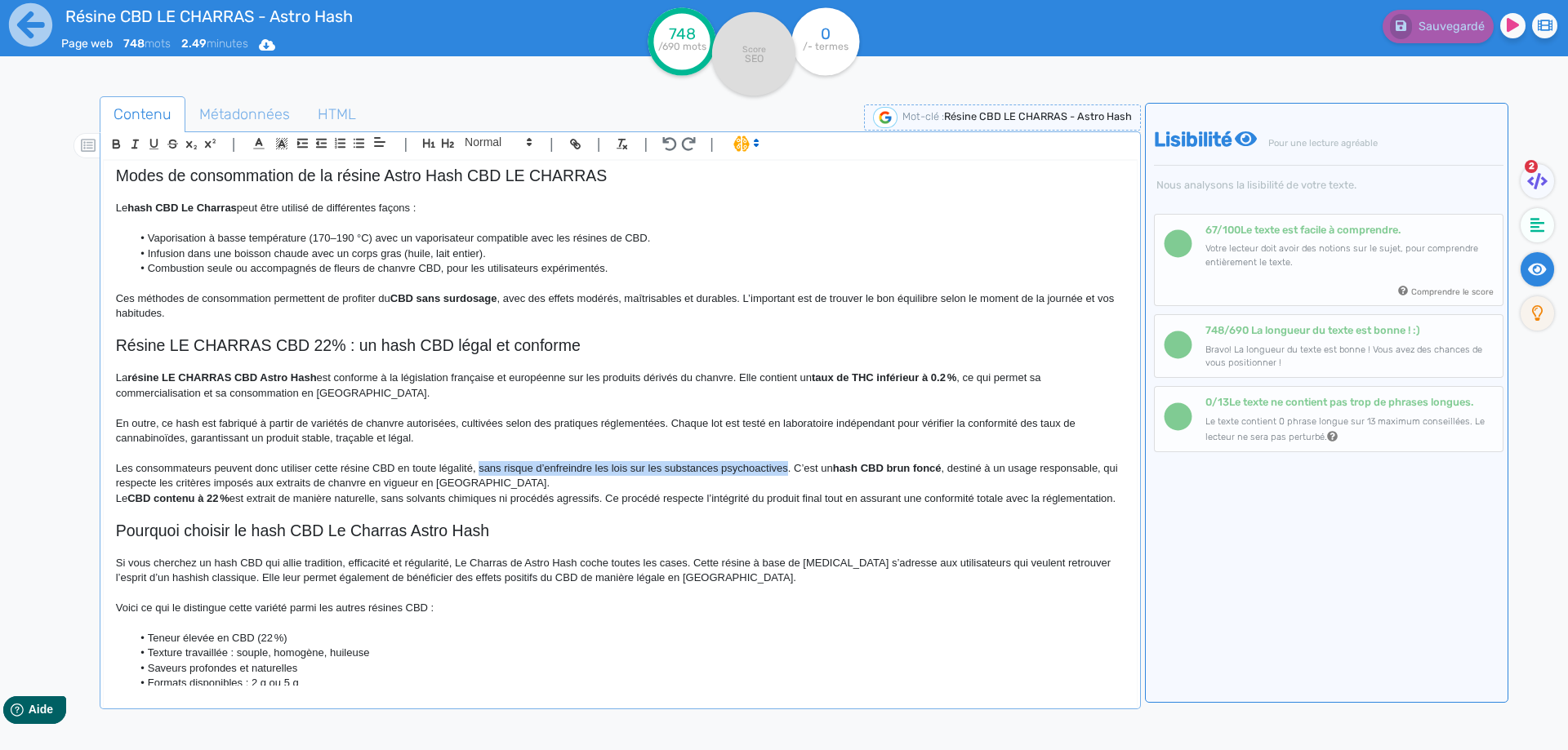
drag, startPoint x: 478, startPoint y: 471, endPoint x: 739, endPoint y: 469, distance: 261.0
click at [739, 469] on p "Les consommateurs peuvent donc utiliser cette résine CBD en toute légalité, san…" at bounding box center [619, 476] width 1008 height 30
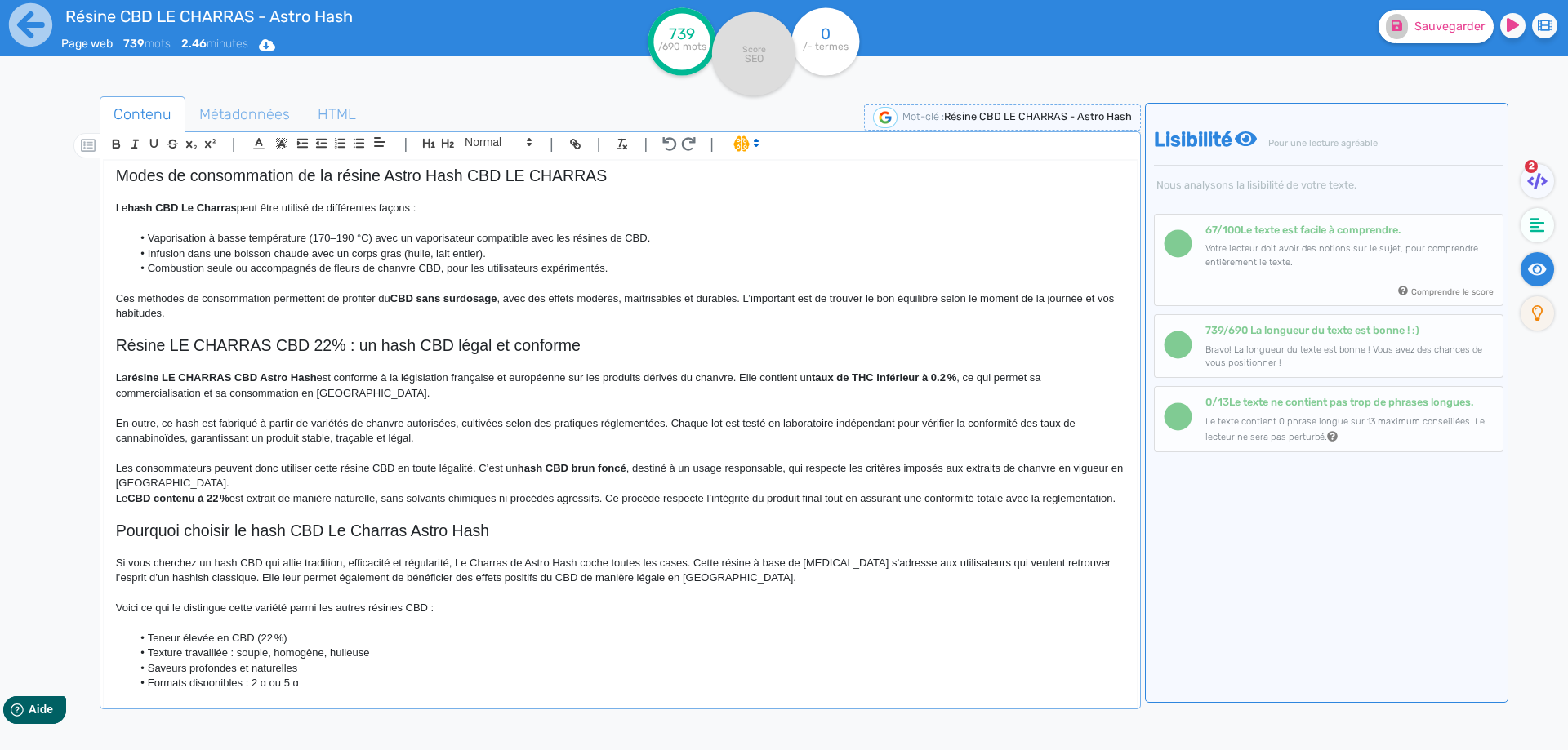
click at [488, 467] on p "Les consommateurs peuvent donc utiliser cette résine CBD en toute légalité. C’e…" at bounding box center [619, 476] width 1008 height 30
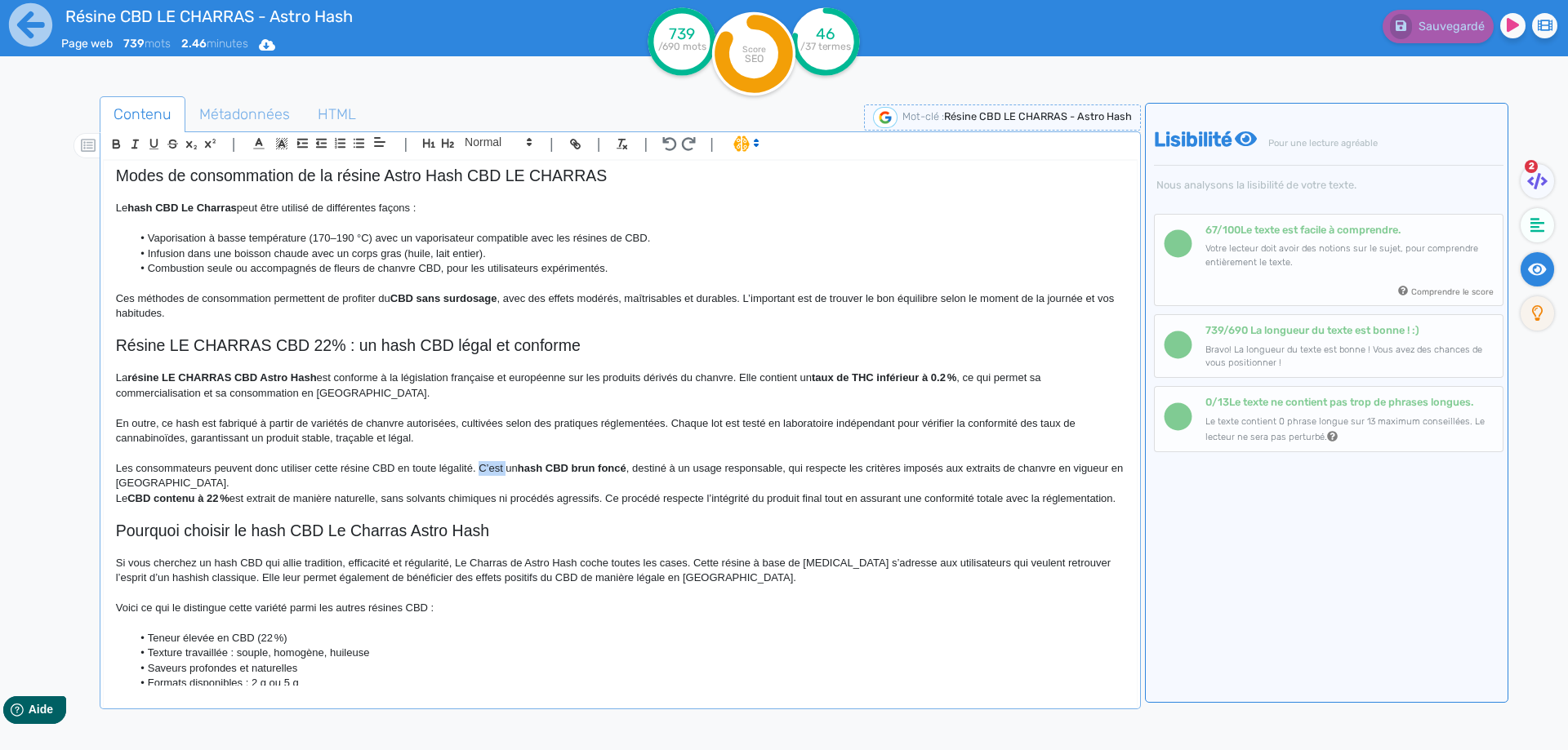
click at [488, 464] on p "Les consommateurs peuvent donc utiliser cette résine CBD en toute légalité. C’e…" at bounding box center [619, 476] width 1008 height 30
drag, startPoint x: 488, startPoint y: 464, endPoint x: 603, endPoint y: 469, distance: 115.1
click at [603, 469] on p "Les consommateurs peuvent donc utiliser cette résine CBD en toute légalité. C’e…" at bounding box center [619, 476] width 1008 height 30
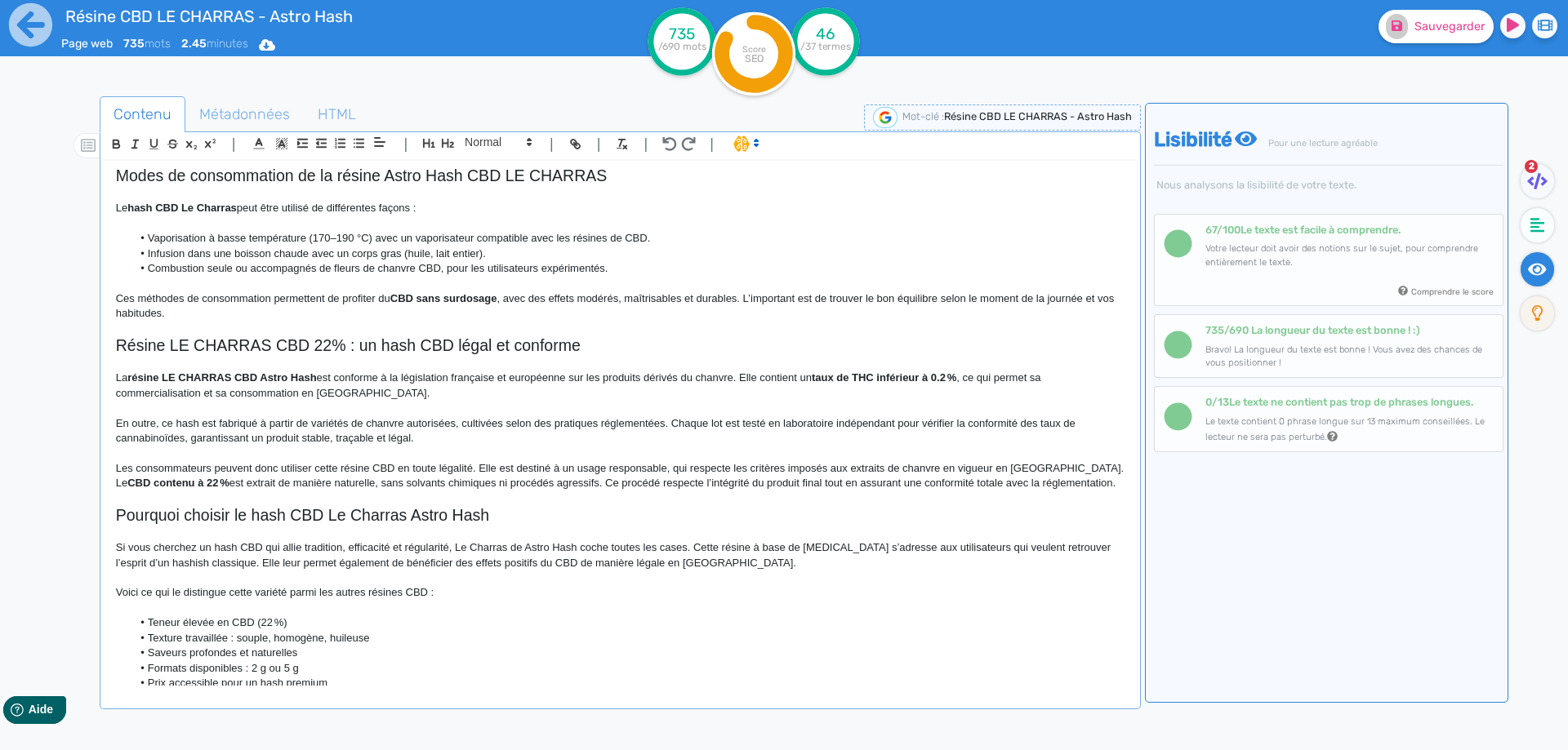
click at [552, 464] on p "Les consommateurs peuvent donc utiliser cette résine CBD en toute légalité. Ell…" at bounding box center [619, 469] width 1008 height 15
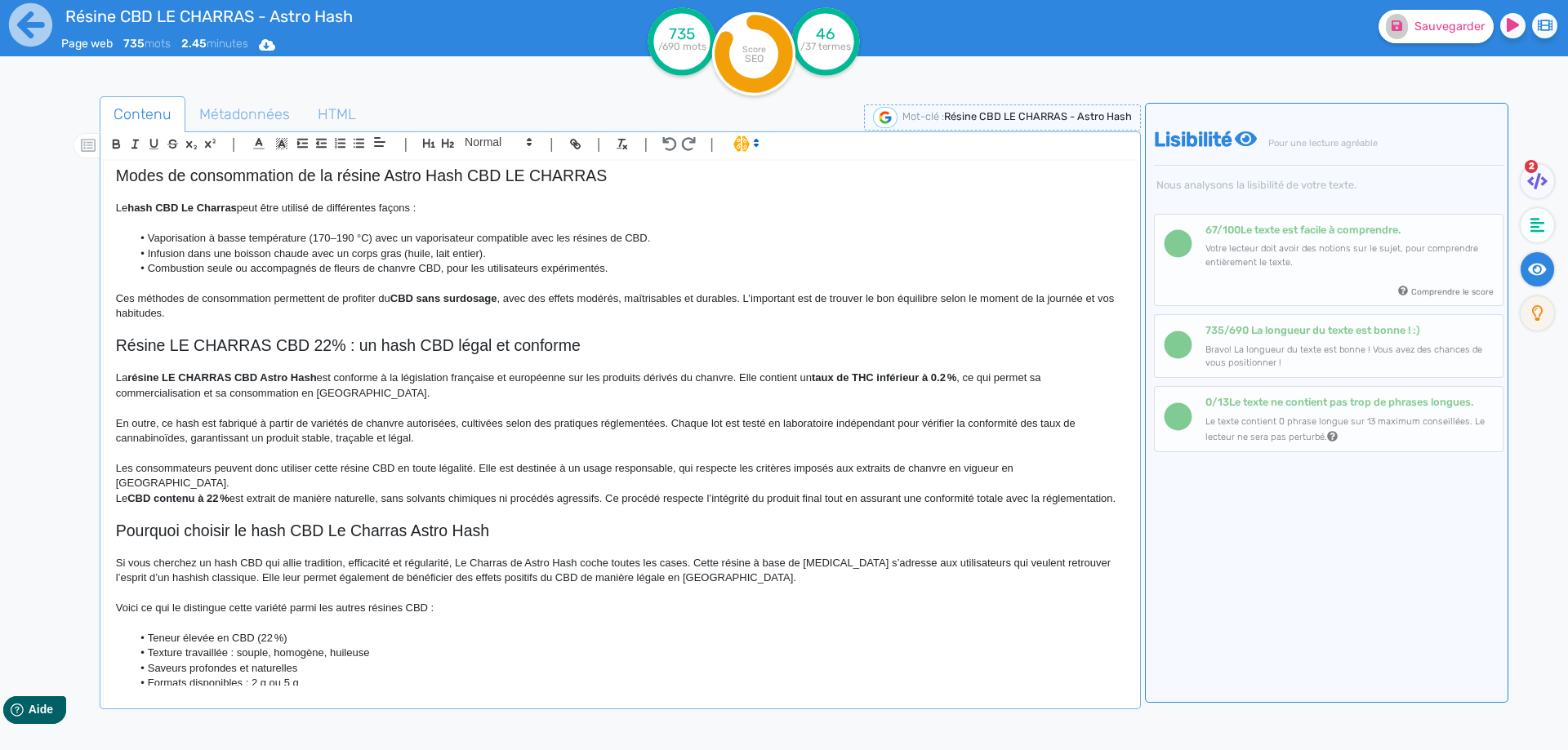
click at [119, 492] on p "Le CBD contenu à 22 % est extrait de manière naturelle, sans solvants chimiques…" at bounding box center [619, 499] width 1008 height 15
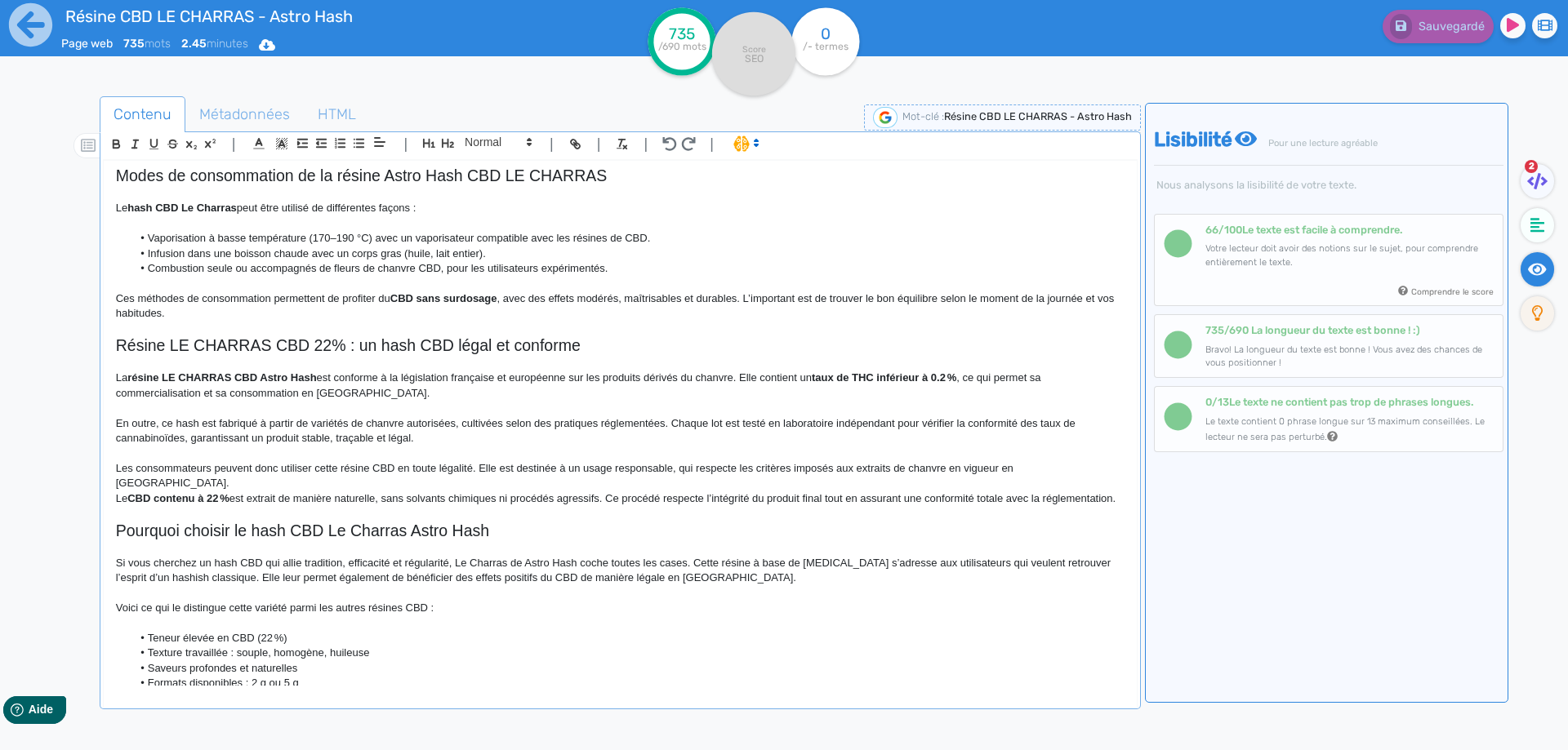
click at [127, 492] on p "Le CBD contenu à 22 % est extrait de manière naturelle, sans solvants chimiques…" at bounding box center [619, 499] width 1008 height 15
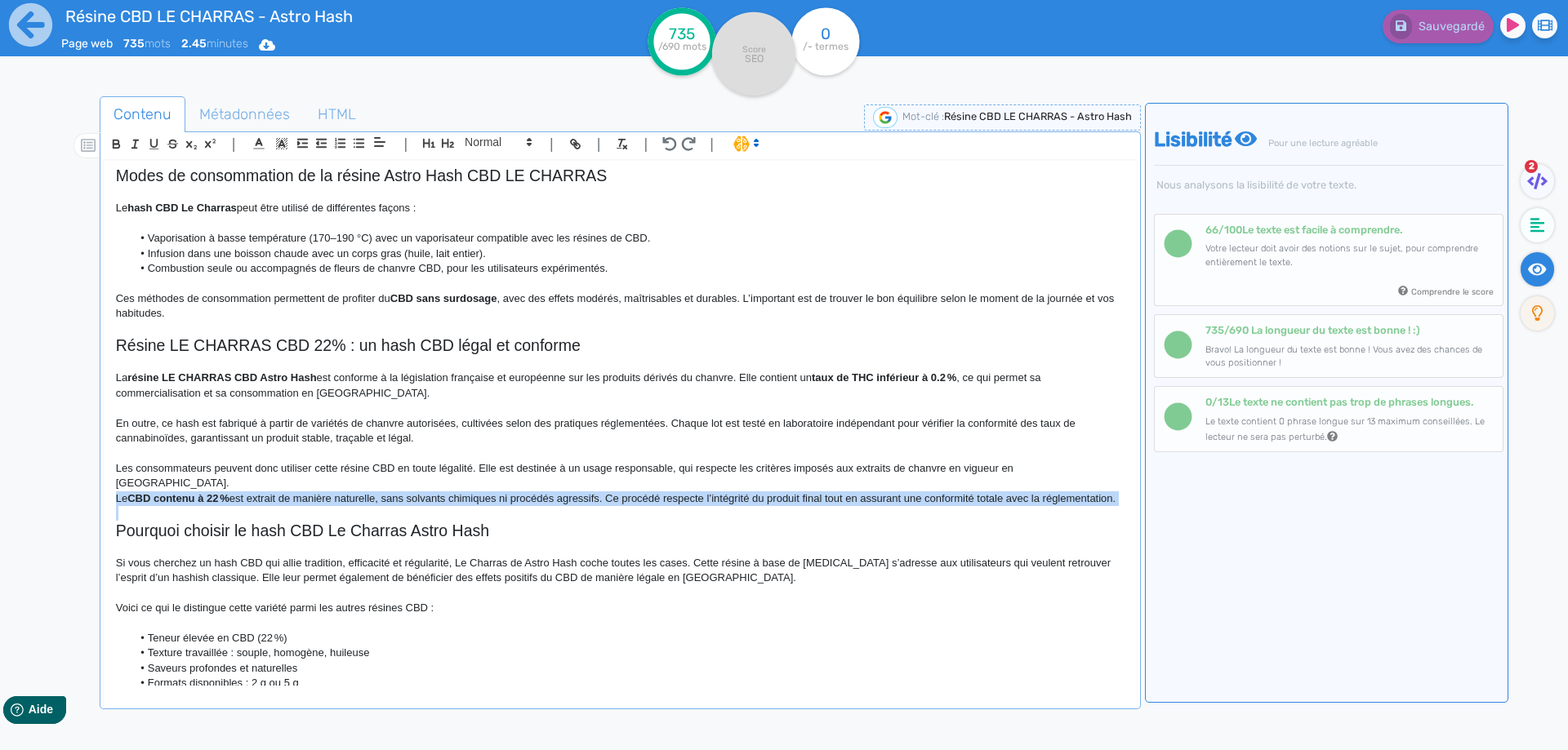
click at [127, 492] on p "Le CBD contenu à 22 % est extrait de manière naturelle, sans solvants chimiques…" at bounding box center [619, 499] width 1008 height 15
click at [123, 492] on p "Le CBD contenu à 22 % est extrait de manière naturelle, sans solvants chimiques…" at bounding box center [619, 499] width 1008 height 15
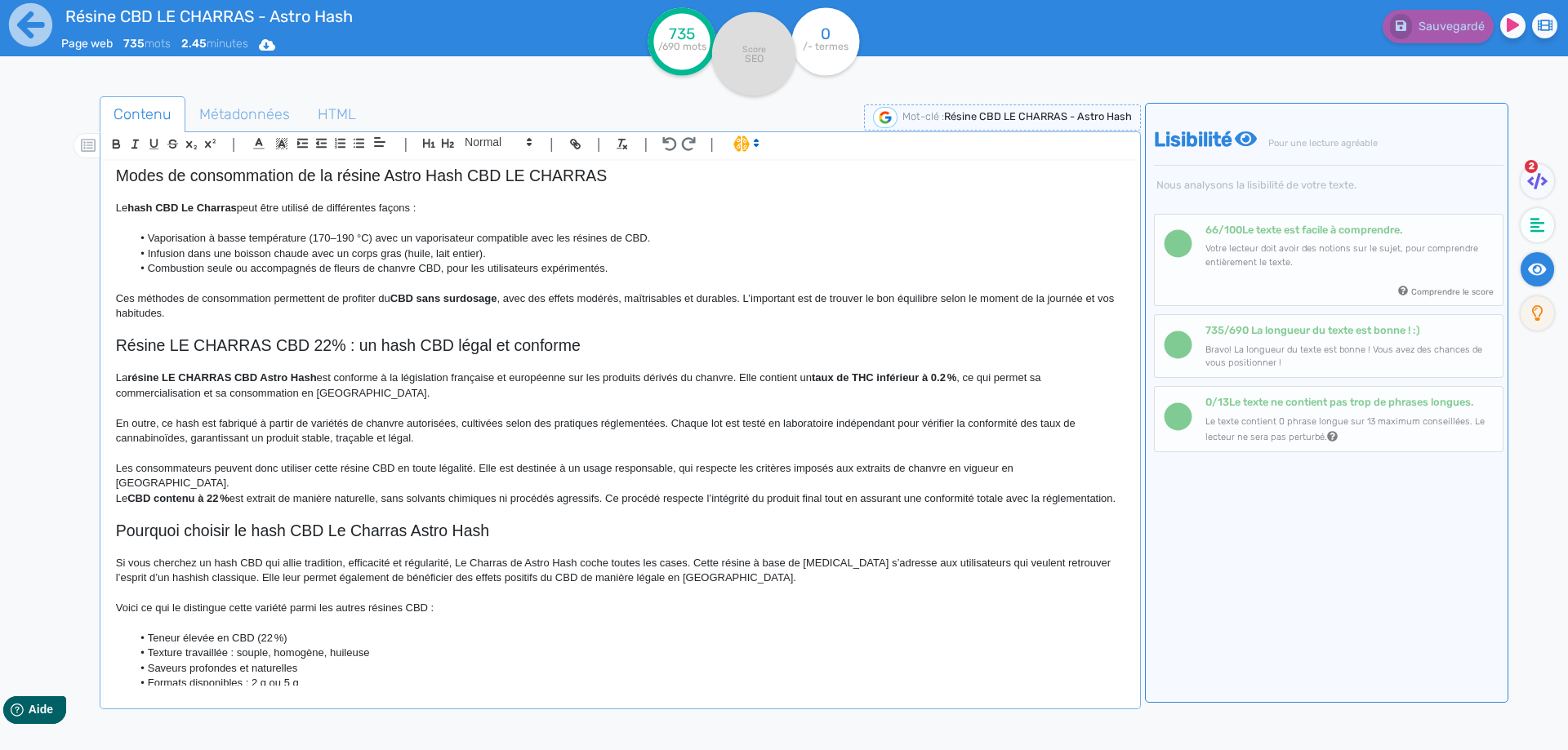
click at [119, 492] on p "Le CBD contenu à 22 % est extrait de manière naturelle, sans solvants chimiques…" at bounding box center [619, 499] width 1008 height 15
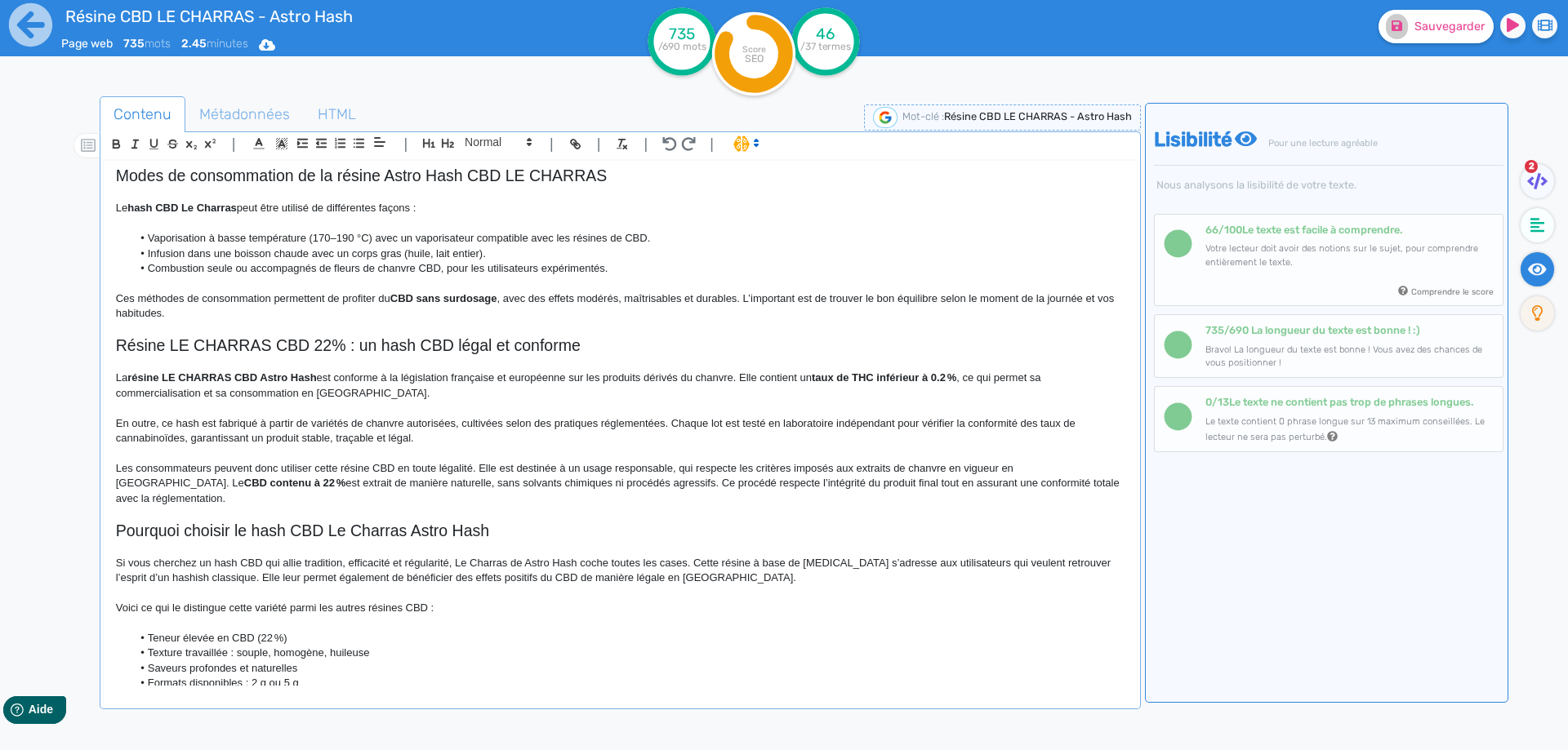
click at [346, 477] on strong "CBD contenu à 22 %" at bounding box center [295, 482] width 102 height 12
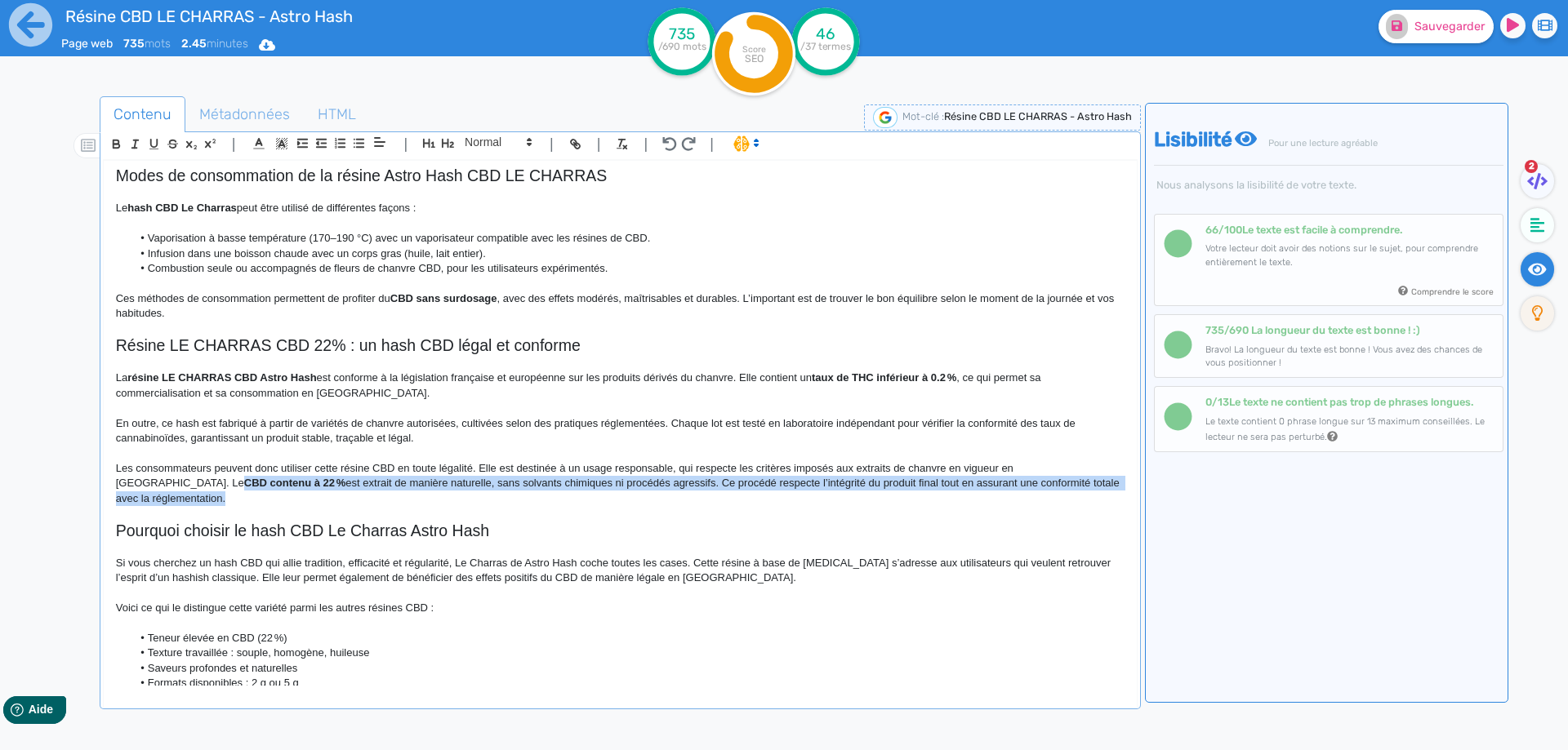
drag, startPoint x: 1072, startPoint y: 465, endPoint x: 1032, endPoint y: 485, distance: 44.7
click at [1065, 485] on p "Les consommateurs peuvent donc utiliser cette résine CBD en toute légalité. Ell…" at bounding box center [619, 483] width 1008 height 45
click at [162, 484] on p "Les consommateurs peuvent donc utiliser cette résine CBD en toute légalité. Ell…" at bounding box center [619, 483] width 1008 height 45
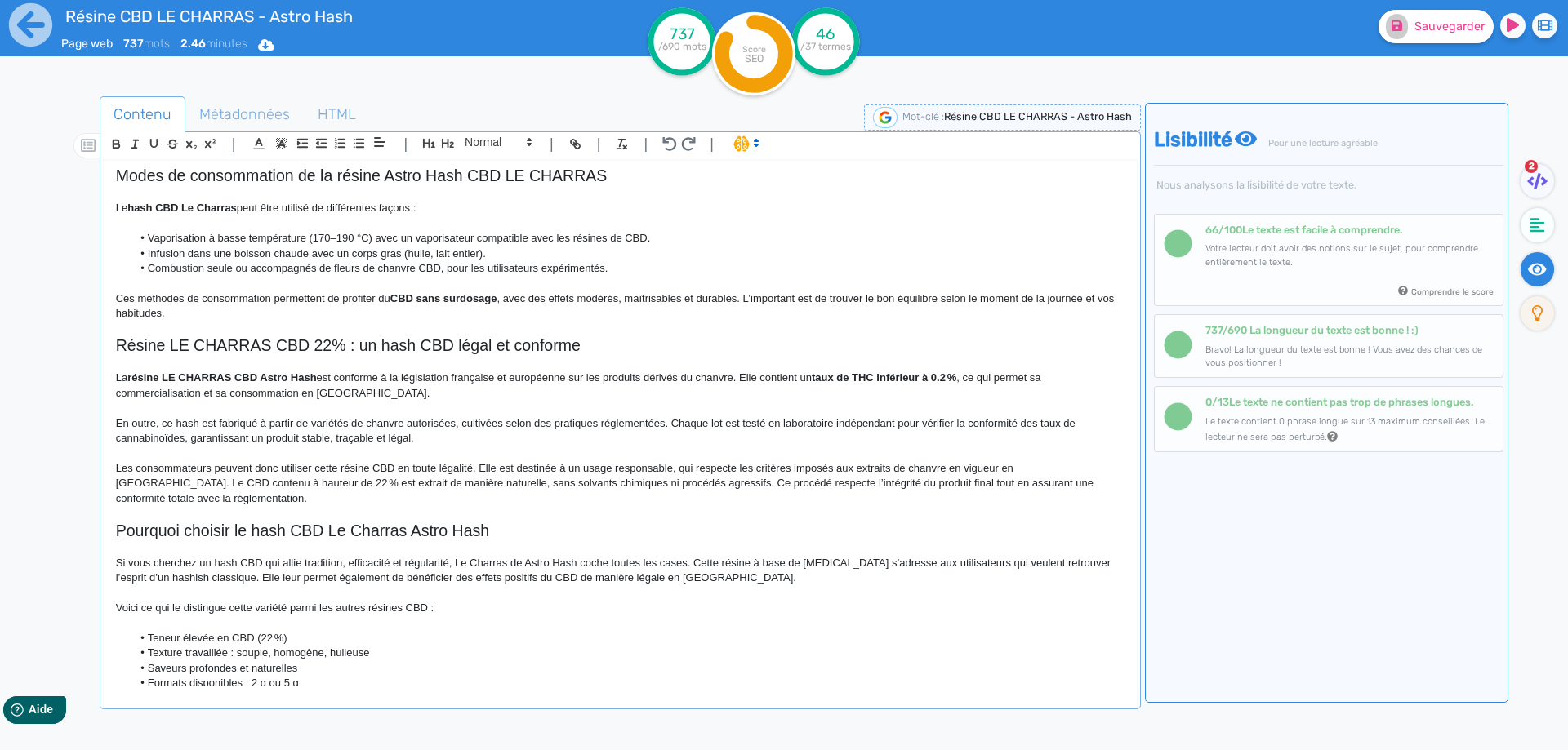
click at [653, 483] on p "Les consommateurs peuvent donc utiliser cette résine CBD en toute légalité. Ell…" at bounding box center [619, 483] width 1008 height 45
click at [622, 481] on p "Les consommateurs peuvent donc utiliser cette résine CBD en toute légalité. Ell…" at bounding box center [619, 483] width 1008 height 45
click at [628, 485] on p "Les consommateurs peuvent donc utiliser cette résine CBD en toute légalité. Ell…" at bounding box center [619, 483] width 1008 height 45
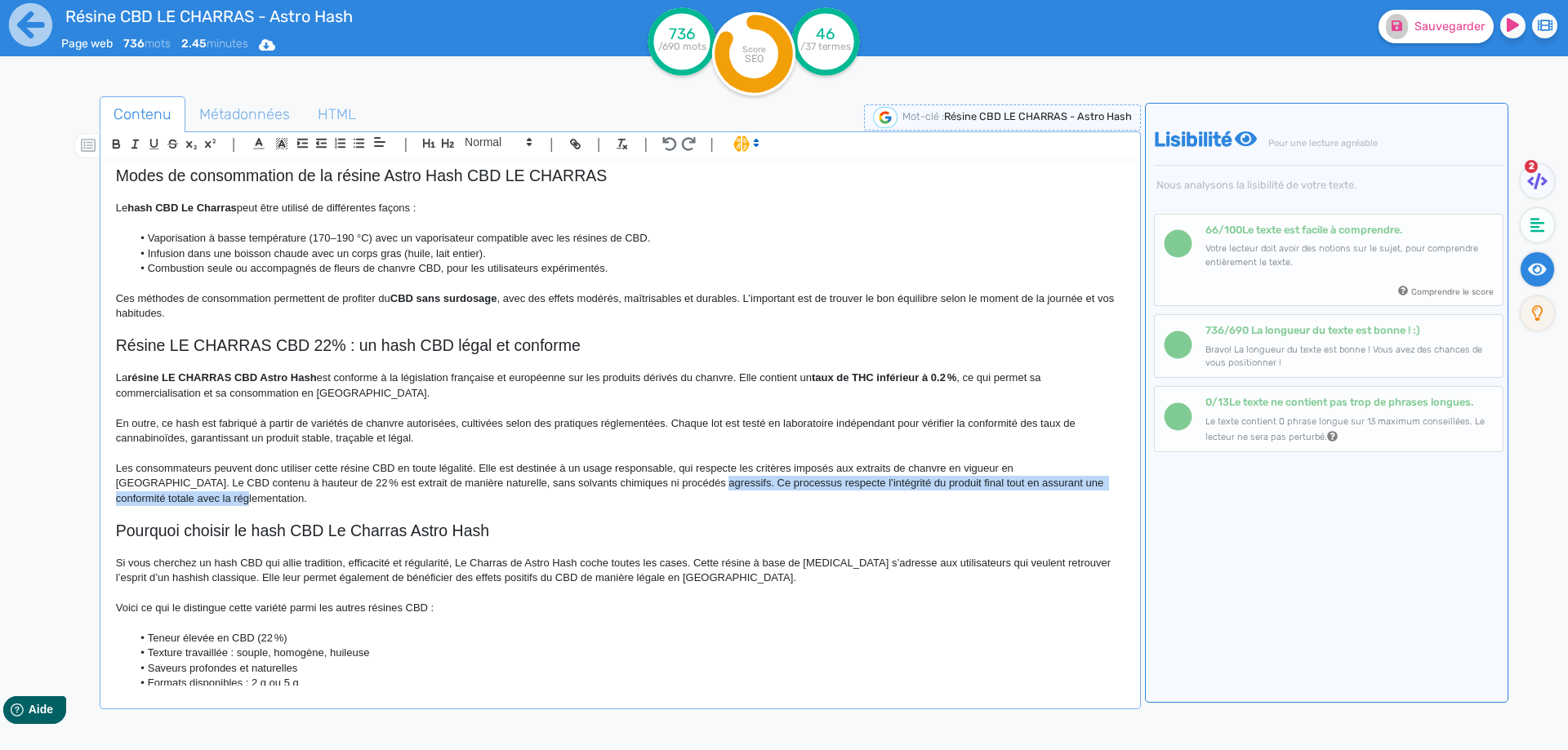
drag, startPoint x: 628, startPoint y: 485, endPoint x: 147, endPoint y: 493, distance: 481.1
click at [147, 493] on div "Résine CBD LE CHARRAS - Astro Hash Résine CBD LE CHARRAS Astro Hash, un hash pr…" at bounding box center [620, 423] width 1033 height 525
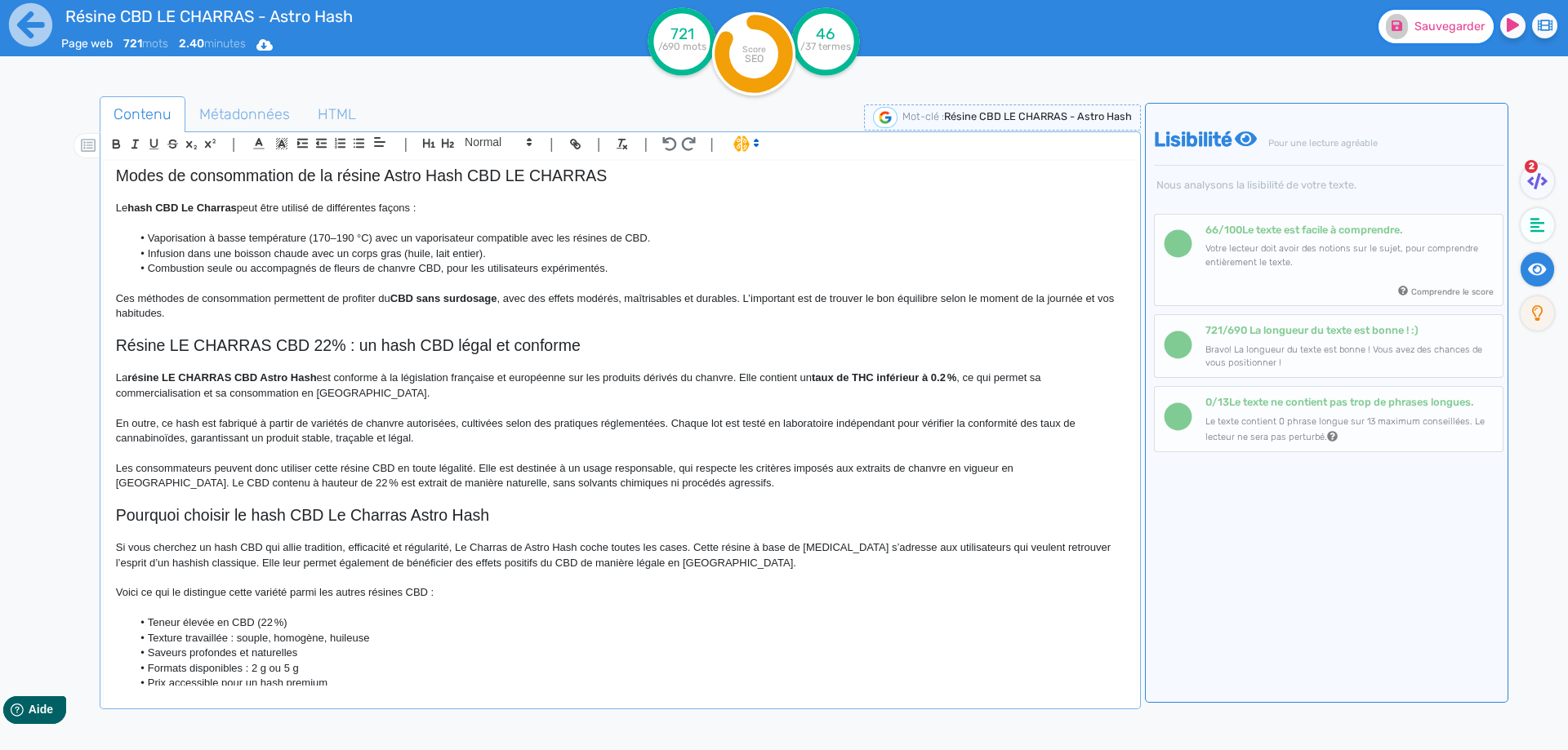
click at [1451, 27] on span "Sauvegarder" at bounding box center [1449, 26] width 70 height 14
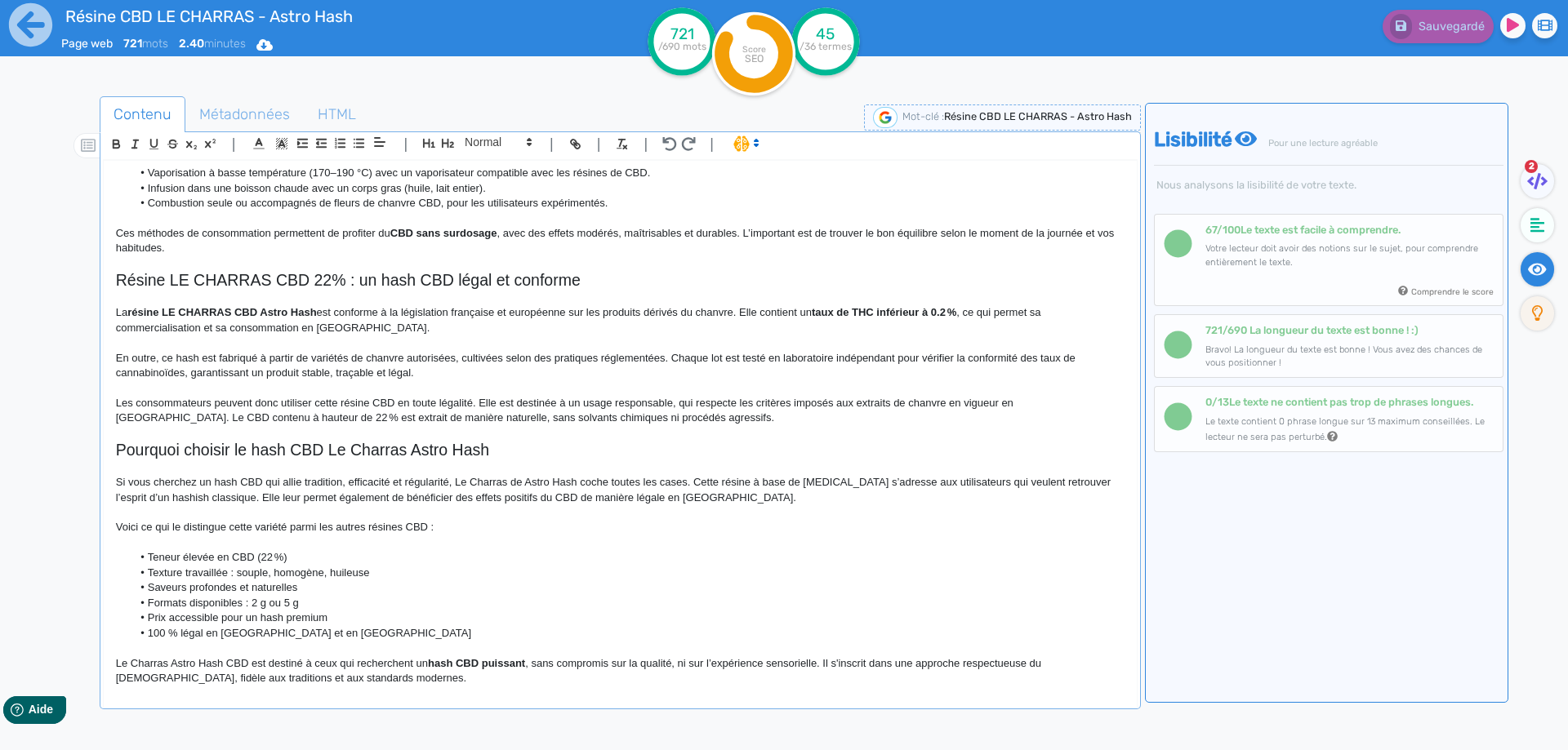
scroll to position [530, 0]
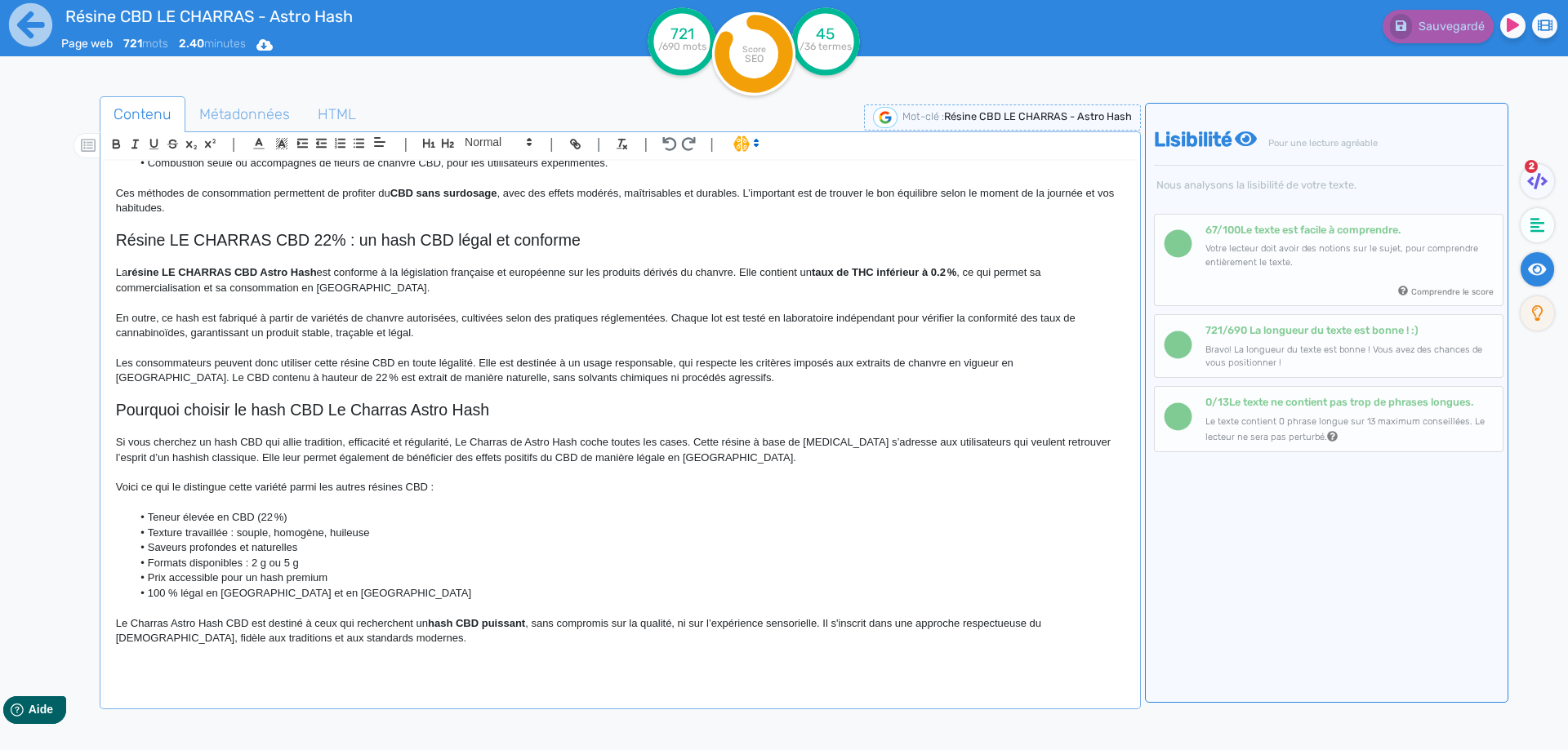
click at [340, 640] on p "Le Charras Astro Hash CBD est destiné à ceux qui recherchent un hash CBD puissa…" at bounding box center [619, 631] width 1008 height 30
click at [439, 649] on p at bounding box center [619, 653] width 1008 height 15
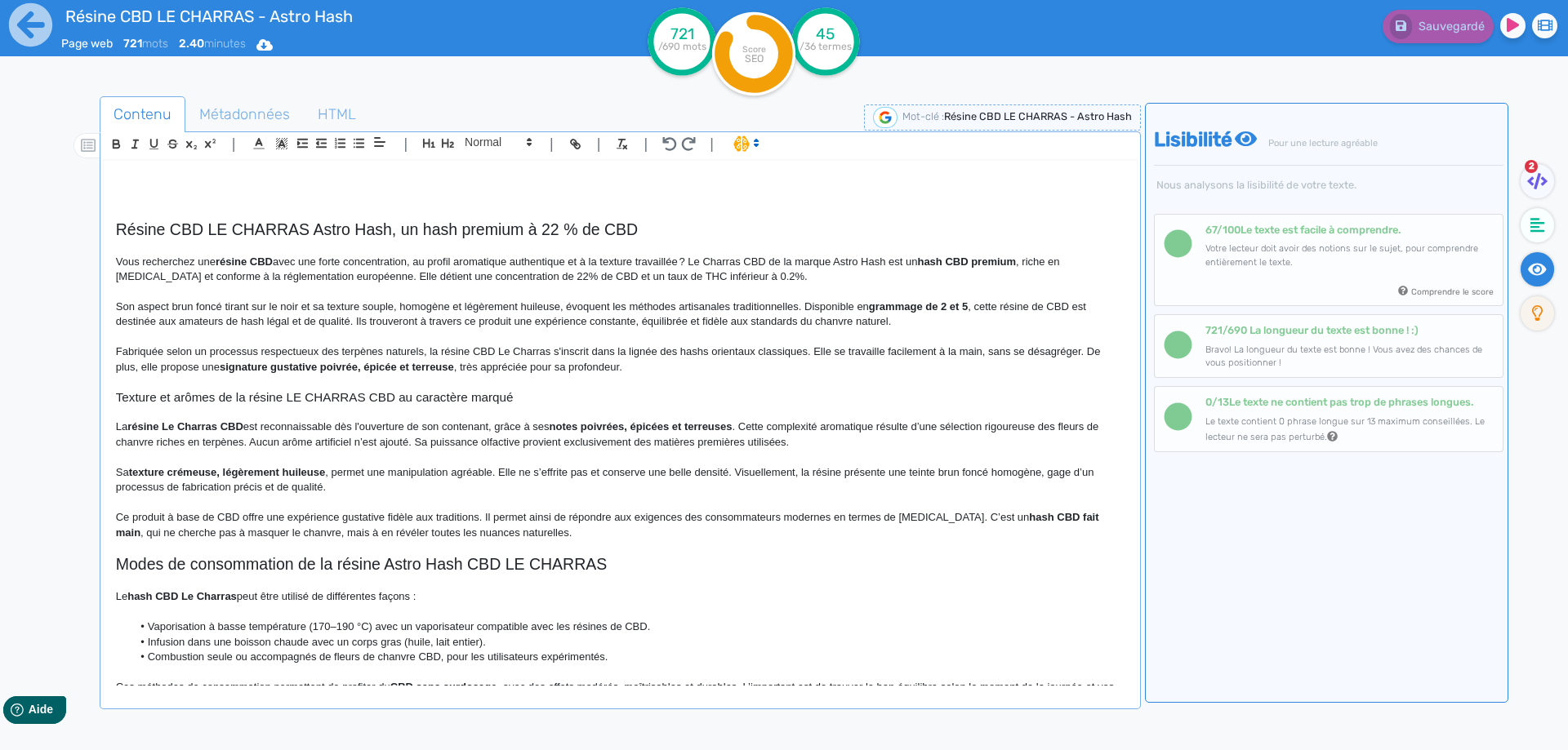
scroll to position [0, 0]
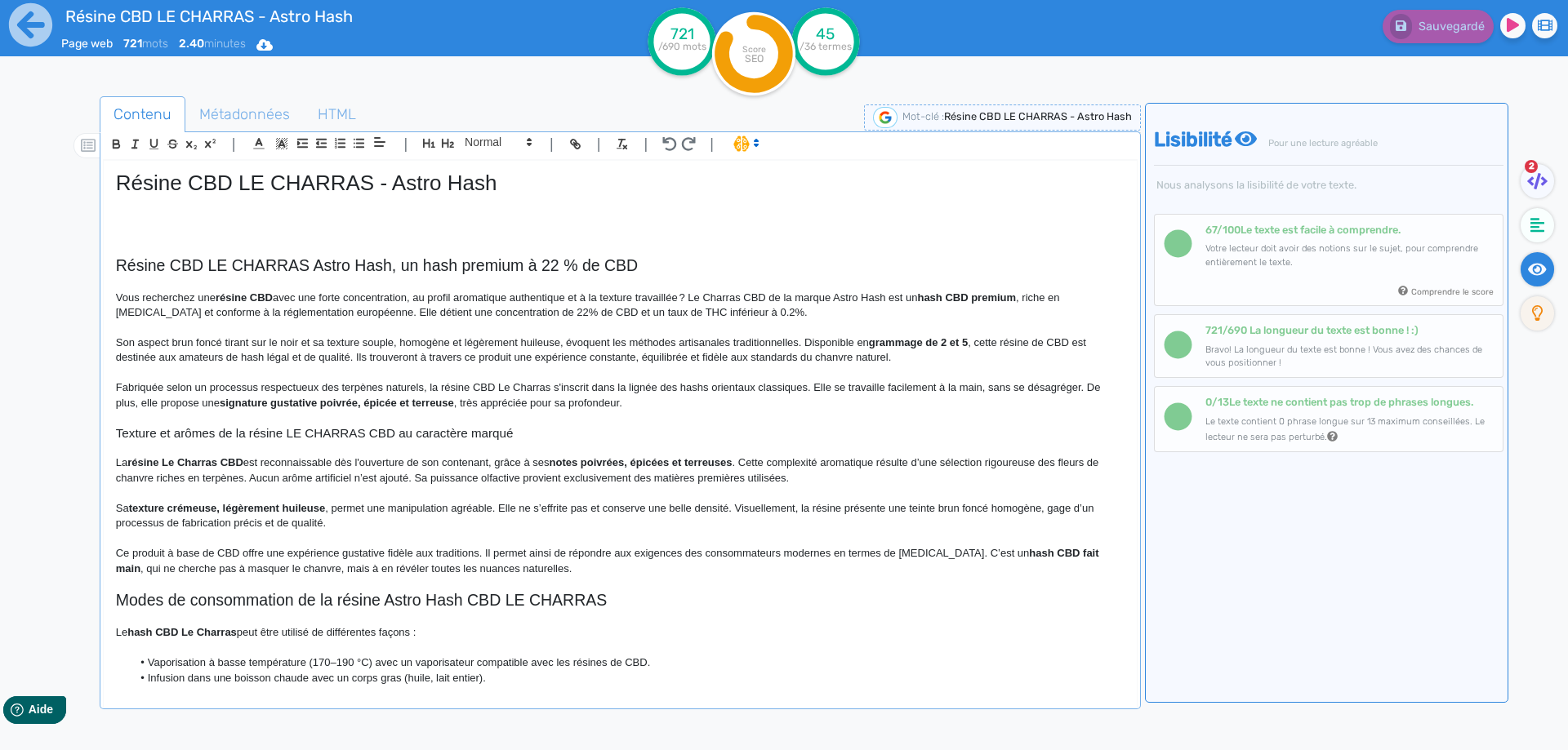
click at [606, 405] on p "Fabriquée selon un processus respectueux des terpènes naturels, la résine CBD L…" at bounding box center [619, 395] width 1008 height 30
drag, startPoint x: 606, startPoint y: 405, endPoint x: 1088, endPoint y: 390, distance: 482.2
click at [1088, 390] on p "Fabriquée selon un processus respectueux des terpènes naturels, la résine CBD L…" at bounding box center [619, 395] width 1008 height 30
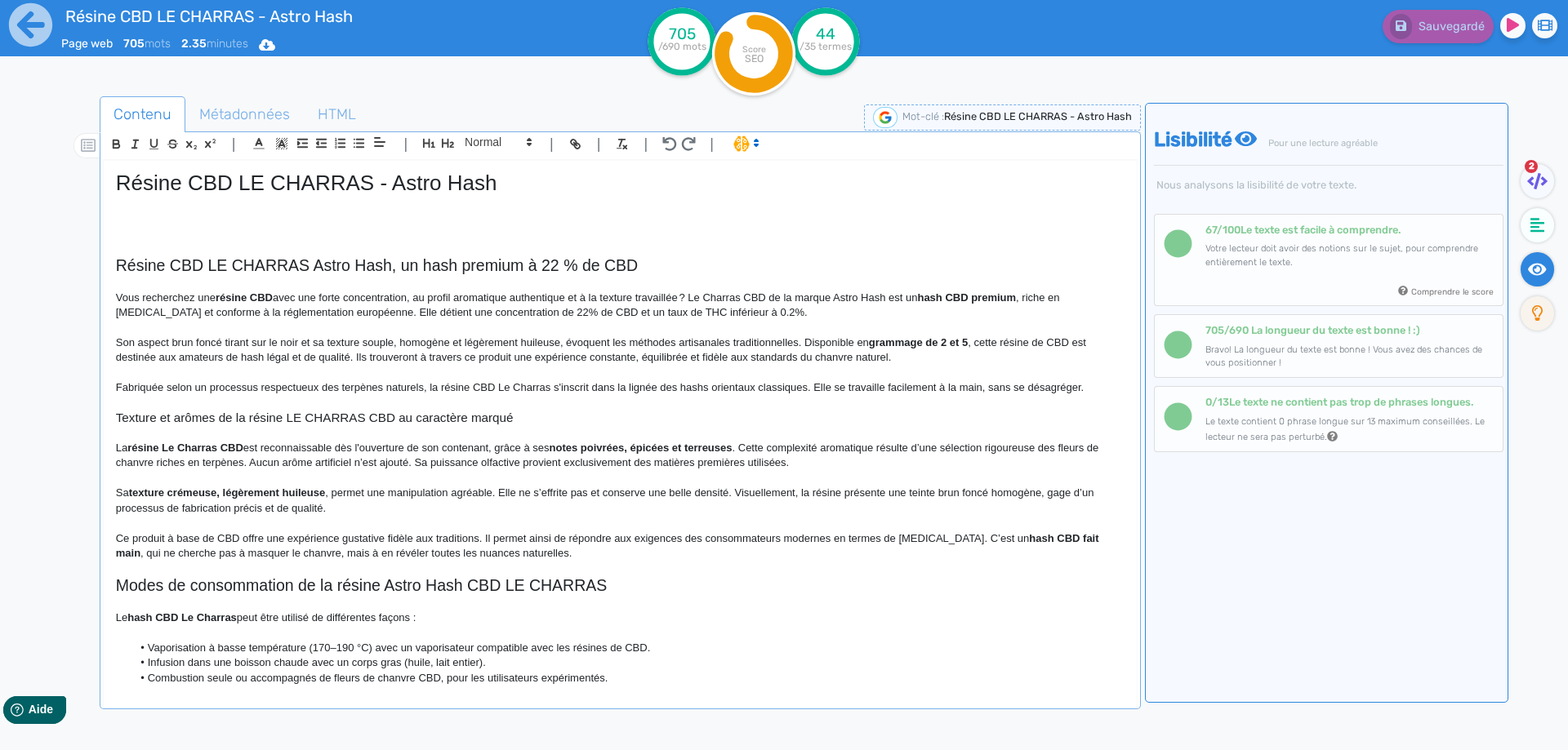
click at [201, 410] on p at bounding box center [619, 403] width 1008 height 15
click at [199, 413] on h3 "Texture et arômes de la résine LE CHARRAS CBD au caractère marqué" at bounding box center [619, 418] width 1008 height 15
click at [199, 414] on h3 "Texture et arômes de la résine LE CHARRAS CBD au caractère marqué" at bounding box center [619, 418] width 1008 height 15
click at [575, 552] on p "Ce produit à base de CBD offre une expérience gustative fidèle aux traditions. …" at bounding box center [619, 546] width 1008 height 30
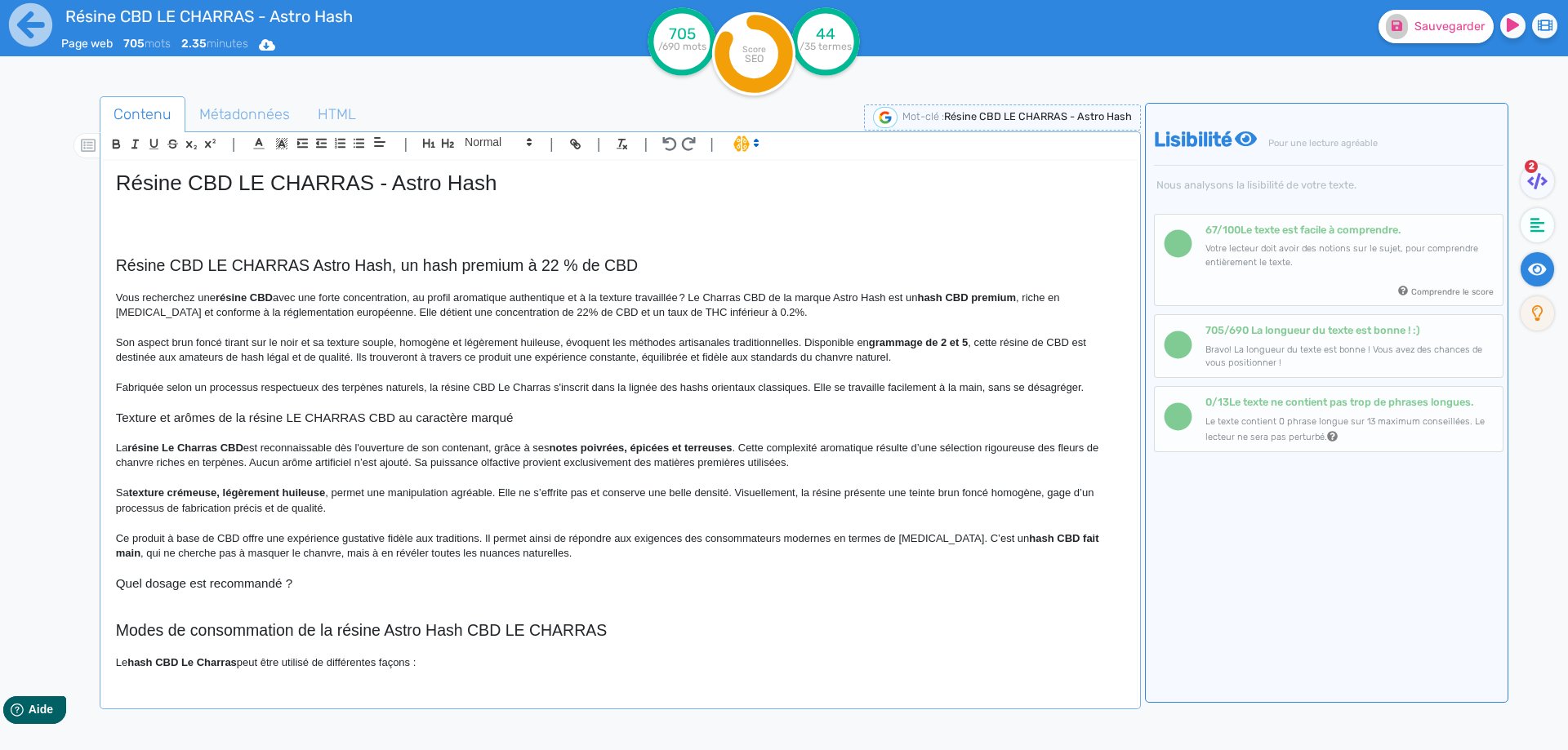
click at [313, 582] on h3 "Quel dosage est recommandé ?" at bounding box center [619, 583] width 1008 height 15
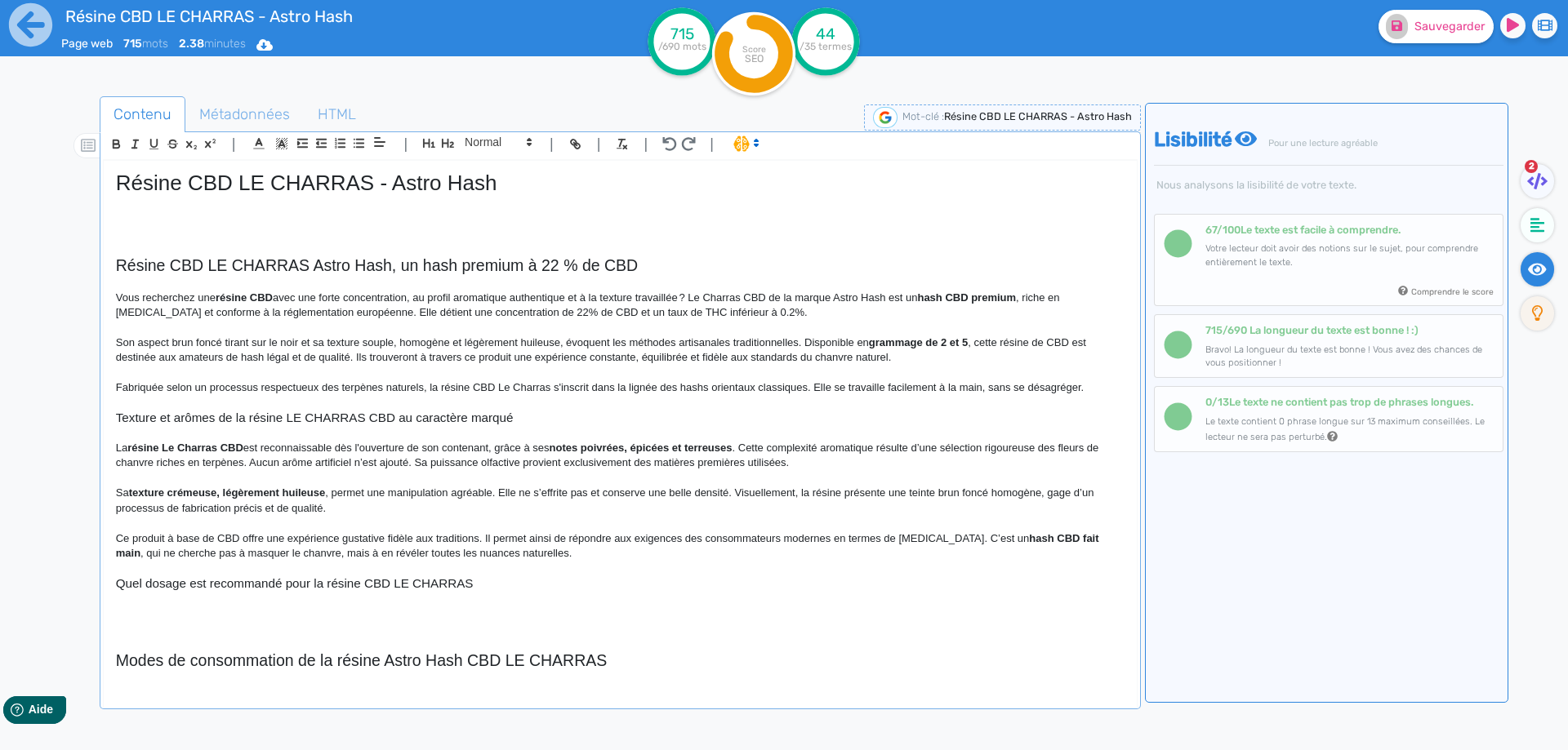
click at [273, 592] on p at bounding box center [619, 598] width 1008 height 15
click at [278, 583] on h3 "Quel dosage est recommandé pour la résine CBD LE CHARRAS" at bounding box center [619, 583] width 1008 height 15
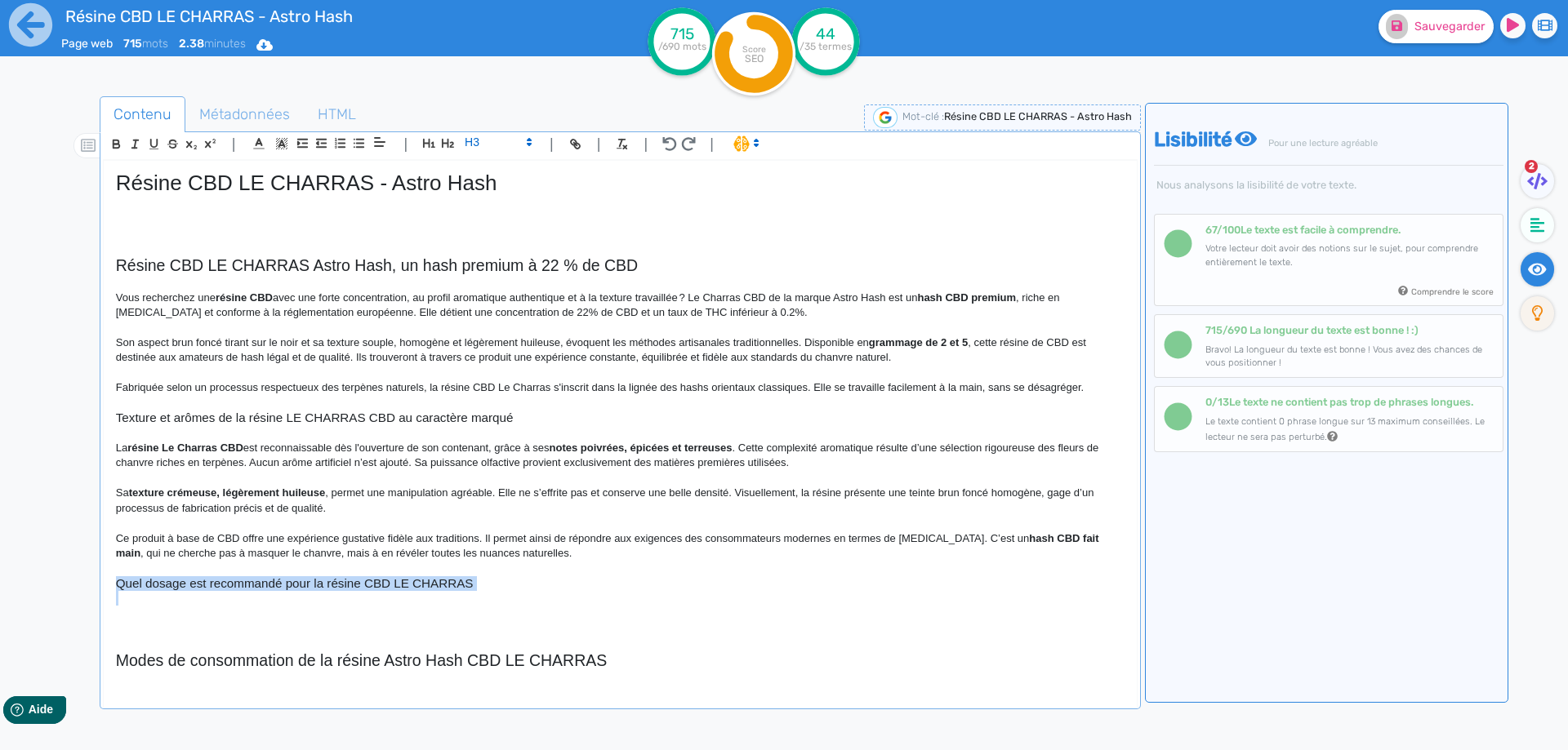
click at [278, 583] on h3 "Quel dosage est recommandé pour la résine CBD LE CHARRAS" at bounding box center [619, 583] width 1008 height 15
copy h3 "Quel dosage est recommandé pour la résine CBD LE CHARRAS"
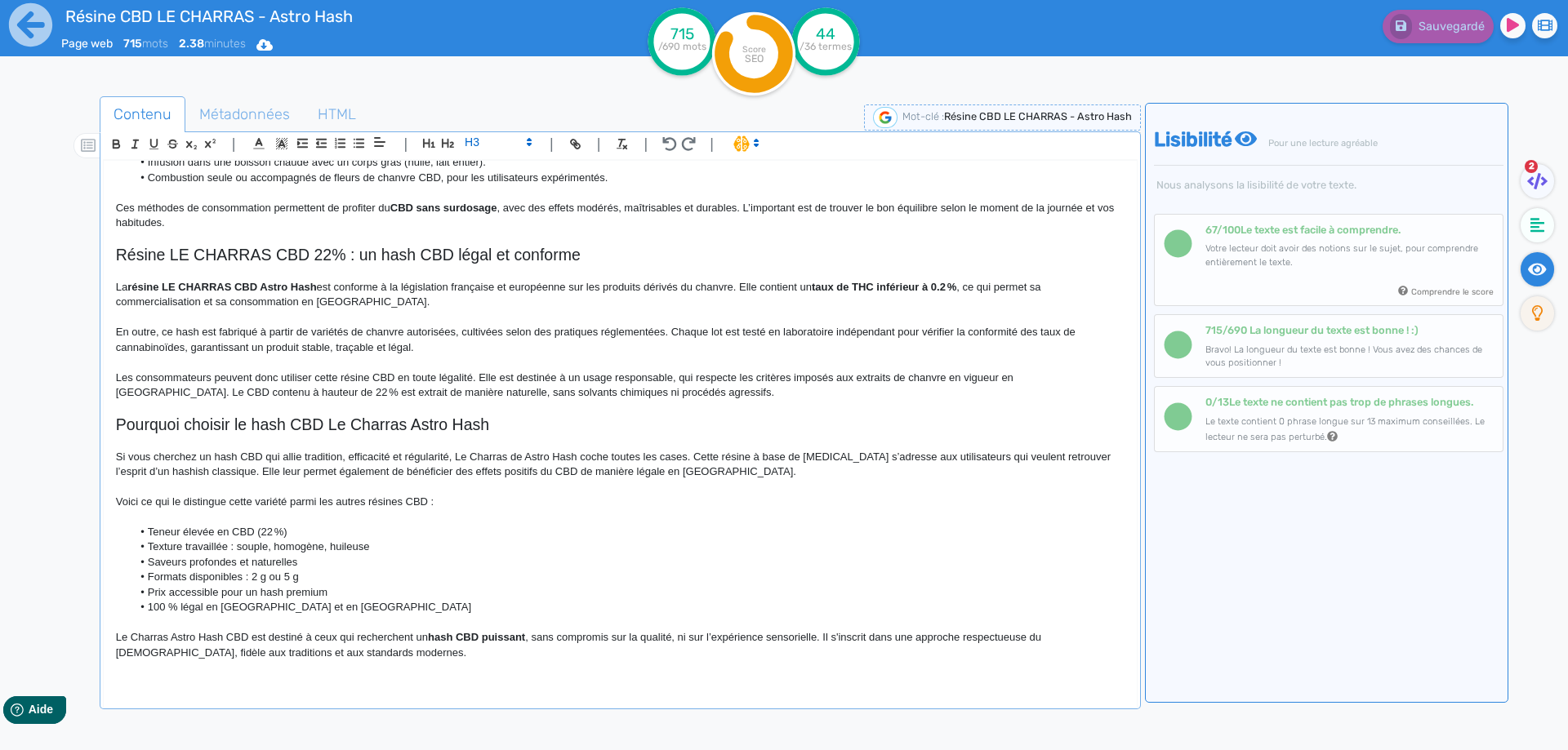
scroll to position [167, 0]
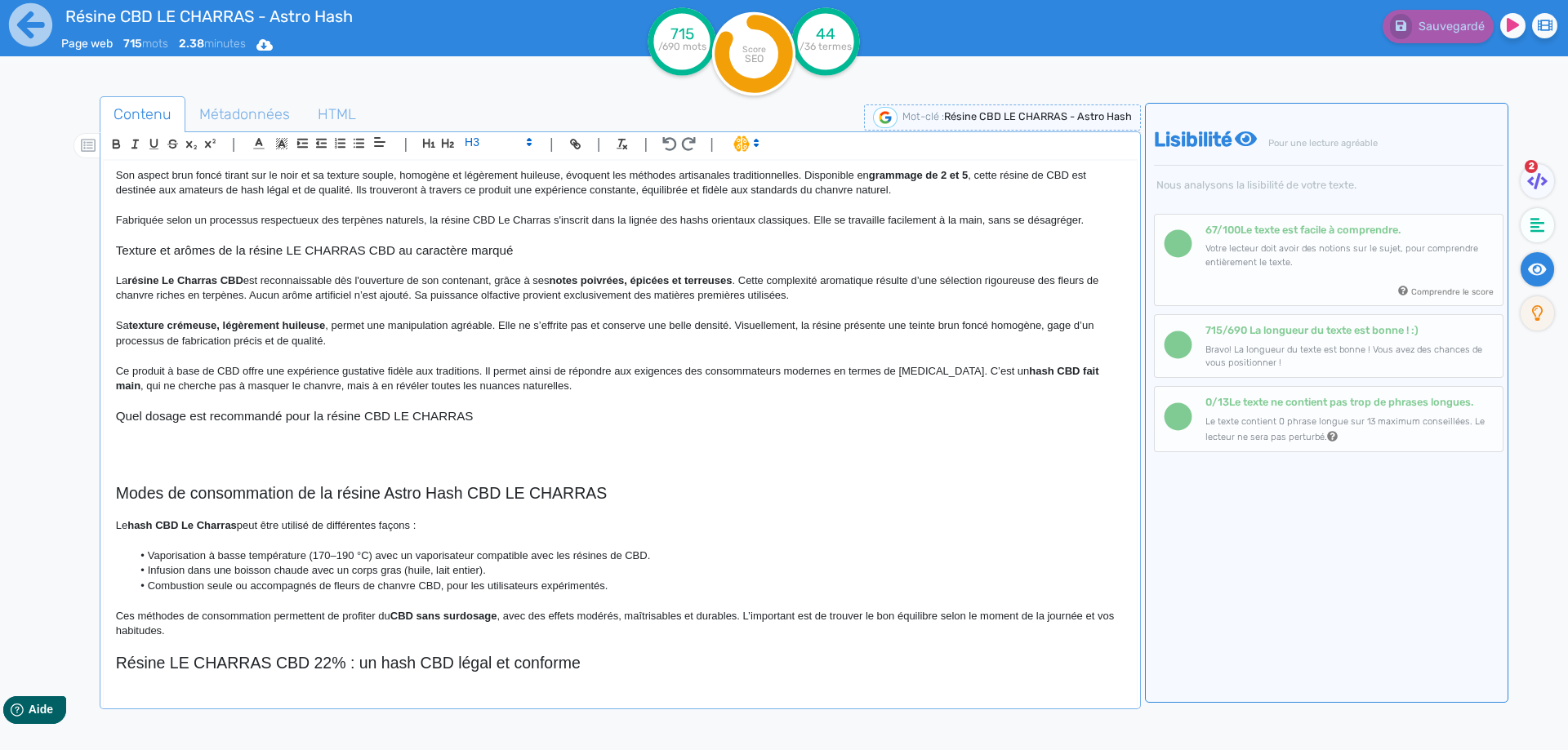
click at [346, 470] on p at bounding box center [619, 477] width 1008 height 15
click at [137, 449] on p at bounding box center [619, 446] width 1008 height 15
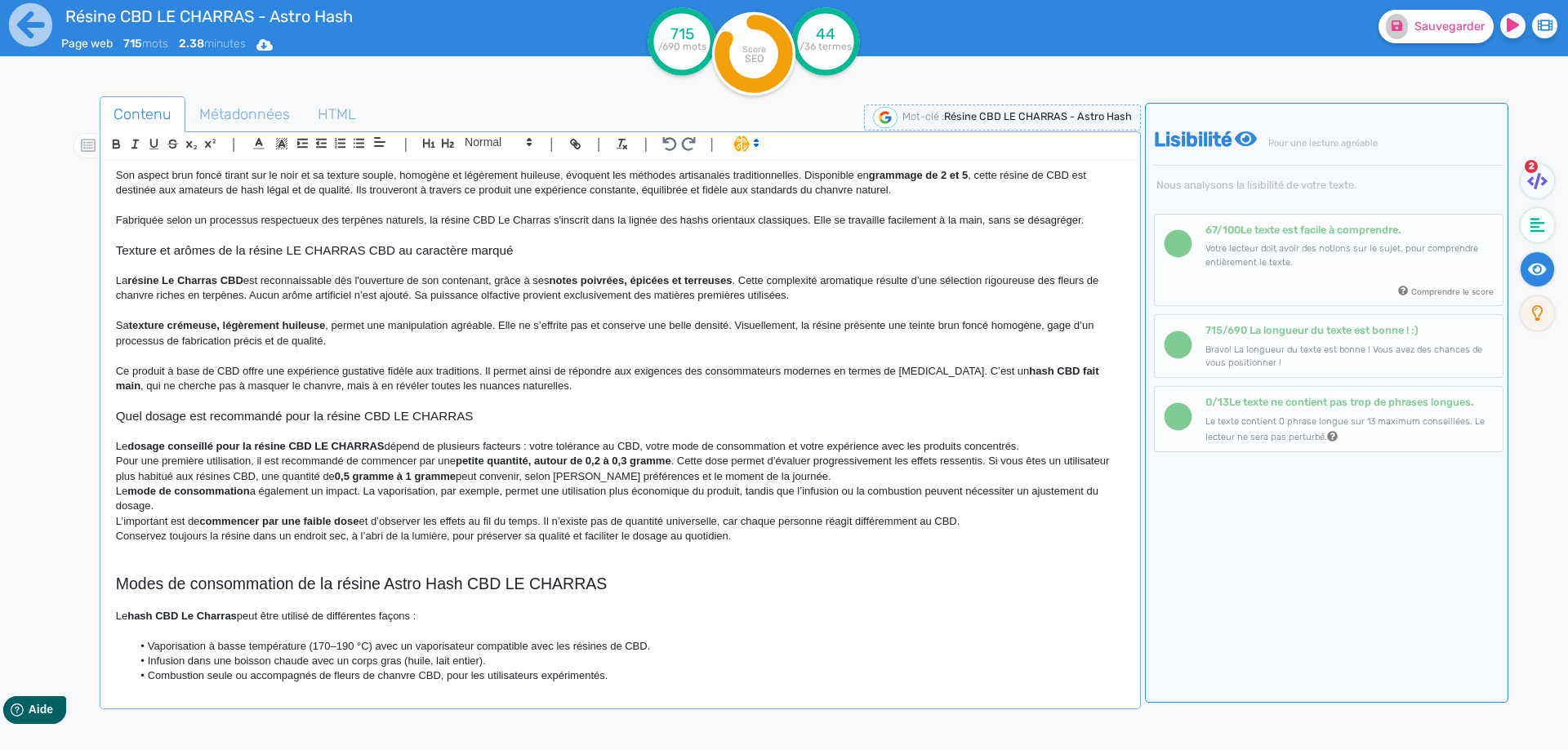
click at [142, 447] on strong "dosage conseillé pour la résine CBD LE CHARRAS" at bounding box center [256, 445] width 257 height 12
drag, startPoint x: 142, startPoint y: 447, endPoint x: 355, endPoint y: 448, distance: 213.0
click at [408, 448] on p "Le dosage conseillé pour la résine CBD LE CHARRAS dépend de plusieurs facteurs …" at bounding box center [619, 446] width 1008 height 15
click at [526, 442] on p "Le dosage conseillé pour la résine CBD LE CHARRAS dépend de plusieurs facteurs …" at bounding box center [619, 446] width 1008 height 15
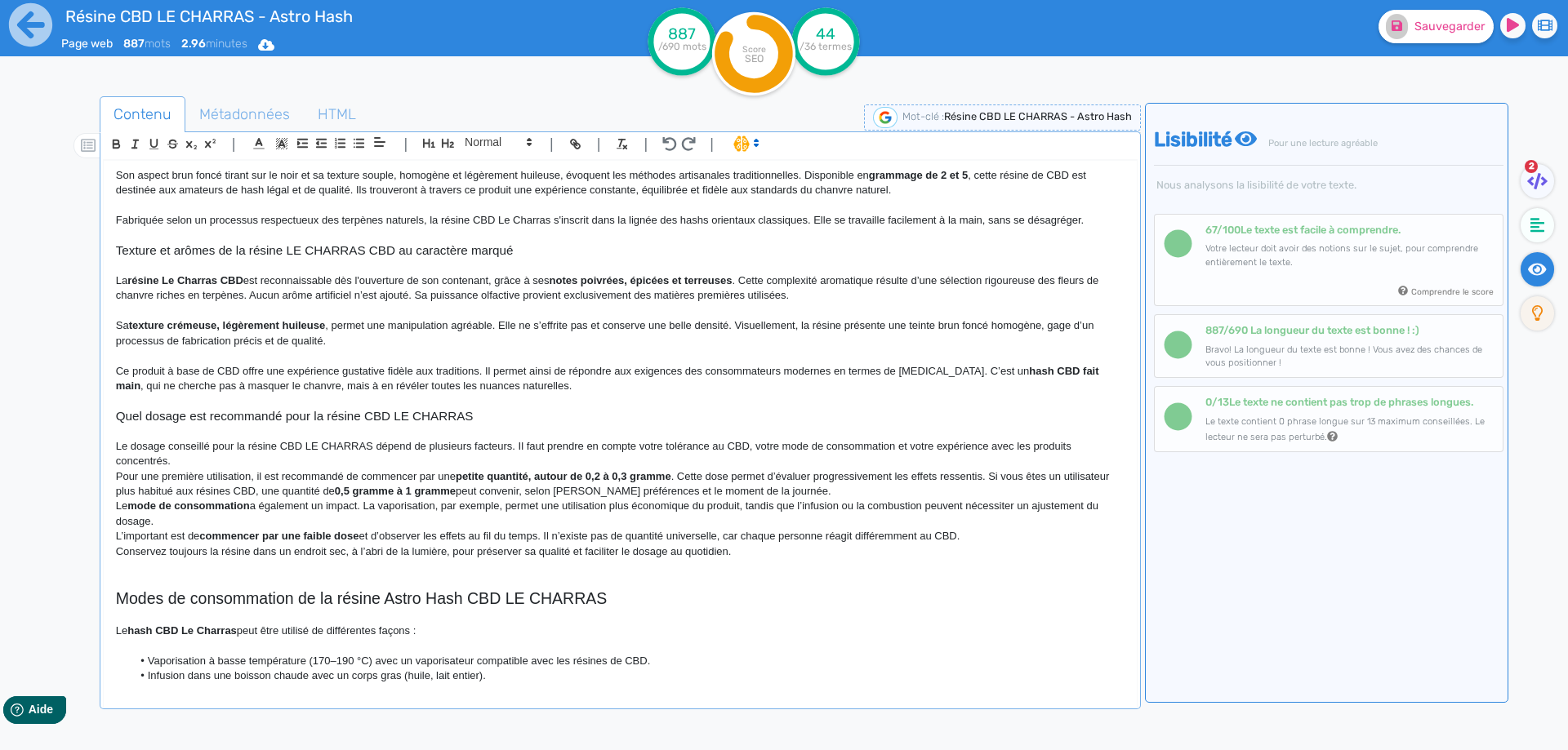
click at [171, 460] on p "Le dosage conseillé pour la résine CBD LE CHARRAS dépend de plusieurs facteurs.…" at bounding box center [619, 453] width 1008 height 30
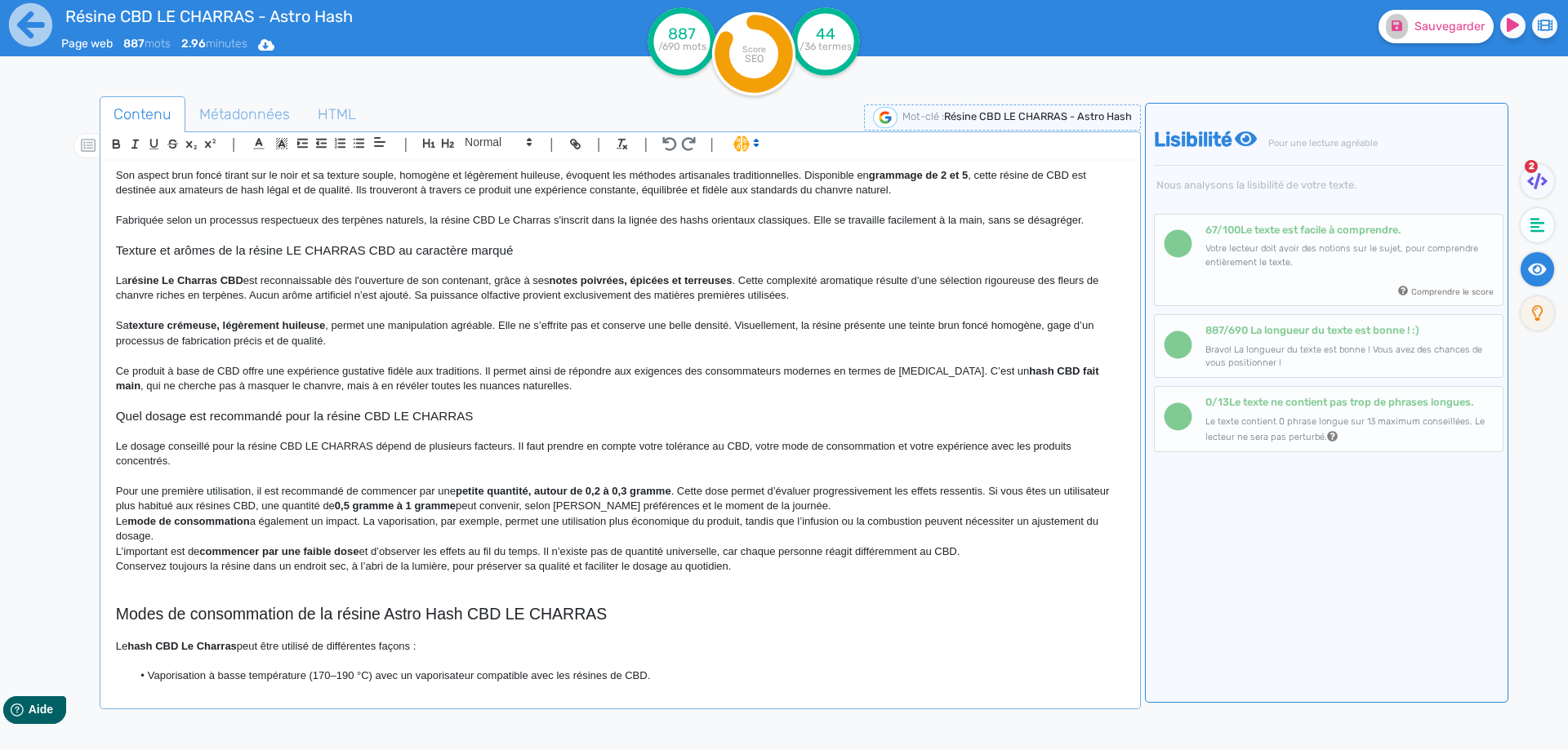
click at [541, 485] on strong "petite quantité, autour de 0,2 à 0,3 gramme" at bounding box center [563, 491] width 216 height 12
drag, startPoint x: 541, startPoint y: 485, endPoint x: 634, endPoint y: 484, distance: 93.0
click at [634, 484] on p "Pour une première utilisation, il est recommandé de commencer par une petite qu…" at bounding box center [619, 499] width 1008 height 30
click at [472, 489] on strong "petite quantité" at bounding box center [492, 491] width 73 height 12
drag, startPoint x: 472, startPoint y: 489, endPoint x: 518, endPoint y: 492, distance: 46.1
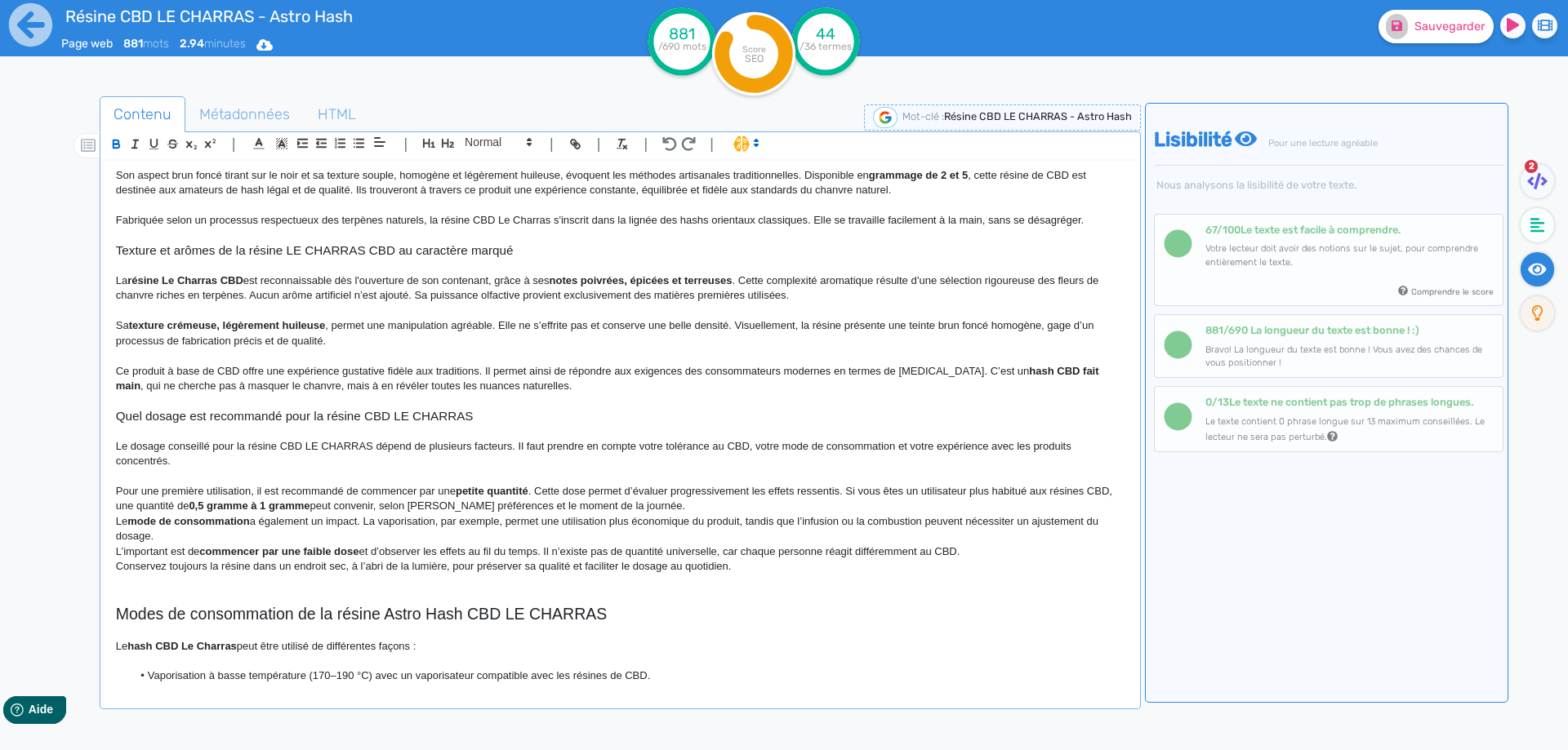
click at [518, 492] on strong "petite quantité" at bounding box center [492, 491] width 73 height 12
drag, startPoint x: 518, startPoint y: 492, endPoint x: 473, endPoint y: 492, distance: 45.0
click at [539, 495] on p "Pour une première utilisation, il est recommandé de commencer par une petite qu…" at bounding box center [619, 499] width 1008 height 30
click at [728, 495] on p "Pour une première utilisation, il est recommandé de commencer par une petite qu…" at bounding box center [619, 499] width 1008 height 30
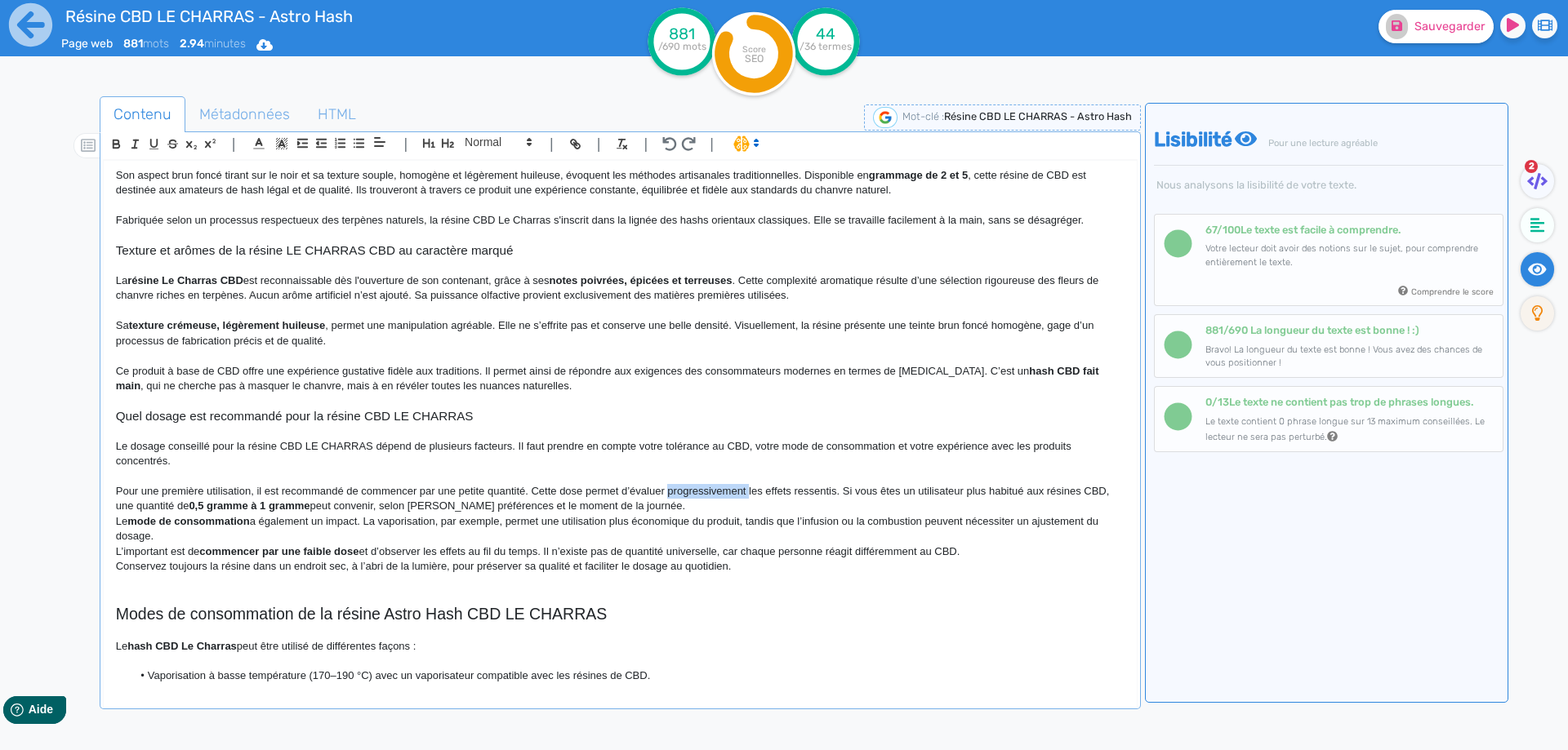
click at [728, 495] on p "Pour une première utilisation, il est recommandé de commencer par une petite qu…" at bounding box center [619, 499] width 1008 height 30
click at [755, 492] on p "Pour une première utilisation, il est recommandé de commencer par une petite qu…" at bounding box center [619, 499] width 1008 height 30
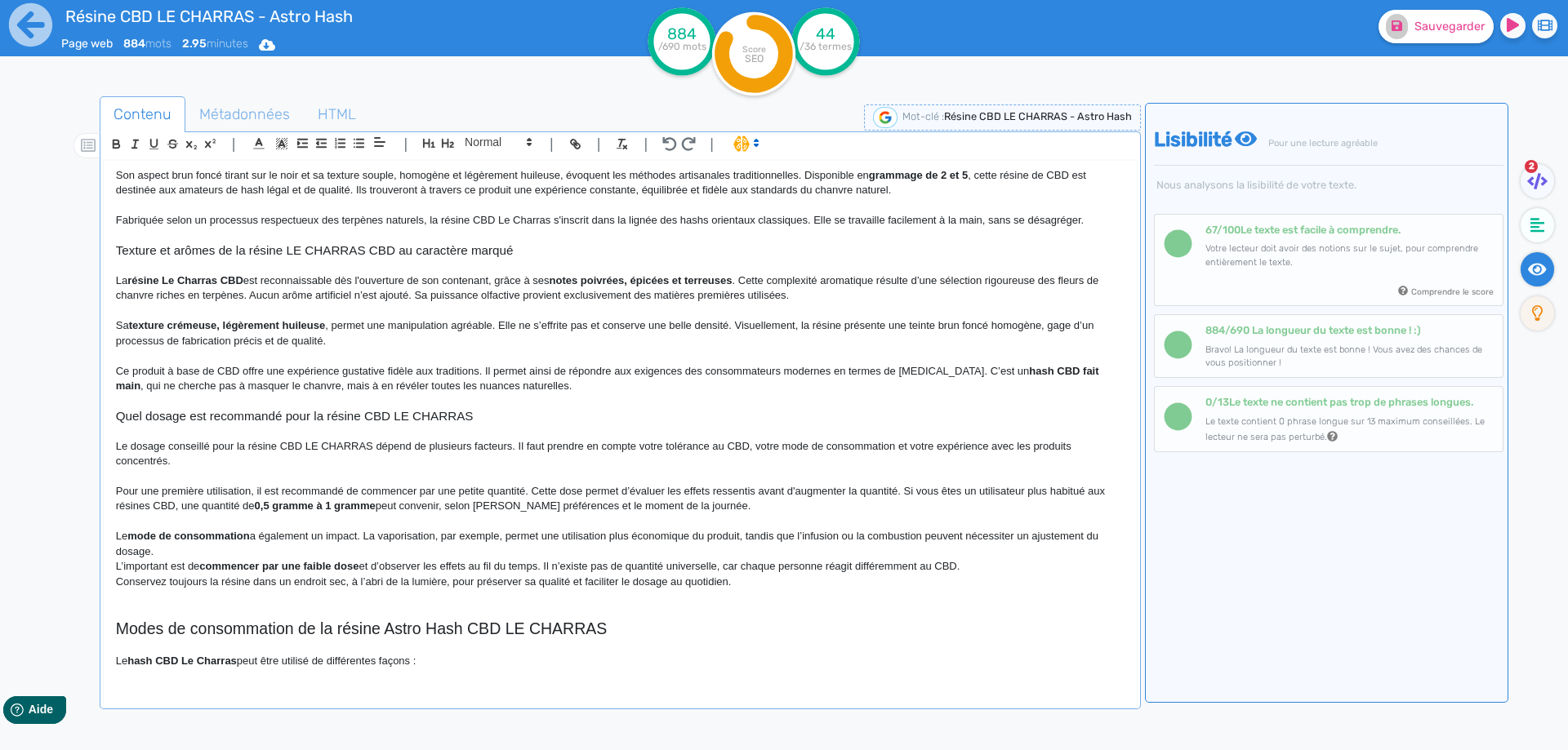
click at [244, 509] on p "Pour une première utilisation, il est recommandé de commencer par une petite qu…" at bounding box center [619, 499] width 1008 height 30
drag, startPoint x: 244, startPoint y: 509, endPoint x: 337, endPoint y: 509, distance: 93.0
click at [337, 509] on p "Pour une première utilisation, il est recommandé de commencer par une petite qu…" at bounding box center [619, 499] width 1008 height 30
click at [395, 550] on p "Le mode de consommation a également un impact. La vaporisation, par exemple, pe…" at bounding box center [619, 543] width 1008 height 30
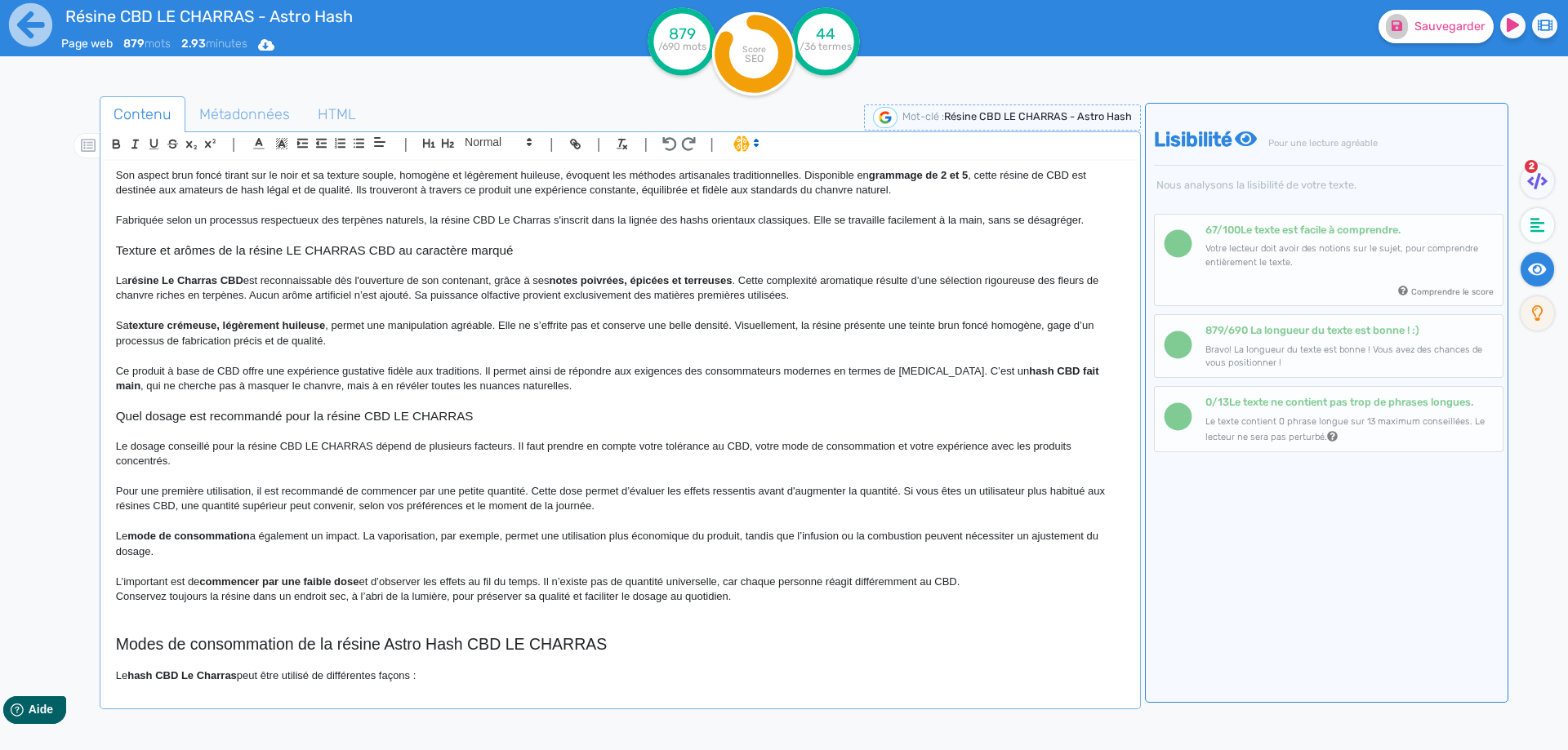
click at [209, 536] on strong "mode de consommation" at bounding box center [188, 535] width 123 height 12
drag, startPoint x: 209, startPoint y: 536, endPoint x: 147, endPoint y: 536, distance: 62.0
click at [346, 544] on p "Le mode de consommation a également un impact. La vaporisation, par exemple, pe…" at bounding box center [619, 543] width 1008 height 30
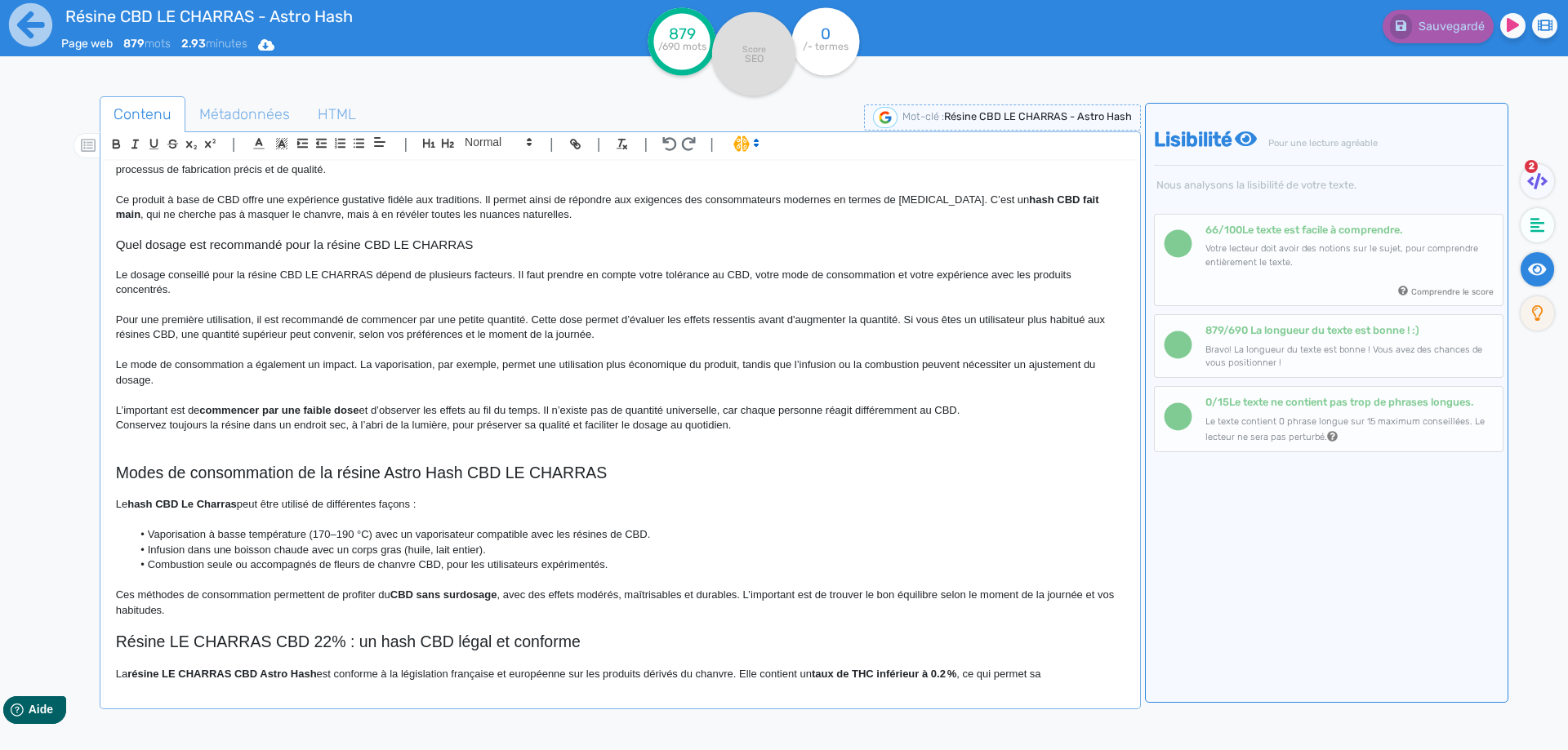
scroll to position [330, 0]
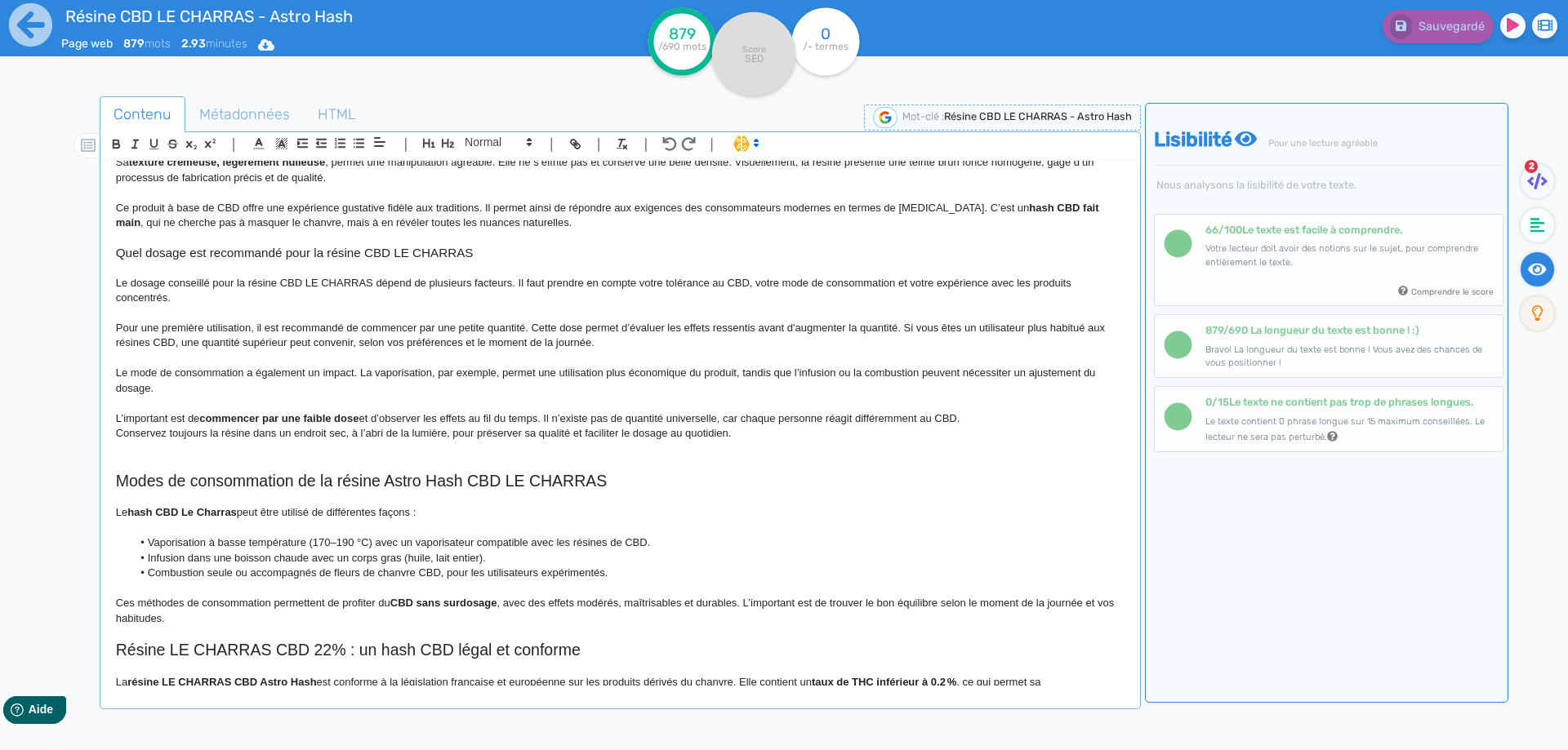
click at [209, 421] on strong "commencer par une faible dose" at bounding box center [279, 418] width 159 height 12
drag, startPoint x: 209, startPoint y: 421, endPoint x: 341, endPoint y: 423, distance: 132.0
click at [637, 405] on p at bounding box center [619, 403] width 1008 height 15
click at [983, 421] on p "L’important est de commencer par une faible dose et d’observer les effets au fi…" at bounding box center [619, 419] width 1008 height 15
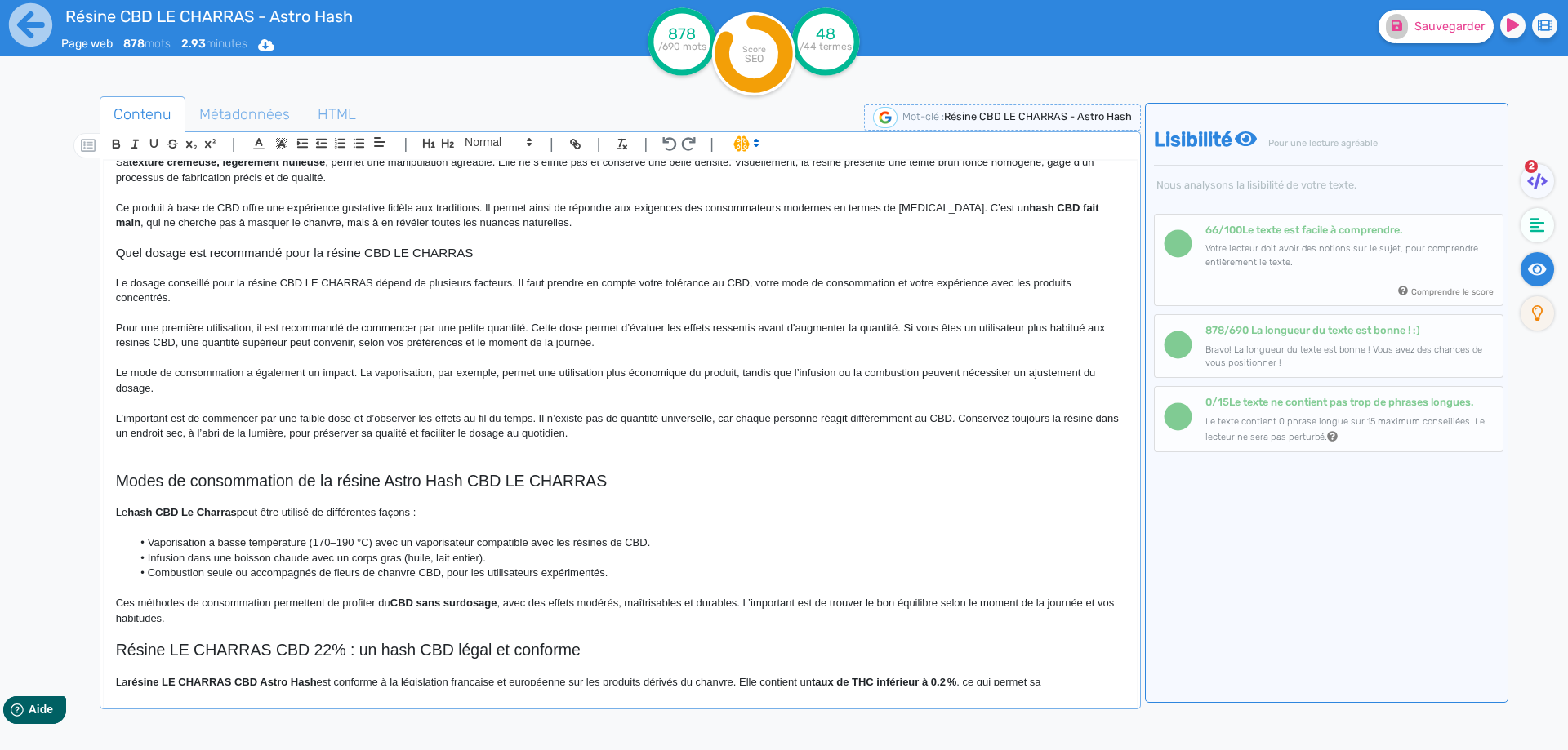
click at [626, 438] on p "L’important est de commencer par une faible dose et d’observer les effets au fi…" at bounding box center [619, 426] width 1008 height 30
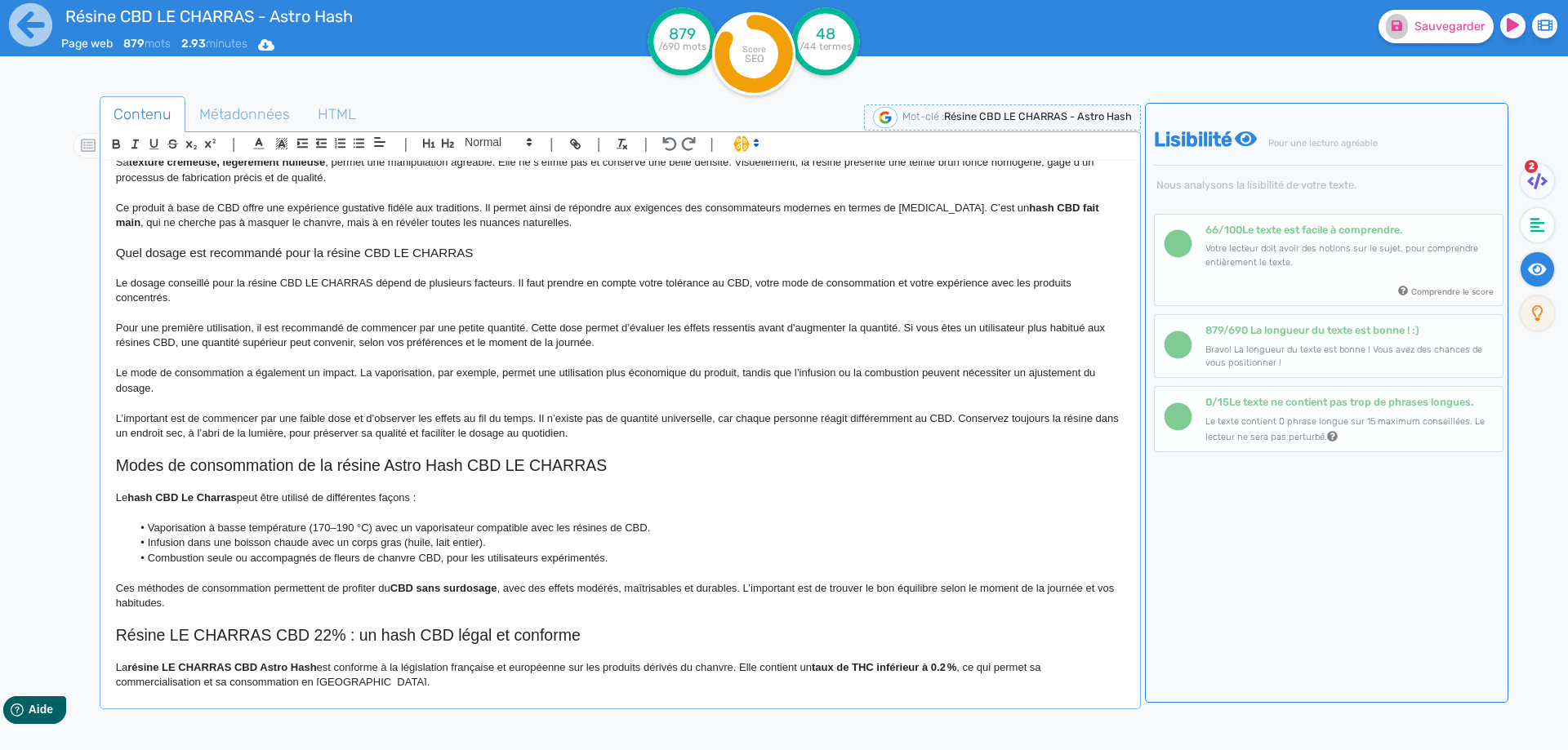
click at [983, 423] on p "L’important est de commencer par une faible dose et d’observer les effets au fi…" at bounding box center [619, 426] width 1008 height 30
drag, startPoint x: 983, startPoint y: 423, endPoint x: 572, endPoint y: 431, distance: 411.1
click at [572, 431] on p "L’important est de commencer par une faible dose et d’observer les effets au fi…" at bounding box center [619, 426] width 1008 height 30
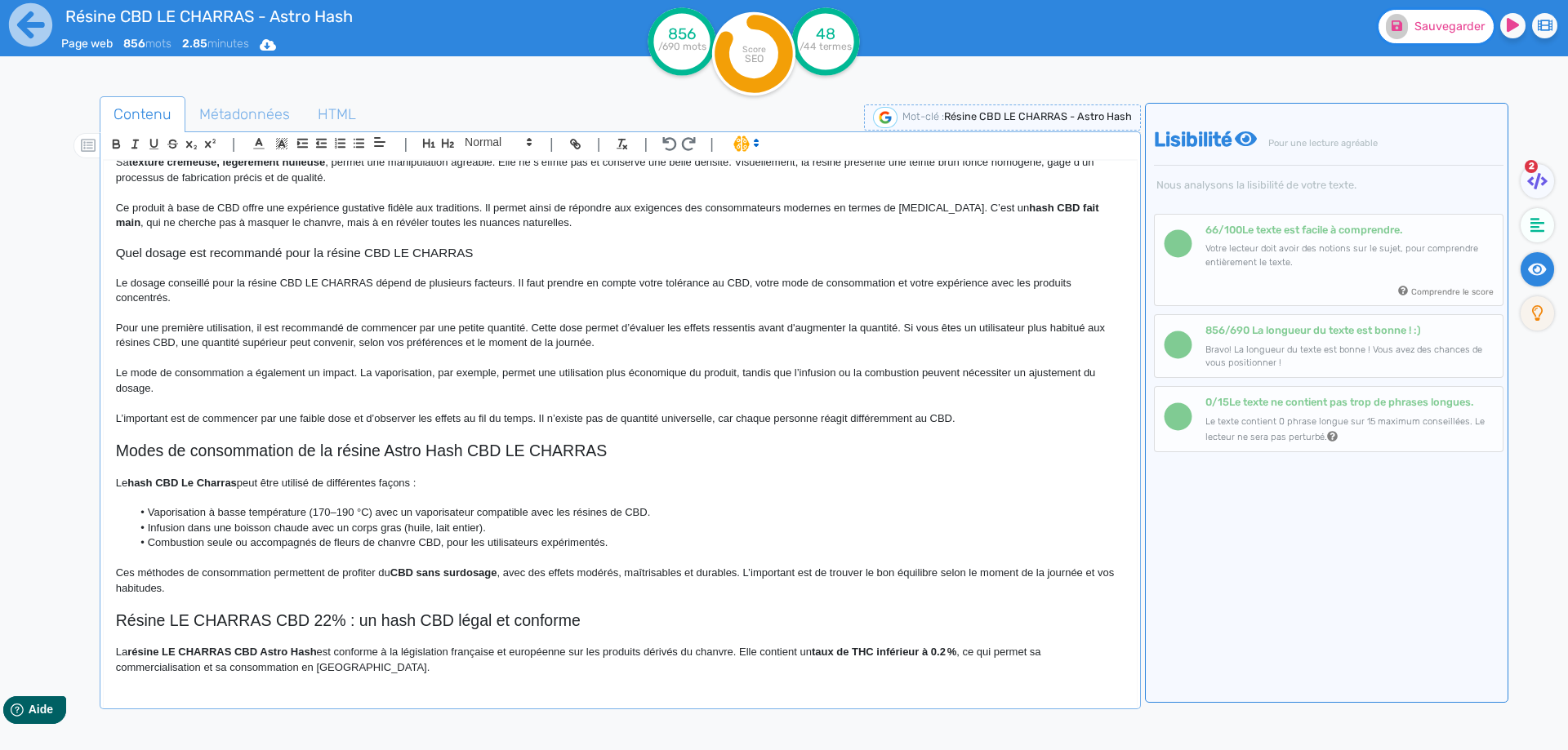
click at [1409, 35] on button "Sauvegarder" at bounding box center [1436, 26] width 115 height 34
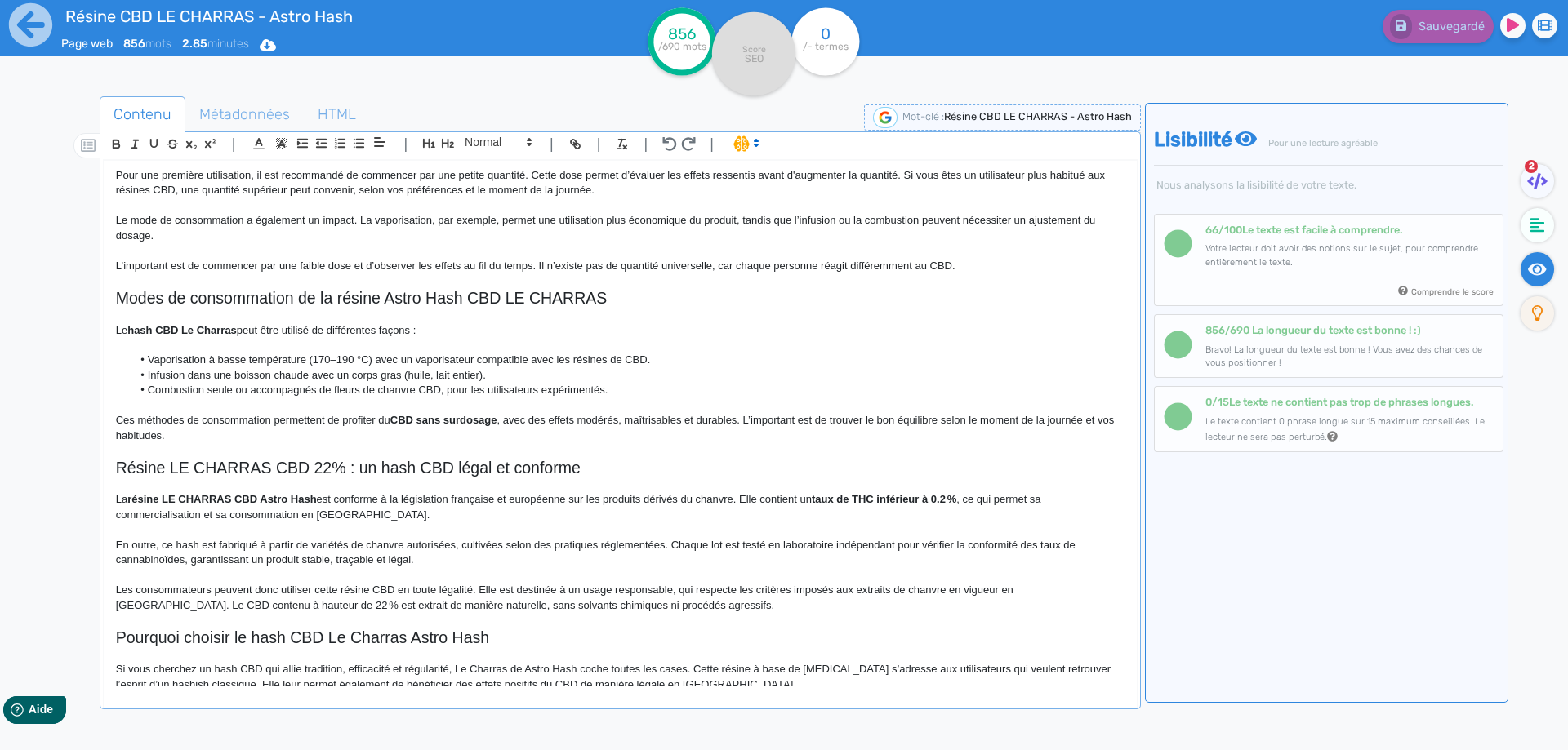
scroll to position [695, 0]
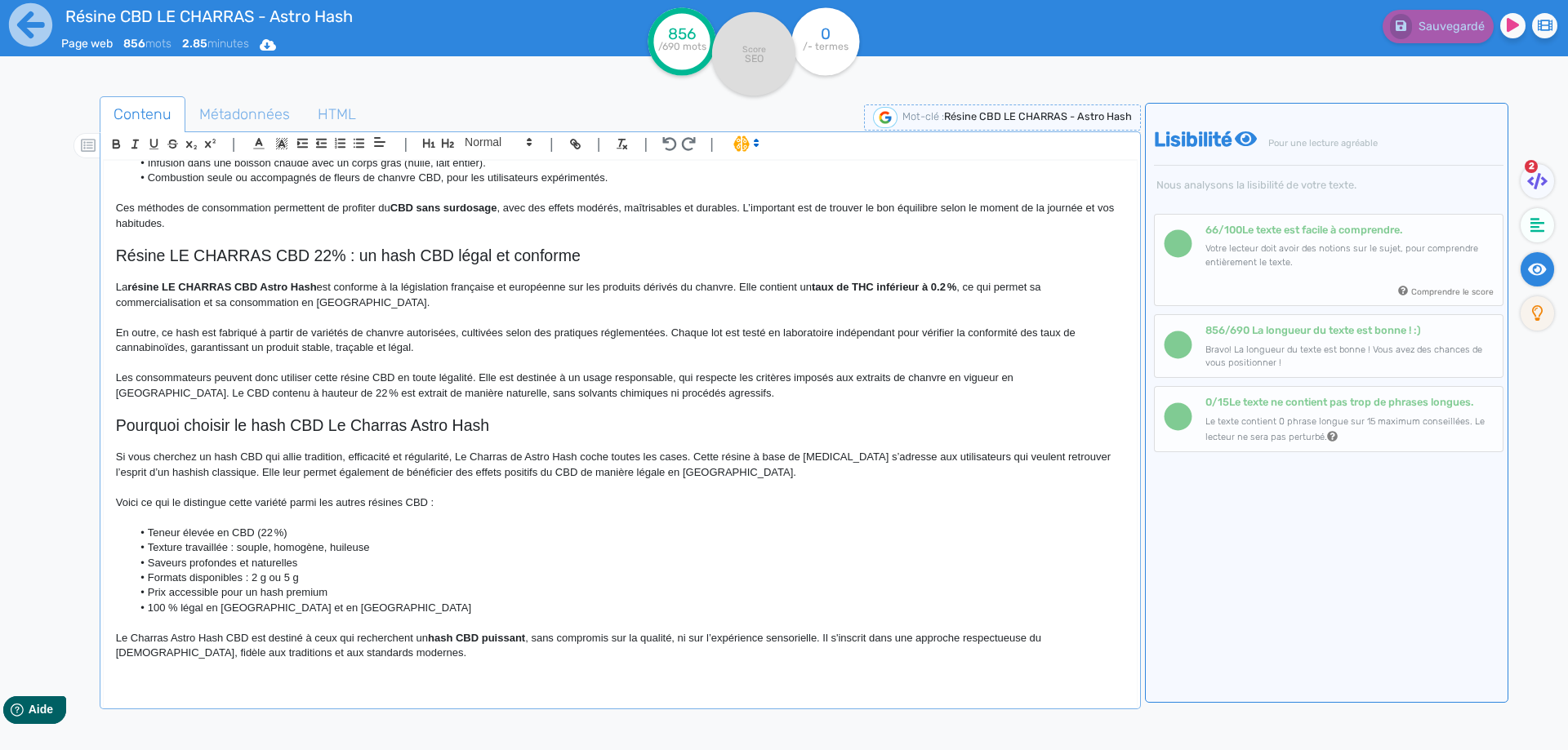
click at [341, 672] on p at bounding box center [619, 668] width 1008 height 15
click at [444, 151] on button "button" at bounding box center [448, 143] width 19 height 19
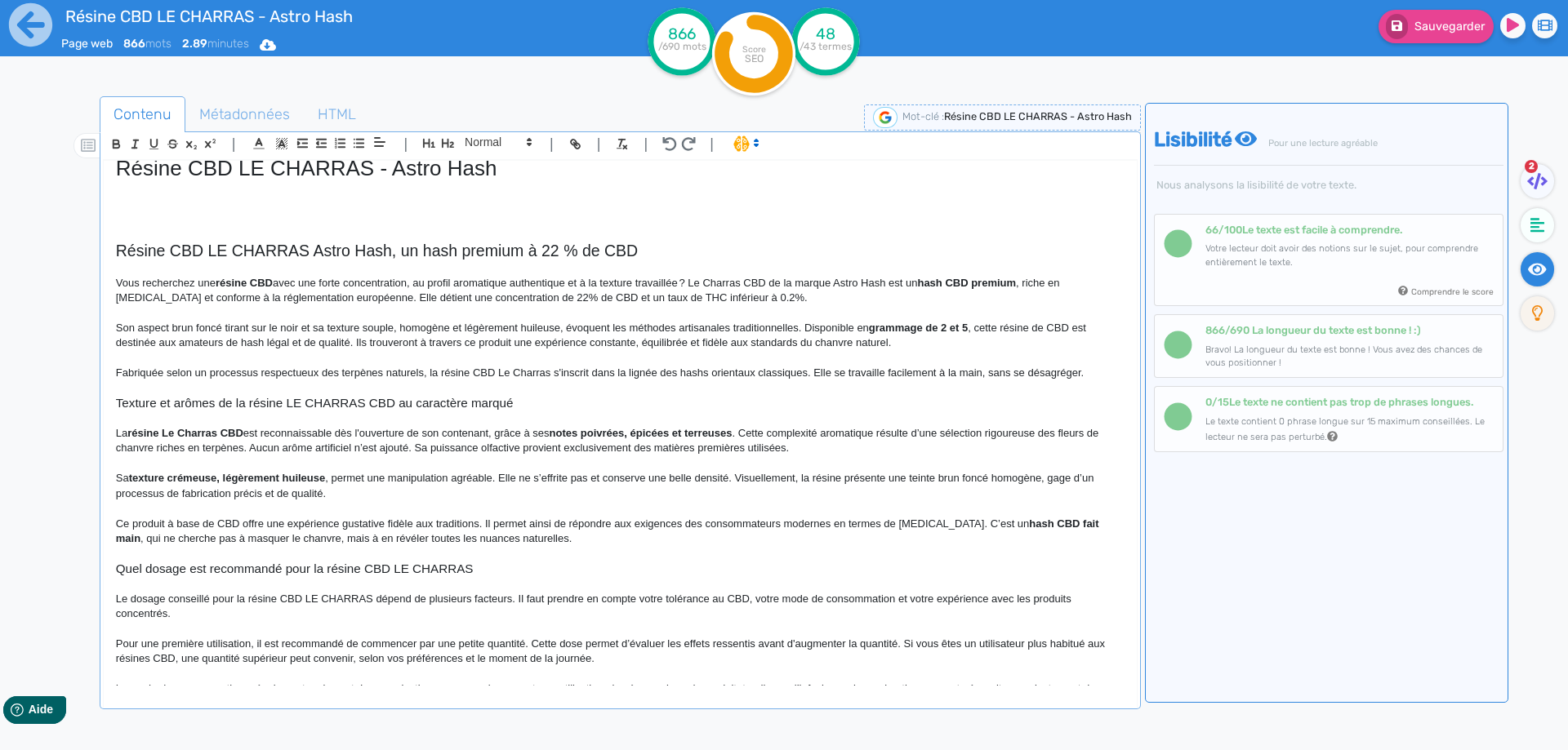
scroll to position [0, 0]
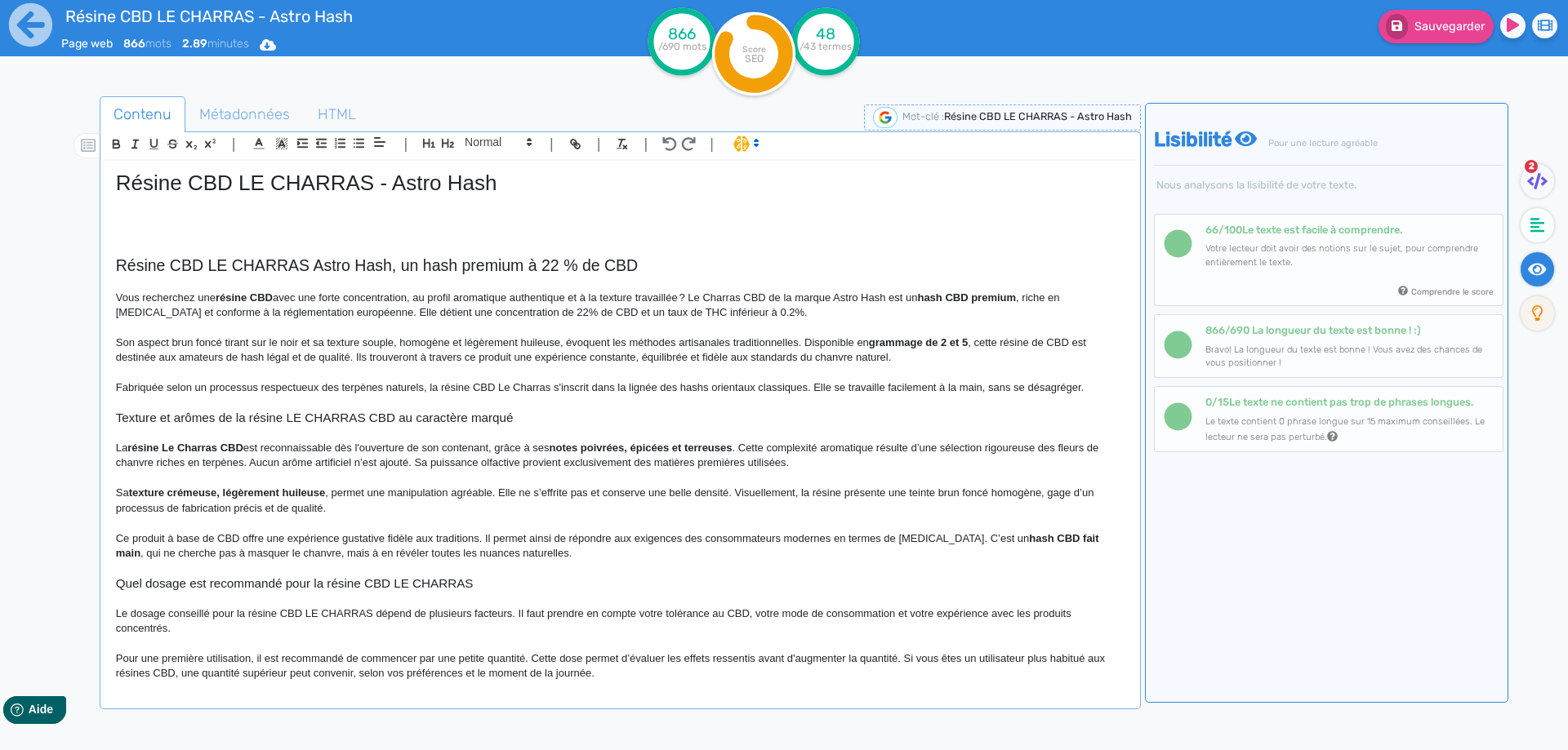
click at [249, 157] on div "| | H3 H4 H5 H6 Normal | | | |" at bounding box center [620, 146] width 1034 height 27
click at [242, 171] on h1 "Résine CBD LE CHARRAS - Astro Hash" at bounding box center [619, 183] width 1008 height 25
click at [242, 172] on h1 "Résine CBD LE CHARRAS - Astro Hash" at bounding box center [619, 183] width 1008 height 25
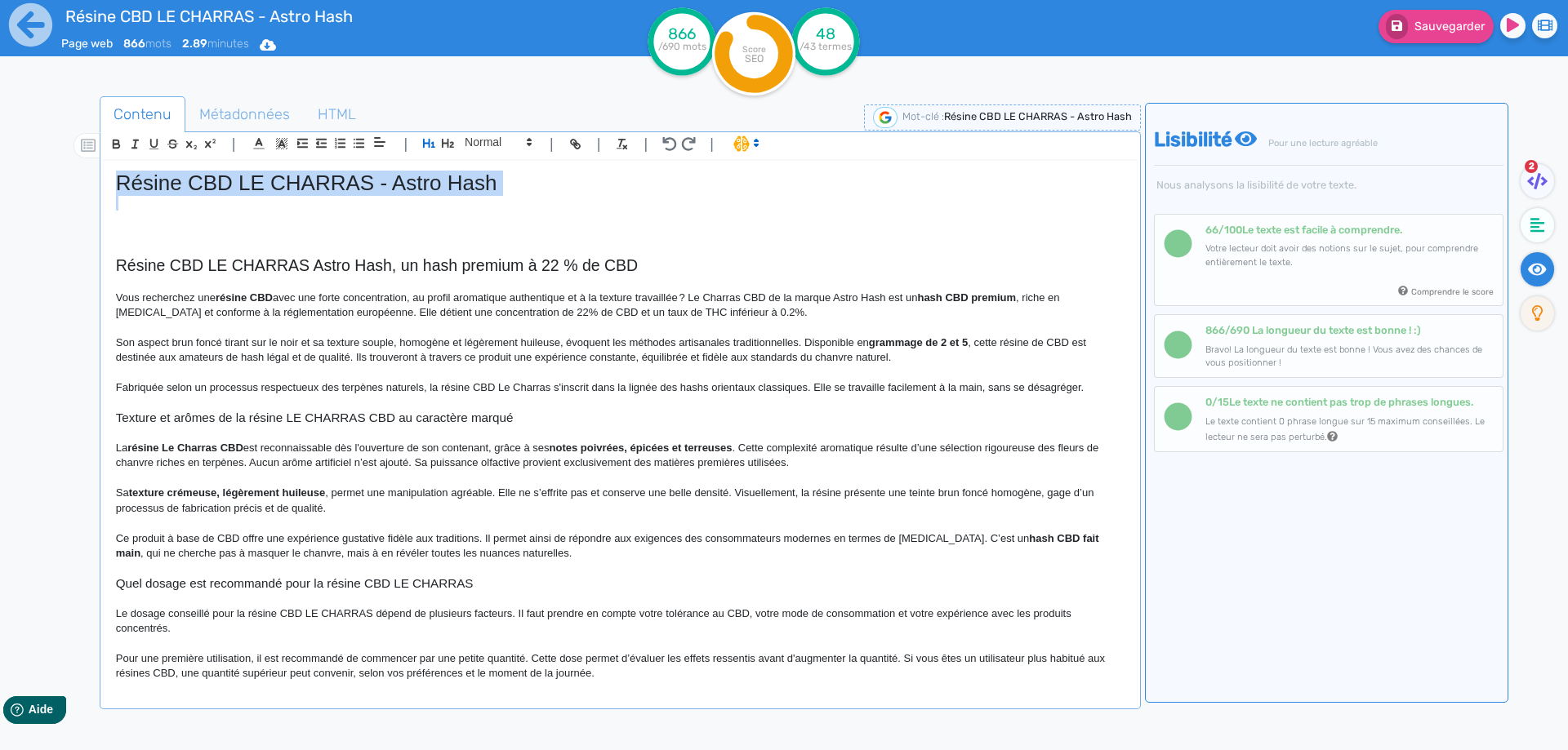
click at [242, 172] on h1 "Résine CBD LE CHARRAS - Astro Hash" at bounding box center [619, 183] width 1008 height 25
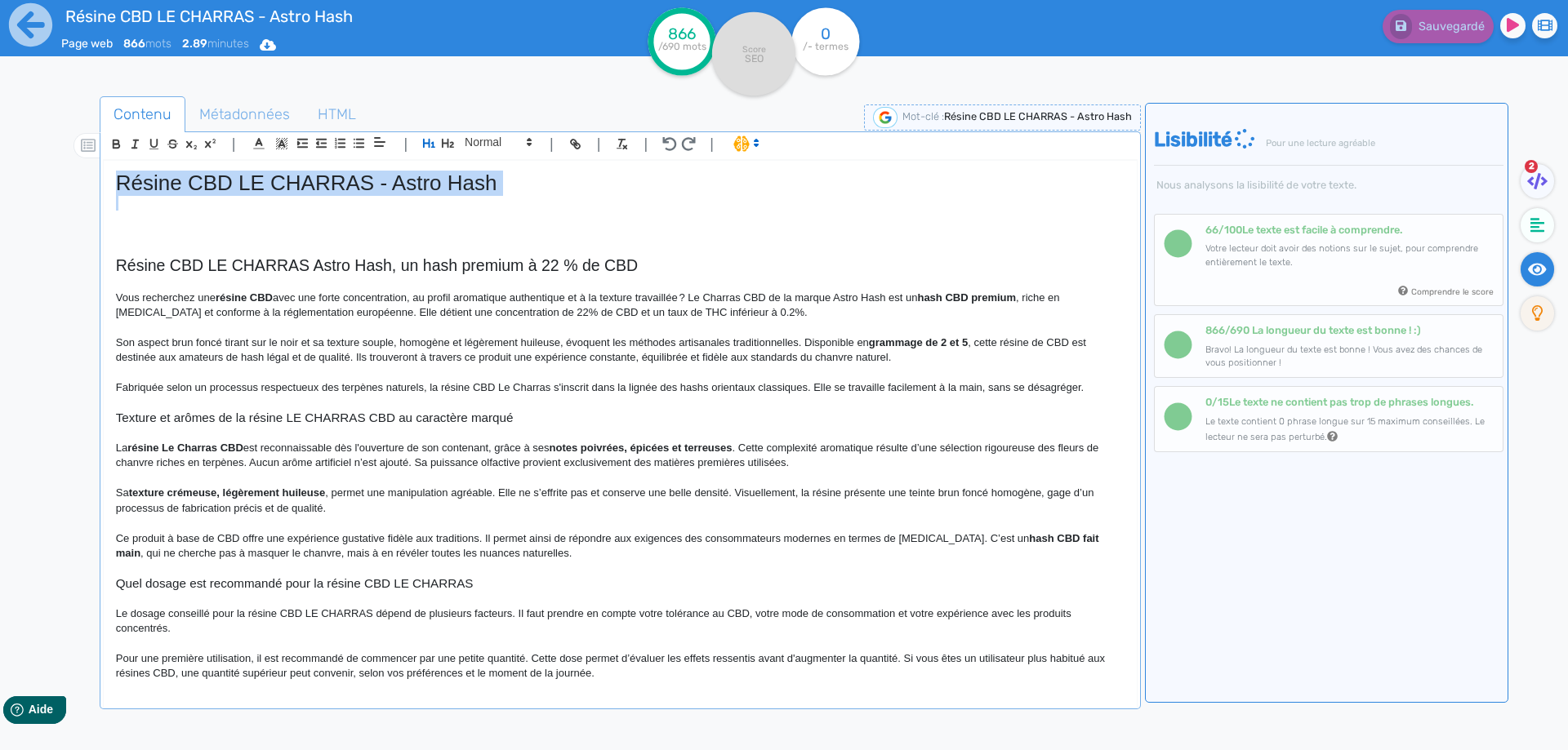
copy h1 "Résine CBD LE CHARRAS - Astro Hash"
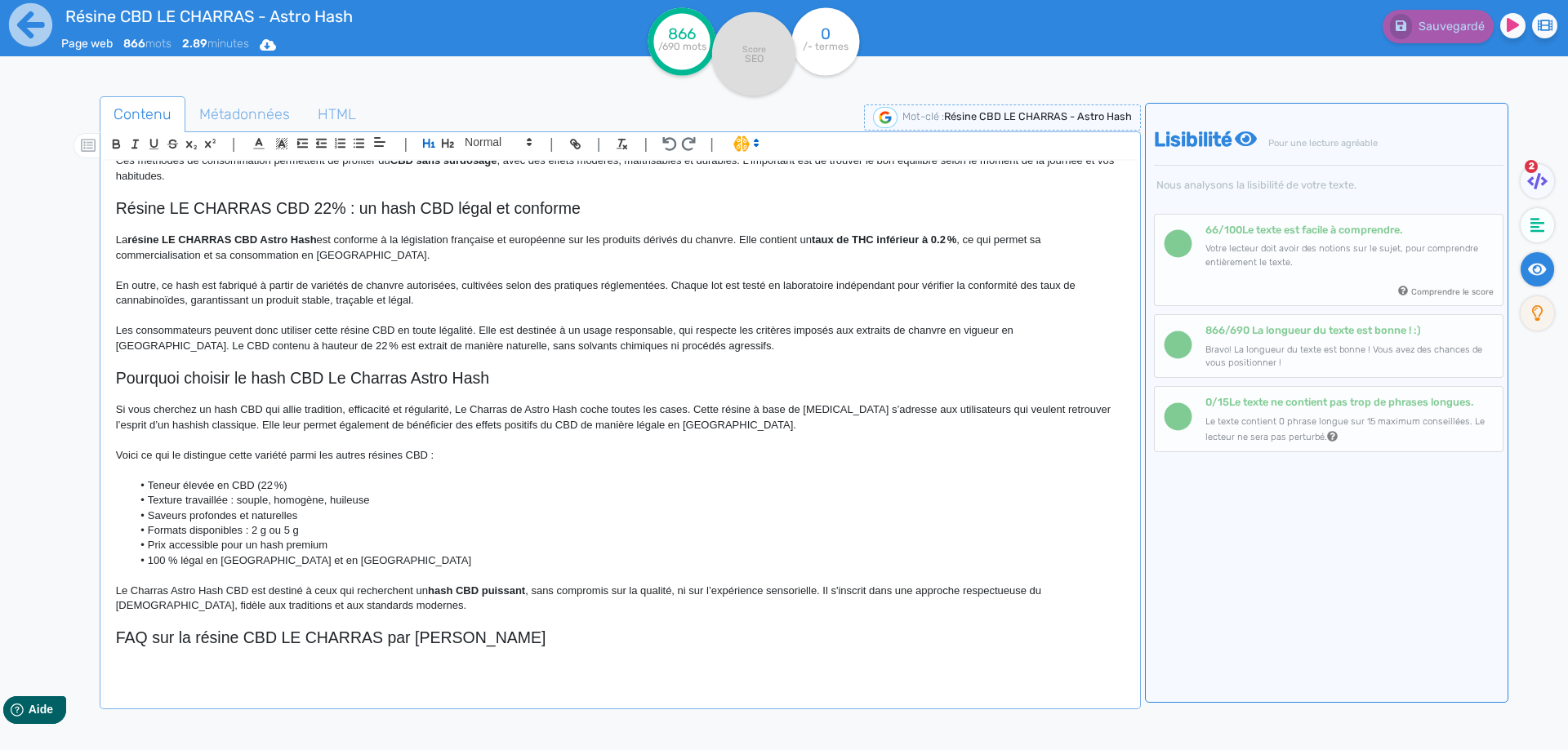
scroll to position [745, 0]
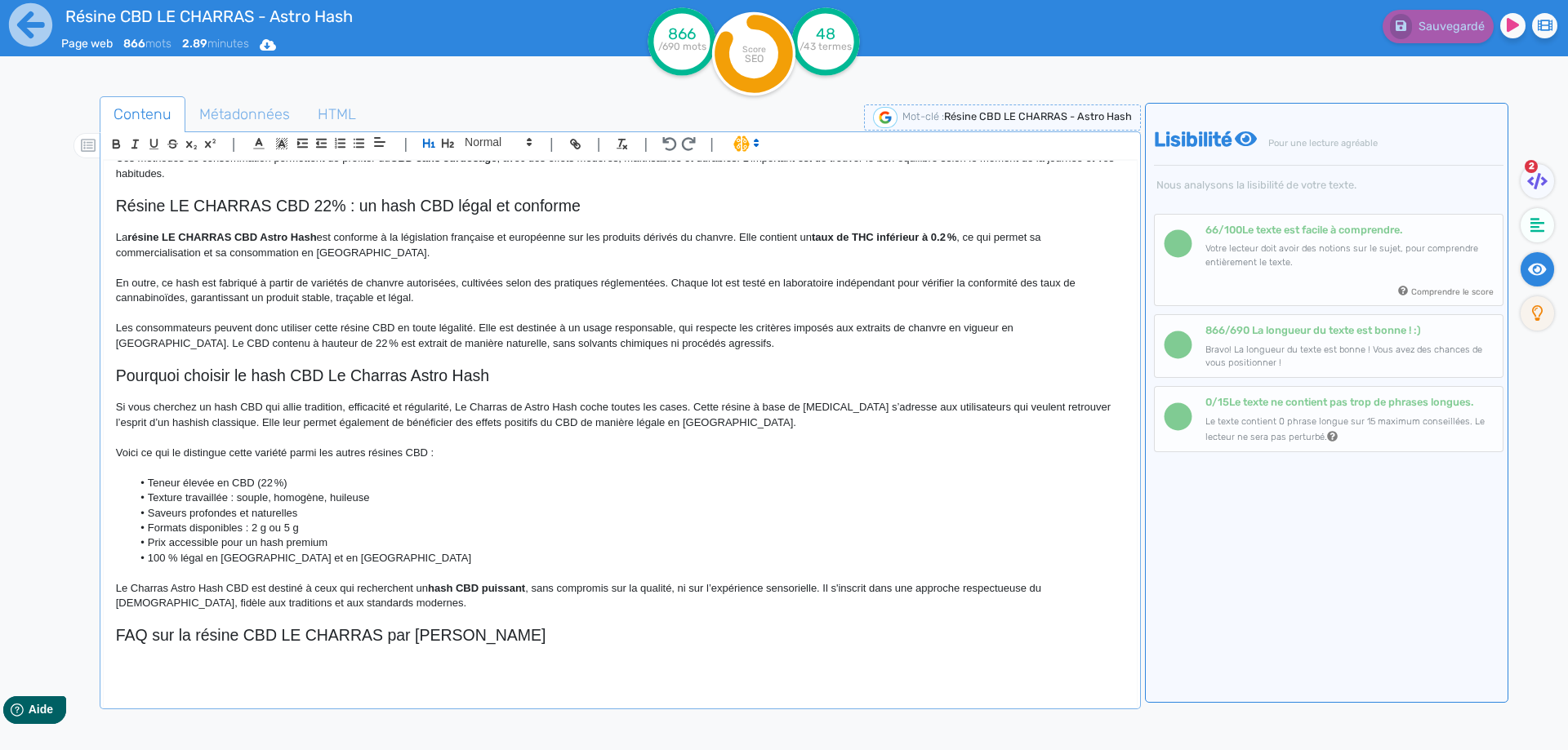
click at [236, 671] on p at bounding box center [619, 667] width 1008 height 15
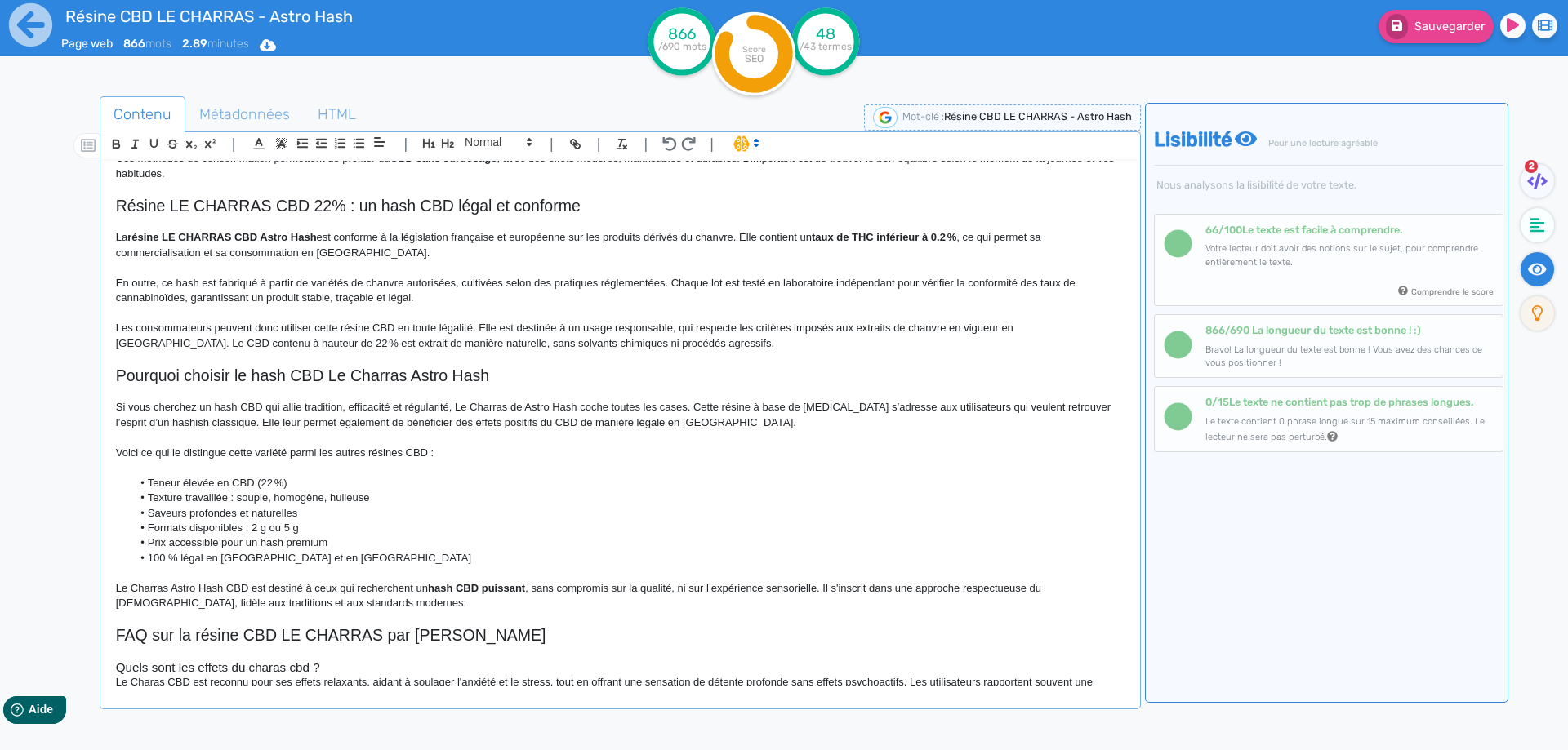
scroll to position [778, 0]
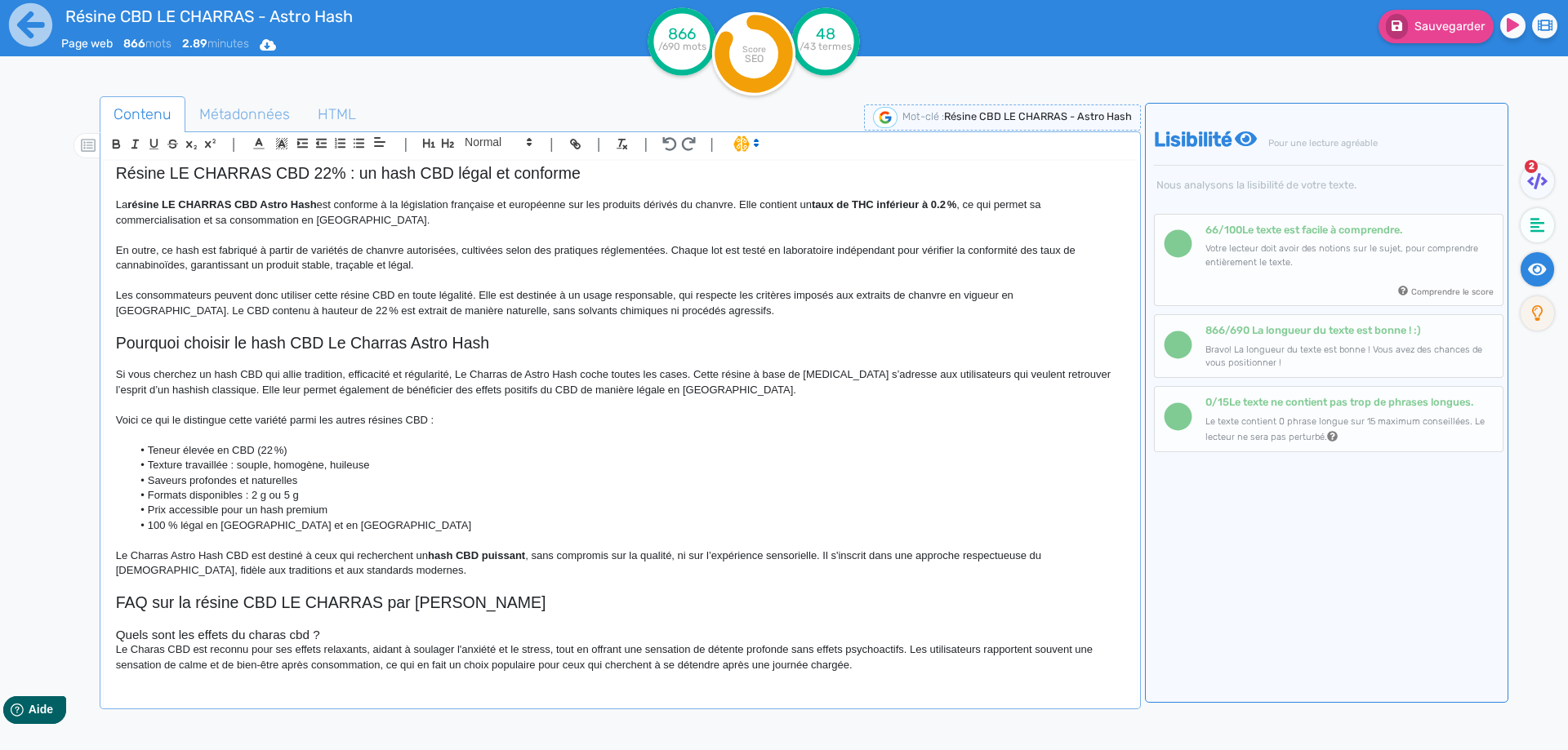
click at [268, 636] on h3 "Quels sont les effets du charas cbd ?" at bounding box center [619, 635] width 1008 height 15
click at [271, 636] on h3 "Quels sont les effets du charas cbd ?" at bounding box center [619, 635] width 1008 height 15
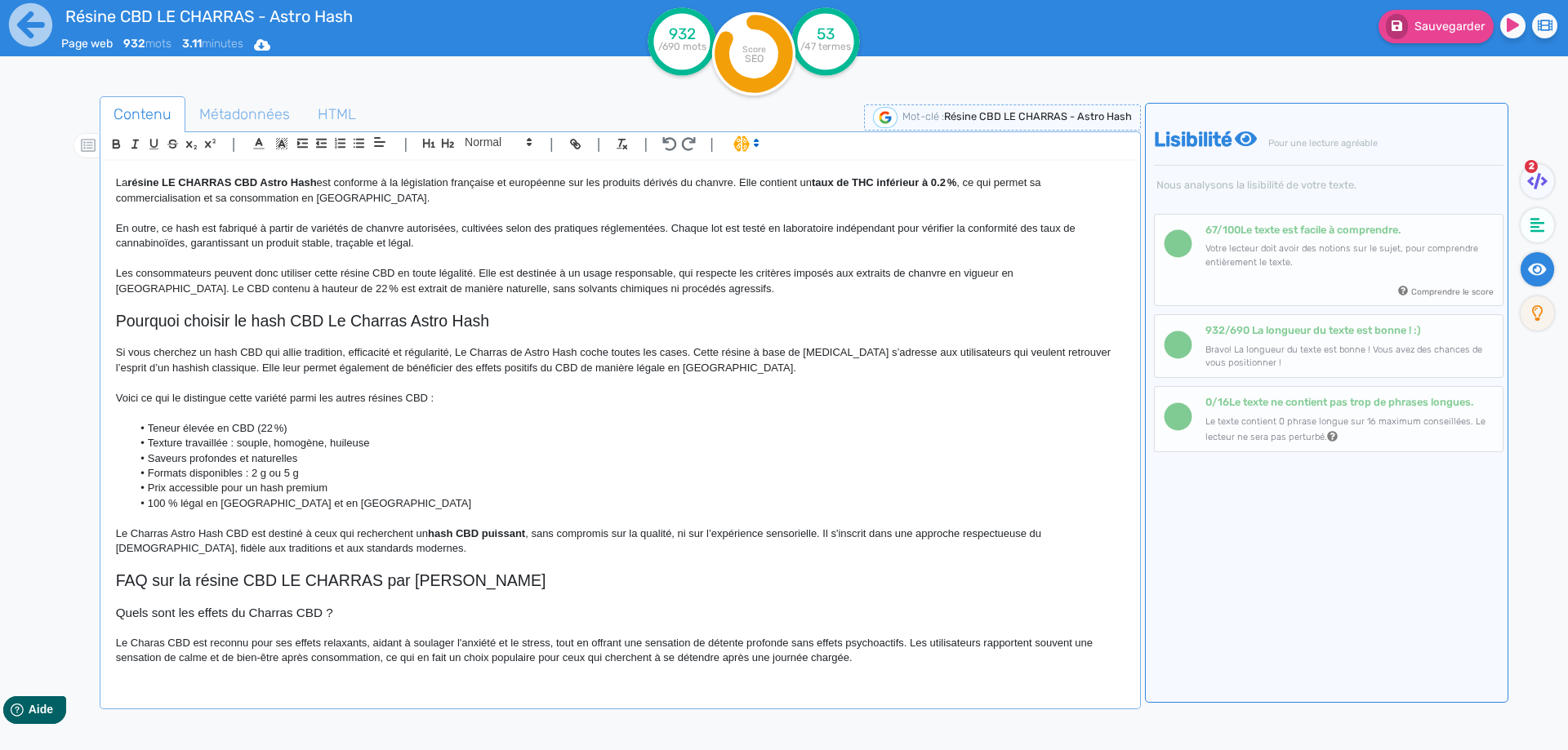
scroll to position [805, 0]
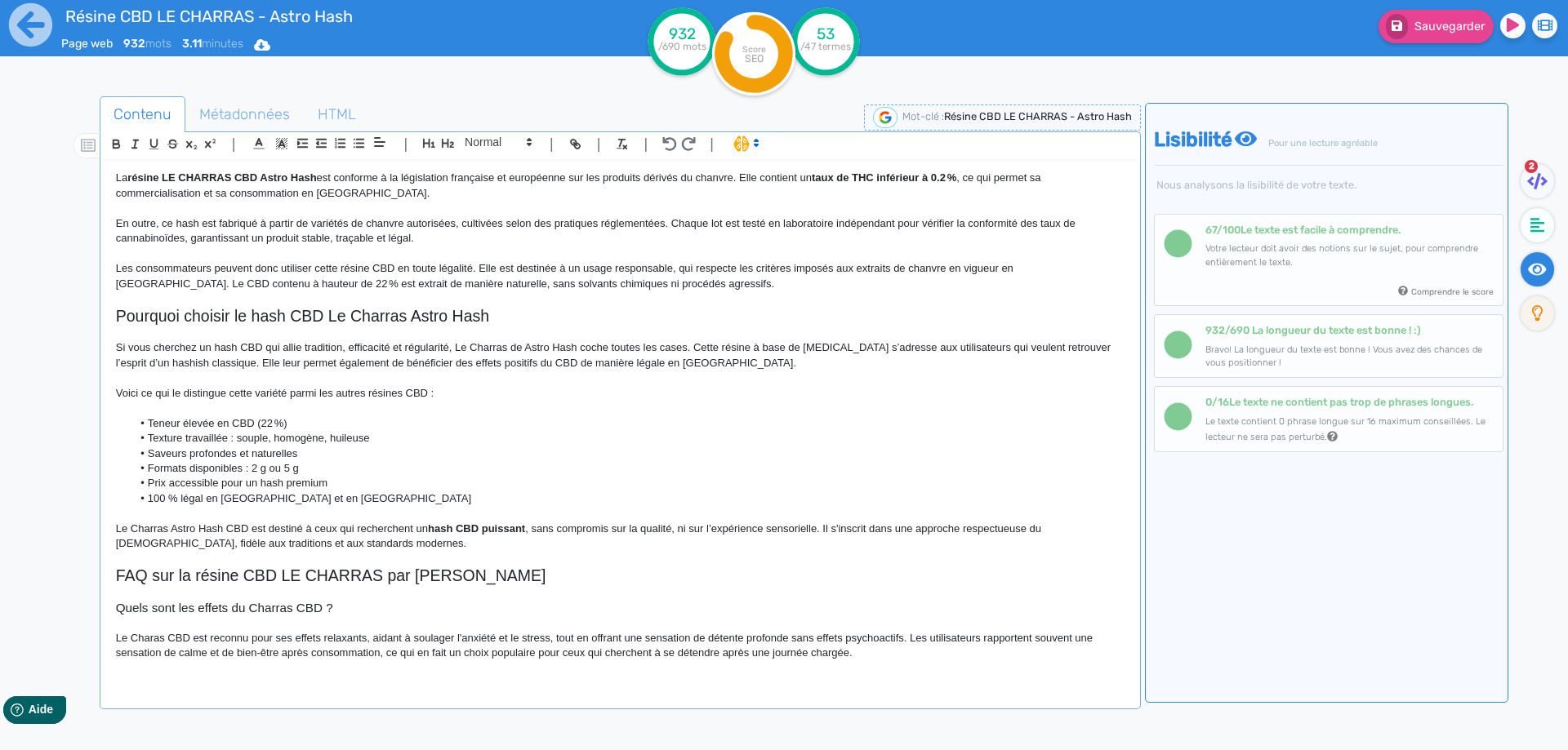
click at [148, 636] on p "Le Charas CBD est reconnu pour ses effets relaxants, aidant à soulager l'anxiét…" at bounding box center [619, 645] width 1008 height 30
click at [489, 632] on p "Le Charras CBD est reconnu pour ses effets relaxants, aidant à soulager l'anxié…" at bounding box center [619, 645] width 1008 height 30
click at [508, 639] on p "Le Charras CBD est reconnu pour ses effets relaxants, aidant à soulager le stre…" at bounding box center [619, 645] width 1008 height 30
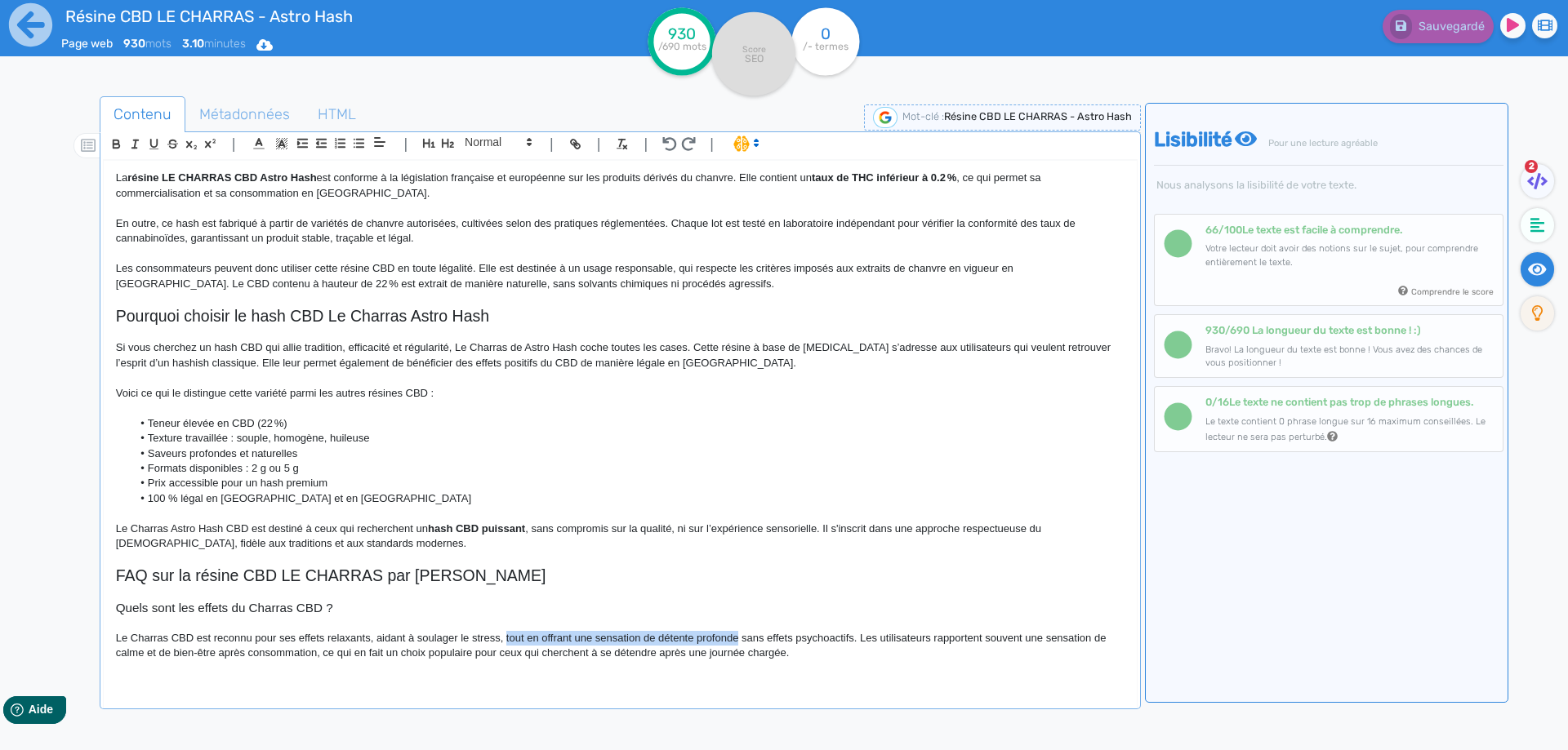
drag, startPoint x: 508, startPoint y: 639, endPoint x: 732, endPoint y: 642, distance: 224.0
click at [732, 642] on p "Le Charras CBD est reconnu pour ses effets relaxants, aidant à soulager le stre…" at bounding box center [619, 645] width 1008 height 30
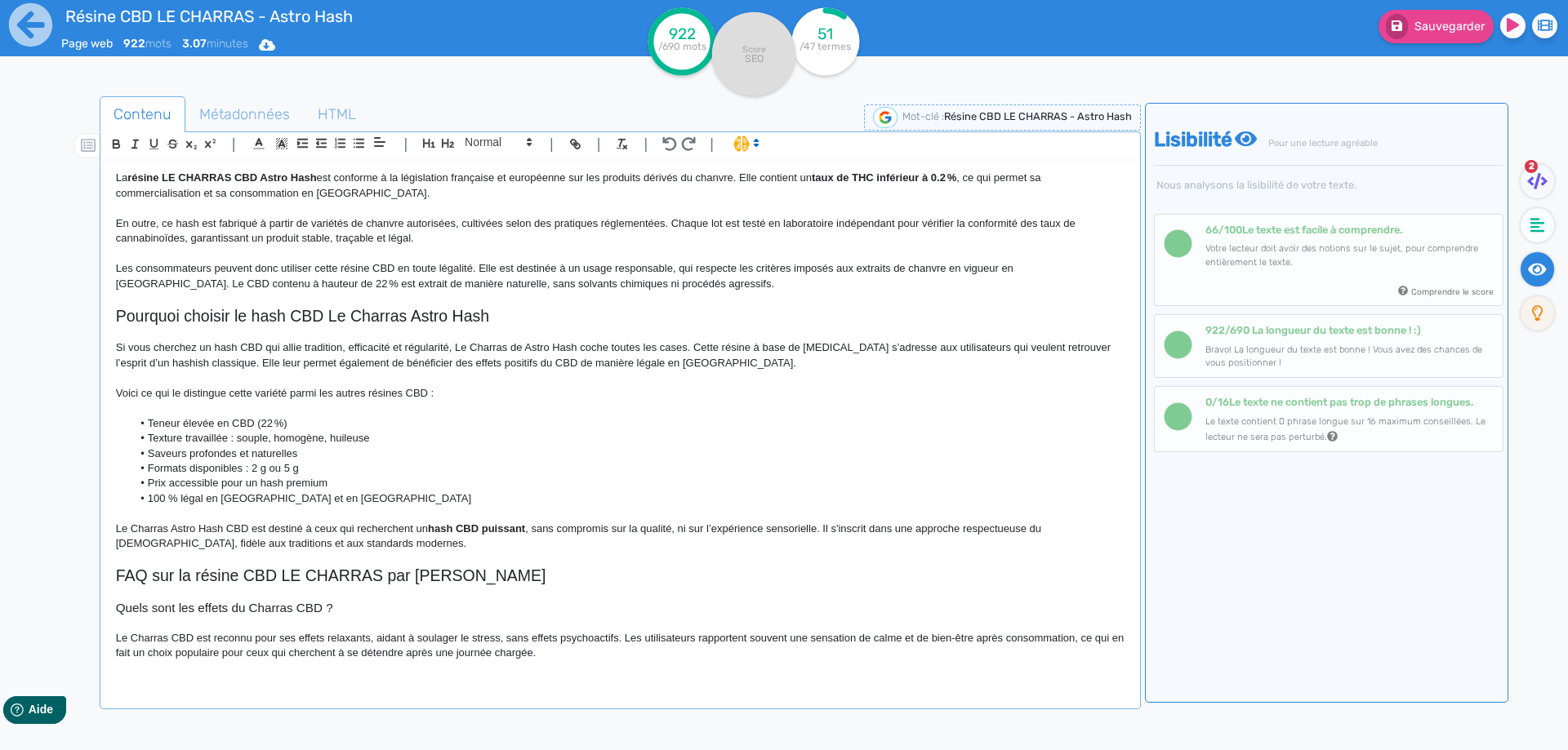
click at [683, 656] on p "Le Charras CBD est reconnu pour ses effets relaxants, aidant à soulager le stre…" at bounding box center [619, 645] width 1008 height 30
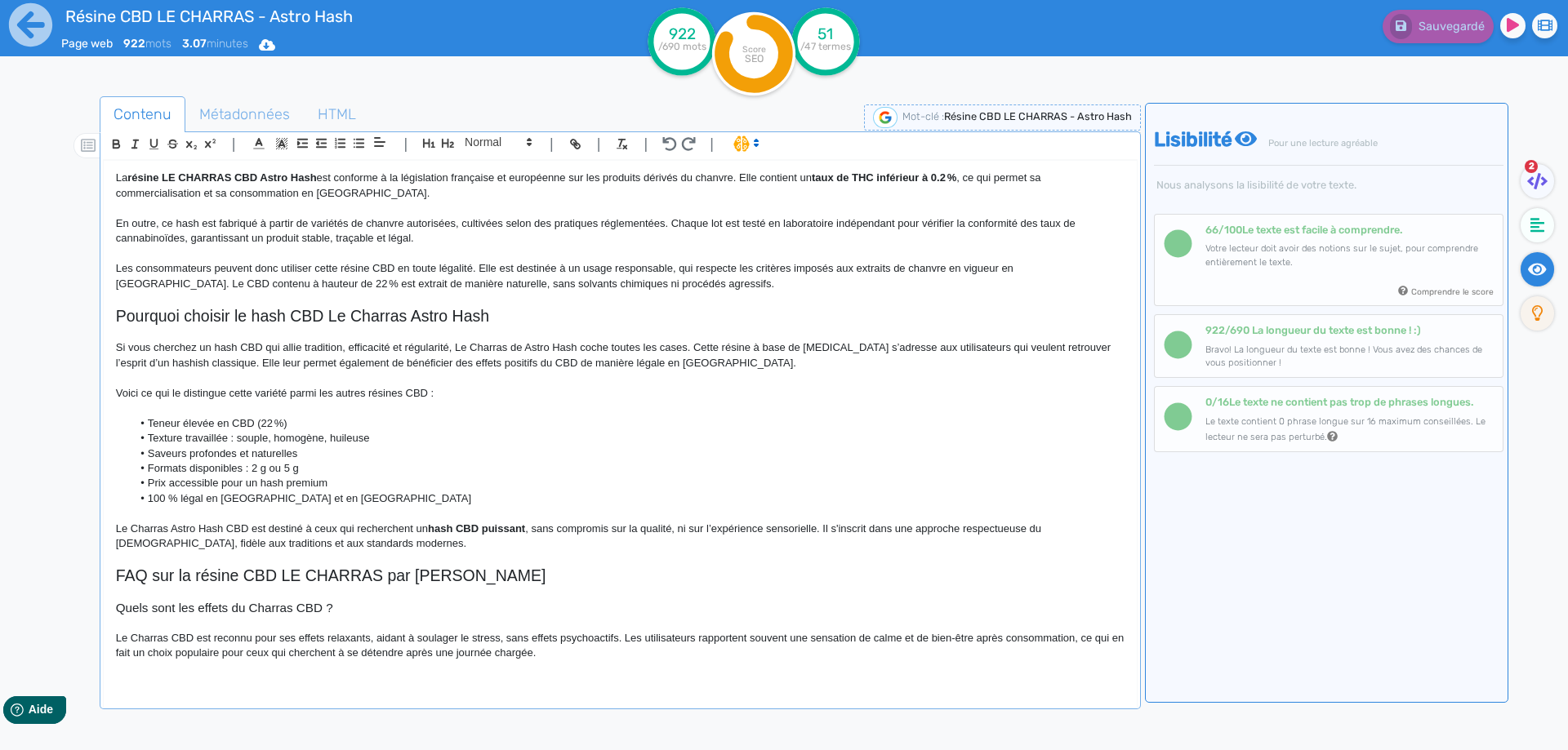
click at [906, 637] on p "Le Charras CBD est reconnu pour ses effets relaxants, aidant à soulager le stre…" at bounding box center [619, 645] width 1008 height 30
drag, startPoint x: 906, startPoint y: 637, endPoint x: 952, endPoint y: 637, distance: 46.0
click at [952, 637] on p "Le Charras CBD est reconnu pour ses effets relaxants, aidant à soulager le stre…" at bounding box center [619, 645] width 1008 height 30
click at [484, 654] on p "Le Charras CBD est reconnu pour ses effets relaxants, aidant à soulager le stre…" at bounding box center [619, 645] width 1008 height 30
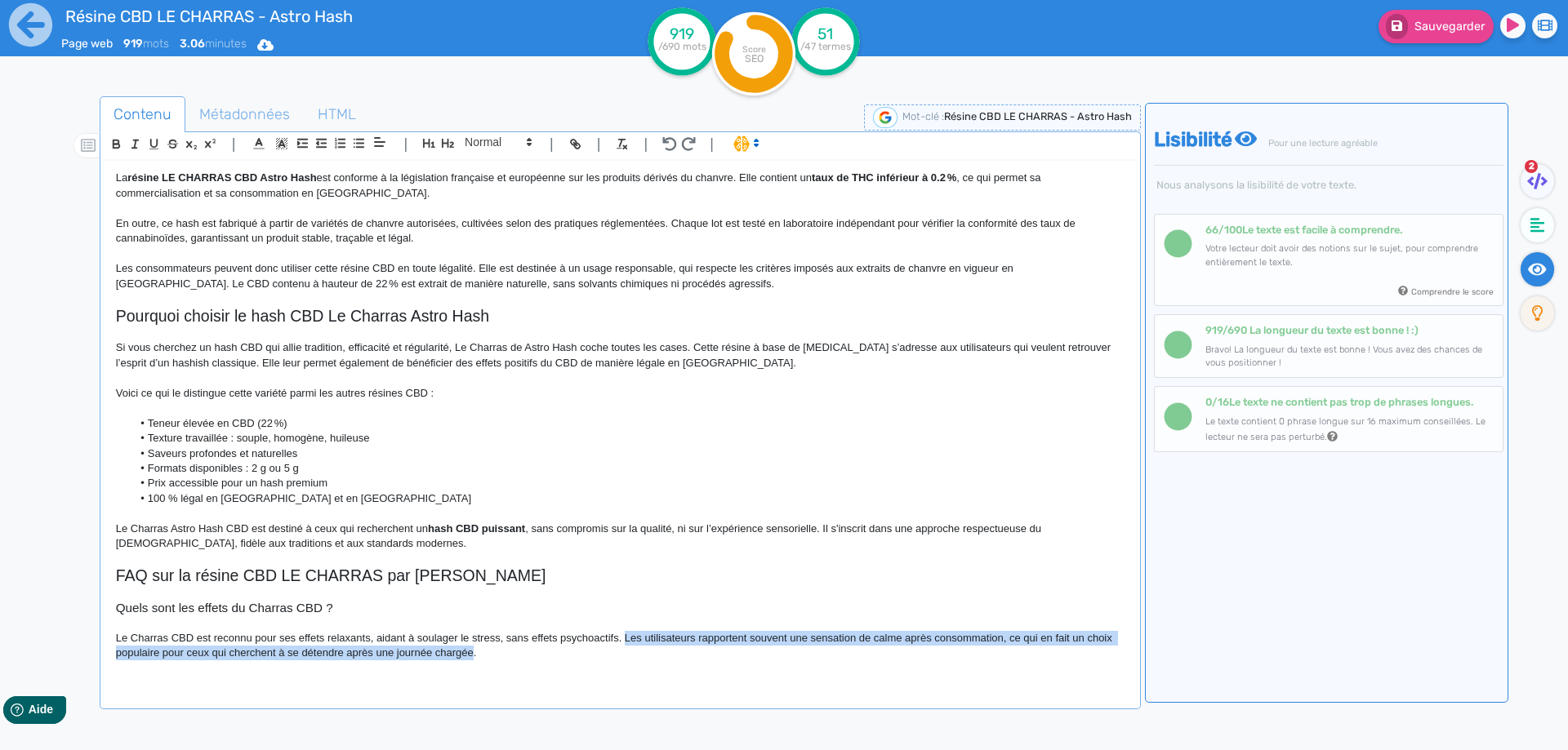
drag, startPoint x: 484, startPoint y: 654, endPoint x: 626, endPoint y: 631, distance: 143.9
click at [626, 631] on div "Résine CBD LE CHARRAS - Astro Hash Résine CBD LE CHARRAS Astro Hash, un hash pr…" at bounding box center [620, 423] width 1033 height 525
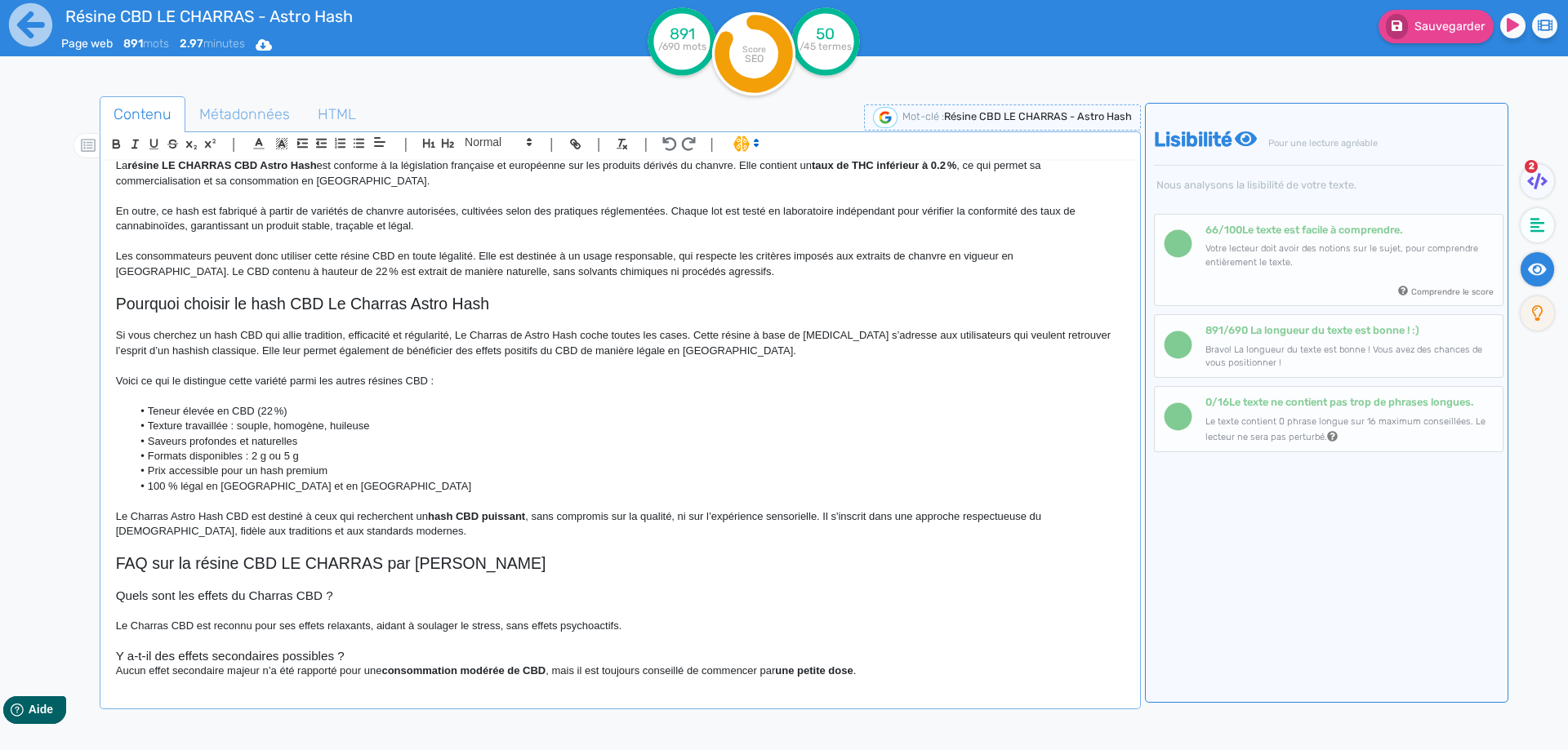
scroll to position [0, 0]
click at [363, 653] on h3 "Y a-t-il des effets secondaires possibles ?" at bounding box center [619, 653] width 1008 height 15
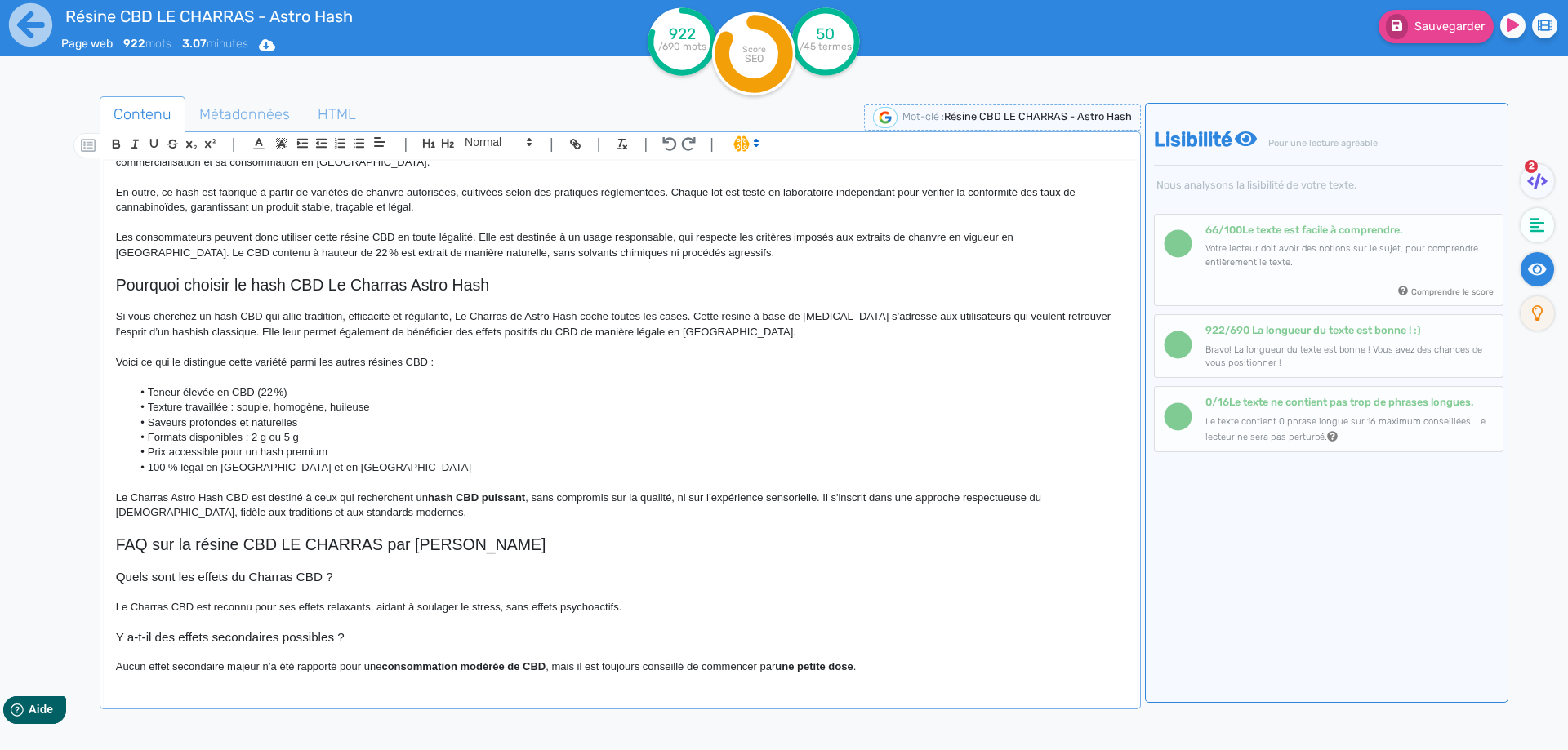
scroll to position [850, 0]
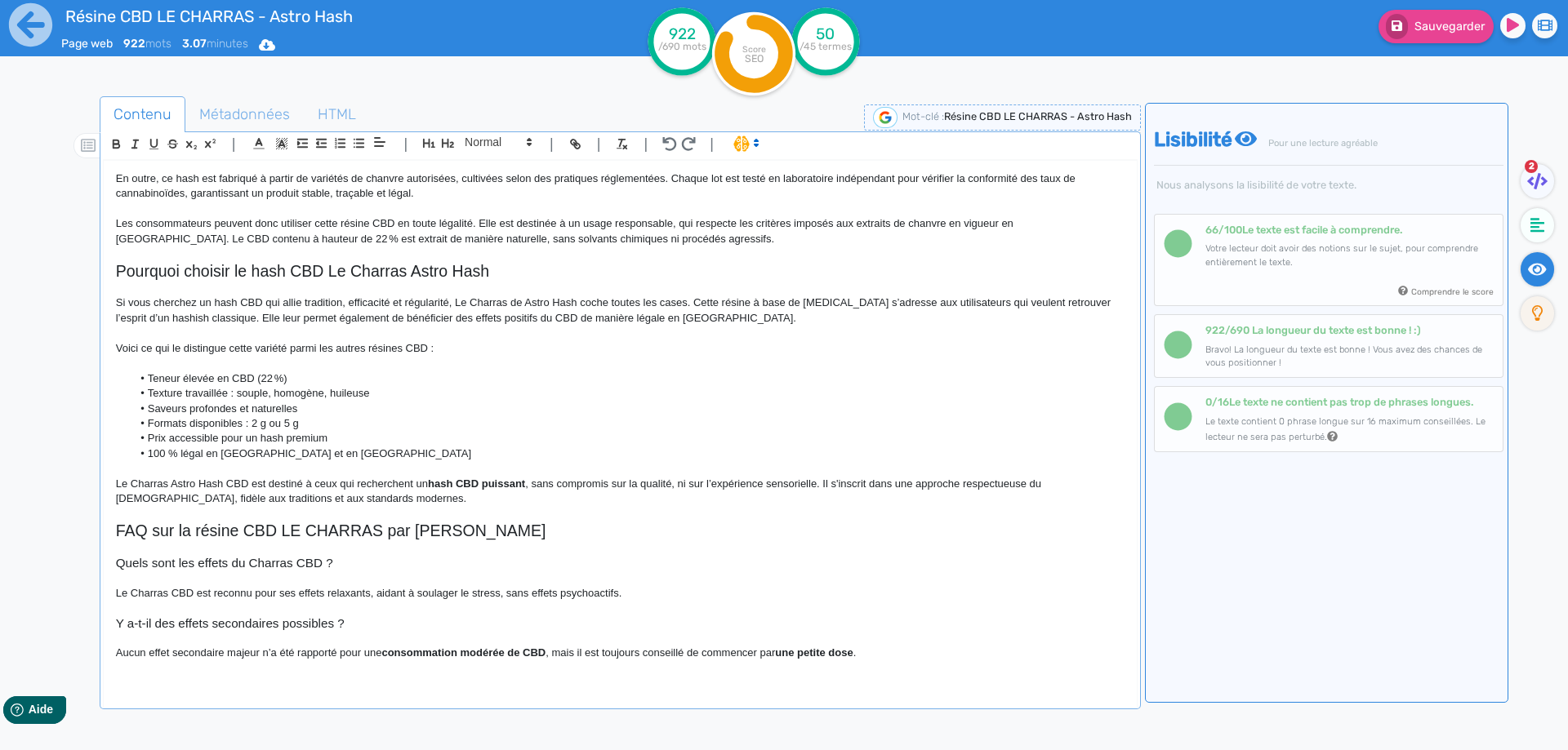
click at [331, 648] on p "Aucun effet secondaire majeur n’a été rapporté pour une consommation modérée de…" at bounding box center [619, 653] width 1008 height 15
click at [561, 653] on p "Aucun effet secondaire majeur n’a été rapporté pour une consommation modérée de…" at bounding box center [619, 653] width 1008 height 15
click at [561, 648] on strong "mais" at bounding box center [554, 652] width 25 height 12
click at [488, 655] on p "Aucun effet secondaire majeur n’a été rapporté pour une consommation modérée de…" at bounding box center [619, 653] width 1008 height 15
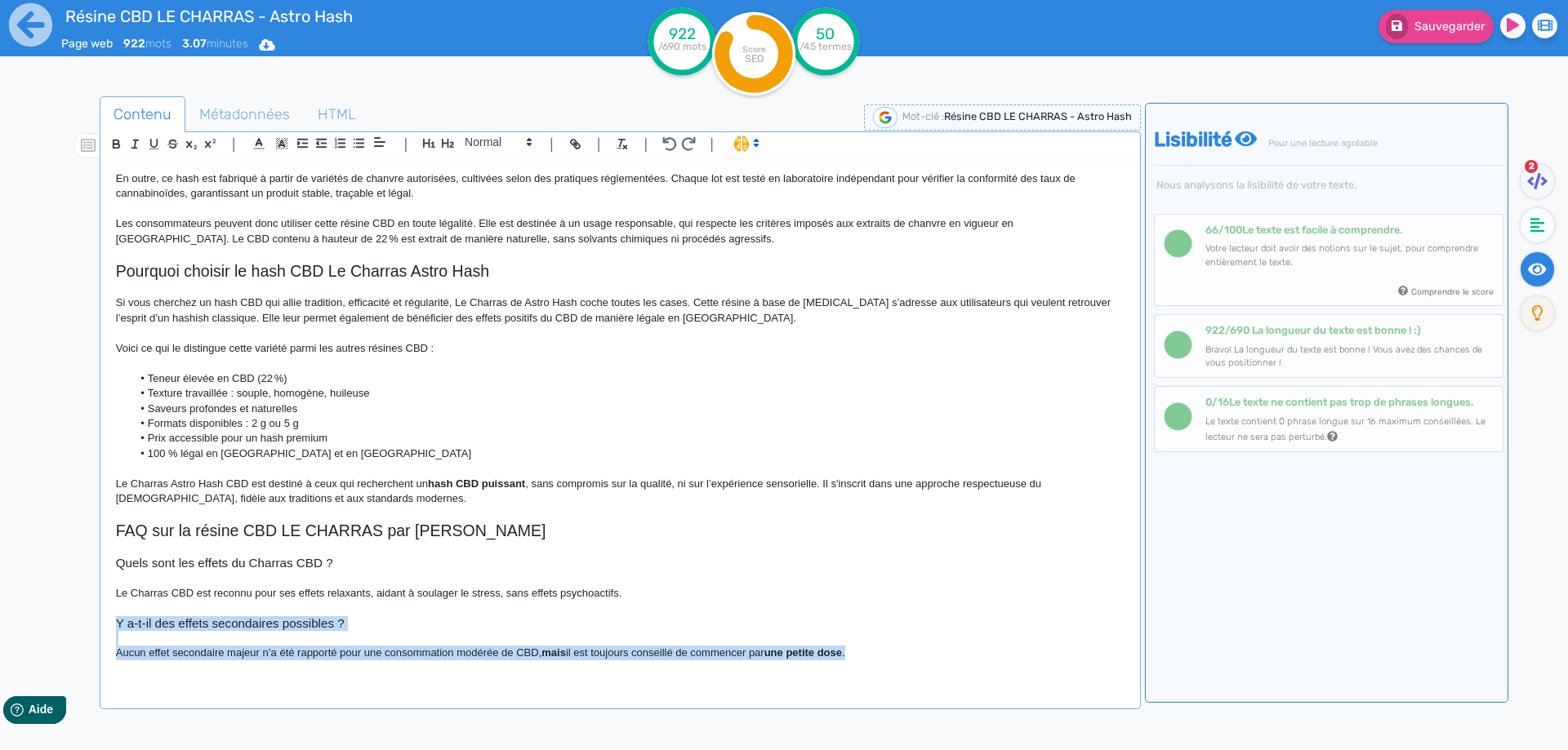
drag, startPoint x: 910, startPoint y: 653, endPoint x: 0, endPoint y: 629, distance: 910.3
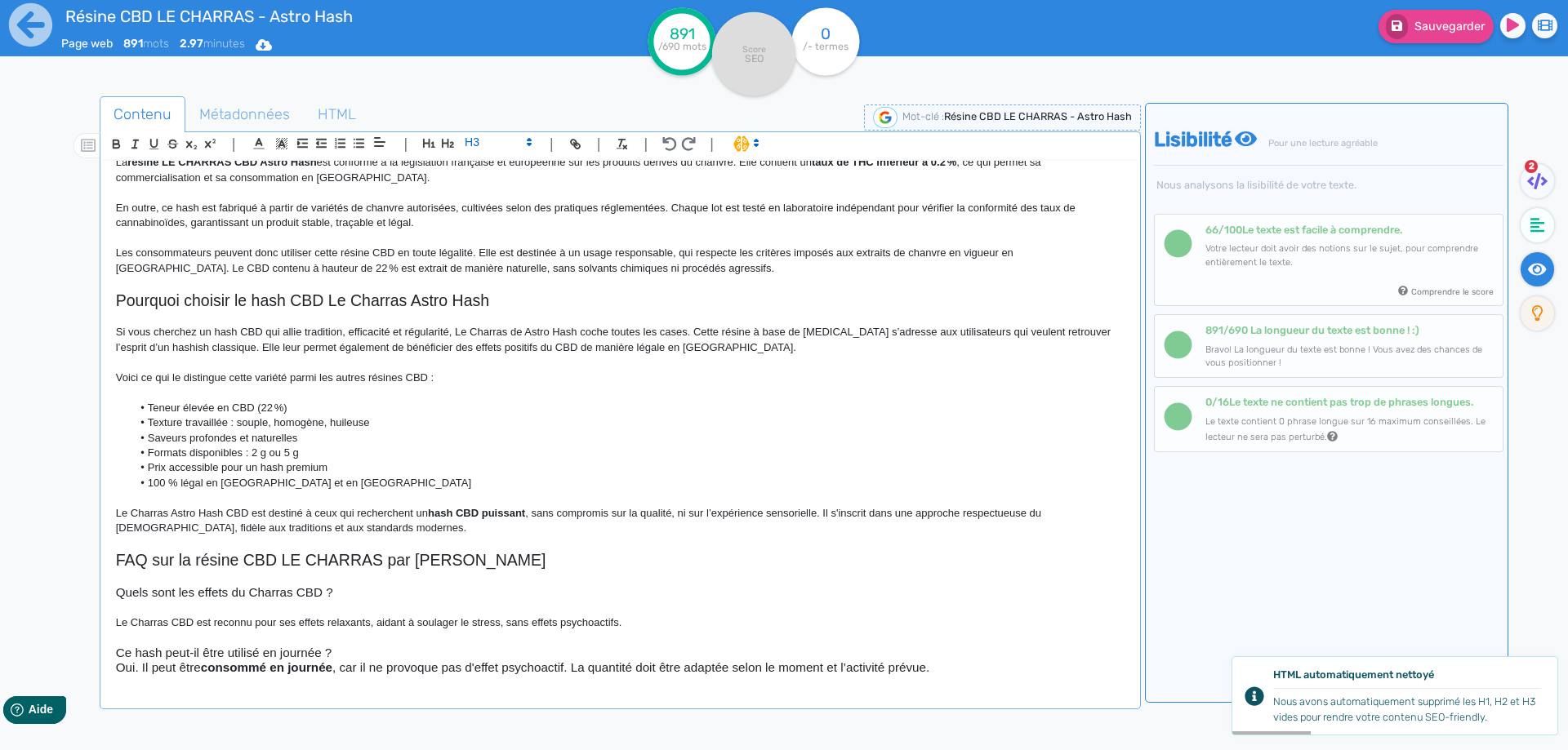
scroll to position [823, 0]
click at [365, 654] on h3 "Ce hash peut-il être utilisé en journée ?" at bounding box center [619, 651] width 1008 height 15
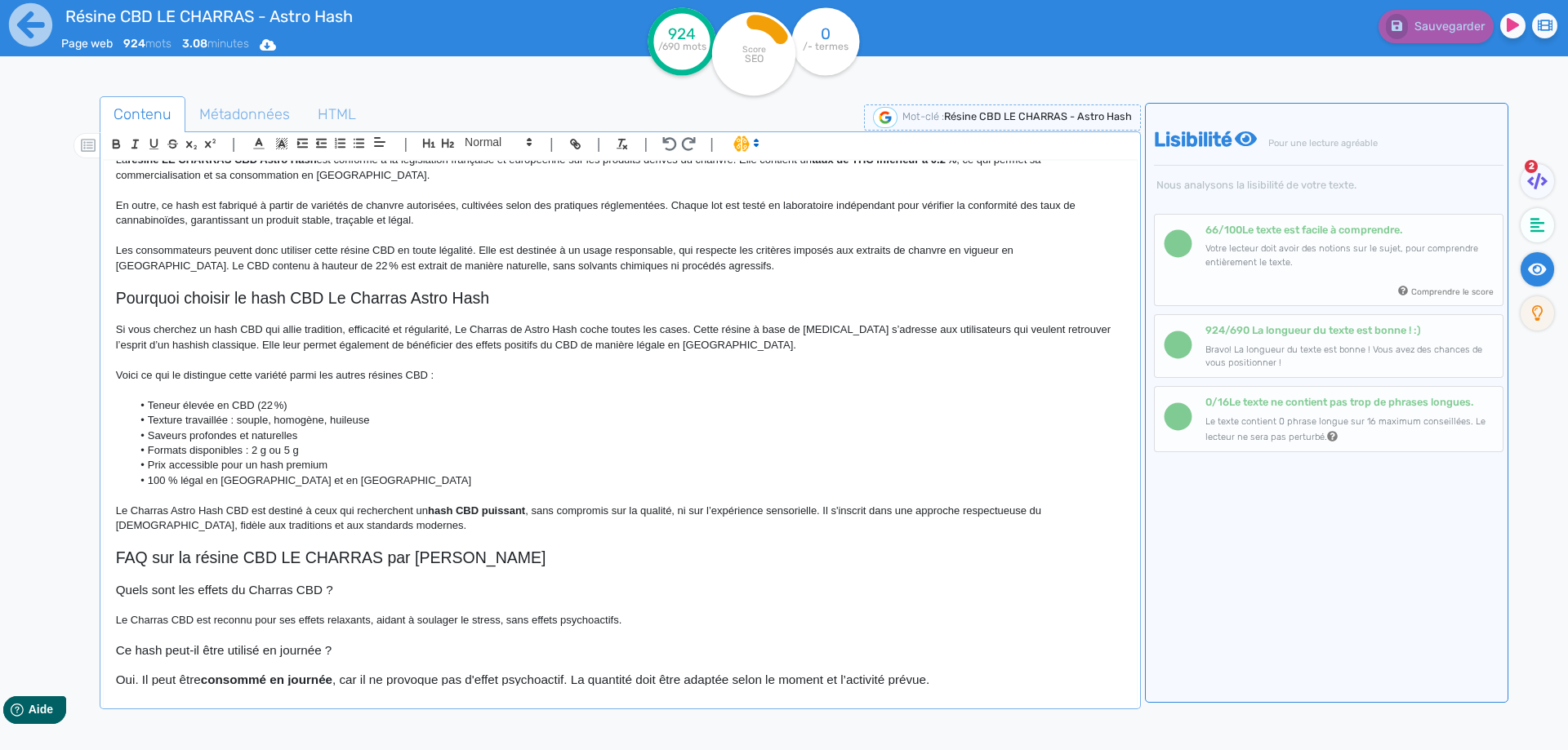
click at [371, 679] on h3 "Oui. Il peut être consommé en journée , car il ne provoque pas d'effet psychoac…" at bounding box center [619, 680] width 1008 height 15
drag, startPoint x: 504, startPoint y: 136, endPoint x: 504, endPoint y: 153, distance: 17.0
click at [504, 137] on span at bounding box center [497, 142] width 80 height 20
drag, startPoint x: 480, startPoint y: 263, endPoint x: 478, endPoint y: 307, distance: 44.0
click at [479, 265] on span at bounding box center [497, 274] width 66 height 25
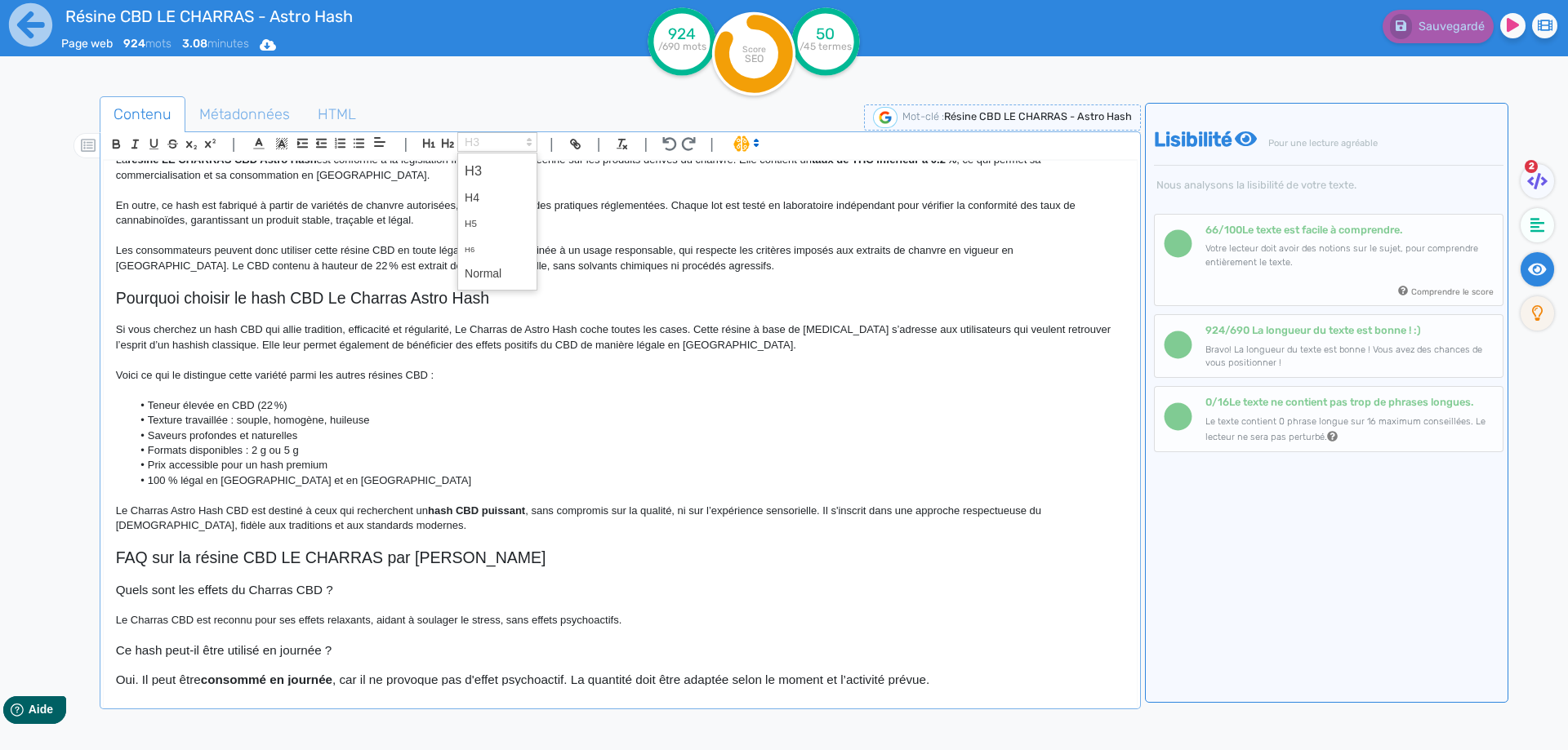
scroll to position [824, 0]
click at [256, 680] on strong "consommé en journée" at bounding box center [245, 678] width 113 height 12
click at [255, 680] on strong "consommé en journée" at bounding box center [245, 678] width 113 height 12
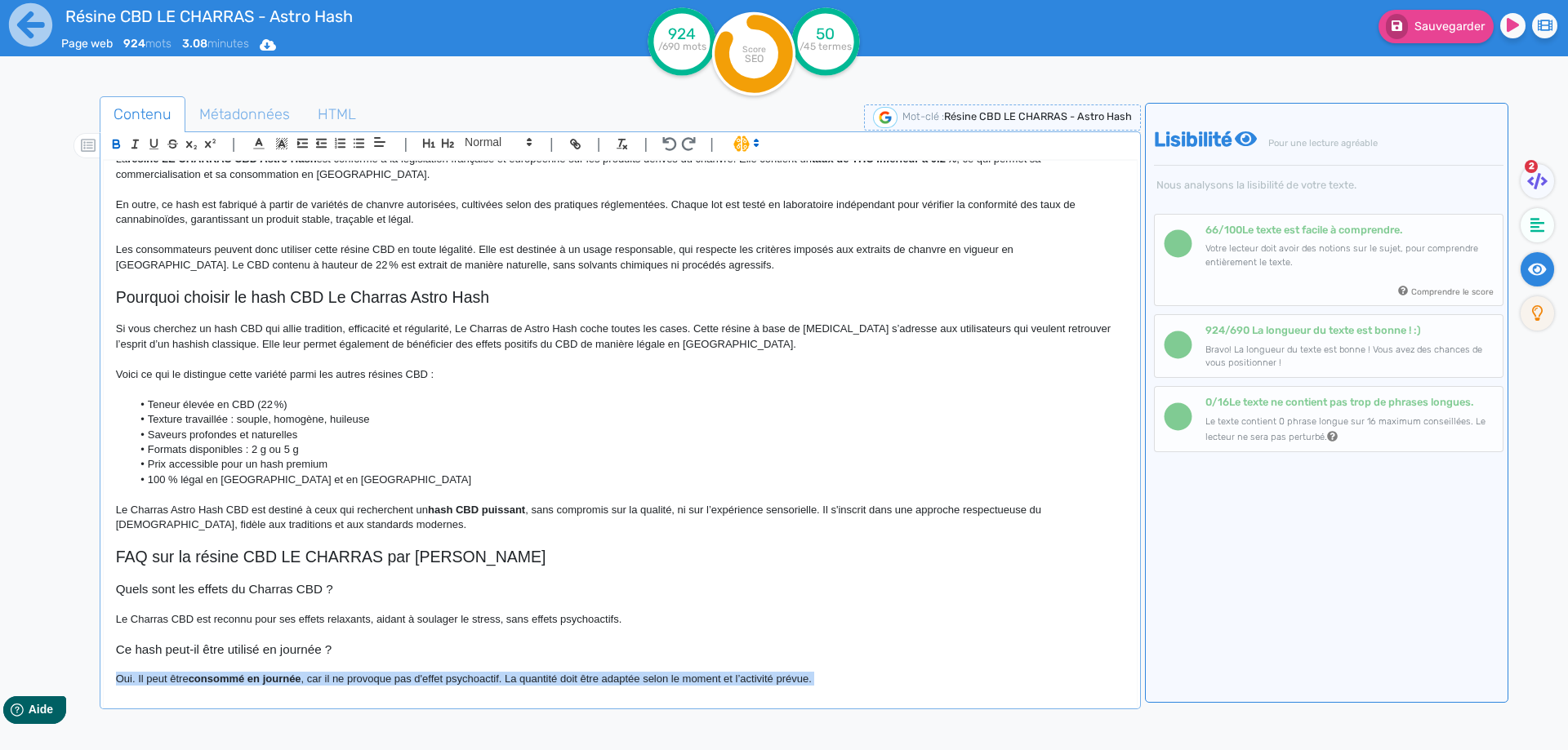
click at [255, 680] on strong "consommé en journée" at bounding box center [245, 678] width 113 height 12
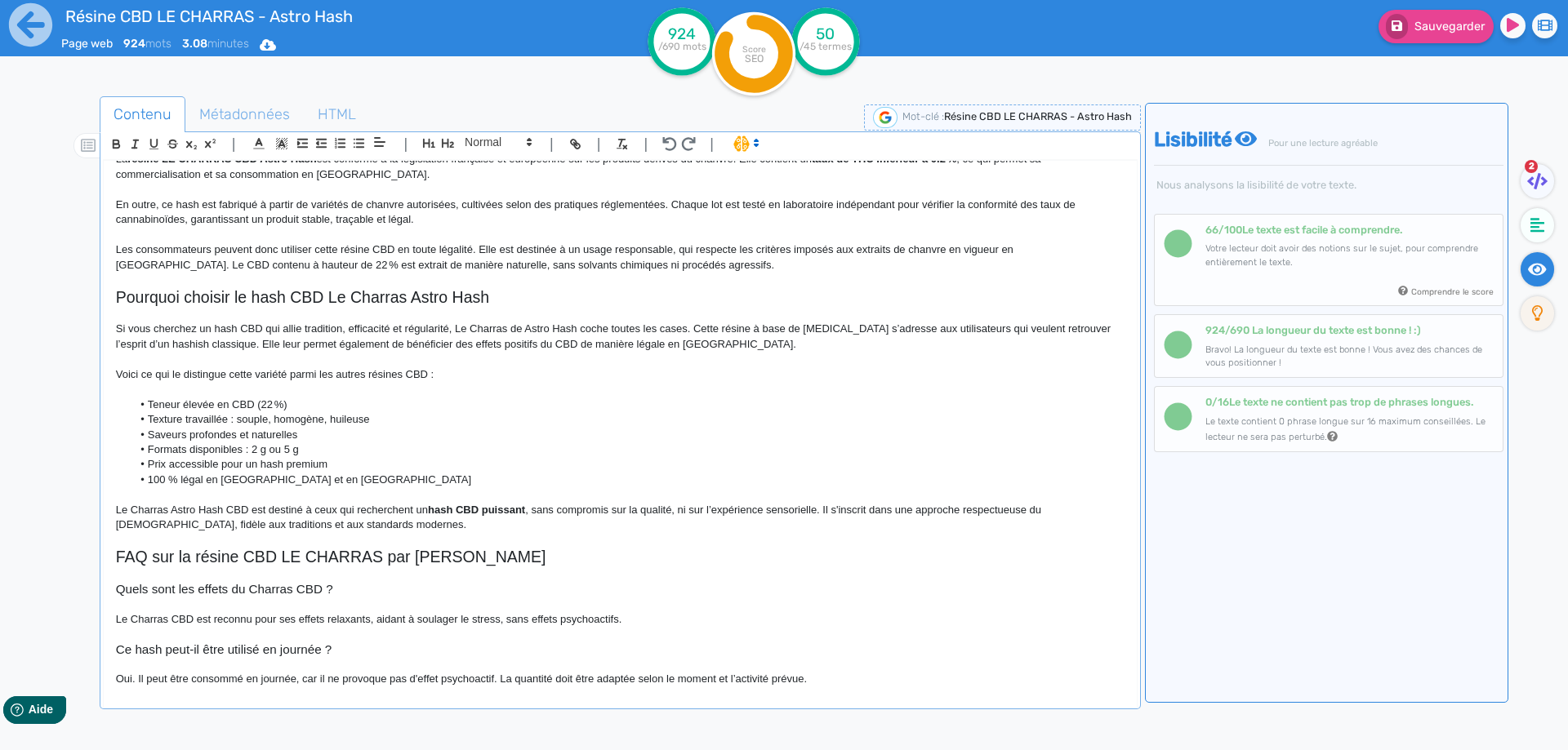
click at [830, 681] on p "Oui. Il peut être consommé en journée, car il ne provoque pas d'effet psychoact…" at bounding box center [619, 679] width 1008 height 15
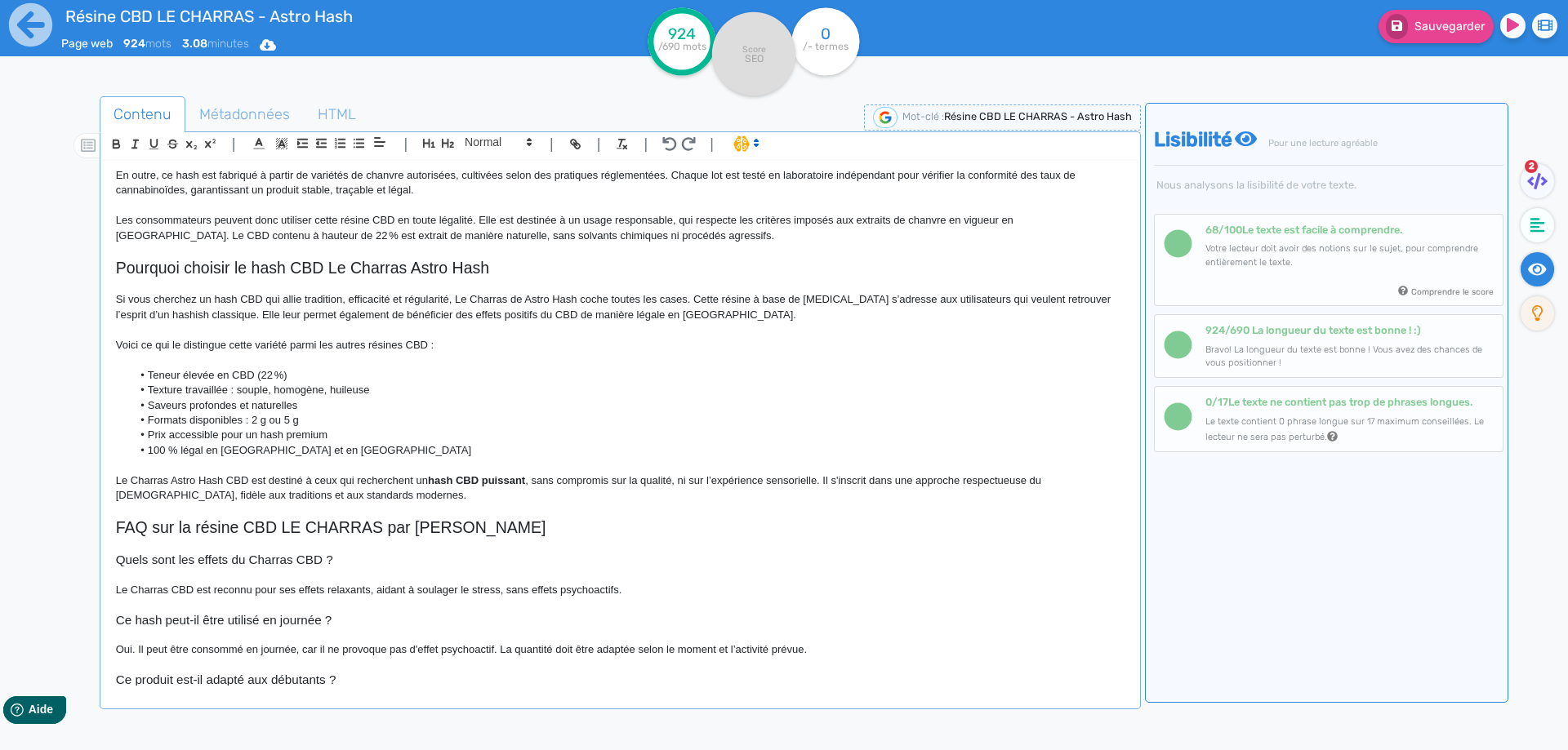
scroll to position [867, 0]
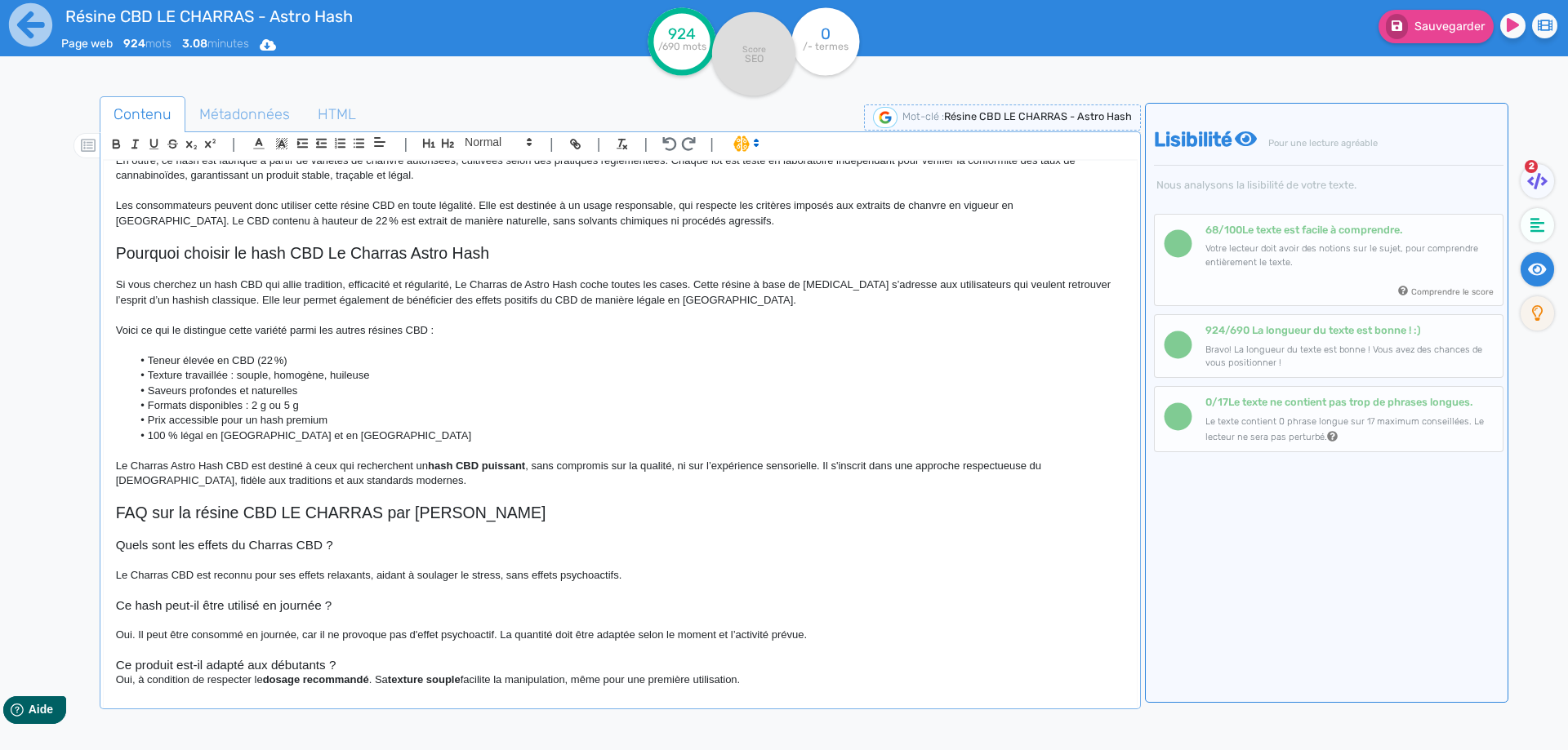
click at [404, 668] on h3 "Ce produit est-il adapté aux débutants ?" at bounding box center [619, 665] width 1008 height 15
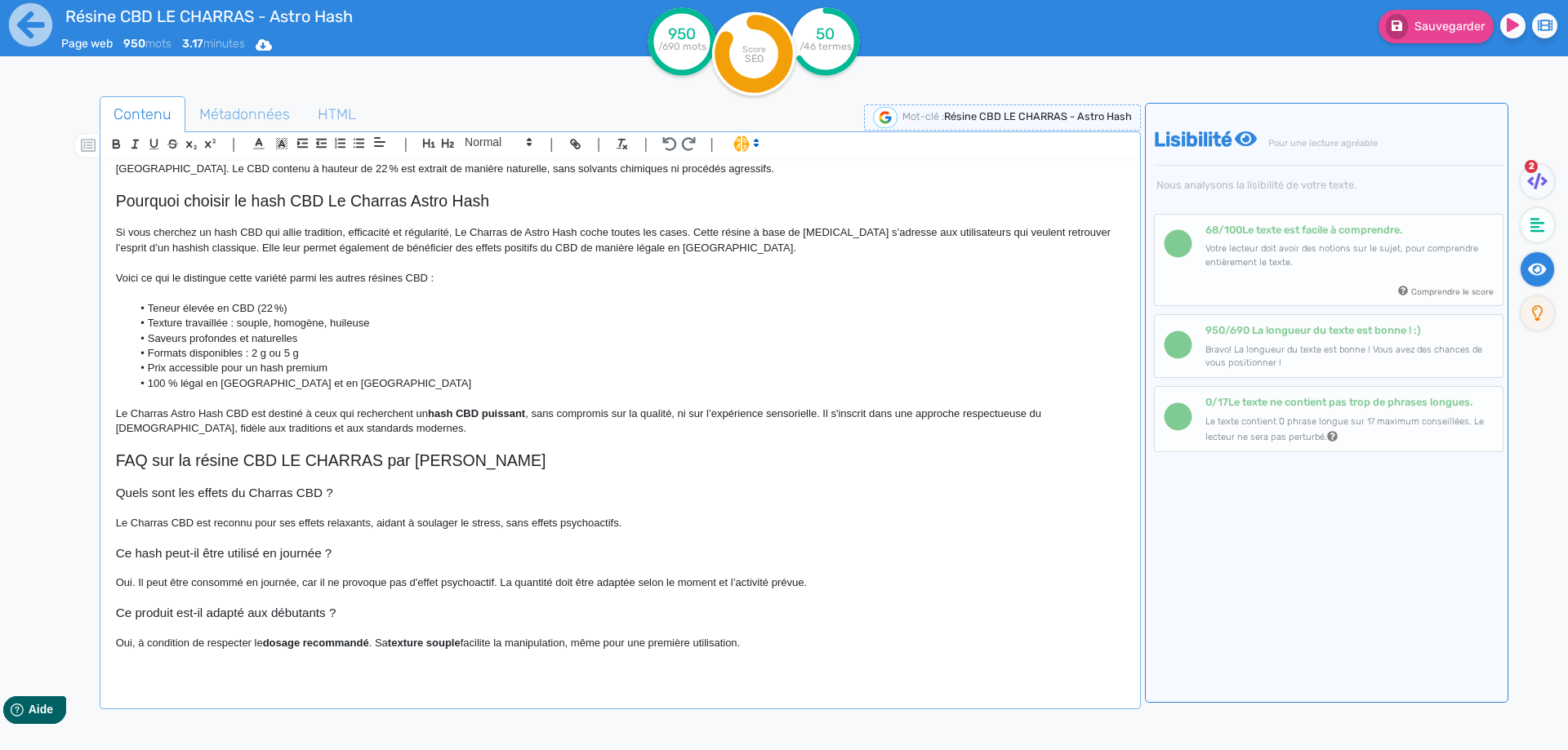
scroll to position [925, 0]
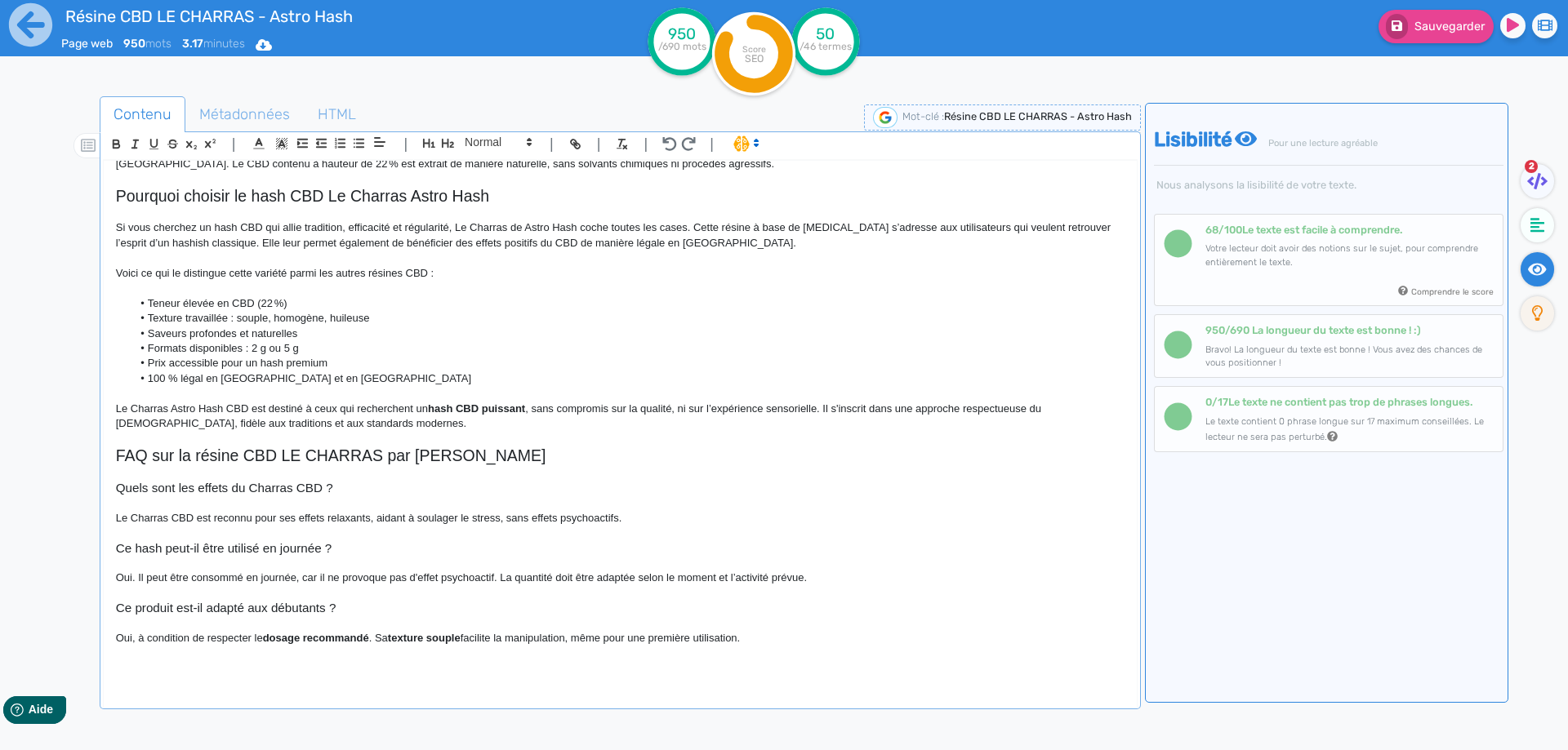
click at [343, 636] on strong "dosage recommandé" at bounding box center [316, 637] width 107 height 12
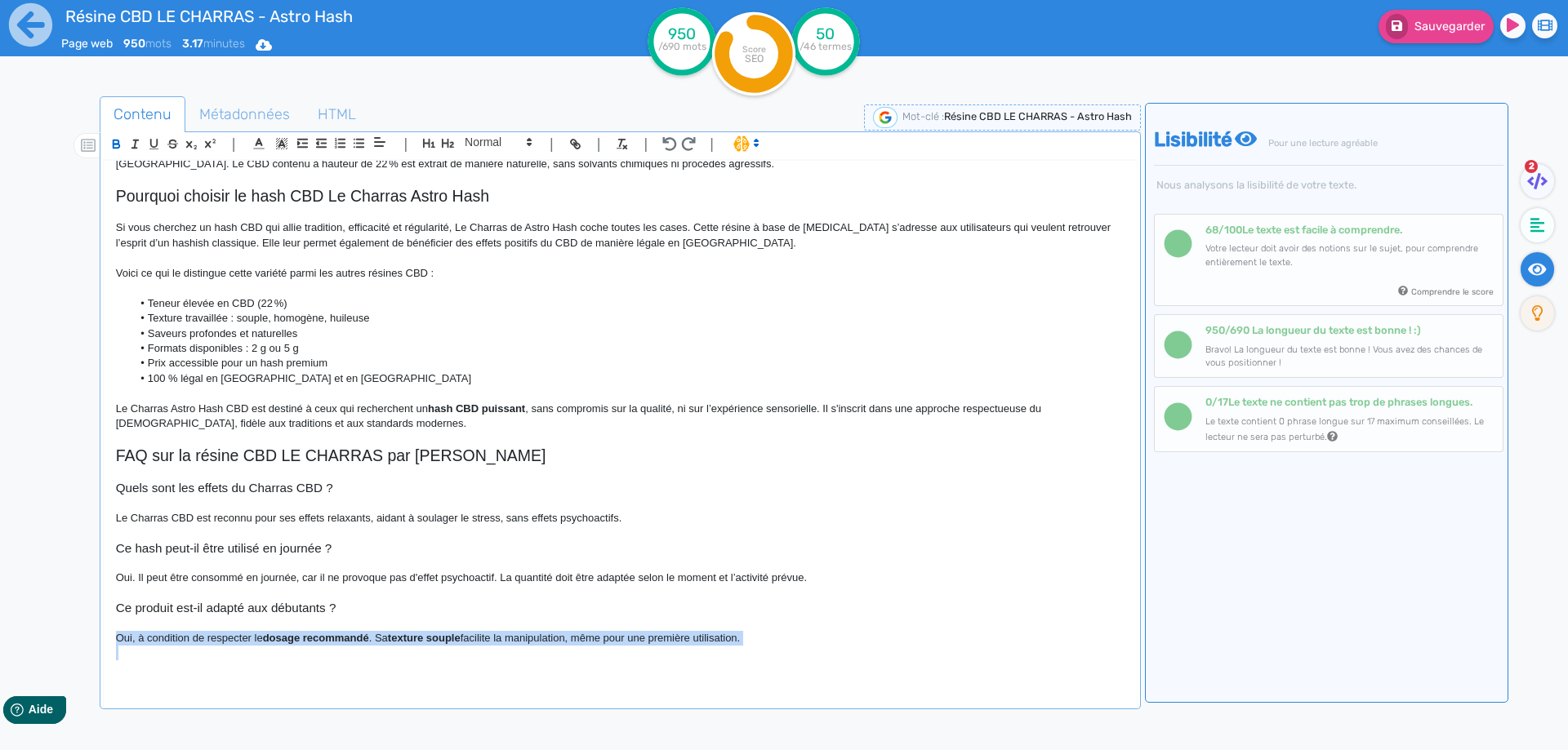
click at [343, 636] on strong "dosage recommandé" at bounding box center [316, 637] width 107 height 12
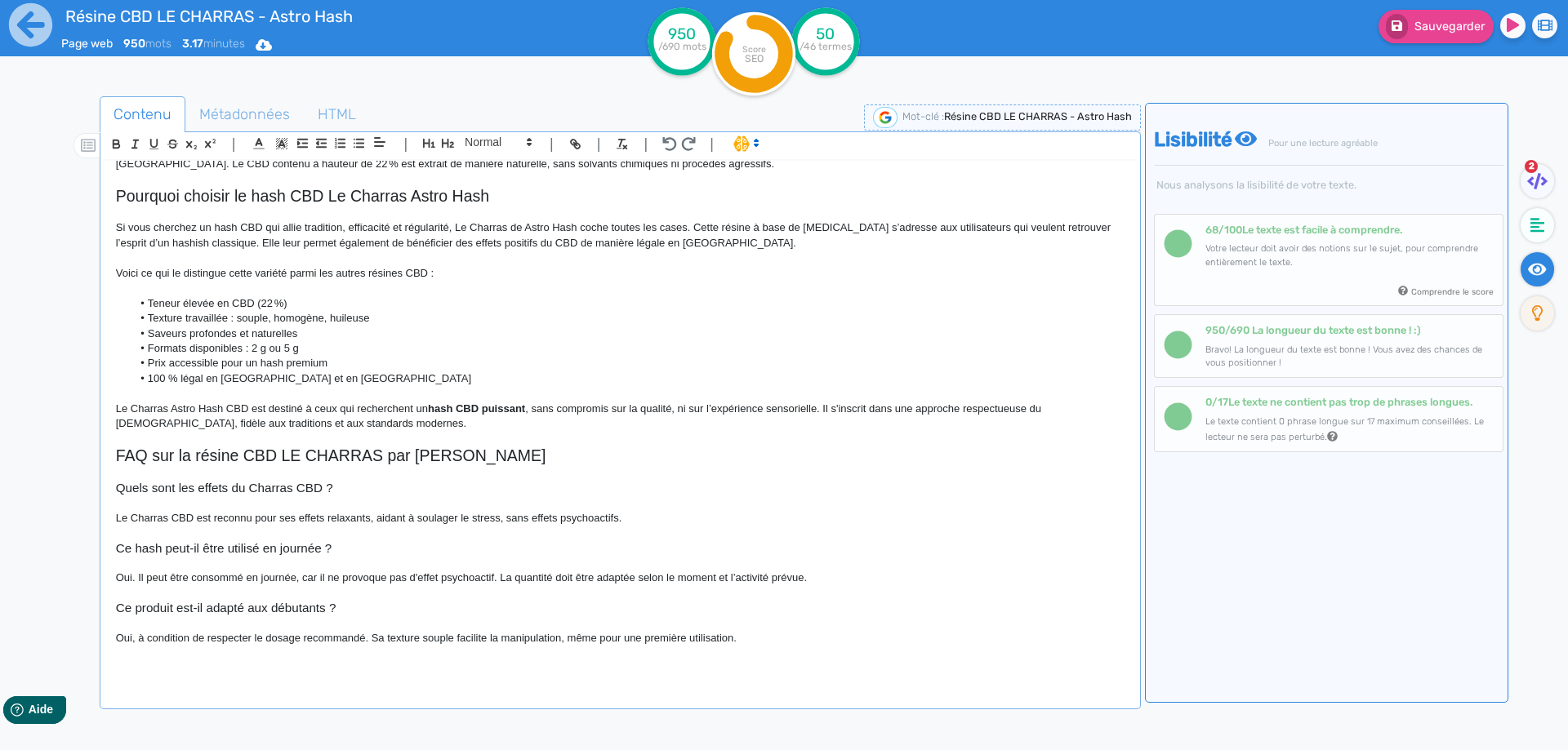
click at [789, 639] on p "Oui, à condition de respecter le dosage recommandé. Sa texture souple facilite …" at bounding box center [619, 638] width 1008 height 15
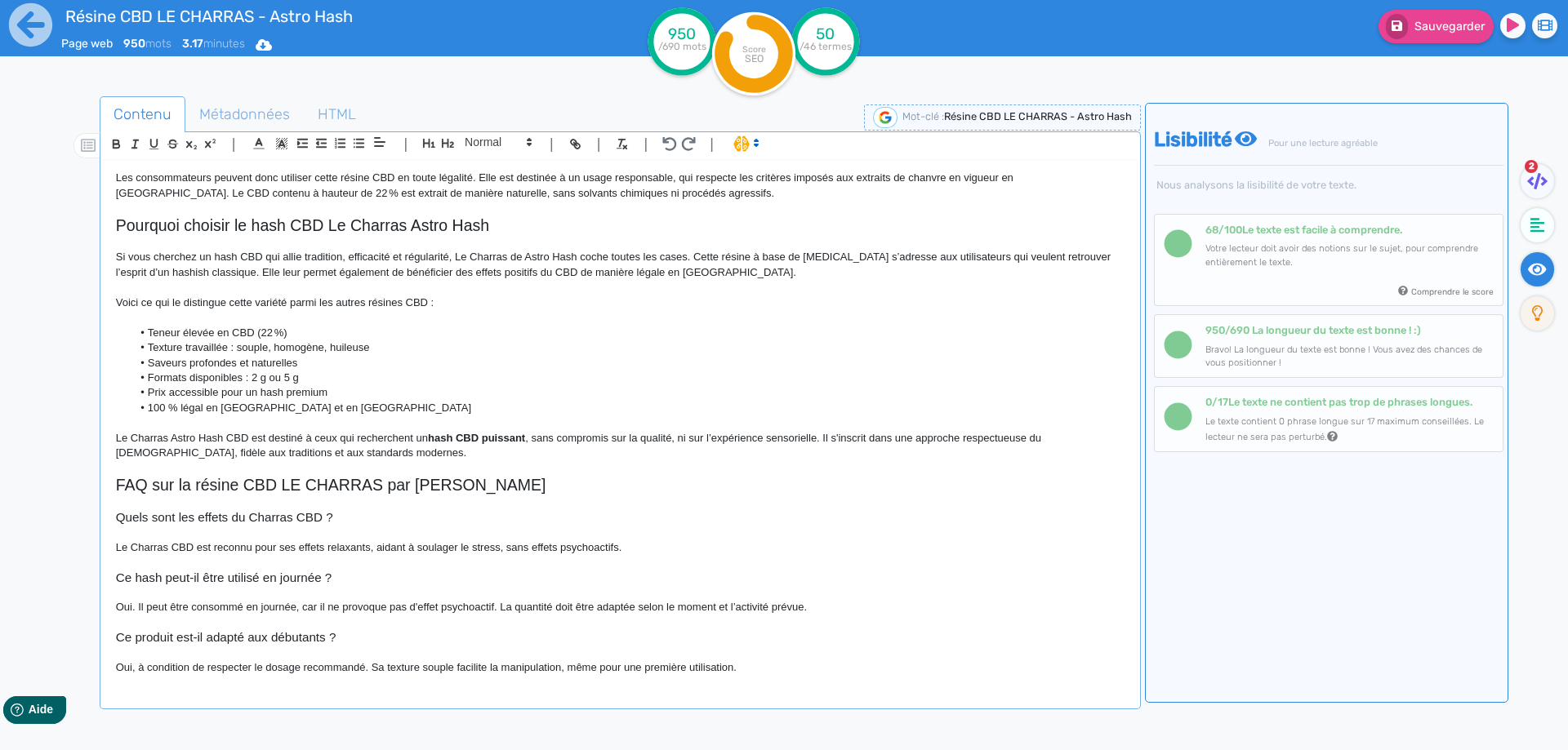
scroll to position [896, 0]
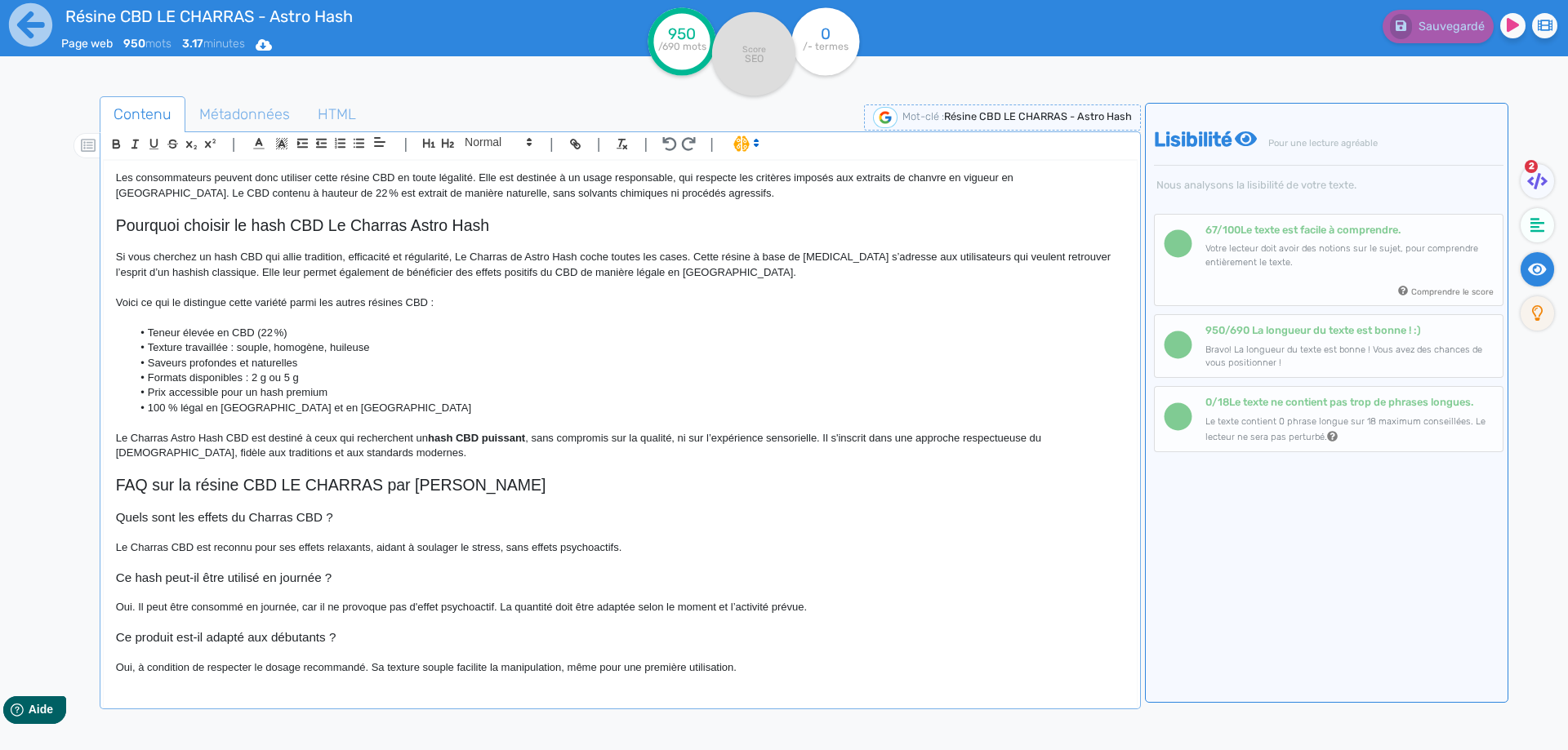
click at [336, 637] on h3 "Ce produit est-il adapté aux débutants ?" at bounding box center [619, 637] width 1008 height 15
click at [331, 637] on h3 "Ce produit est-il adapté aux débutants ?" at bounding box center [619, 637] width 1008 height 15
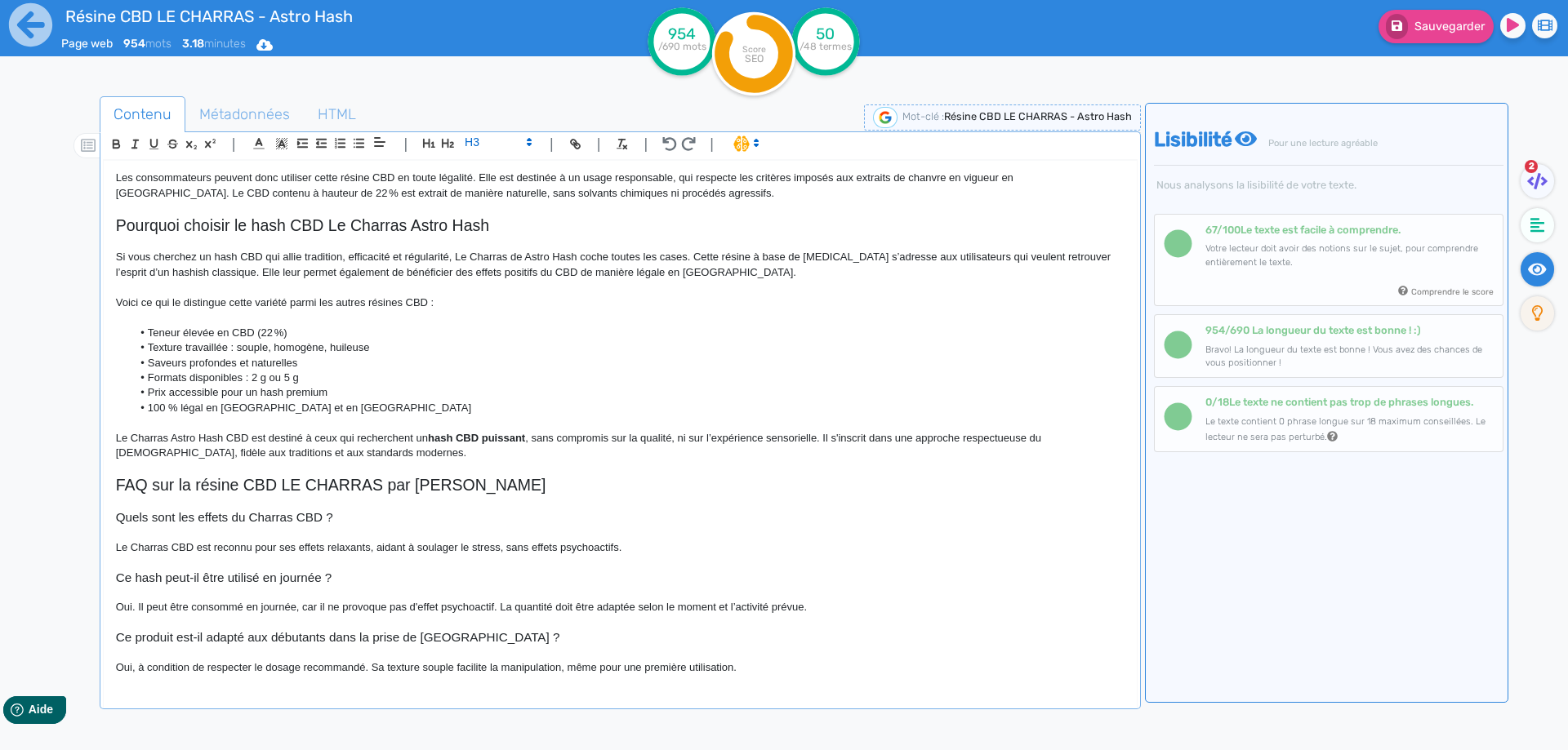
click at [778, 668] on p "Oui, à condition de respecter le dosage recommandé. Sa texture souple facilite …" at bounding box center [619, 667] width 1008 height 15
click at [1399, 27] on icon at bounding box center [1397, 25] width 11 height 11
click at [280, 109] on span "Métadonnées" at bounding box center [244, 114] width 117 height 44
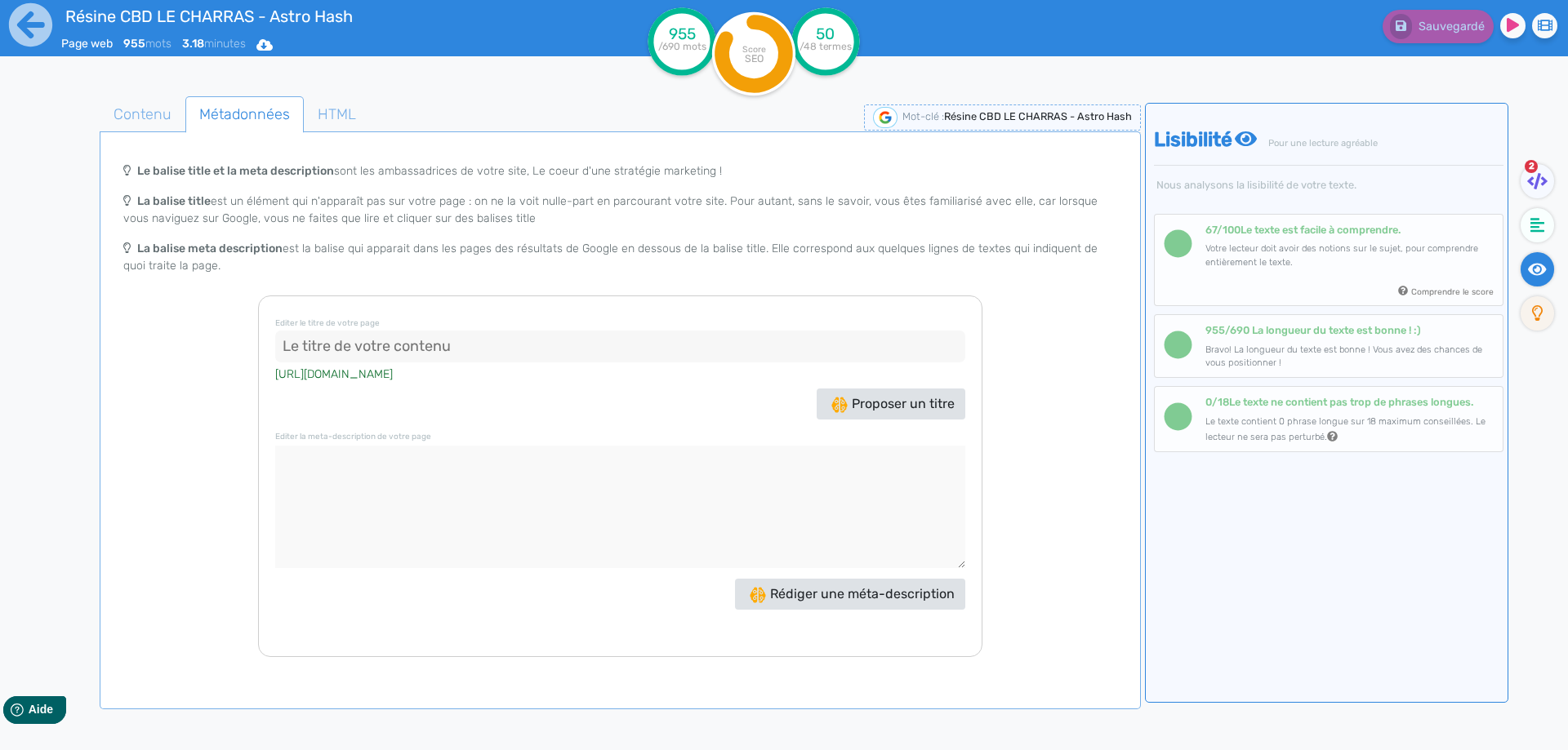
click at [441, 346] on input at bounding box center [620, 347] width 690 height 33
paste input "Résine CBD LE CHARRAS Astro Hash – Hash premium 22% CBD"
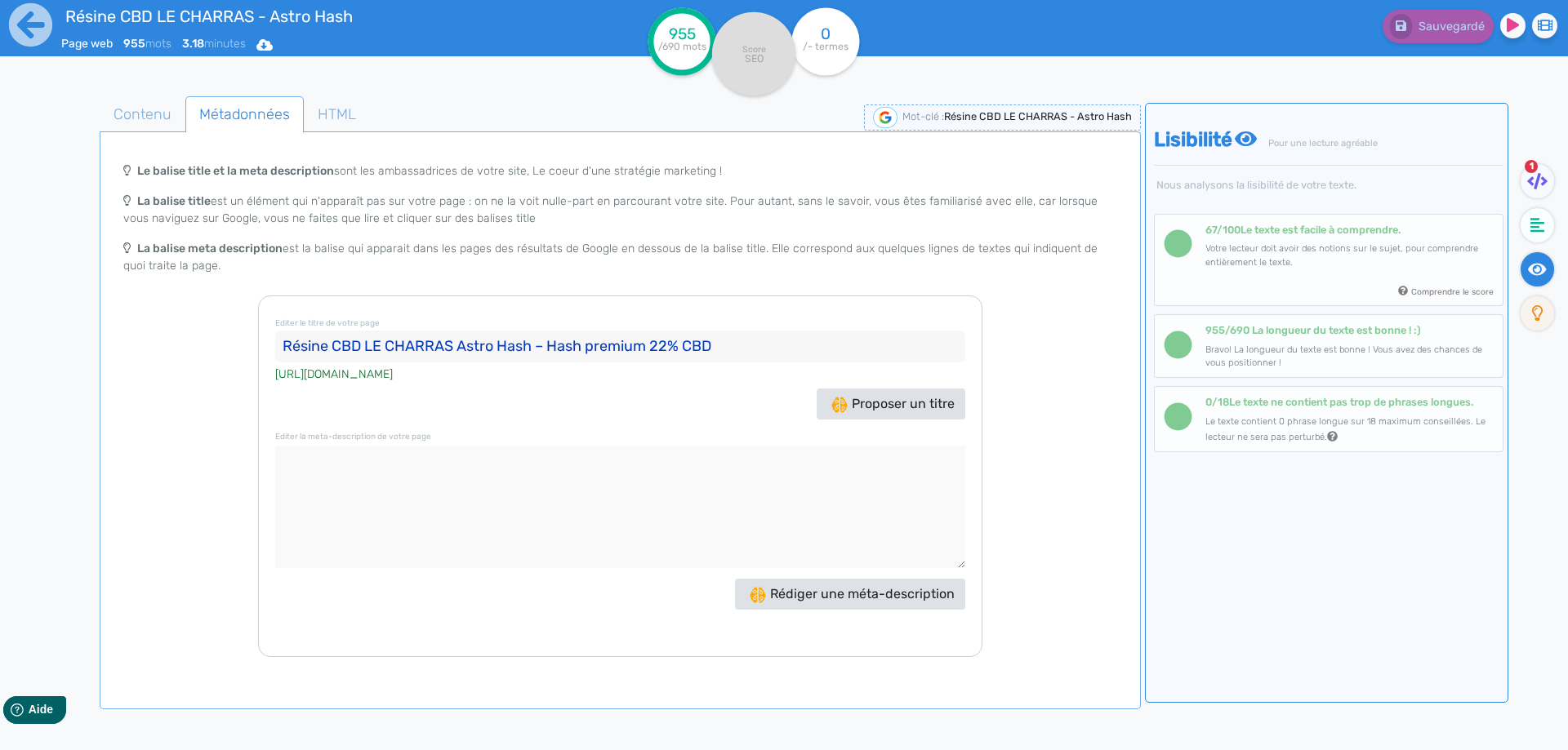
drag, startPoint x: 546, startPoint y: 344, endPoint x: 532, endPoint y: 343, distance: 14.0
click at [532, 343] on input "Résine CBD LE CHARRAS Astro Hash – Hash premium 22% CBD" at bounding box center [620, 347] width 690 height 33
drag, startPoint x: 598, startPoint y: 346, endPoint x: 1157, endPoint y: 373, distance: 559.7
click at [1158, 377] on div "Contenu Métadonnées HTML | | H3 H4 H5 H6 Normal | | | | Résine CBD LE CHARRAS -…" at bounding box center [808, 472] width 1521 height 761
type input "Résine CBD LE CHARRAS Astro Hash, 2g et 5g"
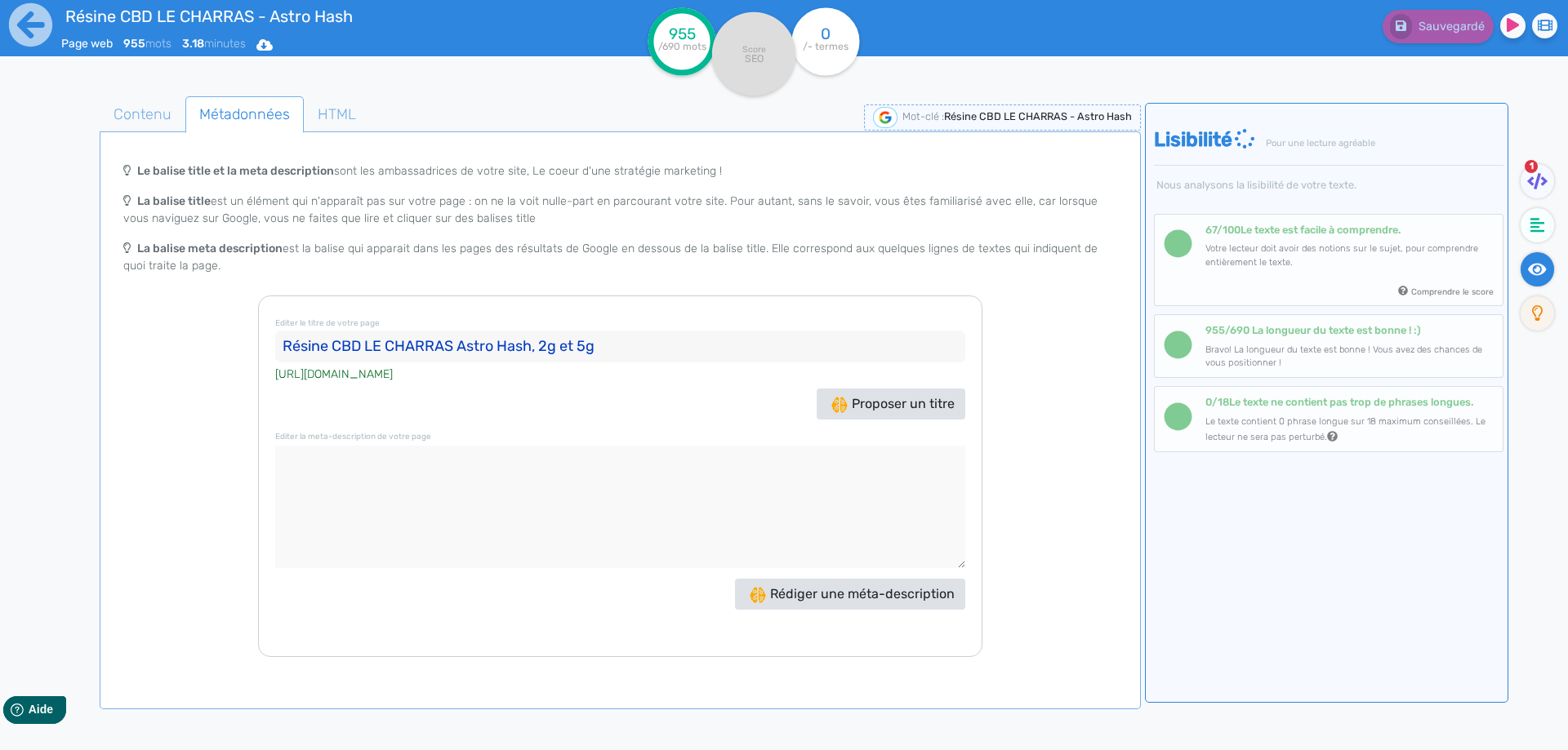
click at [748, 481] on textarea at bounding box center [620, 507] width 690 height 123
click at [1536, 181] on icon at bounding box center [1537, 181] width 20 height 16
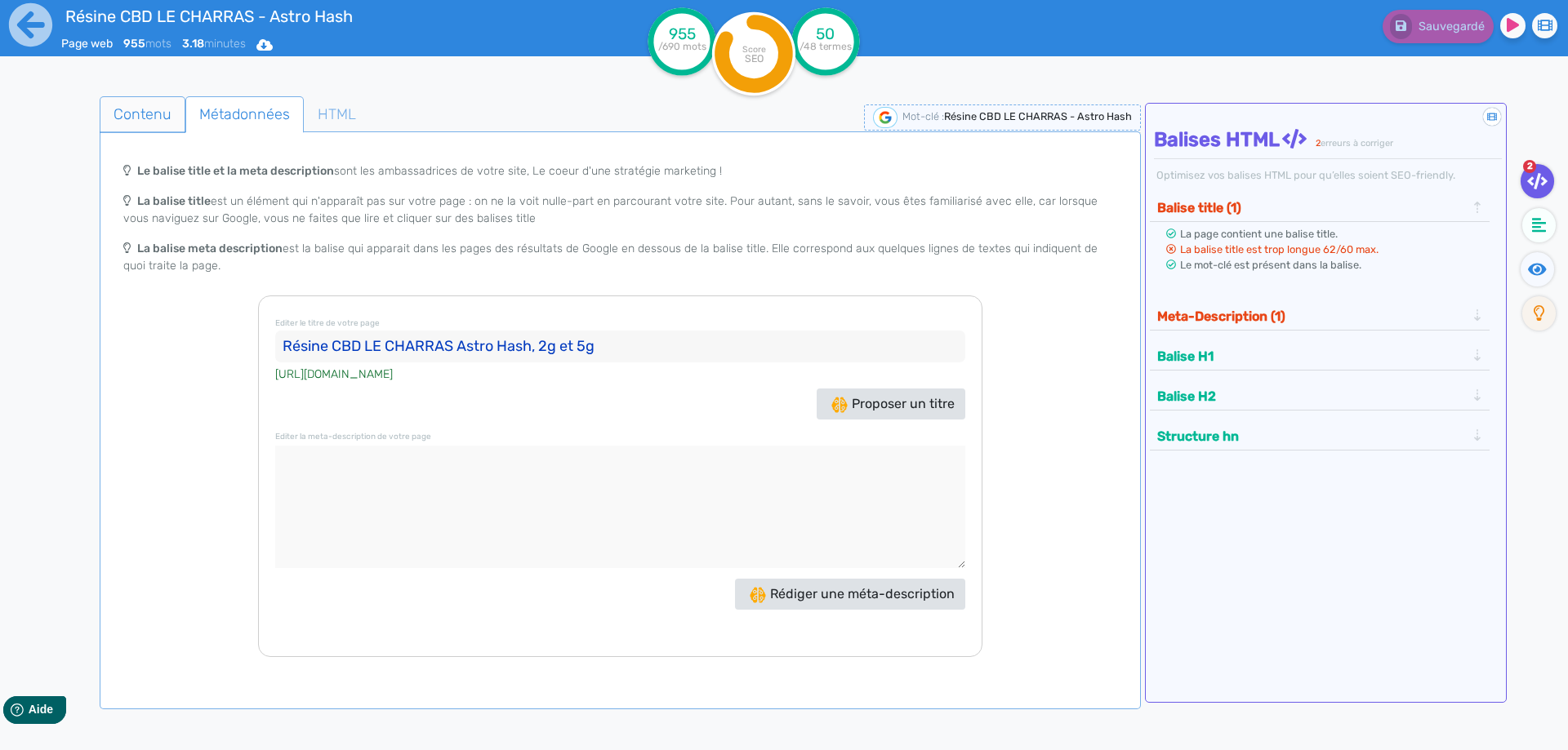
click at [150, 110] on span "Contenu" at bounding box center [142, 114] width 84 height 44
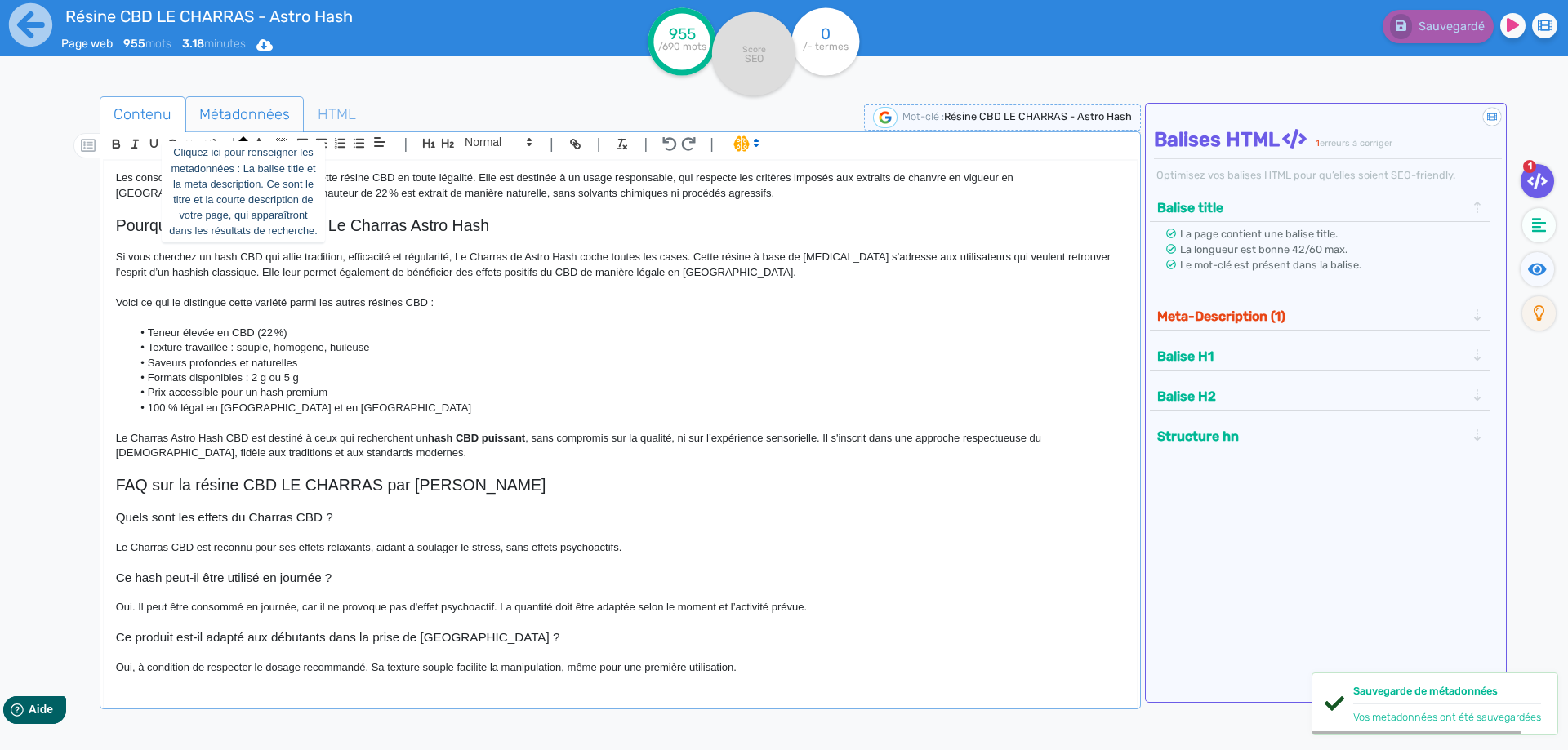
click at [219, 109] on span "Métadonnées" at bounding box center [244, 114] width 117 height 44
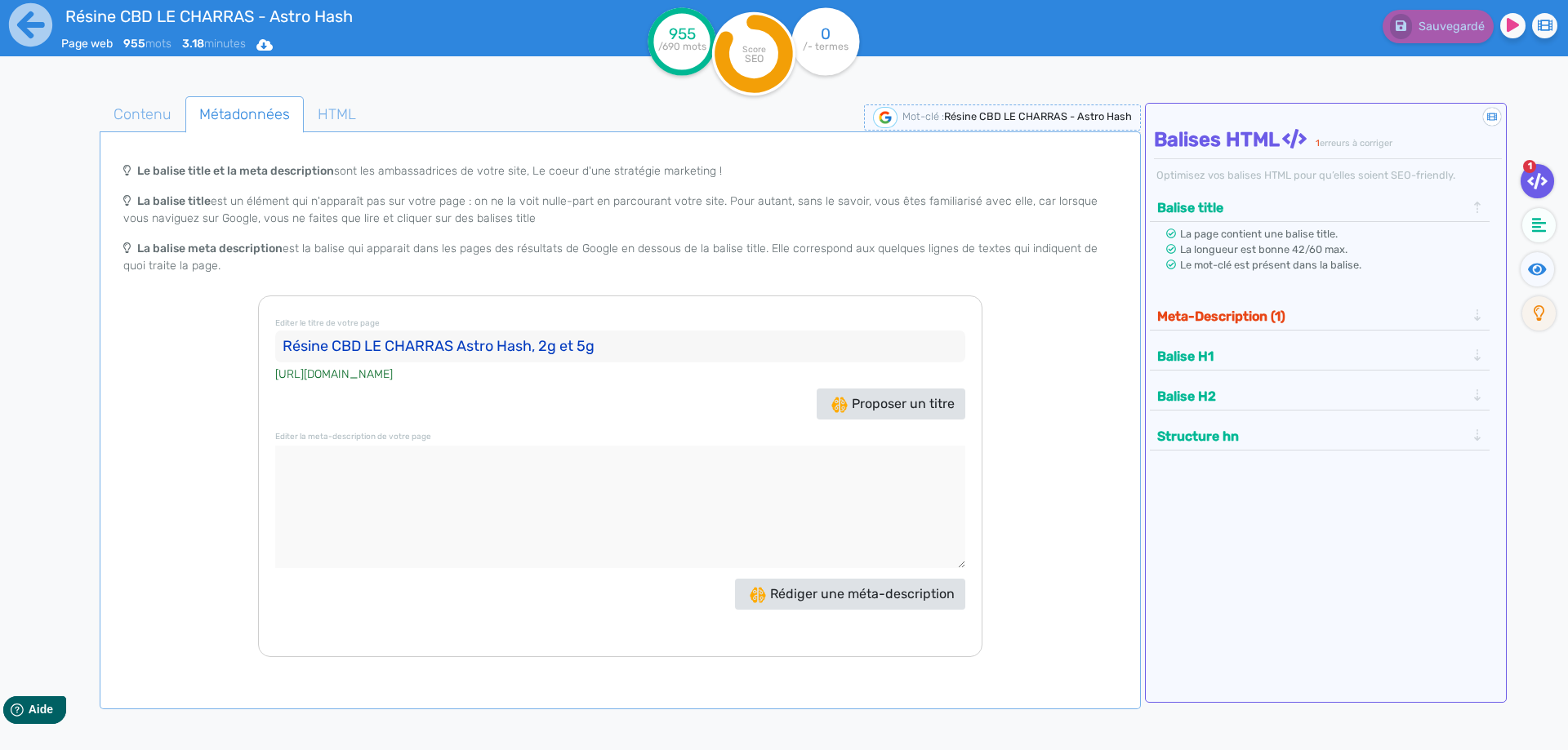
click at [314, 464] on textarea at bounding box center [620, 507] width 690 height 123
paste textarea "LE CHARRAS Astro Hash : résine CBD 22 %, texture souple, arômes poivrés. Taux d…"
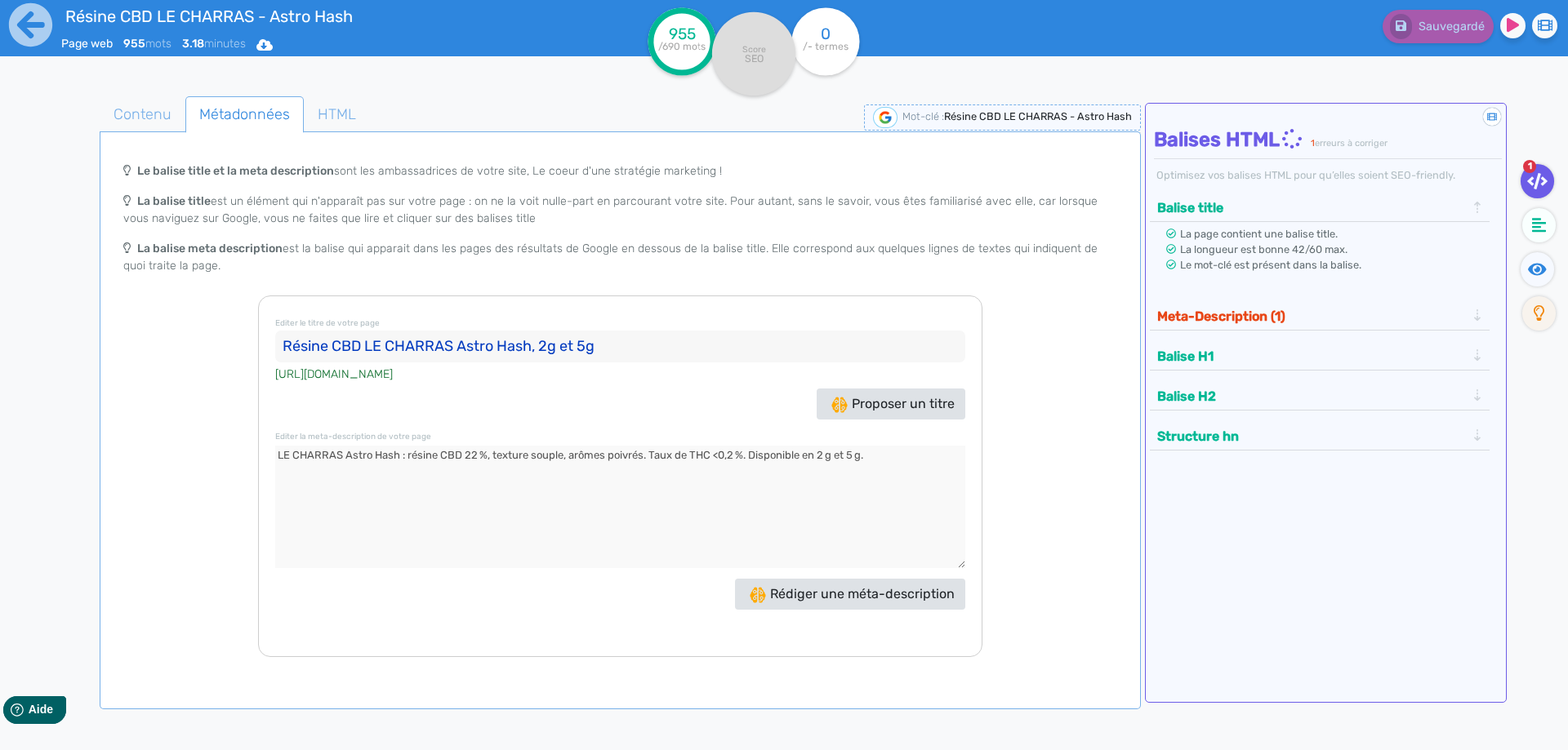
click at [280, 452] on textarea at bounding box center [620, 507] width 690 height 123
click at [870, 454] on textarea at bounding box center [620, 507] width 690 height 123
drag, startPoint x: 870, startPoint y: 454, endPoint x: 935, endPoint y: 453, distance: 65.0
click at [935, 453] on textarea at bounding box center [620, 507] width 690 height 123
click at [329, 471] on textarea at bounding box center [620, 507] width 690 height 123
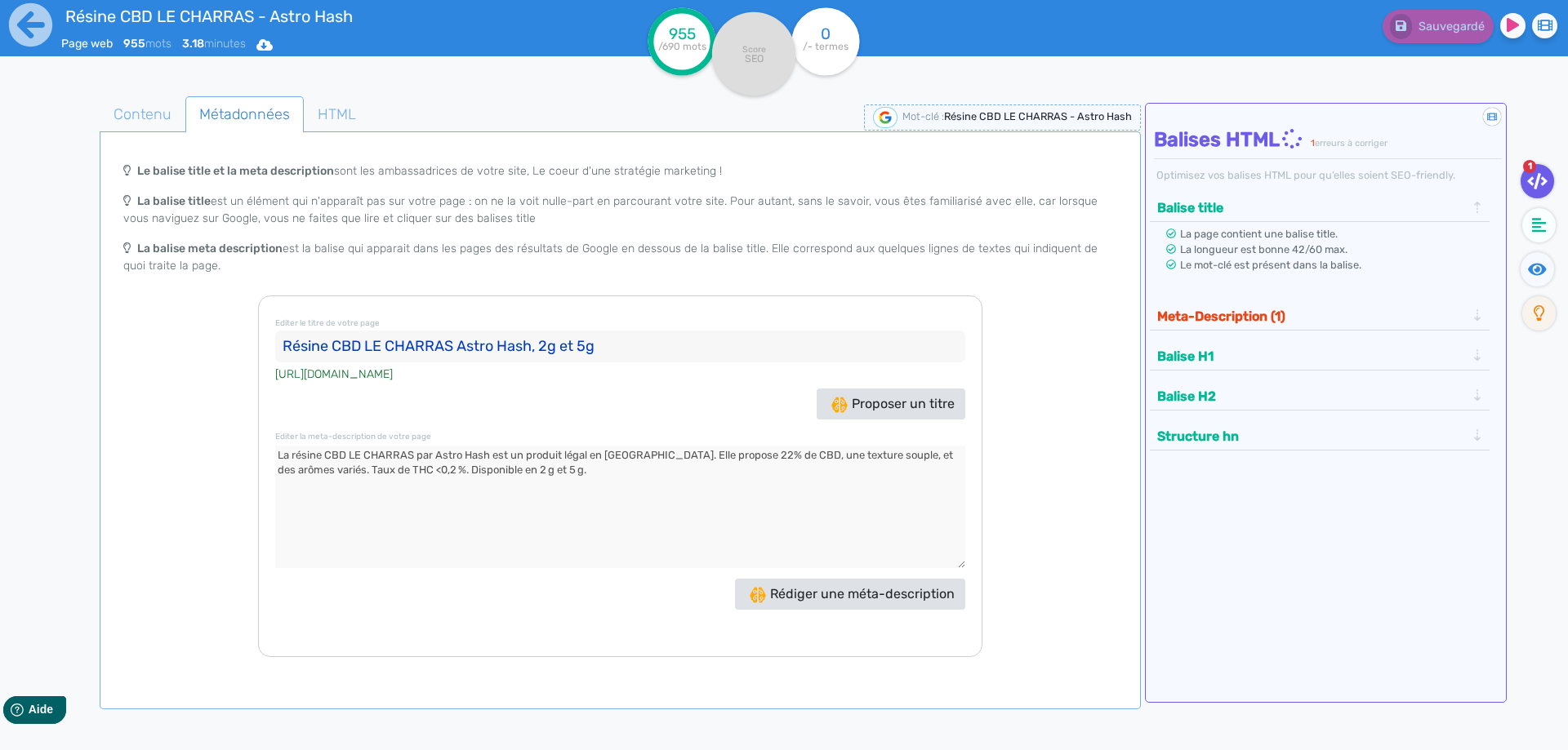
drag, startPoint x: 329, startPoint y: 471, endPoint x: 403, endPoint y: 472, distance: 74.0
click at [403, 472] on textarea at bounding box center [620, 507] width 690 height 123
click at [443, 470] on textarea at bounding box center [620, 507] width 690 height 123
drag, startPoint x: 443, startPoint y: 470, endPoint x: 473, endPoint y: 539, distance: 75.2
click at [473, 539] on textarea at bounding box center [620, 507] width 690 height 123
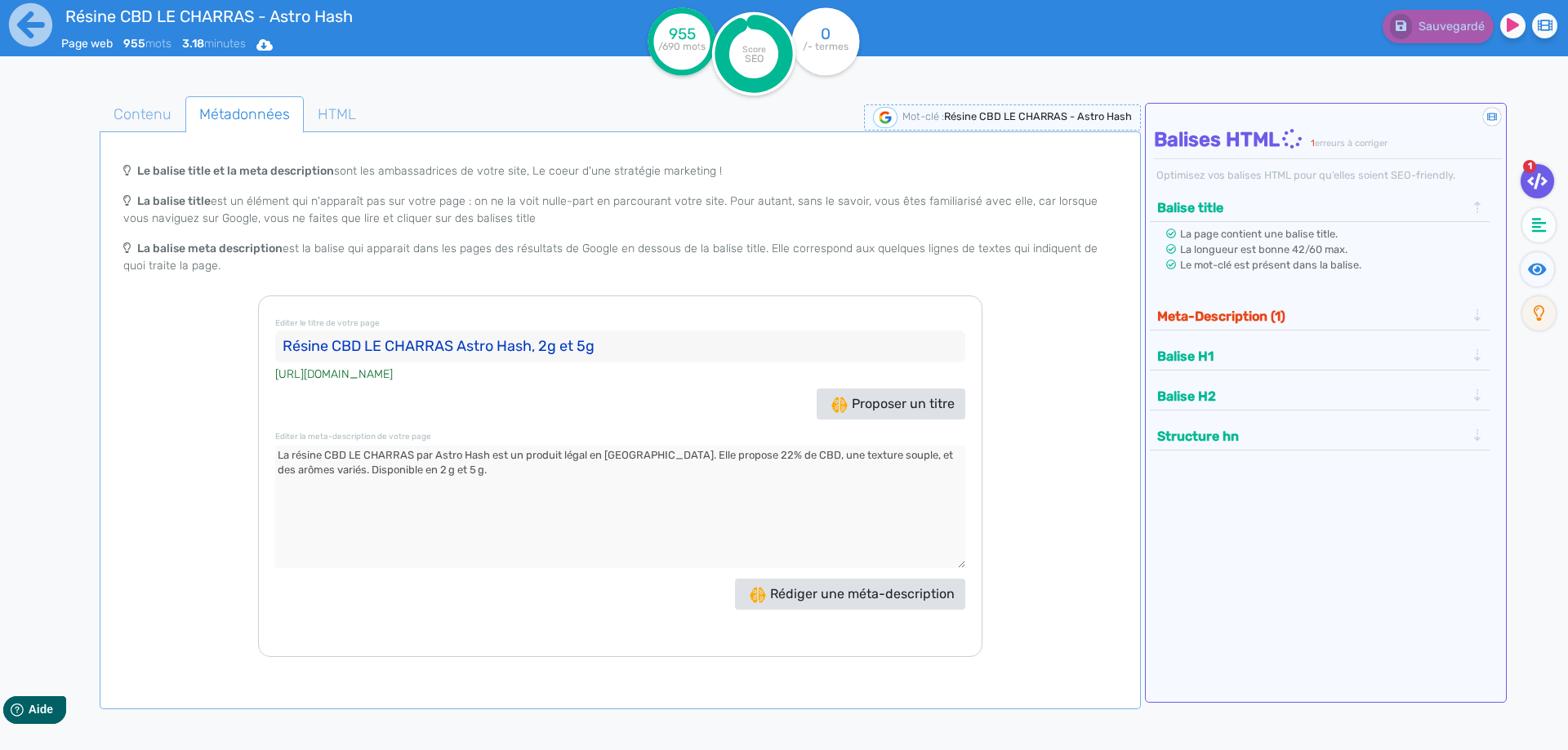
type textarea "La résine CBD LE CHARRAS par Astro Hash est un produit légal en France. Elle pr…"
click at [1236, 314] on button "Meta-Description (1)" at bounding box center [1311, 317] width 319 height 27
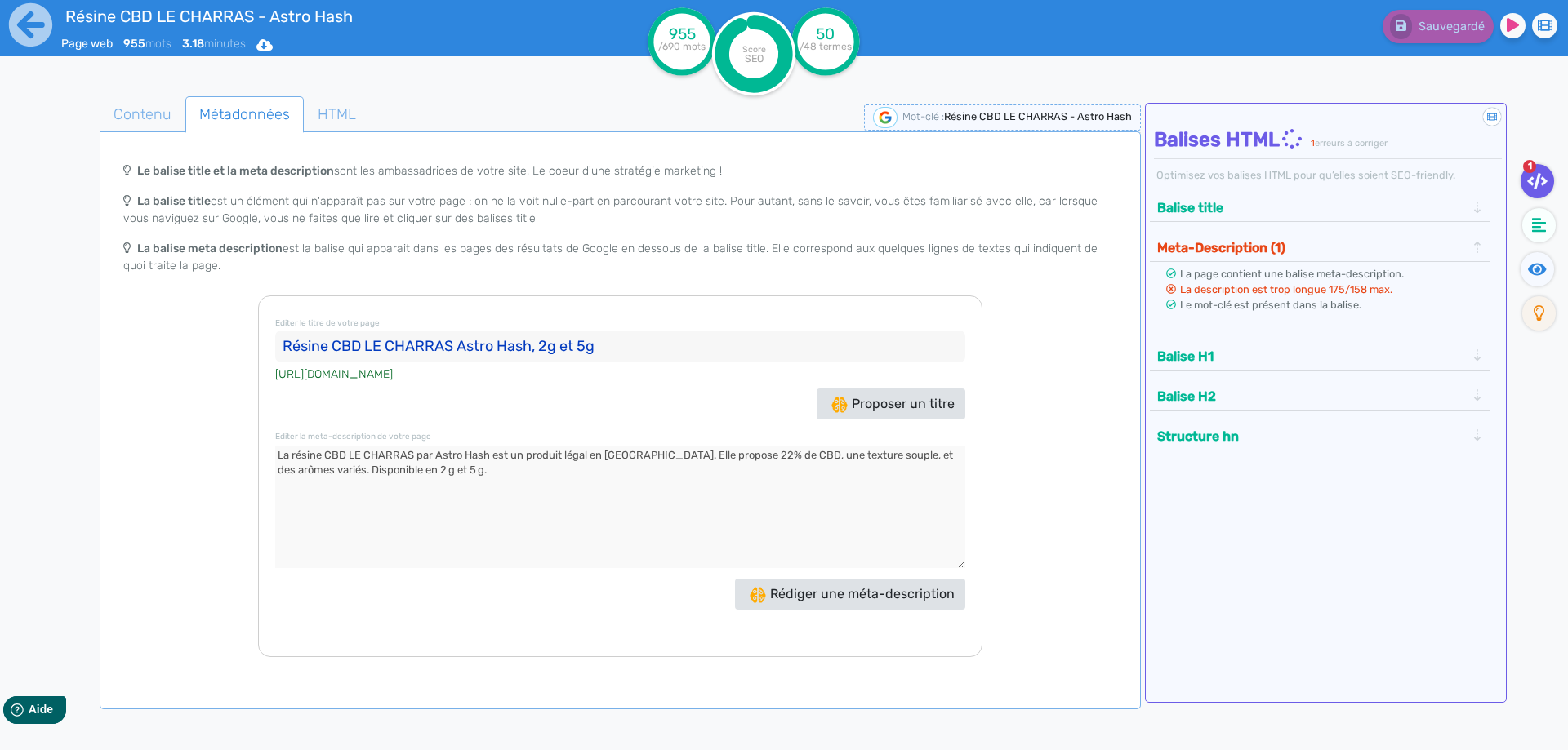
click at [370, 455] on textarea at bounding box center [620, 507] width 690 height 123
drag, startPoint x: 145, startPoint y: 97, endPoint x: 148, endPoint y: 109, distance: 12.4
click at [145, 98] on span "Contenu" at bounding box center [142, 114] width 84 height 44
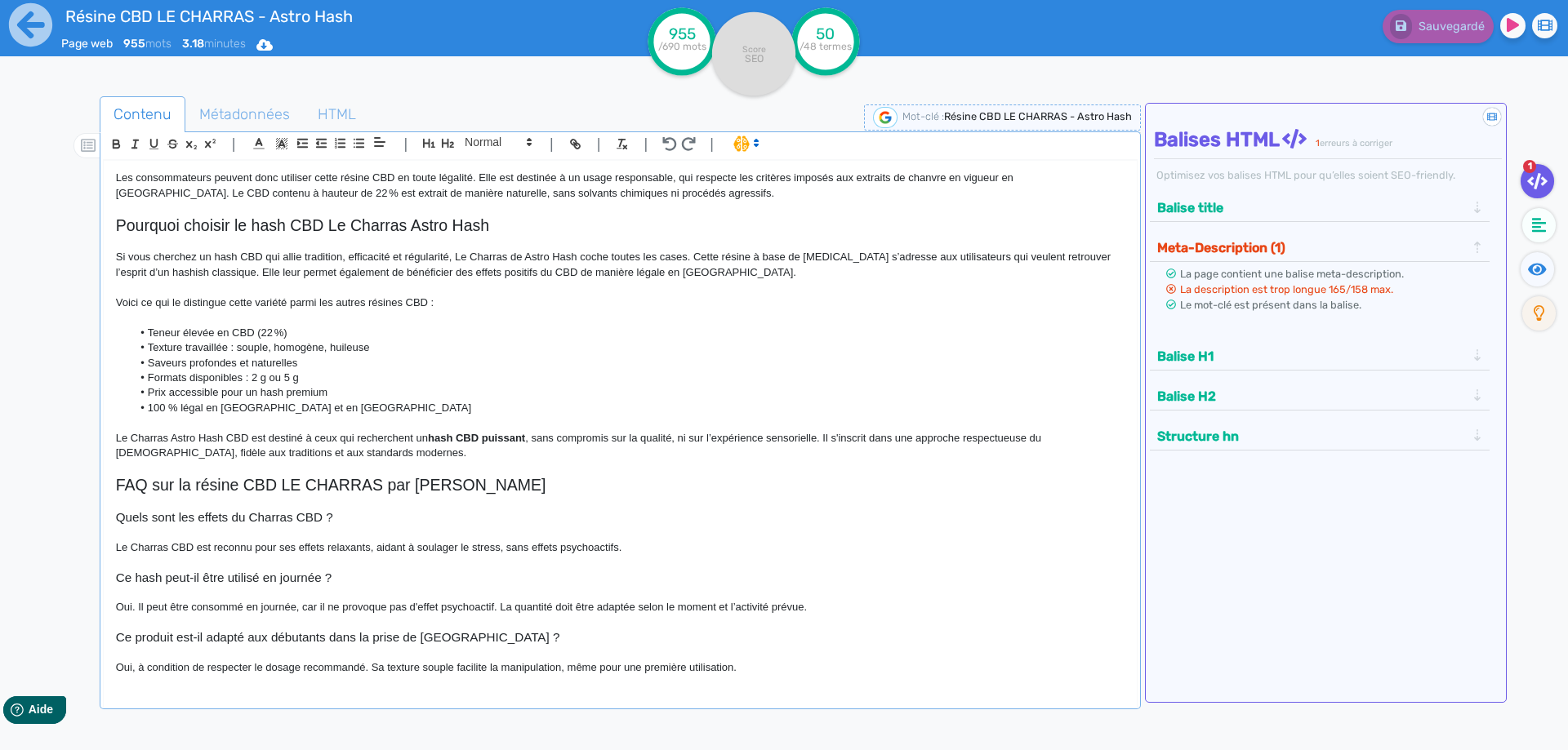
click at [802, 286] on p at bounding box center [619, 288] width 1008 height 15
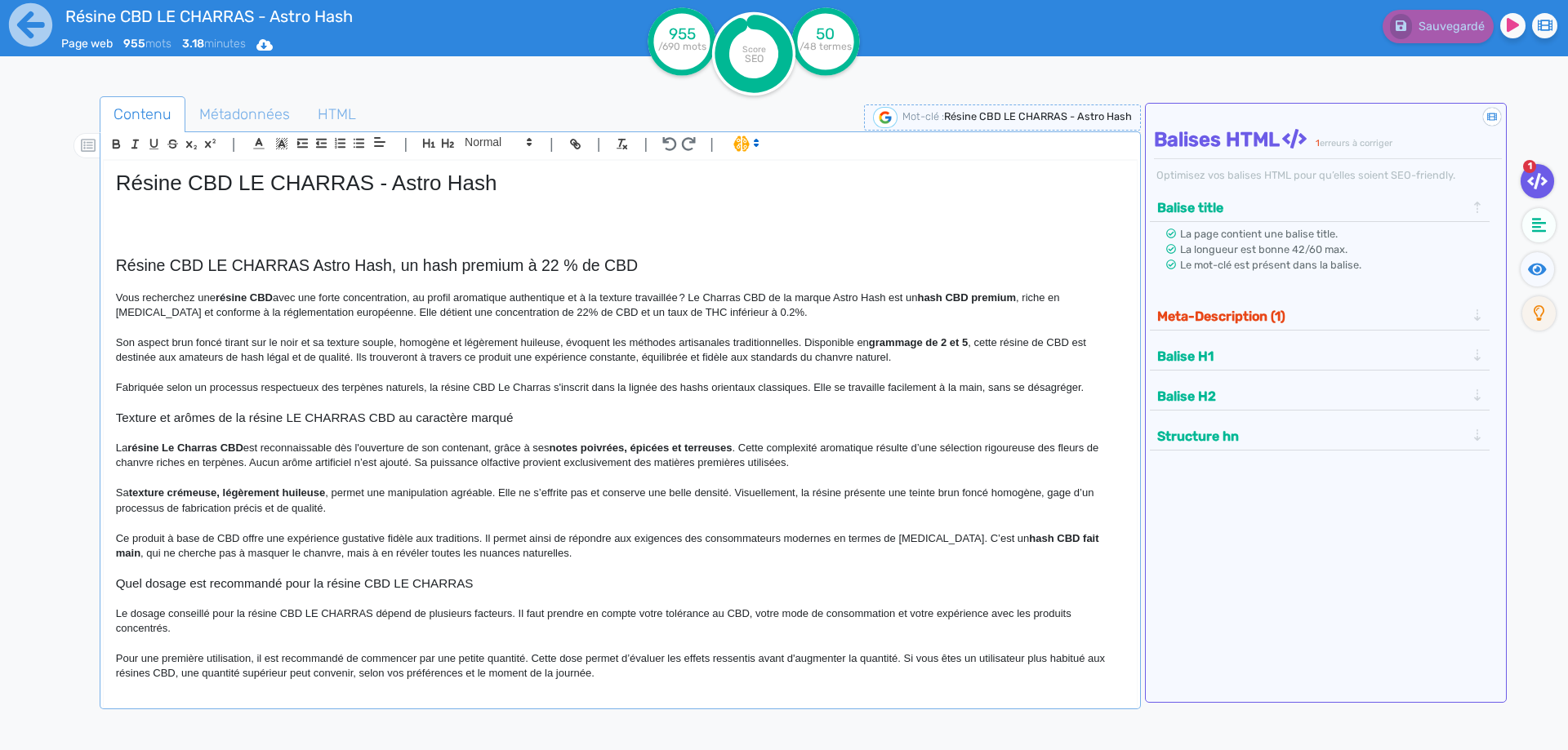
click at [1284, 325] on button "Meta-Description (1)" at bounding box center [1311, 317] width 319 height 27
click at [212, 114] on span "Métadonnées" at bounding box center [244, 114] width 117 height 44
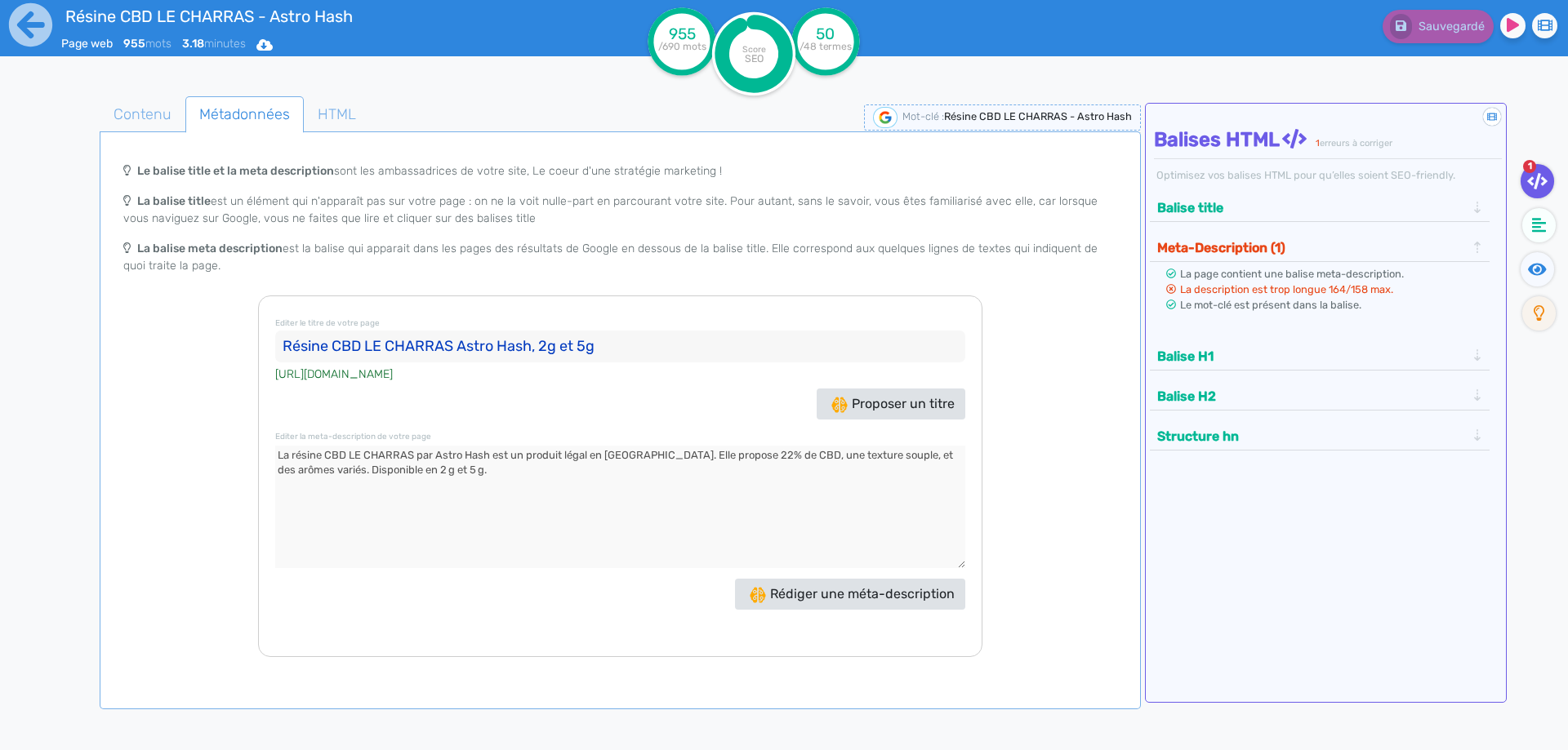
click at [178, 144] on section "Le balise title et la meta description sont les ambassadrices de votre site, Le…" at bounding box center [620, 405] width 1034 height 547
click at [157, 123] on span "Contenu" at bounding box center [142, 114] width 84 height 44
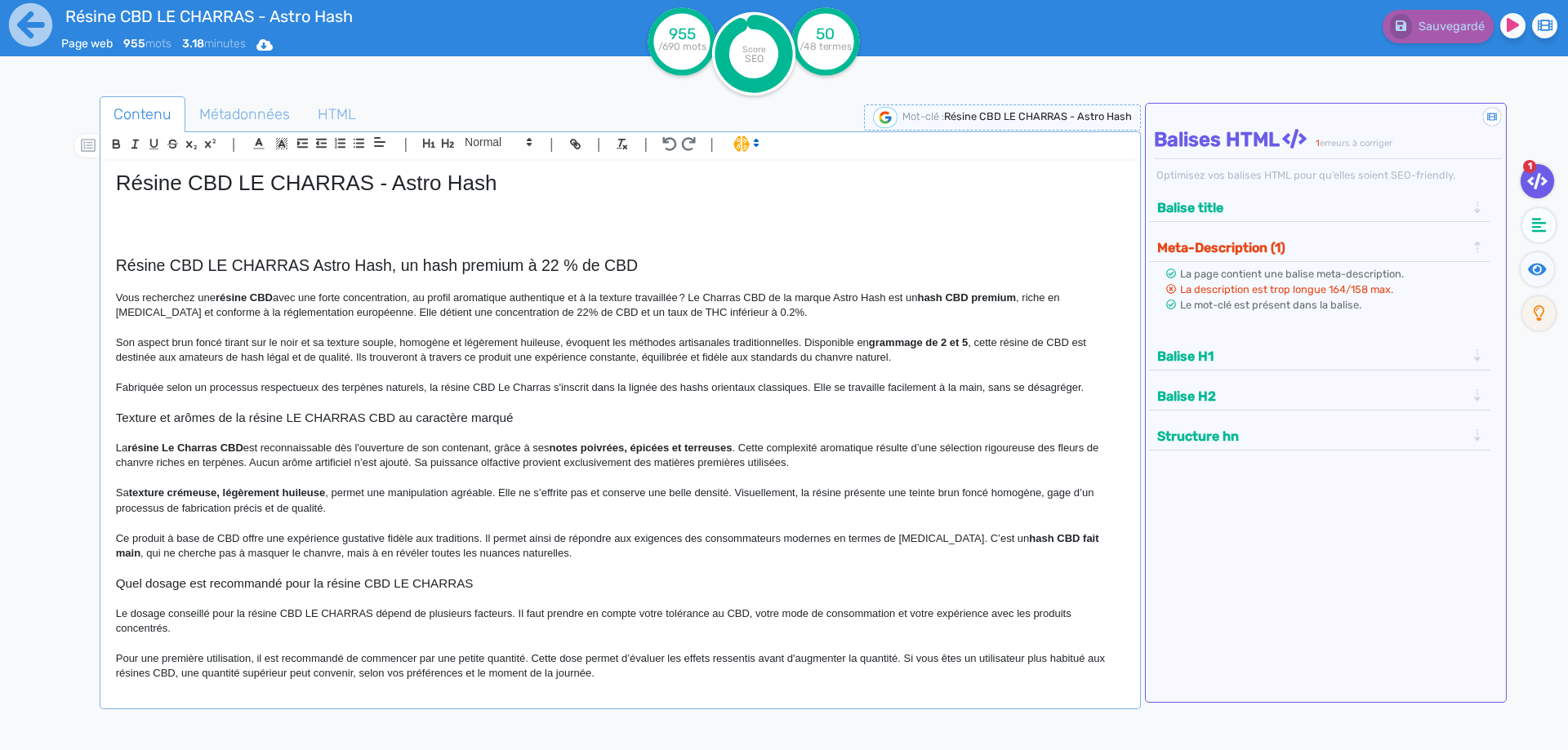
click at [194, 214] on p at bounding box center [619, 218] width 1008 height 15
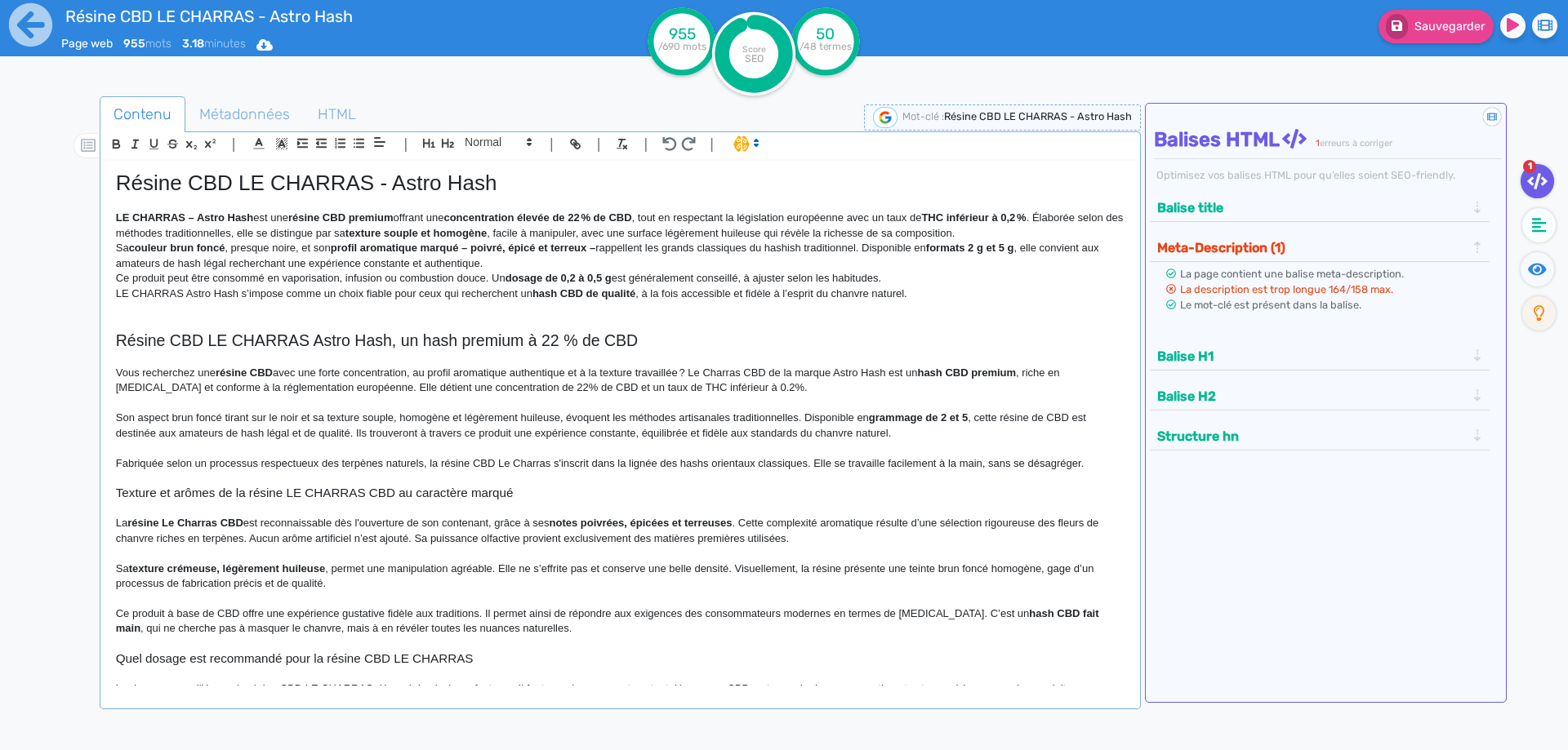
click at [110, 213] on div "Résine CBD LE CHARRAS - Astro Hash LE CHARRAS – Astro Hash est une résine CBD p…" at bounding box center [620, 423] width 1033 height 525
click at [196, 212] on strong "LE CHARRAS – Astro Hash" at bounding box center [185, 217] width 138 height 12
click at [339, 215] on strong "résine CBD premium" at bounding box center [373, 217] width 106 height 12
drag, startPoint x: 340, startPoint y: 215, endPoint x: 402, endPoint y: 215, distance: 62.0
click at [402, 215] on strong "résine CBD premium" at bounding box center [373, 217] width 106 height 12
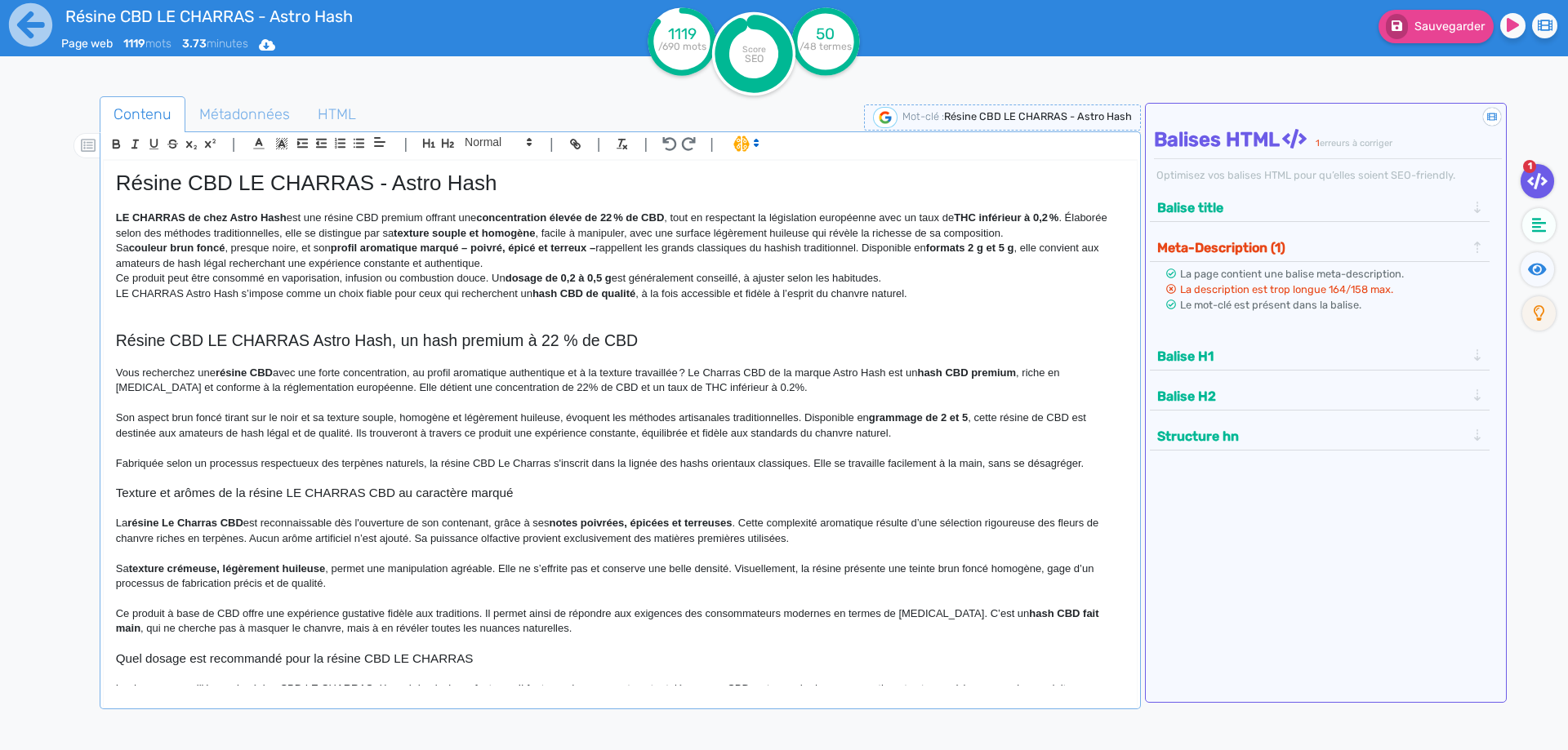
click at [467, 218] on p "LE CHARRAS de chez Astro Hash est une résine CBD premium offrant une concentrat…" at bounding box center [619, 225] width 1008 height 30
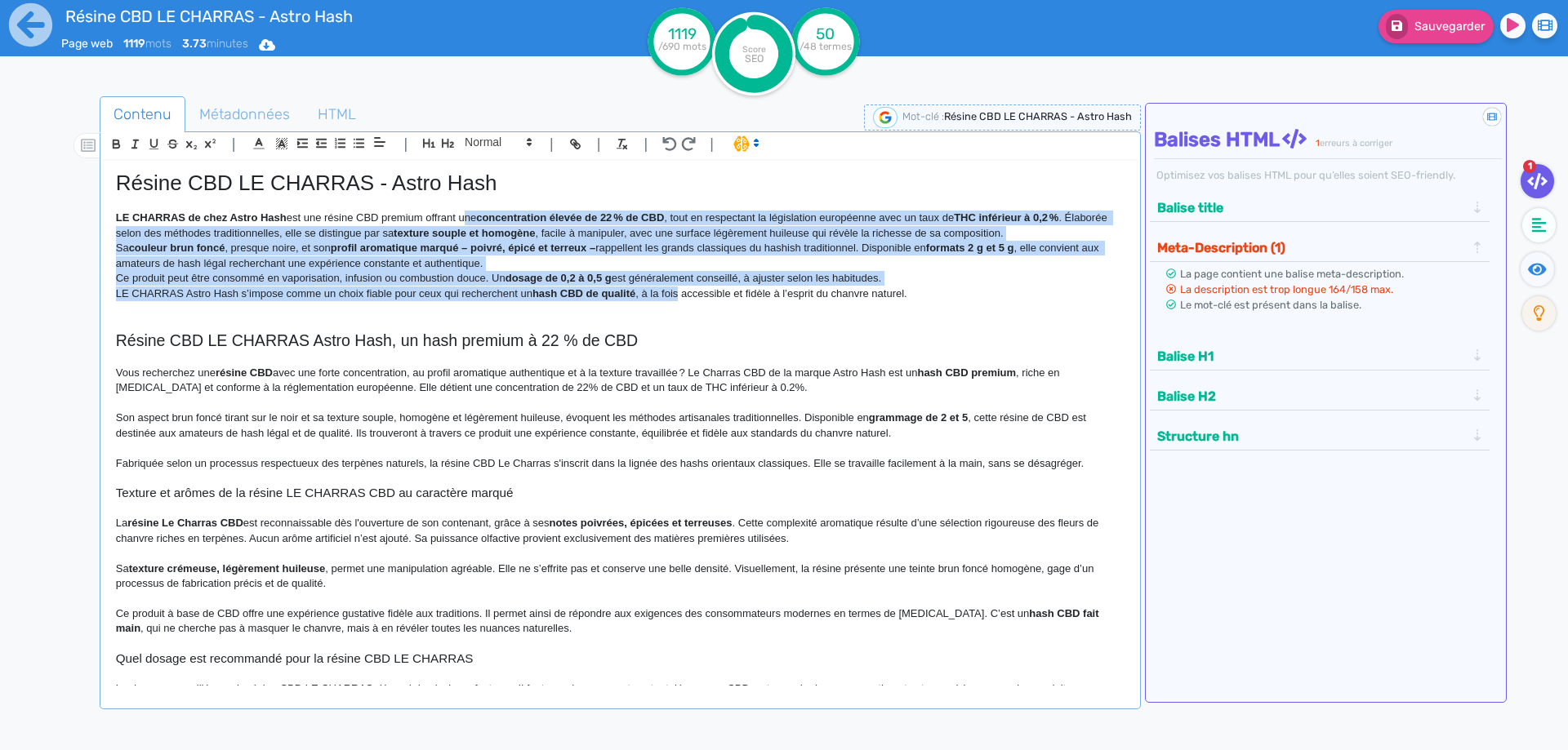
click at [667, 291] on div "Résine CBD LE CHARRAS - Astro Hash LE CHARRAS de chez Astro Hash est une résine…" at bounding box center [620, 423] width 1033 height 525
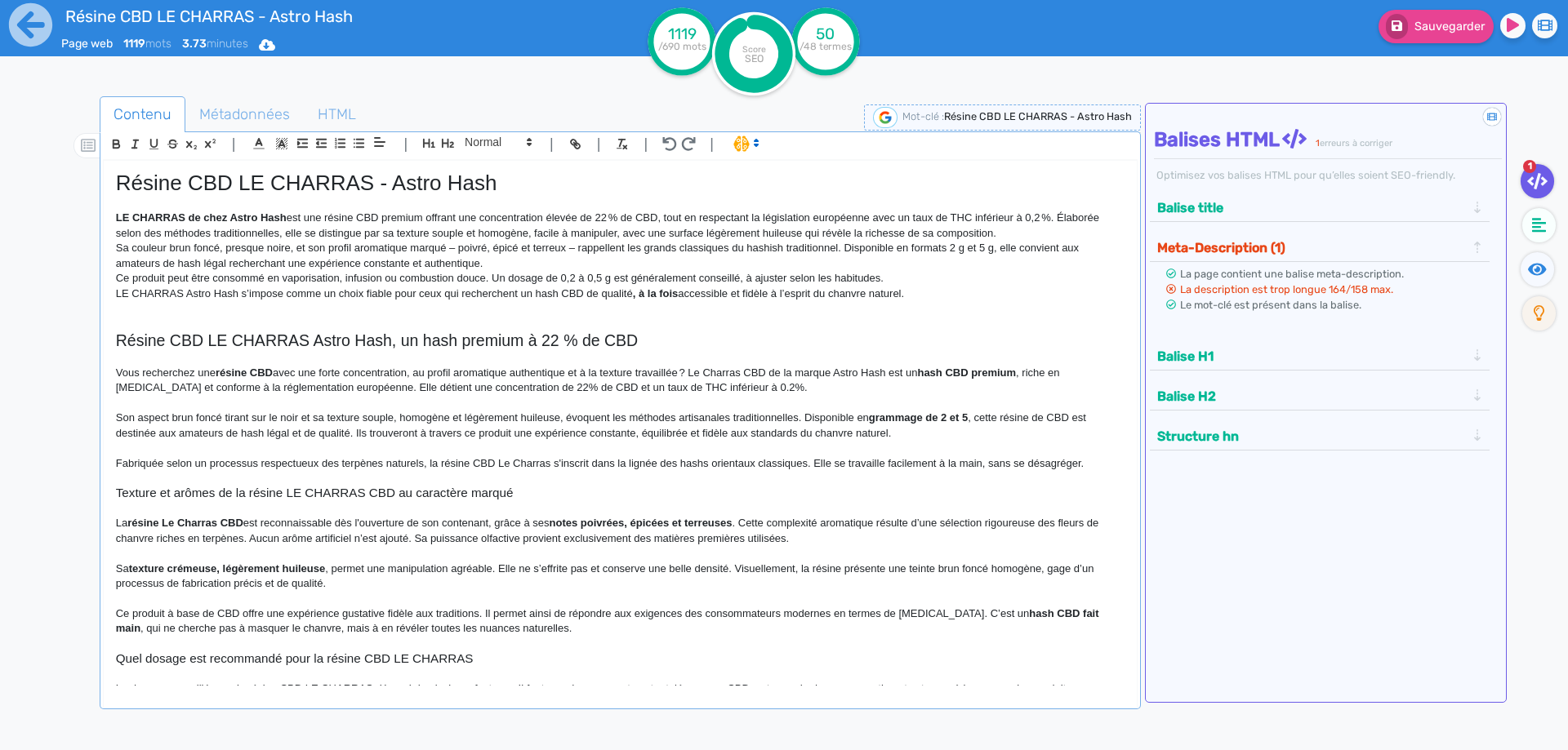
click at [667, 297] on strong ", à la fois" at bounding box center [656, 293] width 46 height 12
drag, startPoint x: 669, startPoint y: 296, endPoint x: 641, endPoint y: 296, distance: 28.0
click at [641, 296] on strong ", à la fois" at bounding box center [656, 293] width 46 height 12
click at [641, 295] on strong ", à la fois" at bounding box center [656, 293] width 46 height 12
drag, startPoint x: 641, startPoint y: 294, endPoint x: 676, endPoint y: 294, distance: 35.0
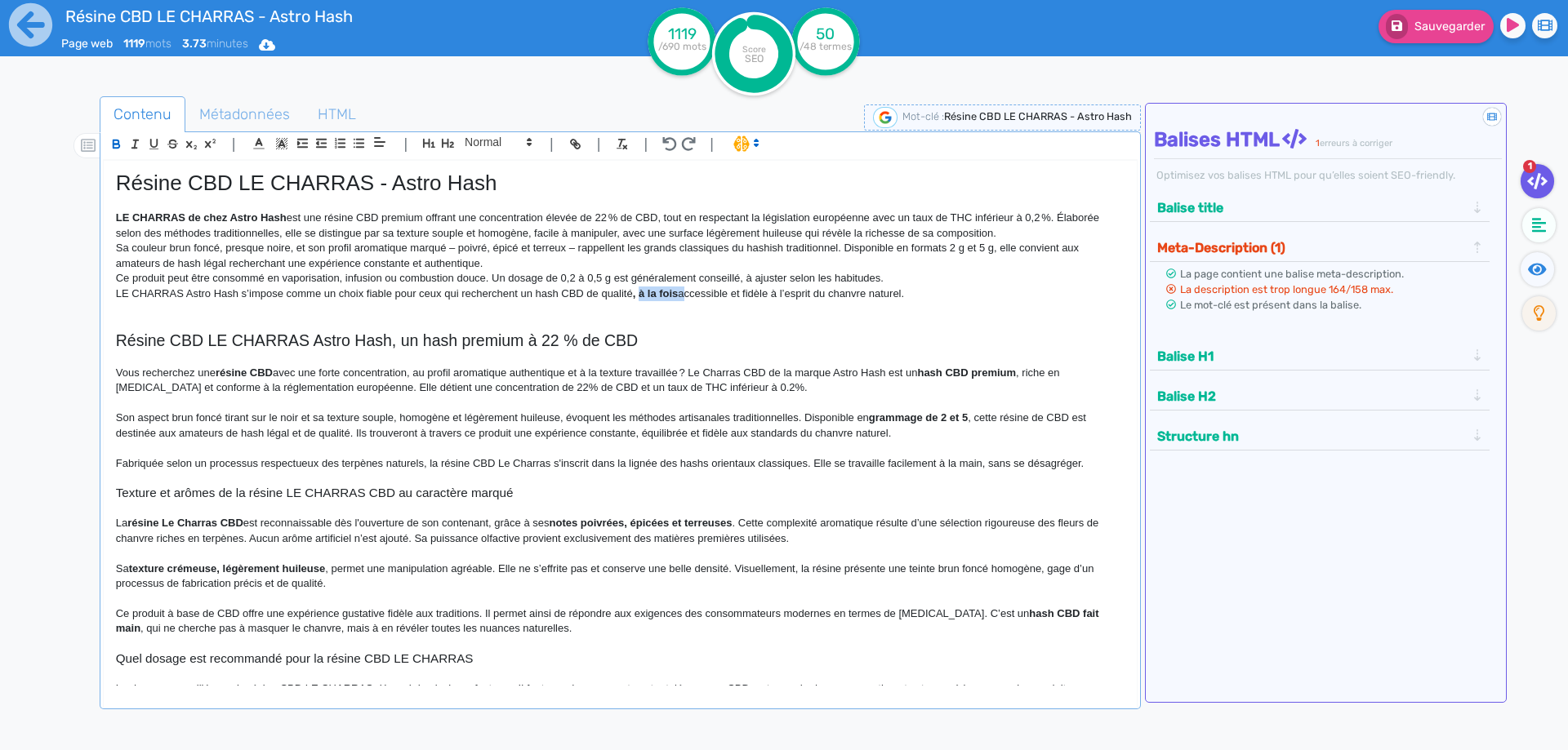
click at [676, 294] on strong ", à la fois" at bounding box center [656, 293] width 46 height 12
click at [677, 282] on p "Ce produit peut être consommé en vaporisation, infusion ou combustion douce. Un…" at bounding box center [619, 279] width 1008 height 15
click at [660, 218] on p "LE CHARRAS de chez Astro Hash est une résine CBD premium offrant une concentrat…" at bounding box center [619, 225] width 1008 height 30
click at [1088, 217] on p "LE CHARRAS de chez Astro Hash est une résine CBD premium offrant une concentrat…" at bounding box center [619, 225] width 1008 height 30
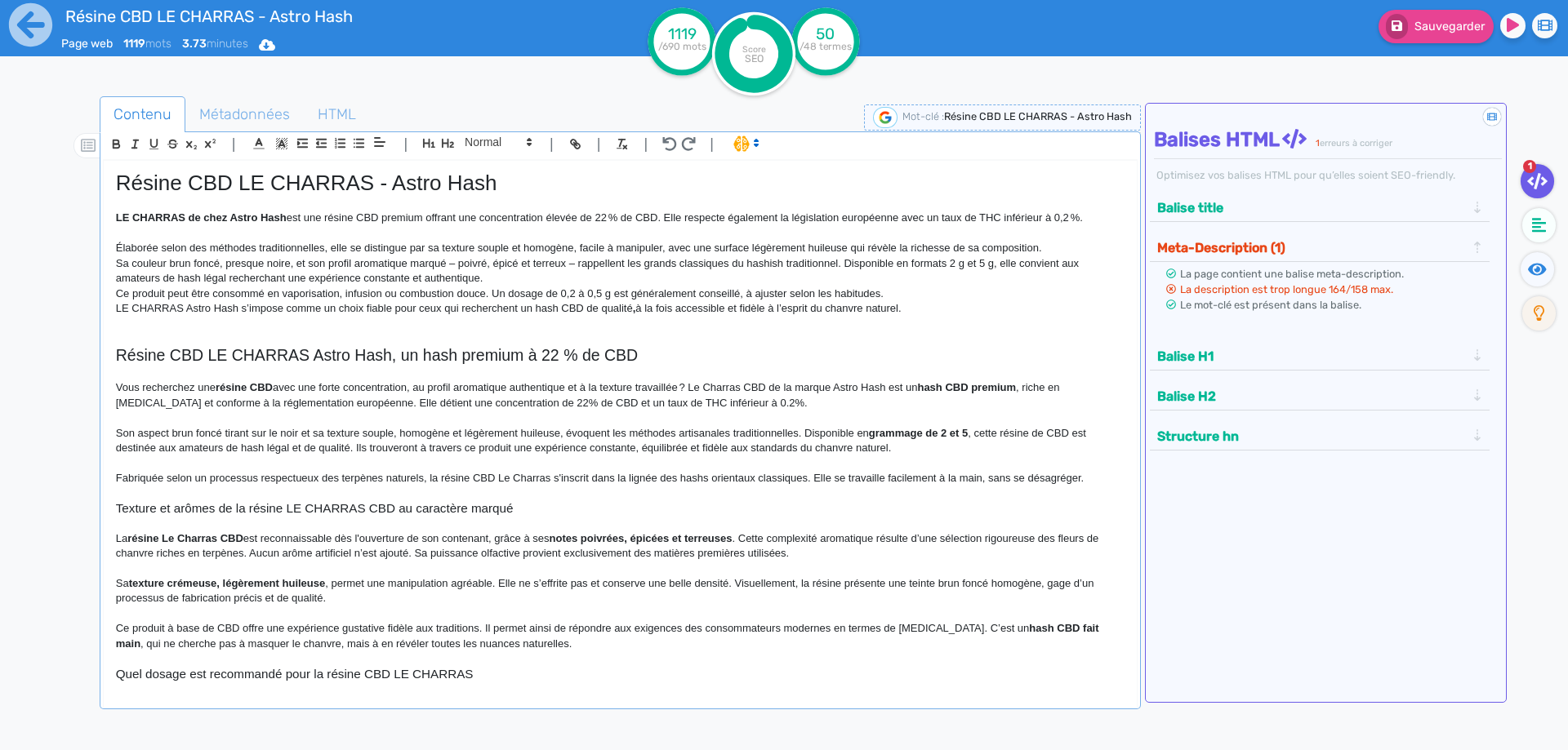
click at [667, 249] on p "Élaborée selon des méthodes traditionnelles, elle se distingue par sa texture s…" at bounding box center [619, 248] width 1008 height 15
click at [1054, 260] on p "Sa couleur brun foncé, presque noire, et son profil aromatique marqué – poivré,…" at bounding box center [619, 271] width 1008 height 30
click at [1052, 249] on p "Élaborée selon des méthodes traditionnelles, elle se distingue par sa texture s…" at bounding box center [619, 248] width 1008 height 15
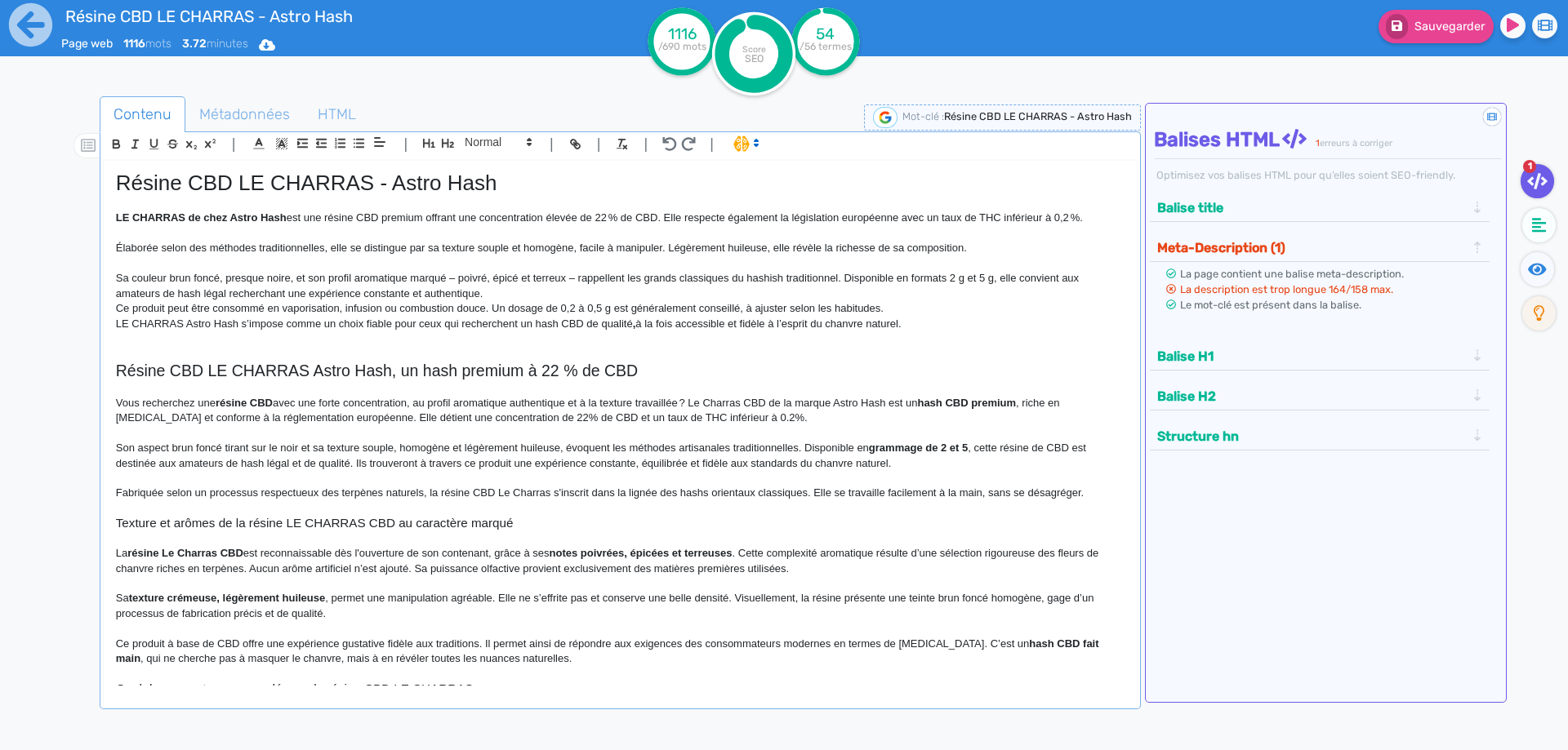
click at [452, 277] on p "Sa couleur brun foncé, presque noire, et son profil aromatique marqué – poivré,…" at bounding box center [619, 286] width 1008 height 30
drag, startPoint x: 452, startPoint y: 277, endPoint x: 560, endPoint y: 277, distance: 108.0
click at [560, 277] on p "Sa couleur brun foncé, presque noire, et son profil aromatique marqué – poivré,…" at bounding box center [619, 286] width 1008 height 30
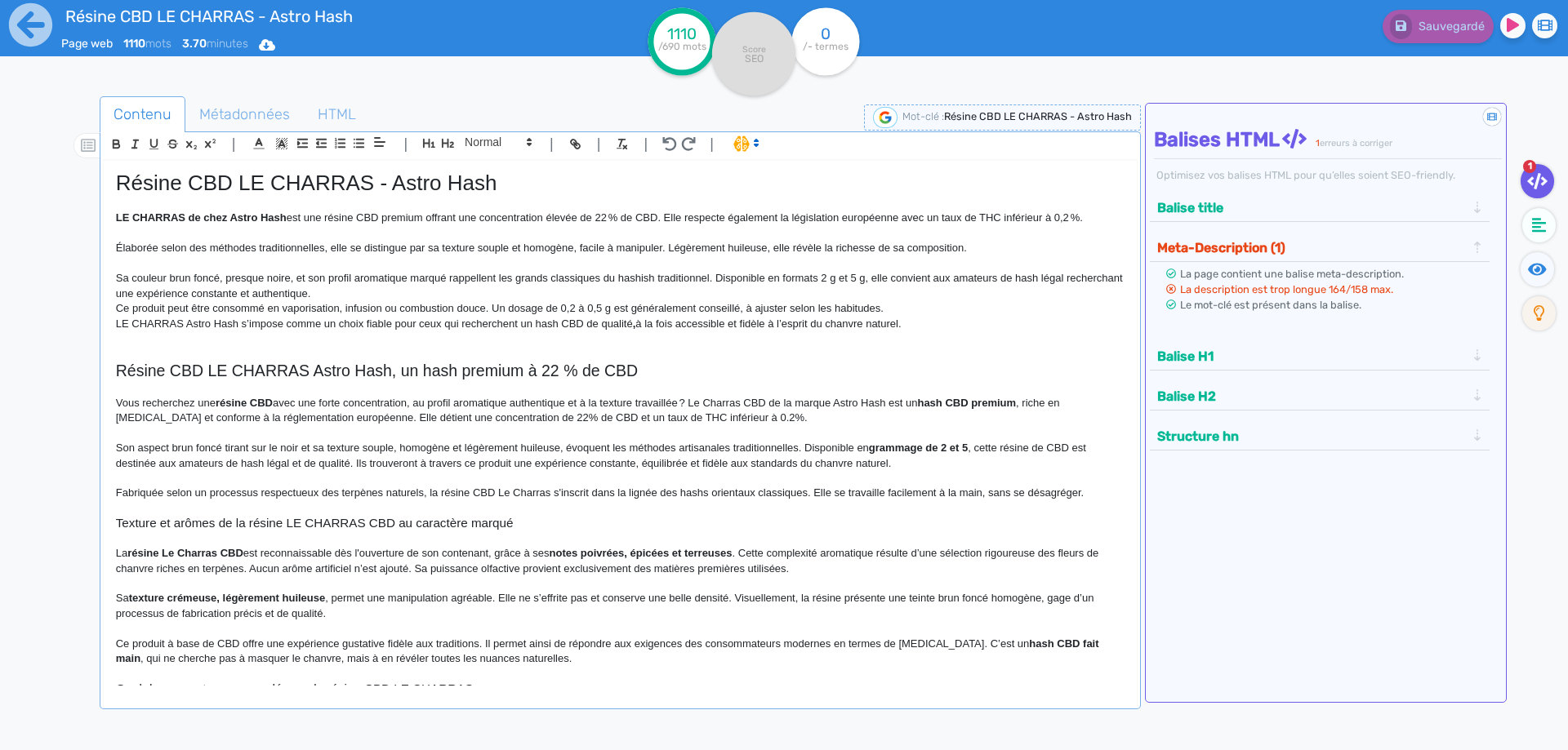
click at [804, 279] on p "Sa couleur brun foncé, presque noire, et son profil aromatique marqué rappellen…" at bounding box center [619, 286] width 1008 height 30
click at [826, 272] on p "Sa couleur brun foncé, presque noire, et son profil aromatique marqué rappellen…" at bounding box center [619, 286] width 1008 height 30
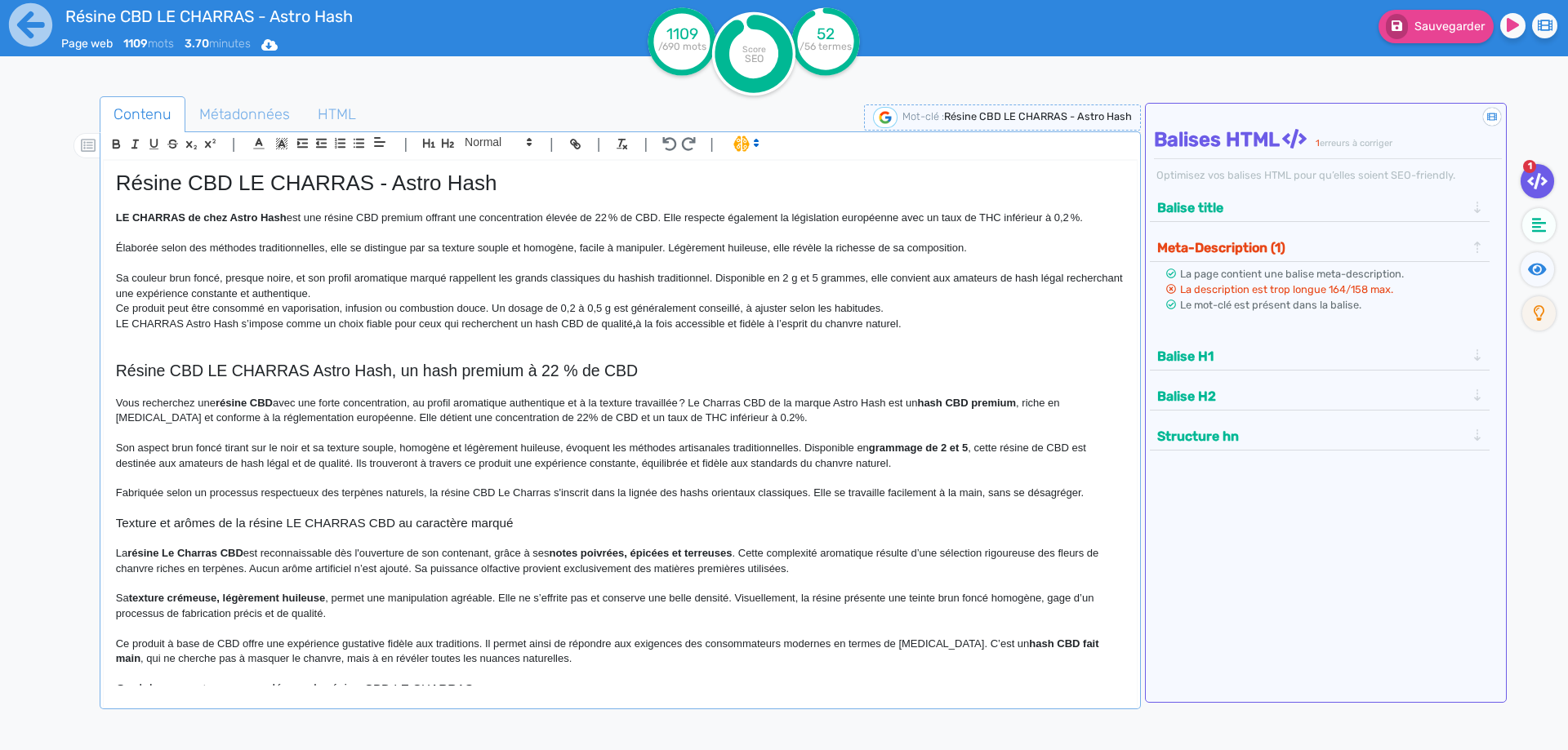
click at [798, 276] on p "Sa couleur brun foncé, presque noire, et son profil aromatique marqué rappellen…" at bounding box center [619, 286] width 1008 height 30
click at [872, 299] on p "Sa couleur brun foncé, presque noire, et son profil aromatique marqué rappellen…" at bounding box center [619, 286] width 1008 height 30
click at [874, 295] on p "Sa couleur brun foncé, presque noire, et son profil aromatique marqué rappellen…" at bounding box center [619, 286] width 1008 height 30
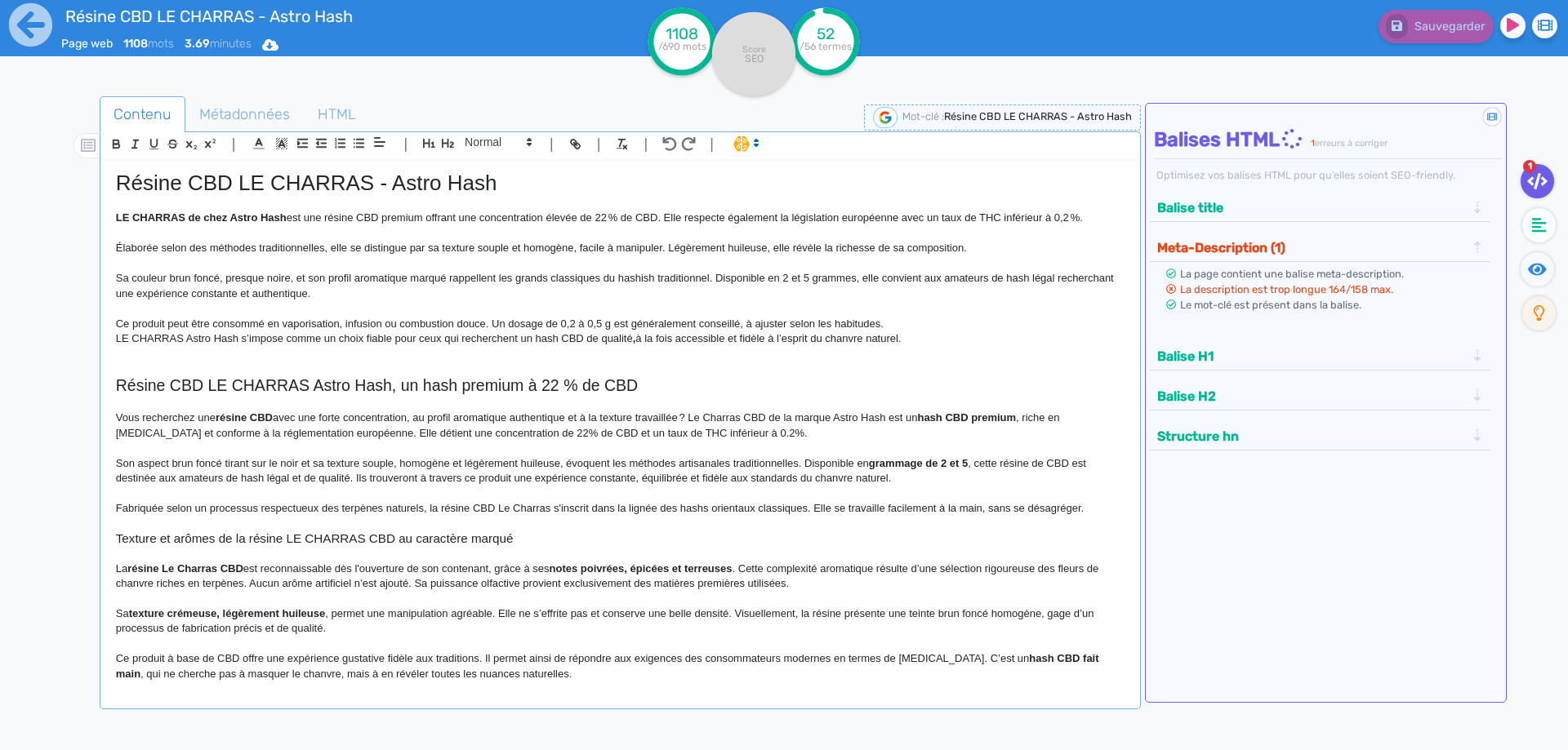
click at [162, 322] on p "Ce produit peut être consommé en vaporisation, infusion ou combustion douce. Un…" at bounding box center [619, 324] width 1008 height 15
click at [494, 322] on p "Ce produit peut être consommé en vaporisation, infusion ou combustion douce. Un…" at bounding box center [619, 324] width 1008 height 15
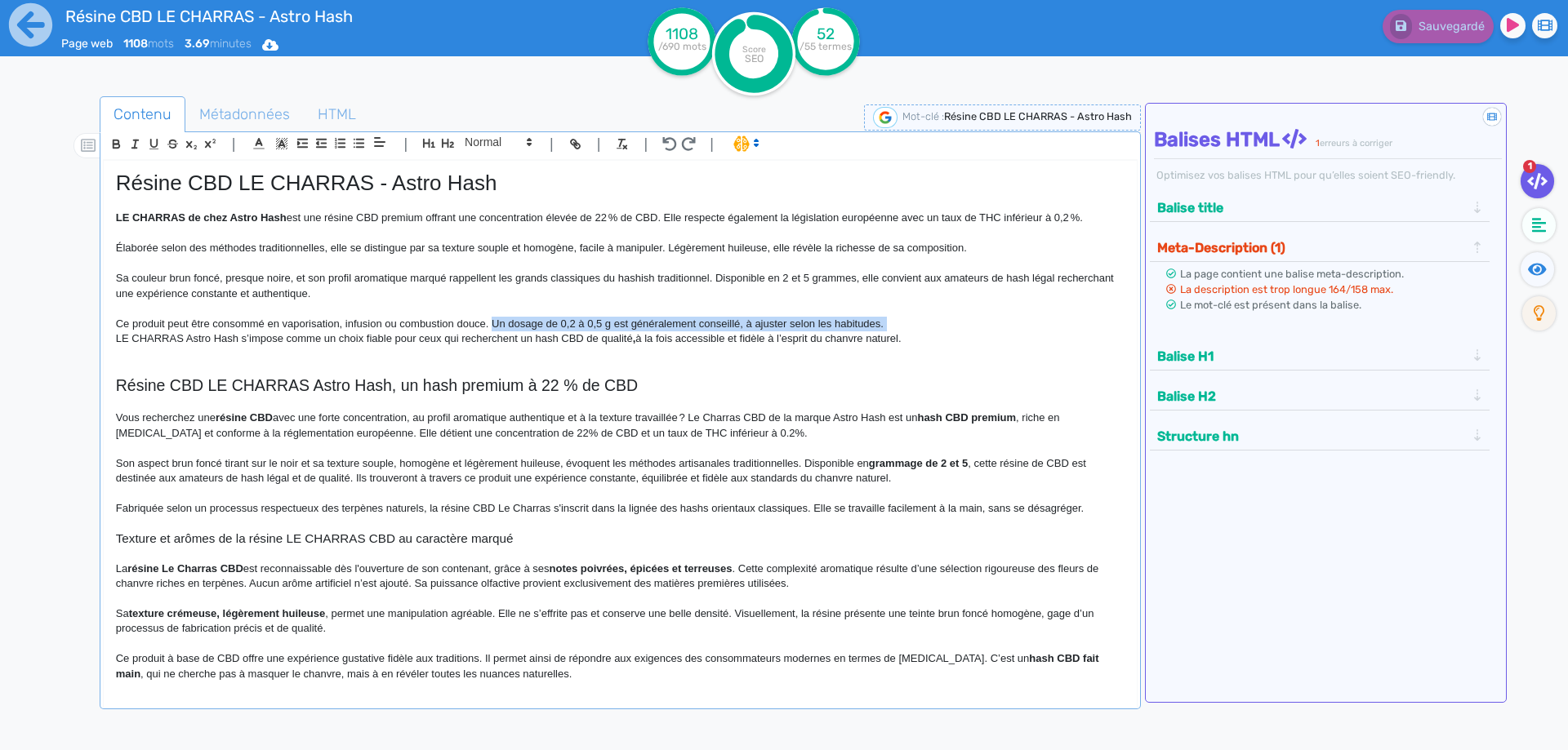
drag, startPoint x: 494, startPoint y: 322, endPoint x: 921, endPoint y: 320, distance: 427.0
click at [921, 320] on p "Ce produit peut être consommé en vaporisation, infusion ou combustion douce. Un…" at bounding box center [619, 324] width 1008 height 15
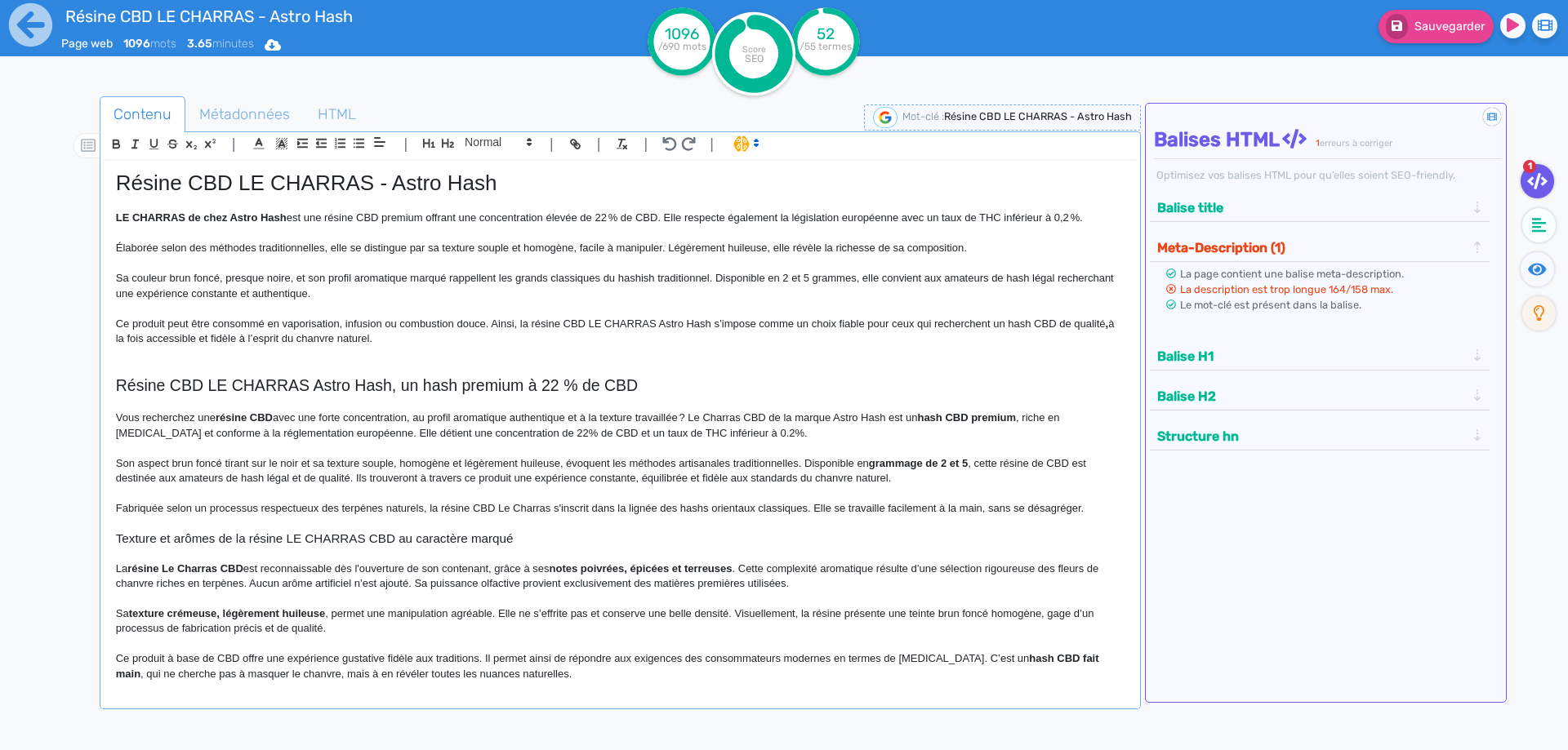
click at [668, 328] on p "Ce produit peut être consommé en vaporisation, infusion ou combustion douce. Ai…" at bounding box center [619, 331] width 1008 height 30
drag, startPoint x: 668, startPoint y: 328, endPoint x: 708, endPoint y: 323, distance: 40.3
click at [708, 323] on p "Ce produit peut être consommé en vaporisation, infusion ou combustion douce. Ai…" at bounding box center [619, 331] width 1008 height 30
click at [981, 321] on p "Ce produit peut être consommé en vaporisation, infusion ou combustion douce. Ai…" at bounding box center [619, 331] width 1008 height 30
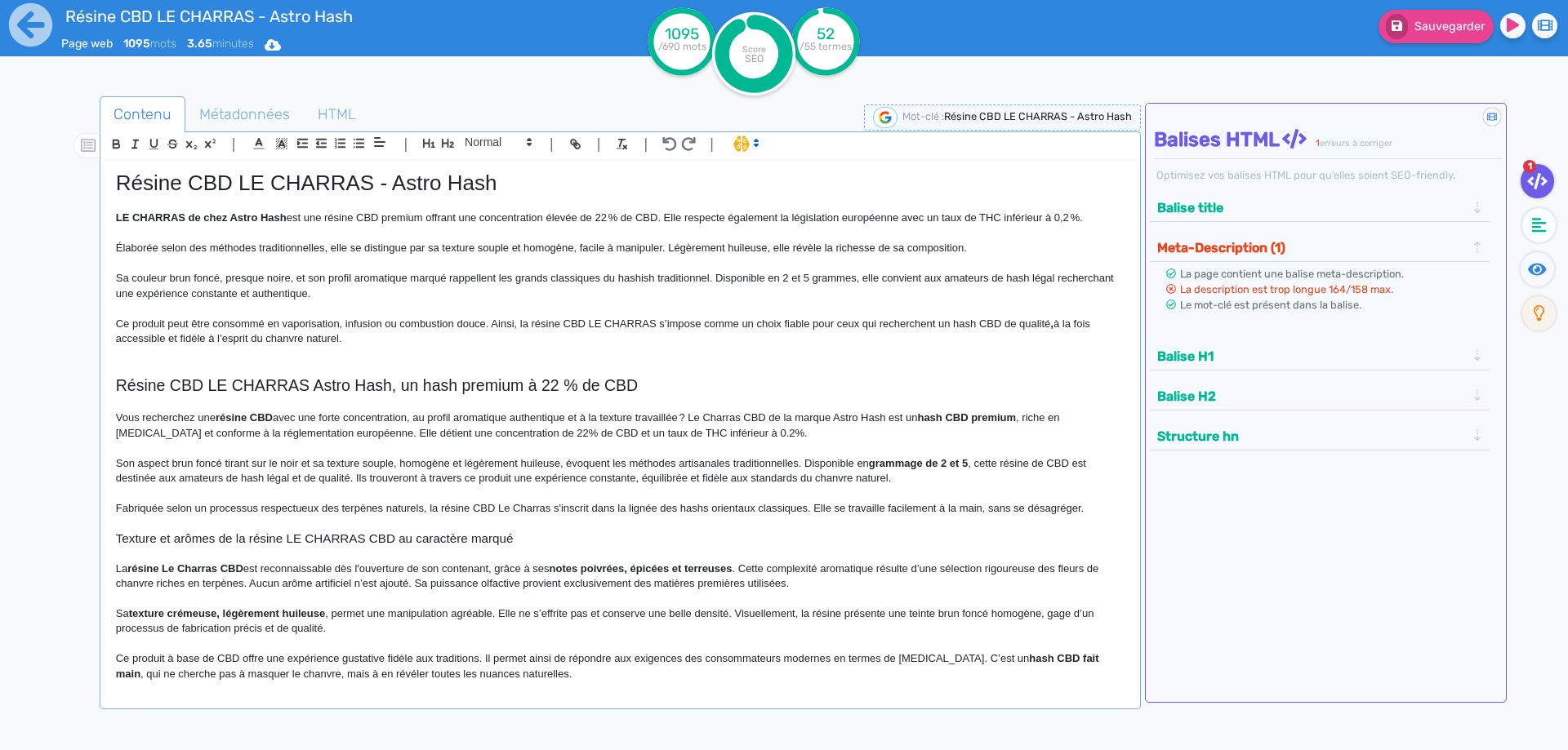
click at [418, 335] on p "Ce produit peut être consommé en vaporisation, infusion ou combustion douce. Ai…" at bounding box center [619, 331] width 1008 height 30
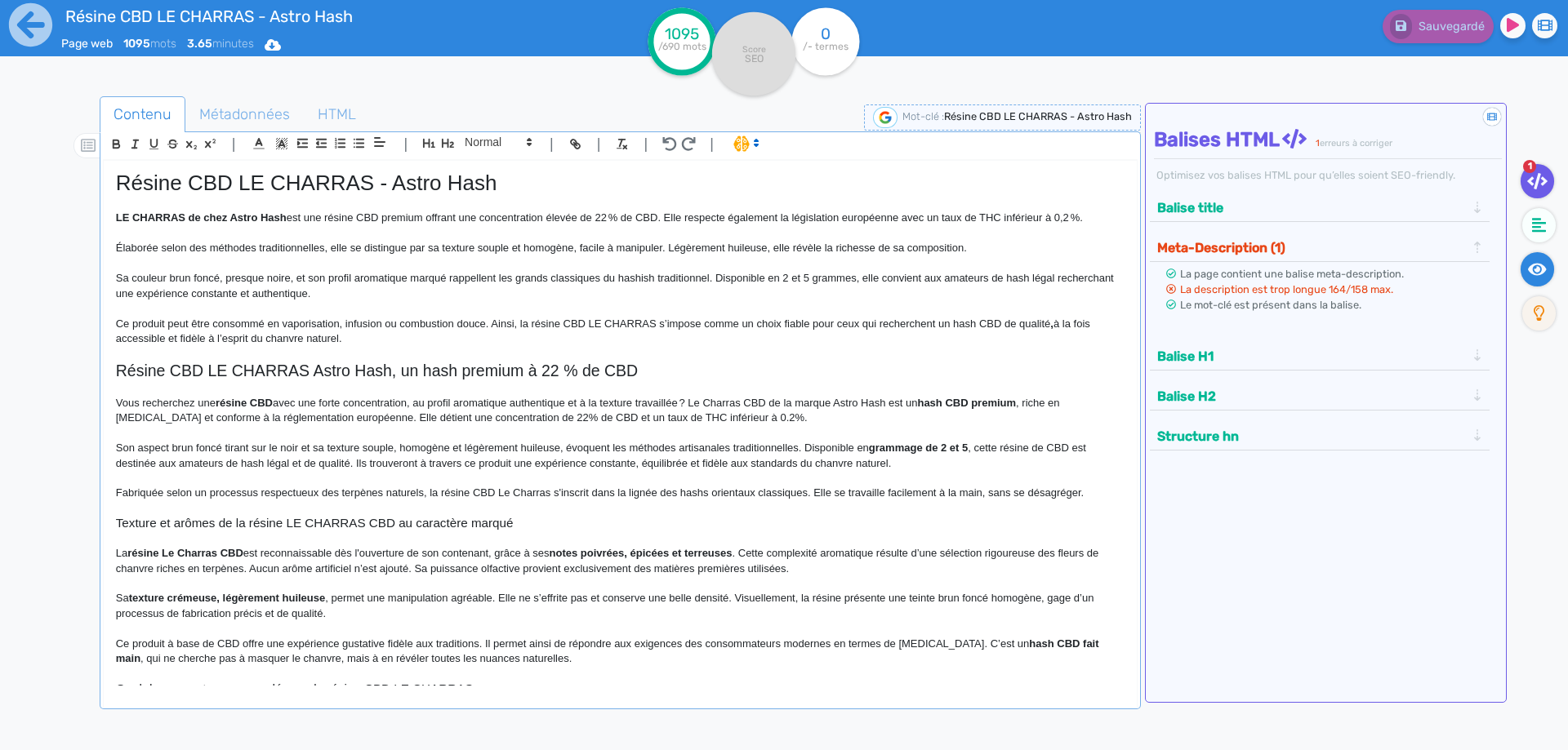
click at [1541, 258] on fa-icon at bounding box center [1537, 269] width 34 height 35
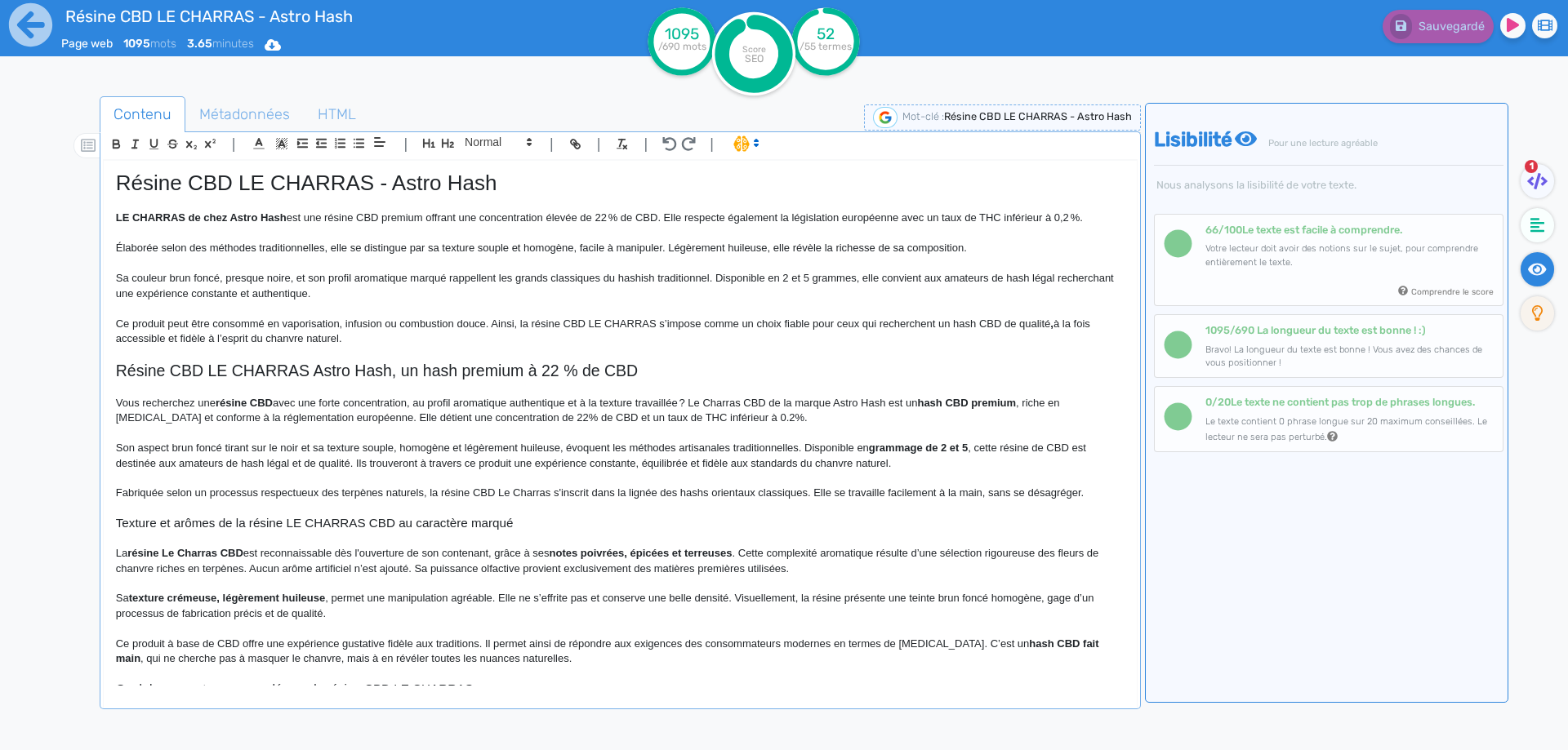
click at [1036, 277] on p "Sa couleur brun foncé, presque noire, et son profil aromatique marqué rappellen…" at bounding box center [619, 286] width 1008 height 30
click at [1033, 279] on p "Sa couleur brun foncé, presque noire, et son profil aromatique marqué rappellen…" at bounding box center [619, 286] width 1008 height 30
click at [448, 248] on p "Élaborée selon des méthodes traditionnelles, elle se distingue par sa texture s…" at bounding box center [619, 248] width 1008 height 15
click at [544, 247] on p "Élaborée selon des méthodes traditionnelles, elle se distingue par sa texture s…" at bounding box center [619, 248] width 1008 height 15
click at [539, 387] on p at bounding box center [619, 388] width 1008 height 15
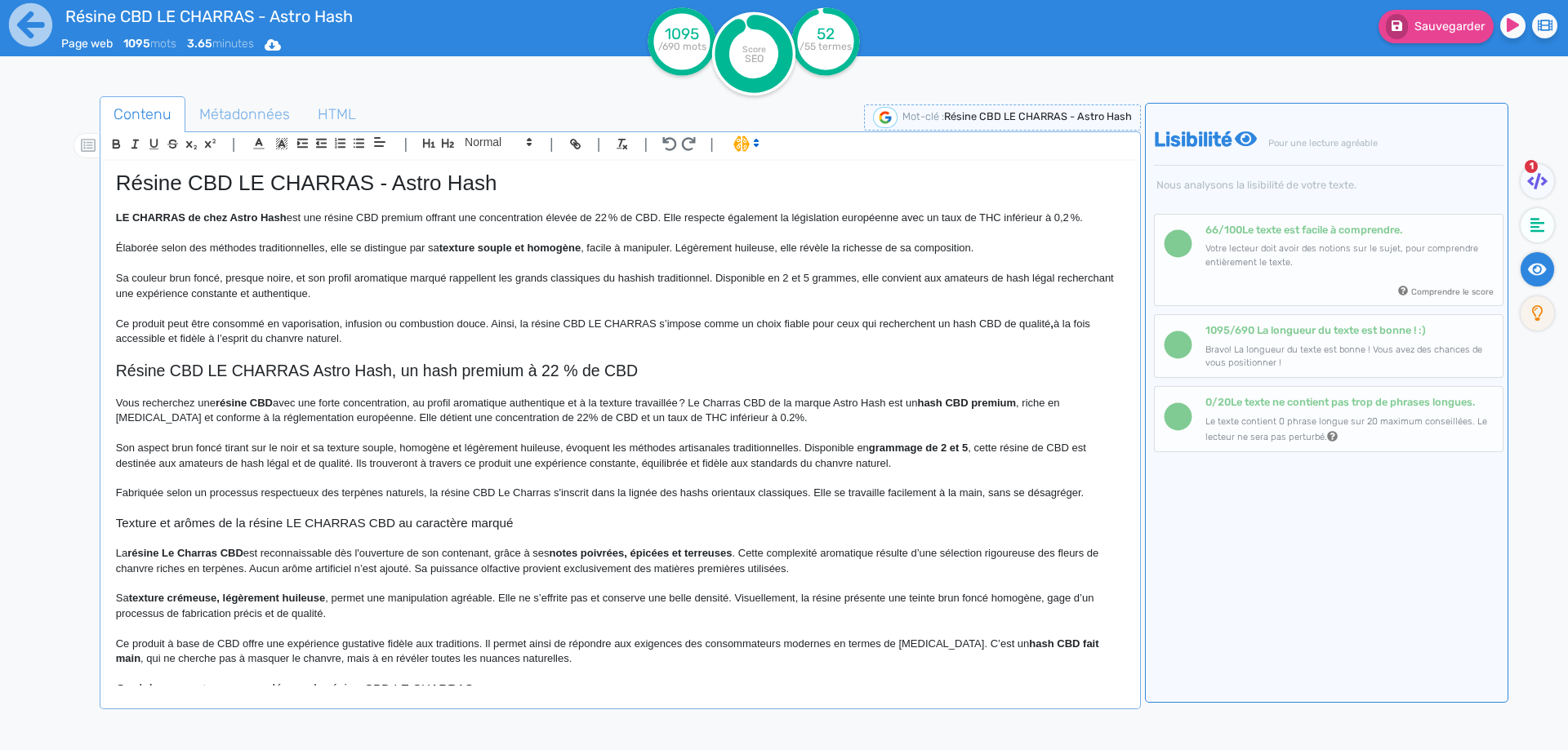
scroll to position [82, 0]
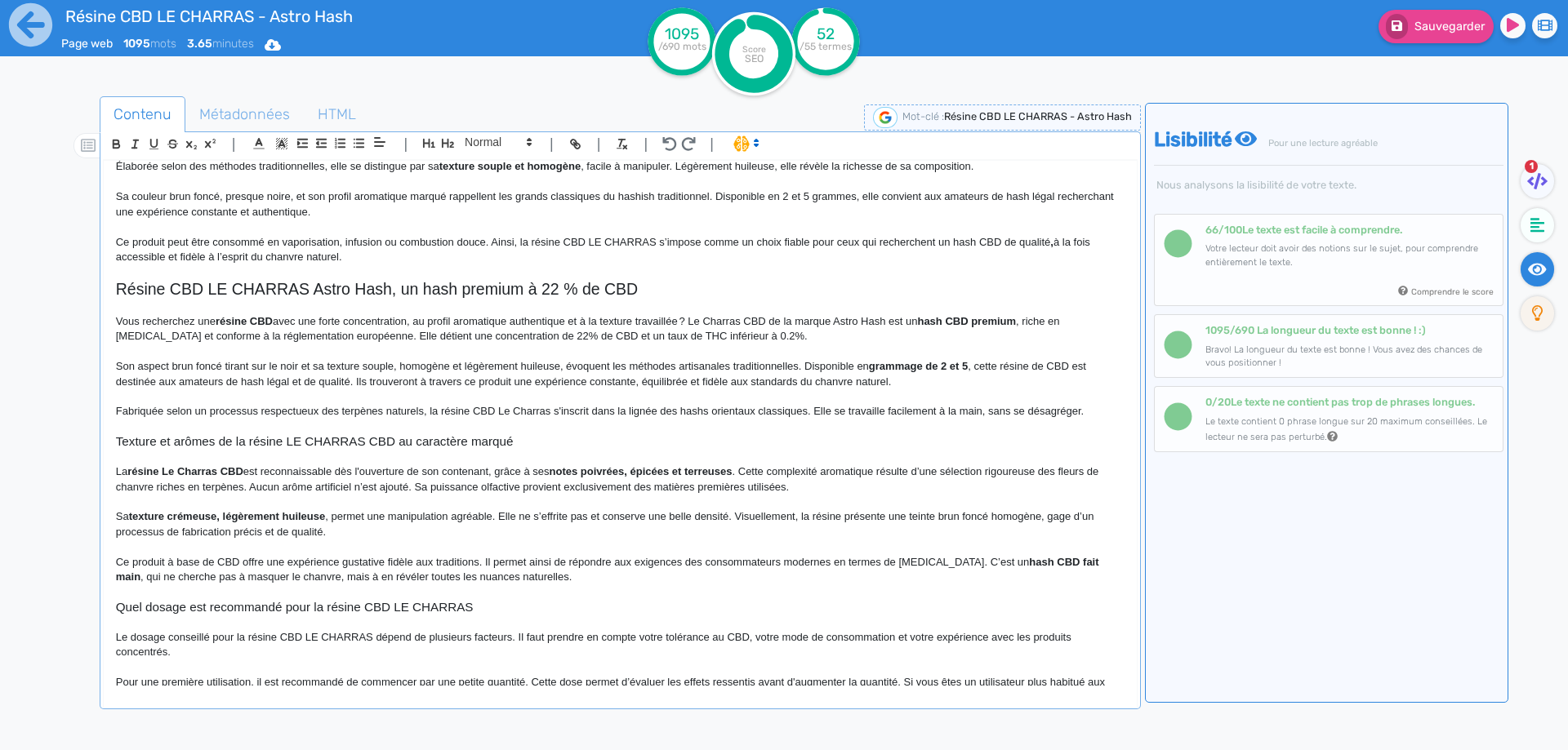
click at [486, 336] on p "Vous recherchez une résine CBD avec une forte concentration, au profil aromatiq…" at bounding box center [619, 329] width 1008 height 30
click at [585, 333] on p "Vous recherchez une résine CBD avec une forte concentration, au profil aromatiq…" at bounding box center [619, 329] width 1008 height 30
click at [658, 338] on p "Vous recherchez une résine CBD avec une forte concentration, au profil aromatiq…" at bounding box center [619, 329] width 1008 height 30
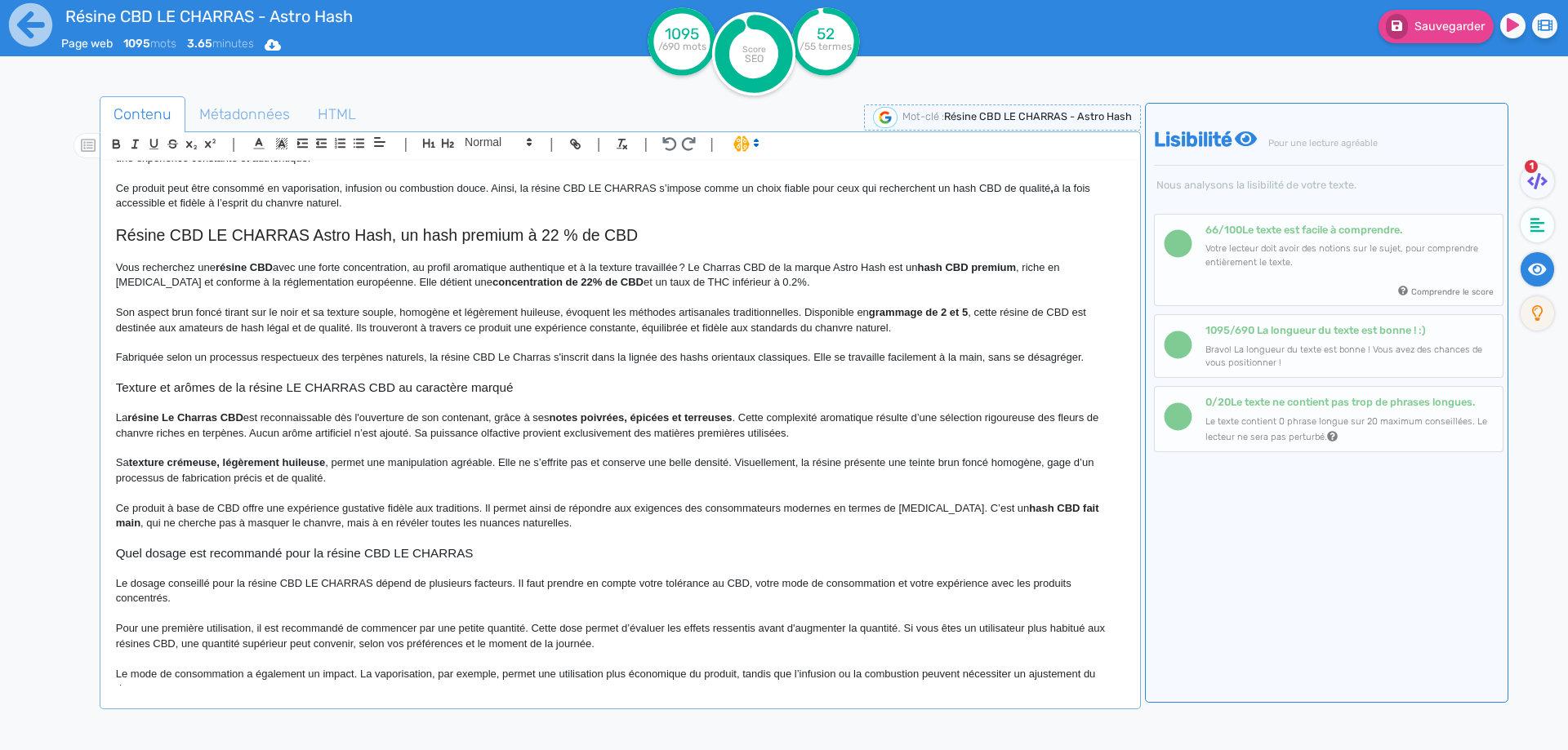
scroll to position [163, 0]
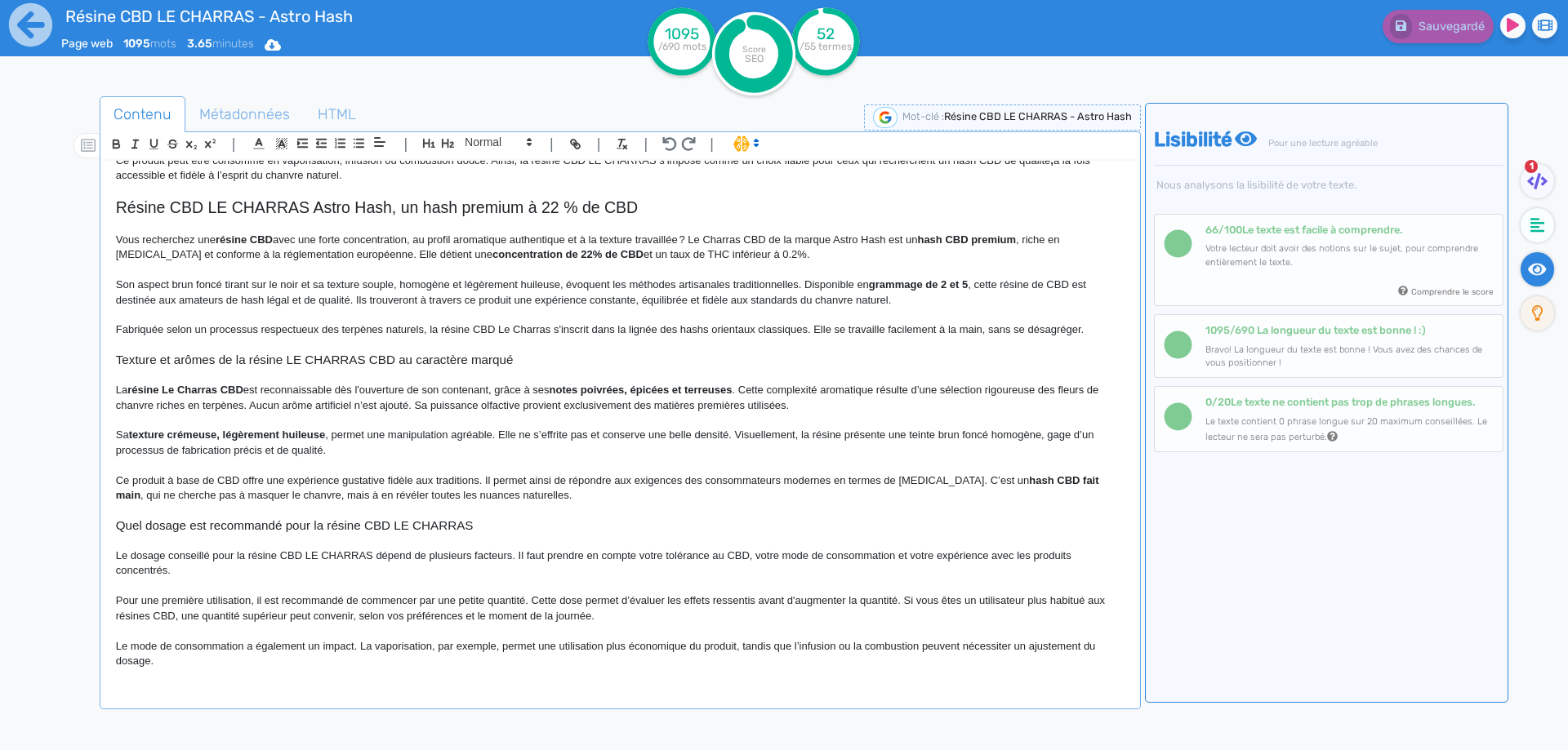
click at [475, 471] on p at bounding box center [619, 465] width 1008 height 15
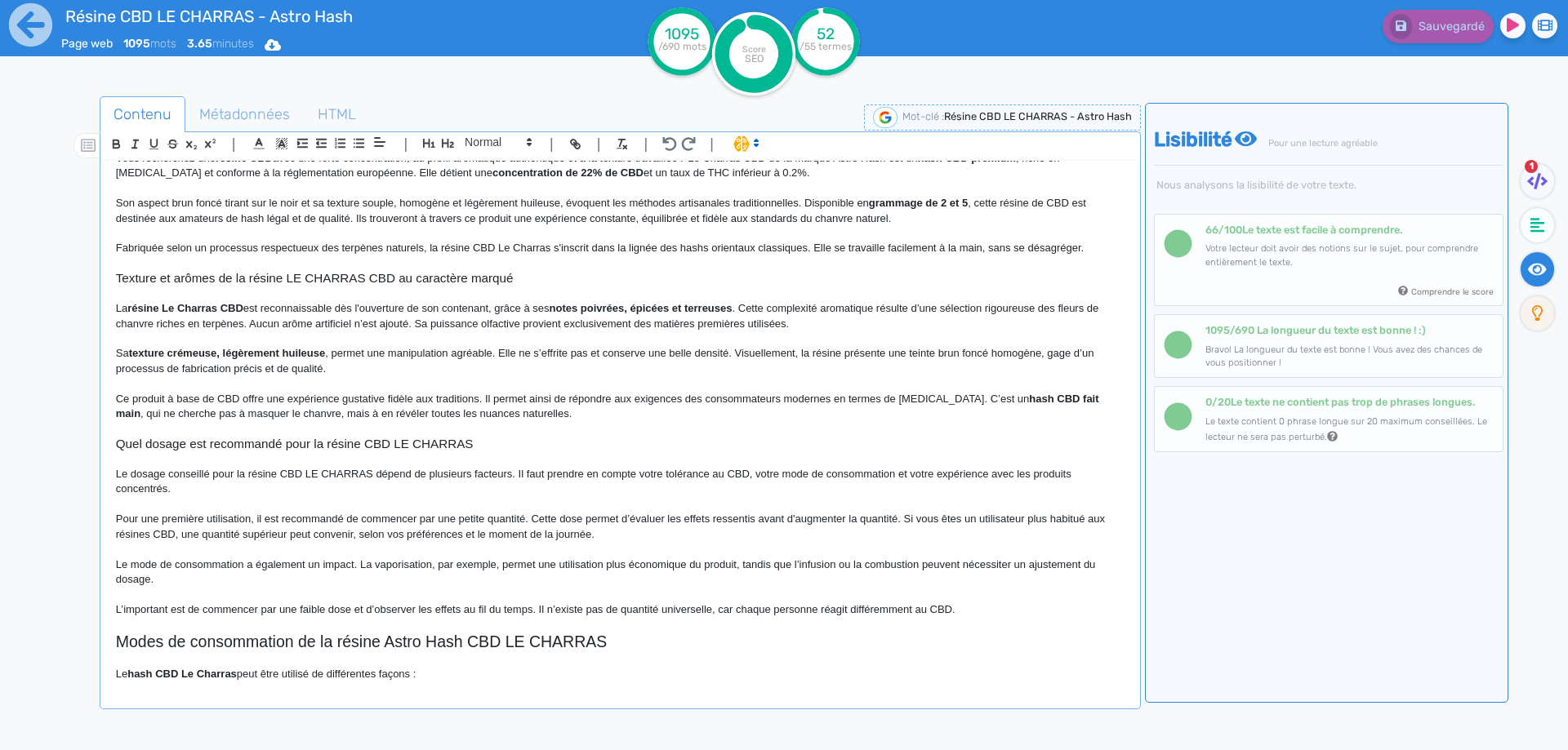
click at [679, 246] on p "Fabriquée selon un processus respectueux des terpènes naturels, la résine CBD L…" at bounding box center [619, 248] width 1008 height 15
drag, startPoint x: 679, startPoint y: 246, endPoint x: 774, endPoint y: 246, distance: 95.0
click at [774, 246] on p "Fabriquée selon un processus respectueux des terpènes naturels, la résine CBD L…" at bounding box center [619, 248] width 1008 height 15
click at [544, 502] on p at bounding box center [619, 504] width 1008 height 15
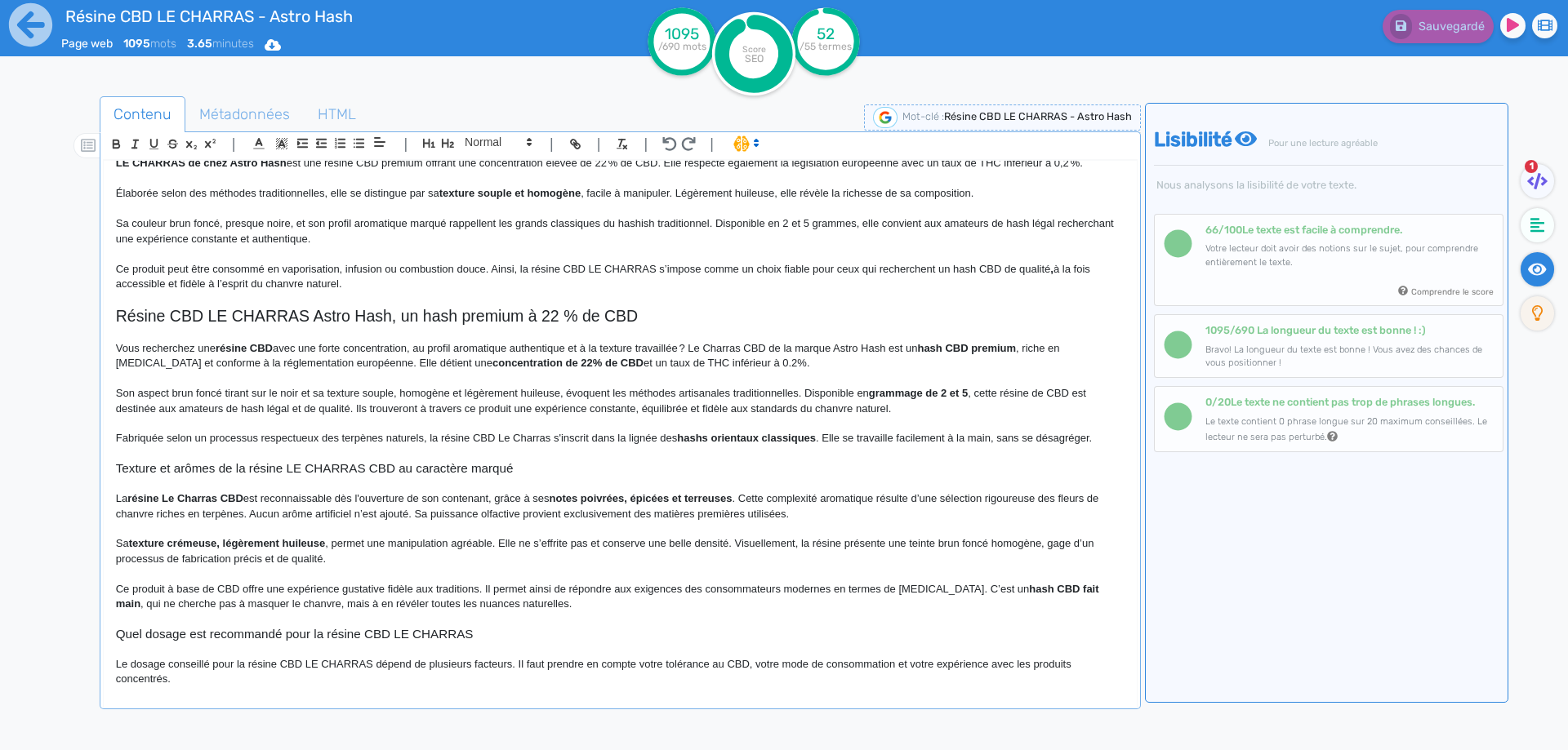
scroll to position [0, 0]
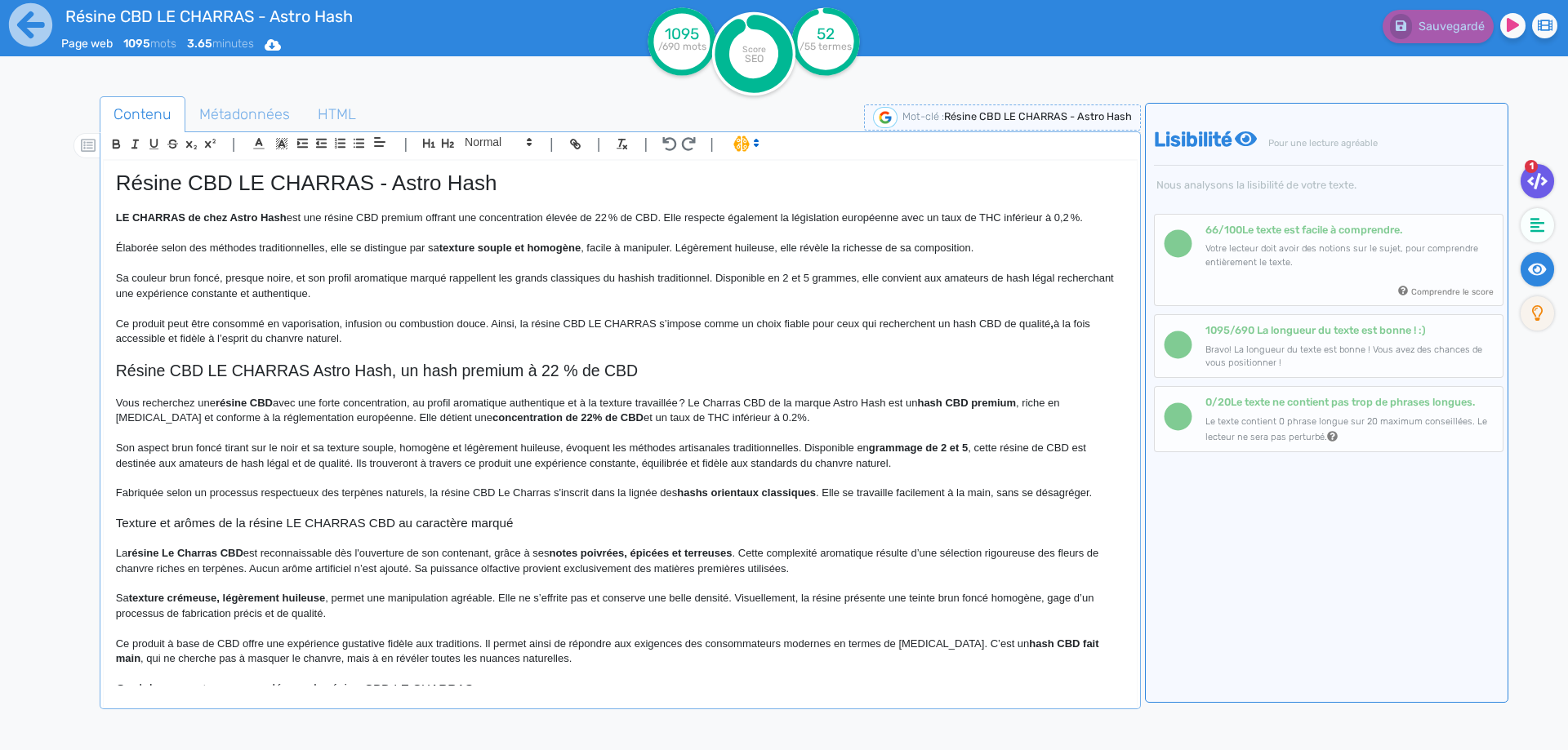
click at [1543, 190] on fa-icon at bounding box center [1537, 181] width 34 height 35
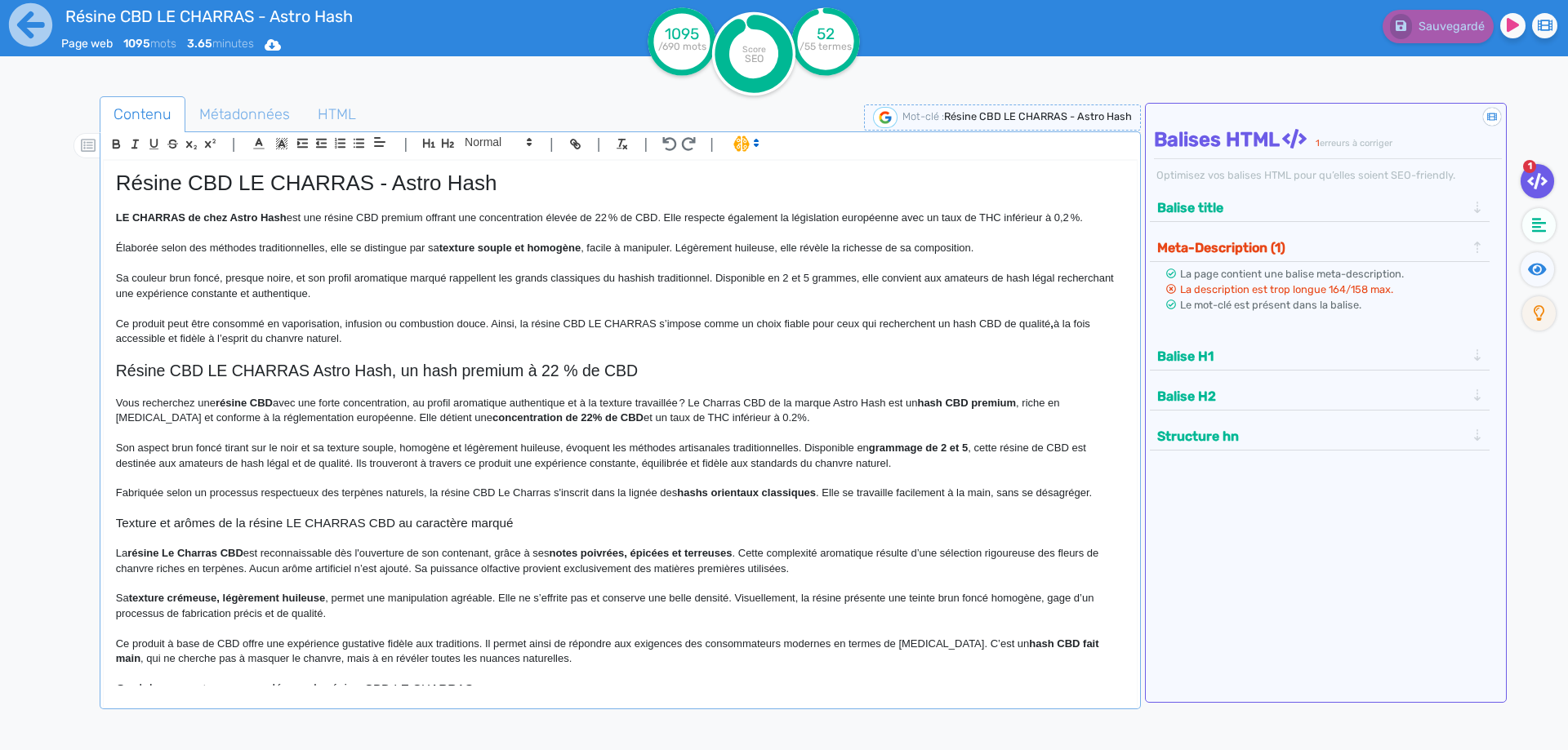
click at [710, 315] on p at bounding box center [619, 309] width 1008 height 15
click at [1534, 276] on icon at bounding box center [1537, 269] width 19 height 16
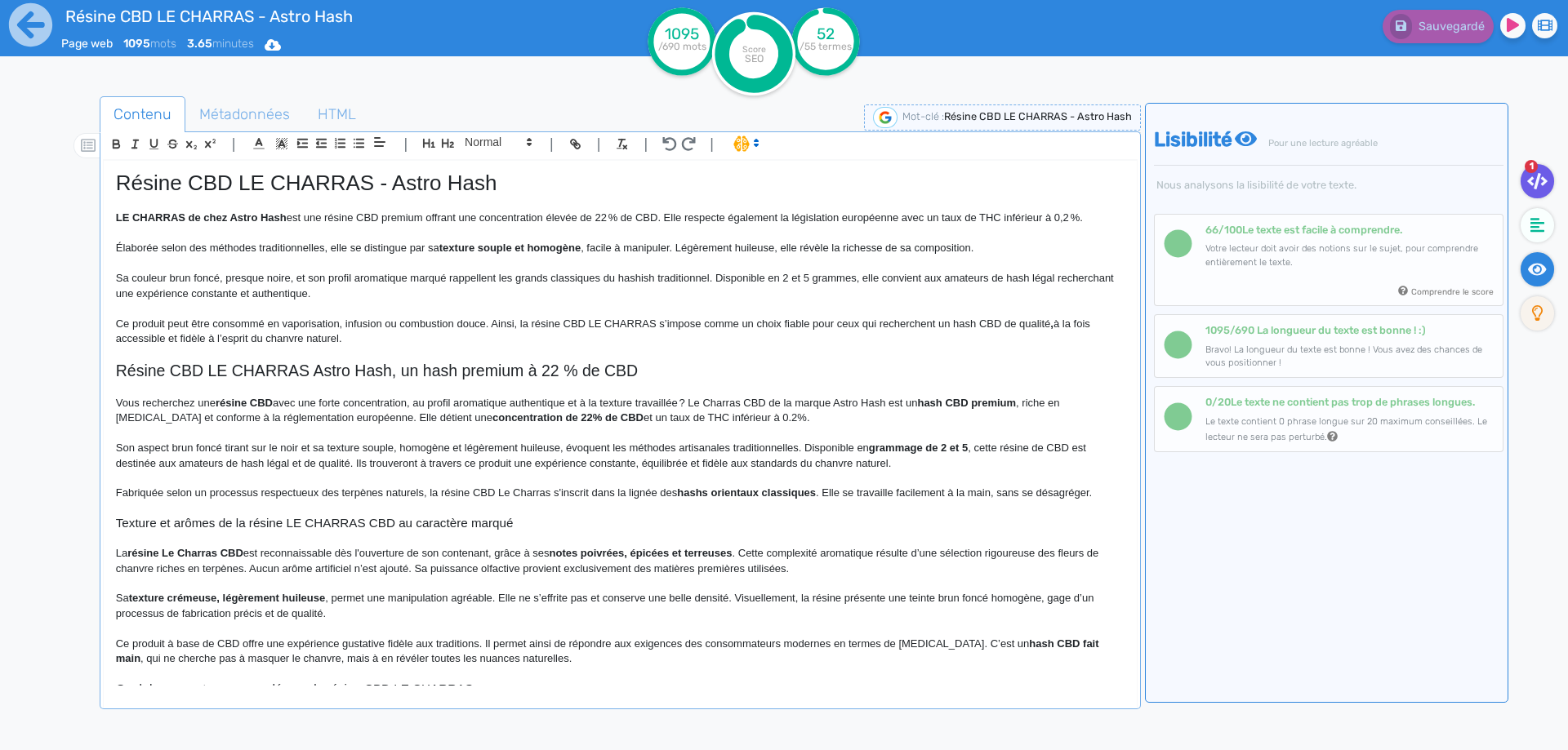
click at [1541, 180] on icon at bounding box center [1537, 181] width 20 height 16
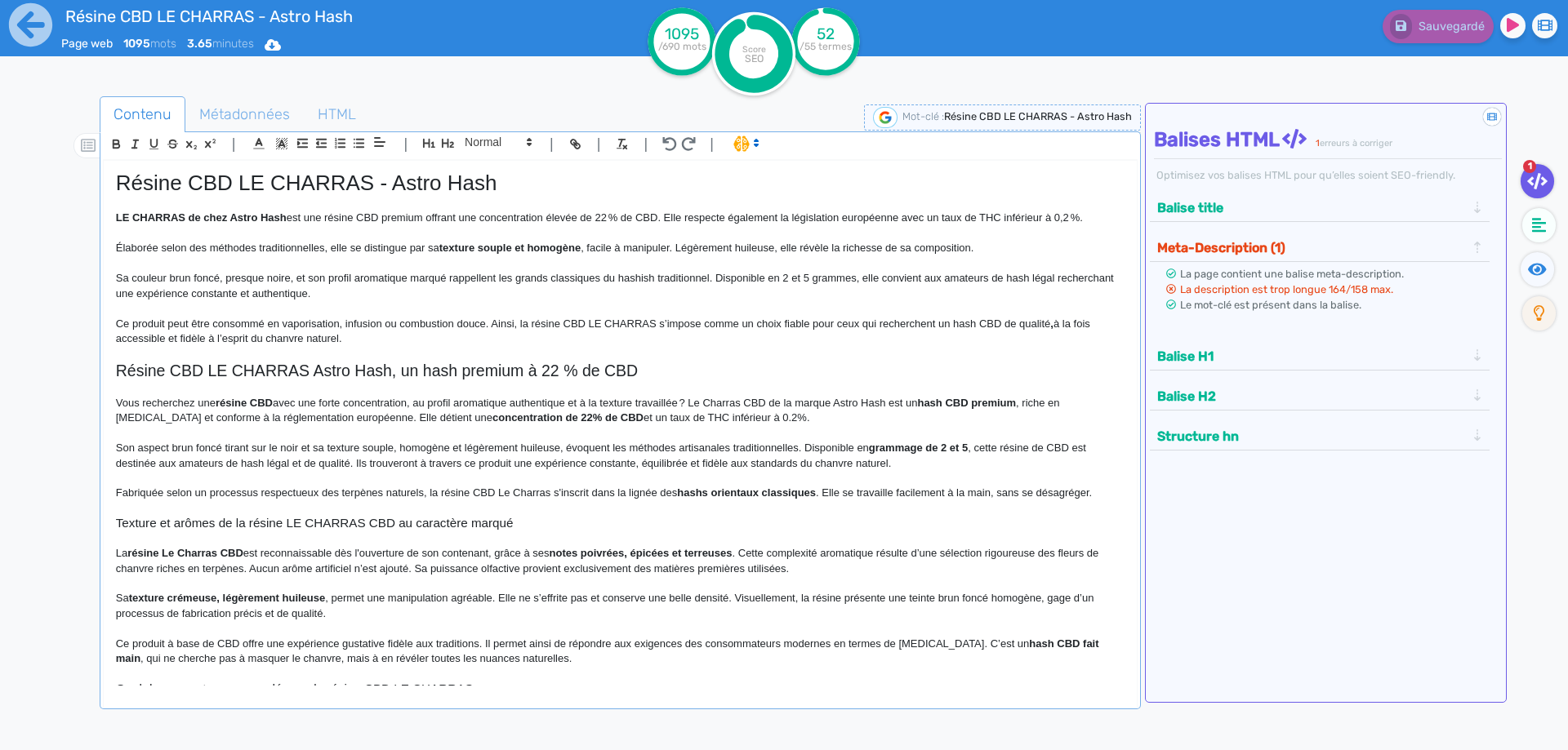
click at [704, 381] on p at bounding box center [619, 388] width 1008 height 15
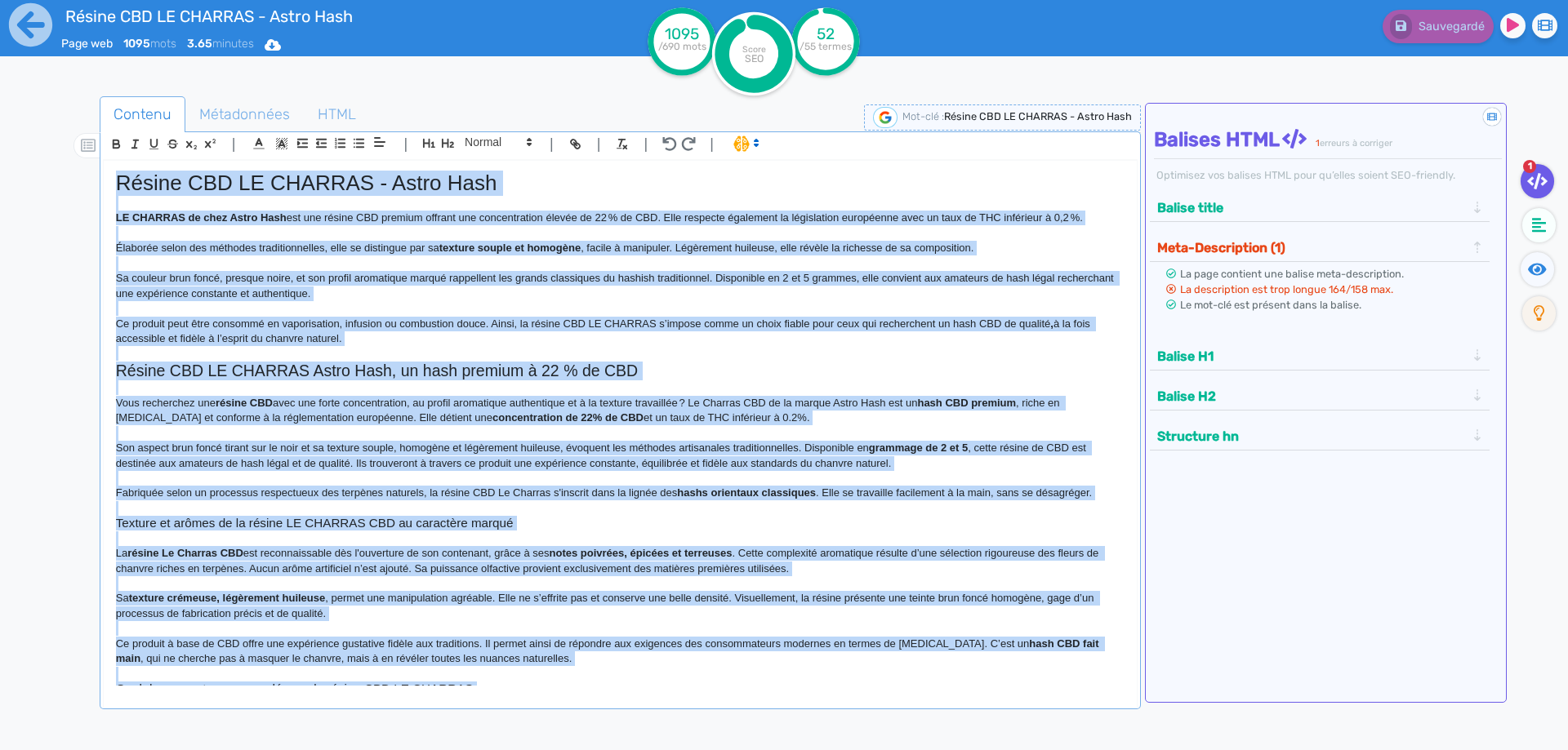
copy div "Résine CBD LE CHARRAS - Astro Hash LE CHARRAS de chez Astro Hash est une résine…"
click at [751, 329] on p "Ce produit peut être consommé en vaporisation, infusion ou combustion douce. Ai…" at bounding box center [619, 331] width 1008 height 30
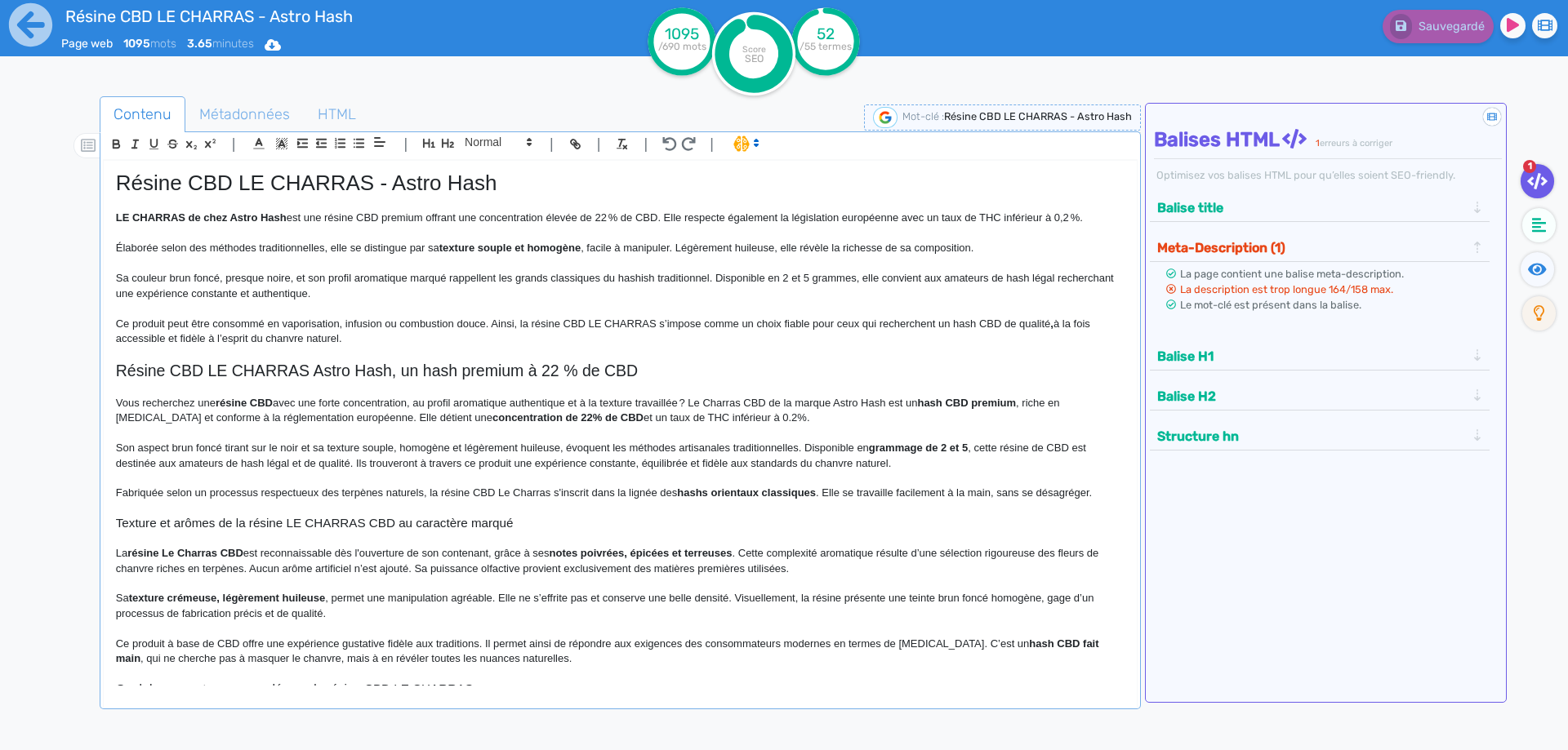
click at [480, 365] on h2 "Résine CBD LE CHARRAS Astro Hash, un hash premium à 22 % de CBD" at bounding box center [619, 370] width 1008 height 19
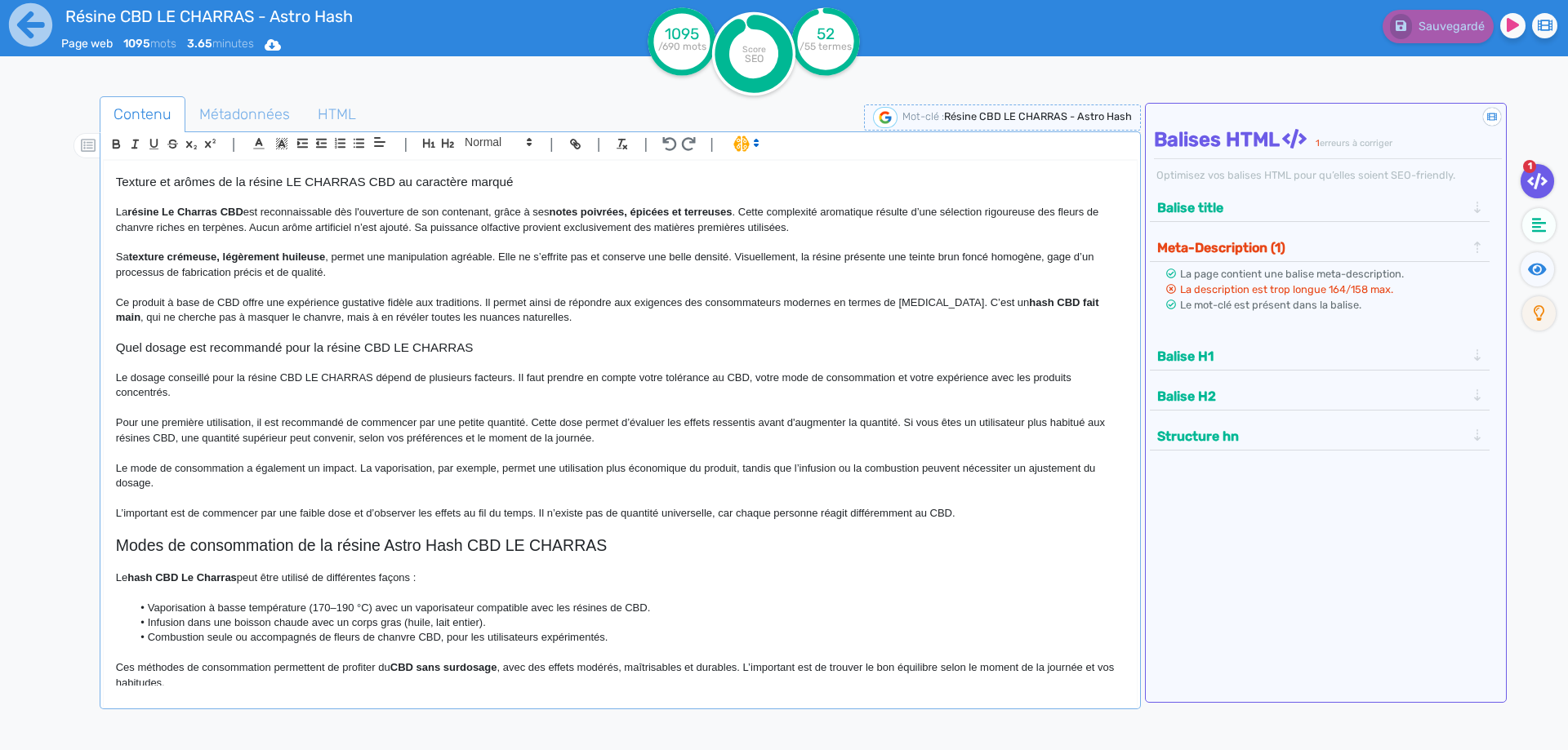
click at [289, 441] on p "Pour une première utilisation, il est recommandé de commencer par une petite qu…" at bounding box center [619, 430] width 1008 height 30
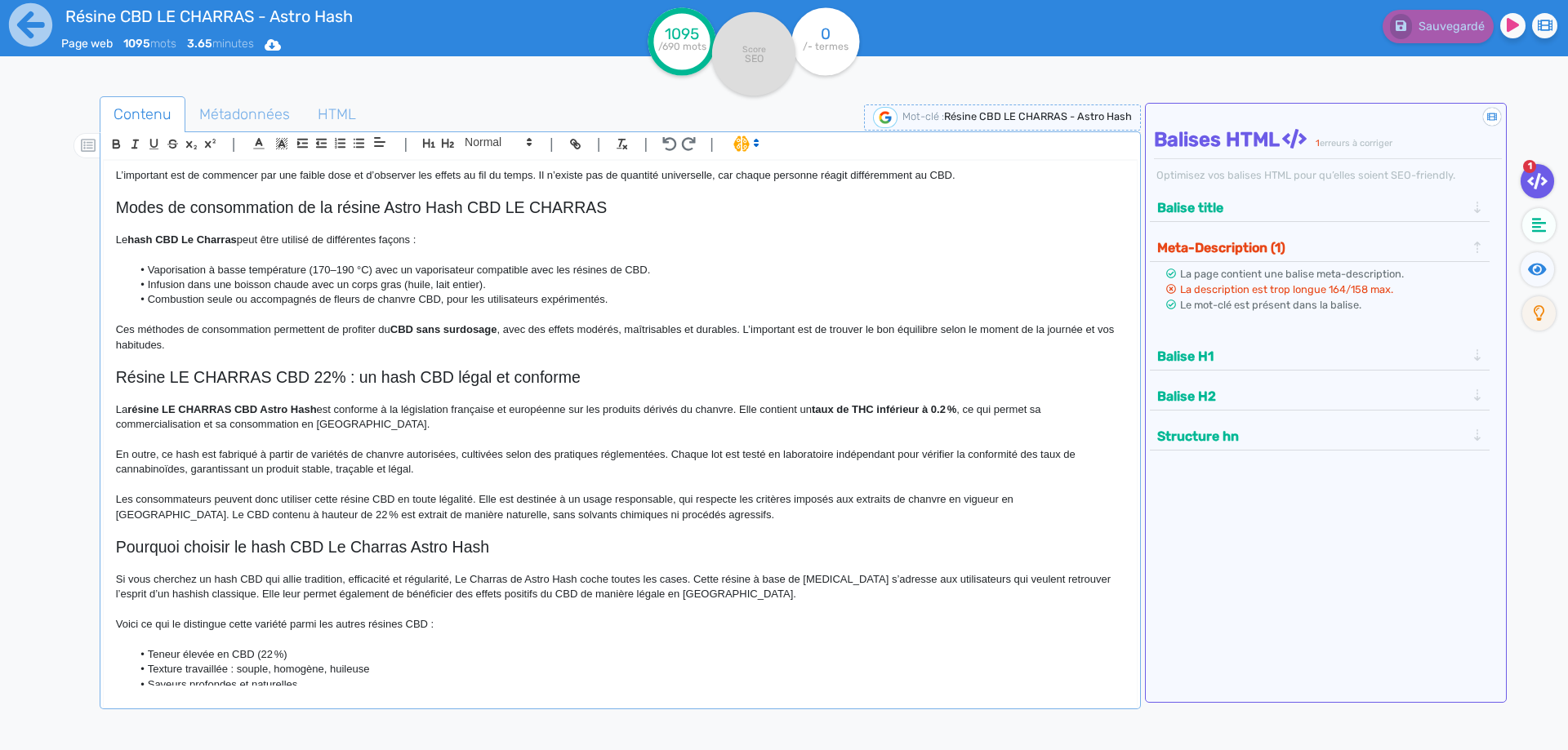
scroll to position [668, 0]
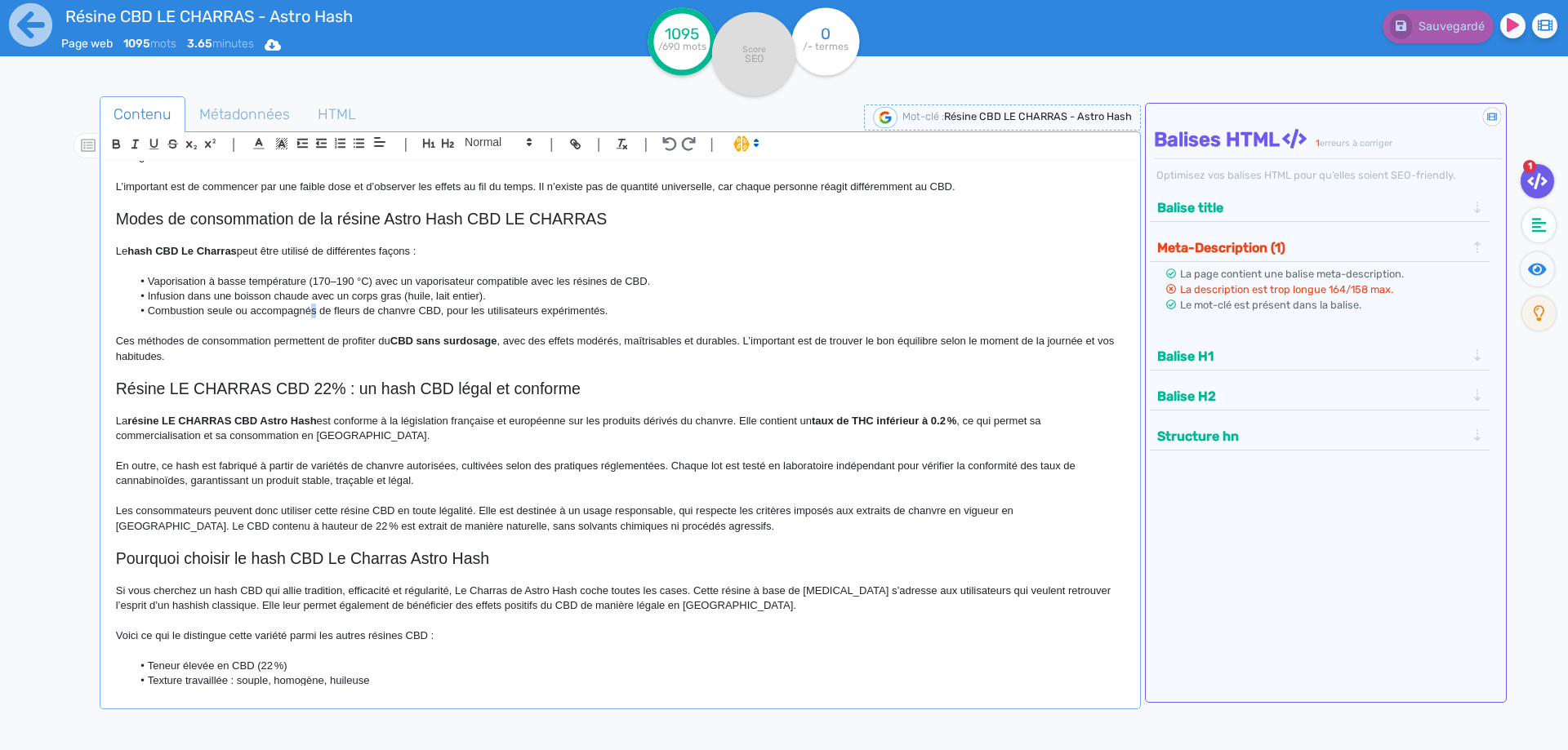
click at [311, 314] on li "Combustion seule ou accompagnés de fleurs de chanvre CBD, pour les utilisateurs…" at bounding box center [627, 311] width 993 height 15
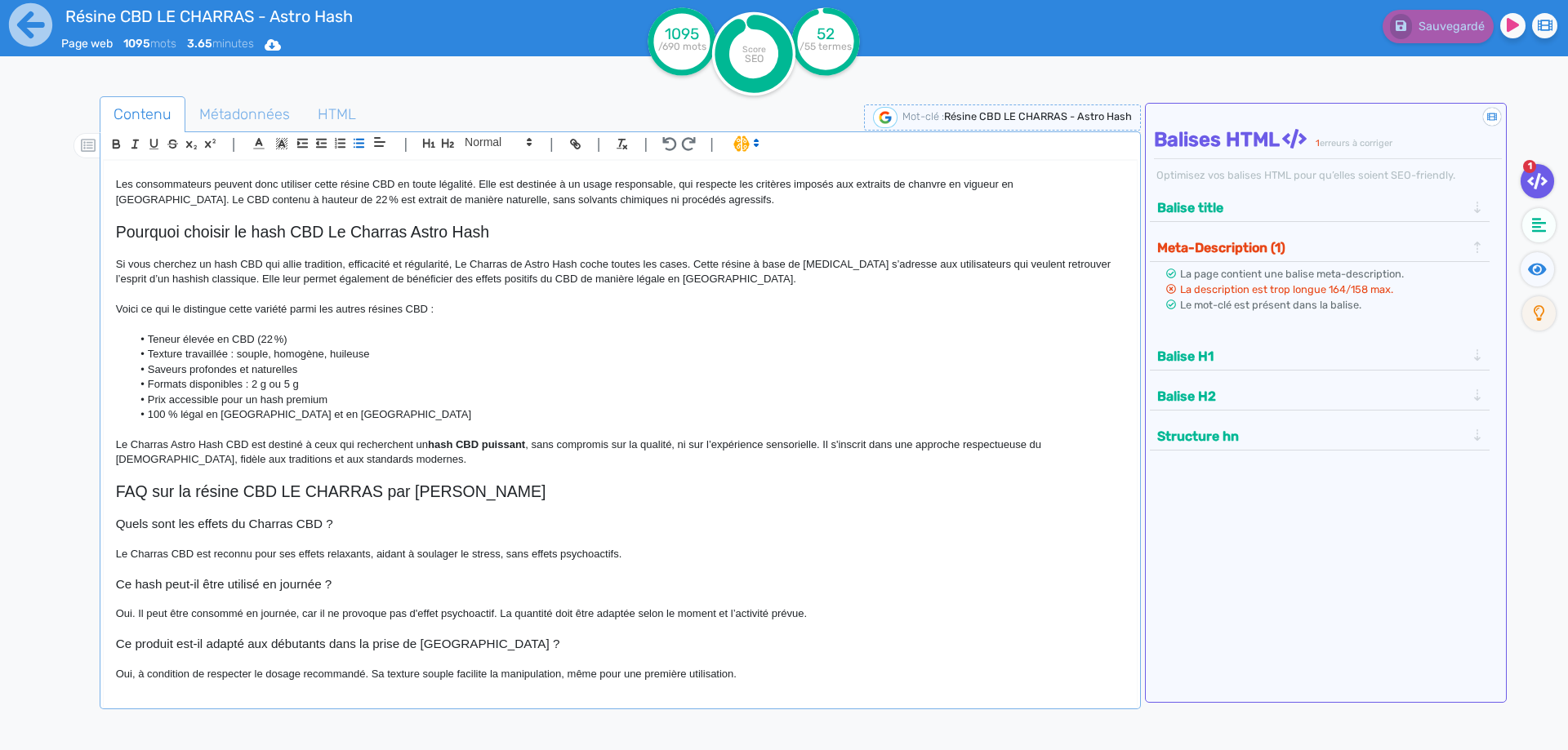
scroll to position [1000, 0]
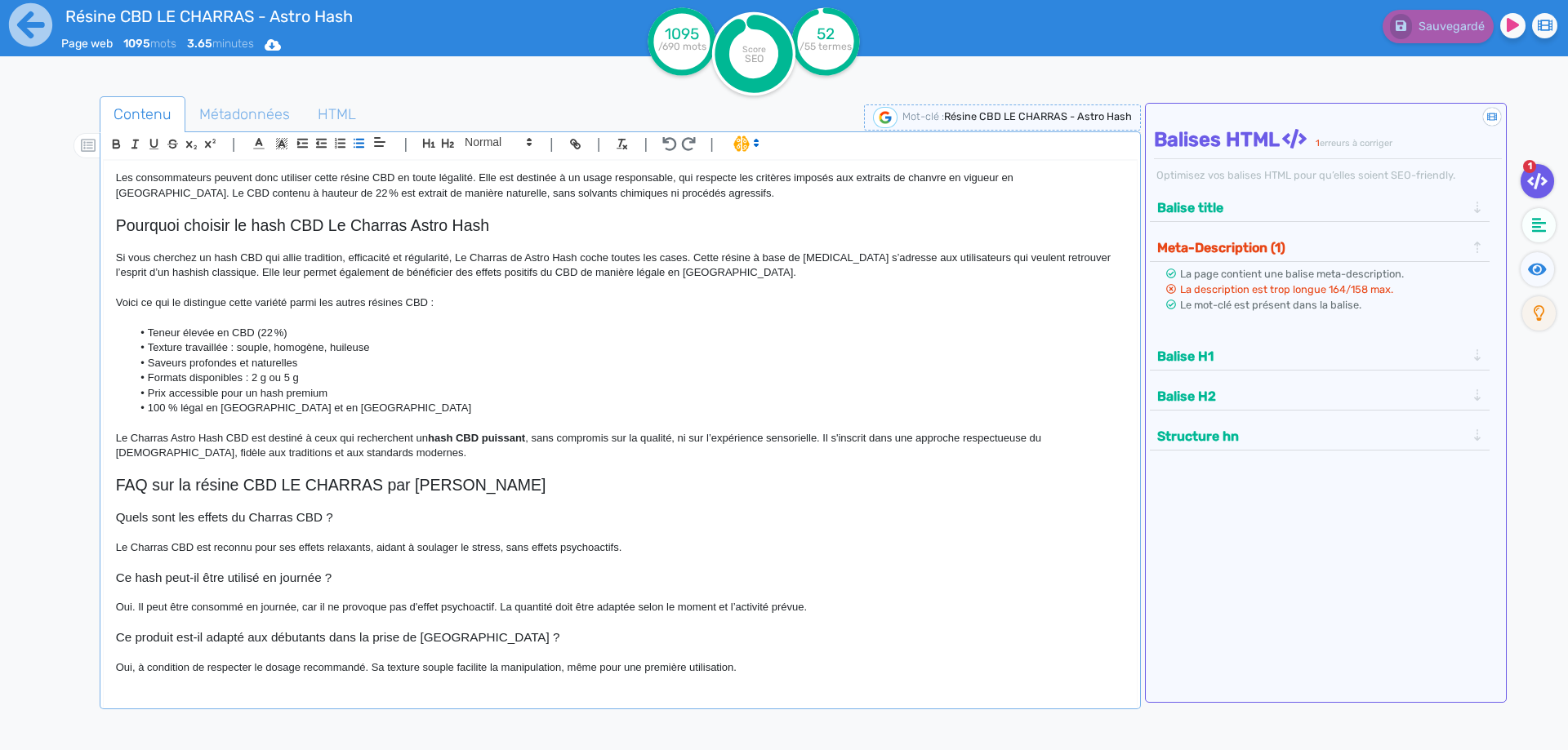
click at [219, 544] on p "Le Charras CBD est reconnu pour ses effets relaxants, aidant à soulager le stre…" at bounding box center [619, 548] width 1008 height 15
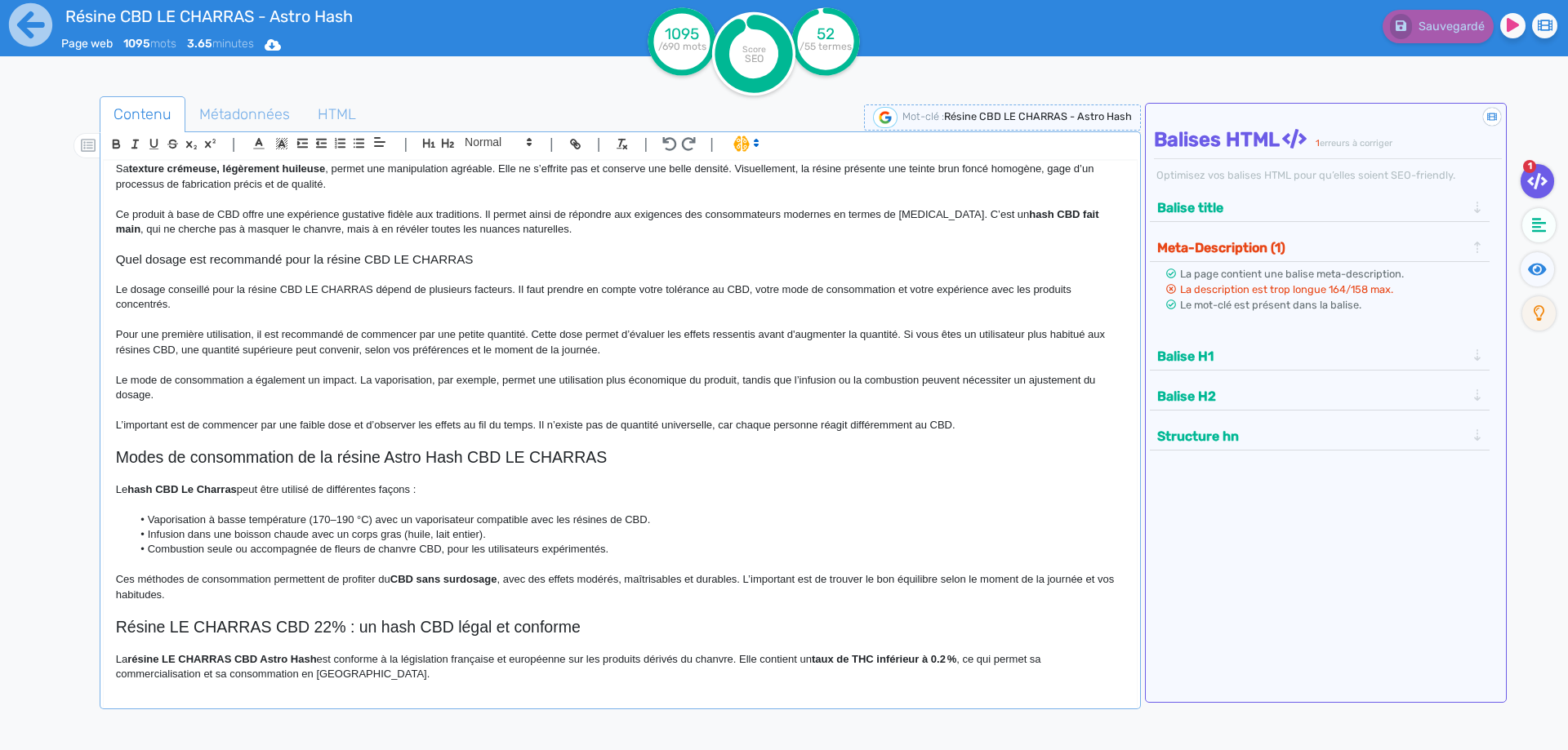
scroll to position [0, 0]
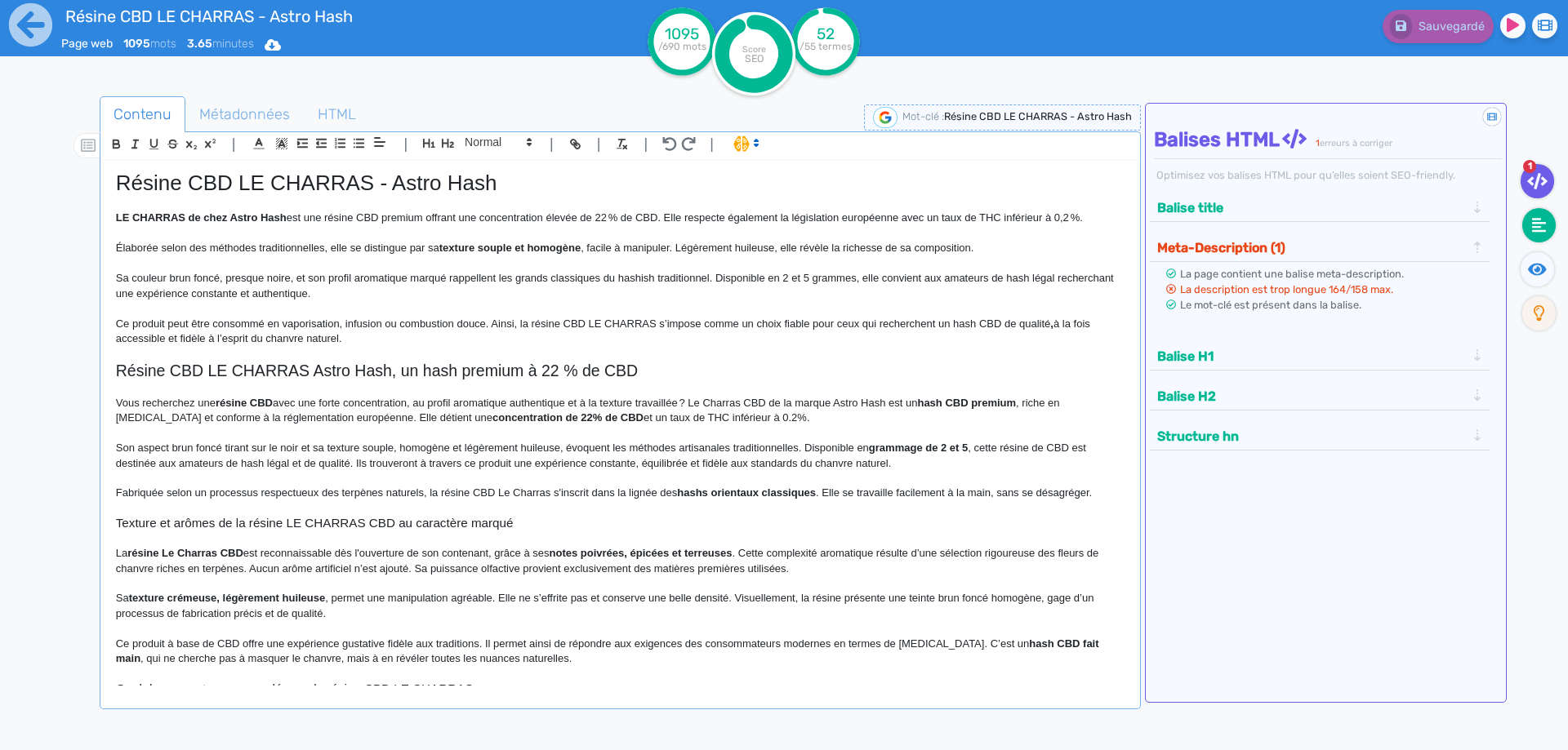
click at [1546, 232] on fa-icon at bounding box center [1539, 226] width 34 height 35
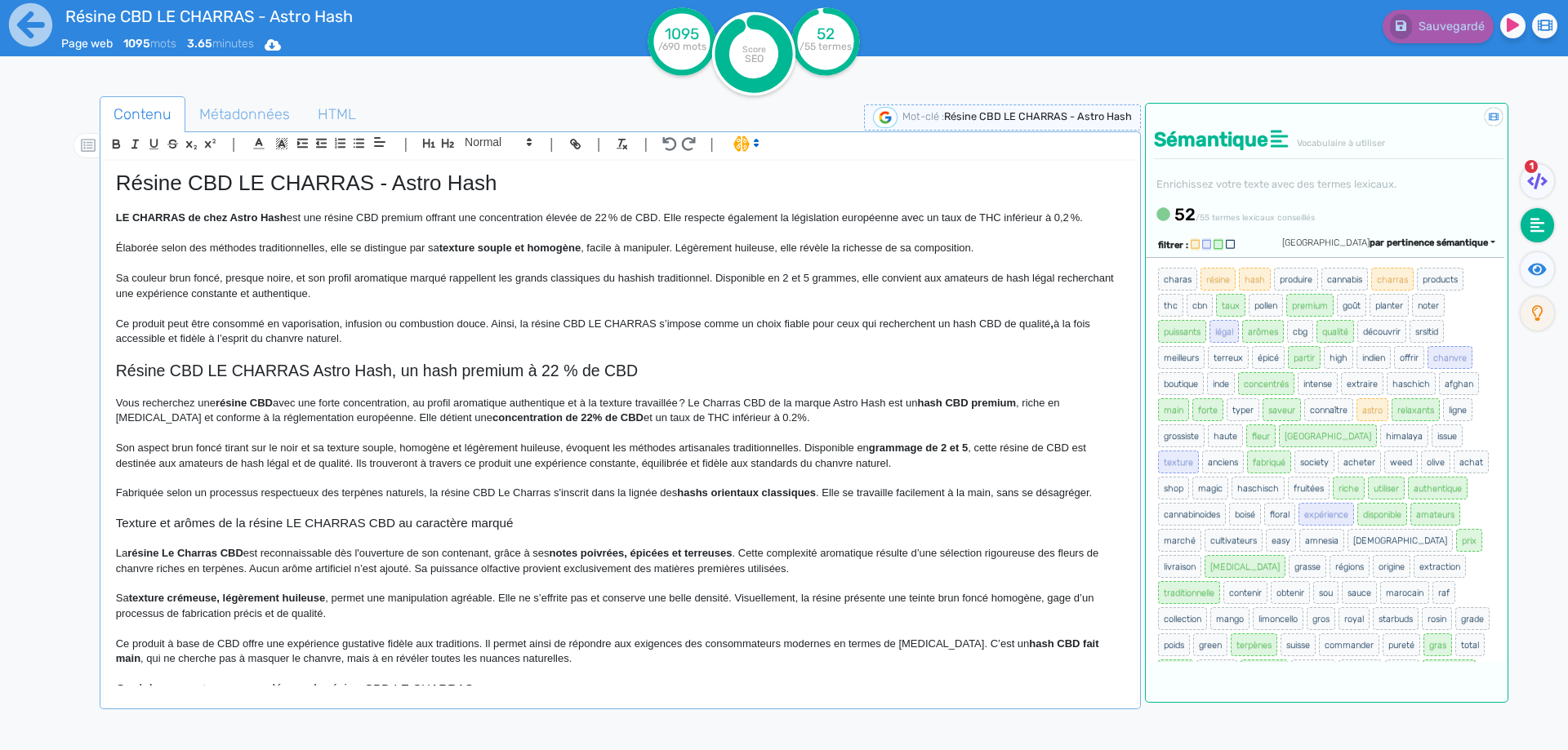
click at [776, 290] on p "Sa couleur brun foncé, presque noire, et son profil aromatique marqué rappellen…" at bounding box center [619, 286] width 1008 height 30
click at [605, 417] on strong "concentration de 22% de CBD" at bounding box center [568, 417] width 151 height 12
click at [605, 417] on p "Vous recherchez une résine CBD avec une forte concentration, au profil aromatiq…" at bounding box center [619, 410] width 1008 height 30
click at [689, 421] on p "Vous recherchez une résine CBD avec une forte concentration, au profil aromatiq…" at bounding box center [619, 410] width 1008 height 30
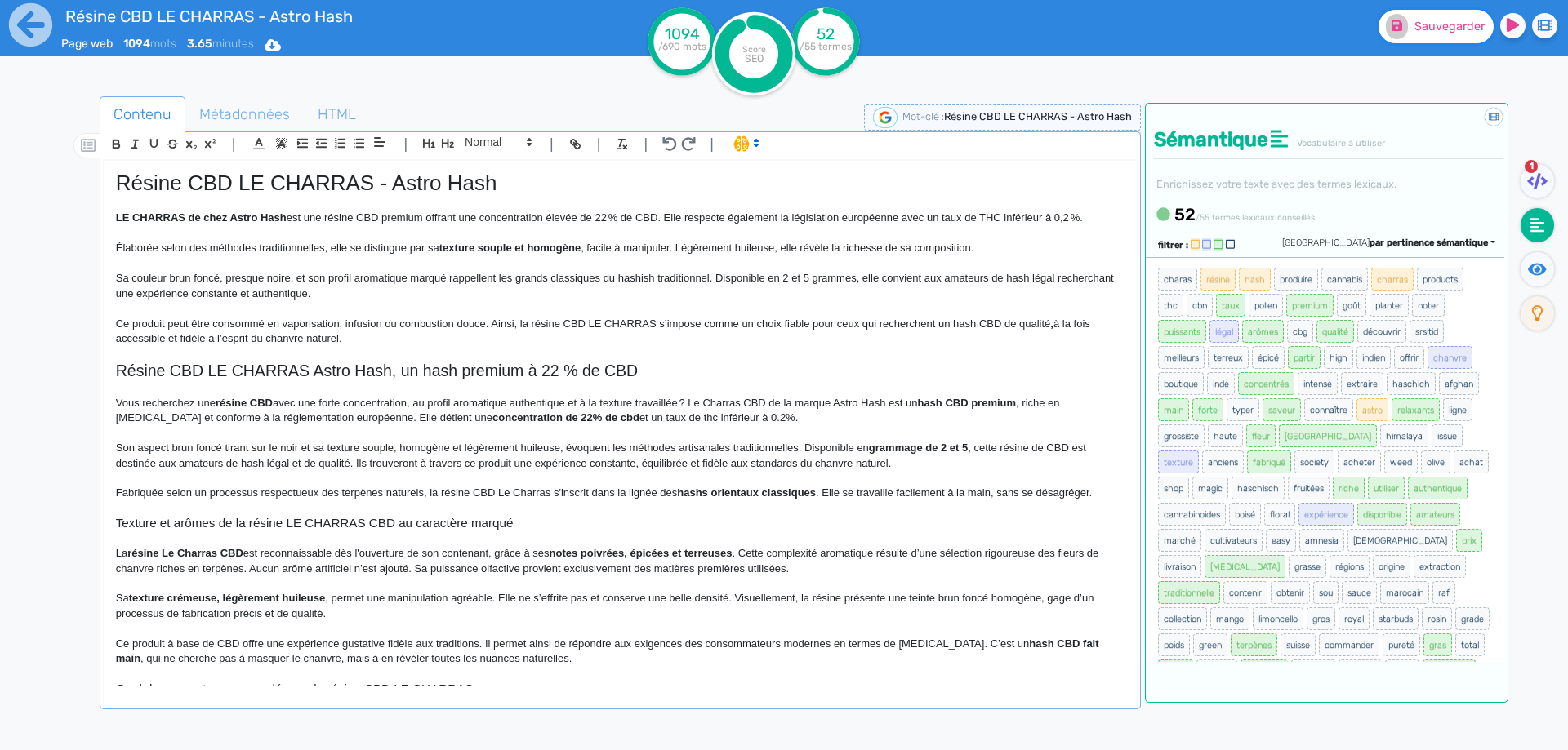
click at [1478, 27] on span "Sauvegarder" at bounding box center [1449, 26] width 70 height 14
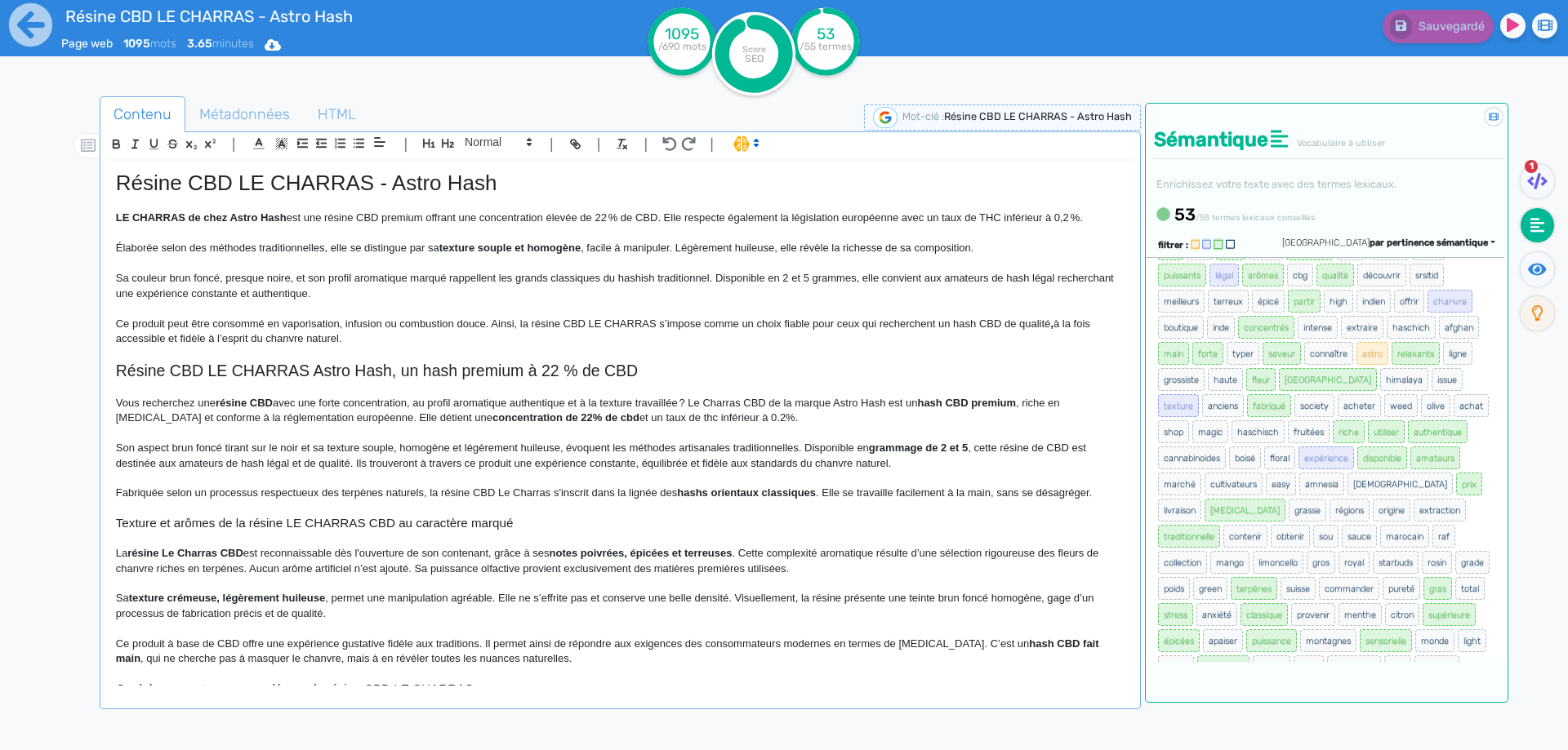
scroll to position [82, 0]
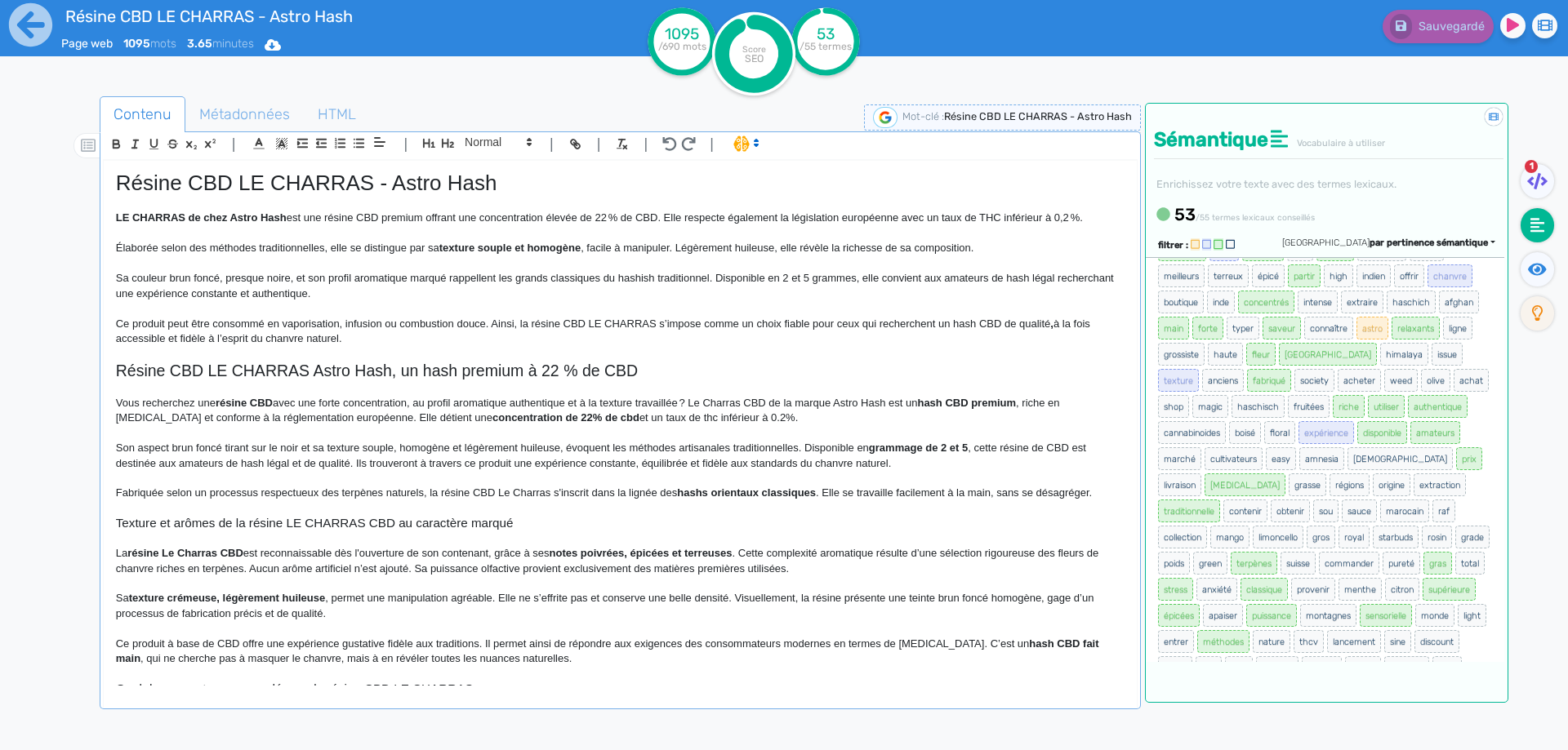
click at [1026, 390] on p at bounding box center [619, 388] width 1008 height 15
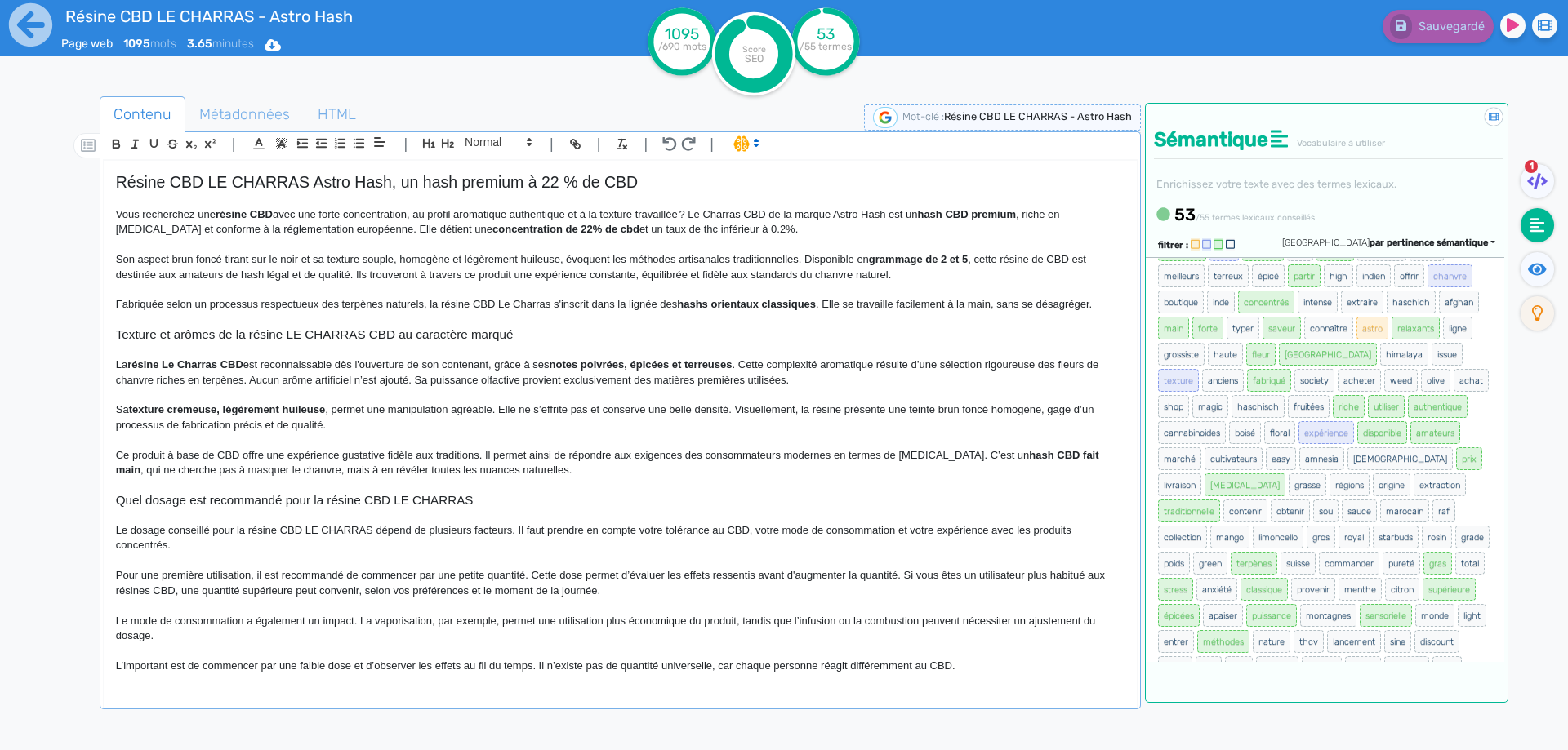
scroll to position [0, 0]
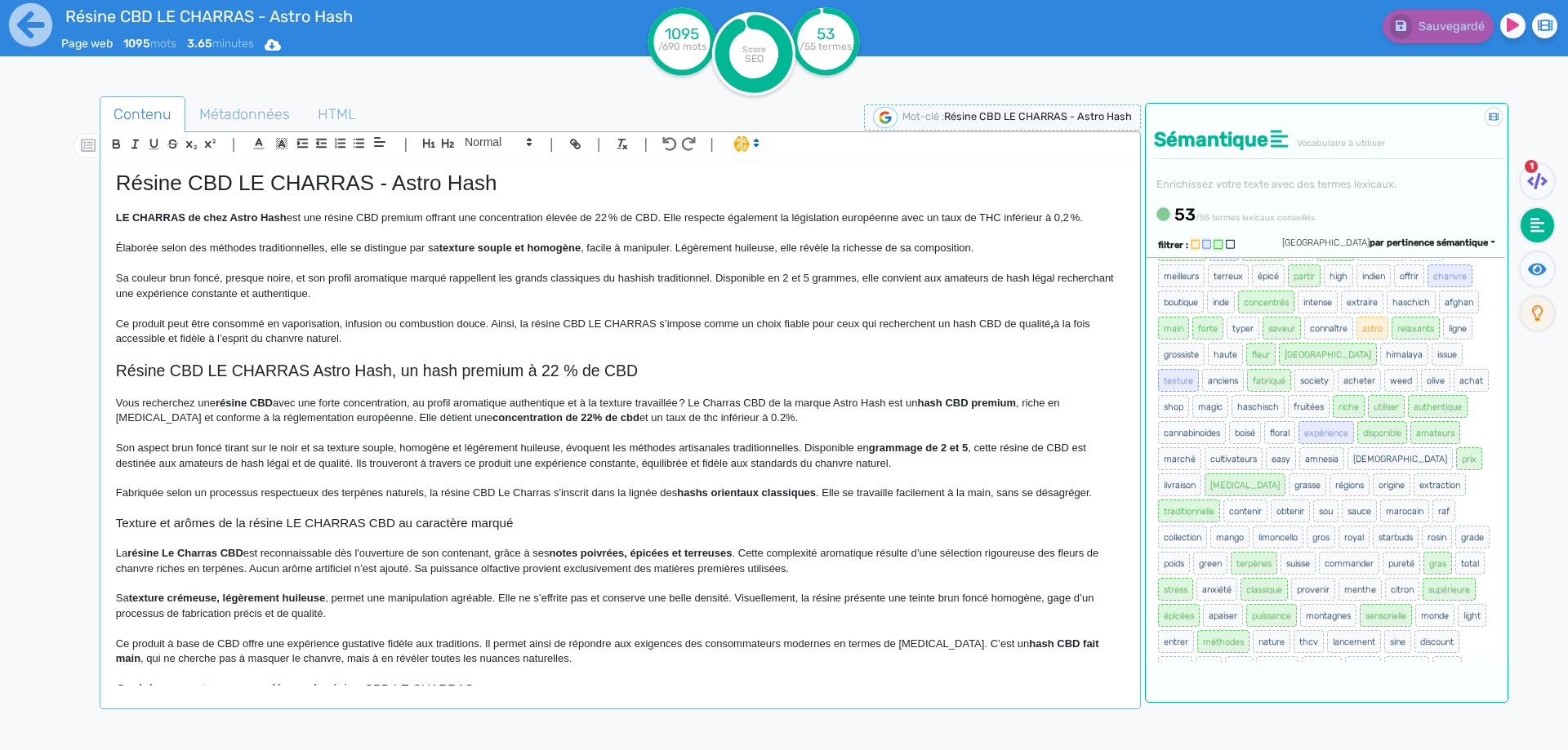
click at [1018, 326] on p "Ce produit peut être consommé en vaporisation, infusion ou combustion douce. Ai…" at bounding box center [619, 331] width 1008 height 30
drag, startPoint x: 327, startPoint y: 461, endPoint x: 319, endPoint y: 462, distance: 8.1
click at [322, 461] on p "Son aspect brun foncé tirant sur le noir et sa texture souple, homogène et légè…" at bounding box center [619, 455] width 1008 height 30
click at [316, 462] on p "Son aspect brun foncé tirant sur le noir et sa texture souple, homogène et légè…" at bounding box center [619, 455] width 1008 height 30
click at [1420, 32] on span "Sauvegarder" at bounding box center [1449, 26] width 70 height 14
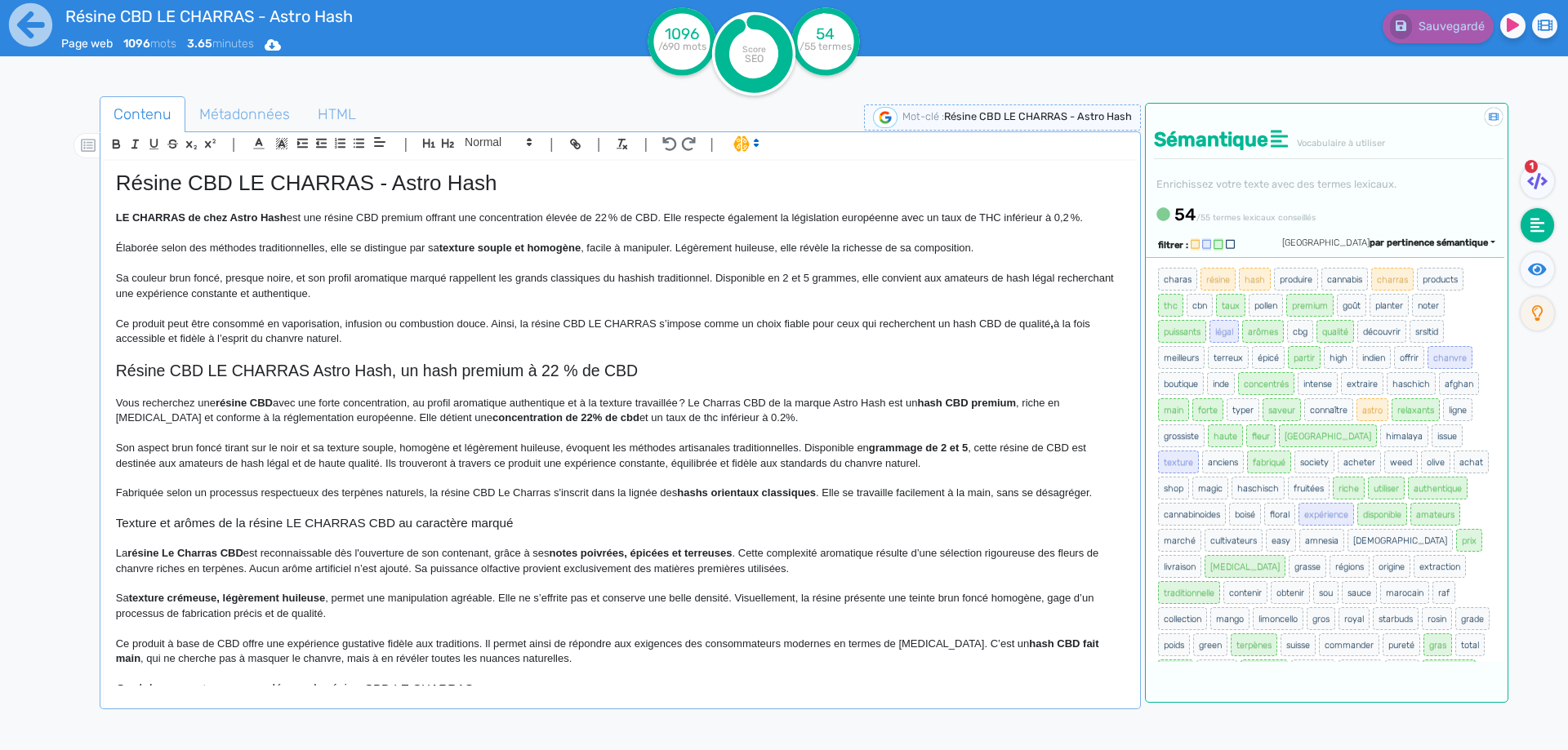
click at [766, 280] on p "Sa couleur brun foncé, presque noire, et son profil aromatique marqué rappellen…" at bounding box center [619, 286] width 1008 height 30
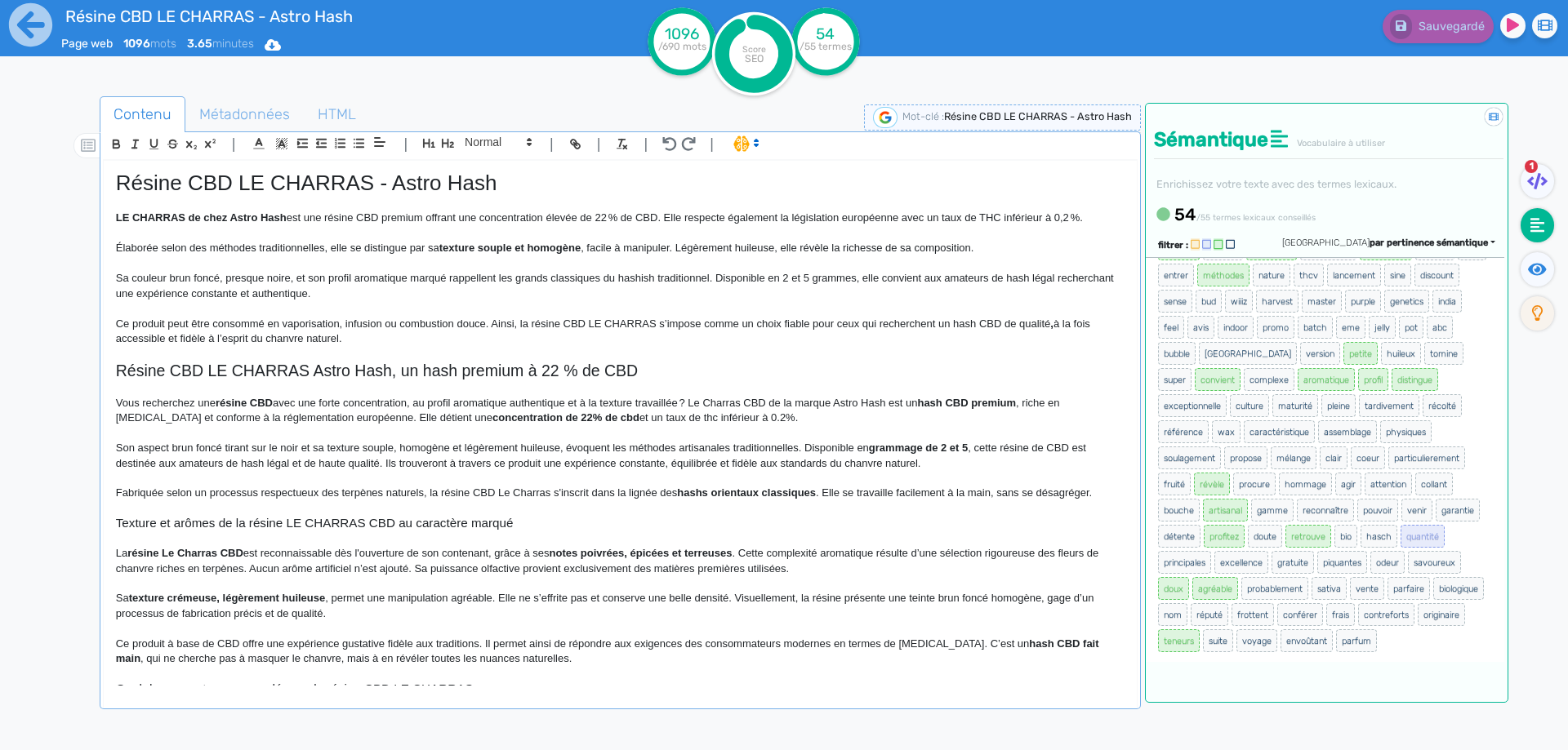
click at [400, 166] on div "Résine CBD LE CHARRAS - Astro Hash LE CHARRAS de chez Astro Hash est une résine…" at bounding box center [620, 423] width 1033 height 525
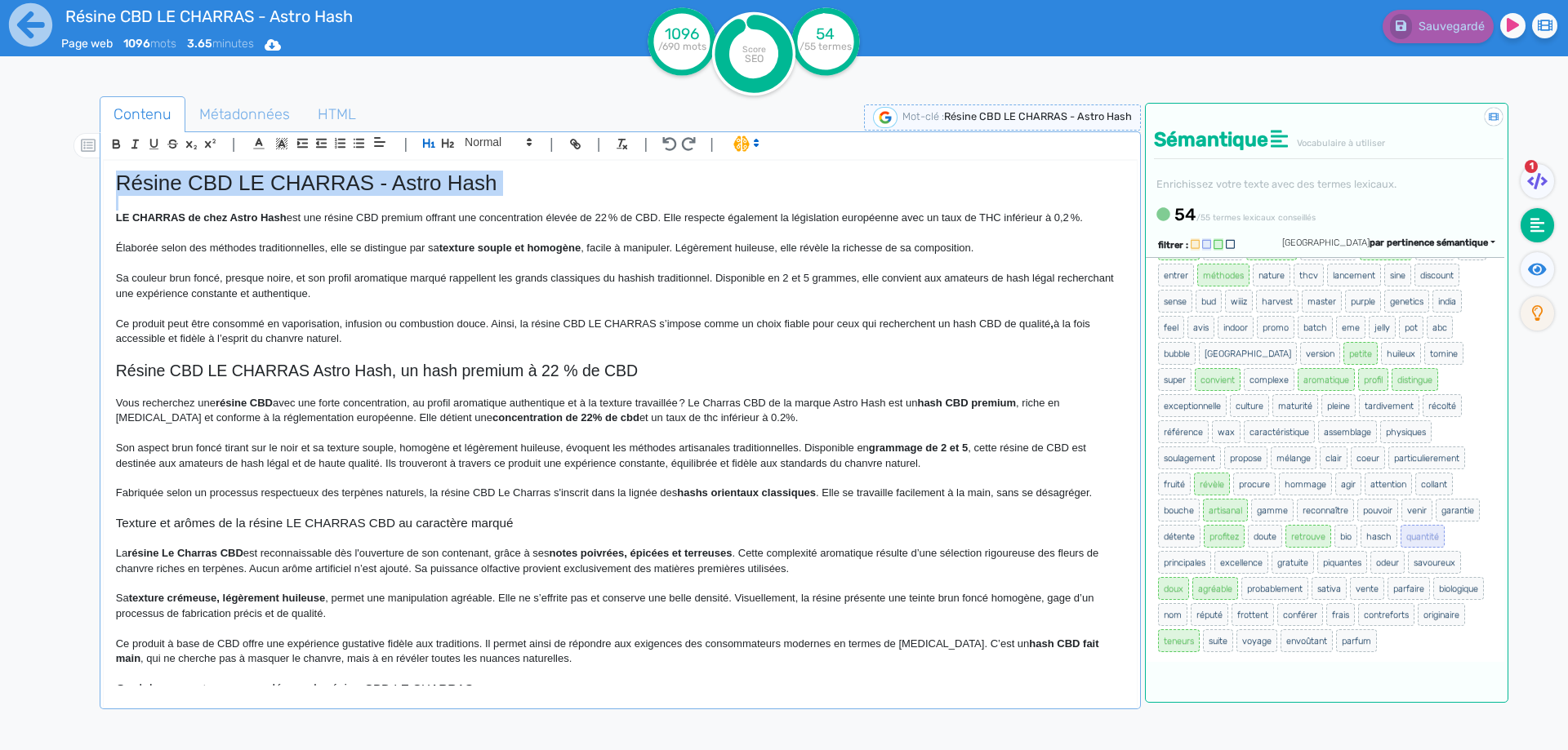
click at [400, 166] on div "Résine CBD LE CHARRAS - Astro Hash LE CHARRAS de chez Astro Hash est une résine…" at bounding box center [620, 423] width 1033 height 525
copy h1 "Résine CBD LE CHARRAS - Astro Hash"
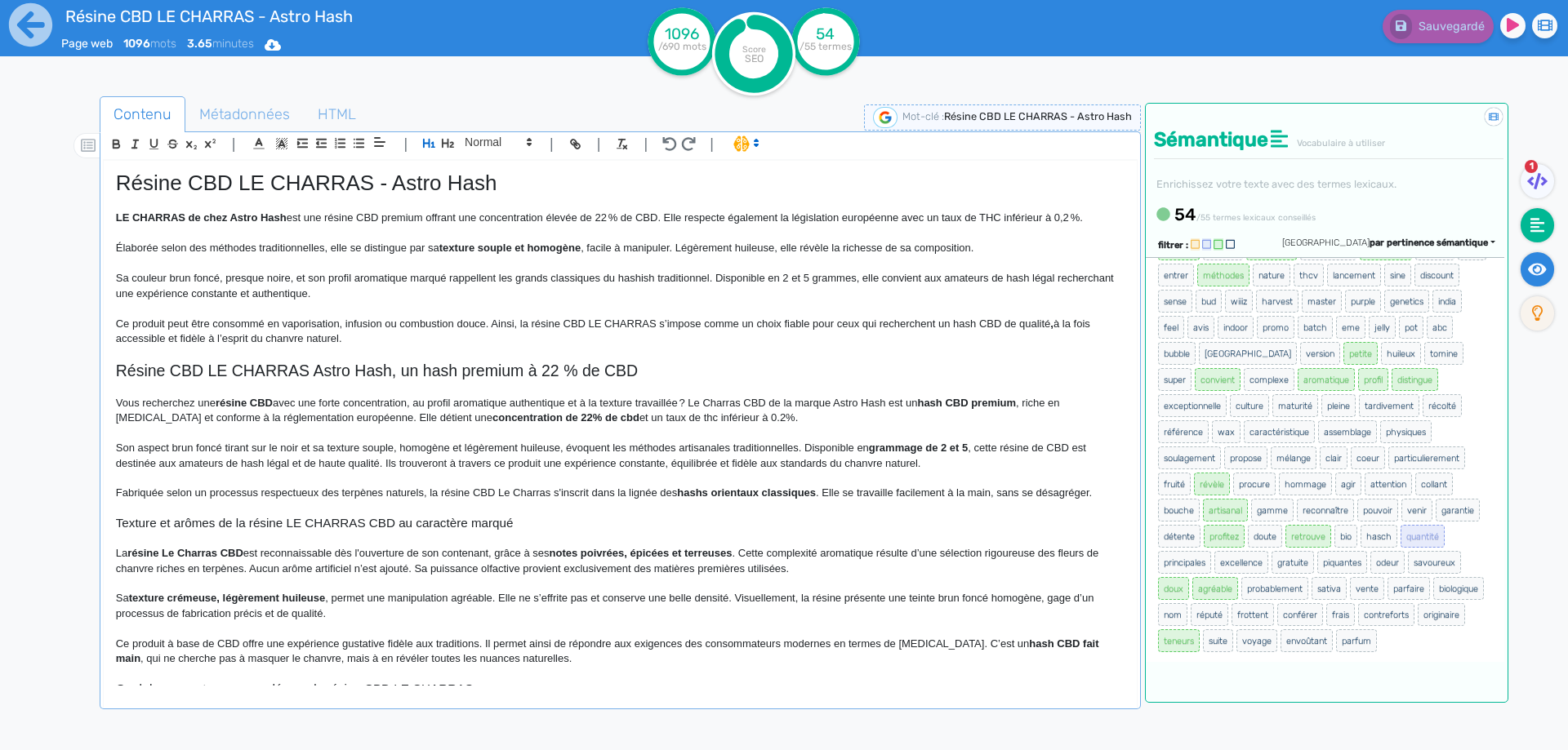
click at [1544, 278] on fa-icon at bounding box center [1537, 269] width 34 height 35
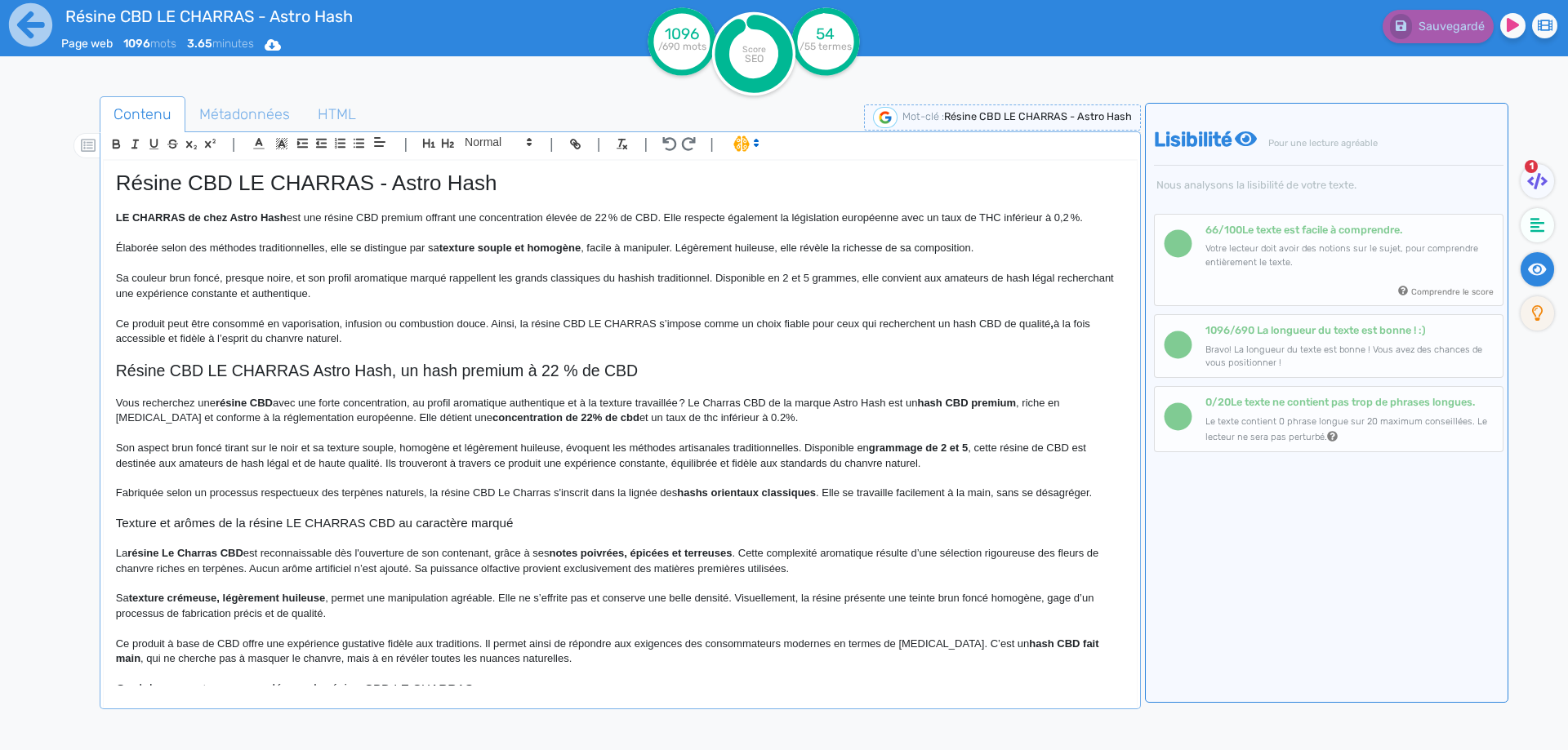
click at [108, 317] on div "Résine CBD LE CHARRAS - Astro Hash LE CHARRAS de chez Astro Hash est une résine…" at bounding box center [620, 423] width 1033 height 525
click at [263, 177] on h1 "Résine CBD LE CHARRAS - Astro Hash" at bounding box center [619, 183] width 1008 height 25
click at [260, 177] on h1 "Résine CBD LE CHARRAS - Astro Hash" at bounding box center [619, 183] width 1008 height 25
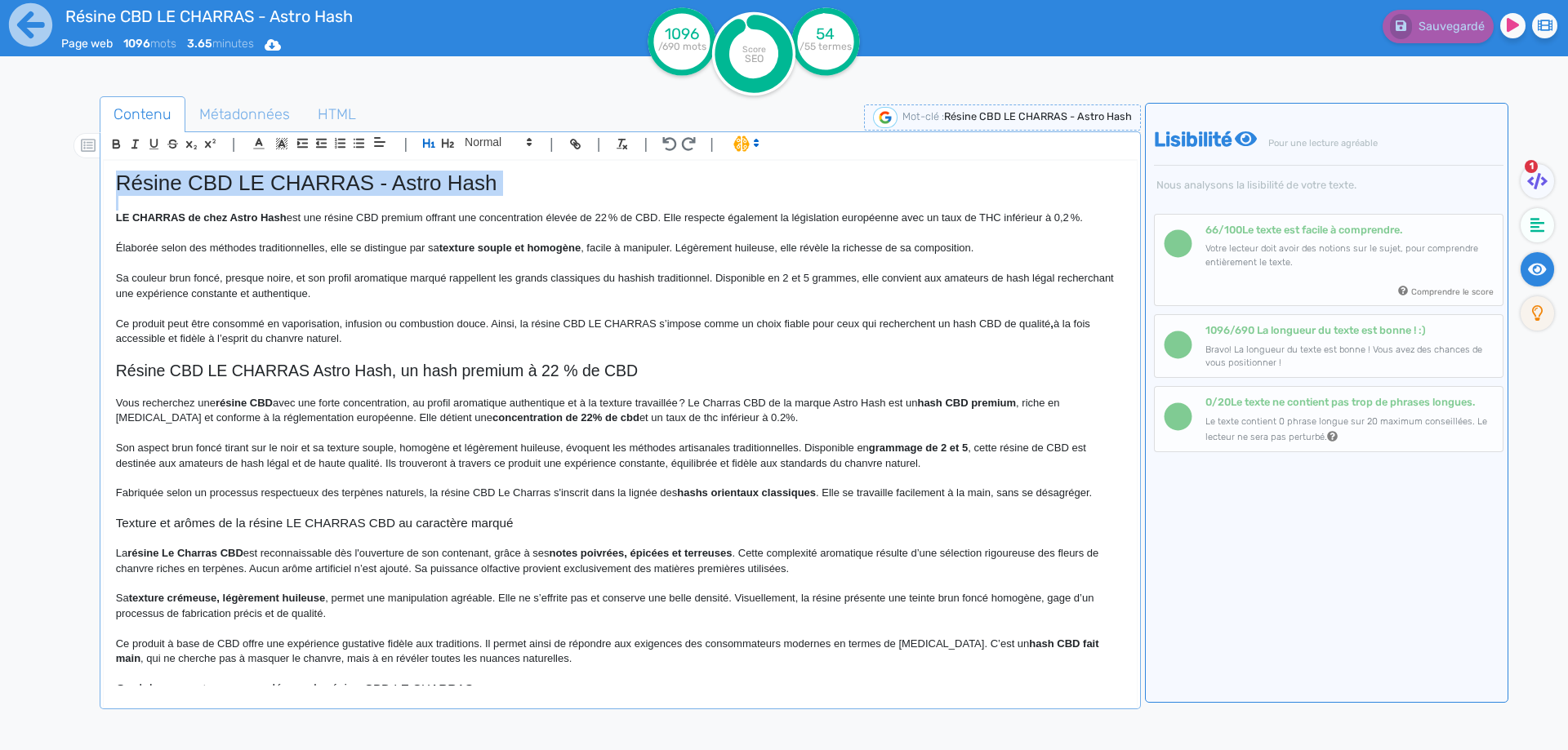
click at [260, 177] on h1 "Résine CBD LE CHARRAS - Astro Hash" at bounding box center [619, 183] width 1008 height 25
copy h1 "Résine CBD LE CHARRAS - Astro Hash"
click at [227, 109] on span "Métadonnées" at bounding box center [244, 114] width 117 height 44
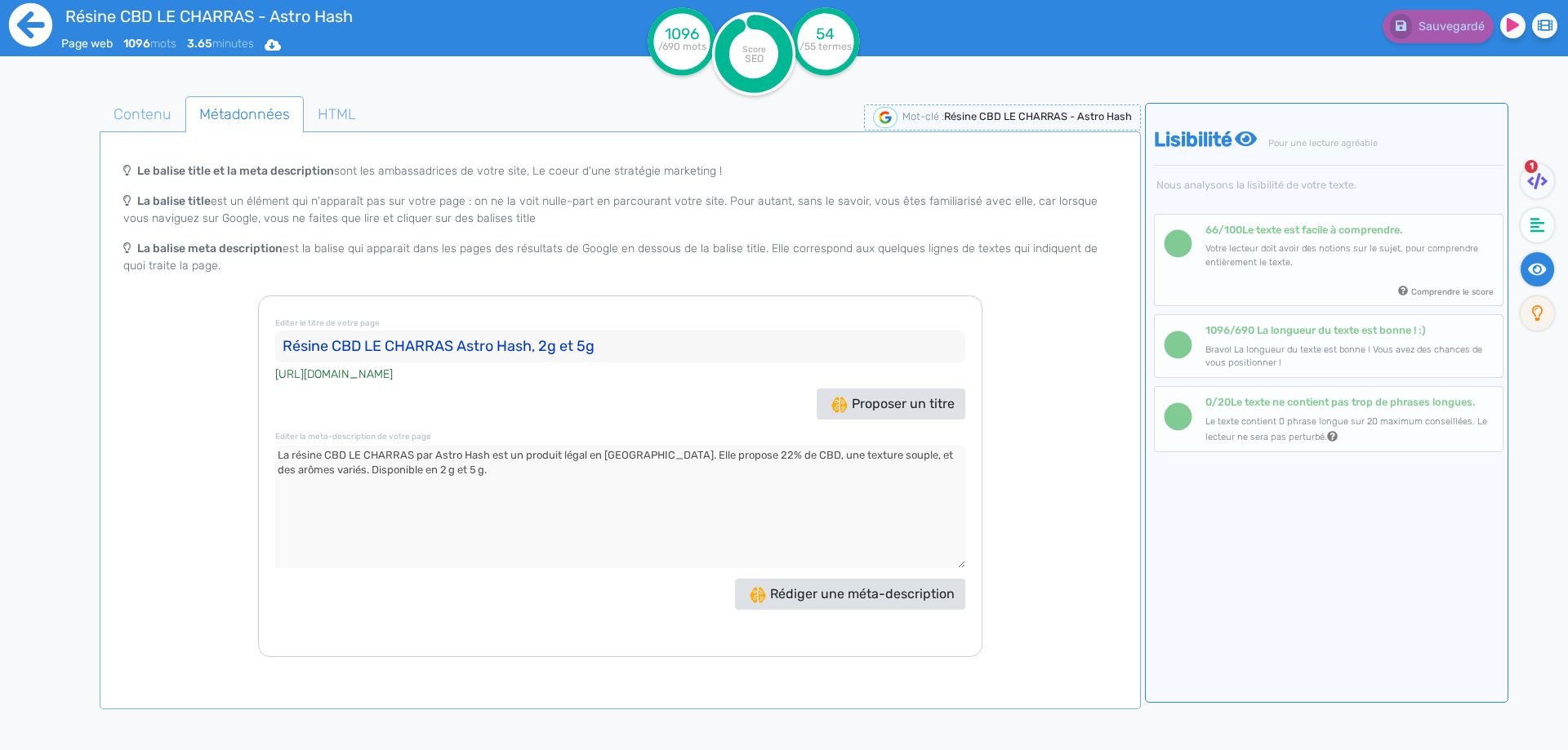
click at [49, 29] on icon at bounding box center [31, 25] width 44 height 44
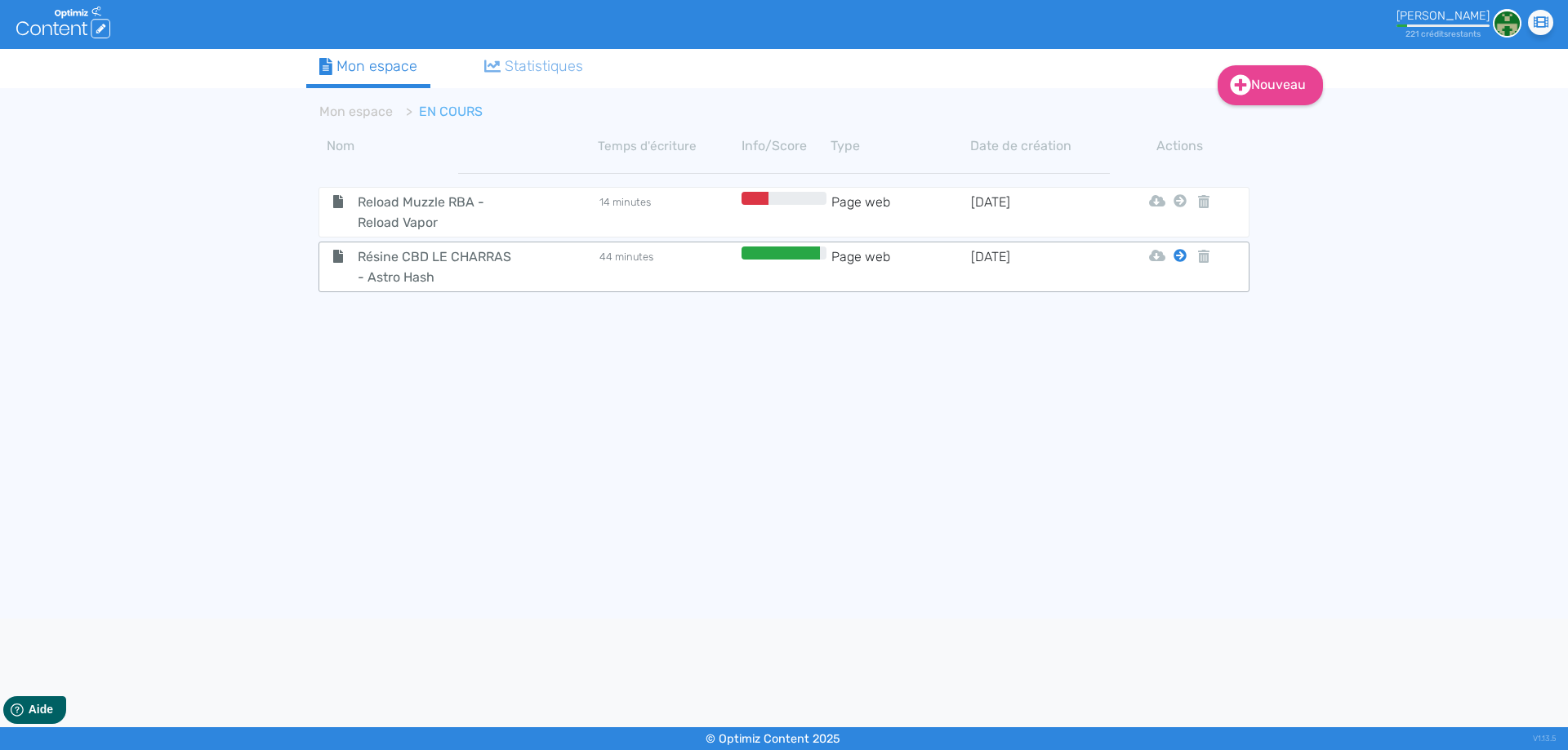
click at [1174, 256] on icon at bounding box center [1180, 256] width 13 height 13
click at [1175, 297] on button "Mon Espace" at bounding box center [1173, 296] width 140 height 26
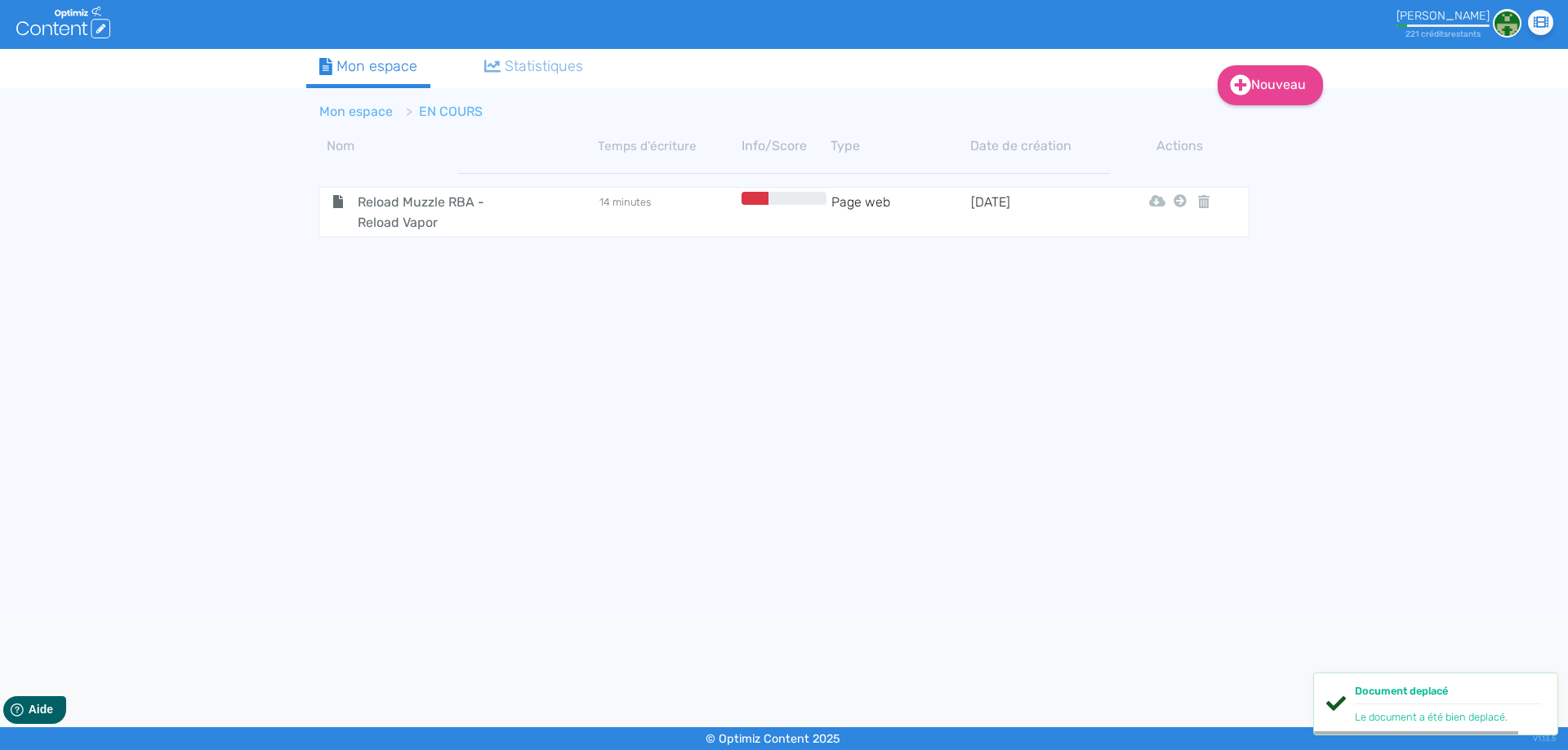
click at [347, 107] on link "Mon espace" at bounding box center [356, 111] width 74 height 15
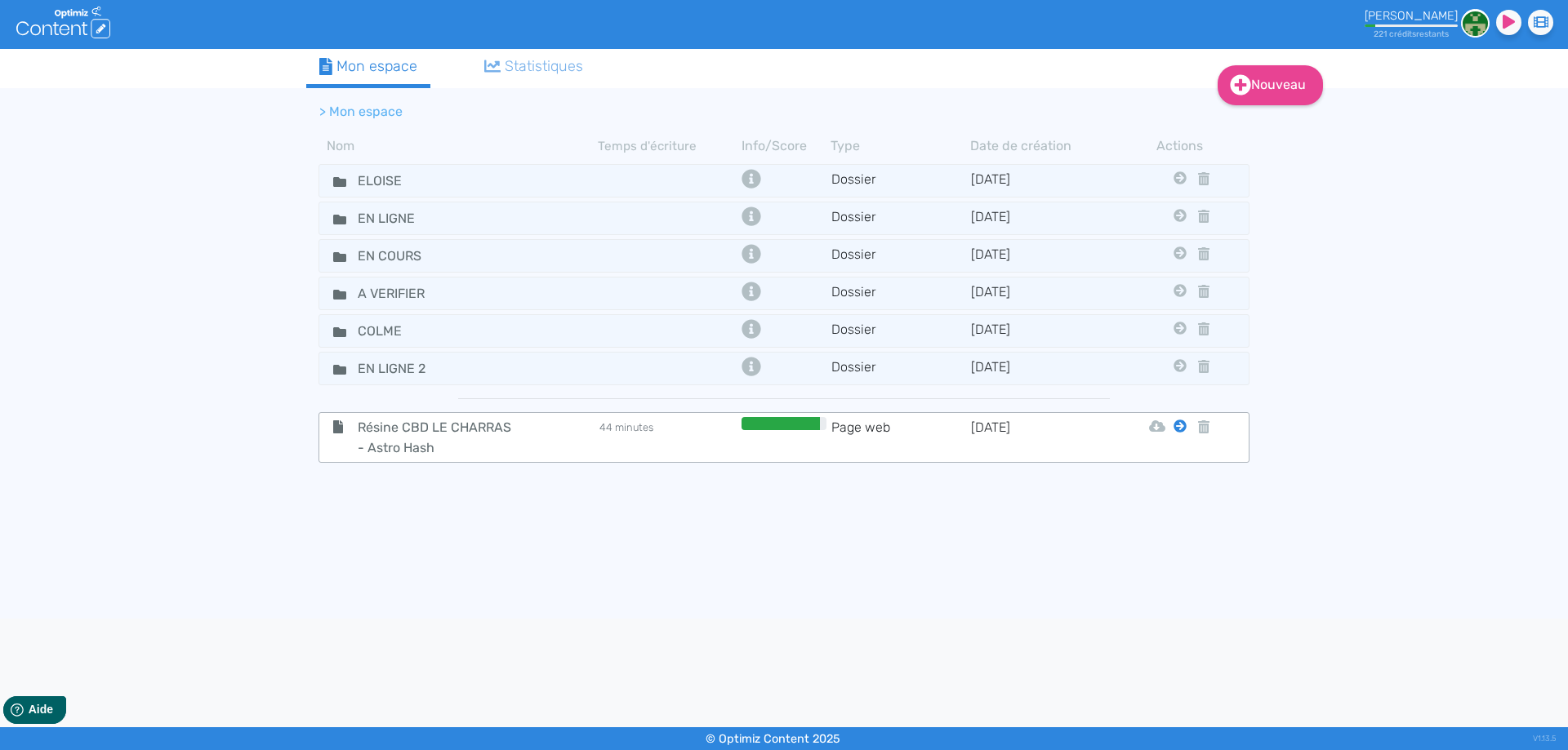
click at [1175, 423] on icon at bounding box center [1180, 426] width 13 height 13
click at [1169, 459] on button "Eloise" at bounding box center [1167, 467] width 130 height 26
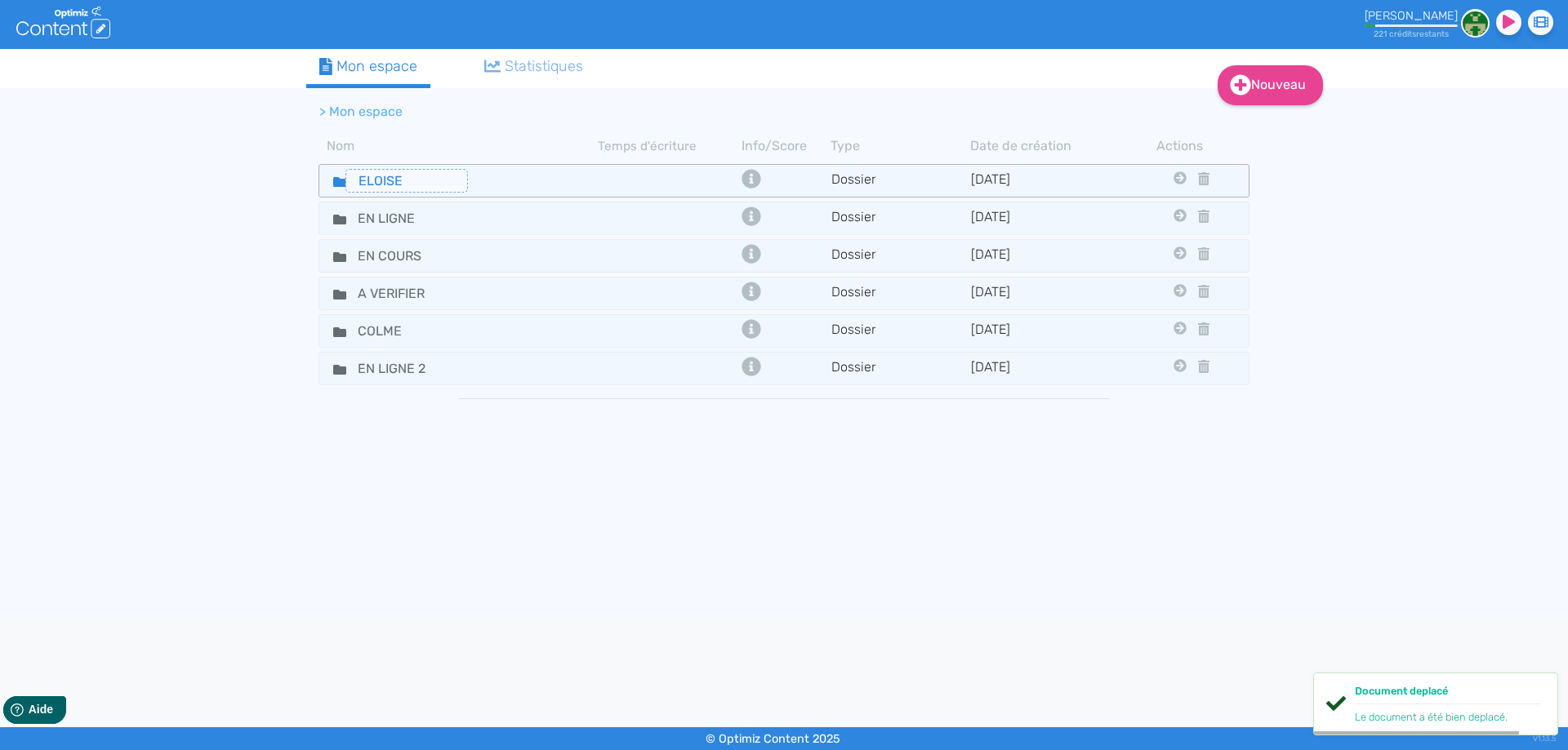
click at [345, 181] on input "ELOISE" at bounding box center [406, 181] width 123 height 24
click at [337, 181] on icon at bounding box center [340, 182] width 13 height 10
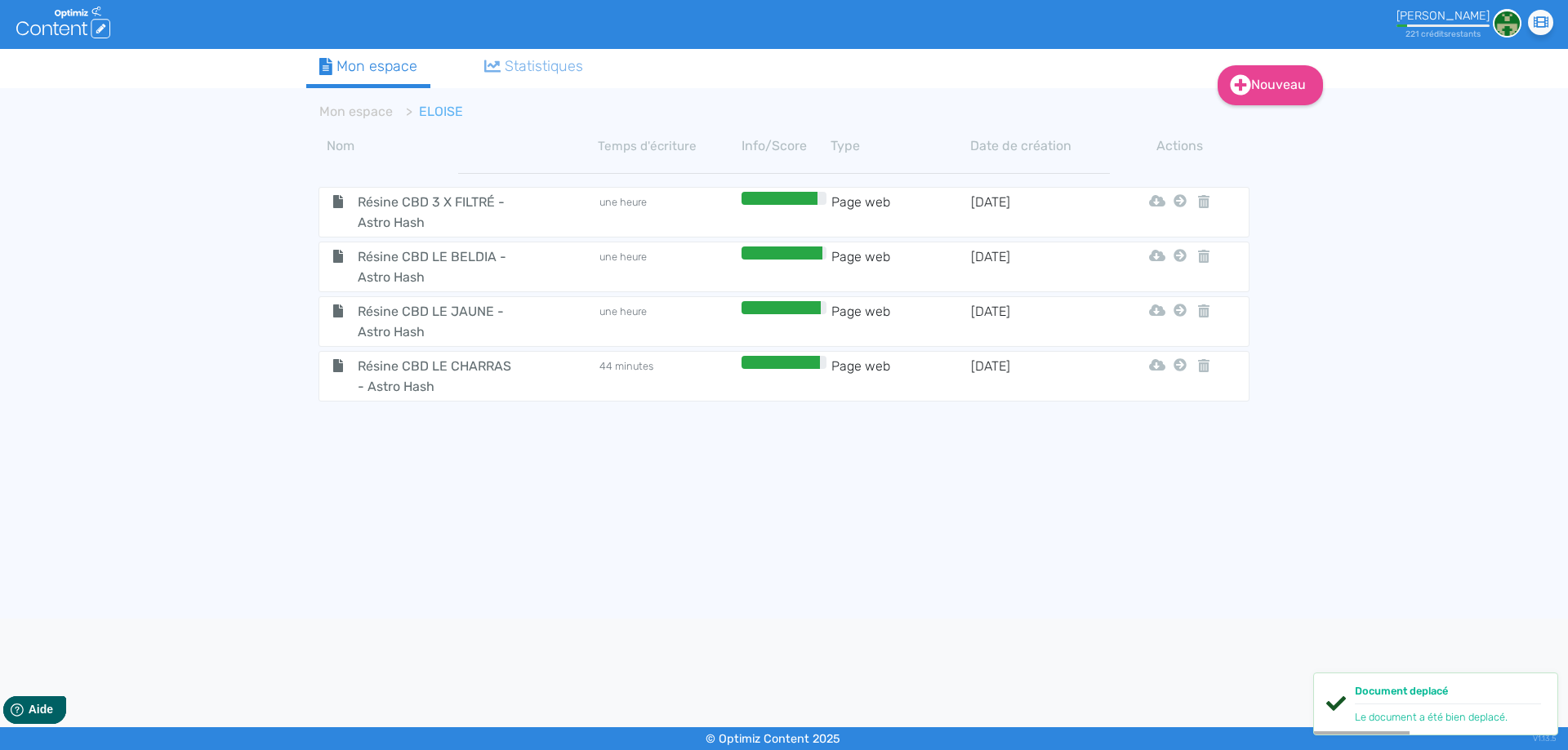
click at [383, 381] on span "Résine CBD LE CHARRAS - Astro Hash" at bounding box center [437, 376] width 184 height 41
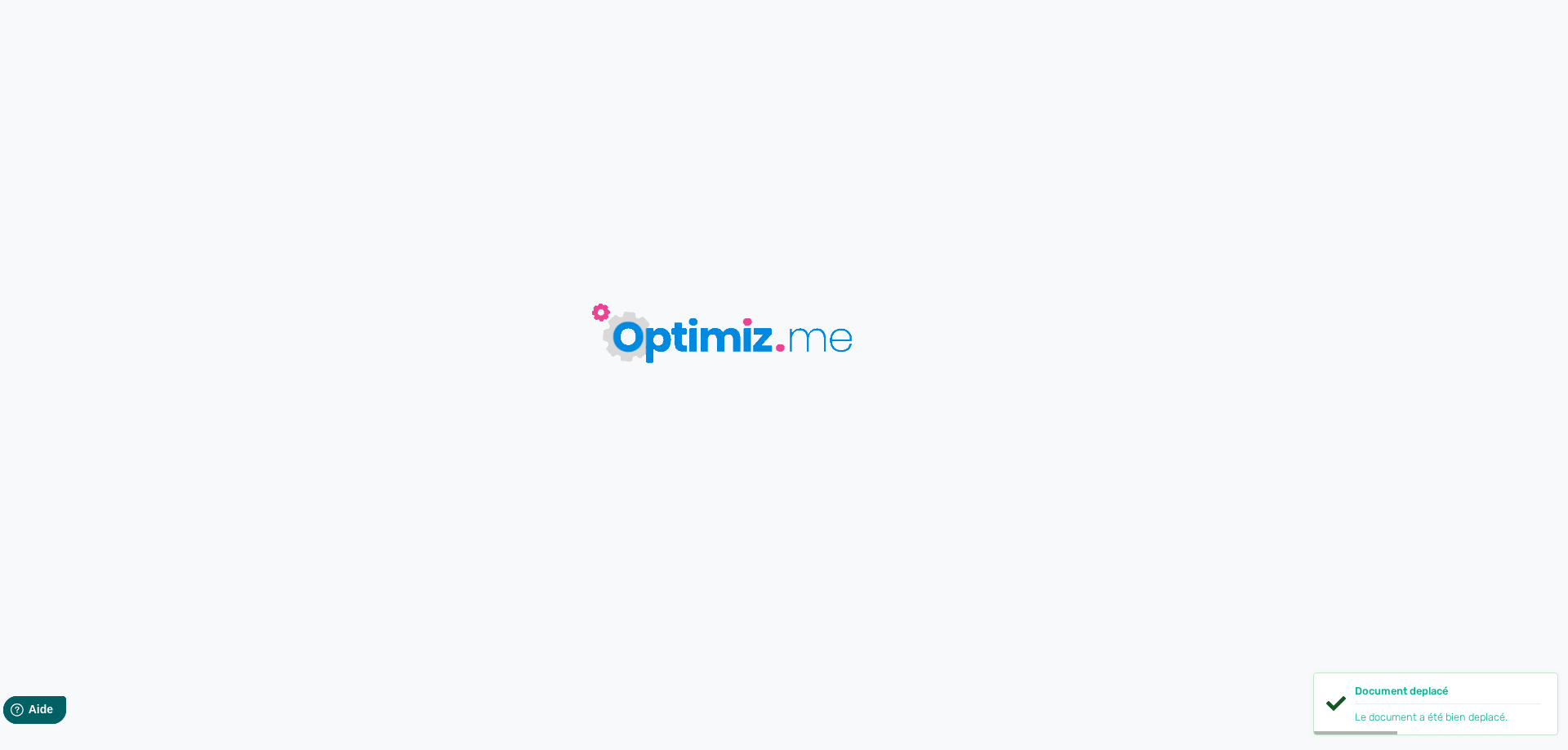
type input "Résine CBD LE CHARRAS - Astro Hash"
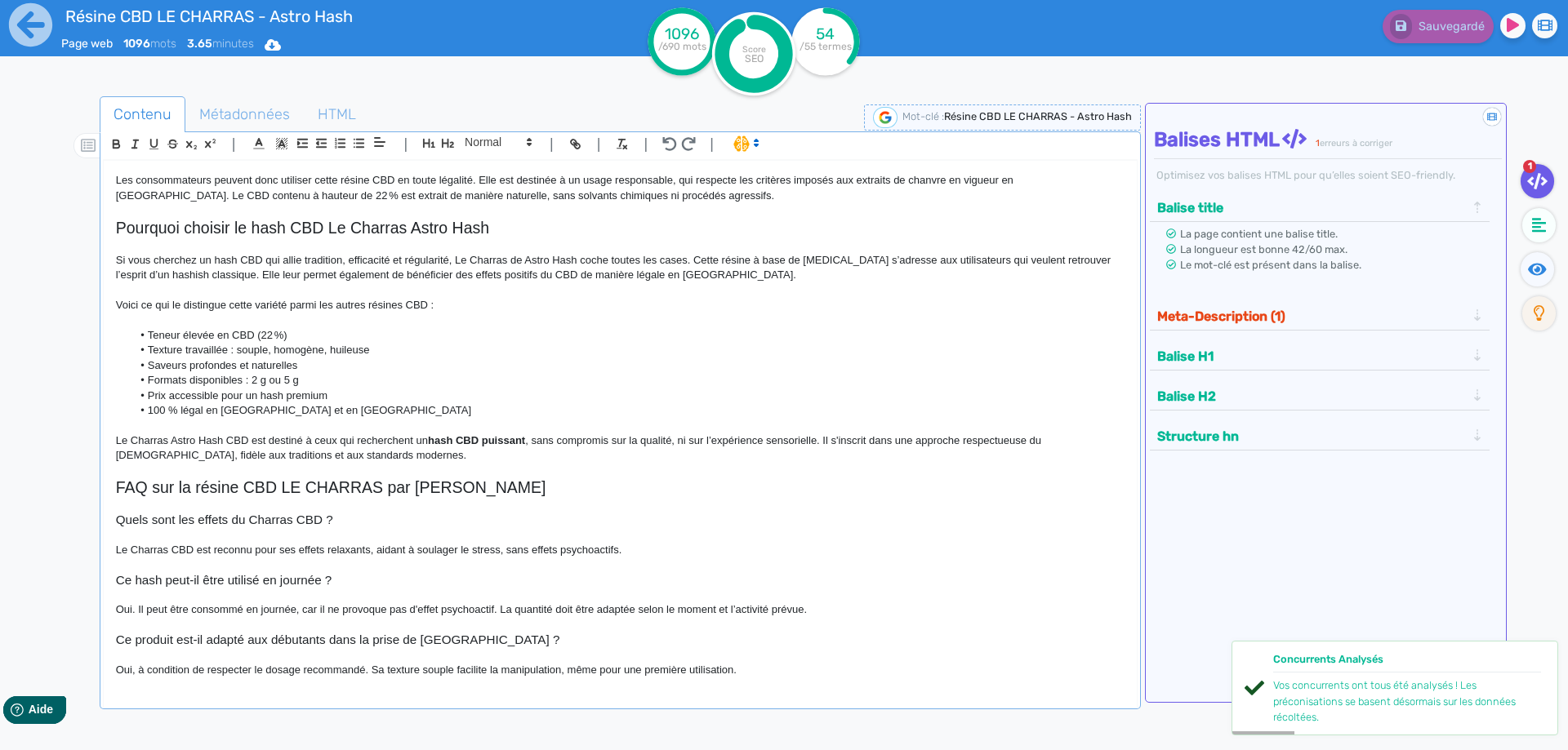
scroll to position [1000, 0]
click at [33, 23] on icon at bounding box center [30, 25] width 45 height 45
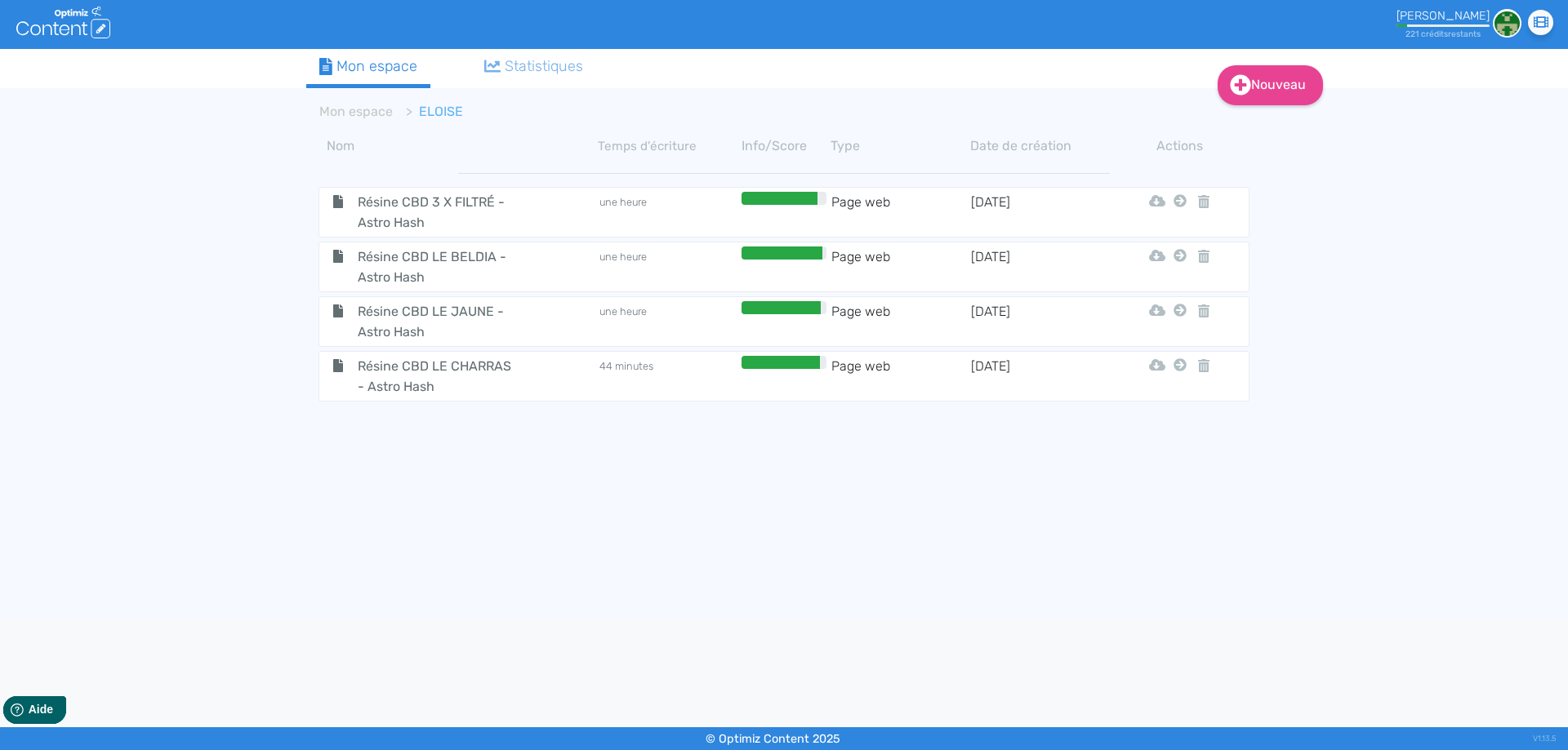
drag, startPoint x: 353, startPoint y: 362, endPoint x: 363, endPoint y: 360, distance: 10.2
click at [354, 361] on span "Résine CBD LE CHARRAS - Astro Hash" at bounding box center [437, 376] width 184 height 41
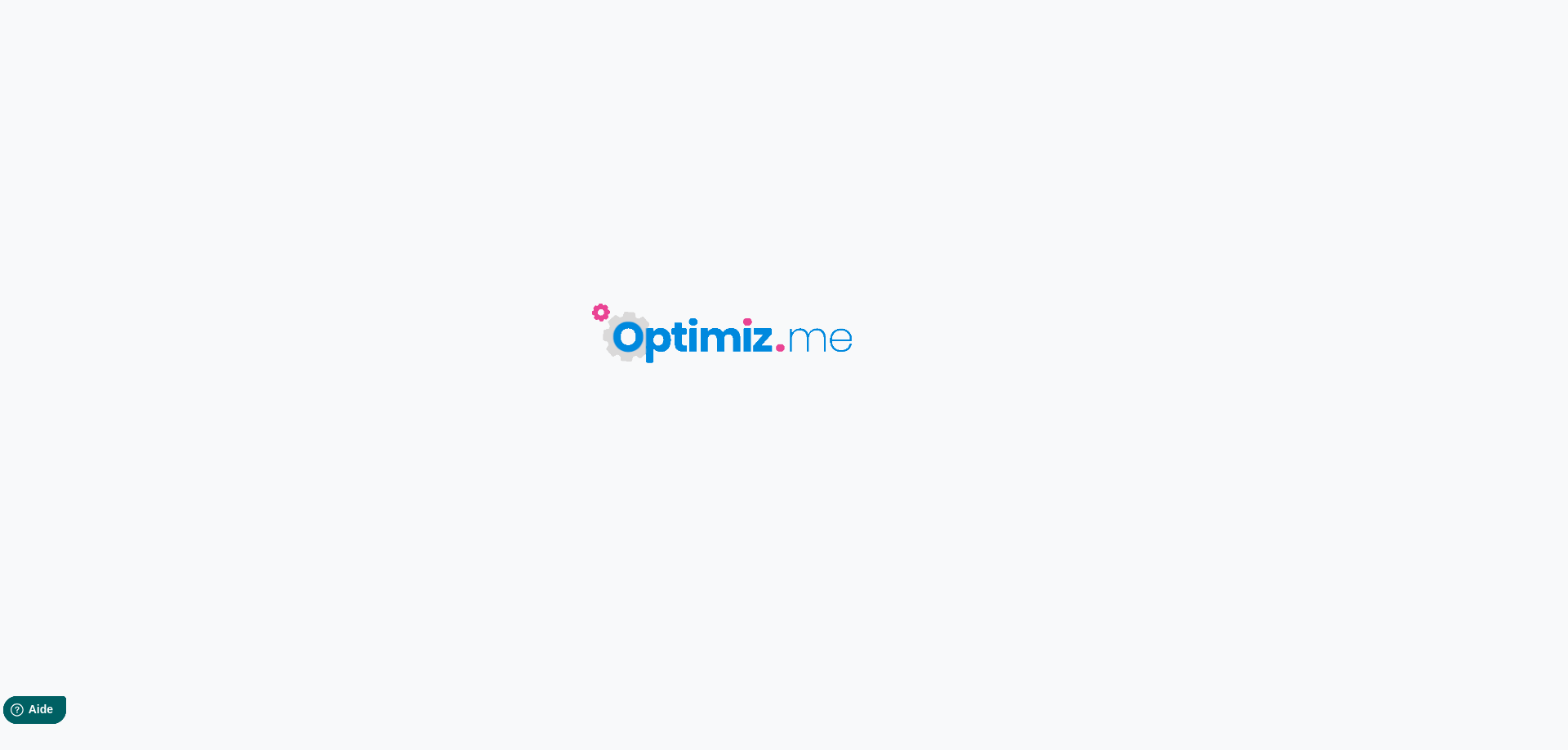
type input "Résine CBD LE CHARRAS - Astro Hash"
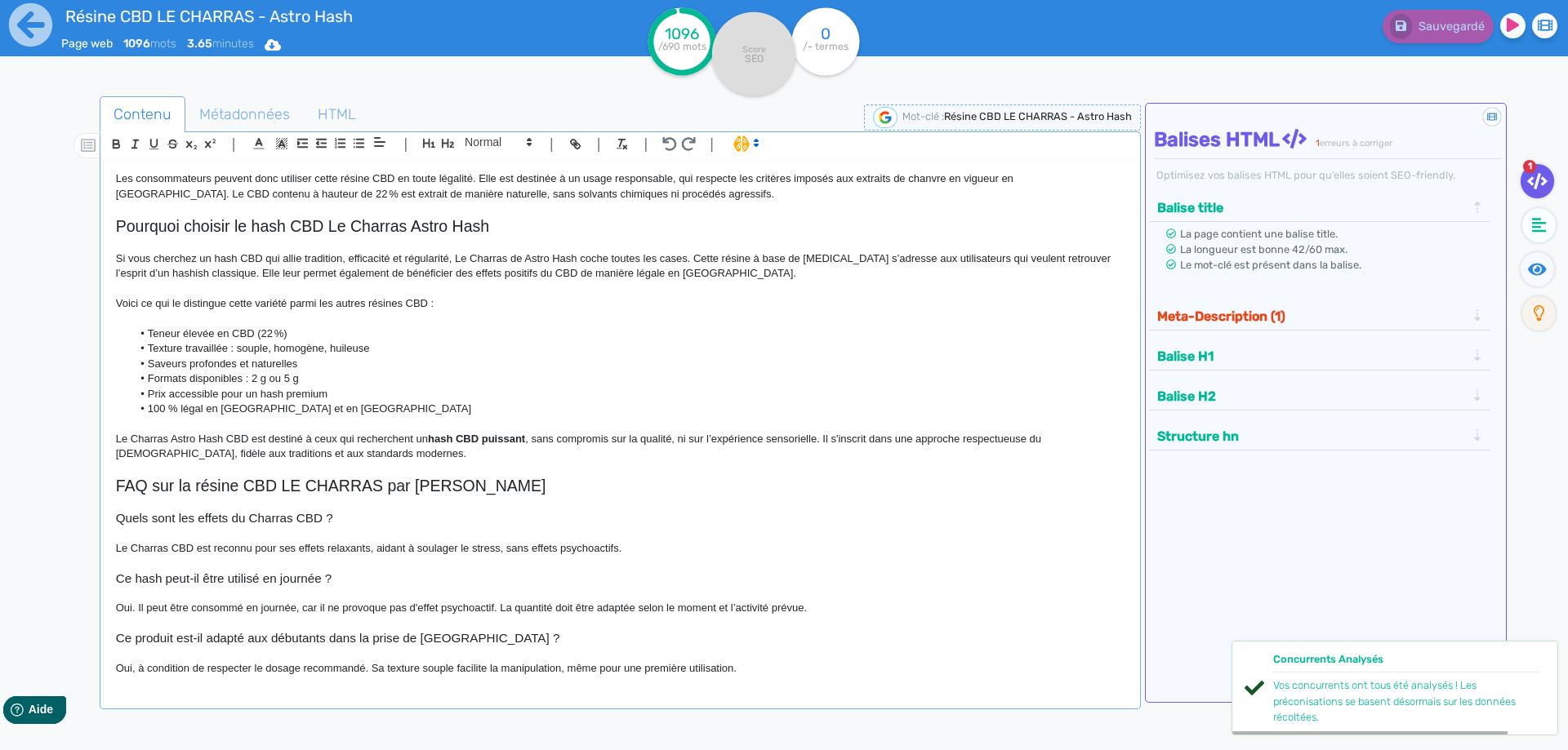
scroll to position [1000, 0]
click at [300, 581] on h3 "Ce hash peut-il être utilisé en journée ?" at bounding box center [619, 578] width 1008 height 15
click at [303, 514] on h3 "Quels sont les effets du Charras CBD ?" at bounding box center [619, 517] width 1008 height 15
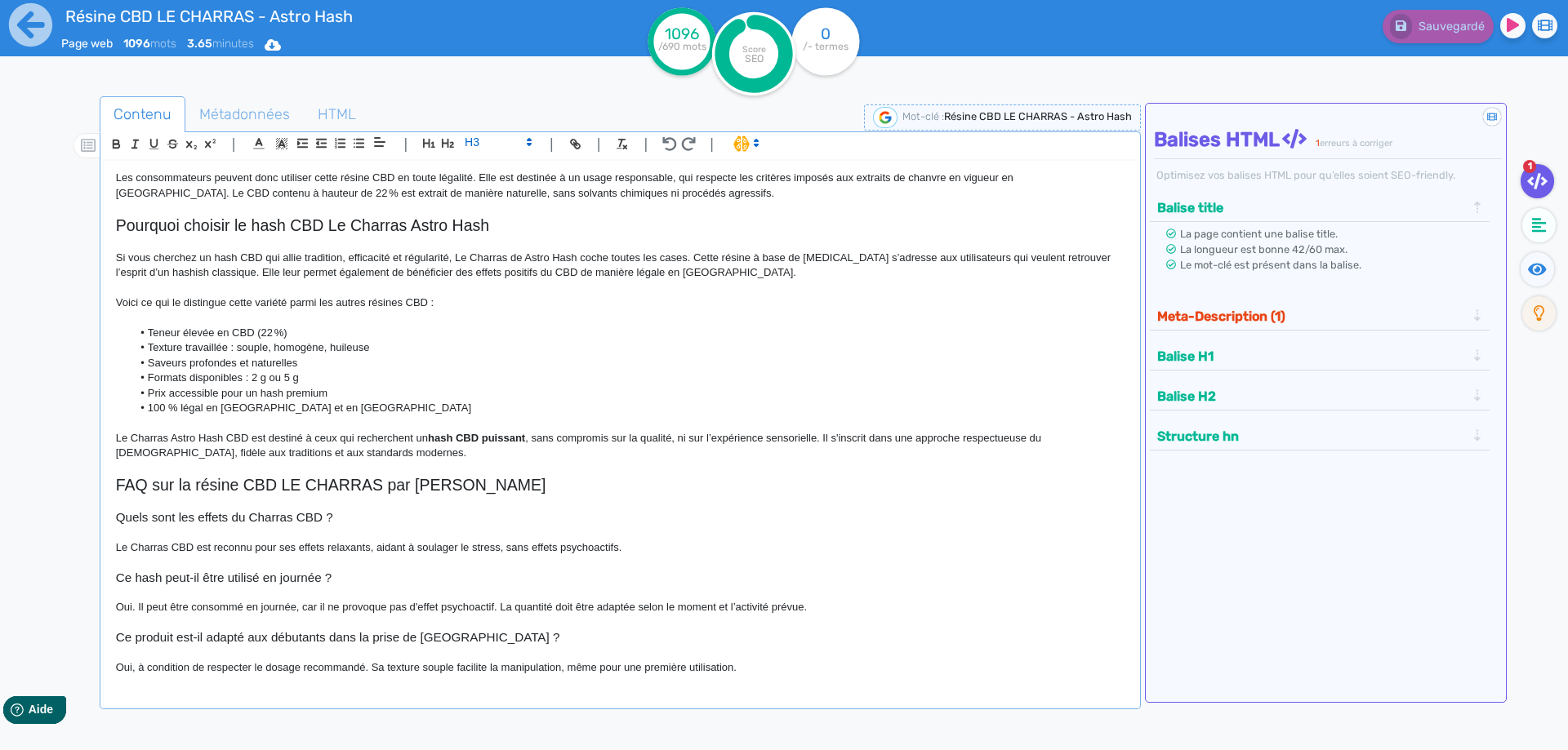
click at [304, 644] on h3 "Ce produit est-il adapté aux débutants dans la prise de CBD ?" at bounding box center [619, 637] width 1008 height 15
click at [46, 25] on icon at bounding box center [31, 25] width 44 height 44
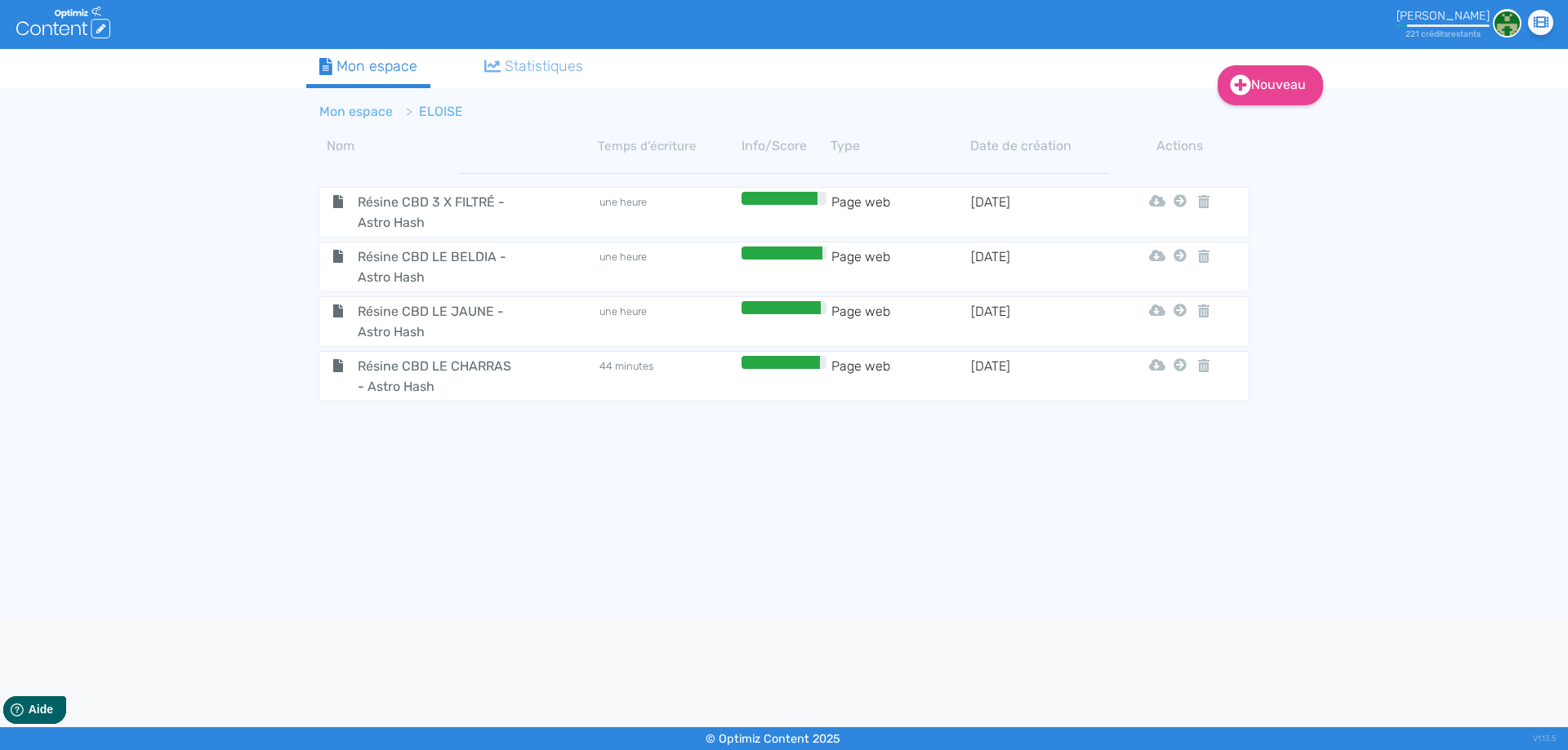
click at [362, 117] on link "Mon espace" at bounding box center [356, 111] width 74 height 15
